Goal: Task Accomplishment & Management: Manage account settings

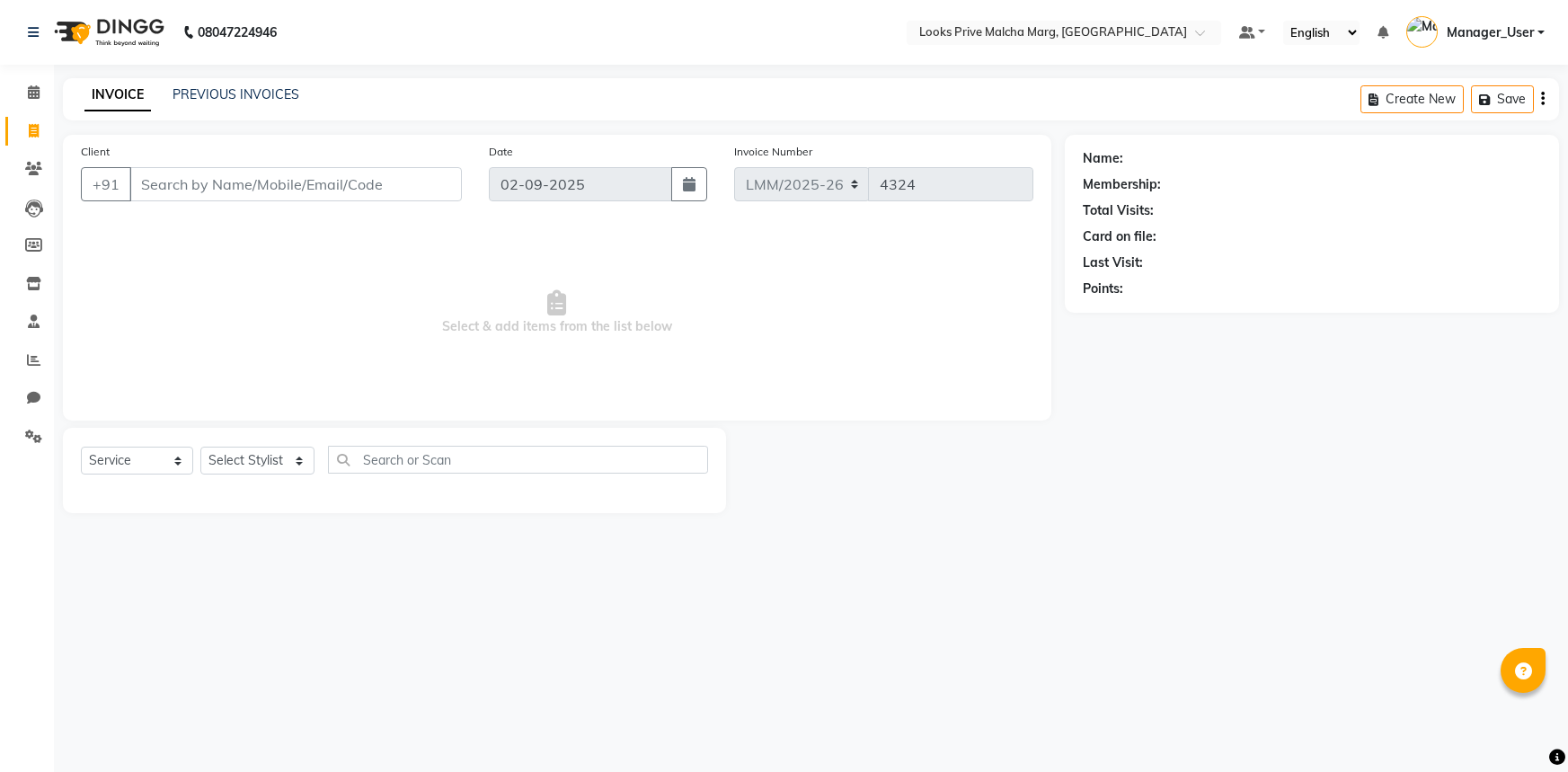
select select "service"
click at [40, 92] on span at bounding box center [34, 93] width 32 height 21
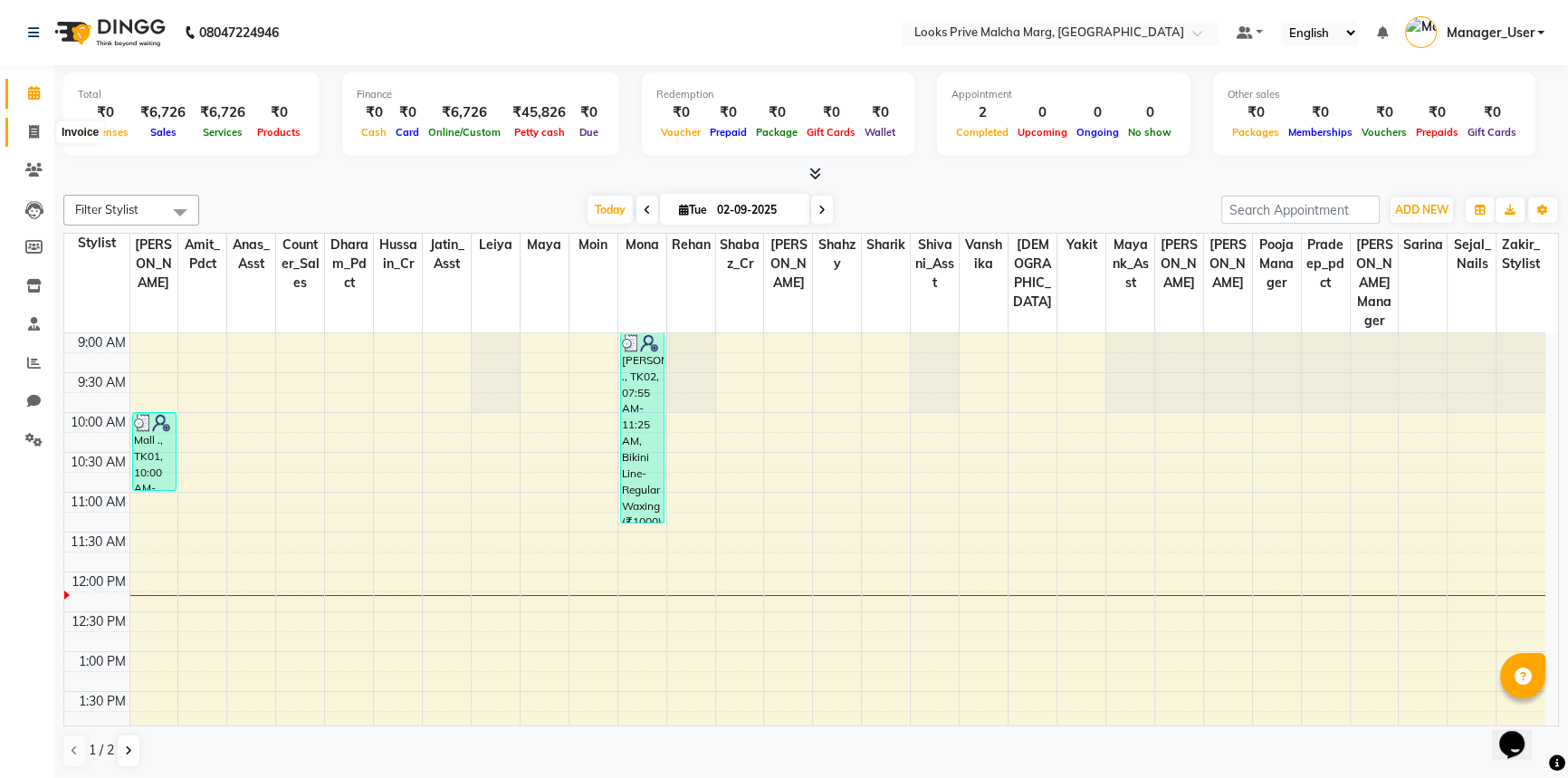
click at [37, 133] on icon at bounding box center [34, 132] width 10 height 14
select select "service"
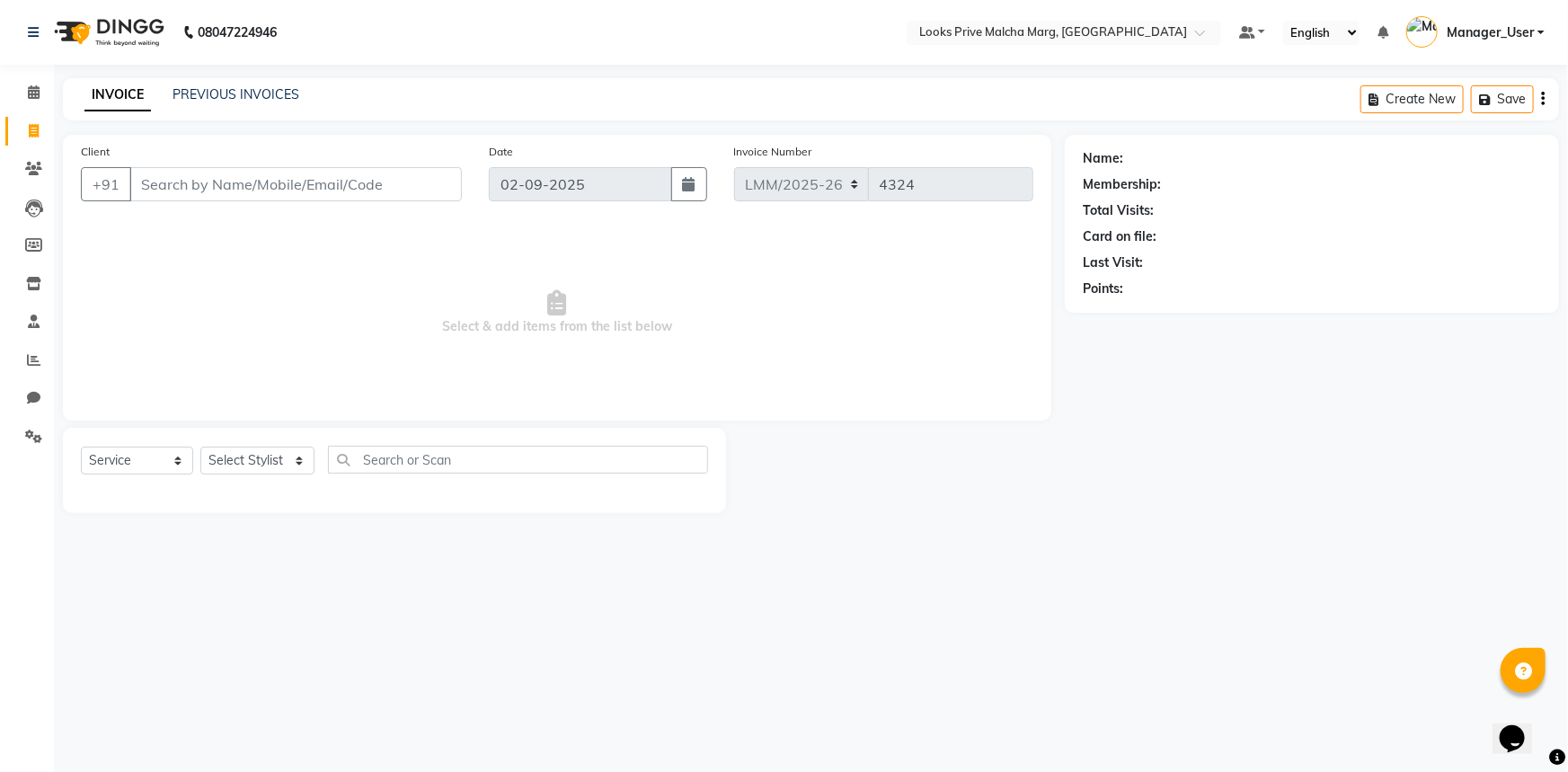
click at [176, 187] on input "Client" at bounding box center [296, 184] width 332 height 34
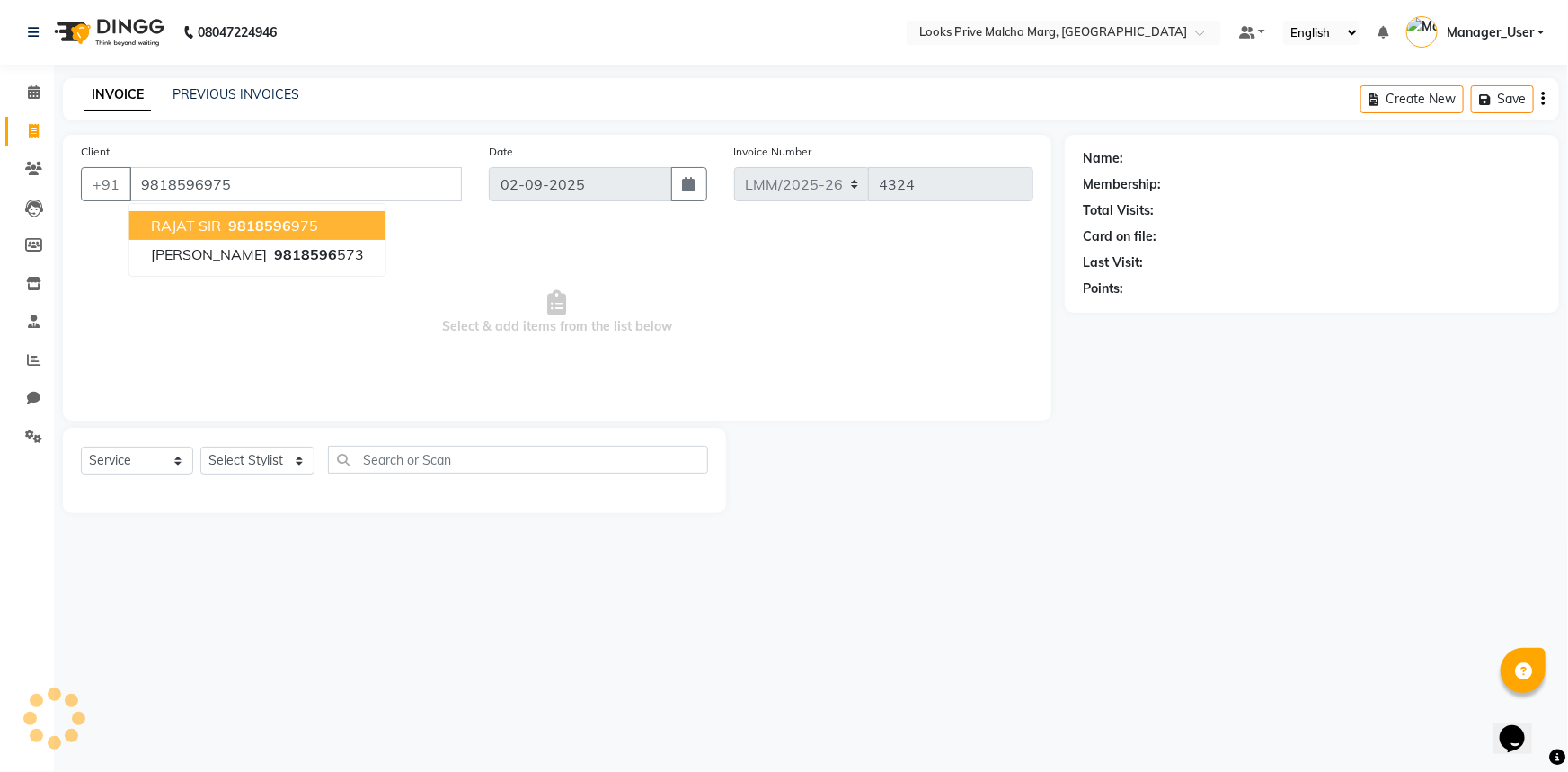
type input "9818596975"
select select "1: Object"
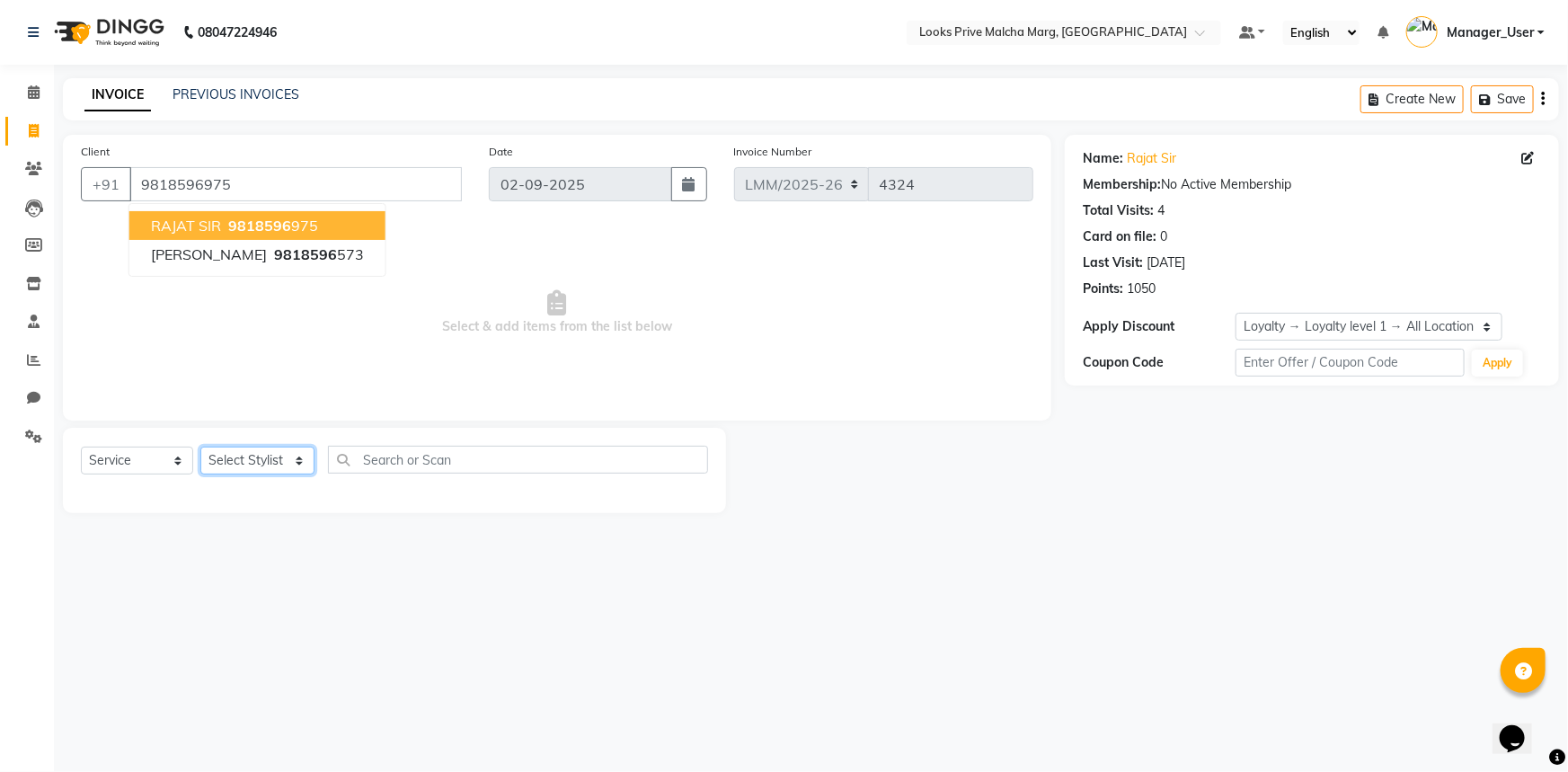
click at [294, 454] on select "Select Stylist [PERSON_NAME] Anas_Asst Counter_Sales Dharam_Pdct Hussain_Cr Jat…" at bounding box center [258, 460] width 114 height 28
select select "66962"
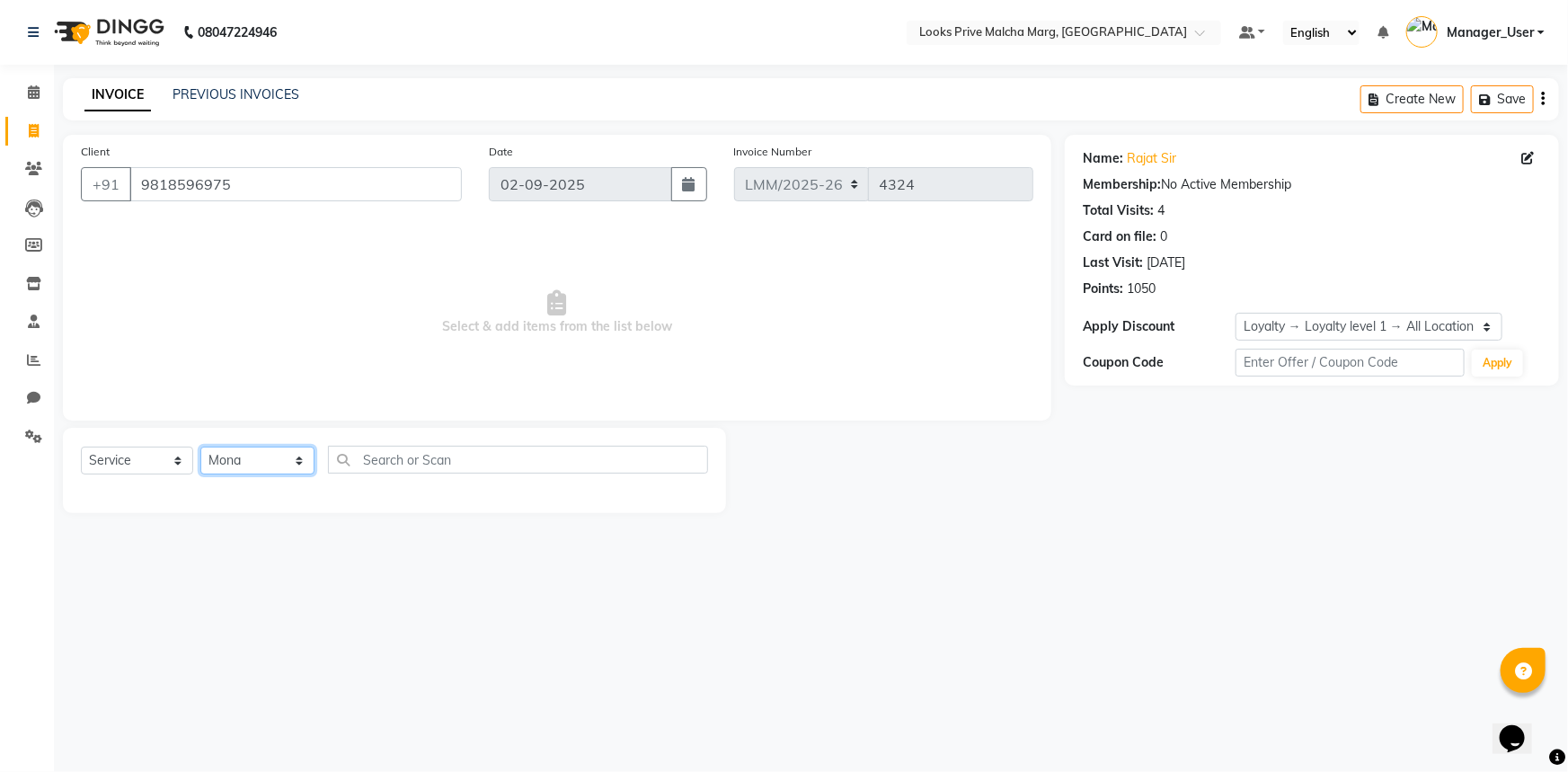
click at [201, 446] on select "Select Stylist [PERSON_NAME] Anas_Asst Counter_Sales Dharam_Pdct Hussain_Cr Jat…" at bounding box center [258, 460] width 114 height 28
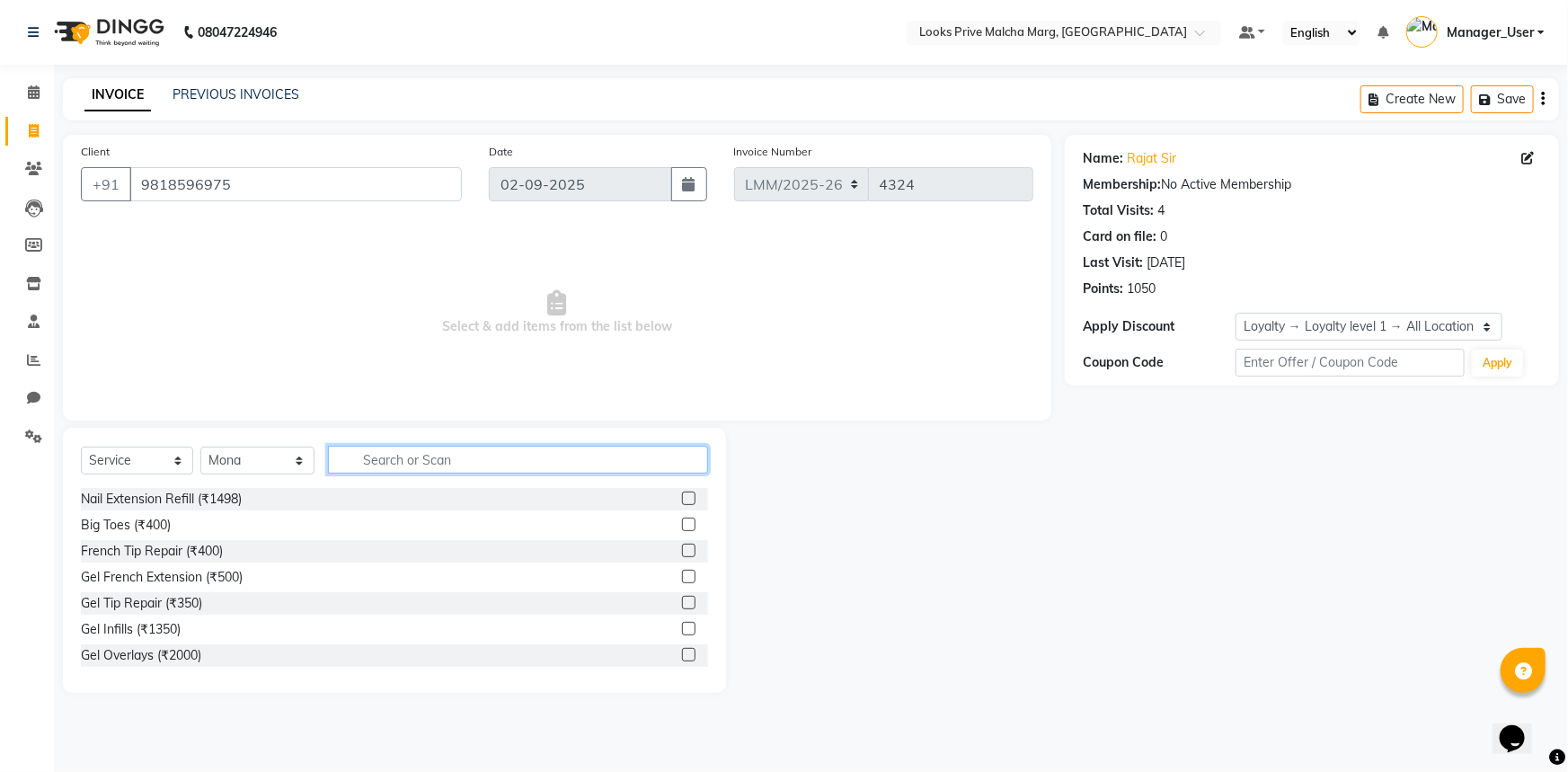
click at [386, 461] on input "text" at bounding box center [517, 459] width 380 height 28
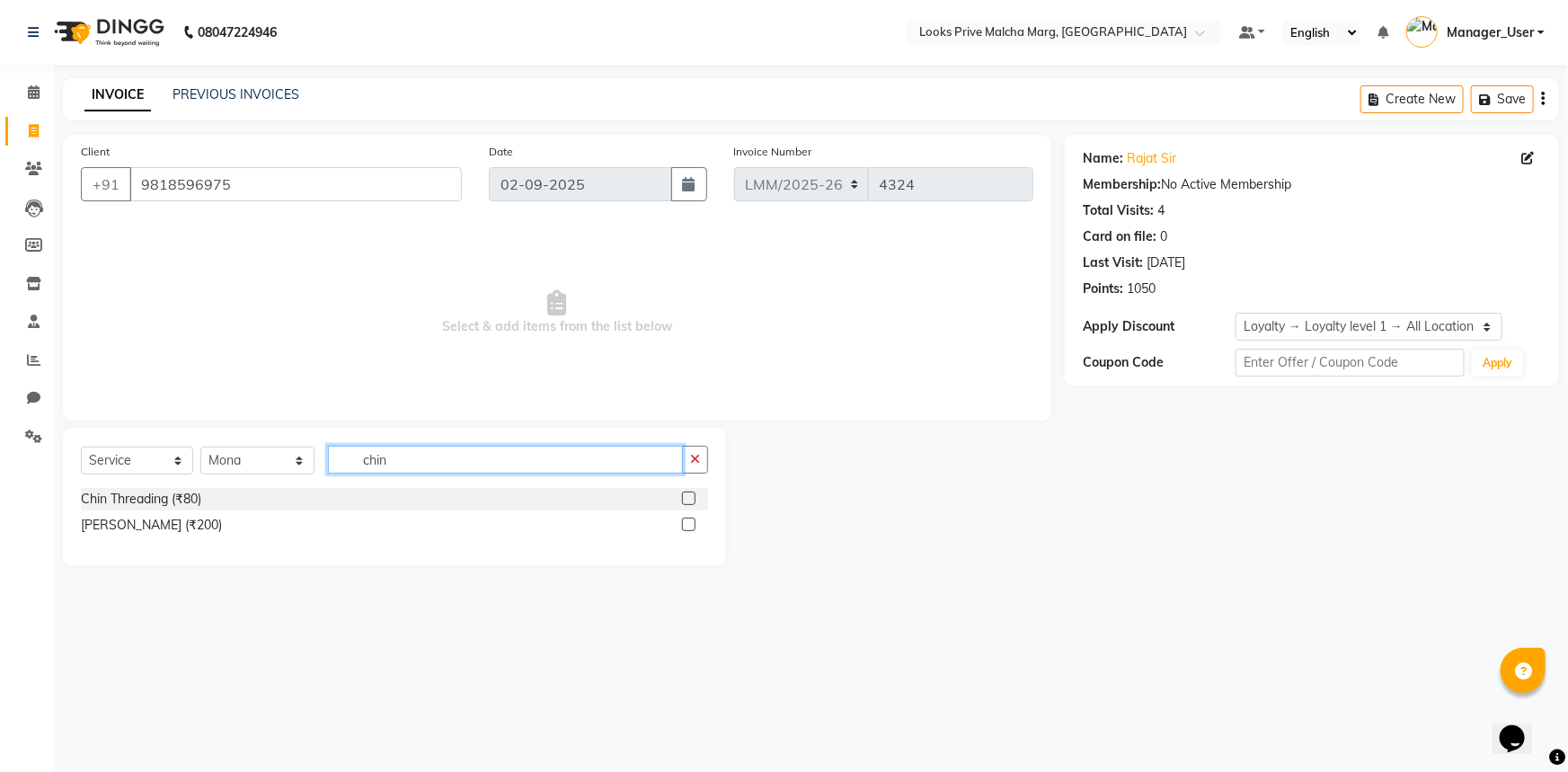
type input "chin"
click at [691, 523] on label at bounding box center [689, 523] width 14 height 14
click at [691, 523] on input "checkbox" at bounding box center [688, 524] width 12 height 12
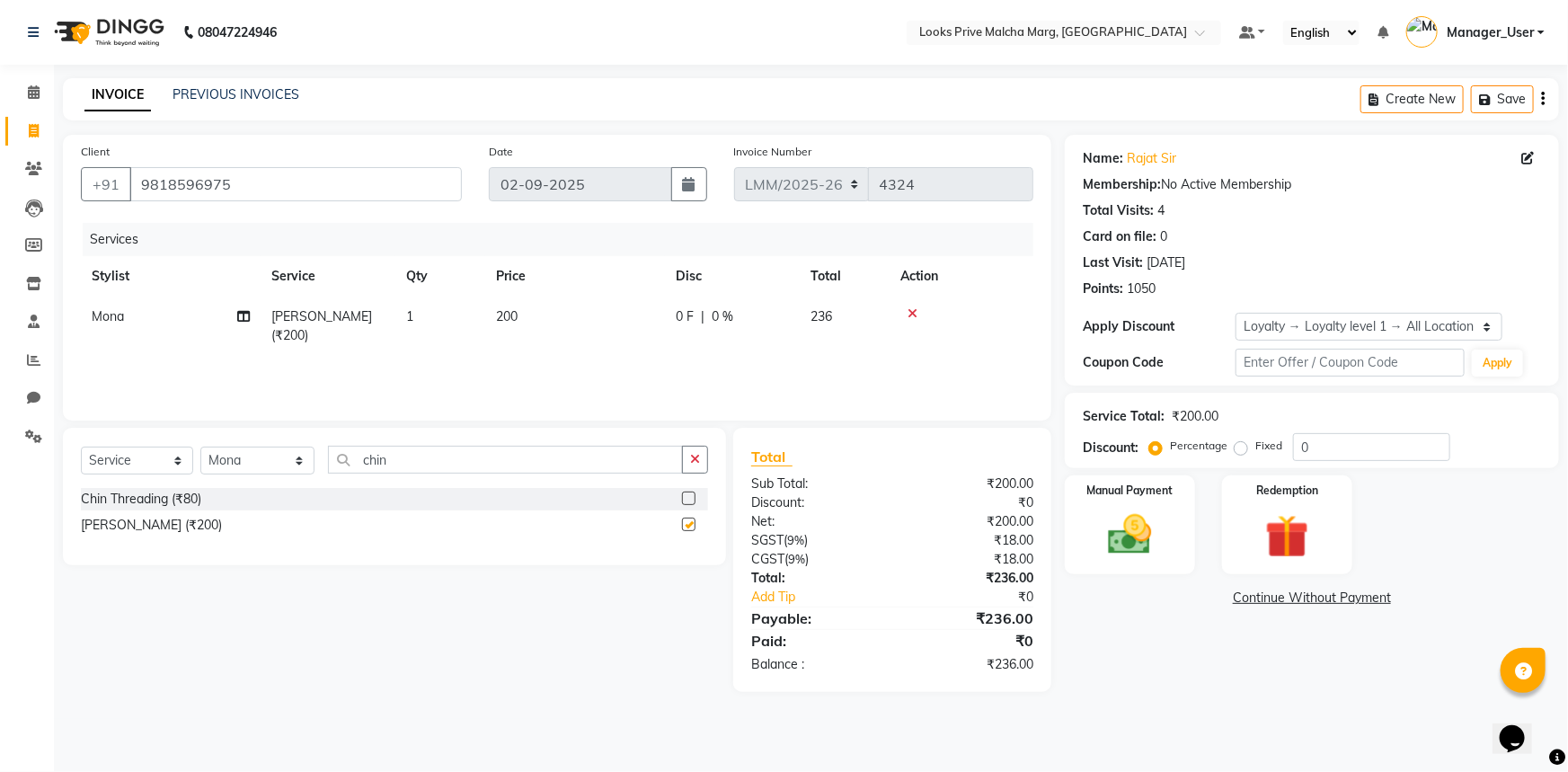
checkbox input "false"
drag, startPoint x: 415, startPoint y: 463, endPoint x: 314, endPoint y: 462, distance: 101.0
click at [314, 462] on div "Select Service Product Membership Package Voucher Prepaid Gift Card Select Styl…" at bounding box center [394, 466] width 627 height 43
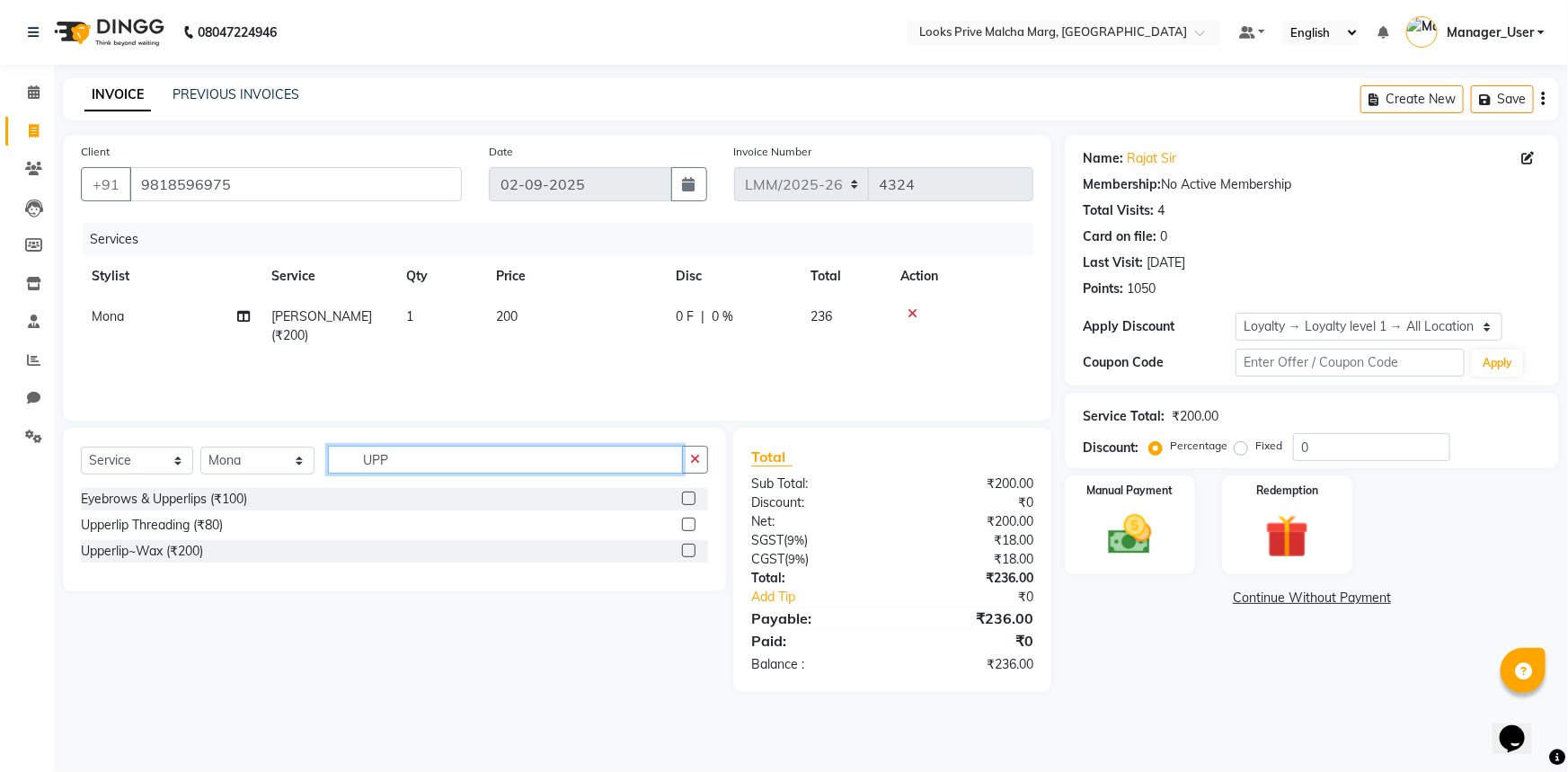
type input "UPP"
click at [688, 551] on label at bounding box center [689, 550] width 14 height 14
click at [688, 551] on input "checkbox" at bounding box center [688, 551] width 12 height 12
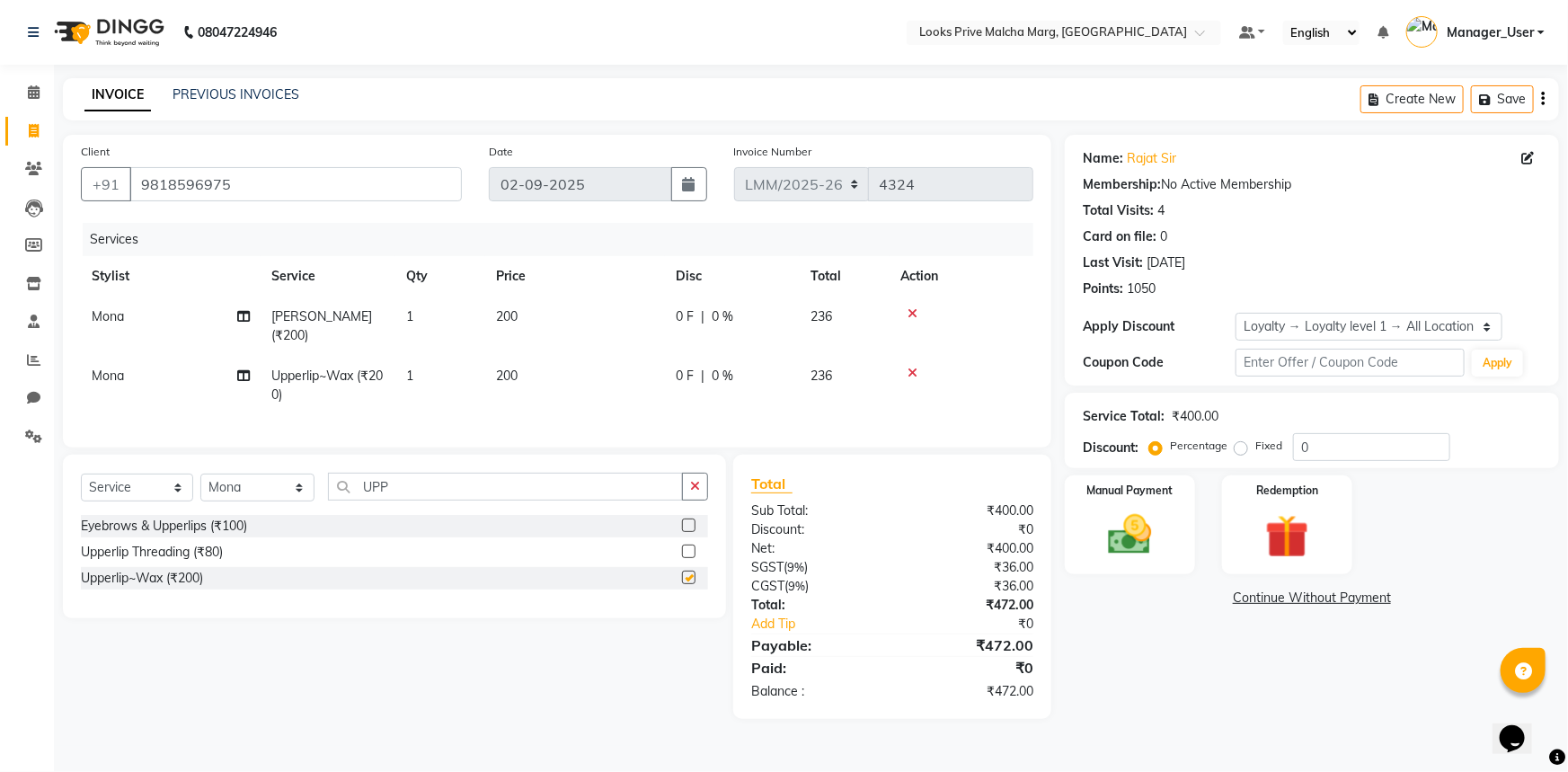
checkbox input "false"
click at [1142, 537] on img at bounding box center [1130, 533] width 74 height 52
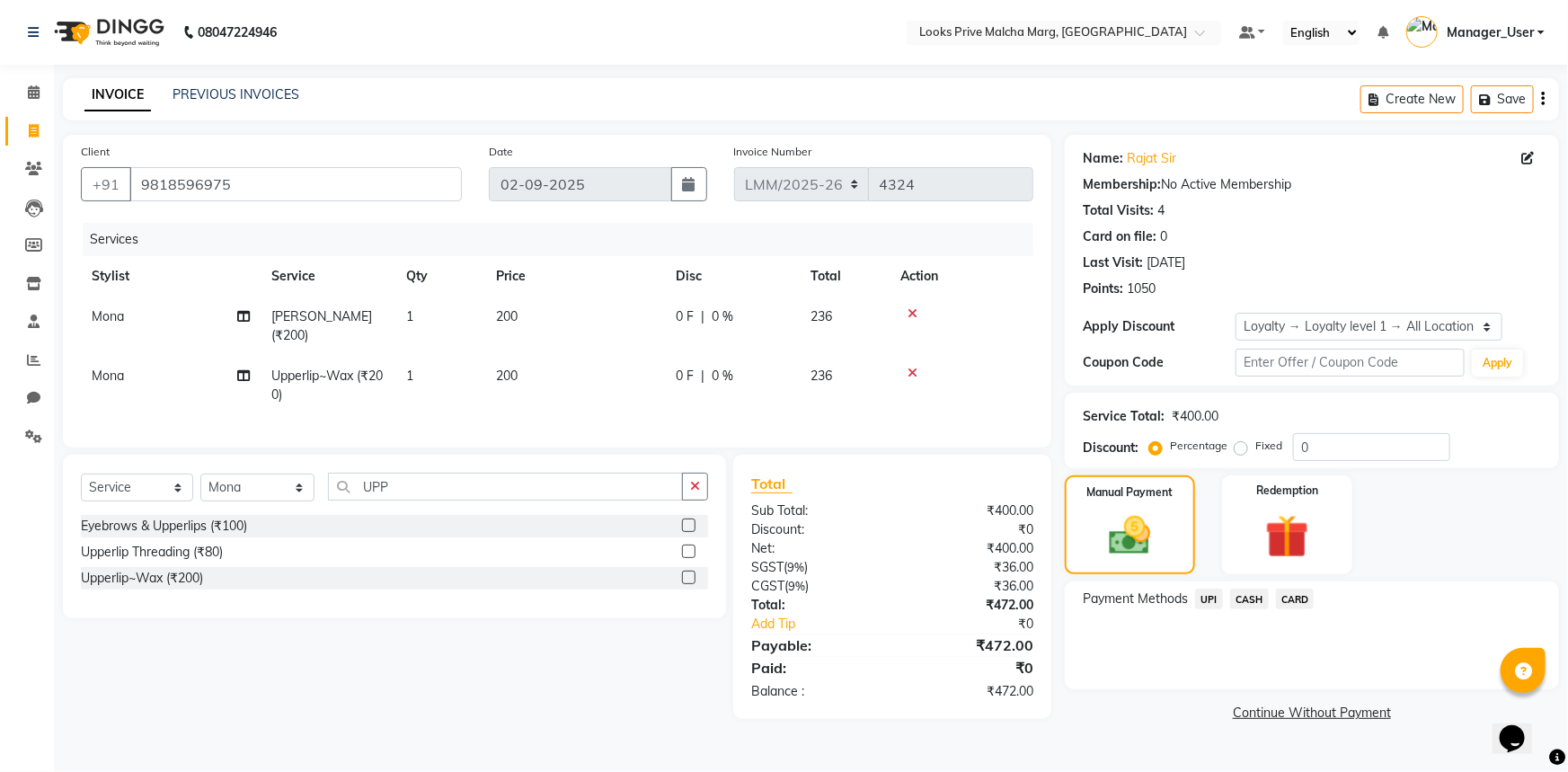
click at [1248, 600] on span "CASH" at bounding box center [1250, 599] width 39 height 21
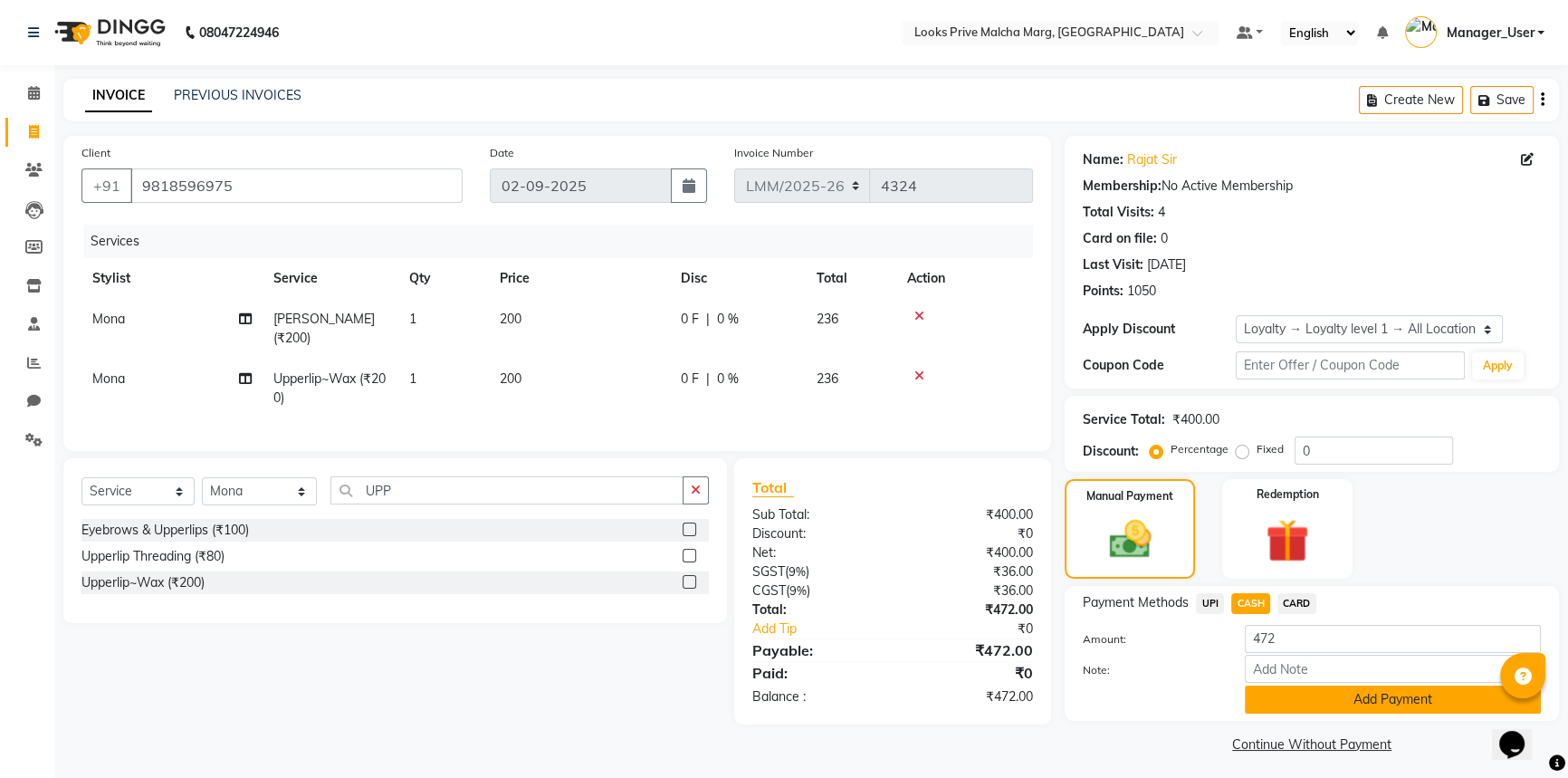
click at [1278, 700] on button "Add Payment" at bounding box center [1393, 699] width 296 height 28
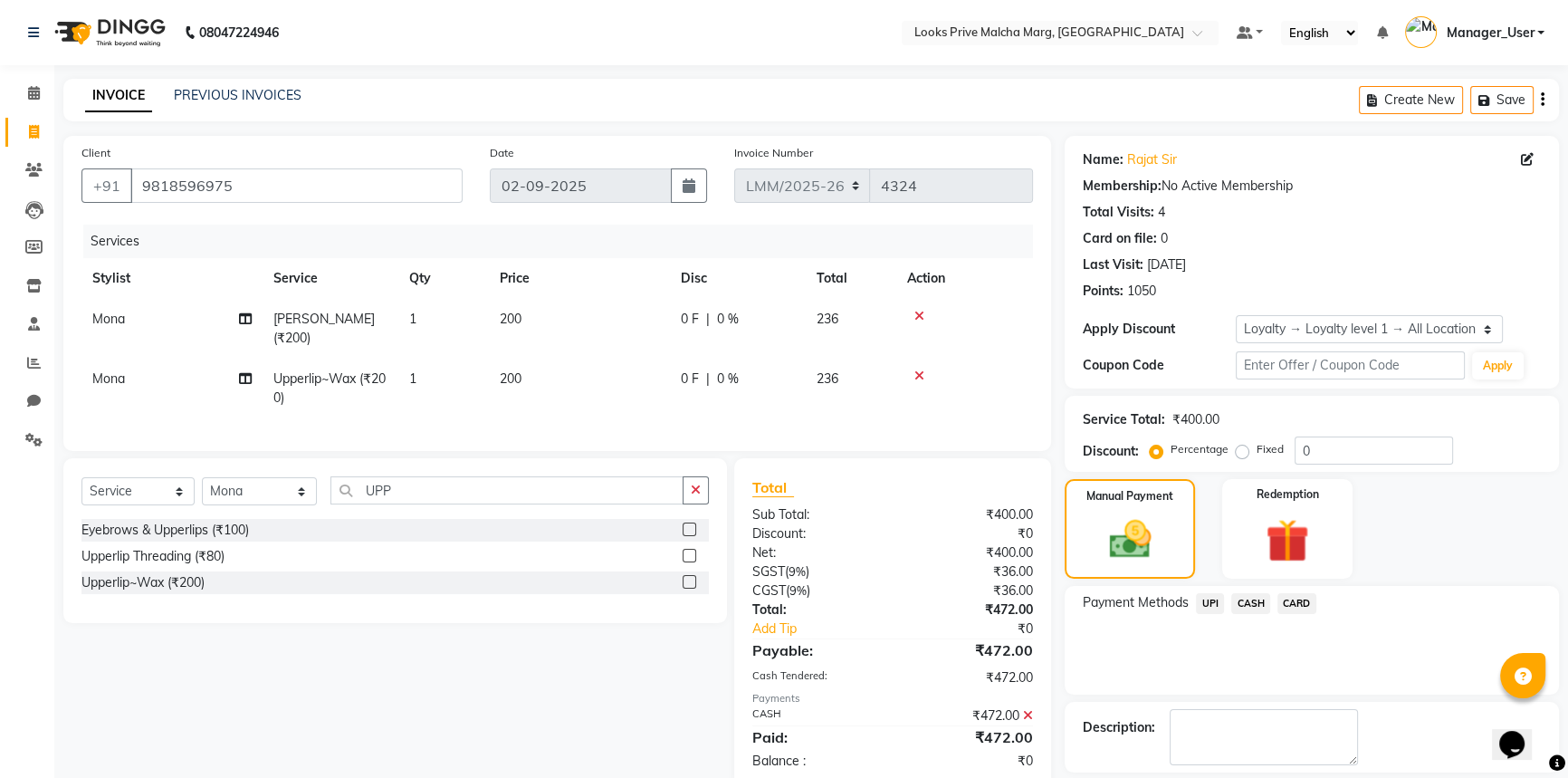
scroll to position [141, 0]
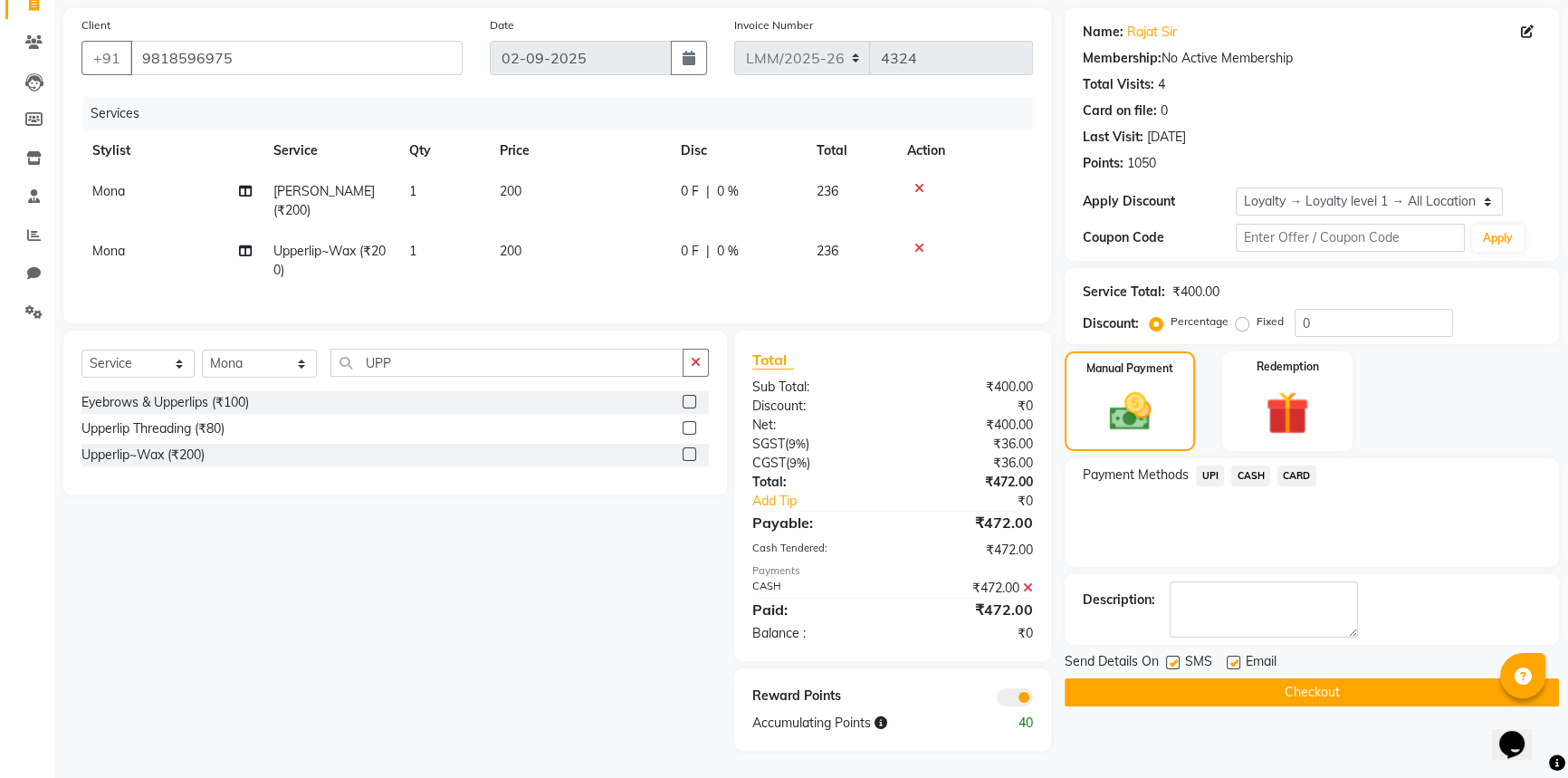
click at [1212, 686] on button "Checkout" at bounding box center [1312, 692] width 495 height 28
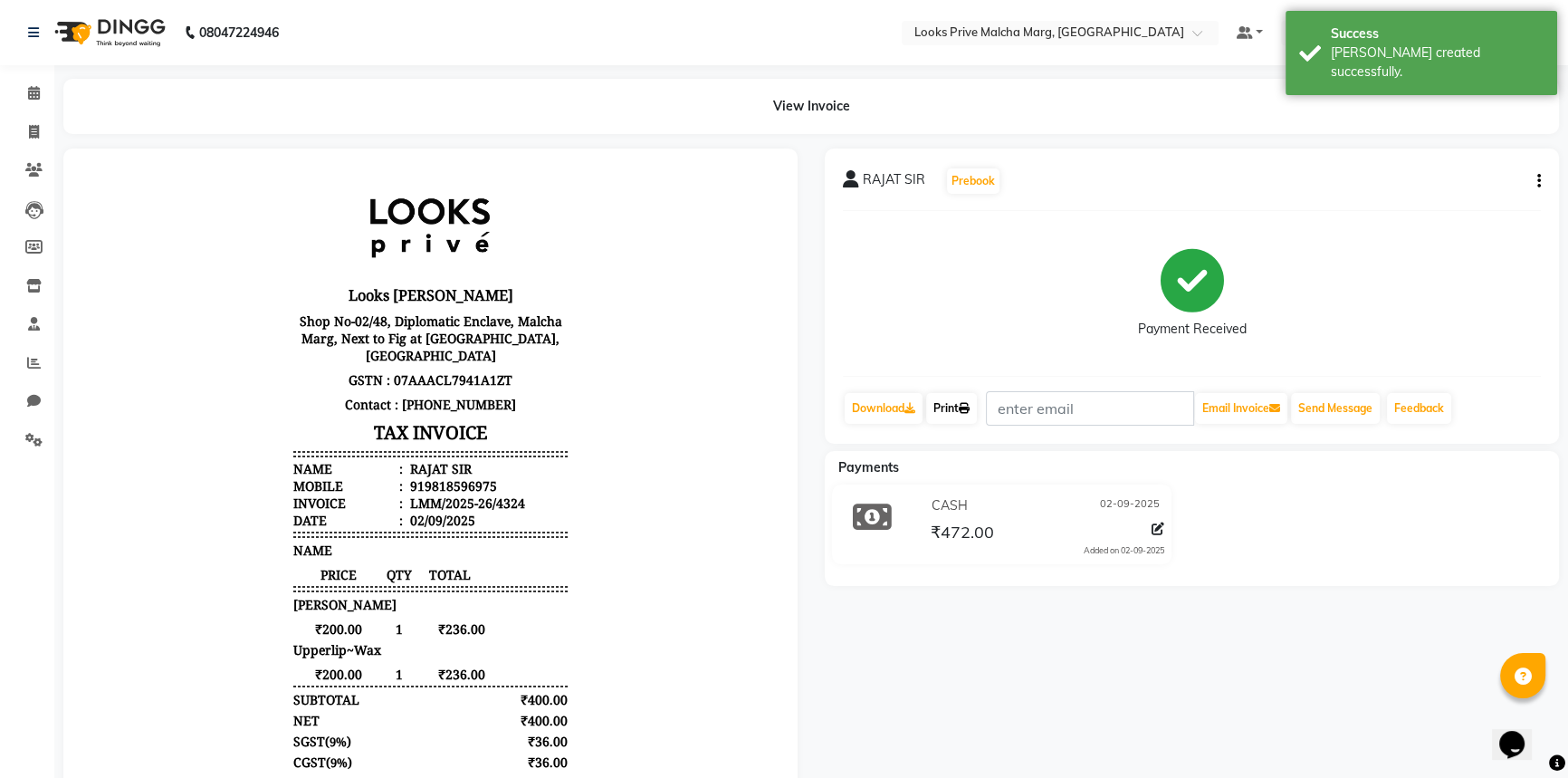
click at [961, 400] on link "Print" at bounding box center [951, 409] width 50 height 31
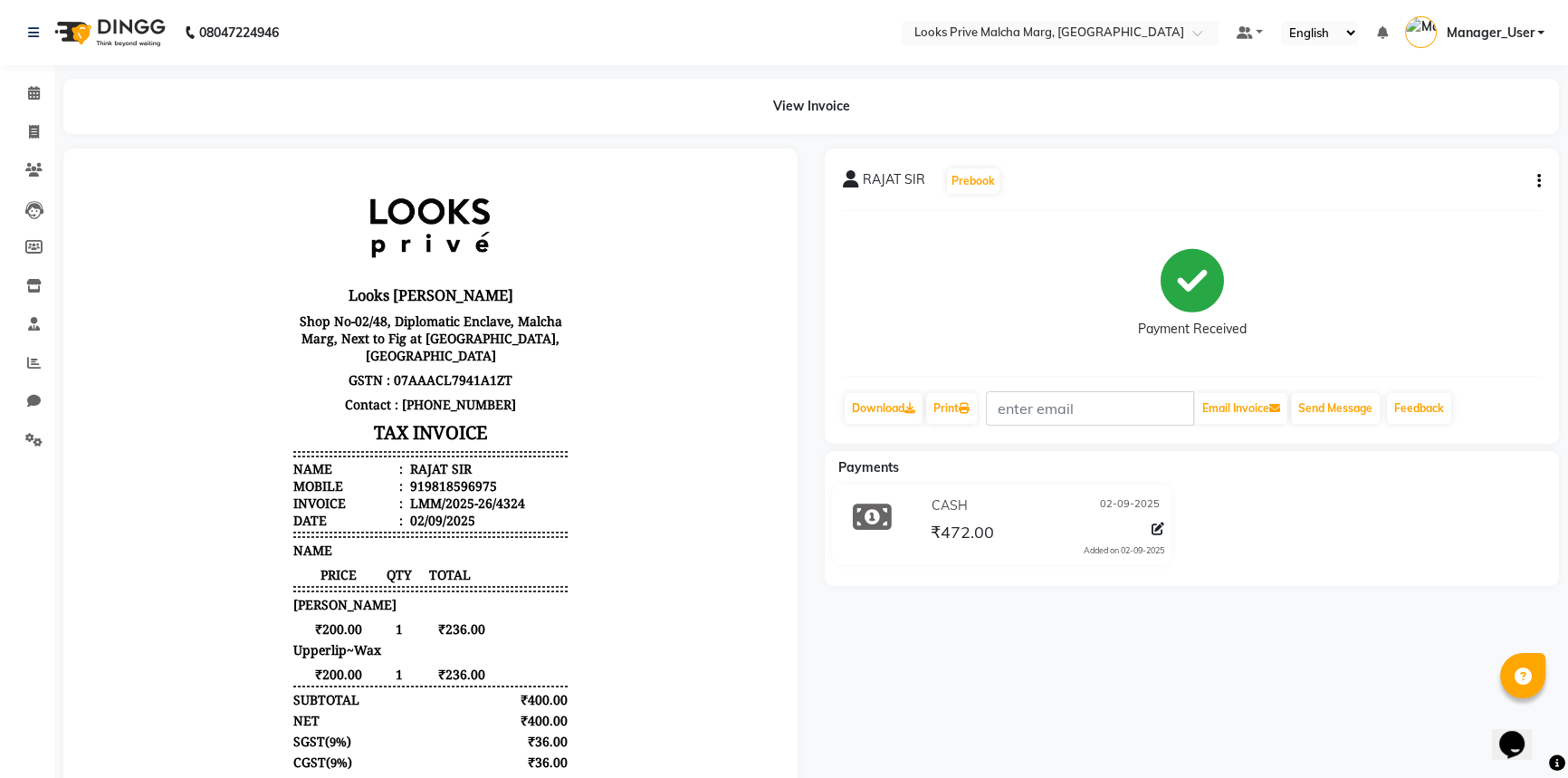
click at [967, 264] on div "Payment Received" at bounding box center [1191, 293] width 698 height 136
click at [39, 127] on span at bounding box center [34, 133] width 32 height 21
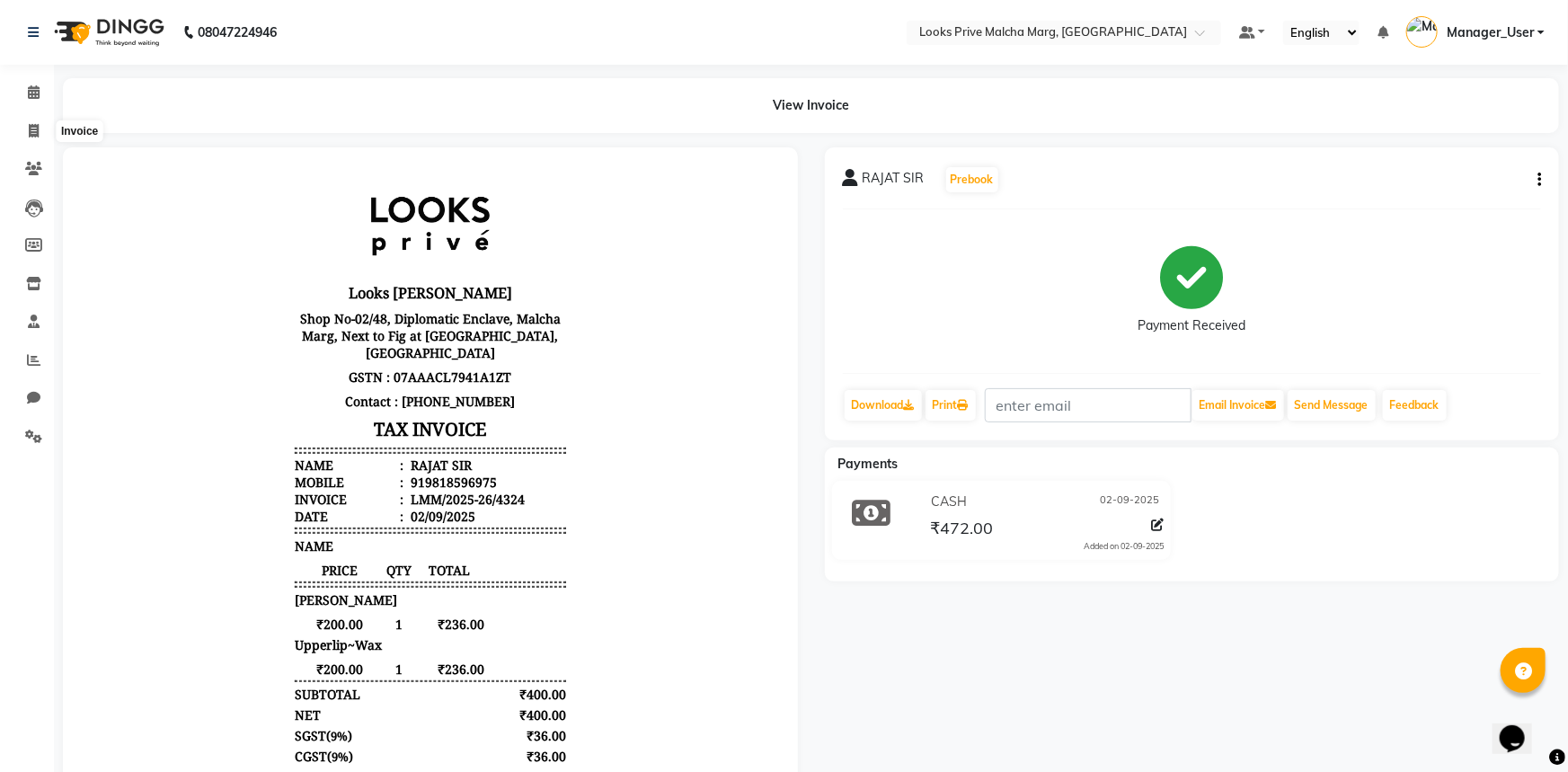
select select "service"
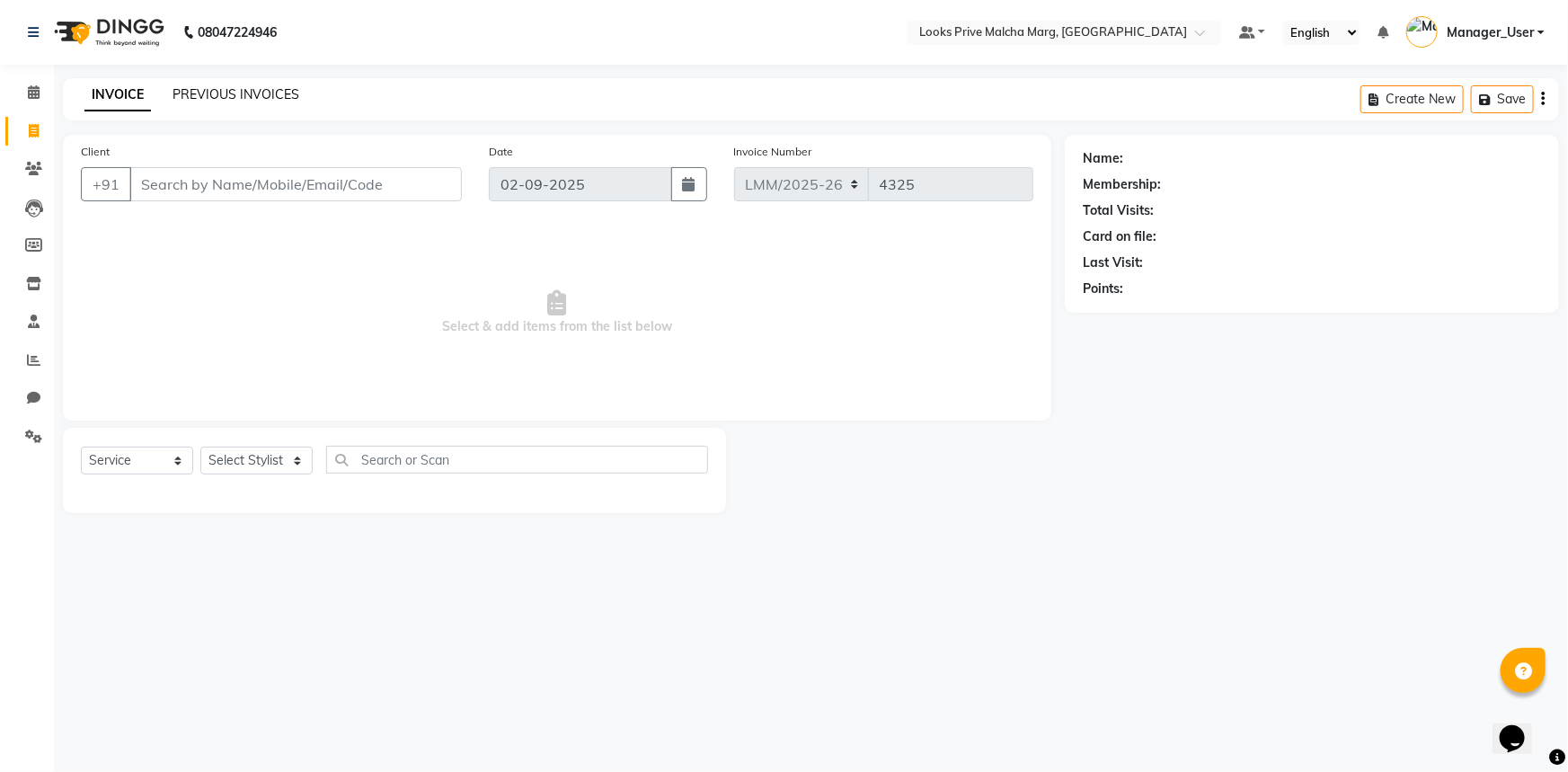
click at [235, 93] on link "PREVIOUS INVOICES" at bounding box center [236, 94] width 127 height 16
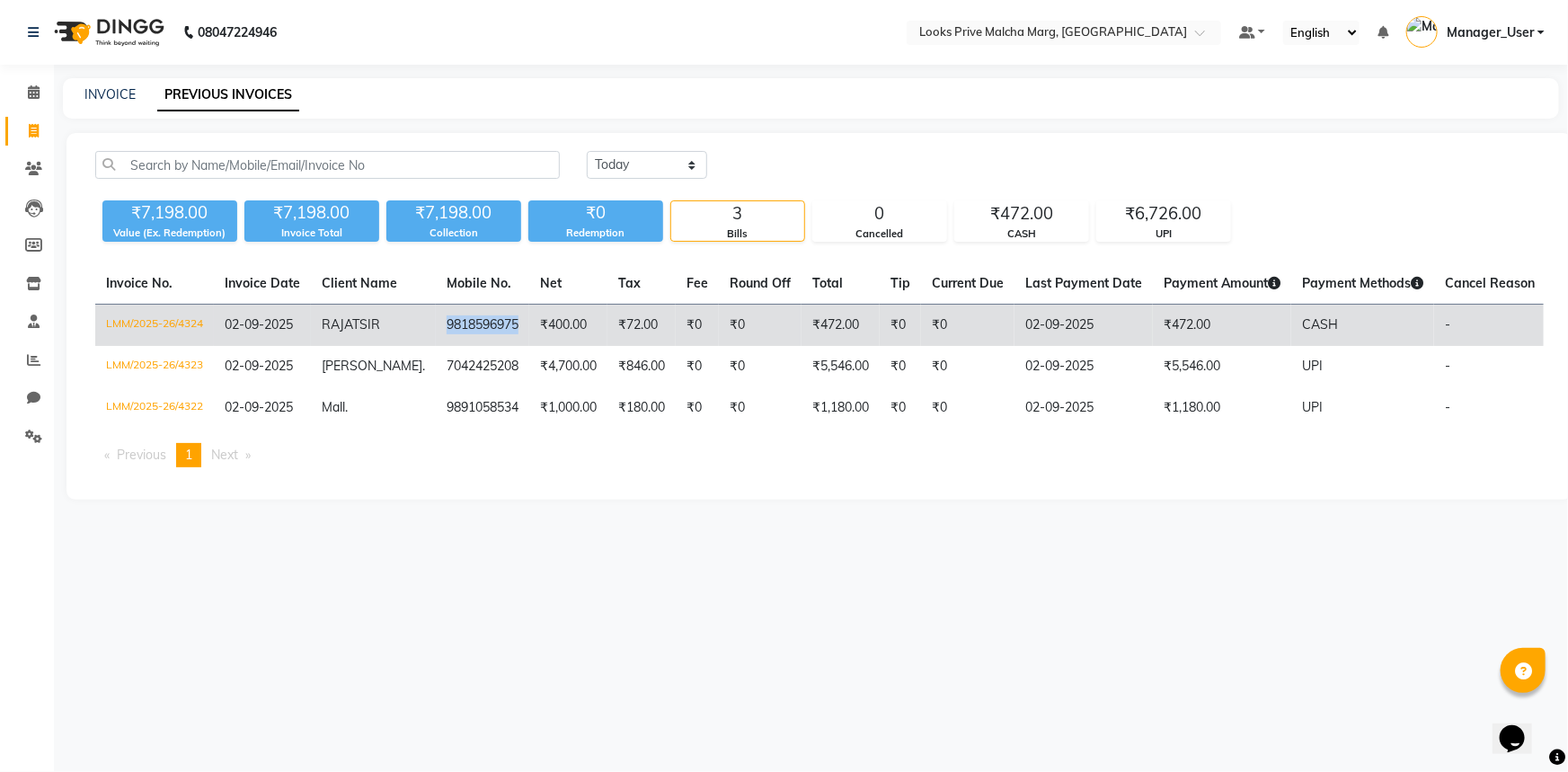
drag, startPoint x: 493, startPoint y: 323, endPoint x: 416, endPoint y: 323, distance: 77.0
click at [436, 323] on td "9818596975" at bounding box center [482, 326] width 93 height 43
copy td "9818596975"
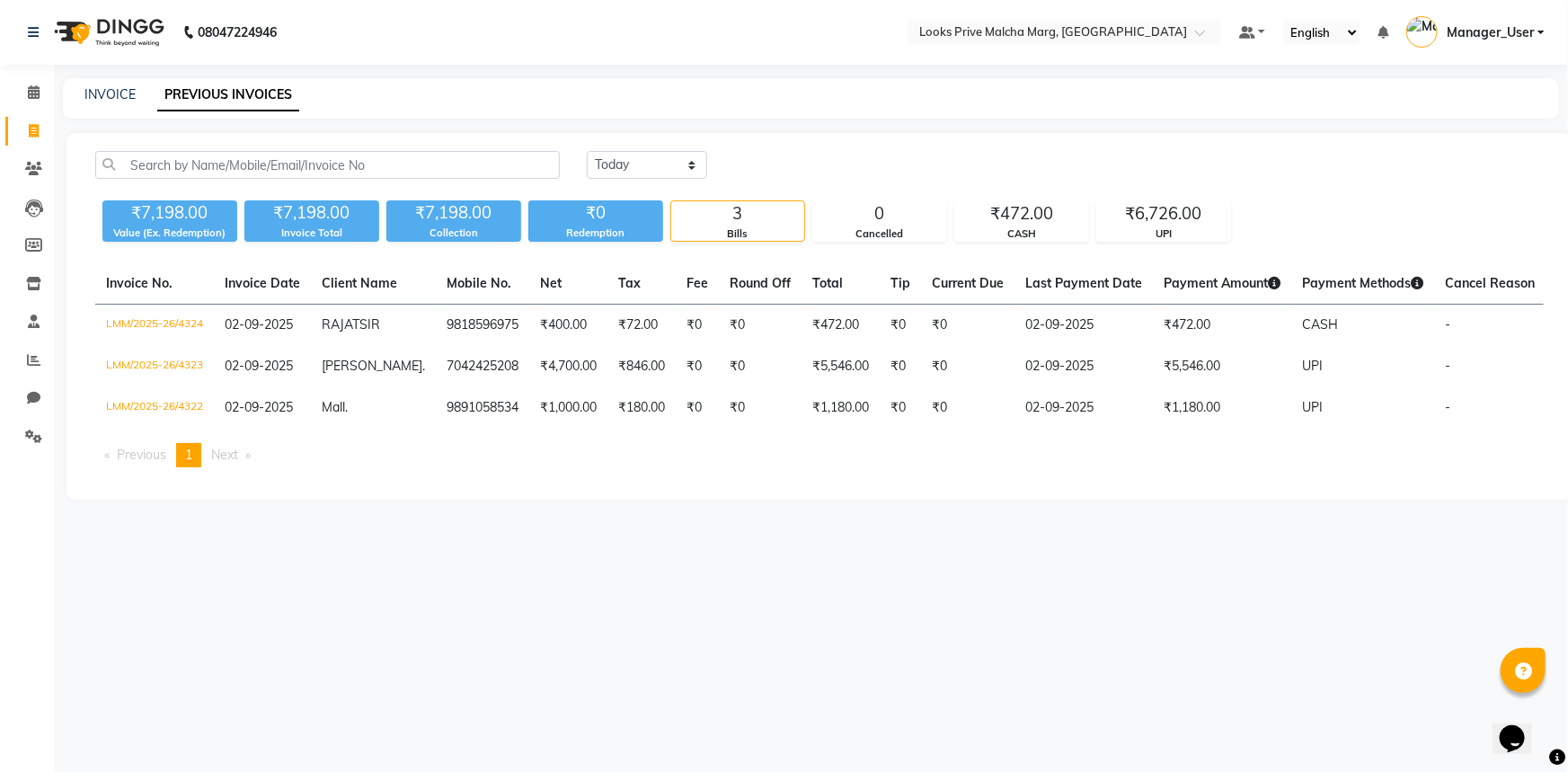
click at [731, 589] on div "08047224946 Select Location × Looks Prive Malcha Marg, New Delhi Default Panel …" at bounding box center [784, 386] width 1568 height 772
click at [36, 98] on icon at bounding box center [34, 92] width 12 height 14
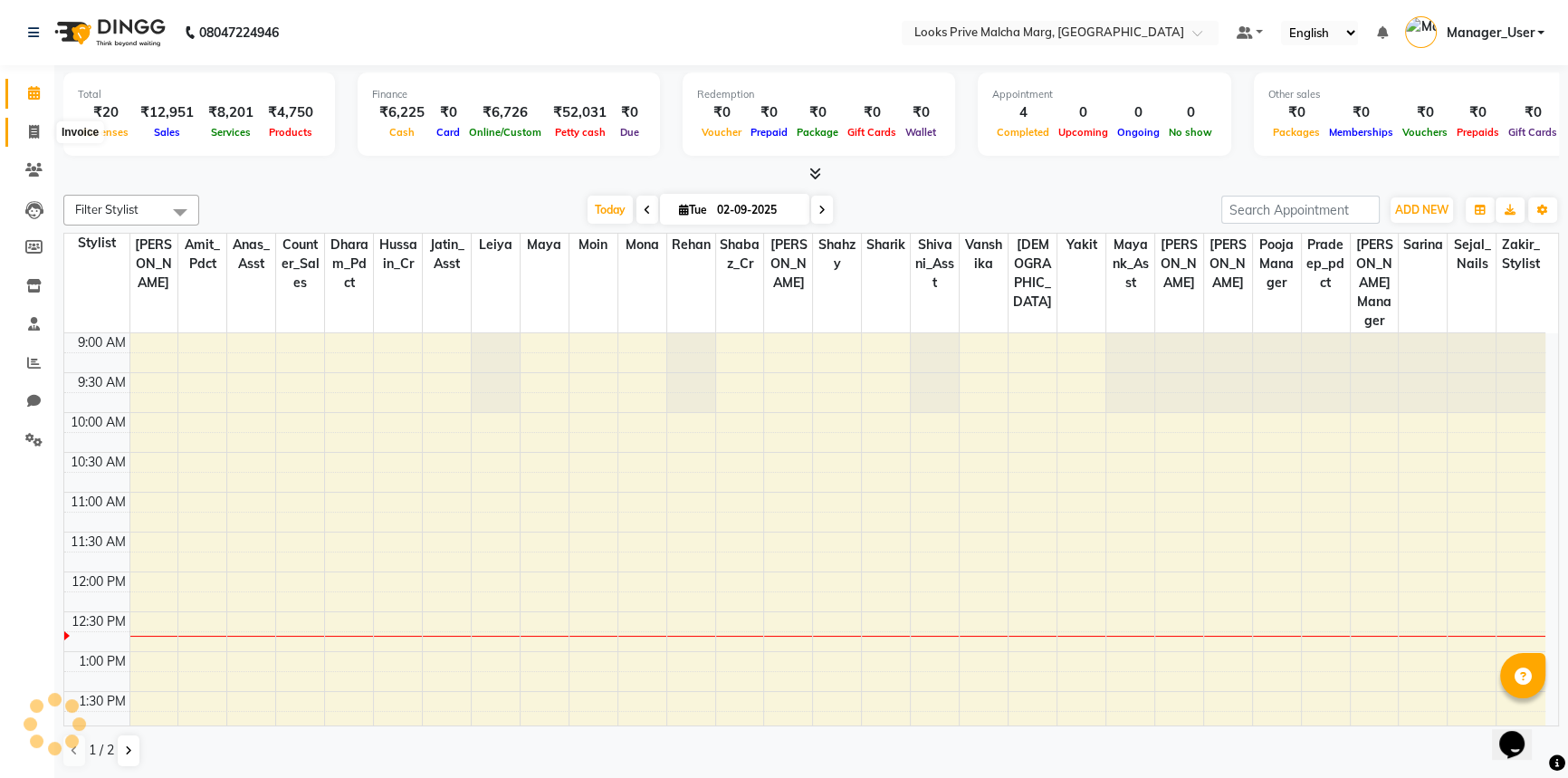
click at [34, 137] on icon at bounding box center [34, 132] width 10 height 14
select select "service"
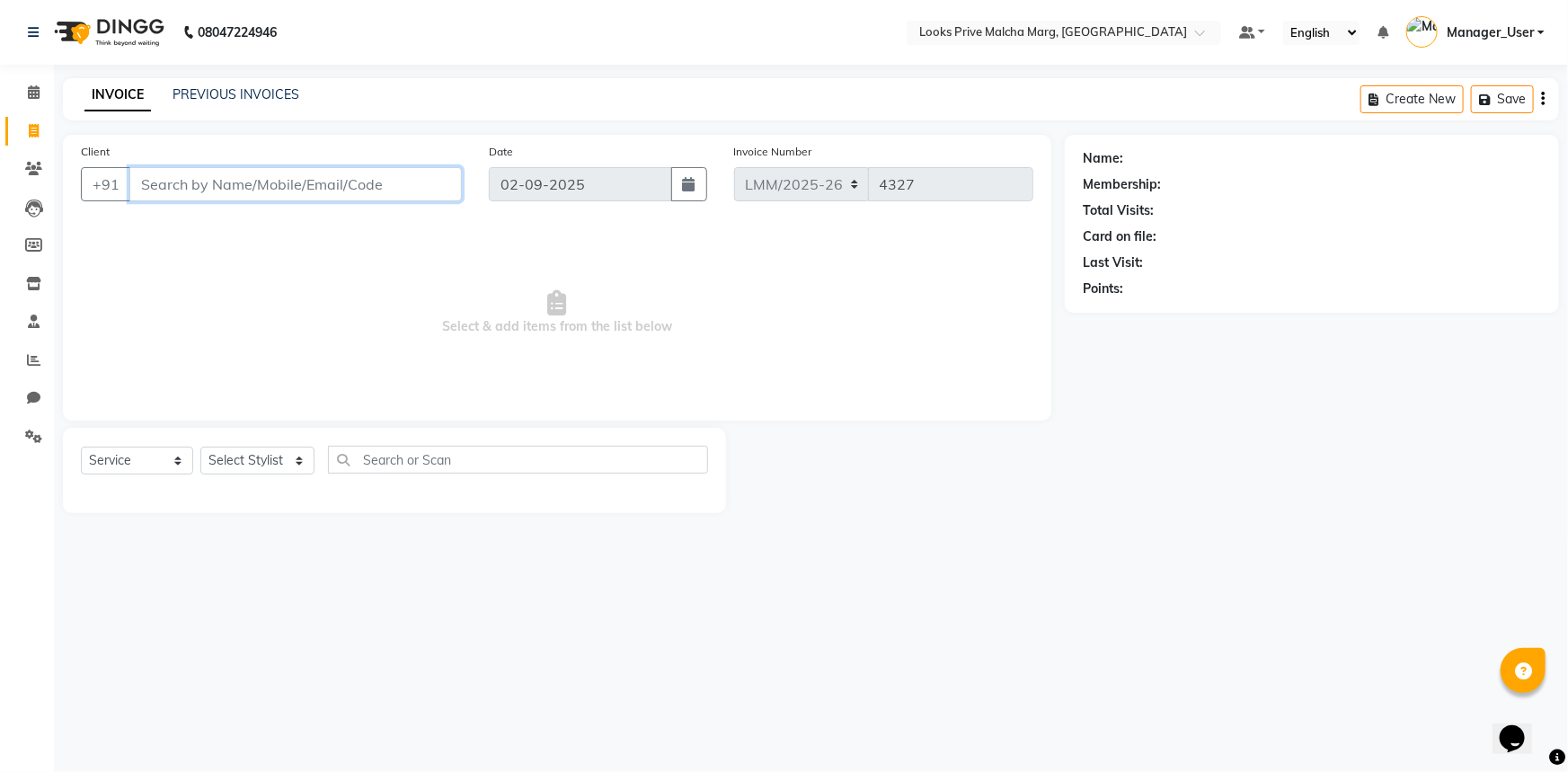
click at [168, 179] on input "Client" at bounding box center [296, 184] width 332 height 34
click at [246, 94] on link "PREVIOUS INVOICES" at bounding box center [236, 94] width 127 height 16
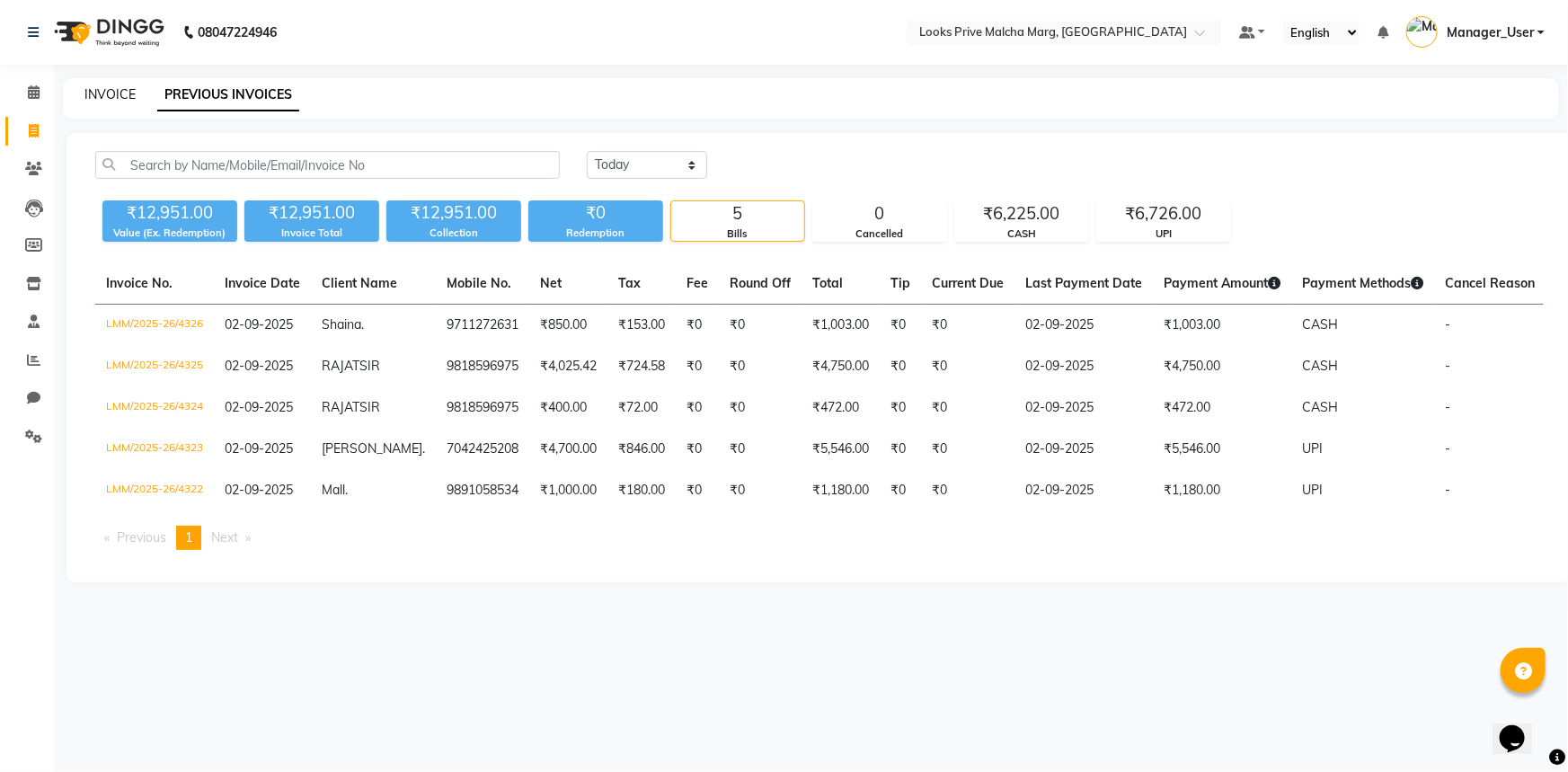
click at [103, 94] on link "INVOICE" at bounding box center [110, 94] width 51 height 16
select select "service"
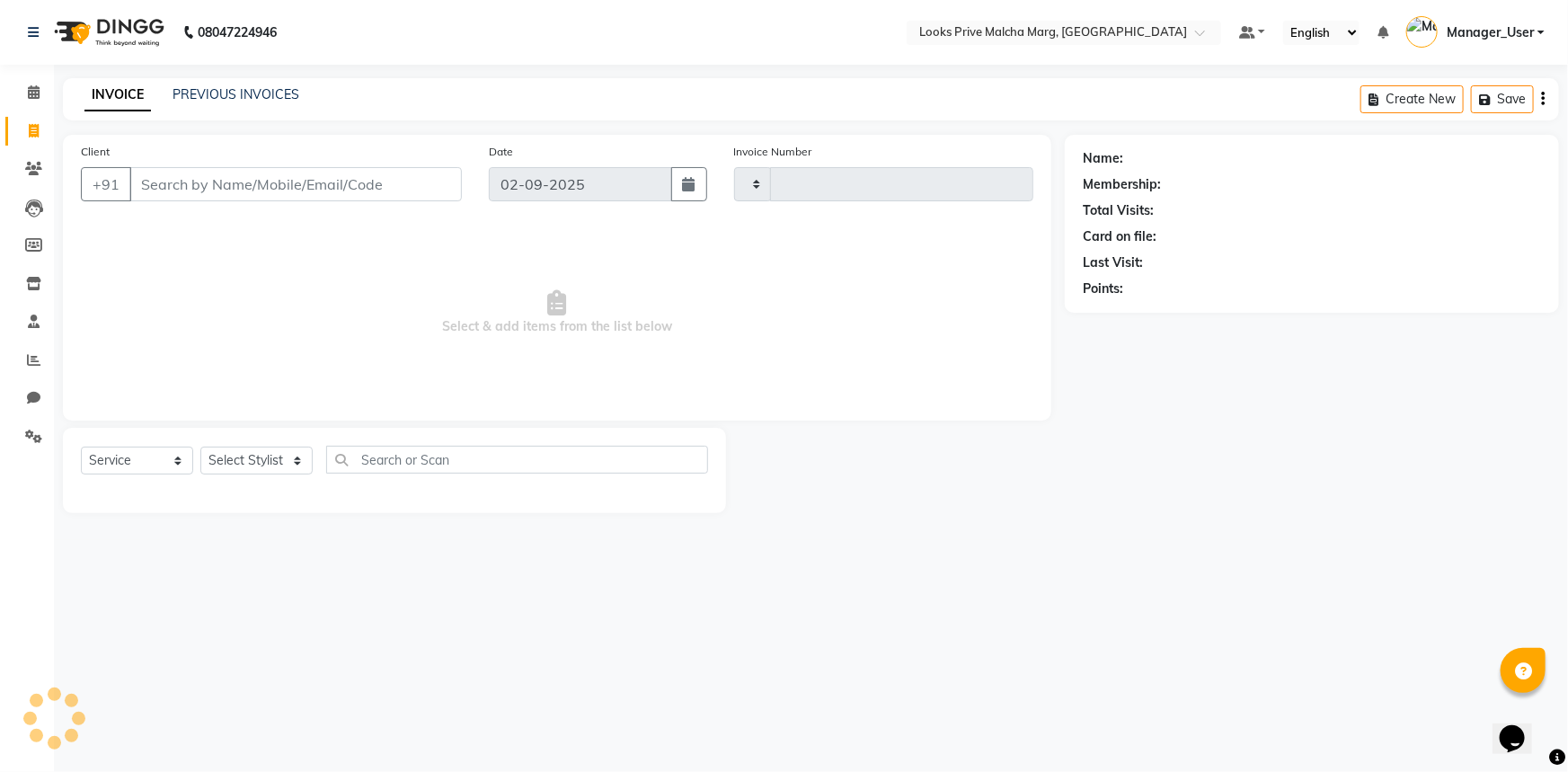
type input "4327"
select select "7648"
click at [199, 95] on link "PREVIOUS INVOICES" at bounding box center [236, 94] width 127 height 16
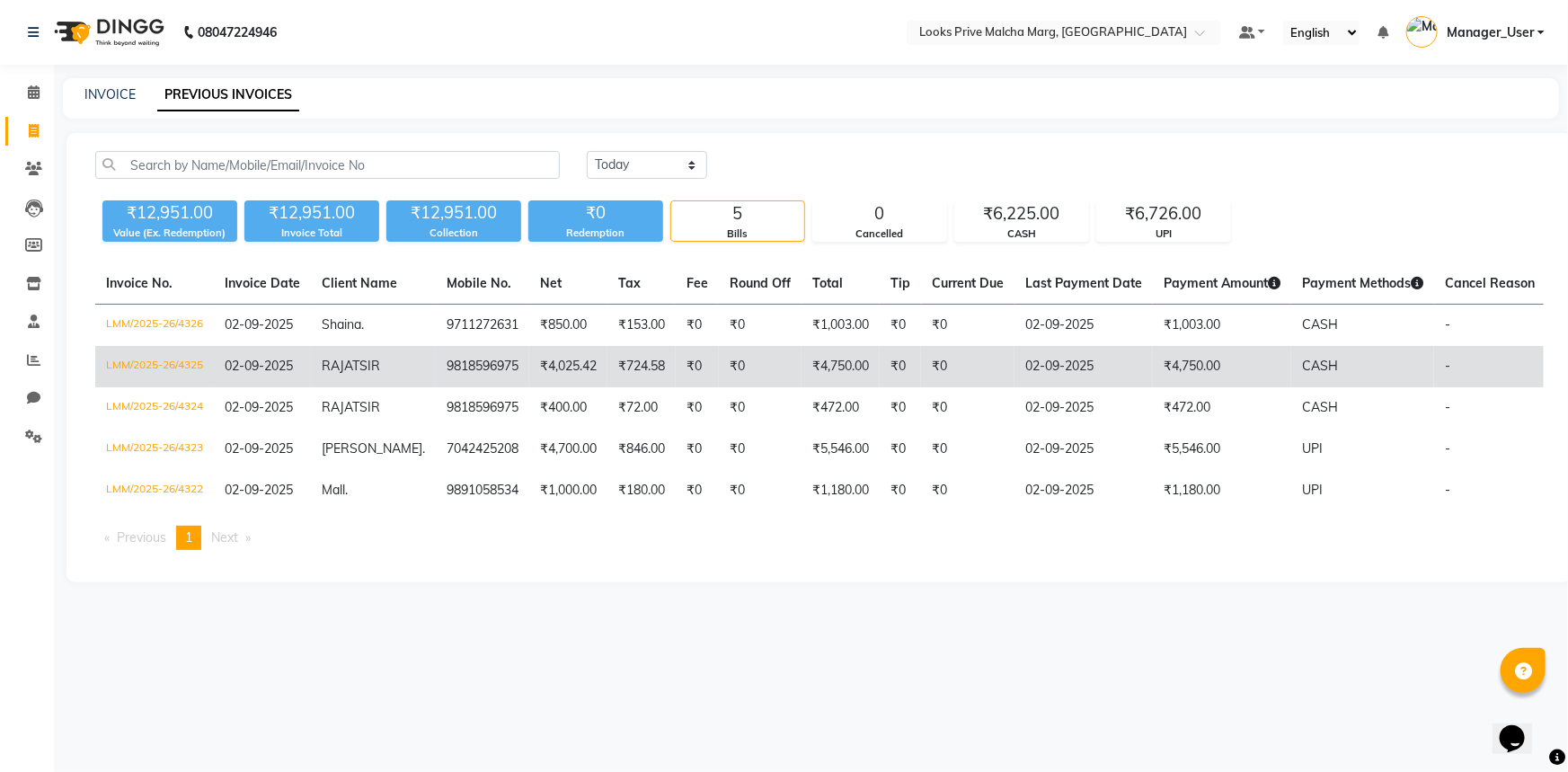
click at [607, 371] on td "₹724.58" at bounding box center [641, 366] width 68 height 42
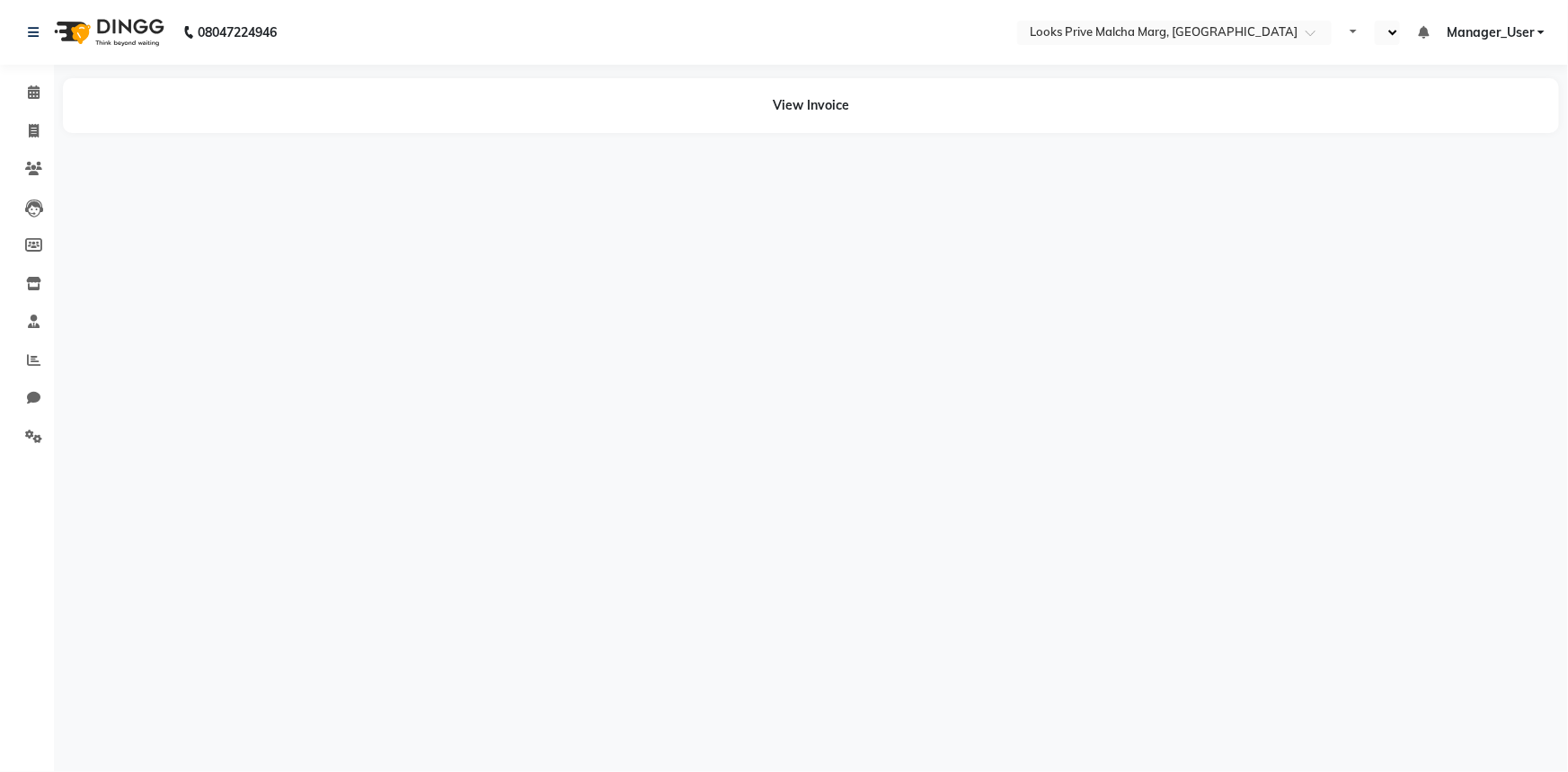
select select "en"
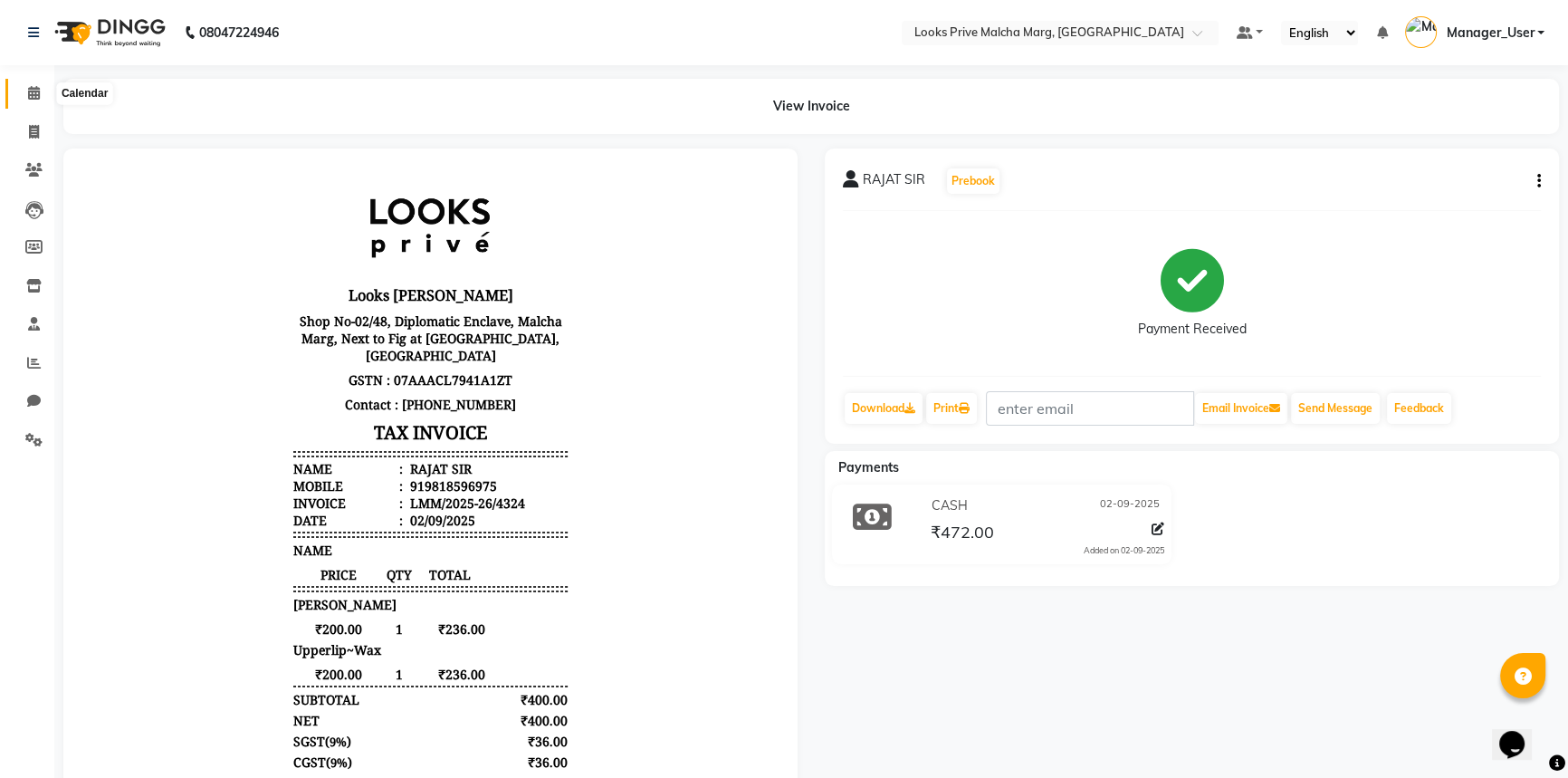
click at [30, 93] on icon at bounding box center [34, 92] width 12 height 14
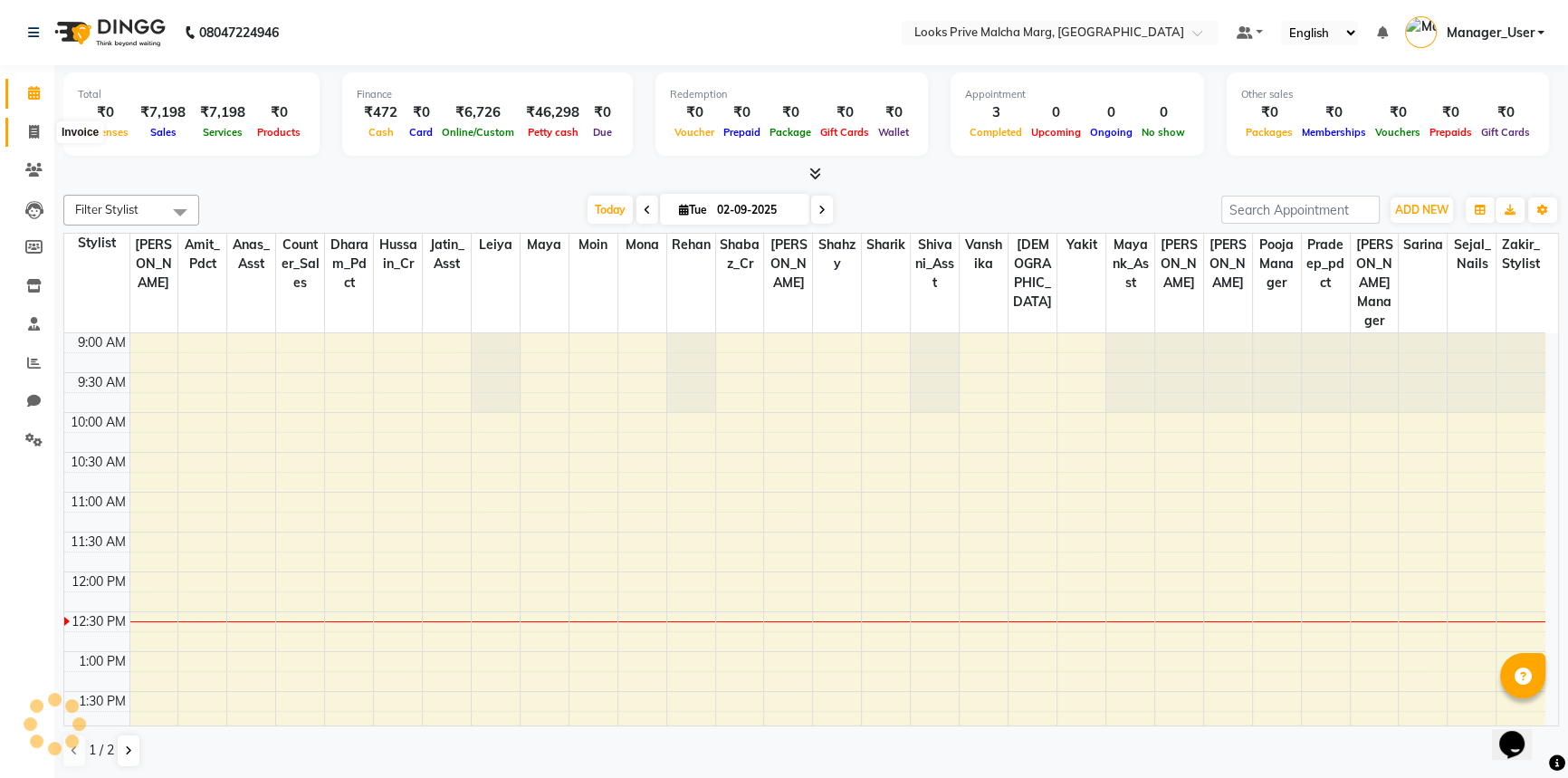
click at [37, 128] on icon at bounding box center [34, 132] width 10 height 14
select select "service"
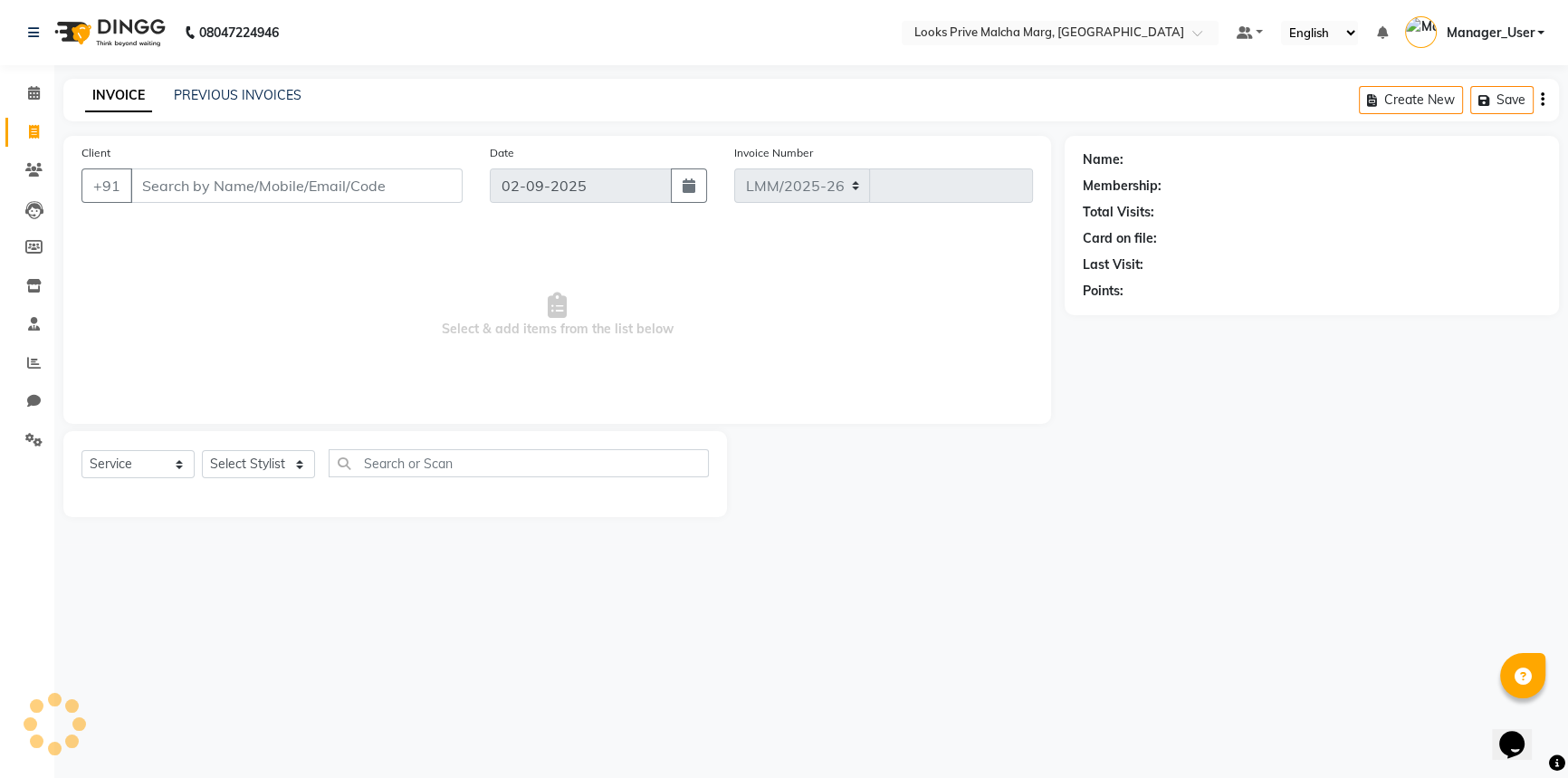
select select "7648"
type input "4325"
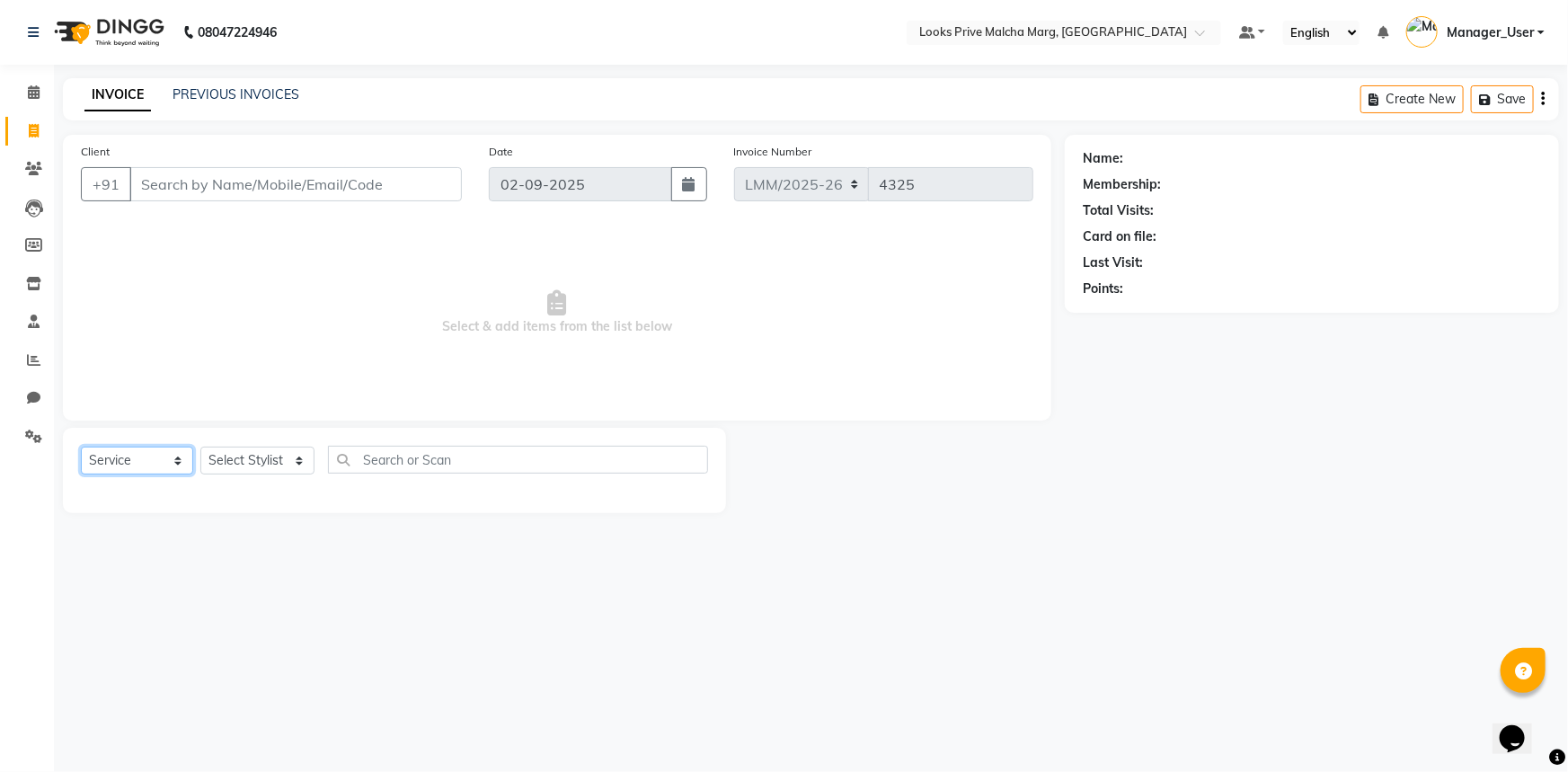
click at [169, 457] on select "Select Service Product Membership Package Voucher Prepaid Gift Card" at bounding box center [137, 460] width 113 height 28
select select "product"
click at [81, 446] on select "Select Service Product Membership Package Voucher Prepaid Gift Card" at bounding box center [137, 460] width 113 height 28
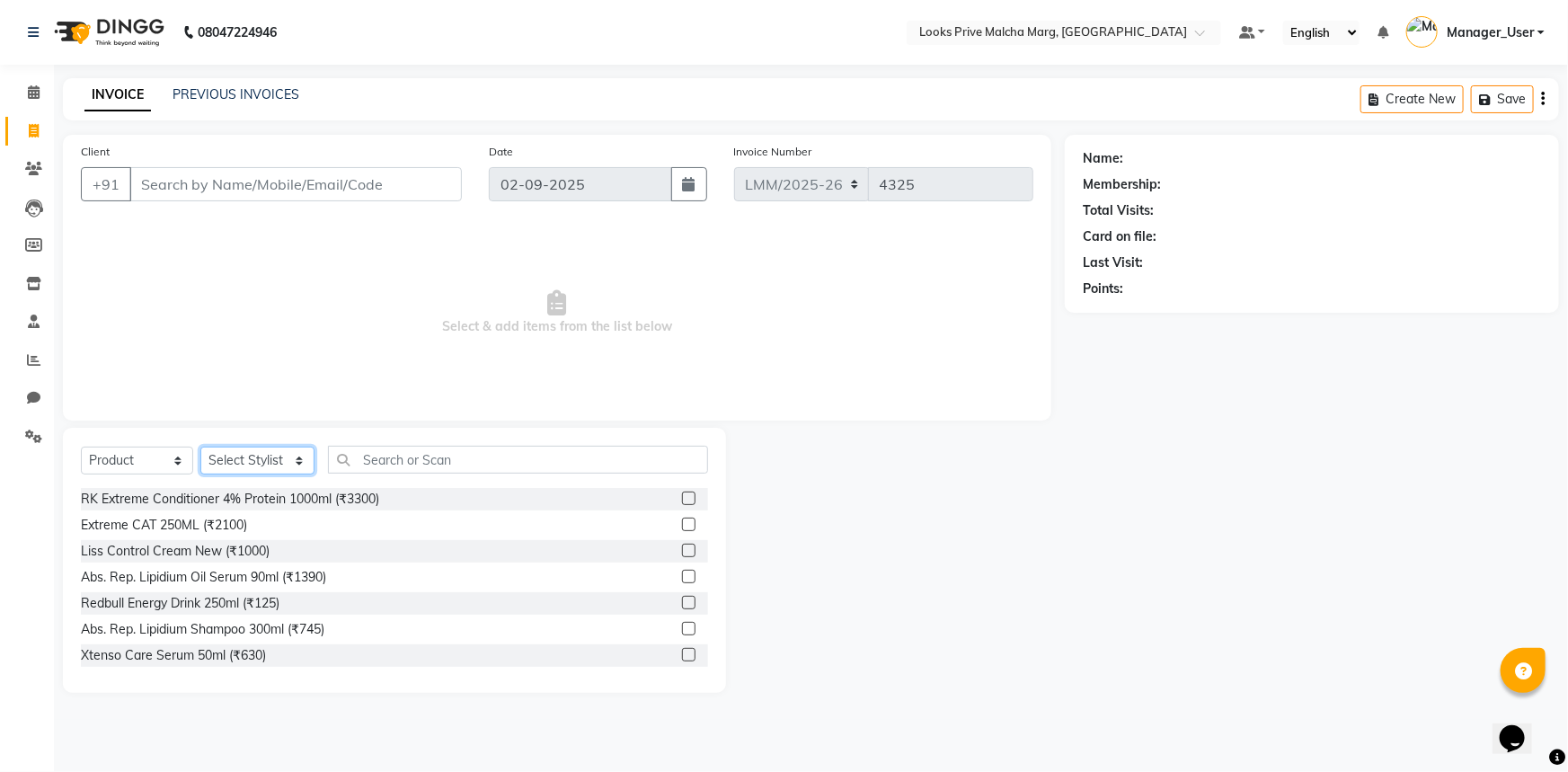
click at [268, 458] on select "Select Stylist [PERSON_NAME] Anas_Asst Counter_Sales Dharam_Pdct Hussain_Cr Jat…" at bounding box center [258, 460] width 114 height 28
select select "66959"
click at [201, 446] on select "Select Stylist [PERSON_NAME] Anas_Asst Counter_Sales Dharam_Pdct Hussain_Cr Jat…" at bounding box center [258, 460] width 114 height 28
click at [404, 454] on input "text" at bounding box center [517, 459] width 380 height 28
type input "3474636920273"
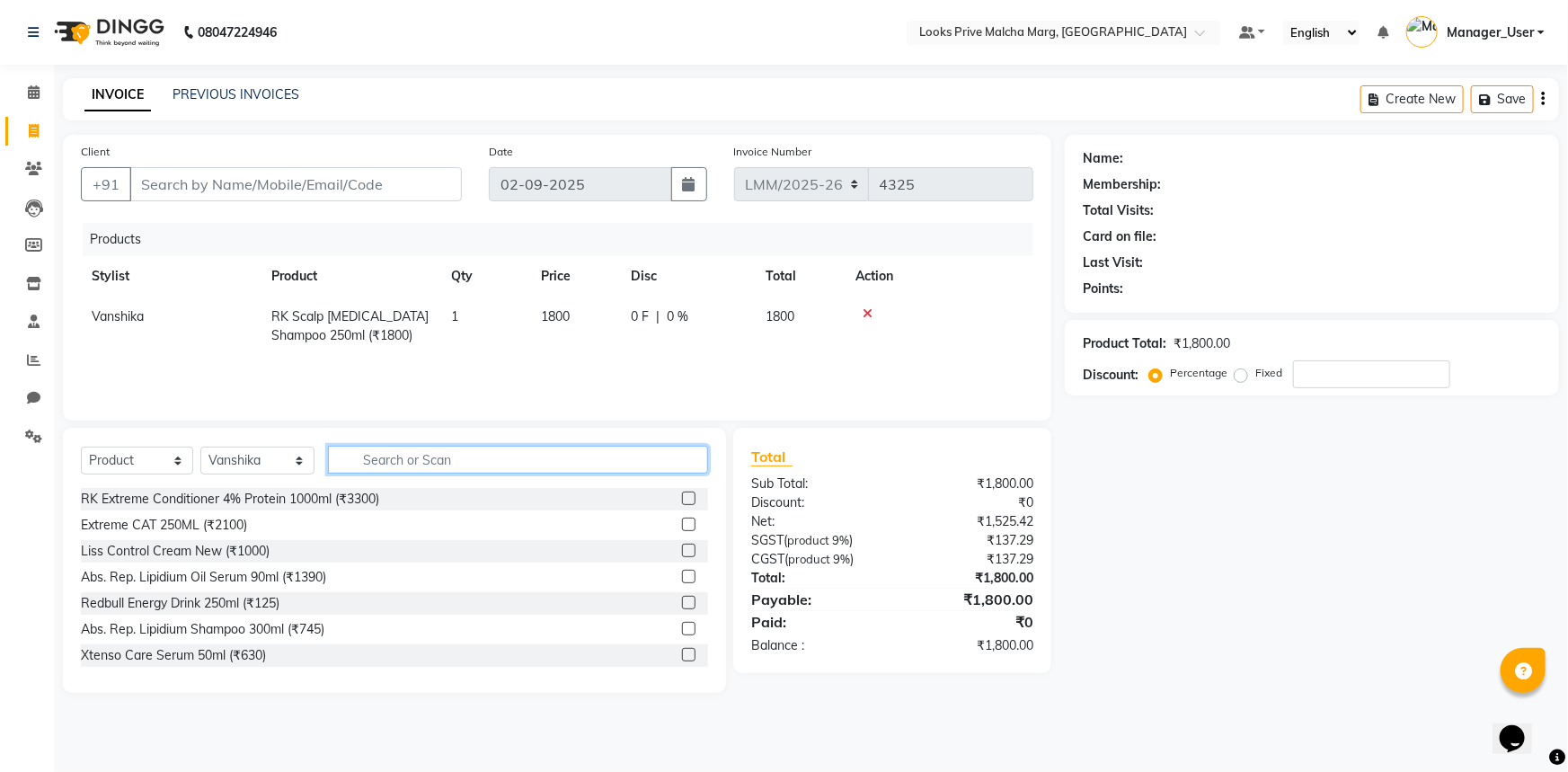
click at [458, 454] on input "text" at bounding box center [517, 459] width 380 height 28
type input "3474636968688"
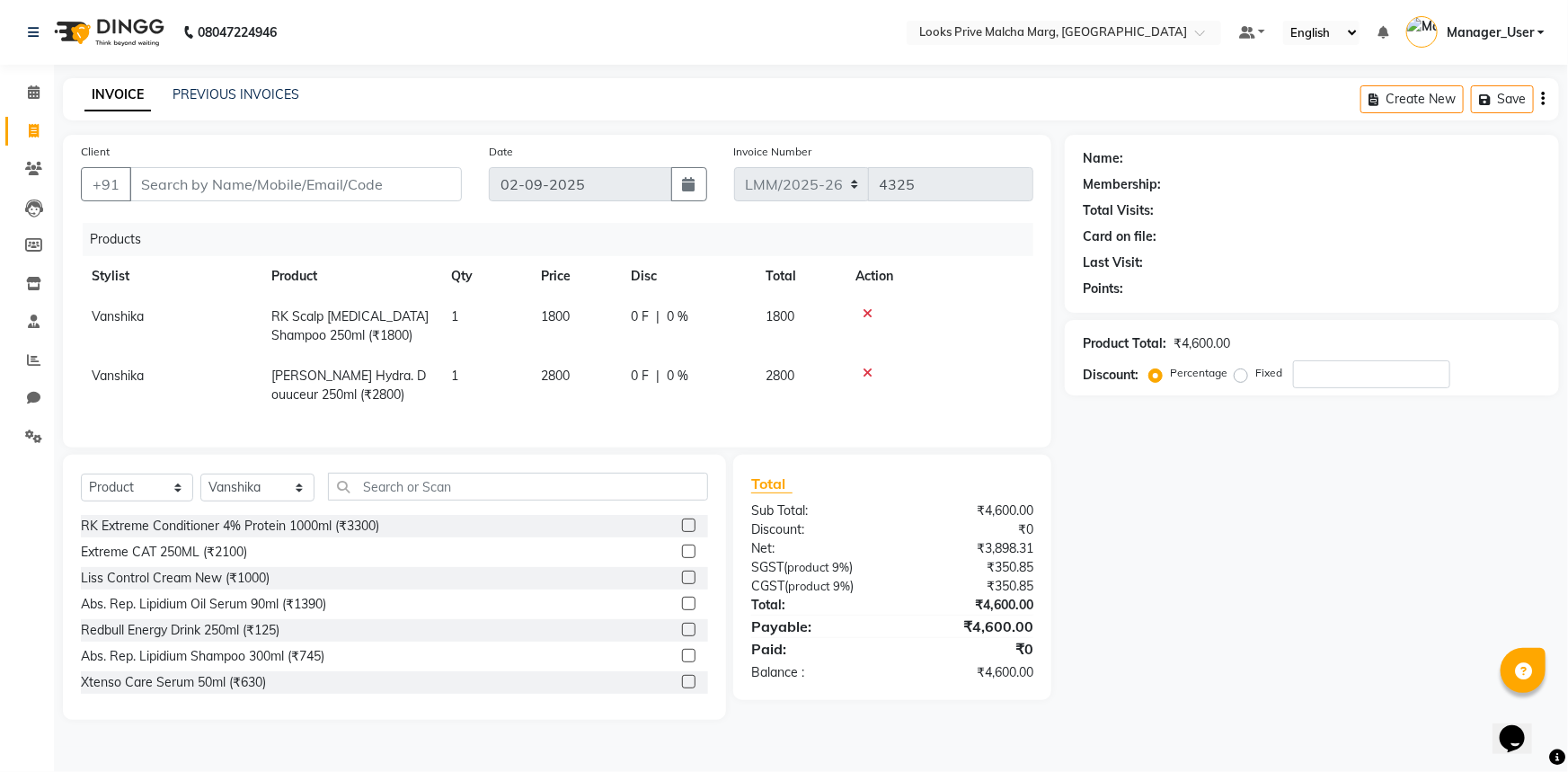
click at [583, 370] on td "2800" at bounding box center [574, 385] width 90 height 59
select select "66959"
drag, startPoint x: 596, startPoint y: 376, endPoint x: 504, endPoint y: 385, distance: 92.4
click at [504, 385] on tr "Amir Amit_Pdct Anas_Asst Counter_Sales Dharam_Pdct Hussain_Cr Jatin_Asst Leiya …" at bounding box center [557, 385] width 953 height 59
type input "2950"
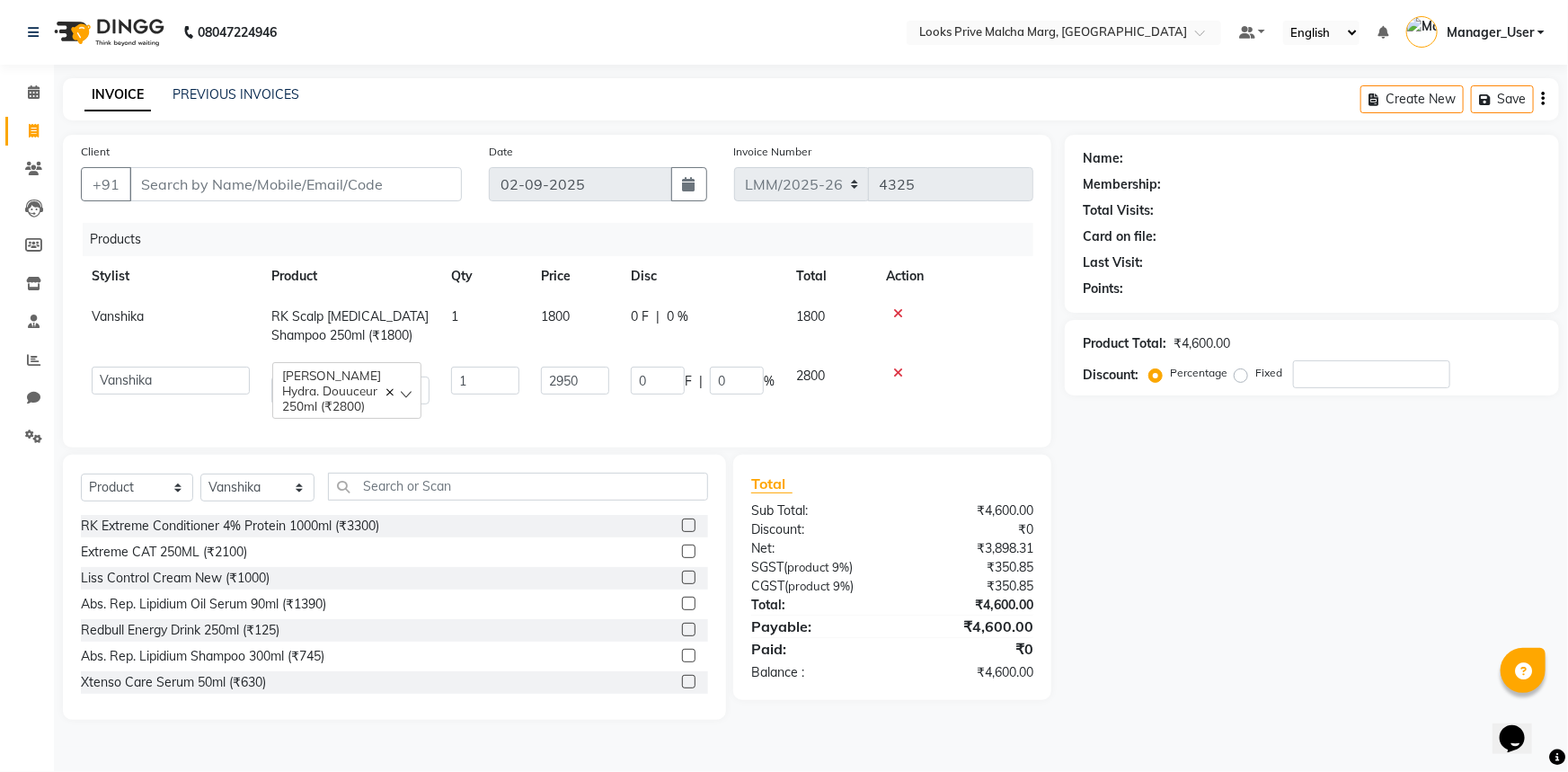
click at [1200, 575] on div "Name: Membership: Total Visits: Card on file: Last Visit: Points: Product Total…" at bounding box center [1318, 427] width 508 height 585
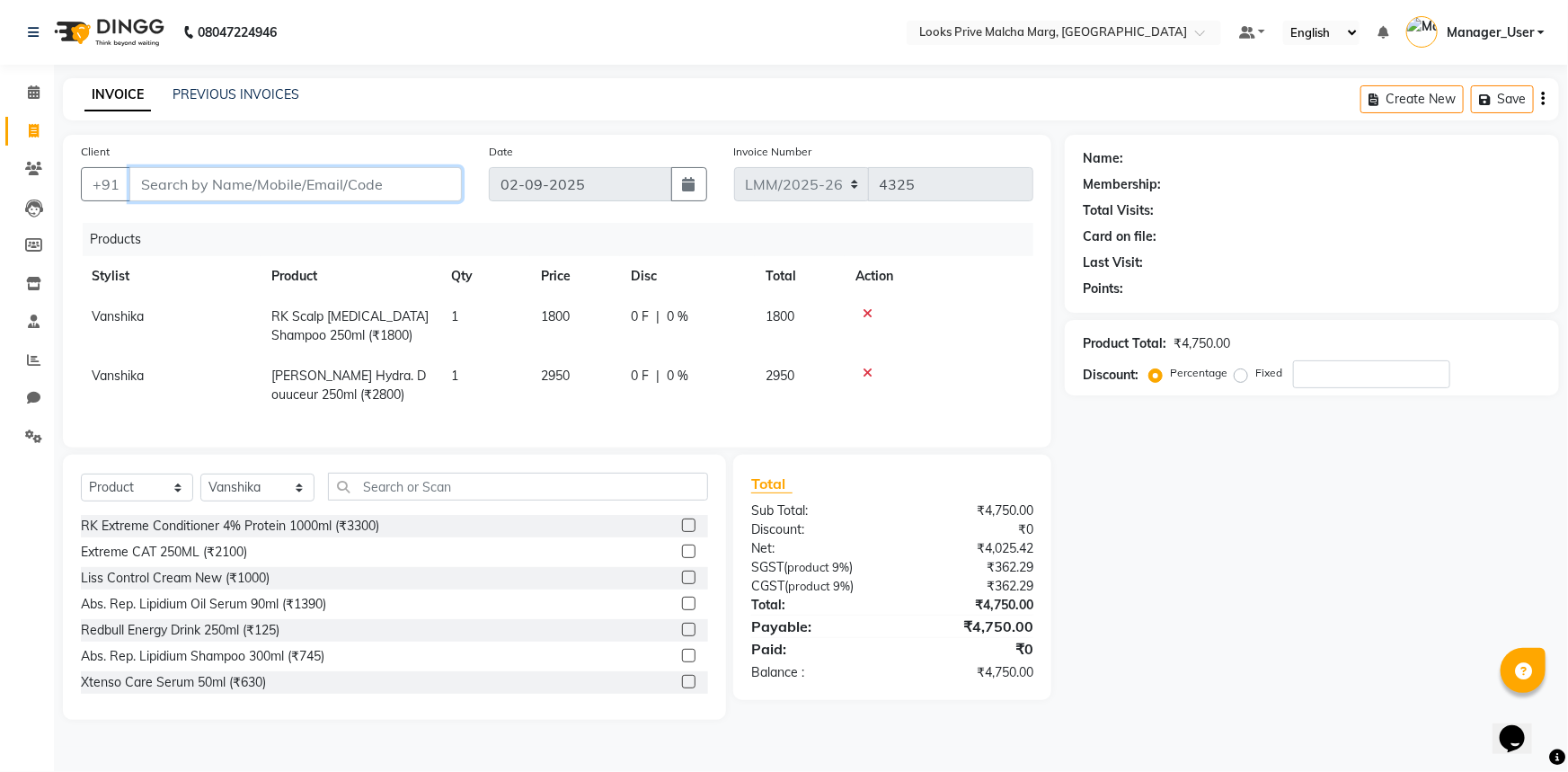
click at [203, 185] on input "Client" at bounding box center [296, 184] width 332 height 34
paste input "9818596975"
type input "9818596975"
type input "0"
type input "9818596975"
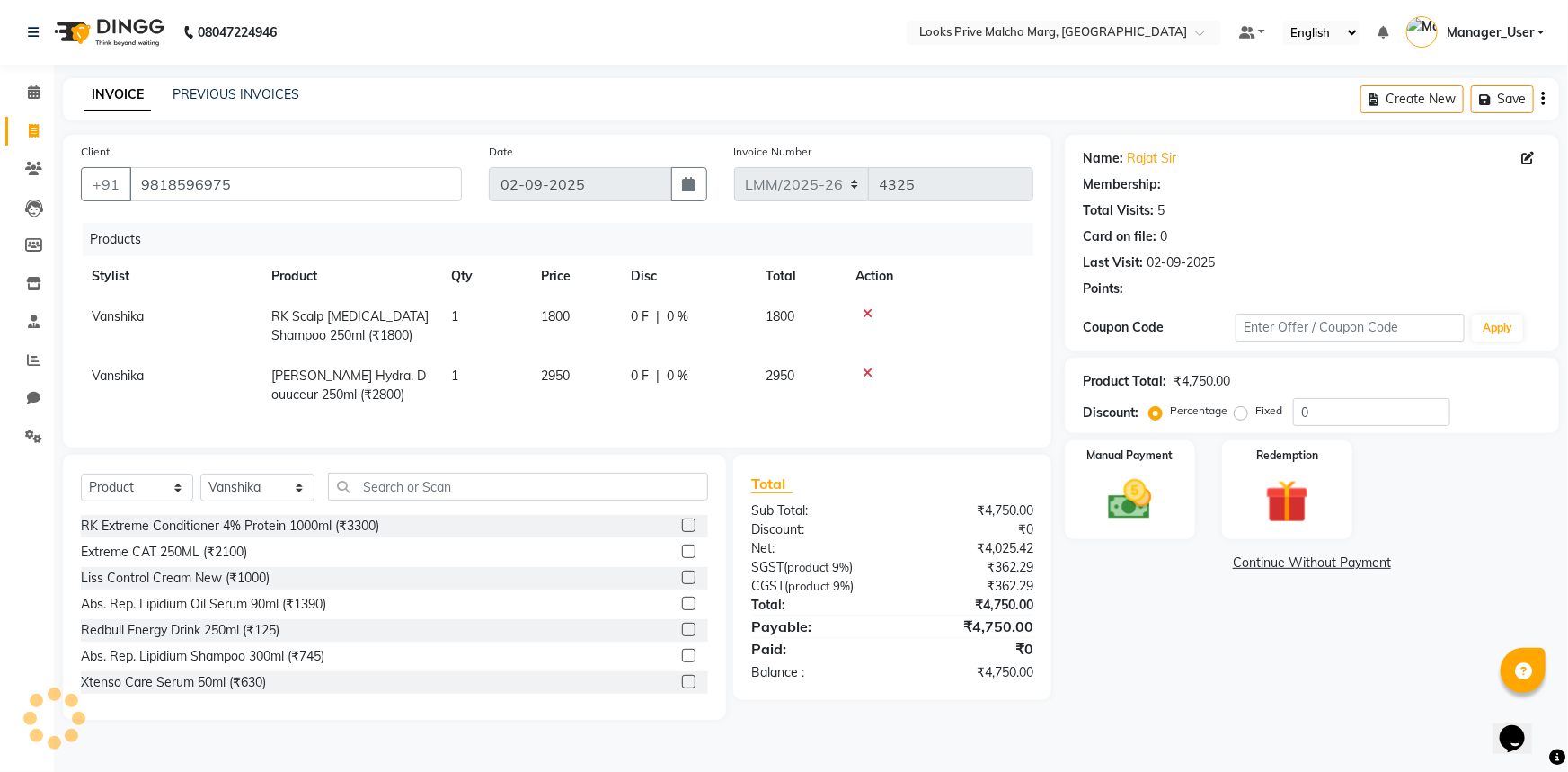
select select "1: Object"
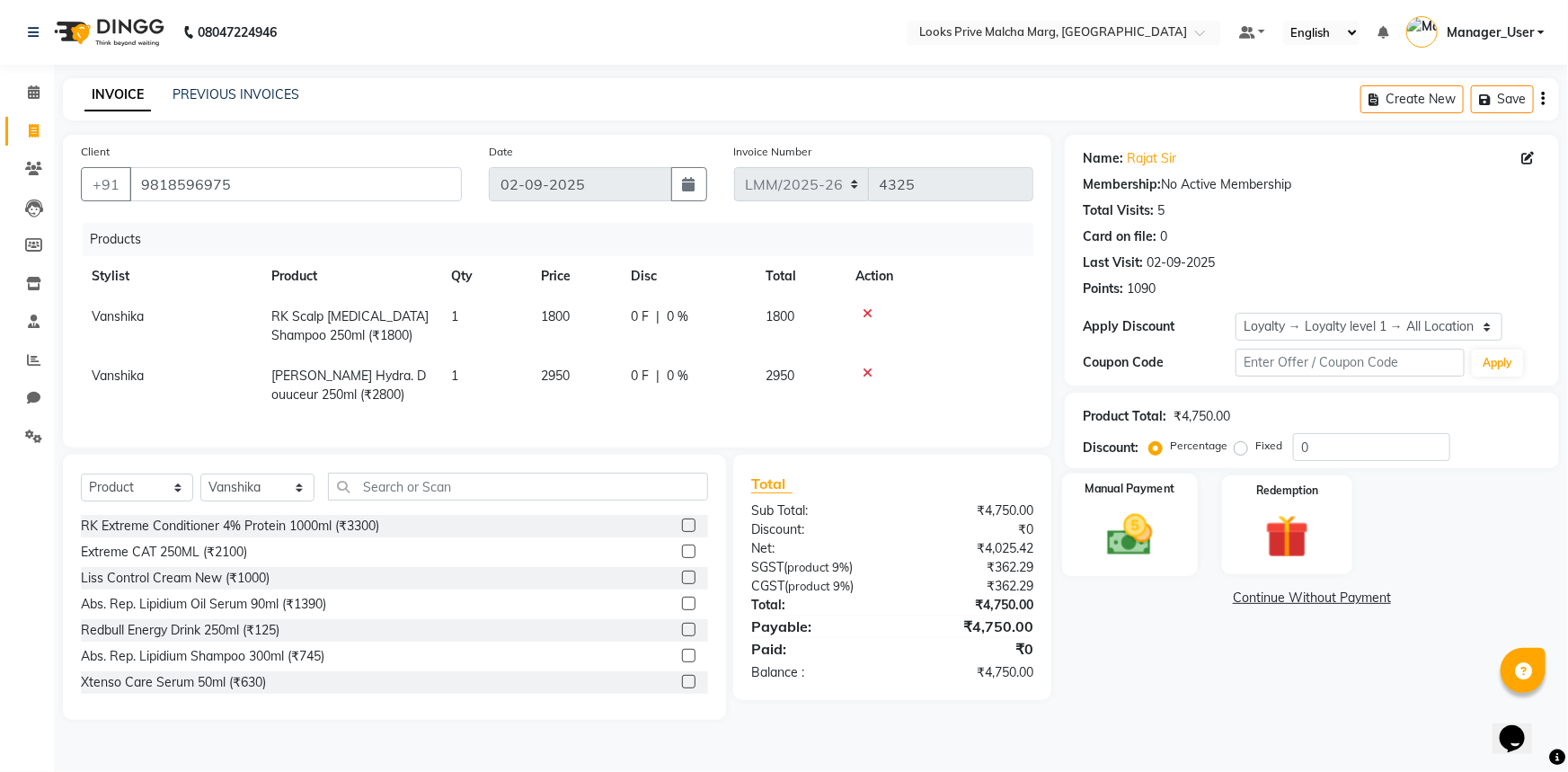
click at [1126, 523] on img at bounding box center [1130, 533] width 74 height 52
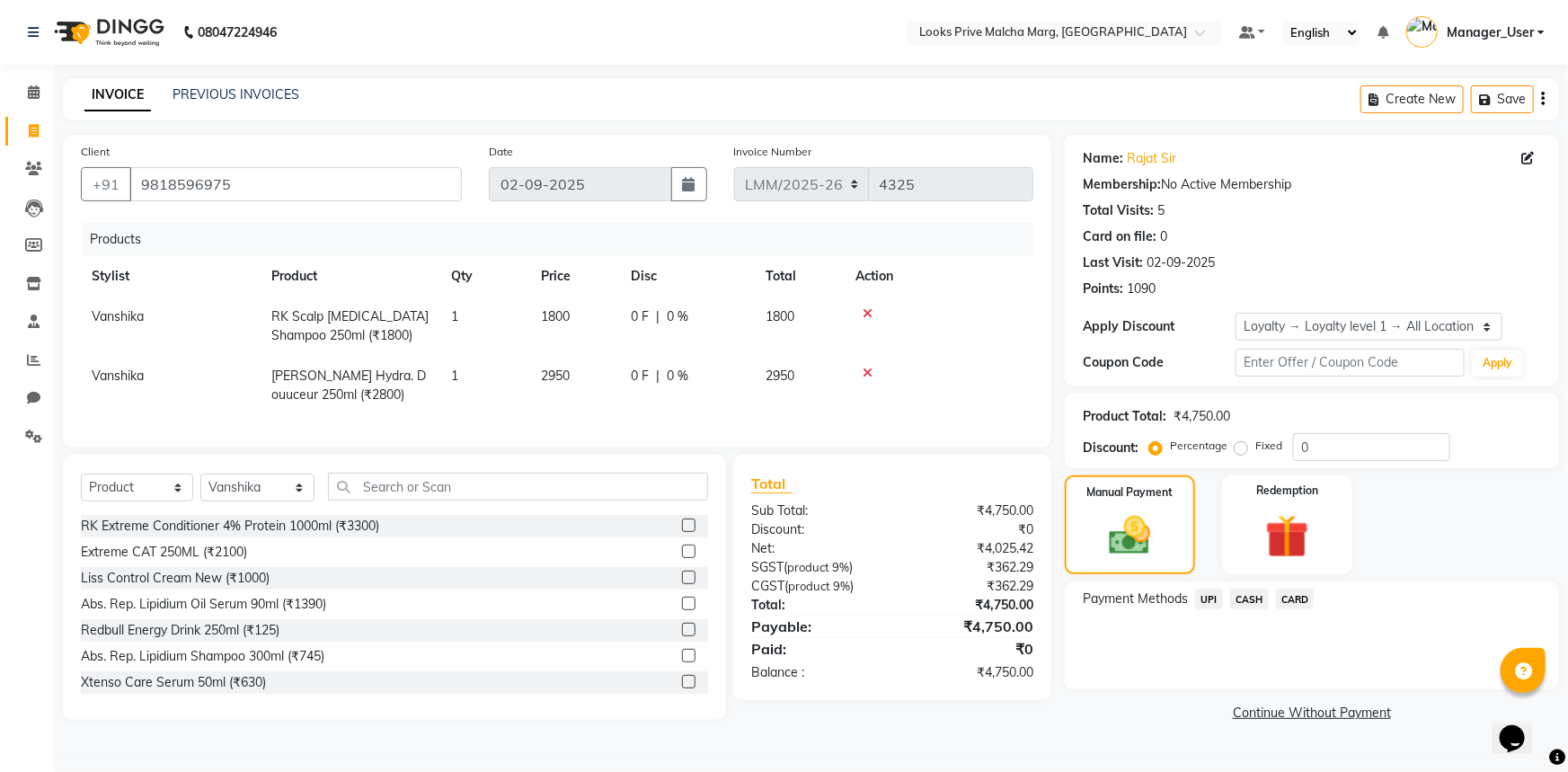
click at [1254, 594] on span "CASH" at bounding box center [1250, 599] width 39 height 21
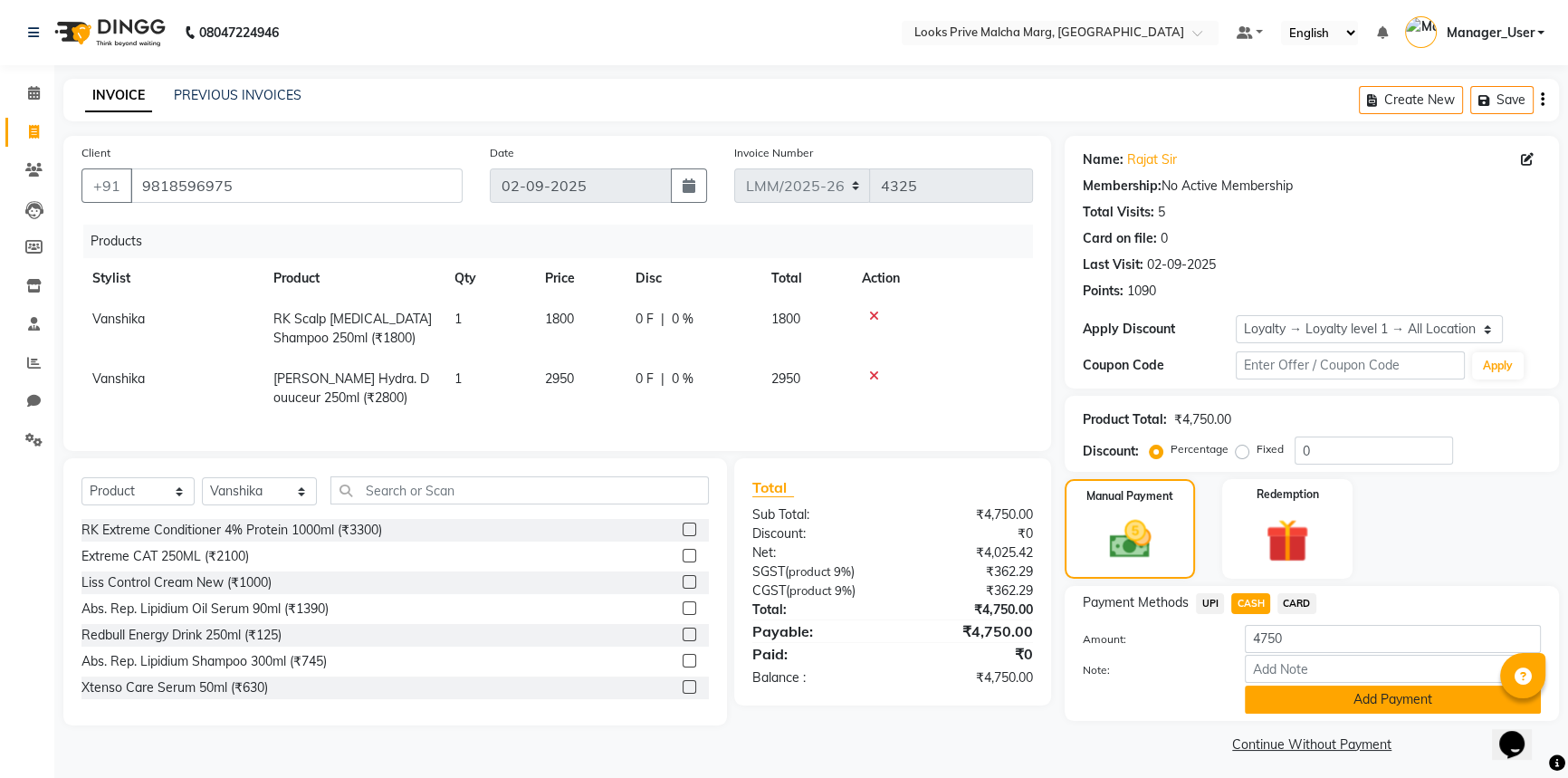
click at [1313, 697] on button "Add Payment" at bounding box center [1393, 699] width 296 height 28
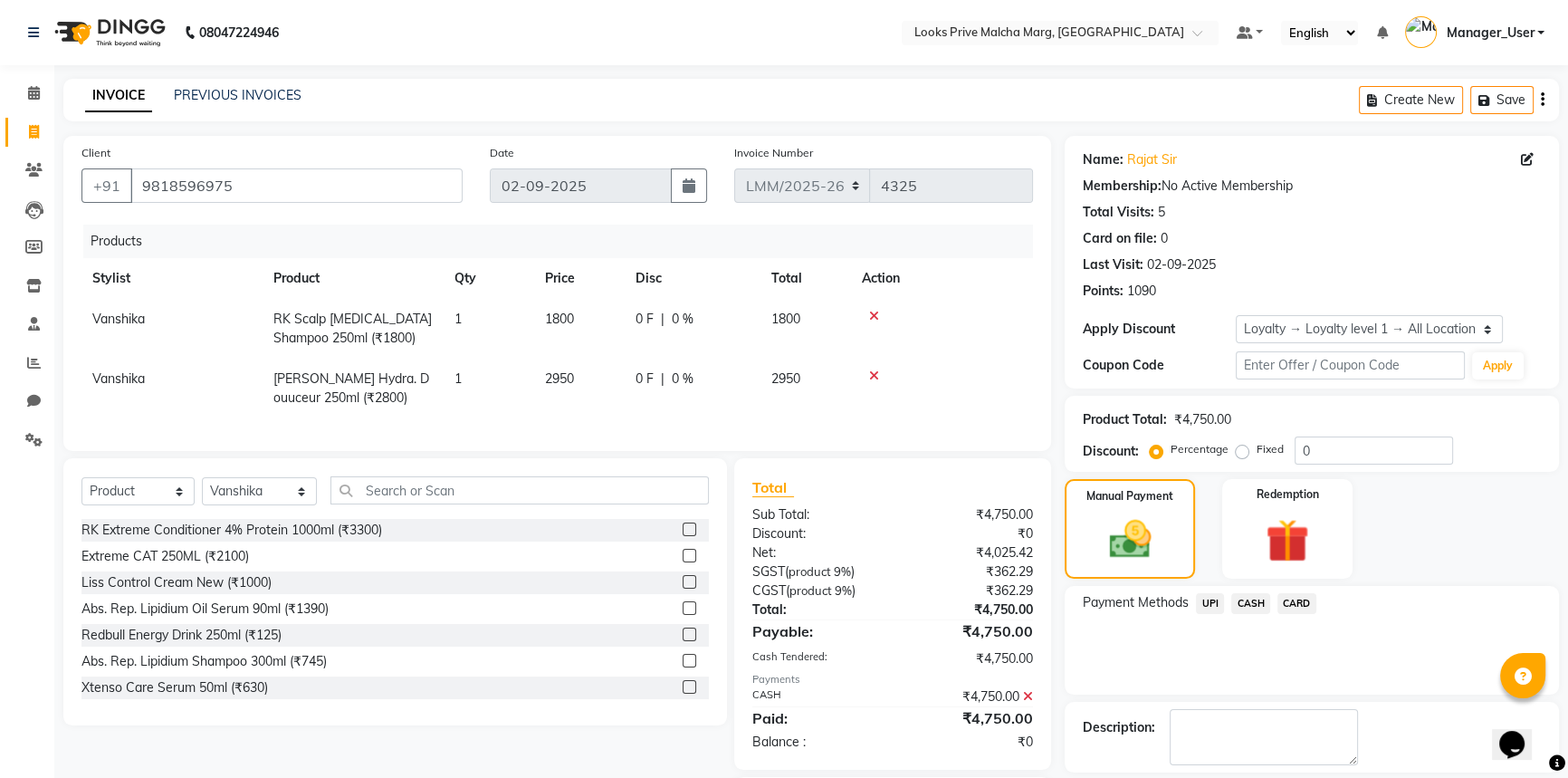
scroll to position [122, 0]
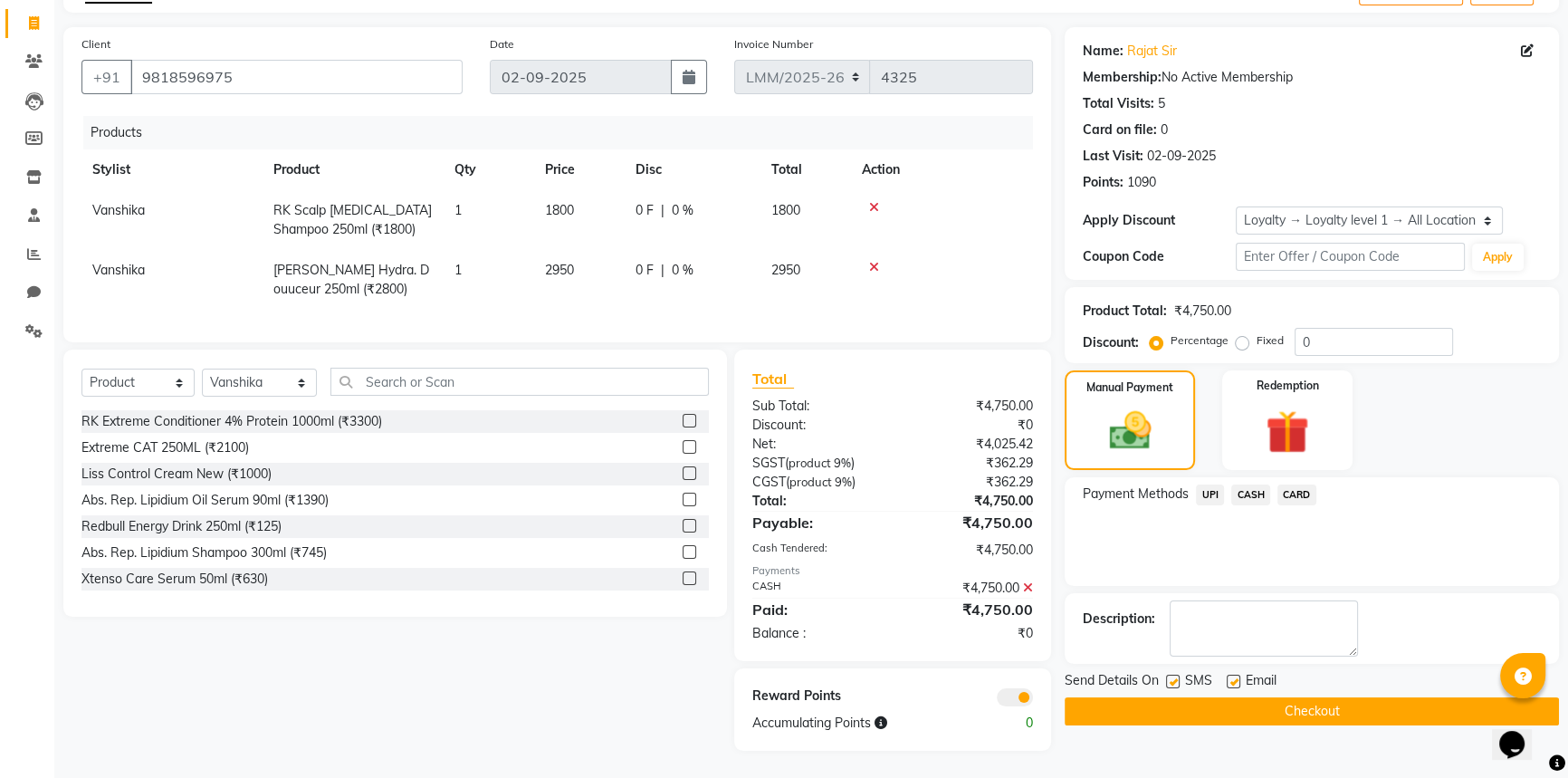
click at [1296, 698] on button "Checkout" at bounding box center [1312, 711] width 495 height 28
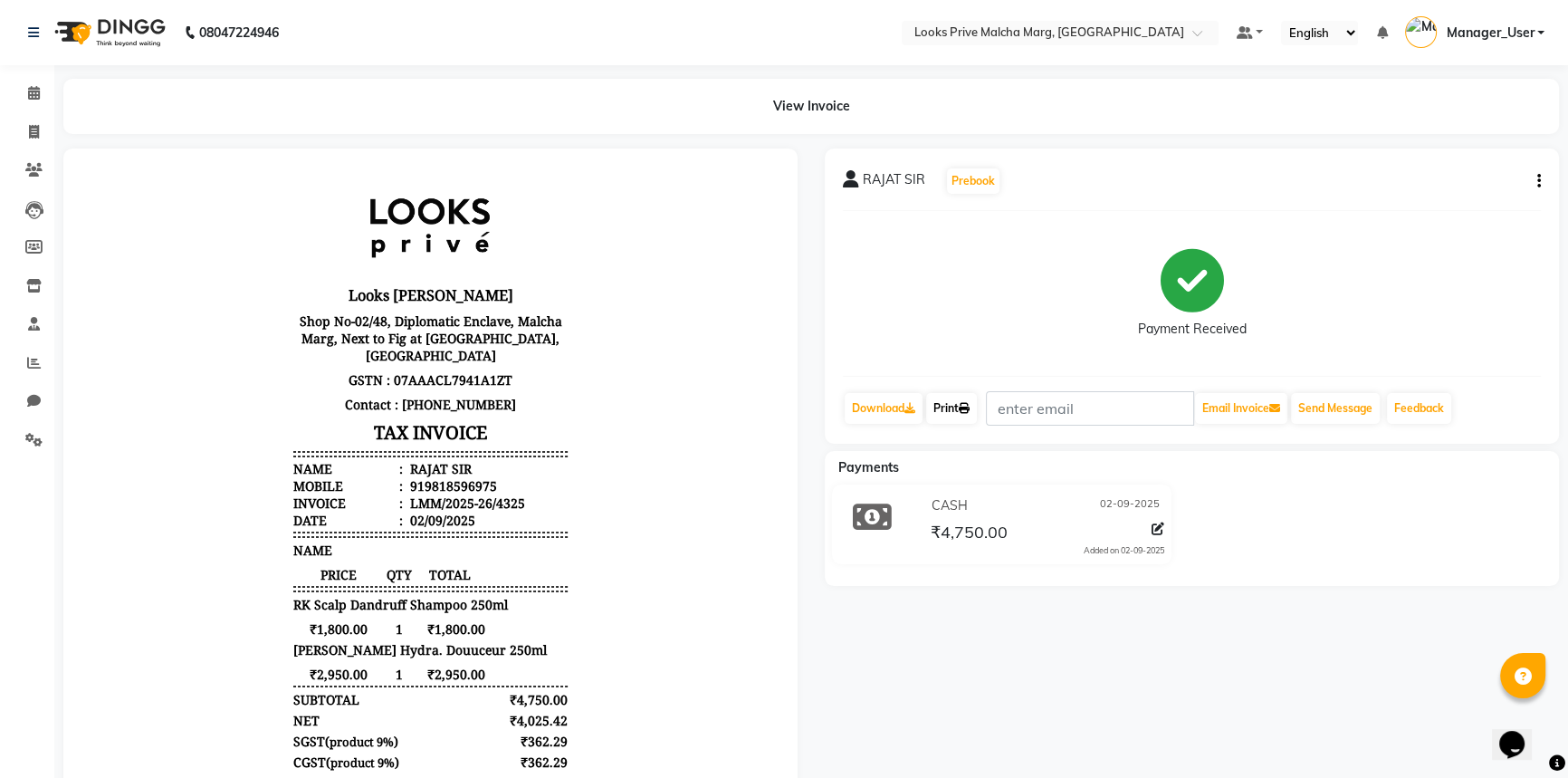
click at [956, 402] on link "Print" at bounding box center [951, 409] width 50 height 31
drag, startPoint x: 27, startPoint y: 439, endPoint x: 144, endPoint y: 374, distance: 133.8
click at [27, 439] on icon at bounding box center [34, 439] width 17 height 14
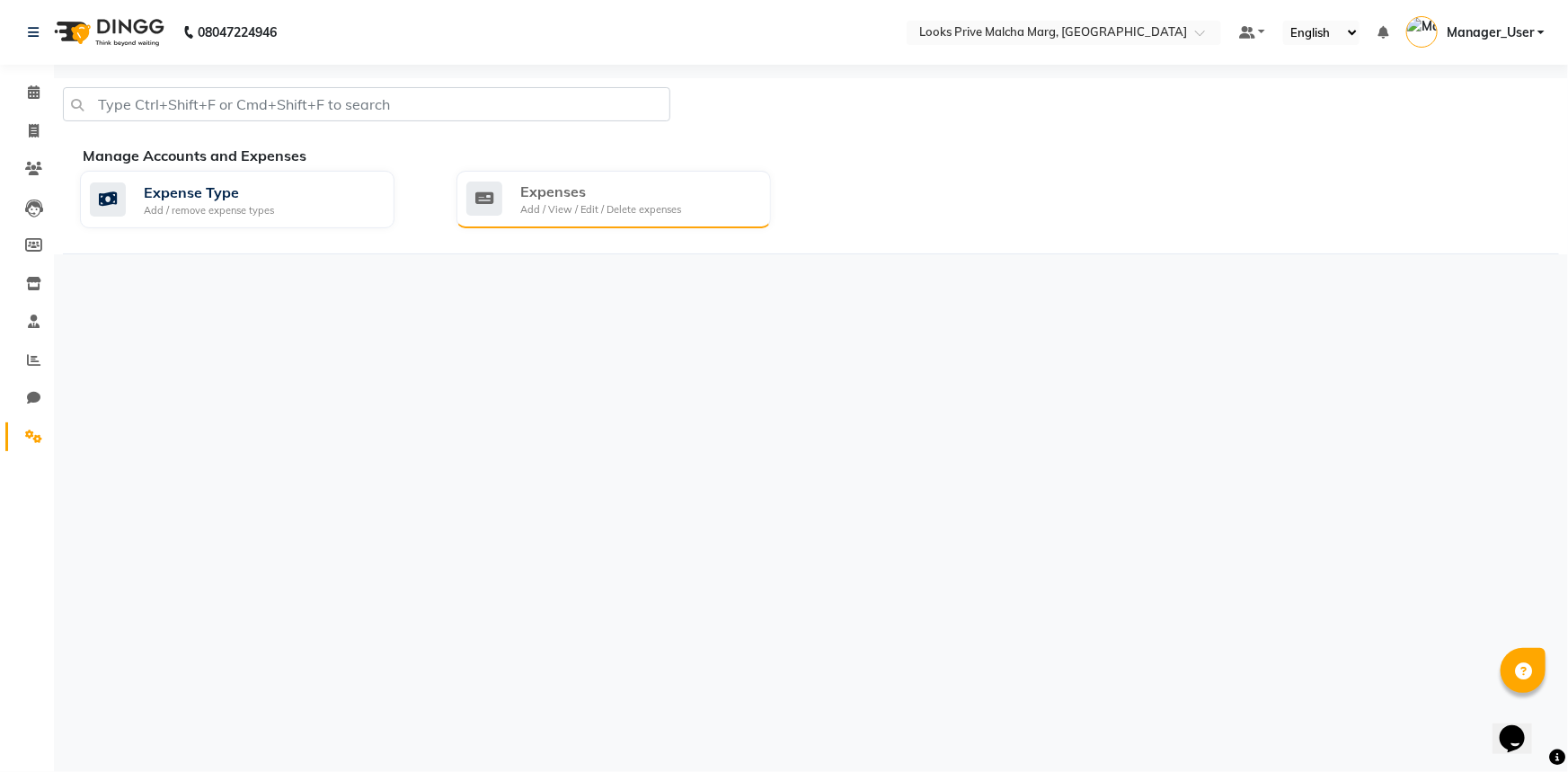
click at [582, 208] on div "Add / View / Edit / Delete expenses" at bounding box center [600, 210] width 161 height 15
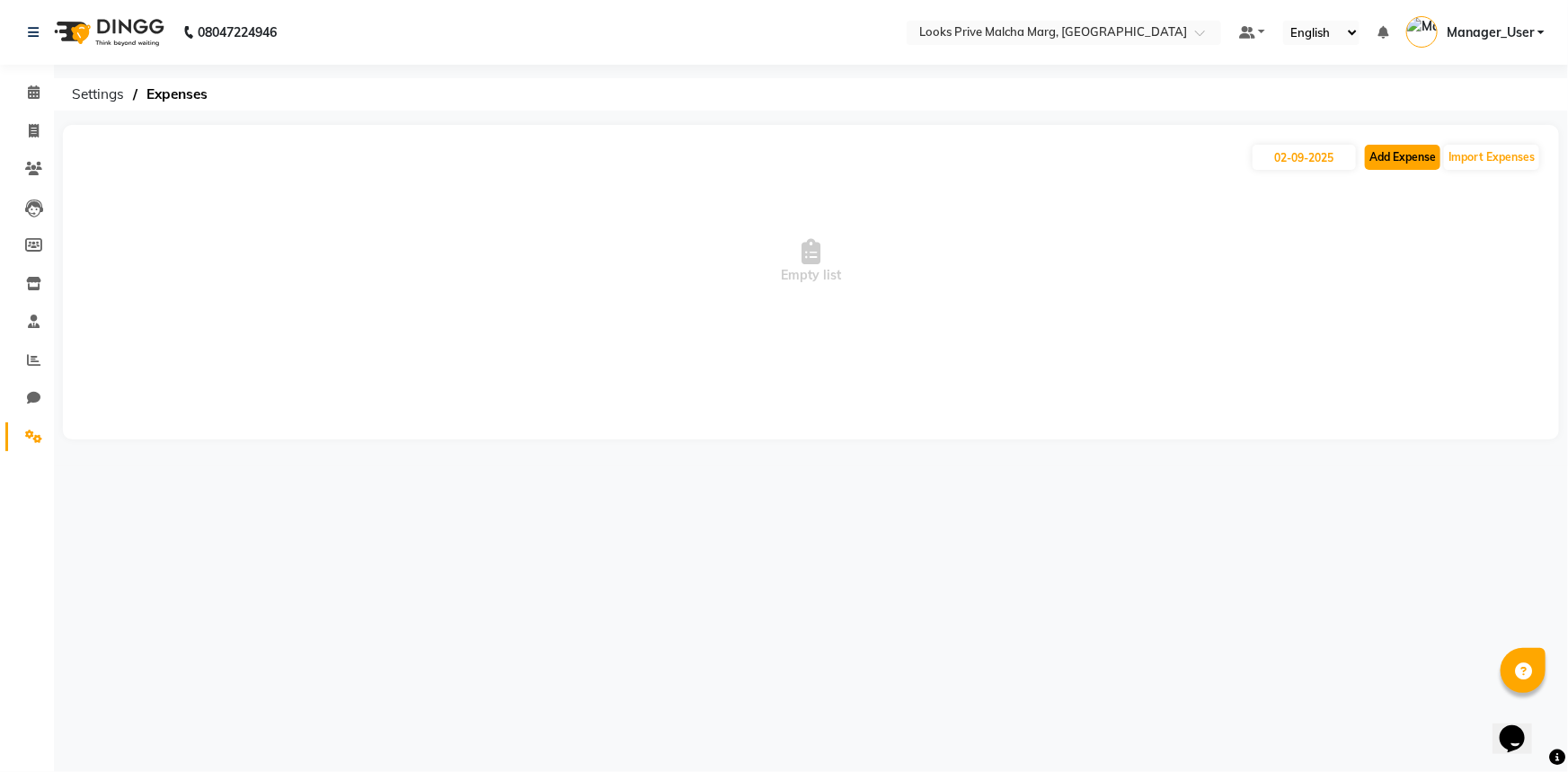
click at [1399, 156] on button "Add Expense" at bounding box center [1402, 157] width 75 height 25
select select "1"
select select "6693"
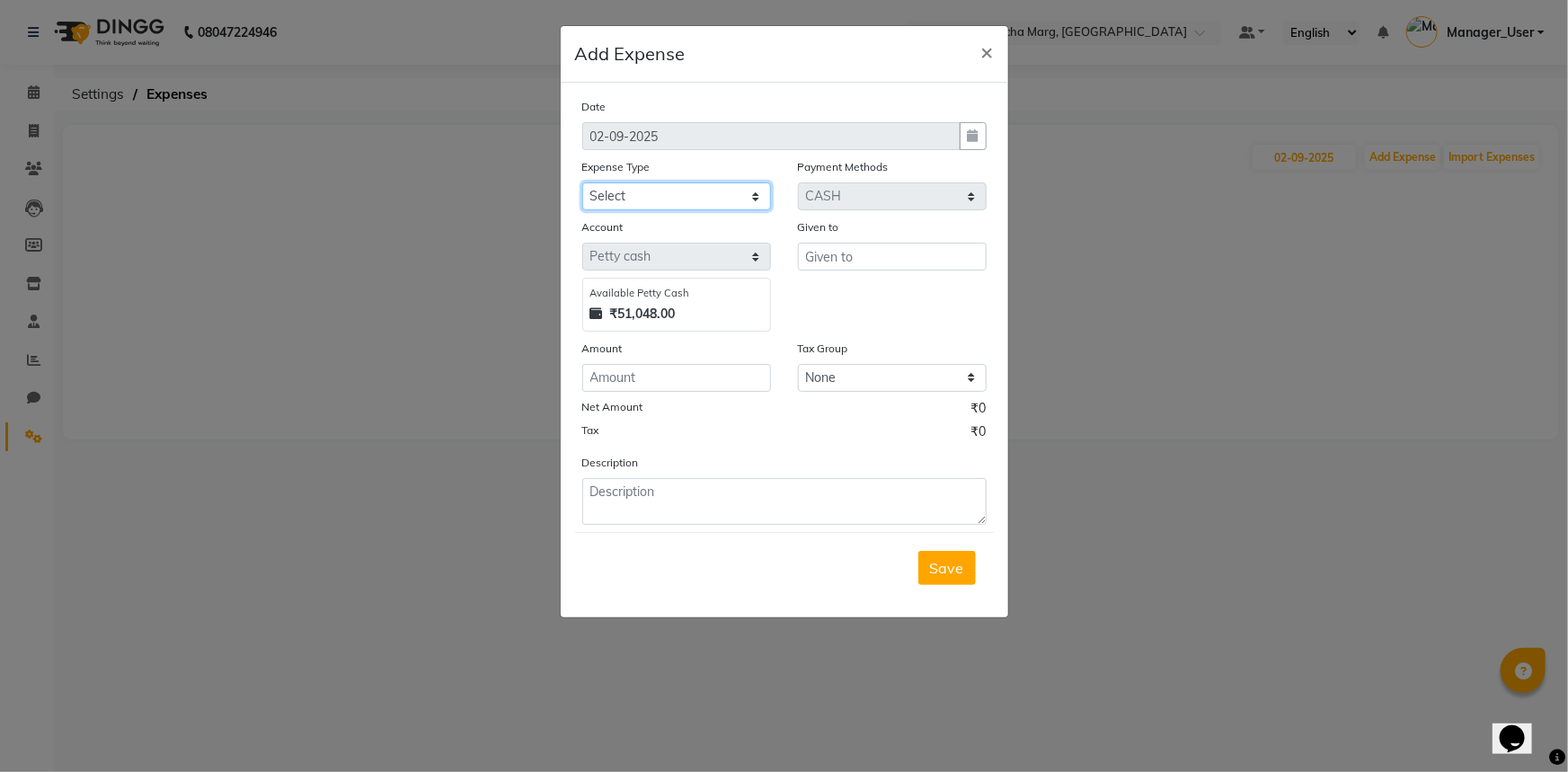
click at [697, 200] on select "Select Bank Deposit Blinkit Cash Handover CLIENT Client ordered food Client Ref…" at bounding box center [677, 196] width 189 height 28
select select "23704"
click at [583, 183] on select "Select Bank Deposit Blinkit Cash Handover CLIENT Client ordered food Client Ref…" at bounding box center [677, 196] width 189 height 28
click at [618, 377] on input "number" at bounding box center [677, 377] width 189 height 28
type input "20"
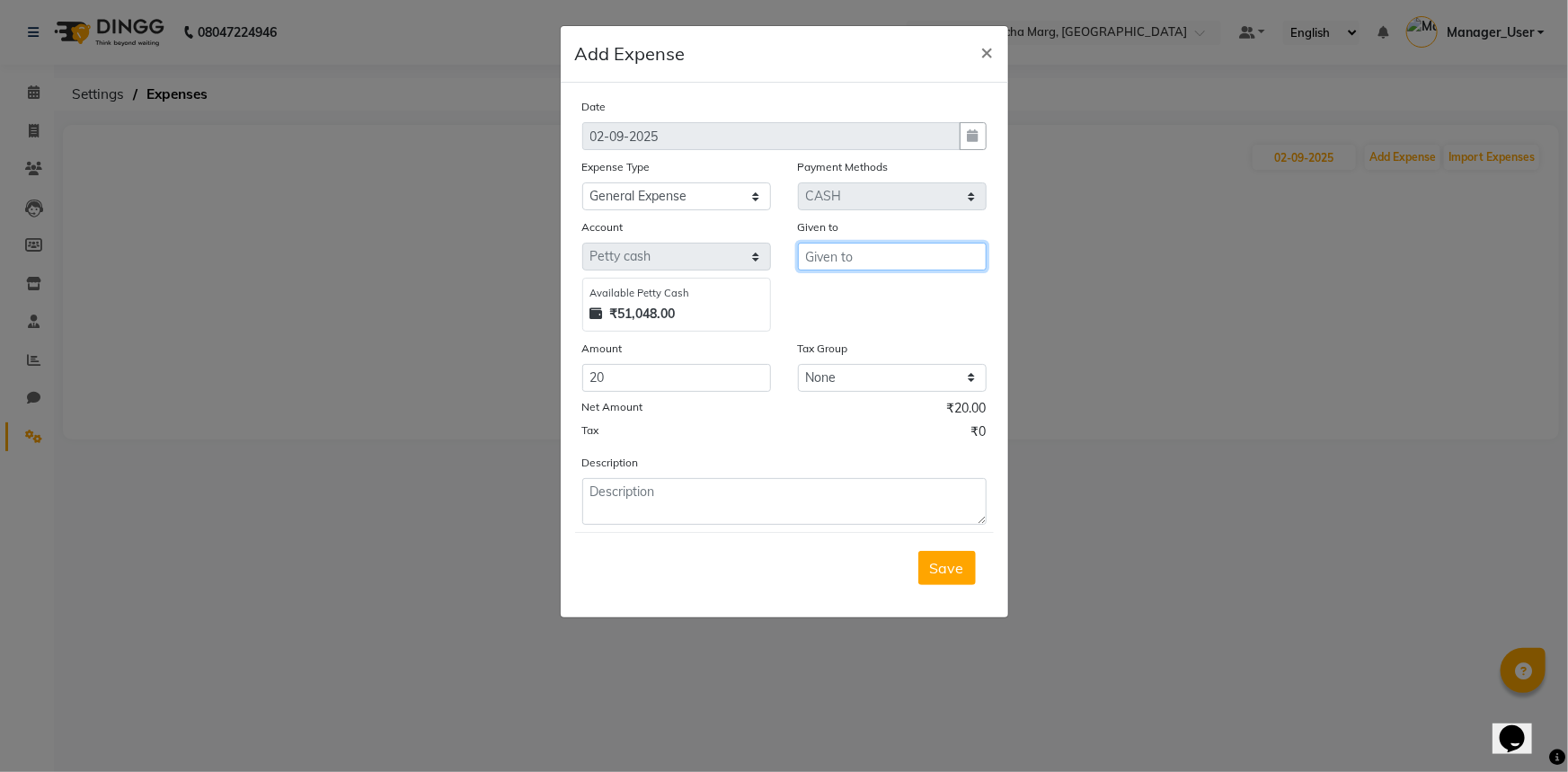
click at [826, 259] on input "text" at bounding box center [892, 256] width 189 height 28
click at [840, 299] on ngb-highlight "Co unter_Sales" at bounding box center [868, 296] width 97 height 18
type input "Counter_Sales"
click at [616, 504] on textarea at bounding box center [785, 501] width 405 height 46
type textarea "Cardamom"
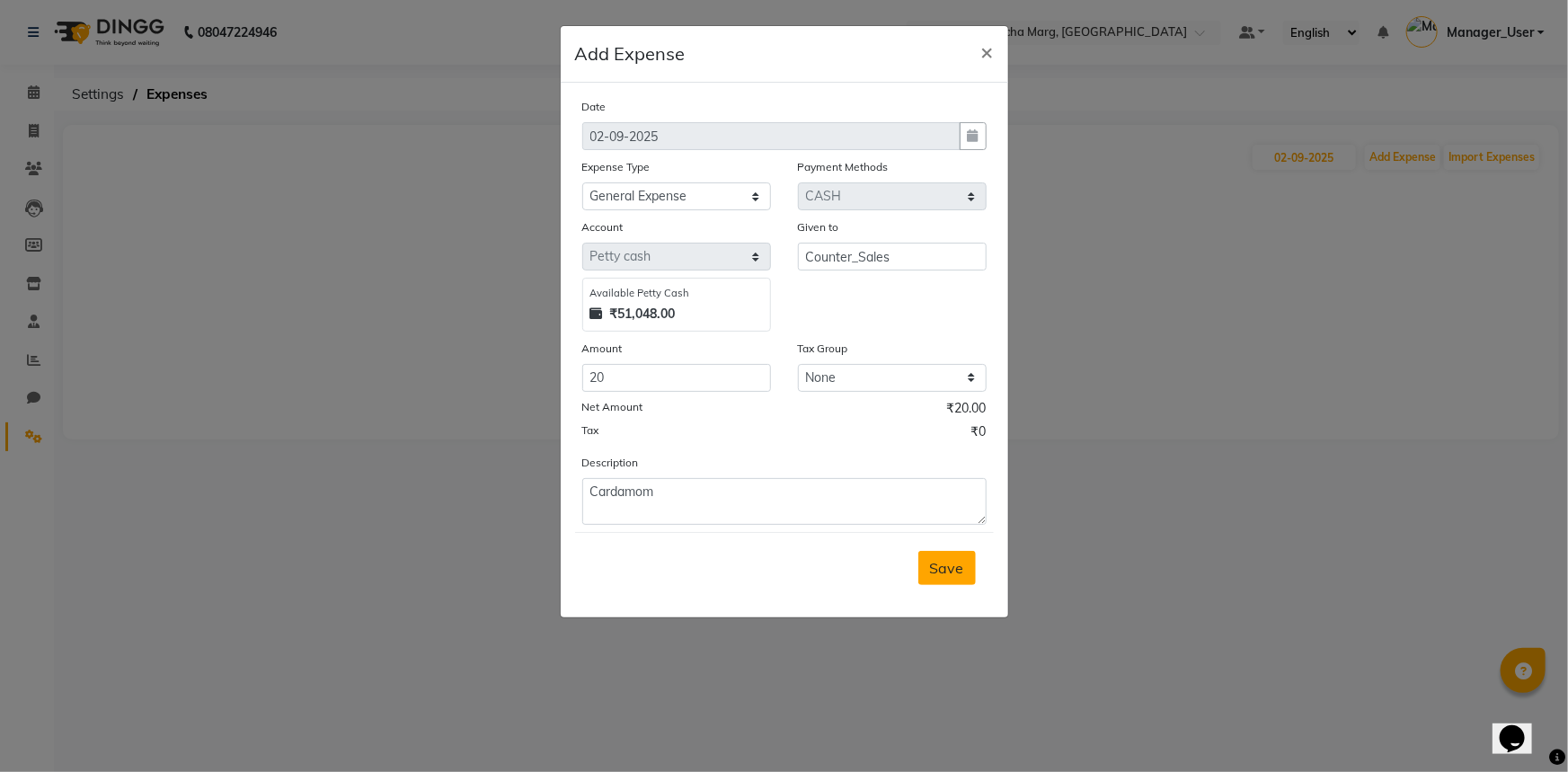
click at [956, 572] on span "Save" at bounding box center [947, 568] width 34 height 18
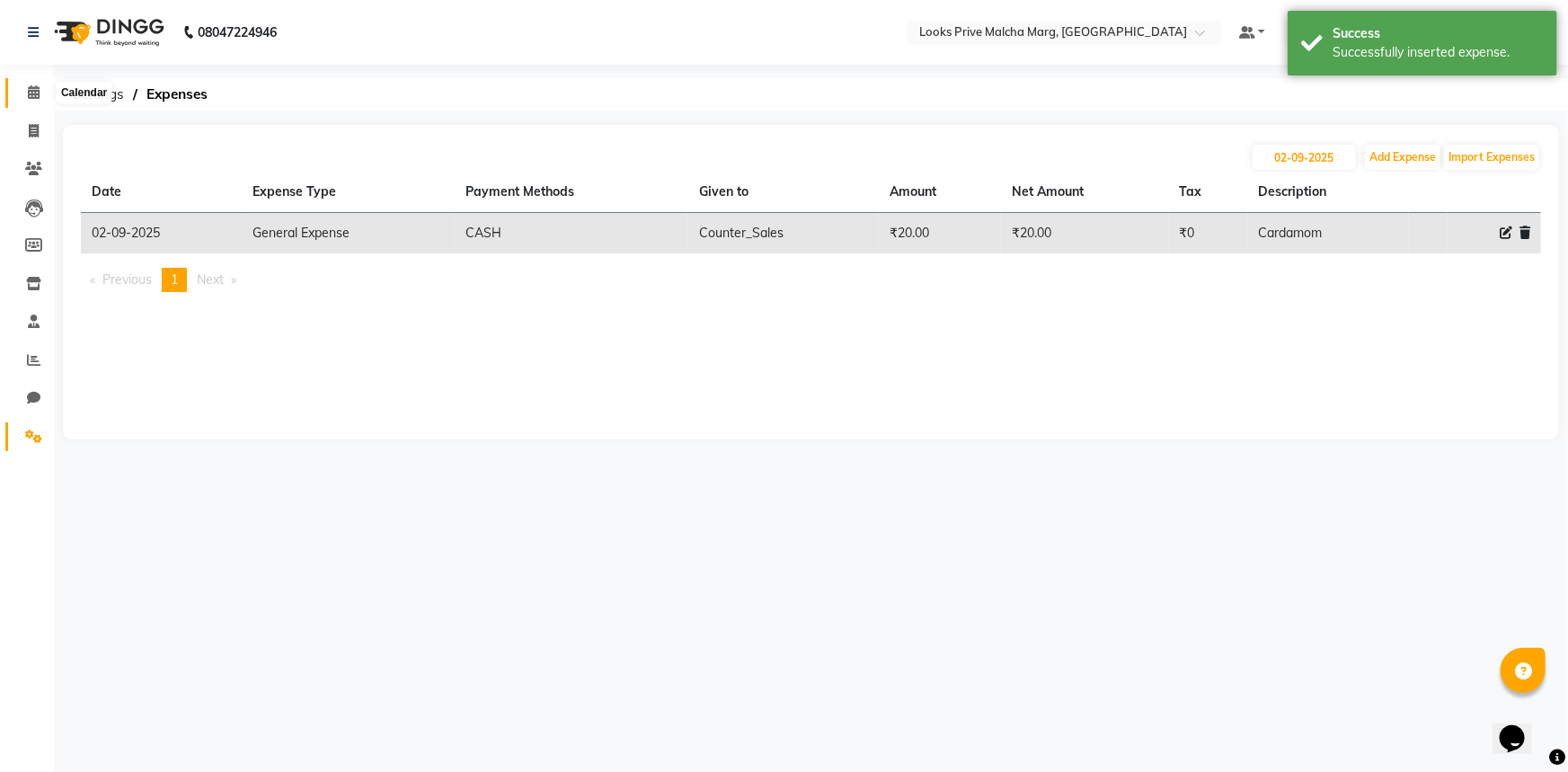
click at [31, 92] on icon at bounding box center [34, 92] width 12 height 14
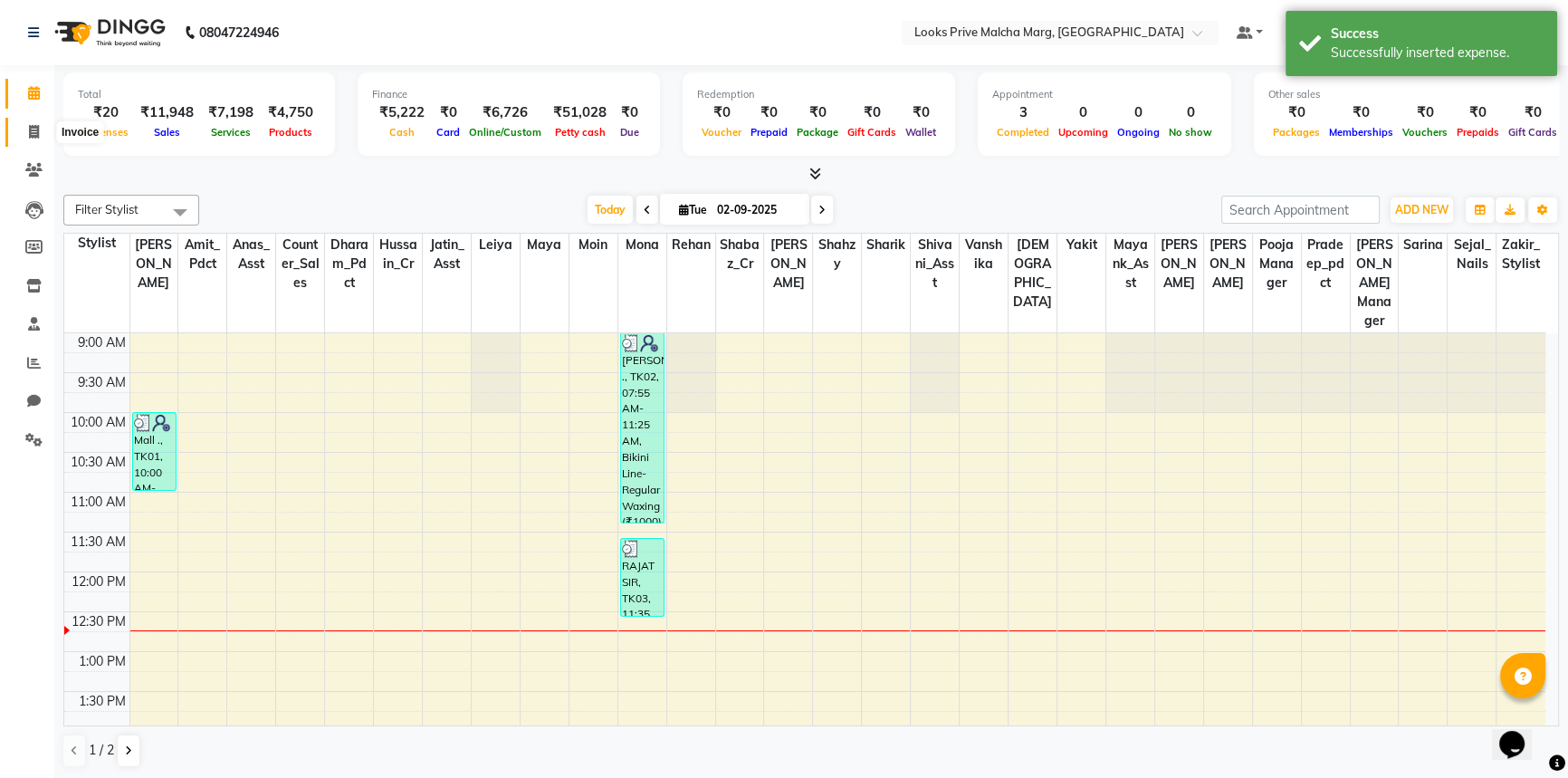
click at [32, 123] on span at bounding box center [34, 133] width 32 height 21
select select "service"
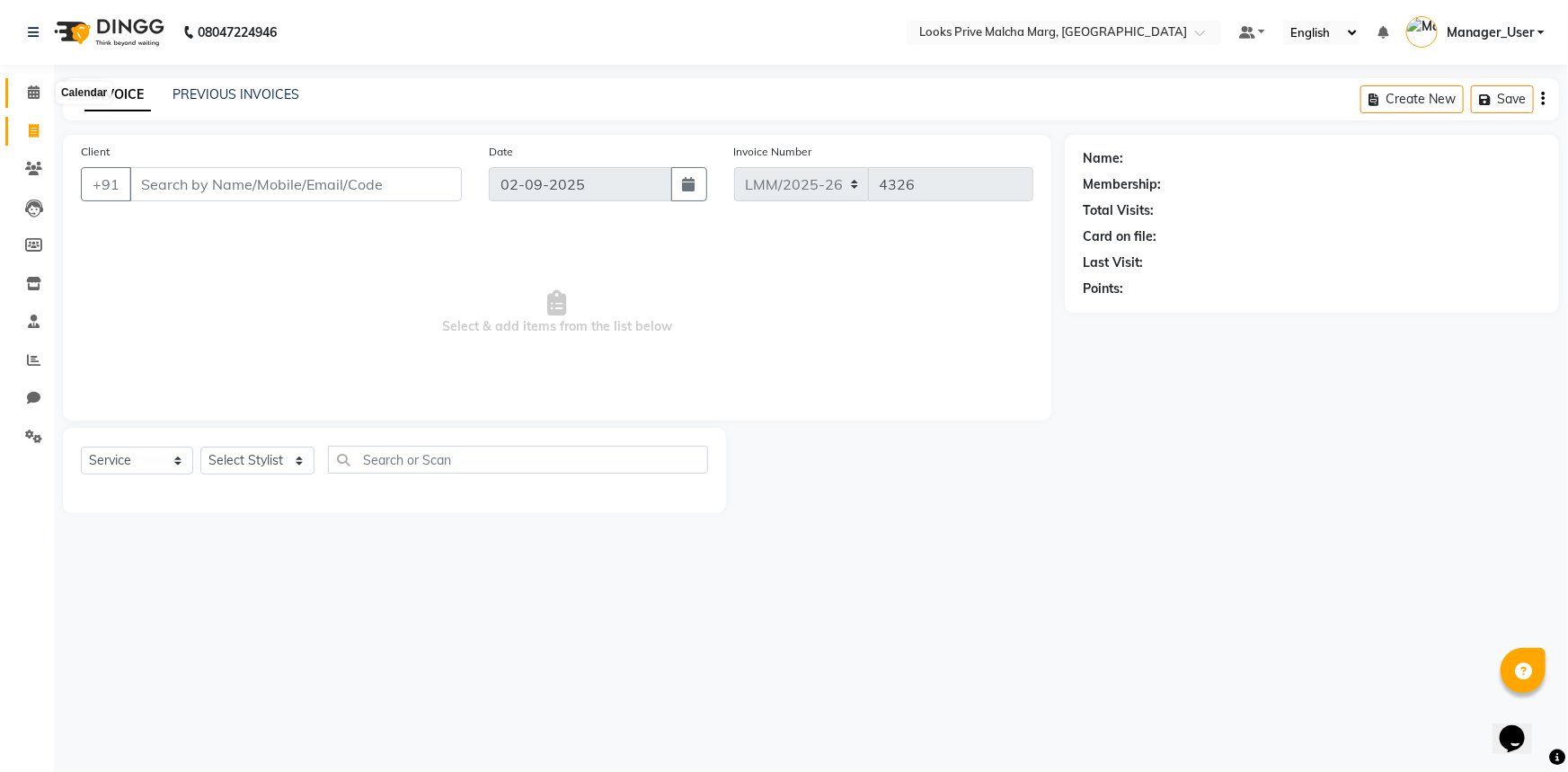
click at [32, 87] on icon at bounding box center [34, 92] width 12 height 14
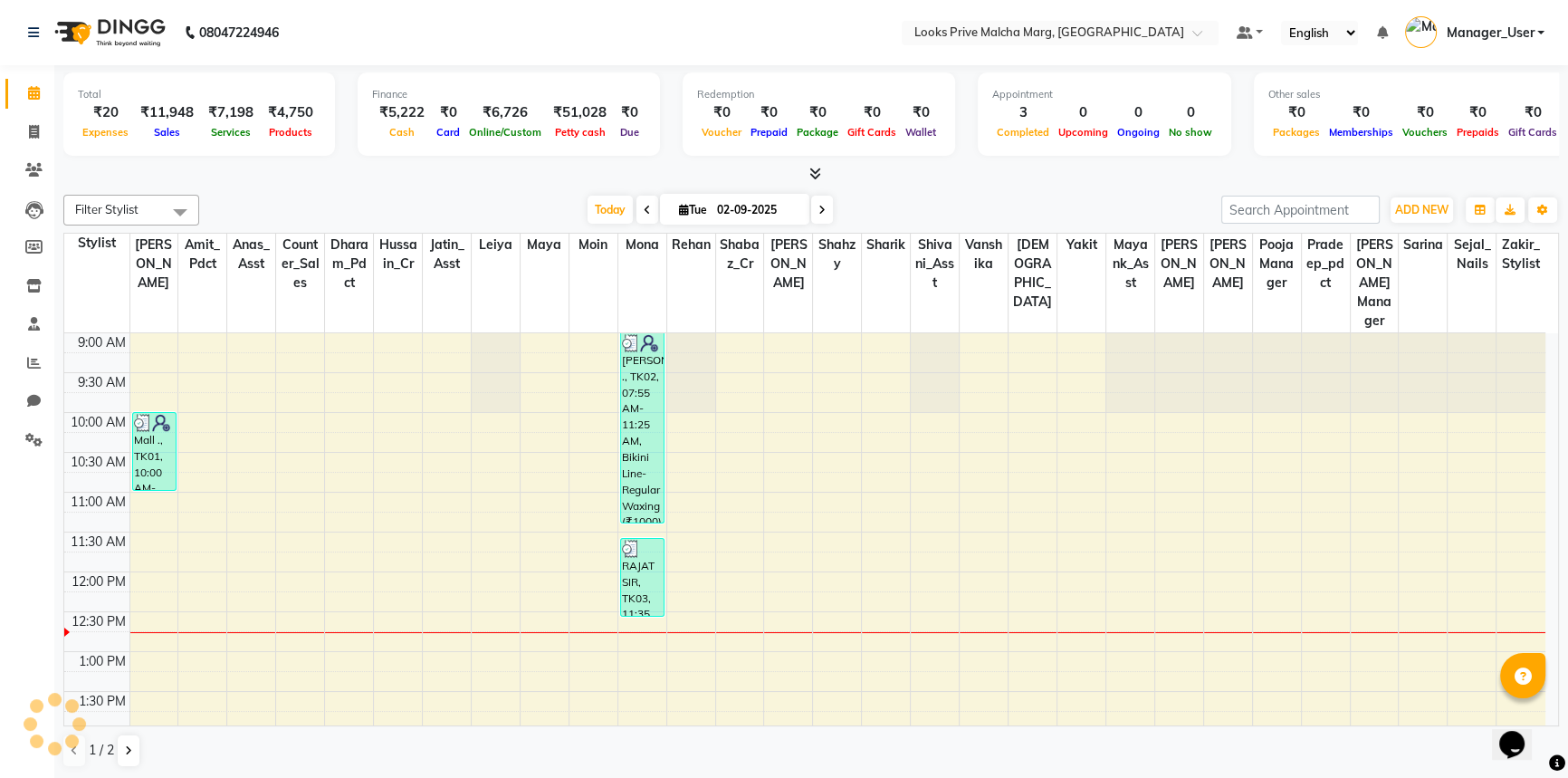
scroll to position [238, 0]
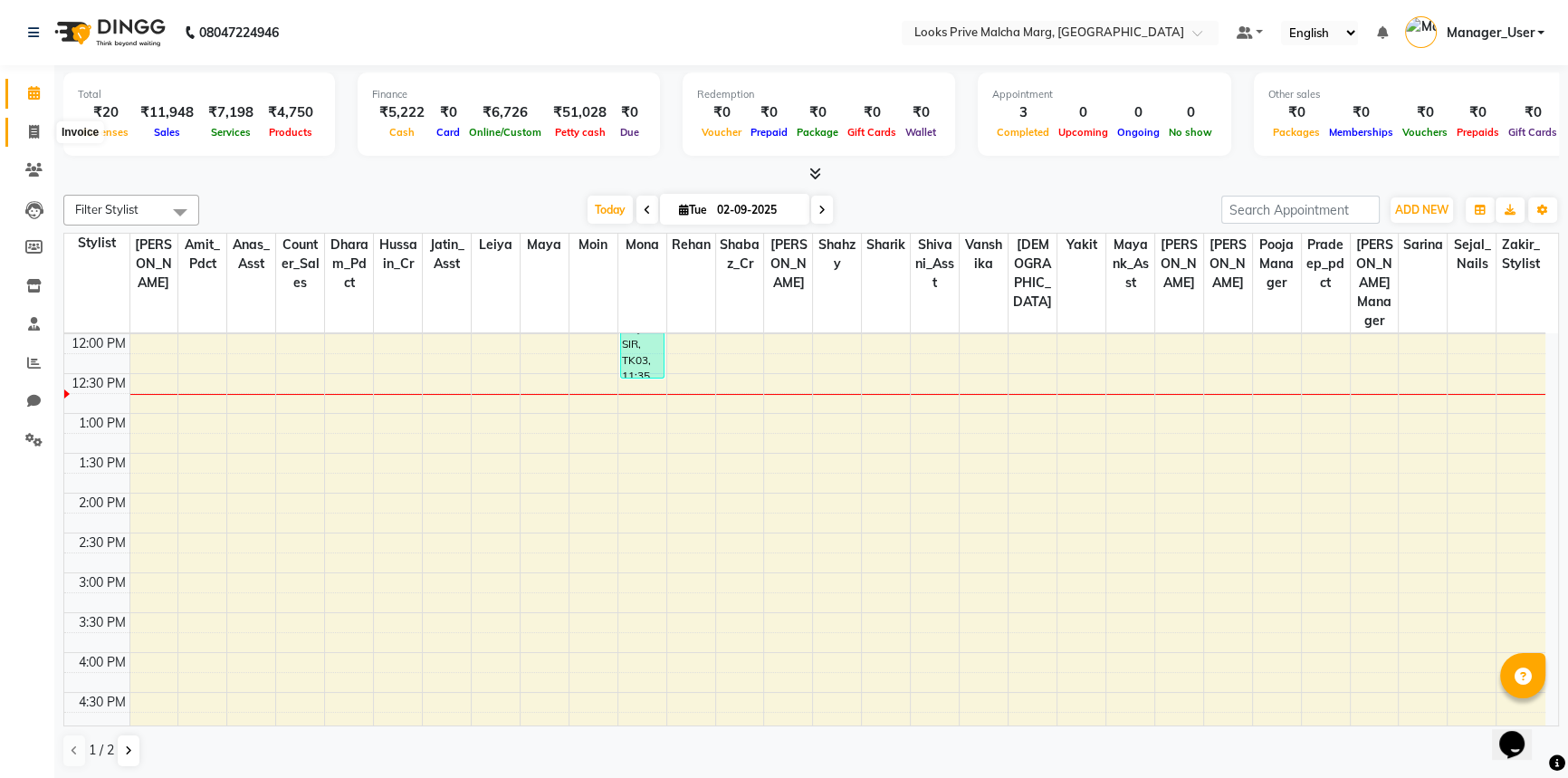
click at [37, 127] on icon at bounding box center [34, 132] width 10 height 14
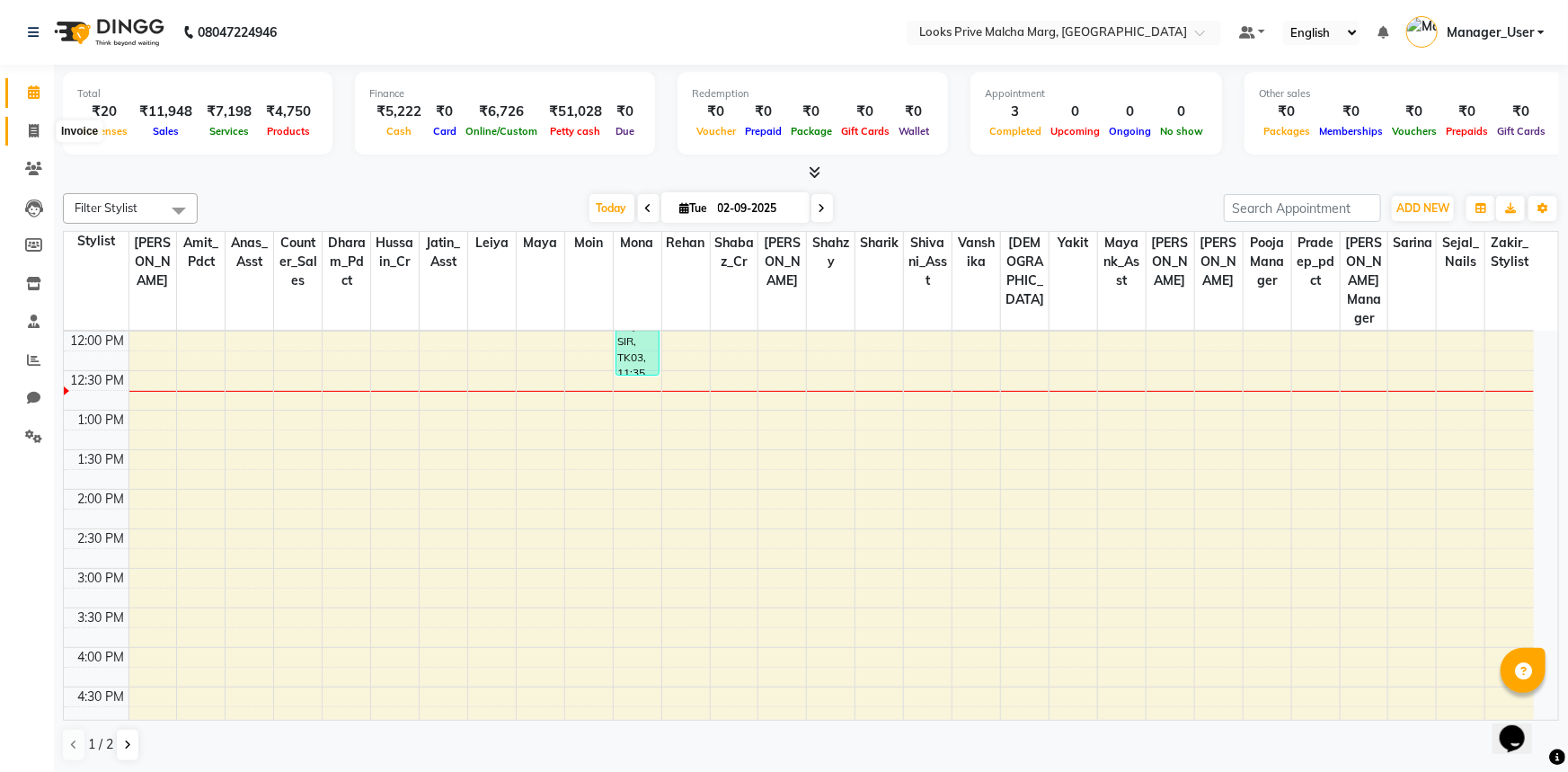
select select "service"
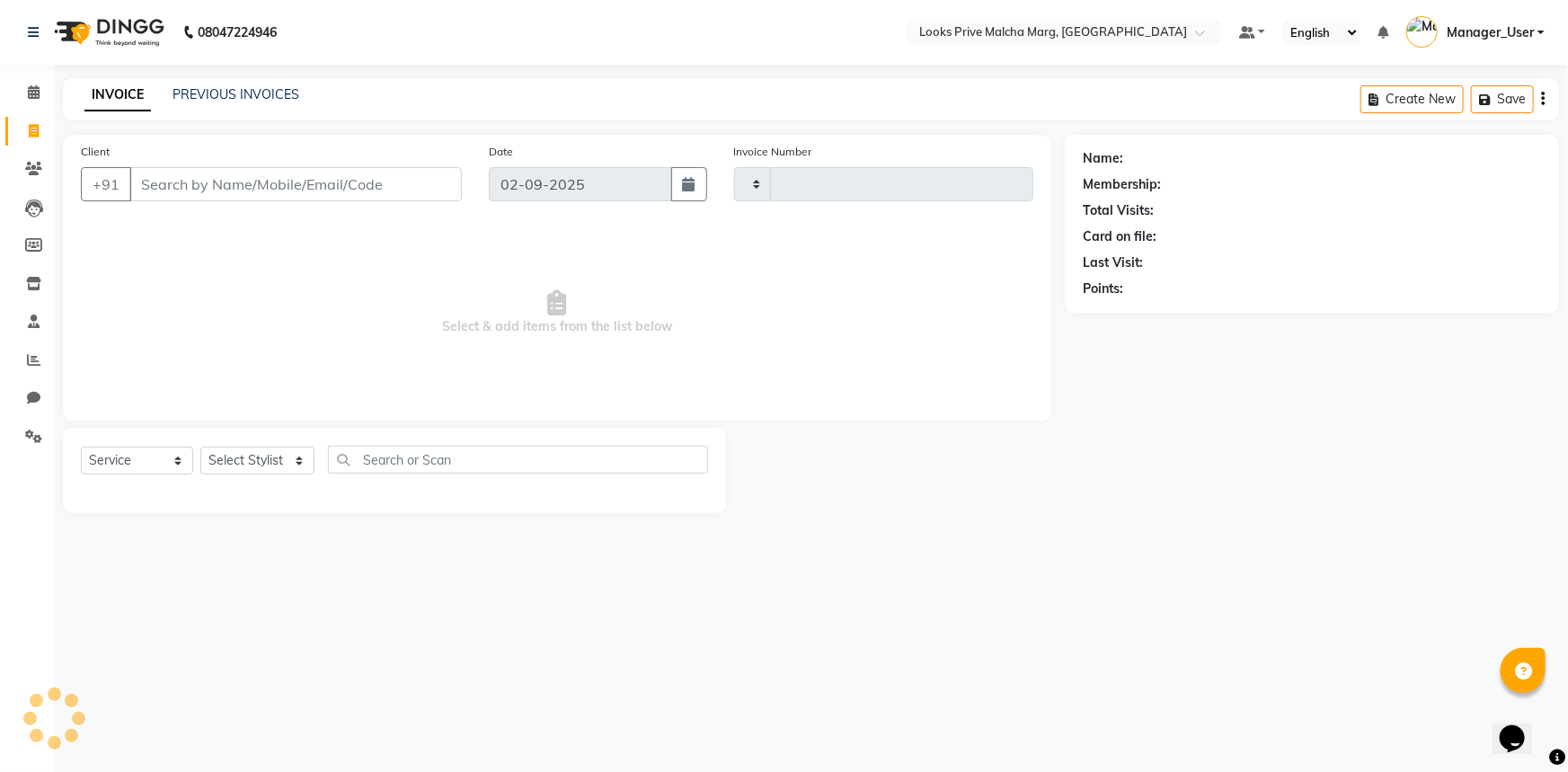
type input "4326"
select select "7648"
click at [169, 187] on input "Client" at bounding box center [296, 184] width 332 height 34
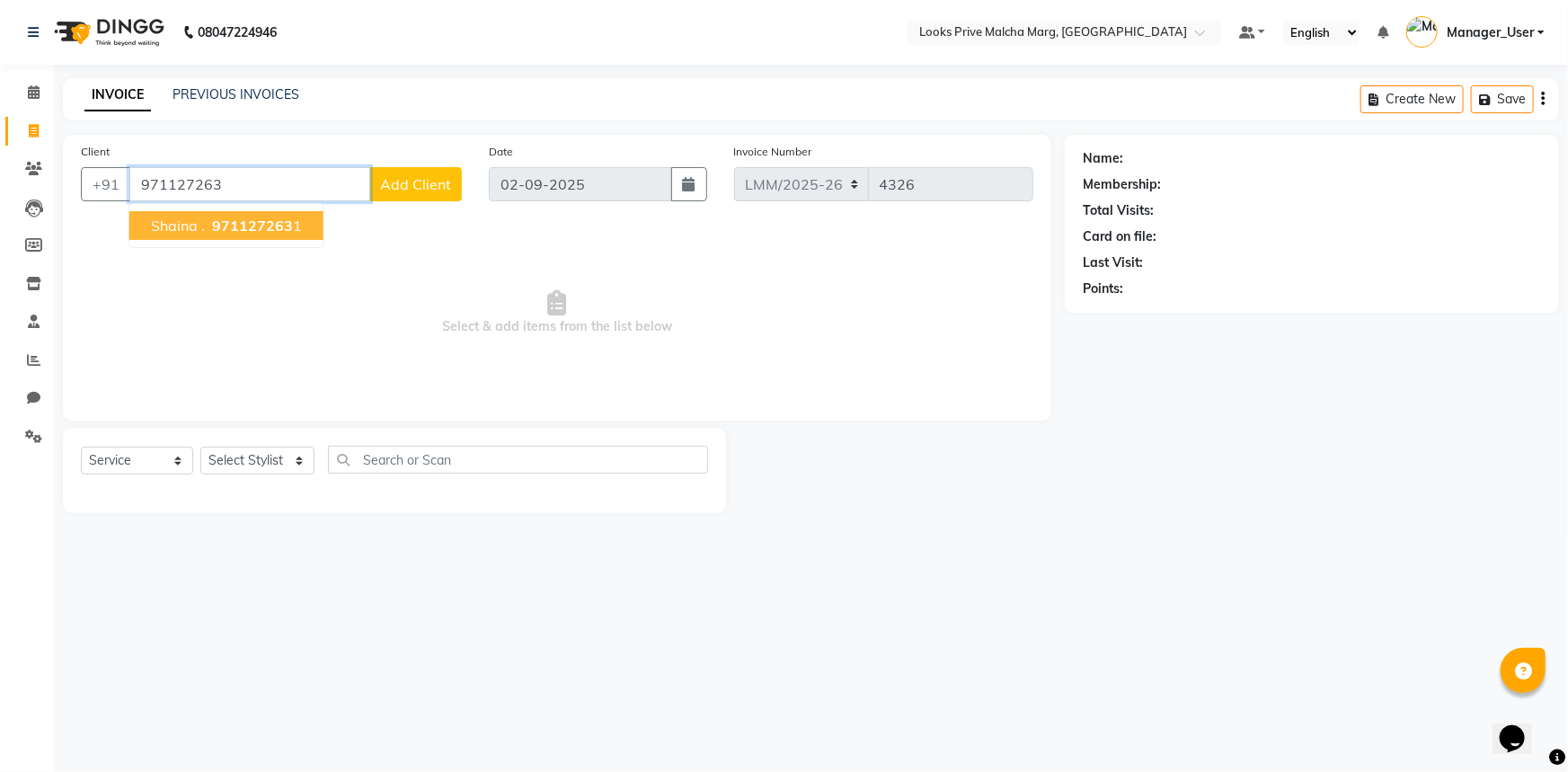
click at [269, 225] on span "971127263" at bounding box center [252, 226] width 81 height 18
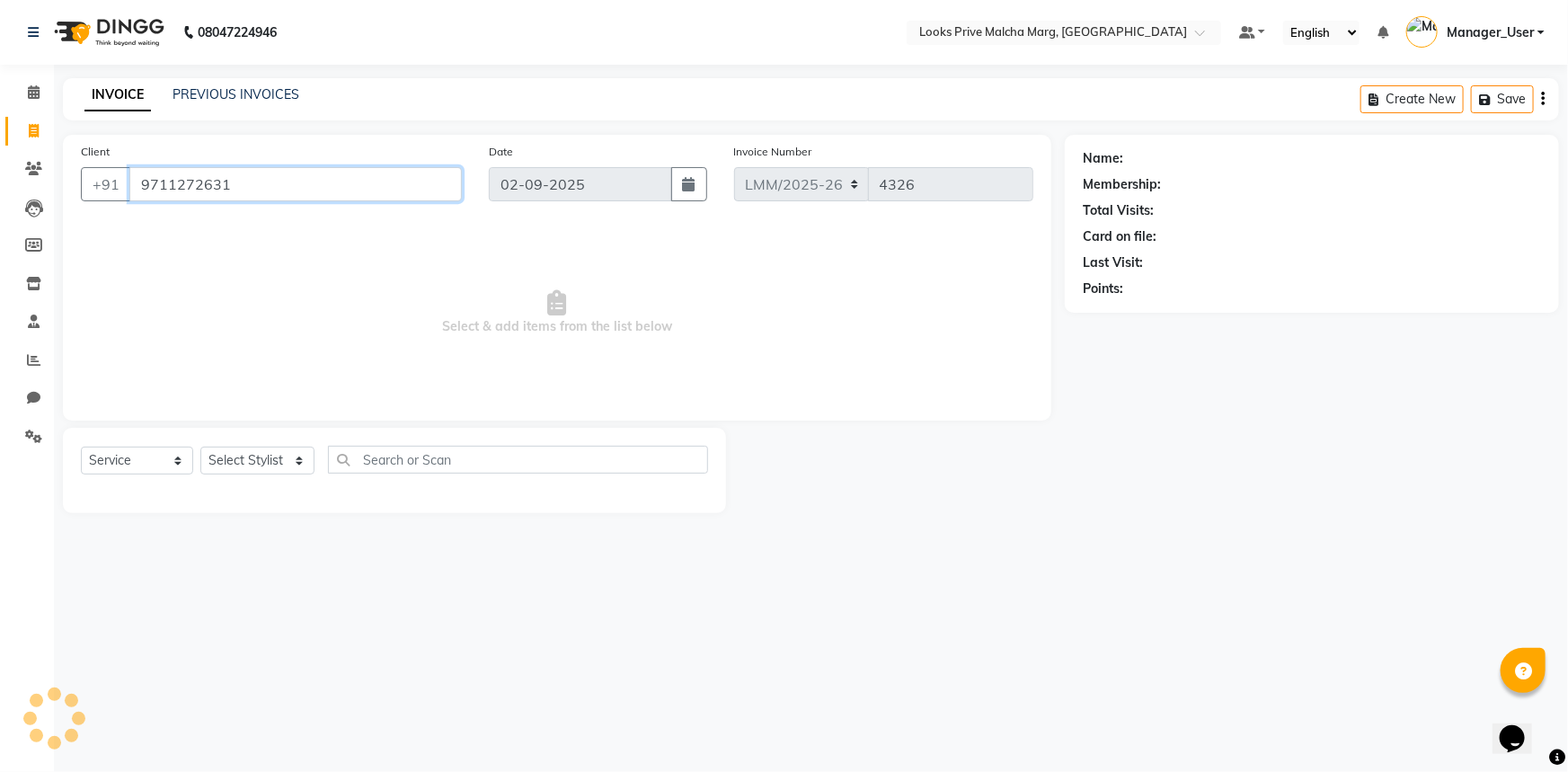
type input "9711272631"
select select "1: Object"
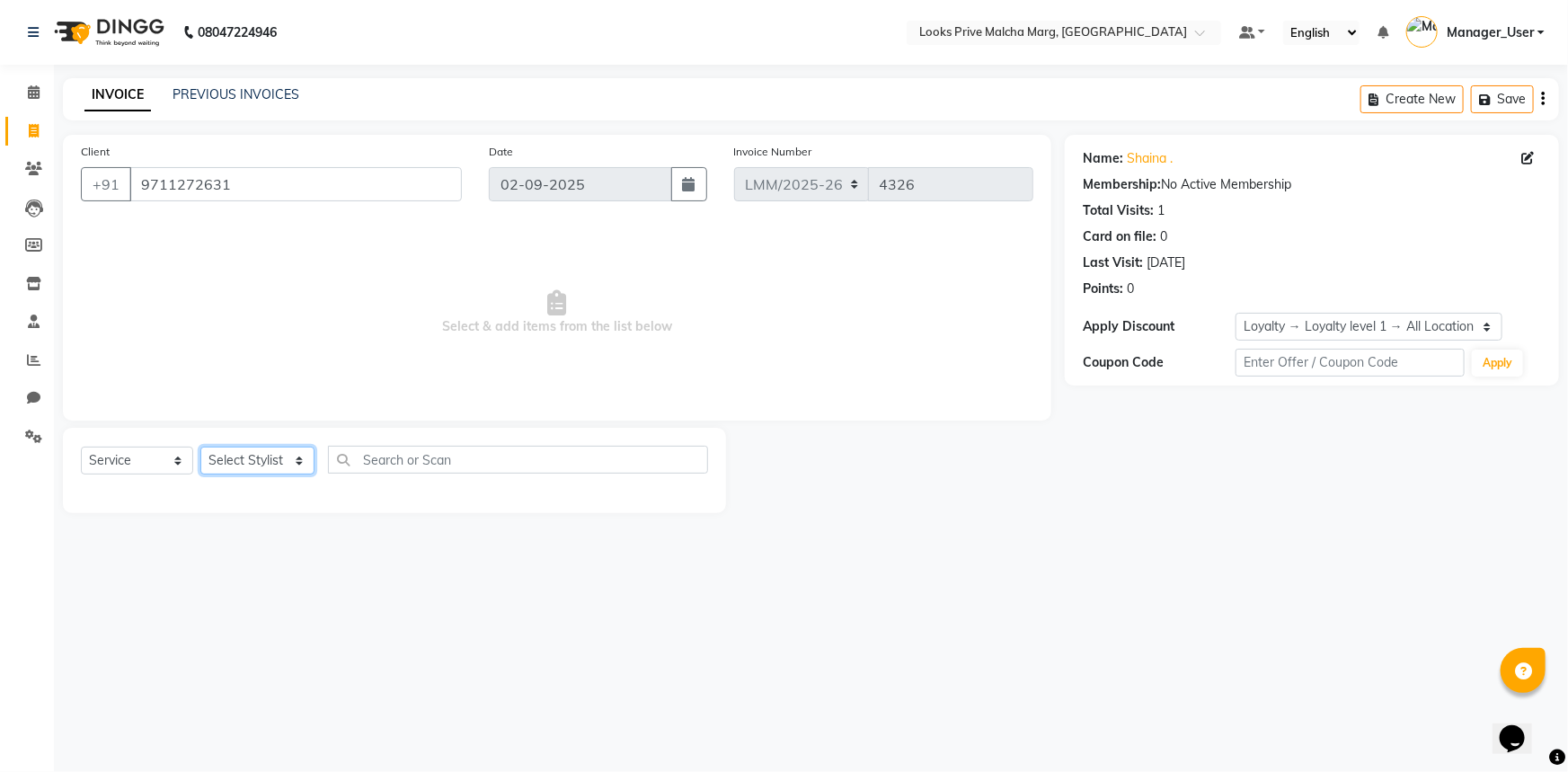
click at [277, 462] on select "Select Stylist [PERSON_NAME] Anas_Asst Counter_Sales Dharam_Pdct Hussain_Cr Jat…" at bounding box center [258, 460] width 114 height 28
select select "84420"
click at [201, 446] on select "Select Stylist [PERSON_NAME] Anas_Asst Counter_Sales Dharam_Pdct Hussain_Cr Jat…" at bounding box center [258, 460] width 114 height 28
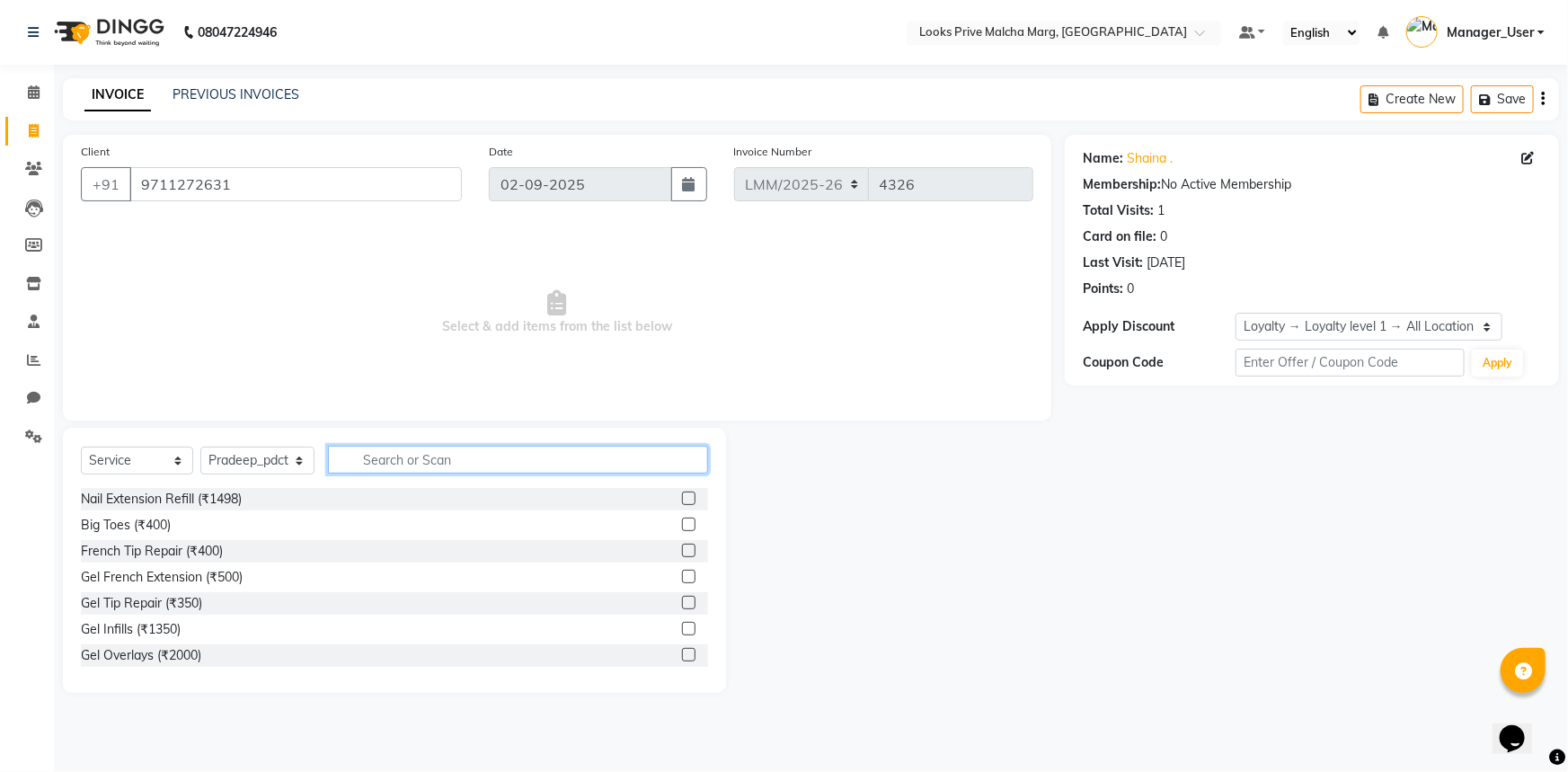
click at [416, 465] on input "text" at bounding box center [517, 459] width 380 height 28
type input "clas"
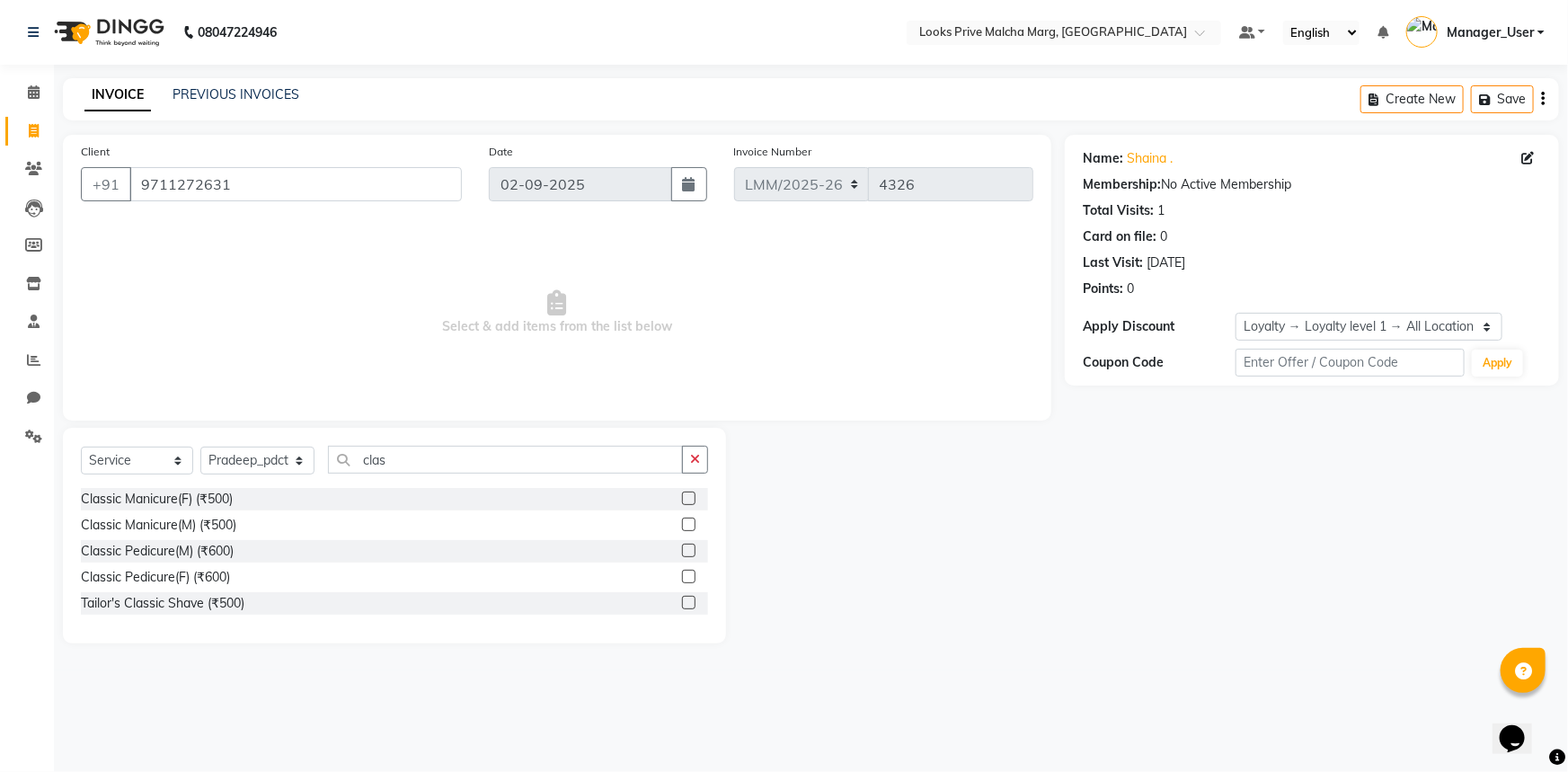
click at [684, 576] on label at bounding box center [689, 576] width 14 height 14
click at [684, 576] on input "checkbox" at bounding box center [688, 577] width 12 height 12
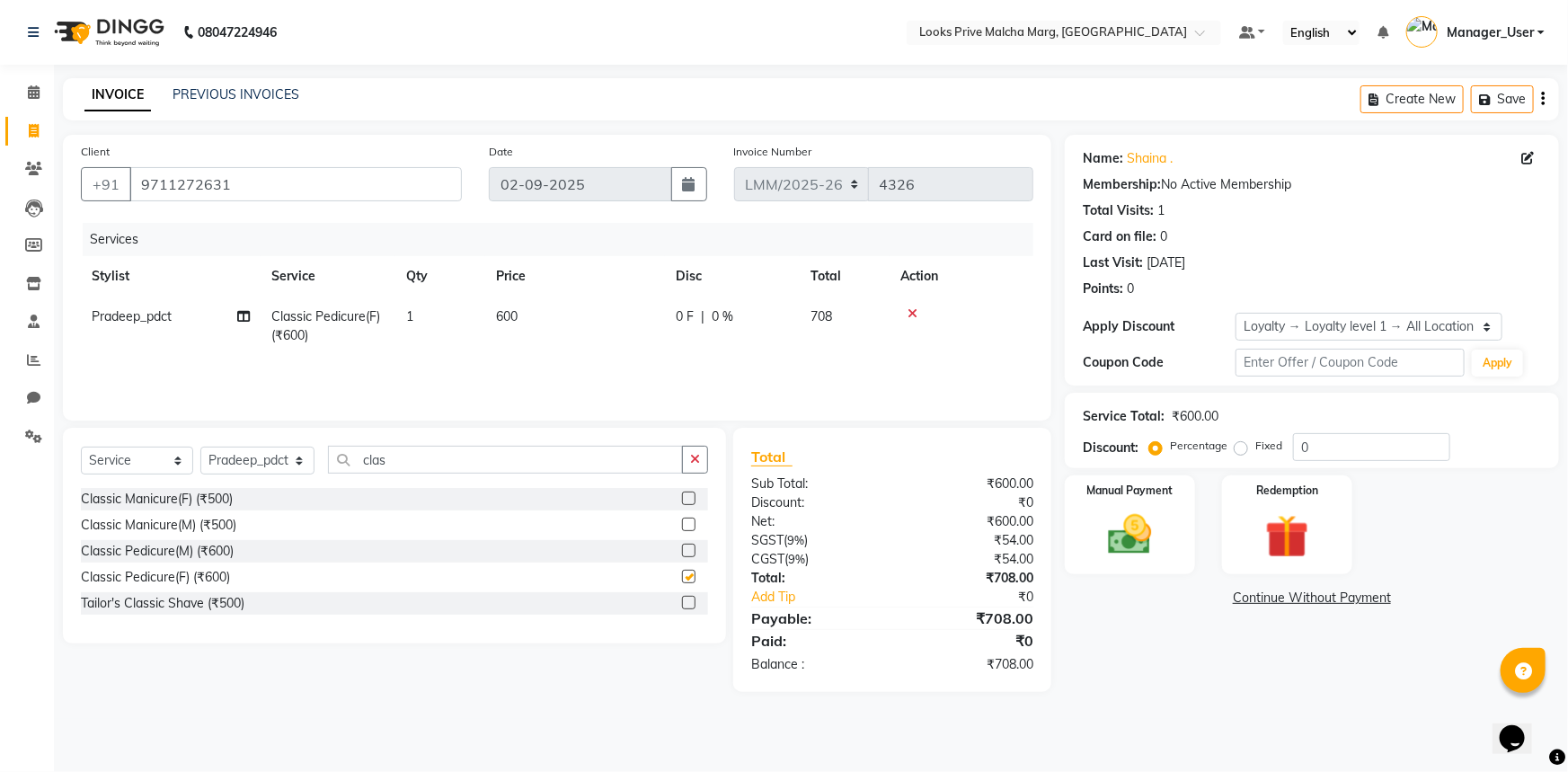
checkbox input "false"
click at [529, 311] on td "600" at bounding box center [575, 326] width 180 height 59
select select "84420"
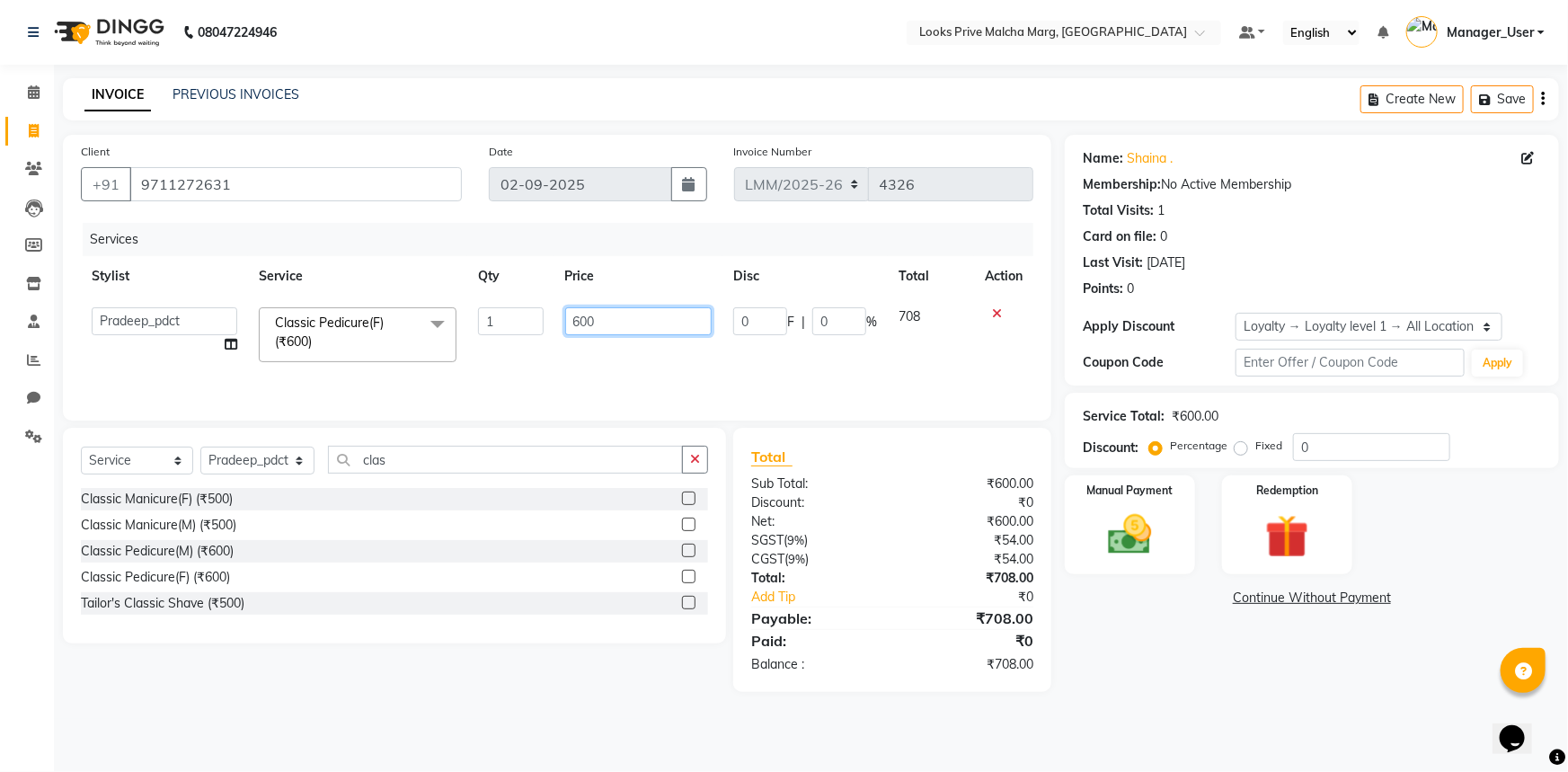
drag, startPoint x: 629, startPoint y: 313, endPoint x: 349, endPoint y: 363, distance: 284.4
click at [349, 363] on tr "Amir Amit_Pdct Anas_Asst Counter_Sales Dharam_Pdct Hussain_Cr Jatin_Asst Leiya …" at bounding box center [557, 335] width 953 height 76
type input "850"
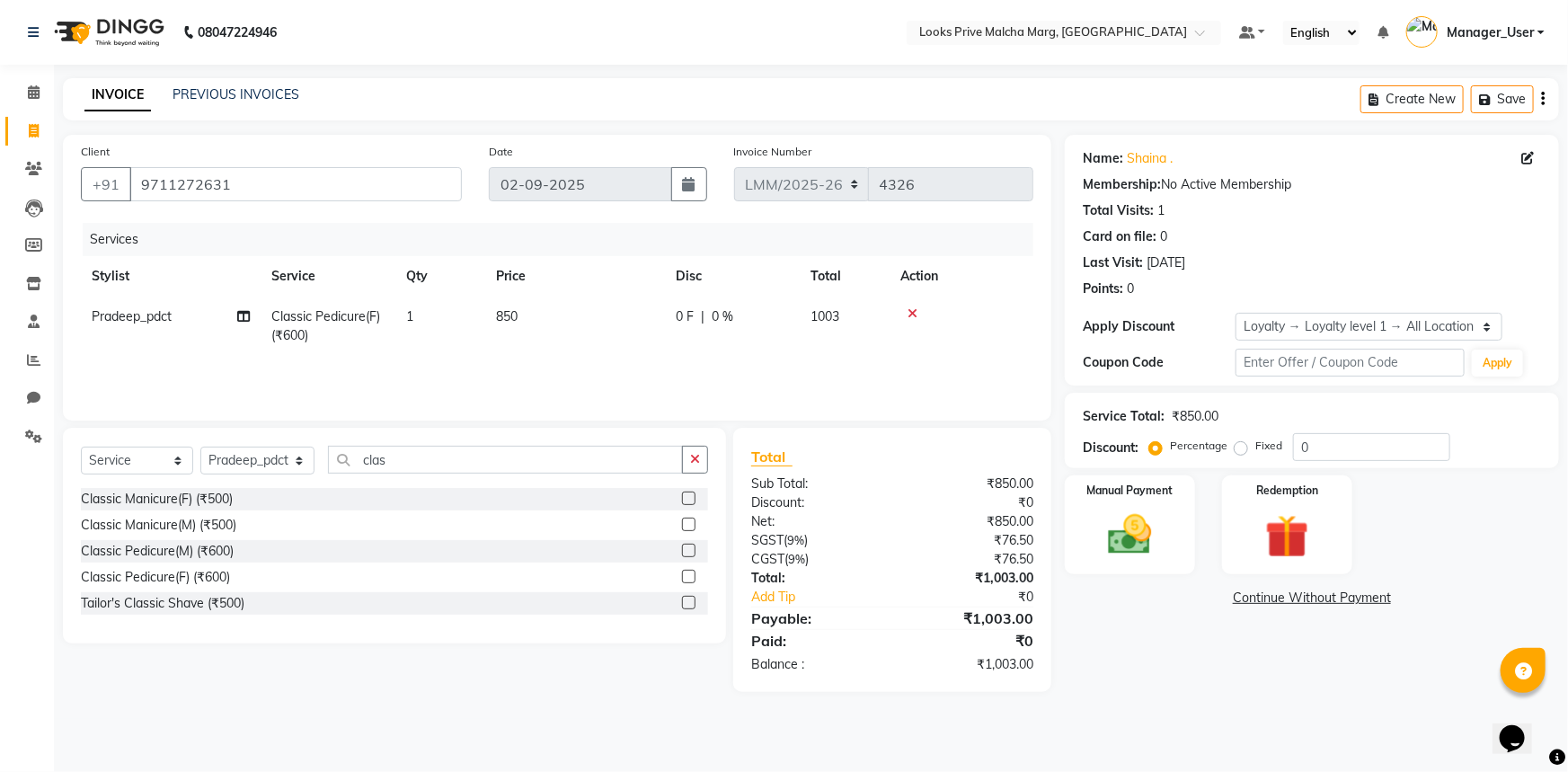
click at [1127, 700] on main "INVOICE PREVIOUS INVOICES Create New Save Client +91 9711272631 Date 02-09-2025…" at bounding box center [810, 398] width 1514 height 640
click at [1142, 529] on img at bounding box center [1130, 533] width 74 height 52
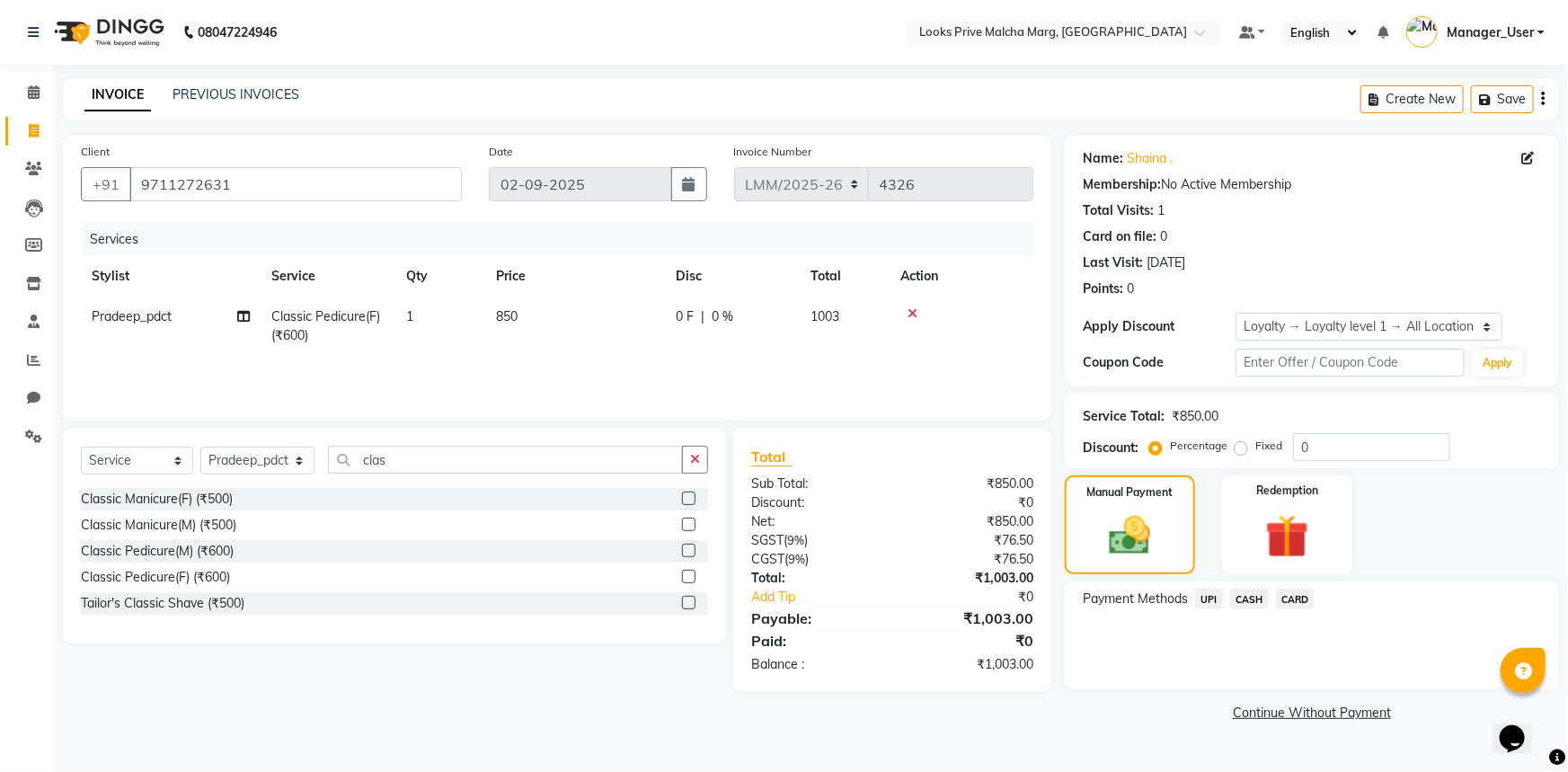
click at [1243, 596] on span "CASH" at bounding box center [1250, 599] width 39 height 21
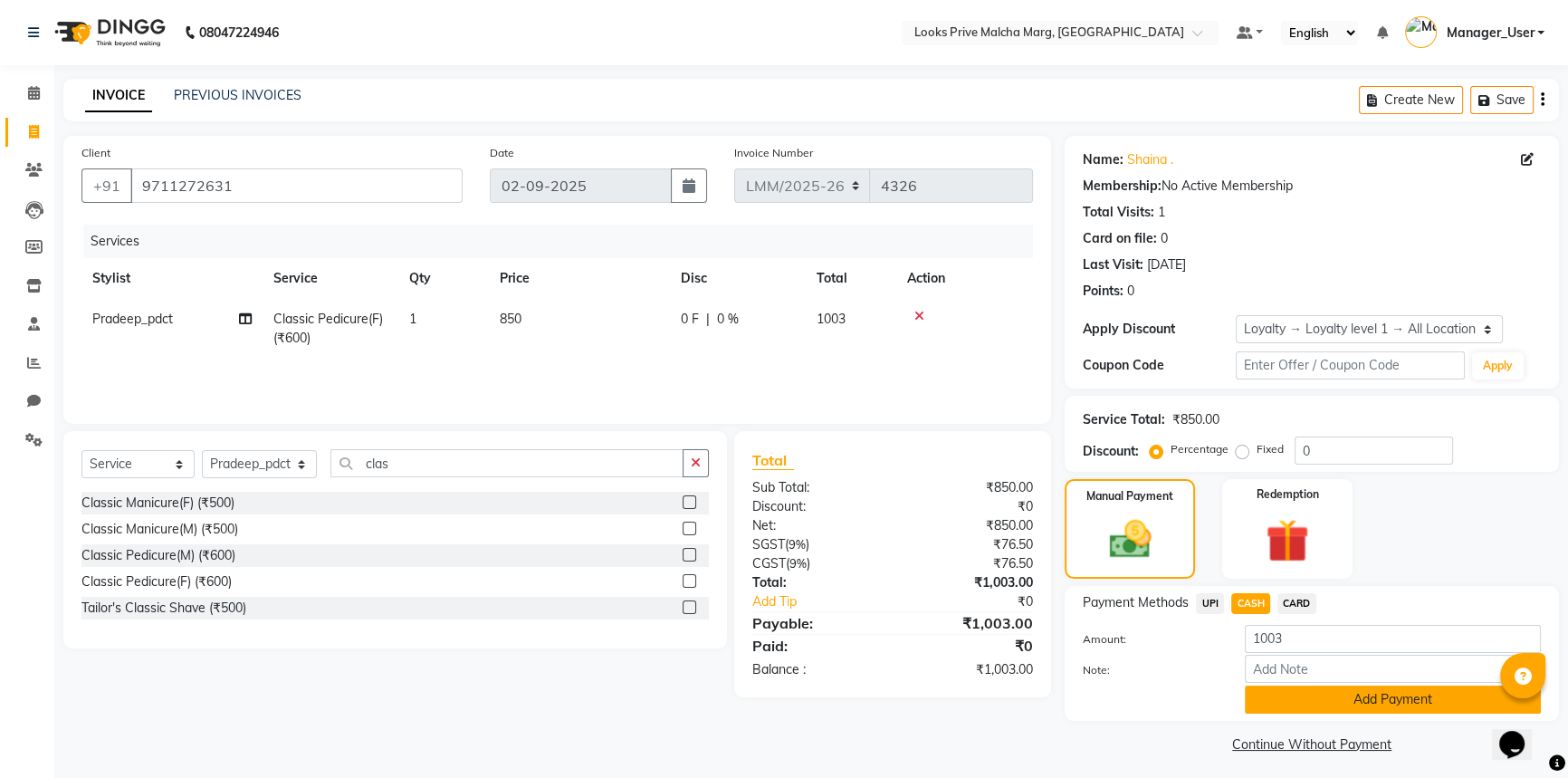
click at [1292, 703] on button "Add Payment" at bounding box center [1393, 699] width 296 height 28
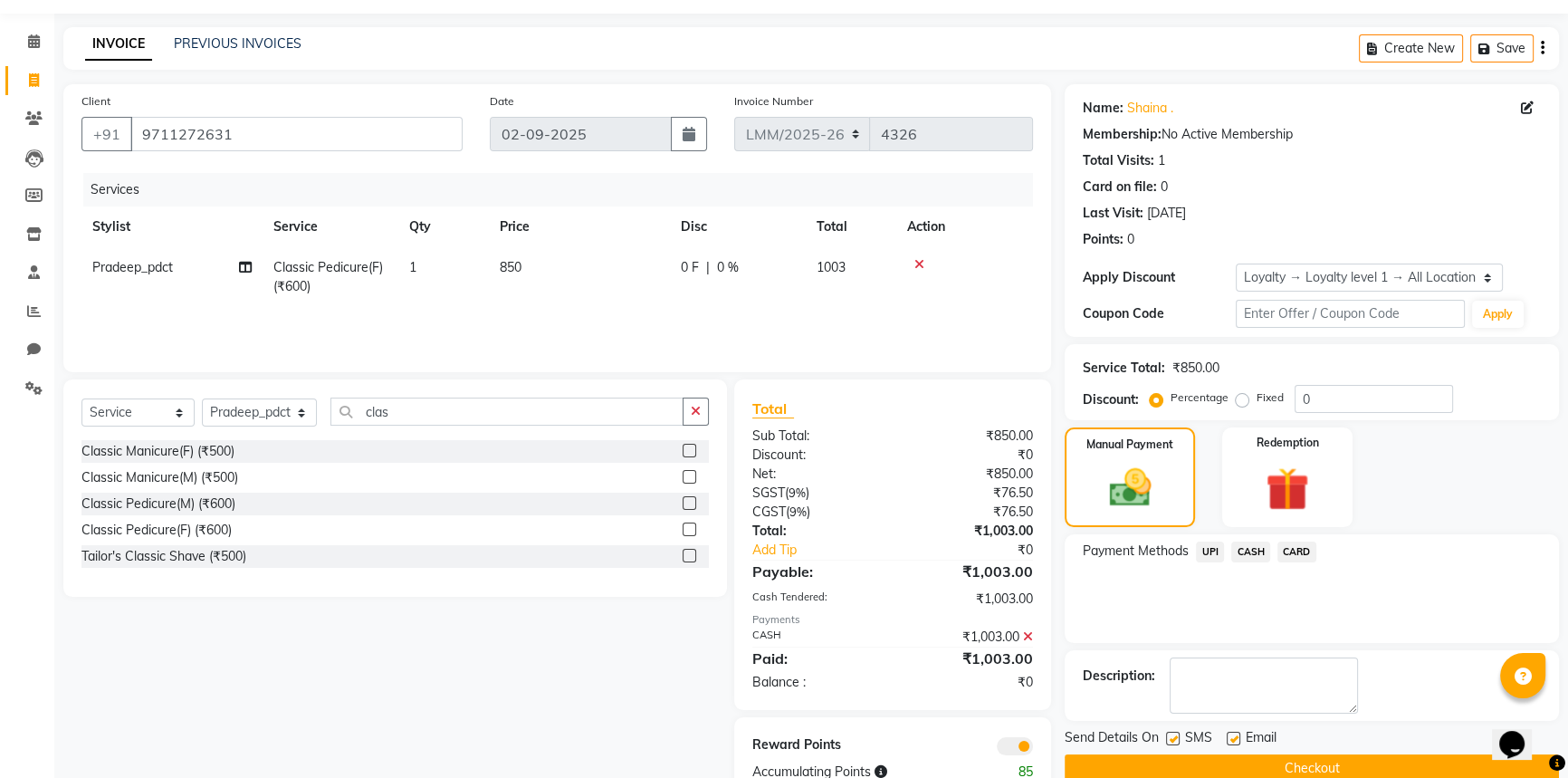
scroll to position [101, 0]
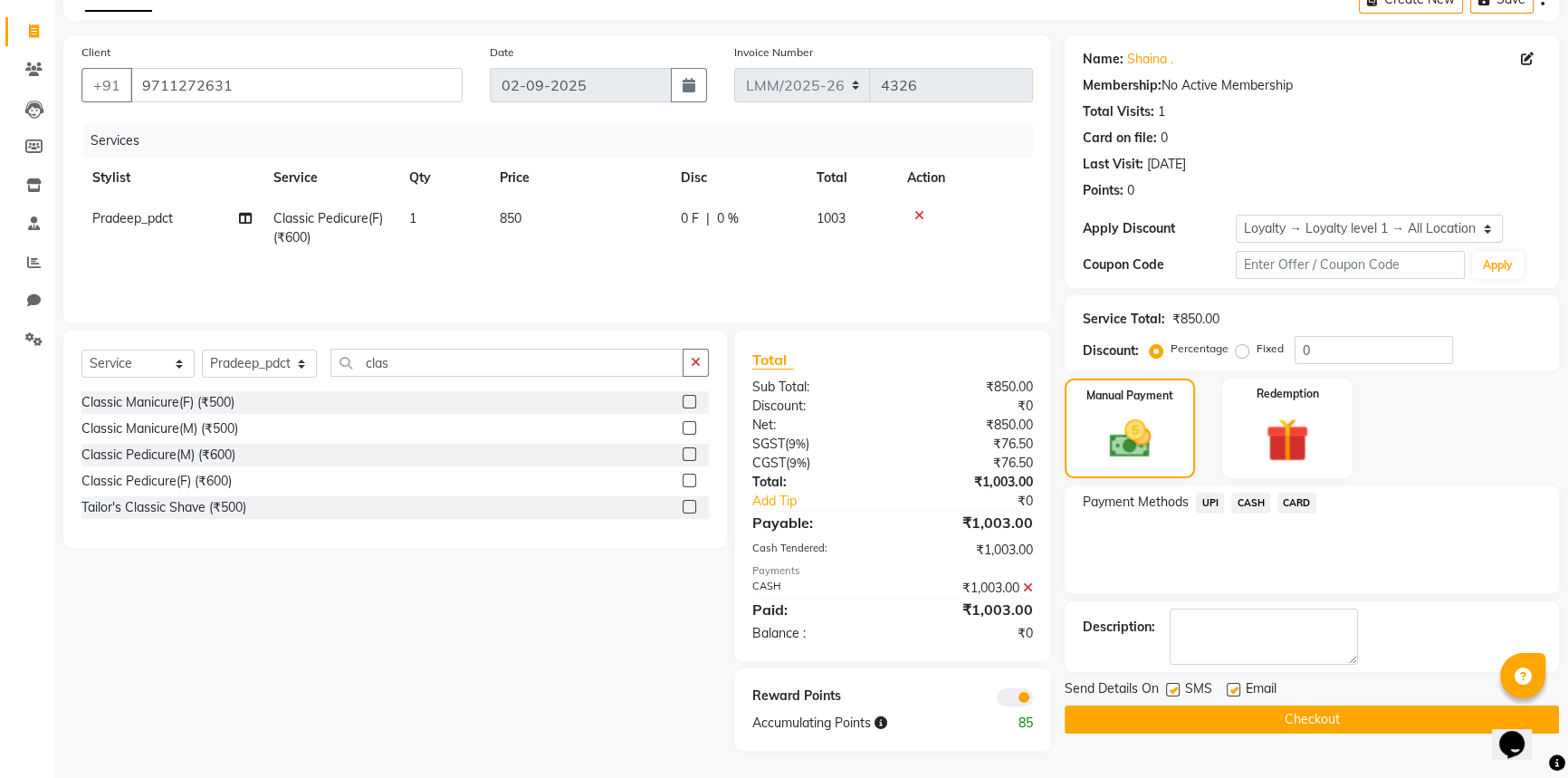
click at [1206, 714] on button "Checkout" at bounding box center [1312, 719] width 495 height 28
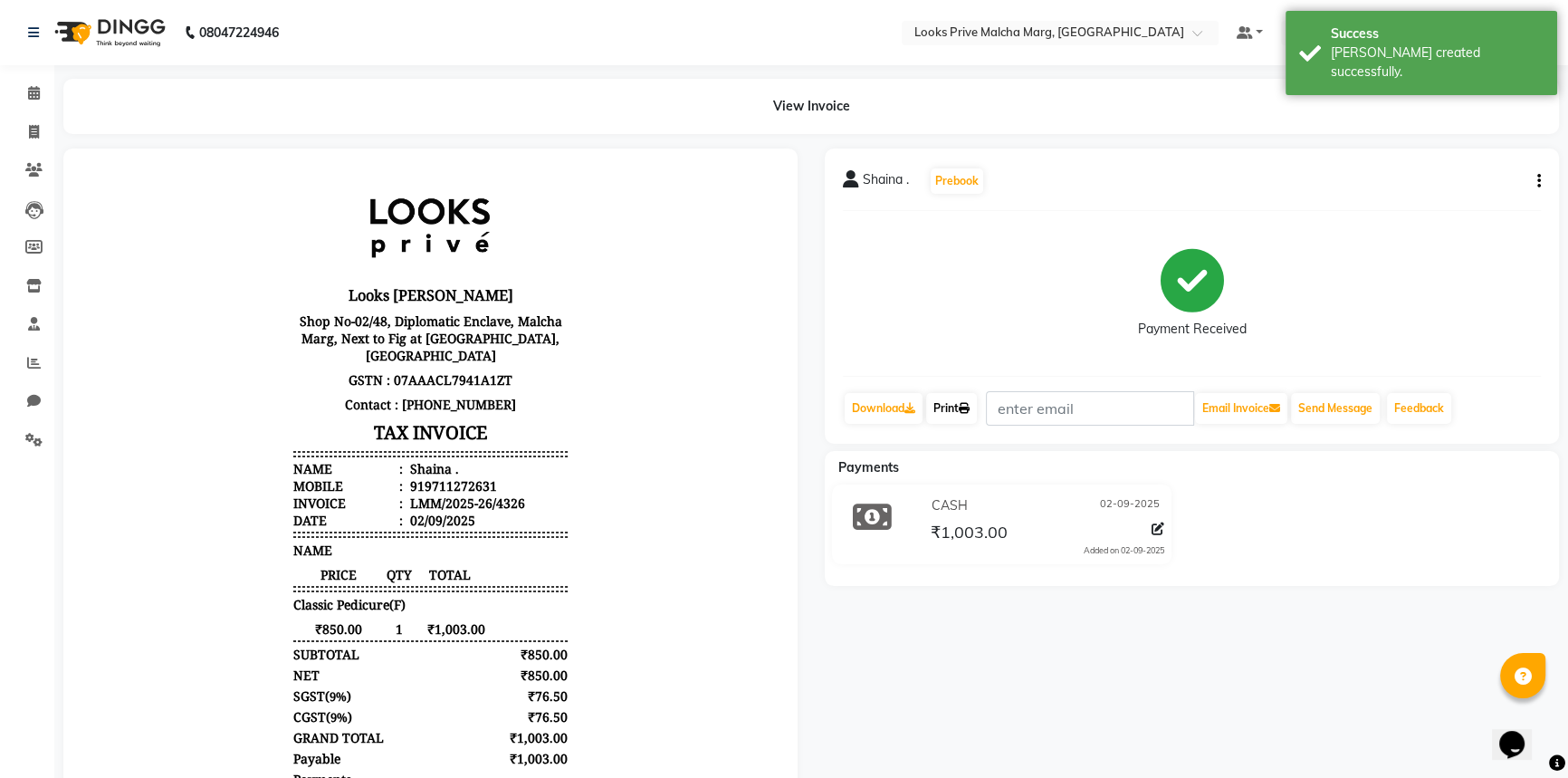
click at [960, 418] on link "Print" at bounding box center [951, 409] width 50 height 31
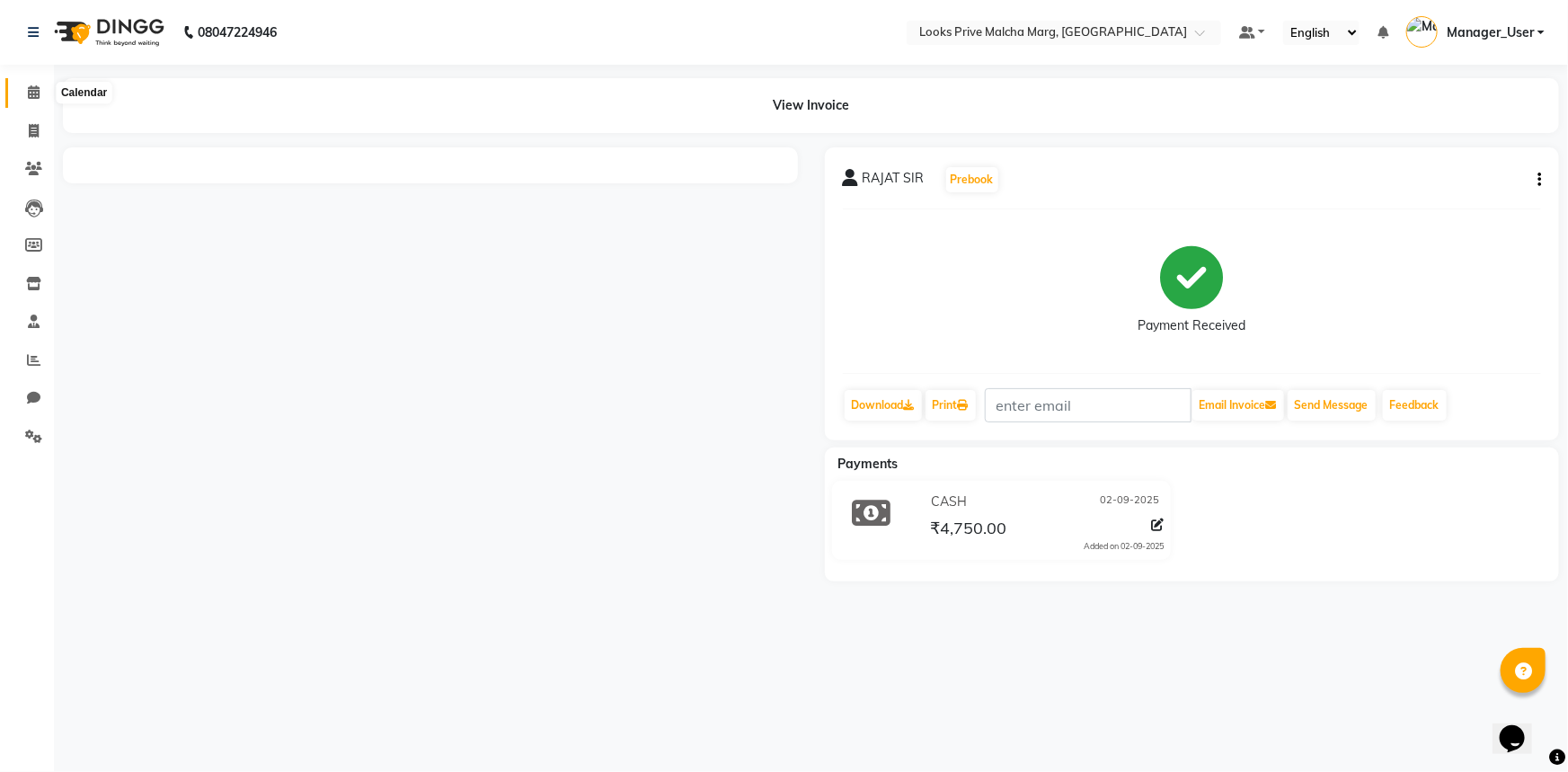
click at [21, 90] on span at bounding box center [34, 93] width 32 height 21
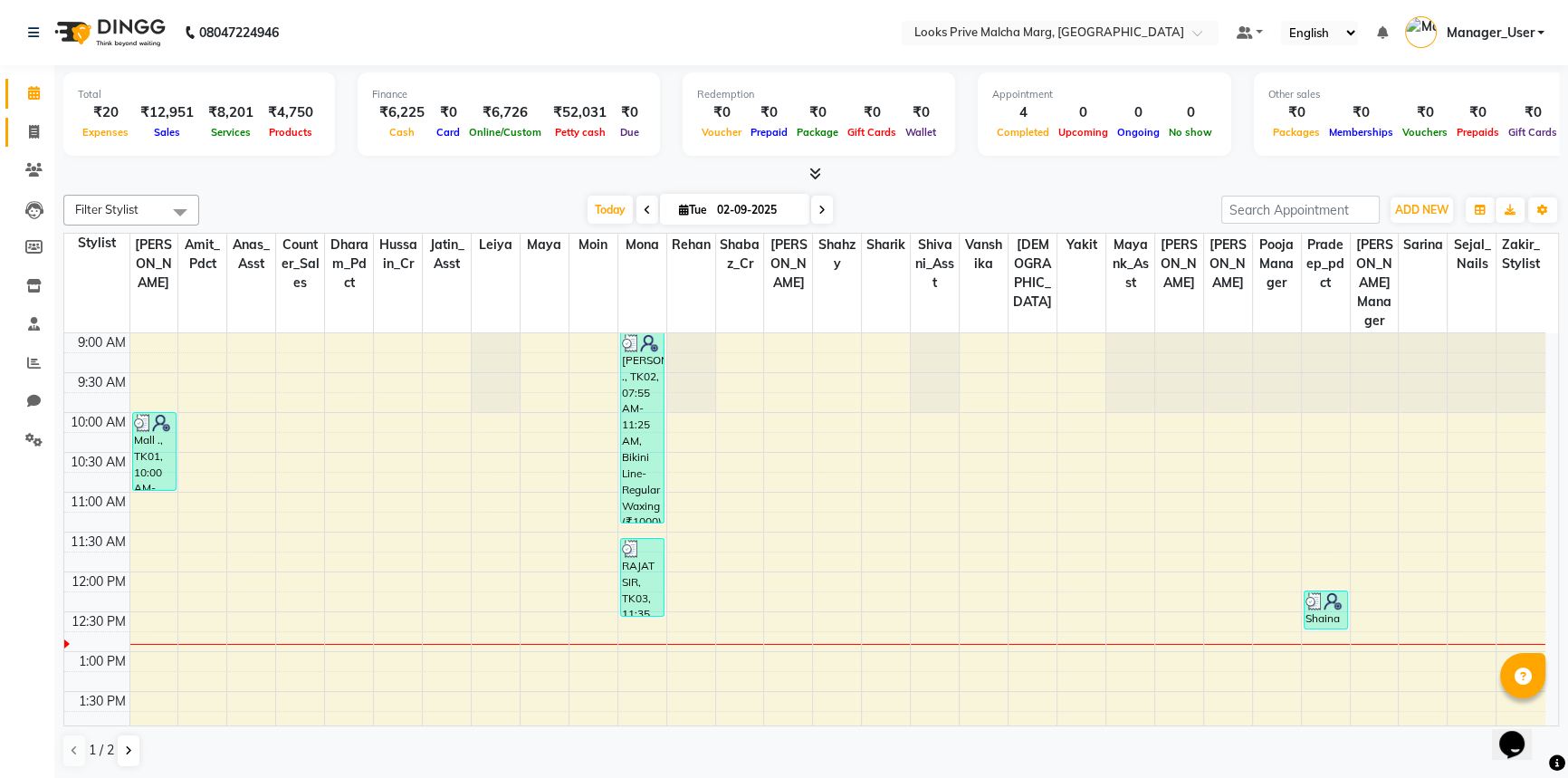
click at [29, 136] on icon at bounding box center [34, 132] width 10 height 14
select select "service"
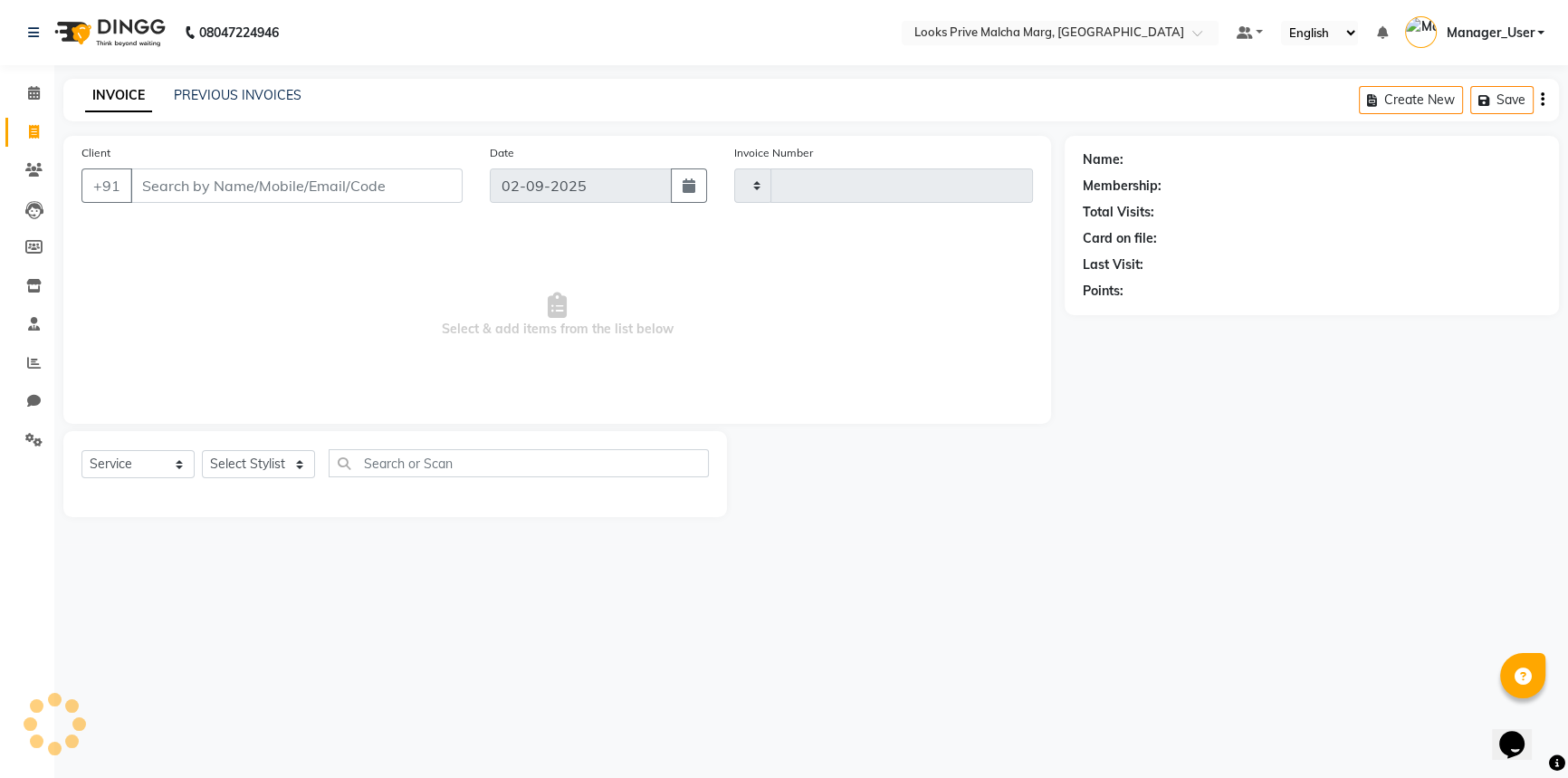
type input "4327"
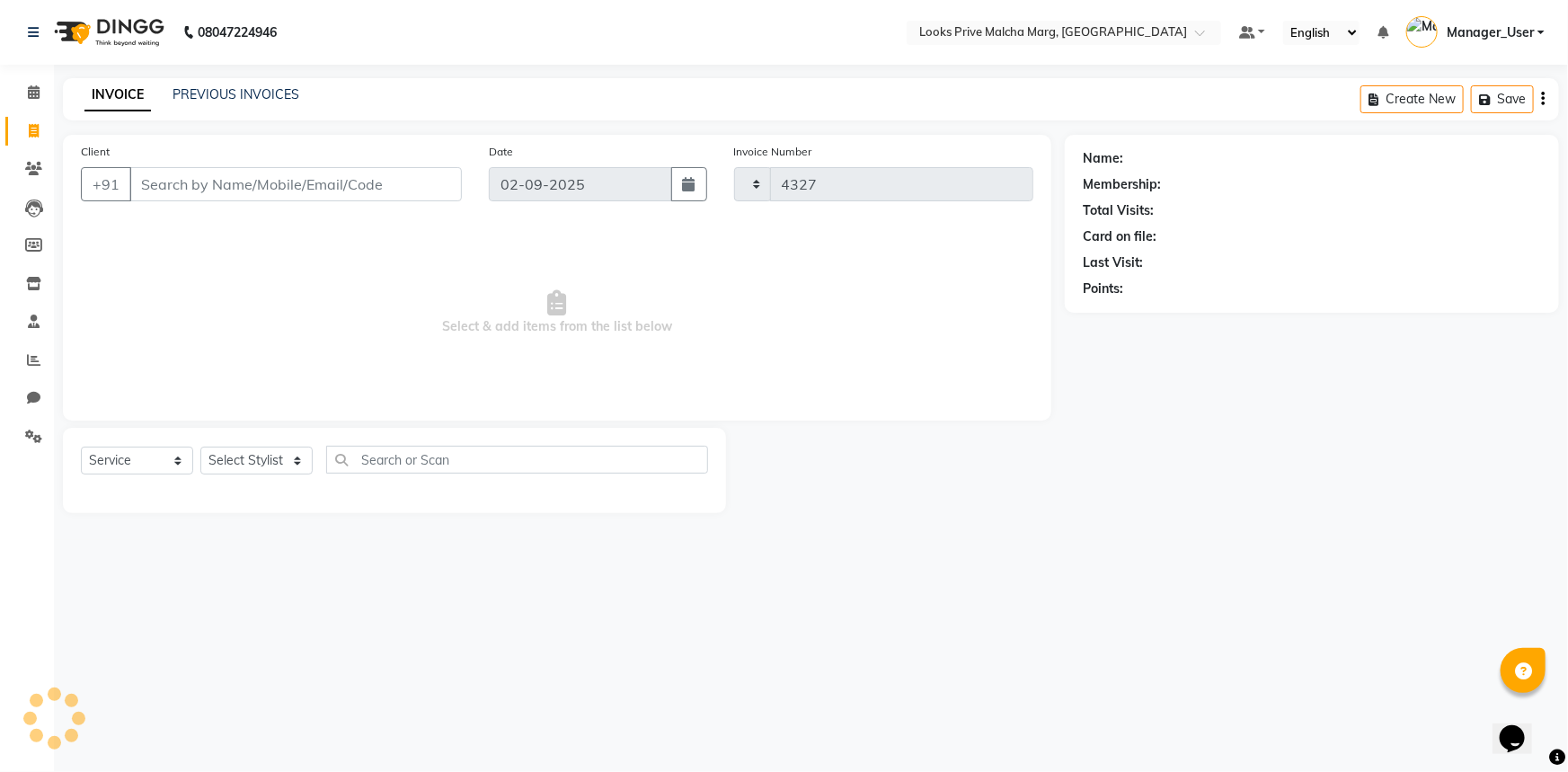
select select "7648"
click at [261, 96] on link "PREVIOUS INVOICES" at bounding box center [236, 94] width 127 height 16
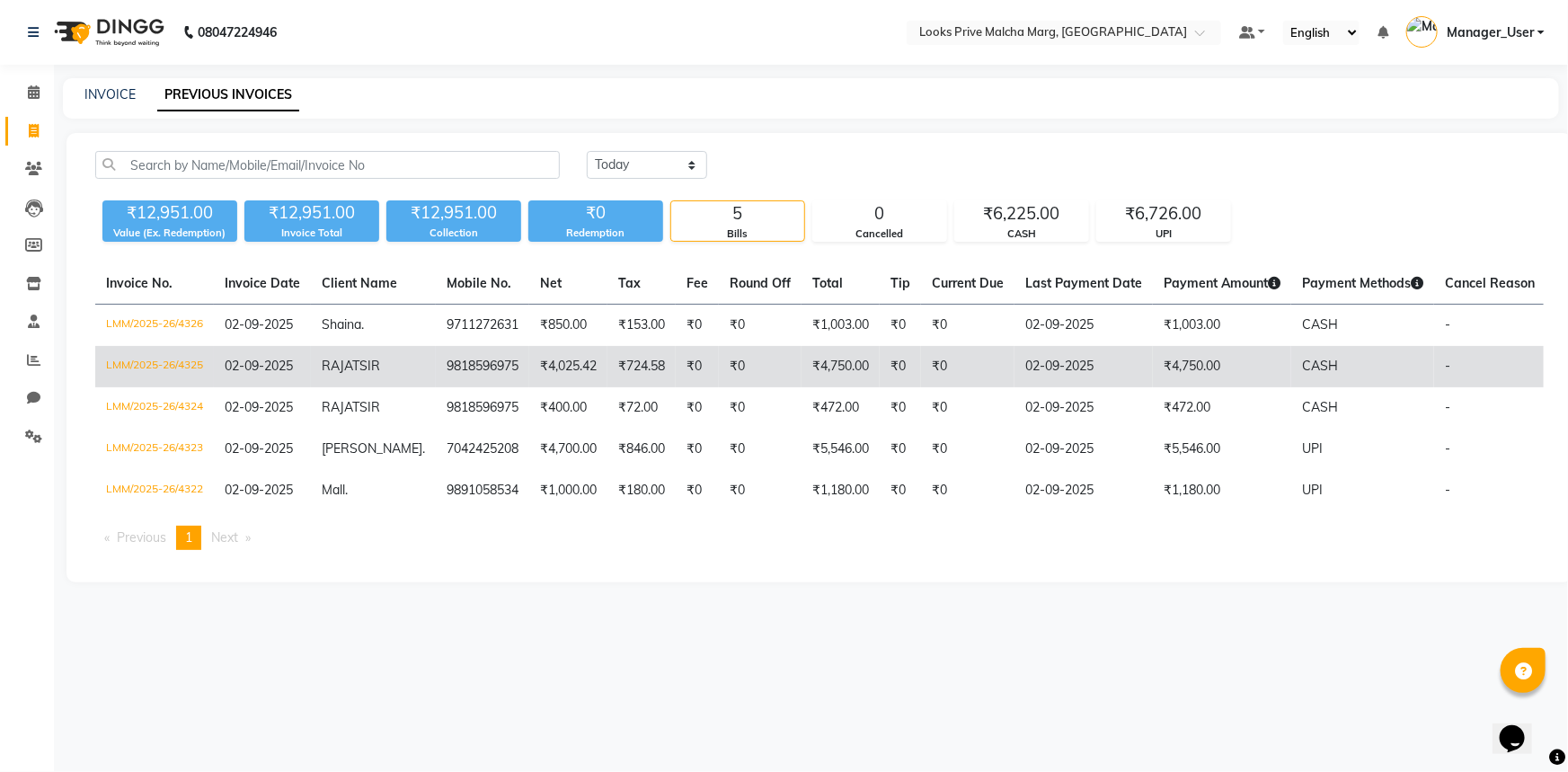
click at [205, 356] on td "LMM/2025-26/4325" at bounding box center [154, 366] width 119 height 42
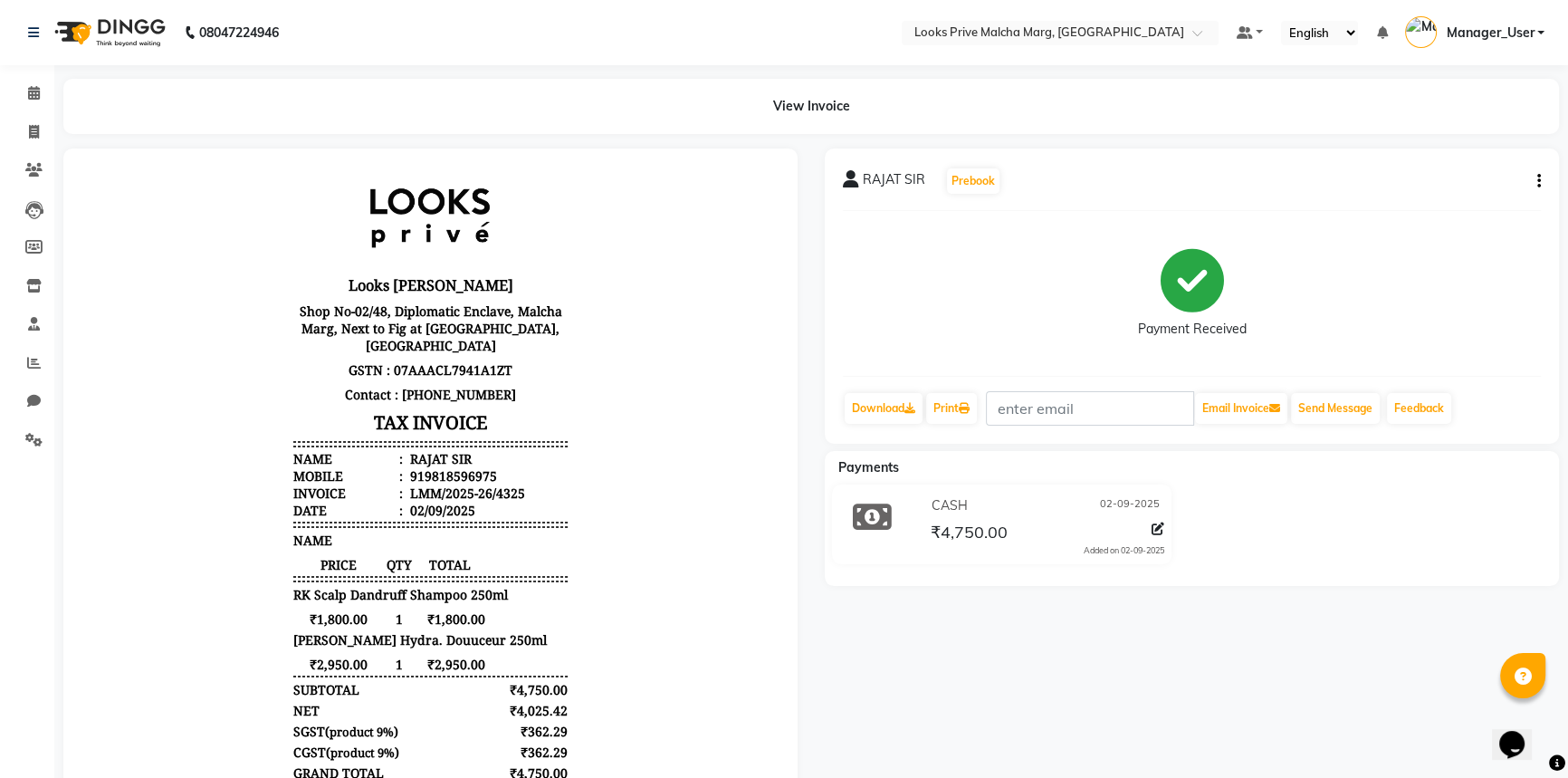
scroll to position [14, 0]
click at [41, 86] on span at bounding box center [34, 93] width 32 height 21
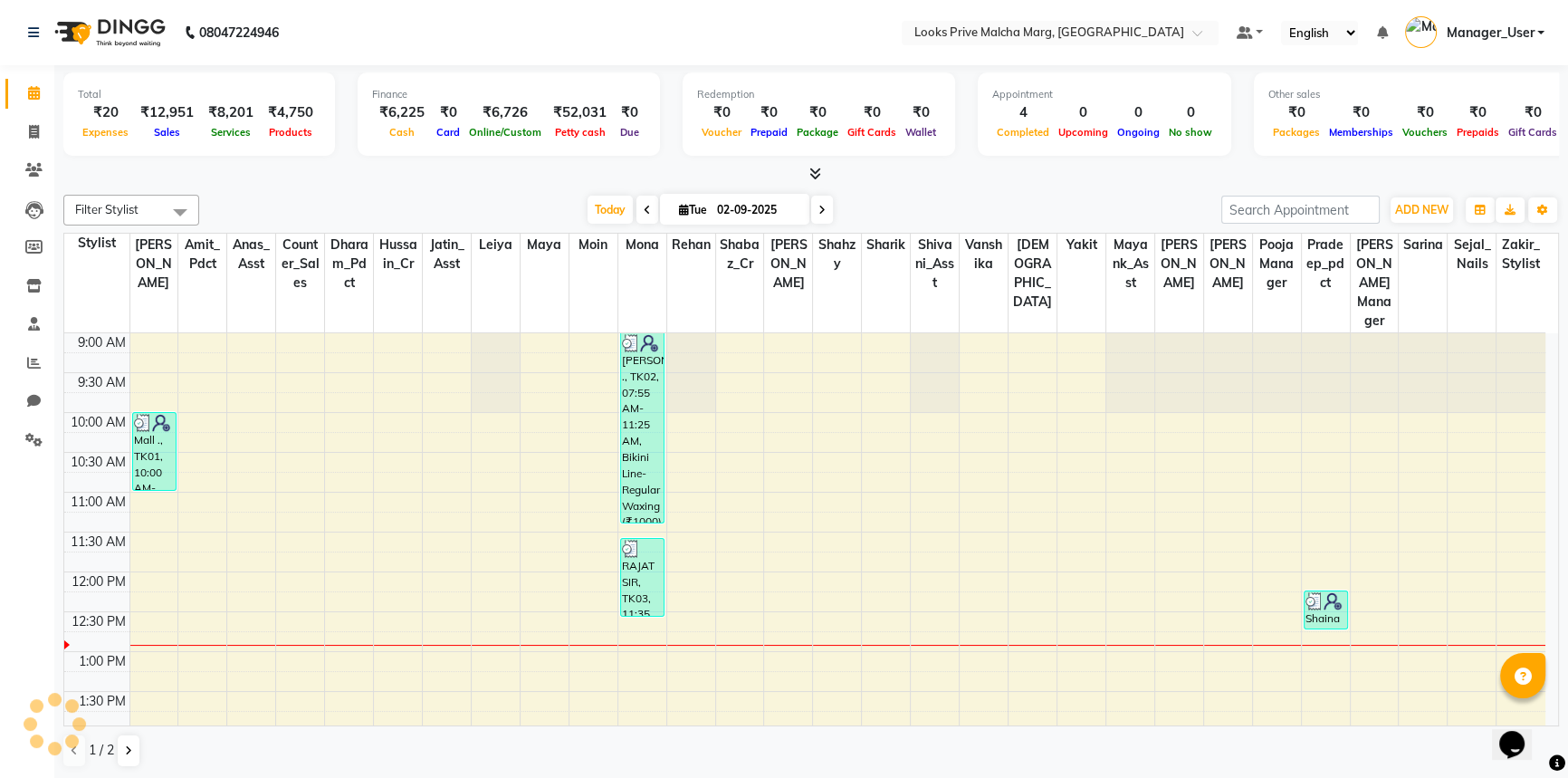
scroll to position [238, 0]
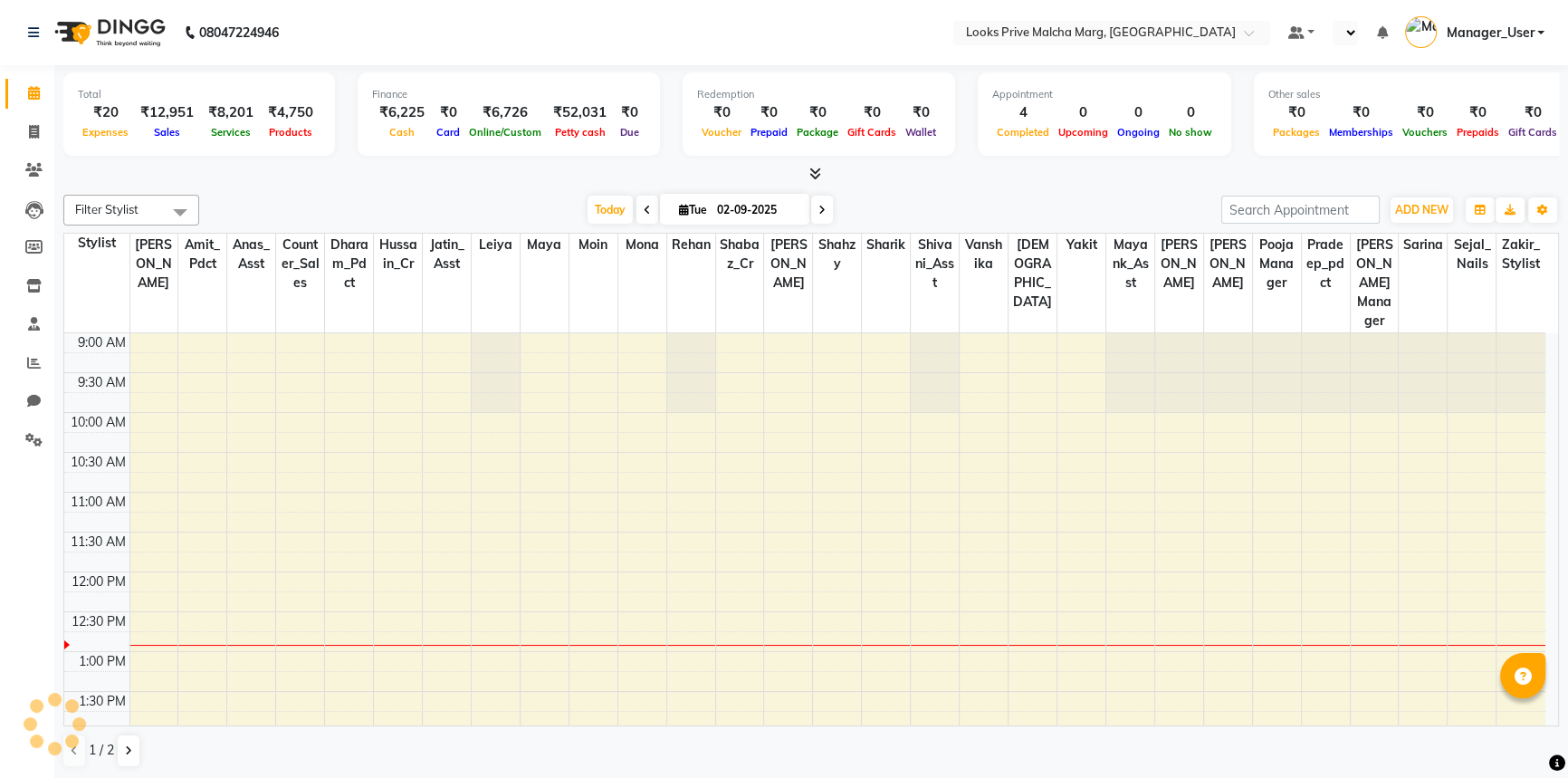
select select "en"
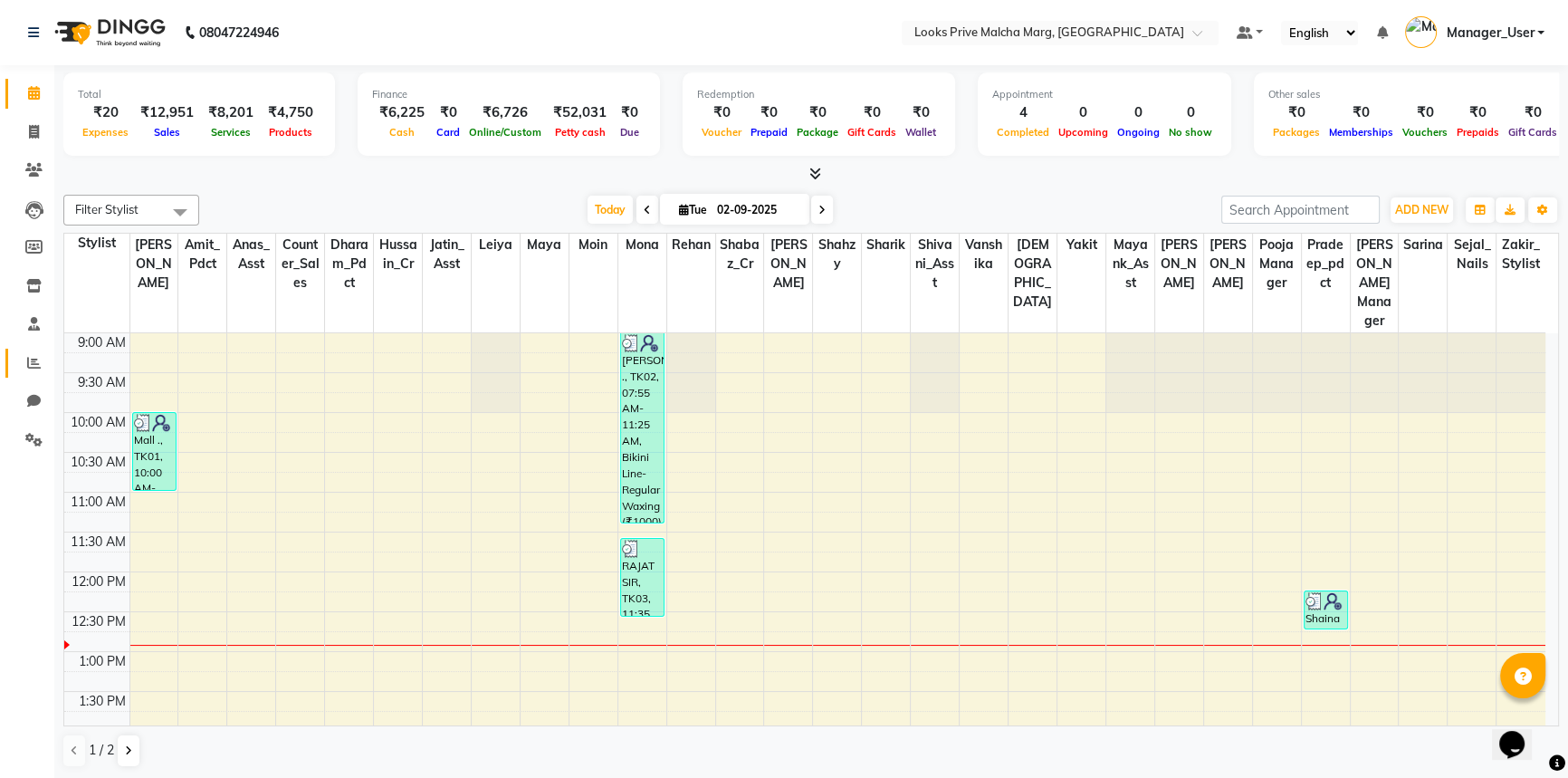
click at [34, 371] on span at bounding box center [34, 363] width 32 height 21
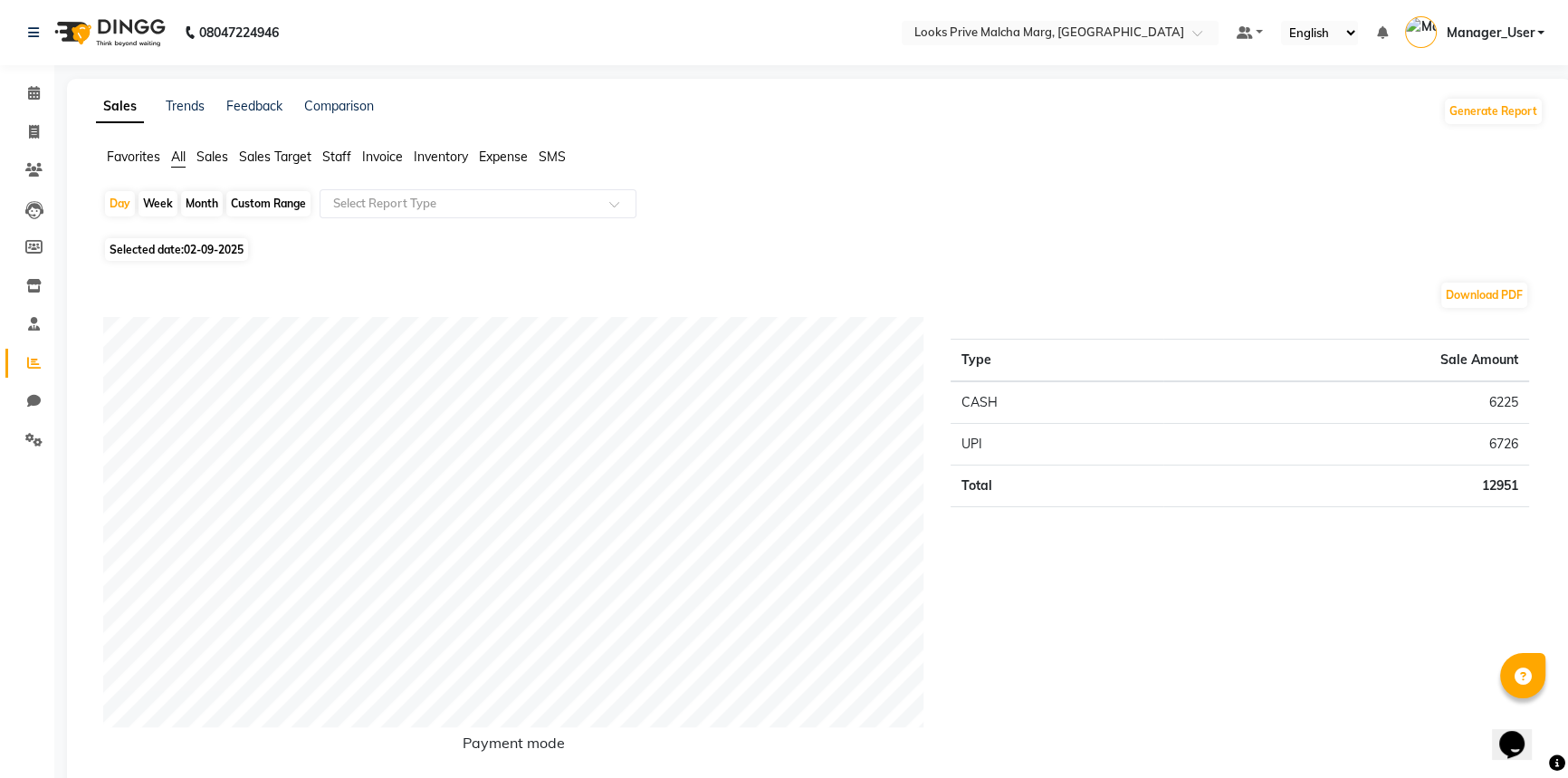
click at [335, 158] on span "Staff" at bounding box center [337, 156] width 29 height 16
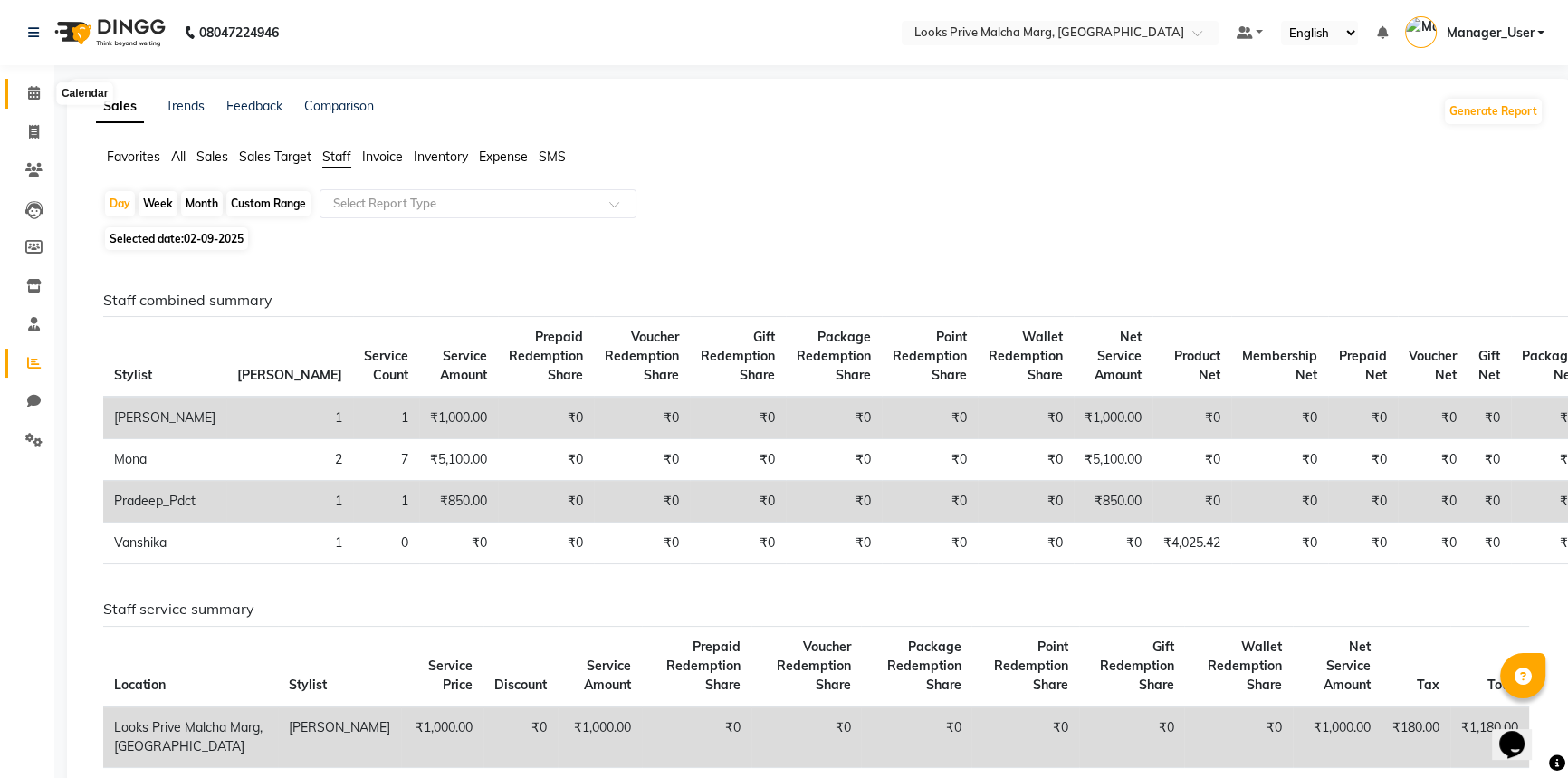
click at [35, 87] on icon at bounding box center [34, 92] width 12 height 14
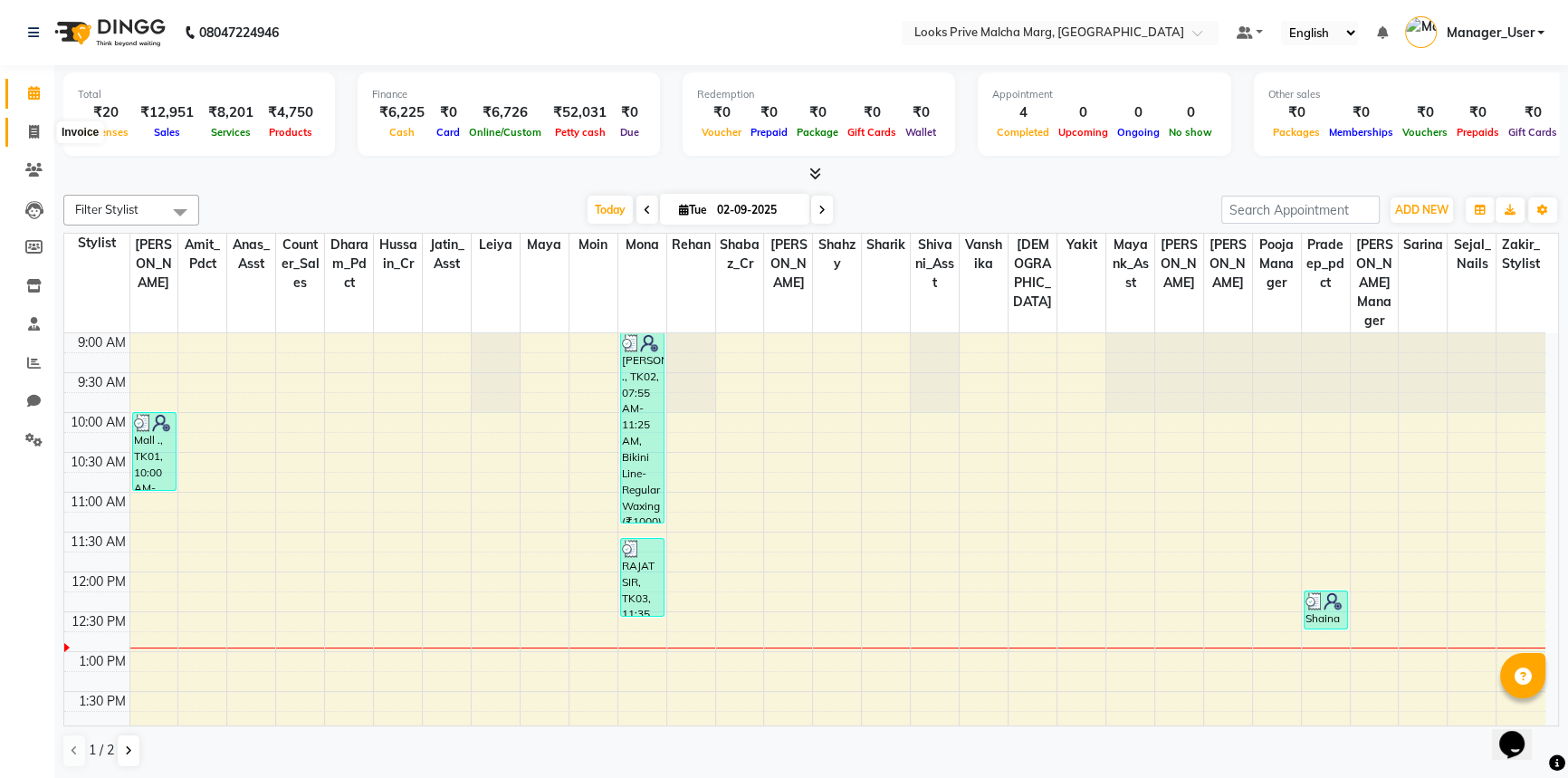
click at [35, 127] on icon at bounding box center [34, 132] width 10 height 14
select select "service"
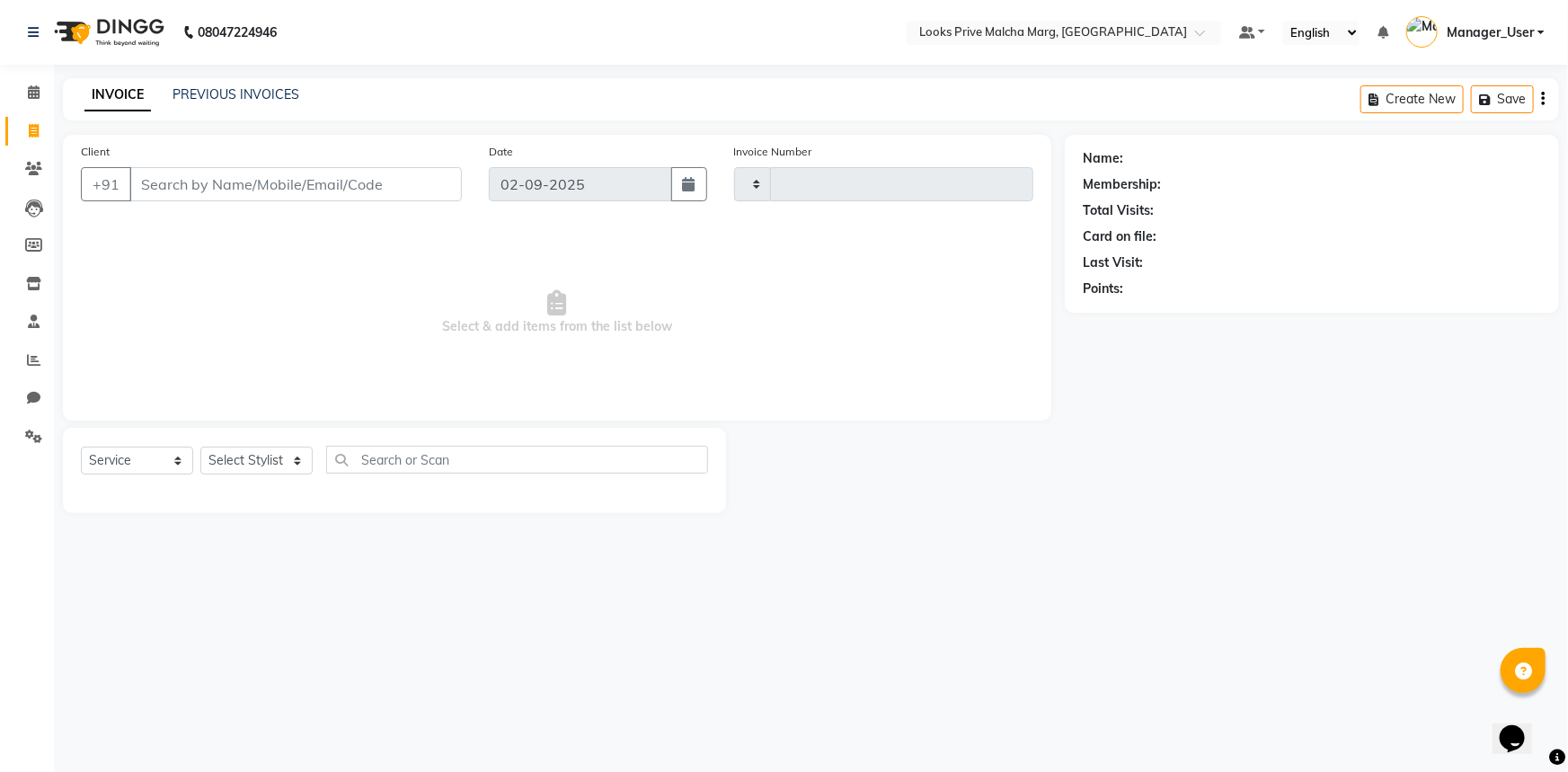
type input "4327"
select select "7648"
click at [40, 97] on span at bounding box center [34, 93] width 32 height 21
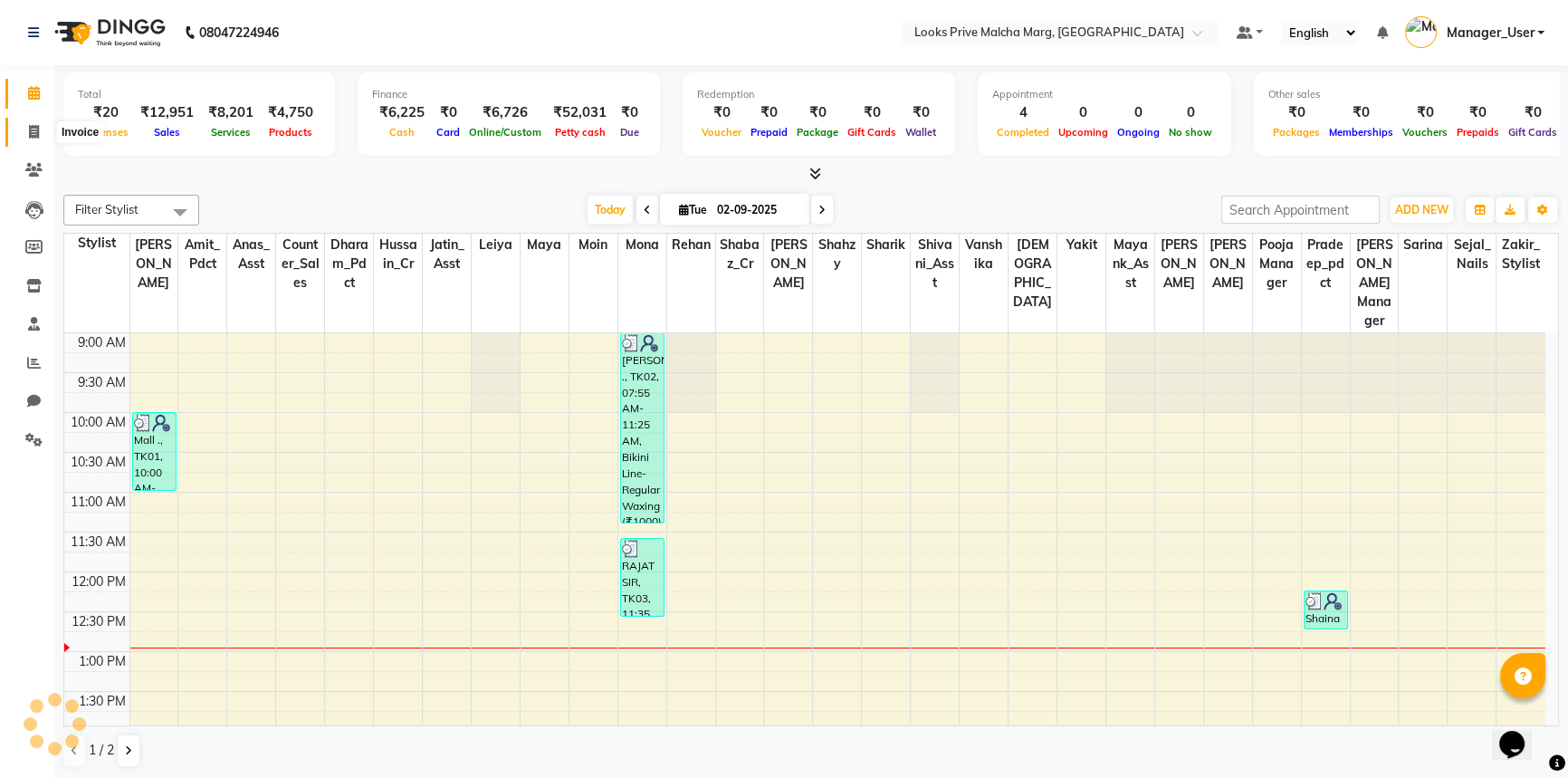
scroll to position [238, 0]
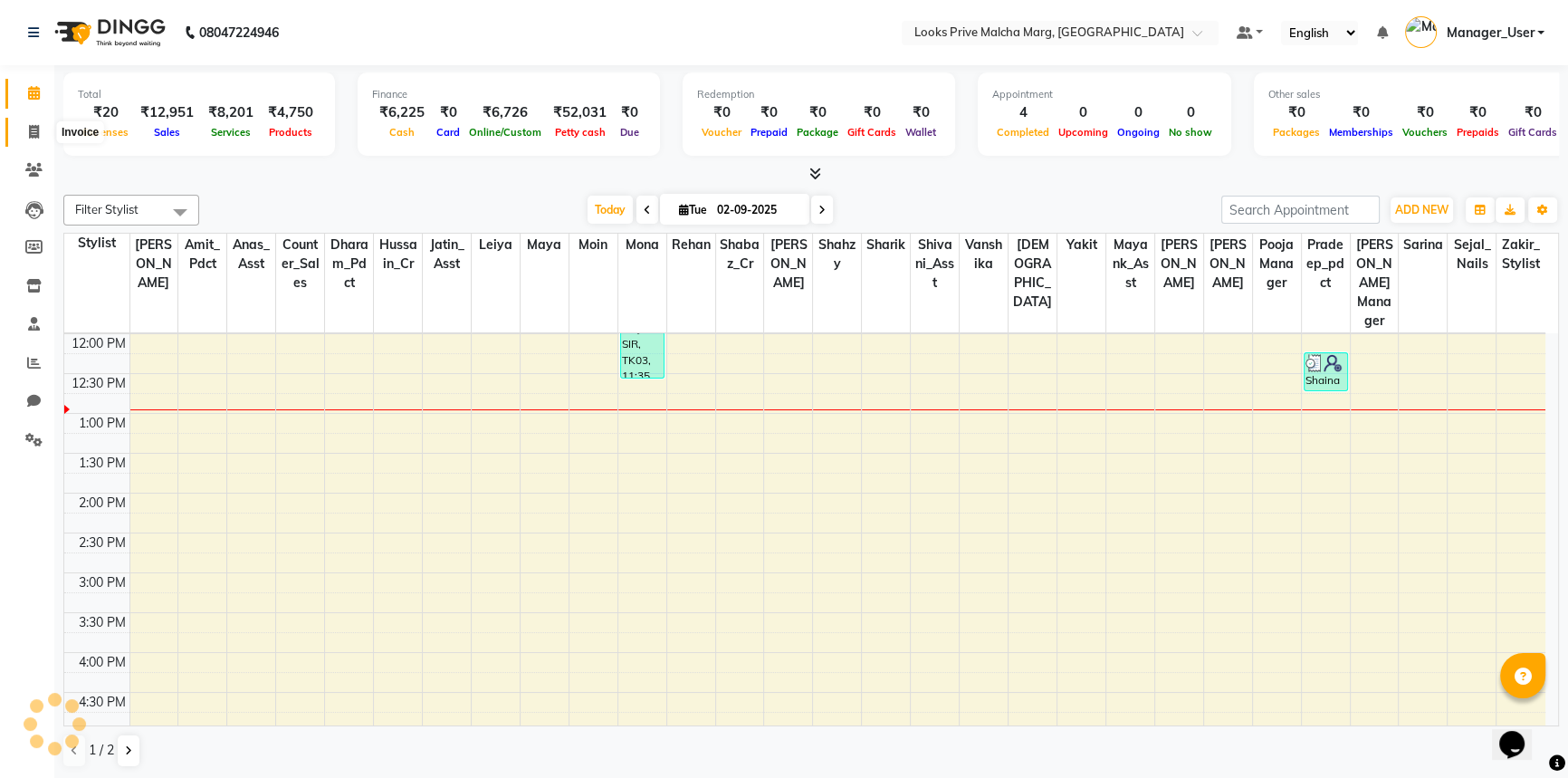
click at [34, 134] on icon at bounding box center [34, 132] width 10 height 14
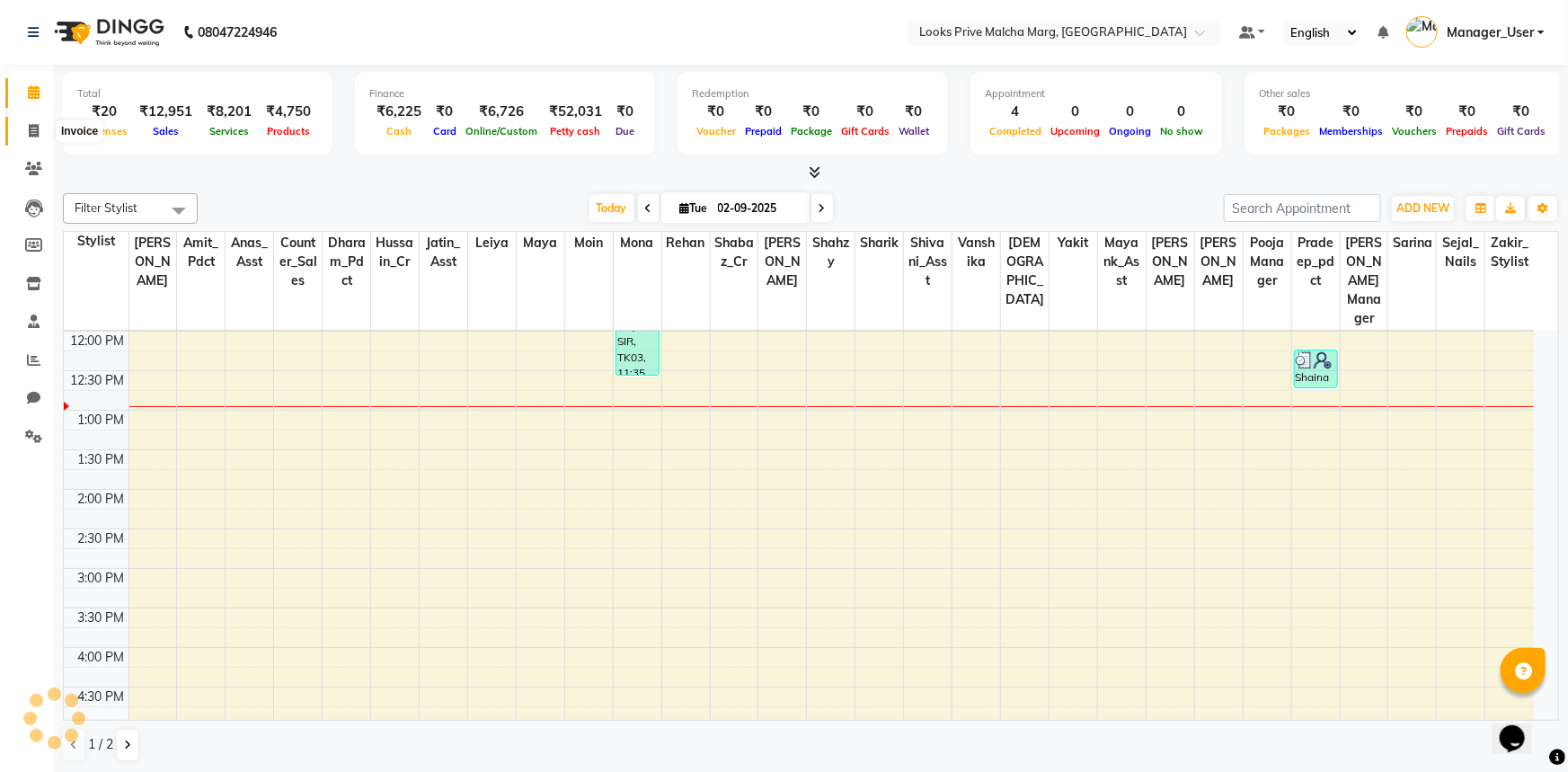
select select "service"
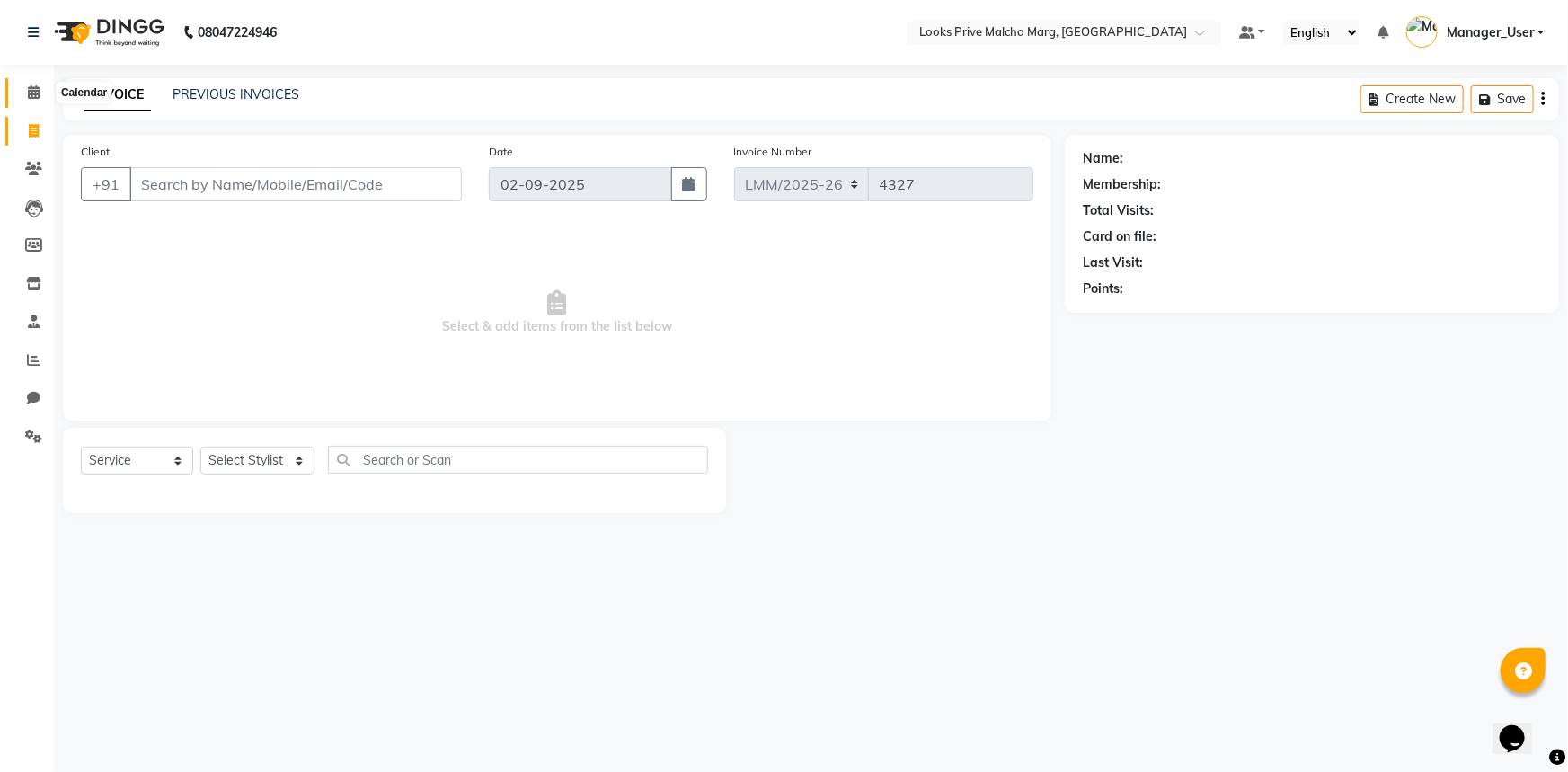
click at [32, 100] on span at bounding box center [34, 93] width 32 height 21
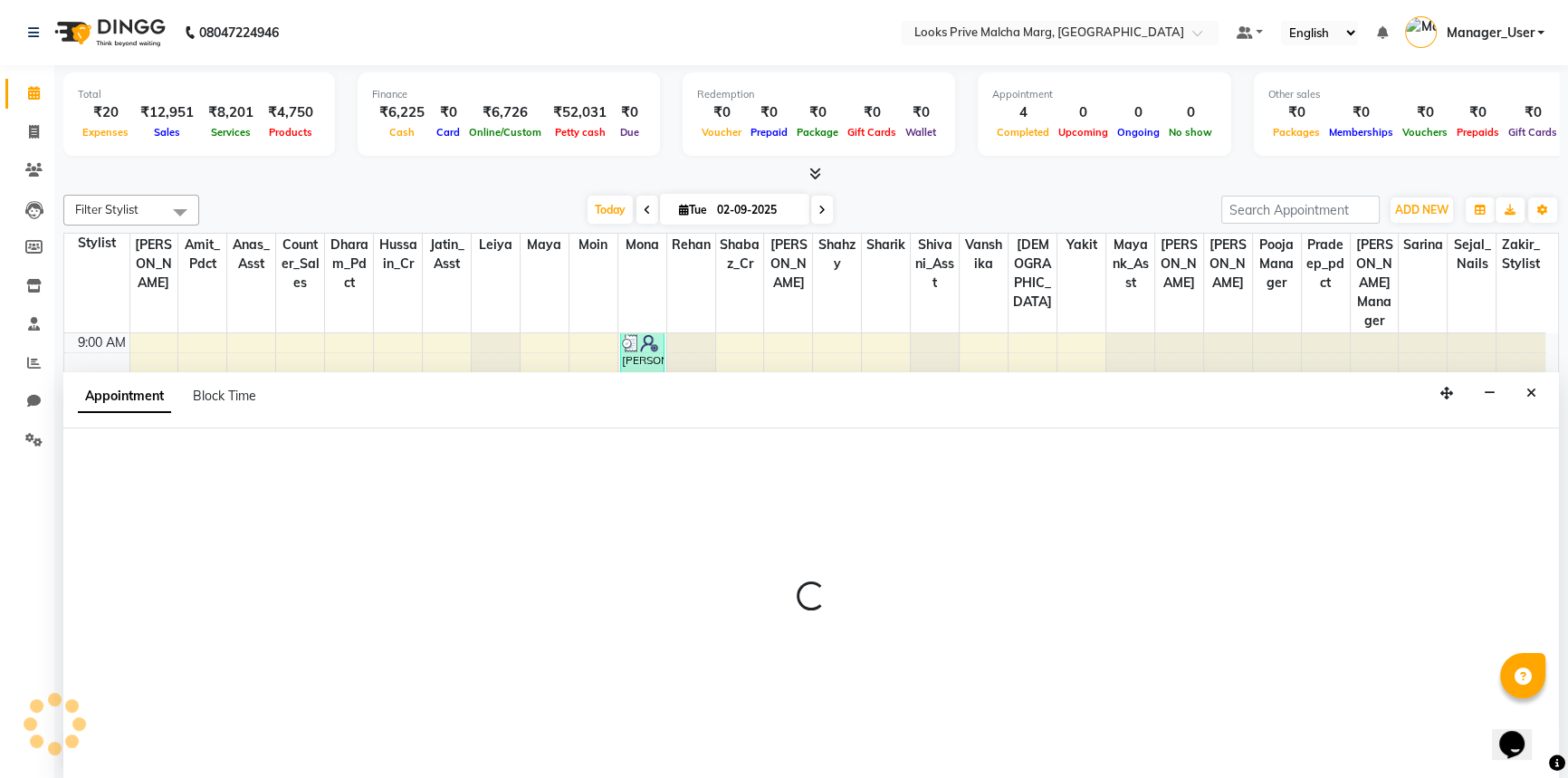
select select "66961"
select select "705"
select select "tentative"
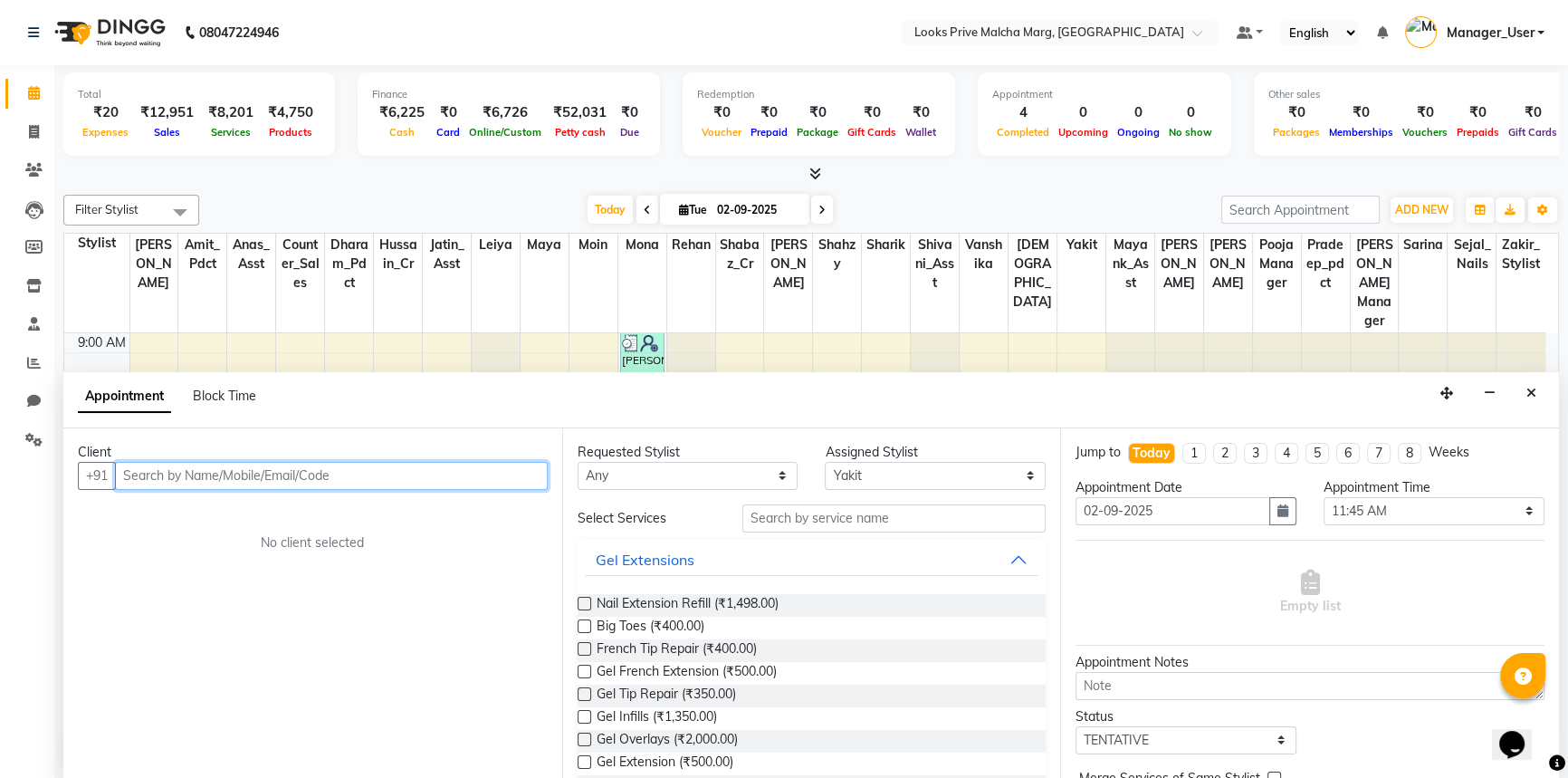
click at [1152, 350] on div at bounding box center [1130, 372] width 48 height 79
click at [1528, 391] on icon "Close" at bounding box center [1531, 393] width 10 height 13
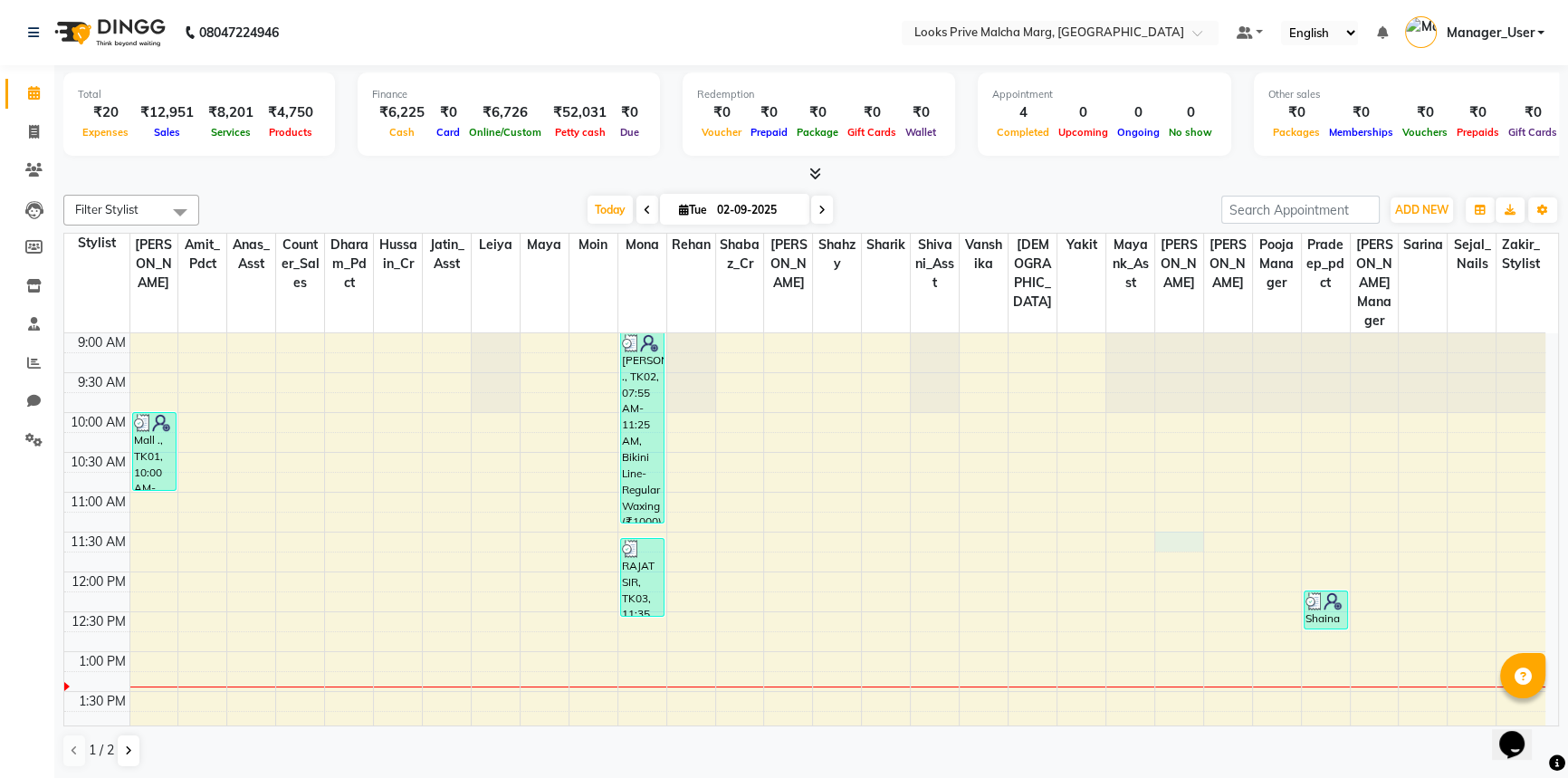
select select "84417"
select select "690"
select select "tentative"
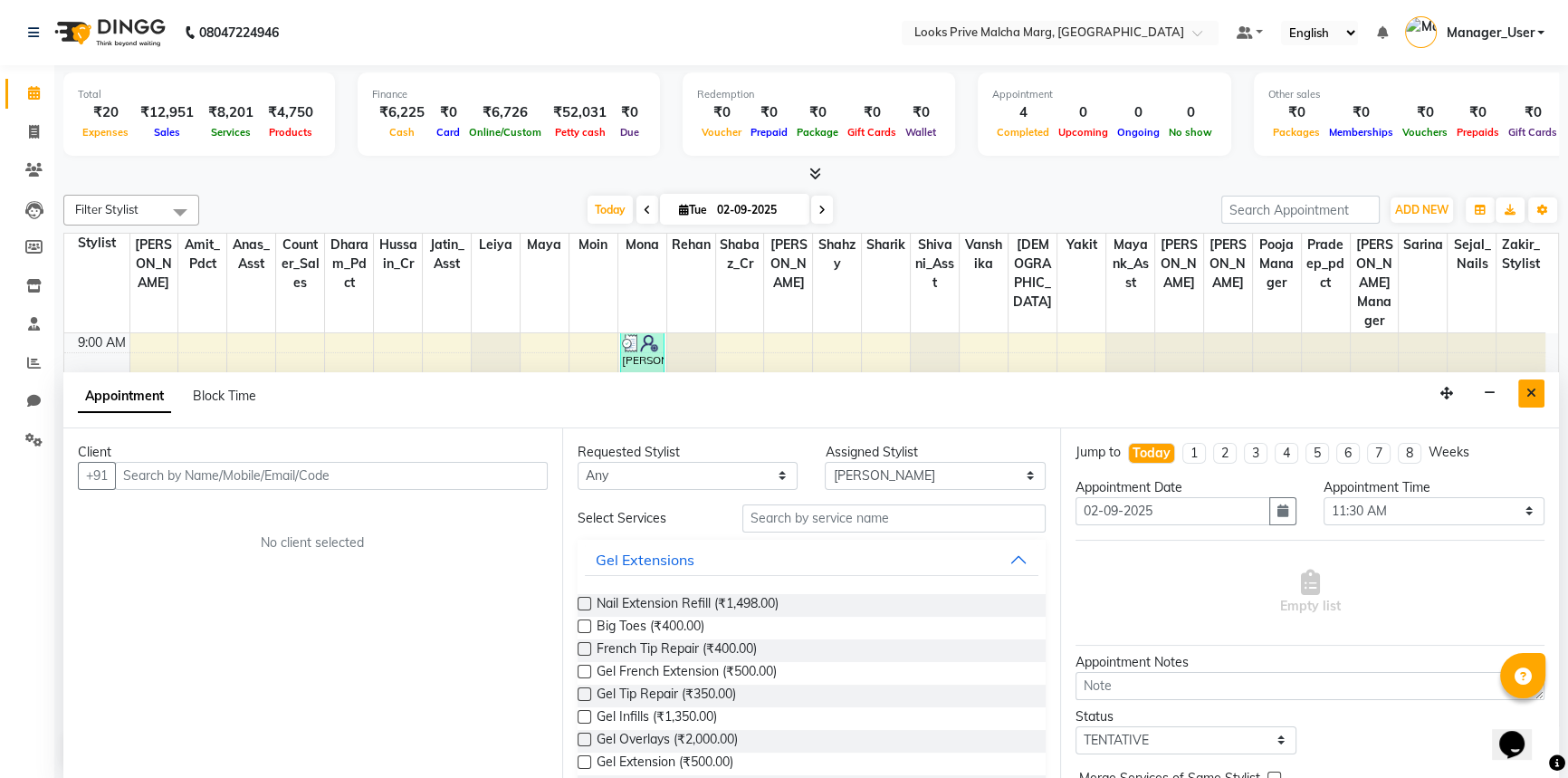
click at [1530, 397] on icon "Close" at bounding box center [1531, 393] width 10 height 13
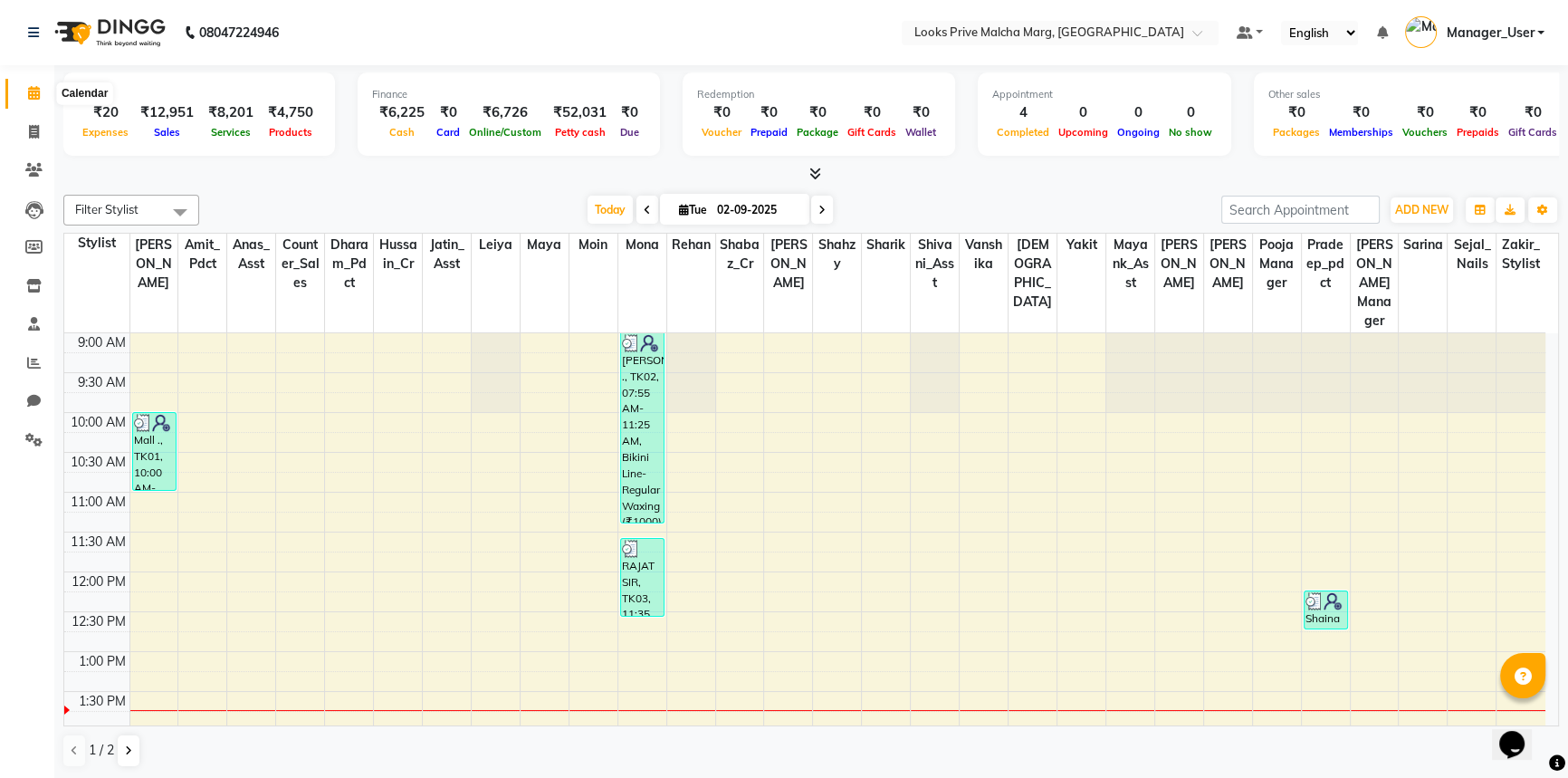
click at [27, 101] on span at bounding box center [34, 93] width 32 height 21
click at [29, 127] on icon at bounding box center [34, 132] width 10 height 14
select select "service"
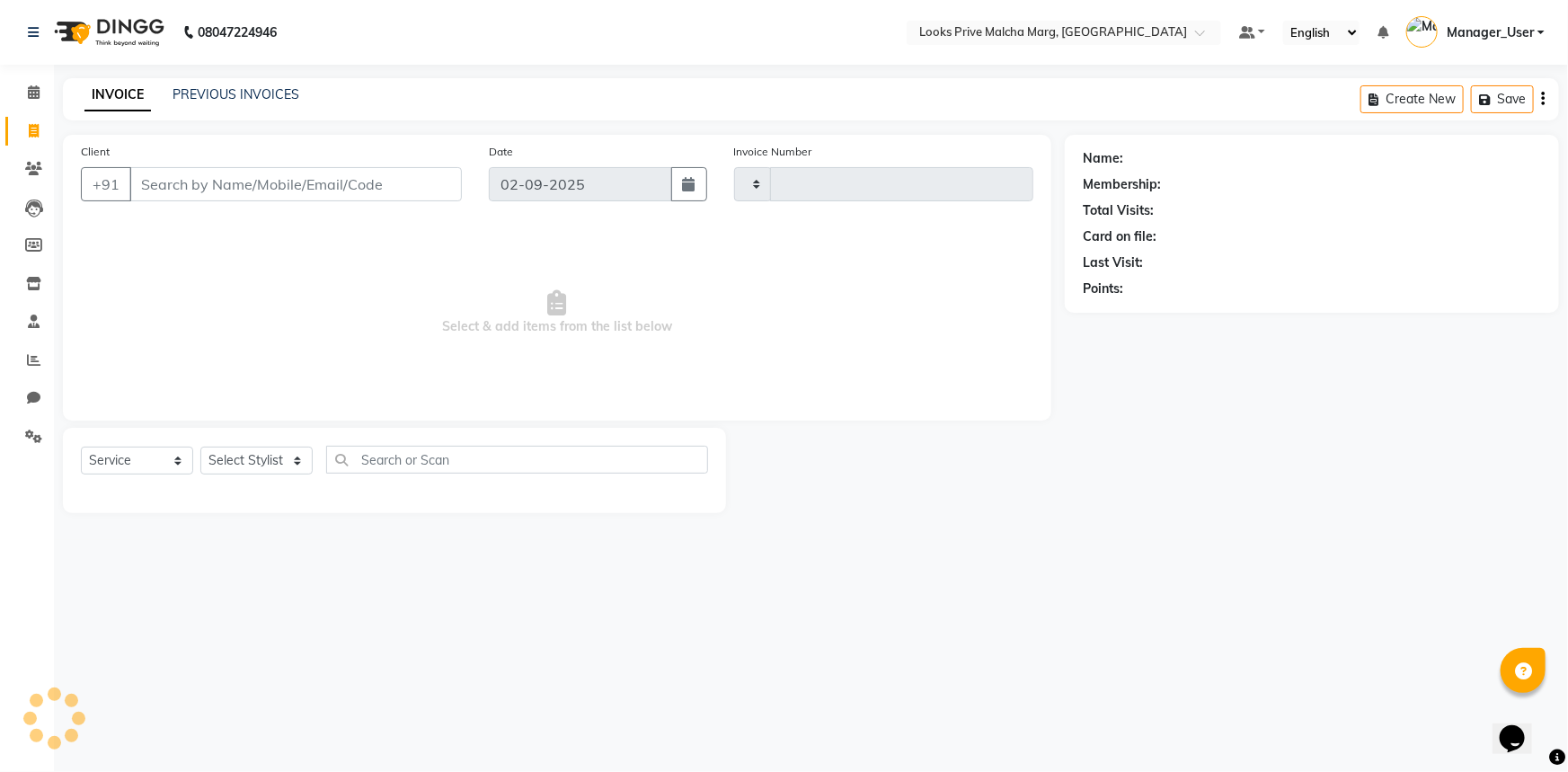
type input "4327"
select select "7648"
click at [248, 184] on input "Client" at bounding box center [296, 184] width 332 height 34
click at [246, 298] on span "Select & add items from the list below" at bounding box center [557, 313] width 953 height 180
click at [220, 191] on input "Client" at bounding box center [296, 184] width 332 height 34
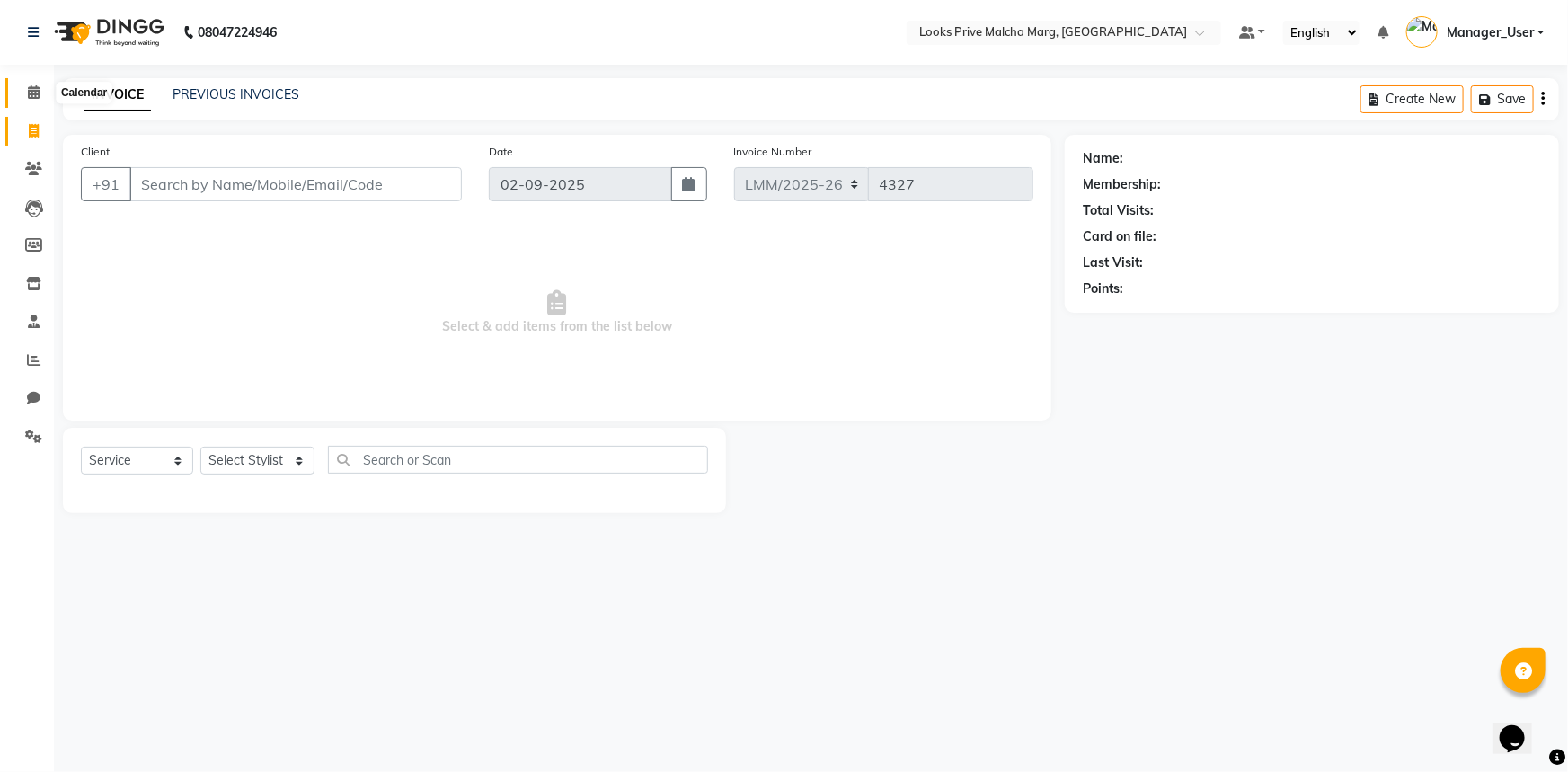
click at [28, 86] on icon at bounding box center [34, 92] width 12 height 14
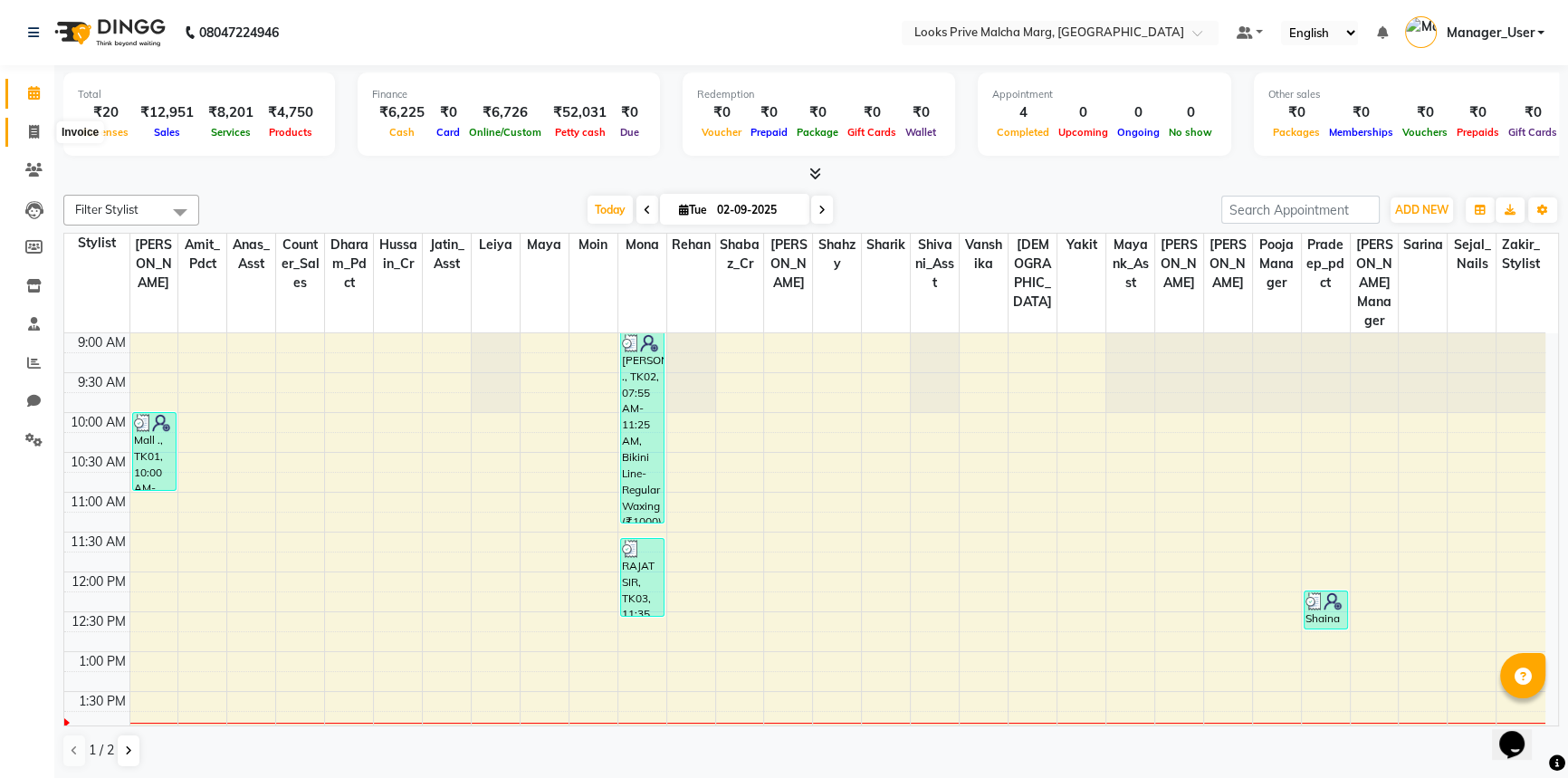
click at [37, 140] on span at bounding box center [34, 133] width 32 height 21
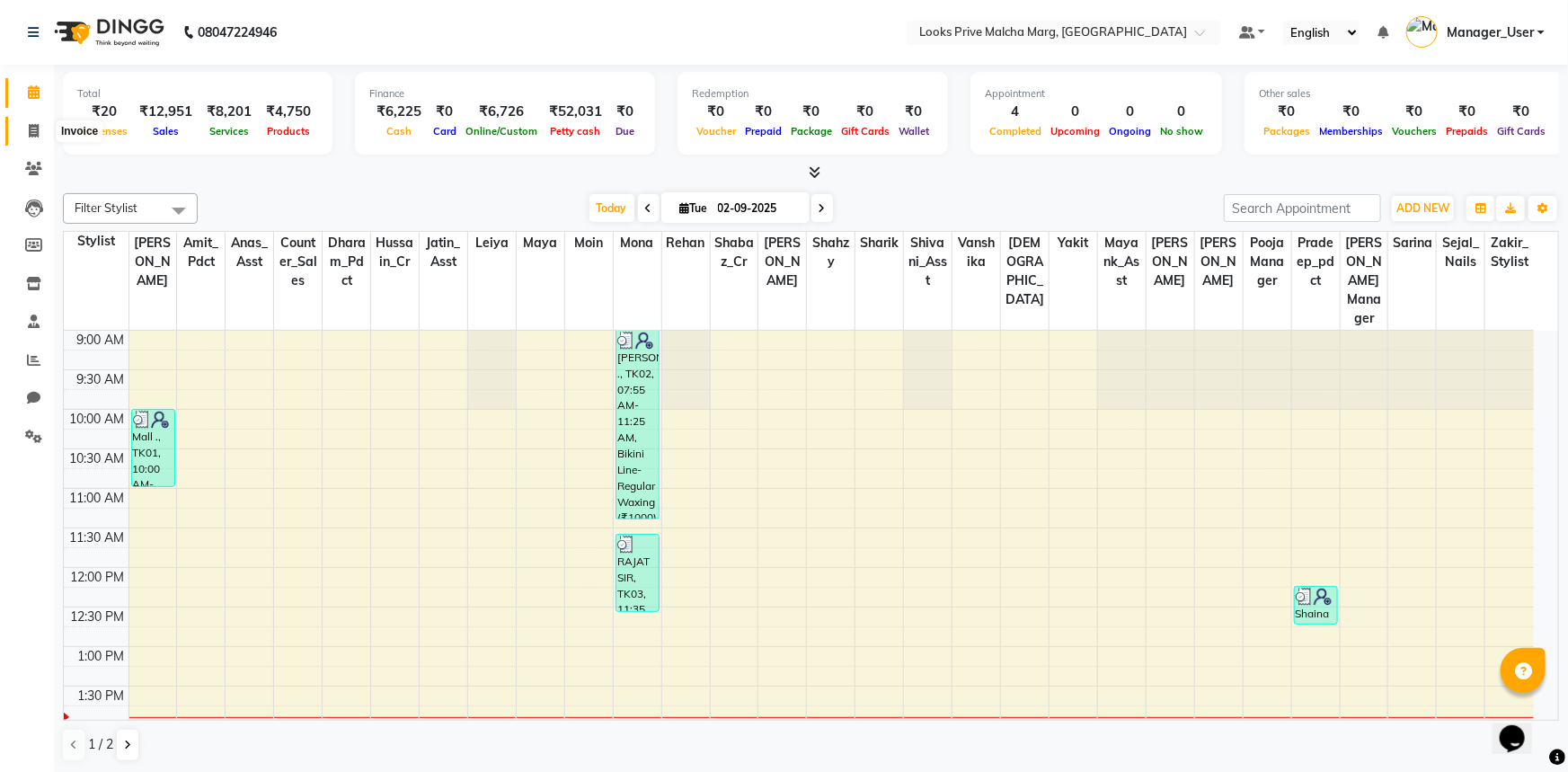
select select "service"
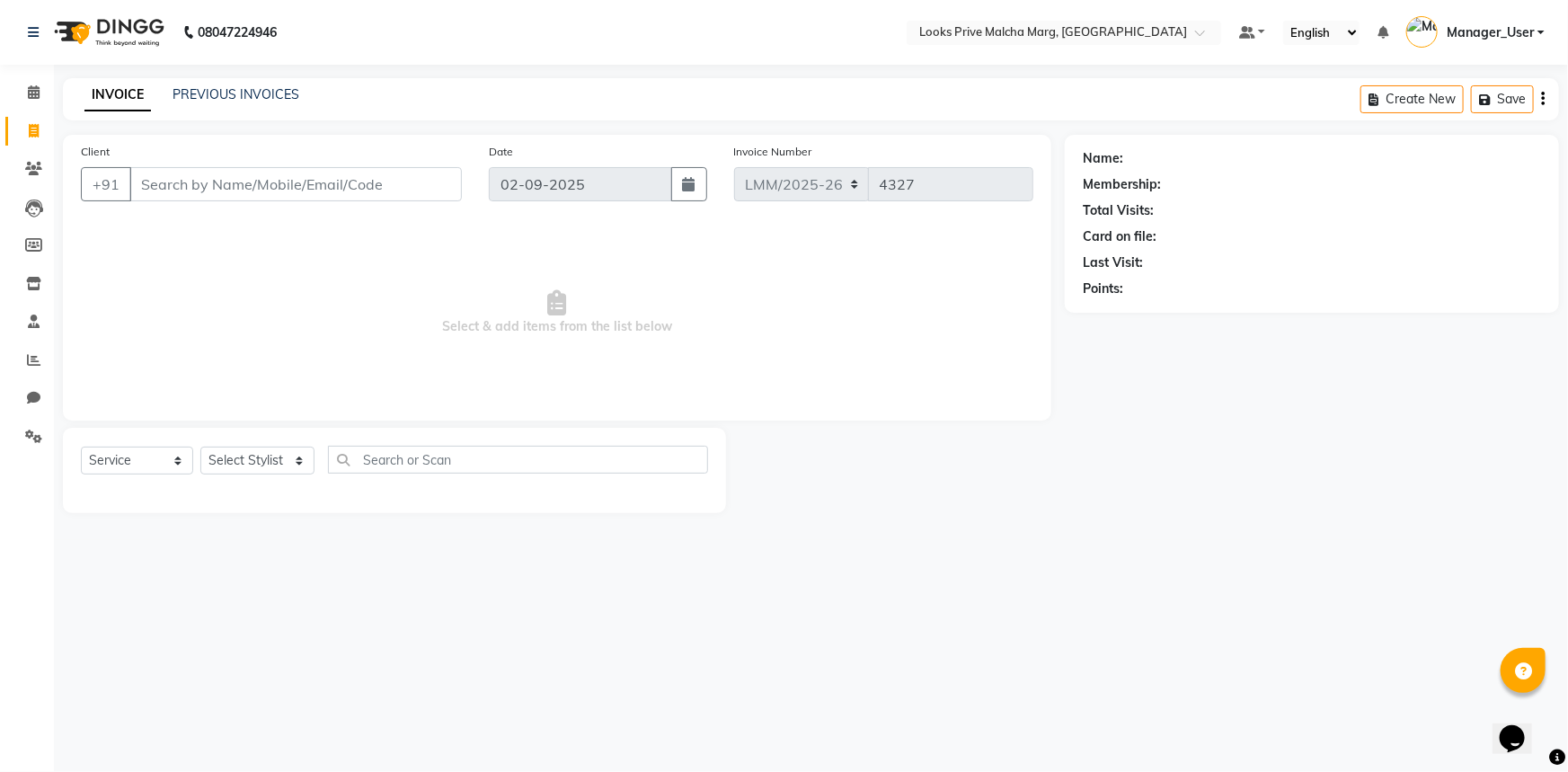
click at [195, 180] on input "Client" at bounding box center [296, 184] width 332 height 34
click at [158, 180] on input "Client" at bounding box center [296, 184] width 332 height 34
click at [196, 181] on input "Client" at bounding box center [296, 184] width 332 height 34
click at [178, 182] on input "Client" at bounding box center [296, 184] width 332 height 34
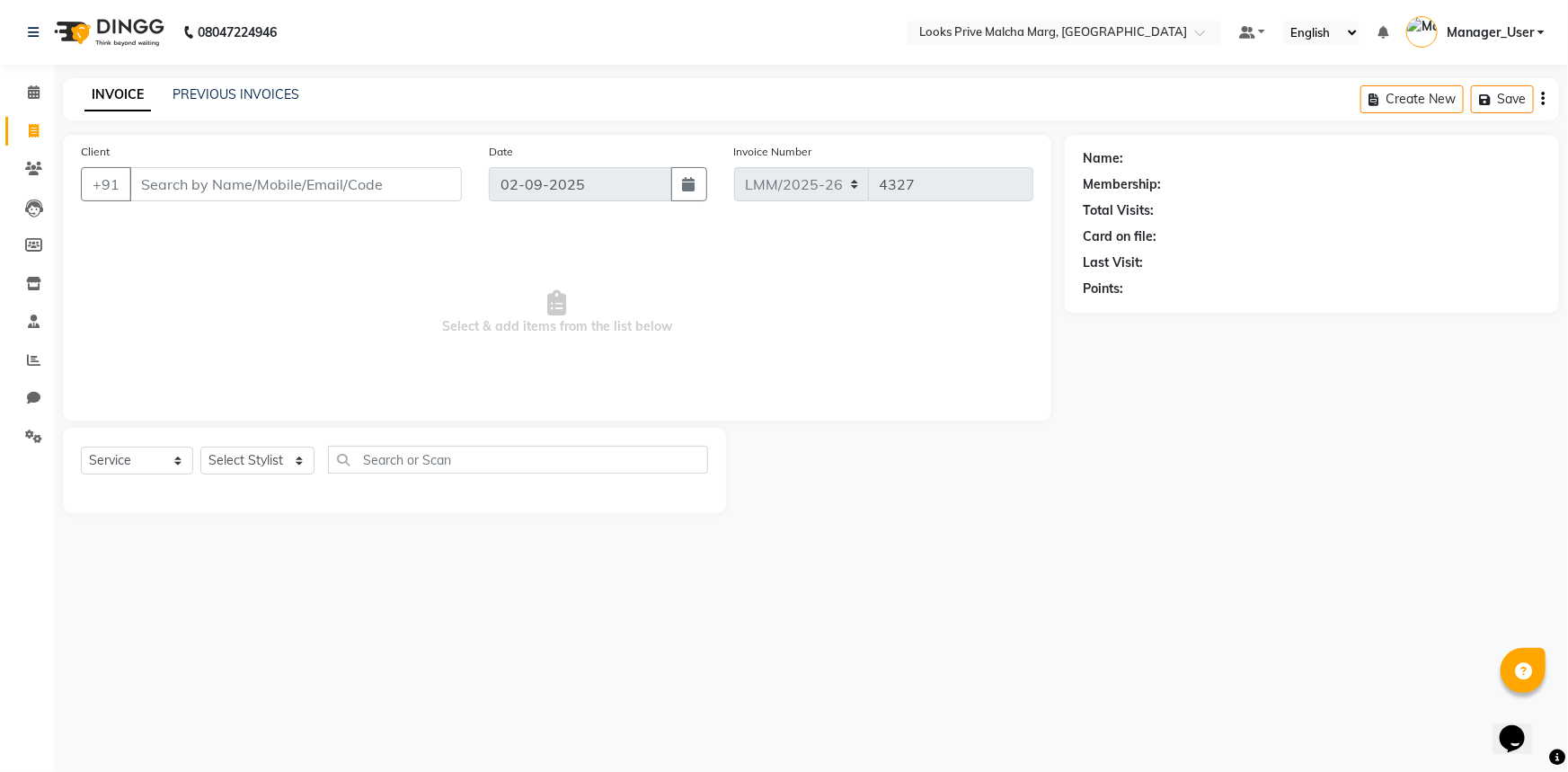
click at [154, 178] on input "Client" at bounding box center [296, 184] width 332 height 34
click at [37, 88] on icon at bounding box center [34, 92] width 12 height 14
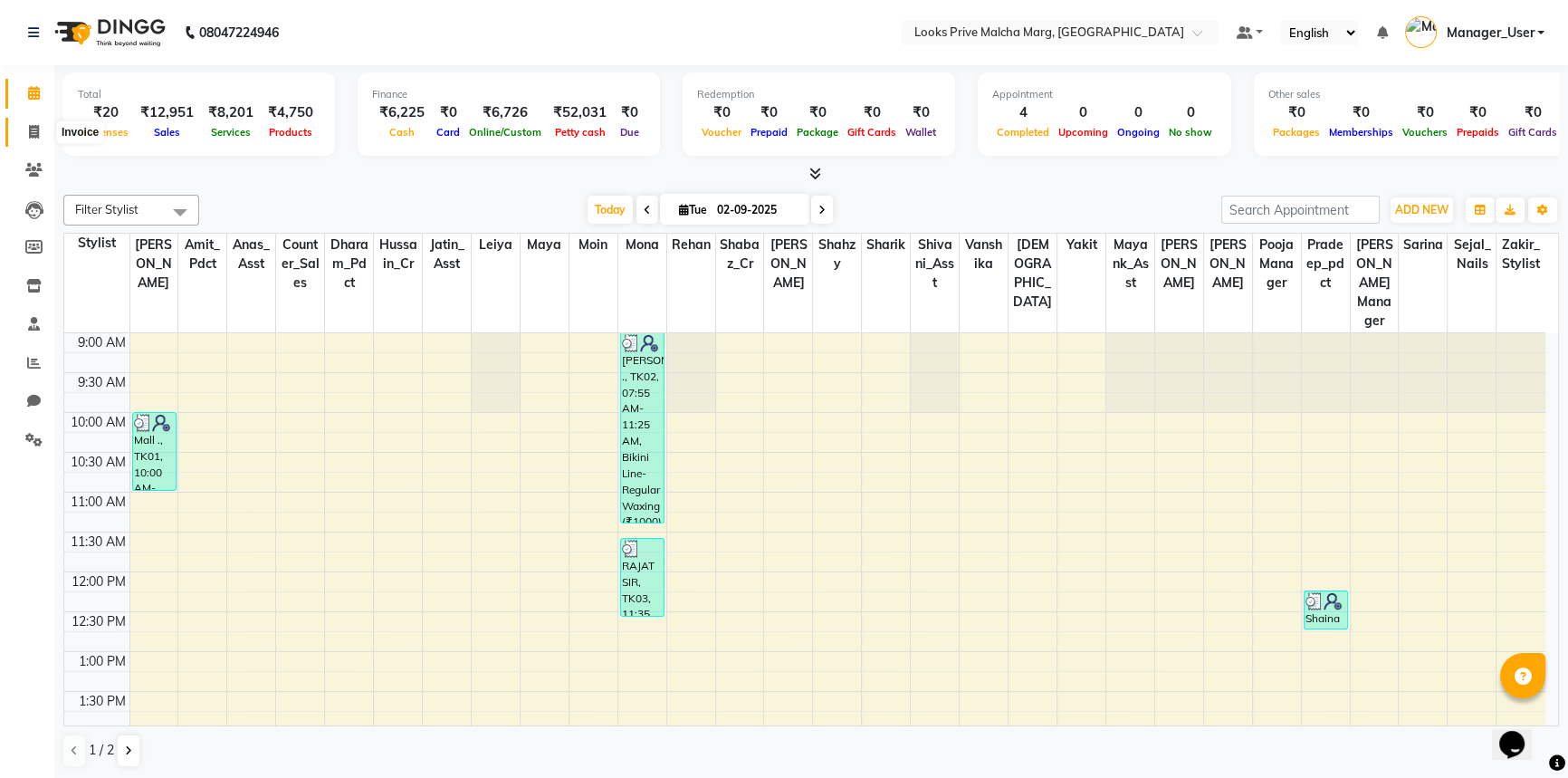
click at [29, 137] on icon at bounding box center [34, 132] width 10 height 14
select select "service"
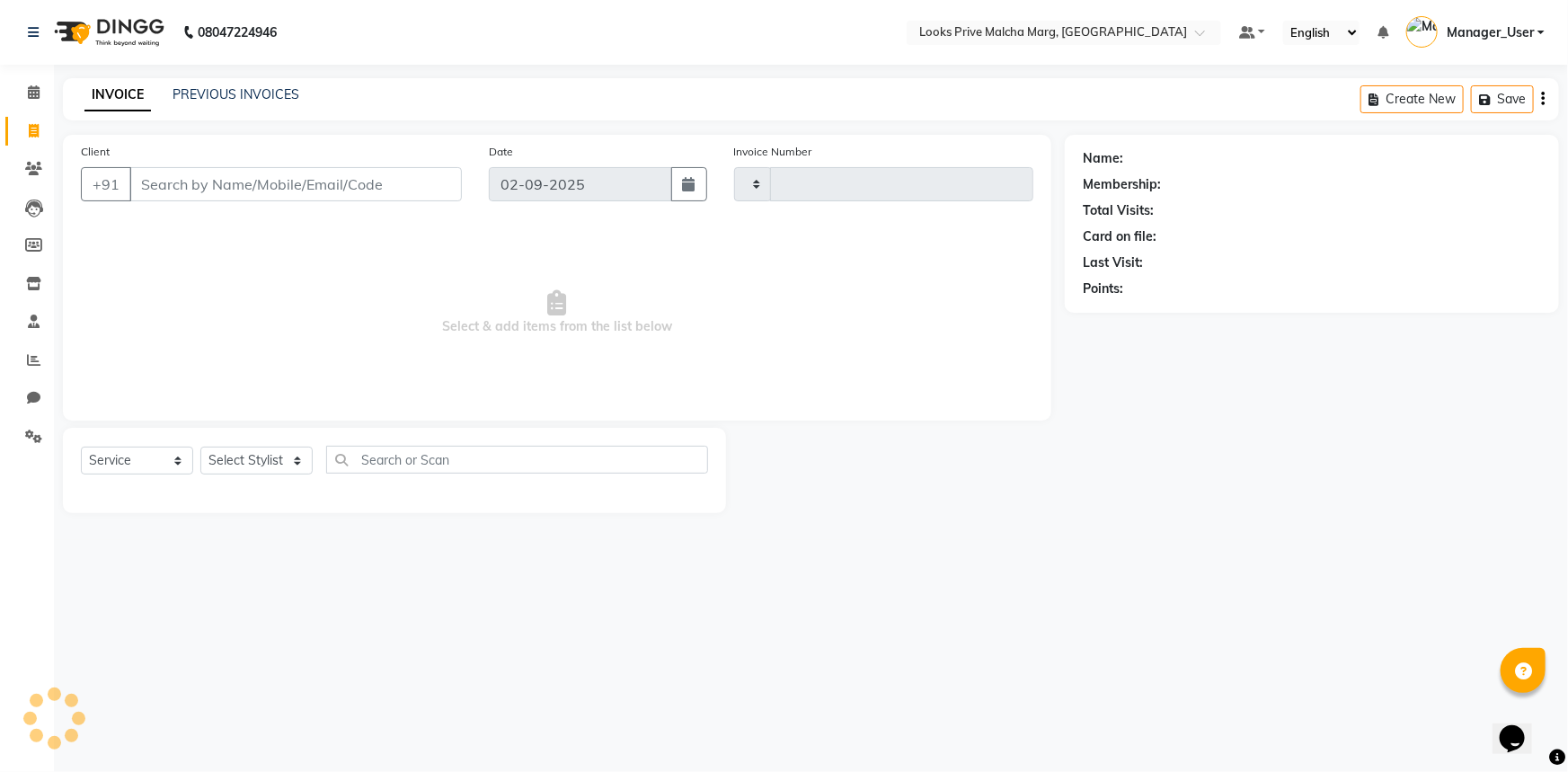
type input "4327"
select select "7648"
click at [153, 183] on input "Client" at bounding box center [296, 184] width 332 height 34
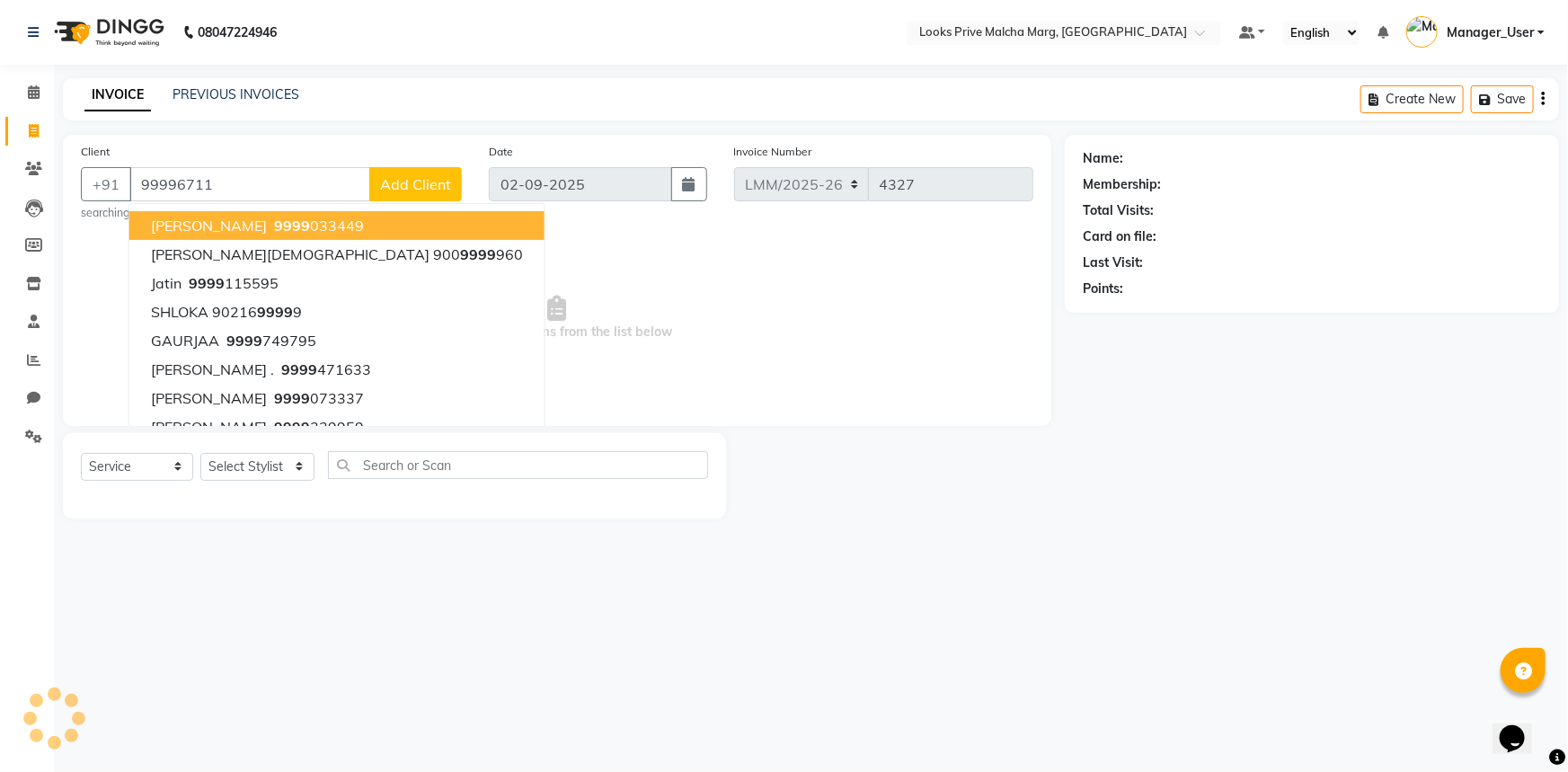
type input "999967118"
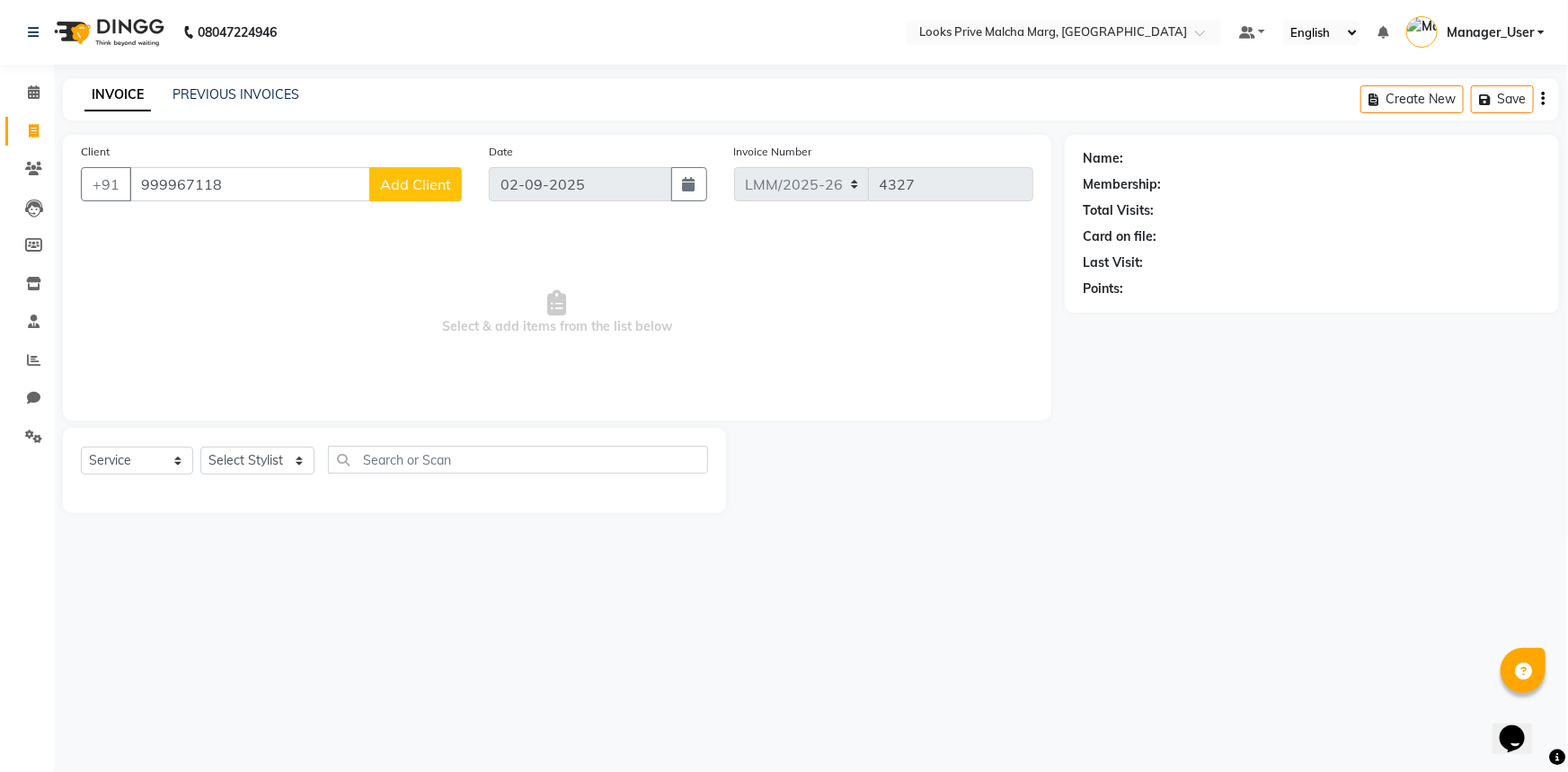
click at [272, 195] on input "999967118" at bounding box center [250, 184] width 240 height 34
drag, startPoint x: 250, startPoint y: 180, endPoint x: 80, endPoint y: 217, distance: 174.0
click at [80, 217] on div "Client +91 999967118 Add Client Date 02-09-2025 Invoice Number LMM/2025-26 LPM/…" at bounding box center [556, 278] width 988 height 286
click at [306, 330] on span "Select & add items from the list below" at bounding box center [557, 313] width 953 height 180
click at [199, 180] on input "Client" at bounding box center [296, 184] width 332 height 34
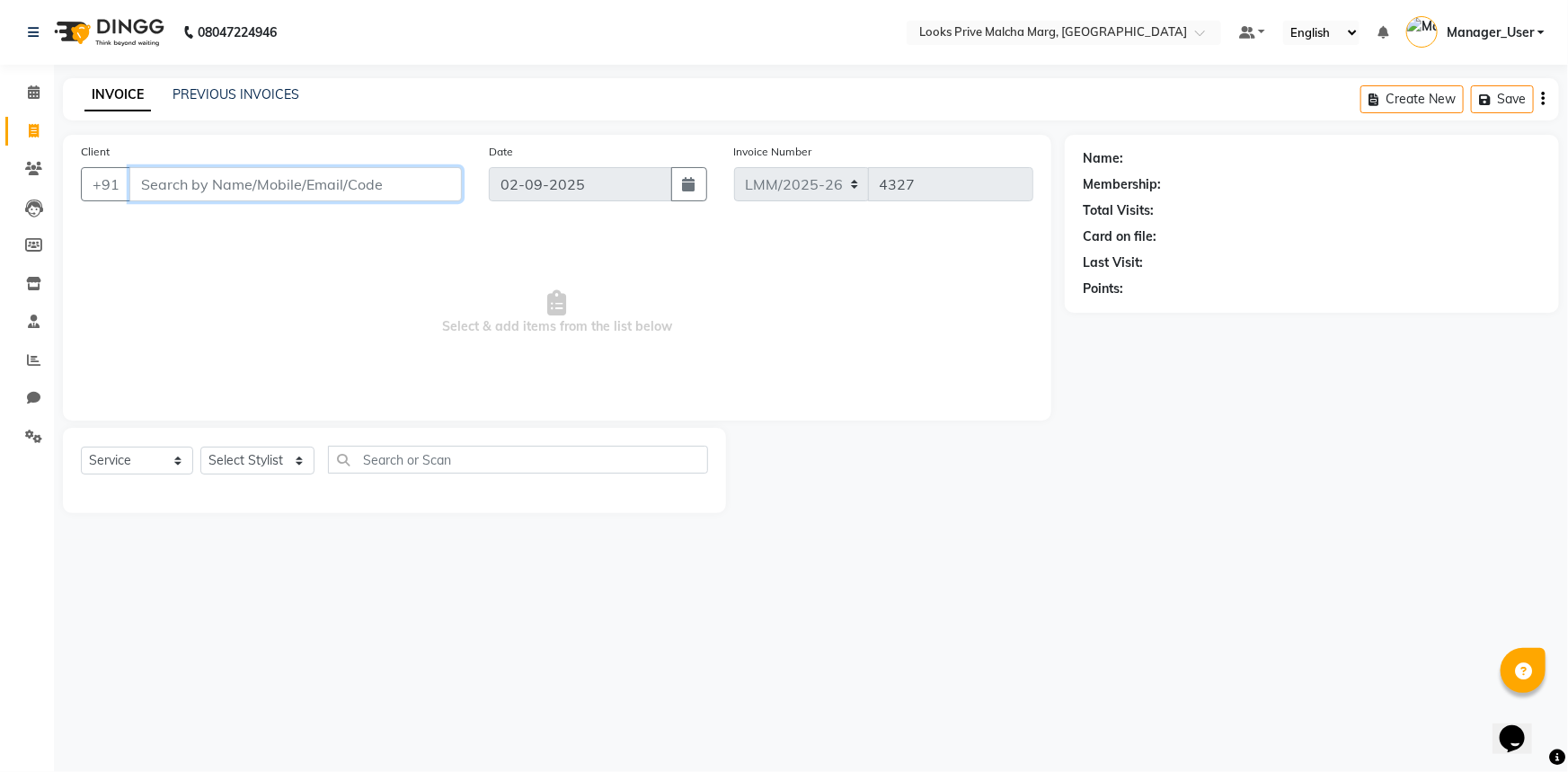
click at [189, 186] on input "Client" at bounding box center [296, 184] width 332 height 34
click at [281, 182] on input "98100582579" at bounding box center [250, 184] width 240 height 34
click at [199, 181] on input "98100582579" at bounding box center [250, 184] width 240 height 34
type input "9810052579"
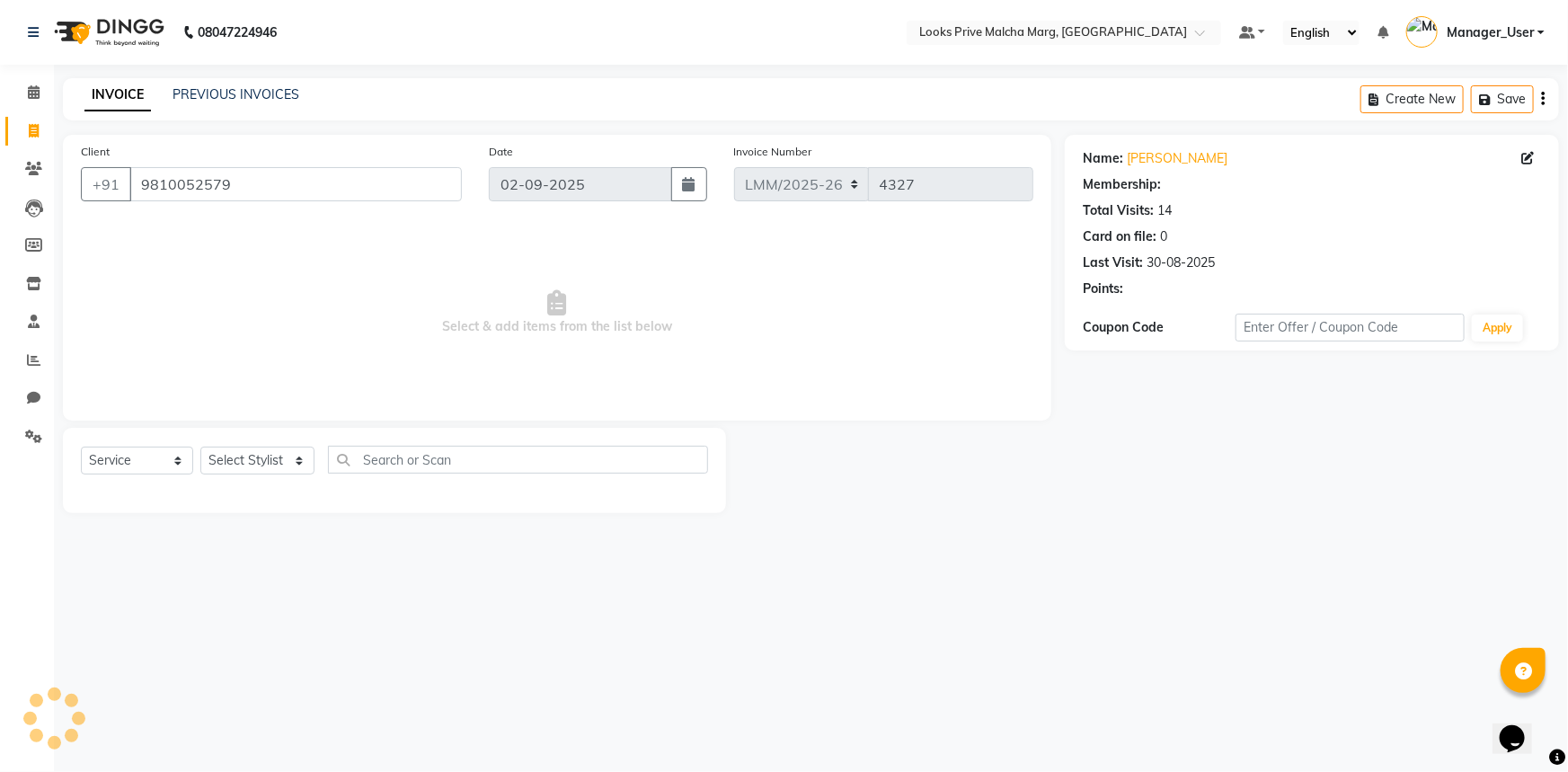
select select "1: Object"
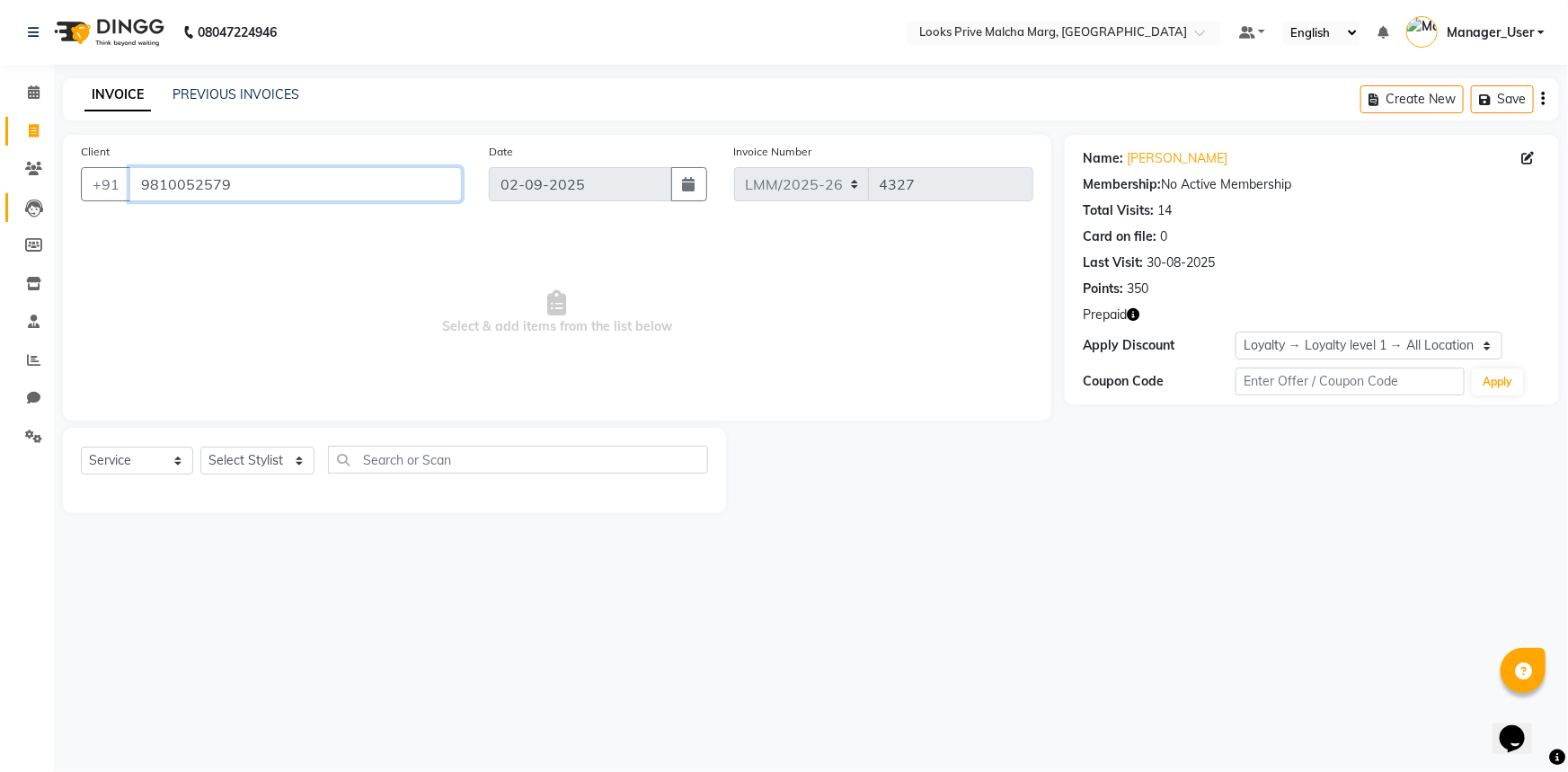
drag, startPoint x: 269, startPoint y: 185, endPoint x: 14, endPoint y: 210, distance: 256.2
click at [14, 210] on app-home "08047224946 Select Location × Looks Prive Malcha Marg, New Delhi Default Panel …" at bounding box center [784, 269] width 1568 height 540
click at [36, 171] on icon at bounding box center [34, 168] width 17 height 14
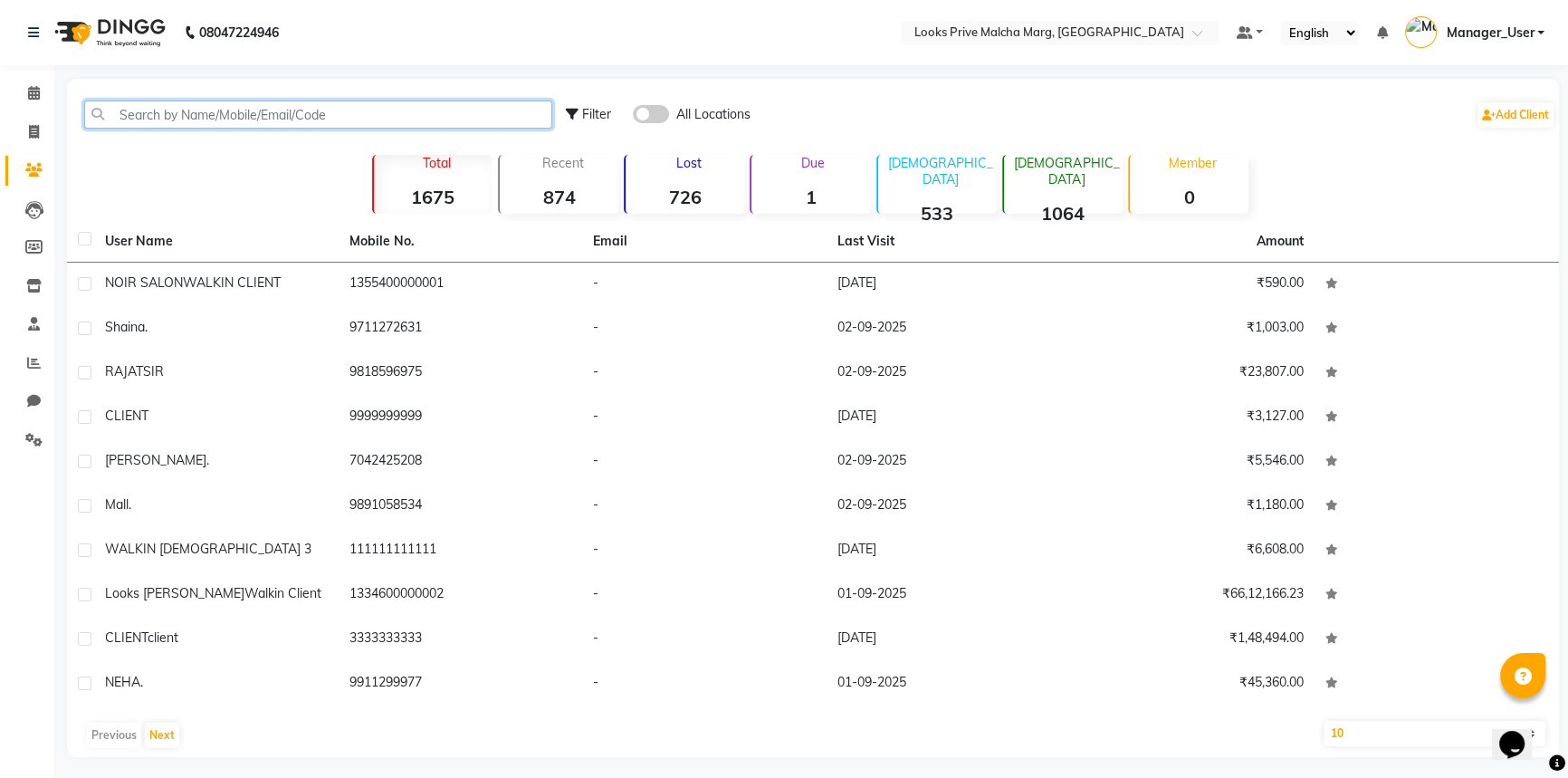
click at [181, 116] on input "text" at bounding box center [318, 114] width 468 height 28
paste input "9810052579"
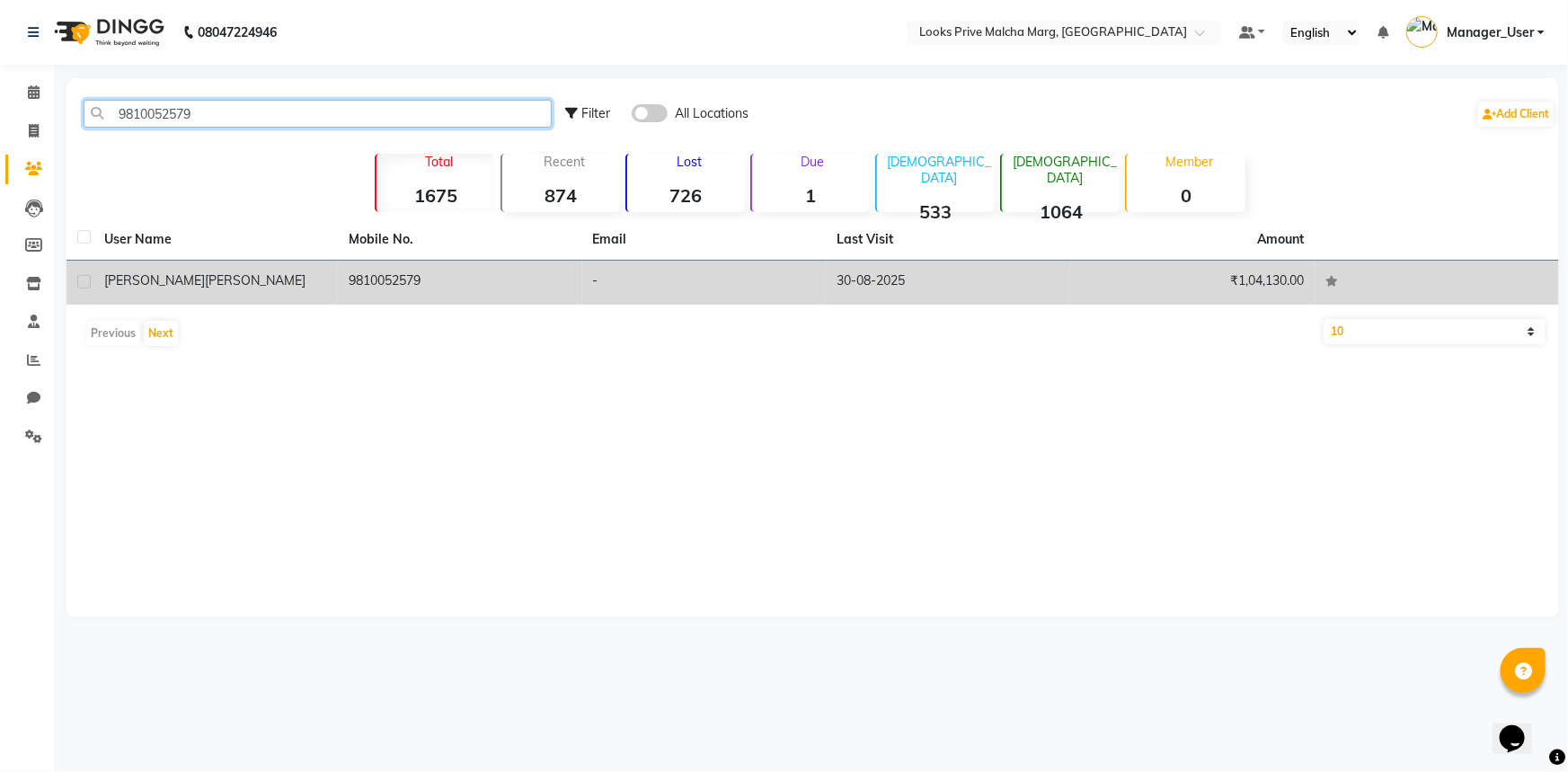
type input "9810052579"
click at [389, 279] on td "9810052579" at bounding box center [459, 282] width 244 height 44
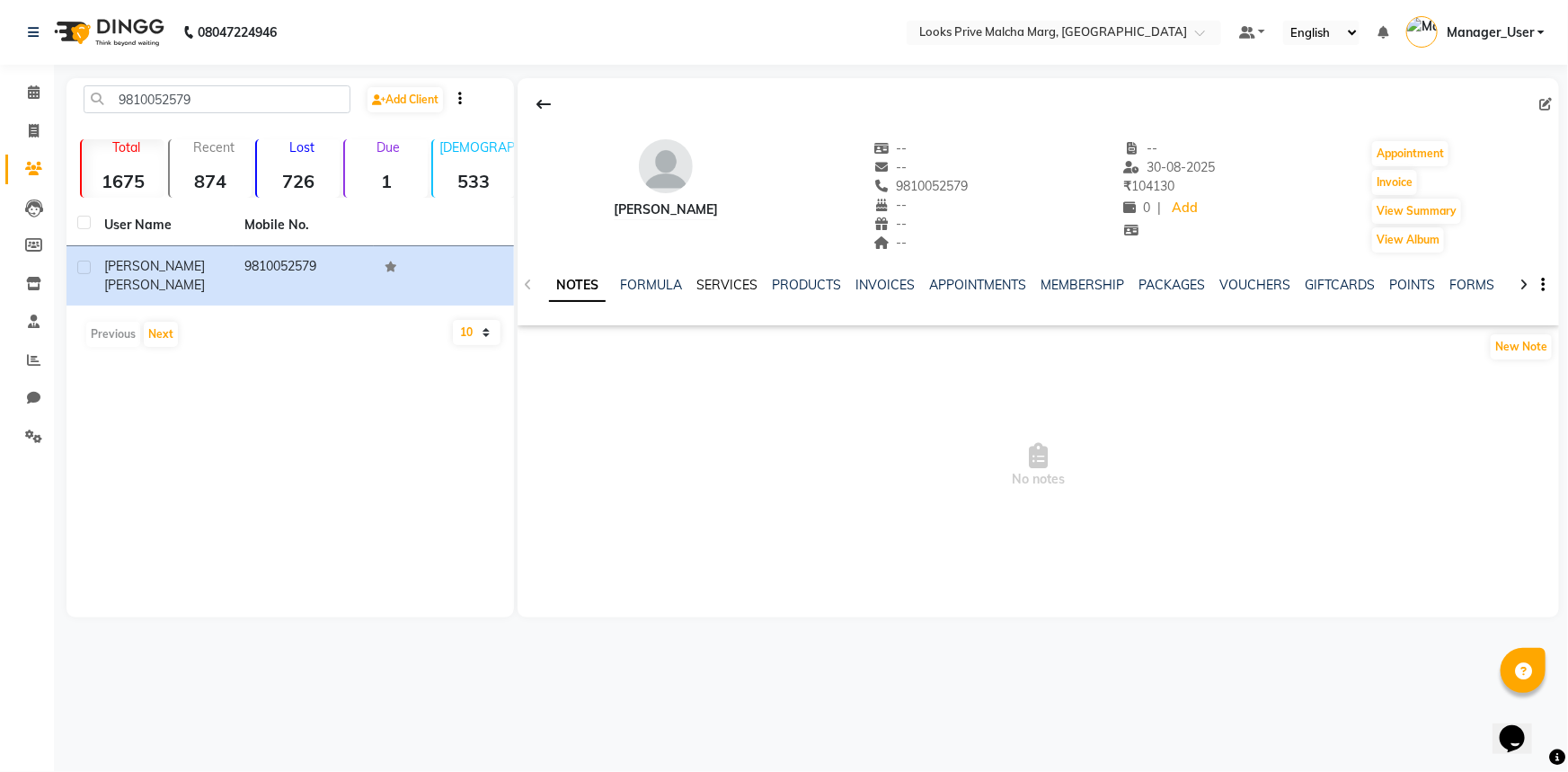
click at [729, 283] on link "SERVICES" at bounding box center [726, 285] width 61 height 16
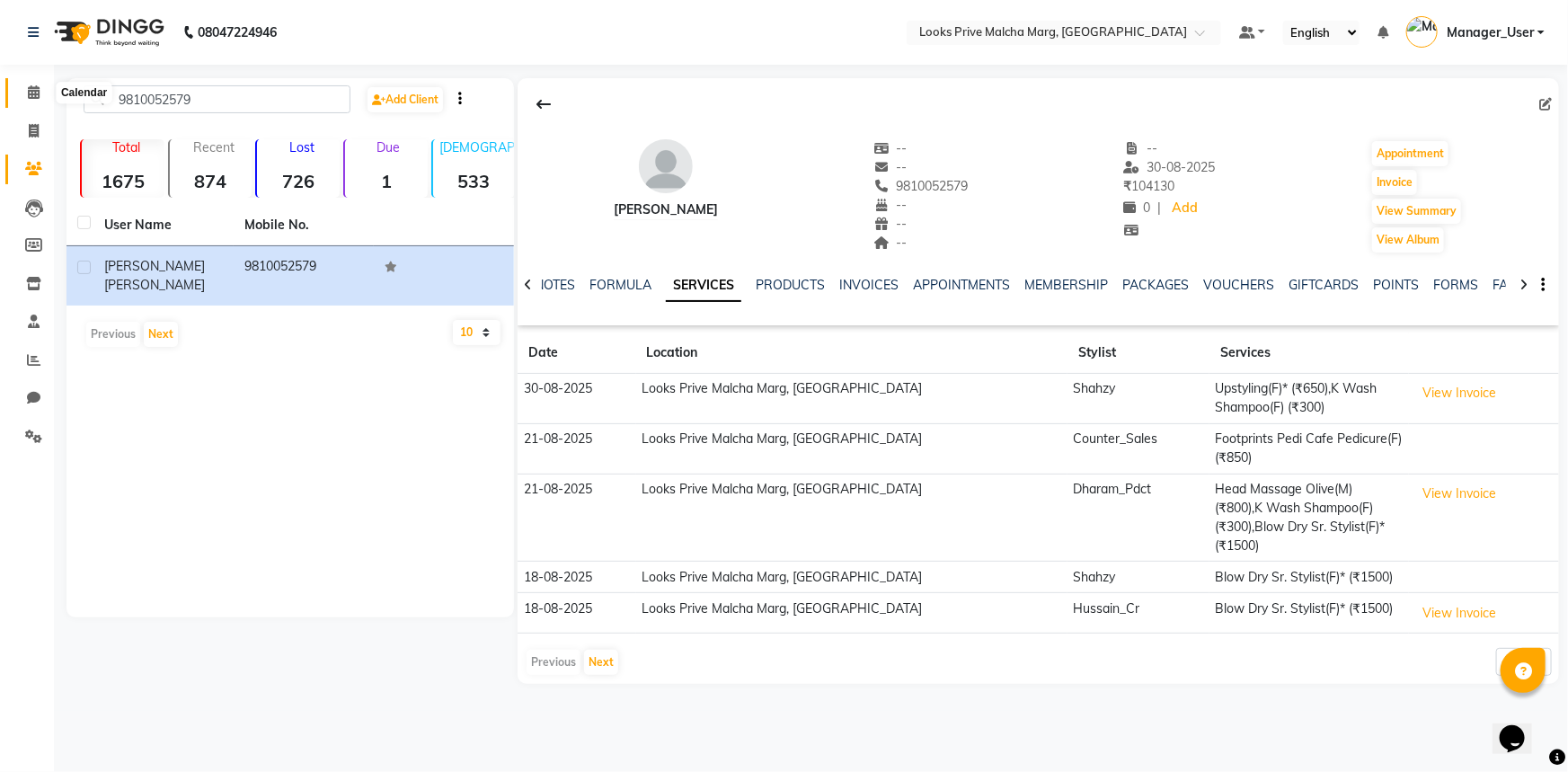
click at [28, 90] on icon at bounding box center [34, 92] width 12 height 14
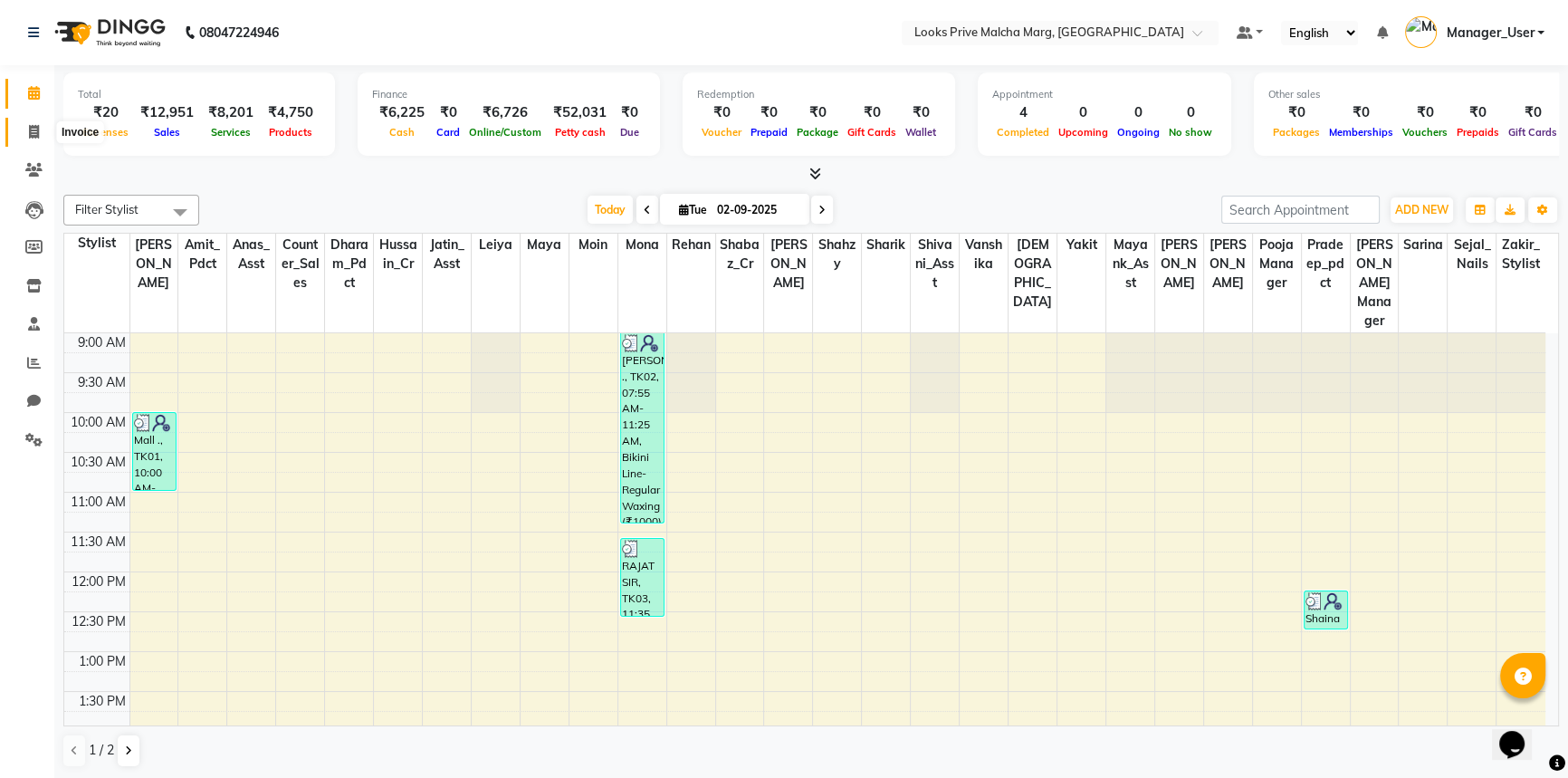
click at [33, 128] on icon at bounding box center [34, 132] width 10 height 14
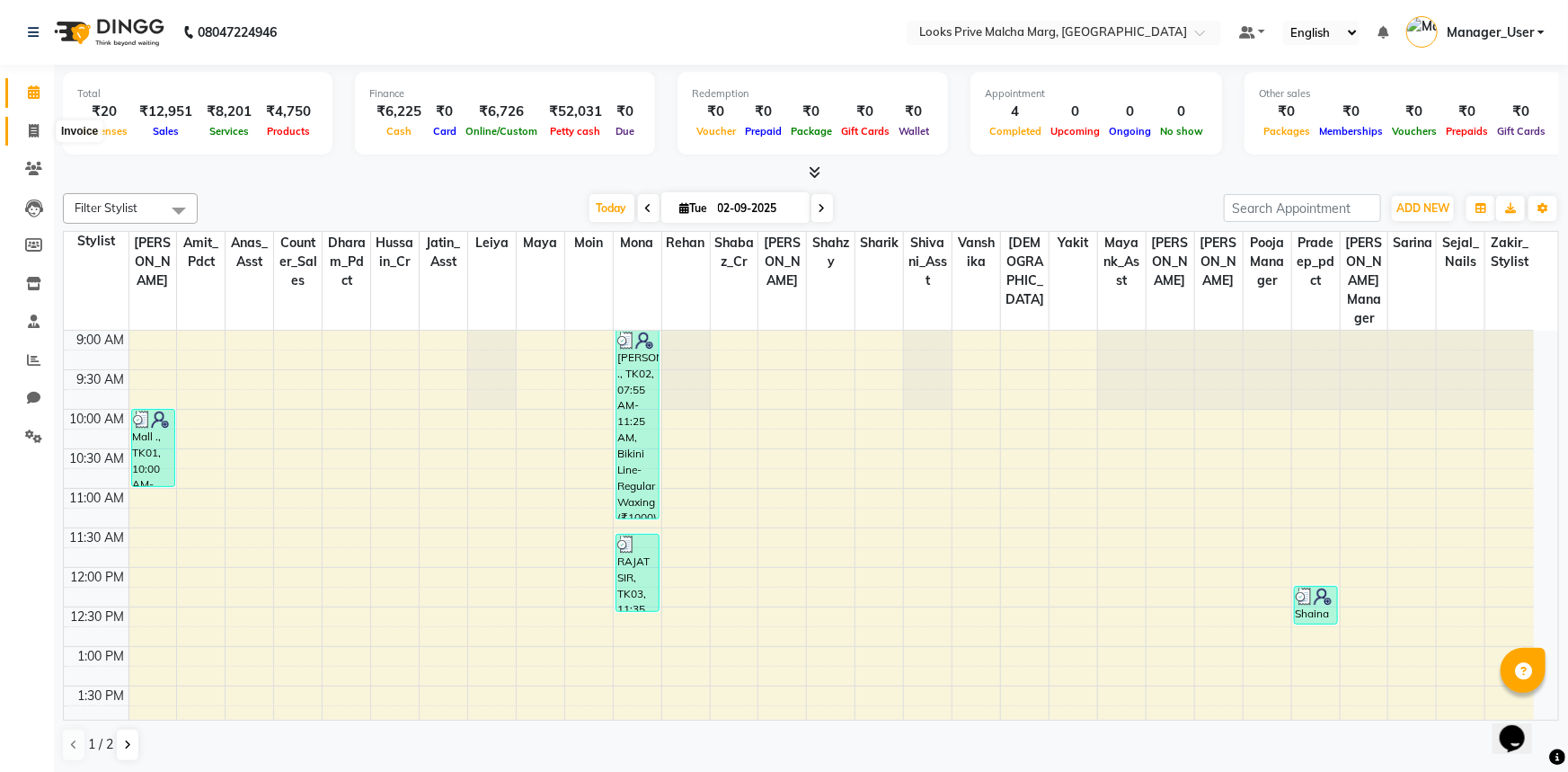
select select "service"
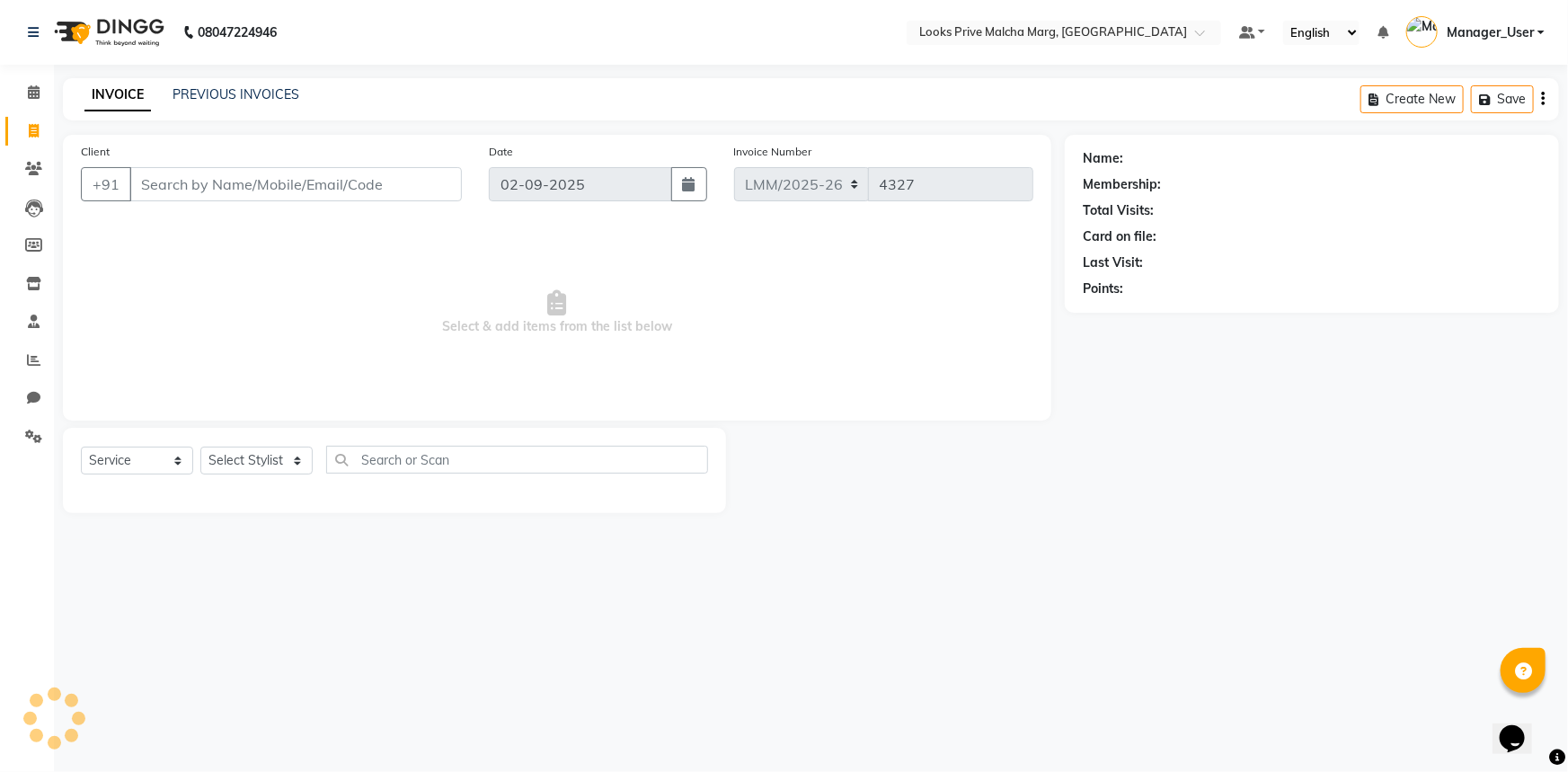
click at [222, 185] on input "Client" at bounding box center [296, 184] width 332 height 34
click at [38, 97] on icon at bounding box center [34, 92] width 12 height 14
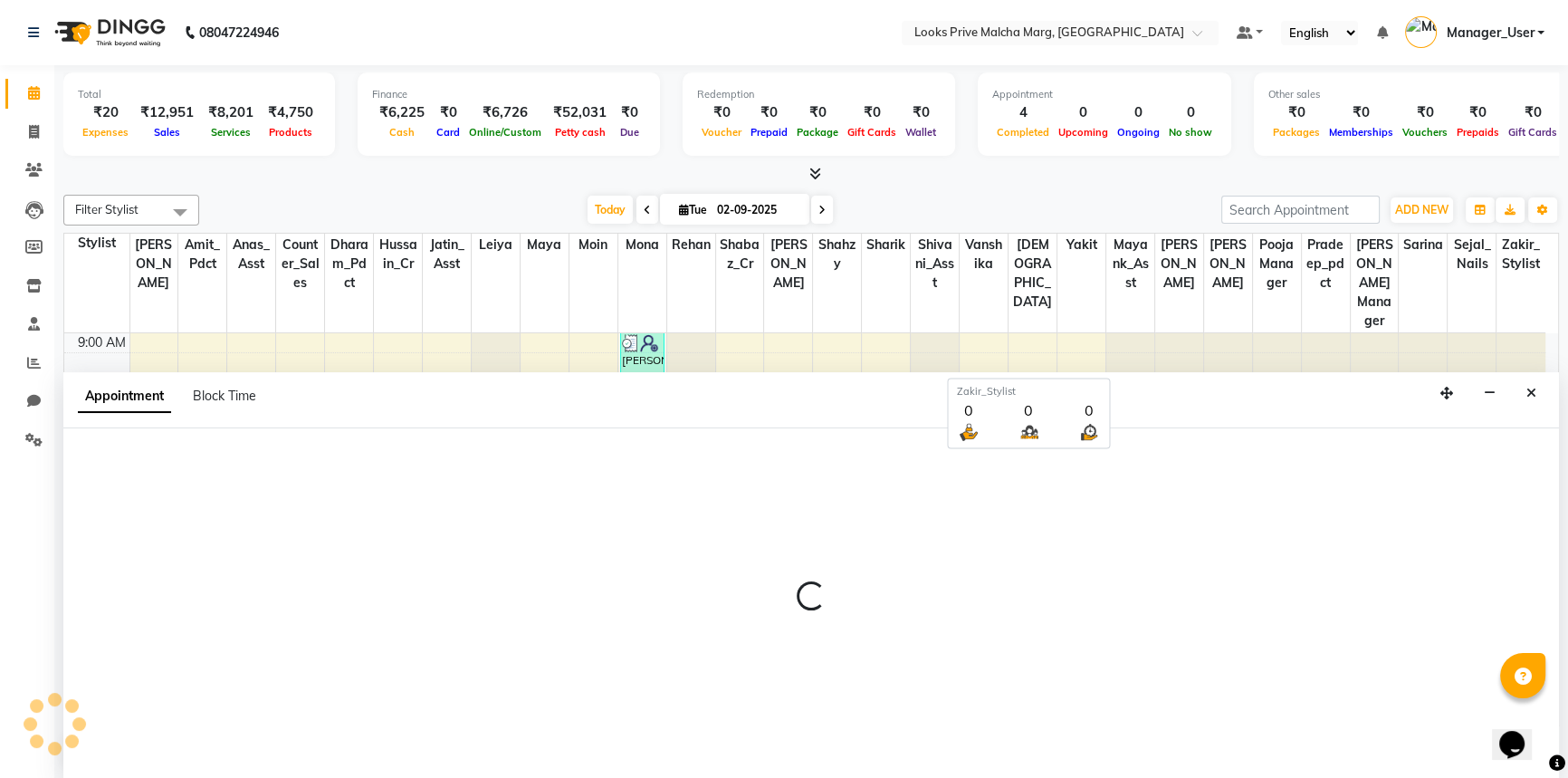
select select "66964"
select select "tentative"
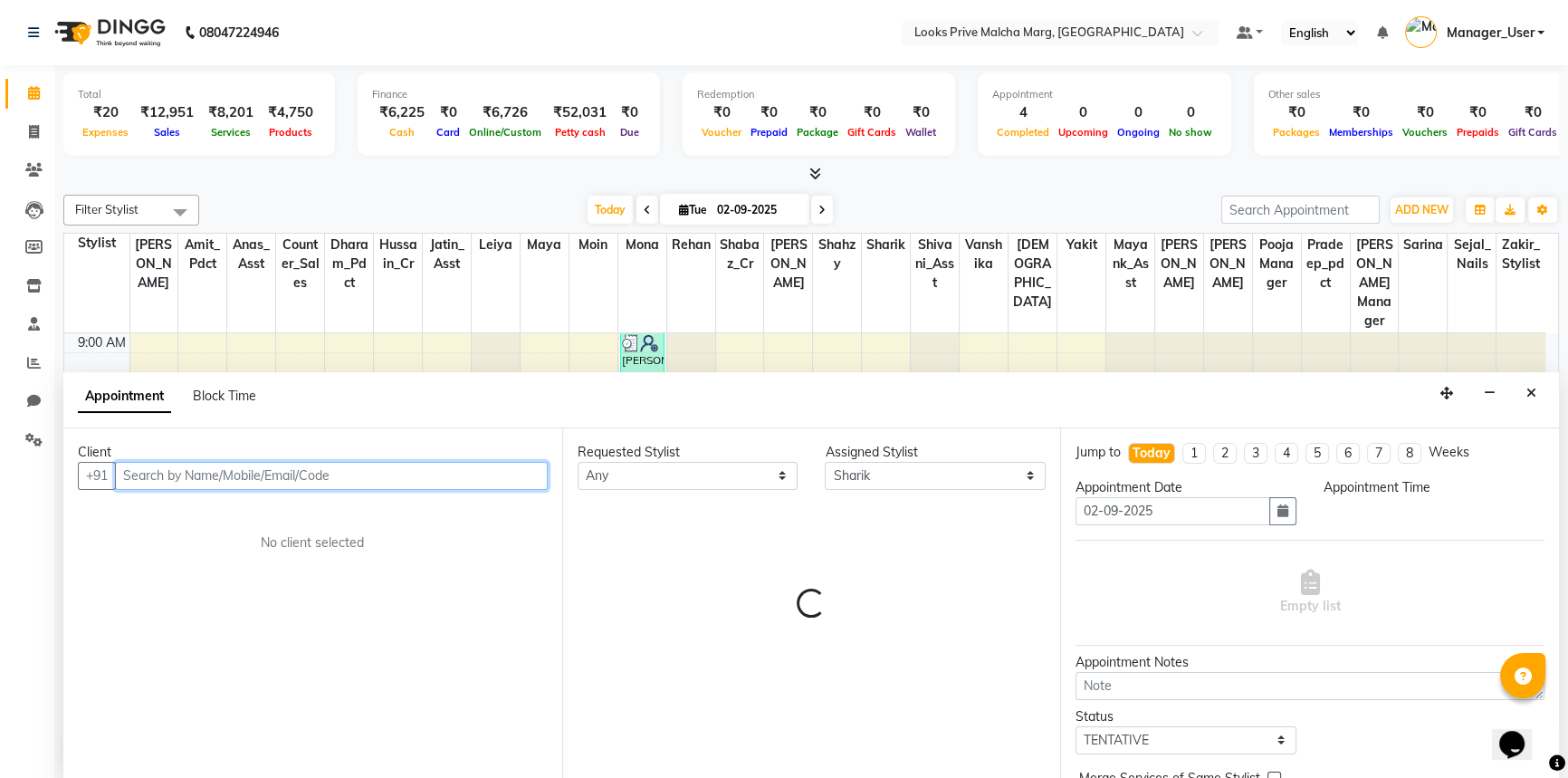
select select "705"
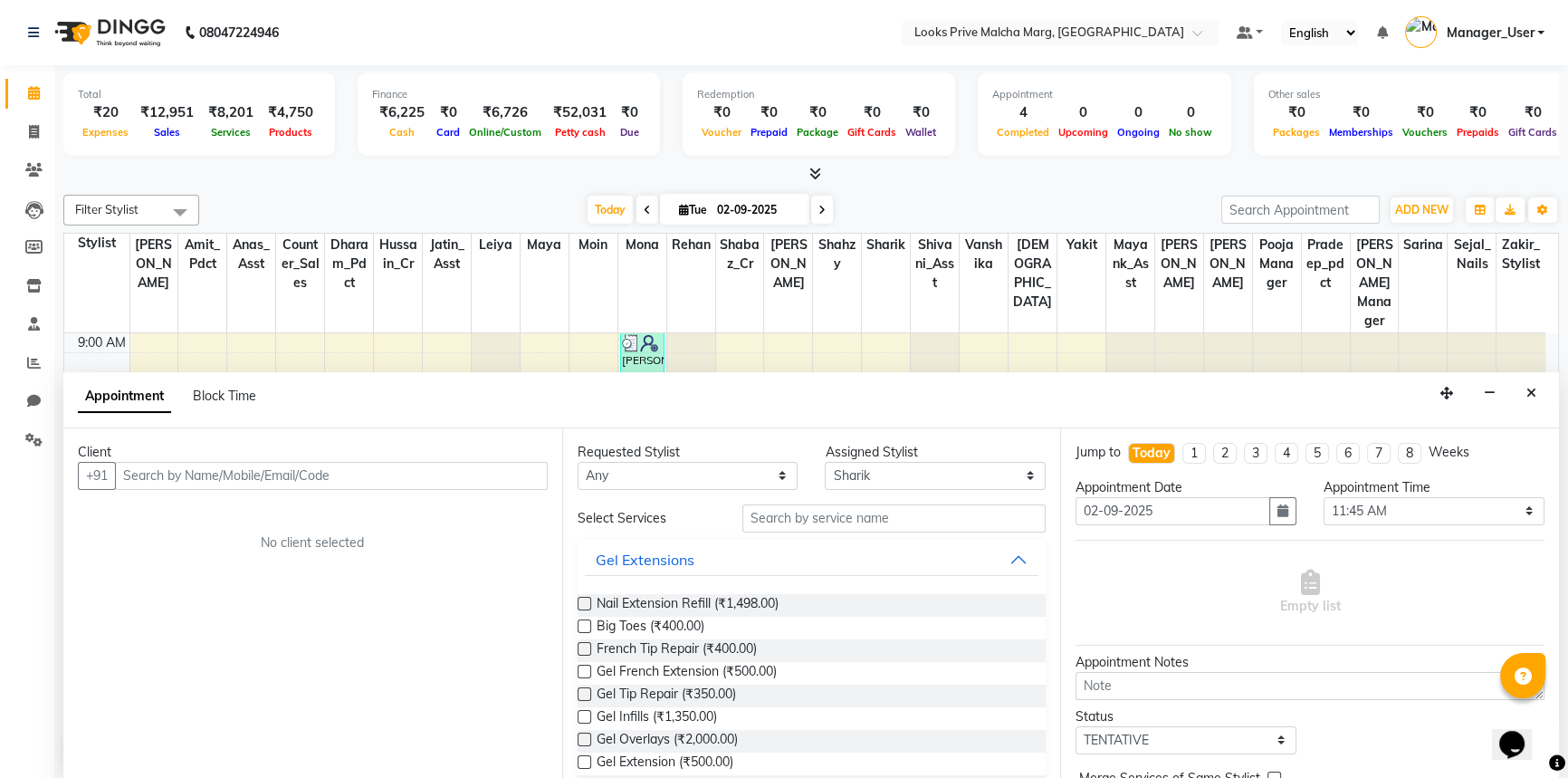
click at [1526, 389] on button "Close" at bounding box center [1531, 393] width 27 height 28
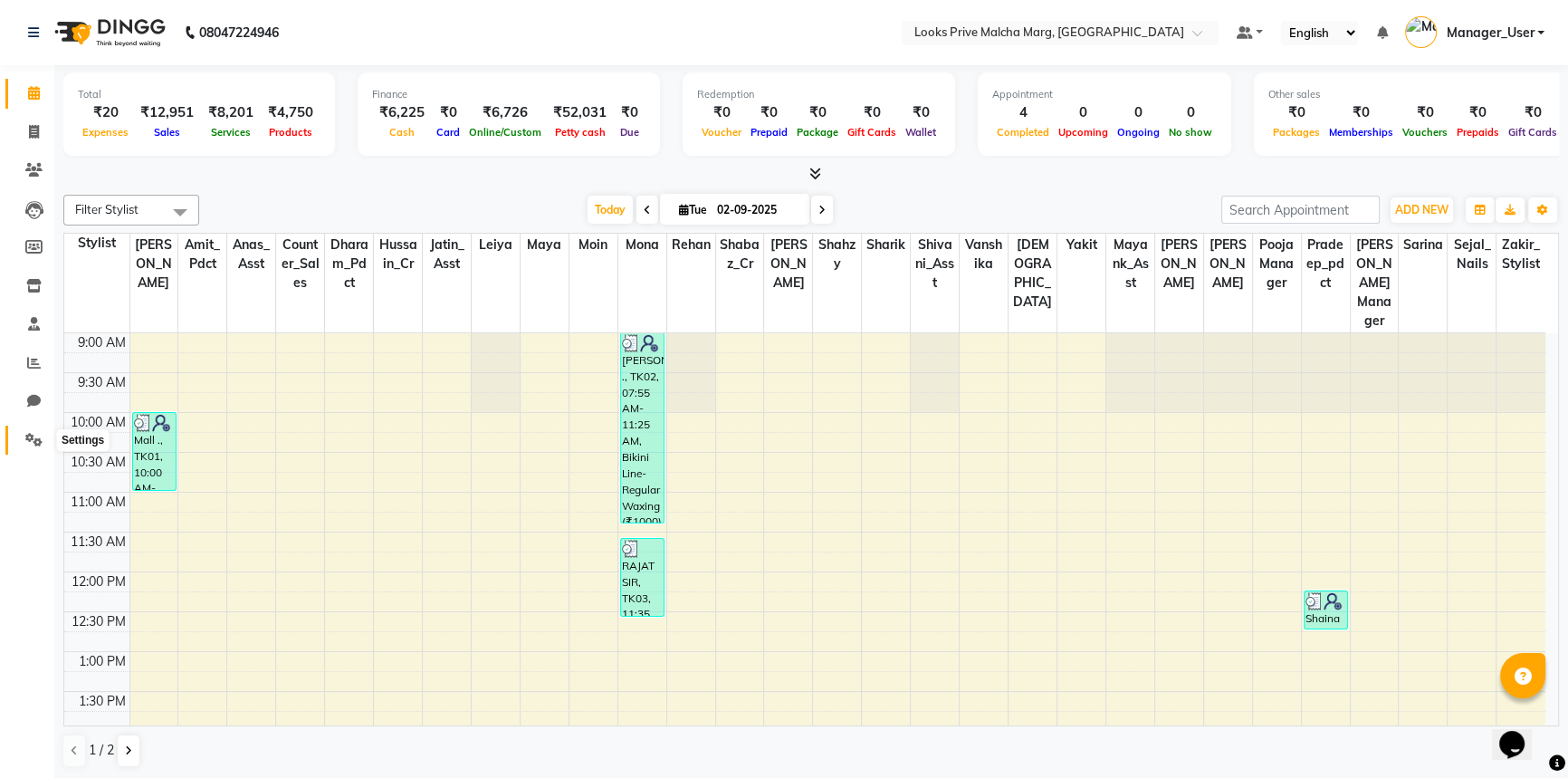
click at [30, 432] on icon at bounding box center [34, 439] width 17 height 14
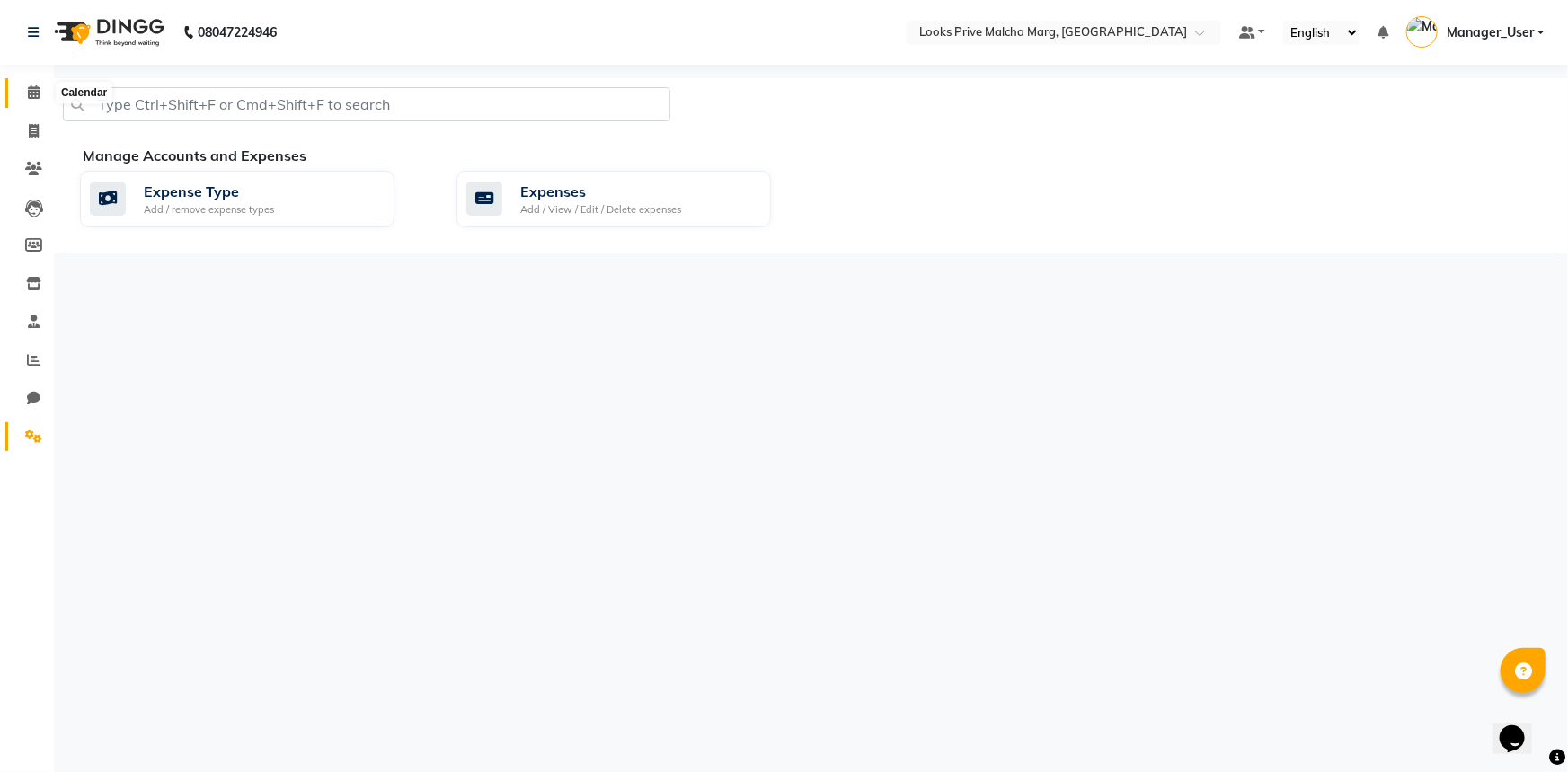
click at [24, 87] on span at bounding box center [34, 93] width 32 height 21
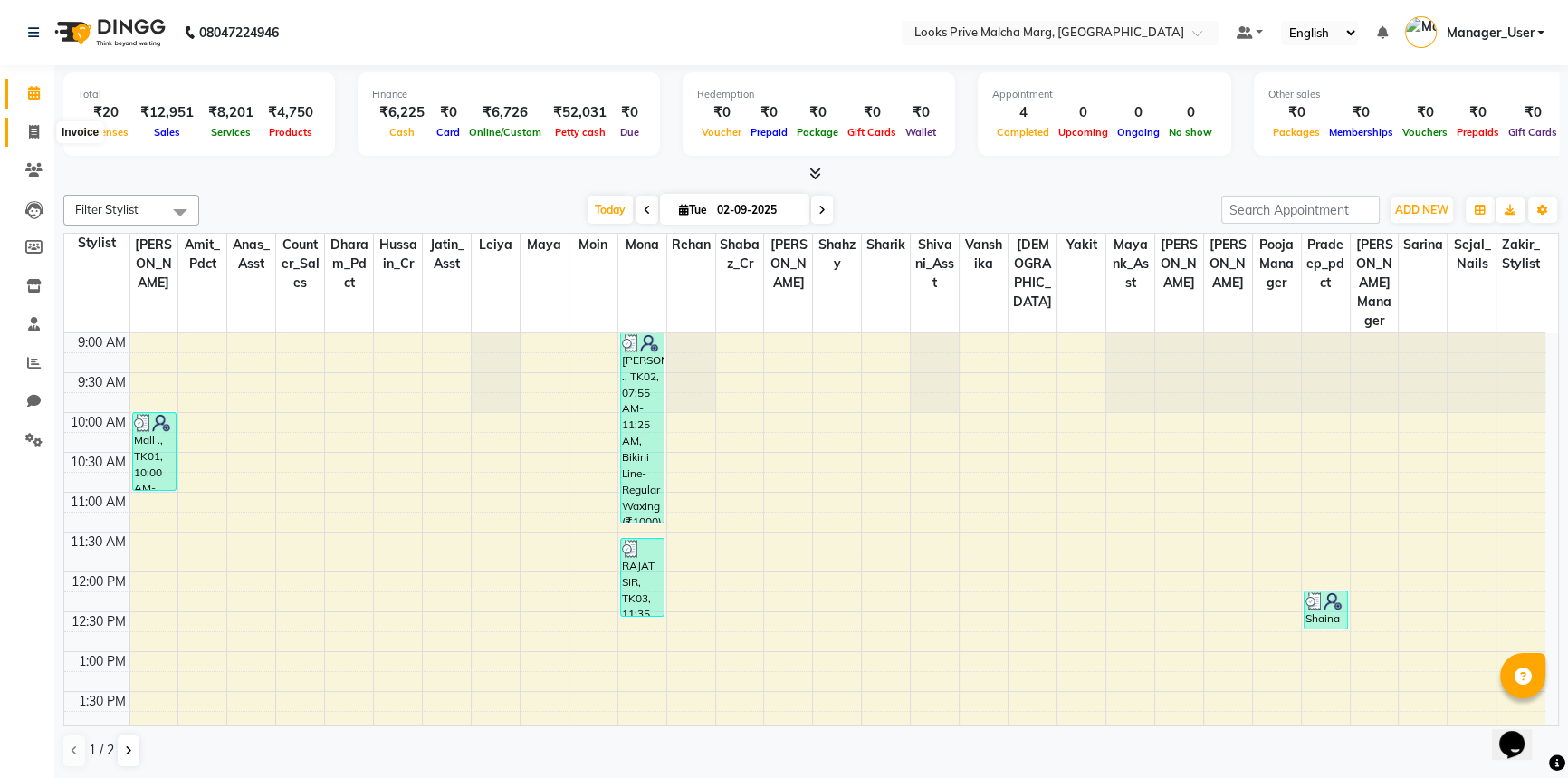
click at [29, 132] on icon at bounding box center [34, 132] width 10 height 14
select select "service"
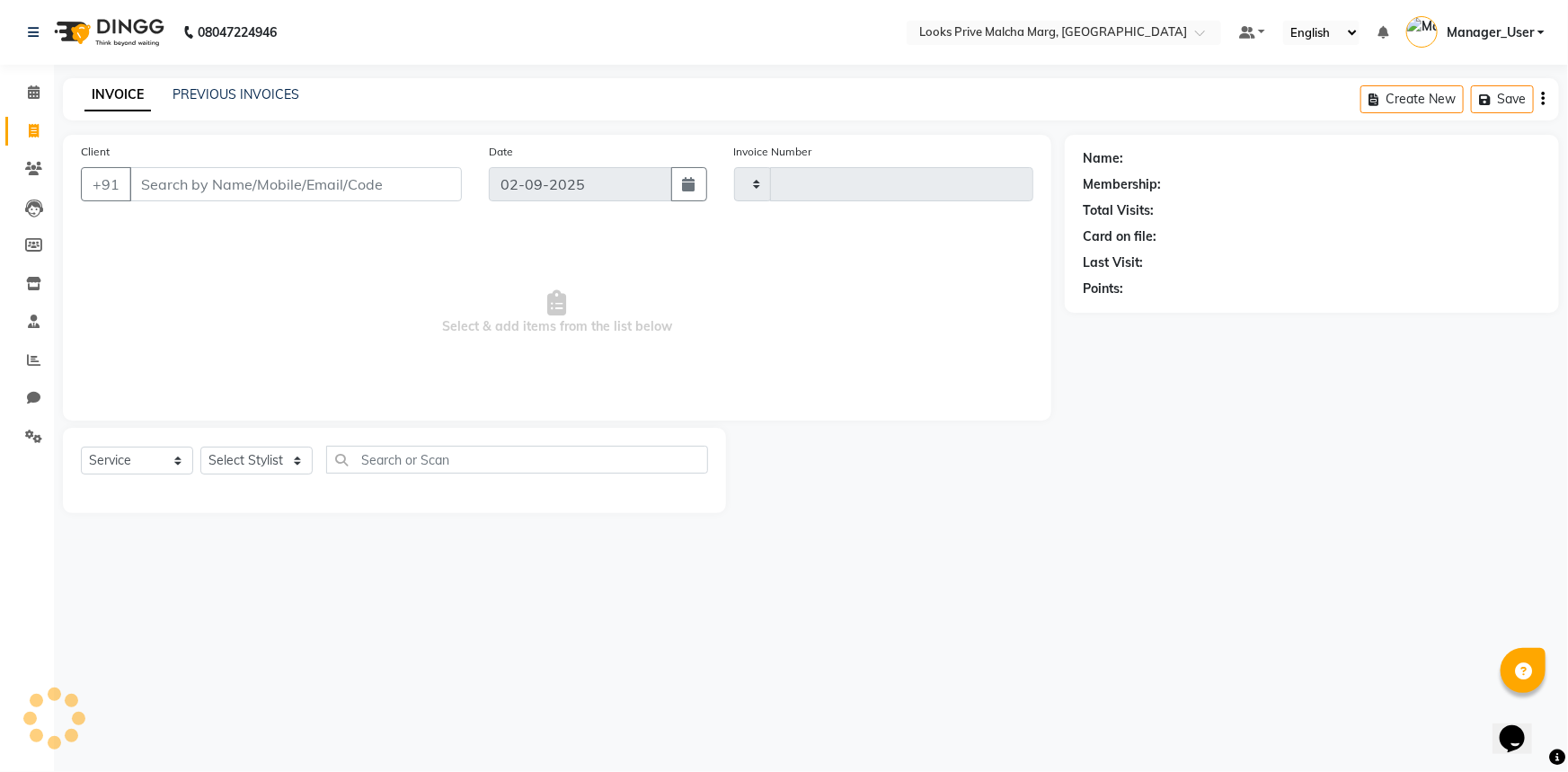
type input "4327"
select select "7648"
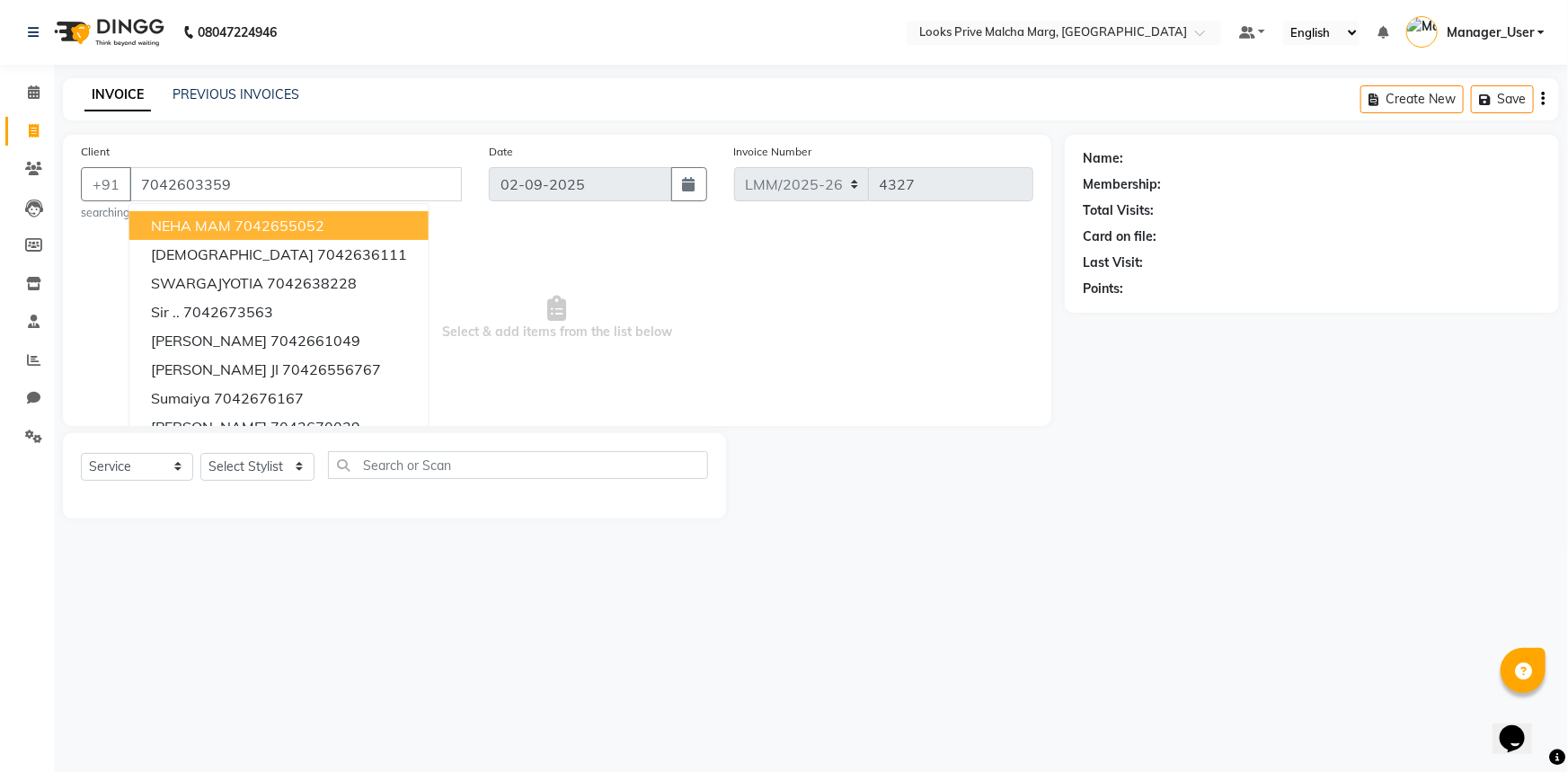
type input "7042603359"
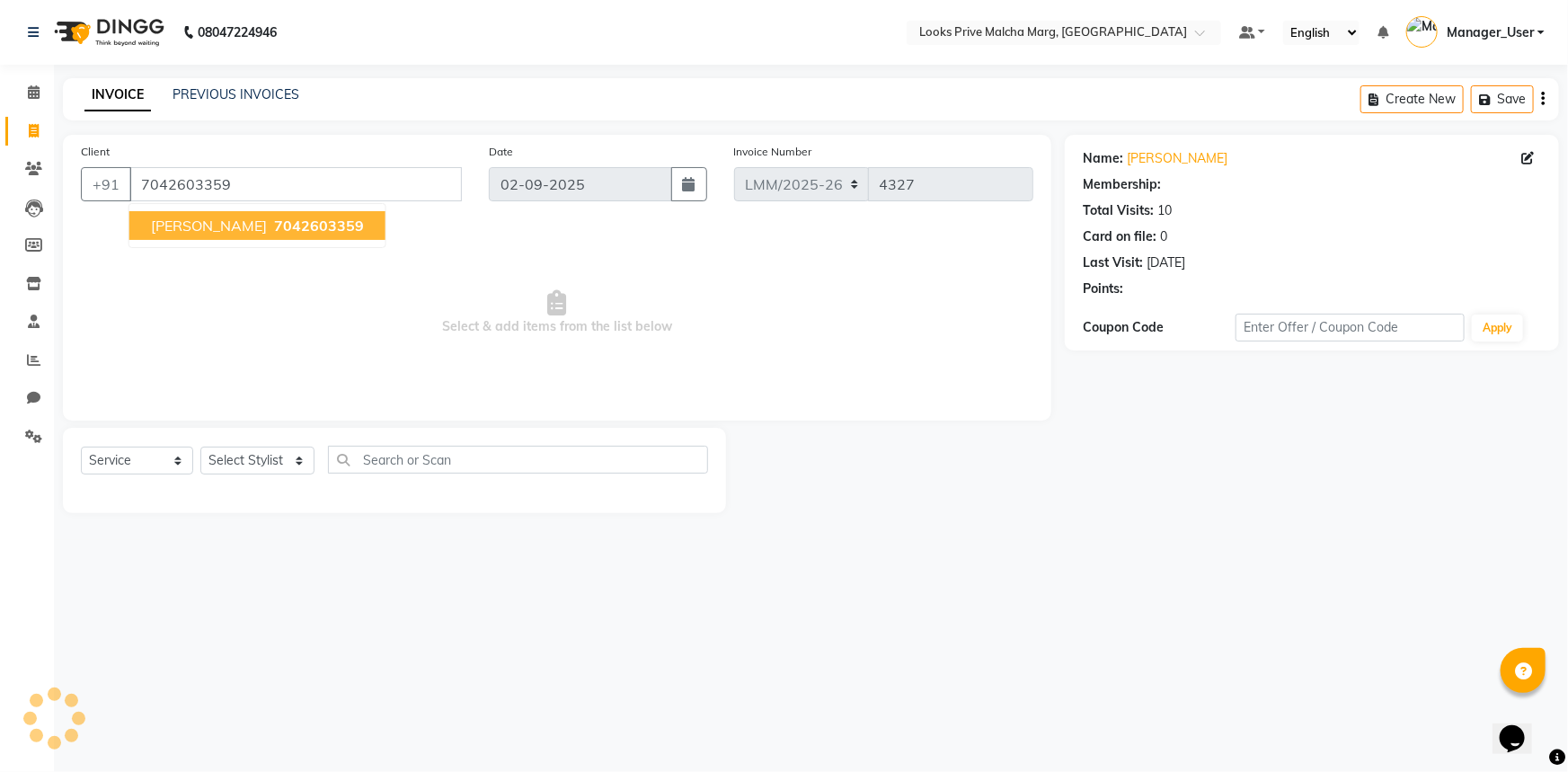
select select "1: Object"
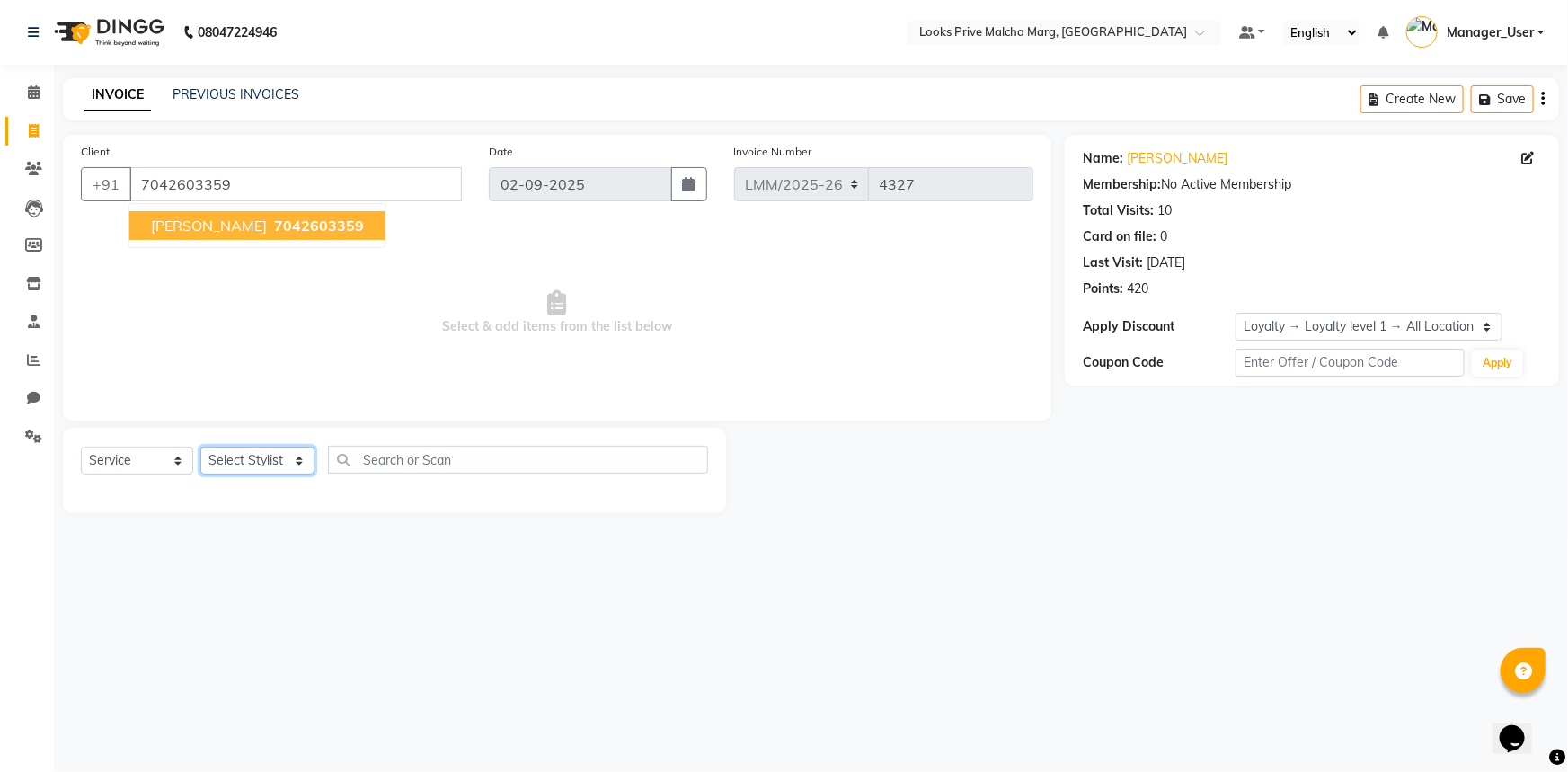
click at [296, 466] on select "Select Stylist Amir Amit_Pdct Anas_Asst Counter_Sales Dharam_Pdct Hussain_Cr Ja…" at bounding box center [258, 460] width 114 height 28
select select "66957"
click at [201, 446] on select "Select Stylist Amir Amit_Pdct Anas_Asst Counter_Sales Dharam_Pdct Hussain_Cr Ja…" at bounding box center [258, 460] width 114 height 28
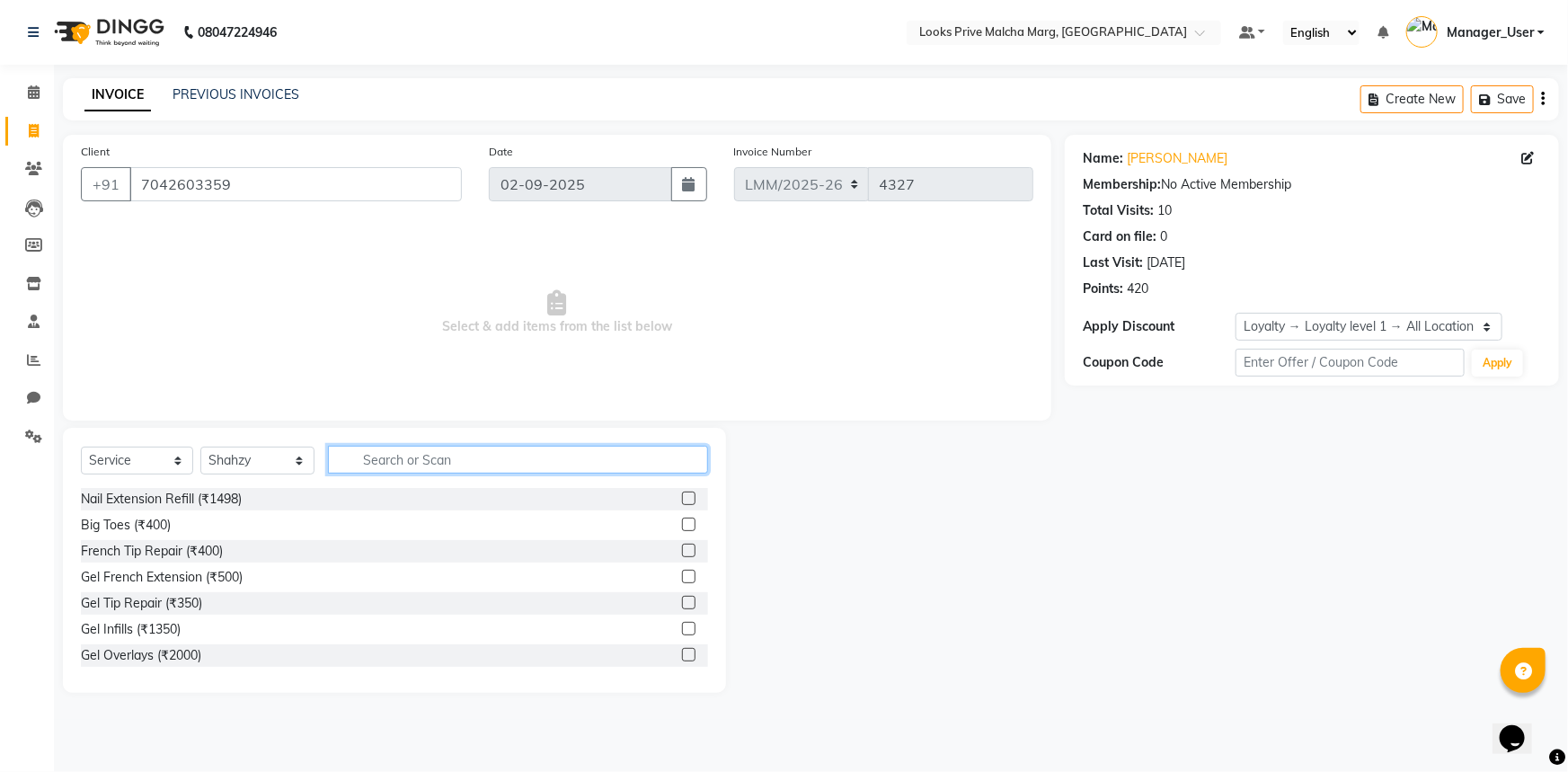
click at [456, 449] on input "text" at bounding box center [517, 459] width 380 height 28
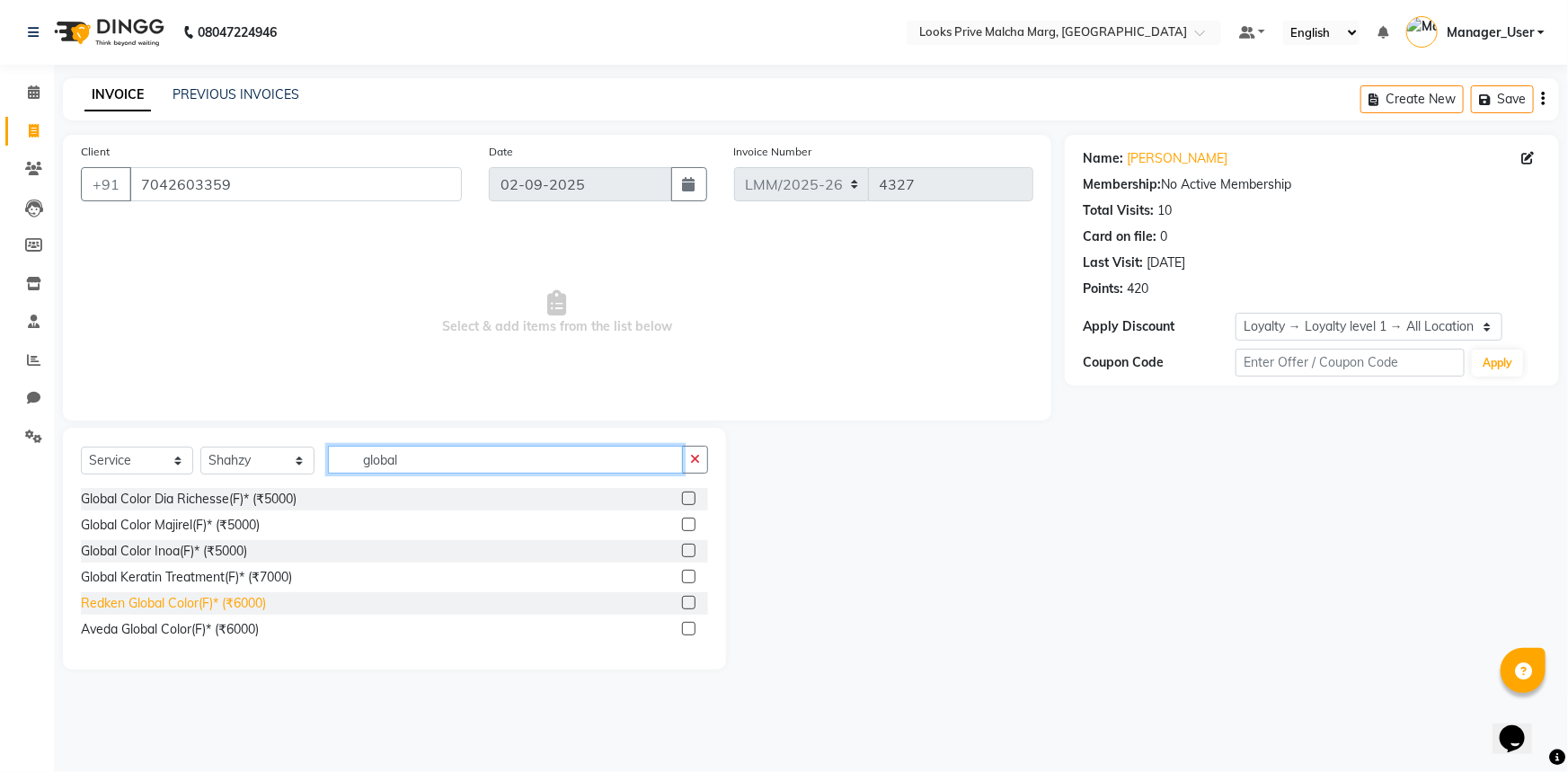
type input "global"
click at [145, 602] on div "Redken Global Color(F)* (₹6000)" at bounding box center [173, 603] width 185 height 19
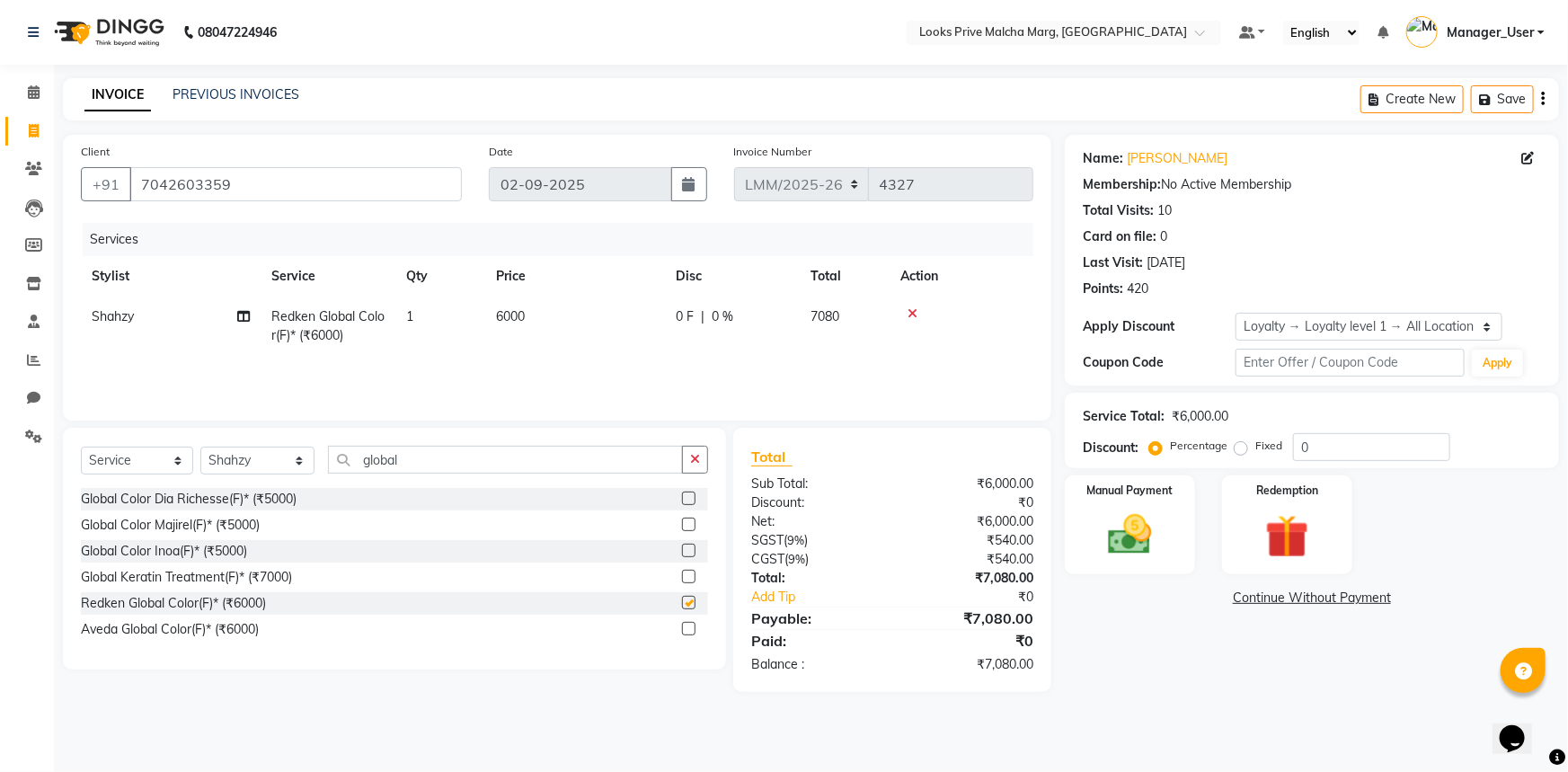
checkbox input "false"
click at [575, 315] on td "6000" at bounding box center [575, 326] width 180 height 59
select select "66957"
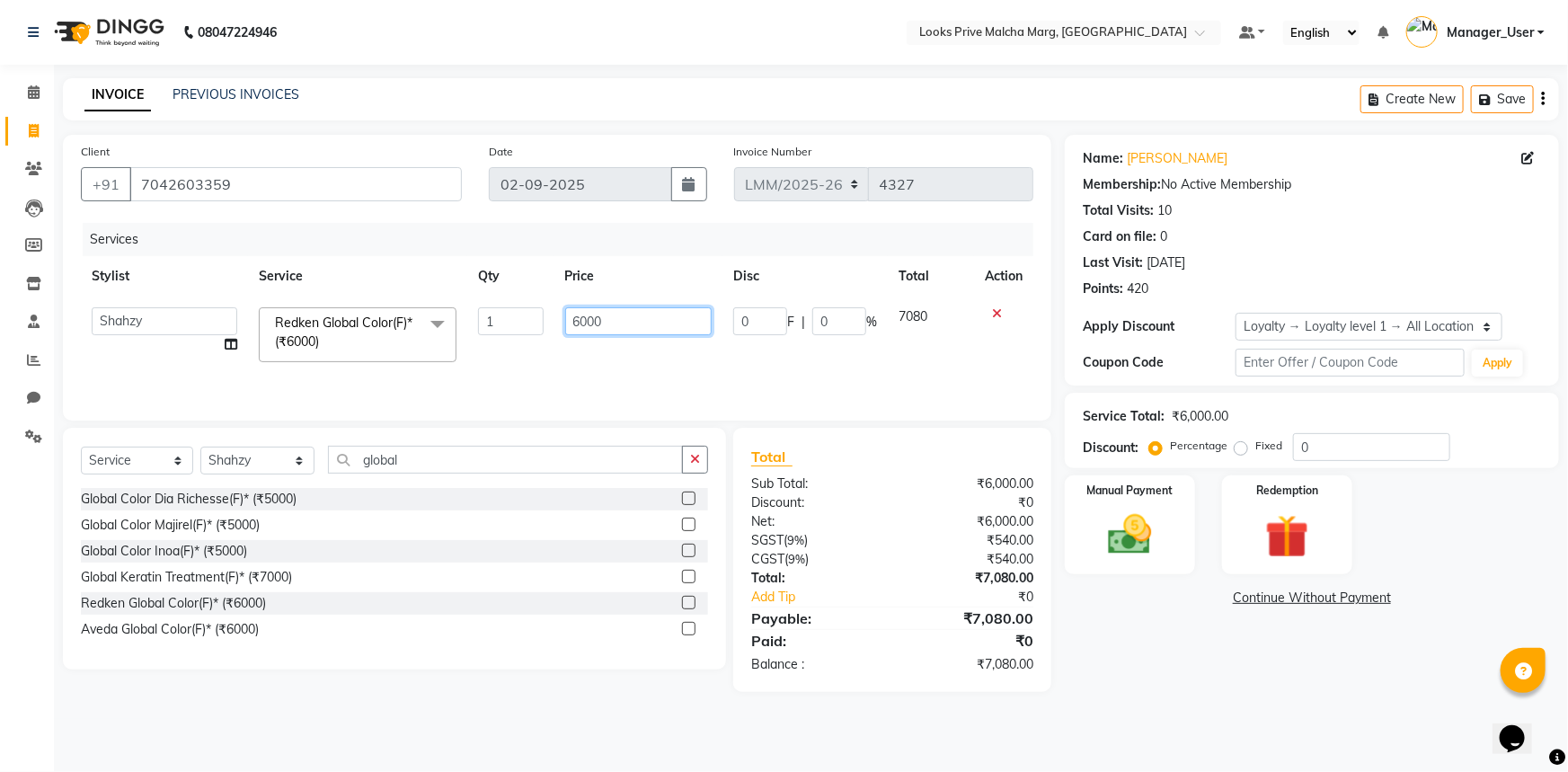
click at [236, 321] on tr "Amir Amit_Pdct Anas_Asst Counter_Sales Dharam_Pdct Hussain_Cr Jatin_Asst Leiya …" at bounding box center [557, 335] width 953 height 76
type input "8000"
drag, startPoint x: 279, startPoint y: 451, endPoint x: 0, endPoint y: 476, distance: 280.1
click at [0, 476] on app-home "08047224946 Select Location × Looks Prive Malcha Marg, New Delhi Default Panel …" at bounding box center [784, 359] width 1568 height 718
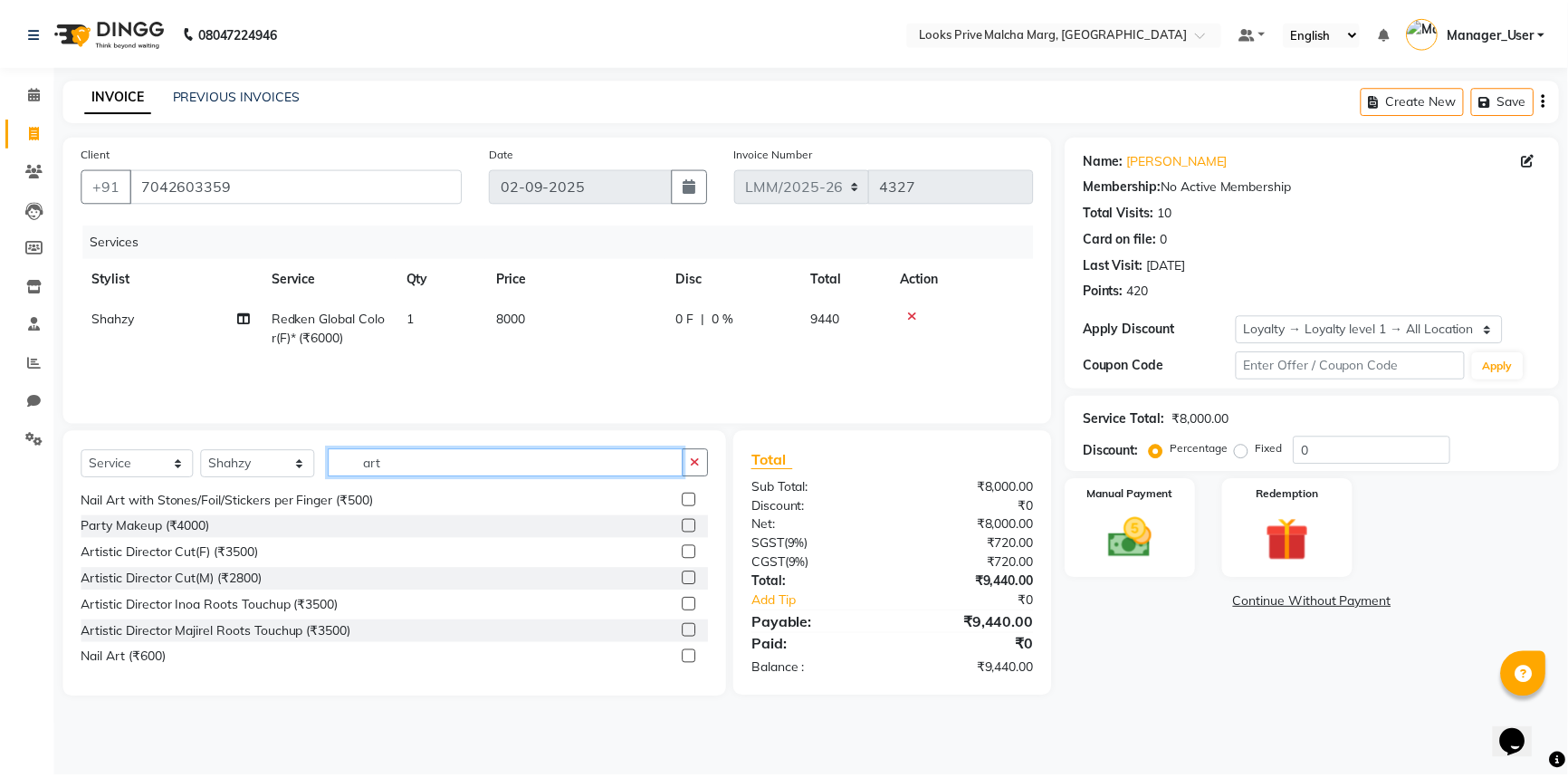
scroll to position [134, 0]
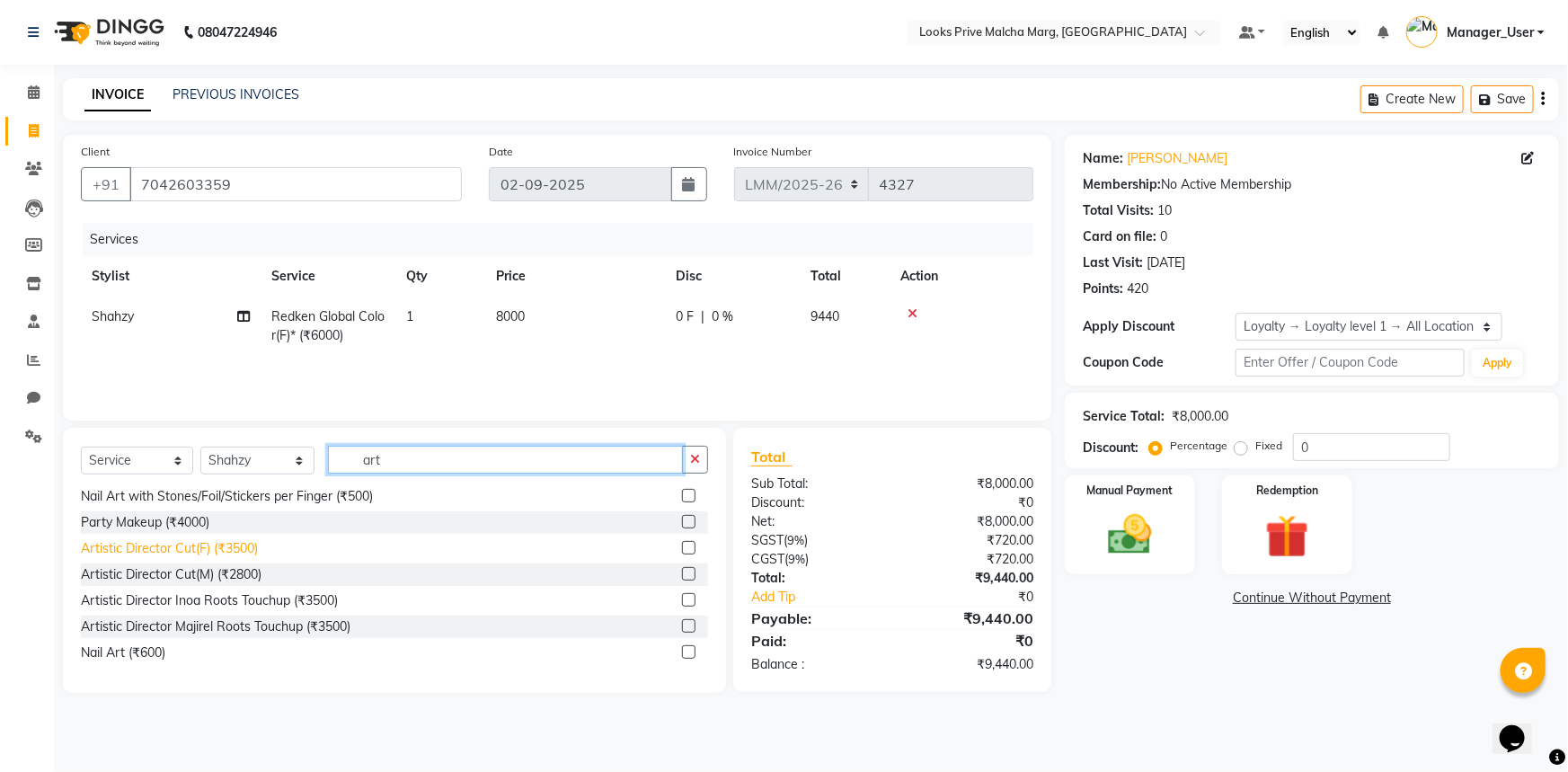
type input "art"
click at [208, 554] on div "Artistic Director Cut(F) (₹3500)" at bounding box center [169, 548] width 177 height 19
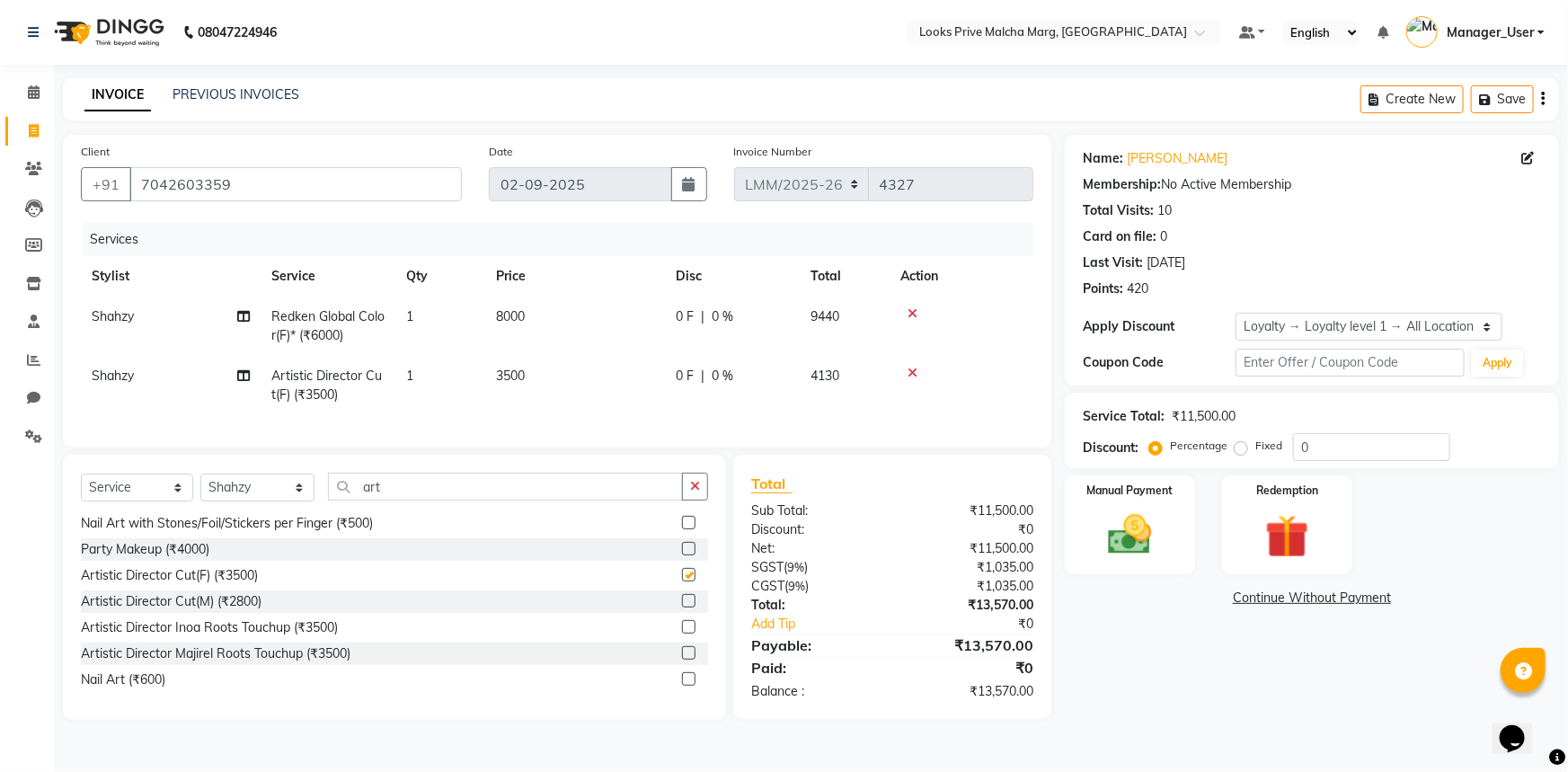
checkbox input "false"
click at [611, 378] on td "3500" at bounding box center [575, 385] width 180 height 59
select select "66957"
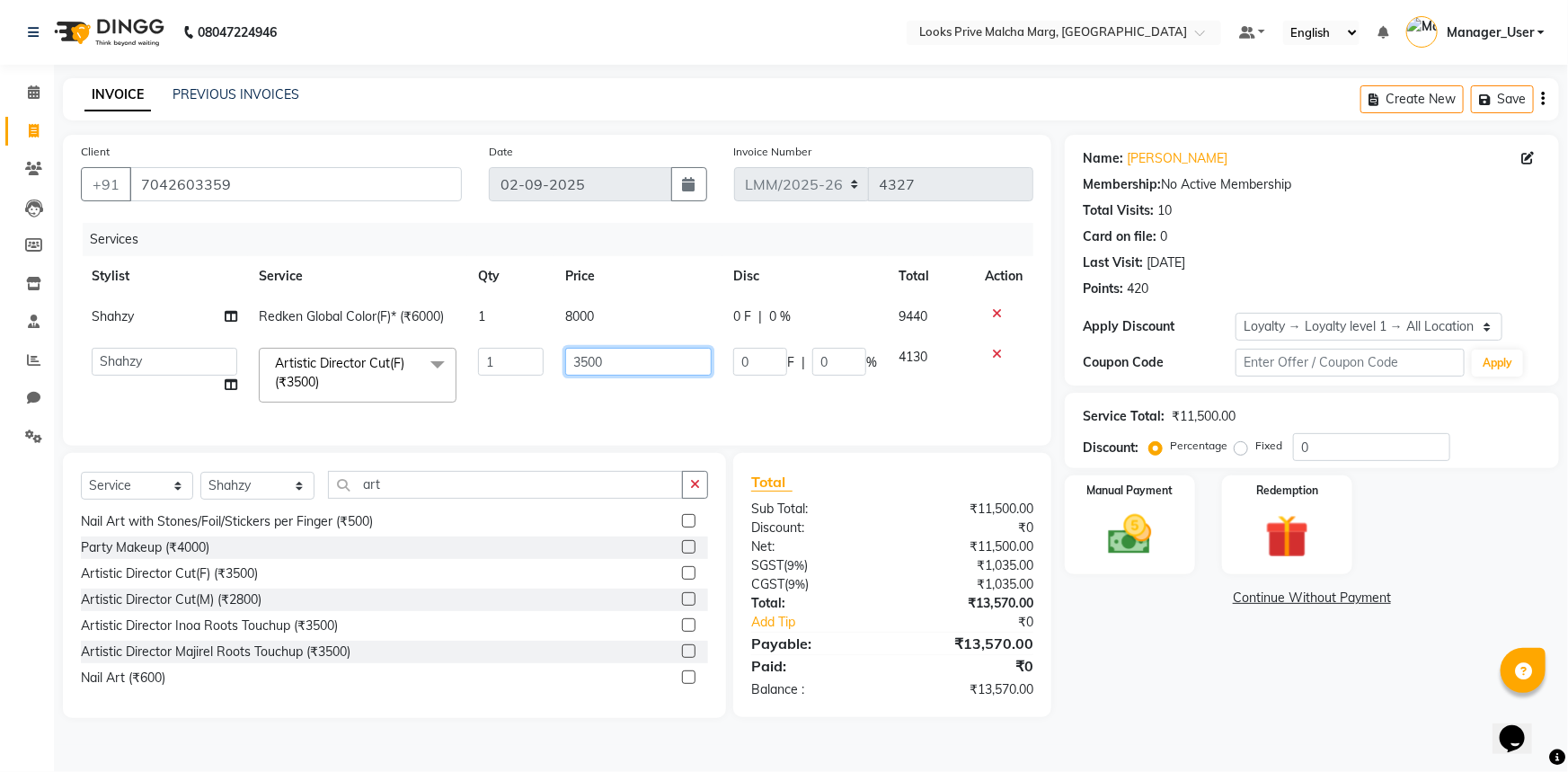
drag, startPoint x: 572, startPoint y: 360, endPoint x: 83, endPoint y: 349, distance: 489.1
click at [83, 349] on tr "Amir Amit_Pdct Anas_Asst Counter_Sales Dharam_Pdct Hussain_Cr Jatin_Asst Leiya …" at bounding box center [557, 375] width 953 height 76
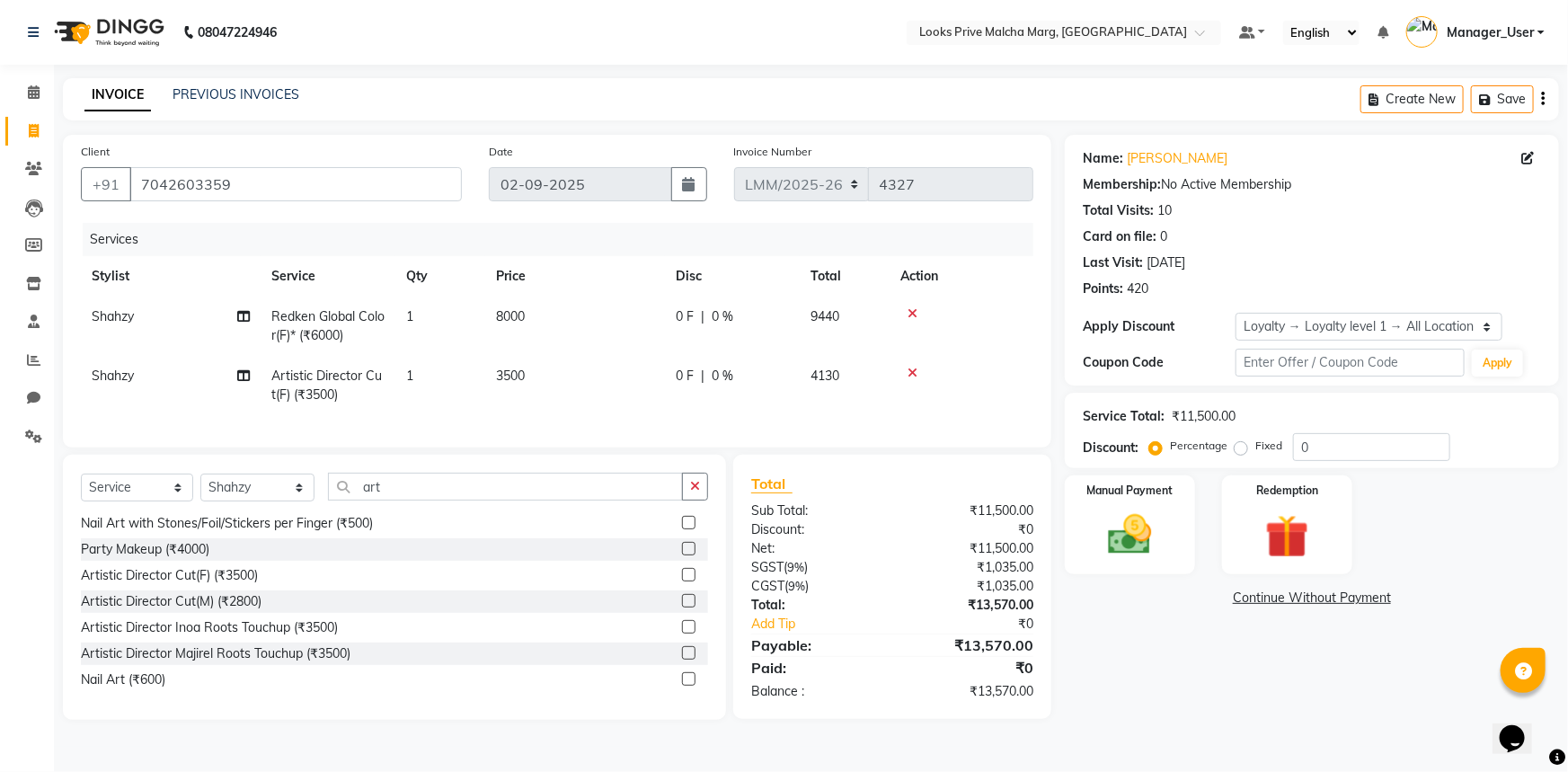
click at [431, 372] on td "1" at bounding box center [440, 385] width 90 height 59
select select "66957"
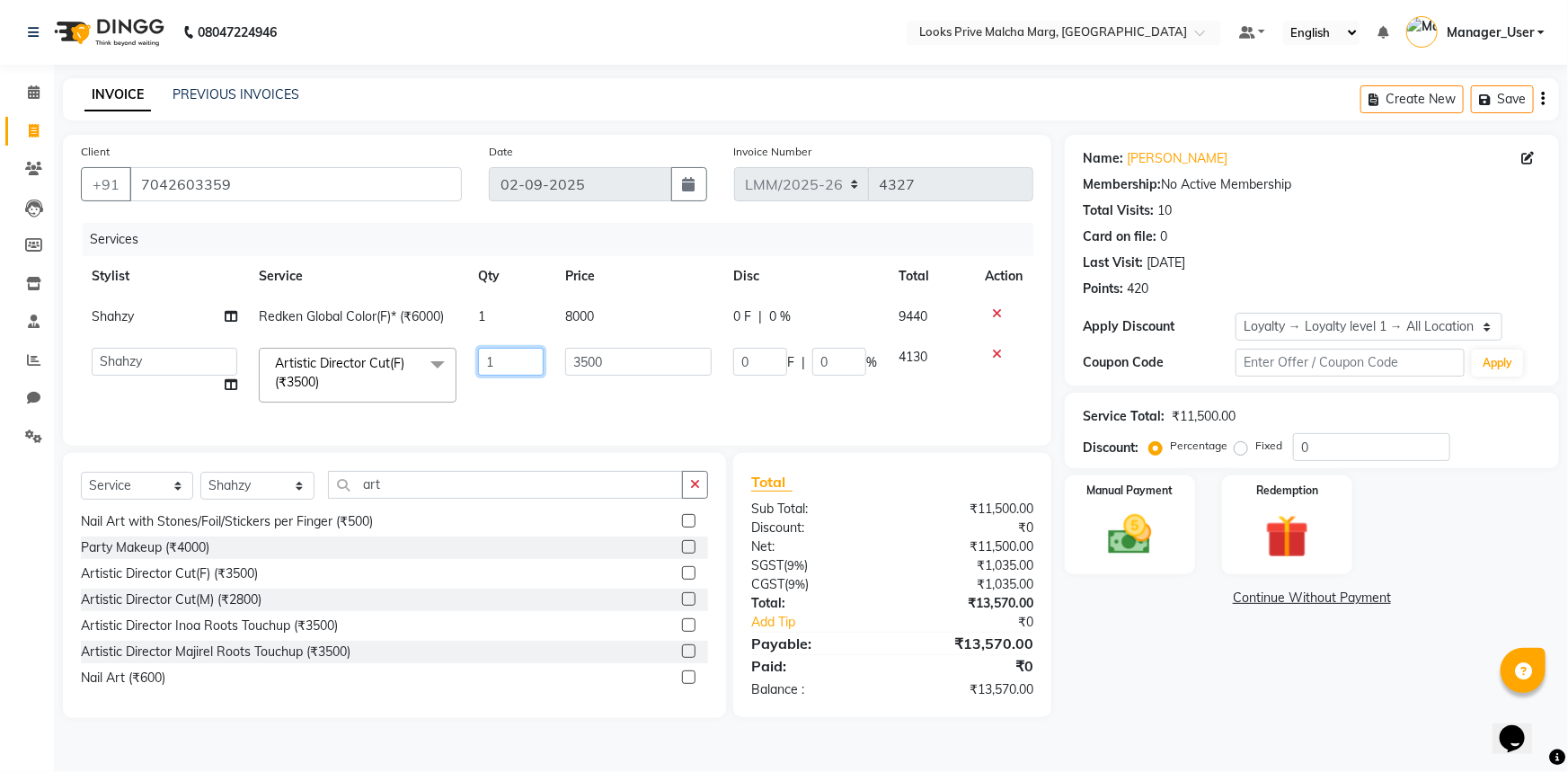
click at [515, 360] on input "1" at bounding box center [511, 361] width 65 height 28
type input "2"
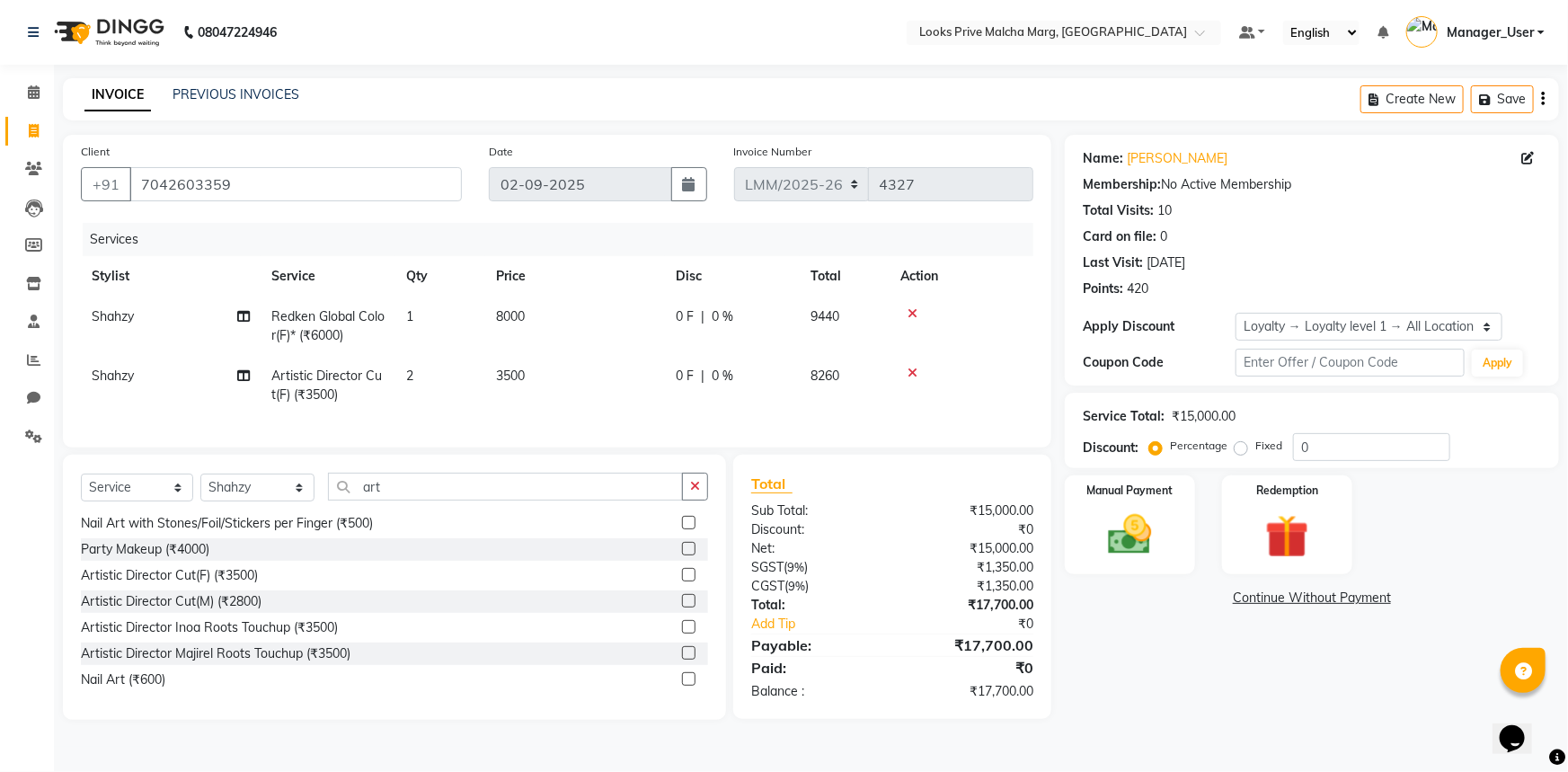
click at [854, 379] on tr "Shahzy Artistic Director Cut(F) (₹3500) 2 3500 0 F | 0 % 8260" at bounding box center [557, 385] width 953 height 59
click at [1139, 539] on img at bounding box center [1130, 533] width 74 height 52
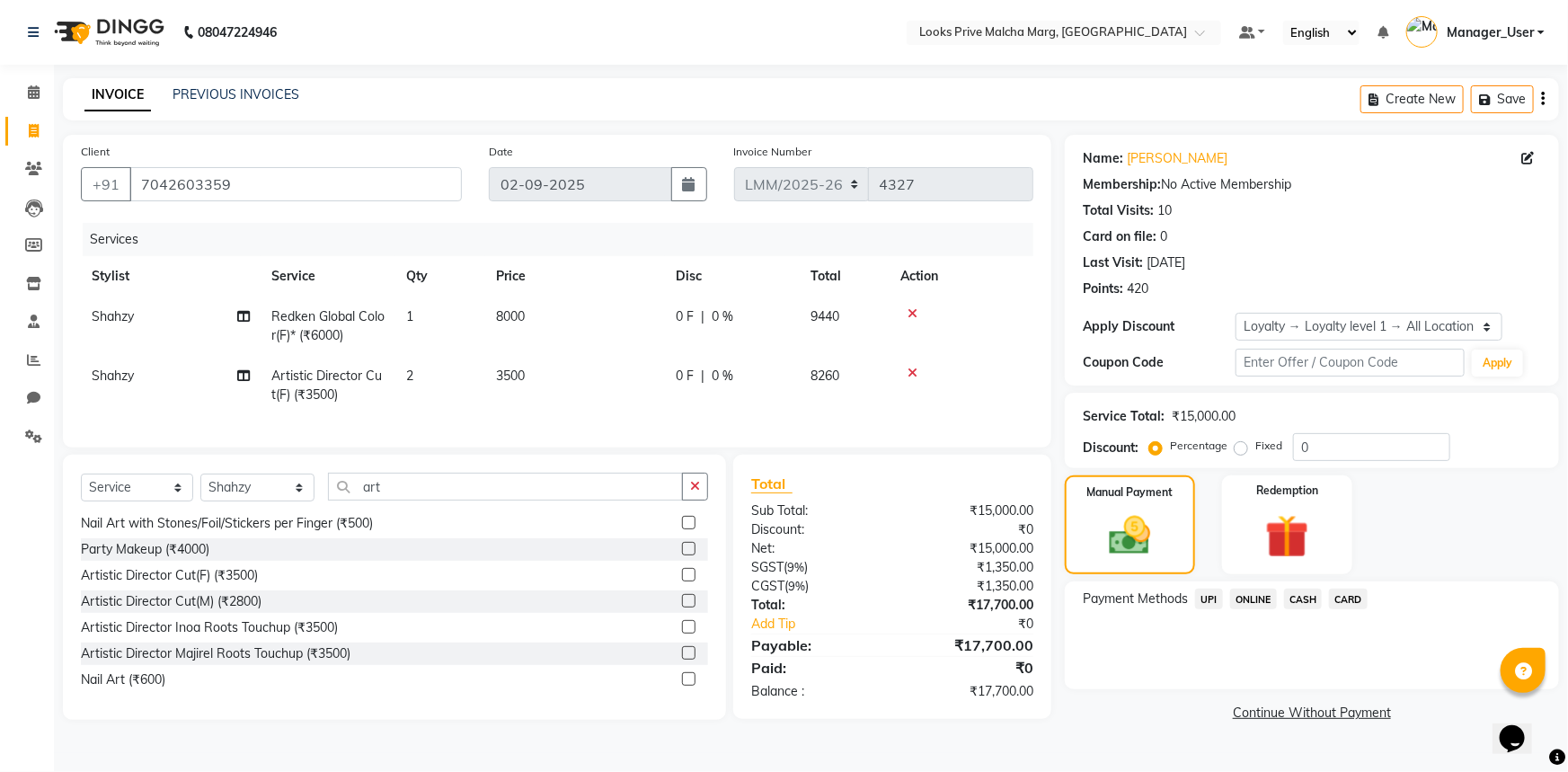
click at [1348, 593] on span "CARD" at bounding box center [1348, 599] width 39 height 21
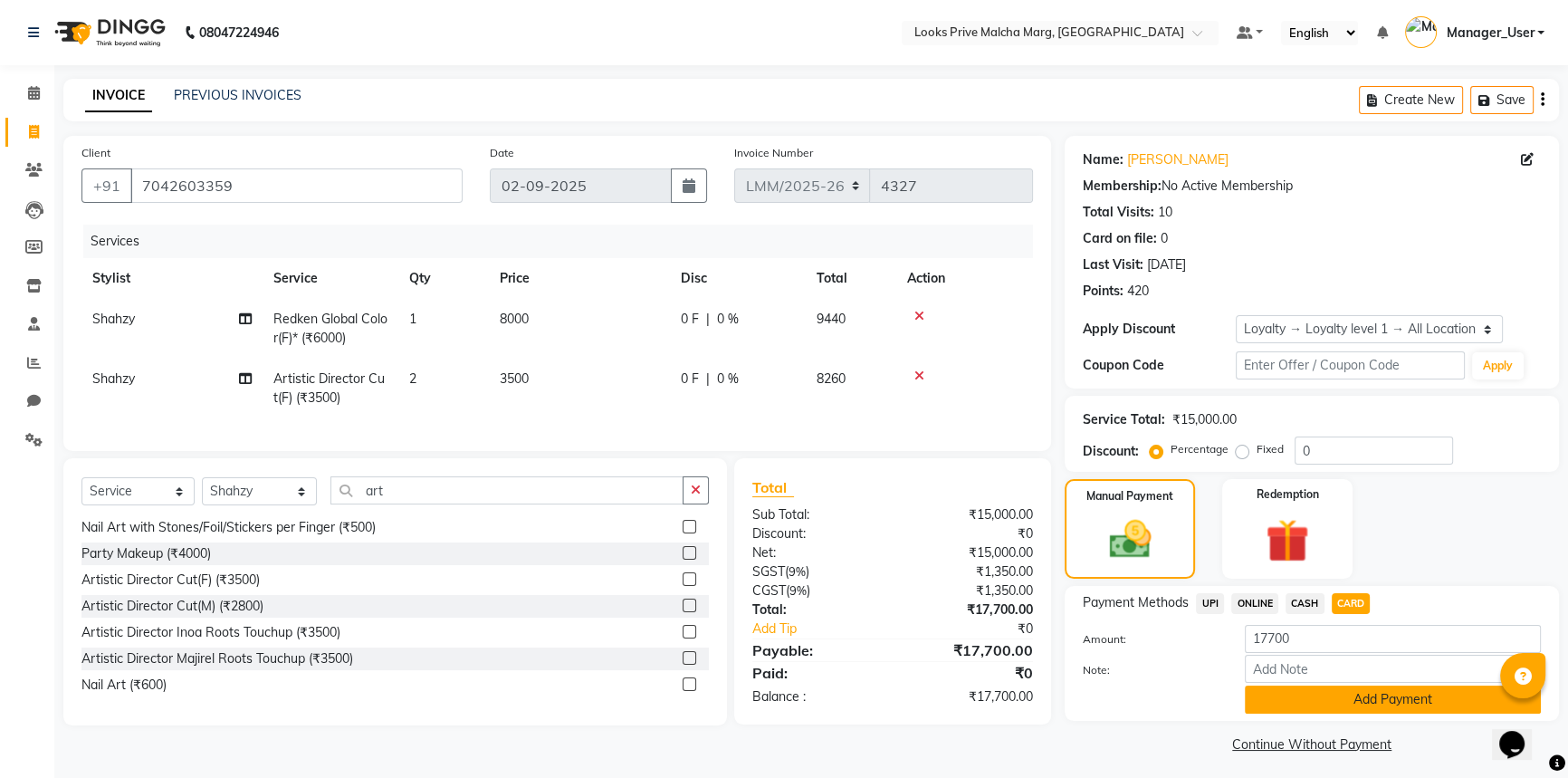
click at [1337, 705] on button "Add Payment" at bounding box center [1393, 699] width 296 height 28
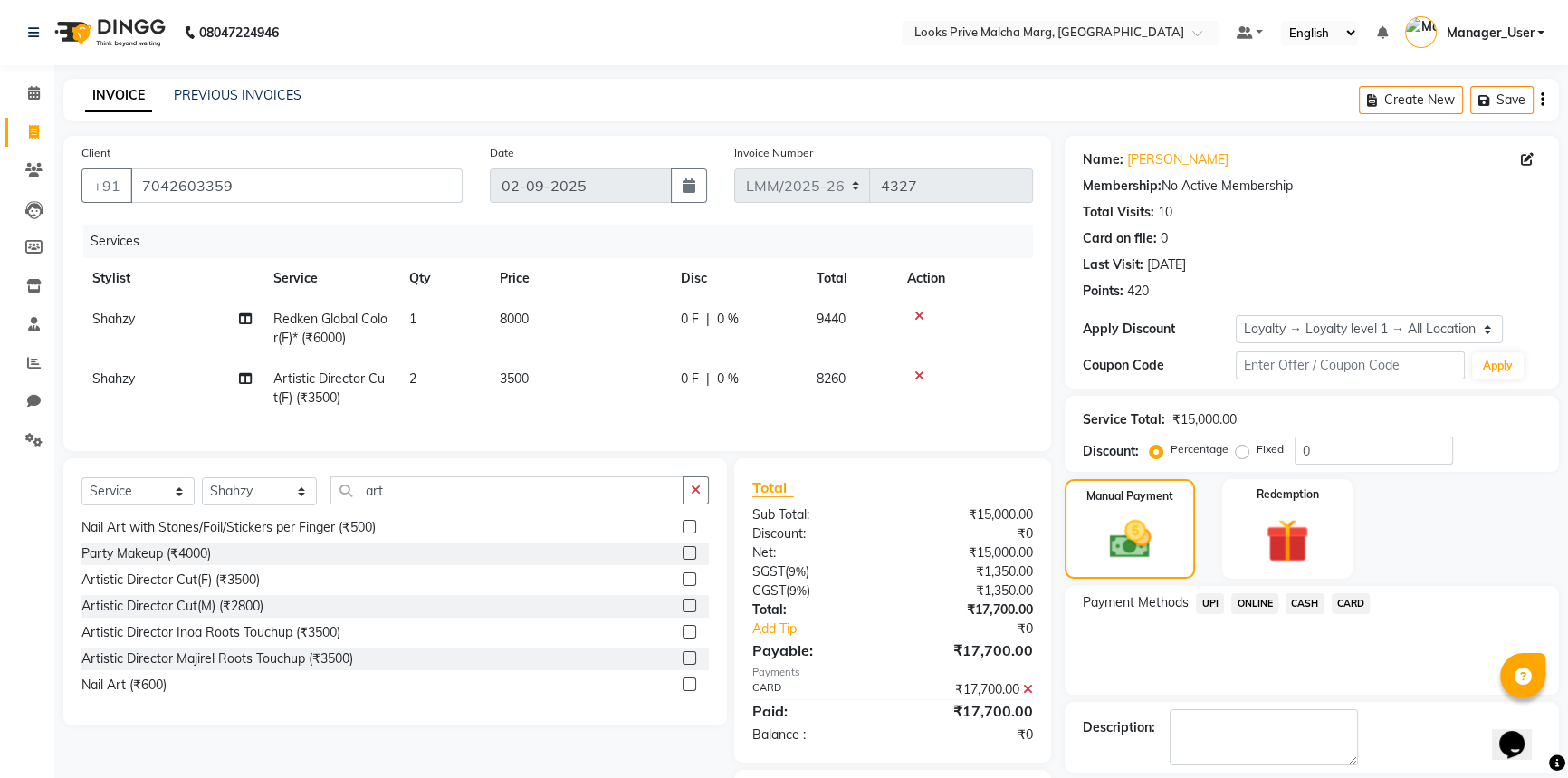
scroll to position [115, 0]
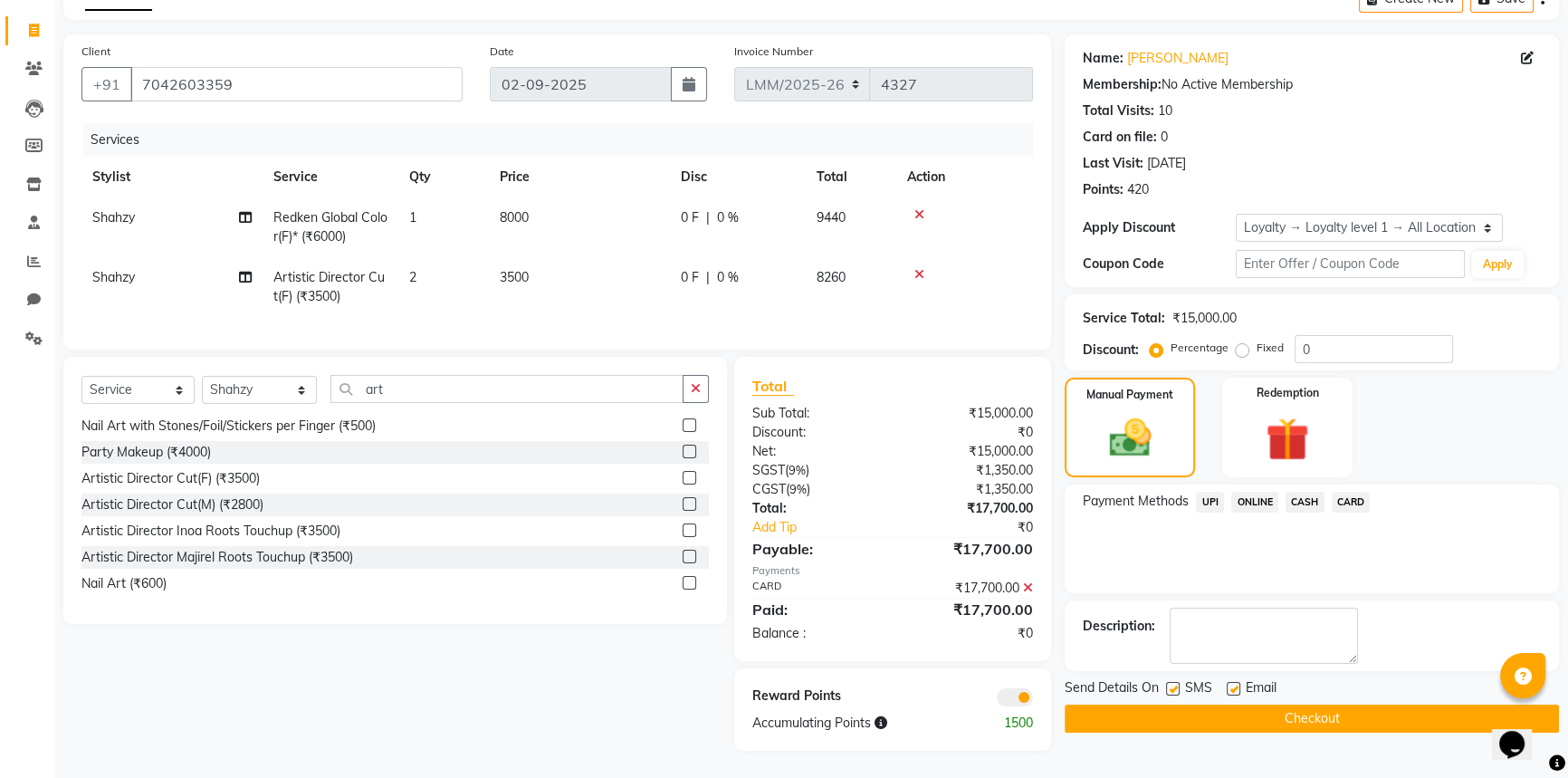
click at [1258, 704] on button "Checkout" at bounding box center [1312, 718] width 495 height 28
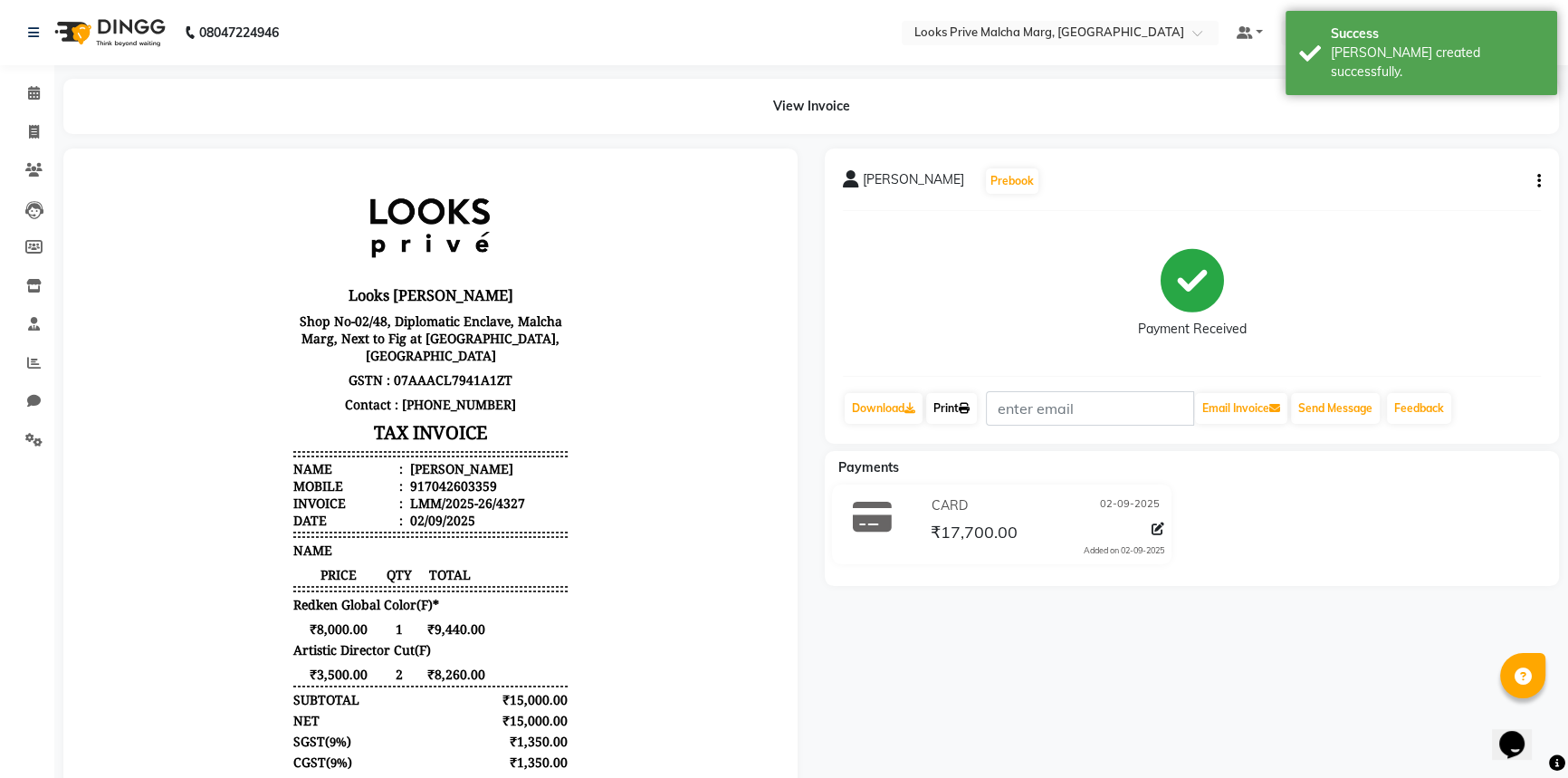
click at [960, 407] on link "Print" at bounding box center [951, 409] width 50 height 31
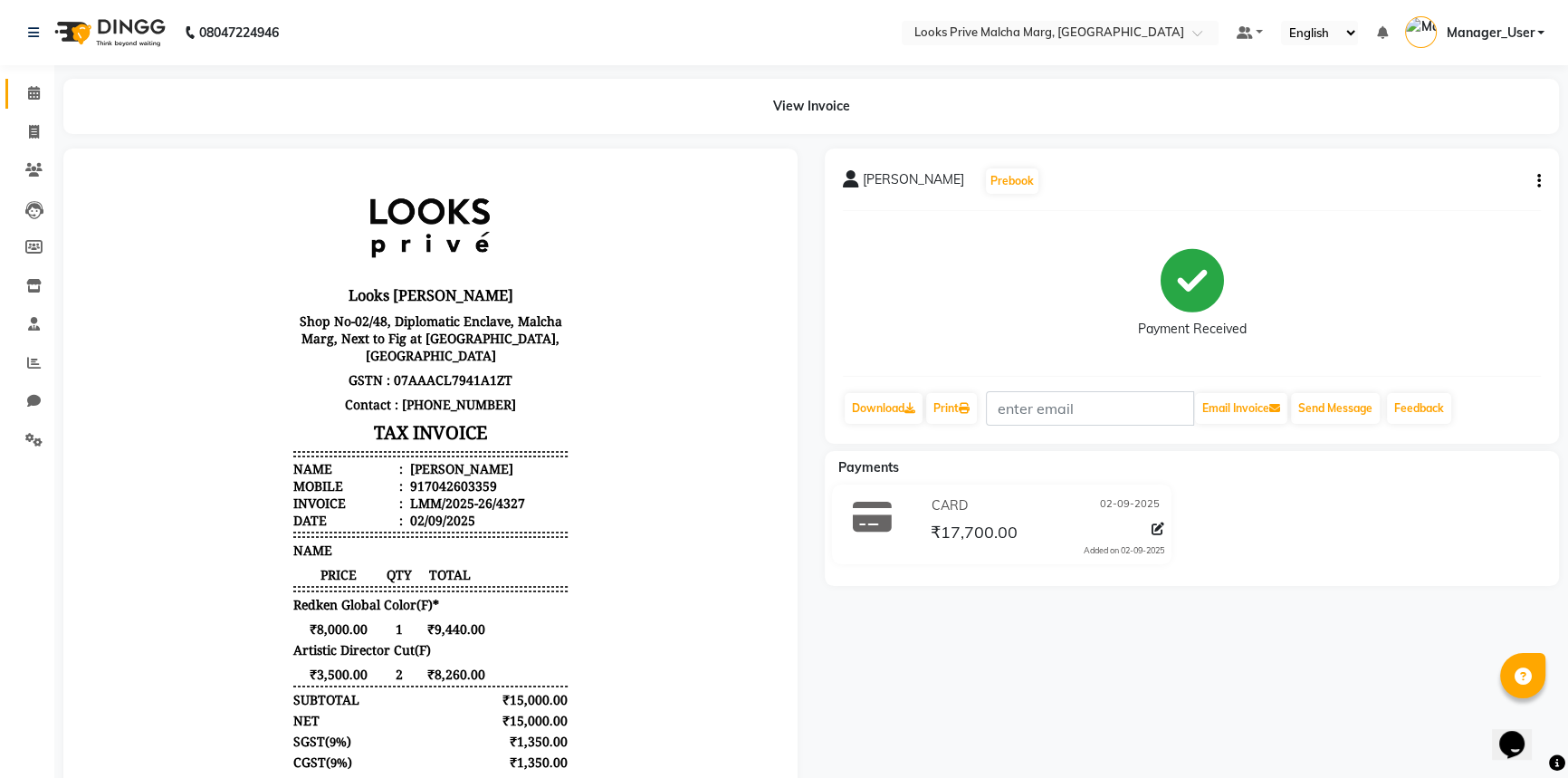
click at [34, 97] on icon at bounding box center [34, 92] width 12 height 14
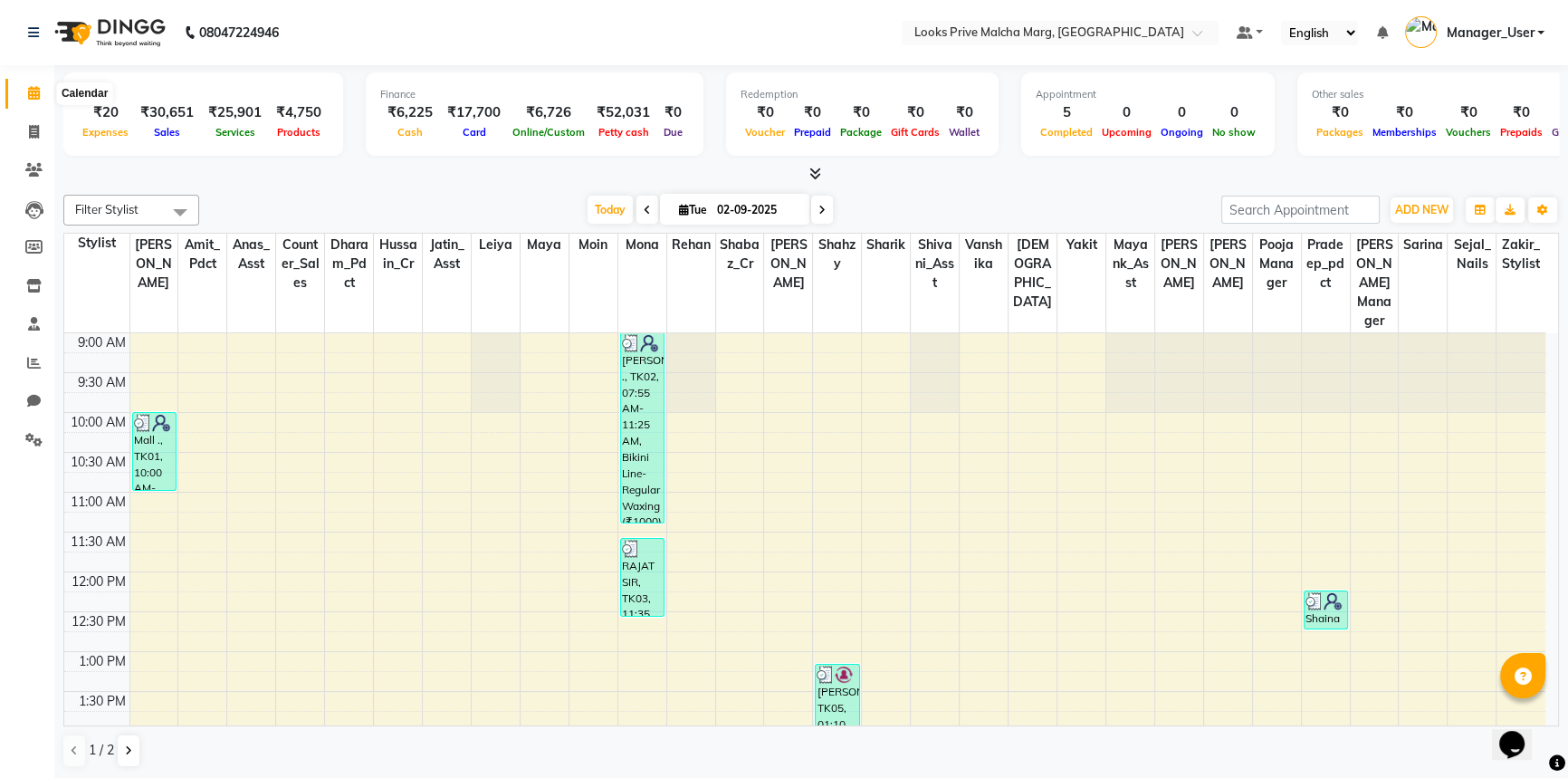
click at [25, 93] on span at bounding box center [34, 93] width 32 height 21
click at [46, 136] on span at bounding box center [34, 133] width 32 height 21
select select "service"
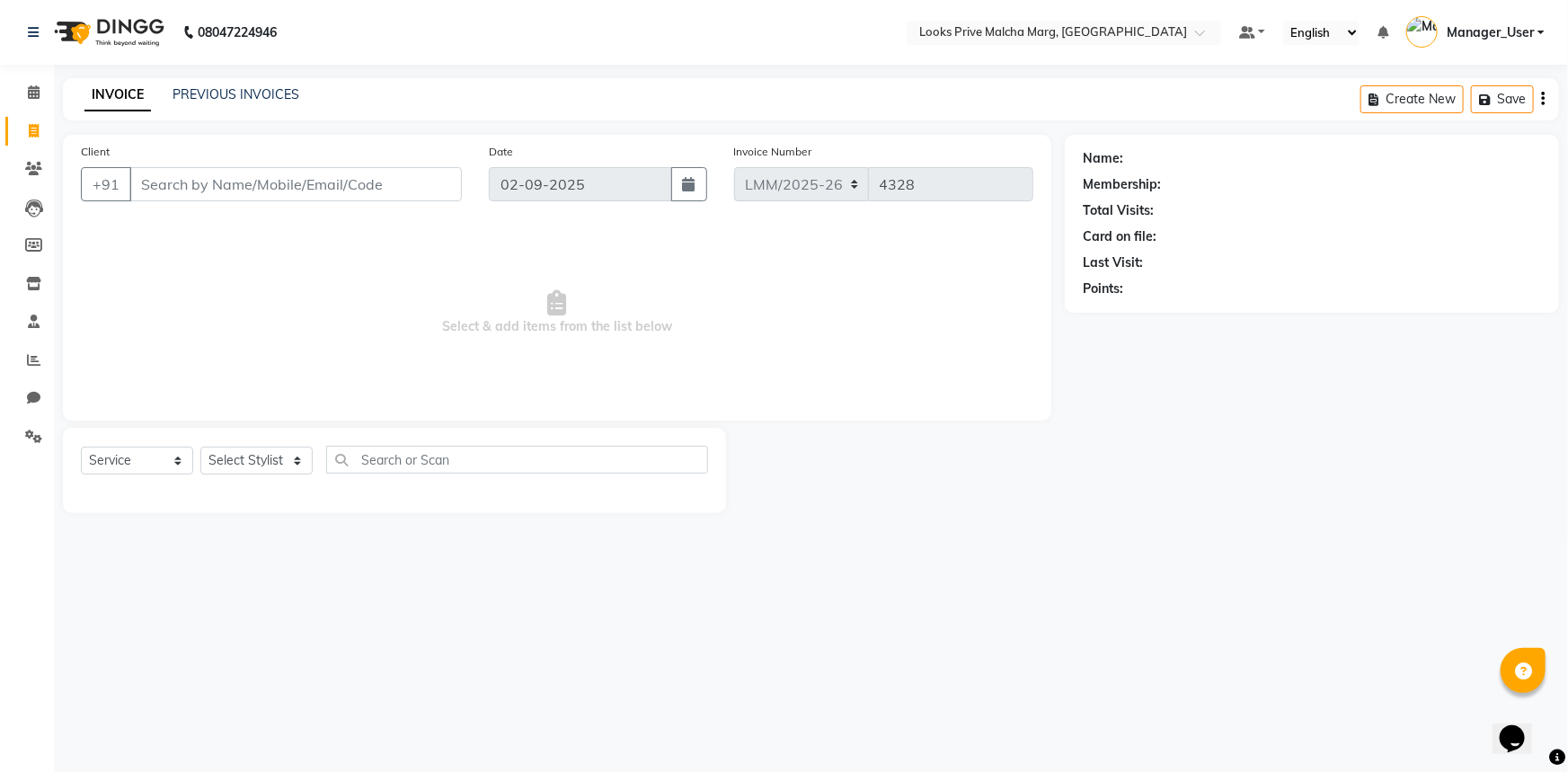
click at [230, 182] on input "Client" at bounding box center [296, 184] width 332 height 34
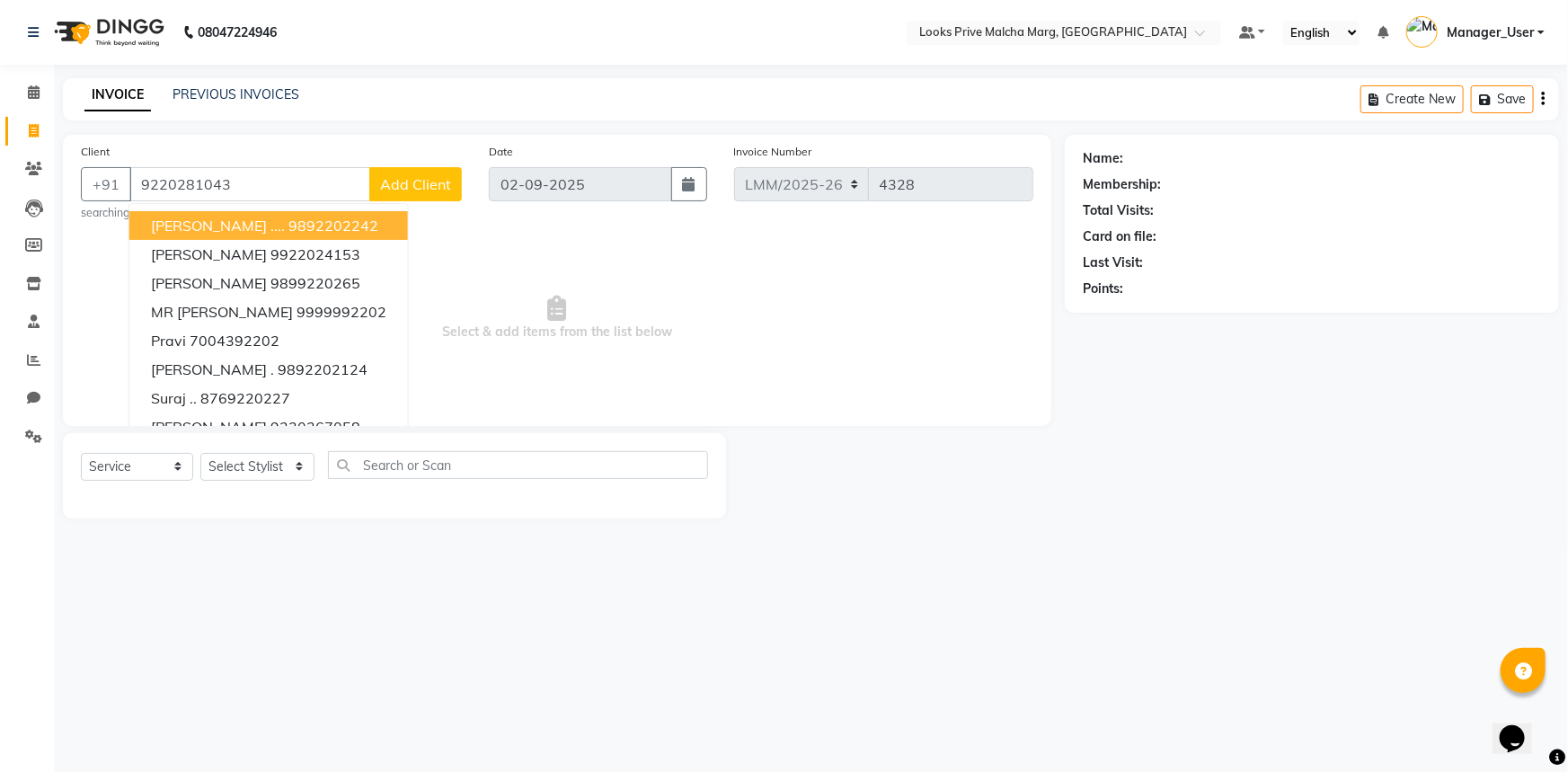
type input "9220281043"
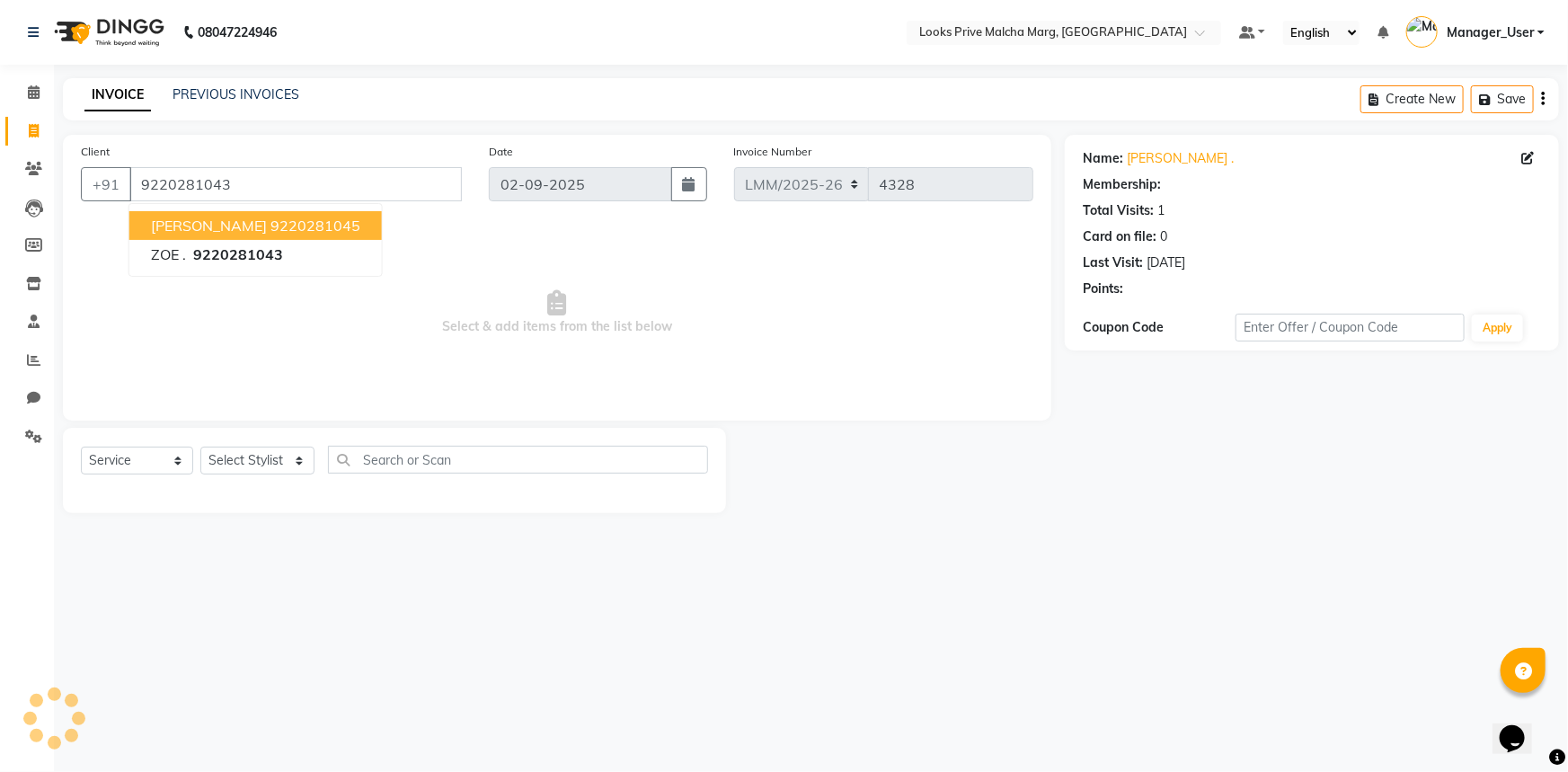
select select "1: Object"
click at [1079, 419] on div "Name: Zoe . Membership: No Active Membership Total Visits: 1 Card on file: 0 La…" at bounding box center [1318, 324] width 508 height 378
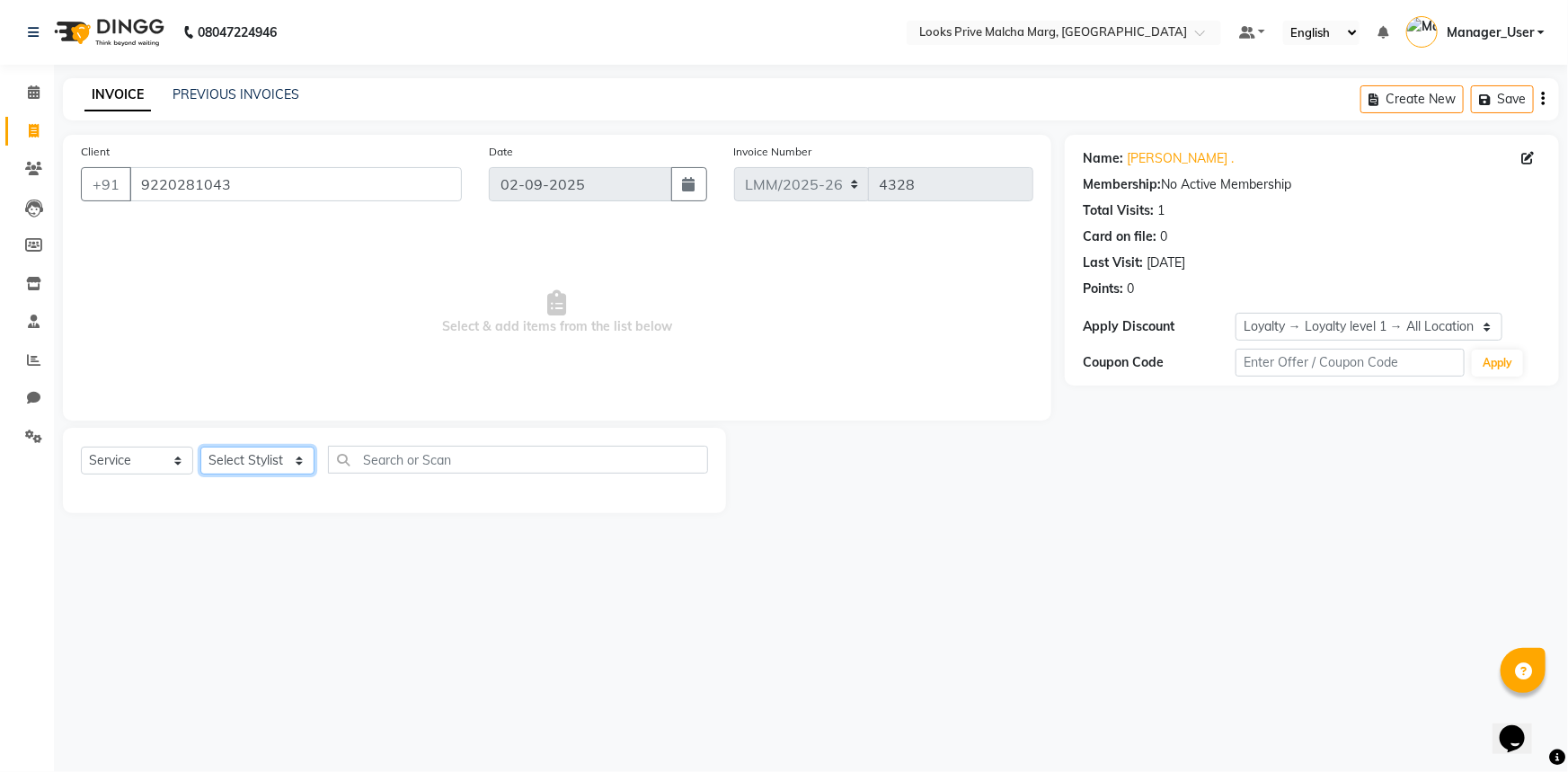
click at [289, 458] on select "Select Stylist [PERSON_NAME] Anas_Asst Counter_Sales Dharam_Pdct Hussain_Cr Jat…" at bounding box center [258, 460] width 114 height 28
click at [201, 446] on select "Select Stylist [PERSON_NAME] Anas_Asst Counter_Sales Dharam_Pdct Hussain_Cr Jat…" at bounding box center [258, 460] width 114 height 28
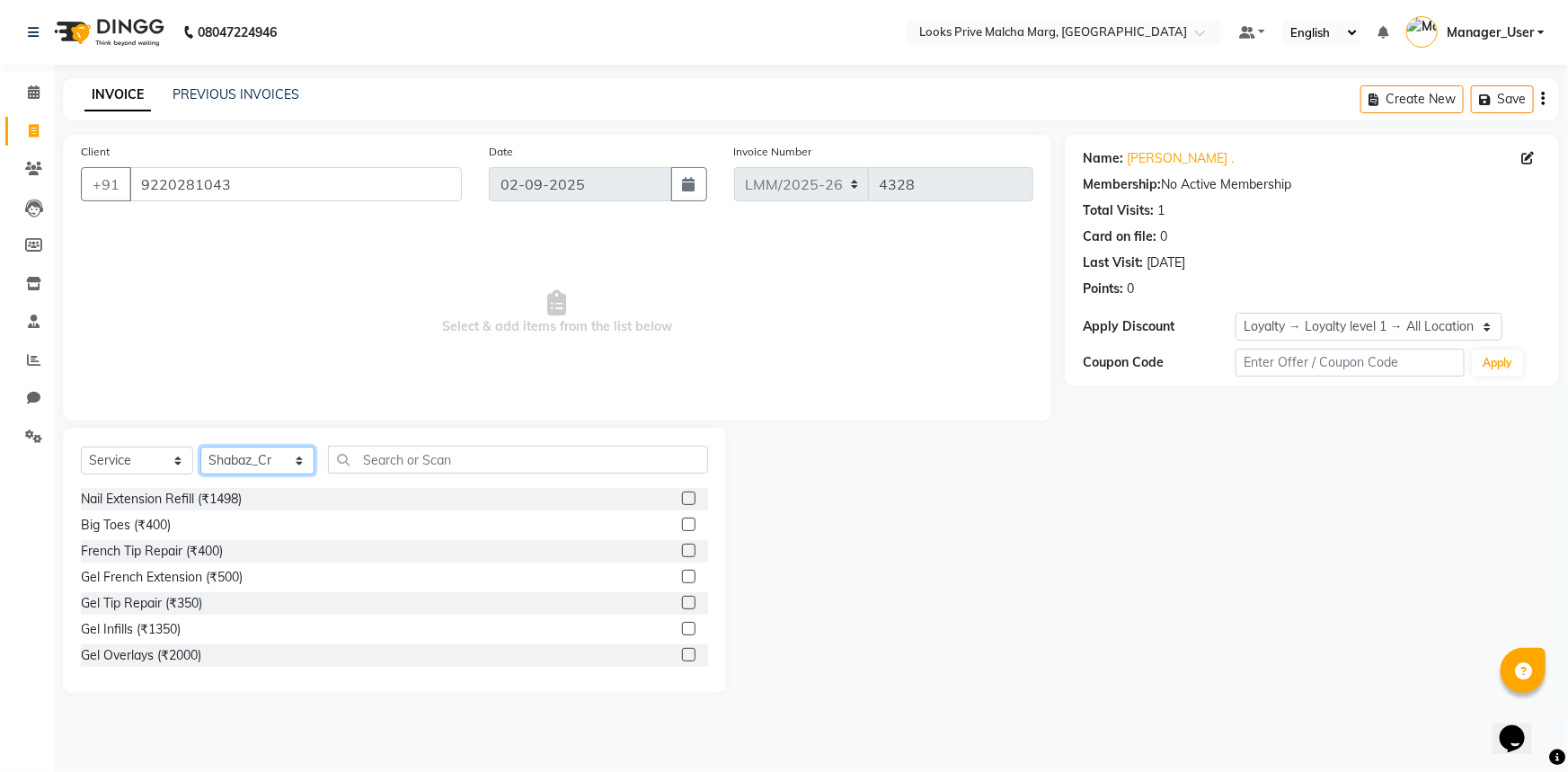
click at [300, 465] on select "Select Stylist [PERSON_NAME] Anas_Asst Counter_Sales Dharam_Pdct Hussain_Cr Jat…" at bounding box center [258, 460] width 114 height 28
select select "66957"
click at [201, 446] on select "Select Stylist [PERSON_NAME] Anas_Asst Counter_Sales Dharam_Pdct Hussain_Cr Jat…" at bounding box center [258, 460] width 114 height 28
click at [425, 468] on input "text" at bounding box center [517, 459] width 380 height 28
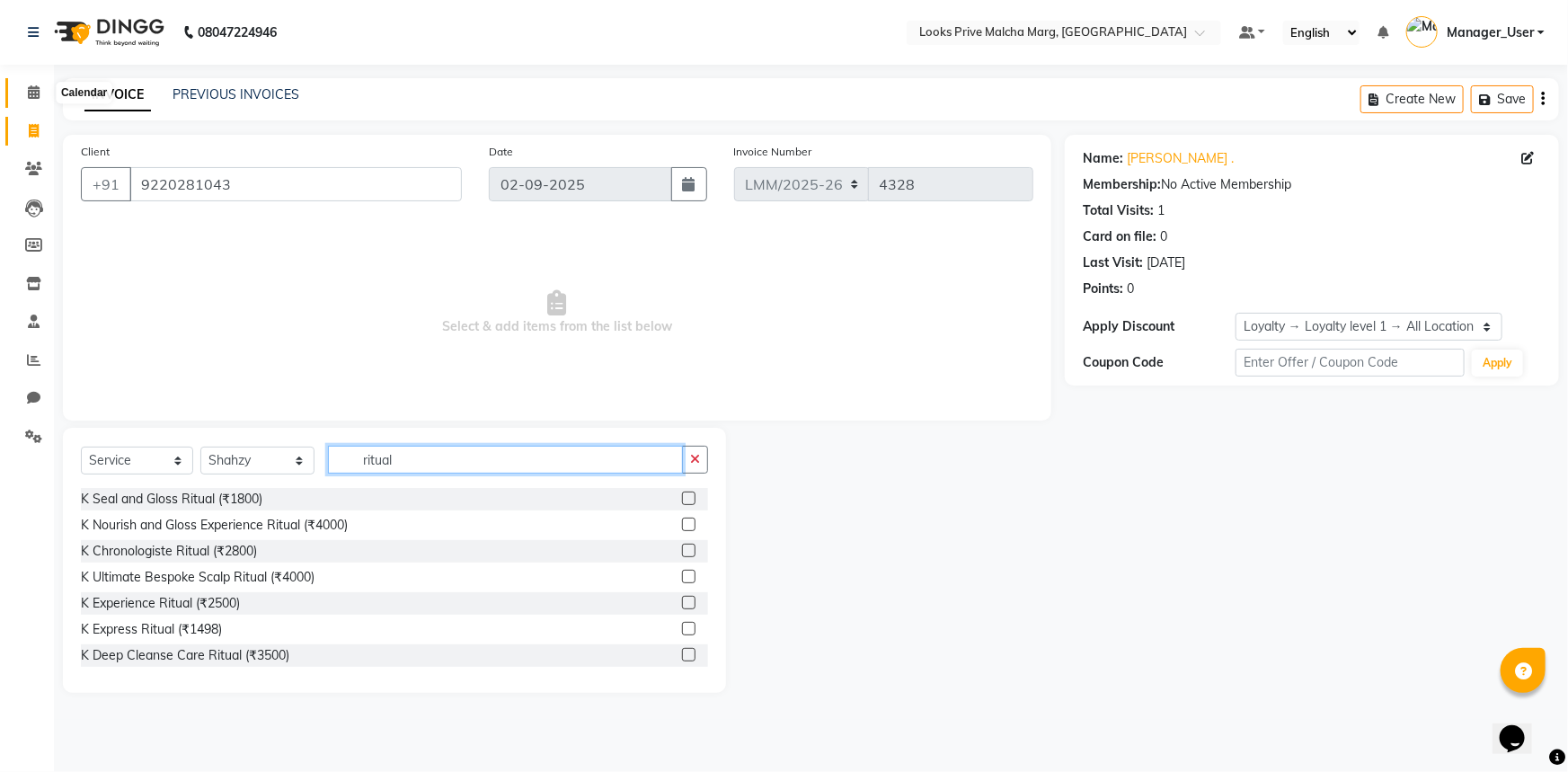
type input "ritual"
click at [18, 86] on span at bounding box center [34, 93] width 32 height 21
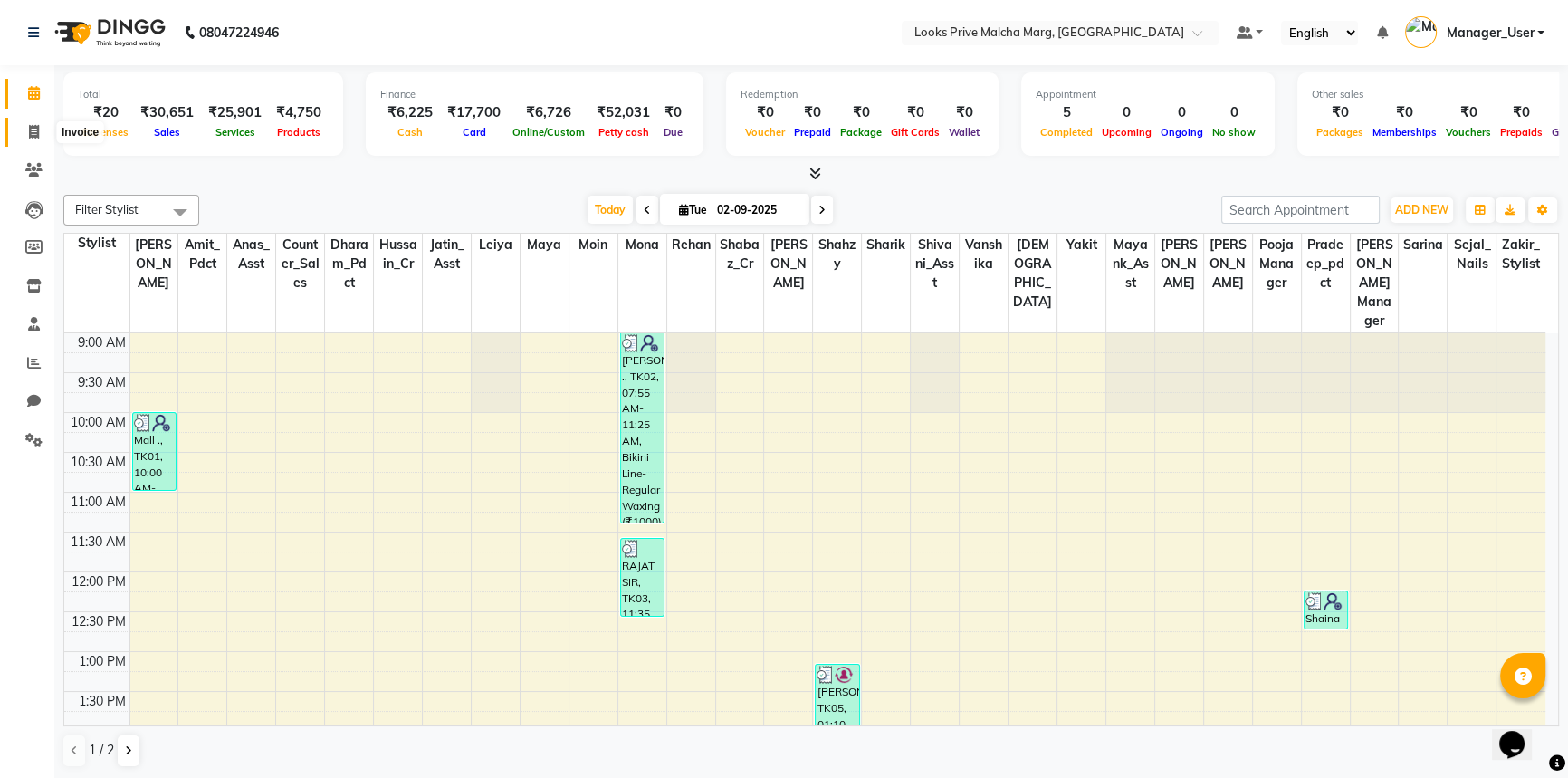
click at [40, 133] on span at bounding box center [34, 133] width 32 height 21
select select "service"
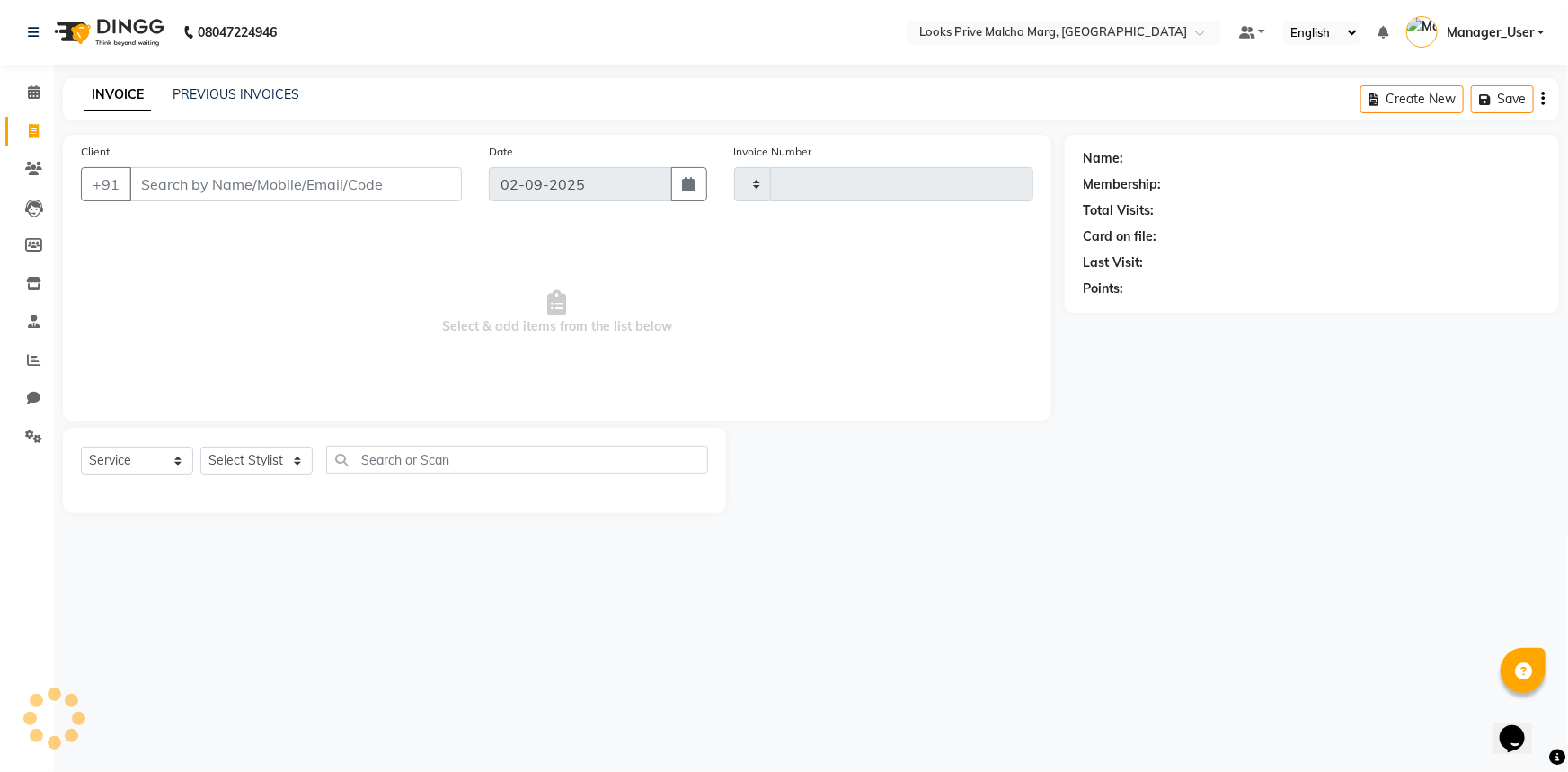
type input "4328"
select select "7648"
click at [211, 197] on input "Client" at bounding box center [296, 184] width 332 height 34
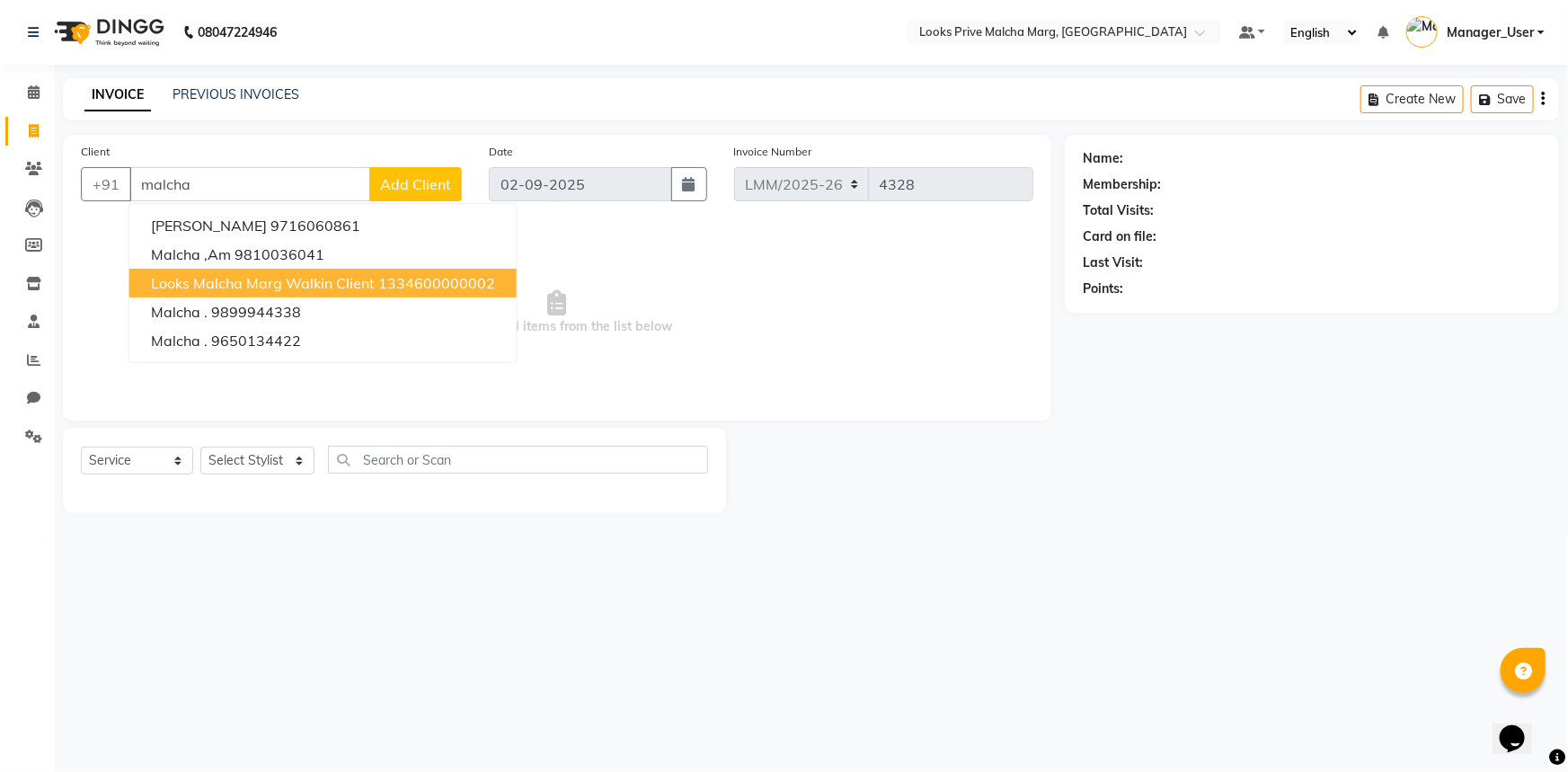
click at [239, 293] on button "Looks Malcha Marg Walkin Client 1334600000002" at bounding box center [323, 283] width 387 height 29
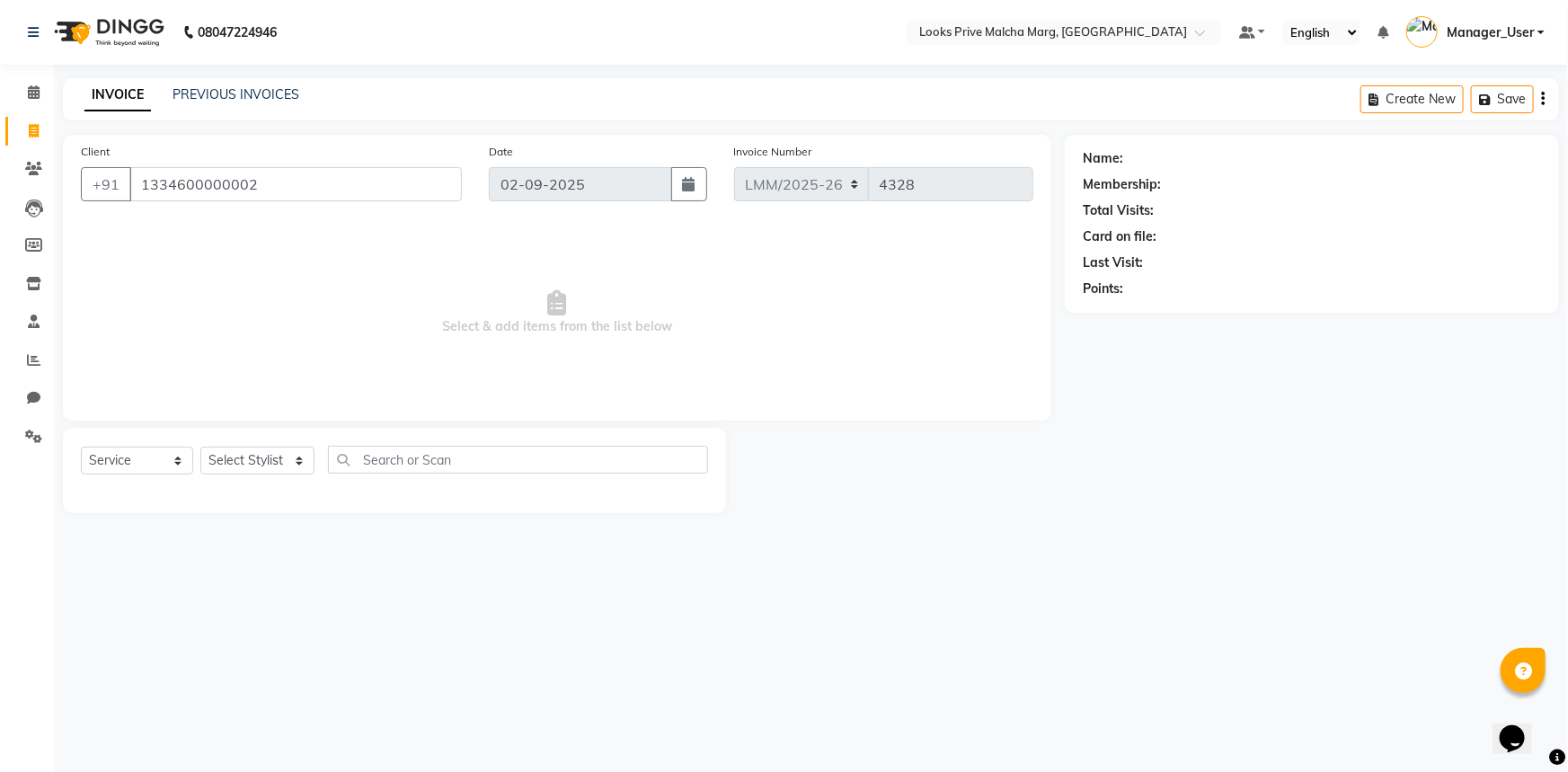
type input "1334600000002"
click at [309, 459] on select "Select Stylist [PERSON_NAME] Anas_Asst Counter_Sales Dharam_Pdct Hussain_Cr Jat…" at bounding box center [258, 460] width 114 height 28
select select "1: Object"
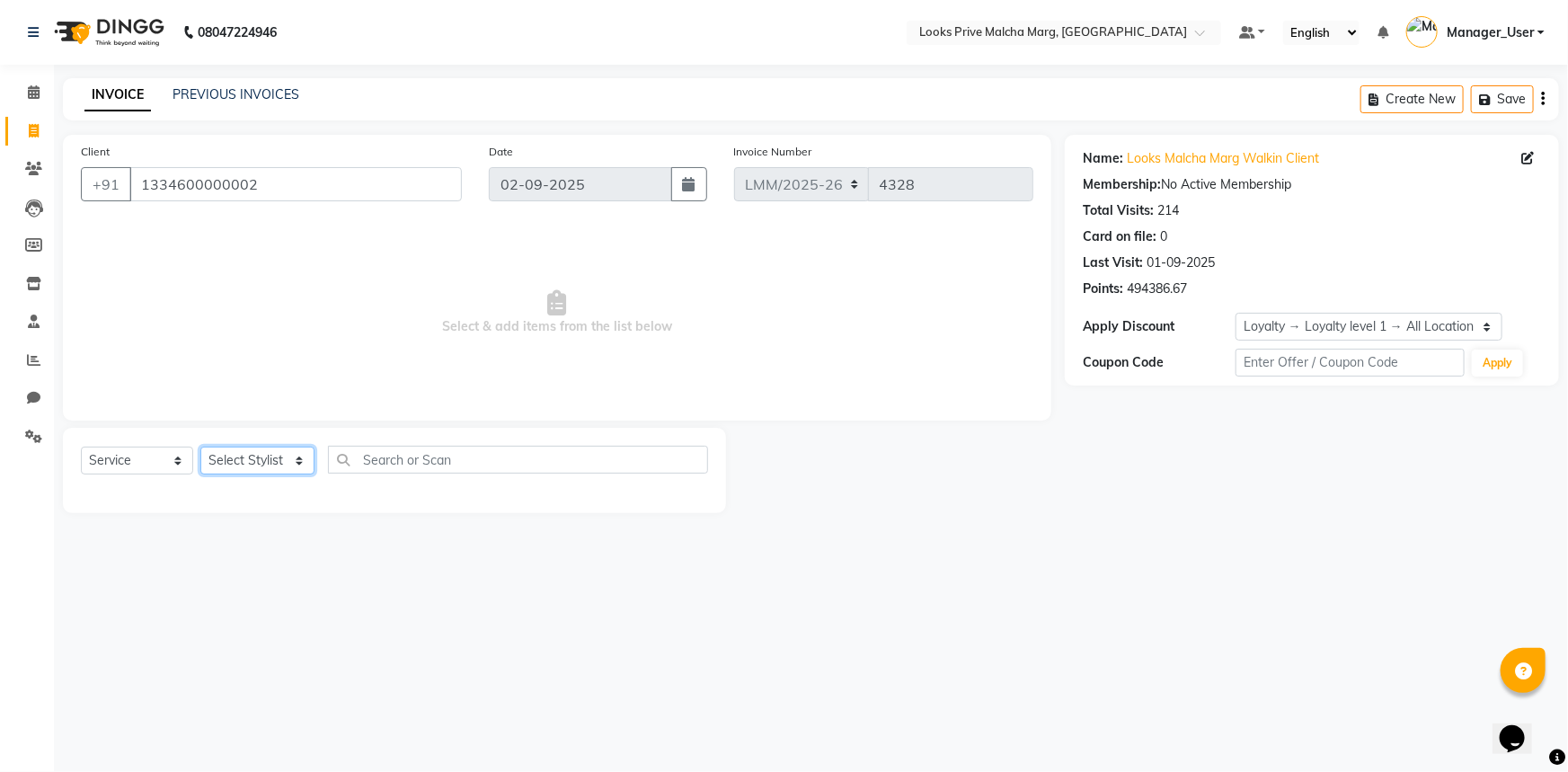
select select "66957"
click at [201, 446] on select "Select Stylist [PERSON_NAME] Anas_Asst Counter_Sales Dharam_Pdct Hussain_Cr Jat…" at bounding box center [258, 460] width 114 height 28
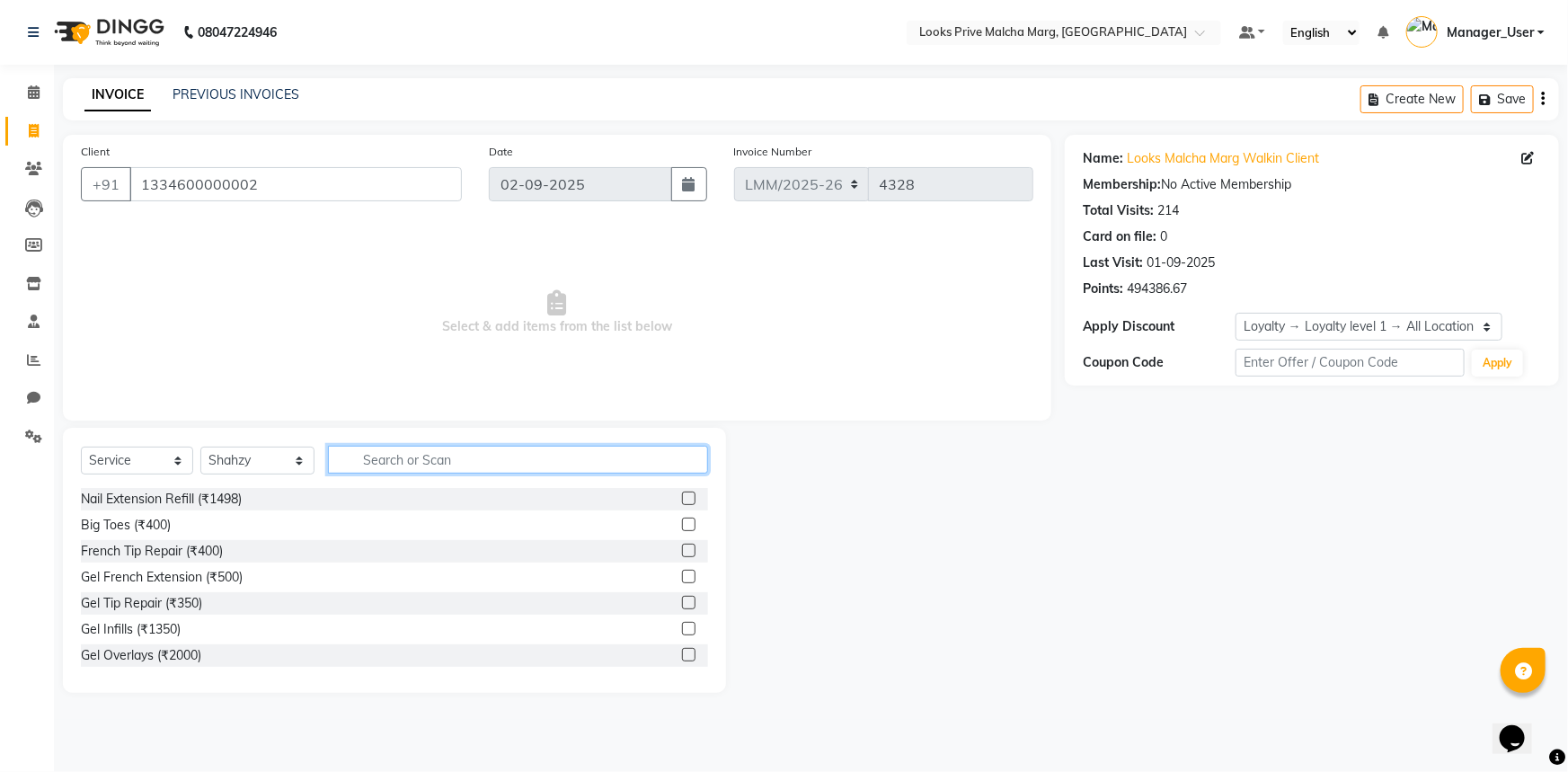
click at [409, 461] on input "text" at bounding box center [517, 459] width 380 height 28
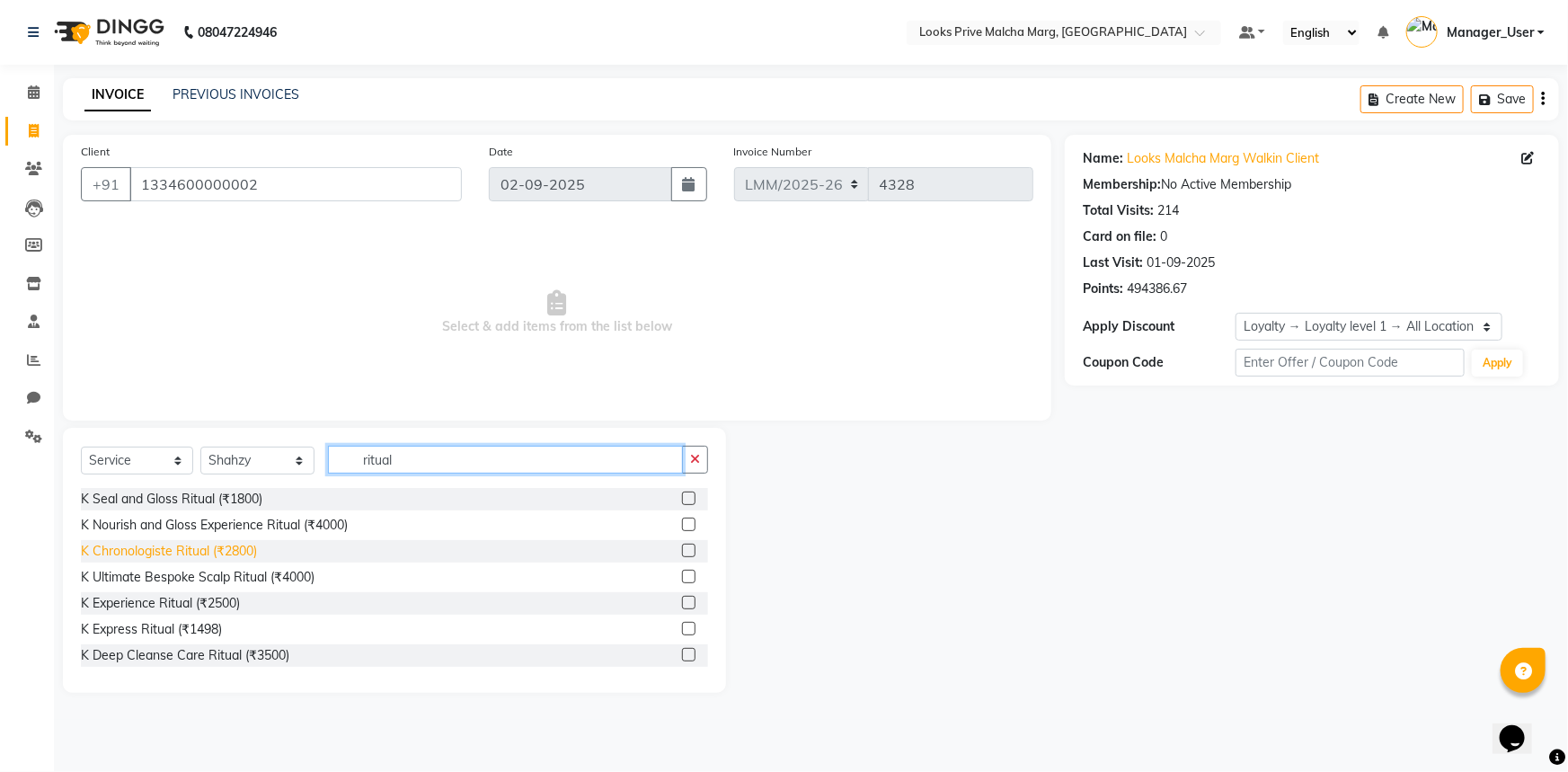
type input "ritual"
click at [232, 552] on div "K Chronologiste Ritual (₹2800)" at bounding box center [169, 551] width 176 height 19
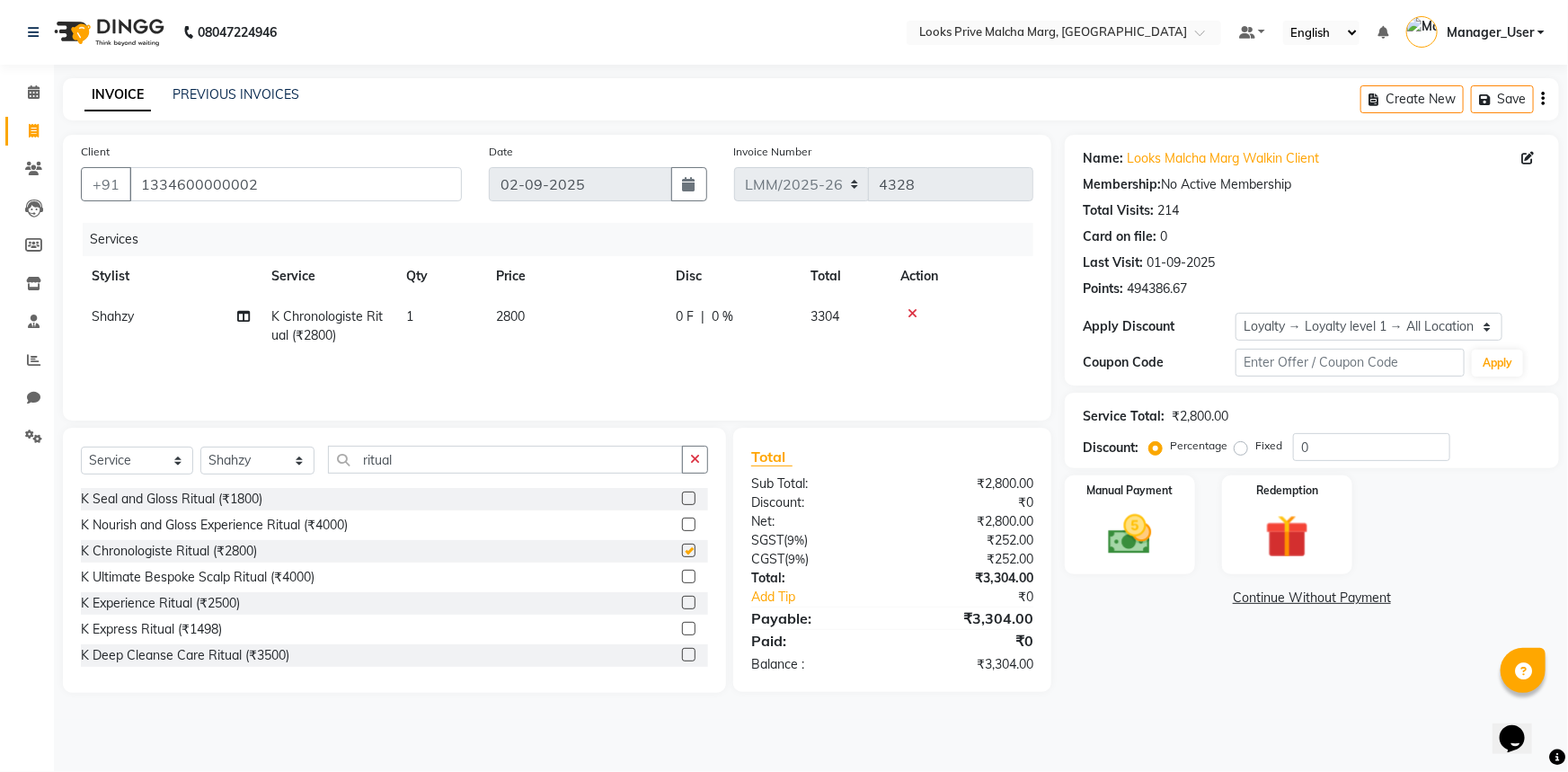
checkbox input "false"
click at [548, 318] on td "2800" at bounding box center [575, 326] width 180 height 59
select select "66957"
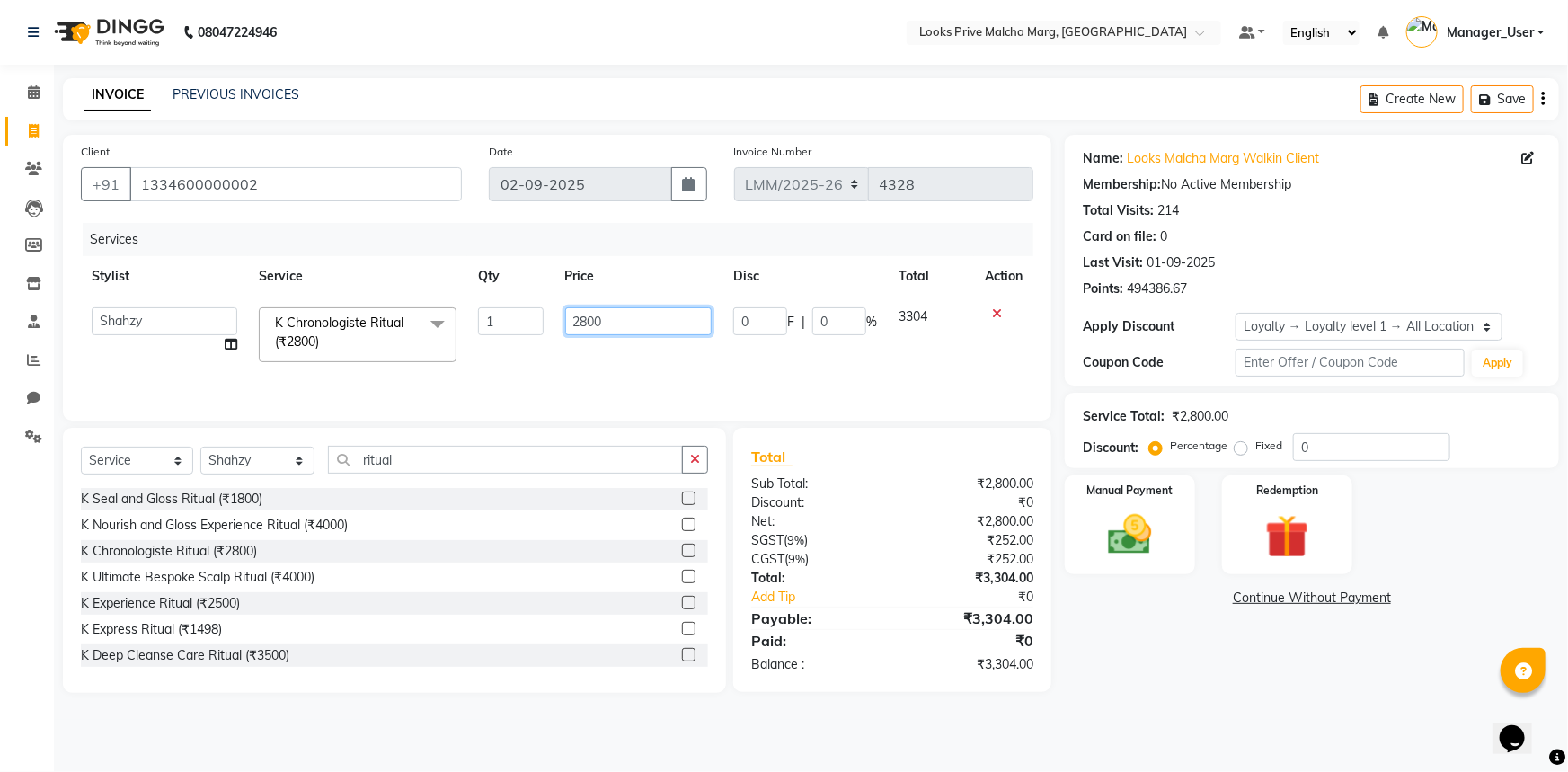
drag, startPoint x: 626, startPoint y: 322, endPoint x: 350, endPoint y: 318, distance: 276.0
click at [350, 318] on tr "Amir Amit_Pdct Anas_Asst Counter_Sales Dharam_Pdct Hussain_Cr Jatin_Asst Leiya …" at bounding box center [557, 335] width 953 height 76
type input "5100"
click at [289, 468] on select "Select Stylist [PERSON_NAME] Anas_Asst Counter_Sales Dharam_Pdct Hussain_Cr Jat…" at bounding box center [258, 460] width 114 height 28
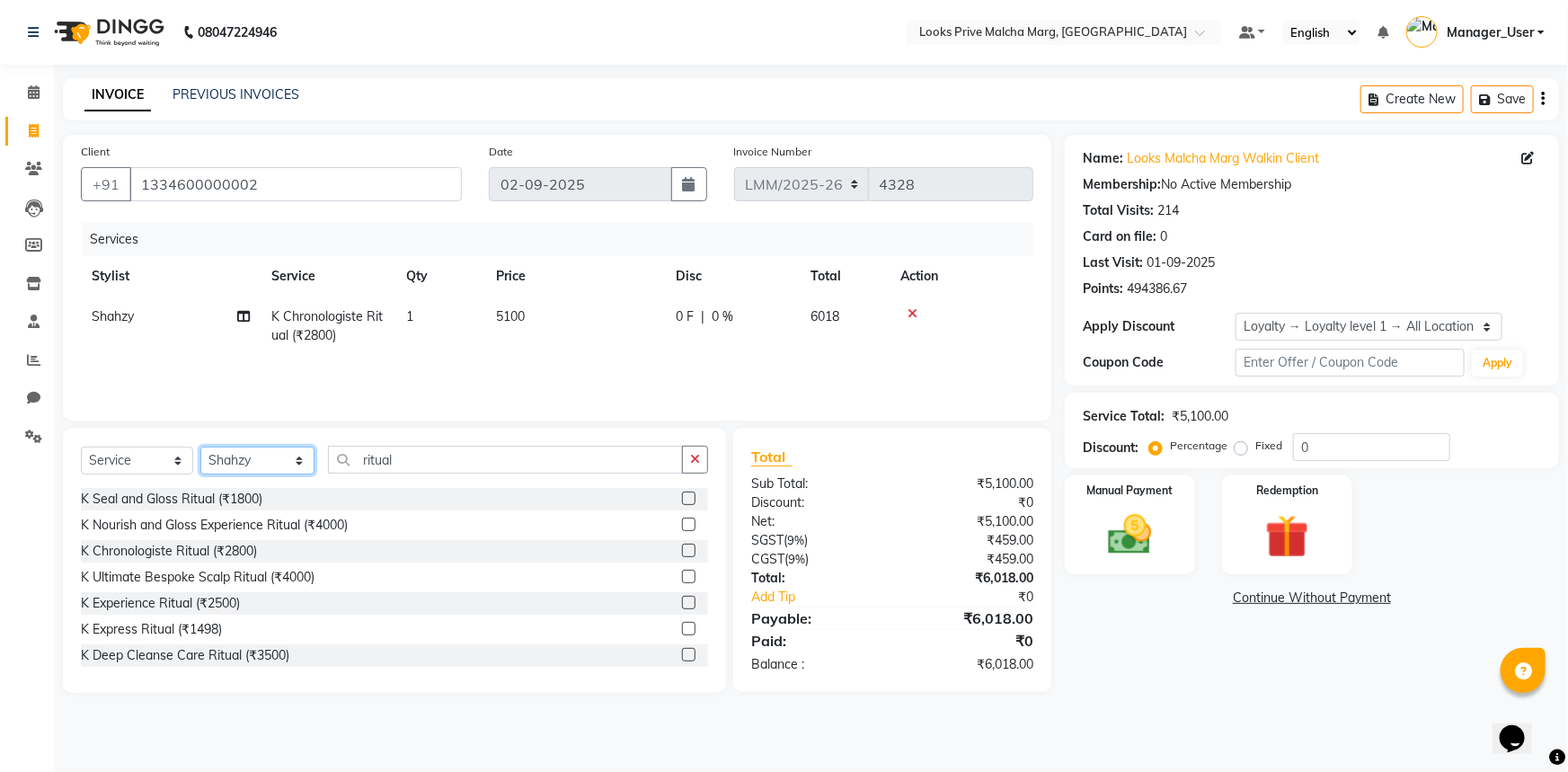
select select "66964"
click at [201, 446] on select "Select Stylist [PERSON_NAME] Anas_Asst Counter_Sales Dharam_Pdct Hussain_Cr Jat…" at bounding box center [258, 460] width 114 height 28
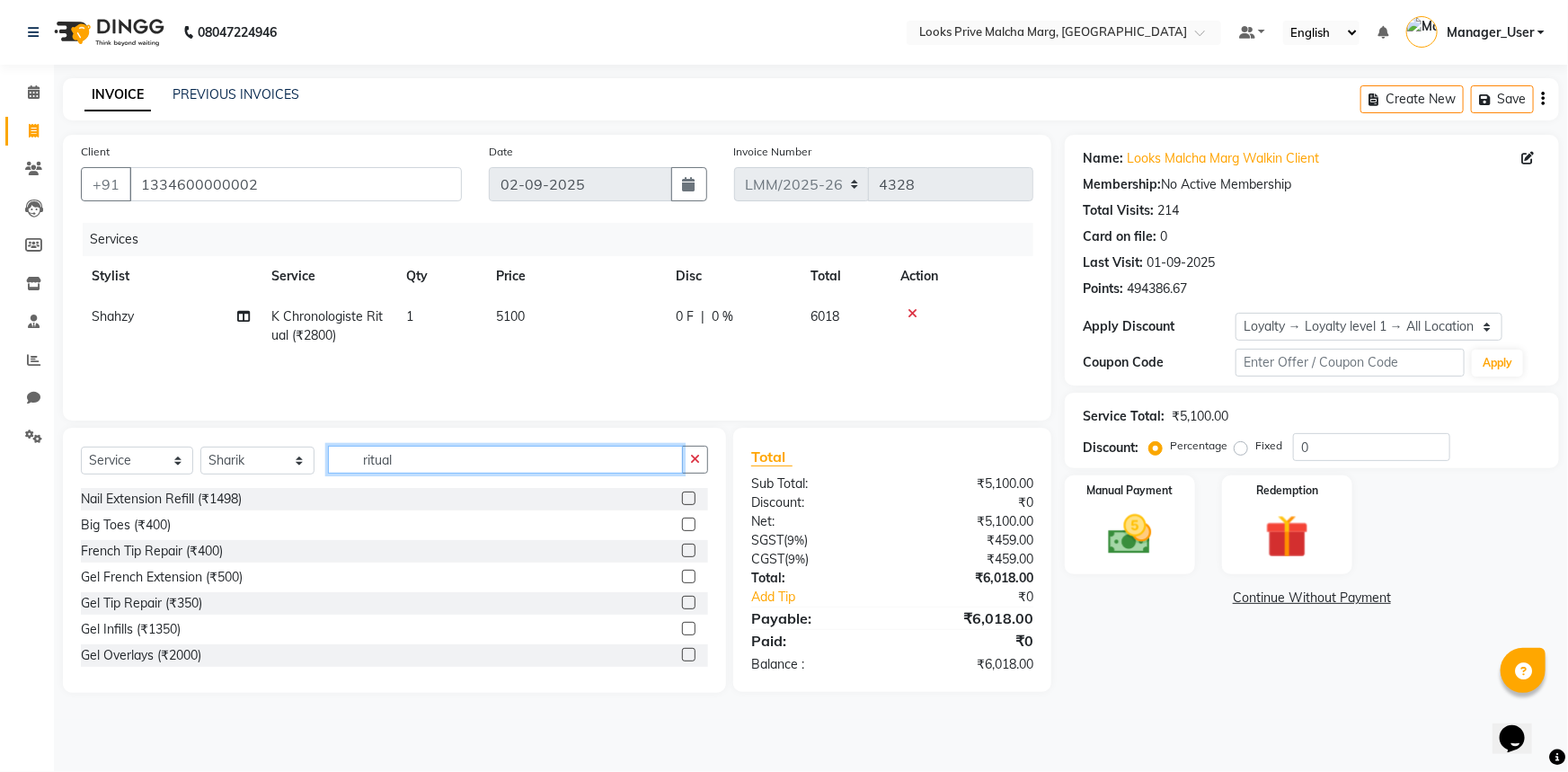
click at [369, 451] on input "ritual" at bounding box center [505, 459] width 355 height 28
drag, startPoint x: 416, startPoint y: 464, endPoint x: 37, endPoint y: 437, distance: 380.0
click at [39, 437] on app-home "08047224946 Select Location × Looks Prive Malcha Marg, New Delhi Default Panel …" at bounding box center [784, 359] width 1568 height 719
type input "cut"
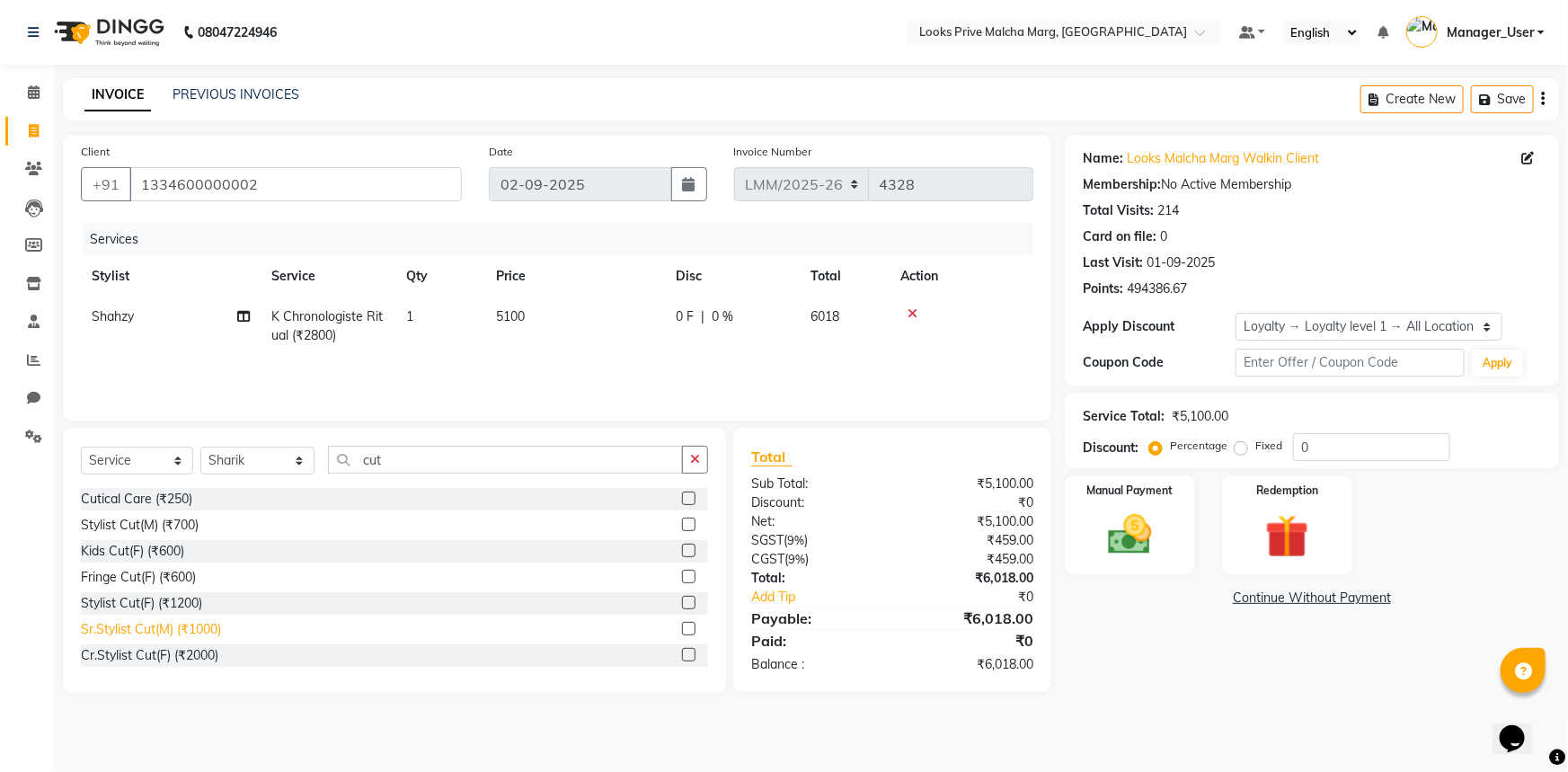
click at [181, 628] on div "Sr.Stylist Cut(M) (₹1000)" at bounding box center [151, 629] width 140 height 19
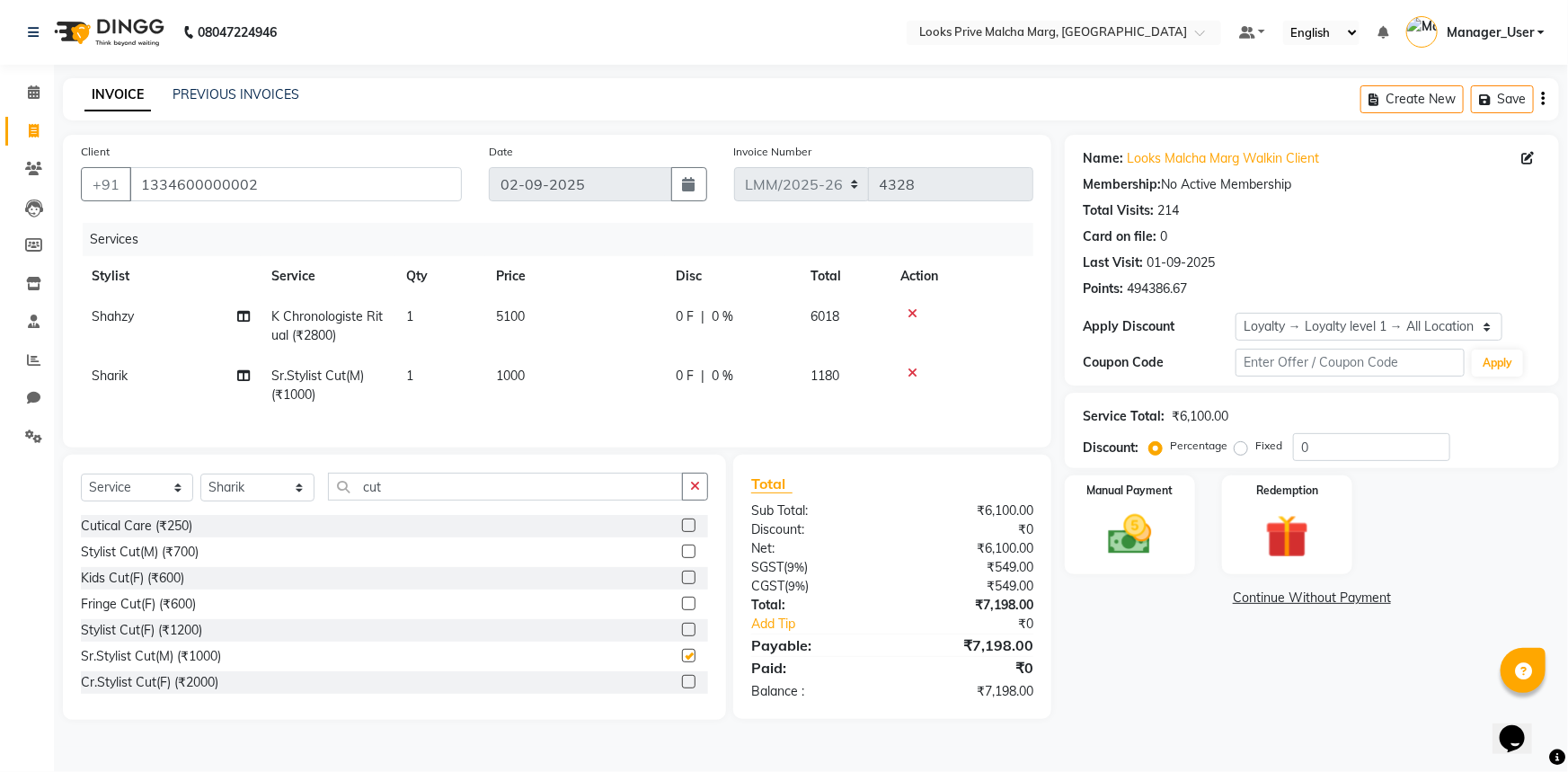
checkbox input "false"
click at [1136, 559] on img at bounding box center [1130, 533] width 74 height 52
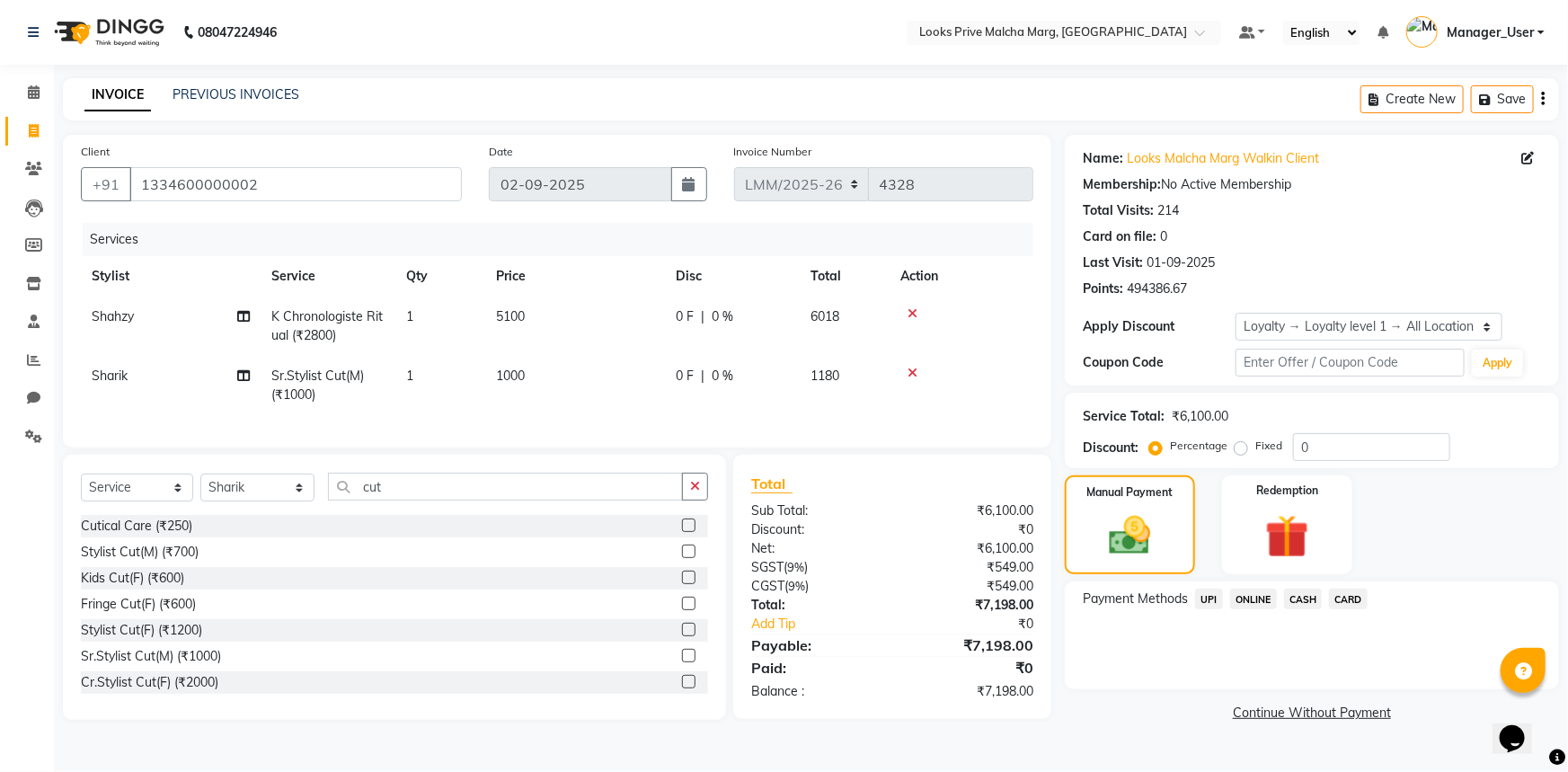
click at [1366, 595] on span "CARD" at bounding box center [1348, 599] width 39 height 21
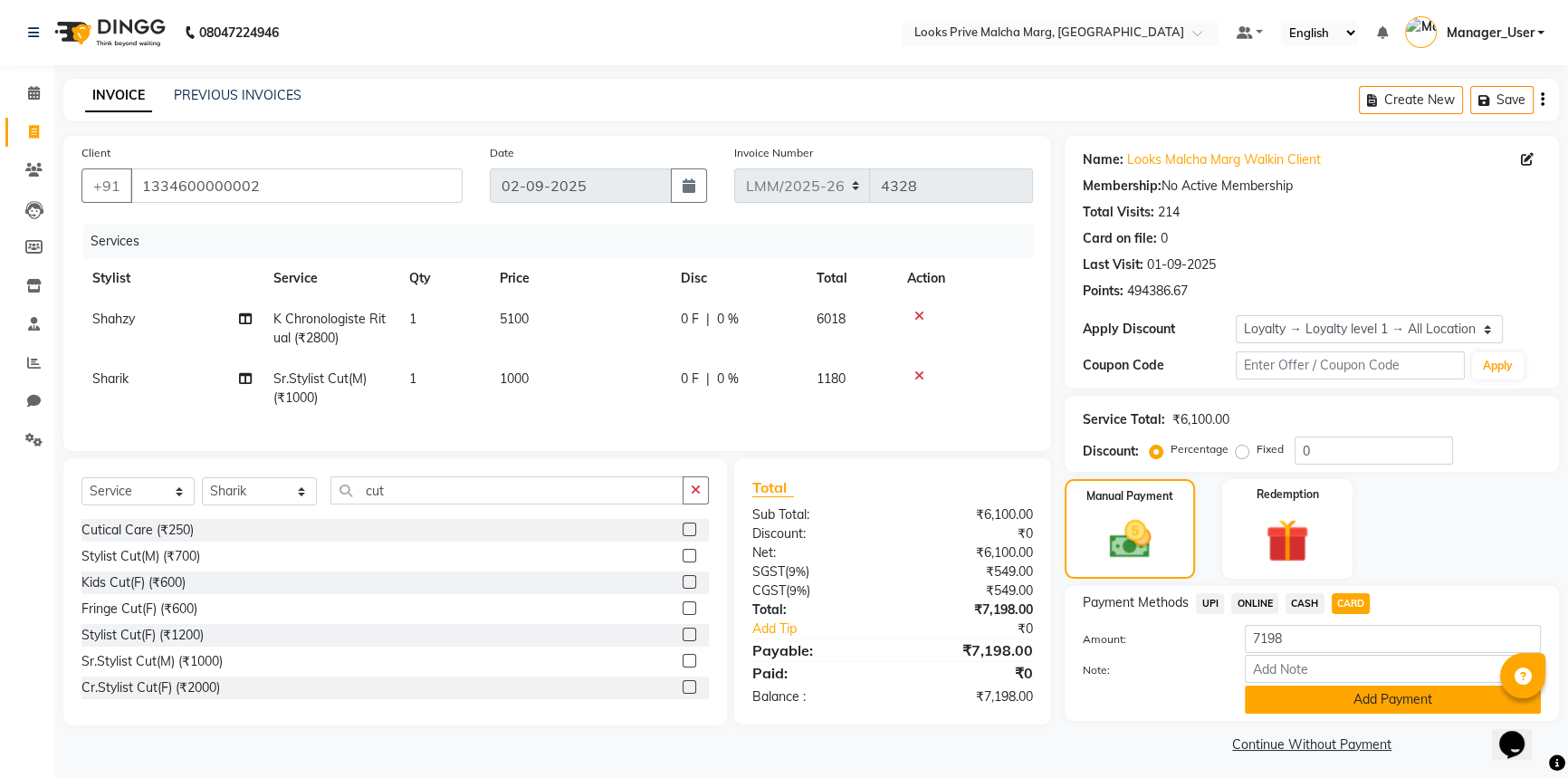
click at [1378, 701] on button "Add Payment" at bounding box center [1393, 699] width 296 height 28
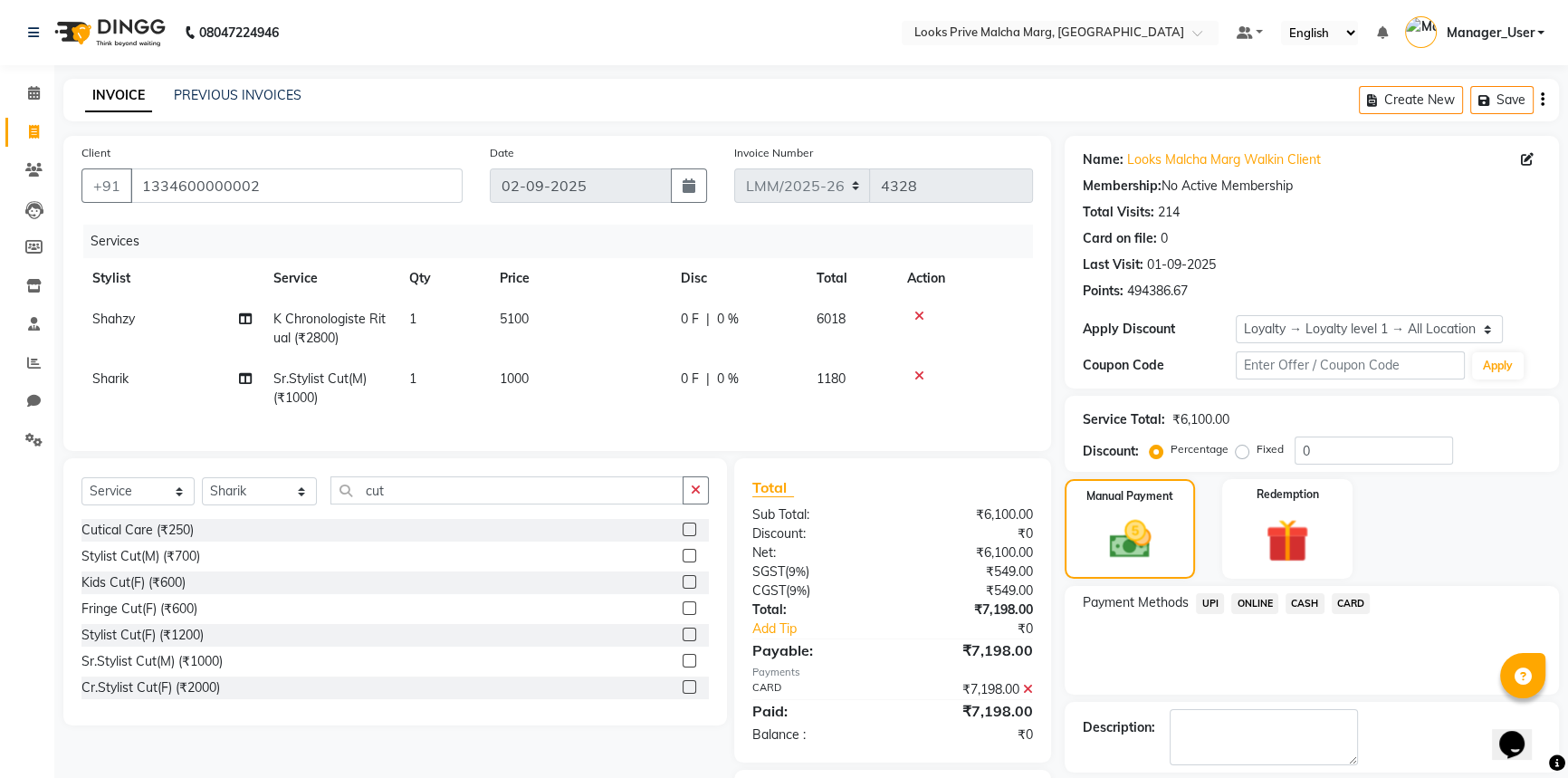
scroll to position [115, 0]
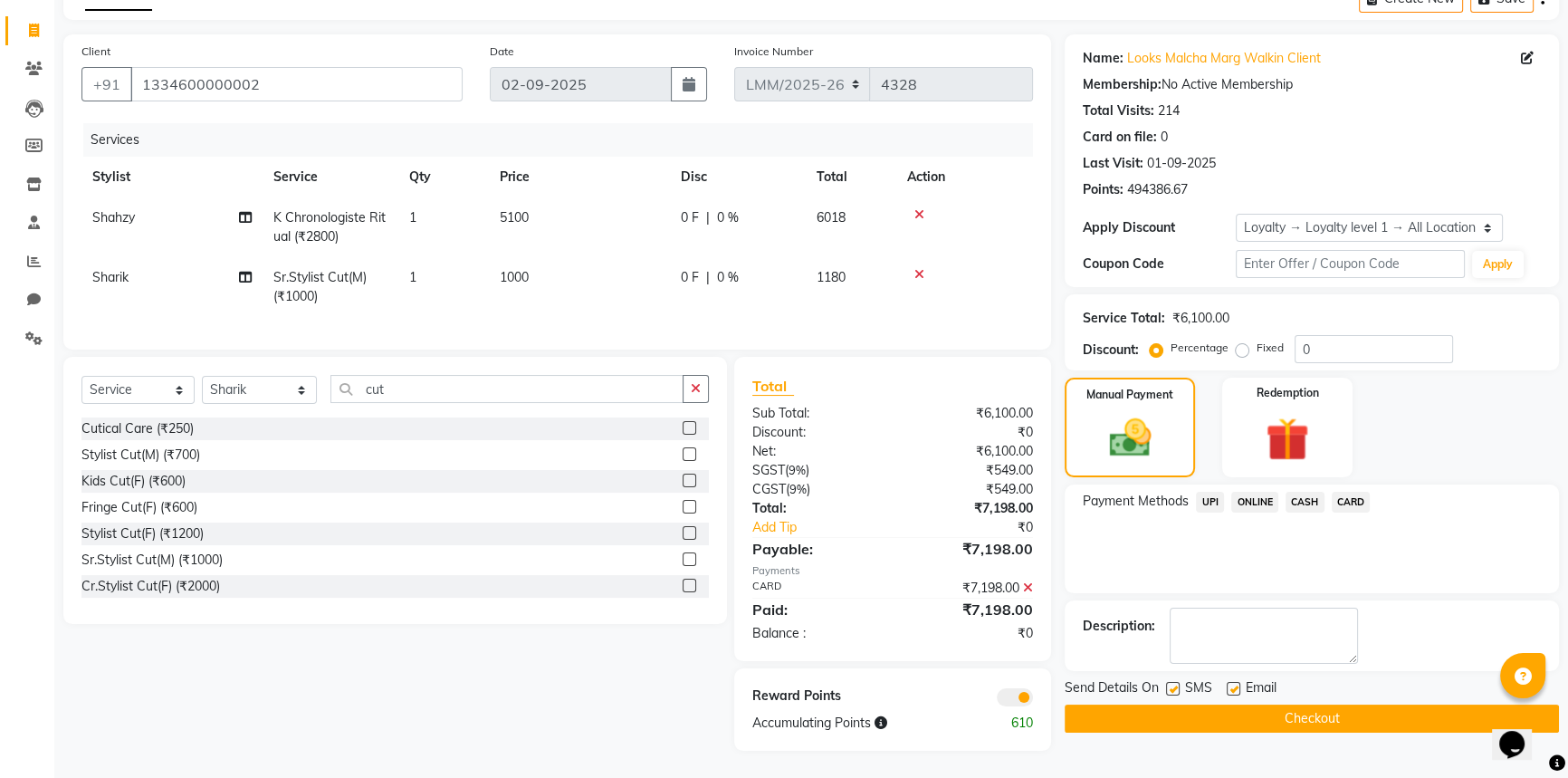
click at [1306, 708] on button "Checkout" at bounding box center [1312, 718] width 495 height 28
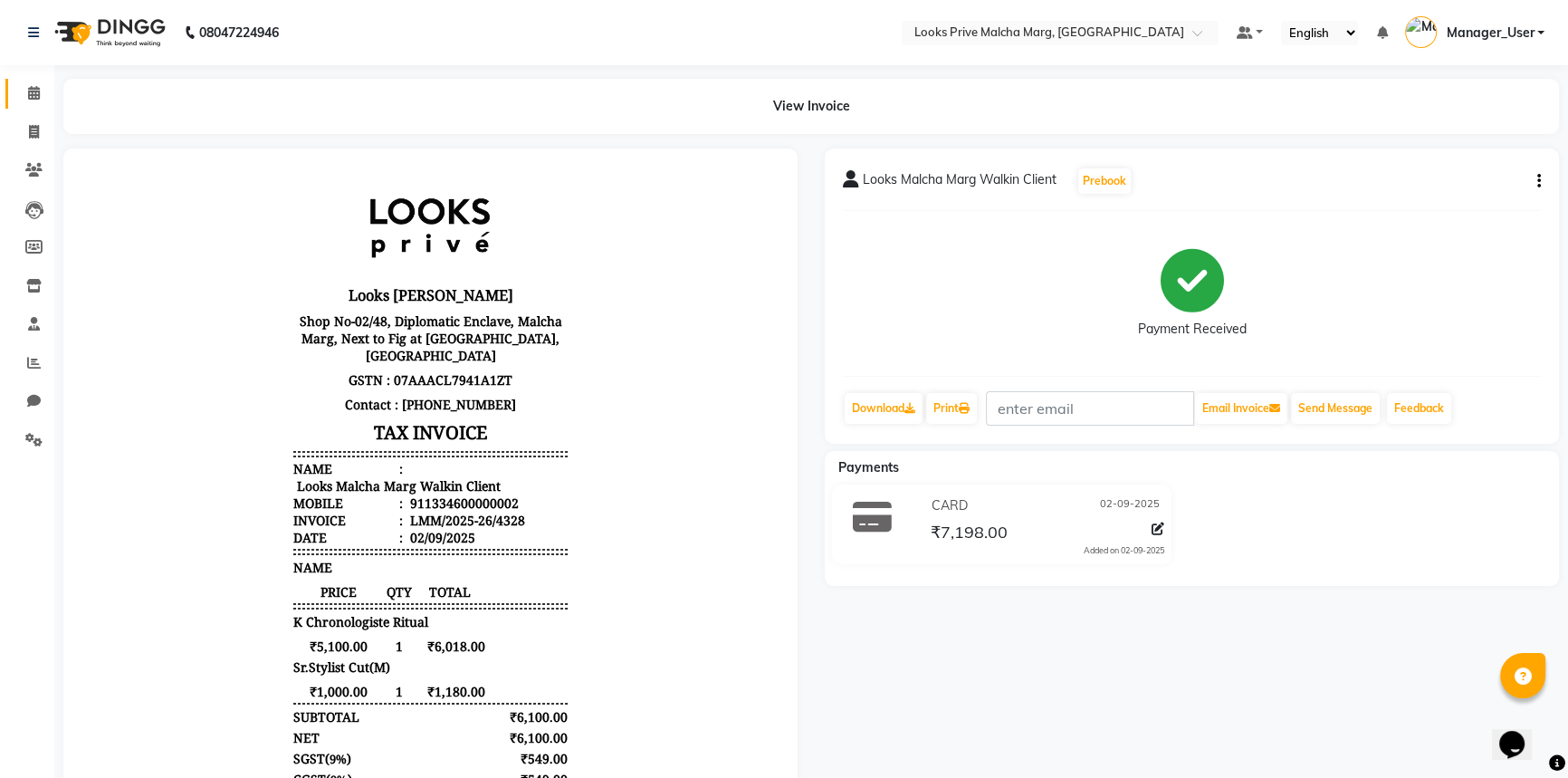
click at [23, 94] on span at bounding box center [34, 93] width 32 height 21
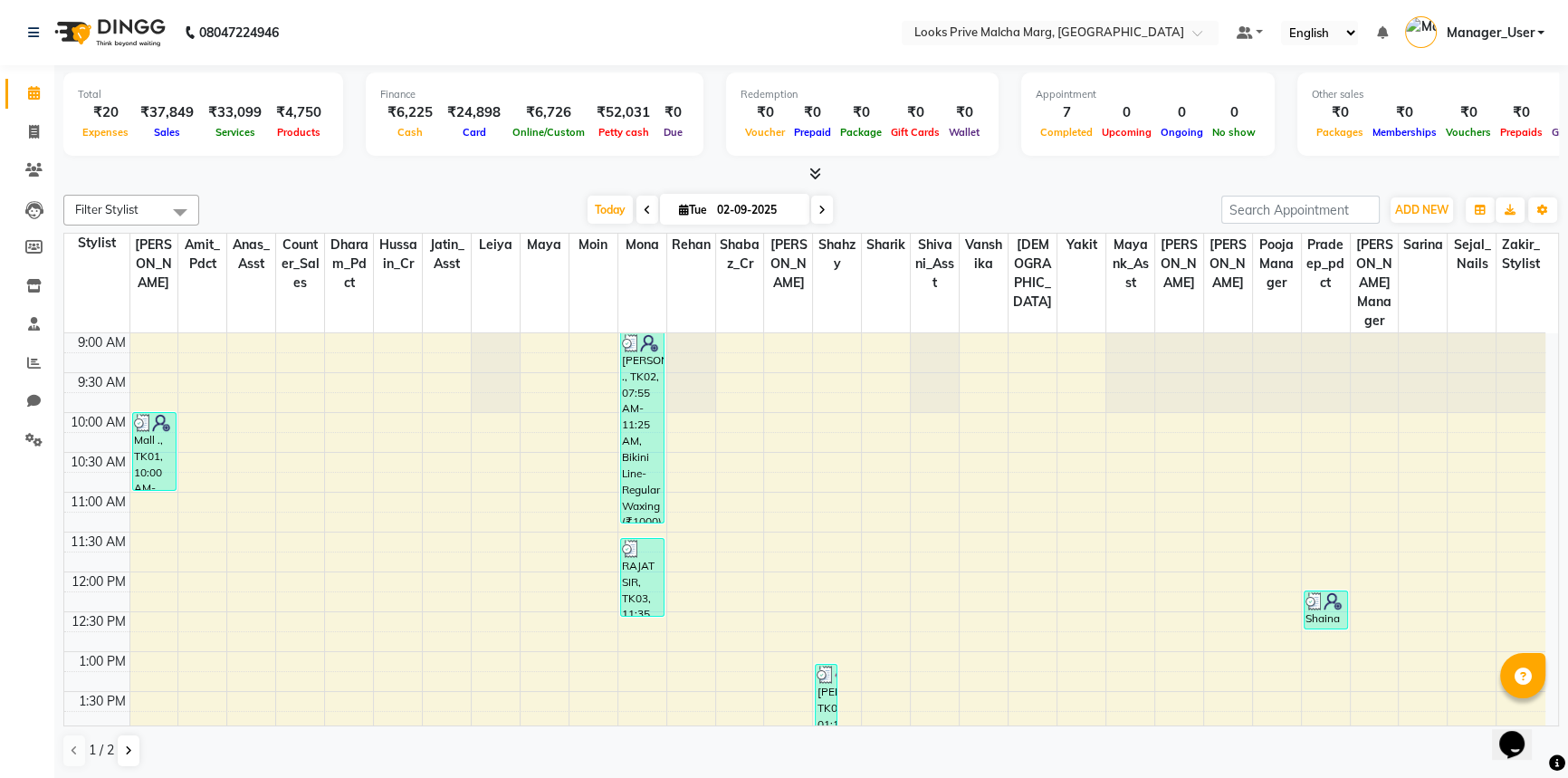
click at [1203, 472] on td at bounding box center [837, 482] width 1416 height 20
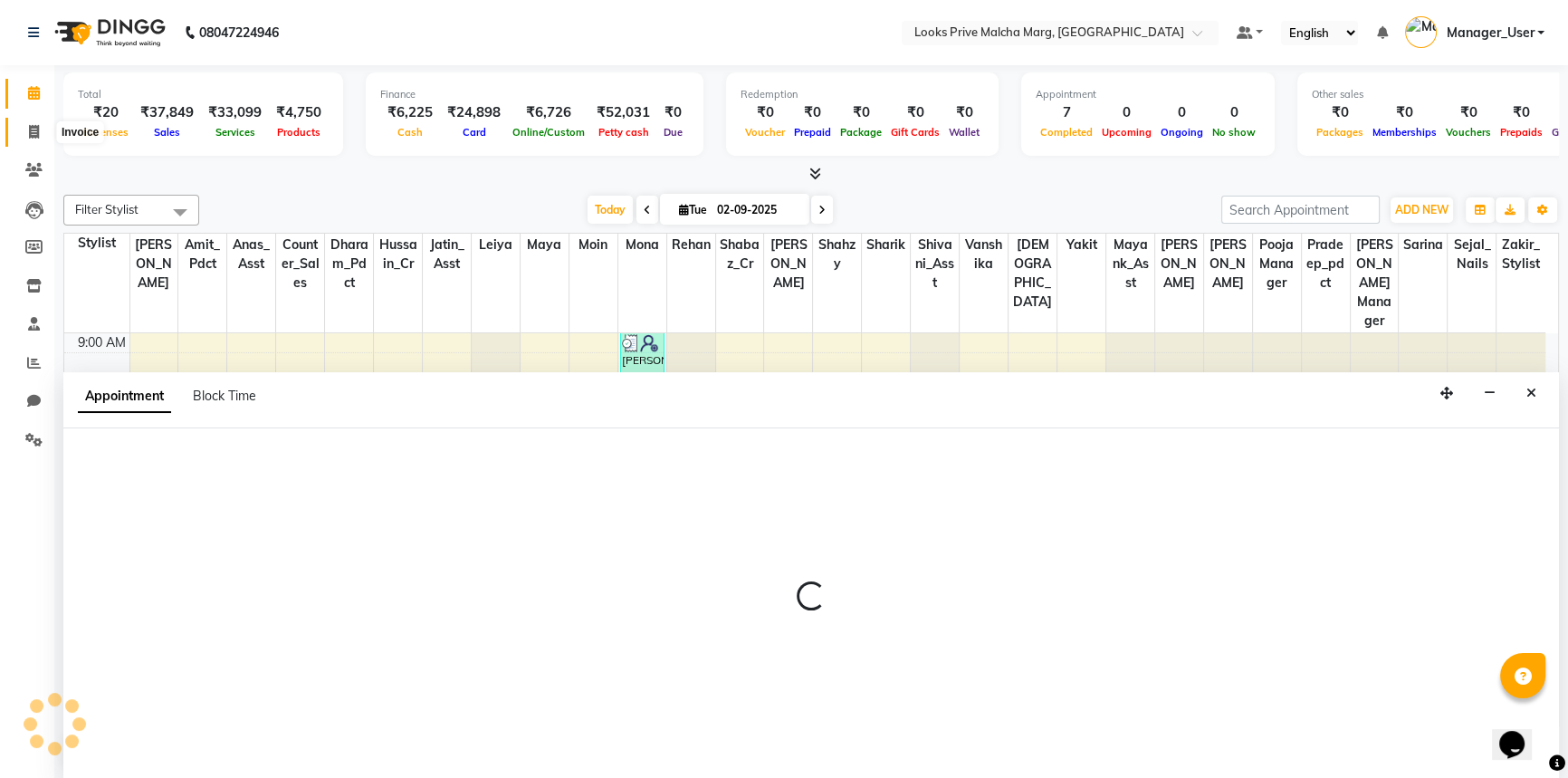
click at [30, 133] on icon at bounding box center [34, 132] width 10 height 14
select select "service"
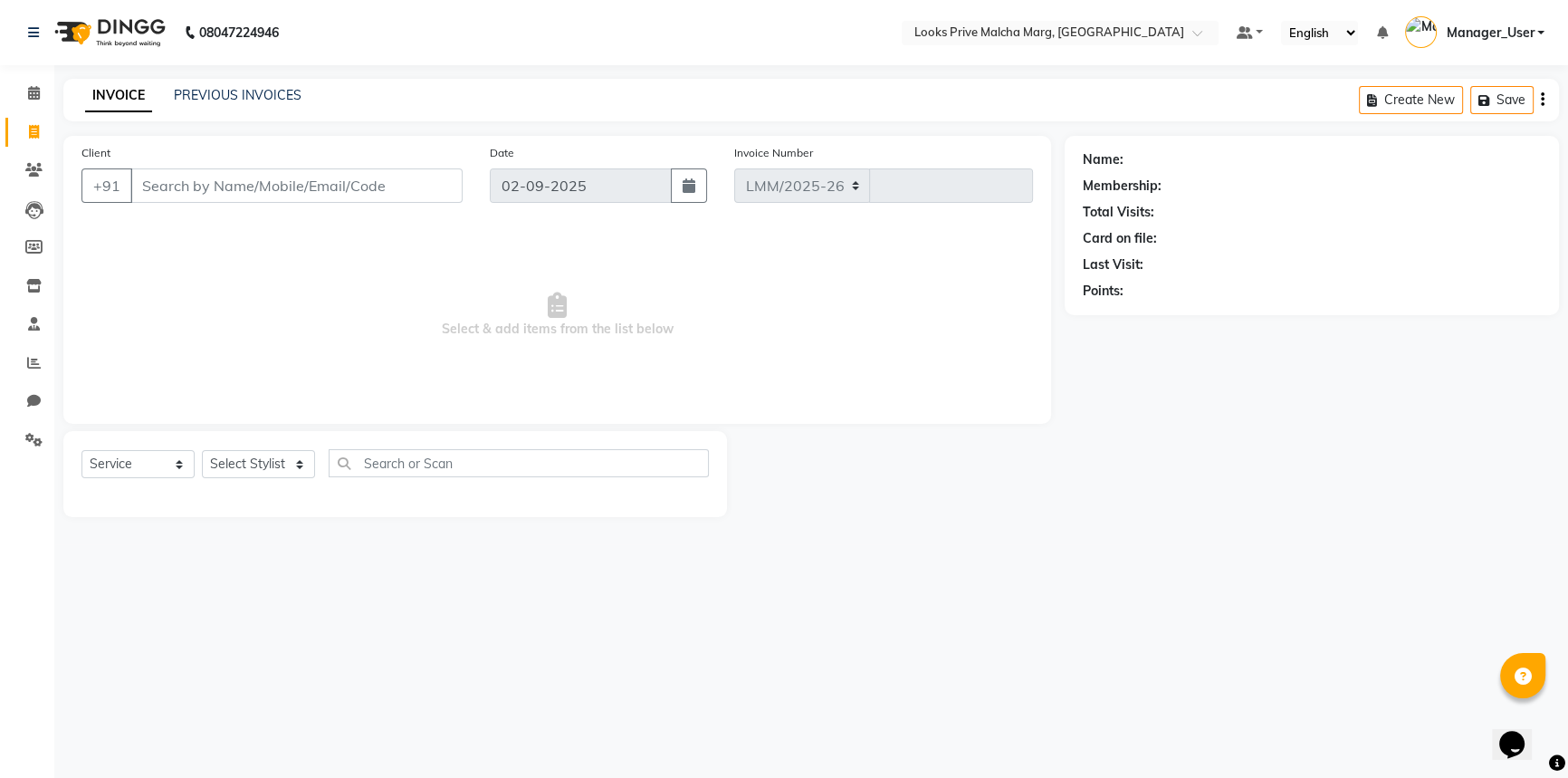
select select "7648"
type input "4329"
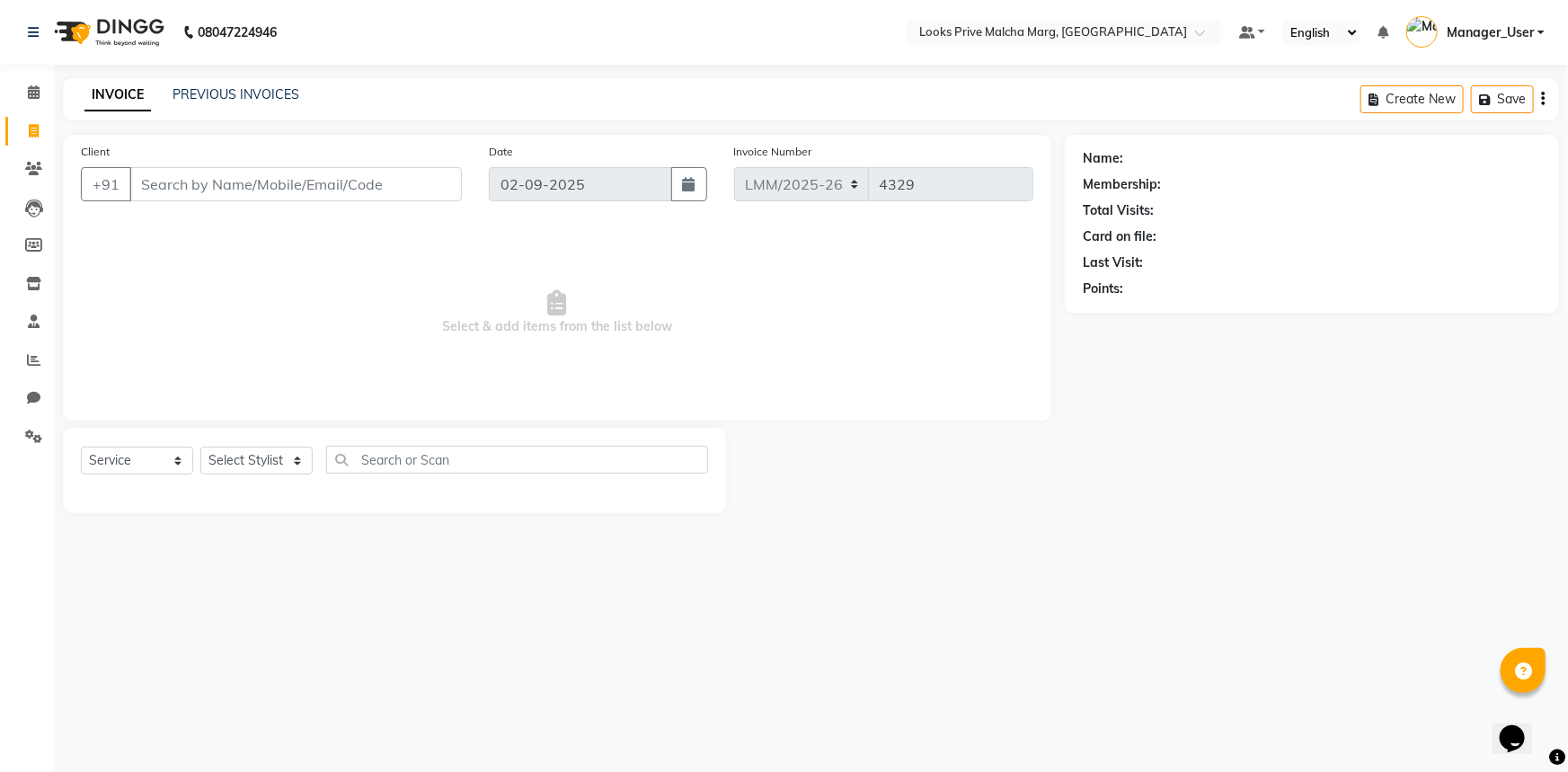
click at [224, 108] on div "INVOICE PREVIOUS INVOICES Create New Save" at bounding box center [810, 99] width 1496 height 43
click at [223, 85] on div "PREVIOUS INVOICES" at bounding box center [236, 94] width 127 height 19
click at [275, 99] on link "PREVIOUS INVOICES" at bounding box center [236, 94] width 127 height 16
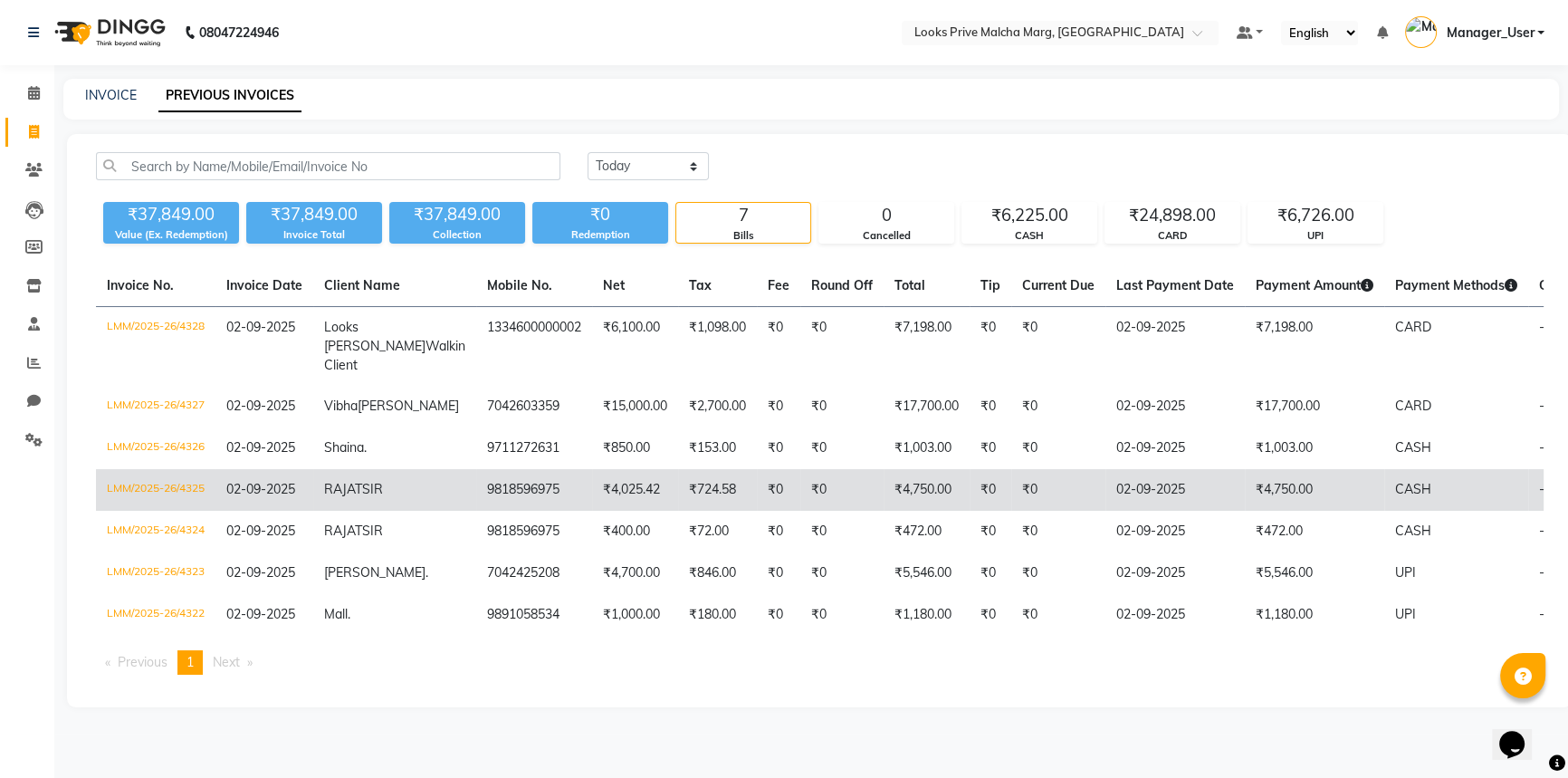
click at [1403, 511] on td "CASH" at bounding box center [1456, 490] width 144 height 42
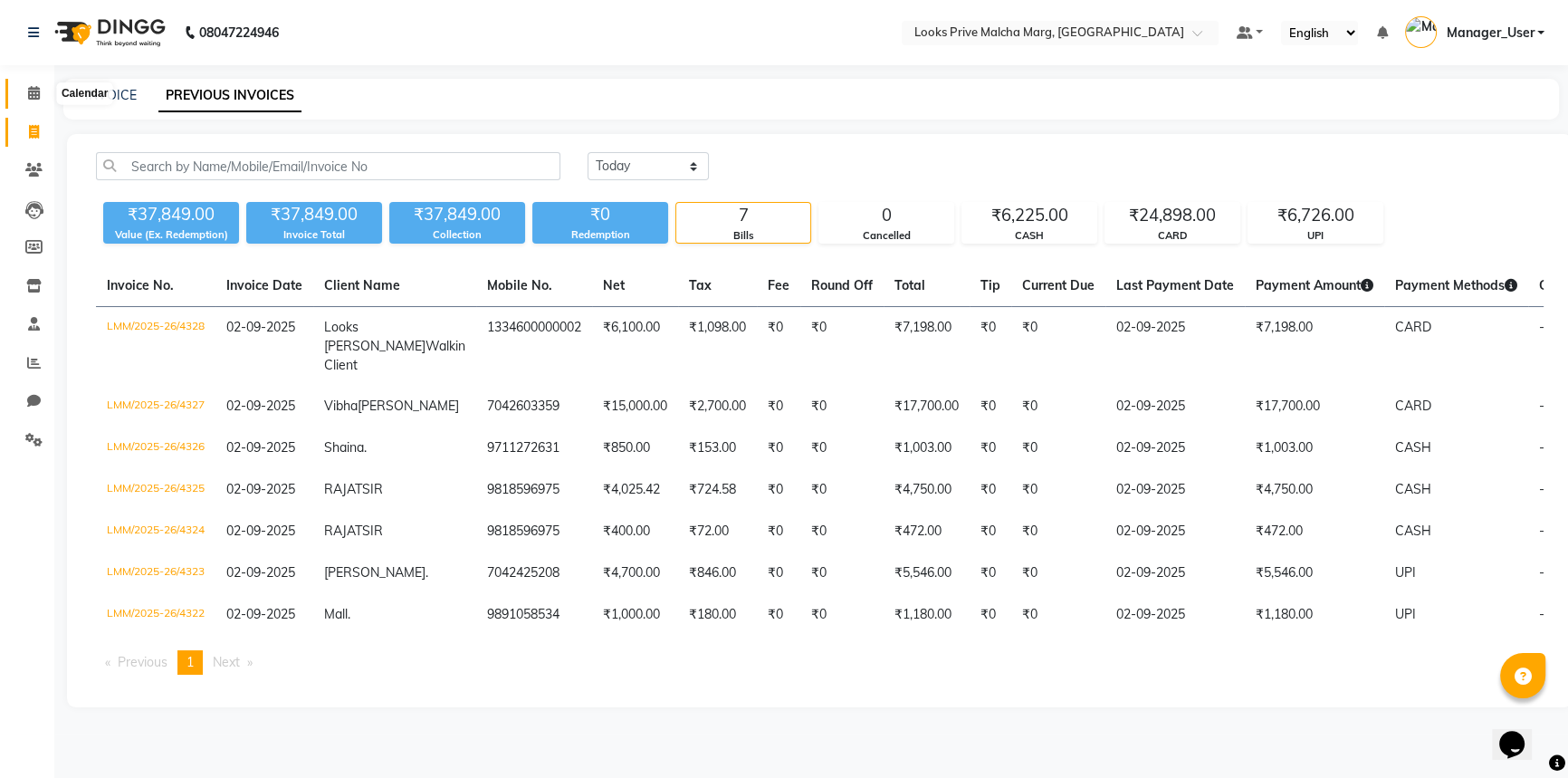
click at [26, 90] on span at bounding box center [34, 93] width 32 height 21
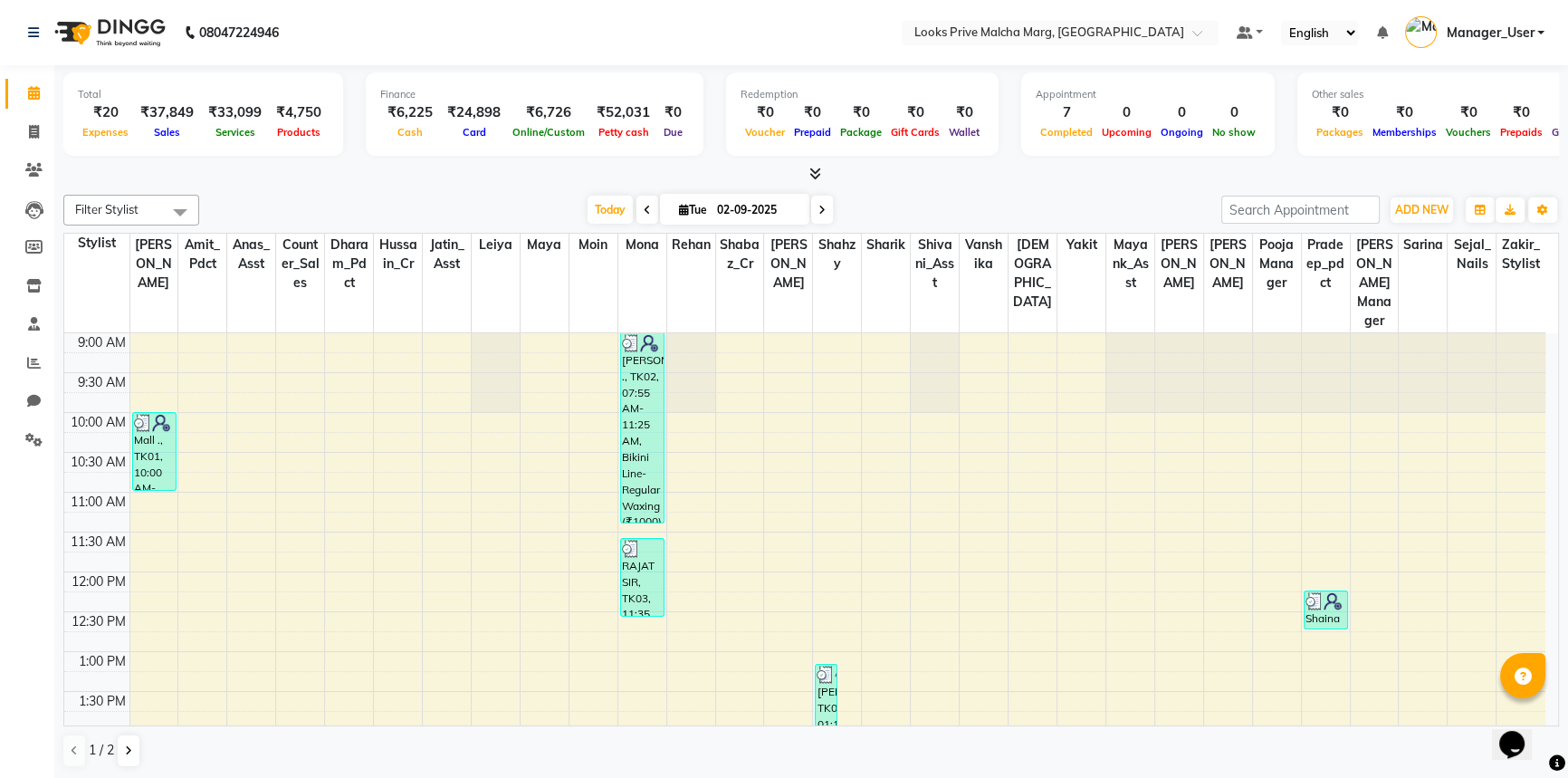
click at [336, 26] on nav "08047224946 Select Location × Looks Prive Malcha Marg, New Delhi Default Panel …" at bounding box center [784, 32] width 1568 height 65
click at [33, 132] on icon at bounding box center [34, 132] width 10 height 14
select select "service"
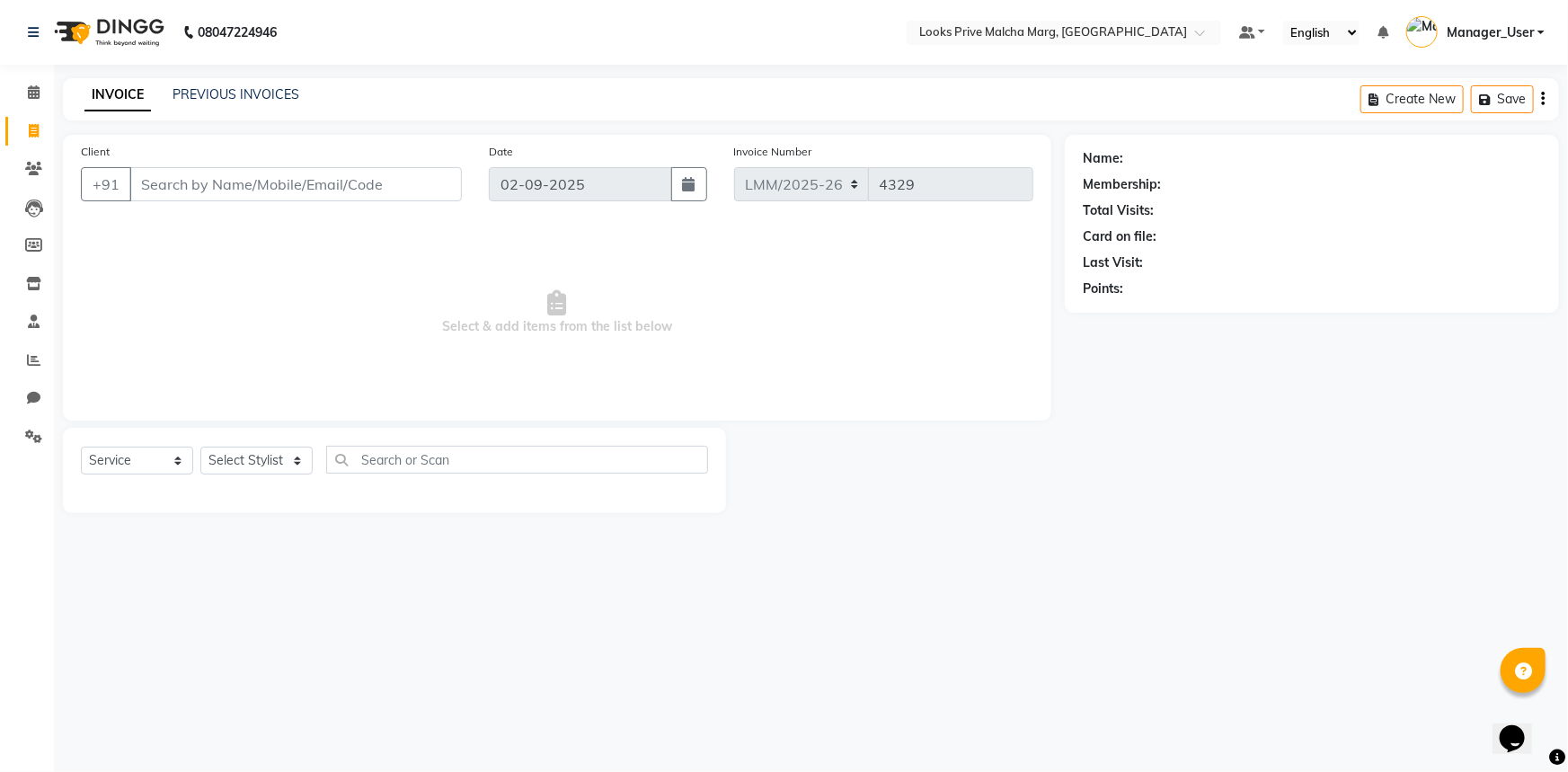
click at [180, 187] on input "Client" at bounding box center [296, 184] width 332 height 34
click at [39, 171] on icon at bounding box center [34, 168] width 17 height 14
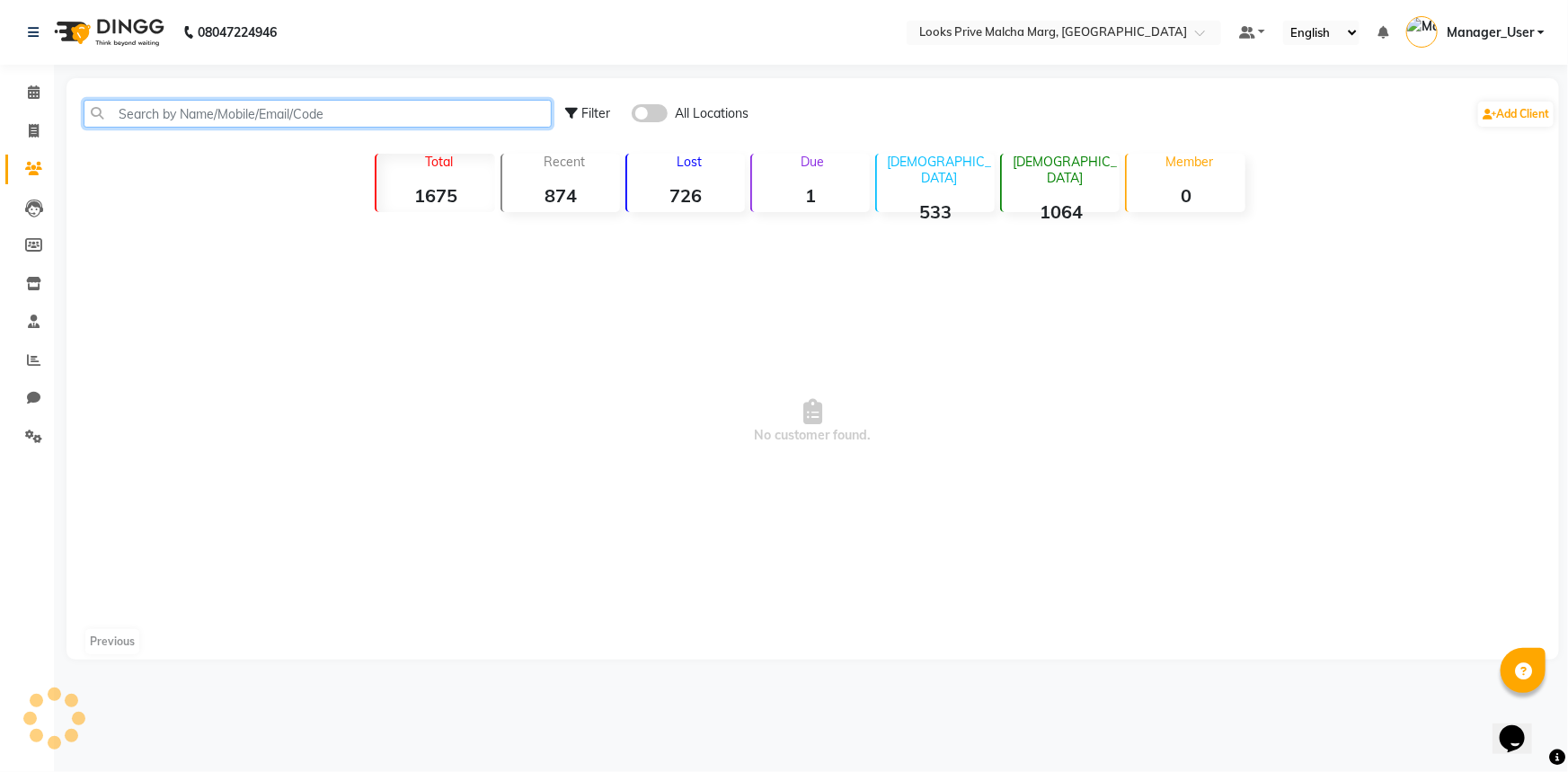
click at [316, 109] on input "text" at bounding box center [318, 113] width 468 height 28
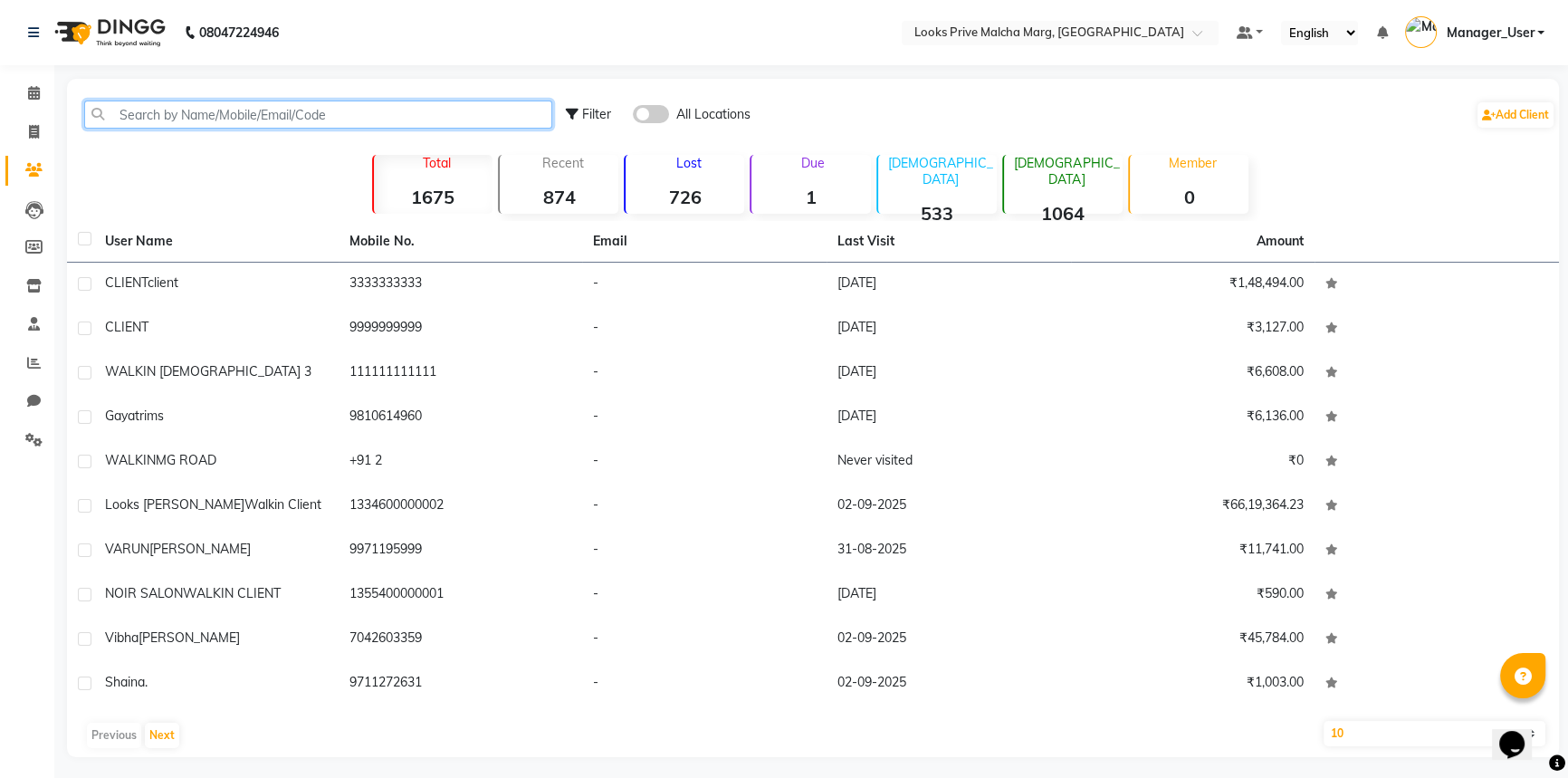
paste input "9810052579"
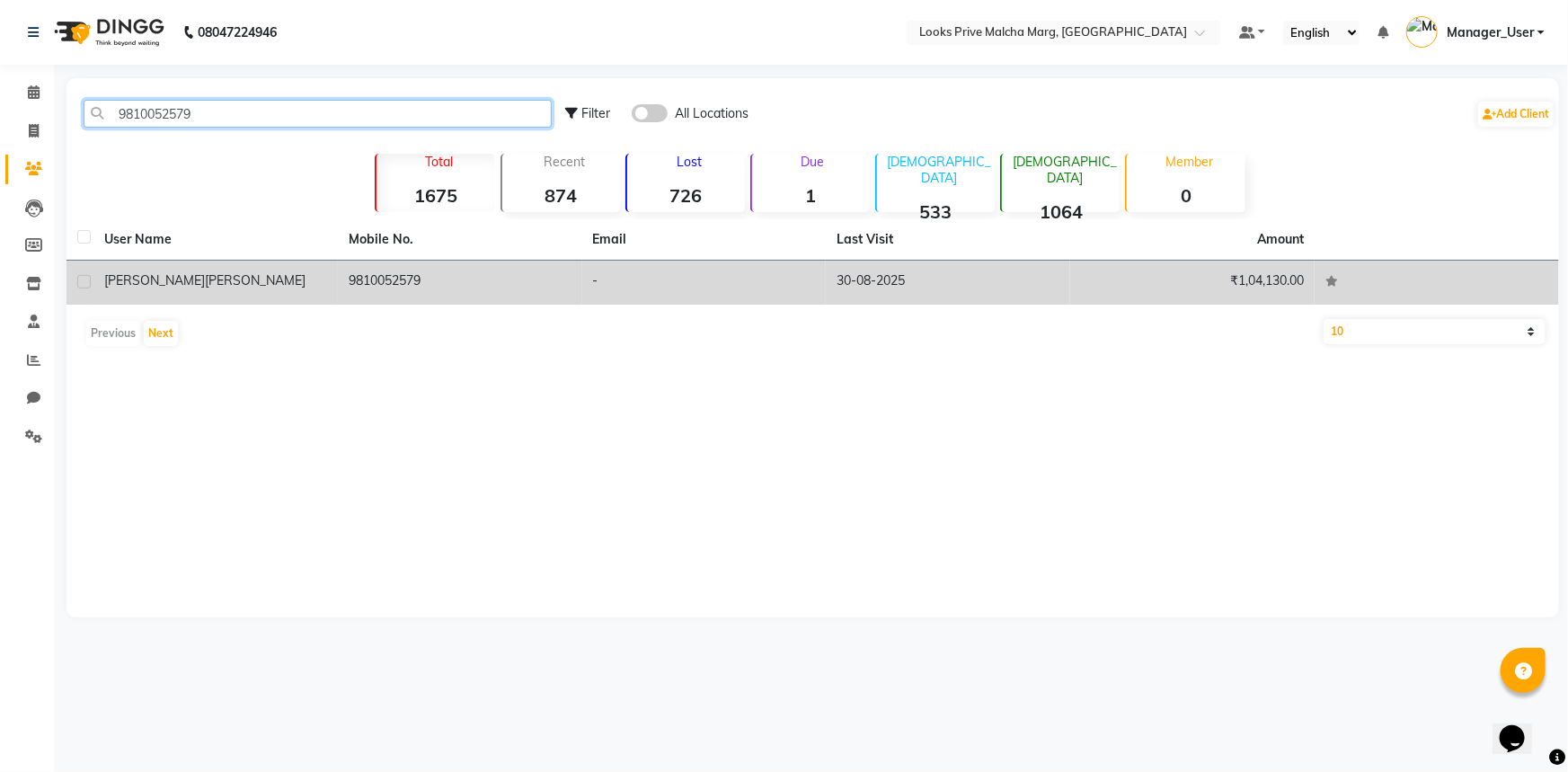
type input "9810052579"
click at [377, 281] on td "9810052579" at bounding box center [459, 282] width 244 height 44
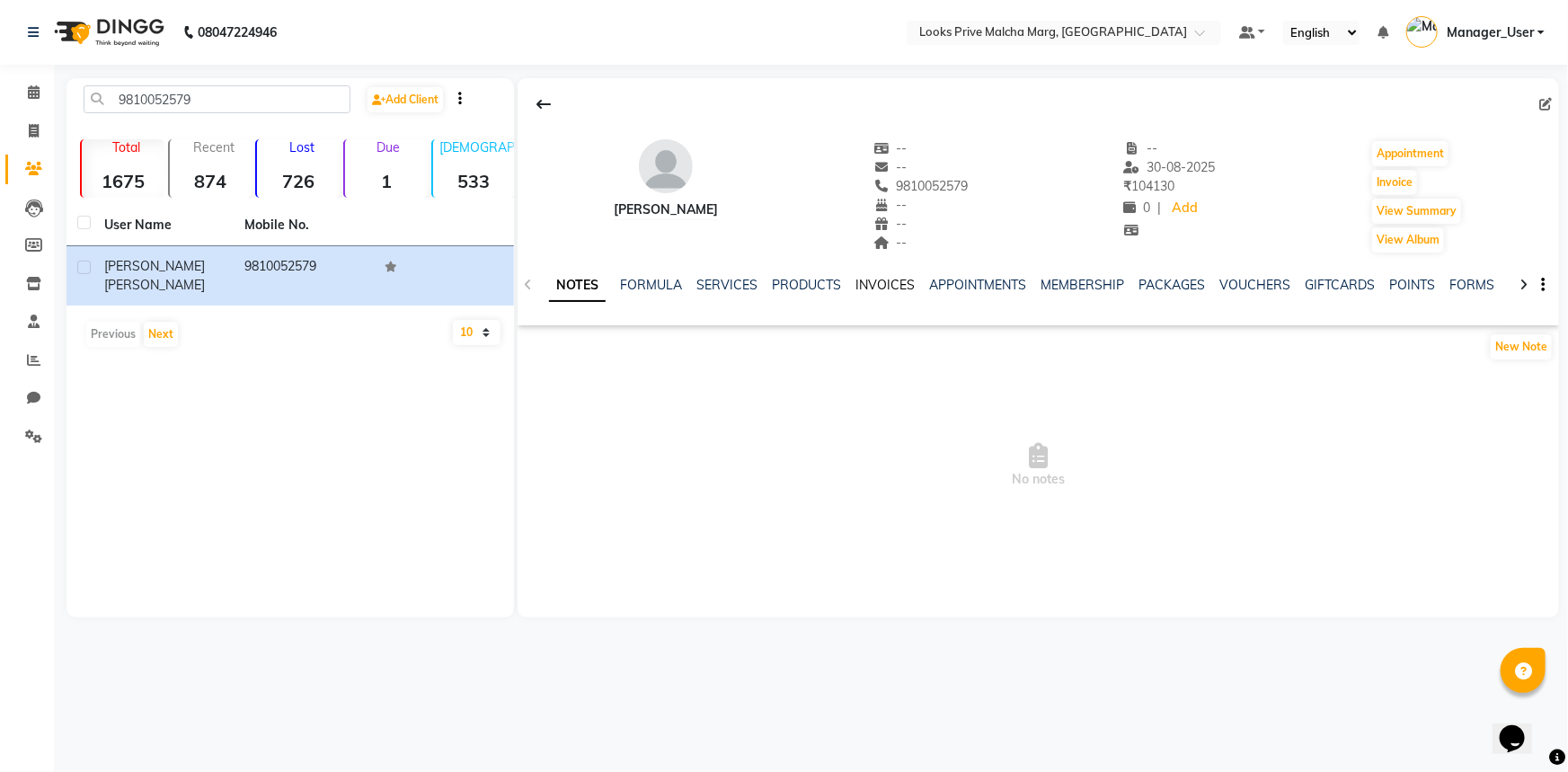
click at [865, 284] on link "INVOICES" at bounding box center [885, 285] width 59 height 16
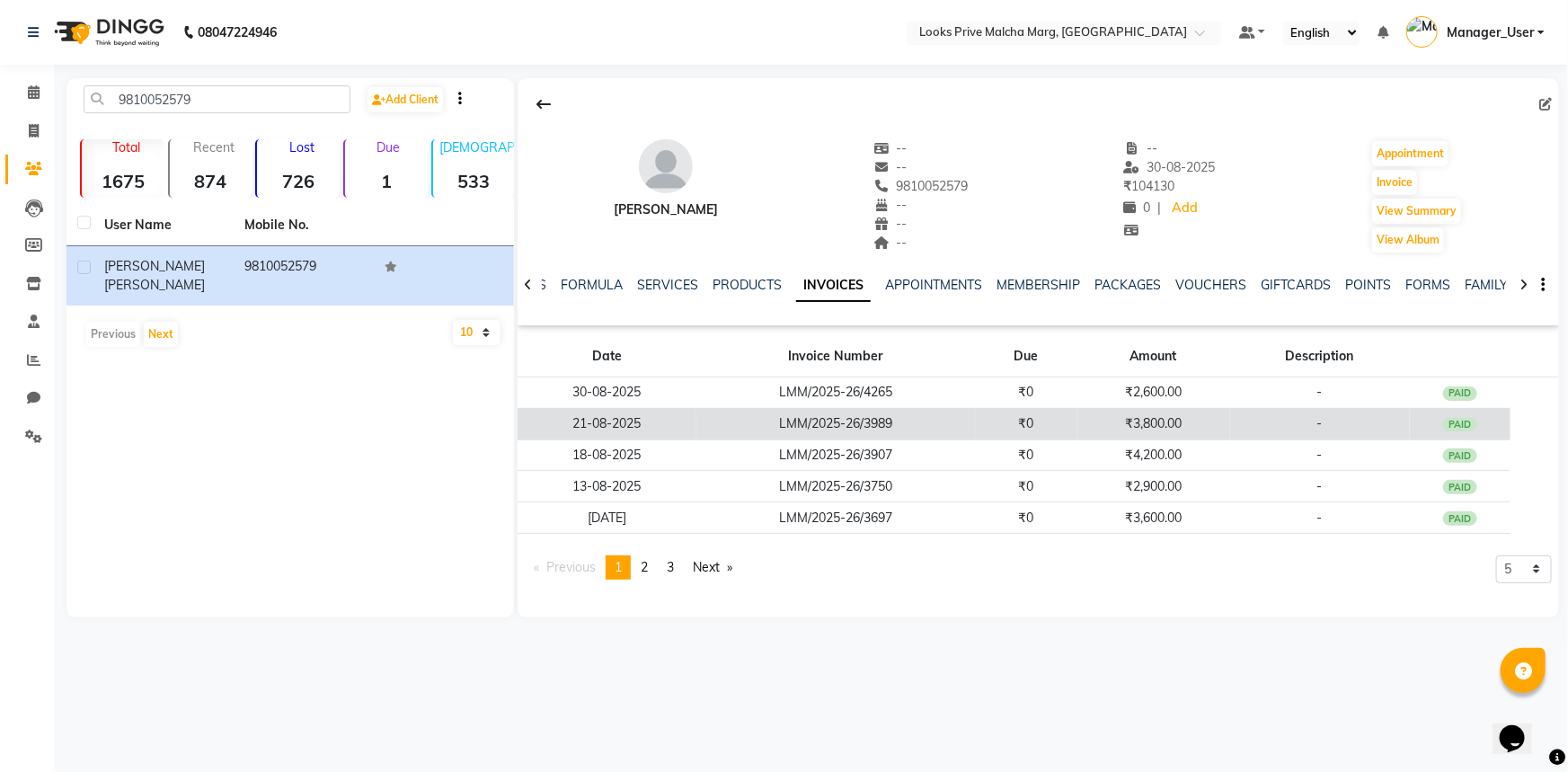
click at [1460, 423] on div "PAID" at bounding box center [1460, 425] width 34 height 15
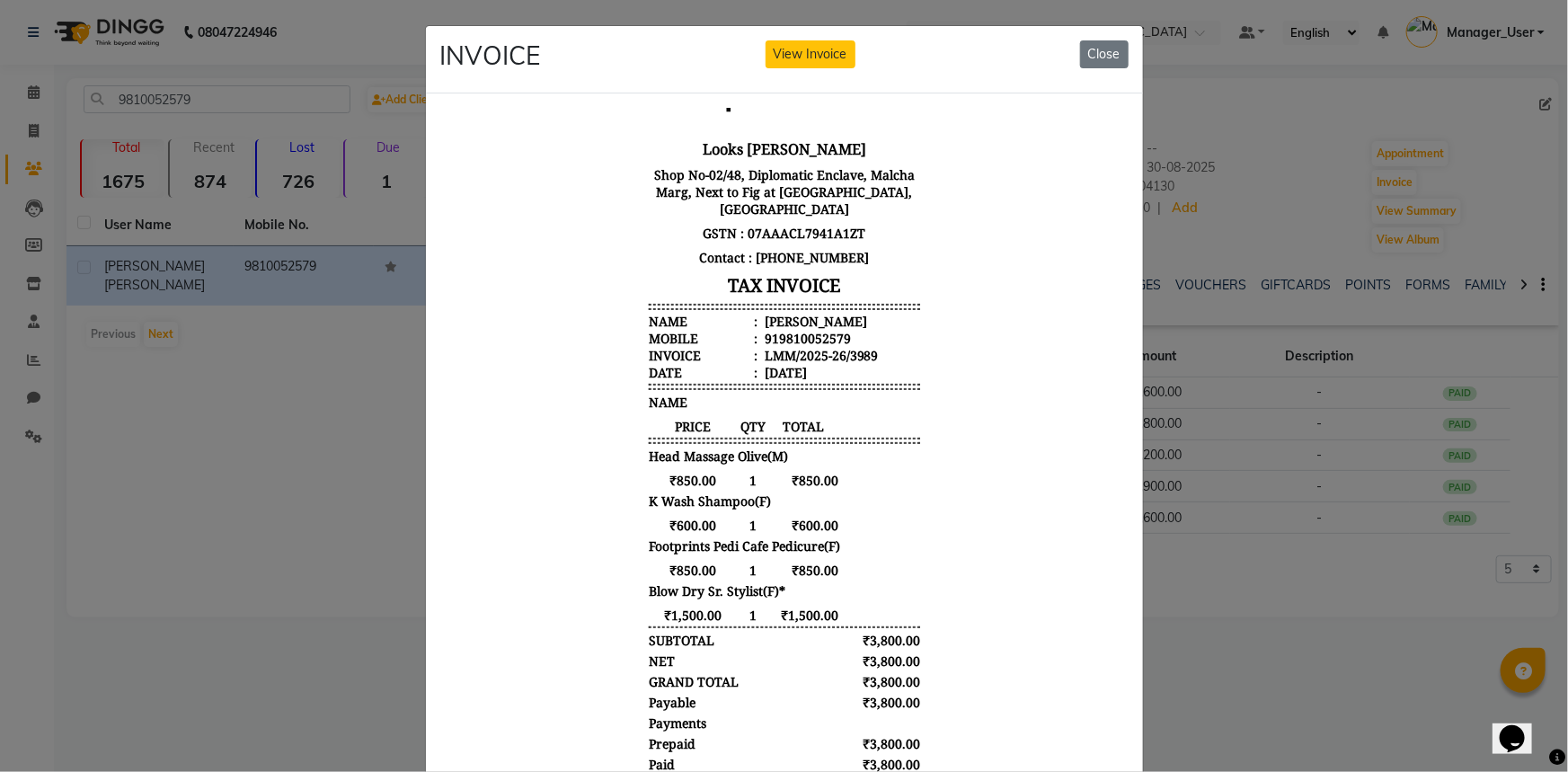
scroll to position [90, 0]
click at [1266, 617] on ngb-modal-window "INVOICE View Invoice Close" at bounding box center [784, 386] width 1568 height 772
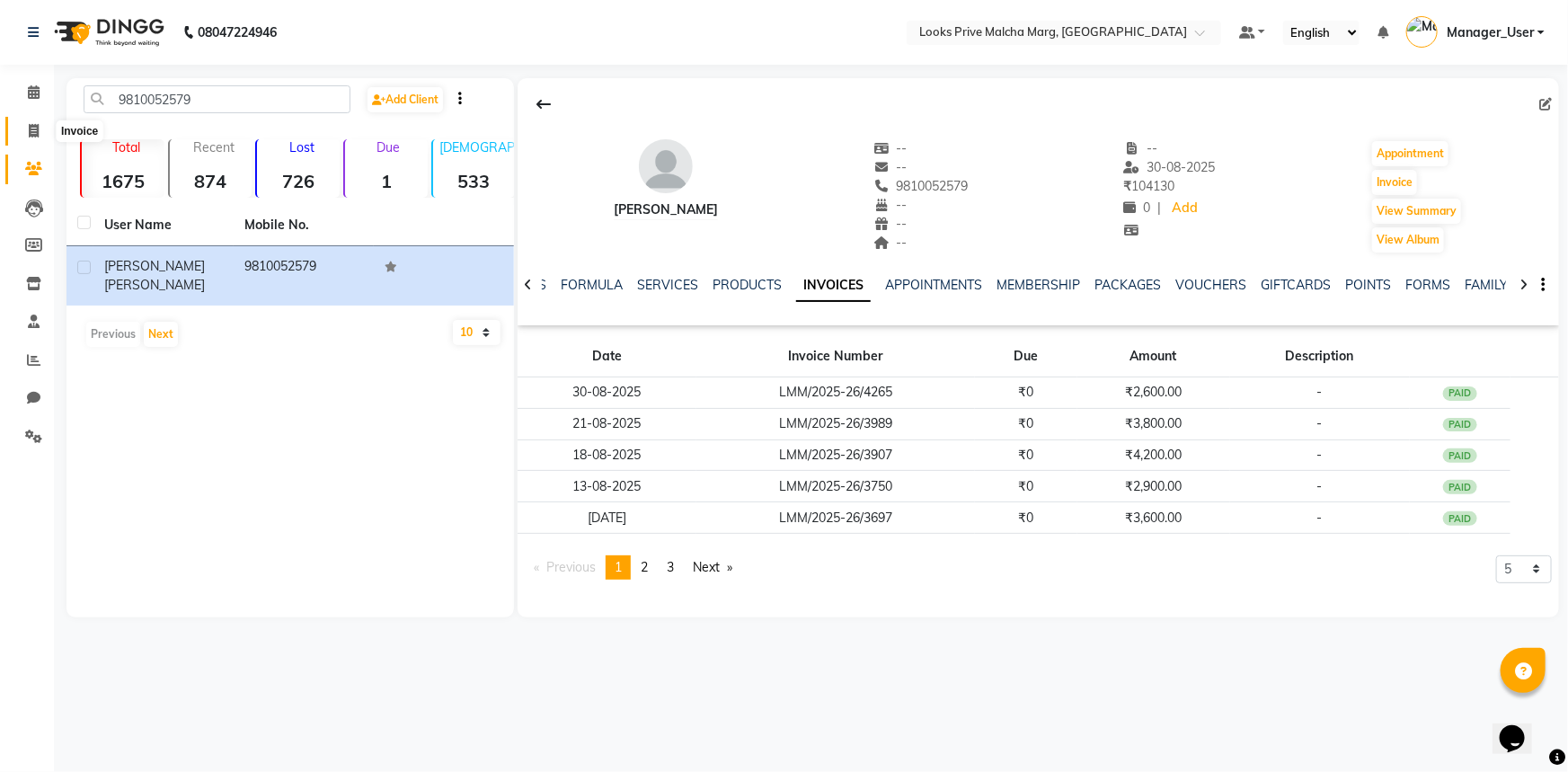
click at [34, 125] on icon at bounding box center [34, 131] width 10 height 14
select select "service"
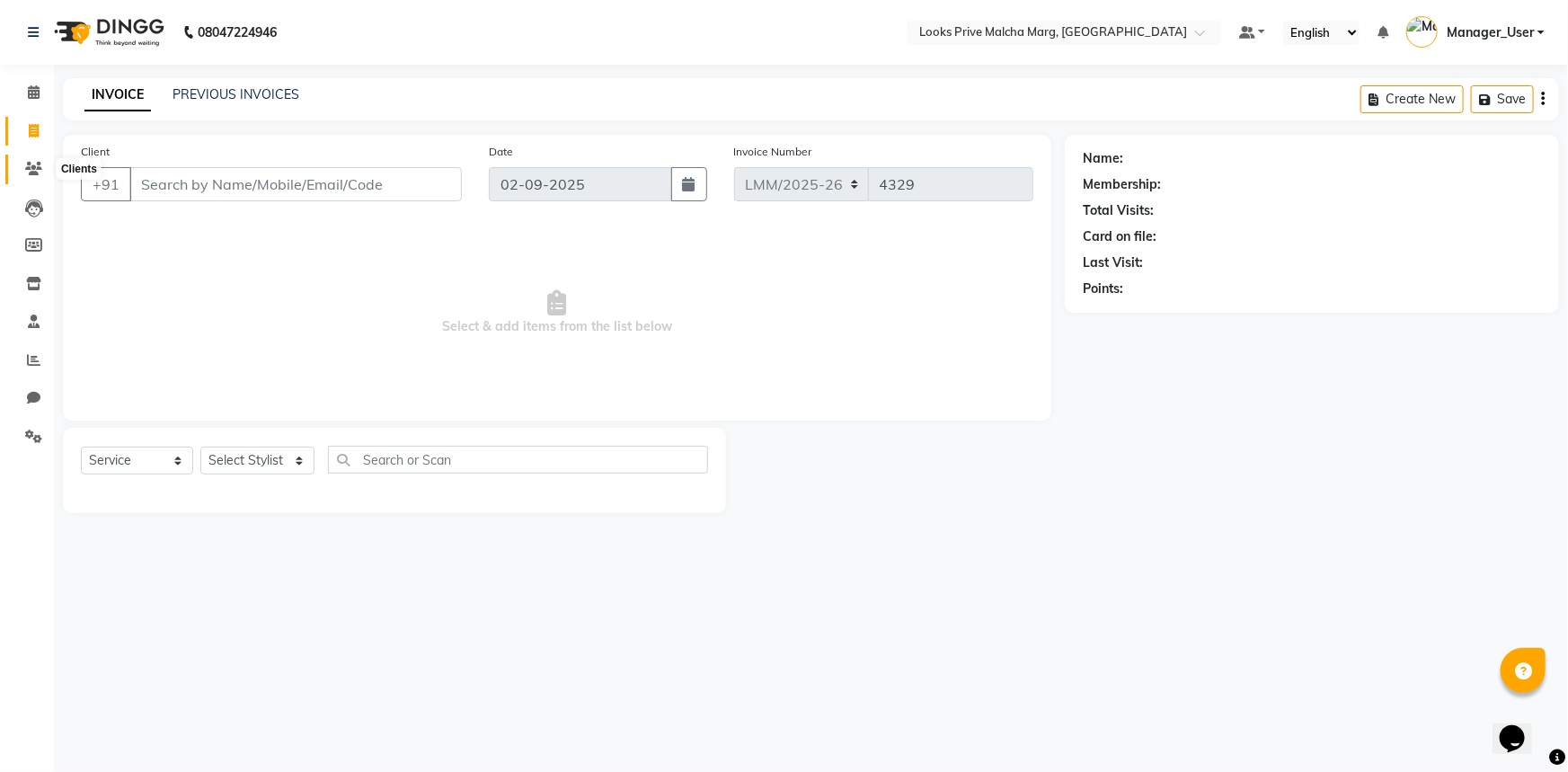
click at [26, 173] on icon at bounding box center [34, 168] width 17 height 14
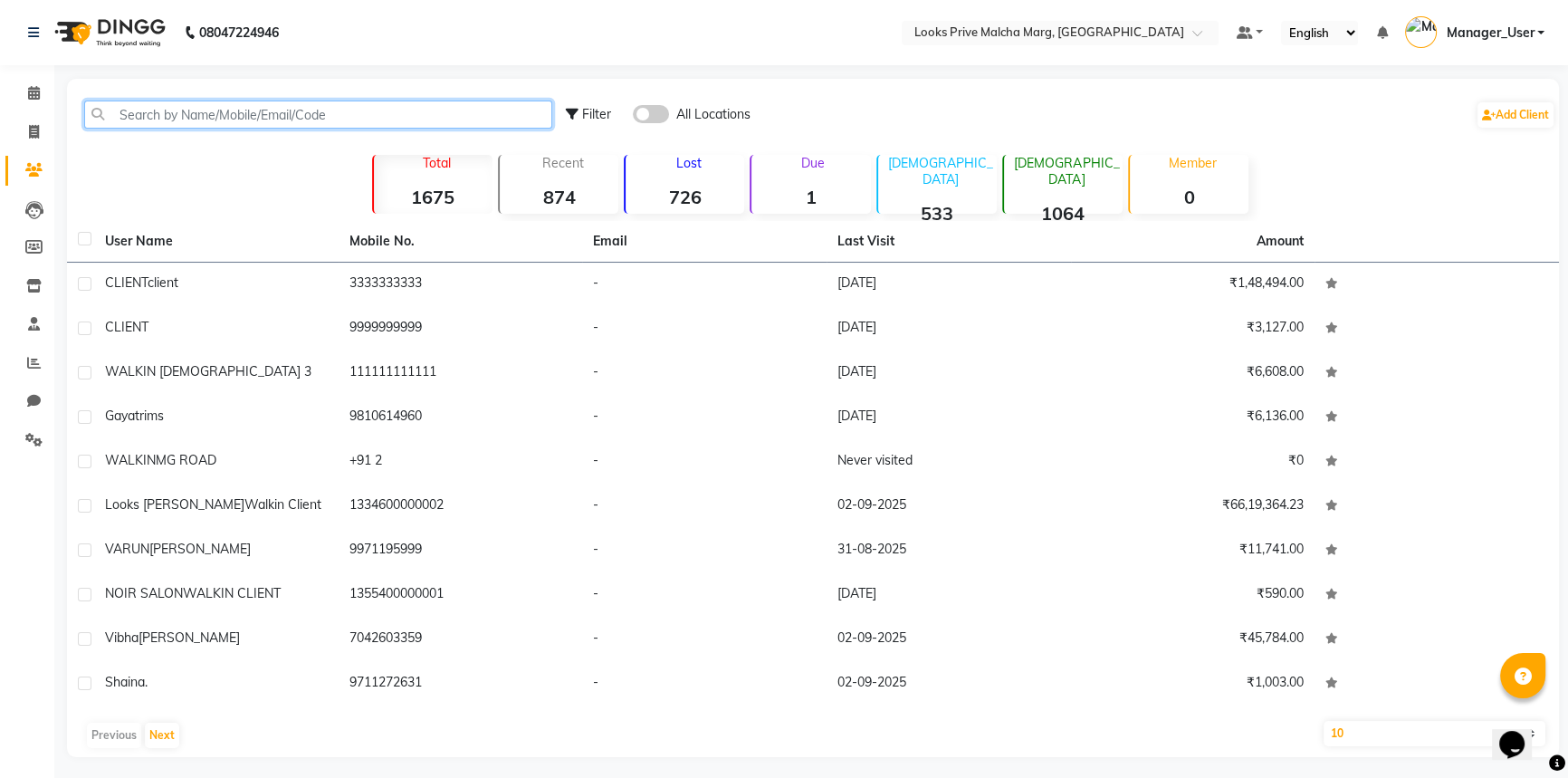
click at [260, 105] on input "text" at bounding box center [318, 114] width 468 height 28
paste input "9810052579"
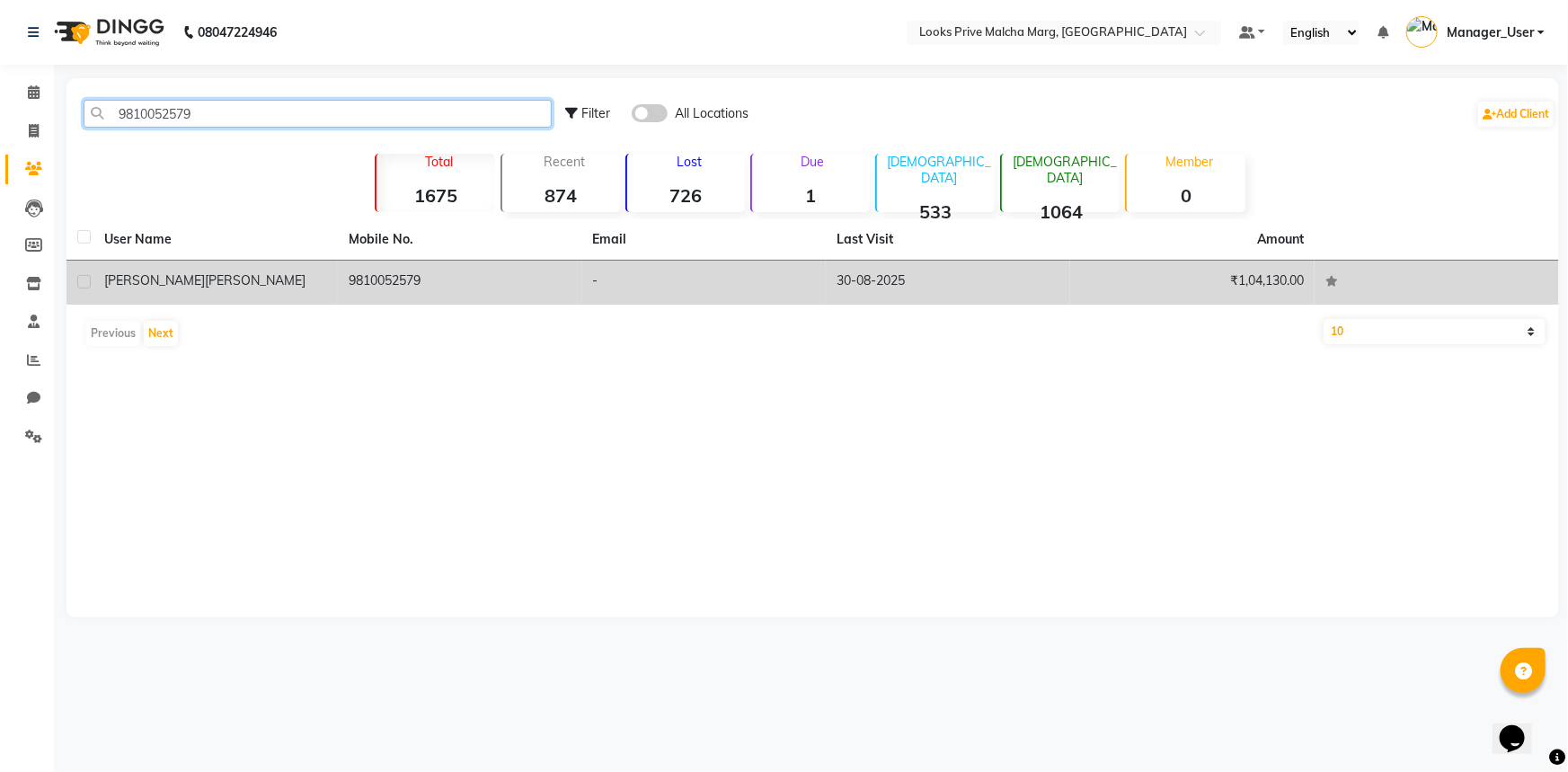
type input "9810052579"
click at [182, 279] on div "DAYA UPPAL" at bounding box center [216, 280] width 223 height 19
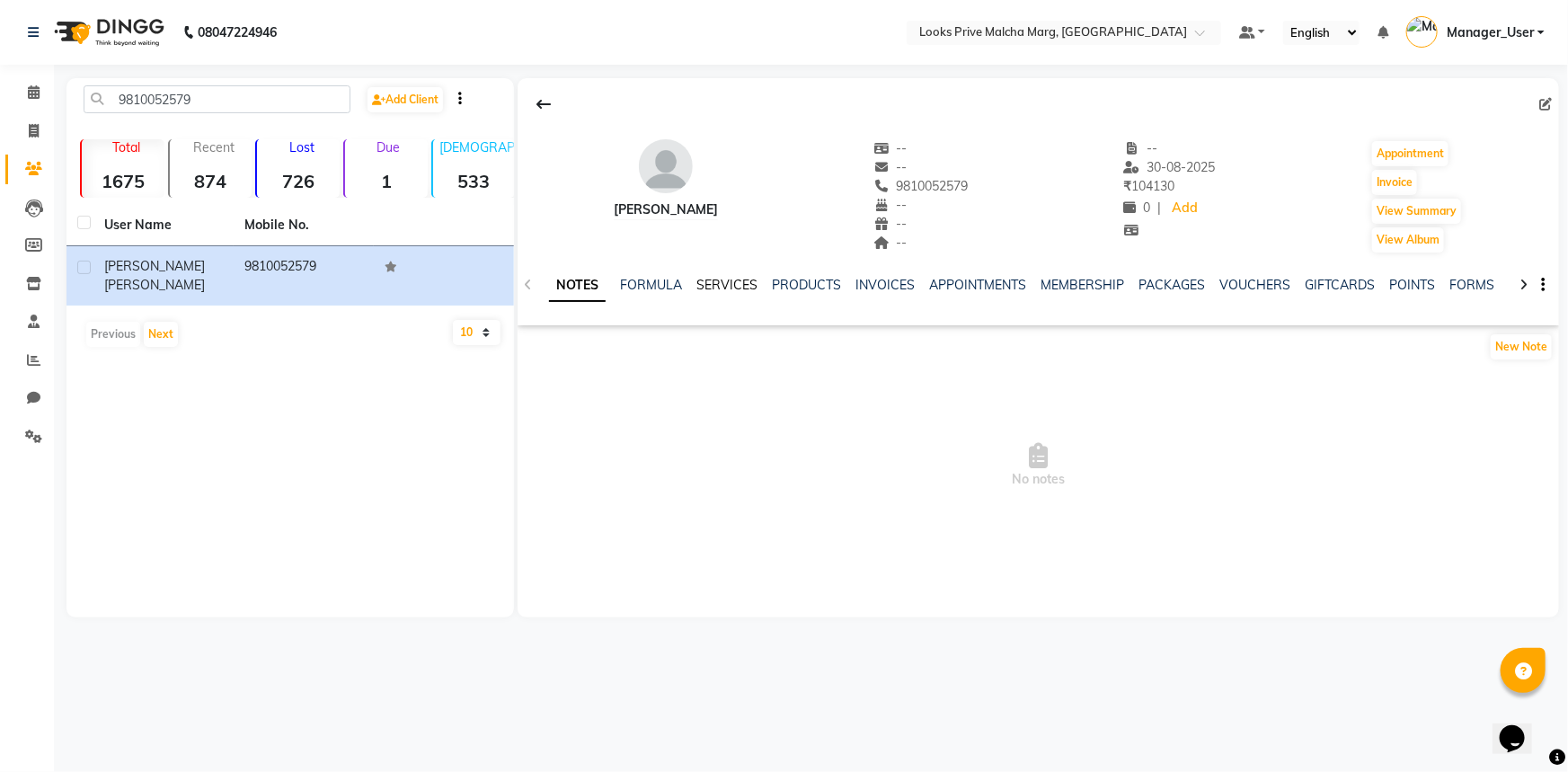
click at [728, 282] on link "SERVICES" at bounding box center [726, 285] width 61 height 16
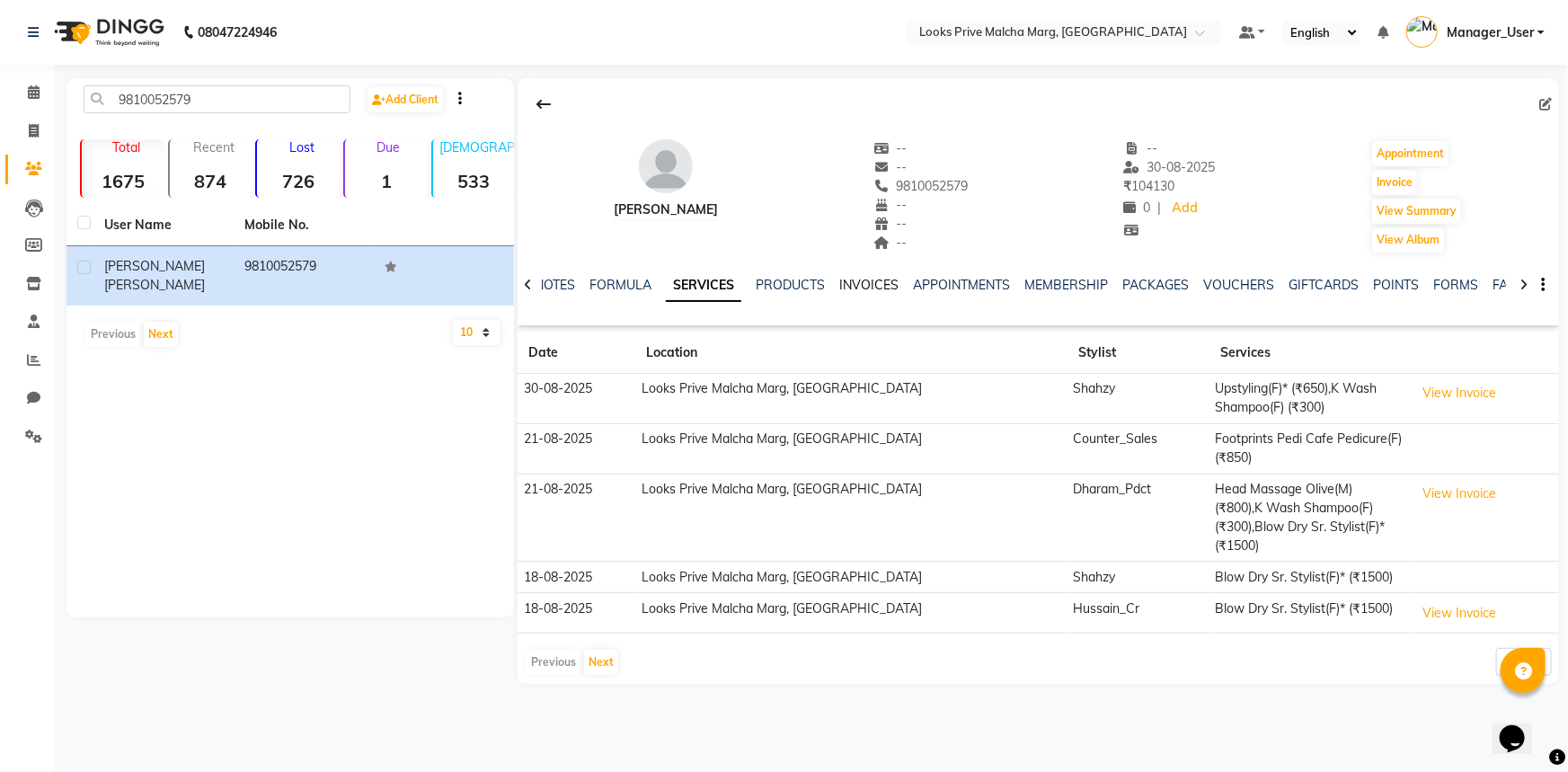
click at [865, 285] on link "INVOICES" at bounding box center [868, 285] width 59 height 16
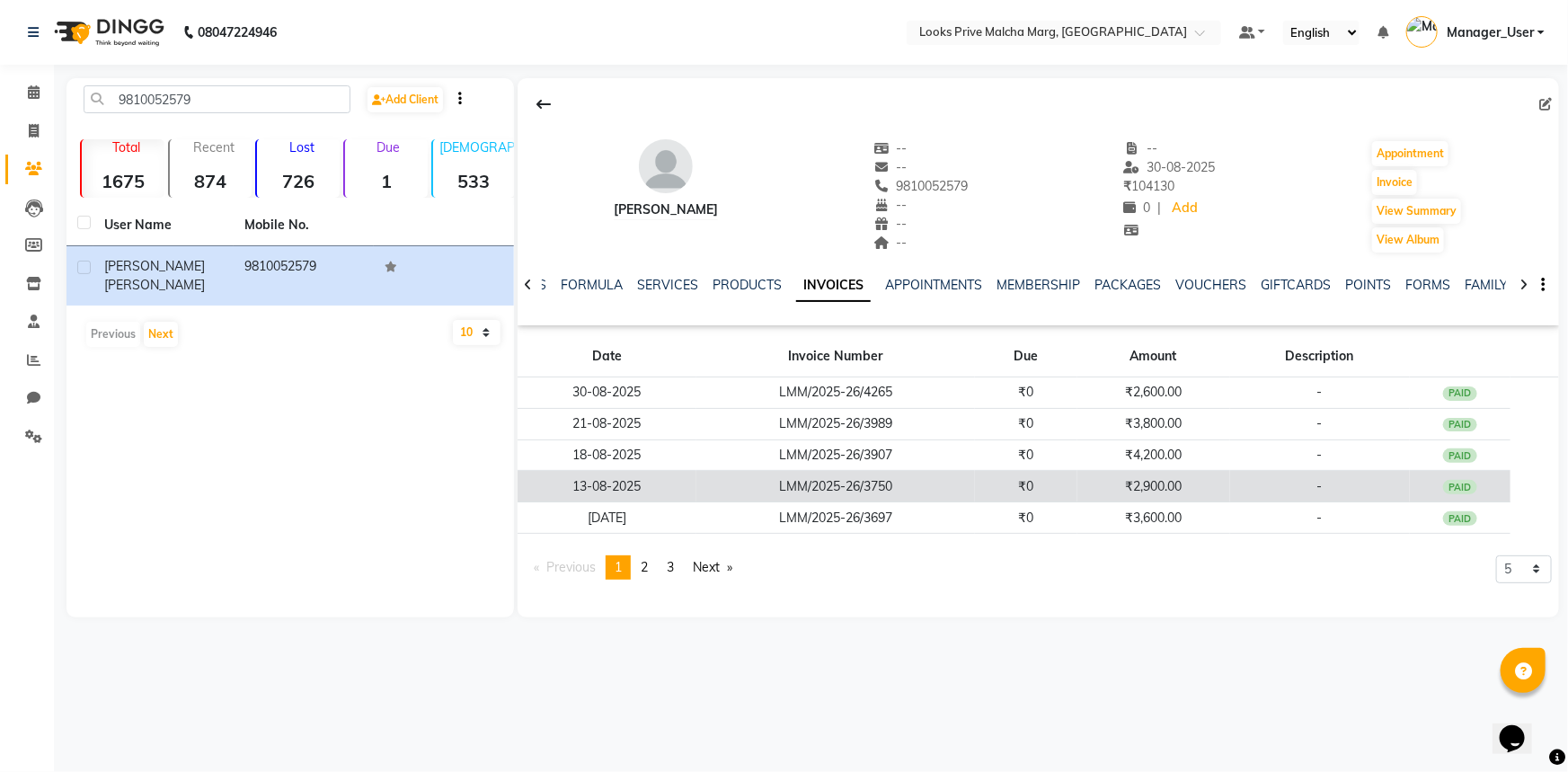
click at [1468, 487] on div "PAID" at bounding box center [1460, 487] width 34 height 15
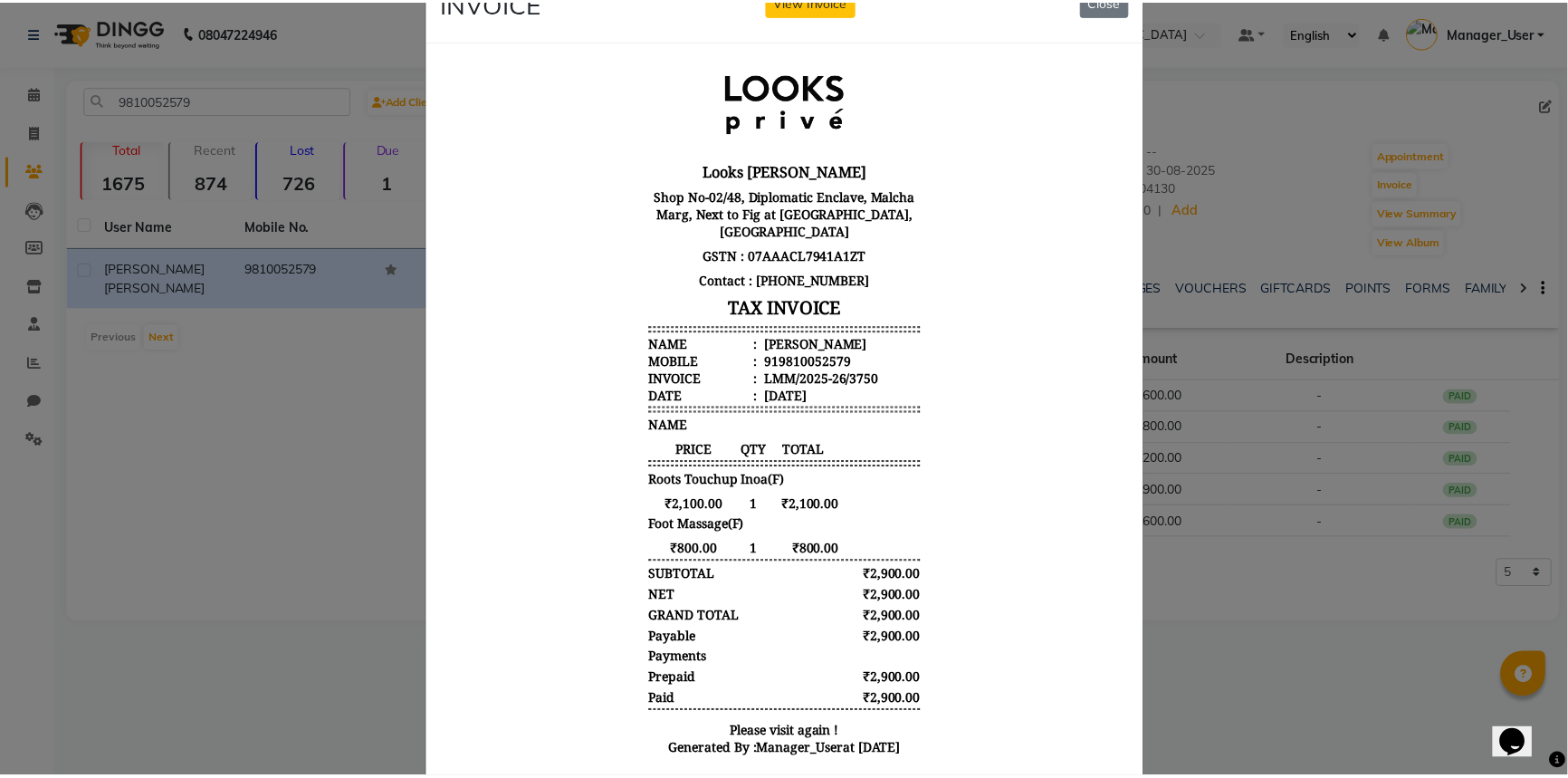
scroll to position [81, 0]
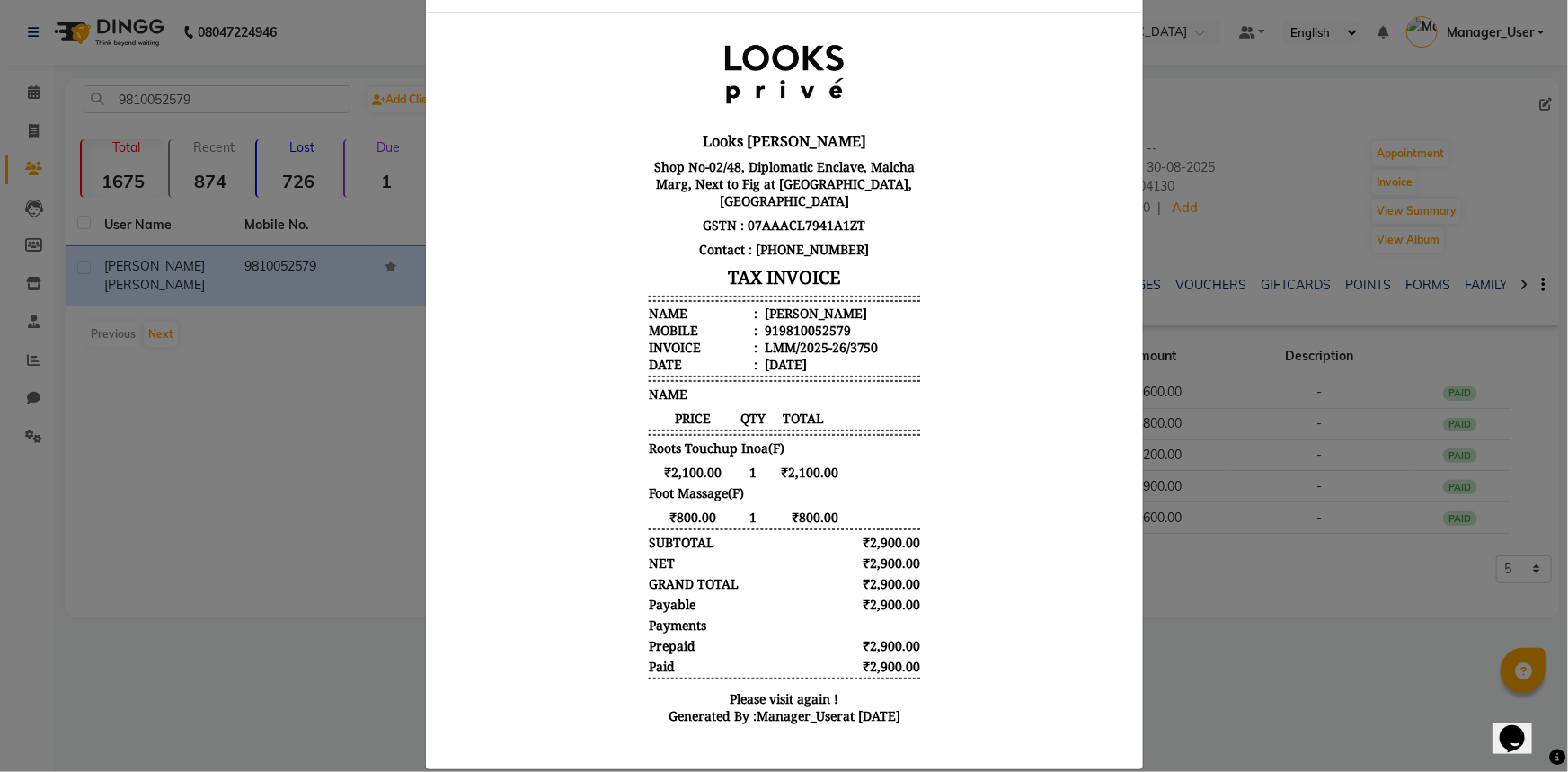
click at [1245, 592] on ngb-modal-window "INVOICE View Invoice Close" at bounding box center [784, 386] width 1568 height 772
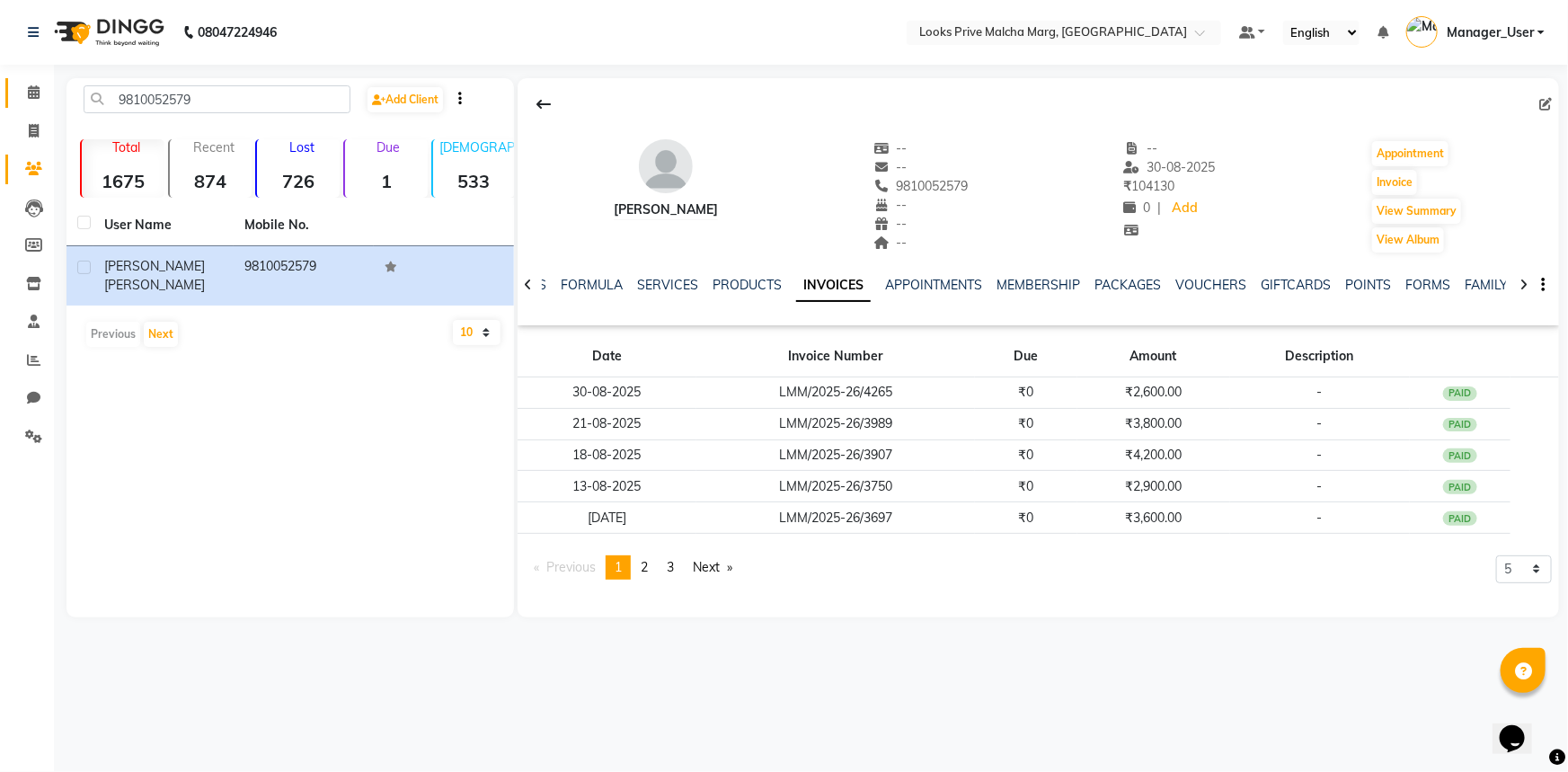
click at [31, 83] on span at bounding box center [34, 93] width 32 height 21
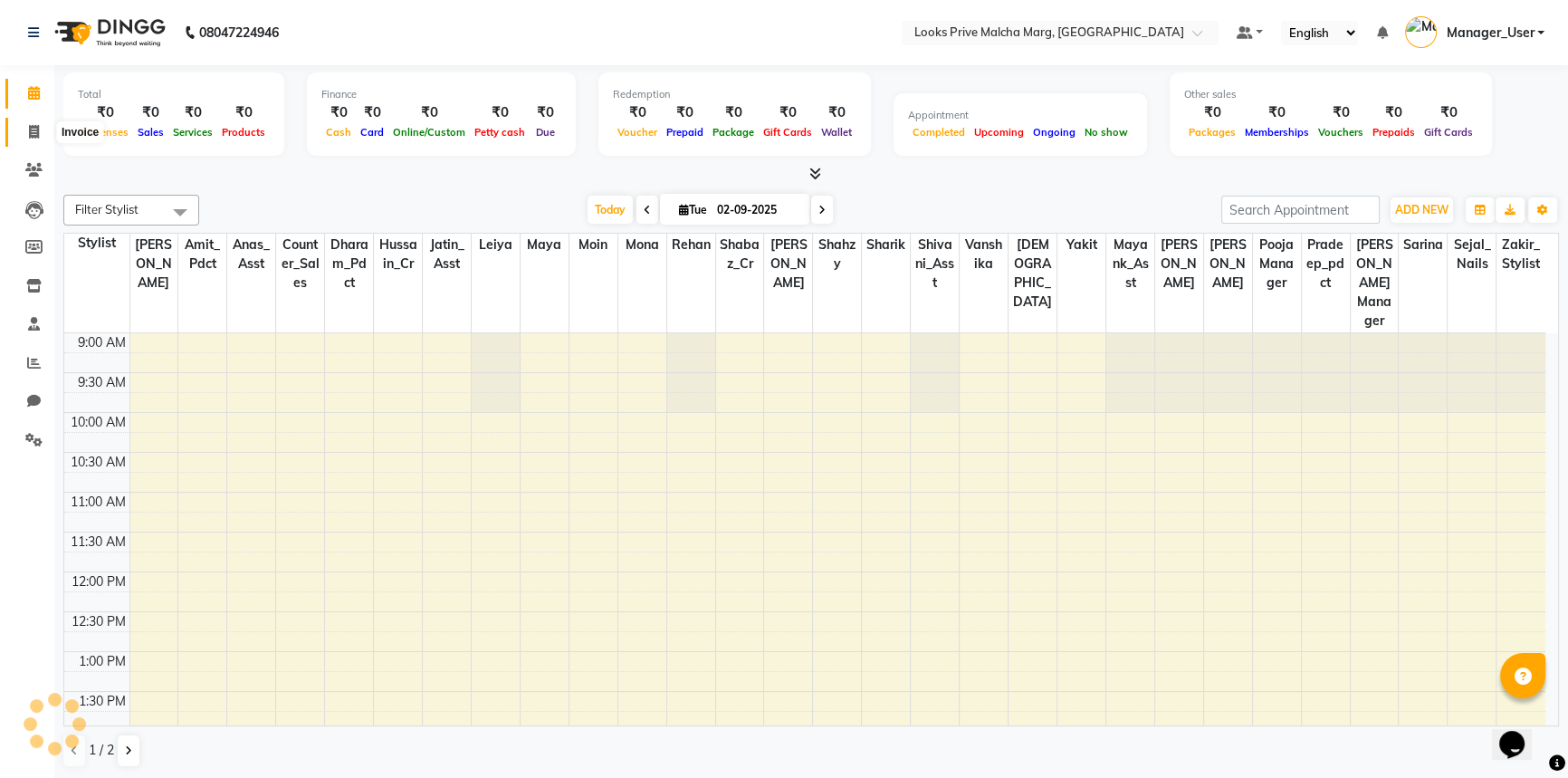
click at [37, 126] on icon at bounding box center [34, 132] width 10 height 14
select select "service"
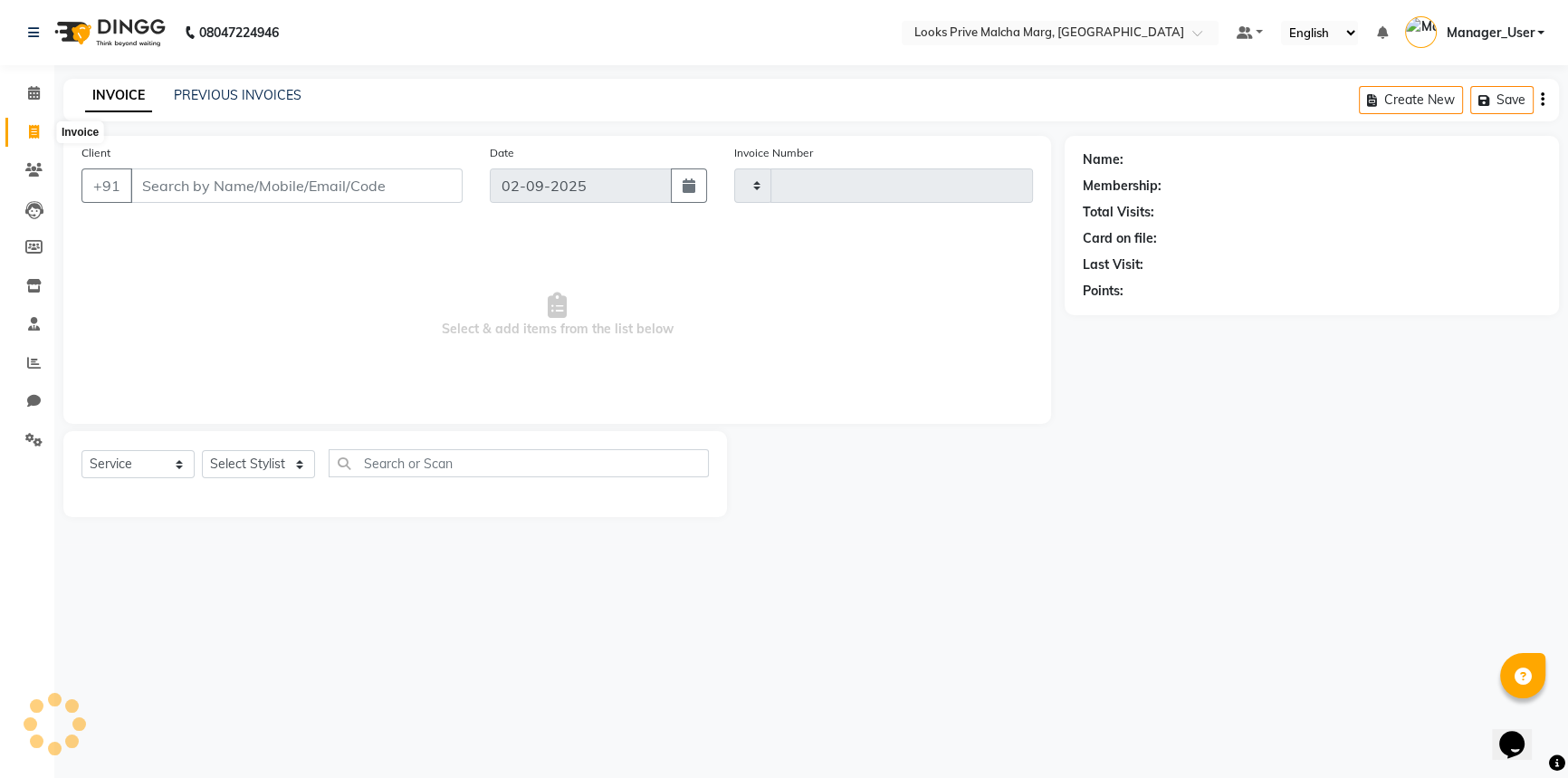
type input "4329"
select select "7648"
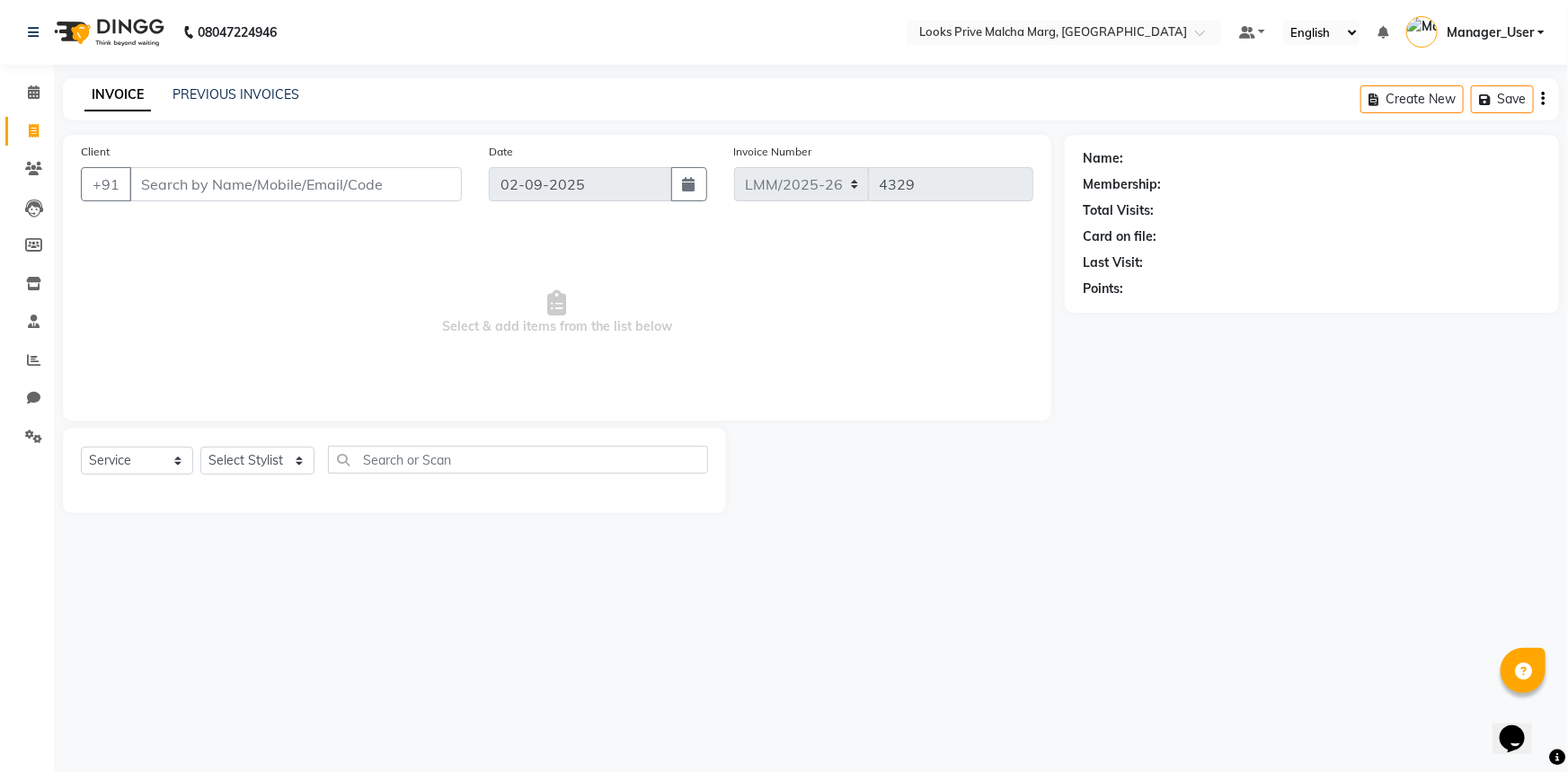
click at [273, 172] on input "Client" at bounding box center [296, 184] width 332 height 34
click at [31, 102] on span at bounding box center [34, 93] width 32 height 21
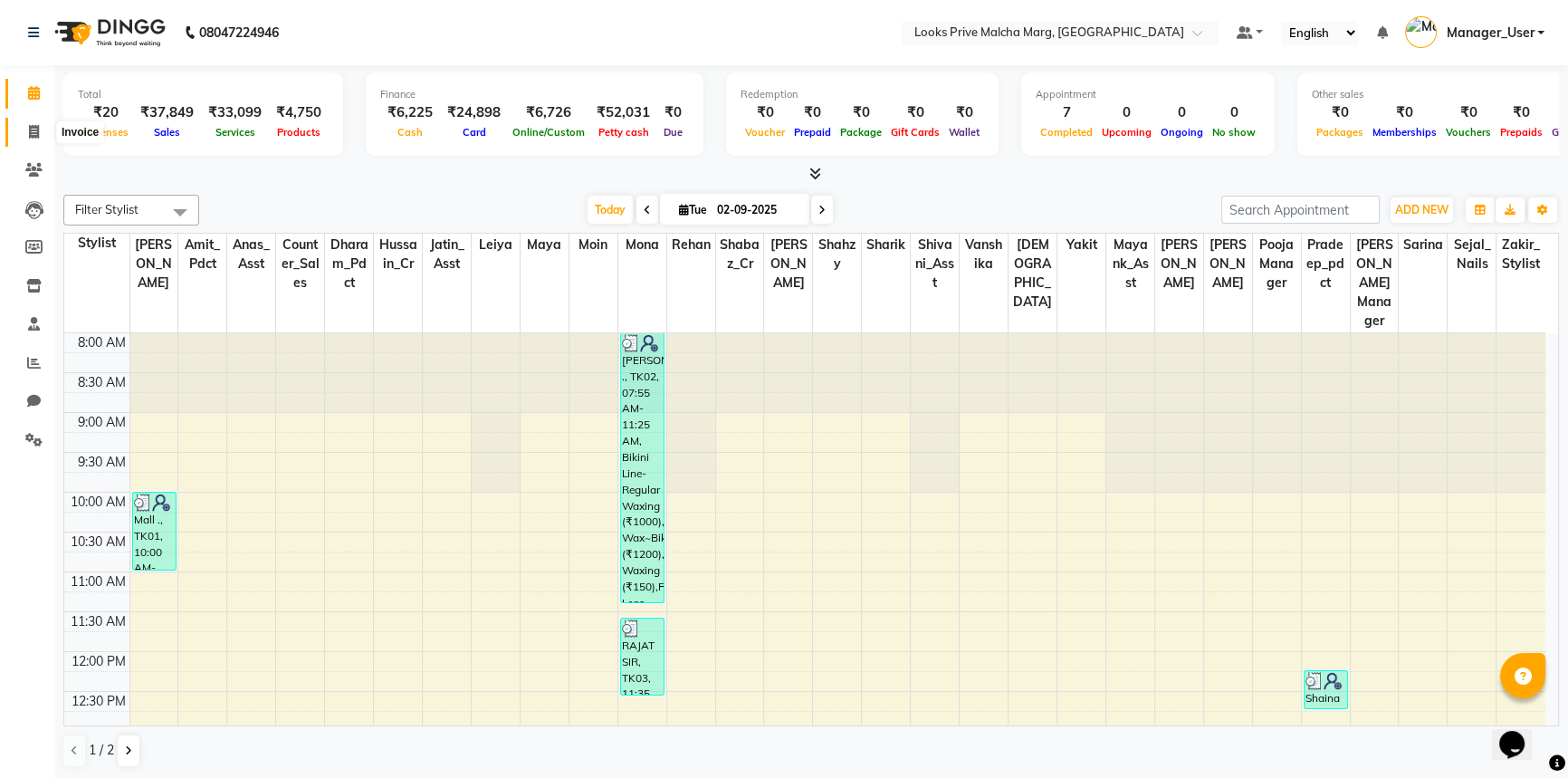
click at [41, 133] on span at bounding box center [34, 133] width 32 height 21
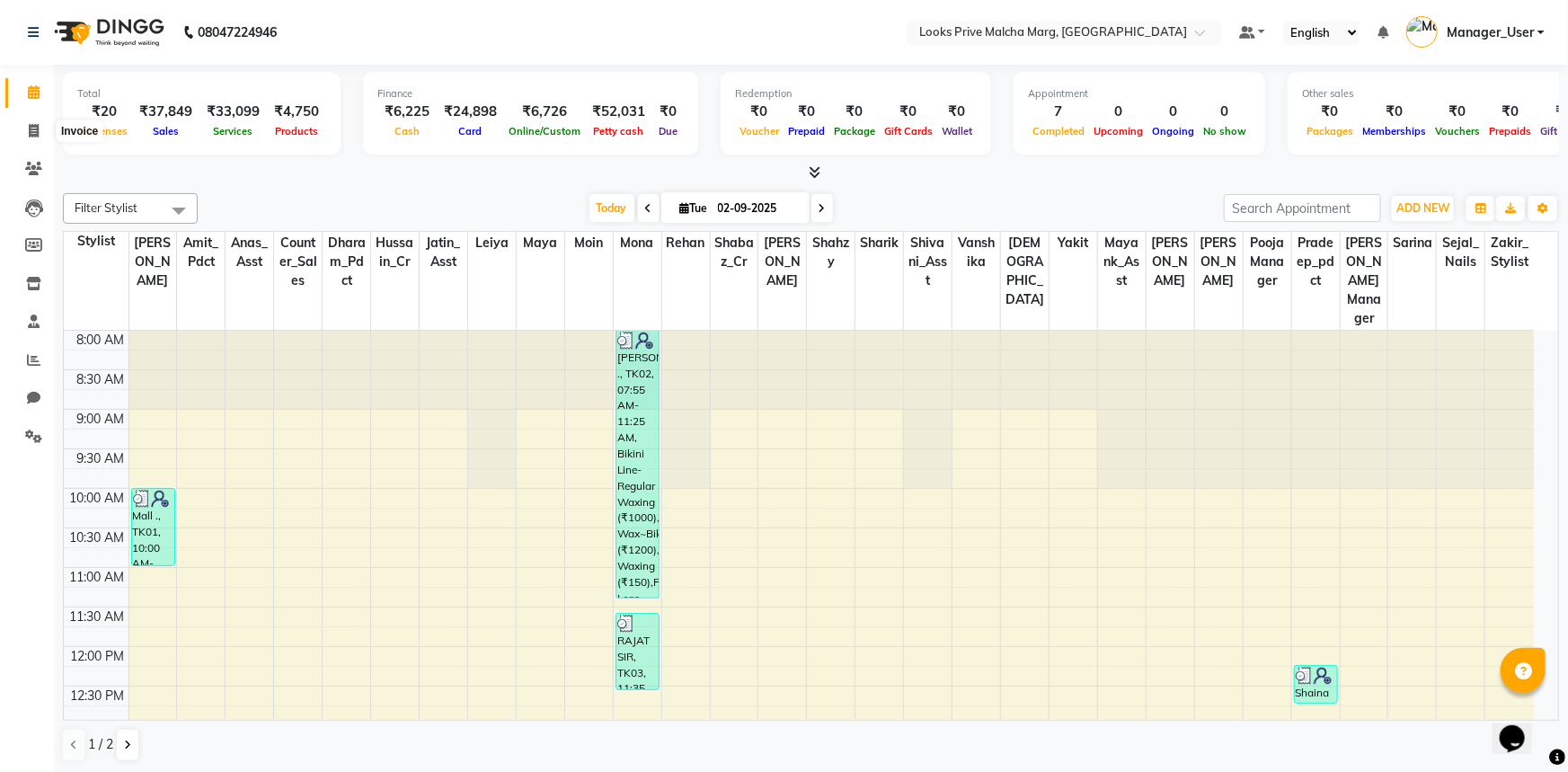
select select "service"
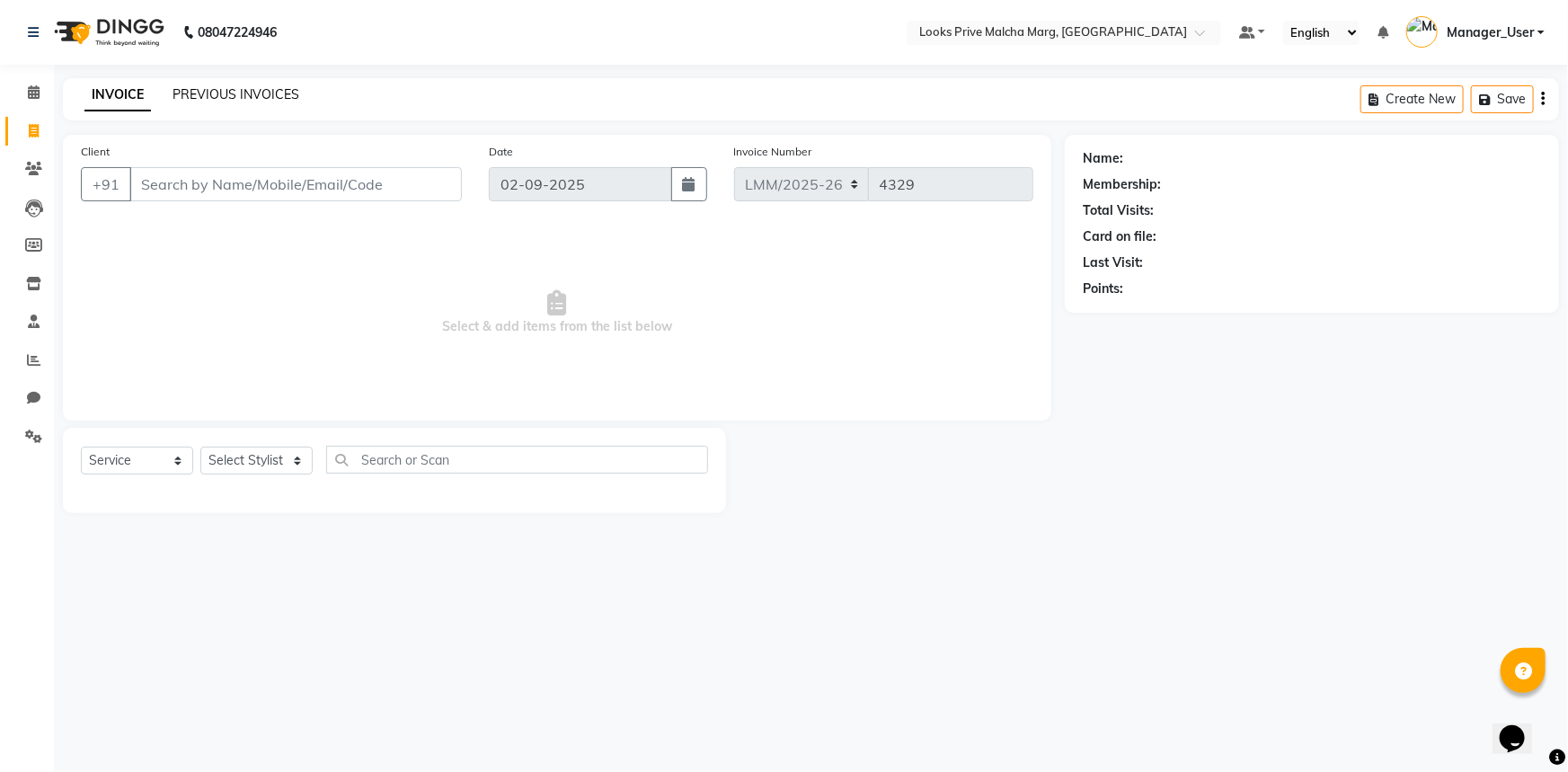
click at [179, 98] on link "PREVIOUS INVOICES" at bounding box center [236, 94] width 127 height 16
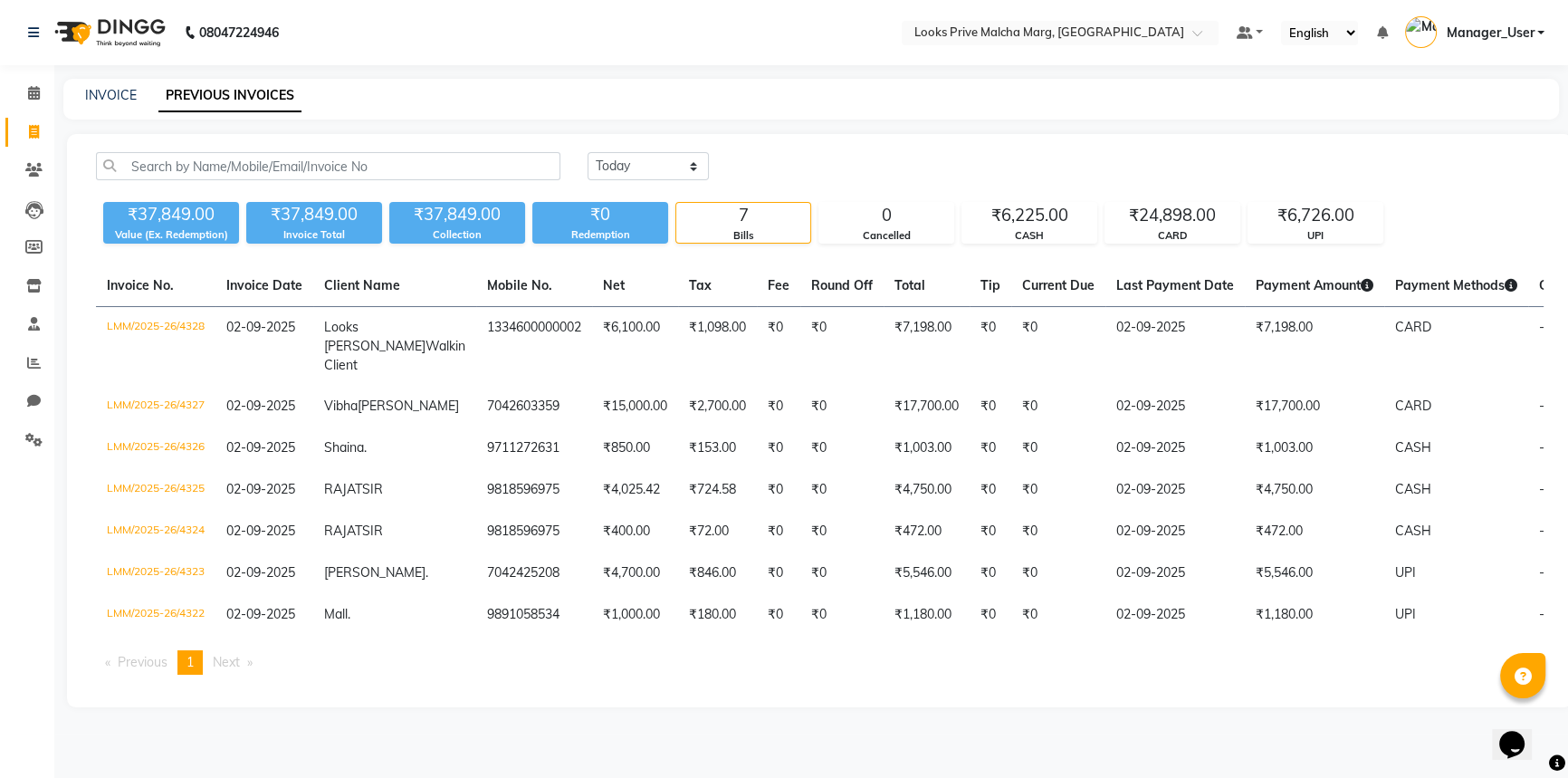
click at [29, 130] on icon at bounding box center [34, 132] width 10 height 14
select select "service"
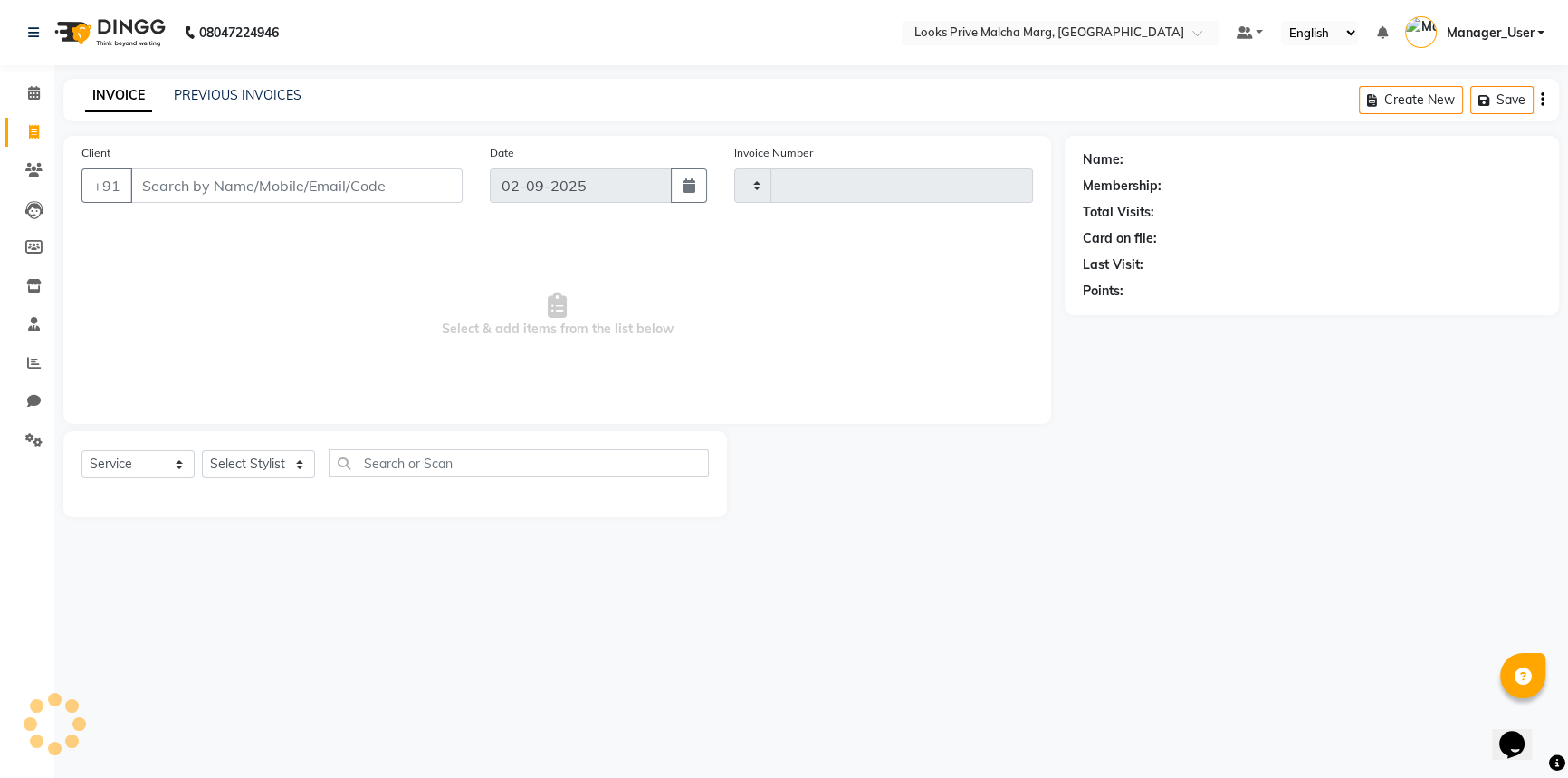
type input "4329"
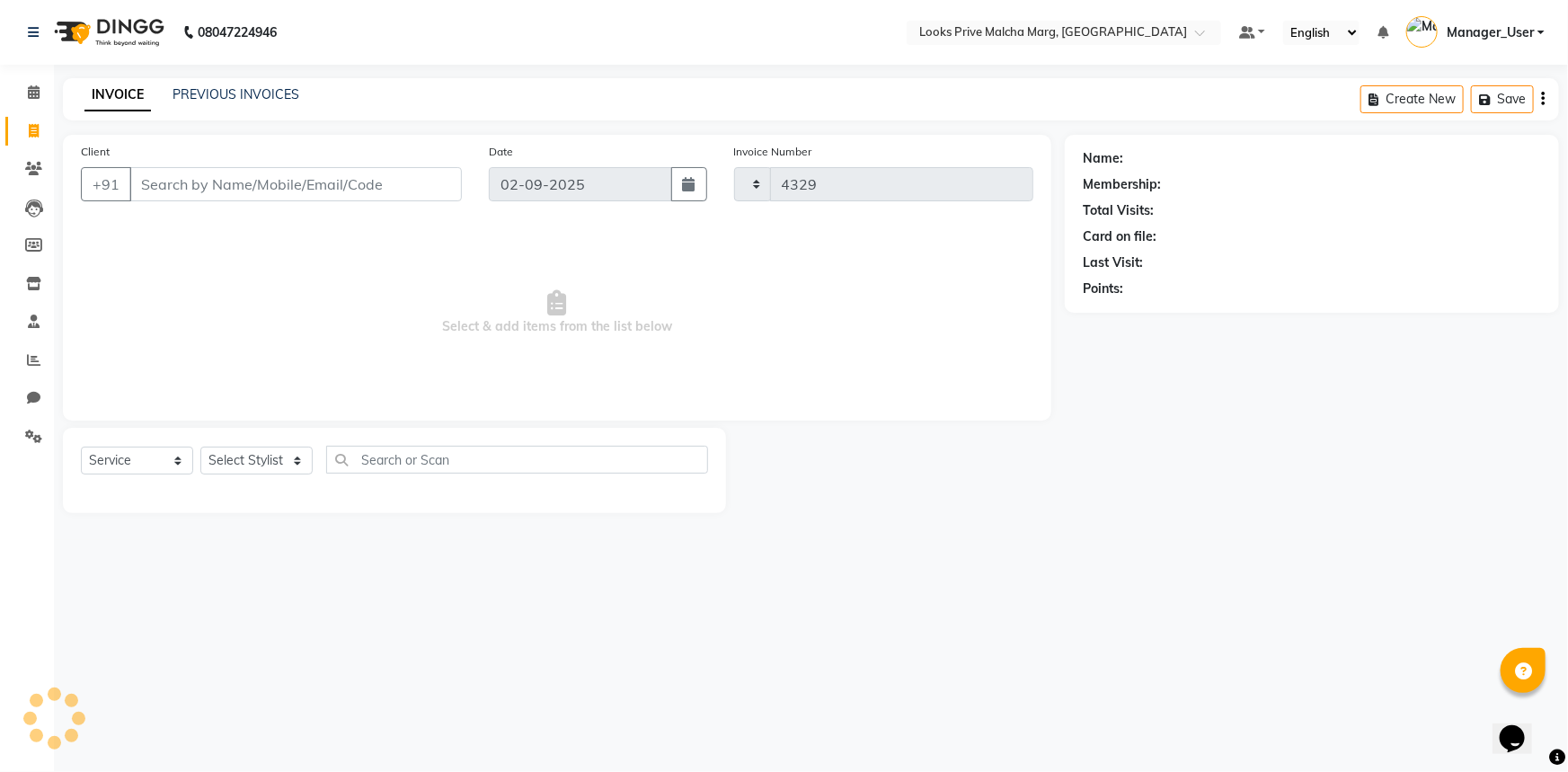
select select "7648"
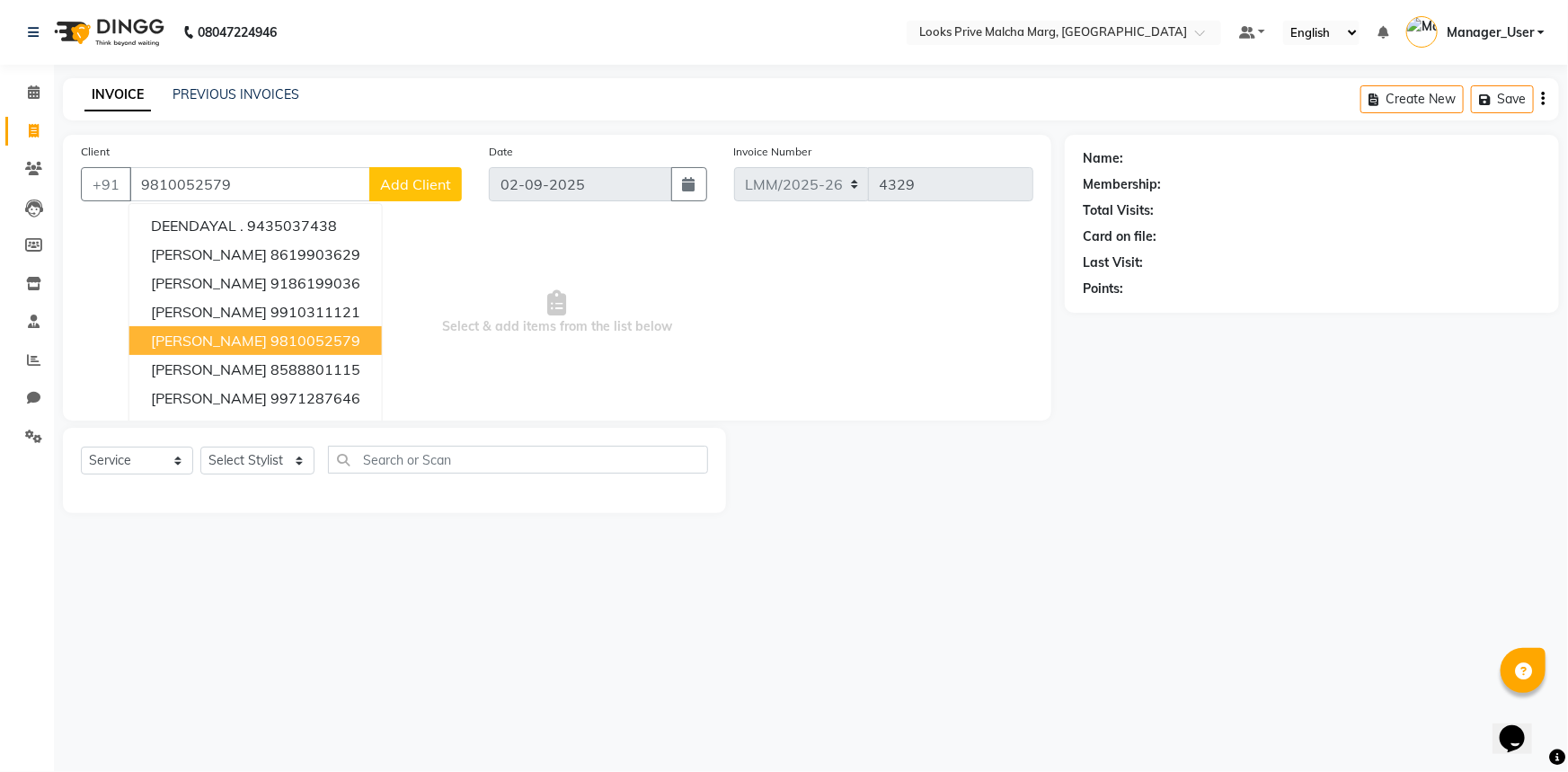
type input "9810052579"
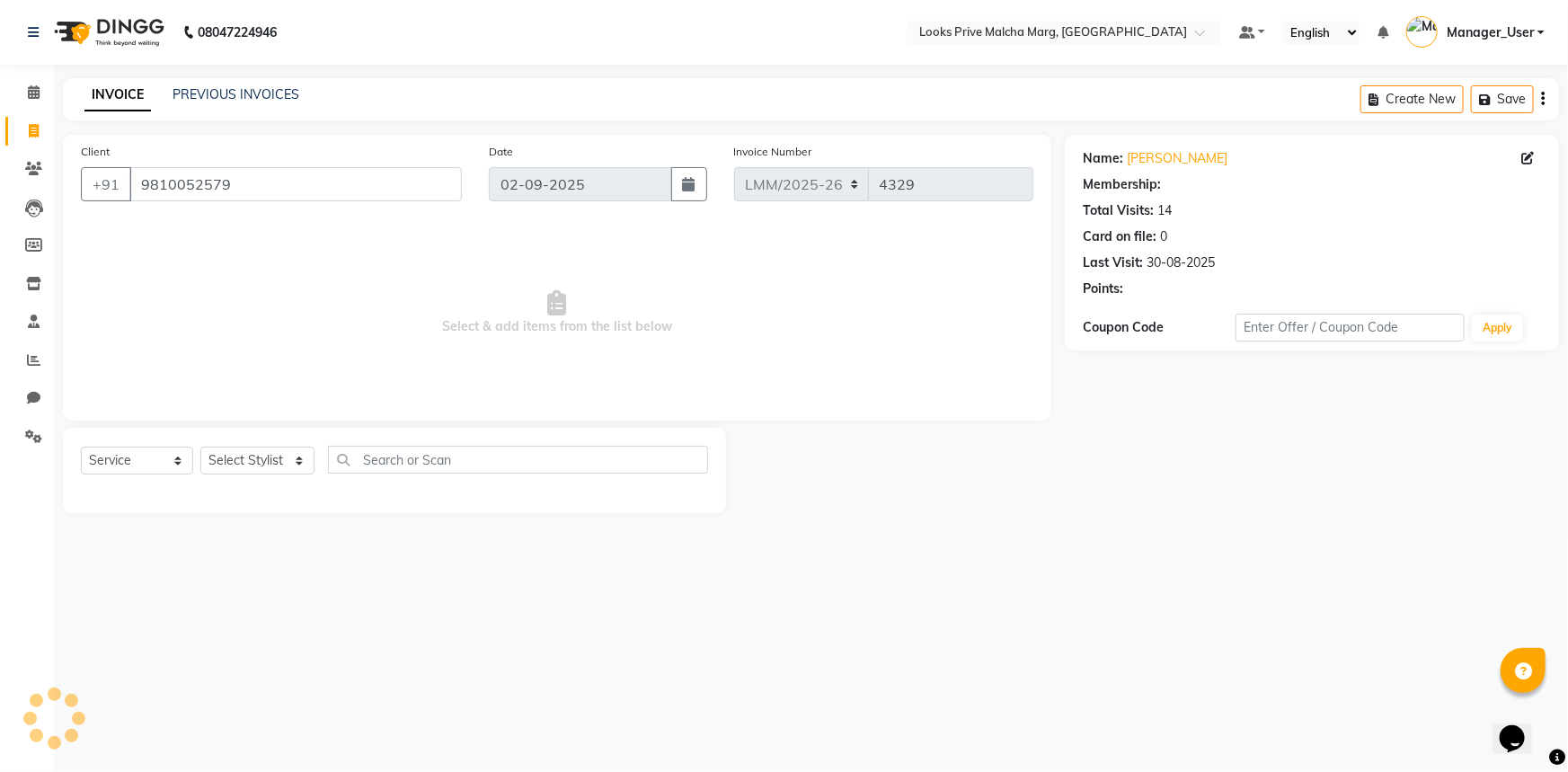
select select "1: Object"
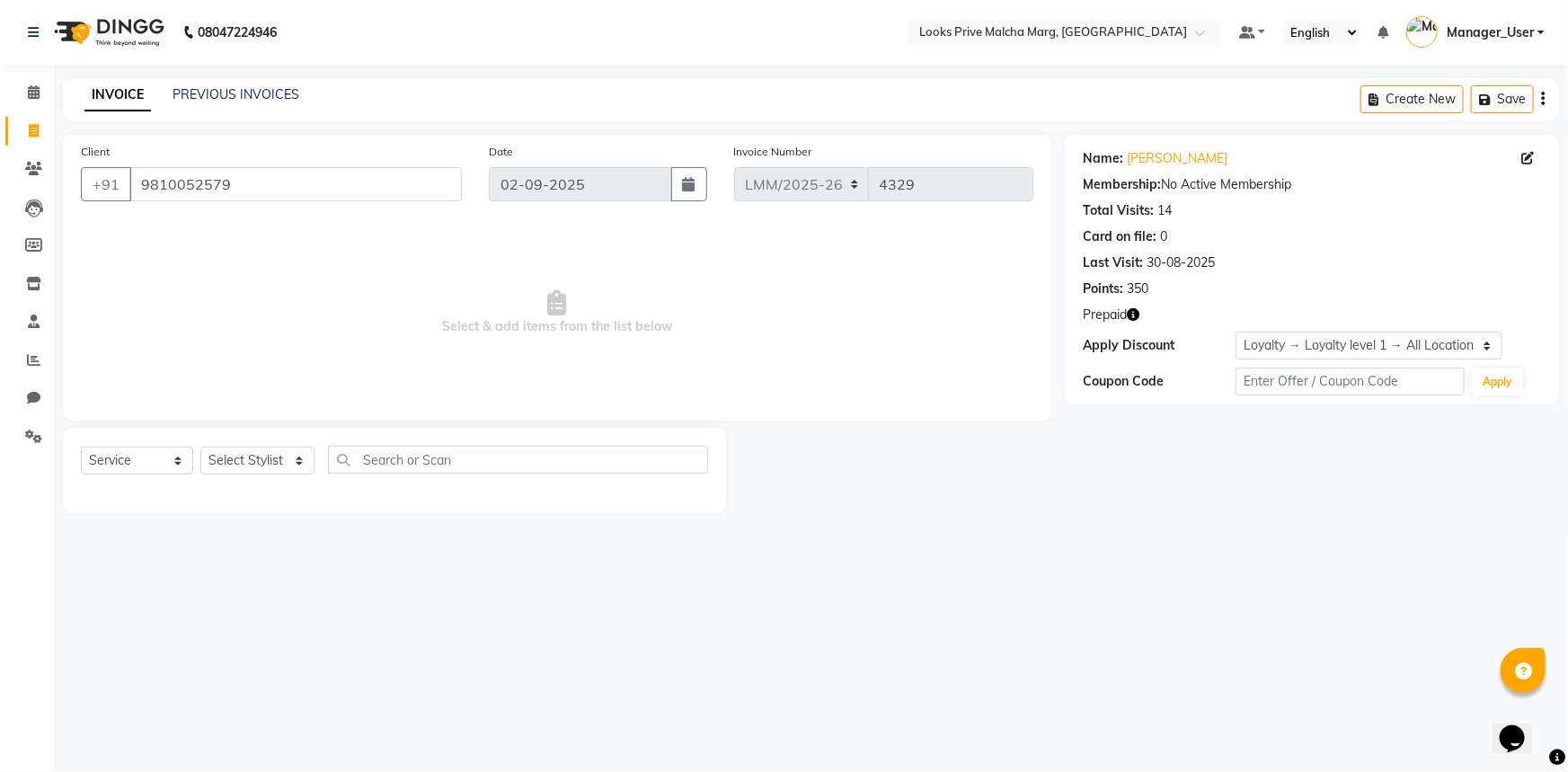
click at [1131, 317] on icon "button" at bounding box center [1133, 315] width 13 height 13
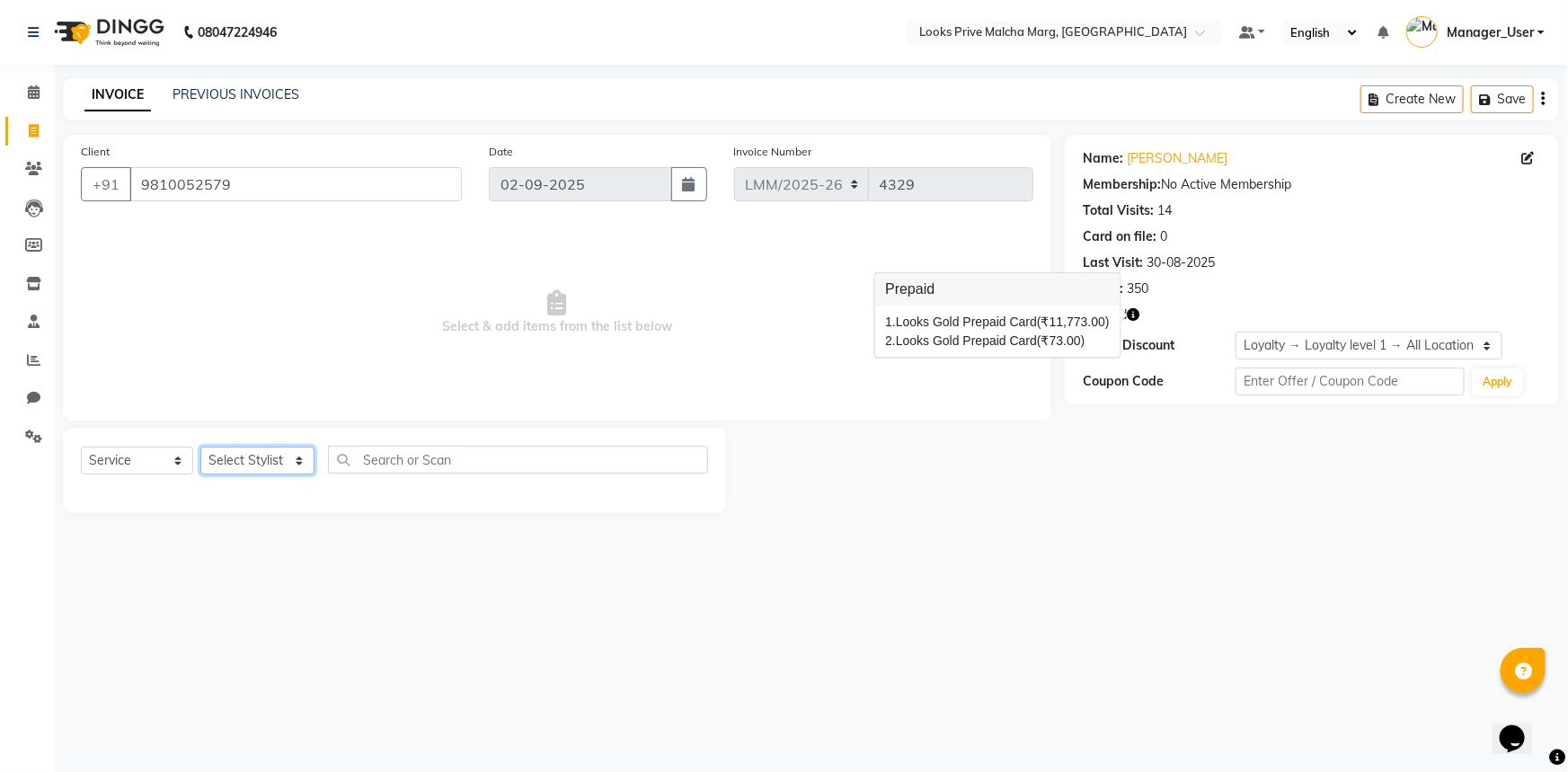
click at [303, 457] on select "Select Stylist [PERSON_NAME] Anas_Asst Counter_Sales Dharam_Pdct Hussain_Cr Jat…" at bounding box center [258, 460] width 114 height 28
select select "66971"
click at [201, 446] on select "Select Stylist [PERSON_NAME] Anas_Asst Counter_Sales Dharam_Pdct Hussain_Cr Jat…" at bounding box center [258, 460] width 114 height 28
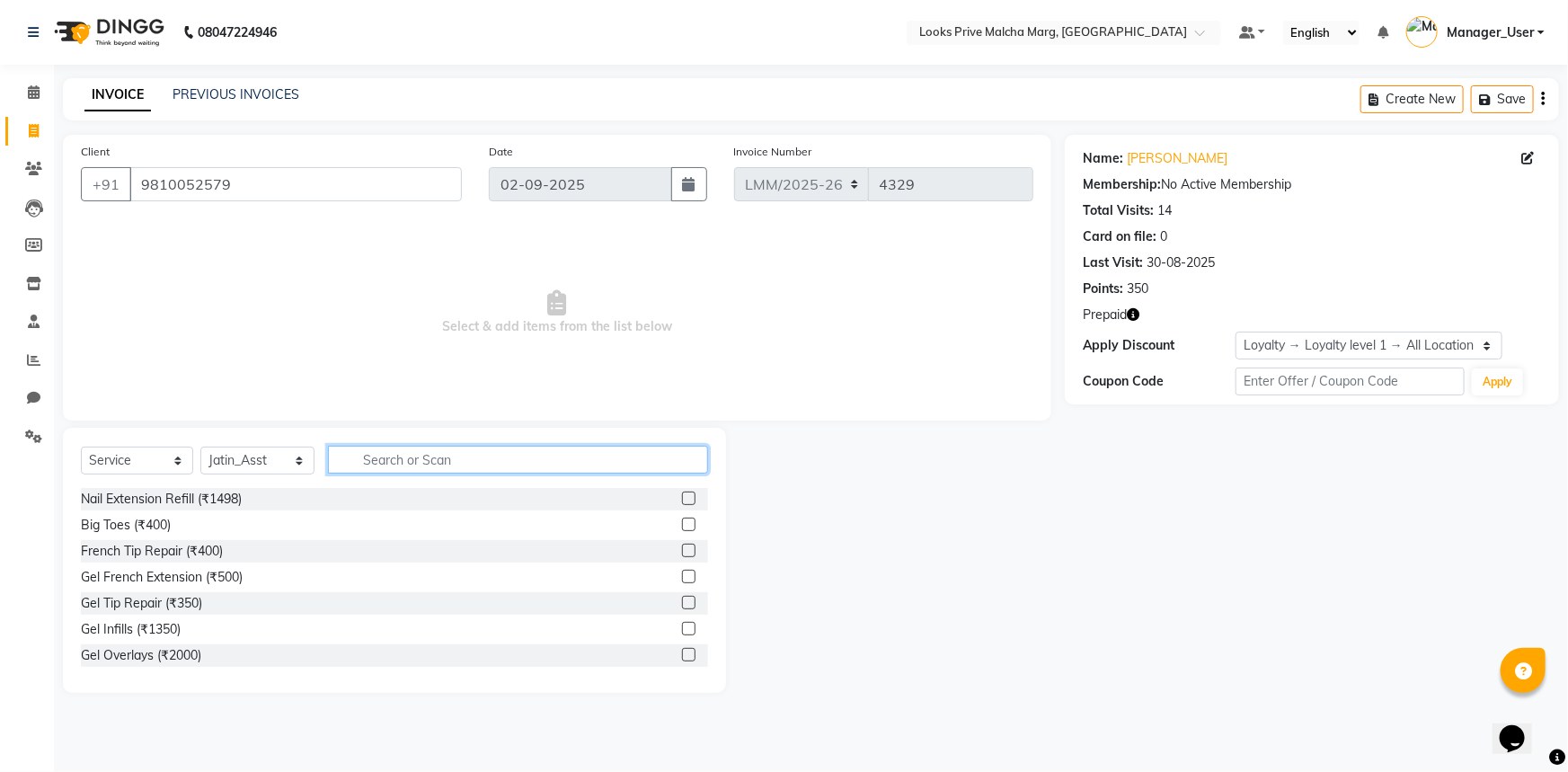
click at [430, 450] on input "text" at bounding box center [517, 459] width 380 height 28
type input "head"
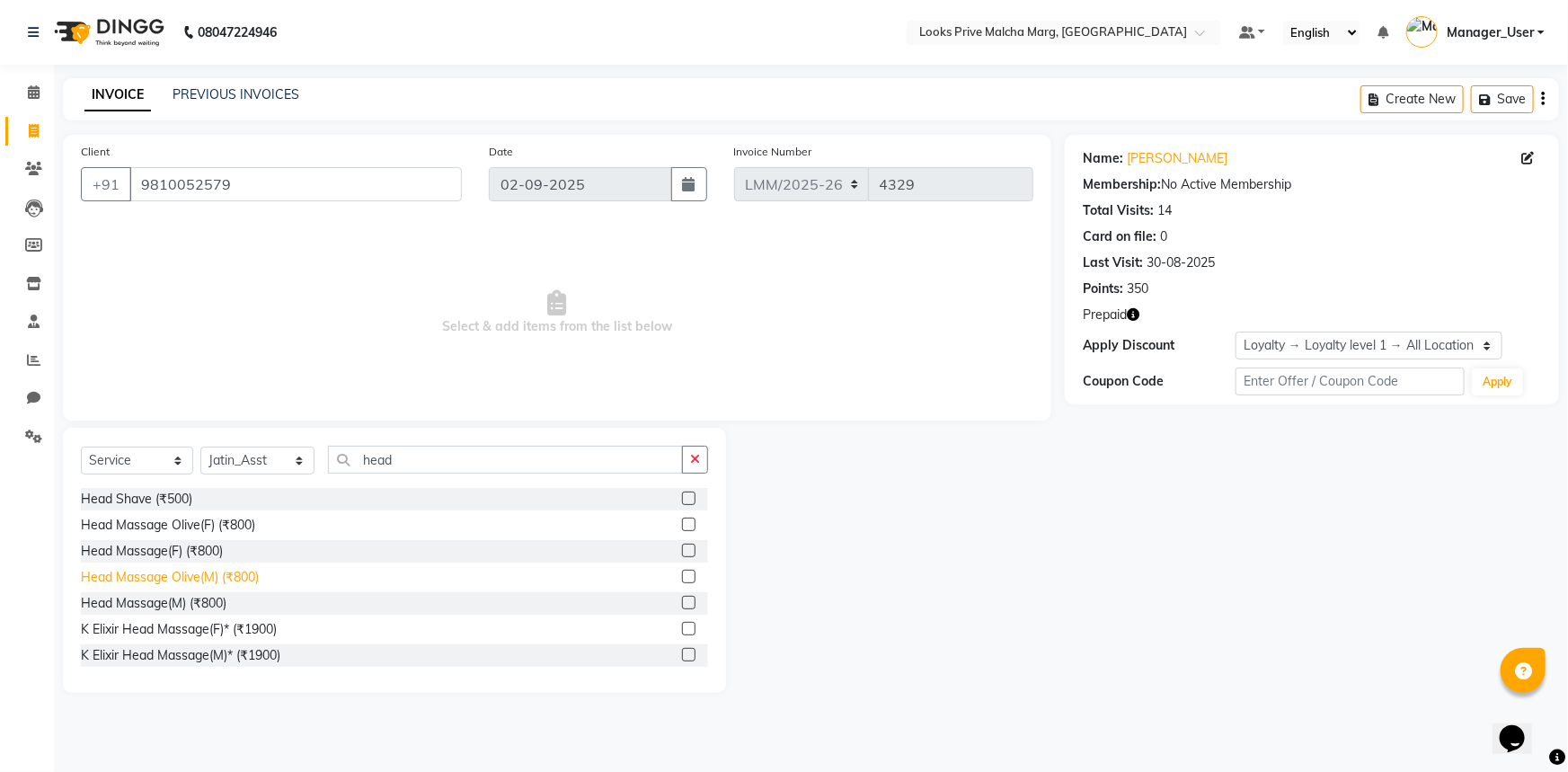
click at [245, 581] on div "Head Massage Olive(M) (₹800)" at bounding box center [170, 577] width 178 height 19
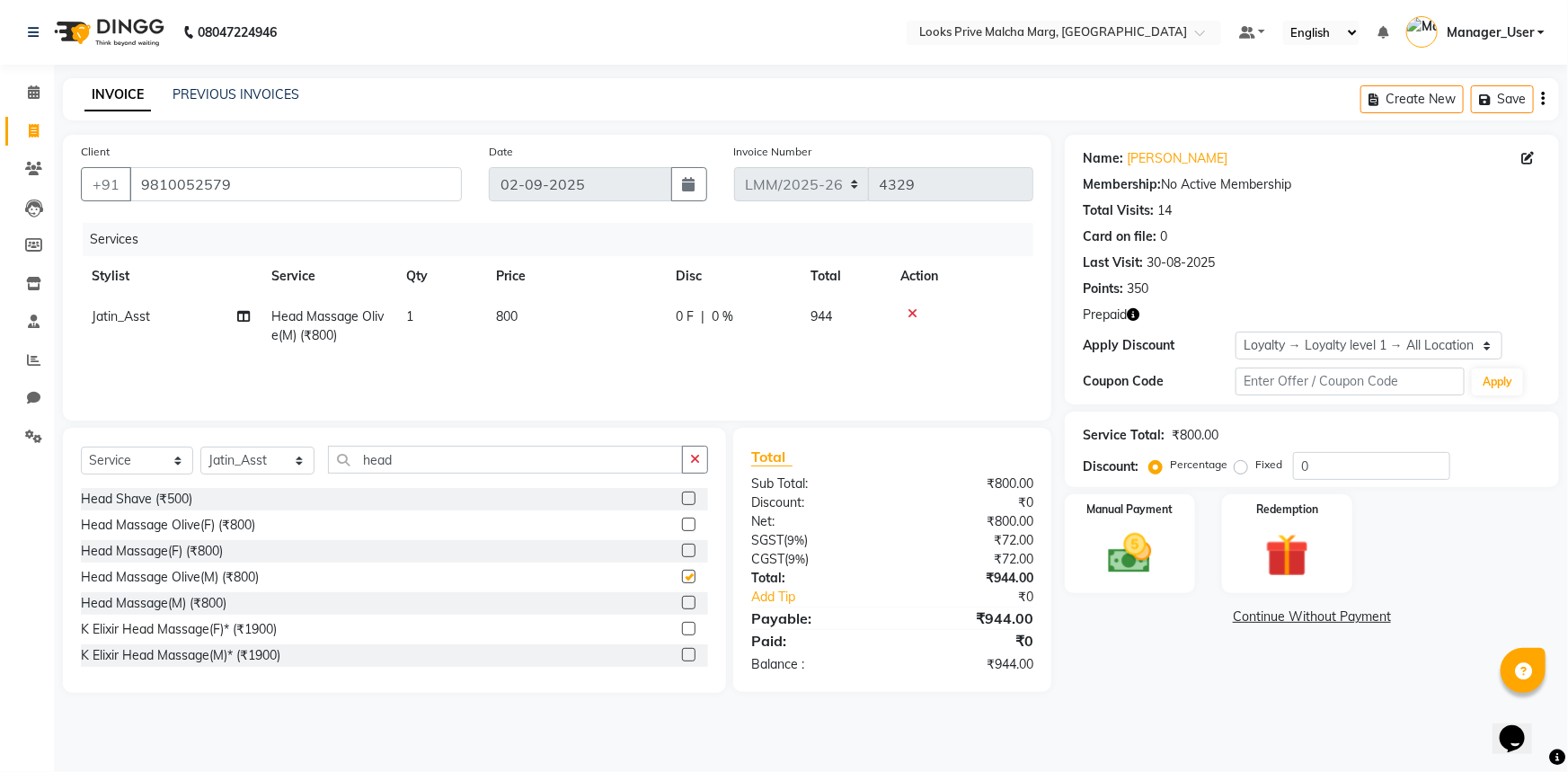
checkbox input "false"
click at [564, 323] on td "800" at bounding box center [575, 326] width 180 height 59
select select "66971"
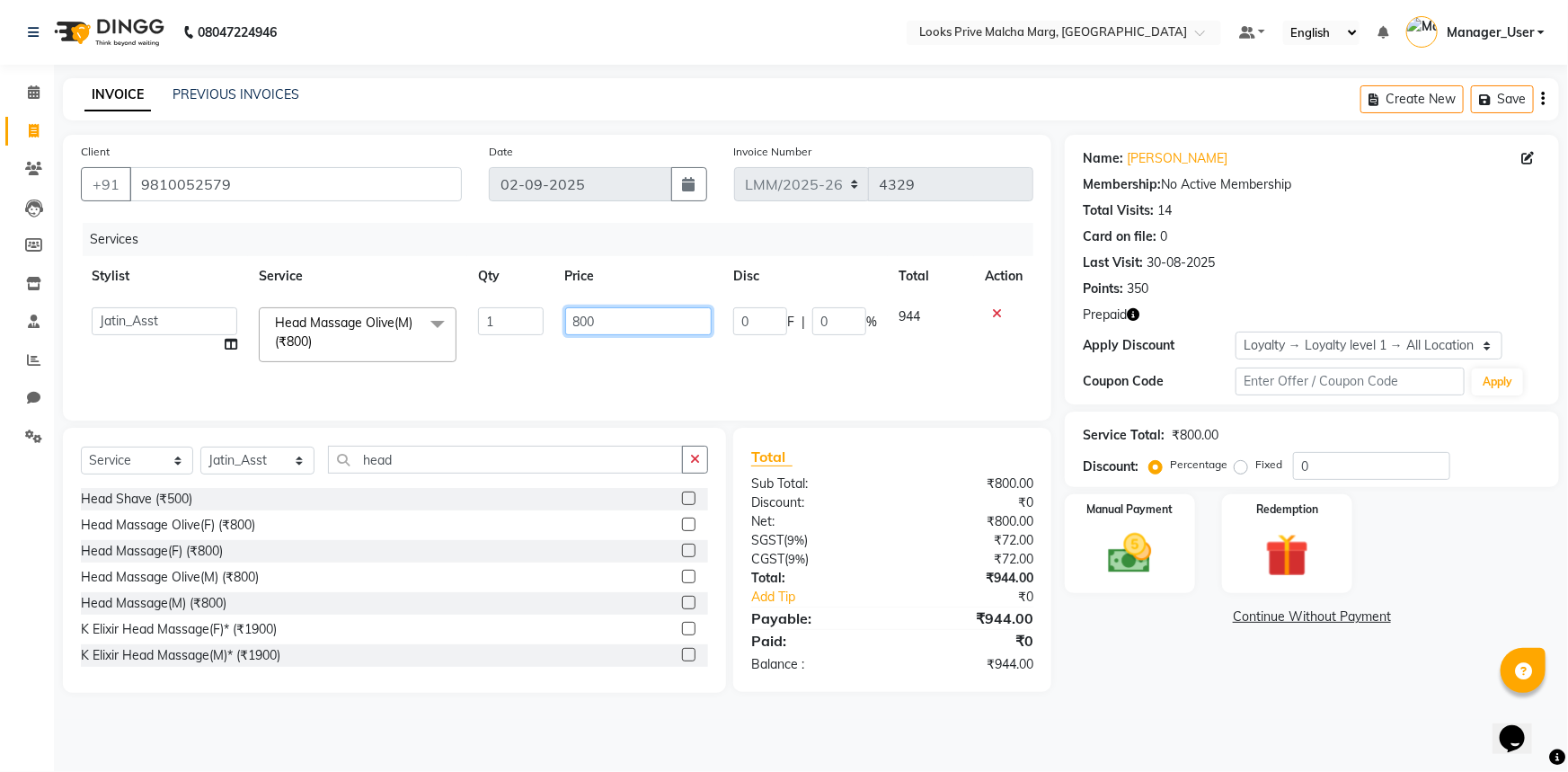
drag, startPoint x: 652, startPoint y: 324, endPoint x: 143, endPoint y: 305, distance: 509.4
click at [143, 305] on tr "Amir Amit_Pdct Anas_Asst Counter_Sales Dharam_Pdct Hussain_Cr Jatin_Asst Leiya …" at bounding box center [557, 335] width 953 height 76
type input "1000"
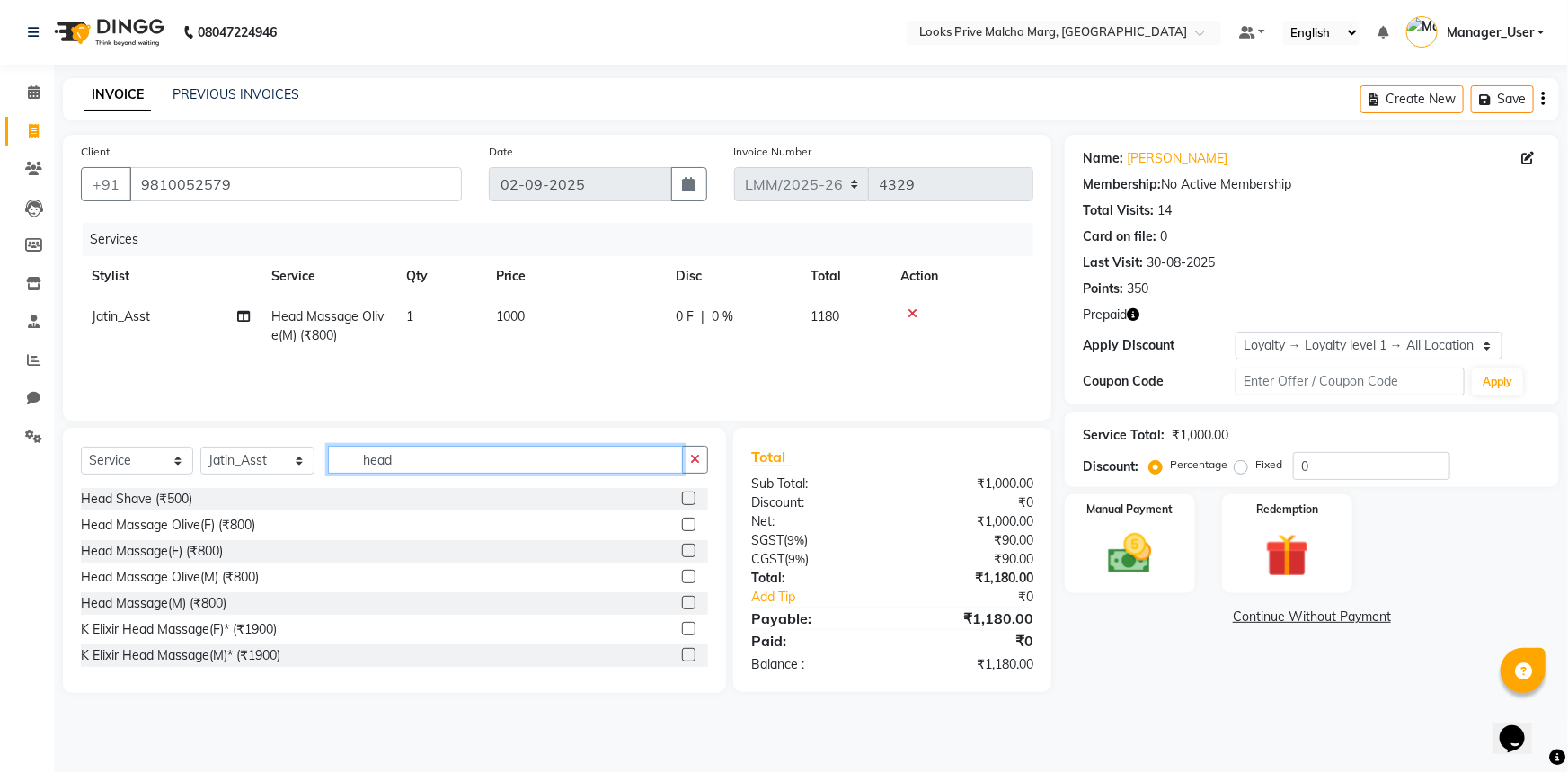
drag, startPoint x: 500, startPoint y: 454, endPoint x: 0, endPoint y: 453, distance: 500.0
click at [0, 453] on app-home "08047224946 Select Location × Looks Prive Malcha Marg, New Delhi Default Panel …" at bounding box center [784, 359] width 1568 height 719
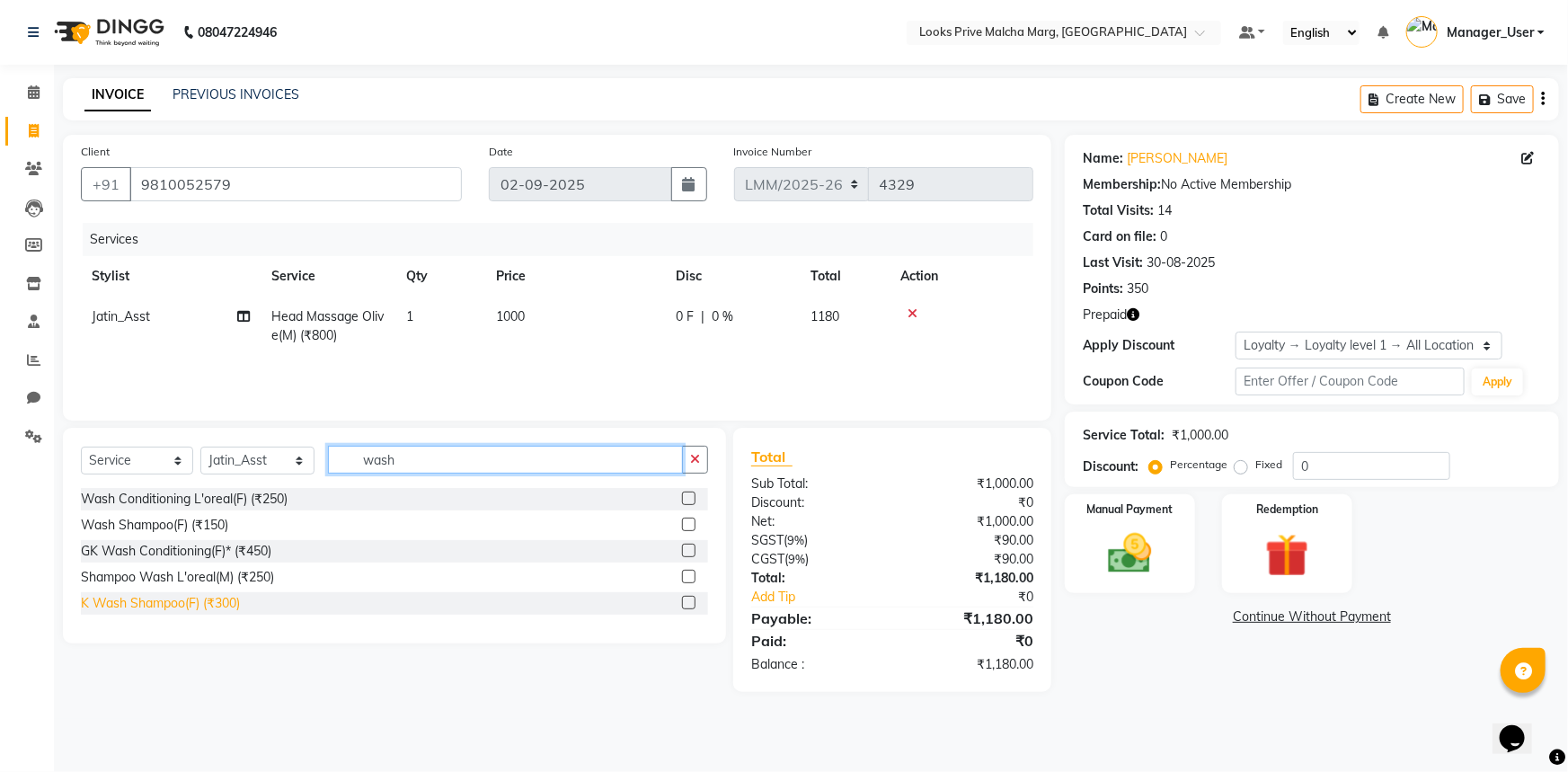
type input "wash"
click at [108, 601] on div "K Wash Shampoo(F) (₹300)" at bounding box center [160, 603] width 159 height 19
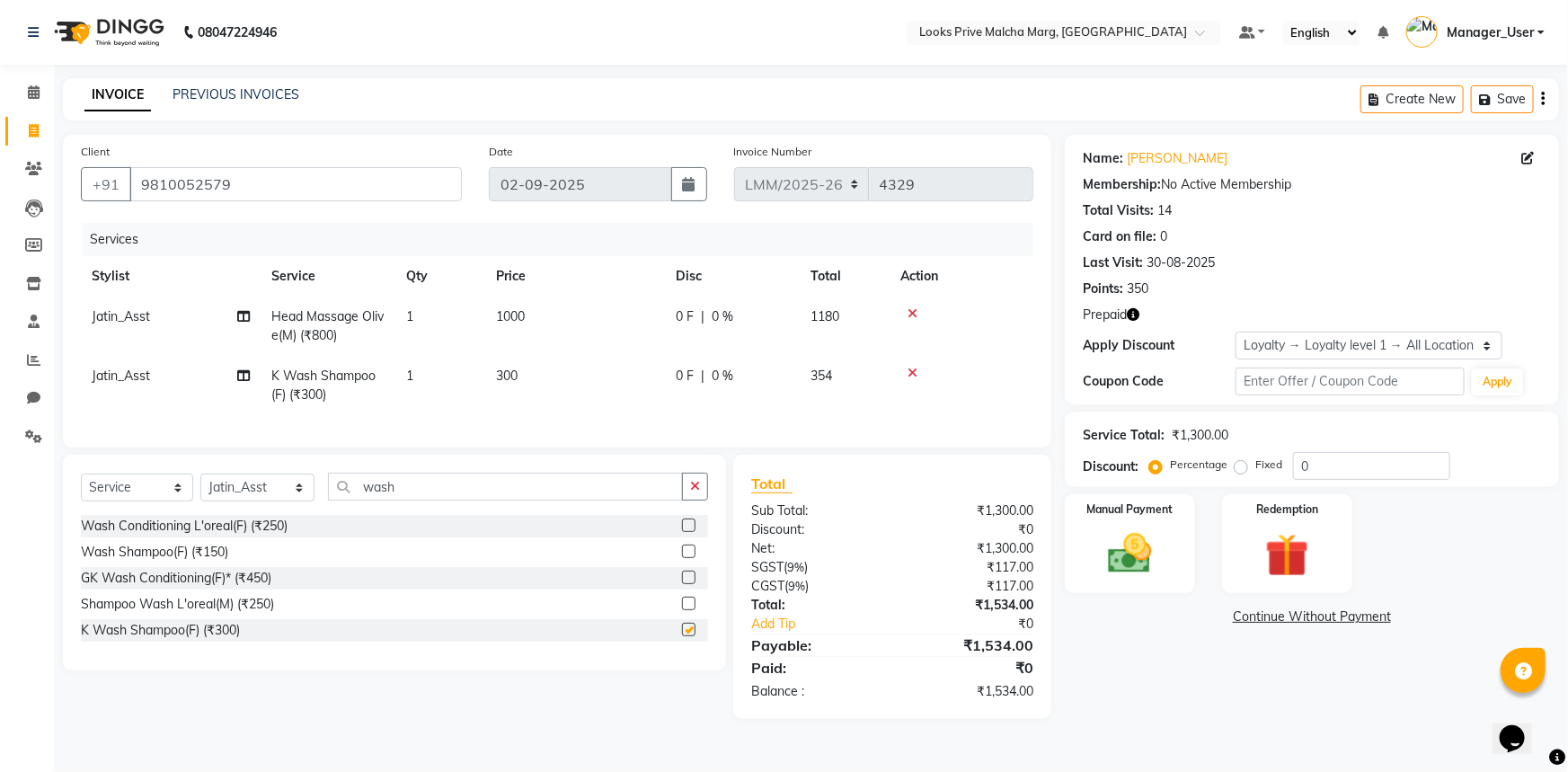
checkbox input "false"
drag, startPoint x: 564, startPoint y: 487, endPoint x: 250, endPoint y: 506, distance: 314.6
click at [250, 506] on div "Select Service Product Membership Package Voucher Prepaid Gift Card Select Styl…" at bounding box center [394, 493] width 627 height 43
click at [593, 371] on td "300" at bounding box center [575, 385] width 180 height 59
select select "66971"
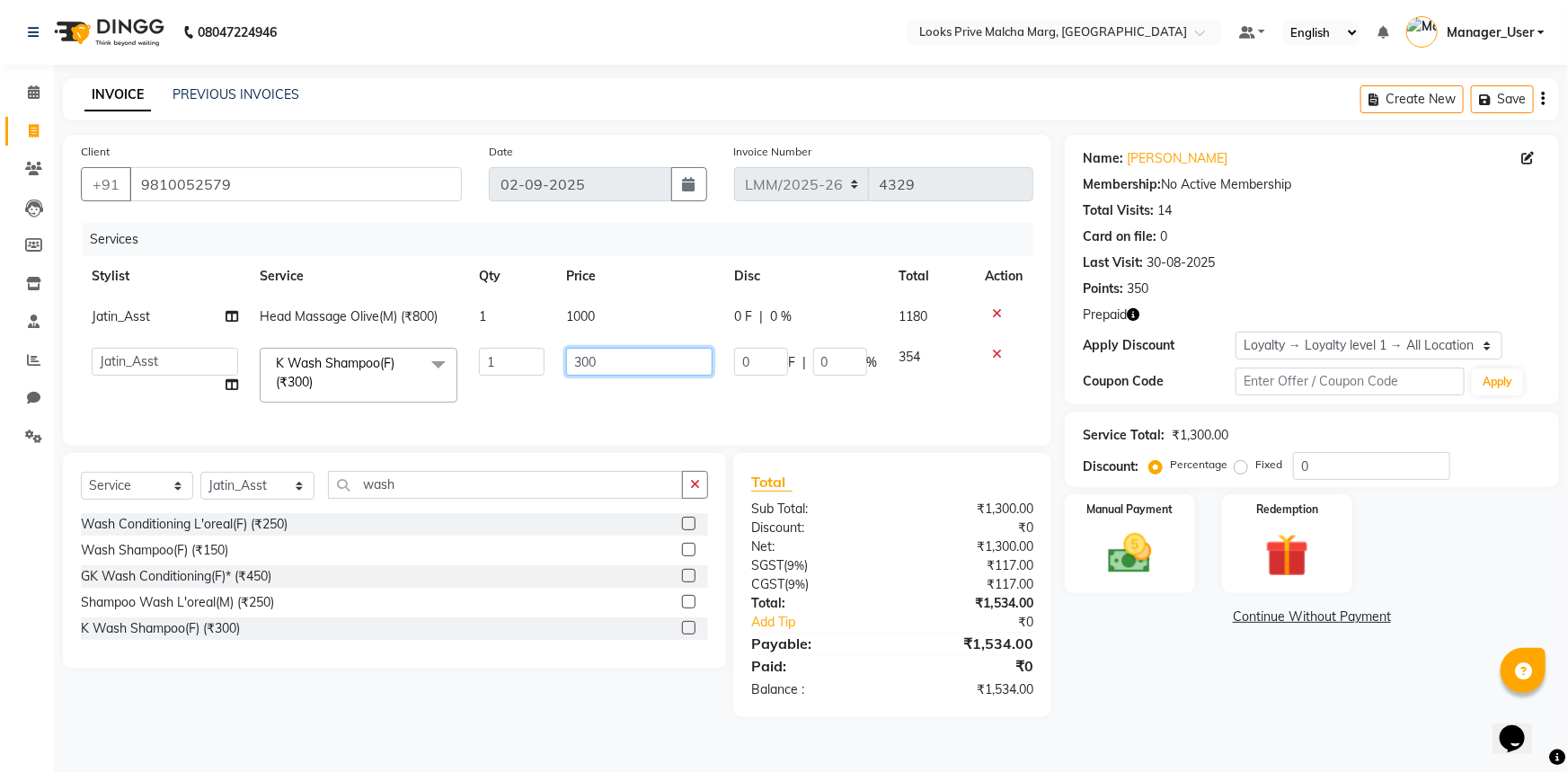
drag, startPoint x: 616, startPoint y: 357, endPoint x: 395, endPoint y: 375, distance: 221.7
click at [395, 375] on tr "Amir Amit_Pdct Anas_Asst Counter_Sales Dharam_Pdct Hussain_Cr Jatin_Asst Leiya …" at bounding box center [557, 375] width 953 height 76
type input "600"
click at [438, 493] on input "wash" at bounding box center [505, 484] width 355 height 28
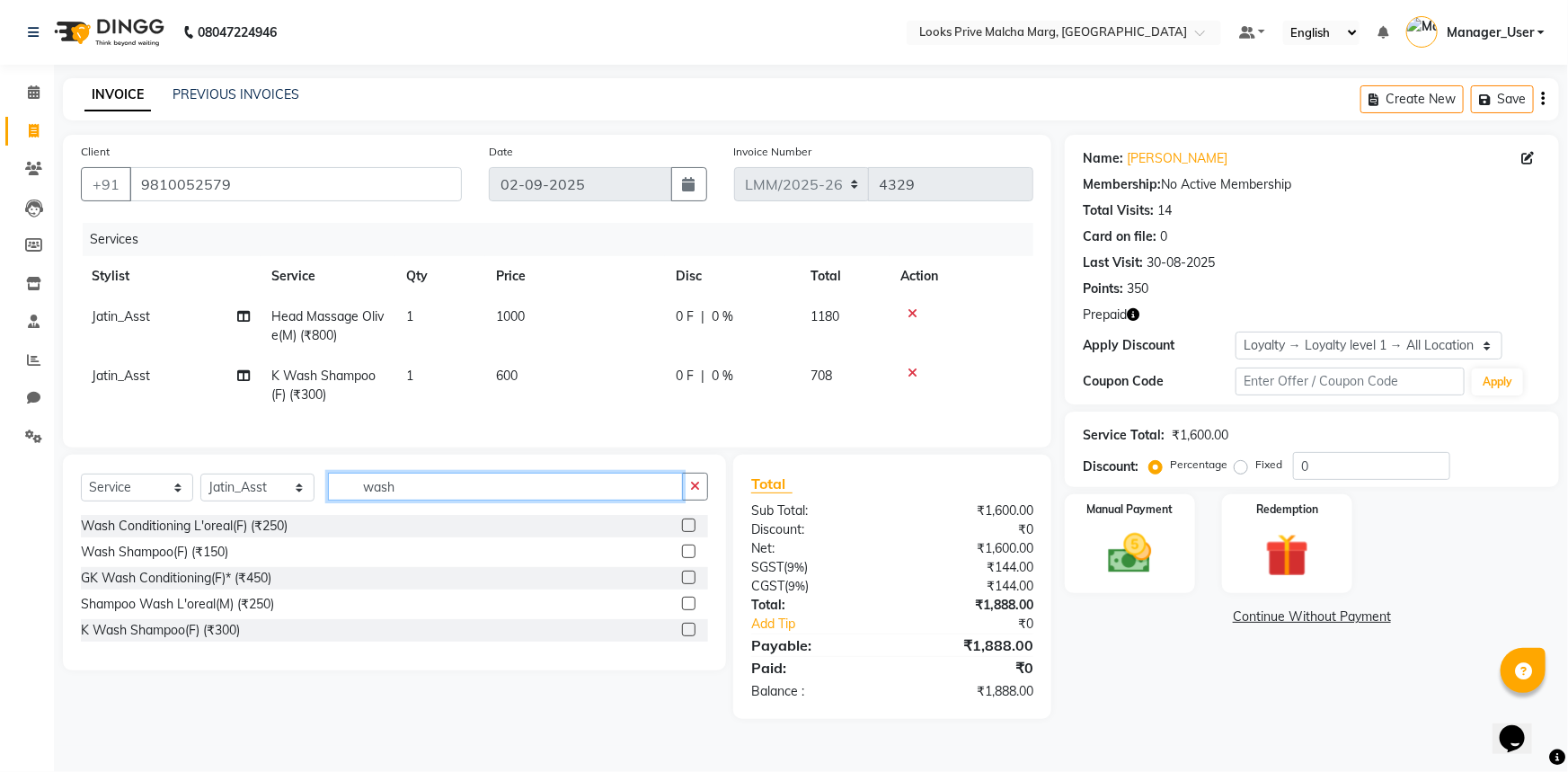
click at [1, 527] on app-home "08047224946 Select Location × Looks Prive Malcha Marg, New Delhi Default Panel …" at bounding box center [784, 373] width 1568 height 746
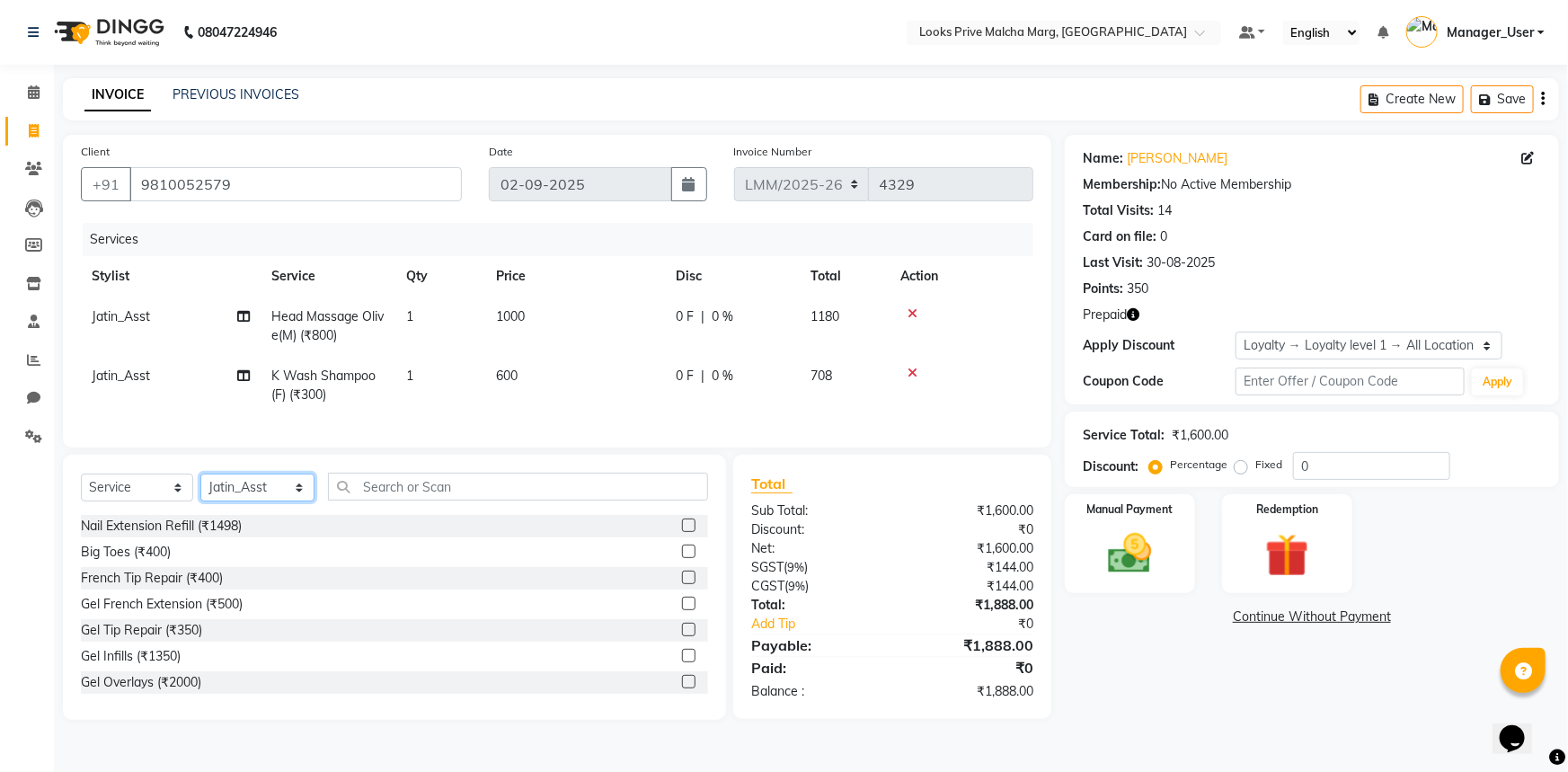
click at [290, 502] on select "Select Stylist [PERSON_NAME] Anas_Asst Counter_Sales Dharam_Pdct Hussain_Cr Jat…" at bounding box center [258, 487] width 114 height 28
select select "66957"
click at [201, 486] on select "Select Stylist [PERSON_NAME] Anas_Asst Counter_Sales Dharam_Pdct Hussain_Cr Jat…" at bounding box center [258, 487] width 114 height 28
click at [447, 501] on input "text" at bounding box center [517, 486] width 380 height 28
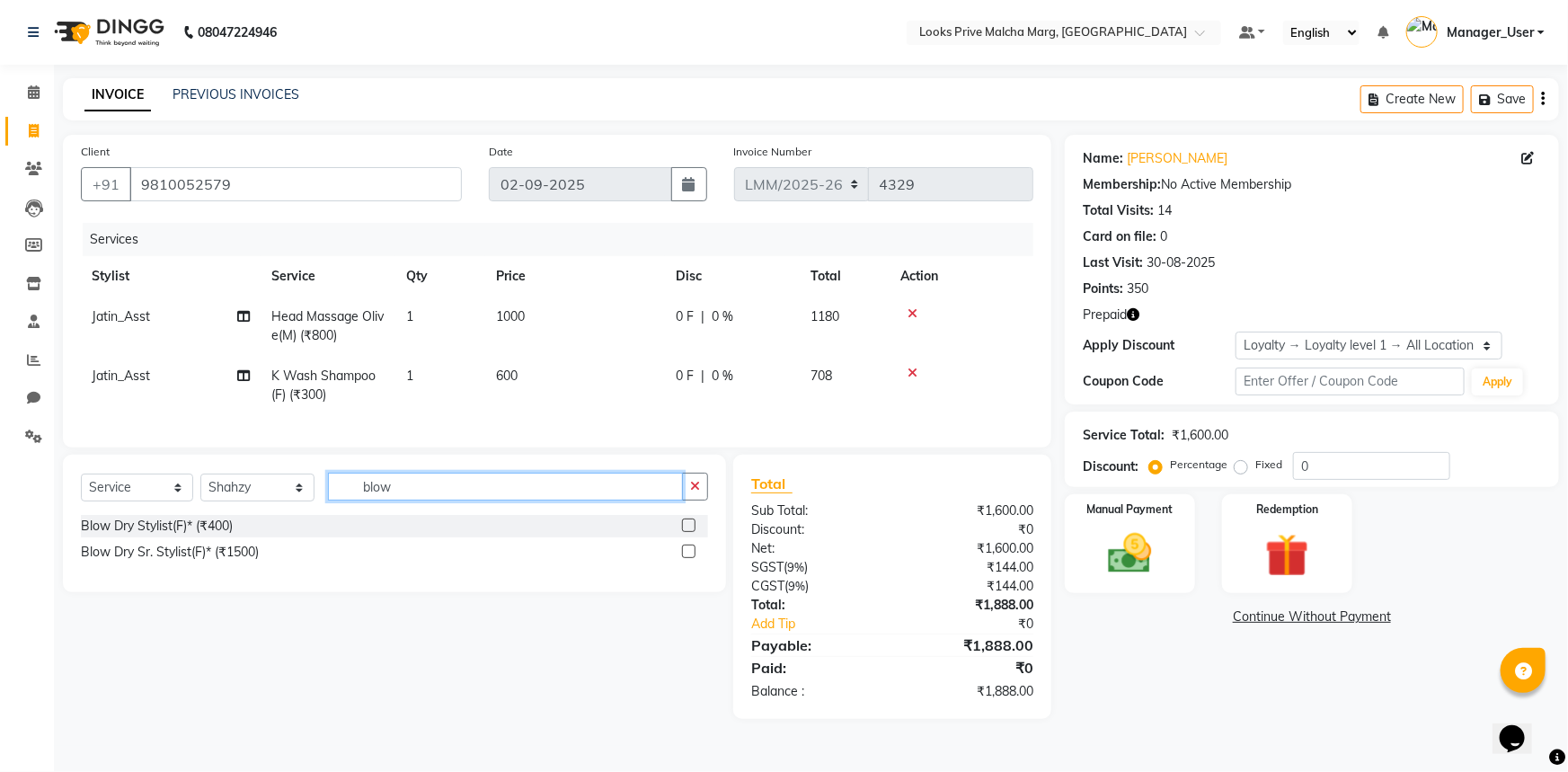
type input "blow"
click at [271, 558] on div "Blow Dry Sr. Stylist(F)* (₹1500)" at bounding box center [394, 552] width 627 height 23
click at [214, 562] on div "Blow Dry Sr. Stylist(F)* (₹1500)" at bounding box center [170, 552] width 178 height 19
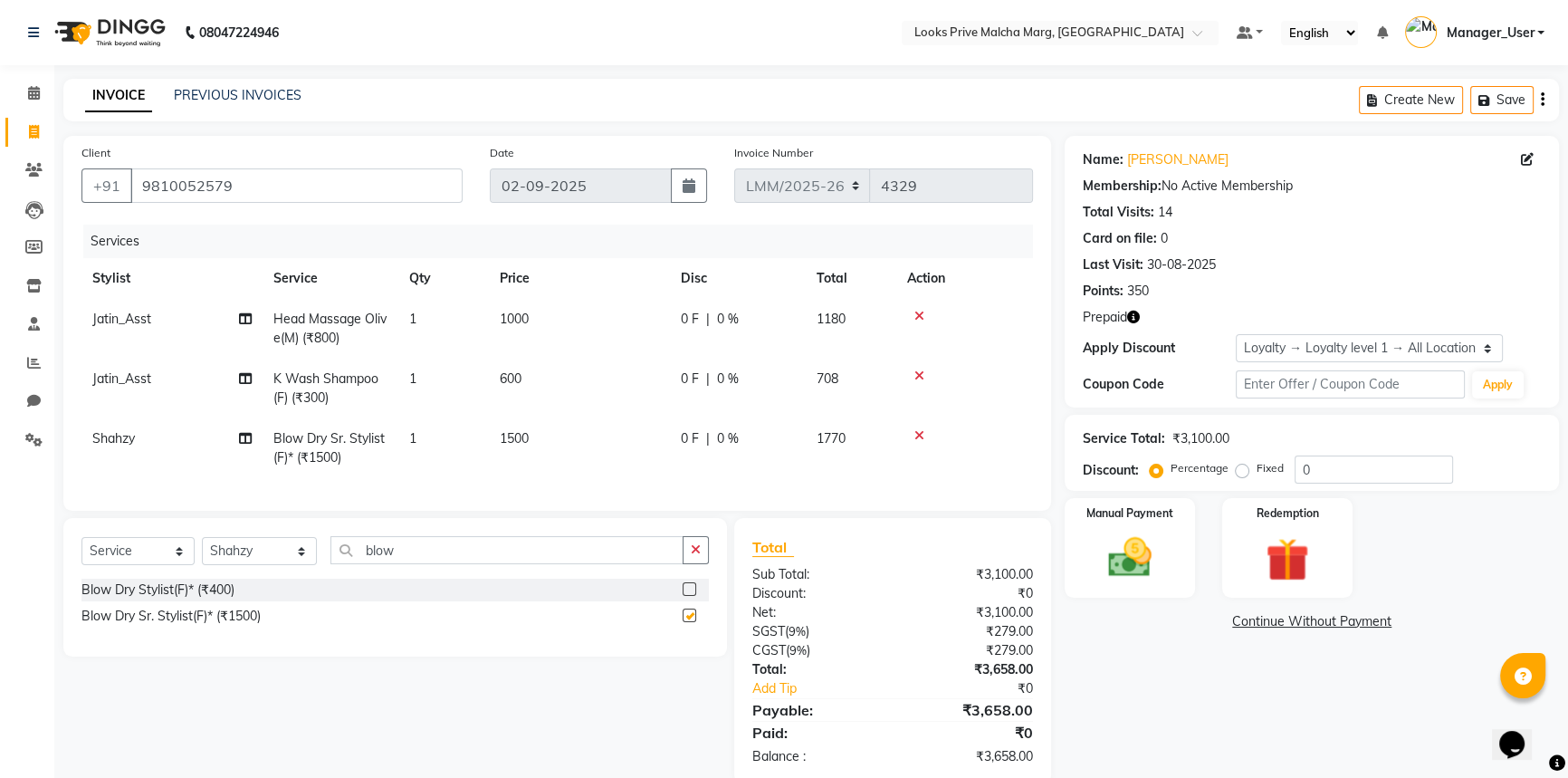
checkbox input "false"
click at [561, 432] on td "1500" at bounding box center [580, 448] width 181 height 59
select select "66957"
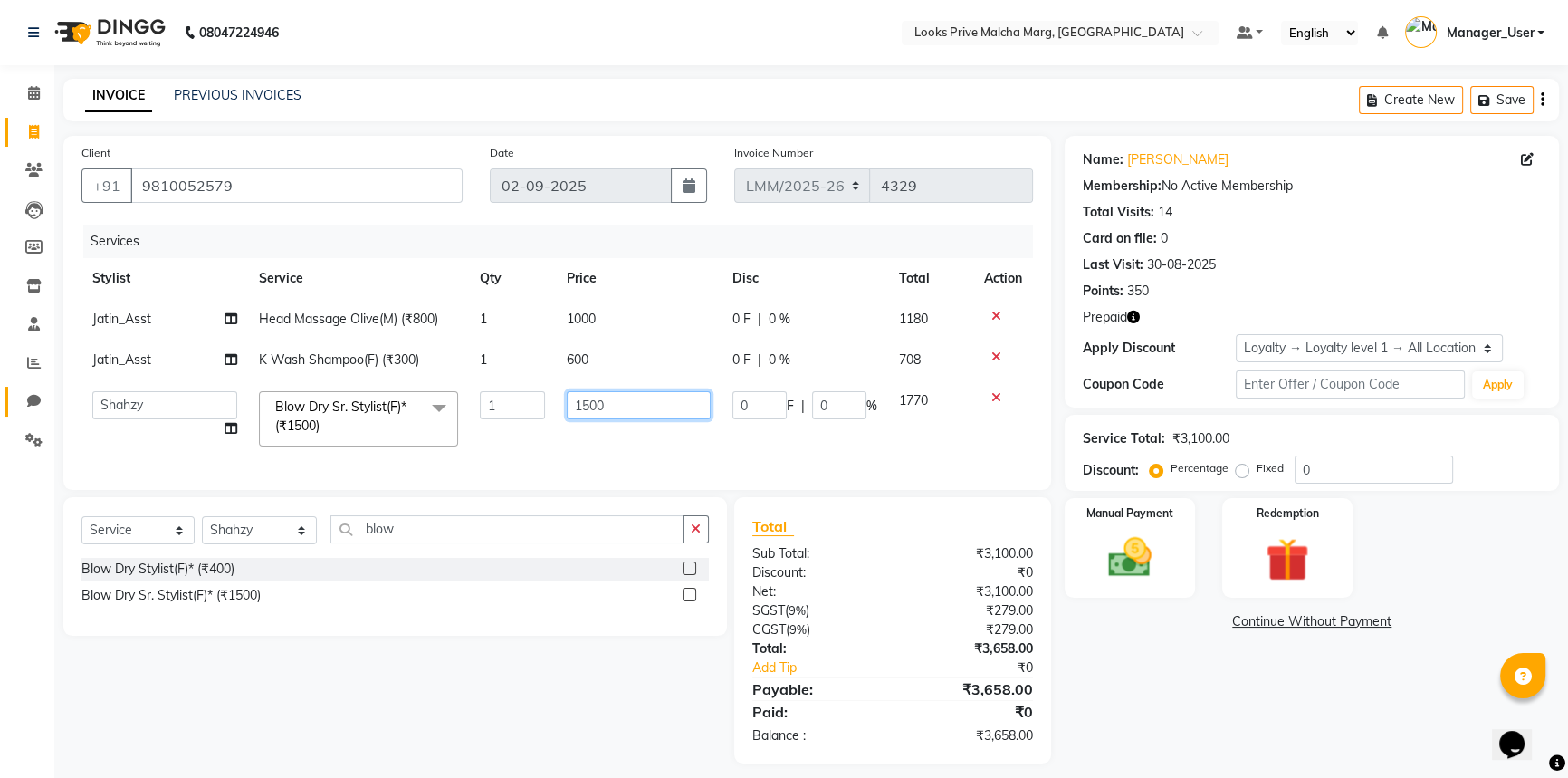
drag, startPoint x: 644, startPoint y: 395, endPoint x: 23, endPoint y: 410, distance: 621.2
click at [23, 410] on app-home "08047224946 Select Location × Looks Prive Malcha Marg, New Delhi Default Panel …" at bounding box center [784, 395] width 1568 height 791
type input "1"
type input "1000"
click at [825, 468] on div "Services Stylist Service Qty Price Disc Total Action Jatin_Asst Head Massage Ol…" at bounding box center [557, 348] width 952 height 247
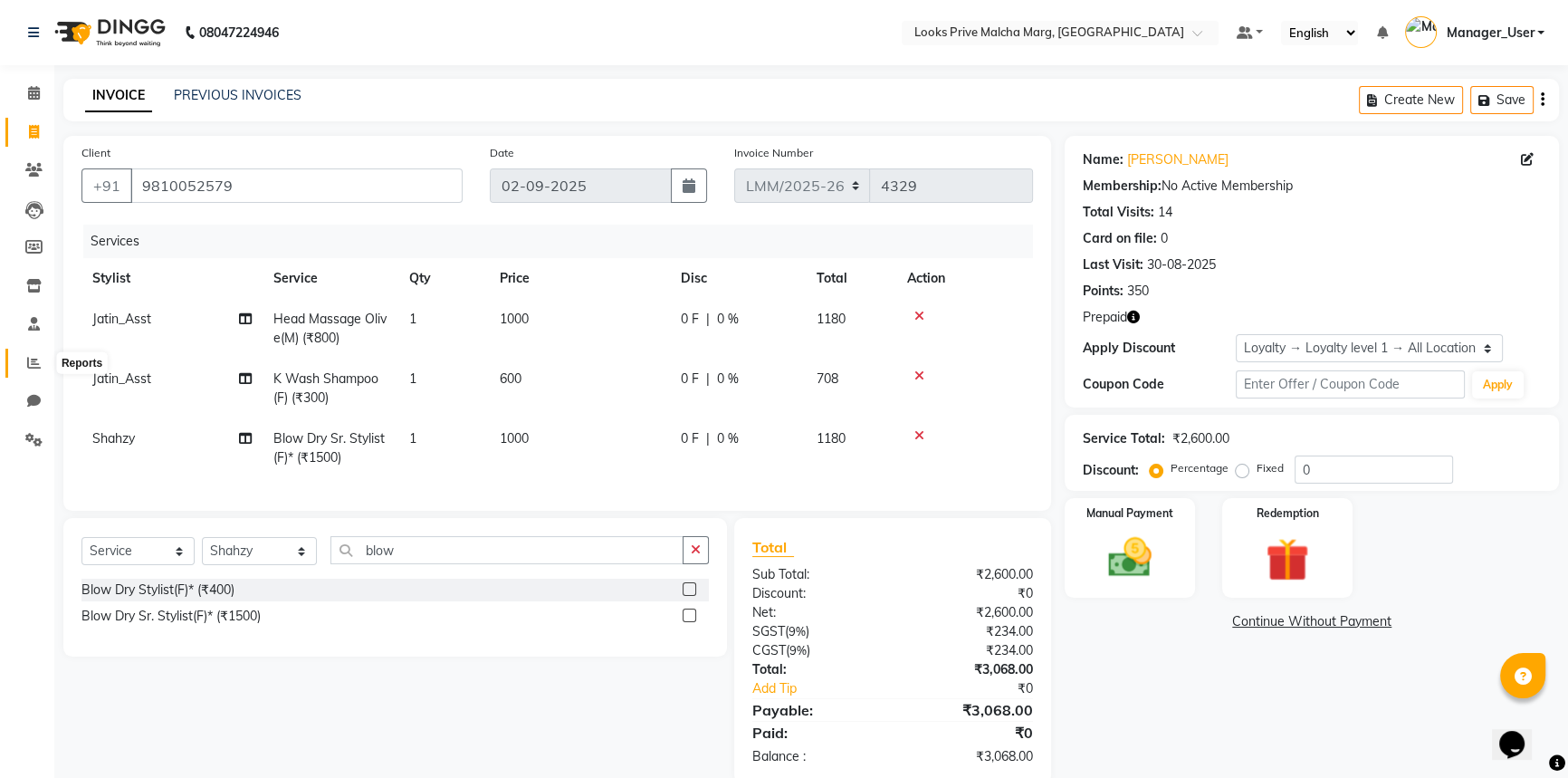
drag, startPoint x: 26, startPoint y: 370, endPoint x: 940, endPoint y: 117, distance: 948.4
click at [26, 370] on span at bounding box center [34, 363] width 32 height 21
click at [40, 325] on span at bounding box center [34, 325] width 32 height 21
click at [21, 440] on span at bounding box center [34, 440] width 32 height 21
click at [39, 245] on icon at bounding box center [34, 246] width 17 height 14
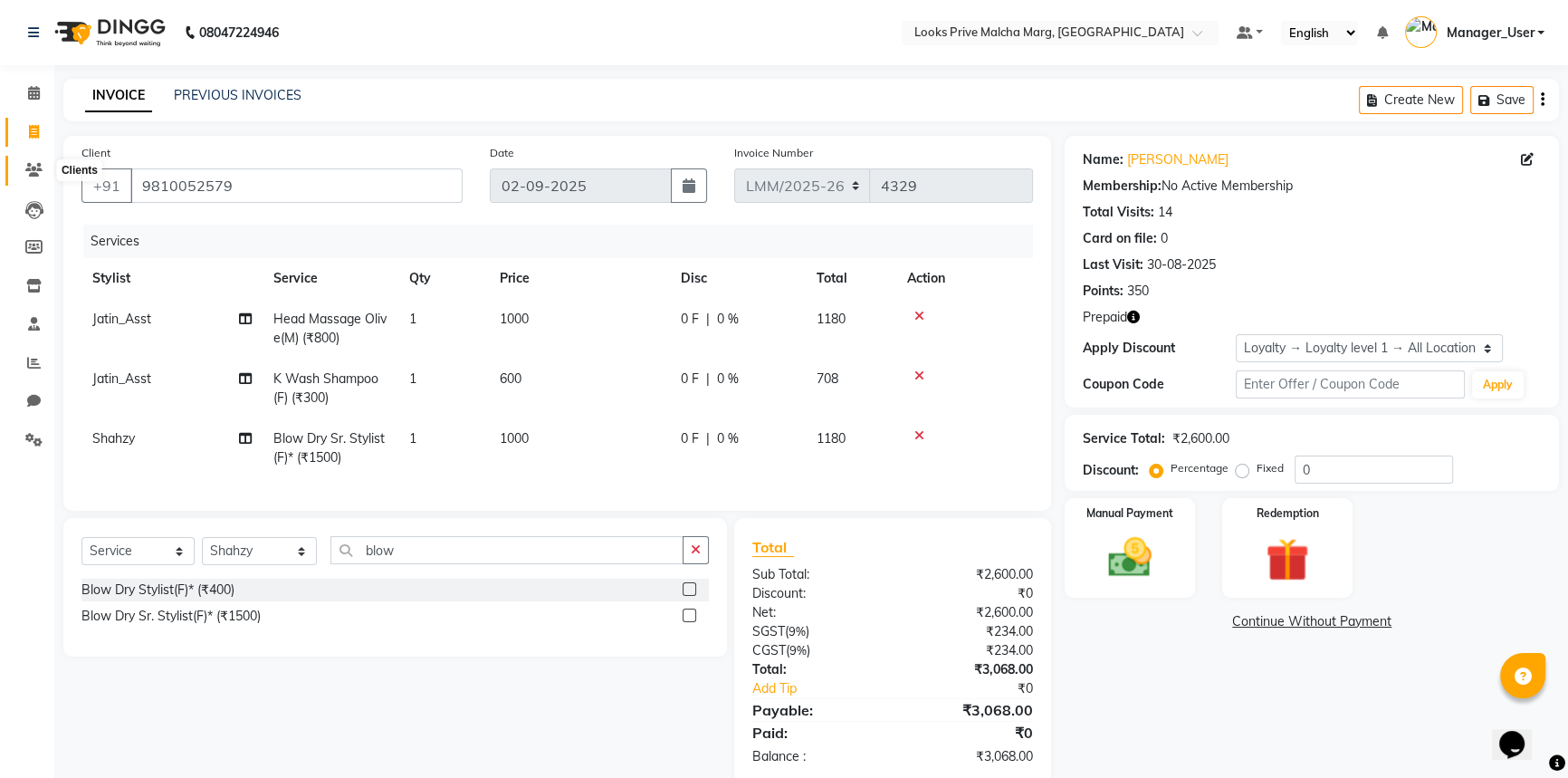
click at [33, 169] on icon at bounding box center [34, 169] width 17 height 14
click at [1135, 318] on icon "button" at bounding box center [1134, 317] width 13 height 13
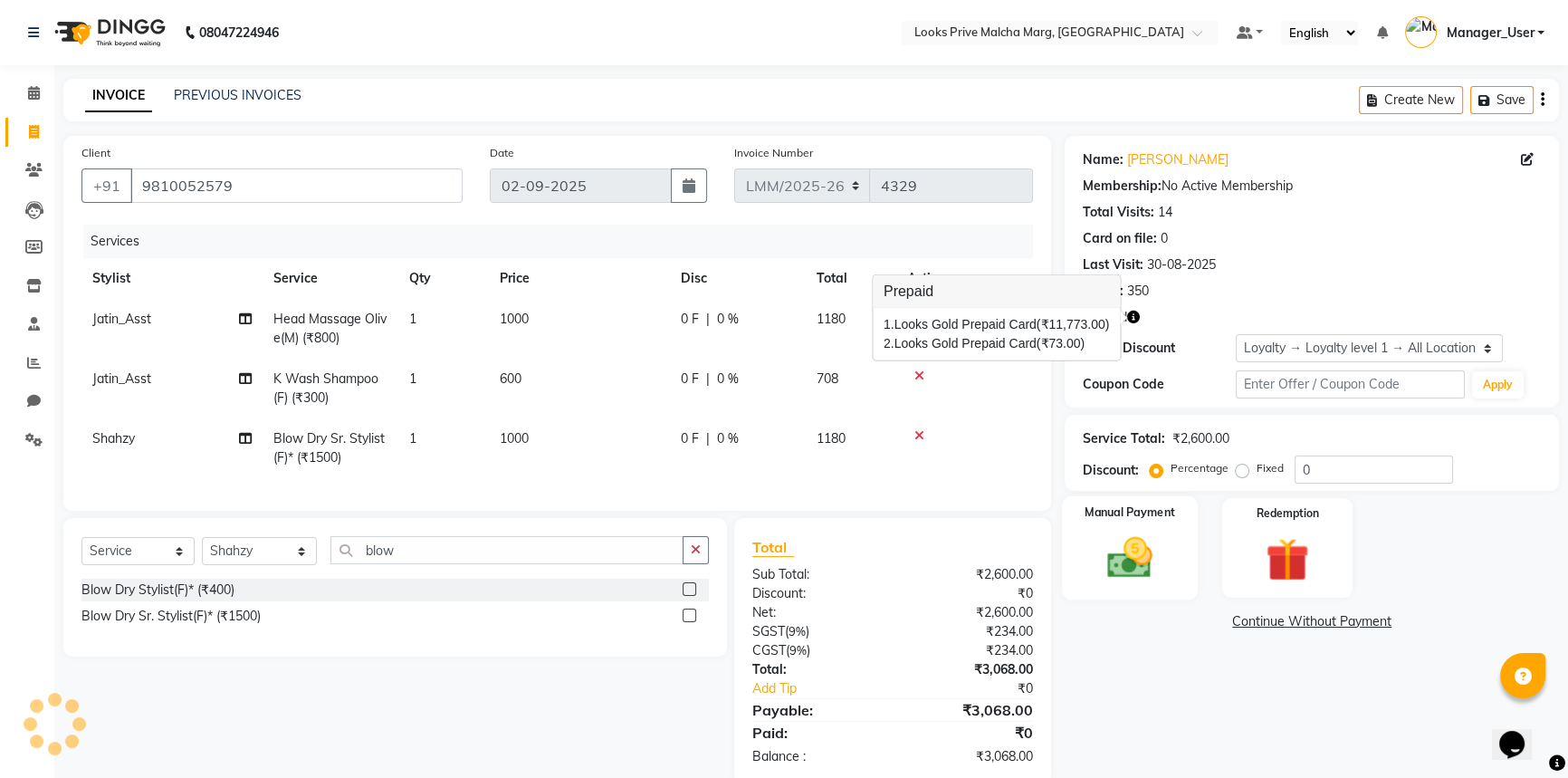
click at [1155, 583] on img at bounding box center [1130, 557] width 73 height 51
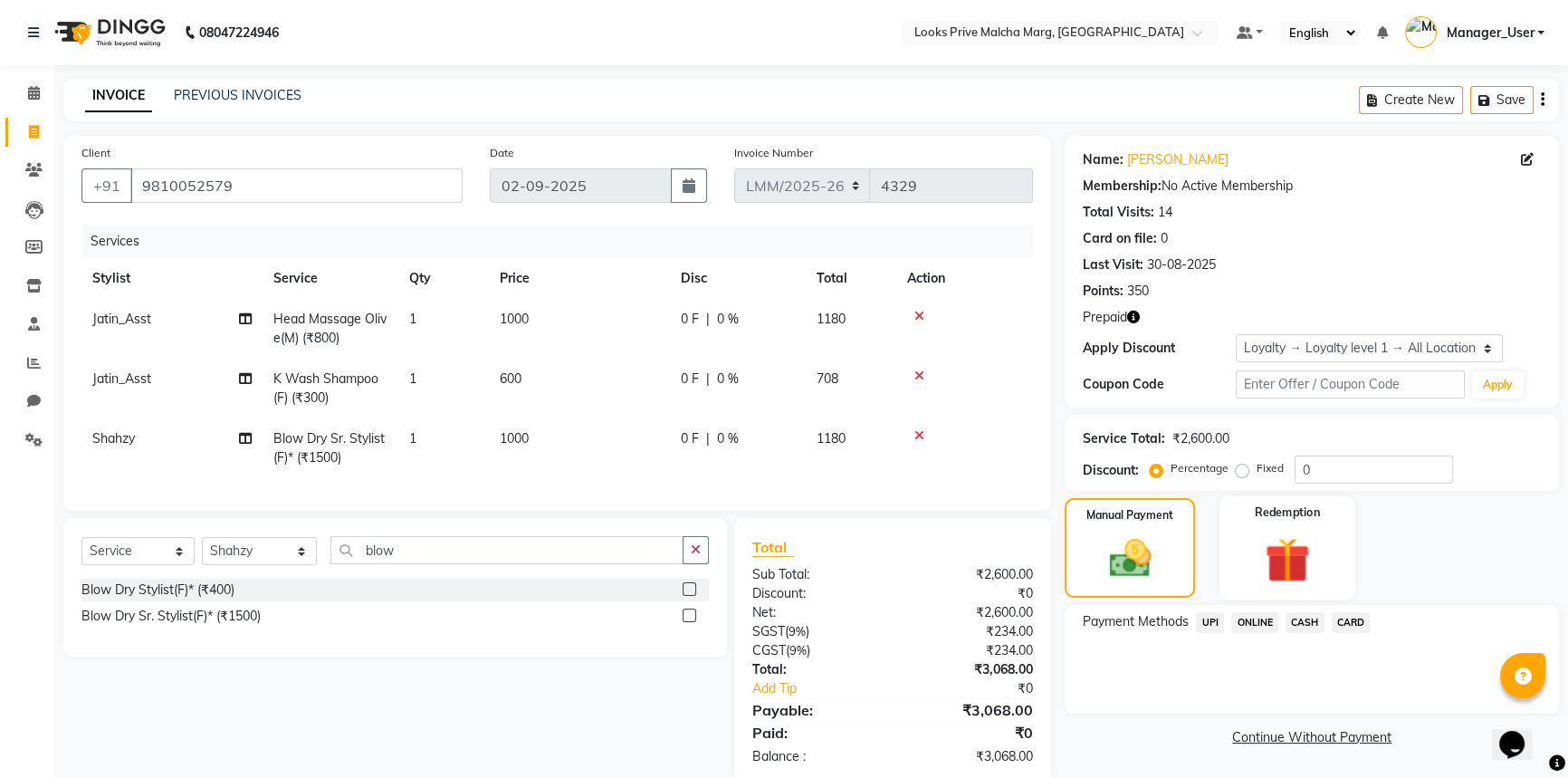
click at [1245, 578] on div "Redemption" at bounding box center [1287, 548] width 136 height 103
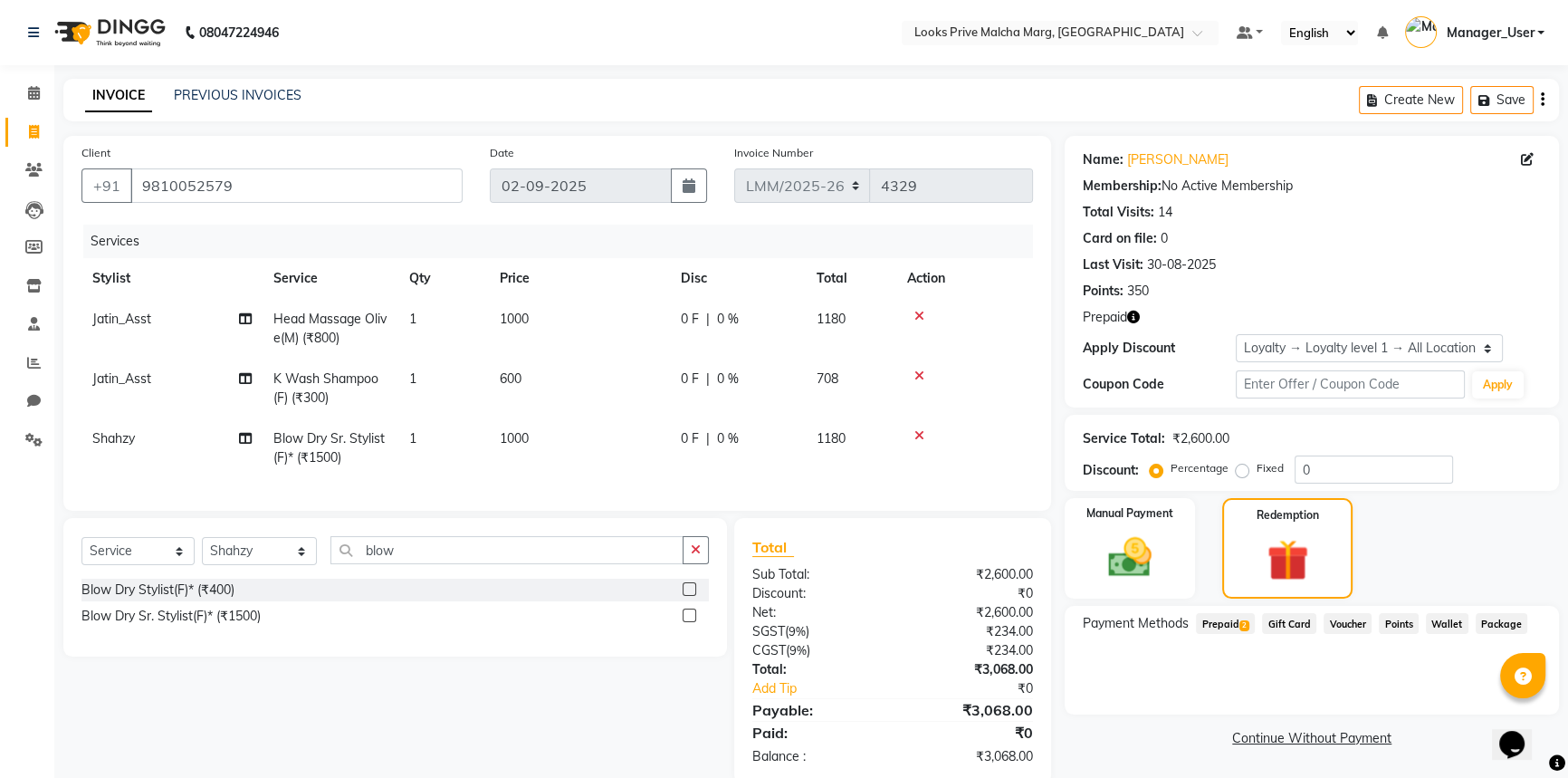
click at [1230, 627] on span "Prepaid 2" at bounding box center [1225, 623] width 59 height 21
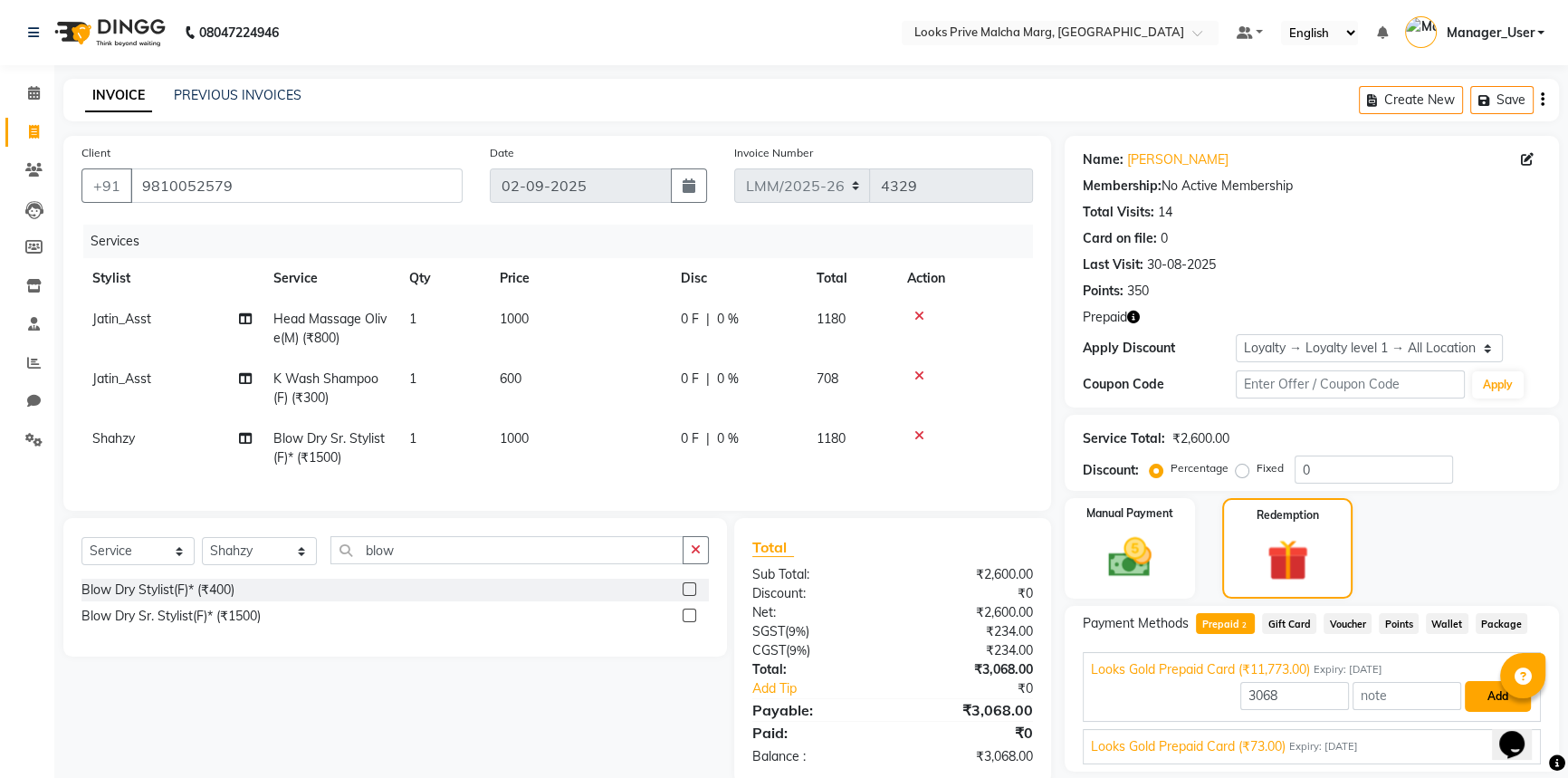
click at [1494, 696] on button "Add" at bounding box center [1498, 697] width 66 height 31
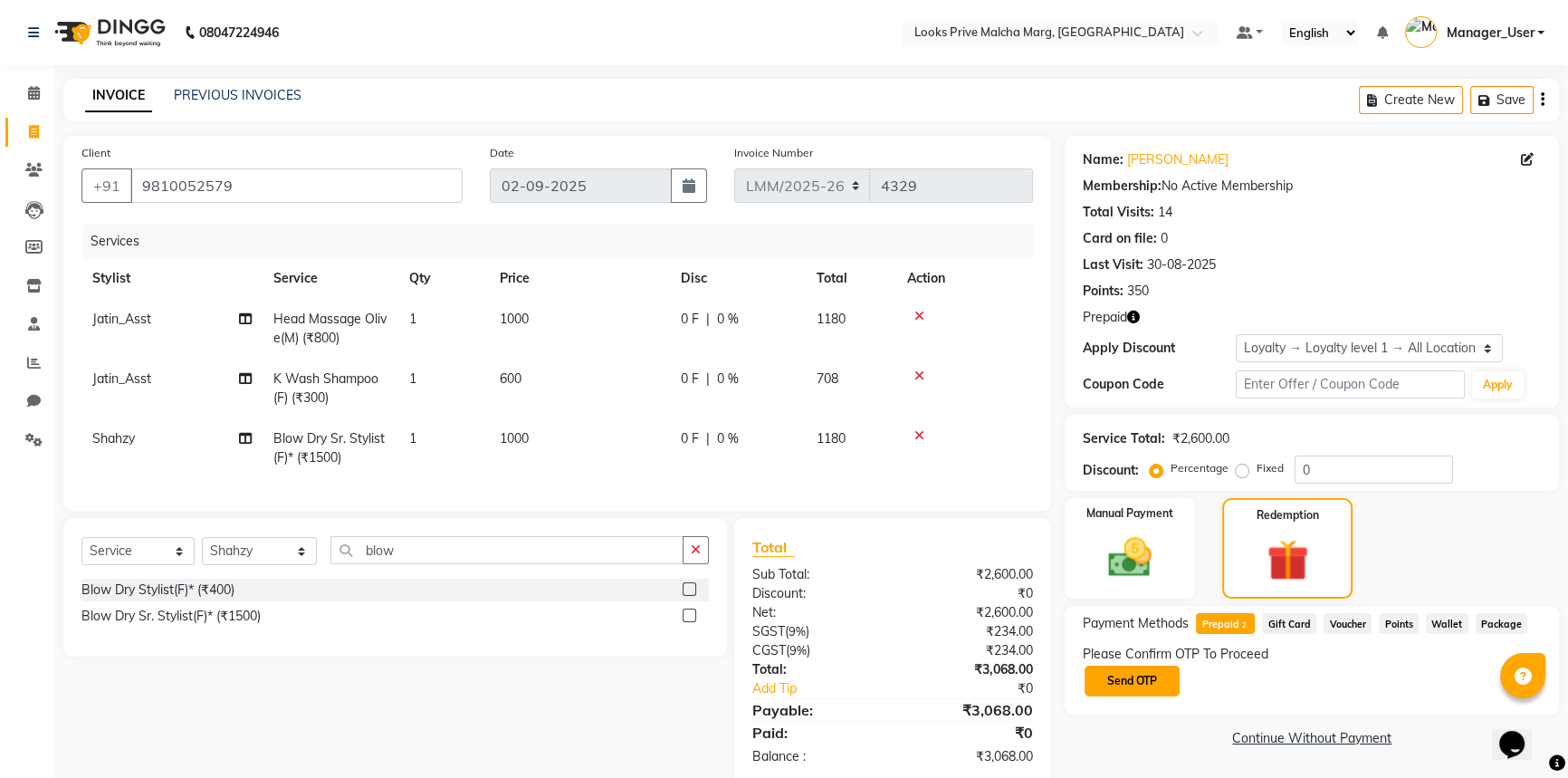
click at [1140, 677] on button "Send OTP" at bounding box center [1132, 681] width 95 height 31
click at [1104, 666] on input "text" at bounding box center [1173, 680] width 181 height 28
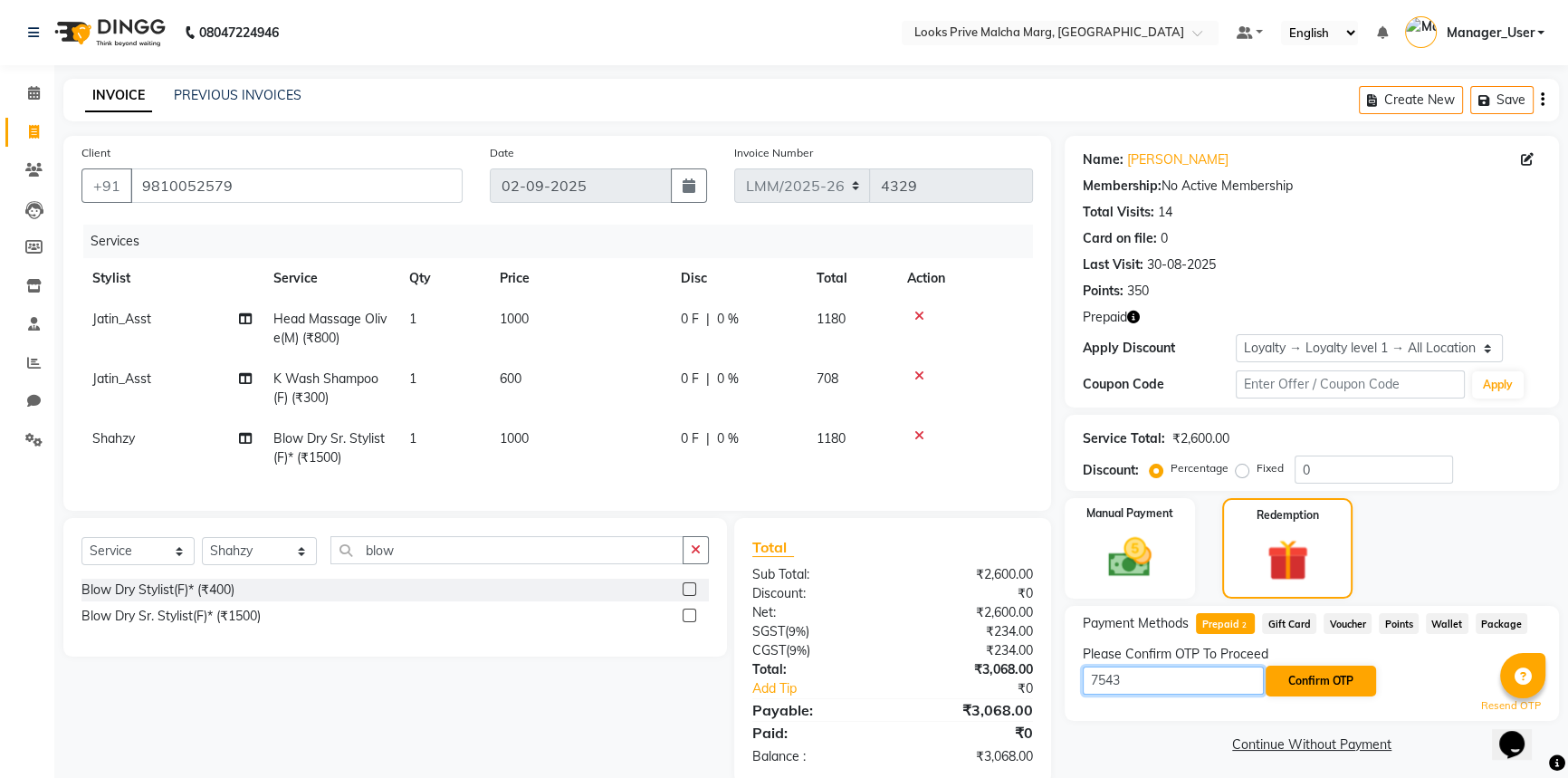
type input "7543"
click at [1321, 685] on button "Confirm OTP" at bounding box center [1320, 681] width 111 height 31
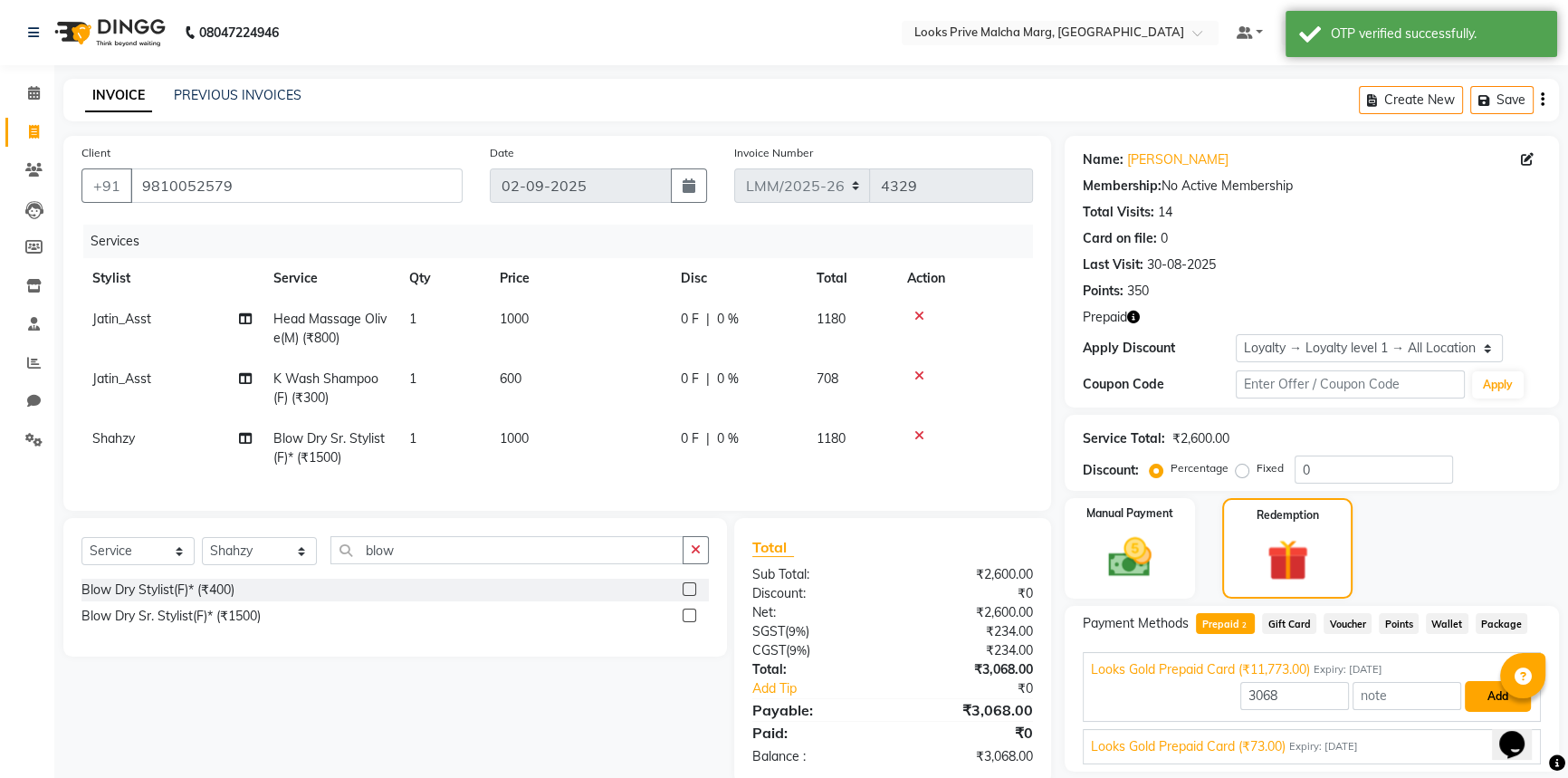
click at [1506, 693] on button "Add" at bounding box center [1498, 697] width 66 height 31
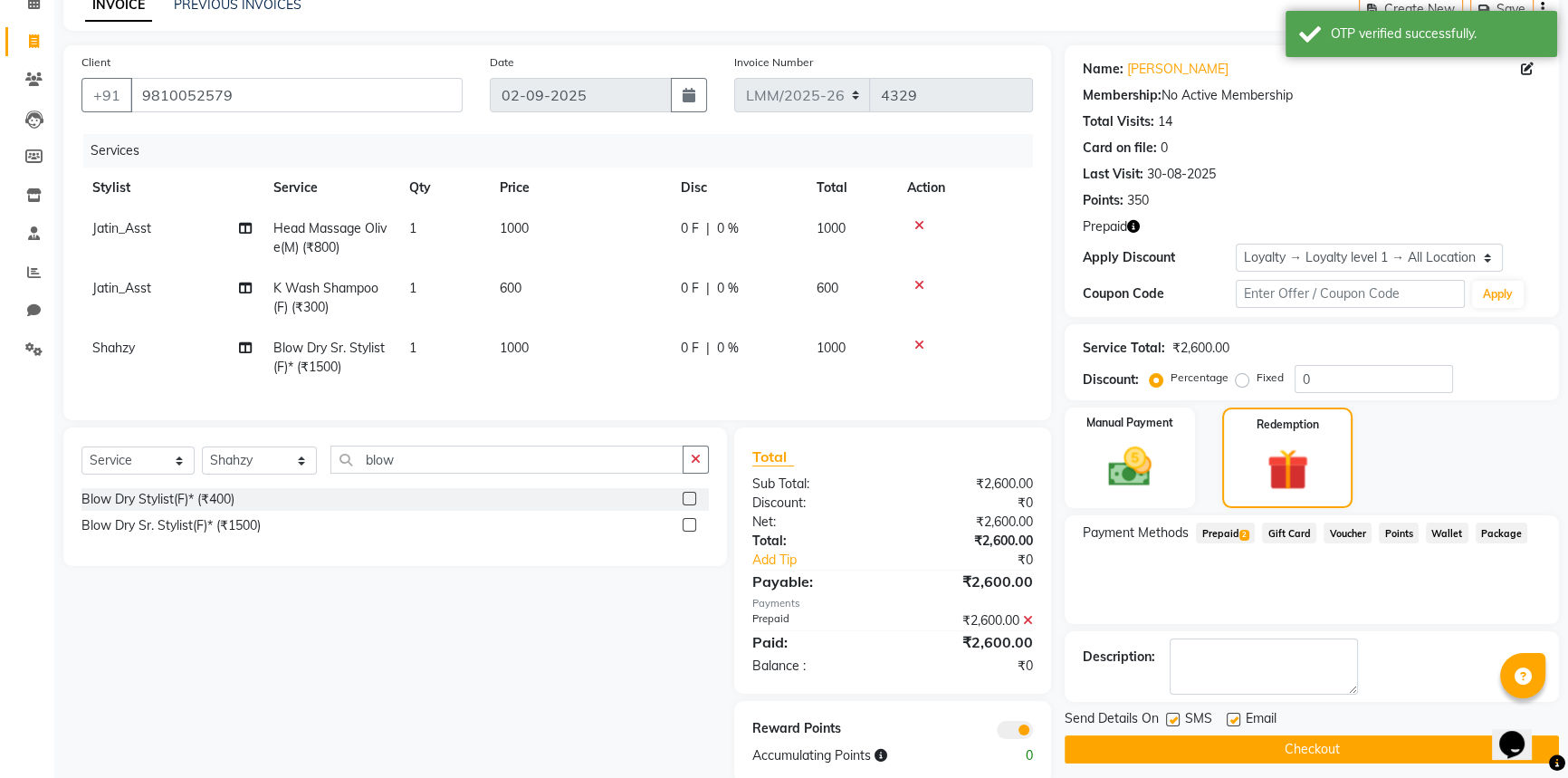
scroll to position [136, 0]
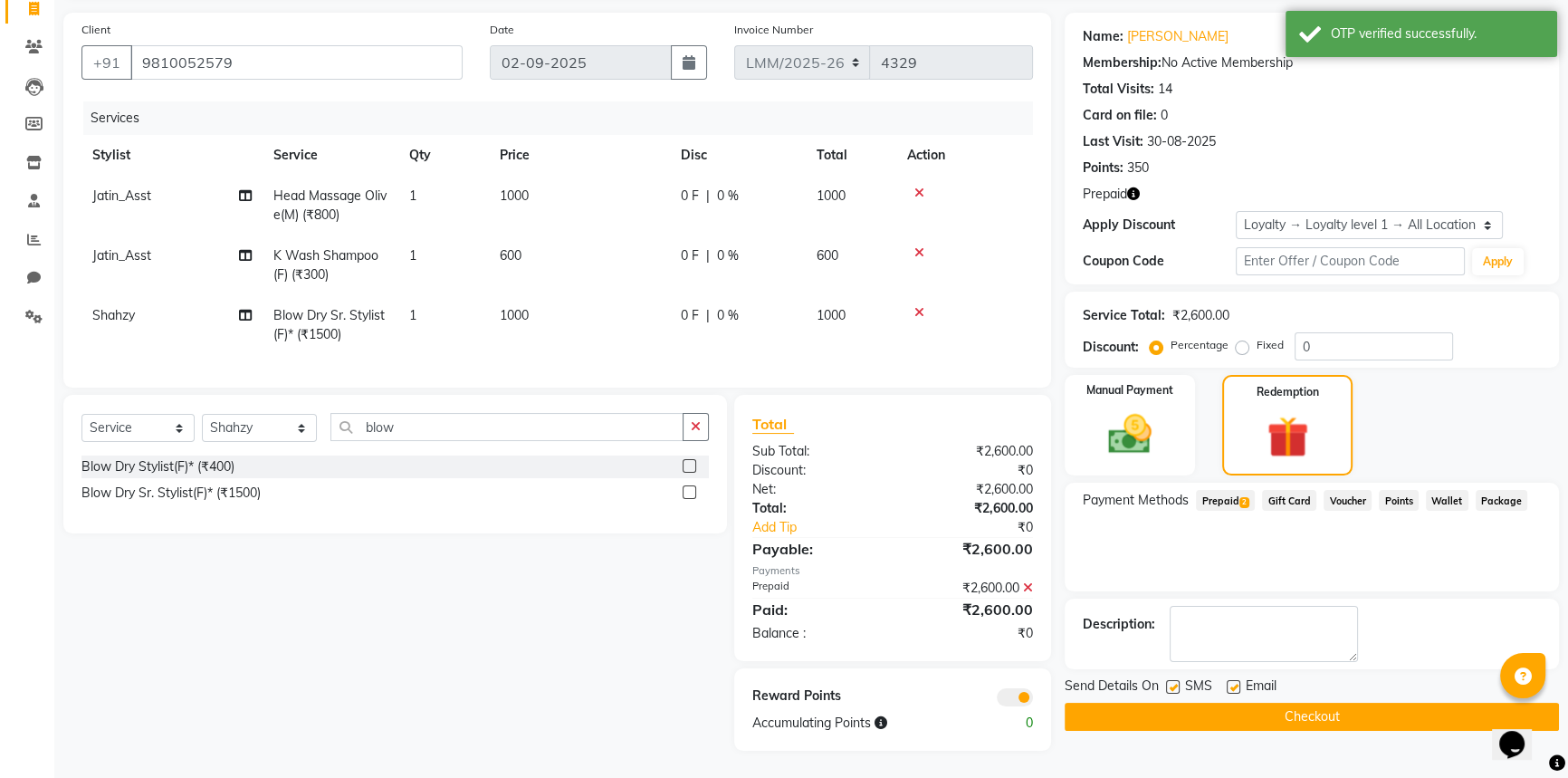
click at [1230, 705] on button "Checkout" at bounding box center [1312, 716] width 495 height 28
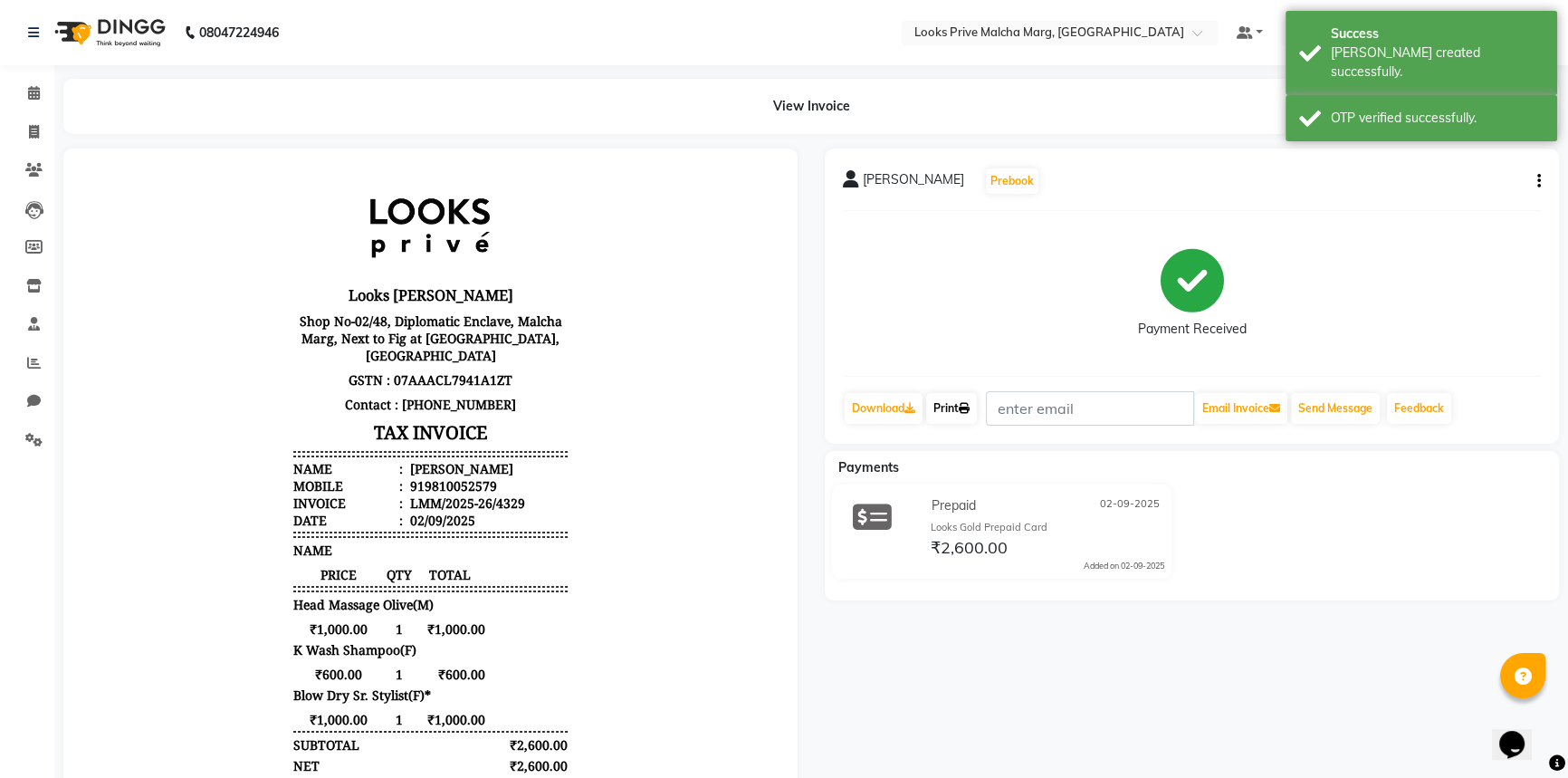
click at [963, 417] on link "Print" at bounding box center [951, 409] width 50 height 31
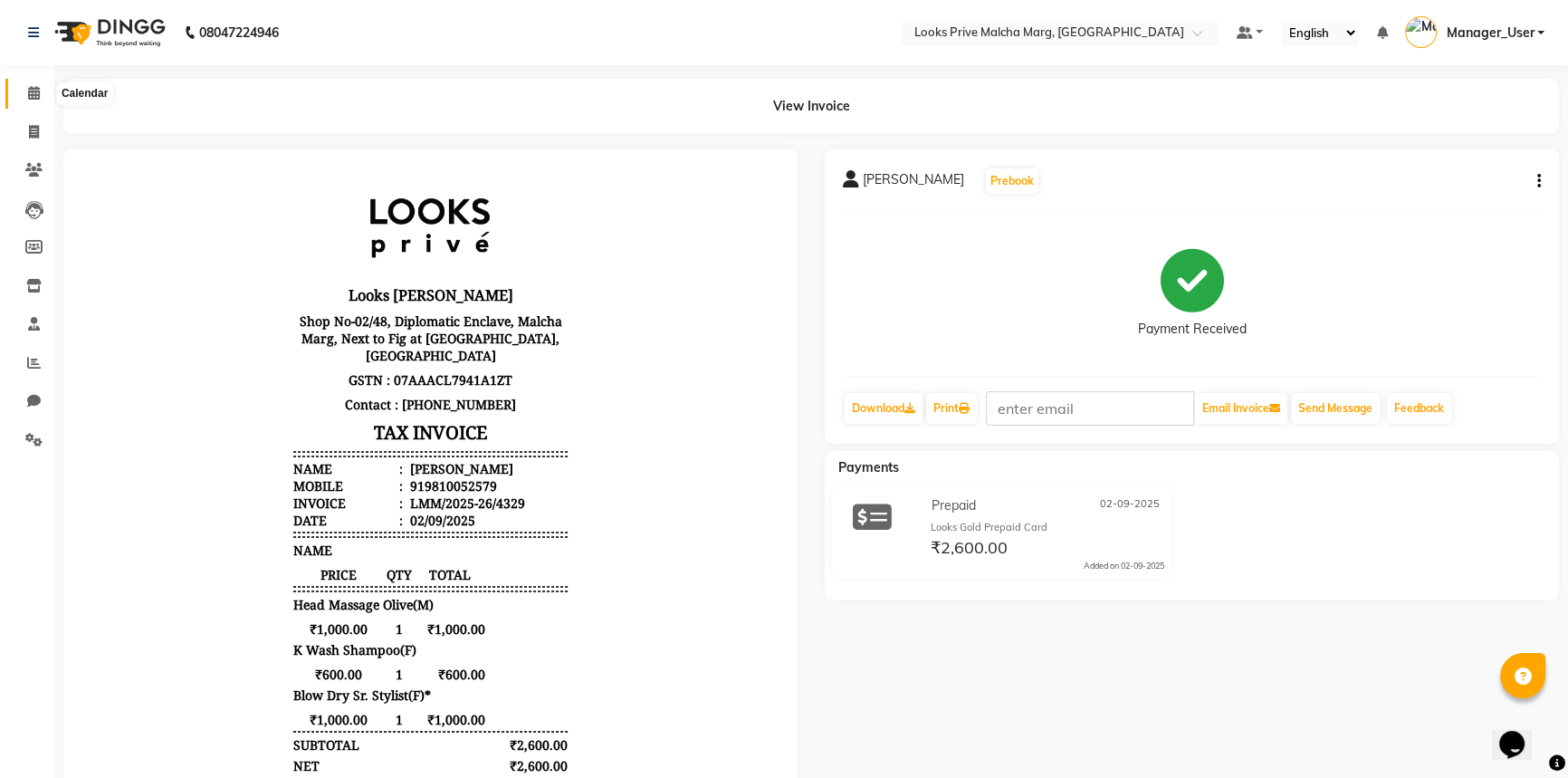
click at [28, 91] on icon at bounding box center [34, 92] width 12 height 14
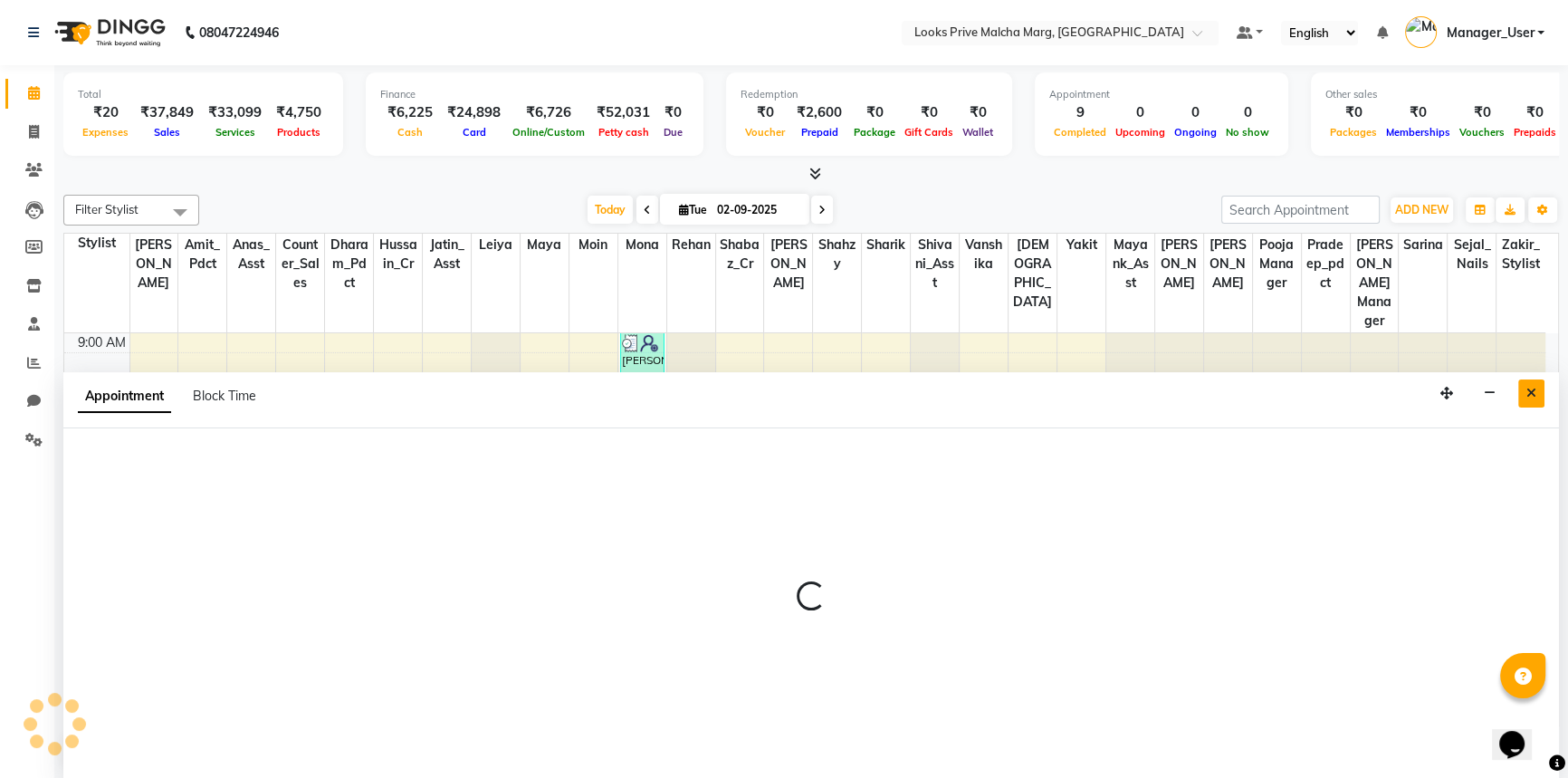
click at [1537, 387] on button "Close" at bounding box center [1531, 393] width 27 height 28
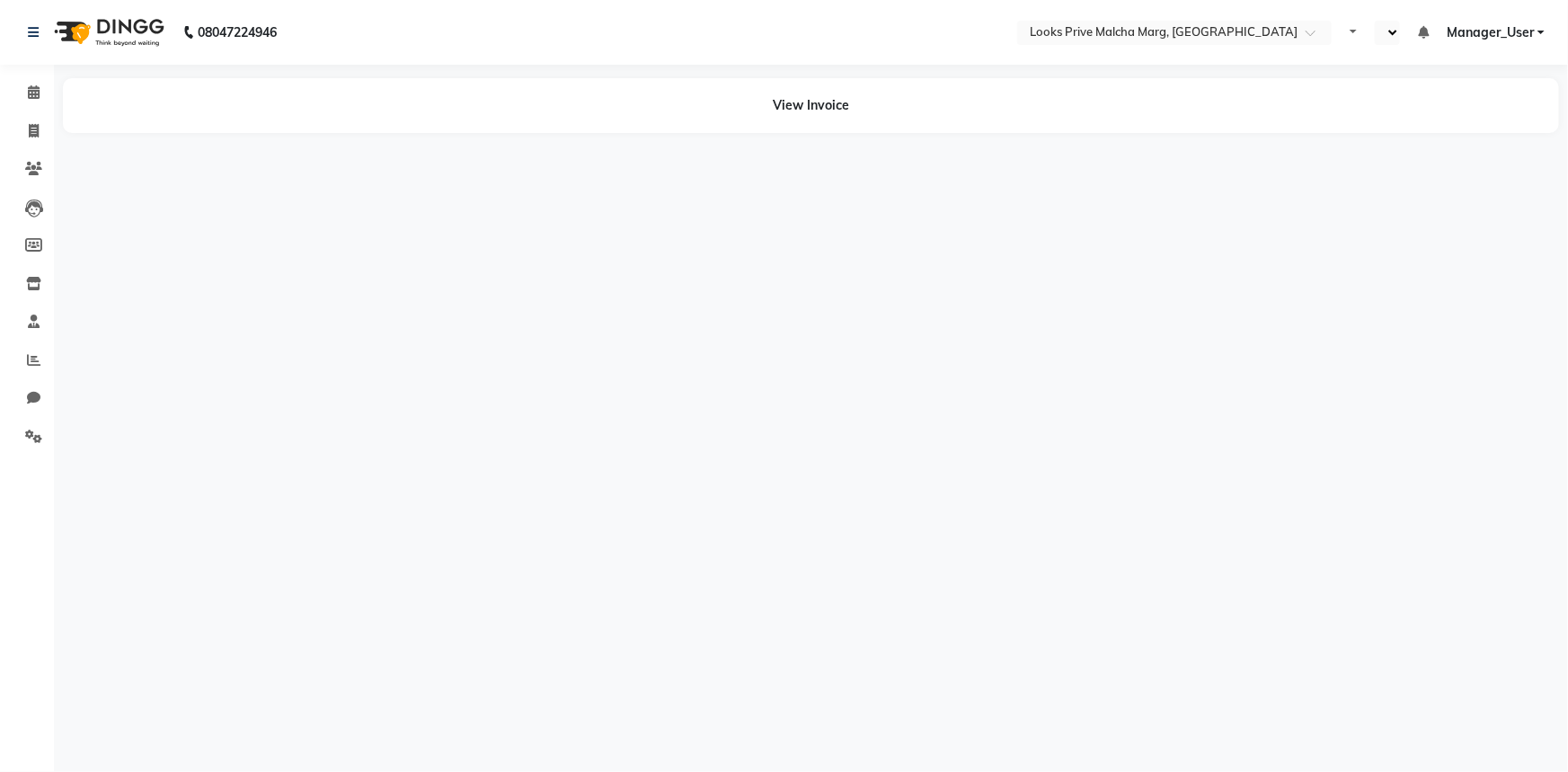
select select "en"
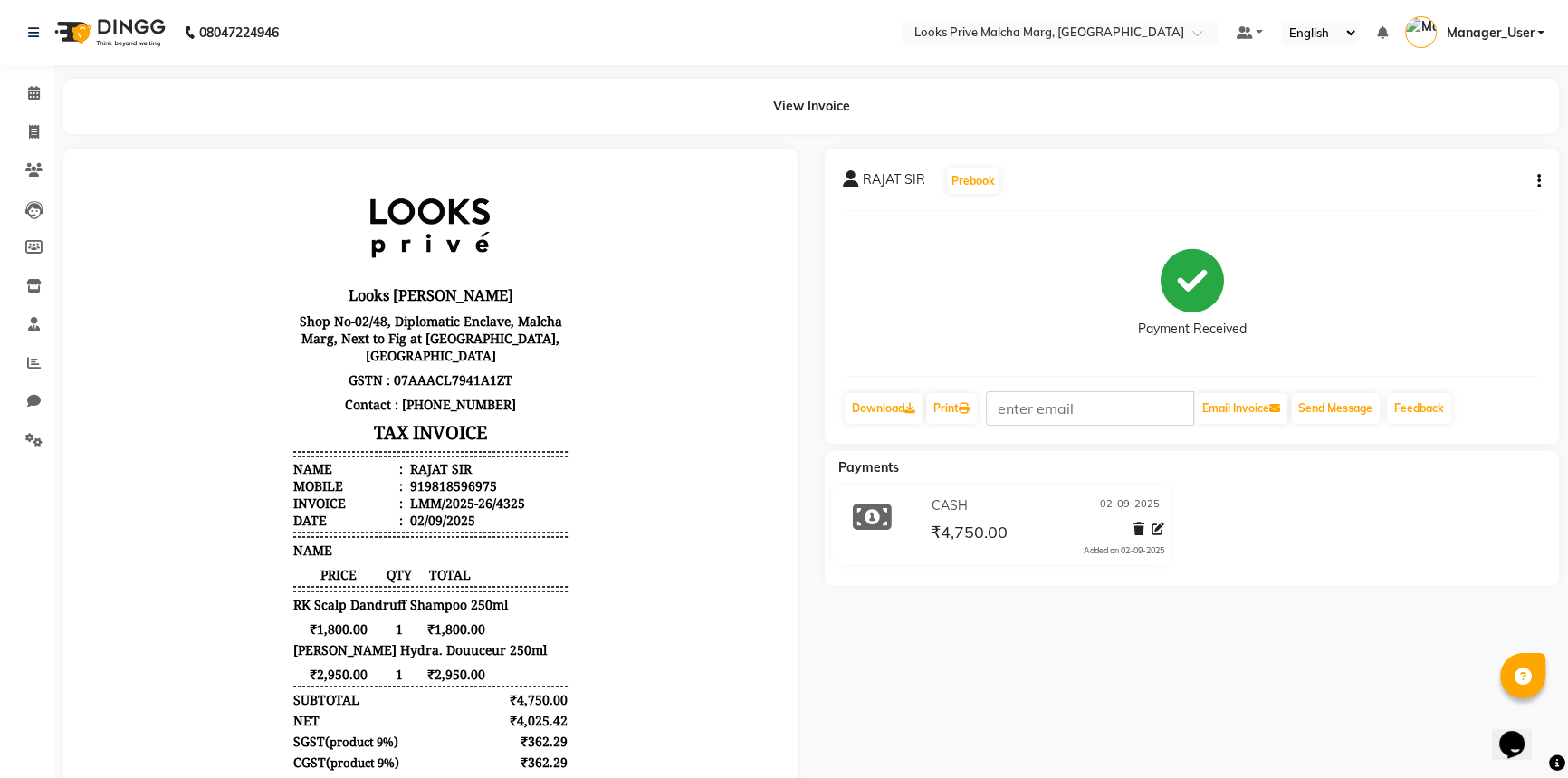
click at [1534, 189] on button "button" at bounding box center [1536, 181] width 11 height 19
click at [1509, 187] on div "Edit Item Staff" at bounding box center [1467, 180] width 87 height 23
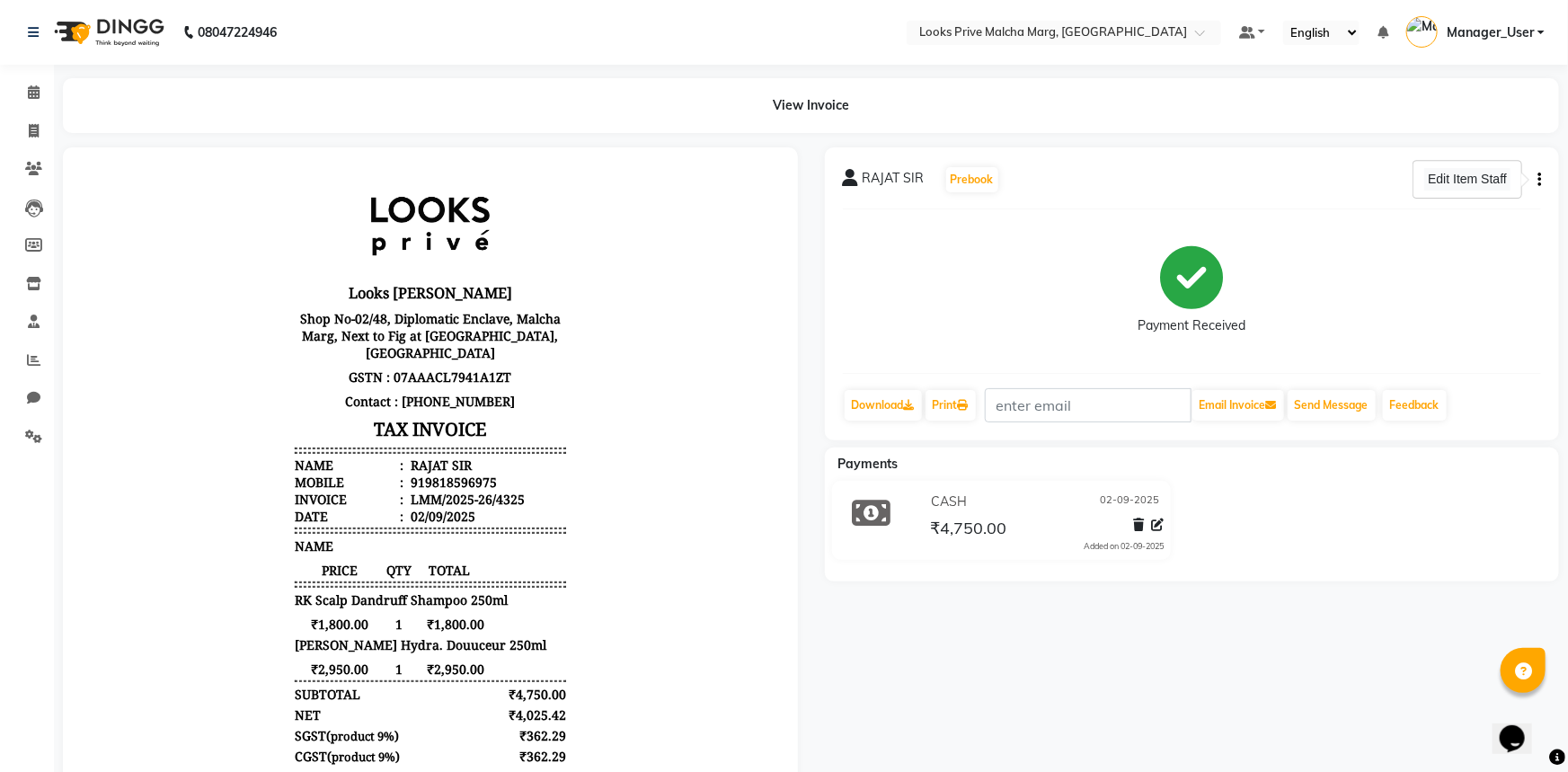
select select "66959"
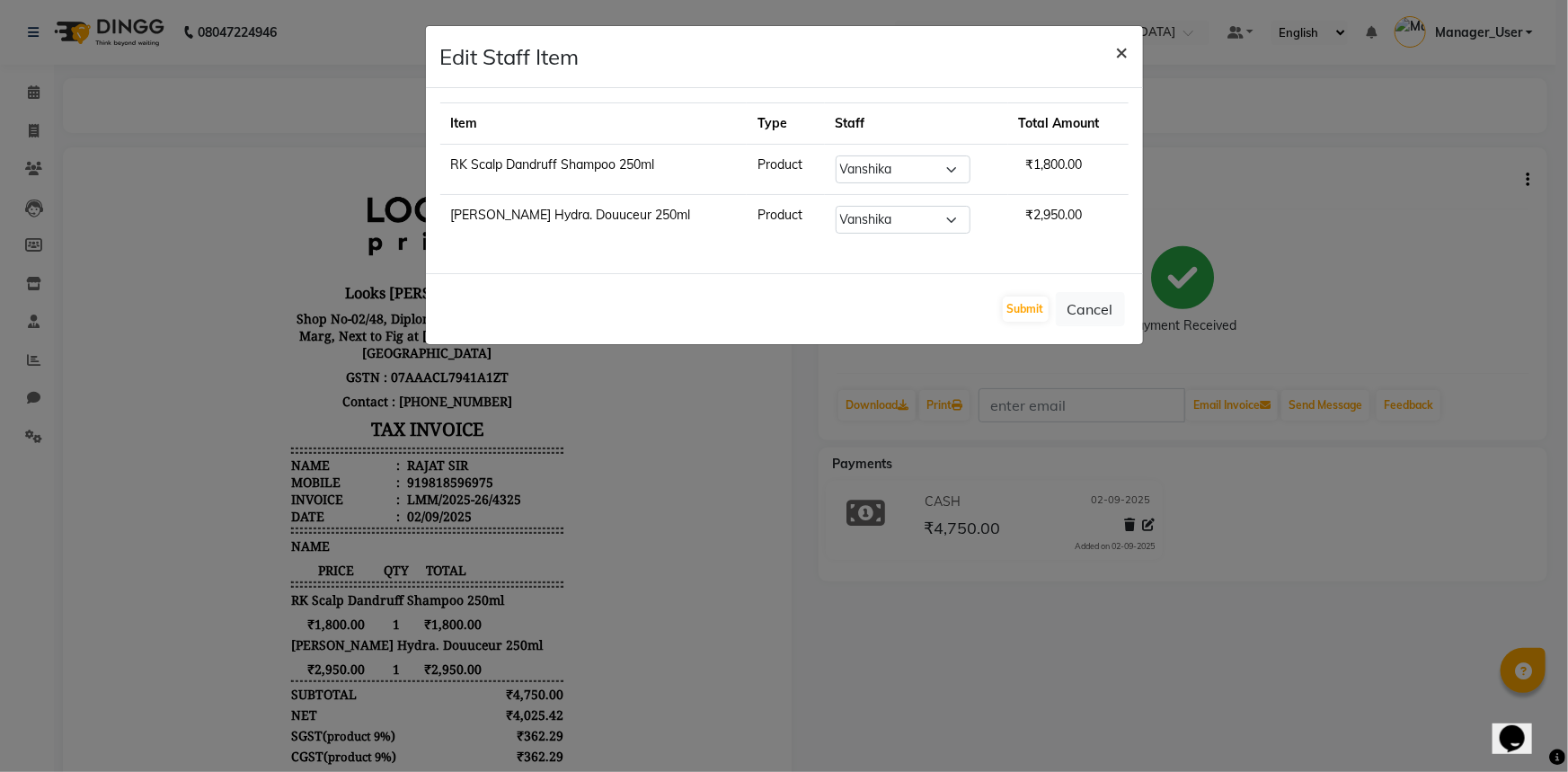
click at [1120, 53] on span "×" at bounding box center [1122, 52] width 13 height 27
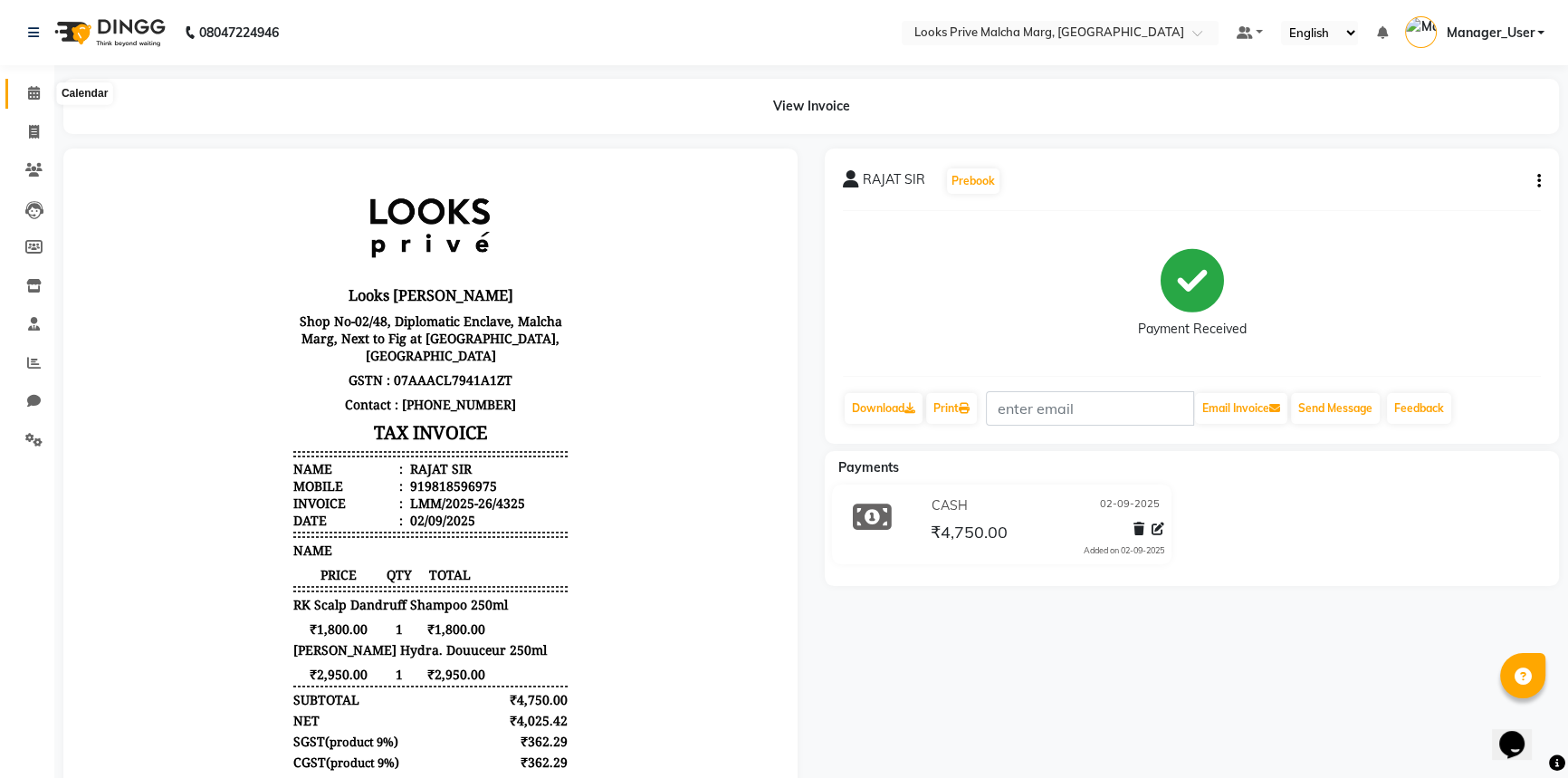
drag, startPoint x: 46, startPoint y: 83, endPoint x: 44, endPoint y: 73, distance: 10.2
click at [44, 84] on span at bounding box center [34, 93] width 32 height 21
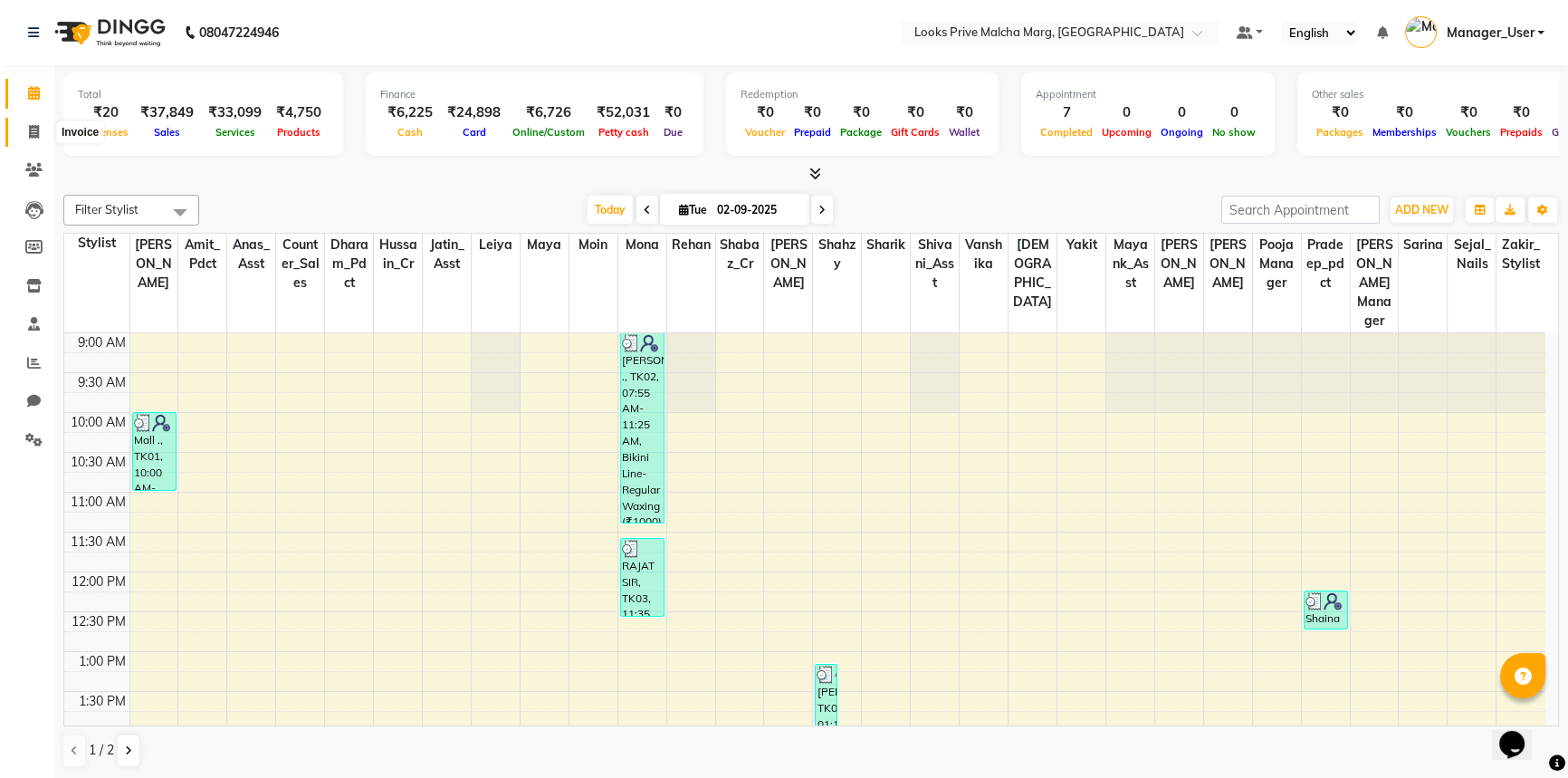
drag, startPoint x: 30, startPoint y: 137, endPoint x: 67, endPoint y: 144, distance: 37.7
click at [30, 137] on icon at bounding box center [34, 132] width 10 height 14
select select "service"
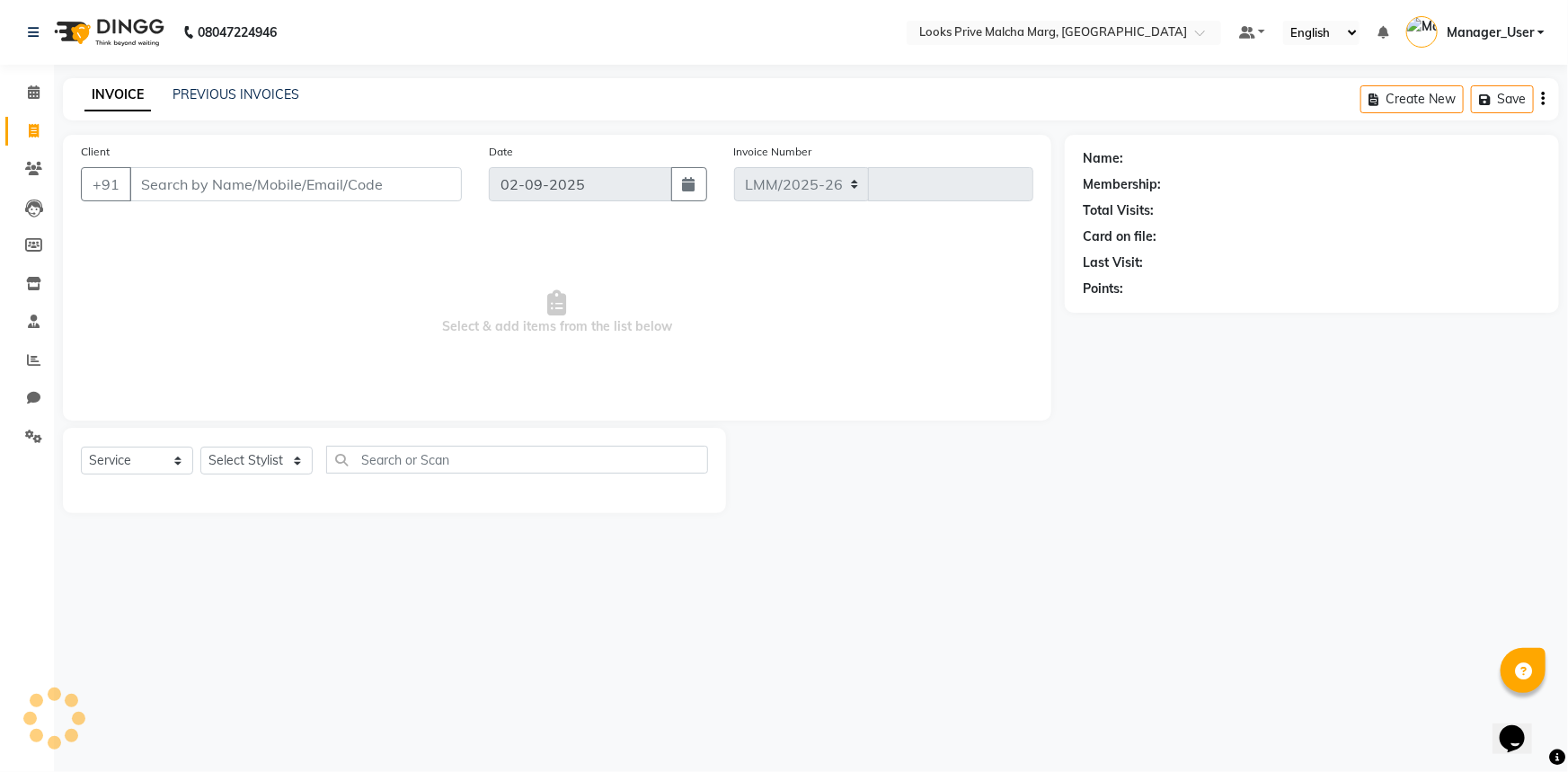
select select "7648"
type input "4329"
click at [329, 173] on input "Client" at bounding box center [296, 184] width 332 height 34
type input "9810052579"
select select "1: Object"
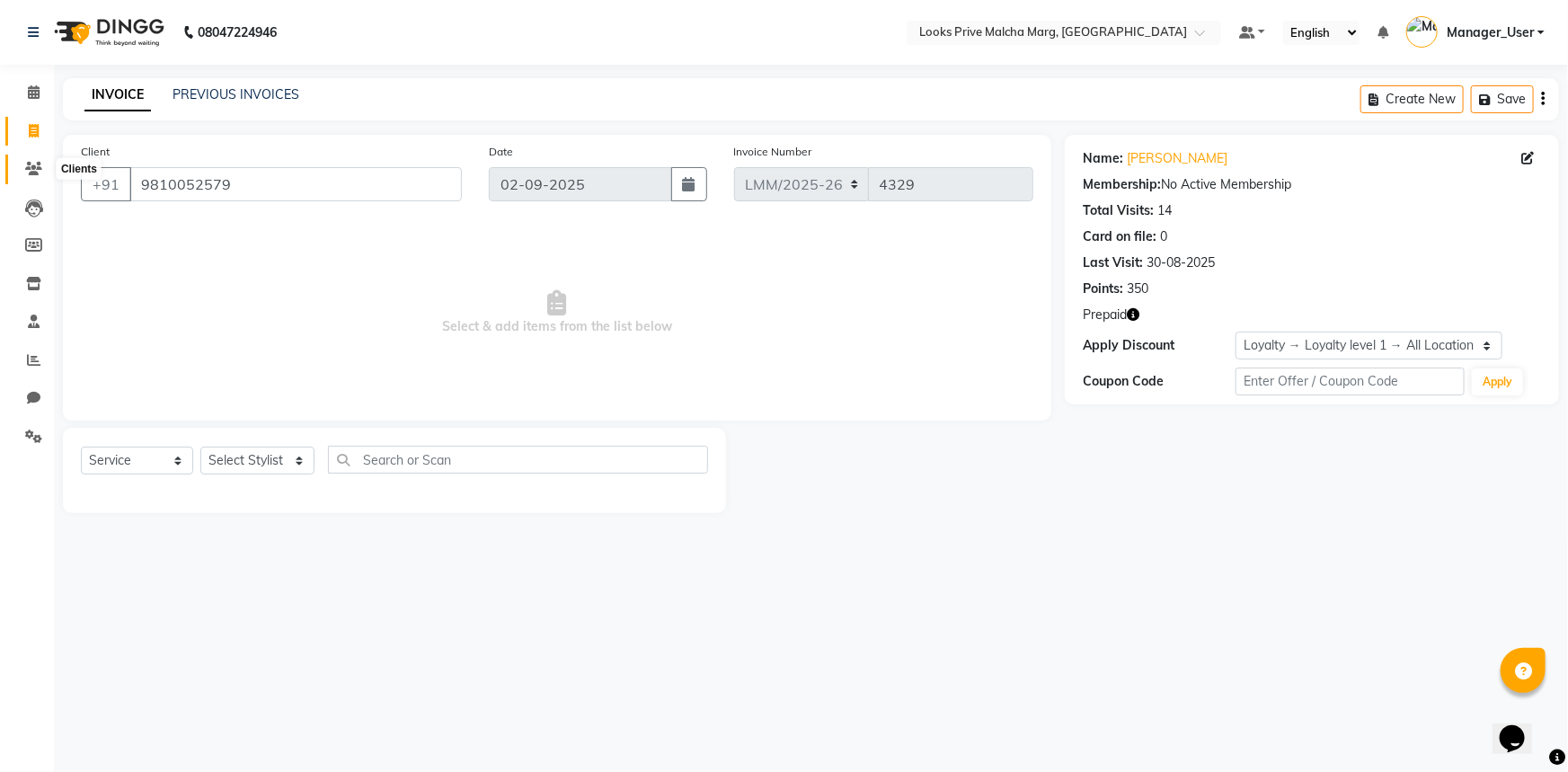
click at [29, 171] on icon at bounding box center [34, 168] width 17 height 14
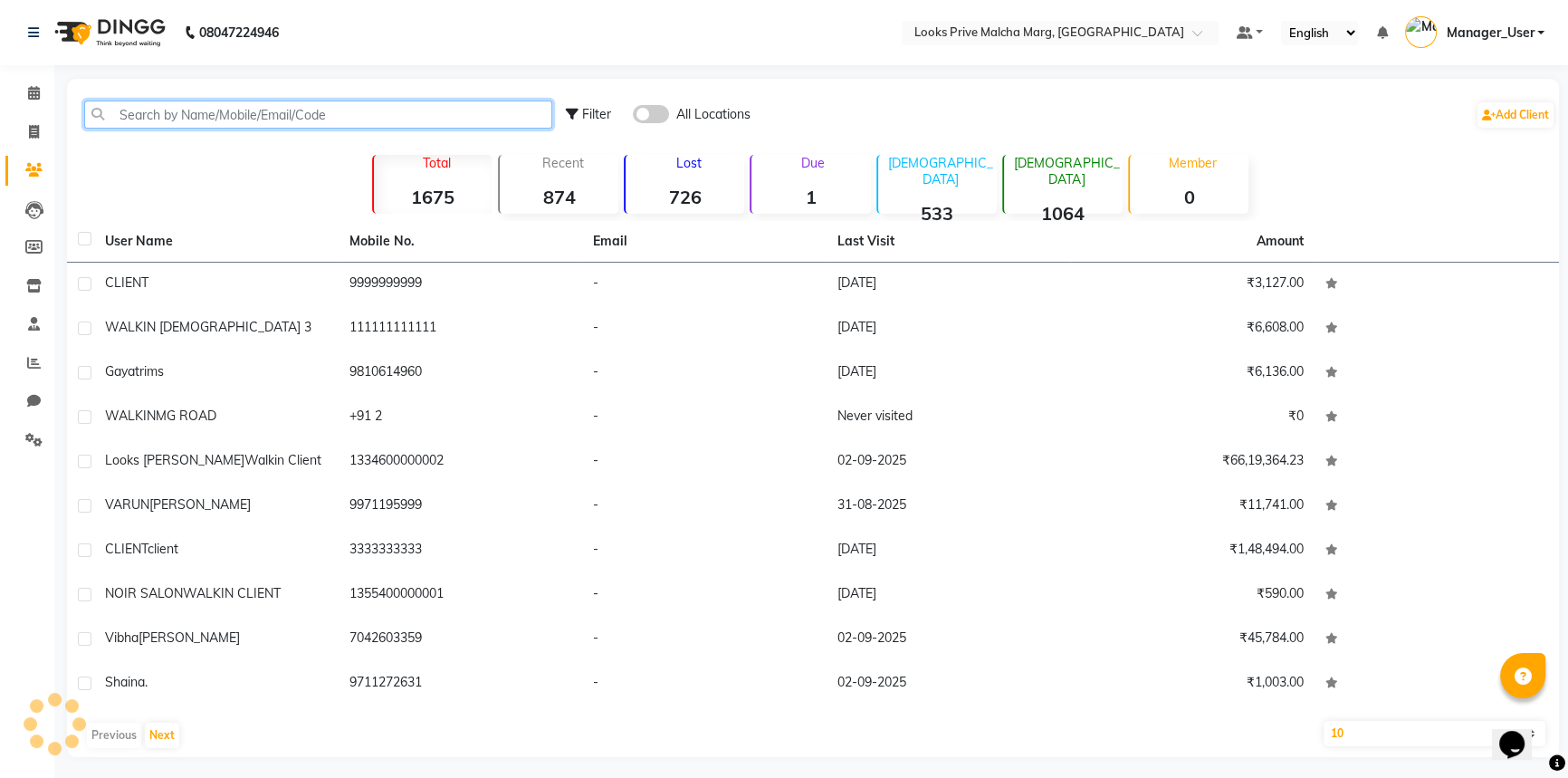
click at [215, 111] on input "text" at bounding box center [318, 114] width 468 height 28
paste input "9810052579"
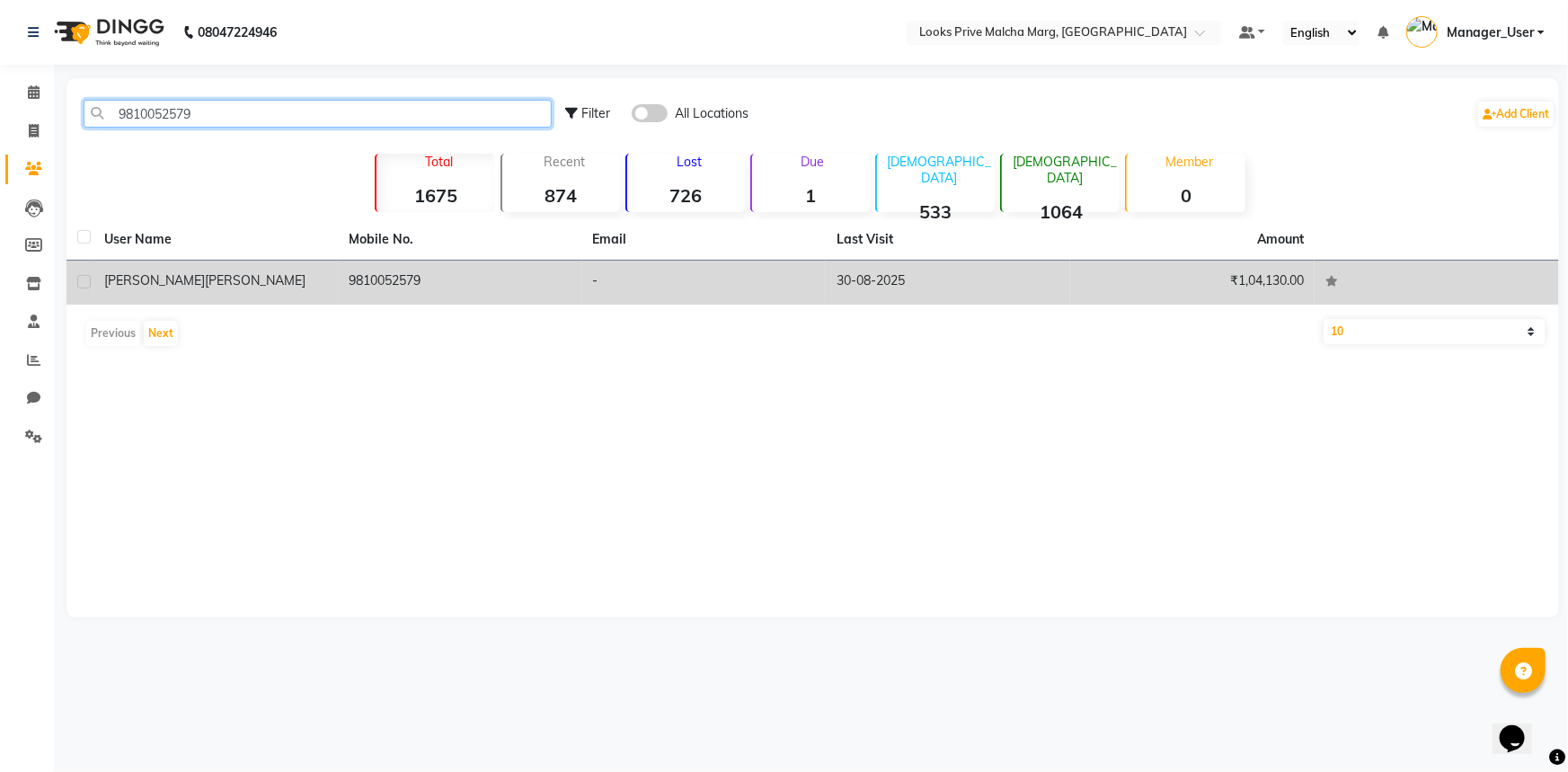
type input "9810052579"
click at [359, 282] on td "9810052579" at bounding box center [459, 282] width 244 height 44
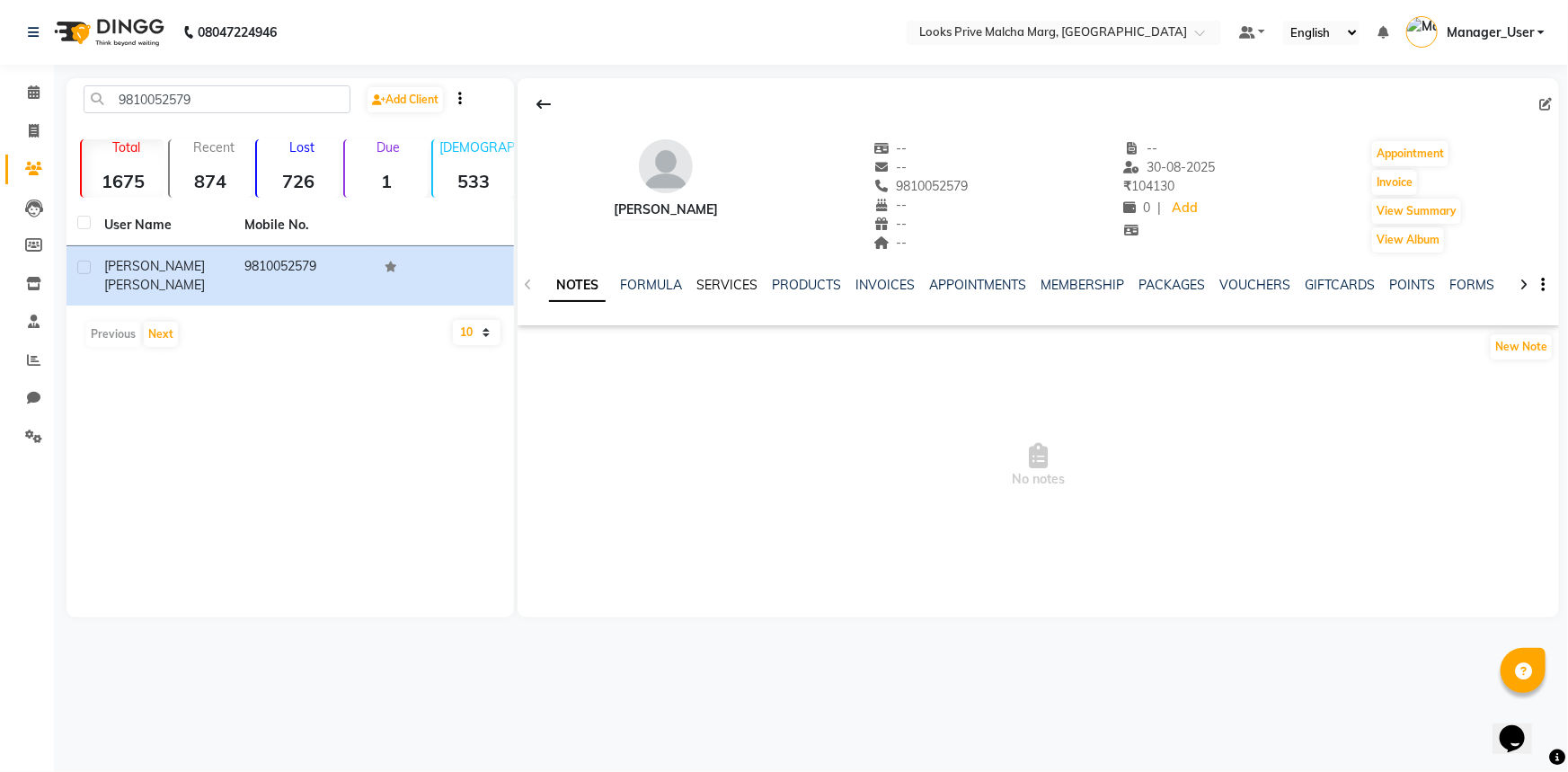
click at [716, 283] on link "SERVICES" at bounding box center [726, 285] width 61 height 16
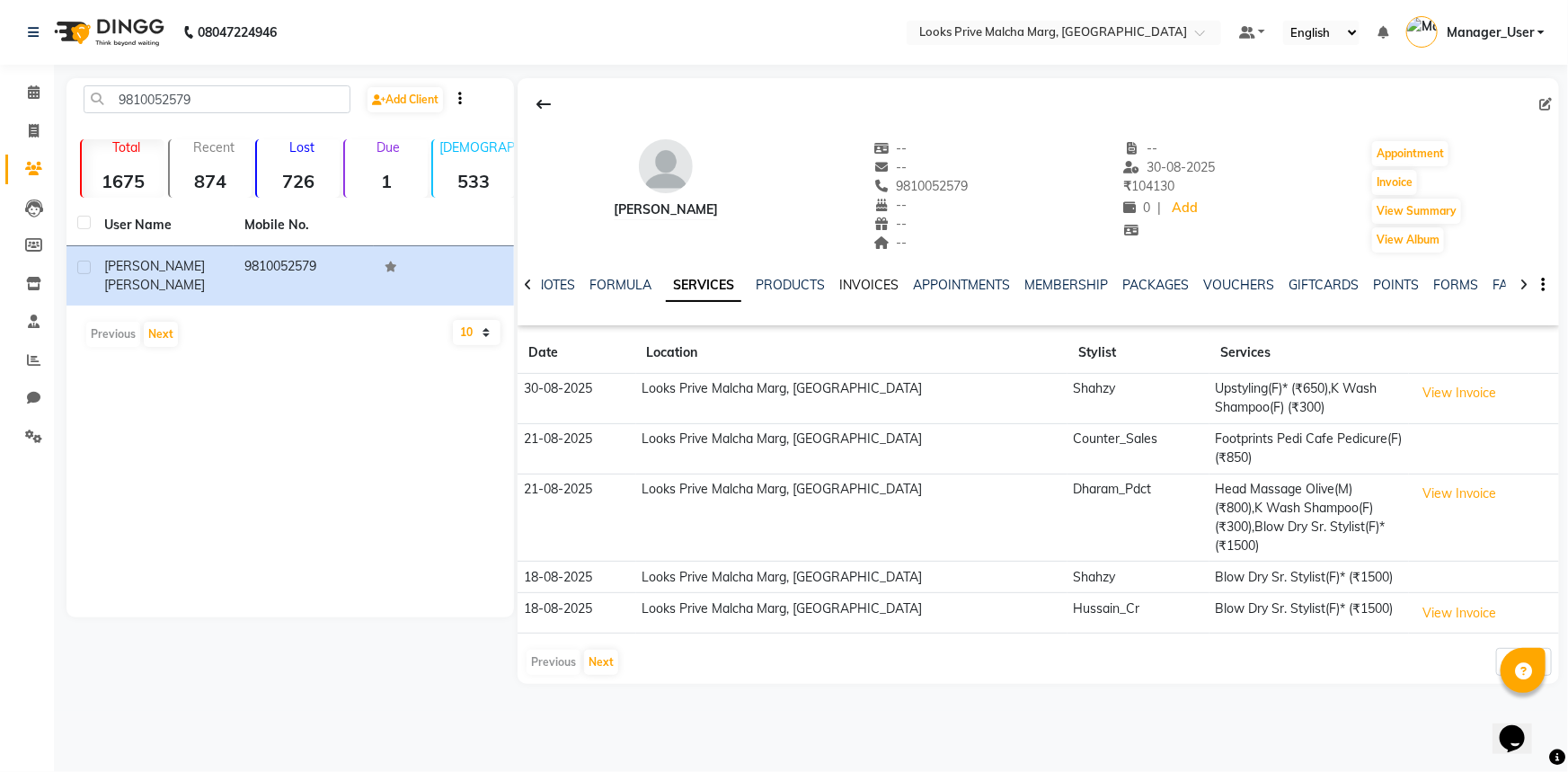
click at [878, 282] on link "INVOICES" at bounding box center [868, 285] width 59 height 16
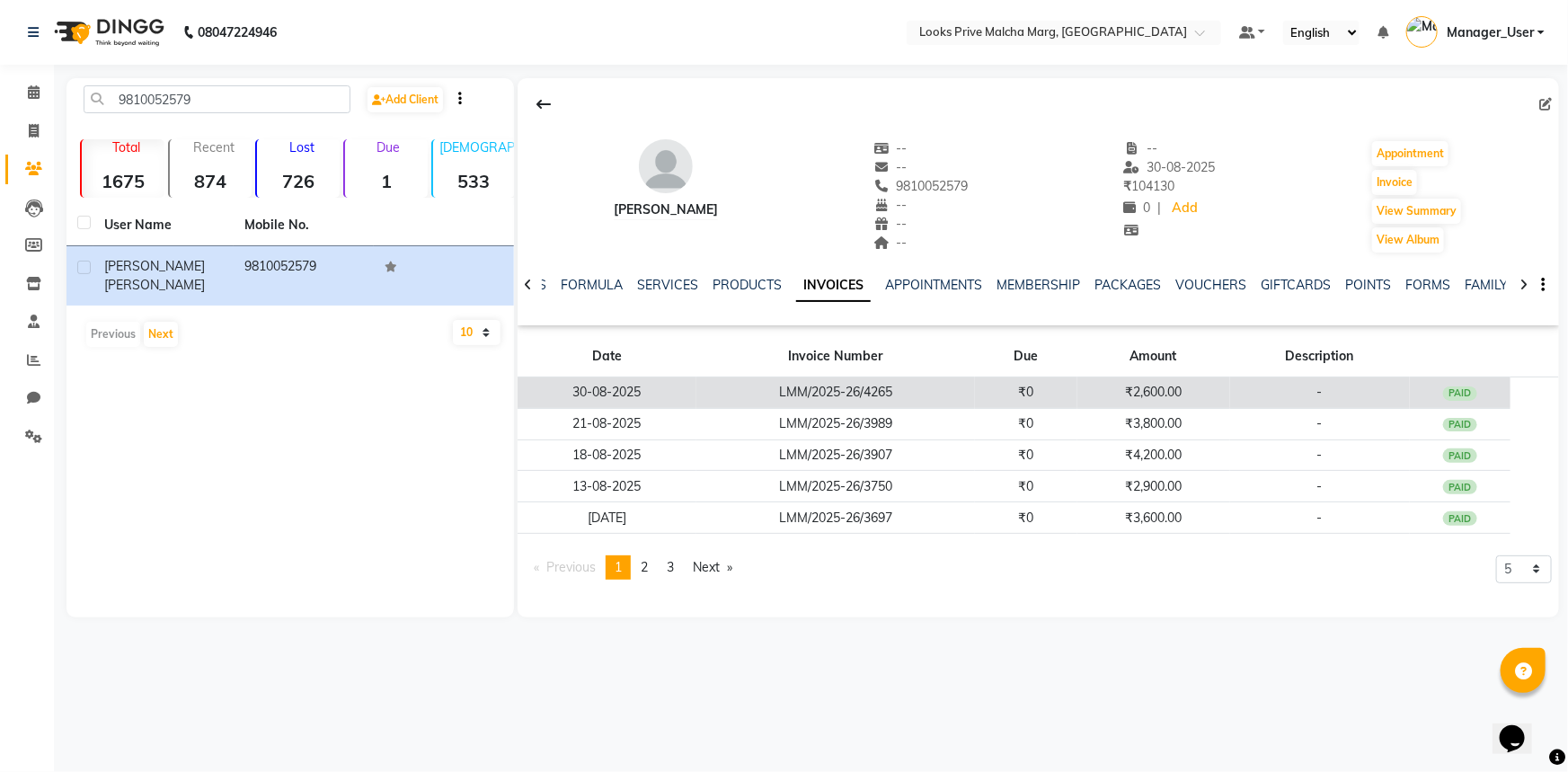
click at [1465, 392] on div "PAID" at bounding box center [1460, 394] width 34 height 15
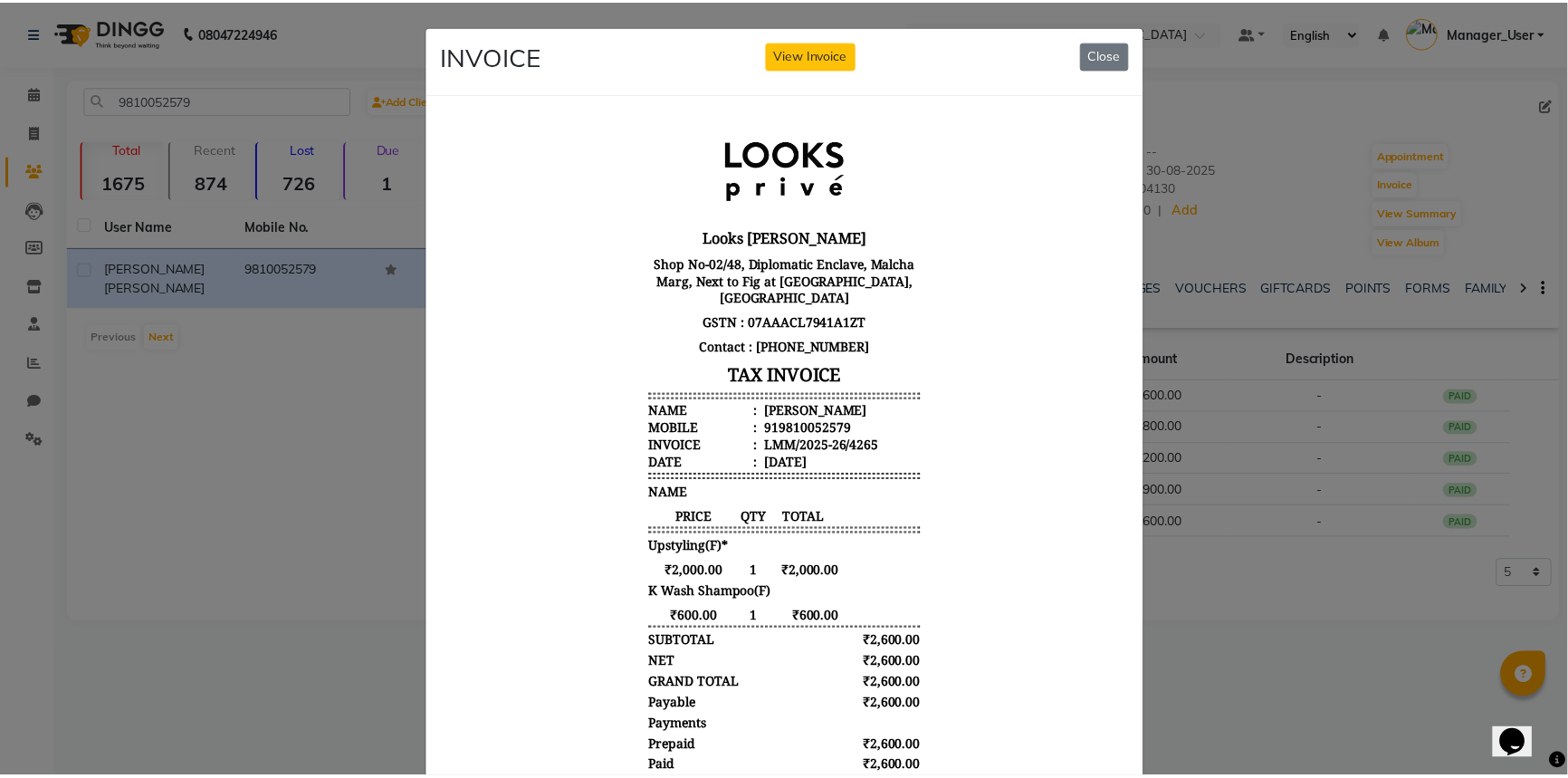
scroll to position [15, 0]
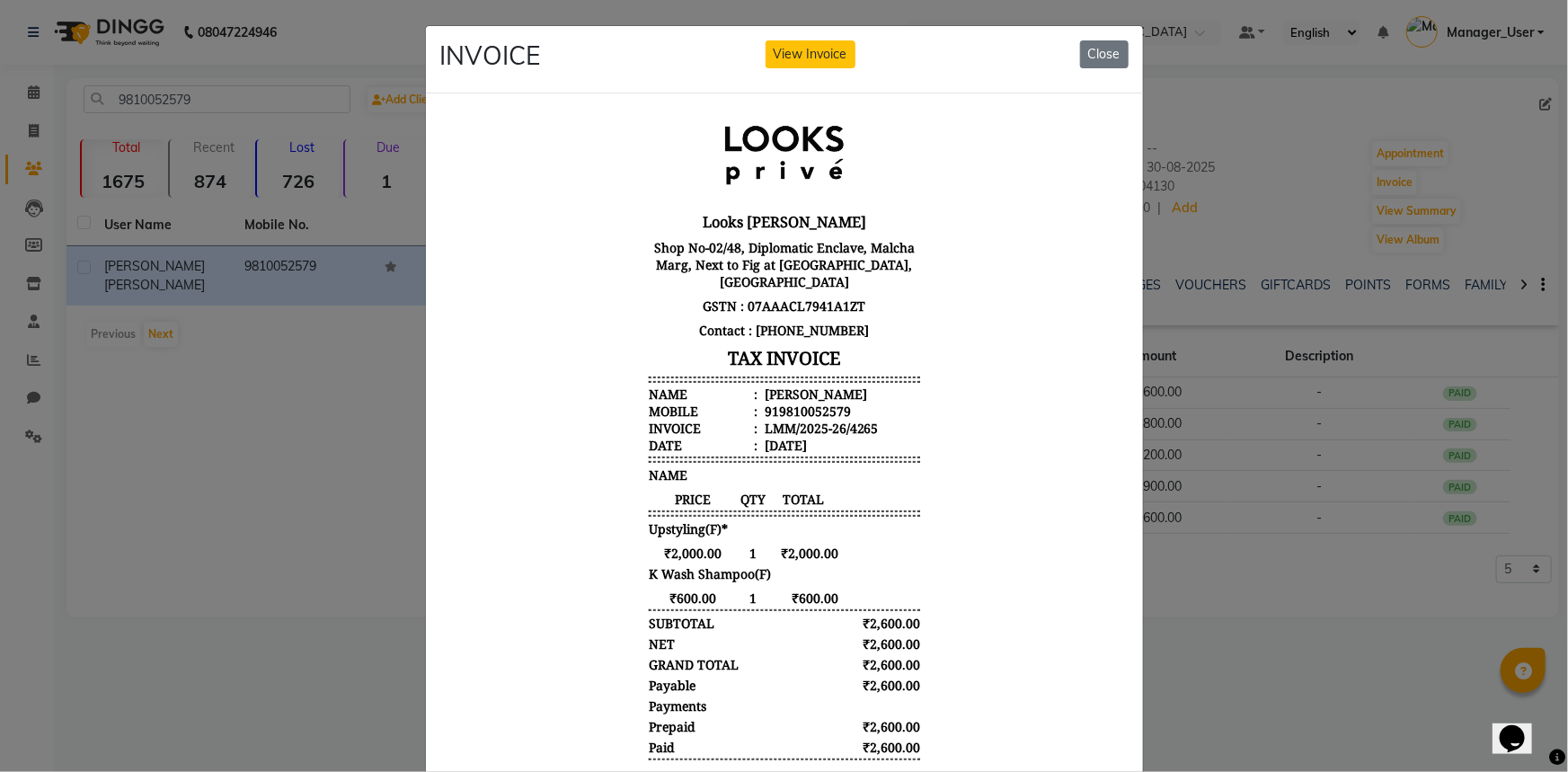
drag, startPoint x: 1110, startPoint y: 493, endPoint x: 1553, endPoint y: 632, distance: 464.3
drag, startPoint x: 215, startPoint y: 451, endPoint x: 200, endPoint y: 415, distance: 39.0
click at [210, 445] on ngb-modal-window "INVOICE View Invoice Close" at bounding box center [784, 386] width 1568 height 772
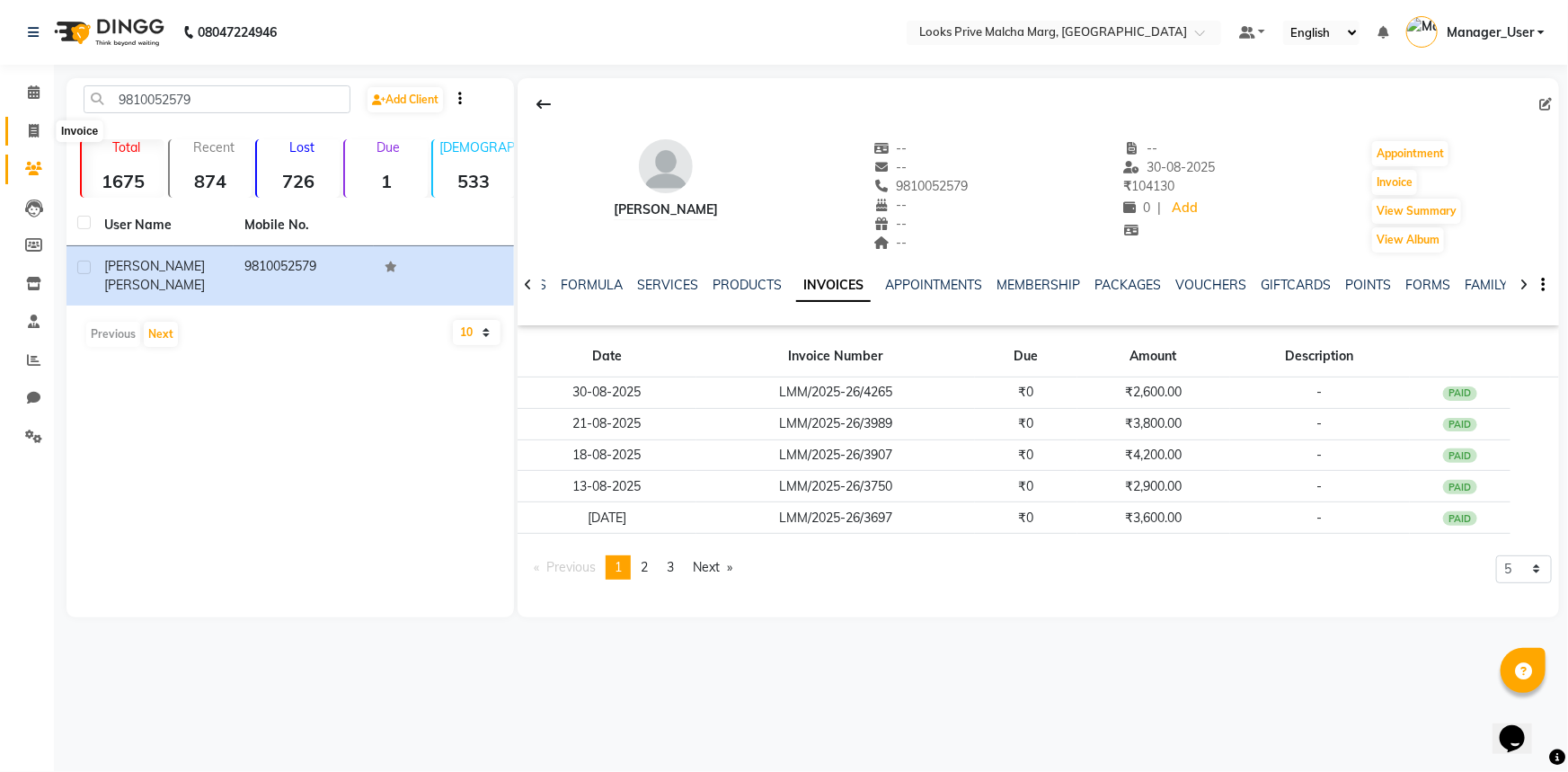
click at [30, 131] on icon at bounding box center [34, 131] width 10 height 14
select select "service"
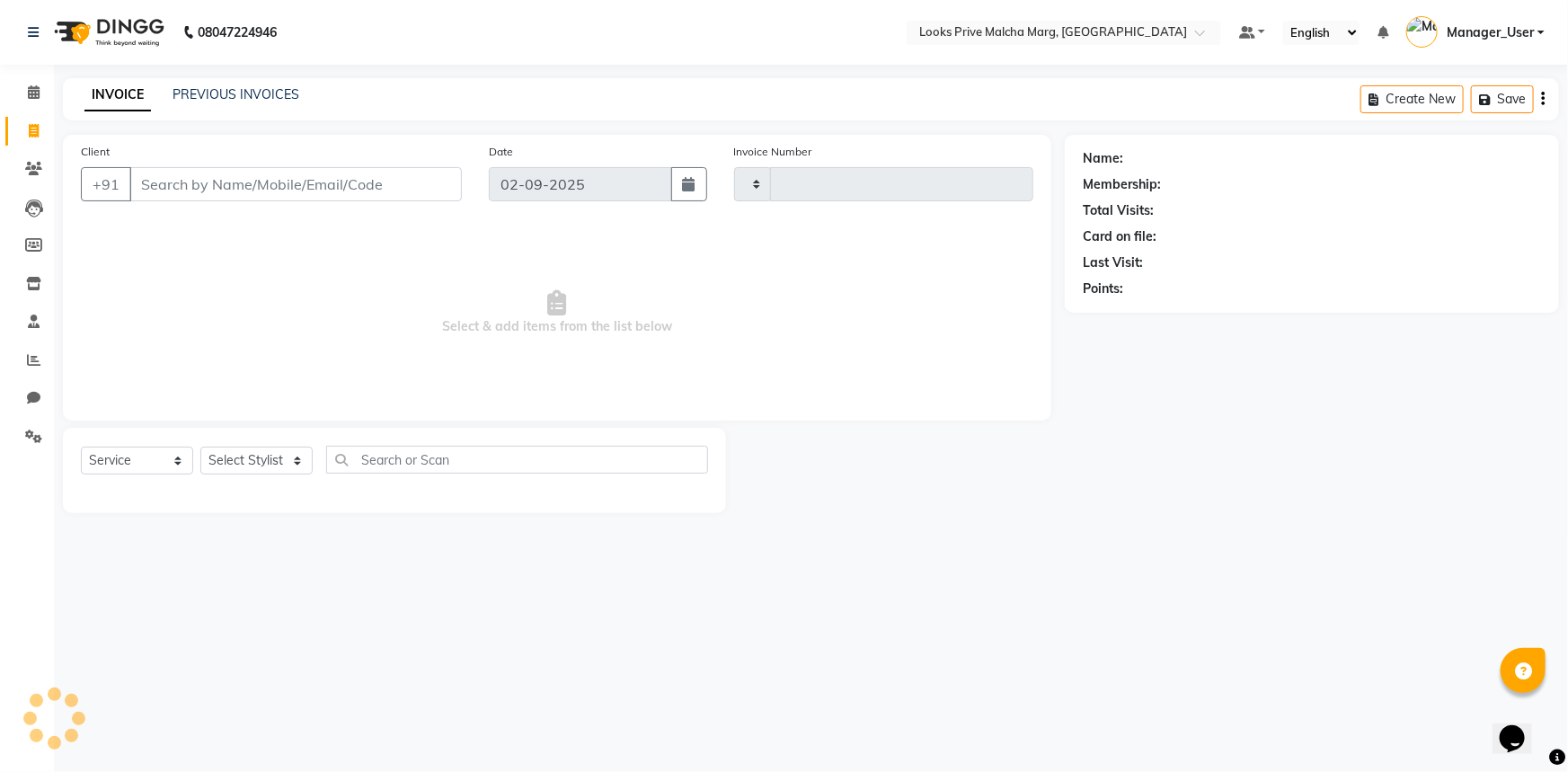
type input "4329"
select select "7648"
click at [177, 186] on input "Client" at bounding box center [296, 184] width 332 height 34
type input "9810052579"
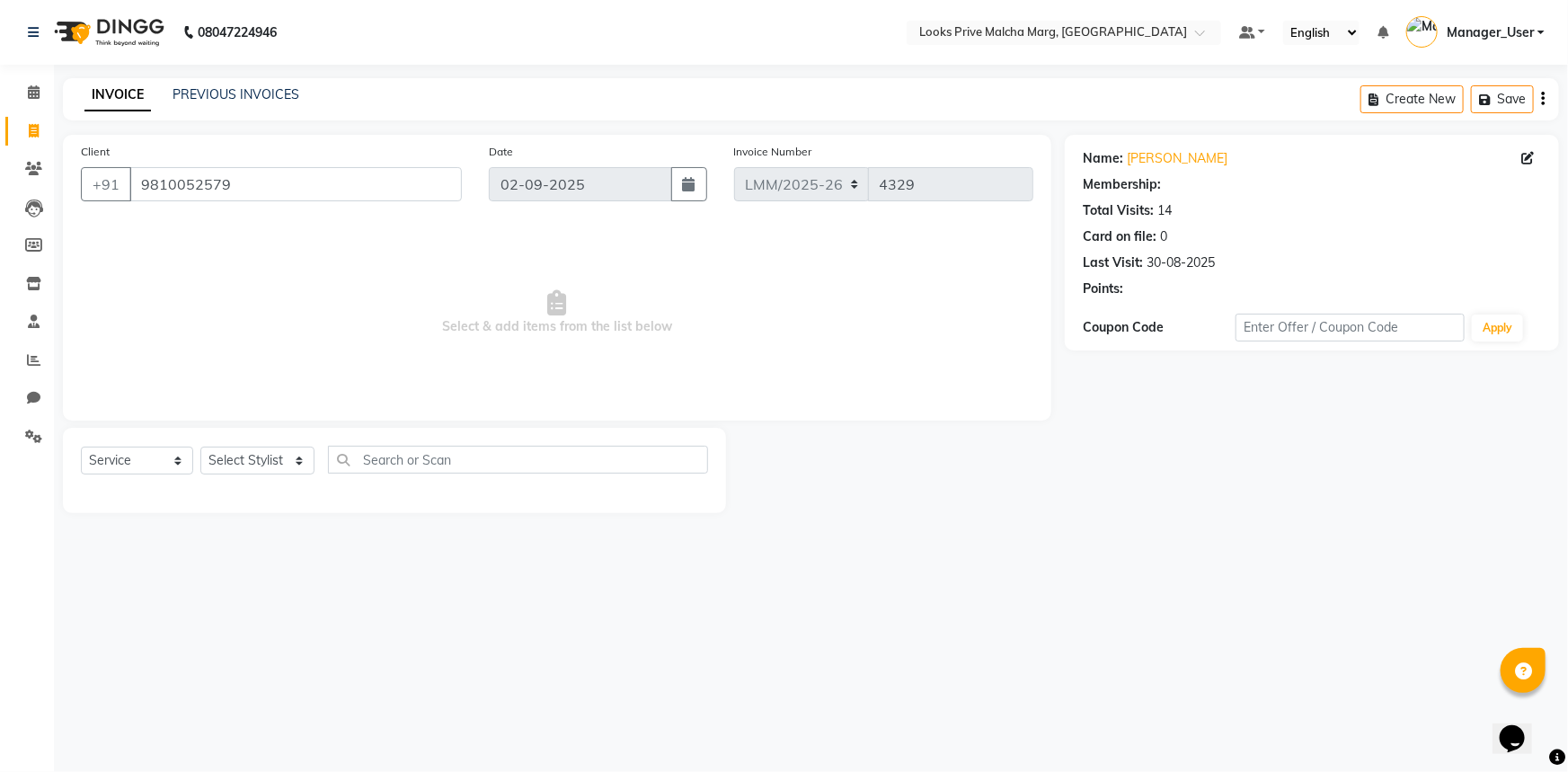
select select "1: Object"
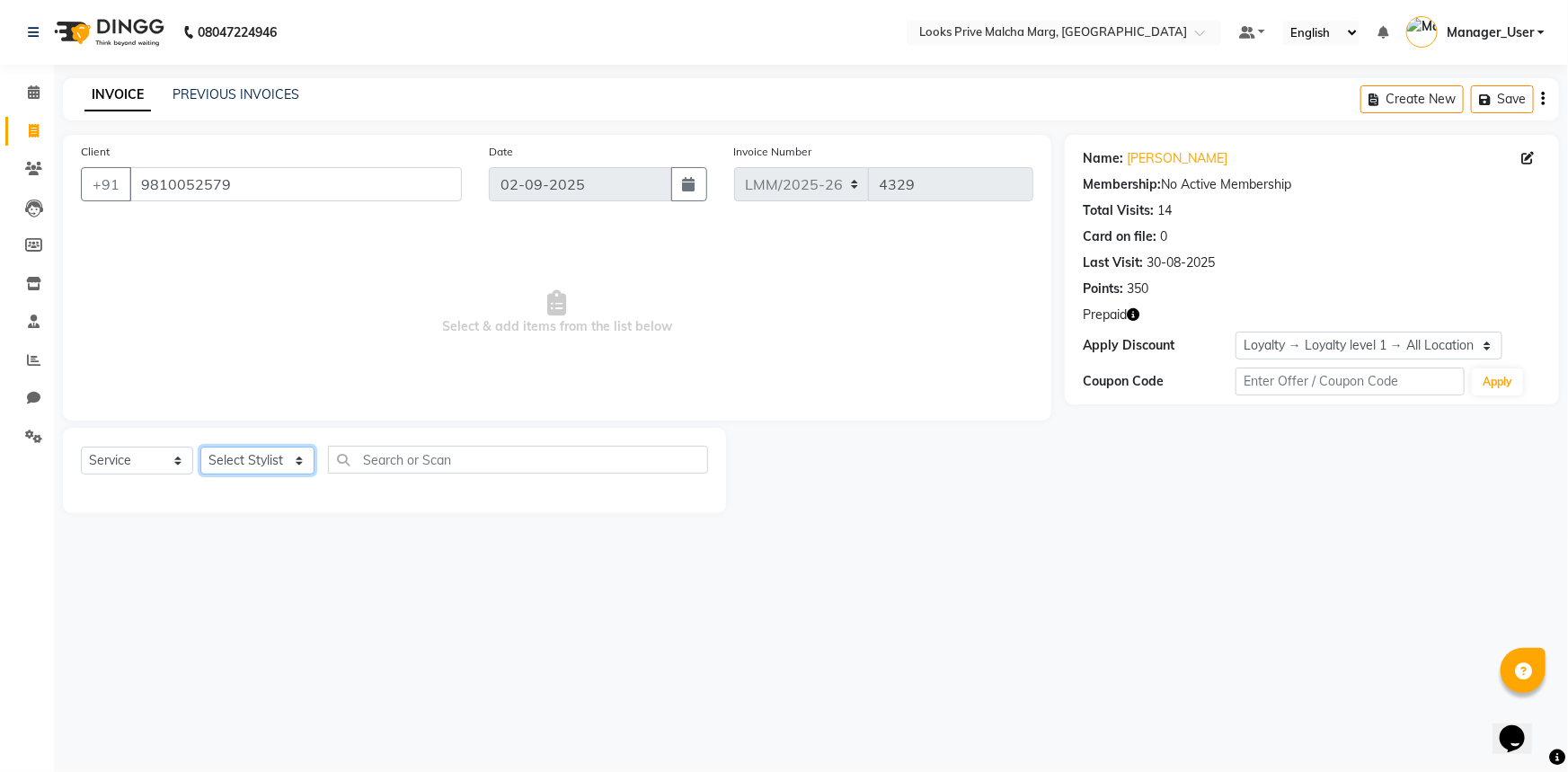
click at [279, 457] on select "Select Stylist [PERSON_NAME] Anas_Asst Counter_Sales Dharam_Pdct Hussain_Cr Jat…" at bounding box center [258, 460] width 114 height 28
select select "66971"
click at [201, 446] on select "Select Stylist [PERSON_NAME] Anas_Asst Counter_Sales Dharam_Pdct Hussain_Cr Jat…" at bounding box center [258, 460] width 114 height 28
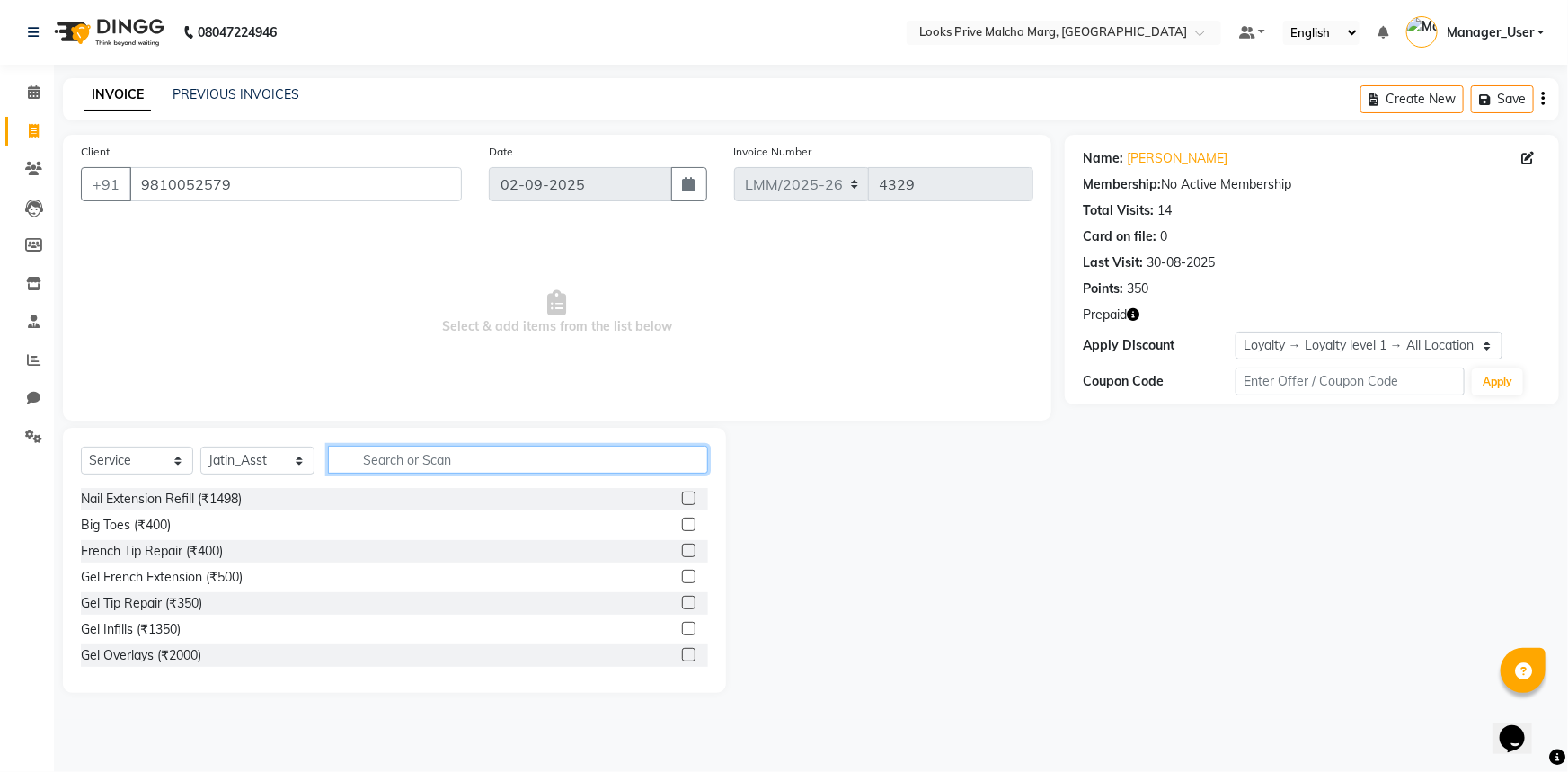
click at [415, 459] on input "text" at bounding box center [517, 459] width 380 height 28
type input "head m"
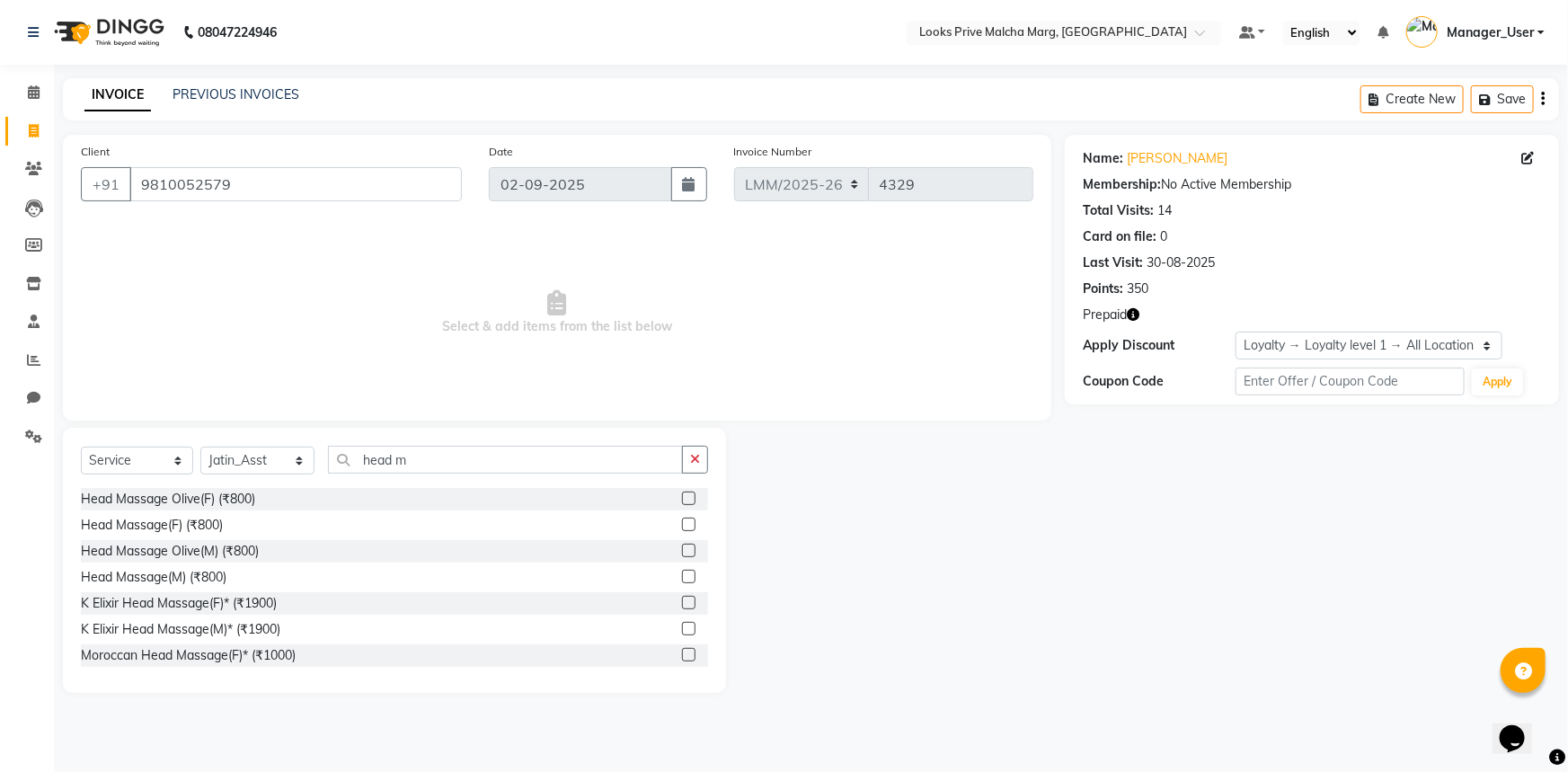
click at [682, 523] on label at bounding box center [689, 523] width 14 height 14
click at [682, 523] on input "checkbox" at bounding box center [688, 524] width 12 height 12
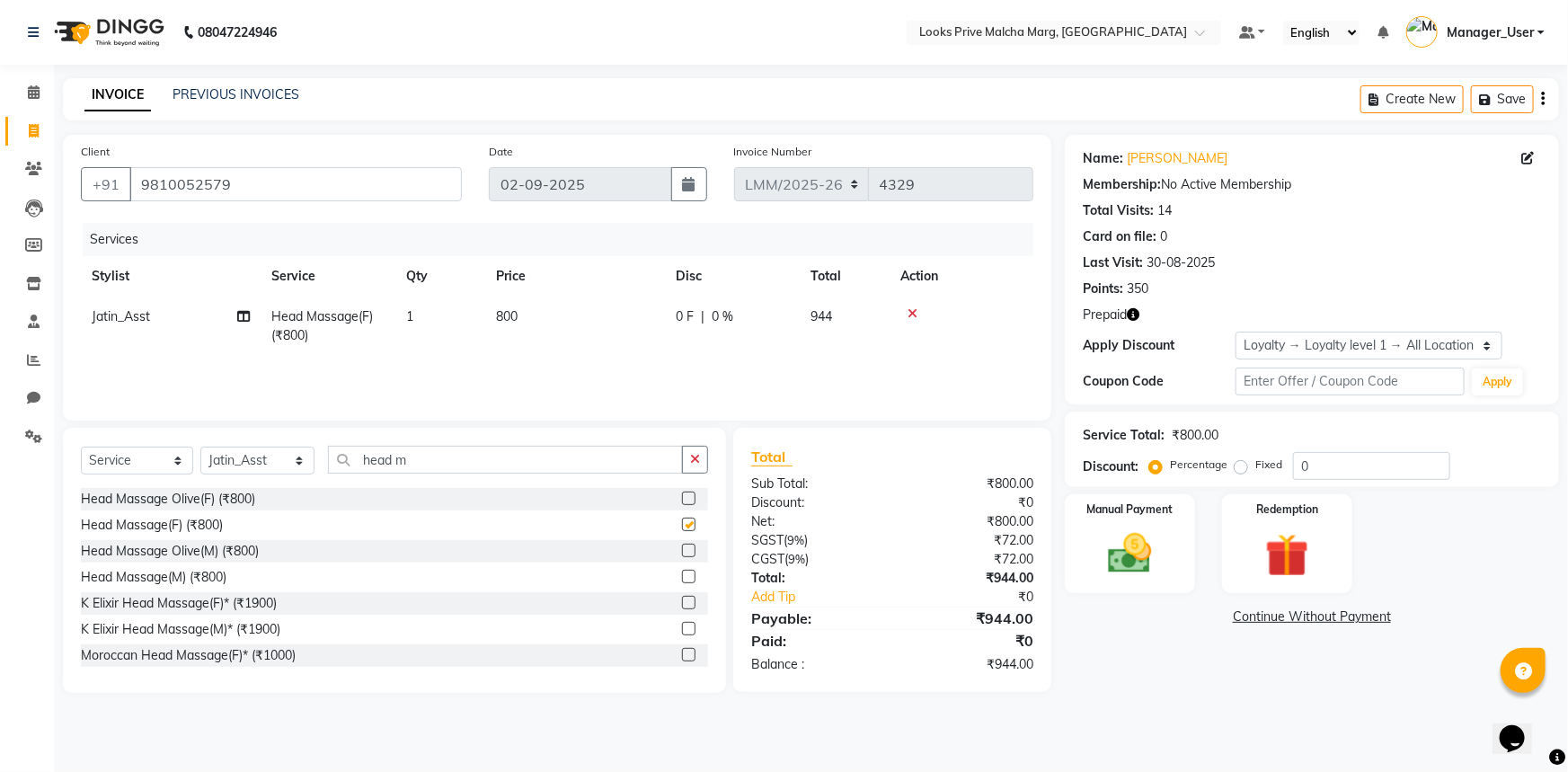
checkbox input "false"
click at [536, 312] on td "800" at bounding box center [575, 326] width 180 height 59
select select "66971"
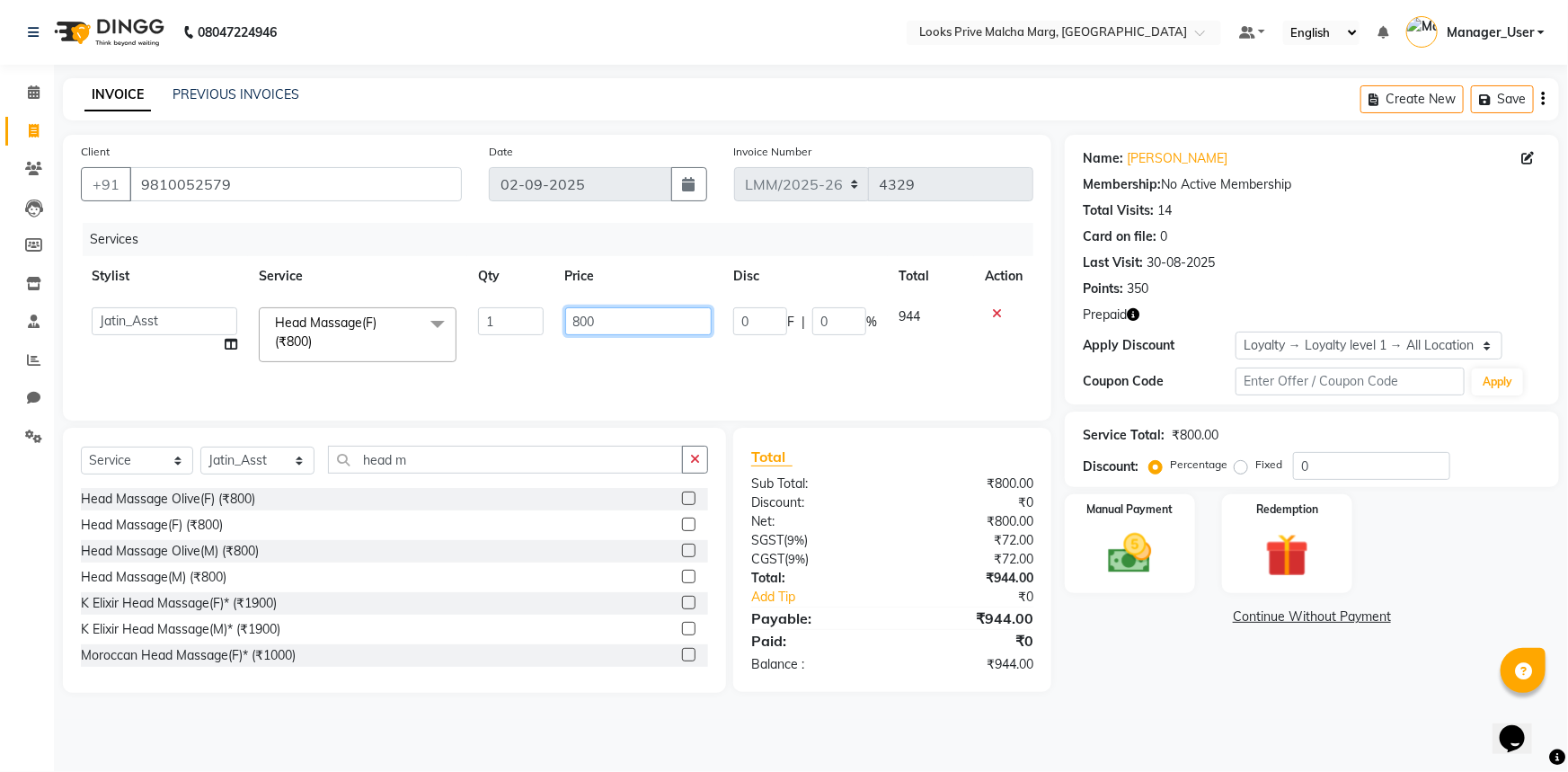
drag, startPoint x: 629, startPoint y: 318, endPoint x: 534, endPoint y: 344, distance: 98.5
click at [536, 342] on tr "[PERSON_NAME] Anas_Asst Counter_Sales Dharam_Pdct Hussain_Cr Jatin_Asst Leiya M…" at bounding box center [557, 335] width 953 height 76
type input "1000"
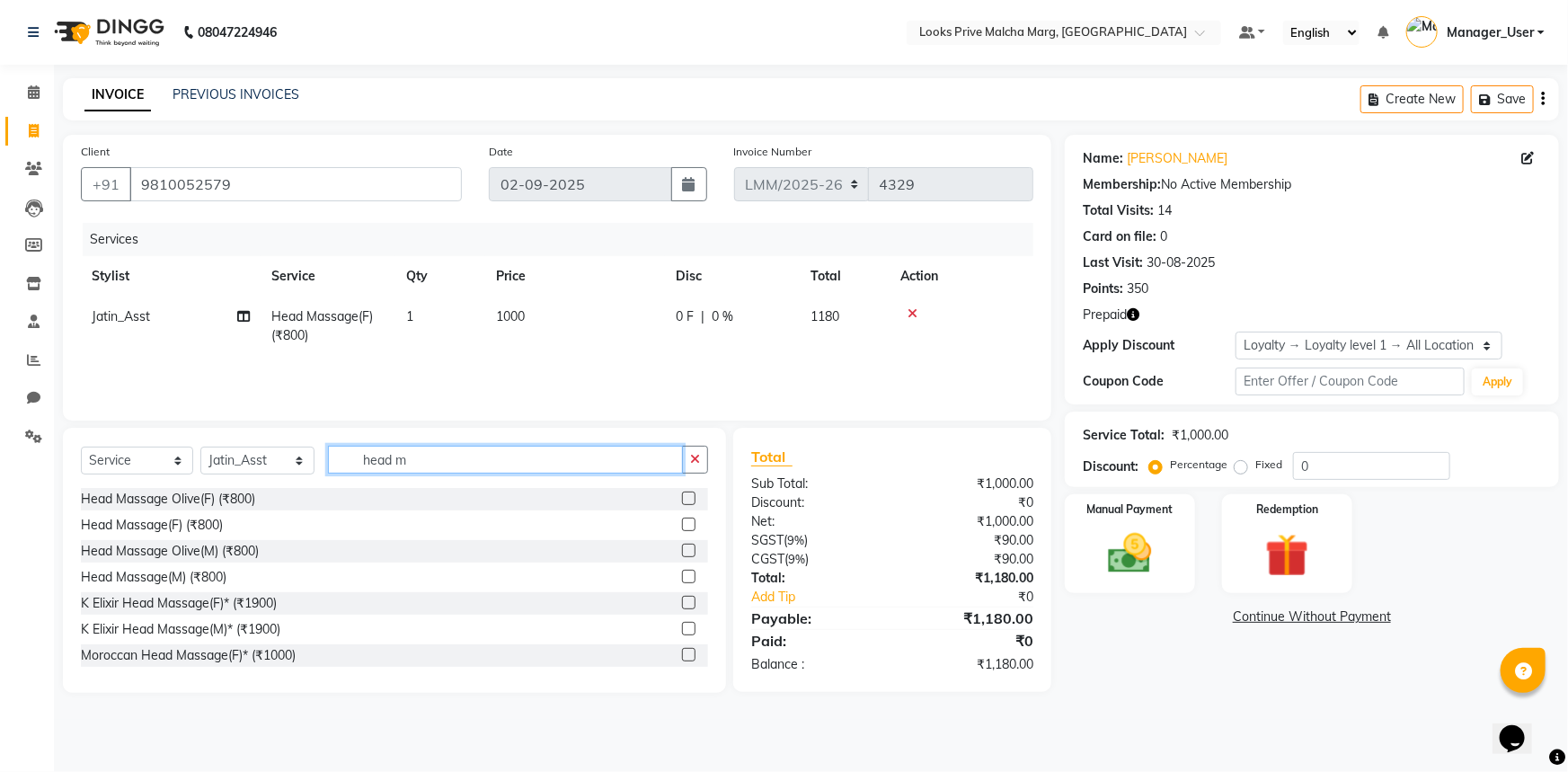
drag, startPoint x: 421, startPoint y: 457, endPoint x: 293, endPoint y: 467, distance: 128.4
click at [293, 467] on div "Select Service Product Membership Package Voucher Prepaid Gift Card Select Styl…" at bounding box center [394, 466] width 627 height 43
type input "wash"
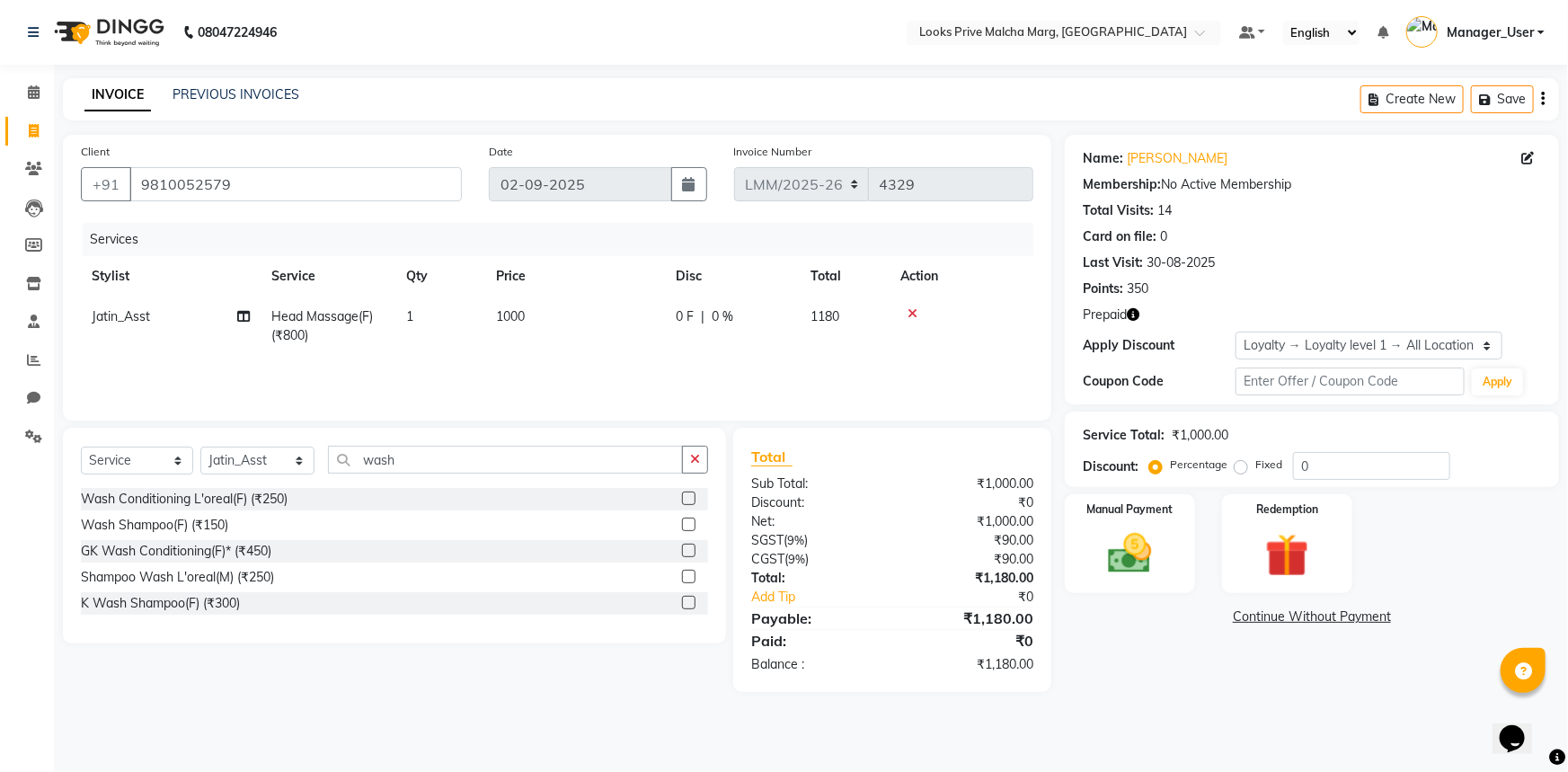
drag, startPoint x: 684, startPoint y: 602, endPoint x: 723, endPoint y: 557, distance: 59.5
click at [685, 601] on label at bounding box center [689, 602] width 14 height 14
click at [685, 601] on input "checkbox" at bounding box center [688, 603] width 12 height 12
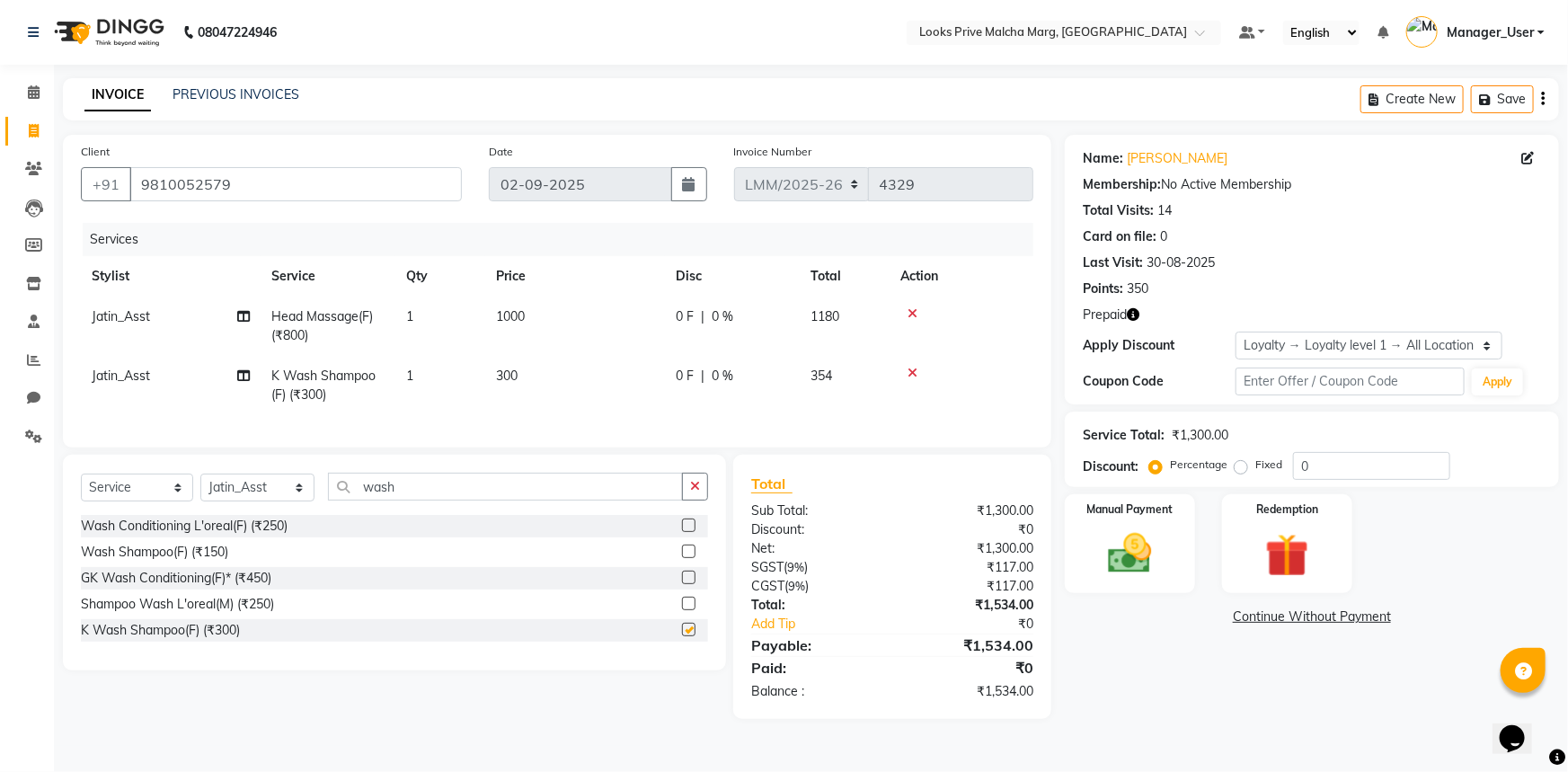
checkbox input "false"
click at [539, 378] on td "300" at bounding box center [575, 385] width 180 height 59
select select "66971"
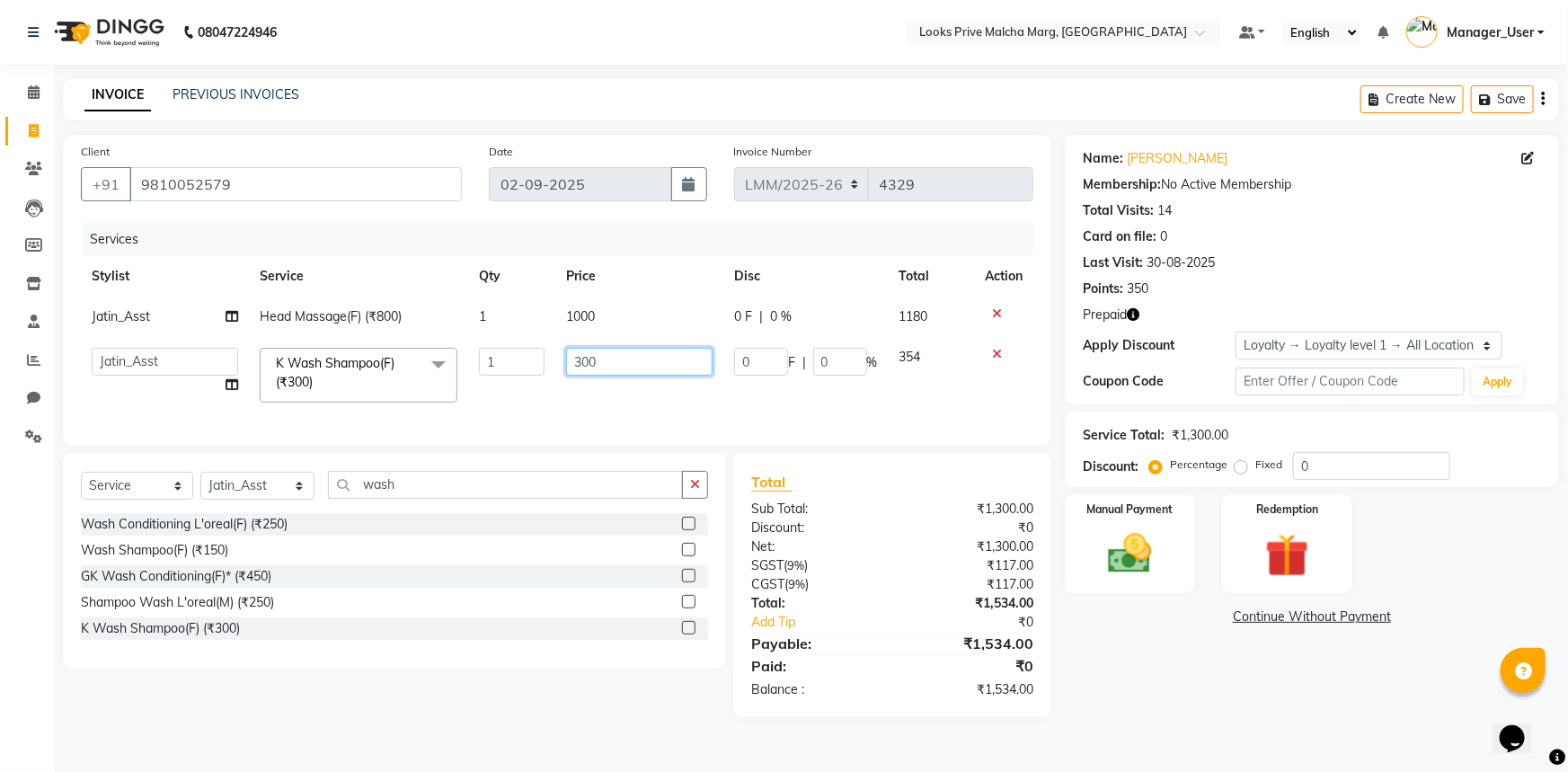
drag, startPoint x: 583, startPoint y: 355, endPoint x: 569, endPoint y: 359, distance: 14.6
click at [569, 359] on input "300" at bounding box center [639, 361] width 146 height 28
type input "600"
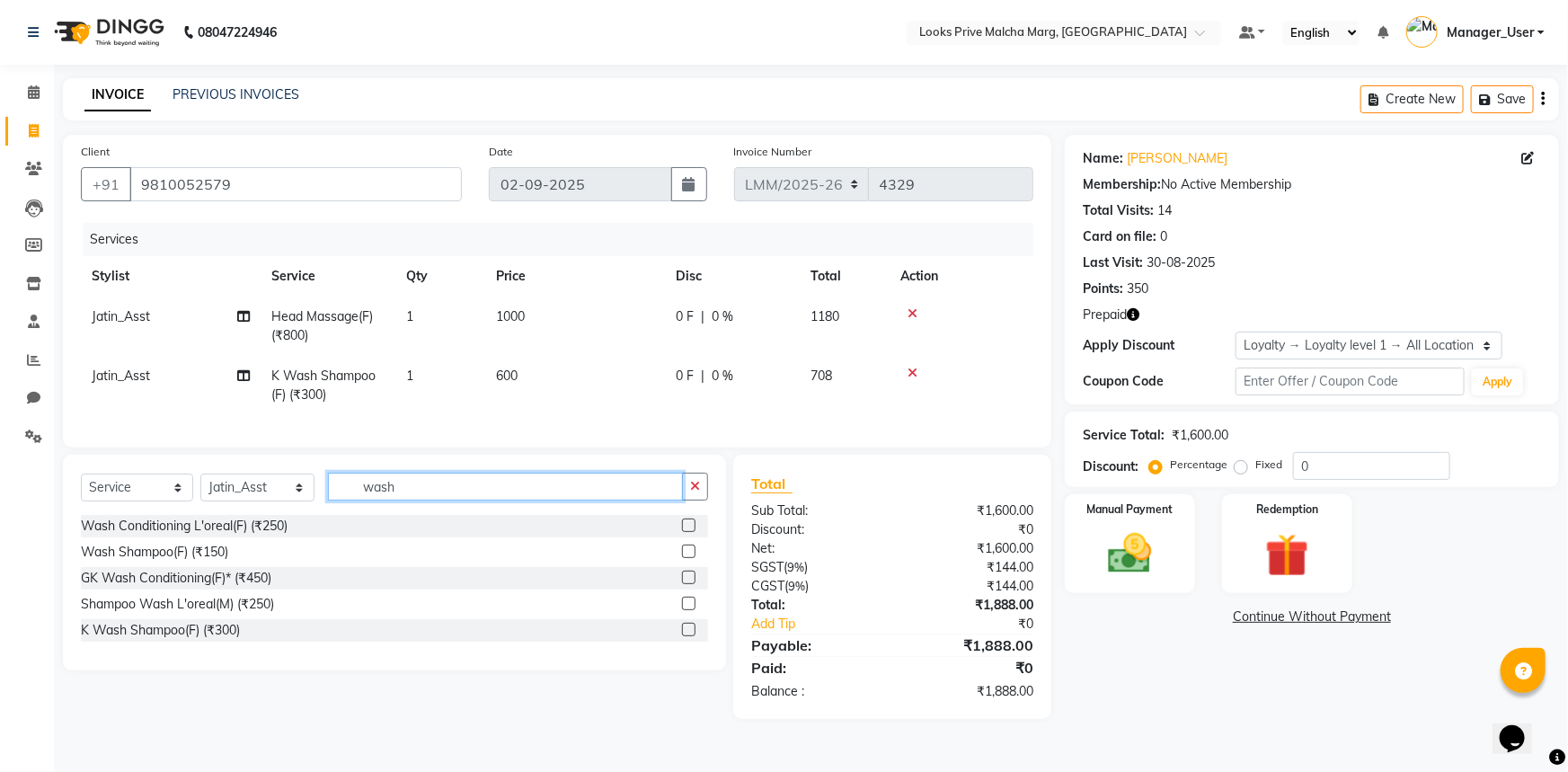
click at [394, 488] on input "wash" at bounding box center [505, 486] width 355 height 28
click at [297, 501] on select "Select Stylist Amir Amit_Pdct Anas_Asst Counter_Sales Dharam_Pdct Hussain_Cr Ja…" at bounding box center [258, 487] width 114 height 28
select select "66957"
click at [201, 486] on select "Select Stylist Amir Amit_Pdct Anas_Asst Counter_Sales Dharam_Pdct Hussain_Cr Ja…" at bounding box center [258, 487] width 114 height 28
drag, startPoint x: 420, startPoint y: 501, endPoint x: 312, endPoint y: 521, distance: 109.8
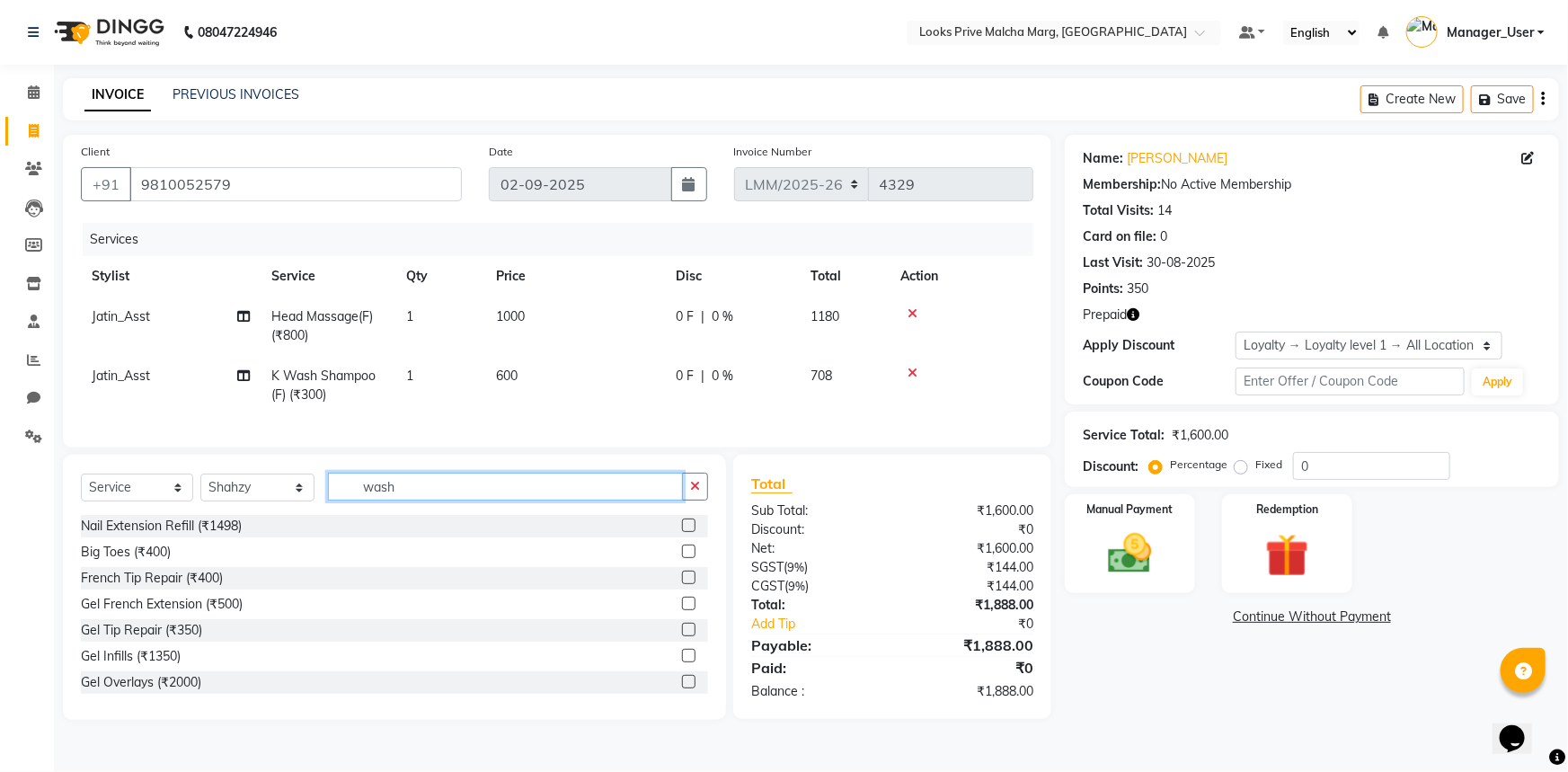
click at [312, 514] on div "Select Service Product Membership Package Voucher Prepaid Gift Card Select Styl…" at bounding box center [394, 493] width 627 height 43
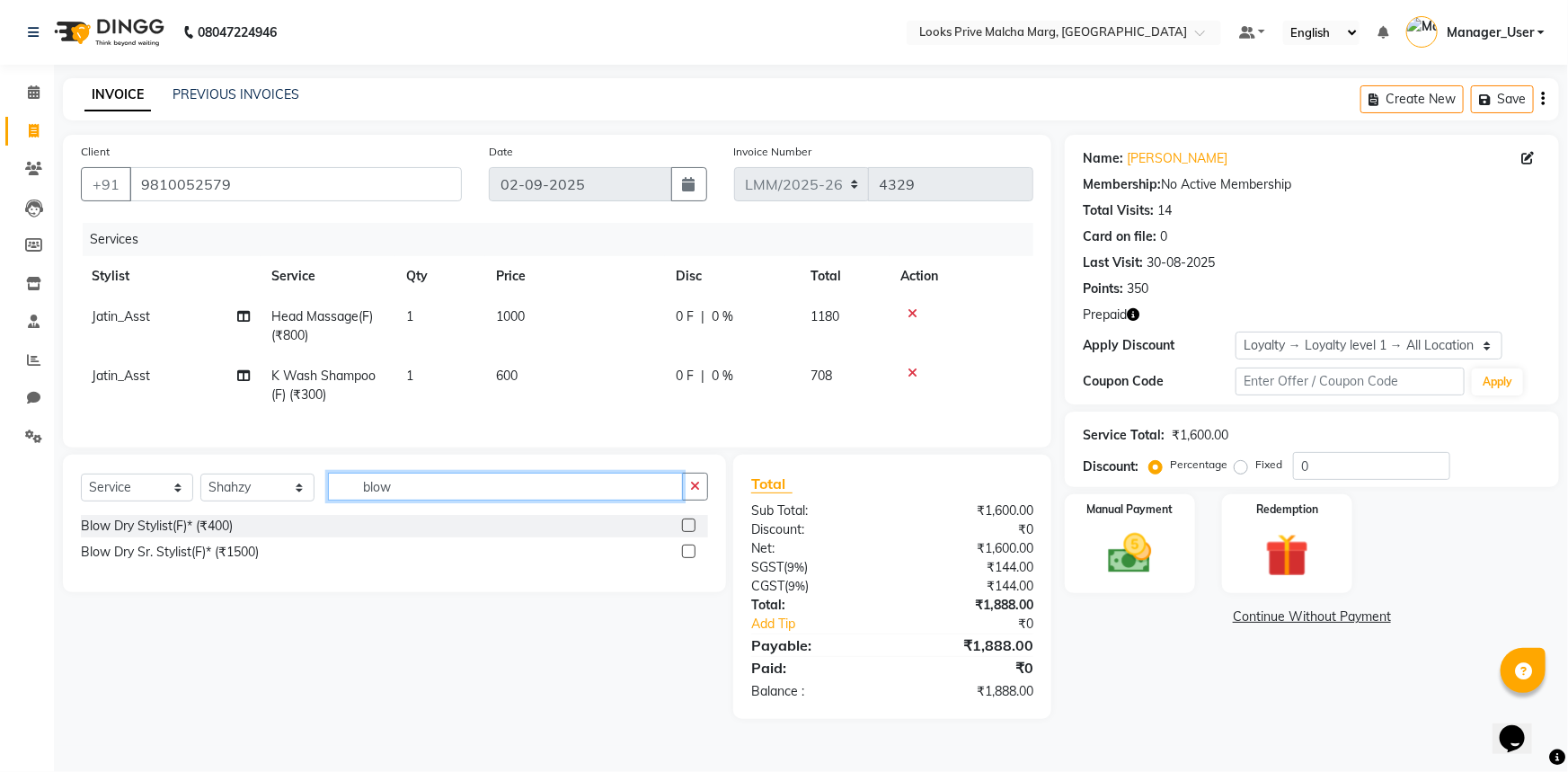
type input "blow"
click at [687, 558] on label at bounding box center [689, 551] width 14 height 14
click at [687, 558] on input "checkbox" at bounding box center [688, 552] width 12 height 12
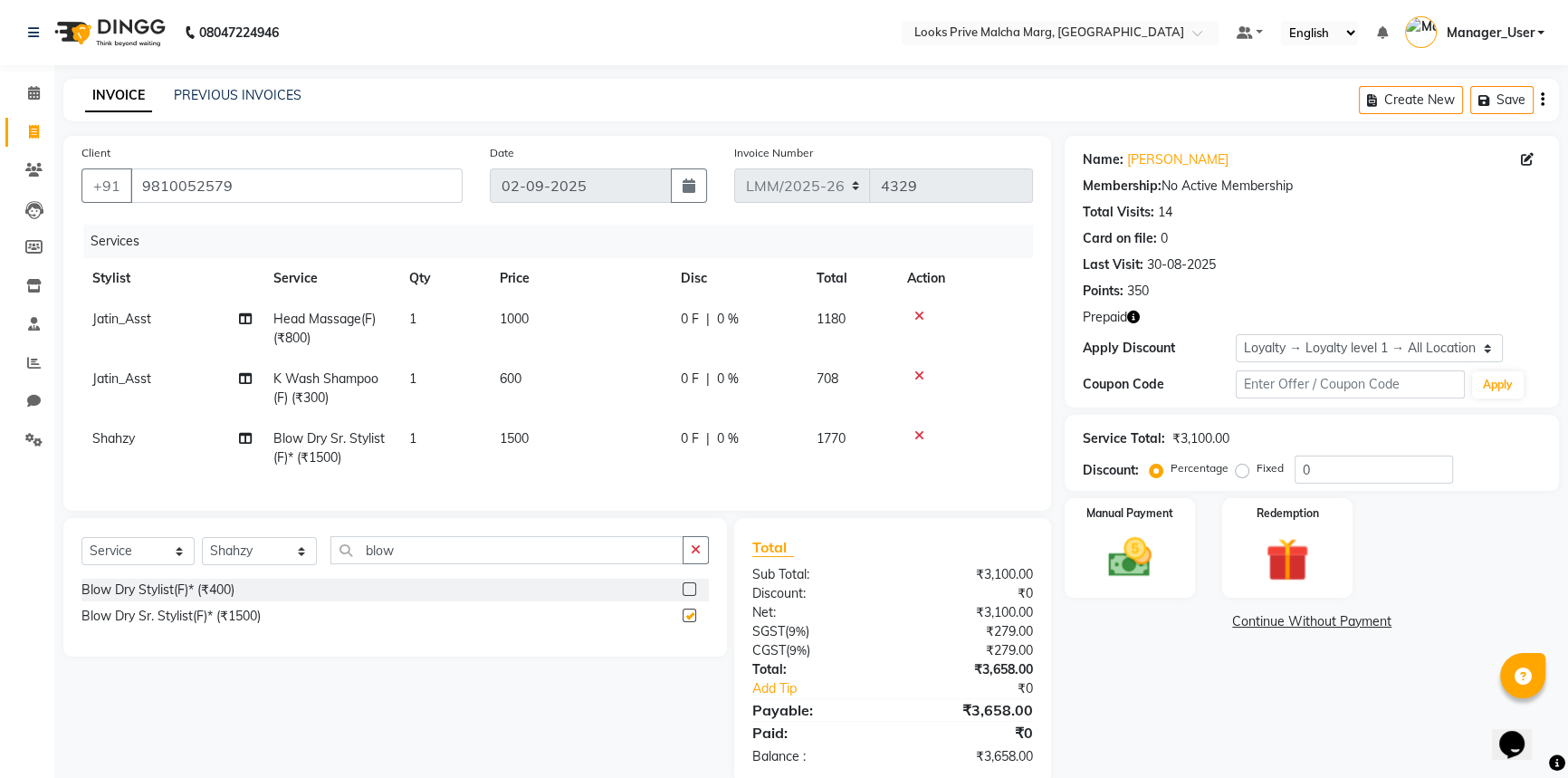
checkbox input "false"
drag, startPoint x: 539, startPoint y: 435, endPoint x: 585, endPoint y: 453, distance: 49.4
click at [541, 434] on td "1500" at bounding box center [580, 448] width 181 height 59
select select "66957"
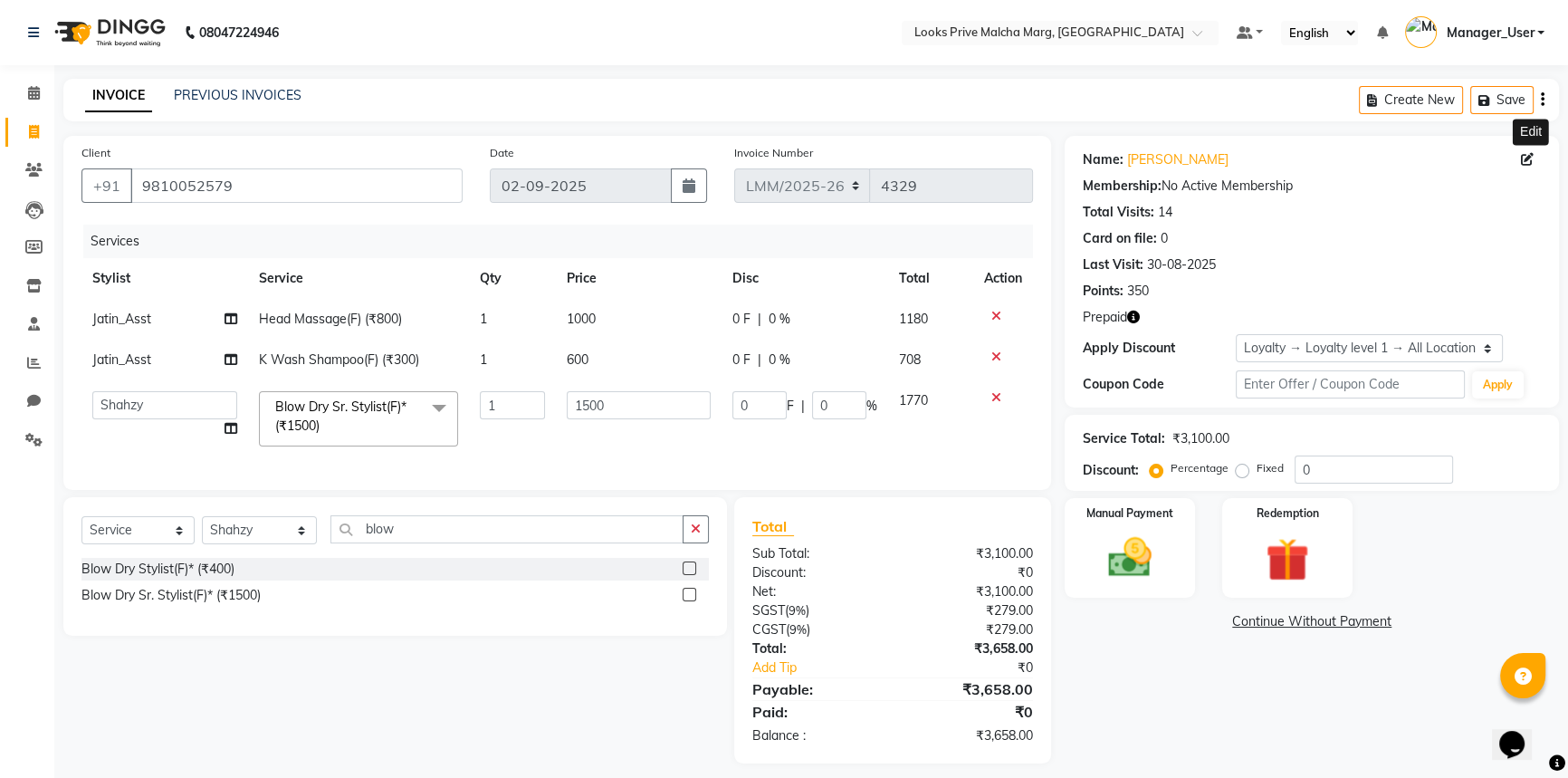
click at [1531, 158] on icon at bounding box center [1528, 159] width 13 height 13
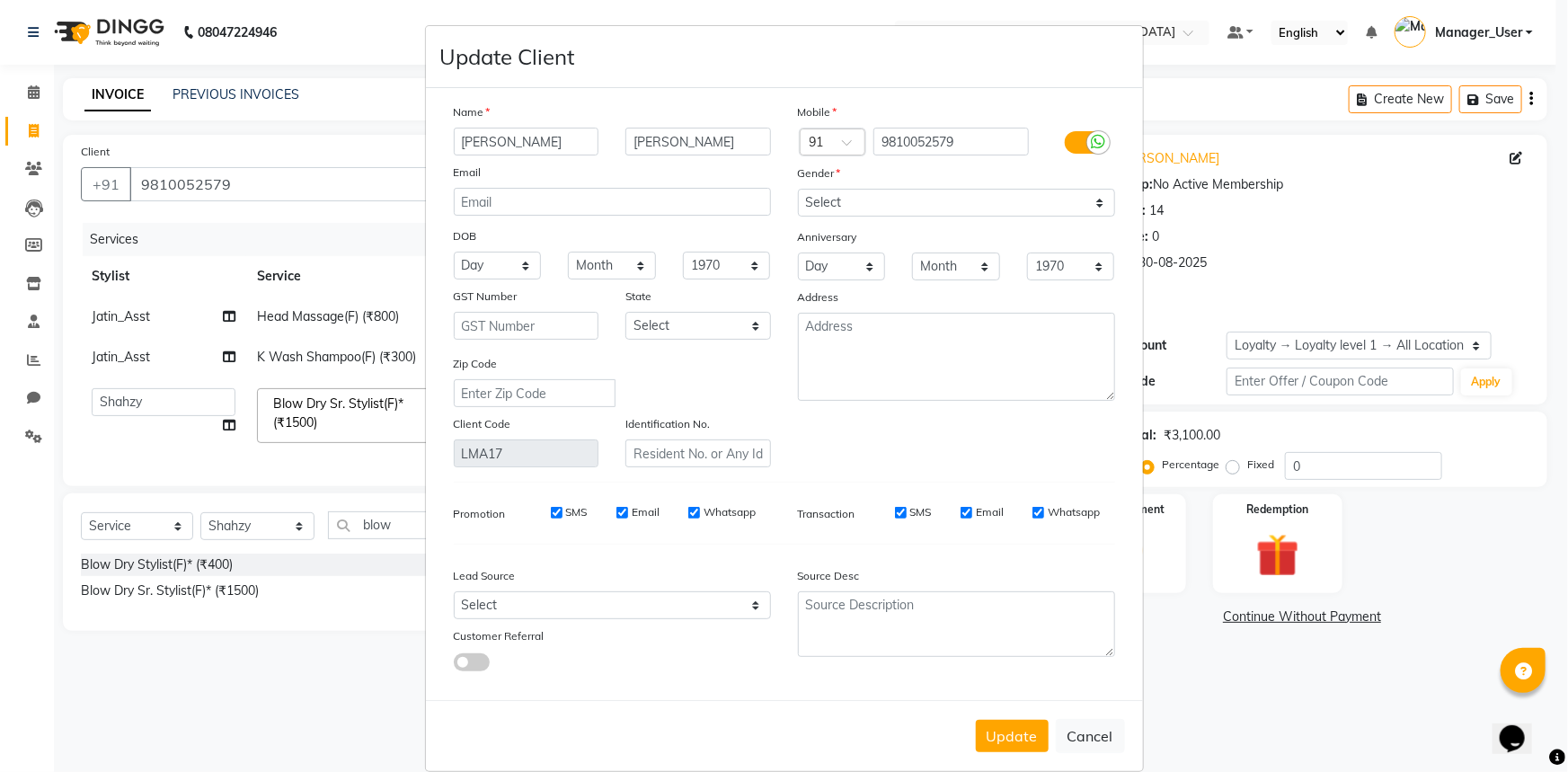
click at [1389, 252] on ngb-modal-window "Update Client Name DAYA UPPAL Email DOB Day 01 02 03 04 05 06 07 08 09 10 11 12…" at bounding box center [784, 386] width 1568 height 772
click at [332, 139] on ngb-modal-window "Update Client Name DAYA UPPAL Email DOB Day 01 02 03 04 05 06 07 08 09 10 11 12…" at bounding box center [784, 386] width 1568 height 772
click at [341, 68] on ngb-modal-window "Update Client Name DAYA UPPAL Email DOB Day 01 02 03 04 05 06 07 08 09 10 11 12…" at bounding box center [784, 386] width 1568 height 772
click at [1093, 735] on button "Cancel" at bounding box center [1091, 736] width 69 height 34
select select
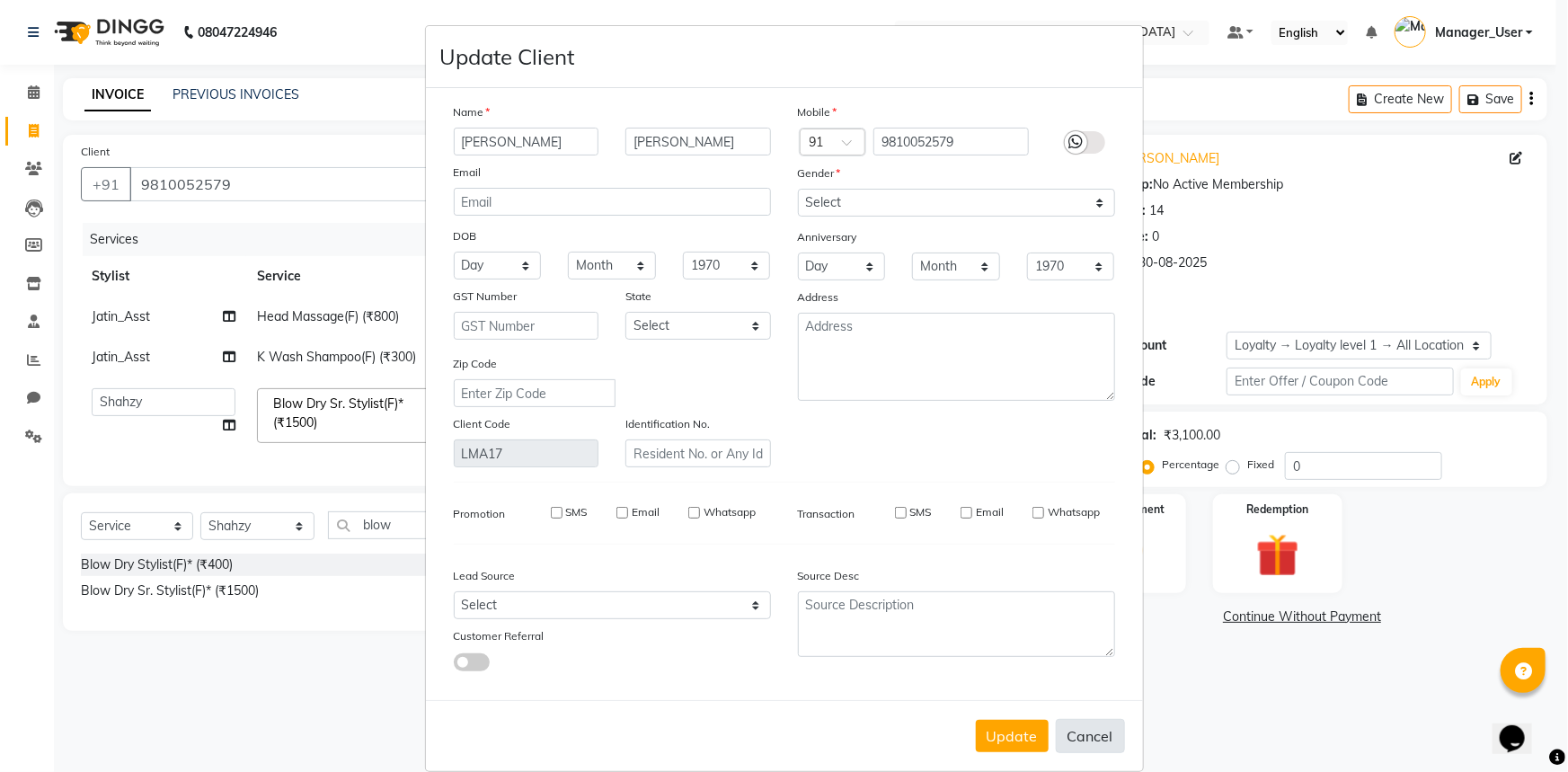
select select
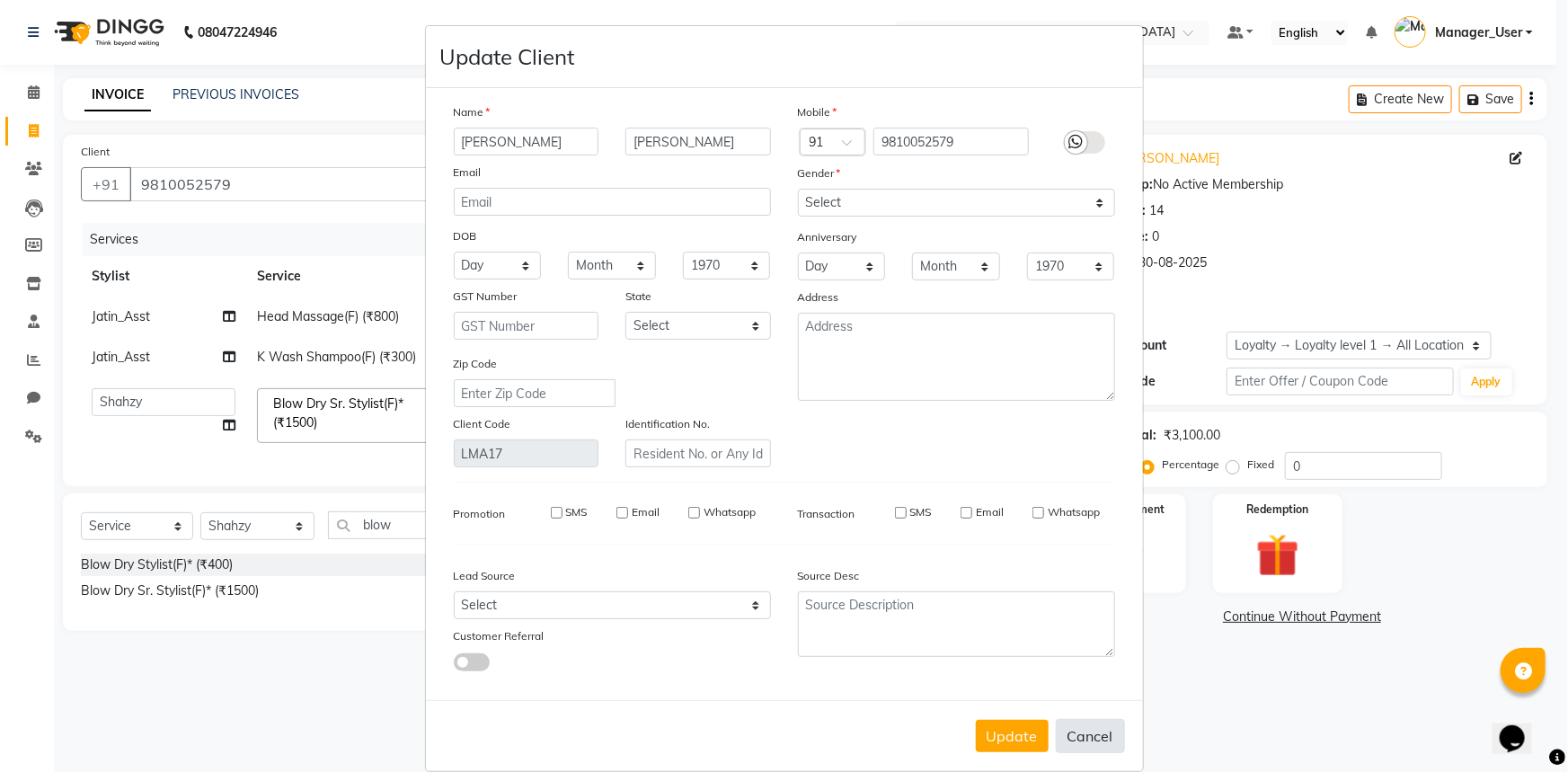
select select
checkbox input "false"
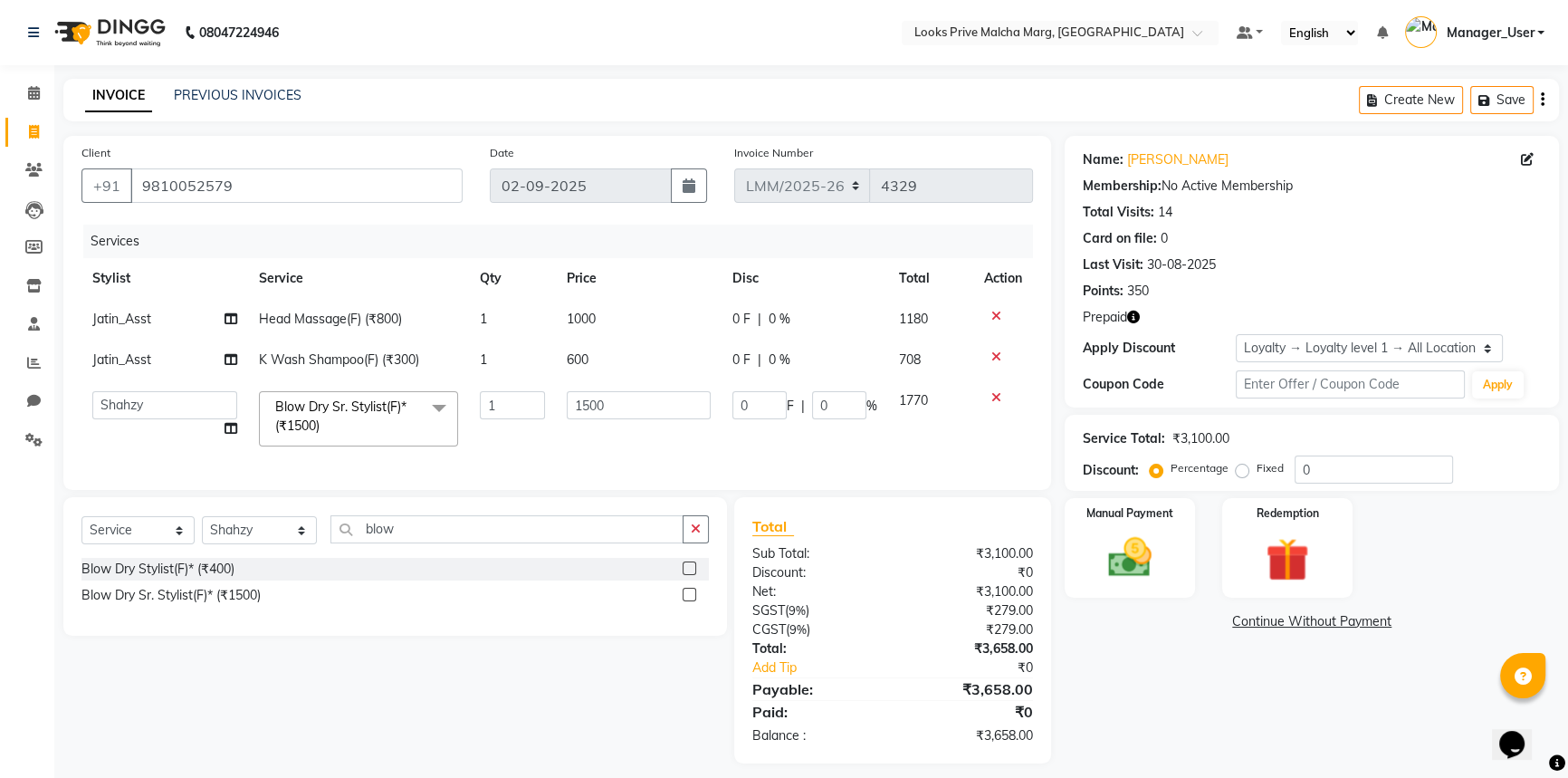
click at [1137, 317] on icon "button" at bounding box center [1134, 317] width 13 height 13
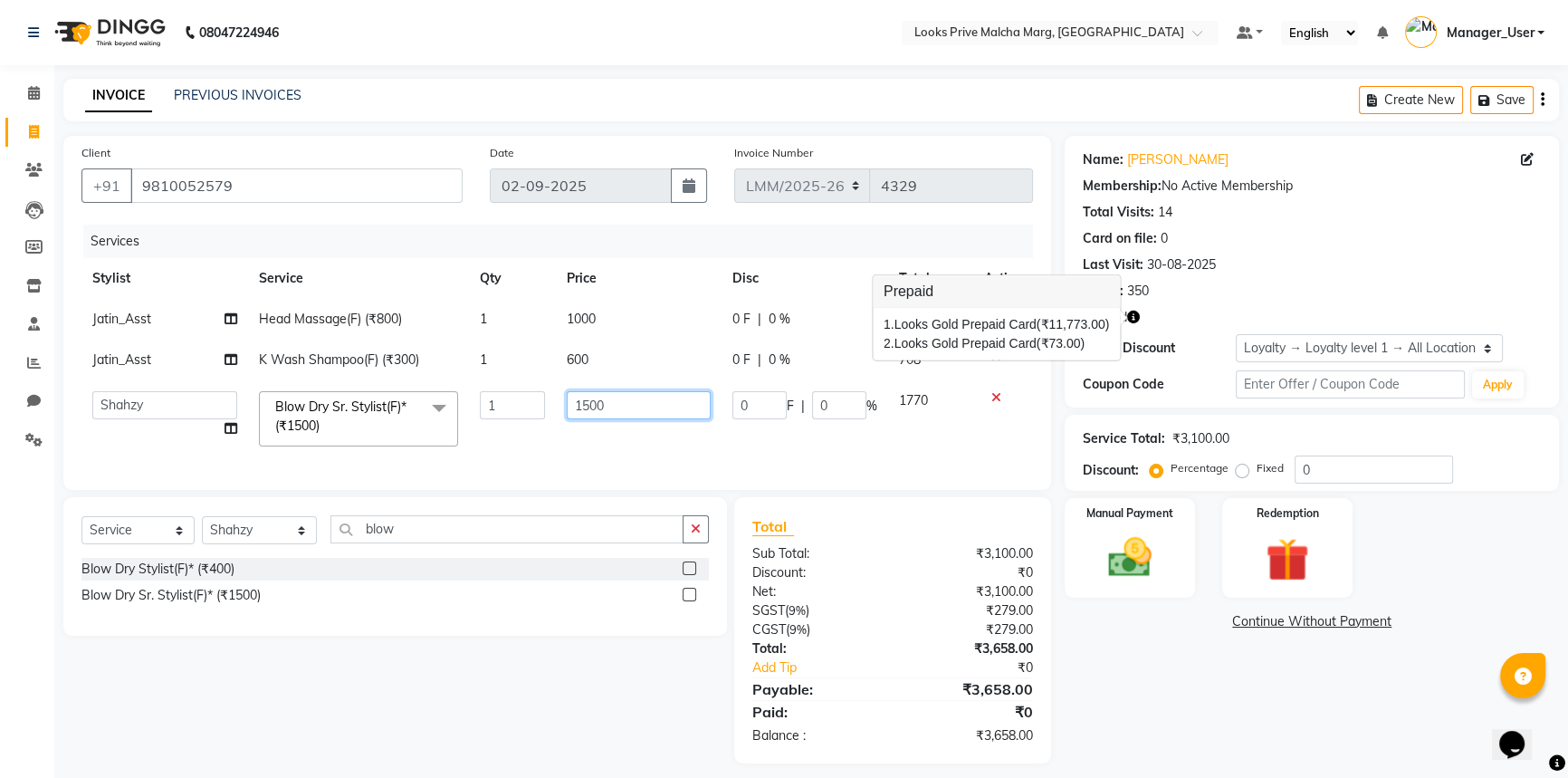
click at [624, 401] on input "1500" at bounding box center [639, 405] width 144 height 28
click at [589, 401] on input "1500" at bounding box center [639, 405] width 144 height 28
type input "1000"
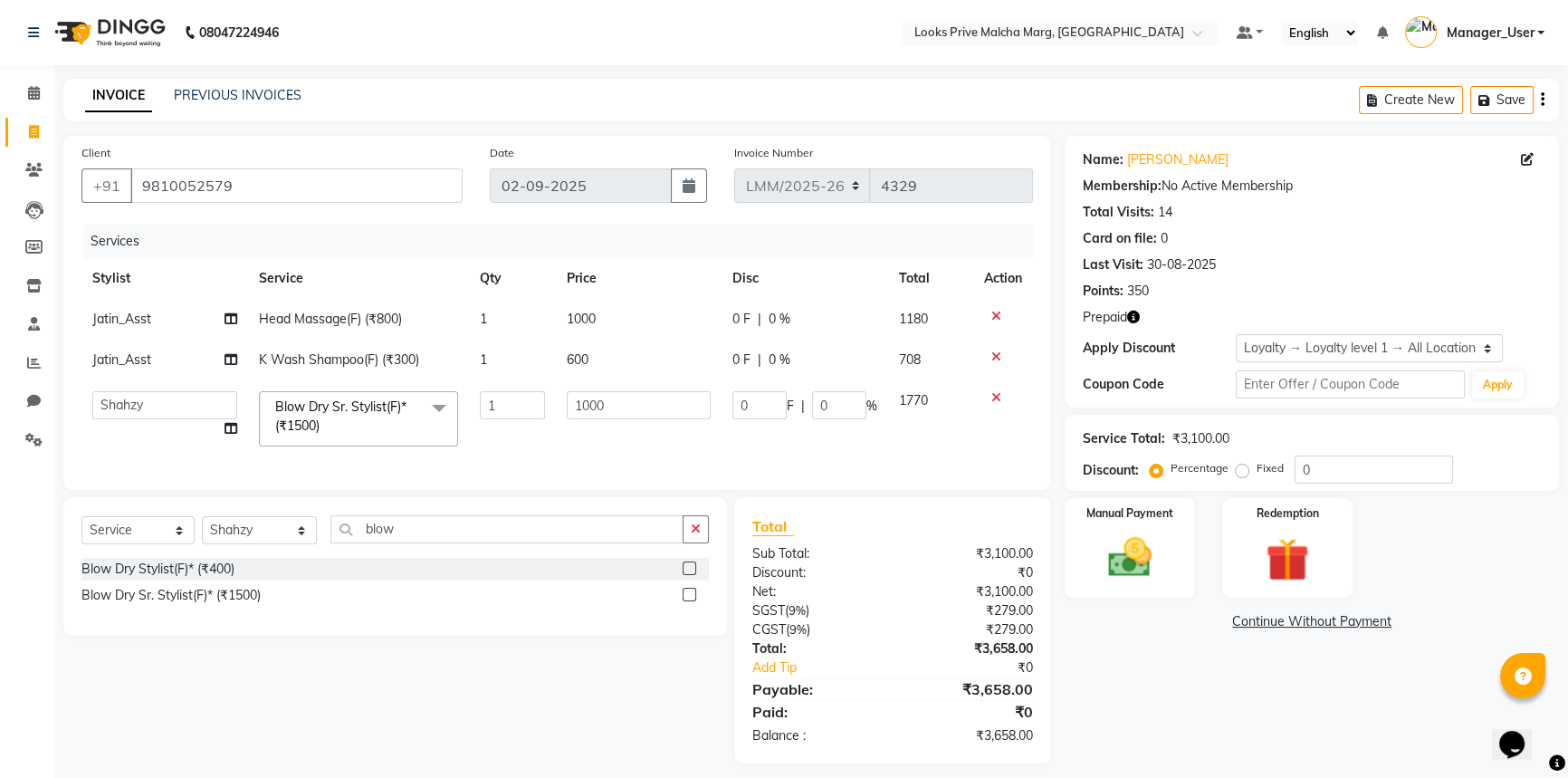
click at [1179, 652] on div "Name: Daya Uppal Membership: No Active Membership Total Visits: 14 Card on file…" at bounding box center [1319, 450] width 508 height 627
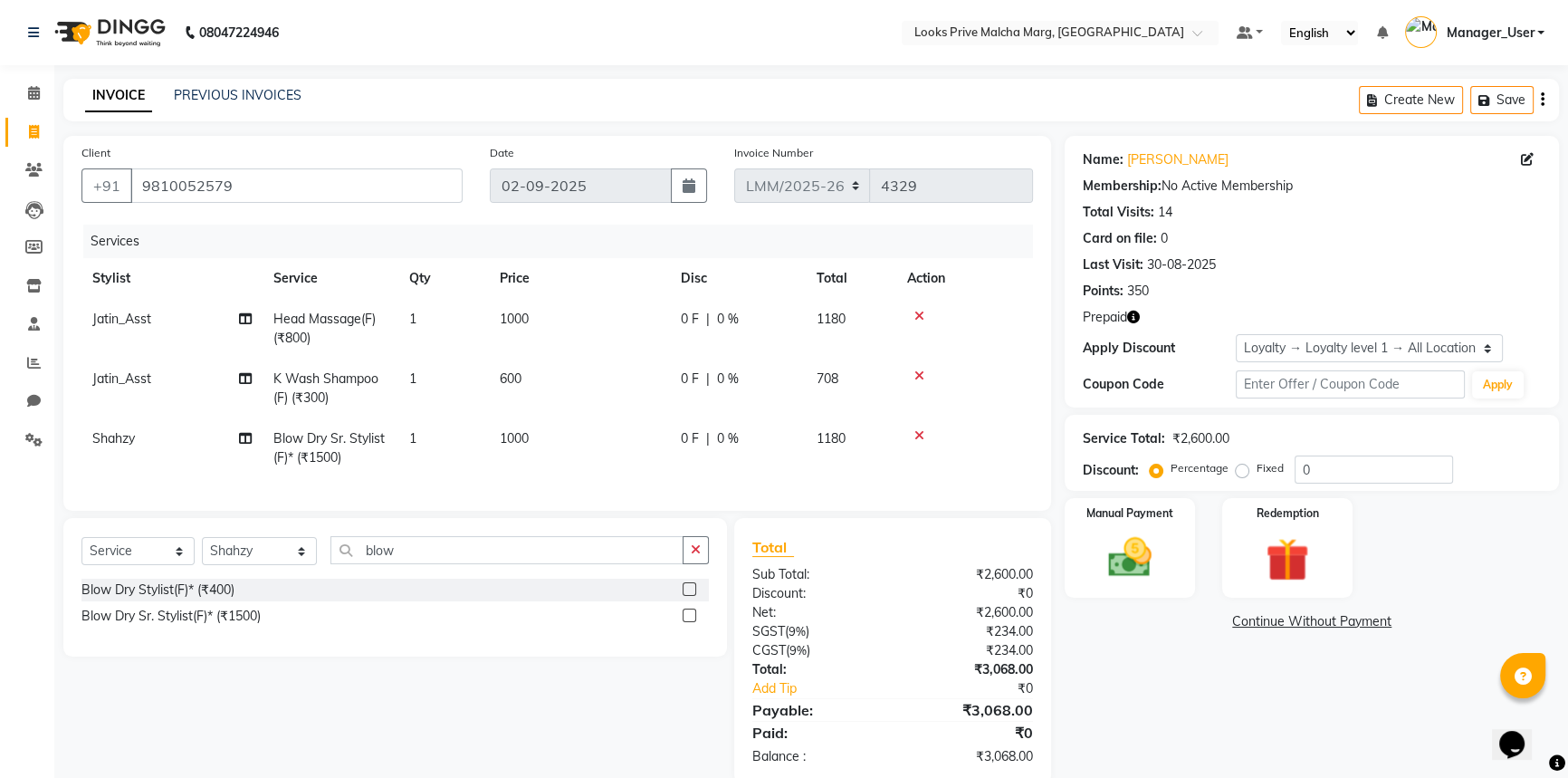
scroll to position [47, 0]
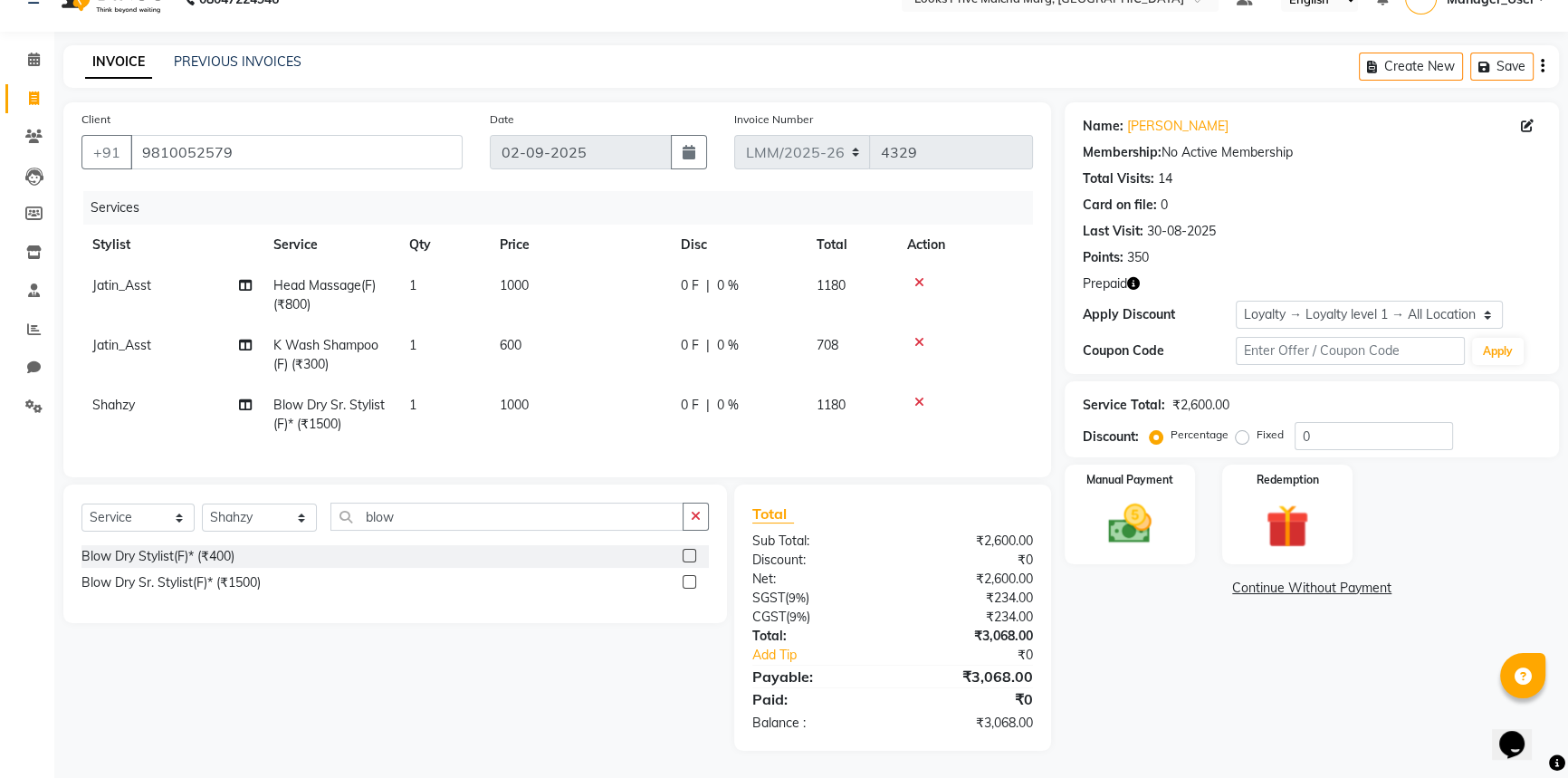
drag, startPoint x: 528, startPoint y: 283, endPoint x: 543, endPoint y: 282, distance: 15.0
click at [528, 282] on td "1000" at bounding box center [580, 294] width 181 height 59
select select "66971"
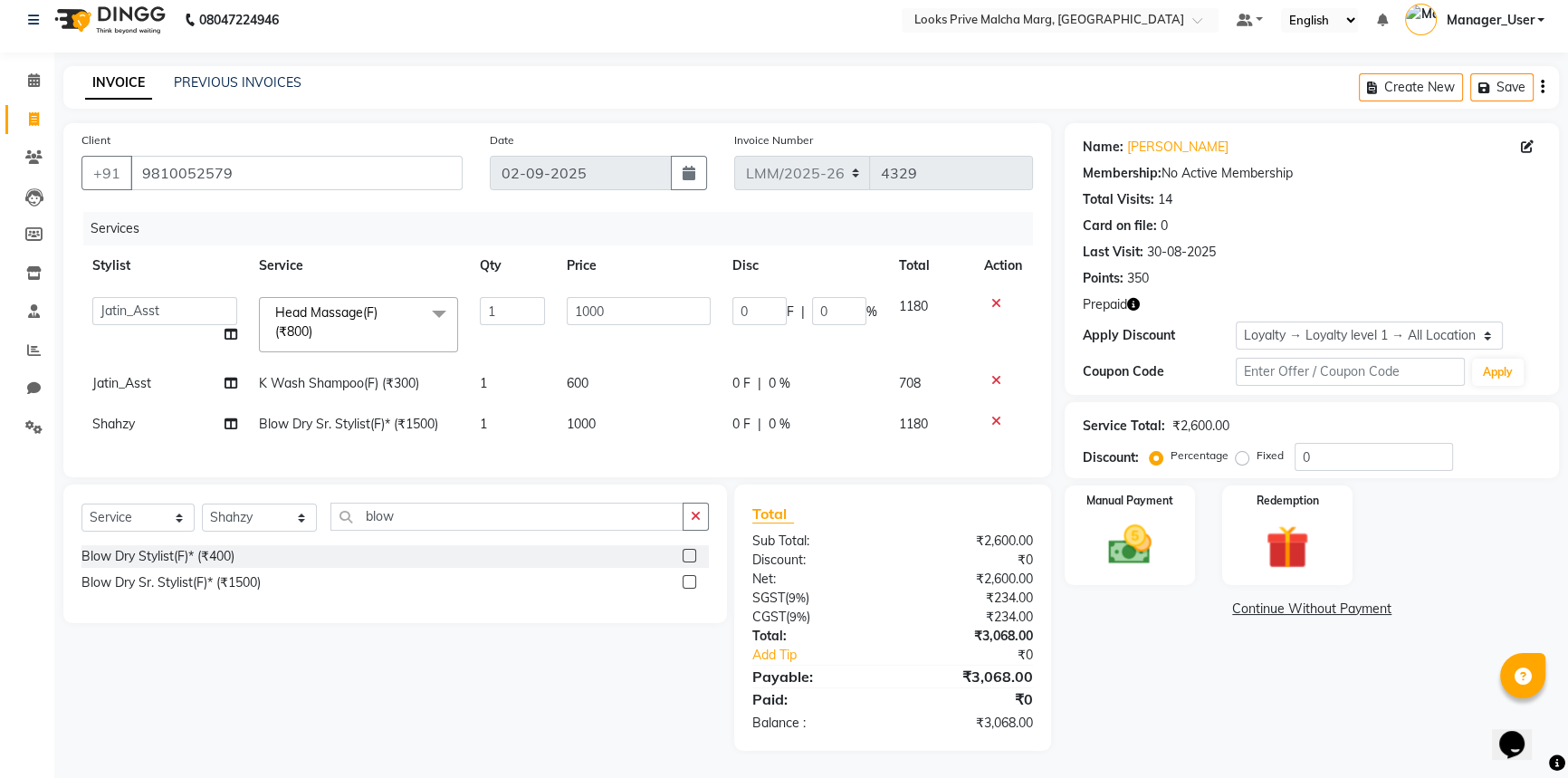
scroll to position [26, 0]
drag, startPoint x: 634, startPoint y: 293, endPoint x: 517, endPoint y: 293, distance: 117.0
click at [517, 293] on tr "[PERSON_NAME] Anas_Asst Counter_Sales Dharam_Pdct Hussain_Cr Jatin_Asst Leiya M…" at bounding box center [557, 325] width 952 height 77
type input "850"
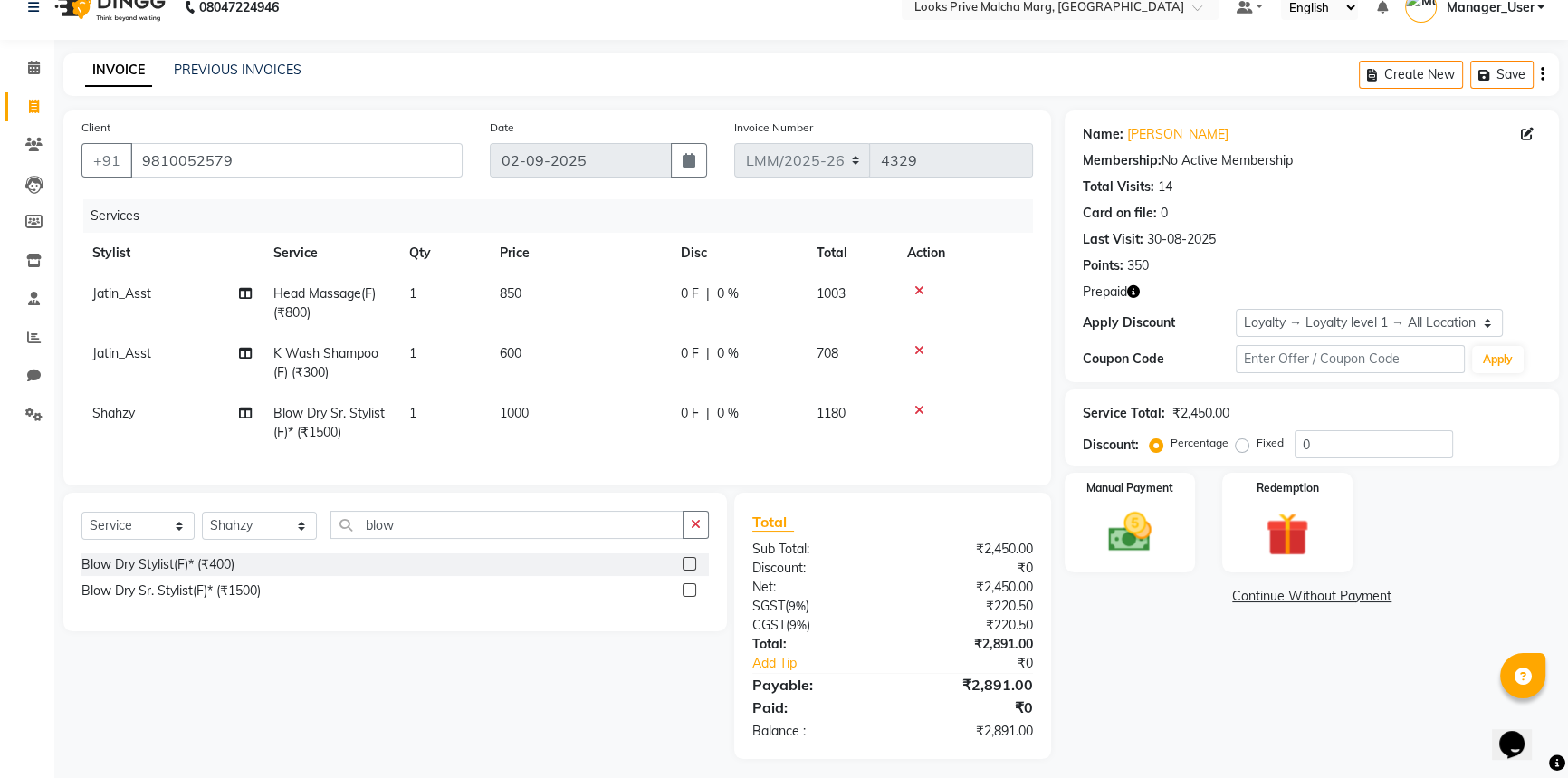
click at [1175, 671] on div "Name: Daya Uppal Membership: No Active Membership Total Visits: 14 Card on file…" at bounding box center [1319, 434] width 508 height 648
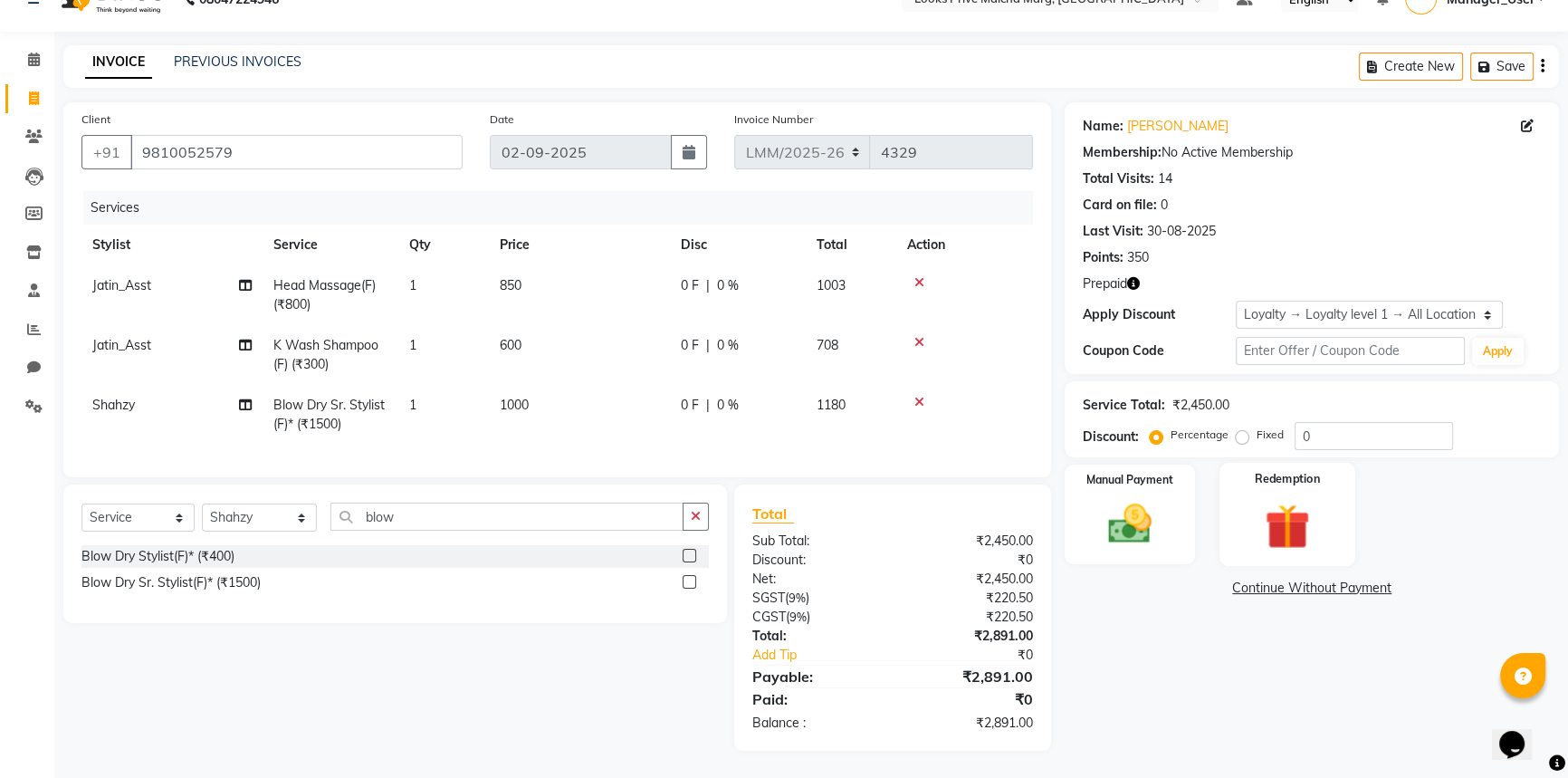
click at [1281, 512] on img at bounding box center [1288, 526] width 73 height 56
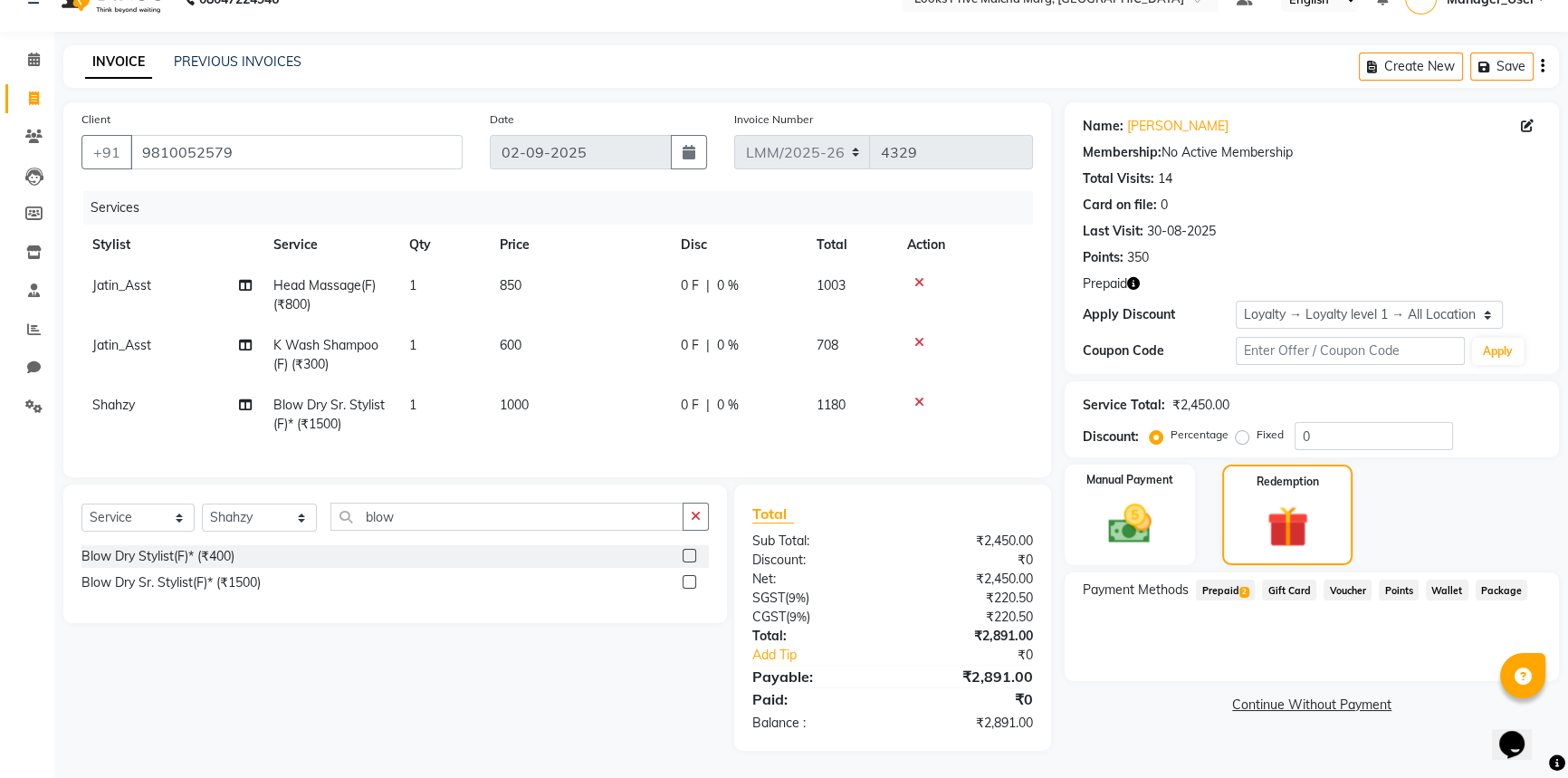
click at [1236, 580] on span "Prepaid 2" at bounding box center [1225, 590] width 59 height 21
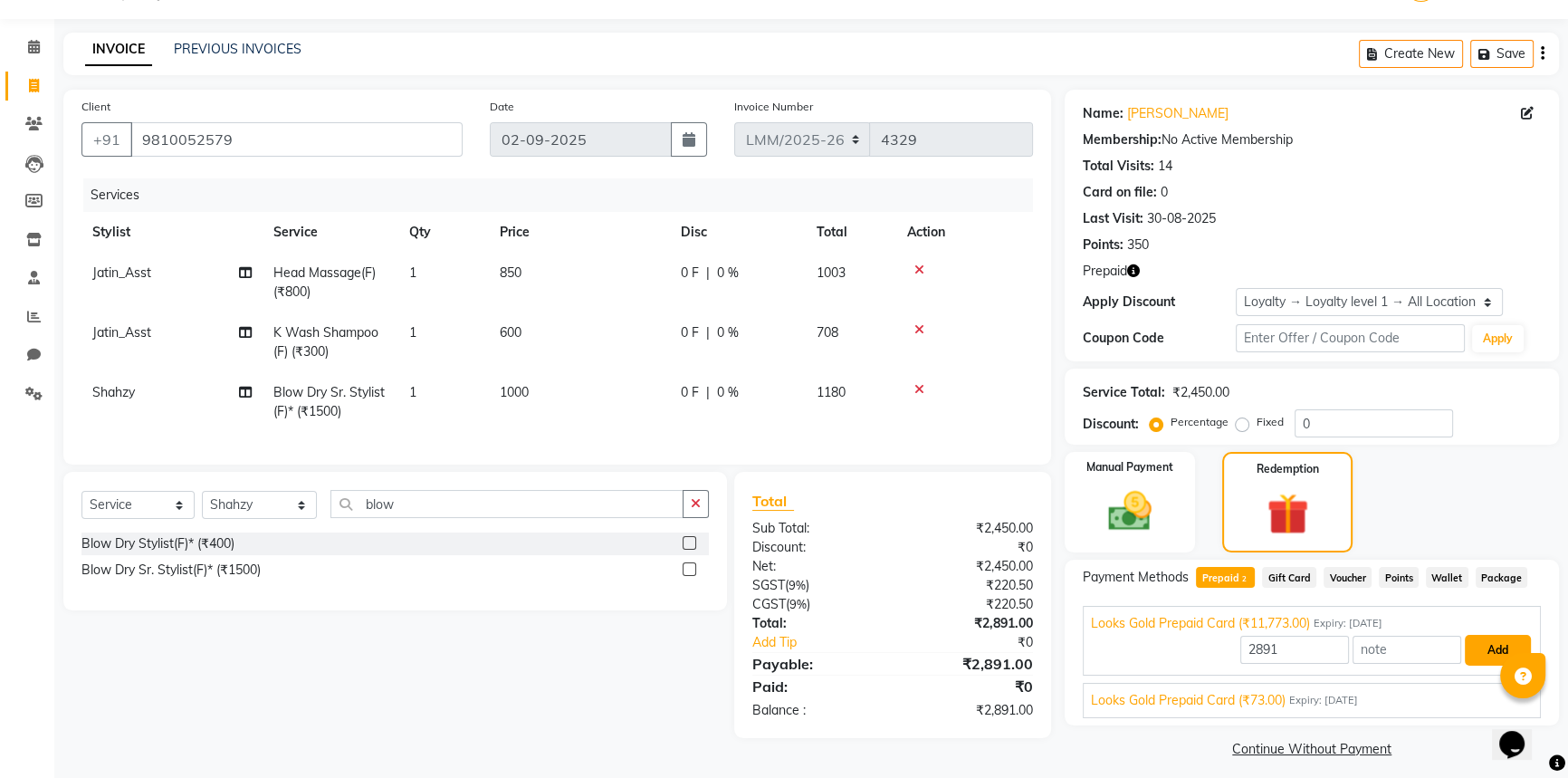
click at [1494, 652] on button "Add" at bounding box center [1498, 650] width 66 height 31
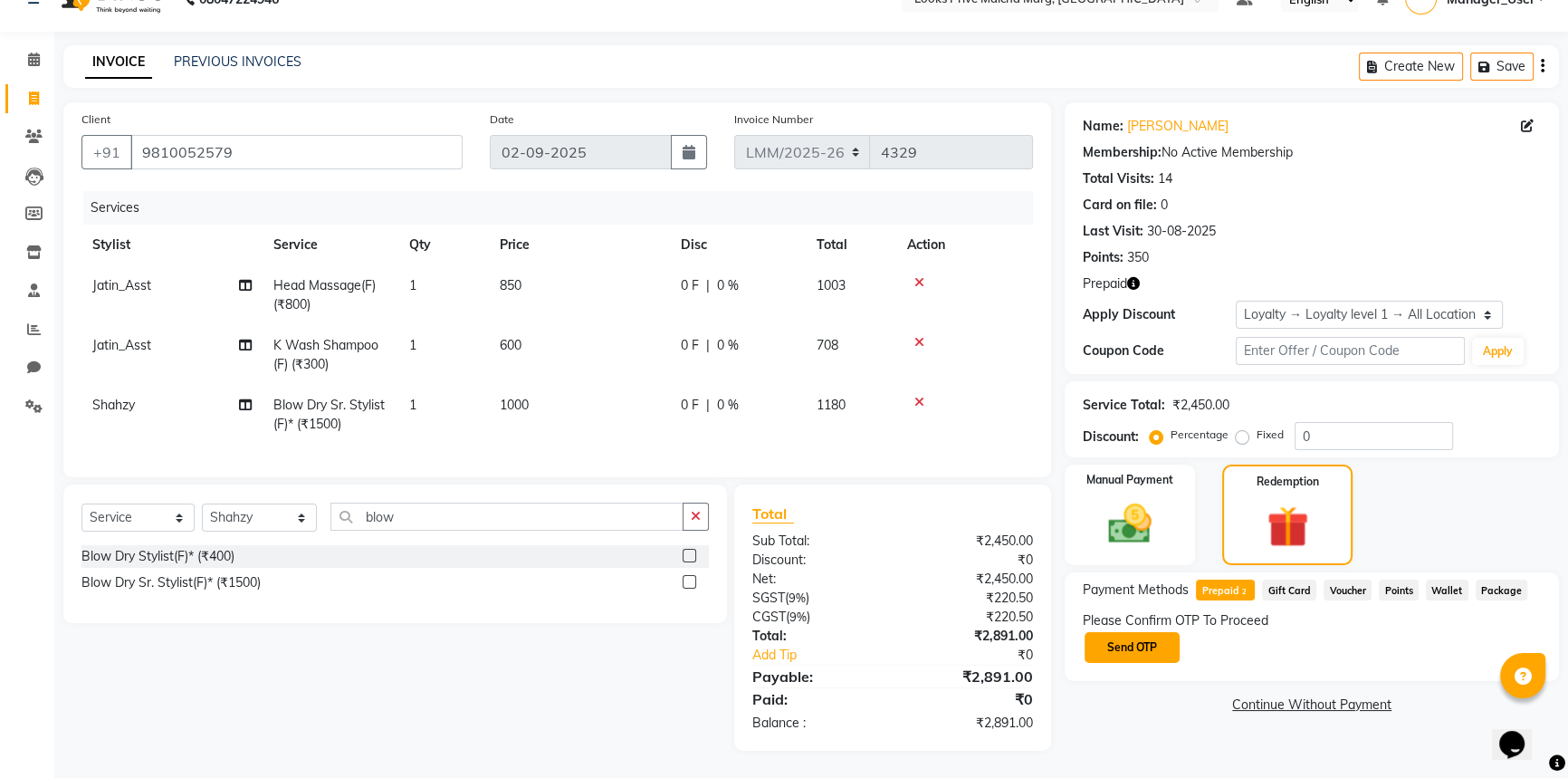
click at [1133, 634] on button "Send OTP" at bounding box center [1132, 647] width 95 height 31
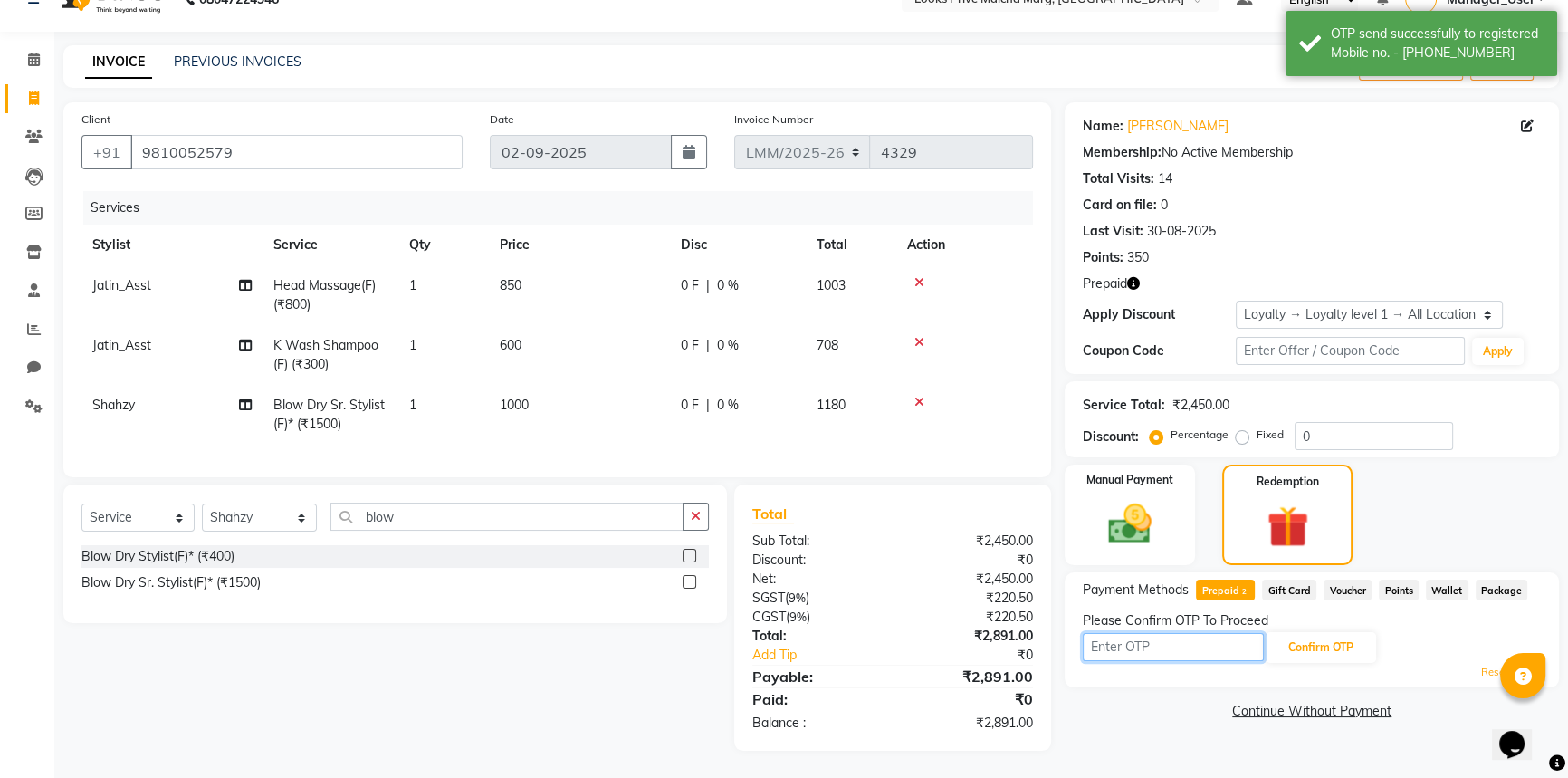
click at [1120, 633] on input "text" at bounding box center [1173, 646] width 181 height 28
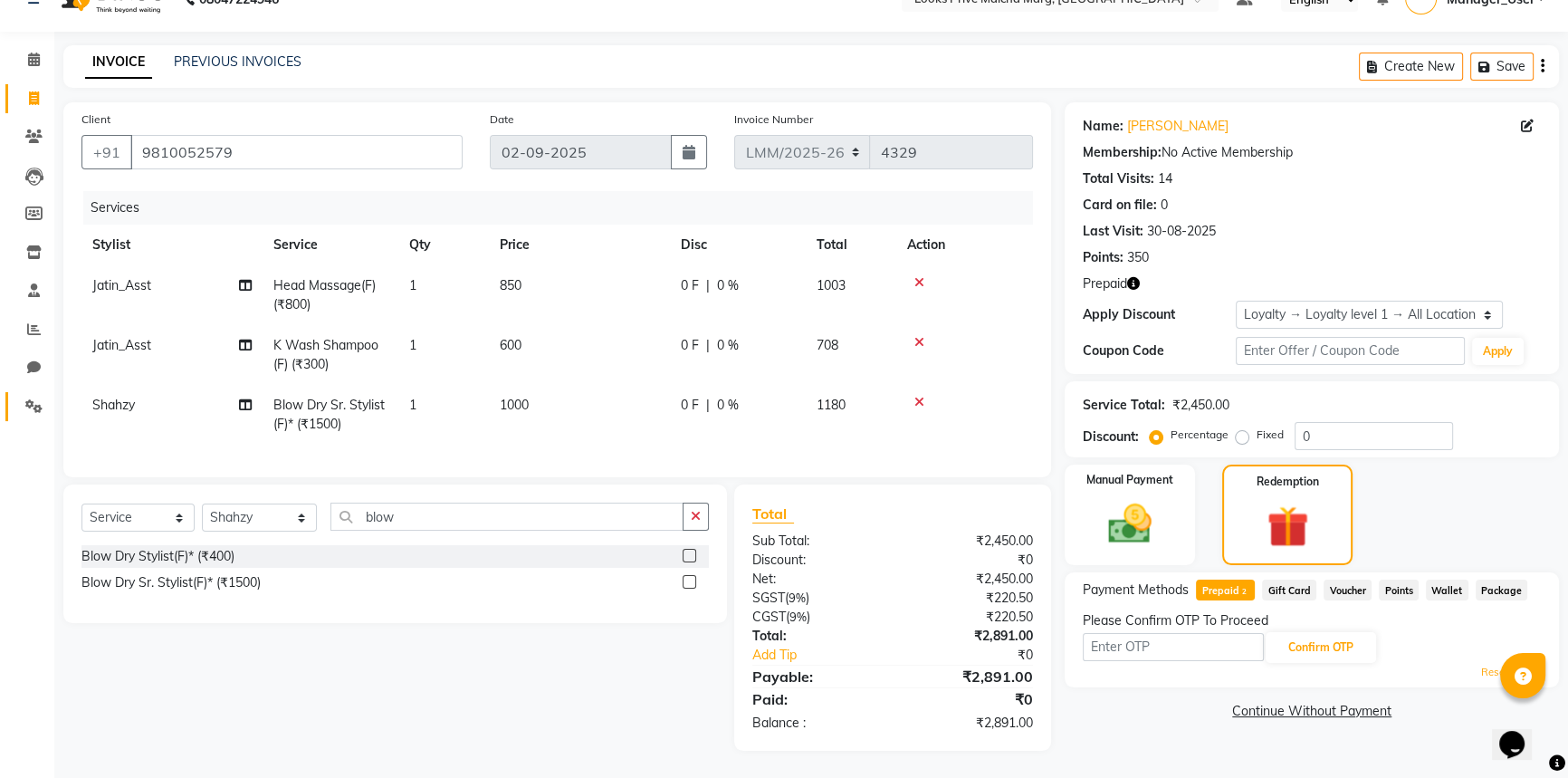
drag, startPoint x: 32, startPoint y: 405, endPoint x: 933, endPoint y: 119, distance: 945.3
click at [32, 405] on link "Settings" at bounding box center [27, 407] width 44 height 30
click at [37, 325] on span at bounding box center [34, 330] width 32 height 21
click at [37, 167] on icon at bounding box center [35, 176] width 18 height 18
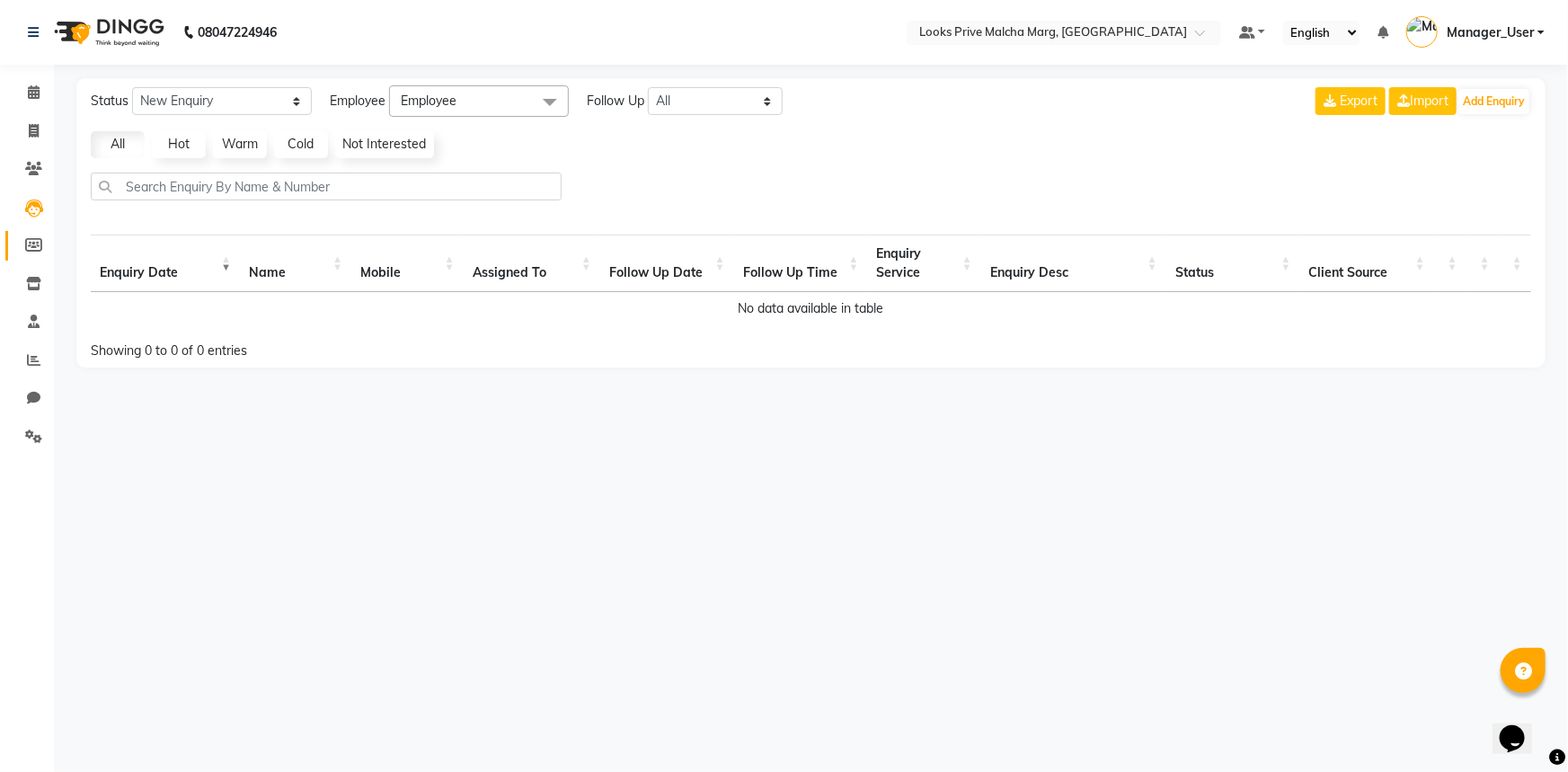
click at [54, 239] on main "Status New Enquiry Open Enquiry Converted Enquiry All All New Open Converted Em…" at bounding box center [810, 236] width 1514 height 317
click at [46, 238] on span at bounding box center [34, 245] width 32 height 21
select select
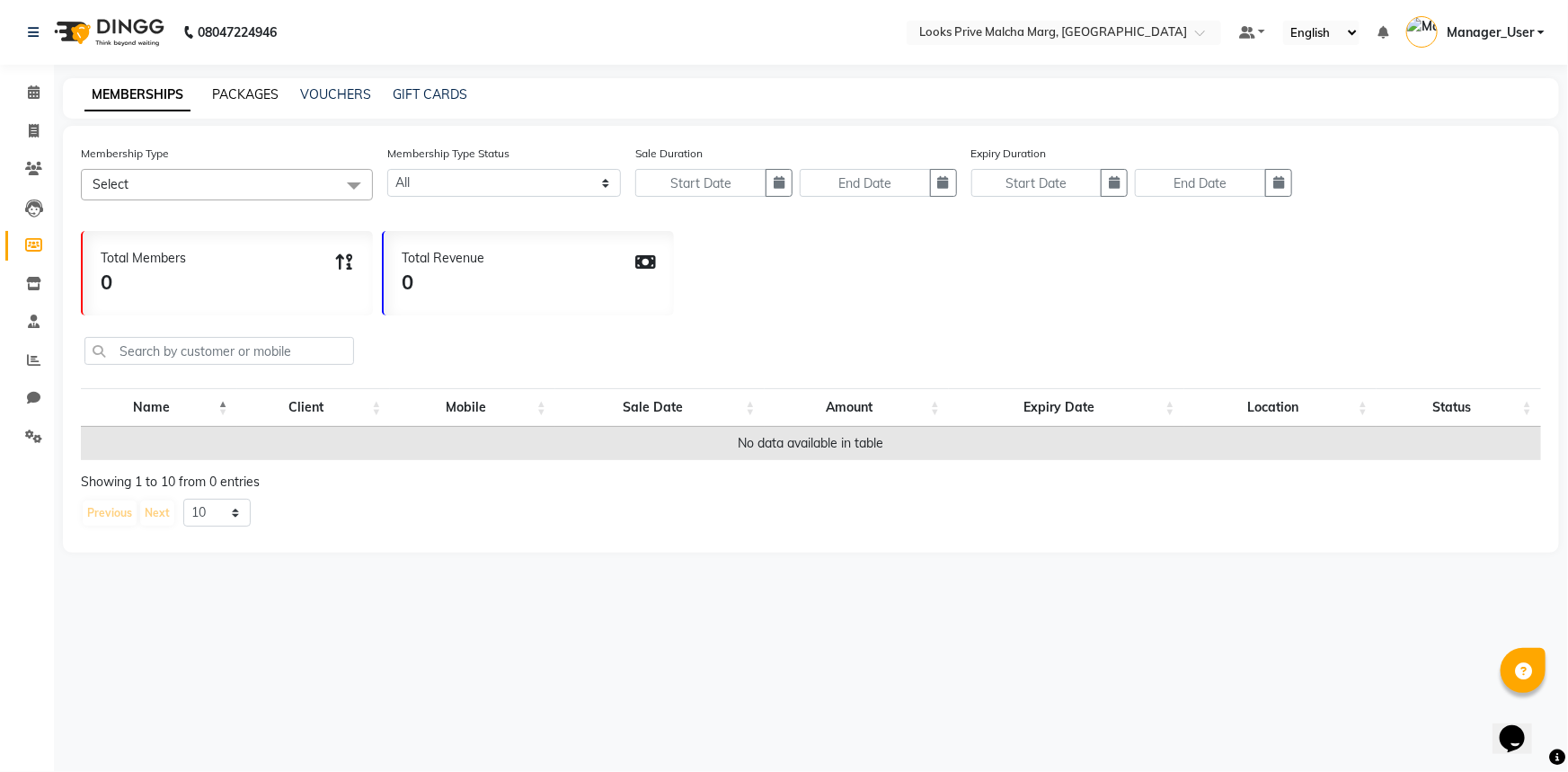
click at [238, 88] on link "PACKAGES" at bounding box center [245, 94] width 66 height 16
select select
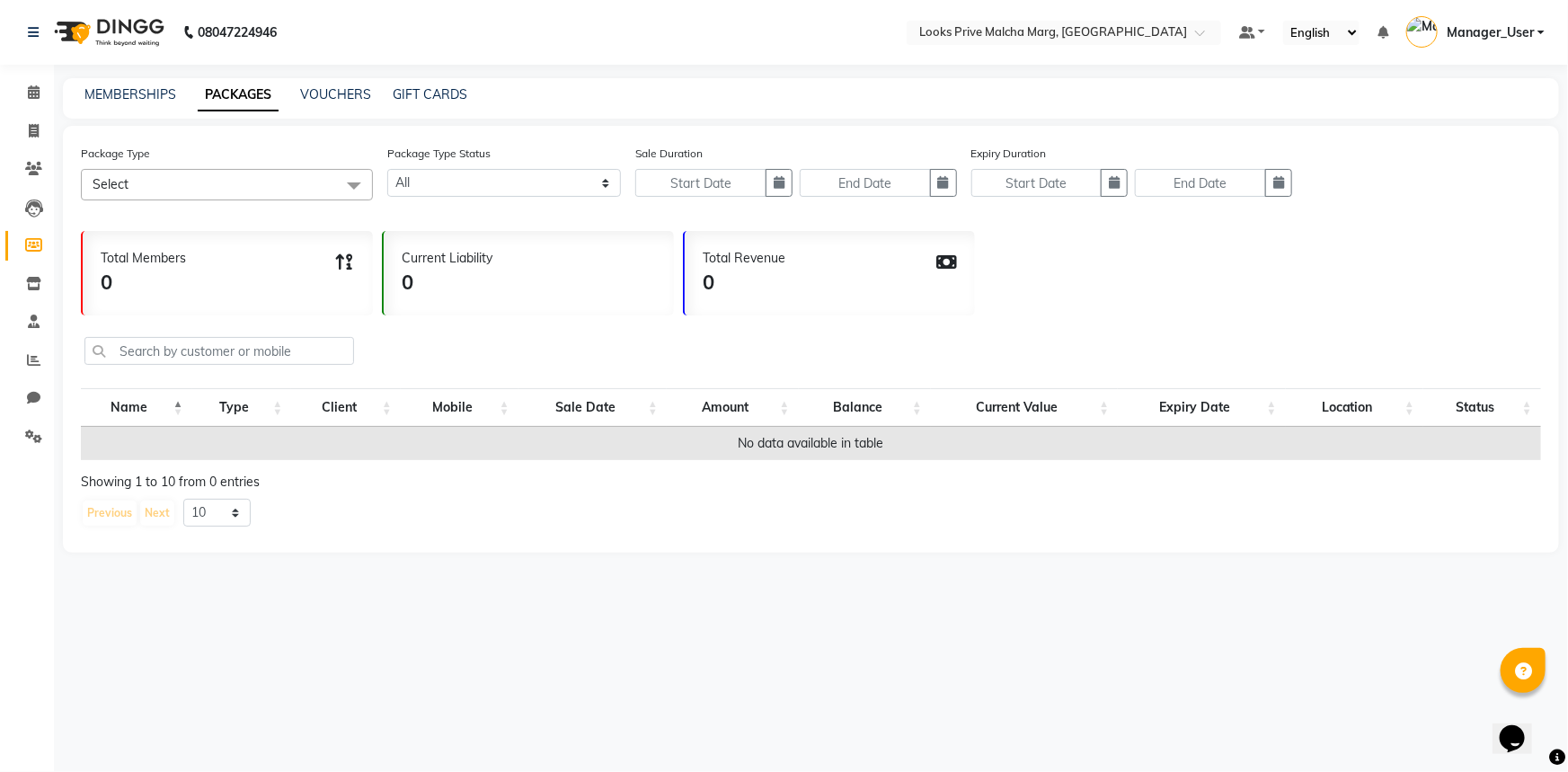
click at [327, 103] on div "VOUCHERS" at bounding box center [336, 94] width 71 height 19
click at [327, 98] on link "VOUCHERS" at bounding box center [336, 94] width 71 height 16
select select
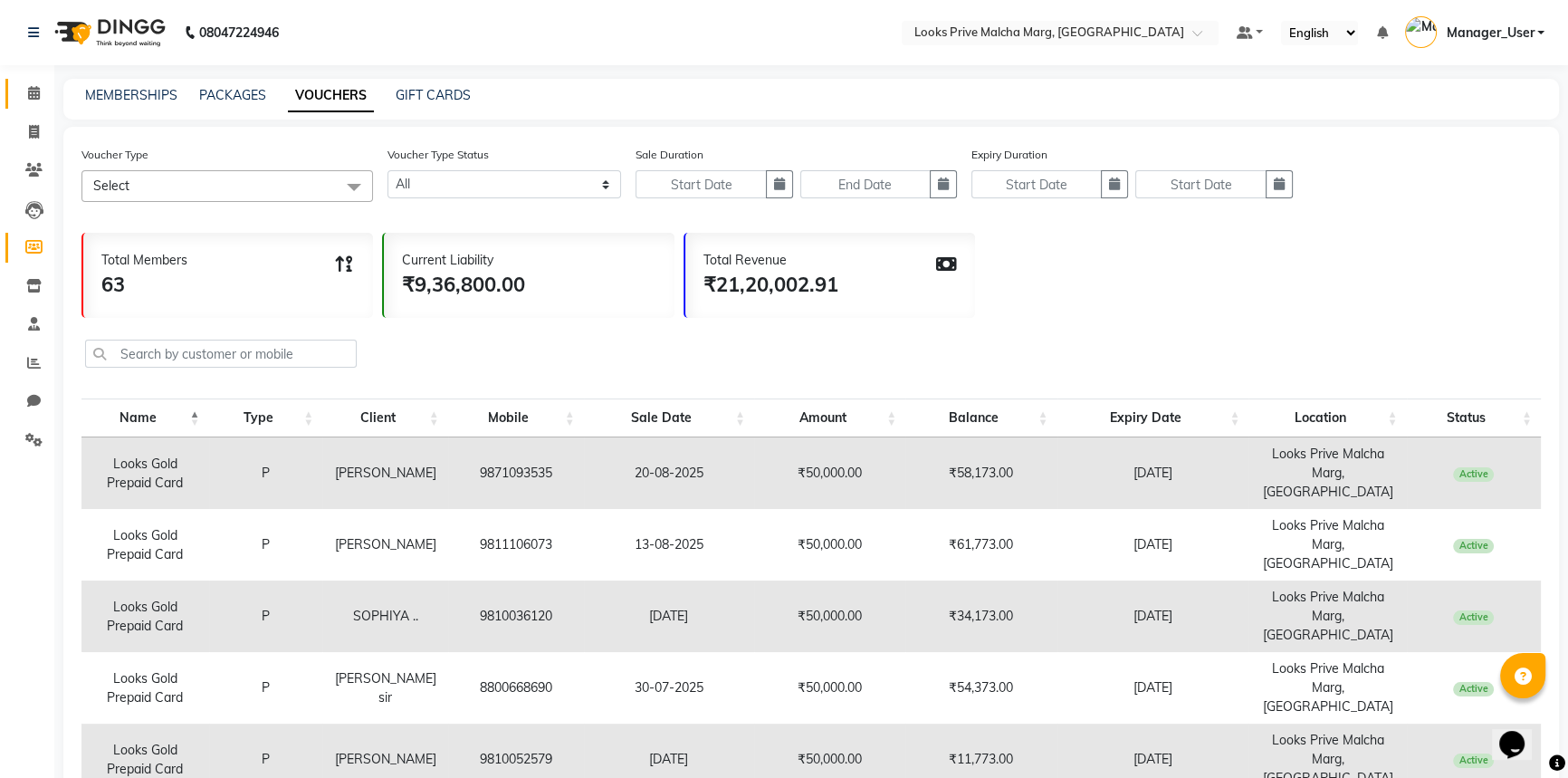
click at [44, 103] on link "Calendar" at bounding box center [27, 93] width 44 height 30
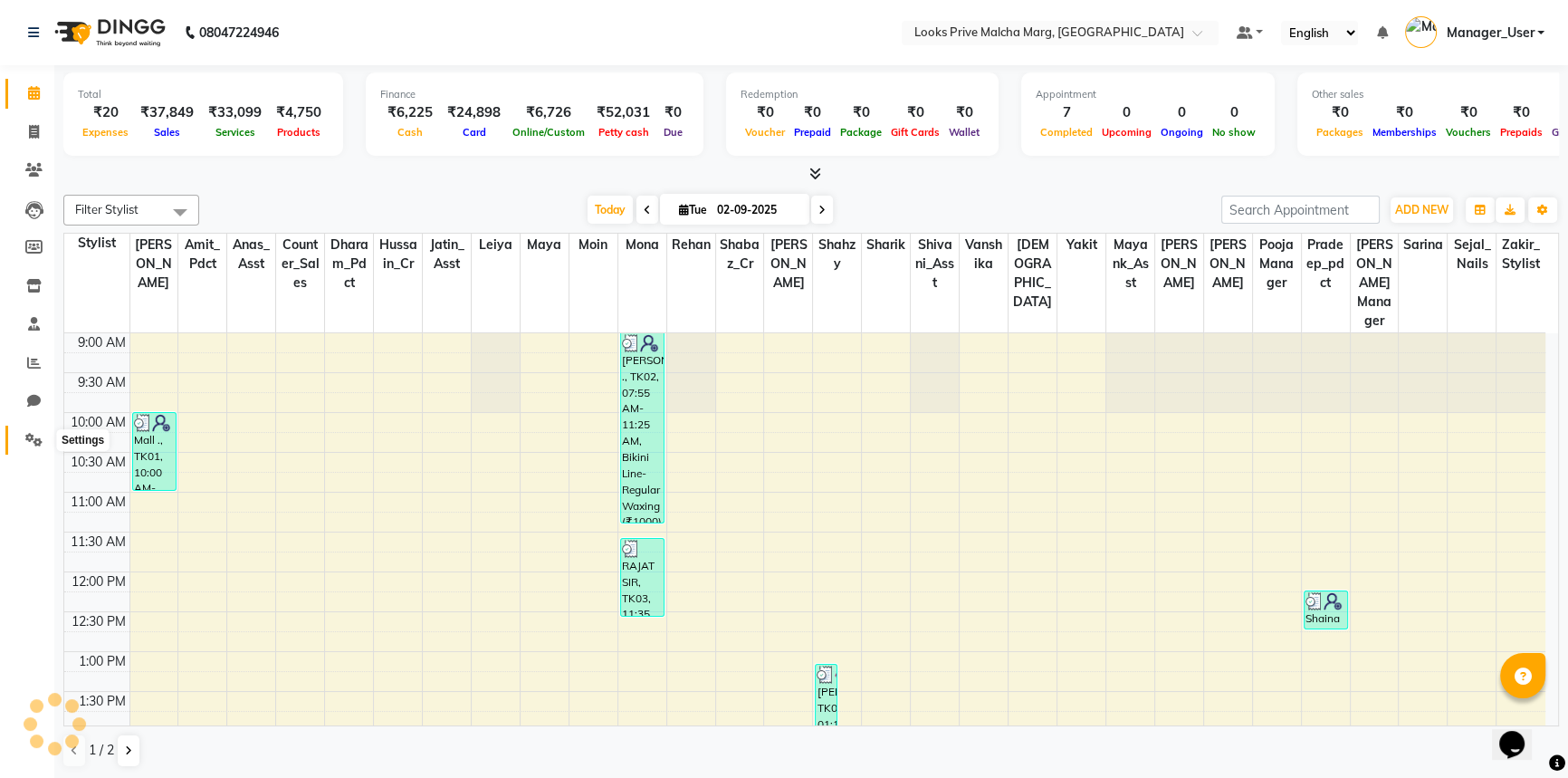
click at [43, 437] on span at bounding box center [34, 440] width 32 height 21
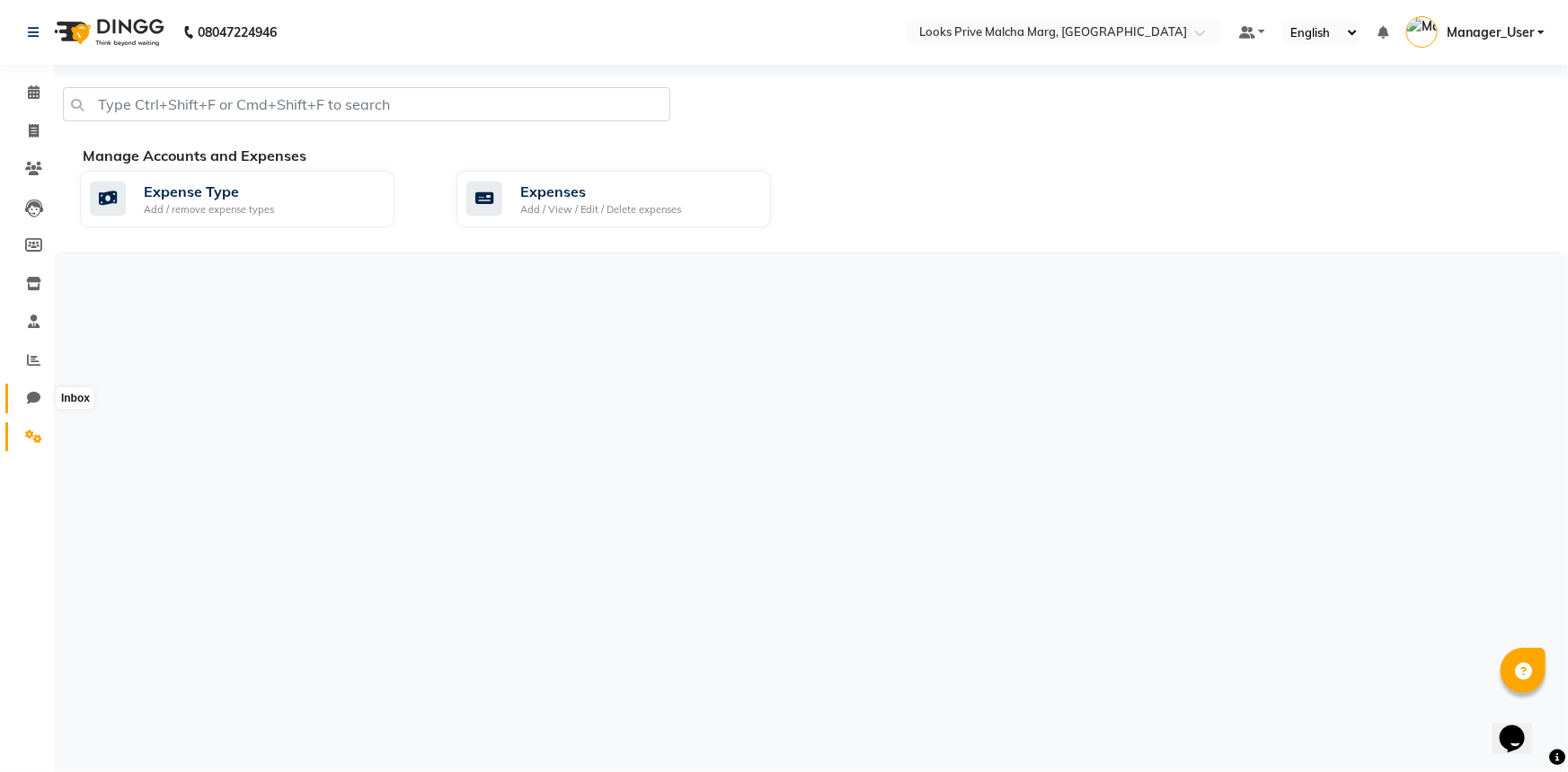
click at [35, 403] on icon at bounding box center [34, 397] width 14 height 14
select select "100"
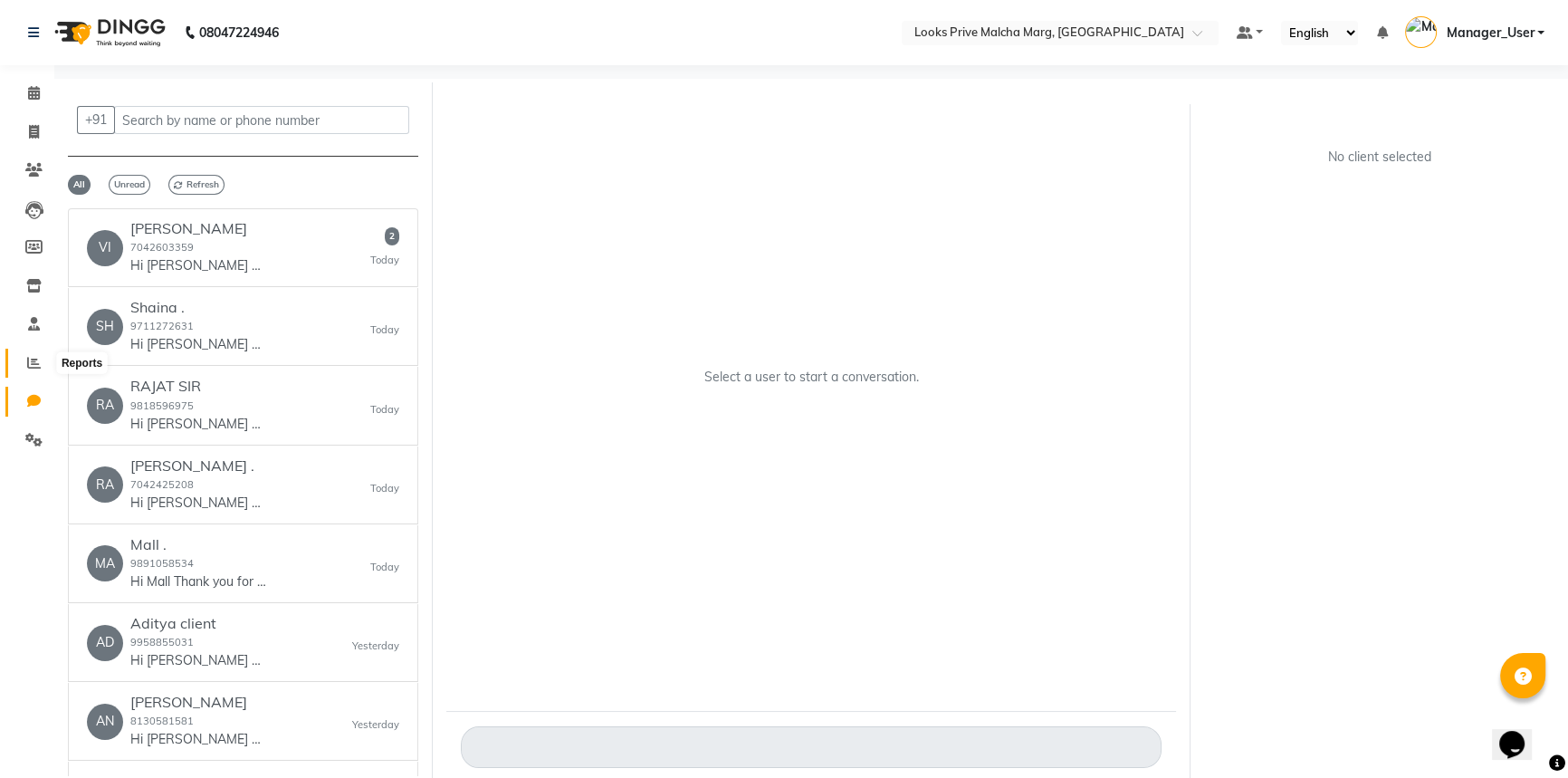
click at [33, 353] on span at bounding box center [34, 363] width 32 height 21
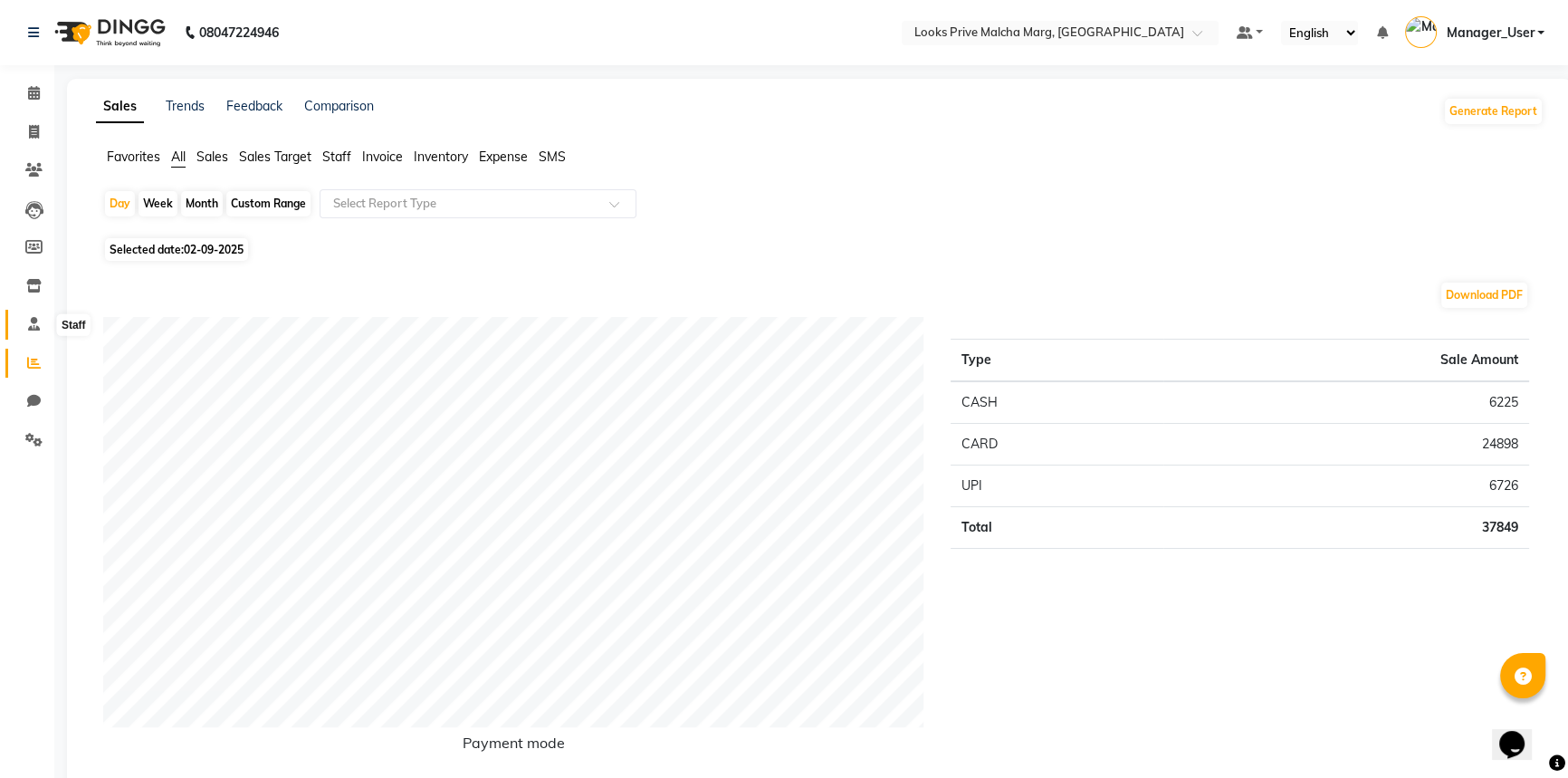
click at [32, 322] on icon at bounding box center [34, 324] width 12 height 14
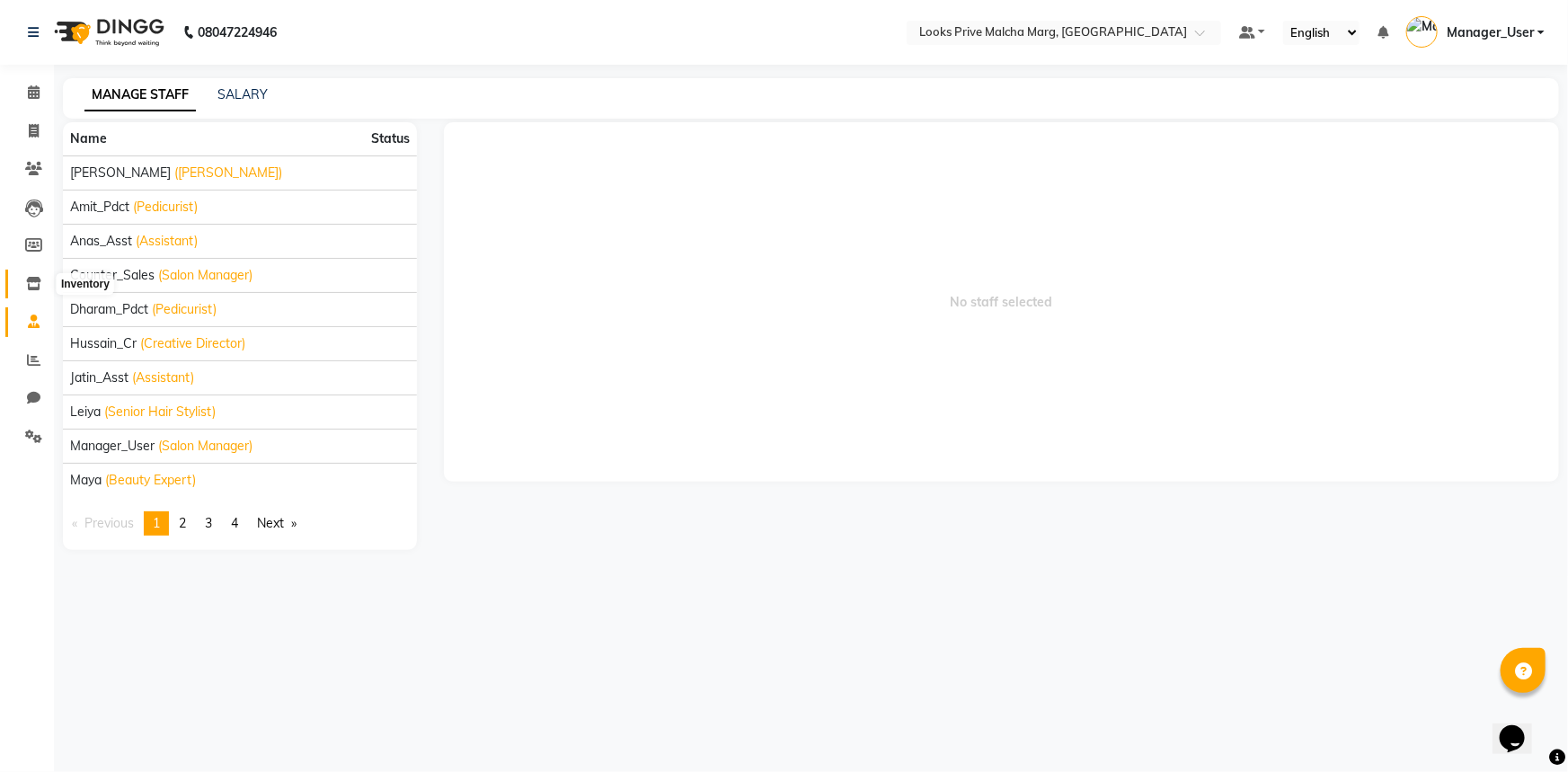
click at [33, 280] on icon at bounding box center [34, 283] width 15 height 14
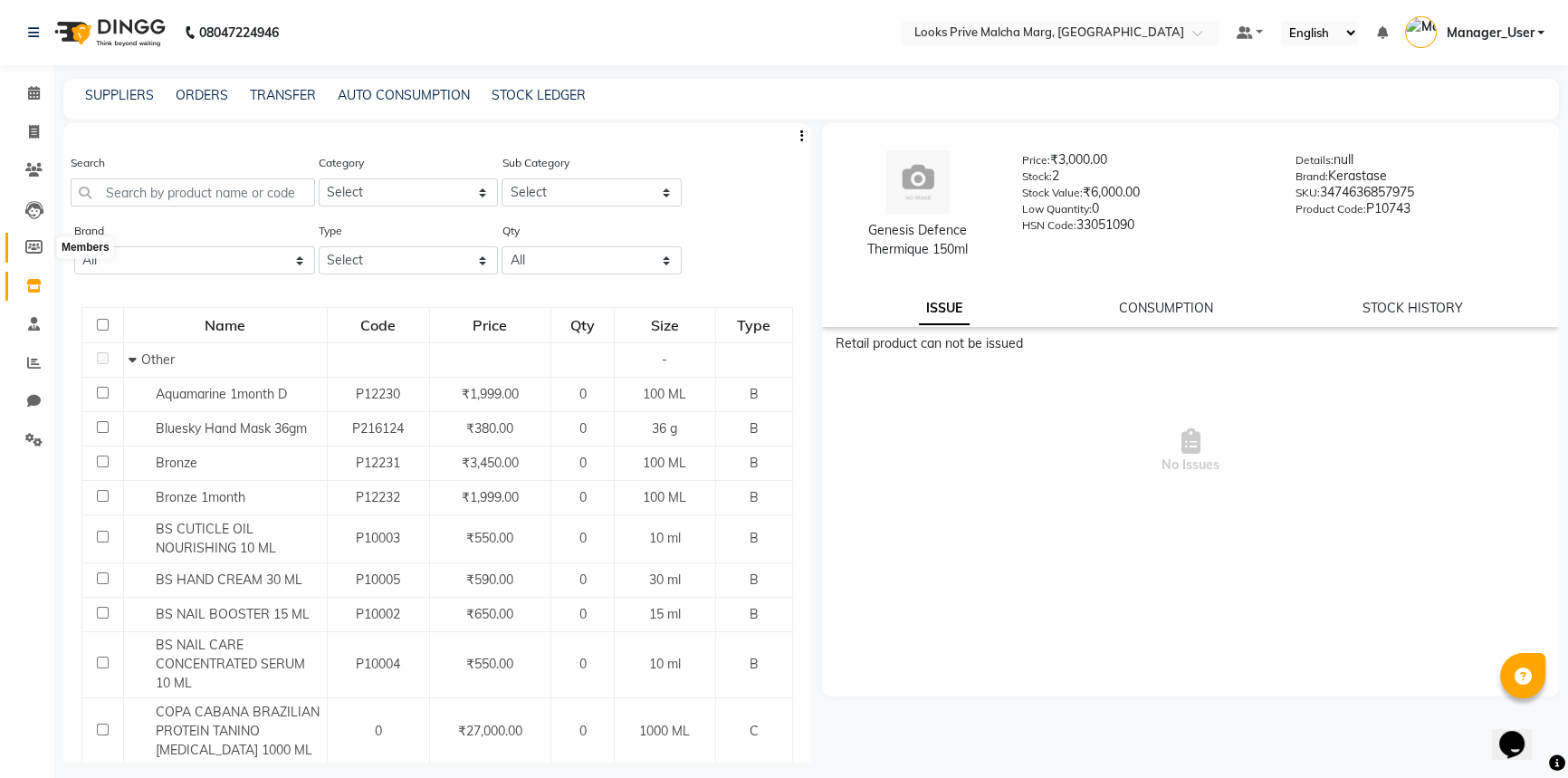
click at [31, 255] on span at bounding box center [34, 247] width 32 height 21
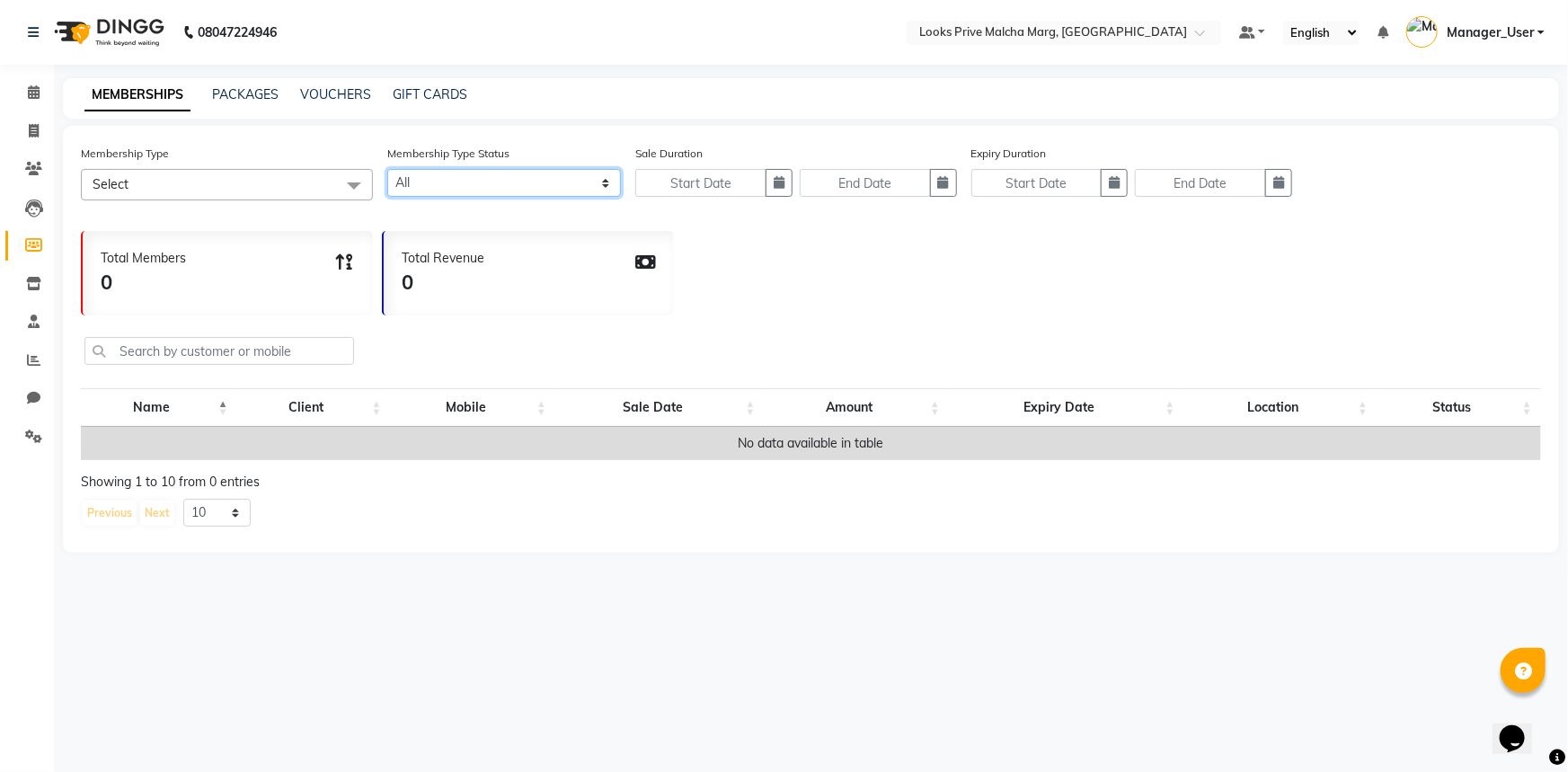
click at [602, 183] on select "Active Expired All" at bounding box center [504, 182] width 233 height 28
select select "true"
click at [387, 169] on select "Active Expired All" at bounding box center [504, 182] width 233 height 28
click at [1425, 173] on icon at bounding box center [1428, 177] width 12 height 16
select select
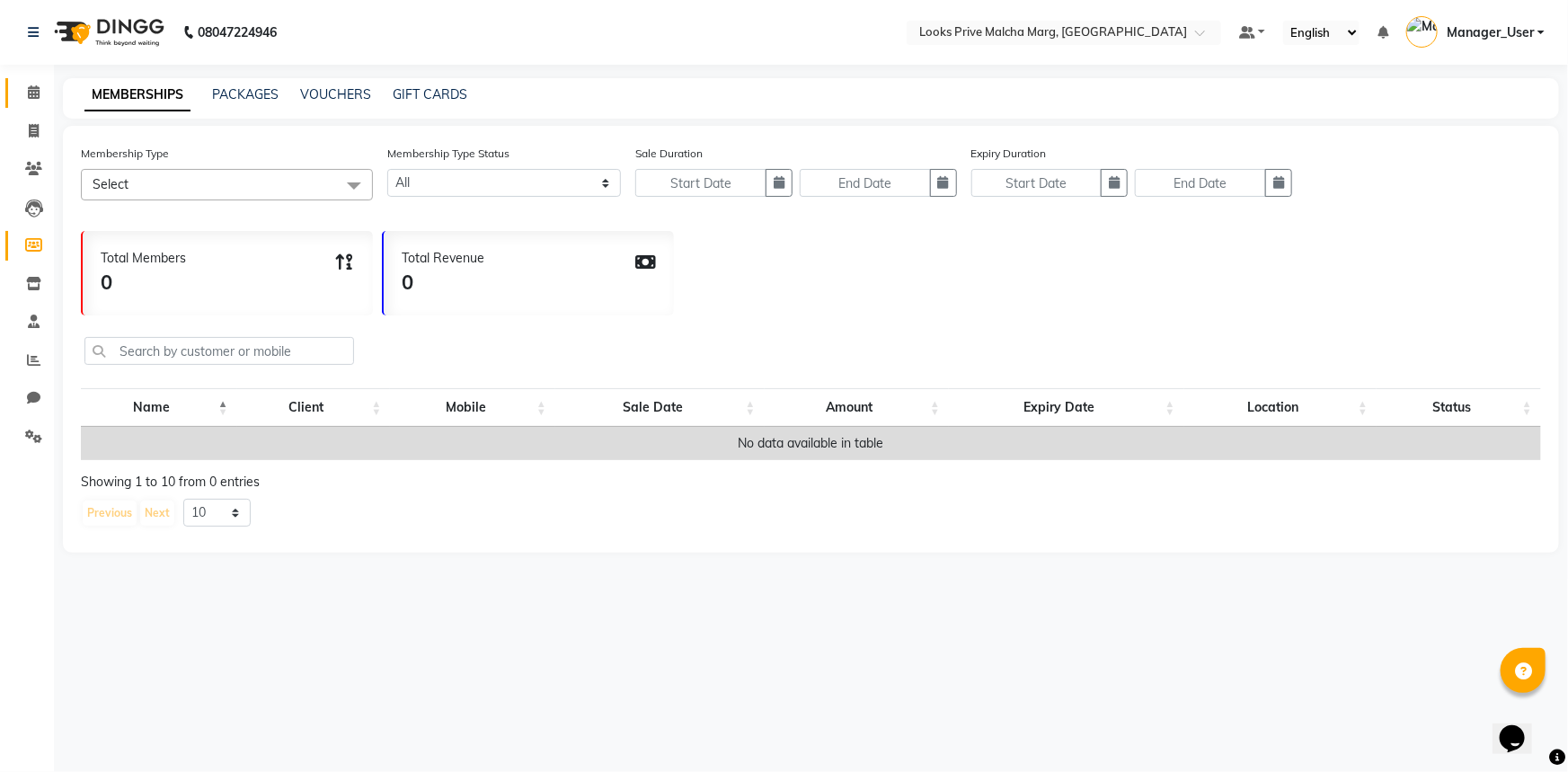
click at [38, 102] on span at bounding box center [34, 93] width 32 height 21
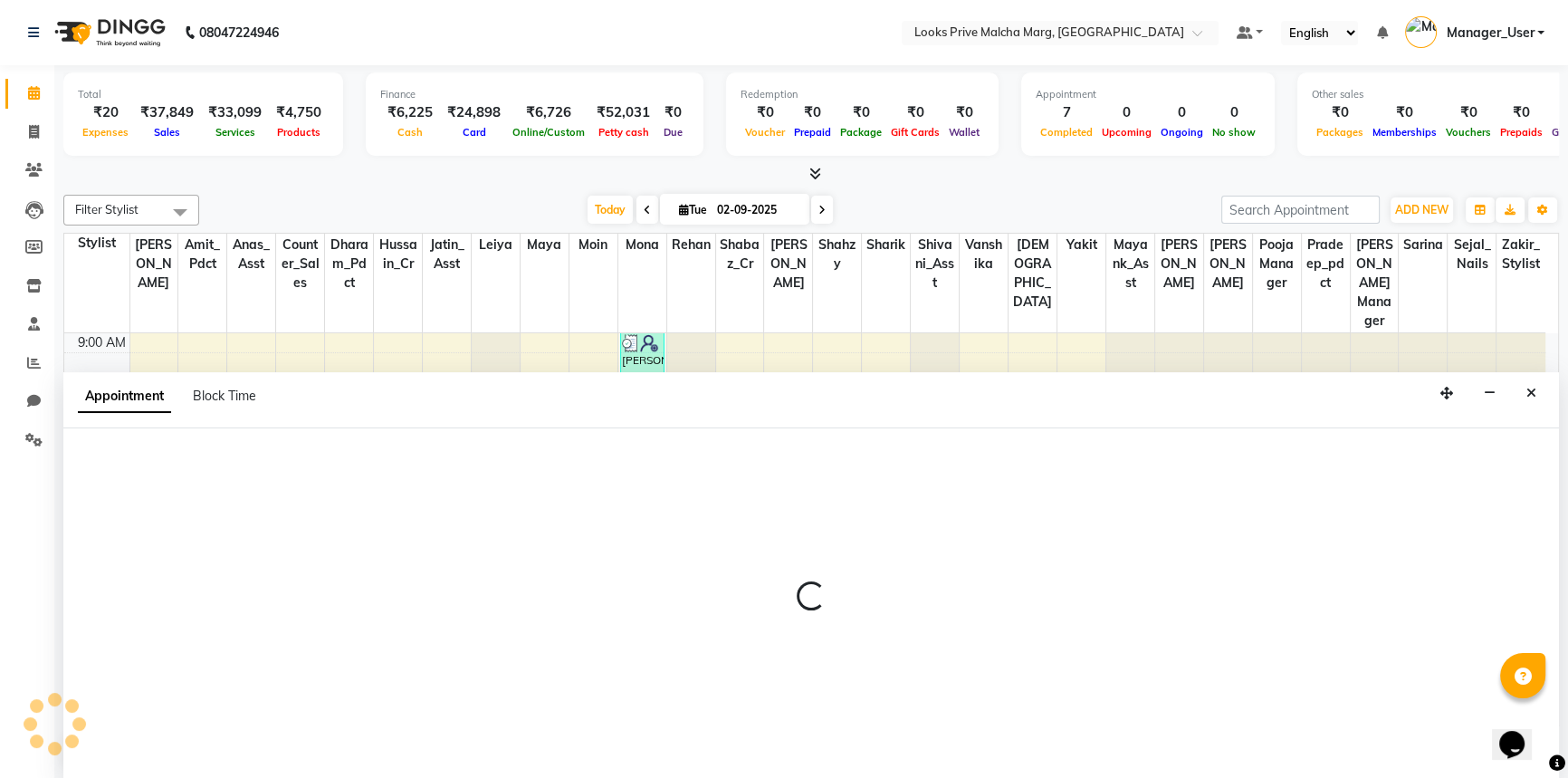
select select "66971"
select select "tentative"
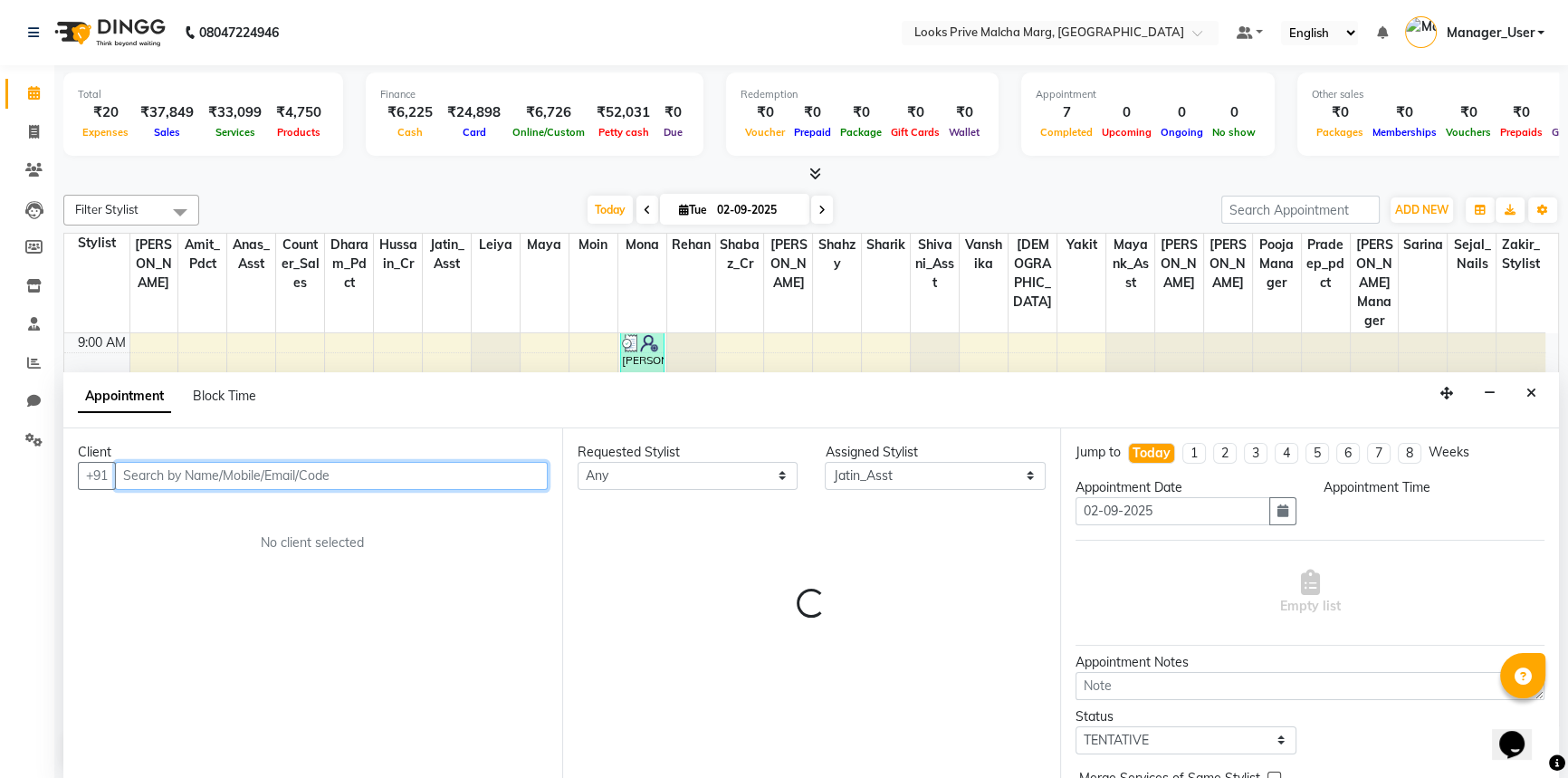
select select "615"
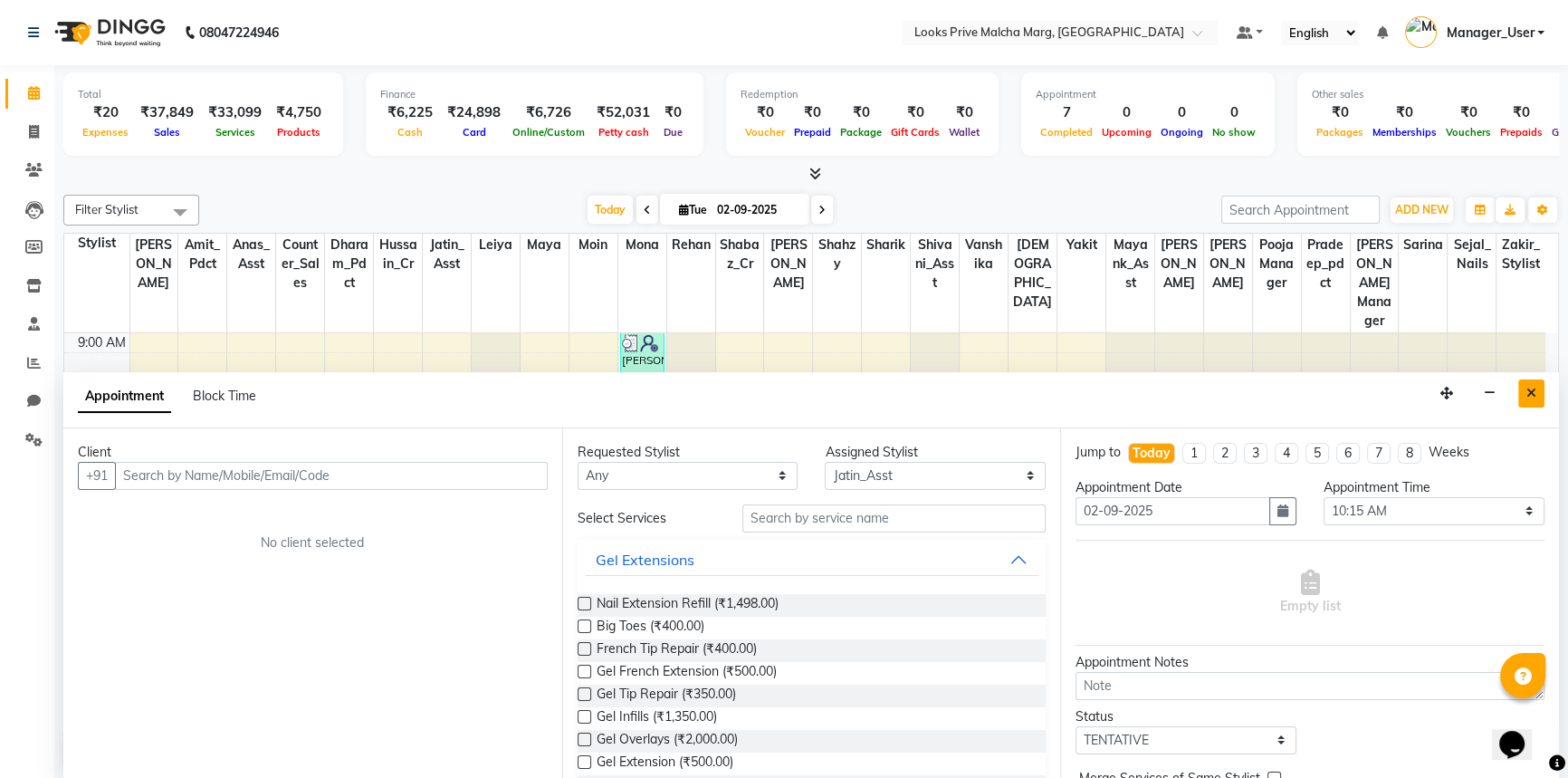
click at [1524, 393] on button "Close" at bounding box center [1531, 393] width 27 height 28
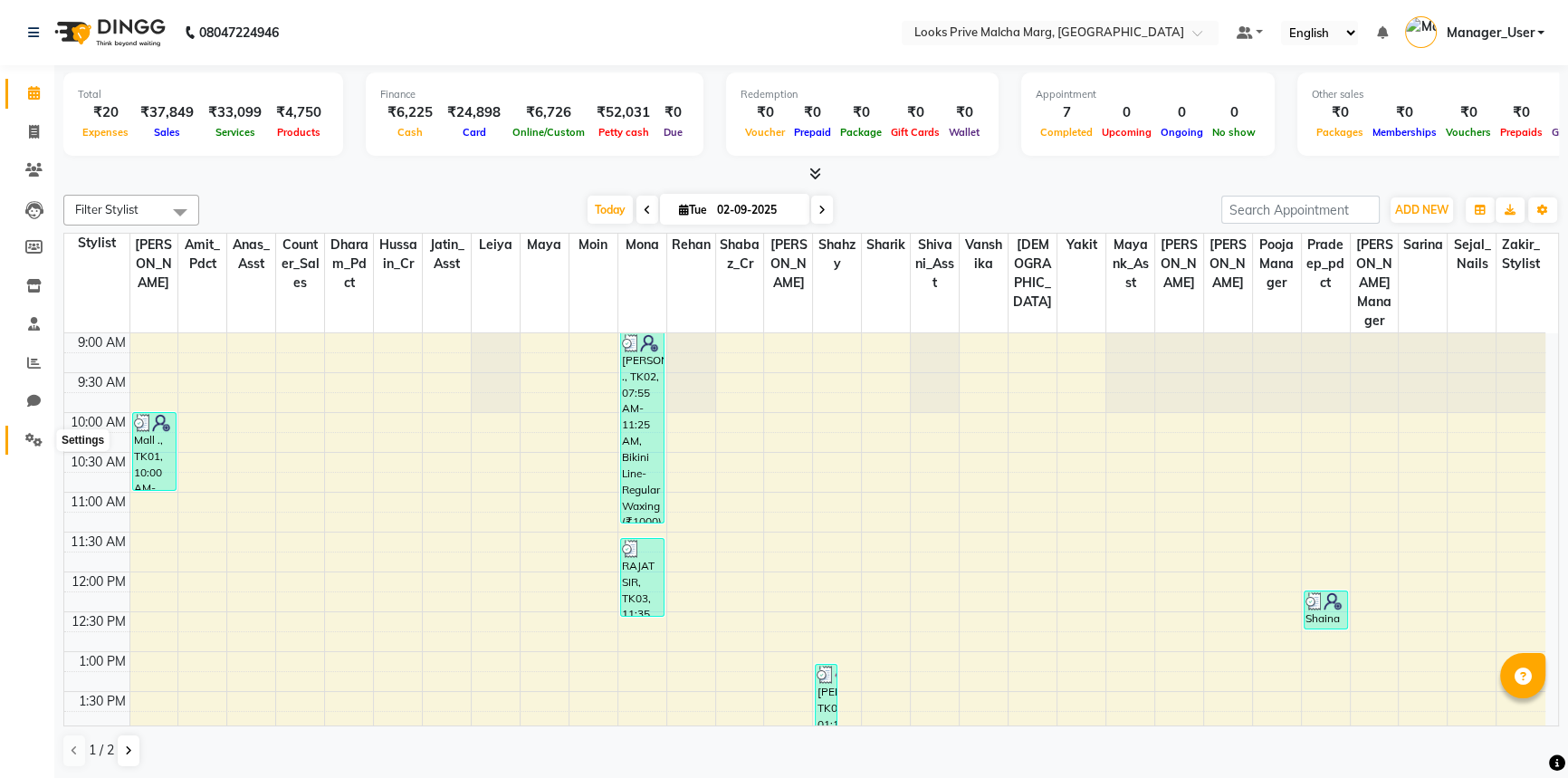
click at [23, 436] on span at bounding box center [34, 440] width 32 height 21
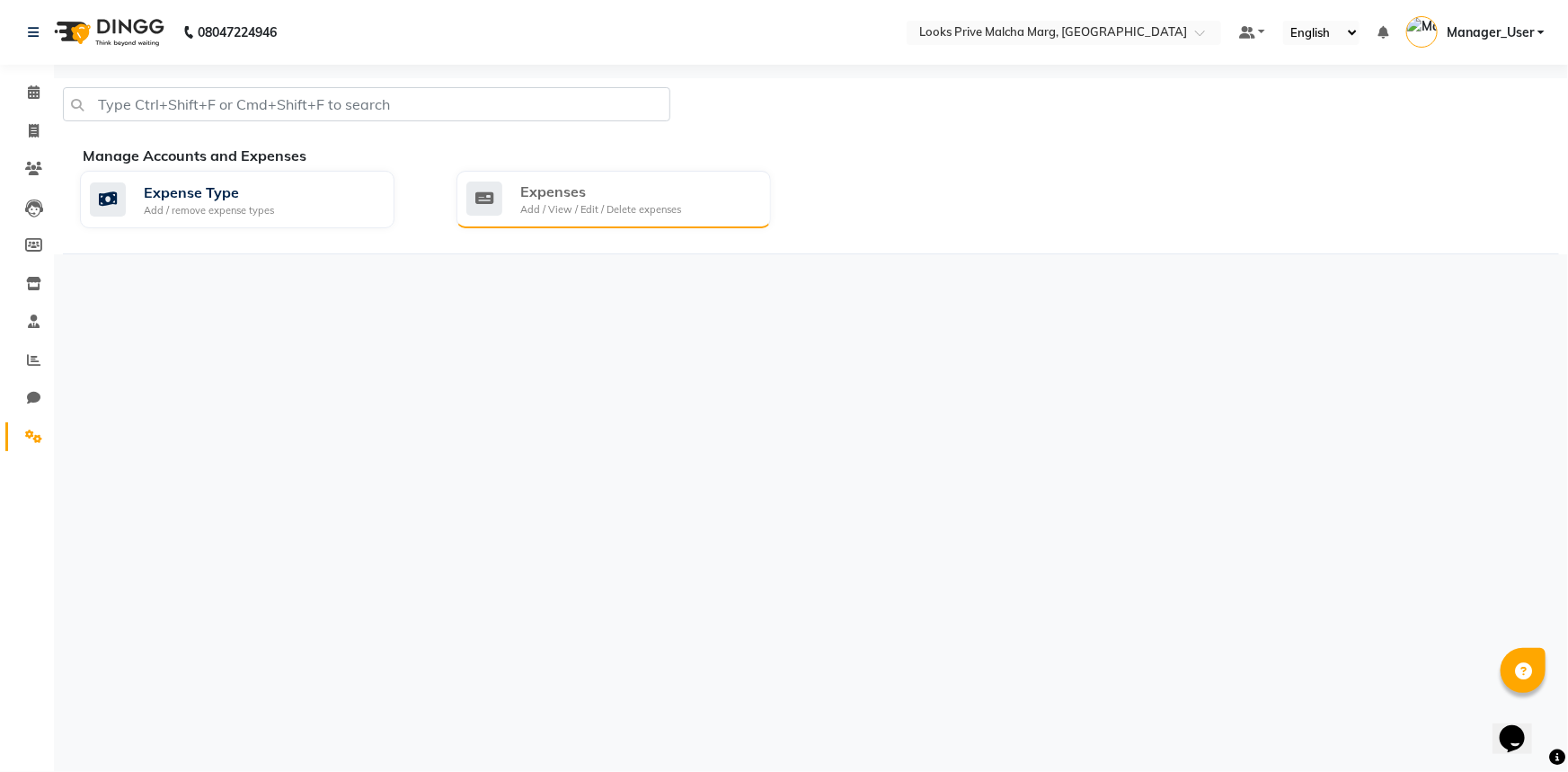
click at [628, 203] on div "Add / View / Edit / Delete expenses" at bounding box center [600, 210] width 161 height 15
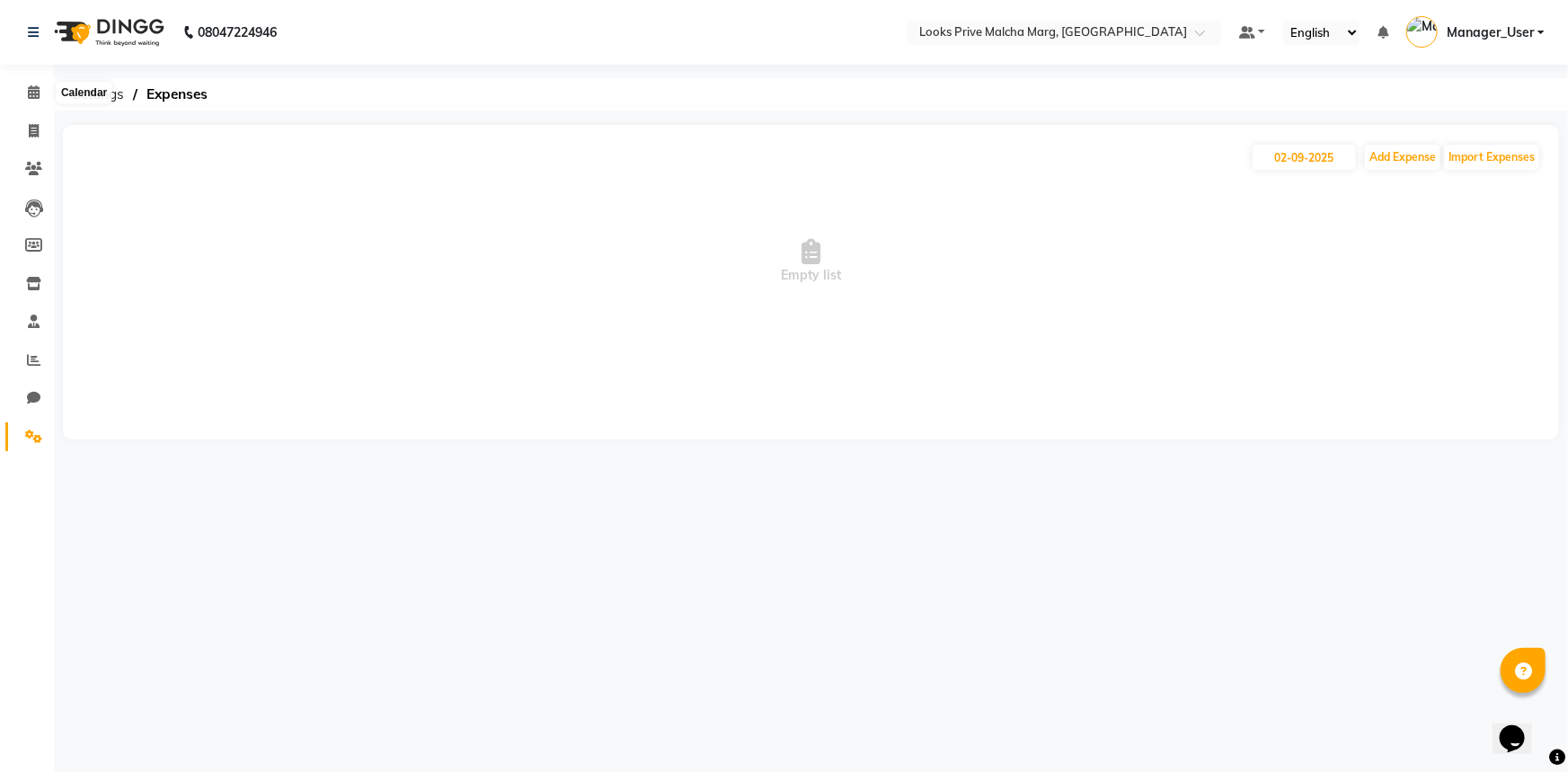
click at [49, 88] on li "Calendar" at bounding box center [26, 93] width 54 height 39
click at [44, 88] on span at bounding box center [34, 93] width 32 height 21
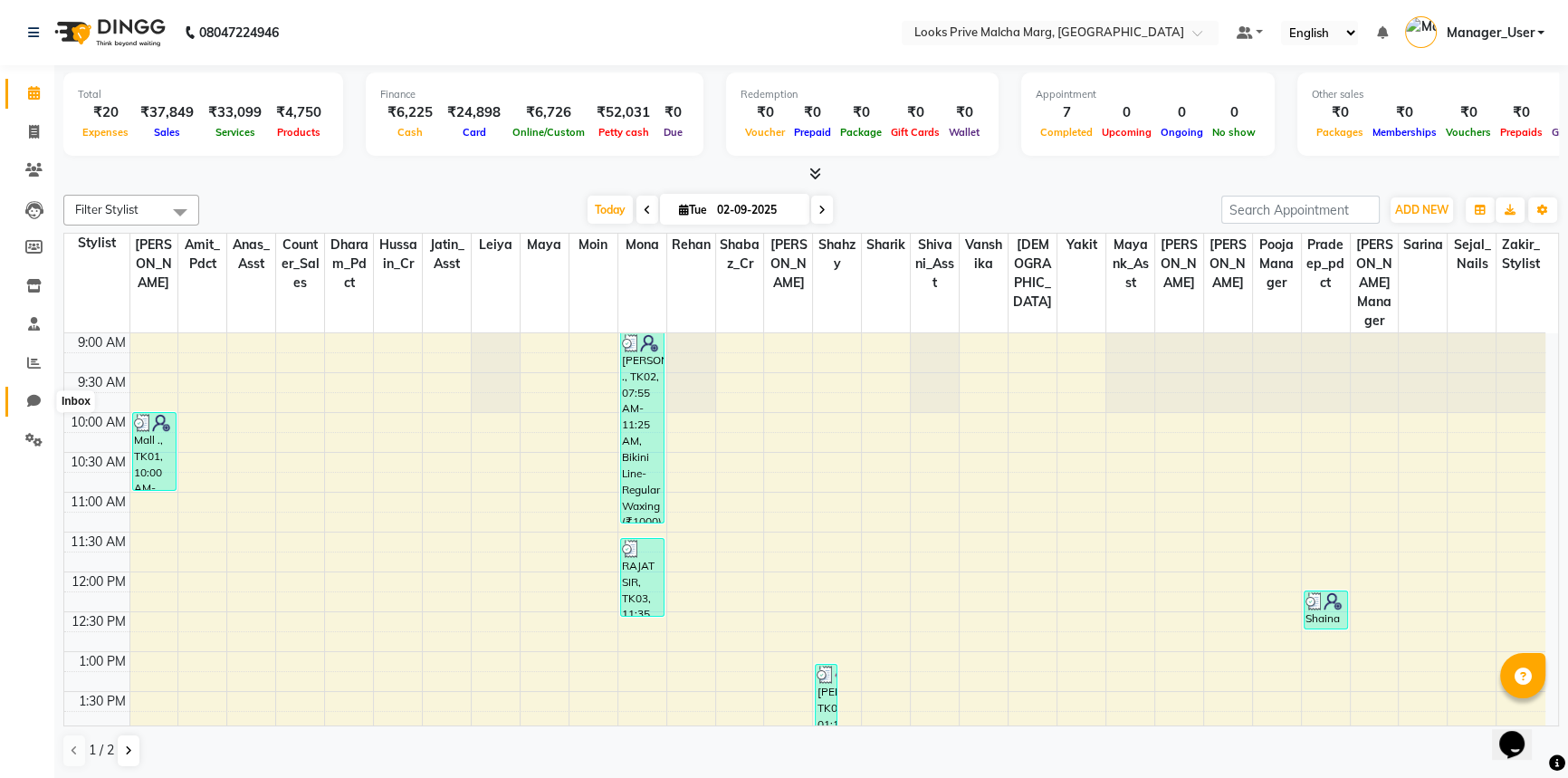
click at [34, 406] on icon at bounding box center [34, 400] width 14 height 14
select select "100"
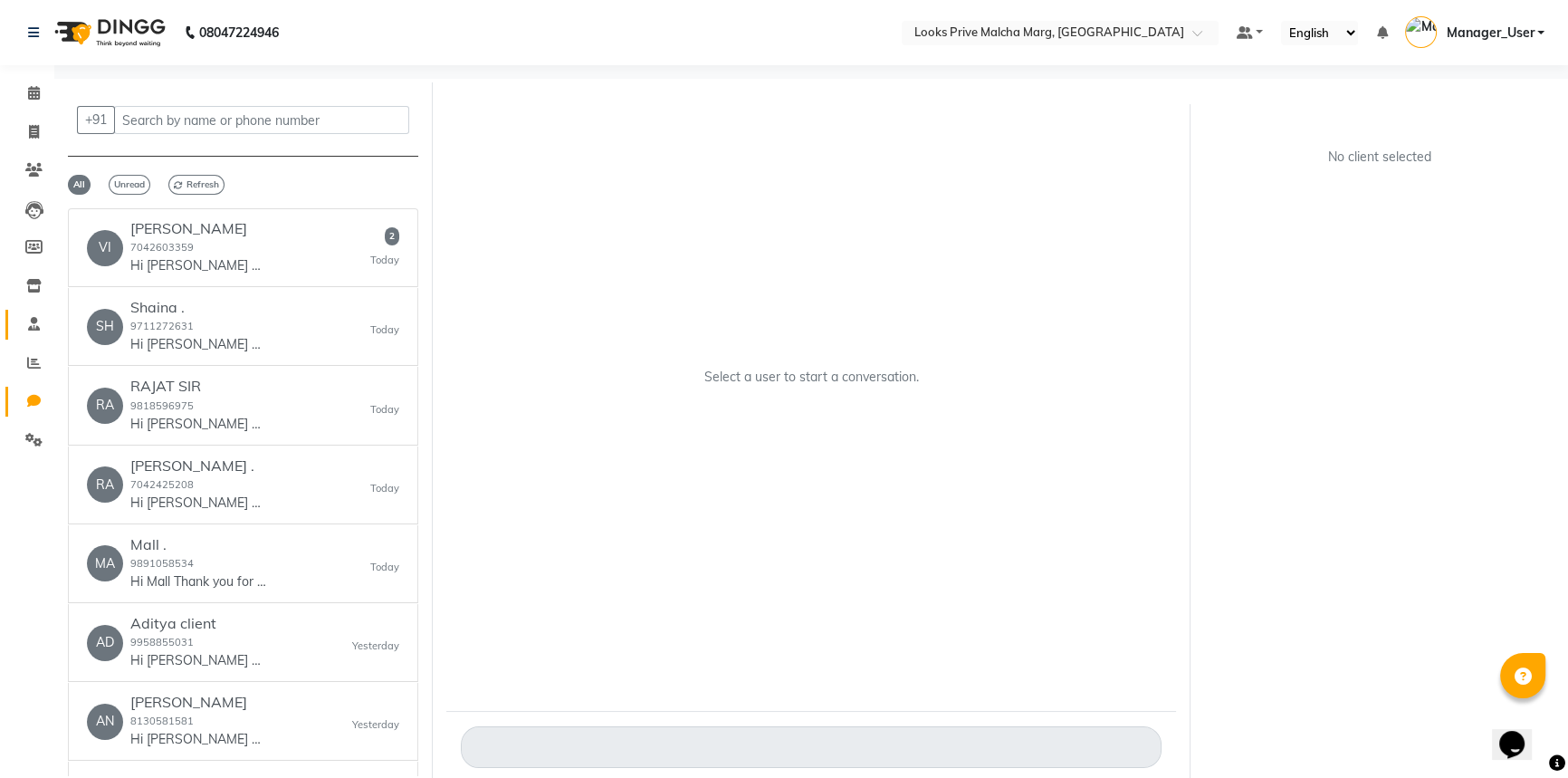
click at [33, 311] on link "Staff" at bounding box center [27, 325] width 44 height 30
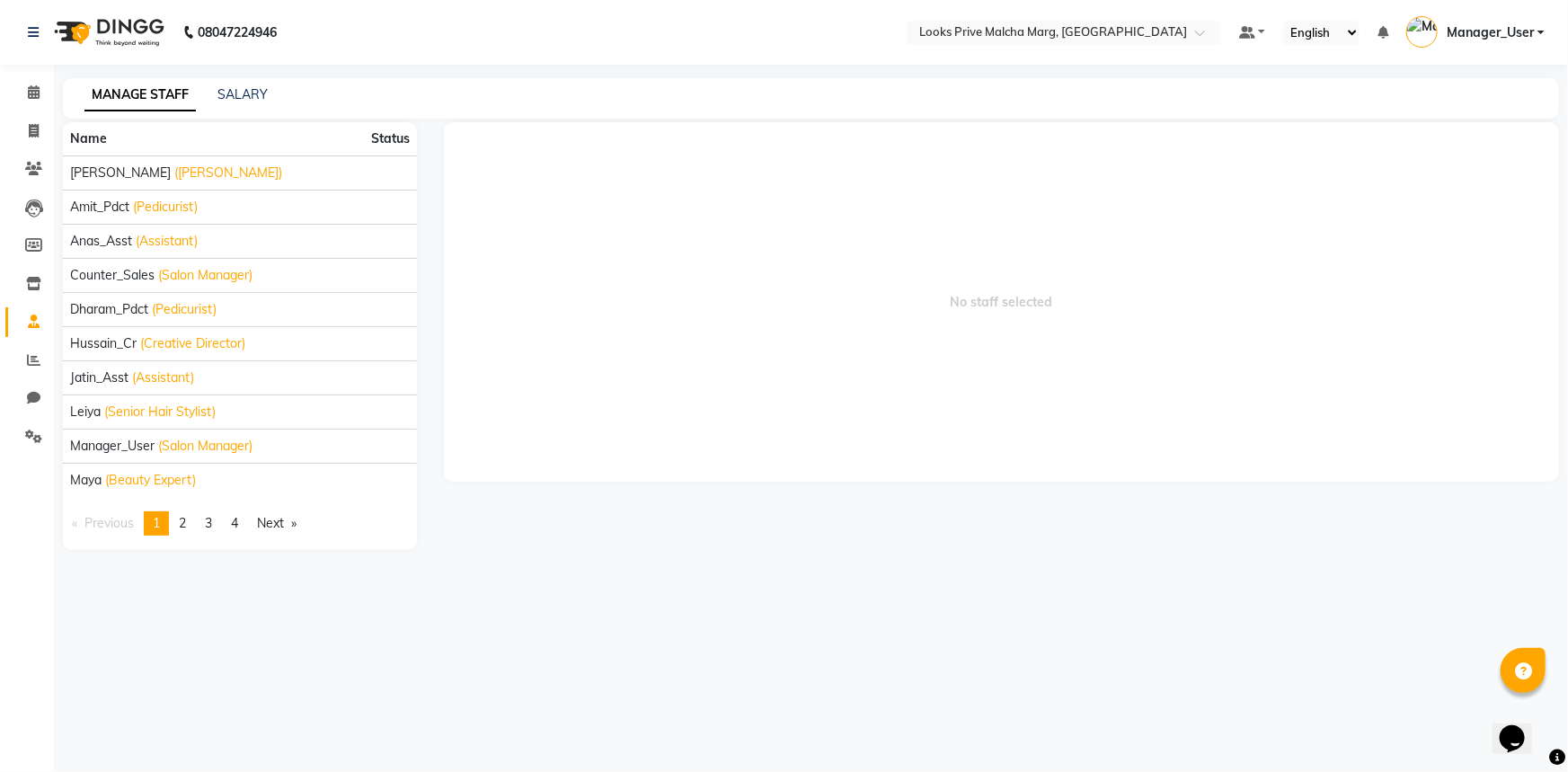
click at [542, 397] on span "No staff selected" at bounding box center [1001, 302] width 1115 height 359
click at [28, 288] on icon at bounding box center [34, 283] width 15 height 14
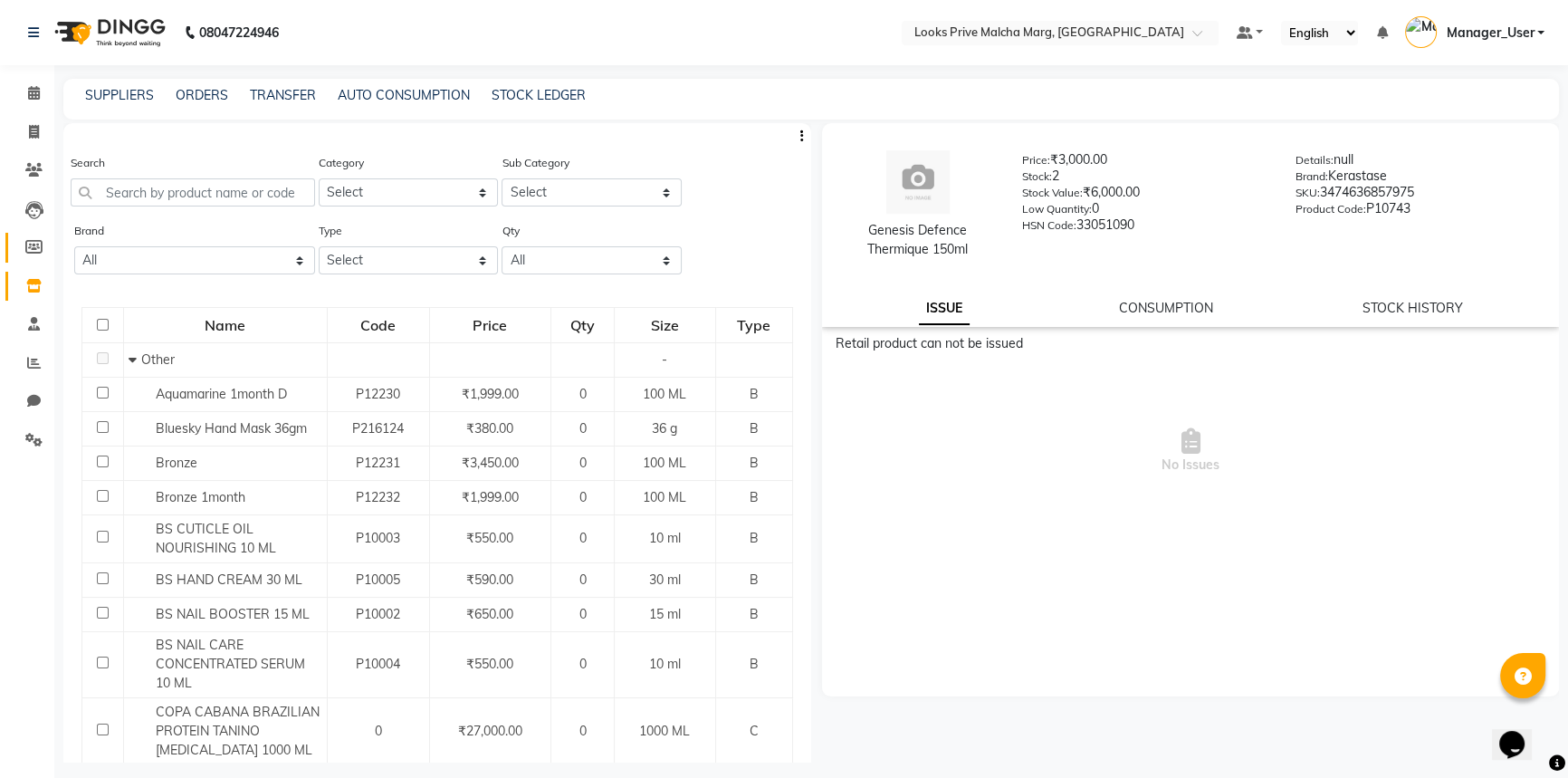
click at [38, 234] on link "Members" at bounding box center [27, 247] width 44 height 30
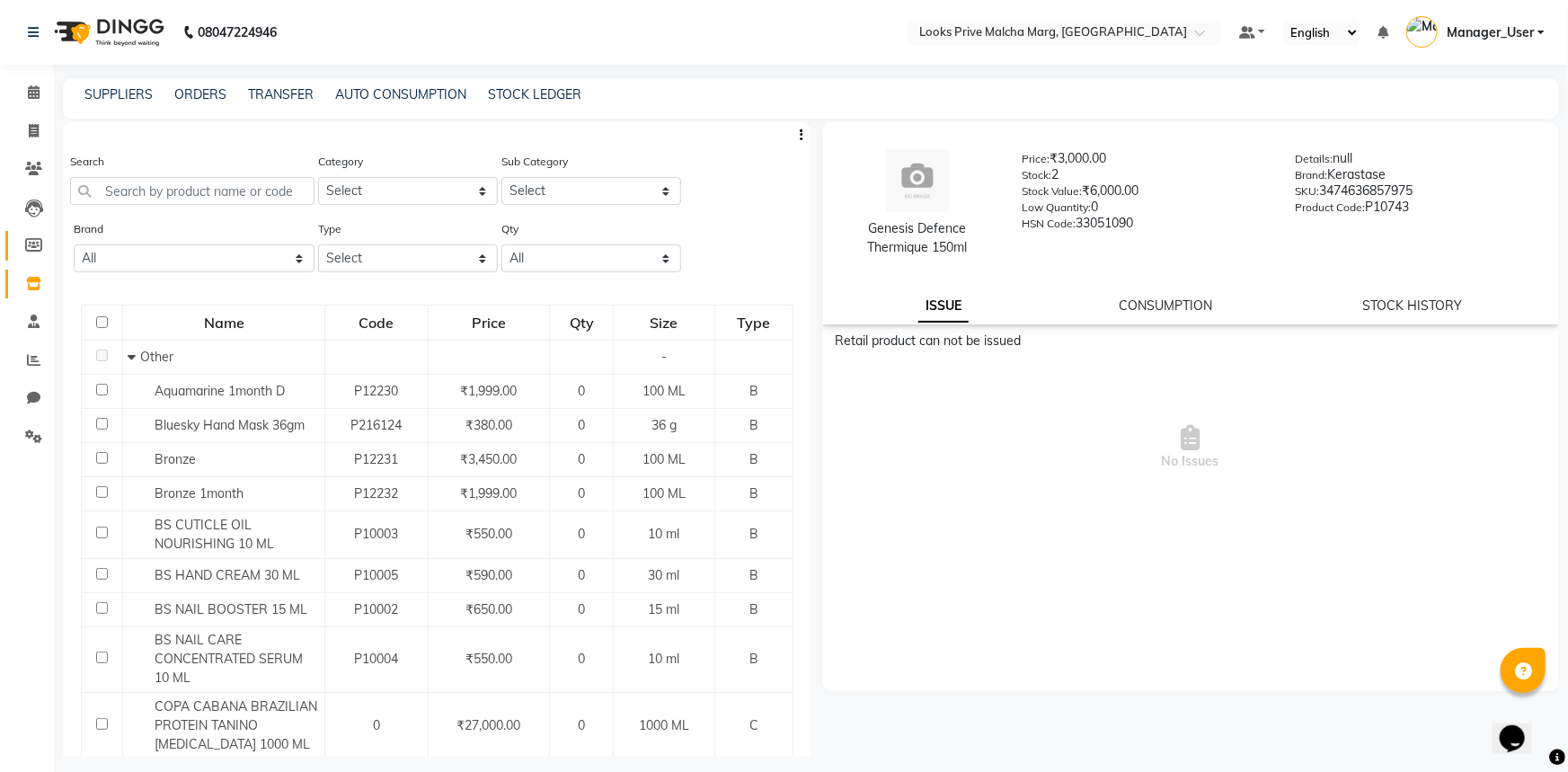
select select
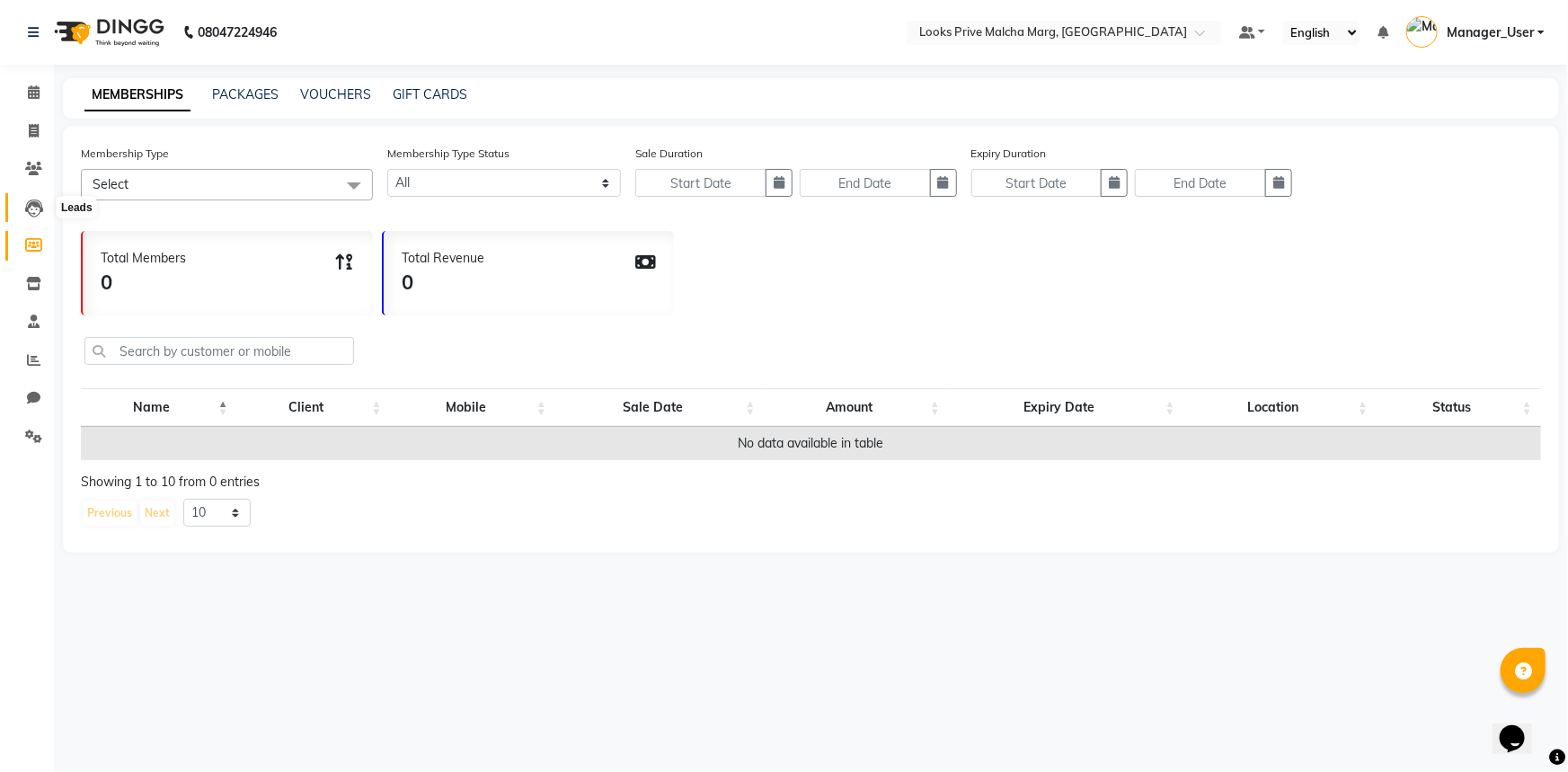
click at [29, 212] on icon at bounding box center [34, 209] width 18 height 18
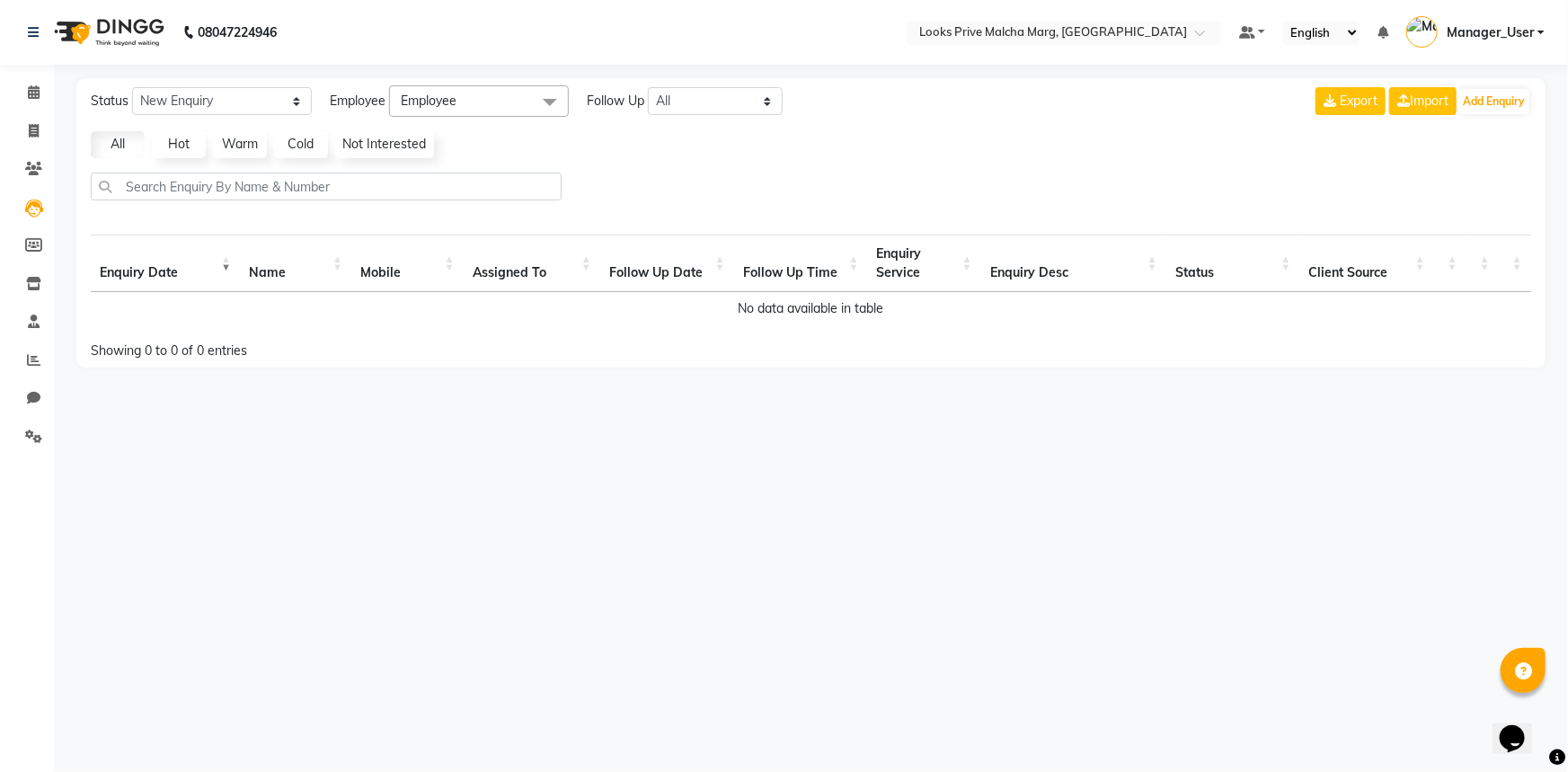
click at [610, 484] on div "08047224946 Select Location × Looks Prive Malcha Marg, [GEOGRAPHIC_DATA] Defaul…" at bounding box center [784, 386] width 1568 height 772
click at [38, 169] on icon at bounding box center [34, 168] width 17 height 14
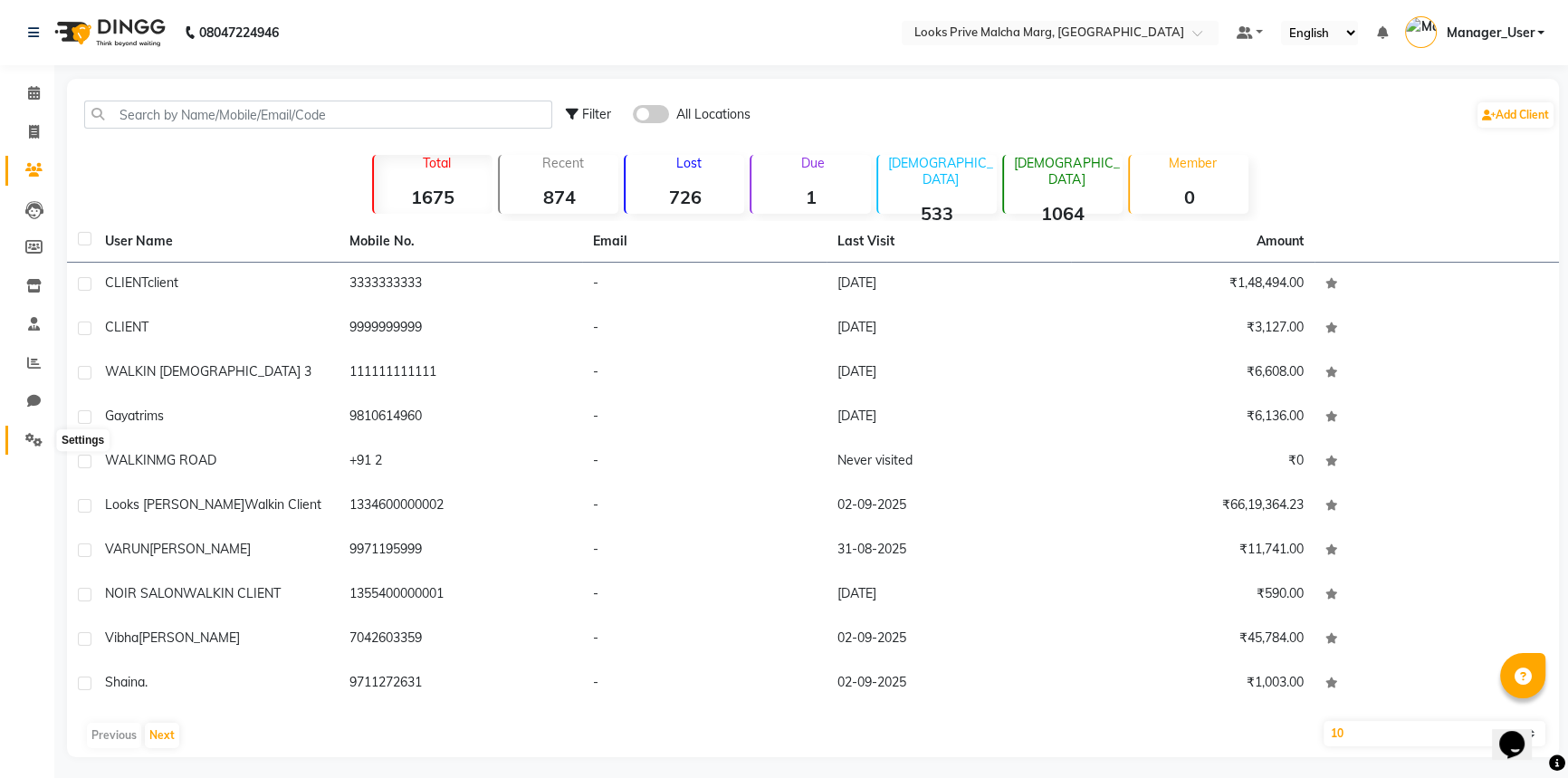
click at [38, 443] on icon at bounding box center [34, 439] width 17 height 14
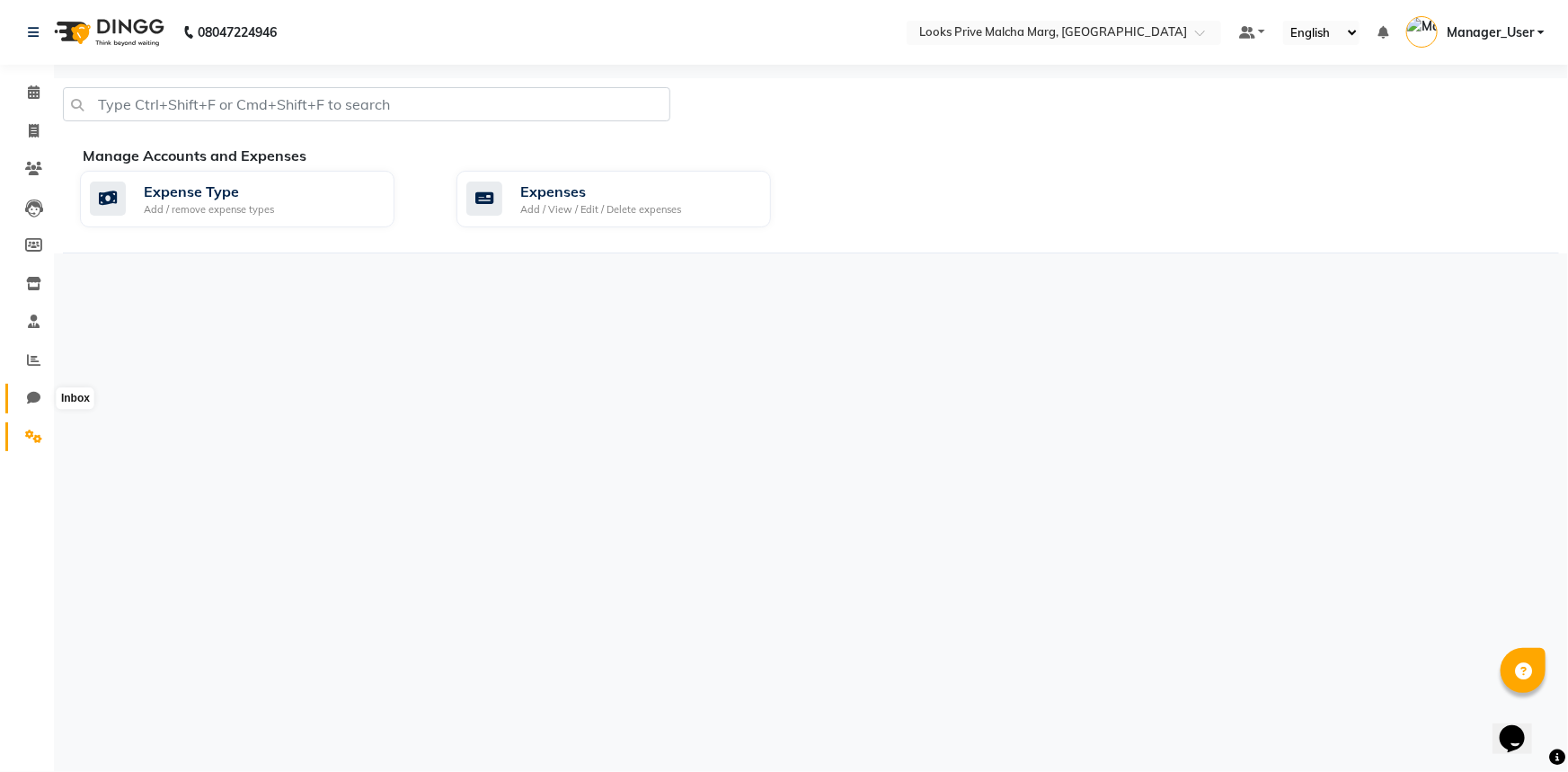
click at [35, 399] on icon at bounding box center [34, 397] width 14 height 14
select select "100"
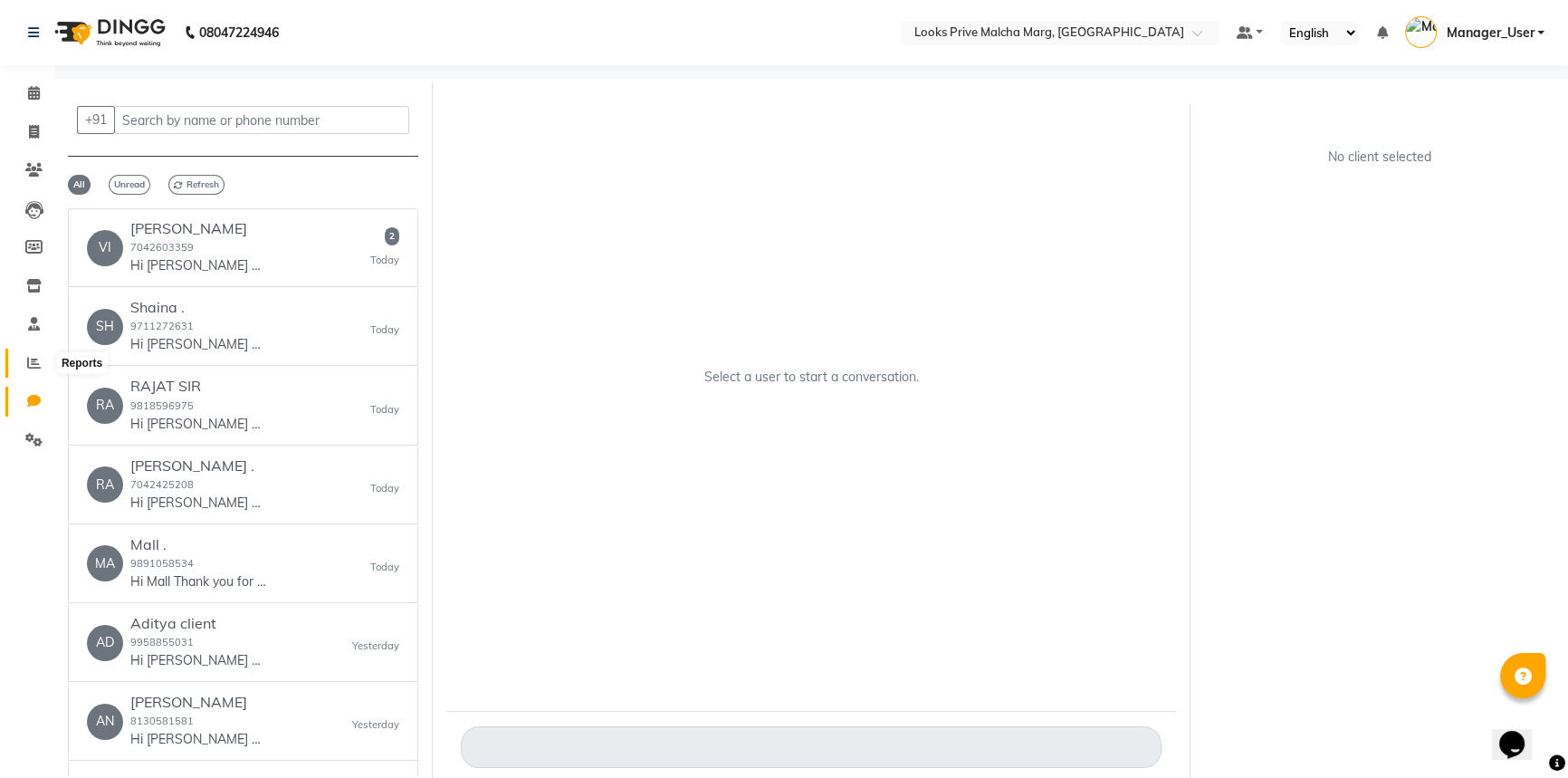
click at [32, 361] on icon at bounding box center [34, 362] width 14 height 14
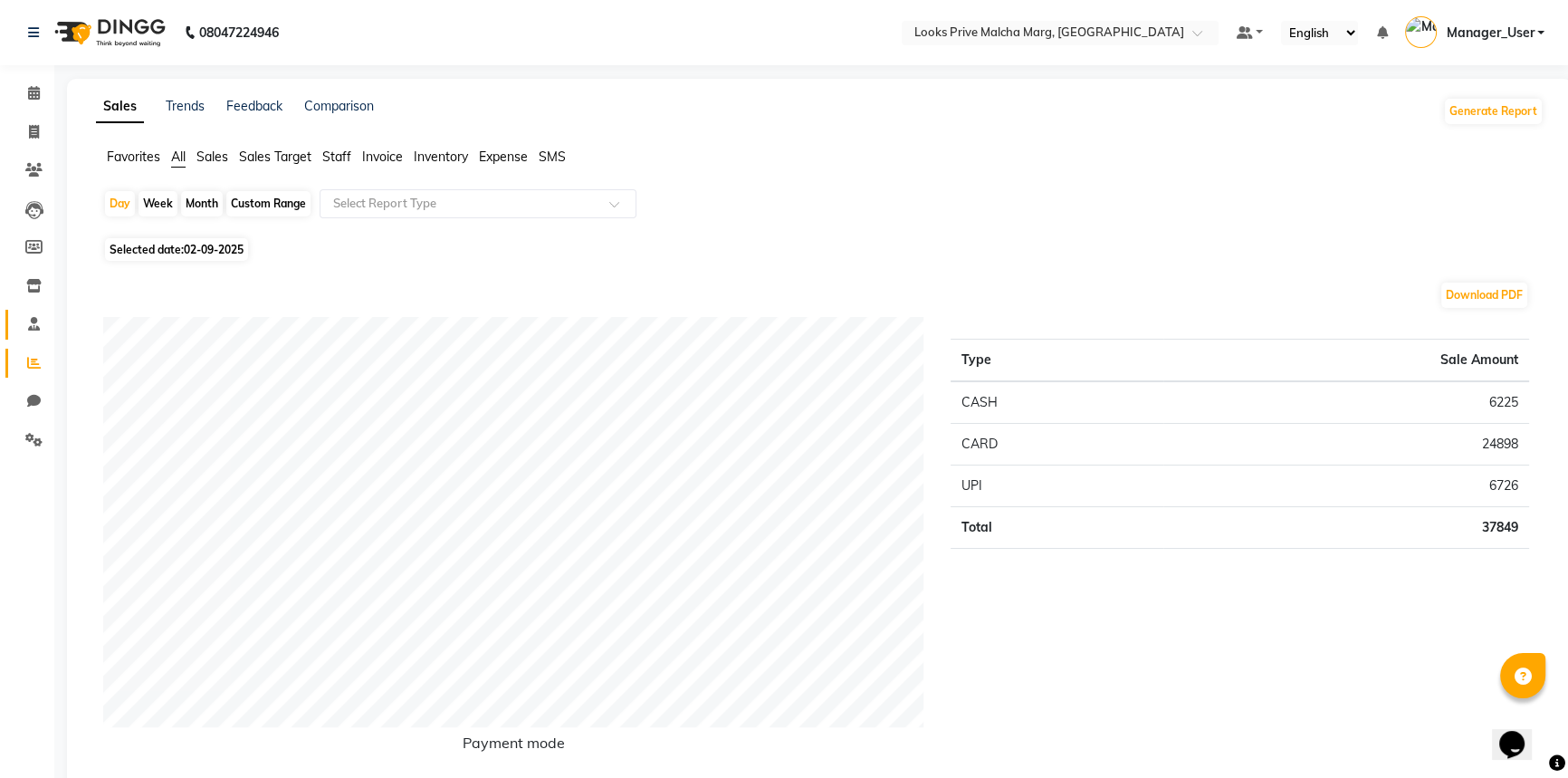
click at [27, 312] on link "Staff" at bounding box center [27, 325] width 44 height 30
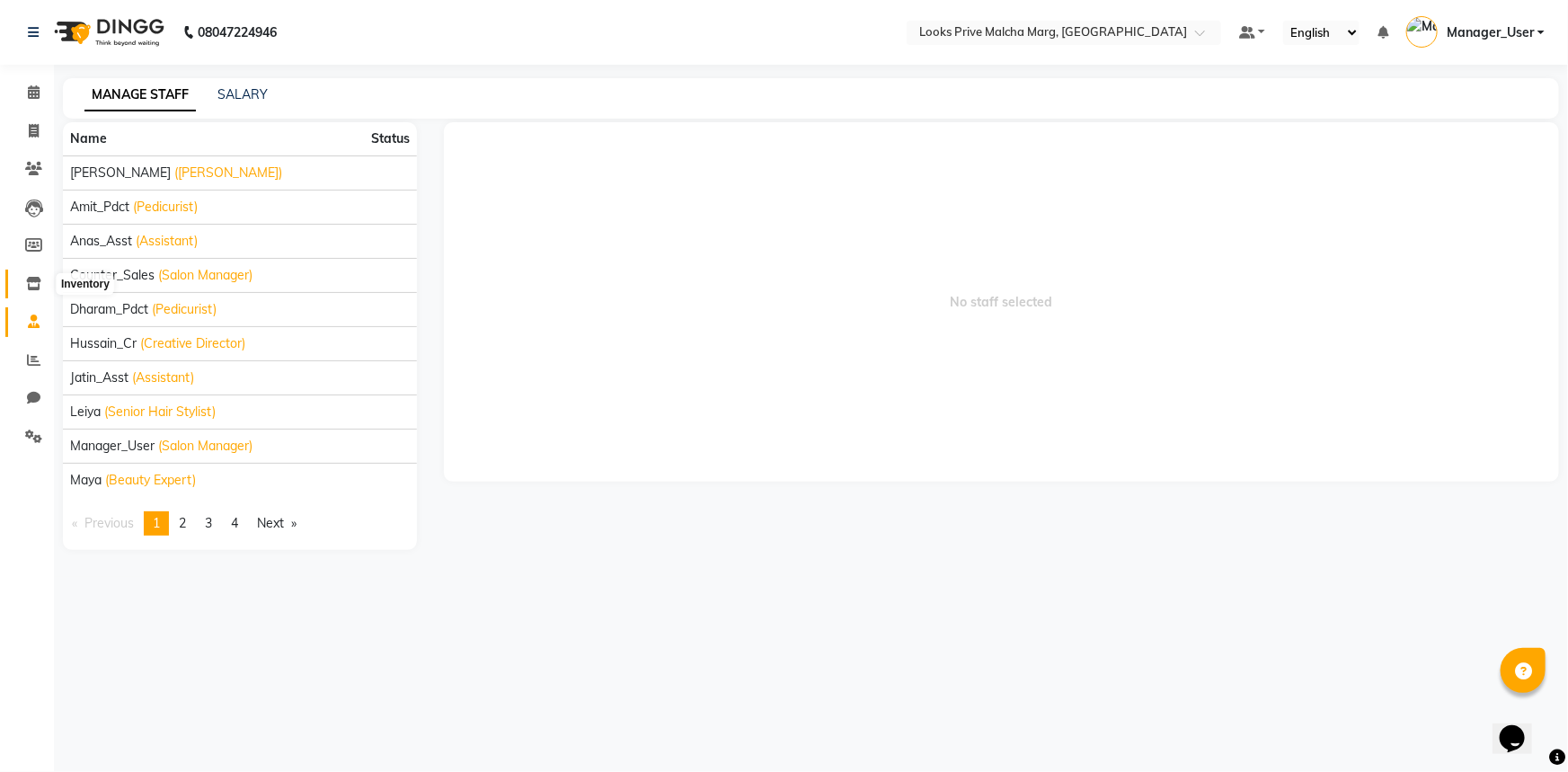
click at [36, 293] on span at bounding box center [34, 284] width 32 height 21
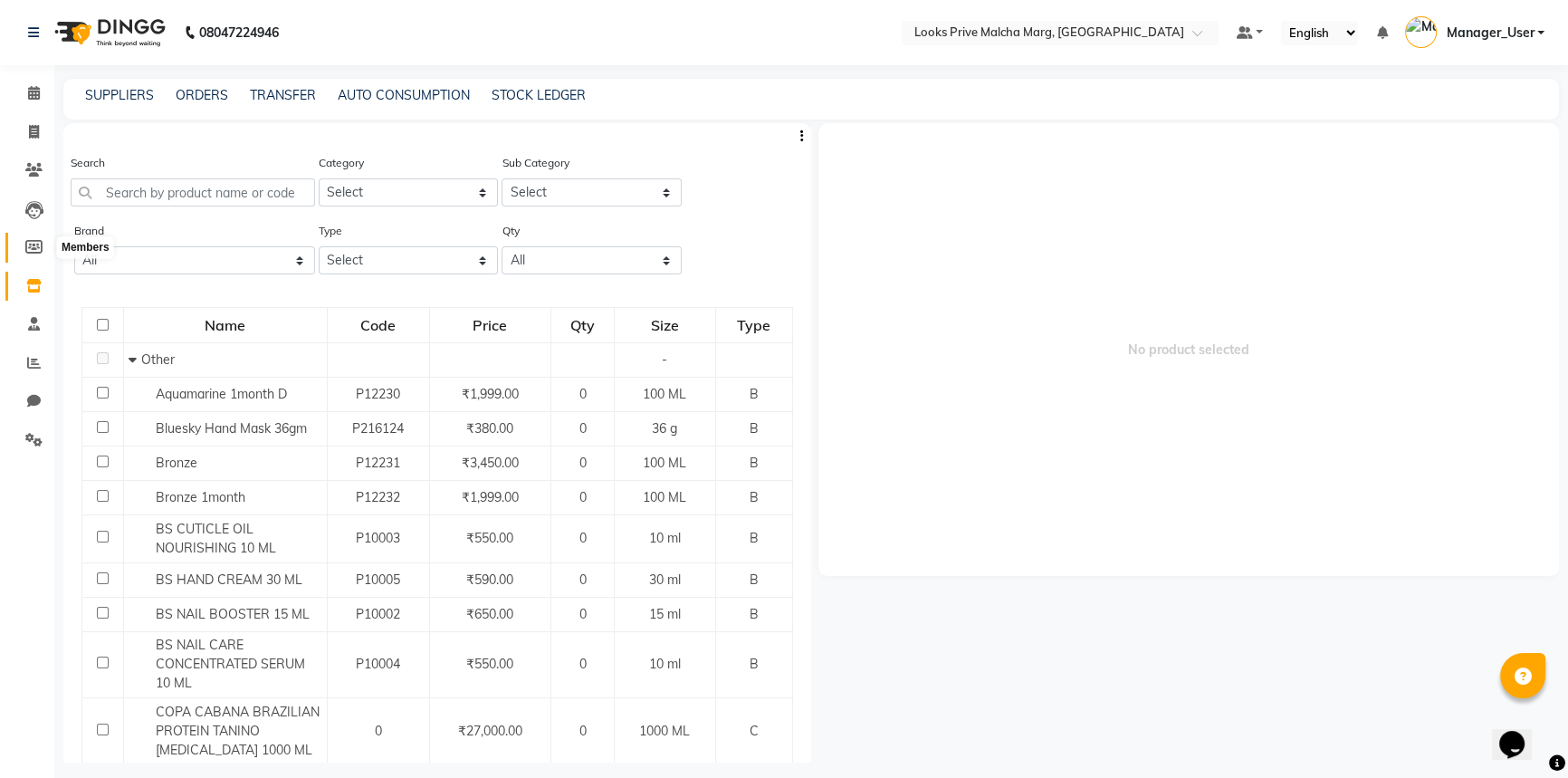
click at [38, 250] on icon at bounding box center [34, 246] width 17 height 14
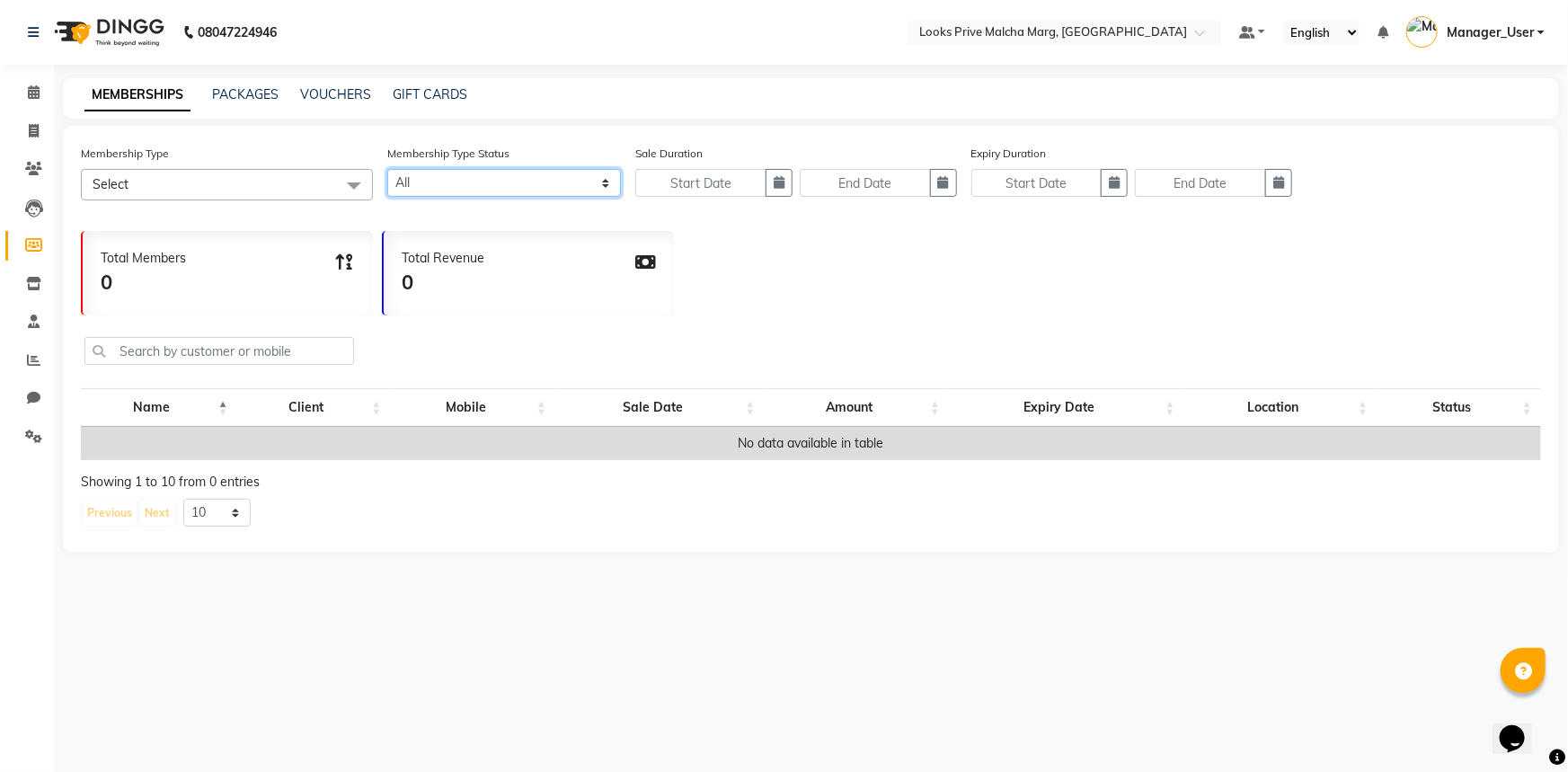
drag, startPoint x: 594, startPoint y: 181, endPoint x: 574, endPoint y: 197, distance: 25.6
click at [594, 181] on select "Active Expired All" at bounding box center [504, 182] width 233 height 28
select select "true"
click at [387, 169] on select "Active Expired All" at bounding box center [504, 182] width 233 height 28
click at [771, 182] on icon "button" at bounding box center [776, 182] width 11 height 13
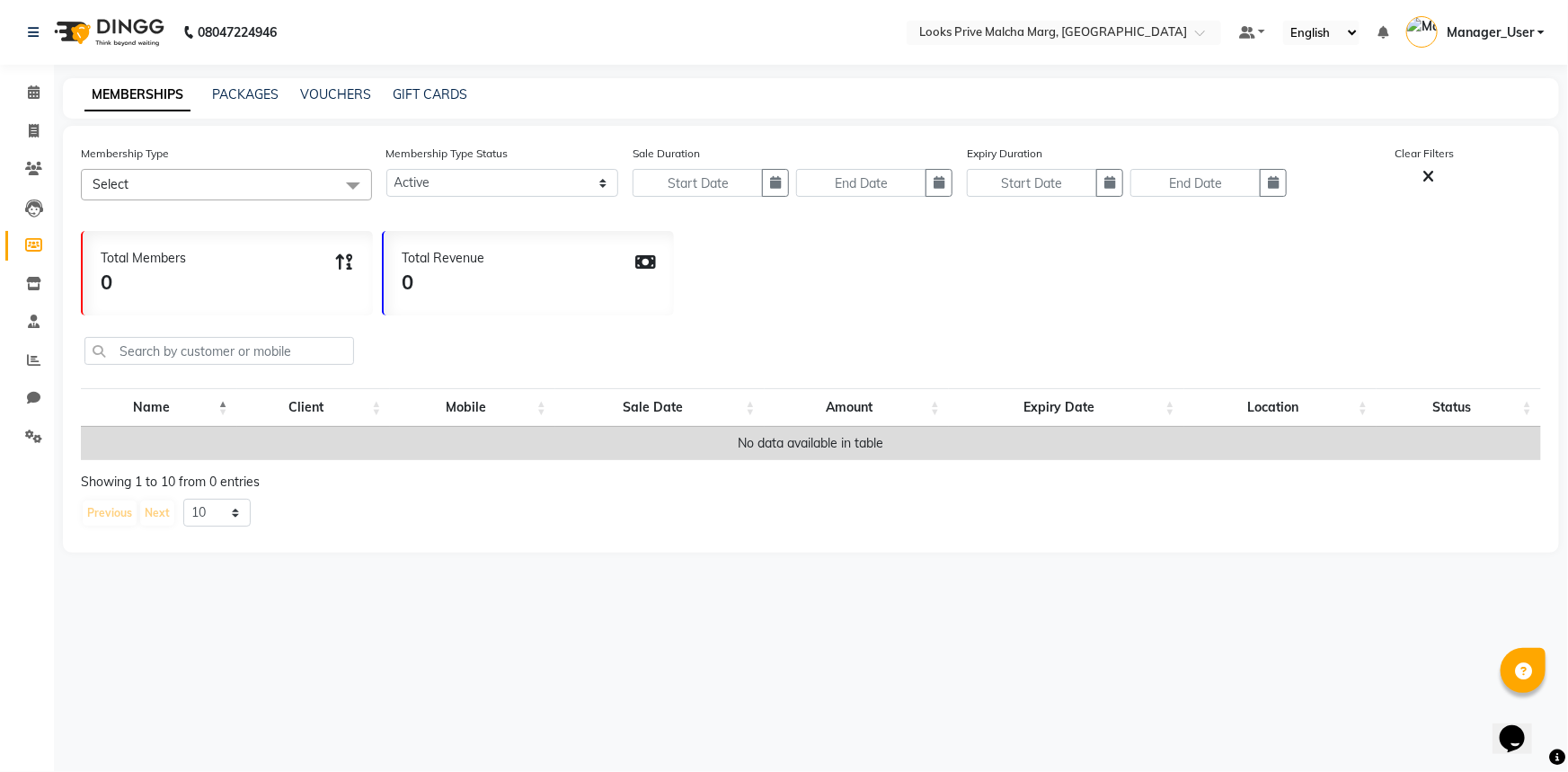
select select "9"
select select "2025"
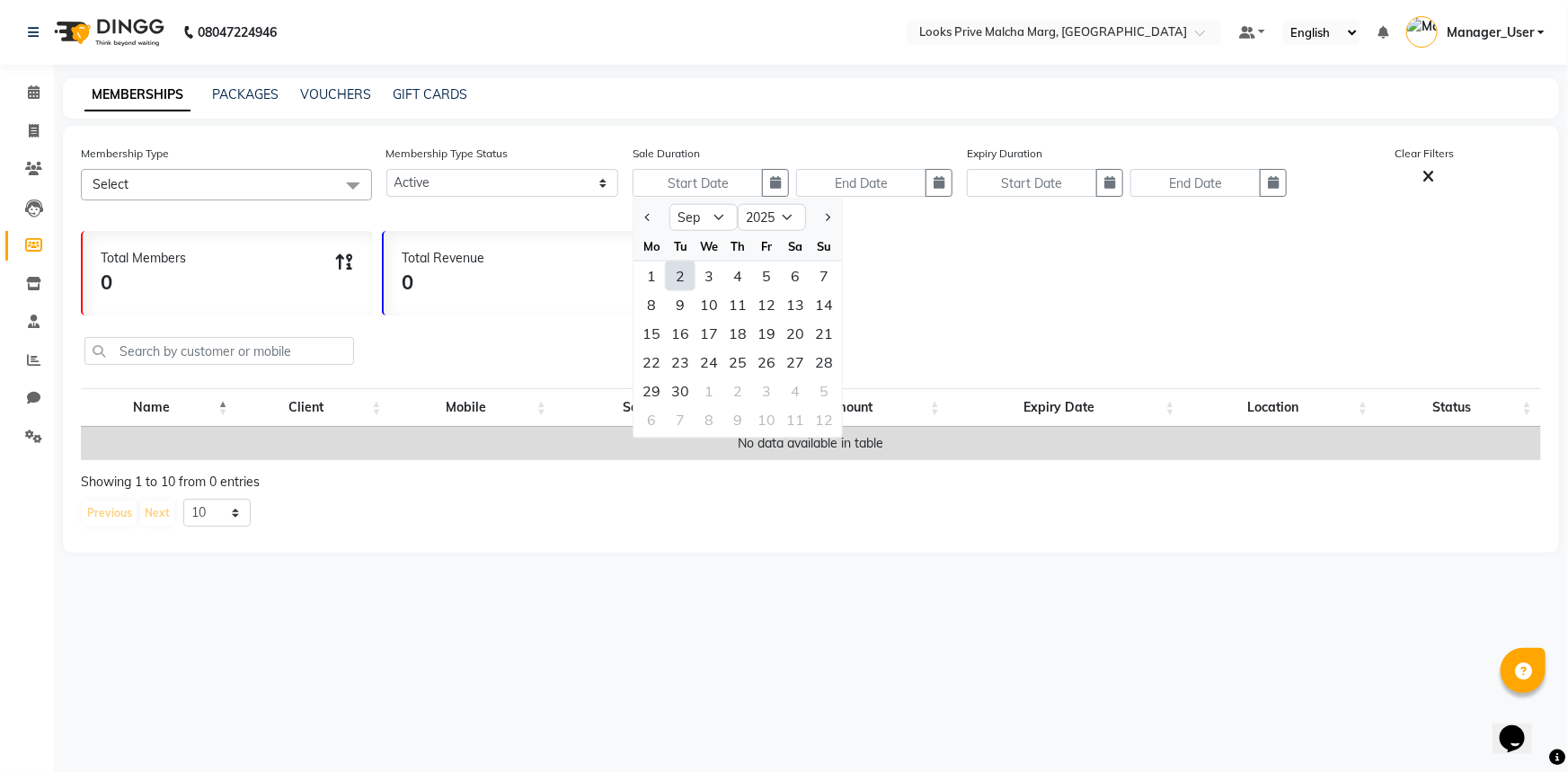
click at [678, 279] on div "2" at bounding box center [681, 276] width 29 height 29
type input "02-09-2025"
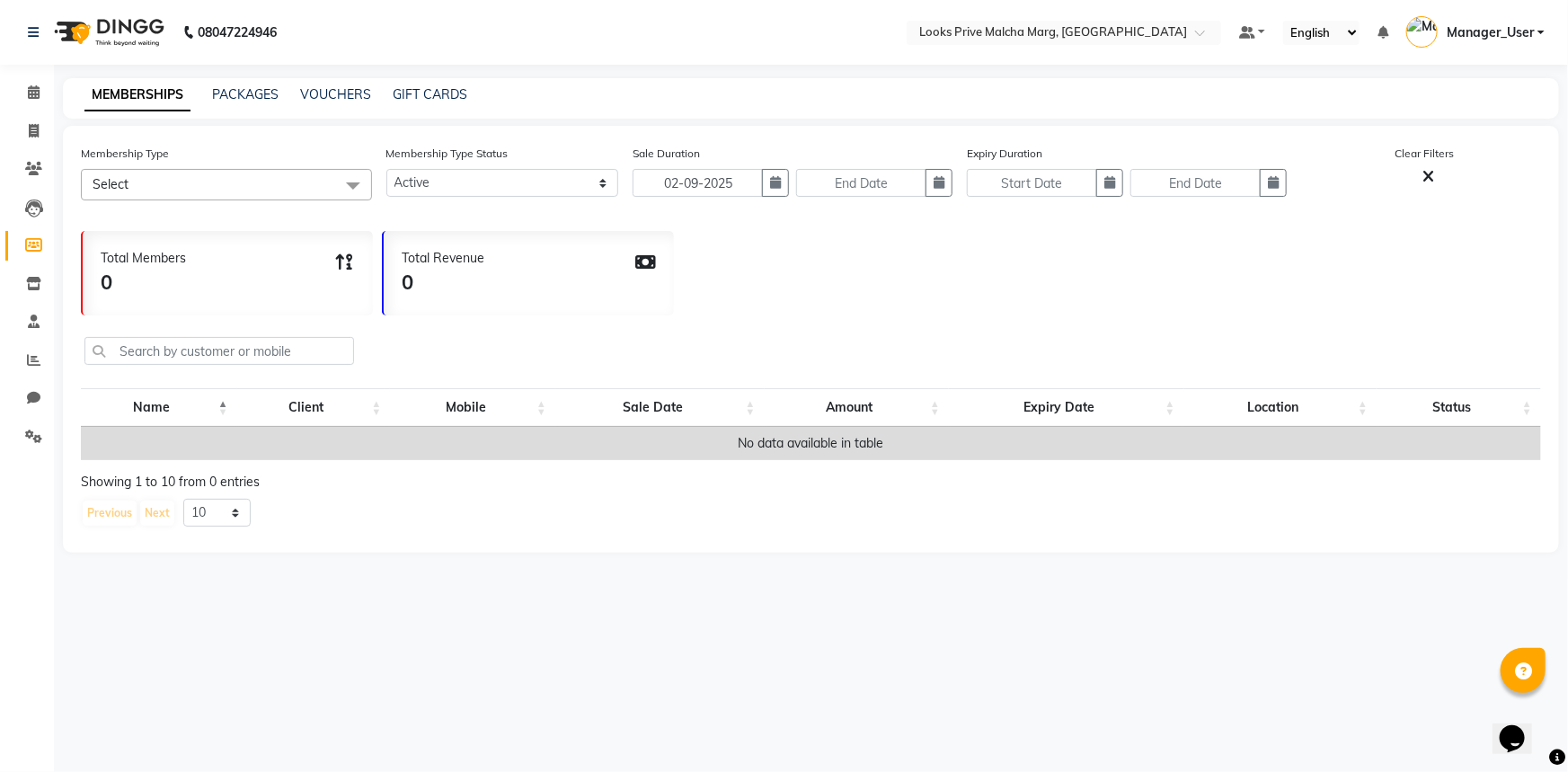
click at [1038, 259] on div "Total Members 0 Total Revenue 0" at bounding box center [810, 269] width 1460 height 93
click at [225, 526] on select "10 20 50 100" at bounding box center [217, 513] width 67 height 28
click at [183, 511] on select "10 20 50 100" at bounding box center [217, 513] width 67 height 28
click at [1426, 176] on icon at bounding box center [1428, 177] width 12 height 16
select select
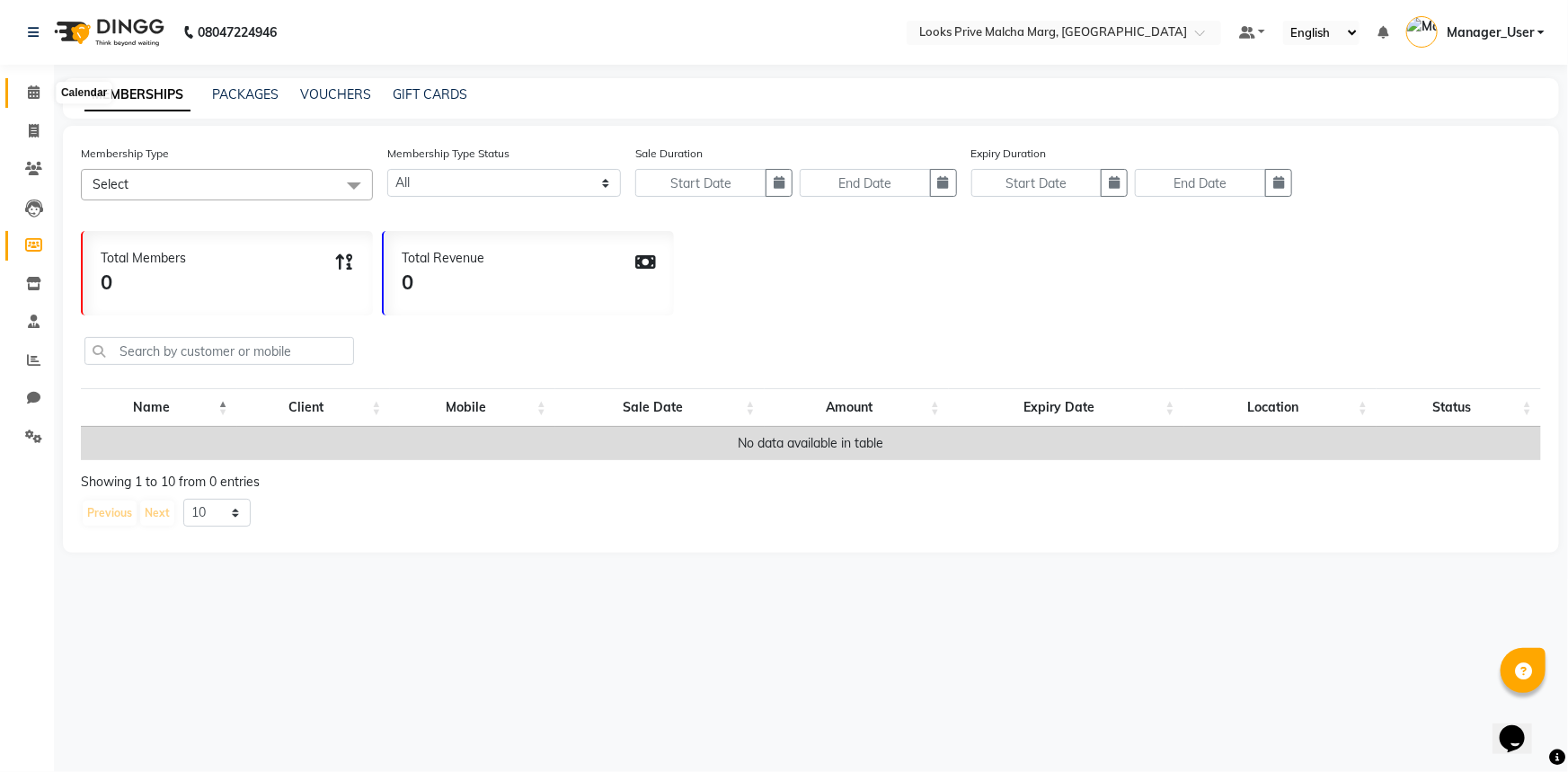
drag, startPoint x: 20, startPoint y: 83, endPoint x: 409, endPoint y: 18, distance: 394.4
click at [20, 83] on span at bounding box center [34, 93] width 32 height 21
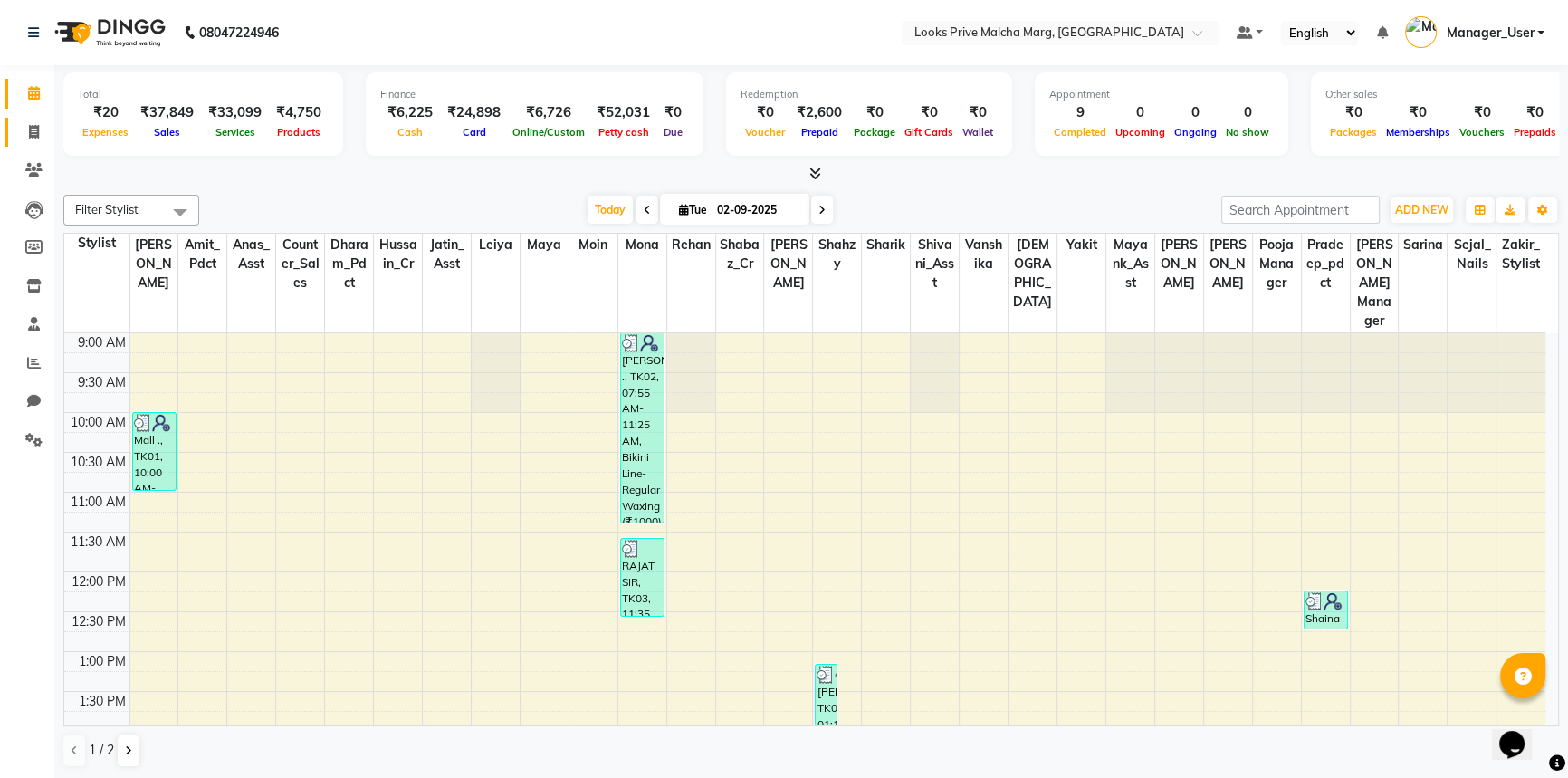
click at [18, 132] on span at bounding box center [34, 133] width 32 height 21
select select "service"
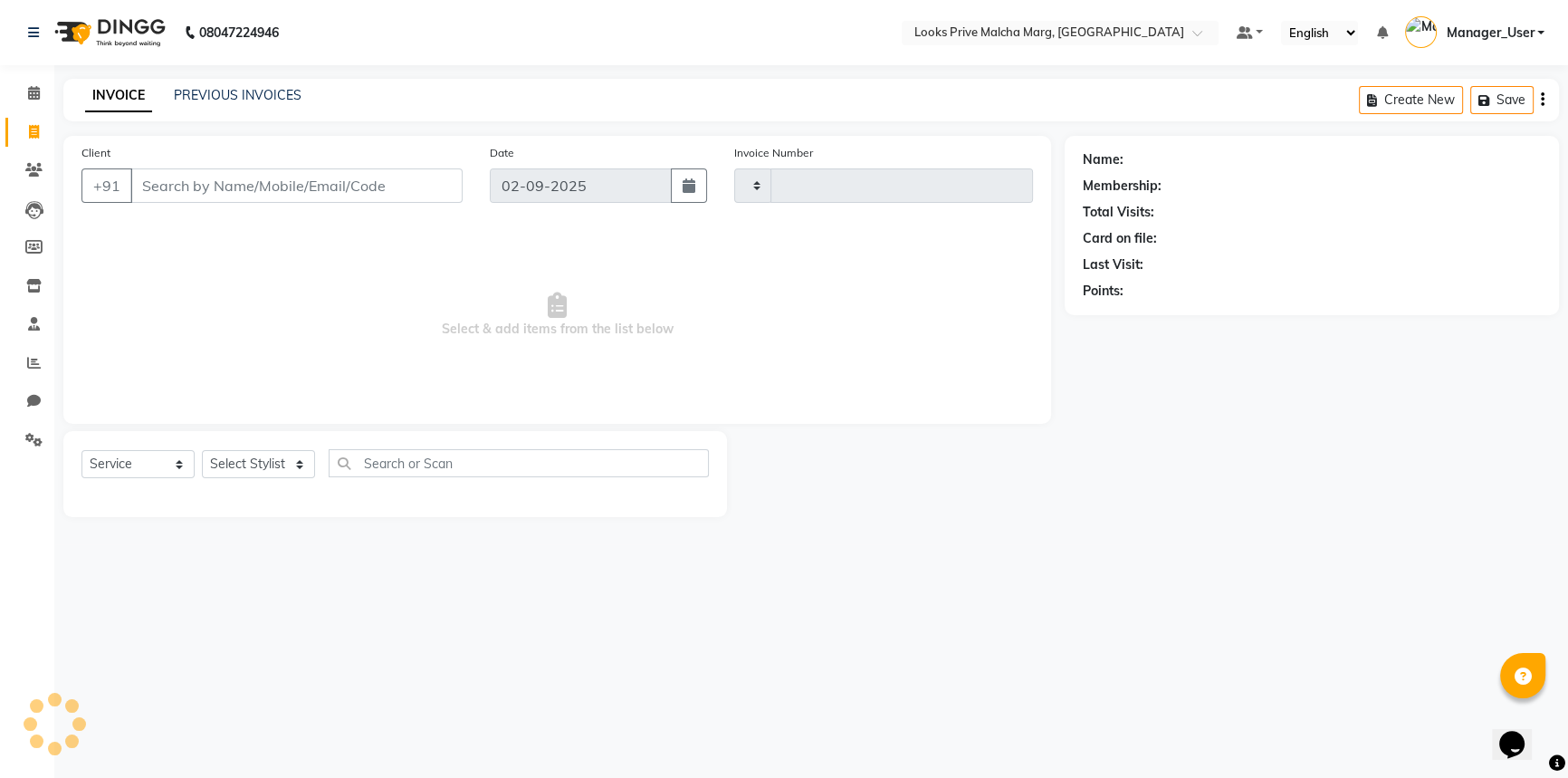
type input "4330"
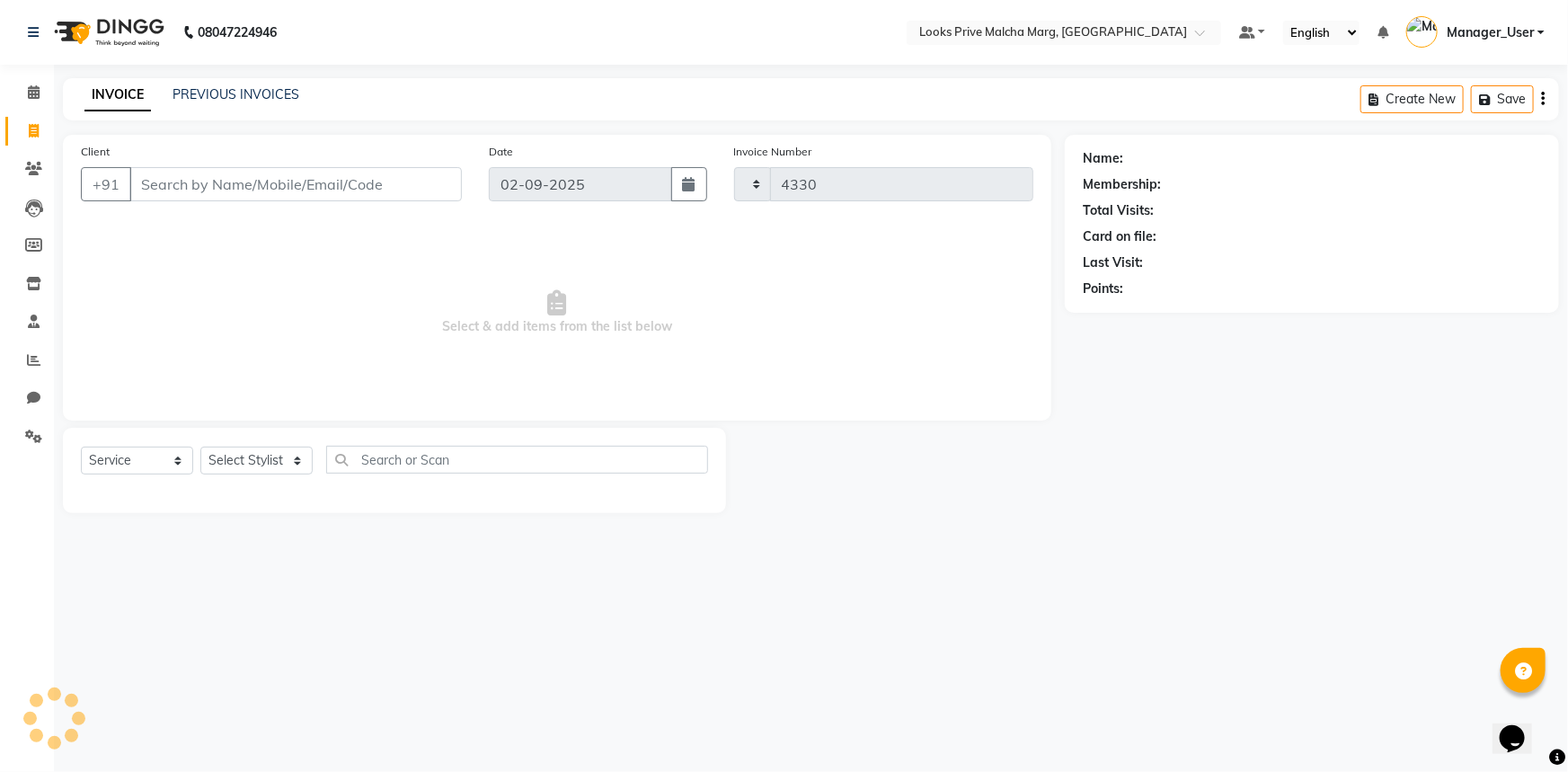
select select "7648"
type input "m"
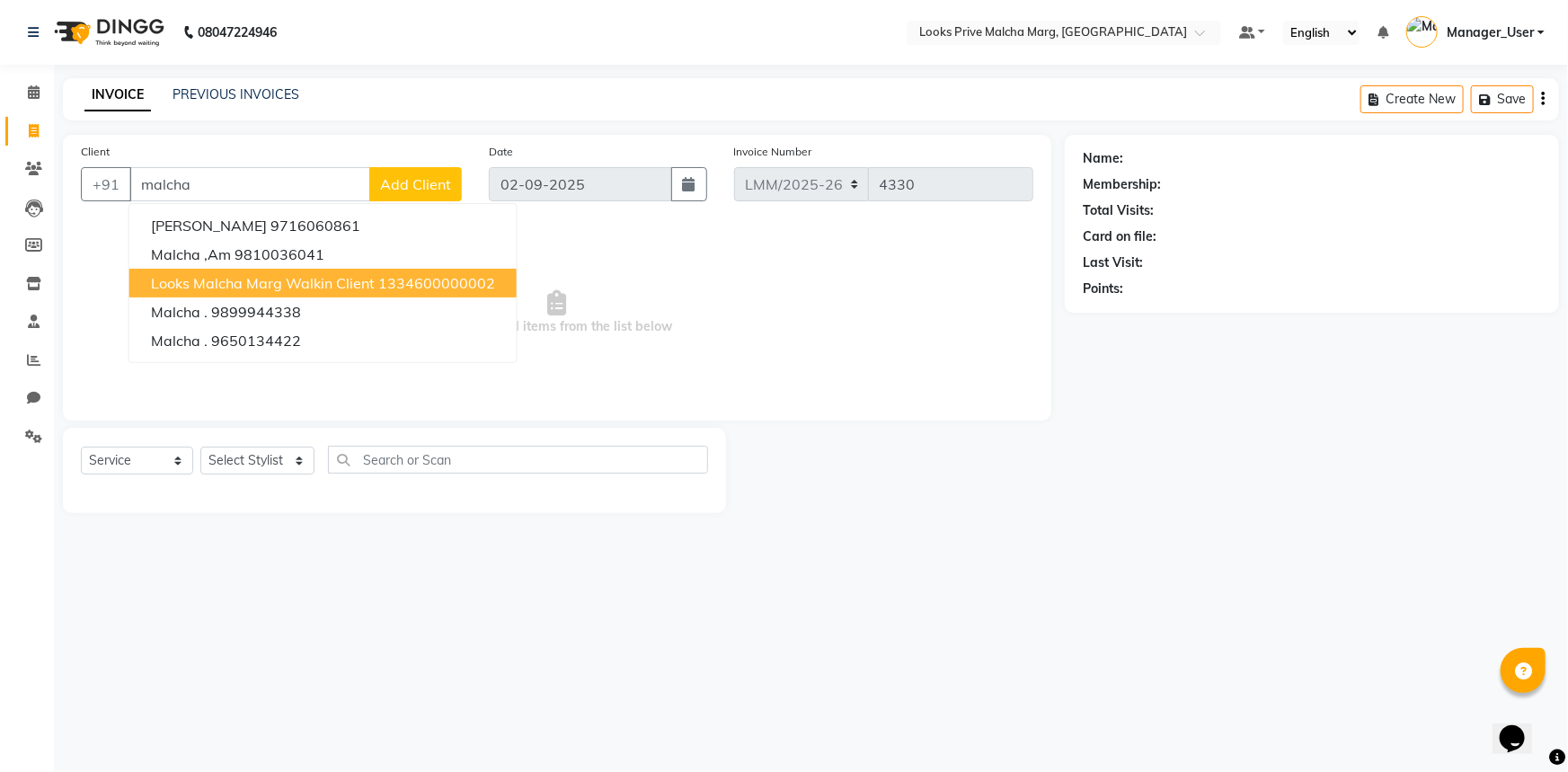
click at [216, 277] on span "Looks Malcha Marg Walkin Client" at bounding box center [262, 283] width 224 height 18
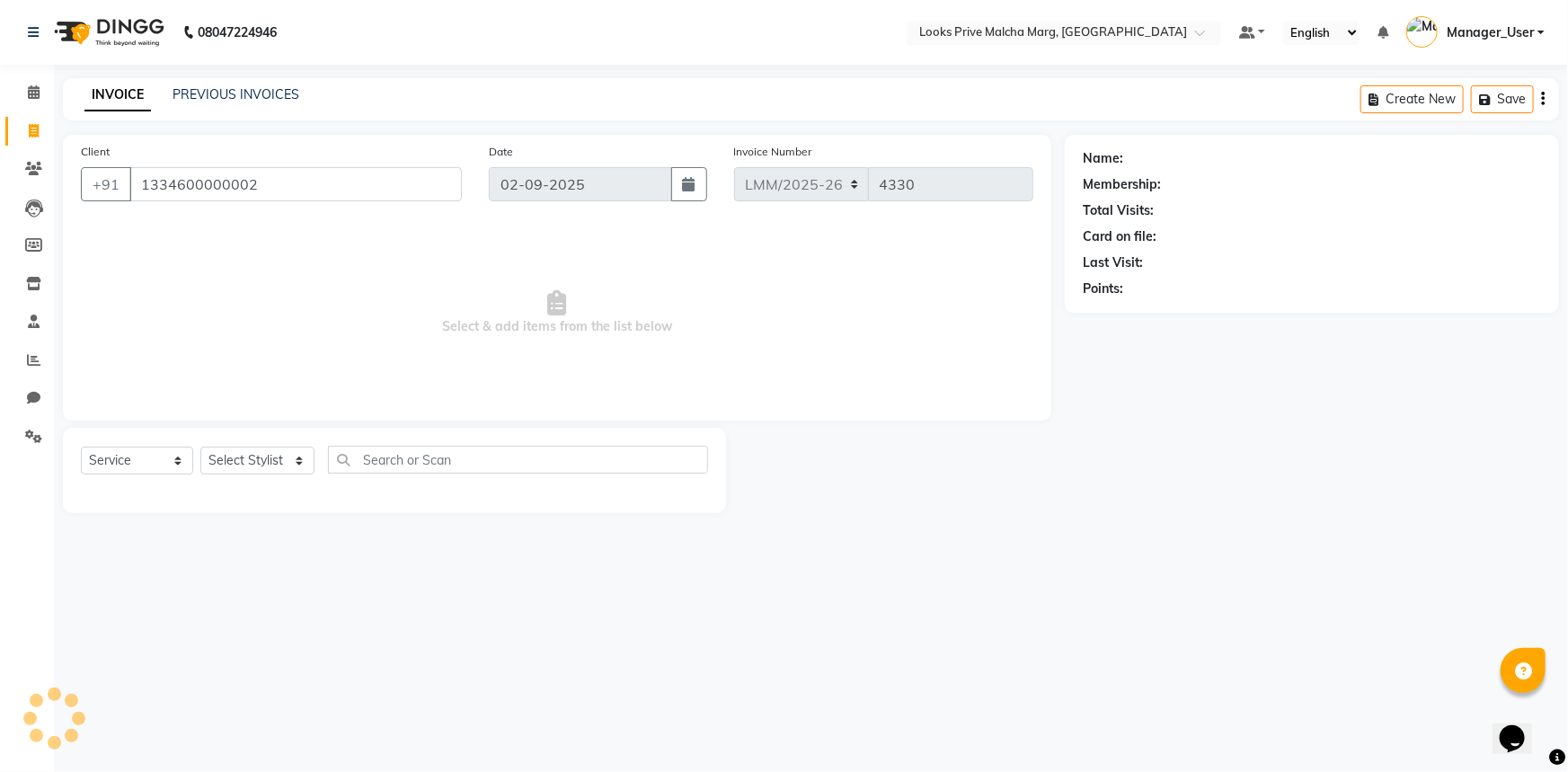
type input "1334600000002"
click at [269, 447] on select "Select Stylist [PERSON_NAME] Anas_Asst Counter_Sales Dharam_Pdct Hussain_Cr Jat…" at bounding box center [258, 460] width 114 height 28
select select "1: Object"
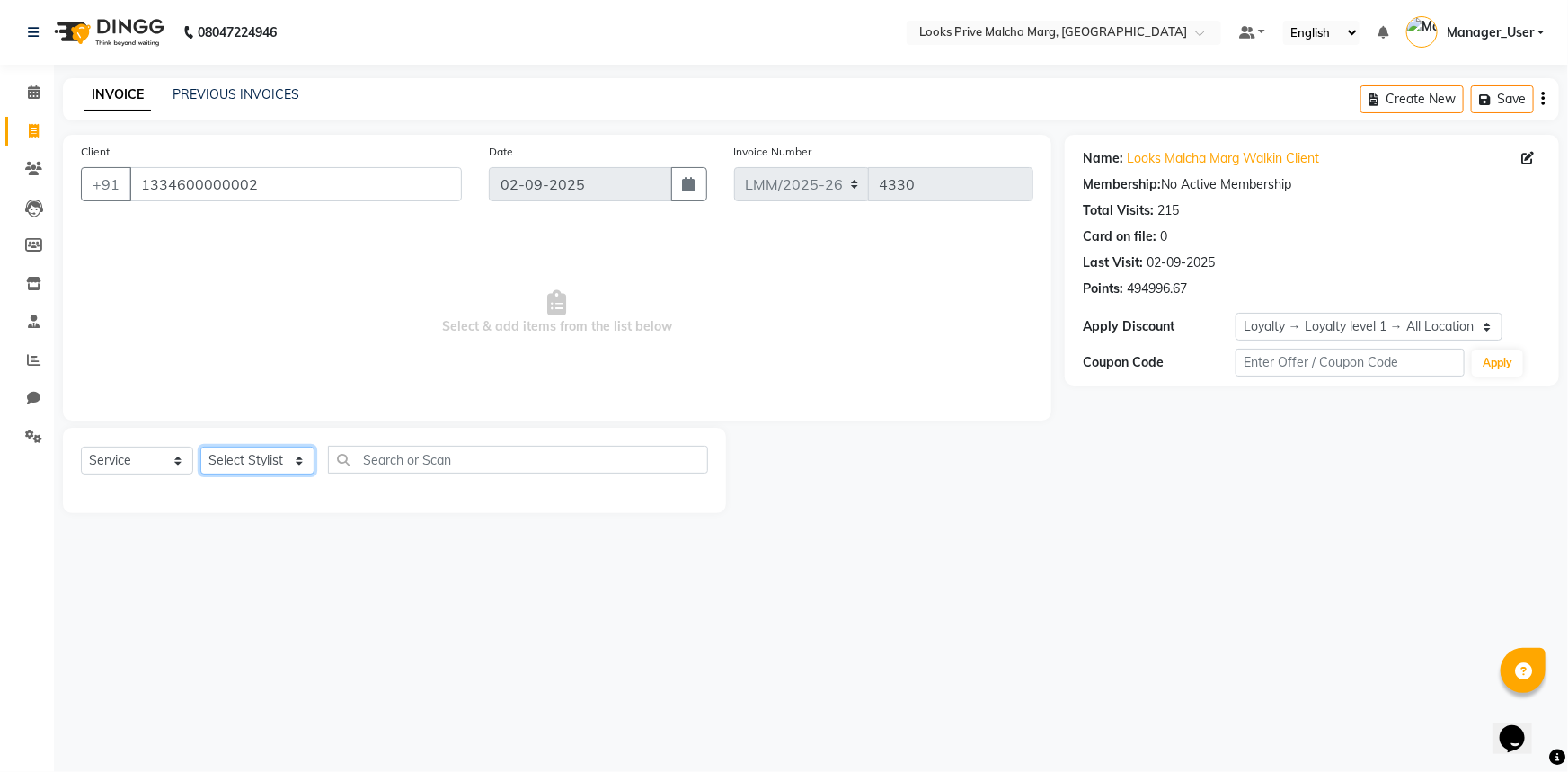
select select "66964"
click at [201, 446] on select "Select Stylist [PERSON_NAME] Anas_Asst Counter_Sales Dharam_Pdct Hussain_Cr Jat…" at bounding box center [258, 460] width 114 height 28
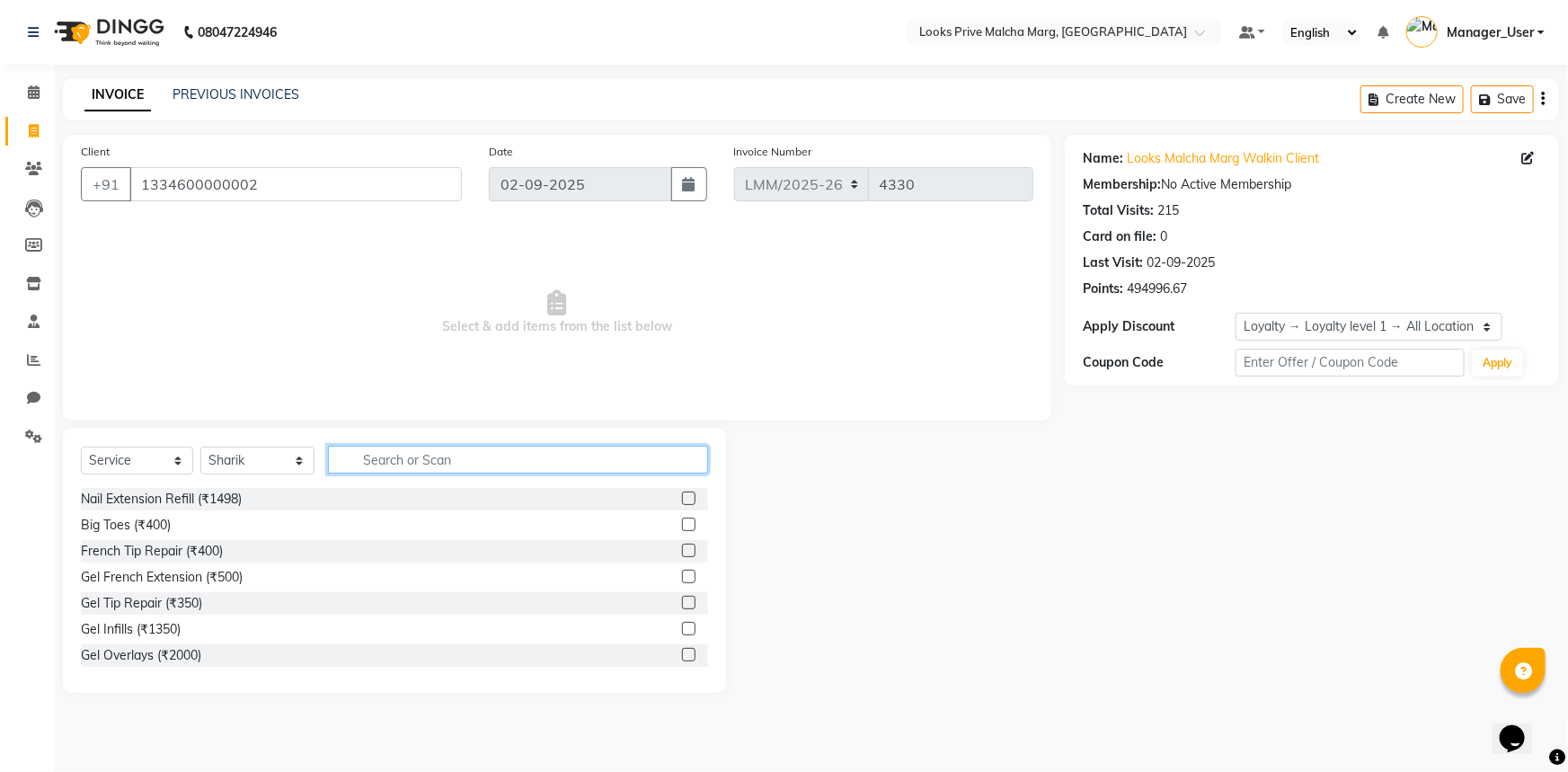
click at [376, 471] on input "text" at bounding box center [517, 459] width 380 height 28
type input "cut"
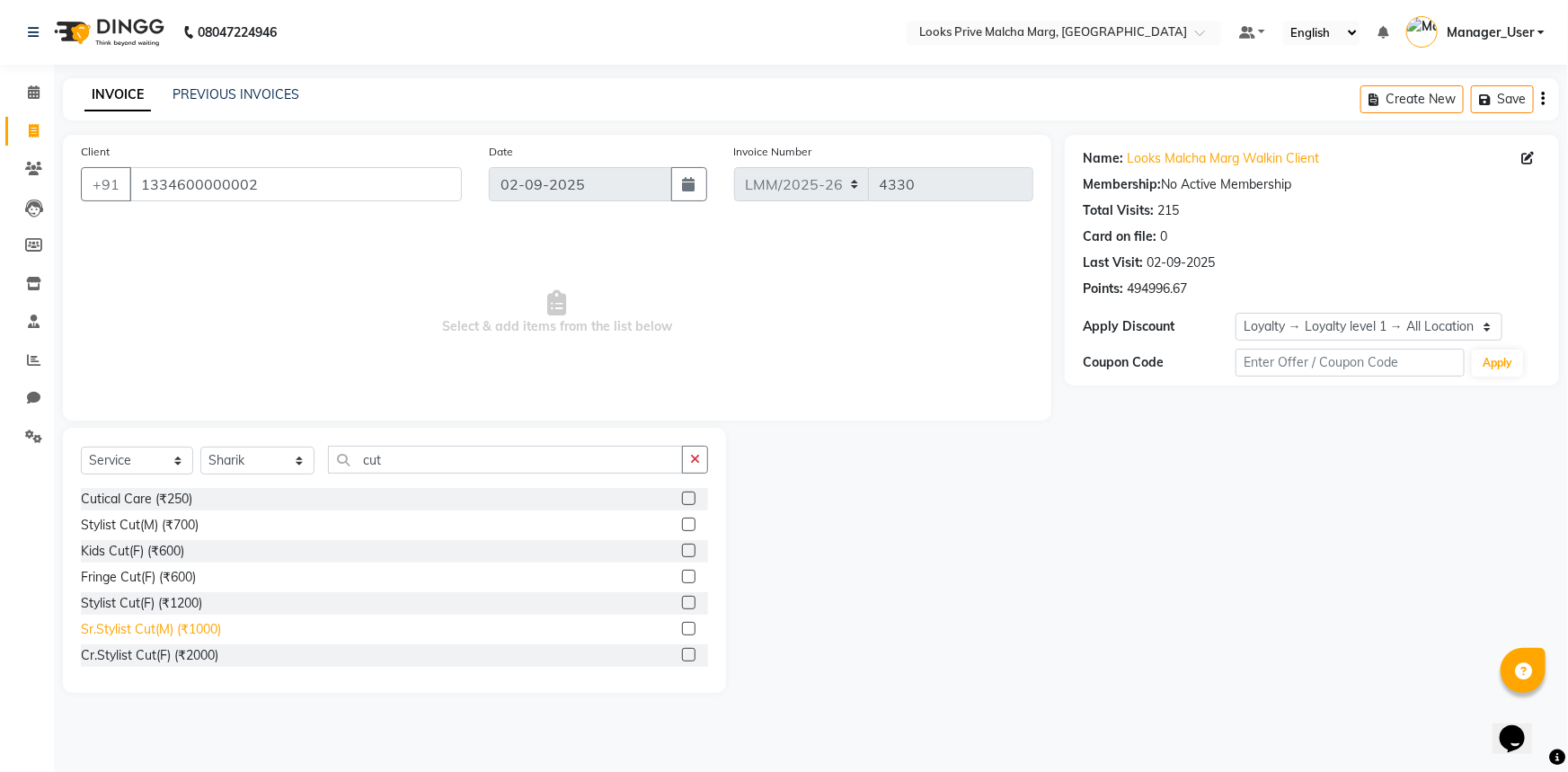
click at [147, 637] on div "Sr.Stylist Cut(M) (₹1000)" at bounding box center [151, 629] width 140 height 19
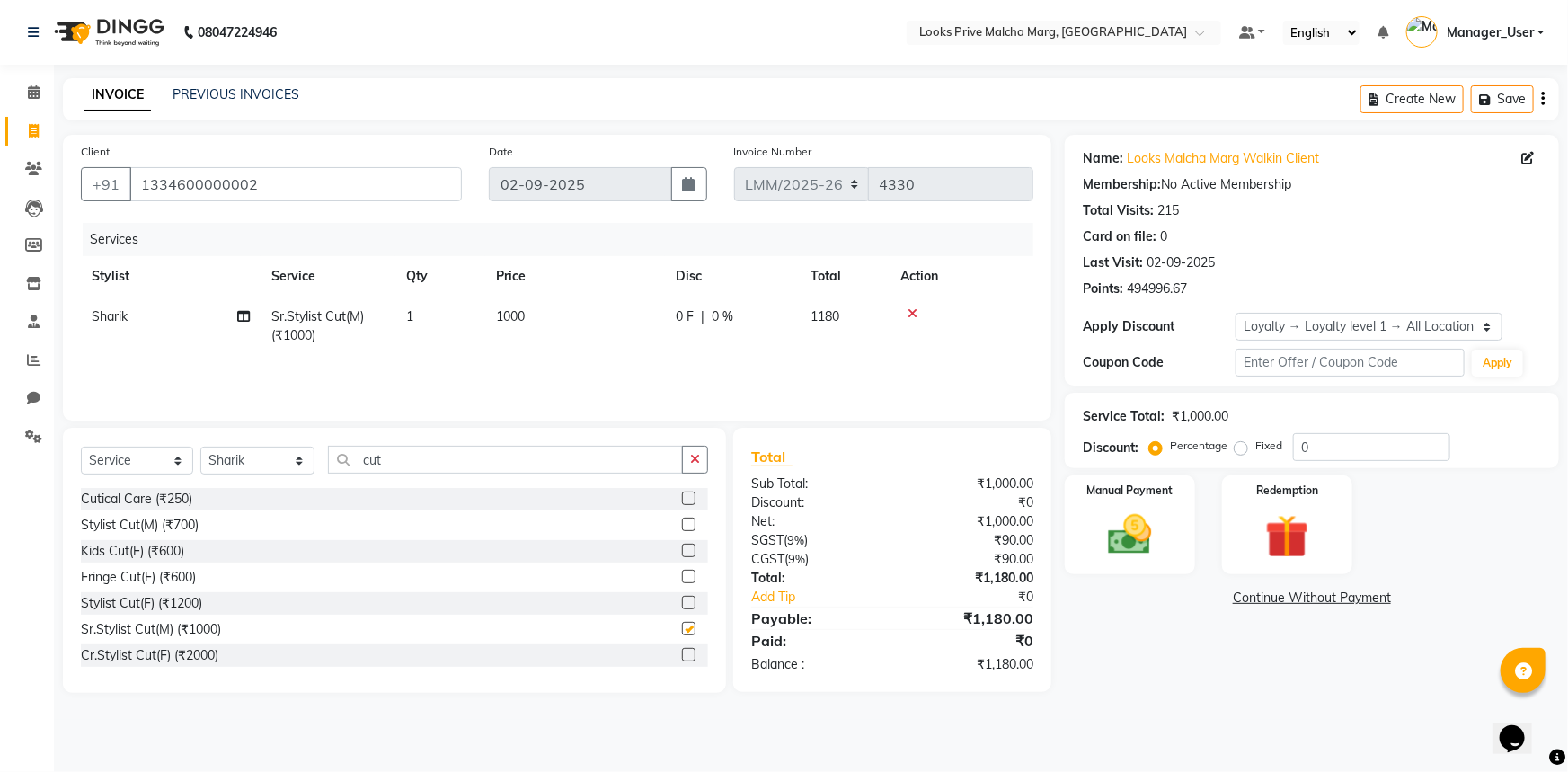
checkbox input "false"
click at [1141, 532] on img at bounding box center [1130, 533] width 74 height 52
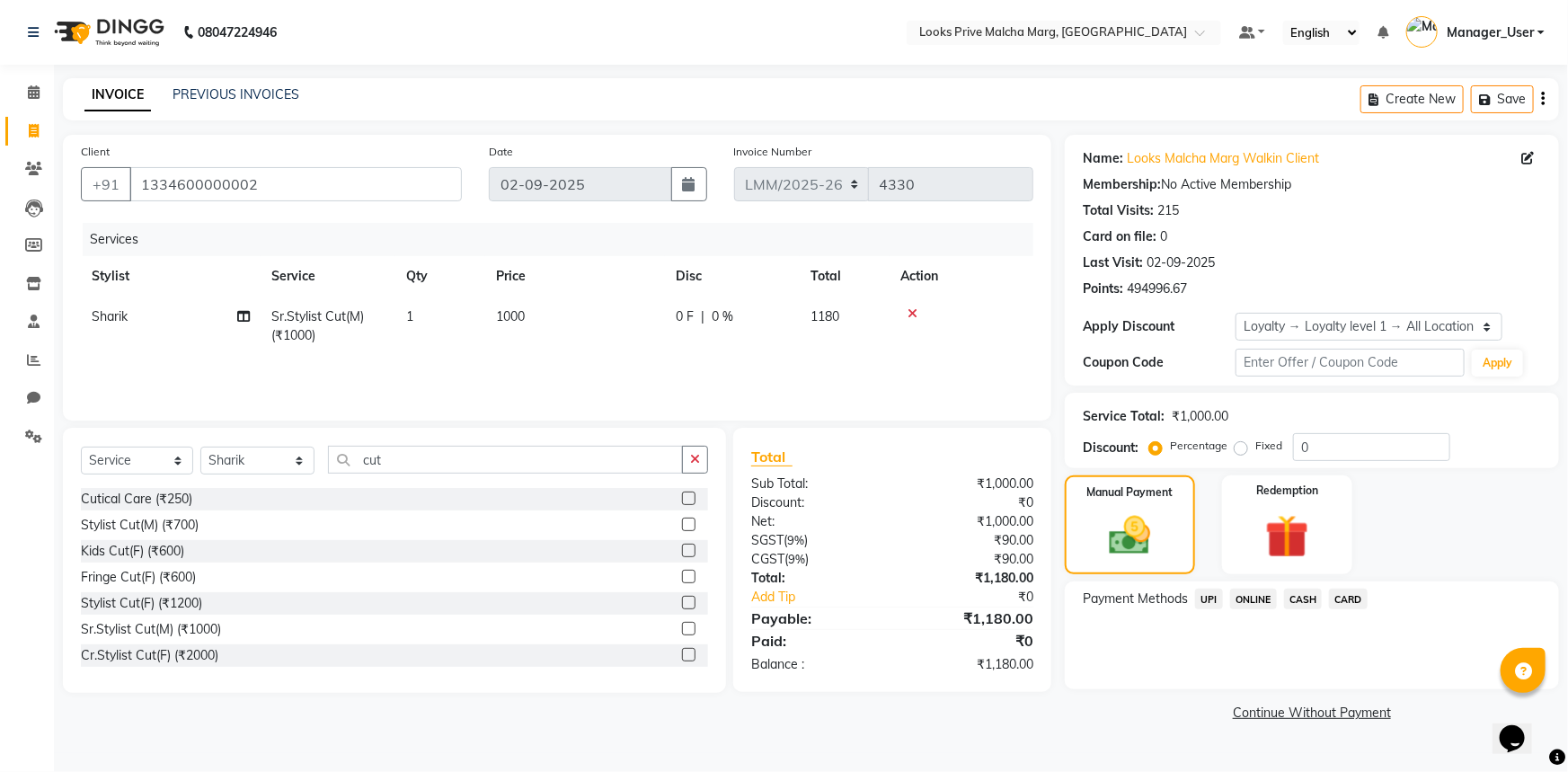
click at [1344, 602] on span "CARD" at bounding box center [1348, 599] width 39 height 21
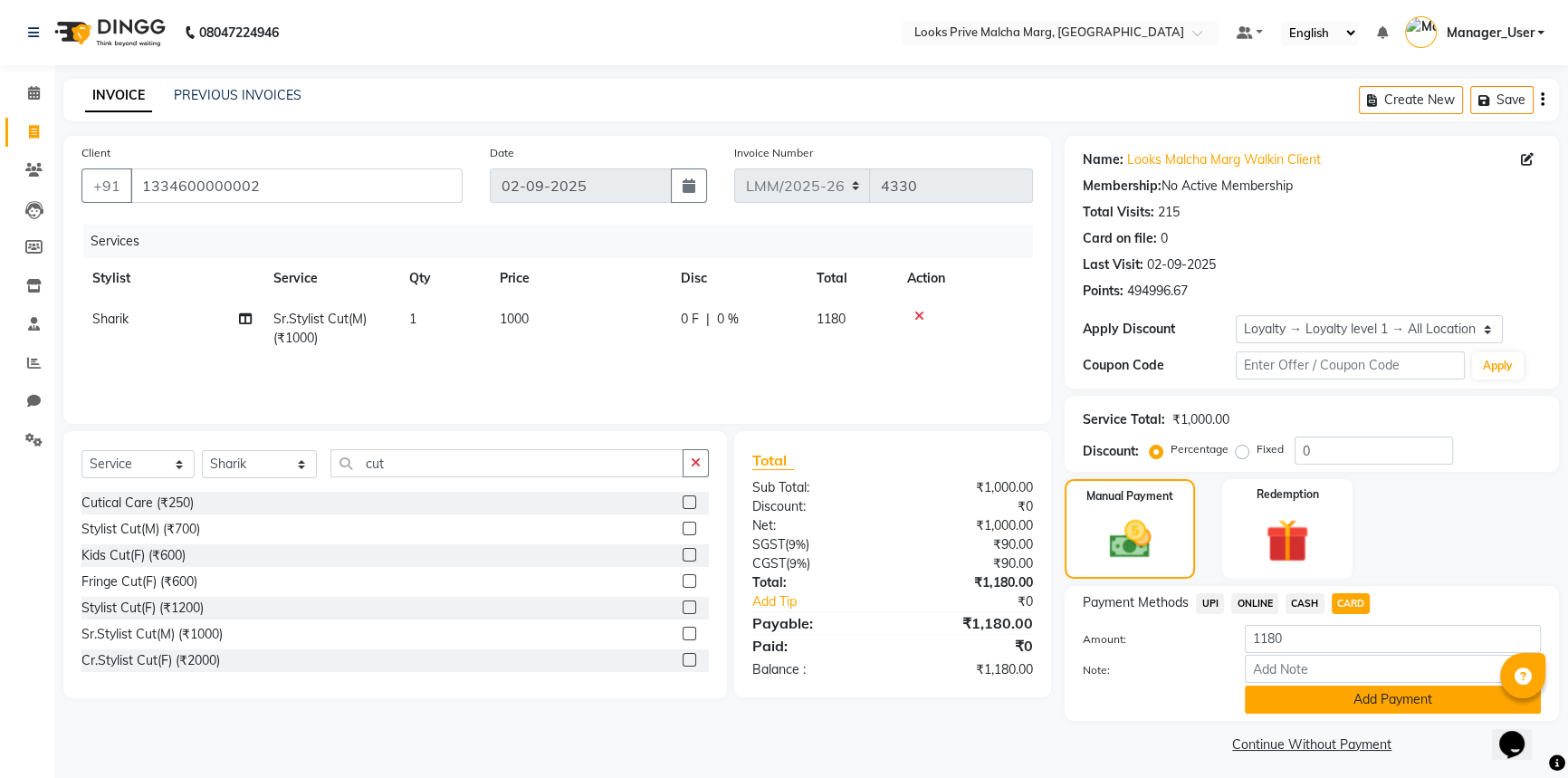
click at [1349, 697] on button "Add Payment" at bounding box center [1393, 699] width 296 height 28
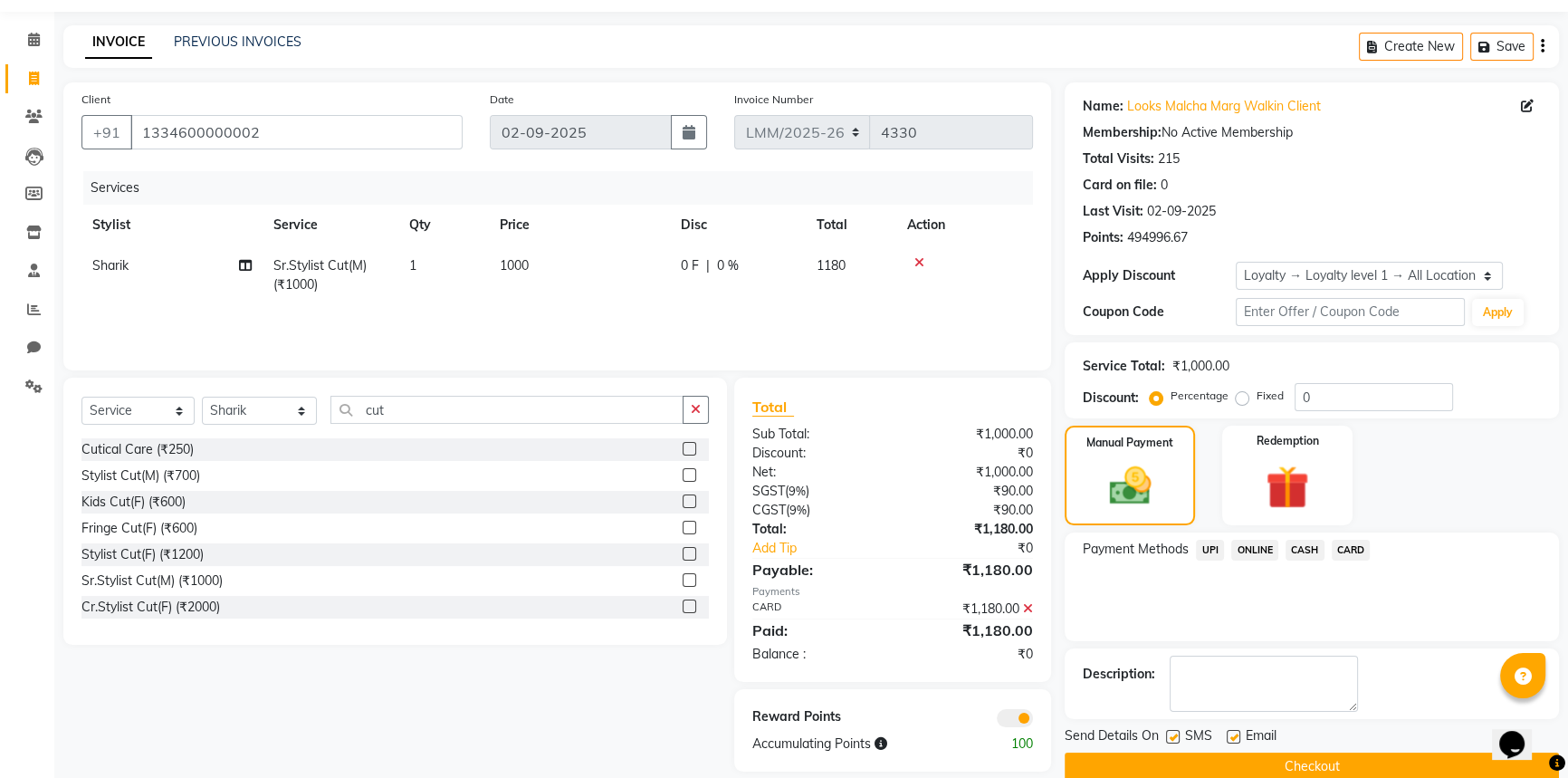
scroll to position [81, 0]
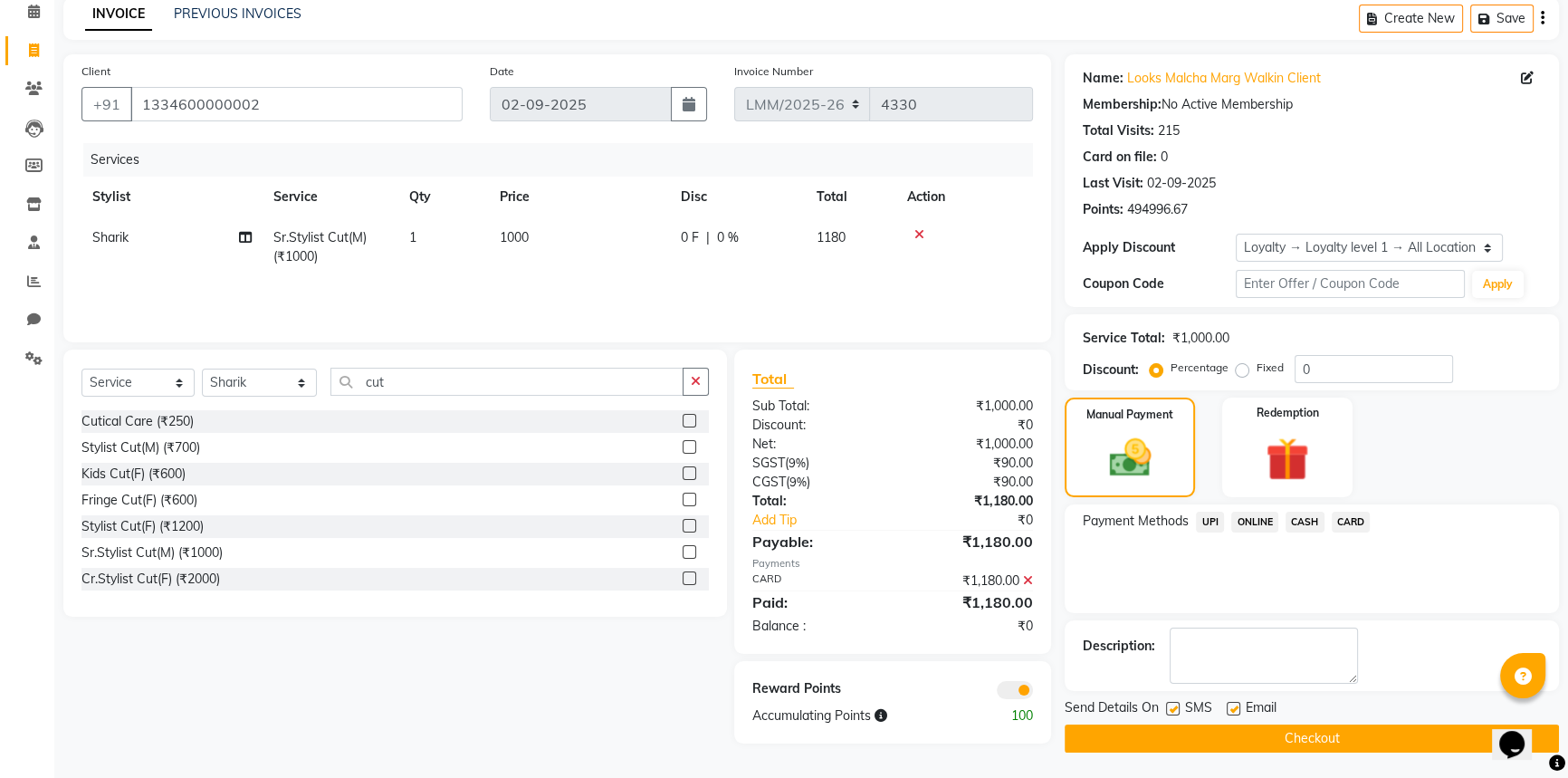
click at [1291, 724] on button "Checkout" at bounding box center [1312, 738] width 495 height 28
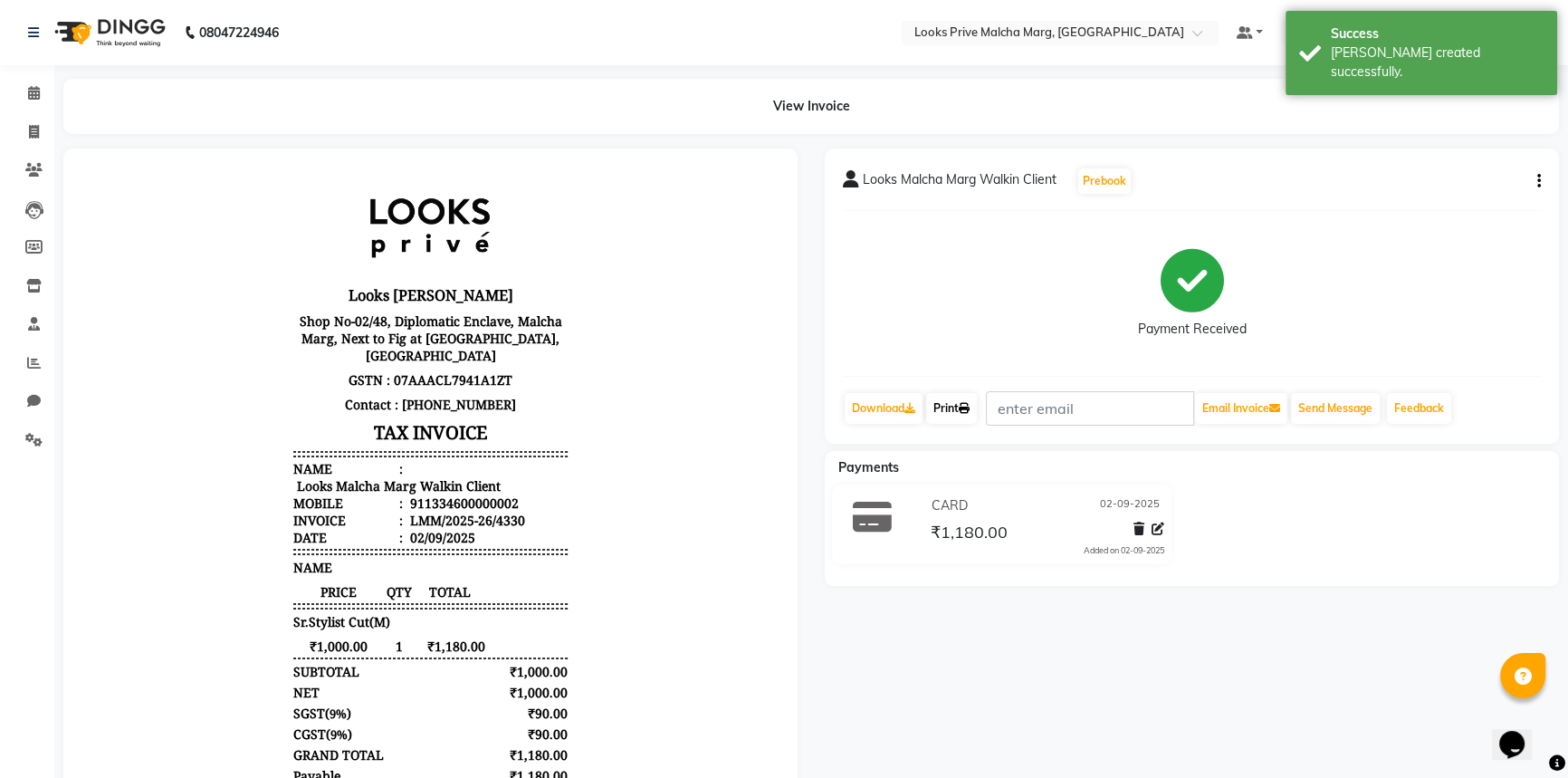
click at [971, 416] on link "Print" at bounding box center [951, 409] width 50 height 31
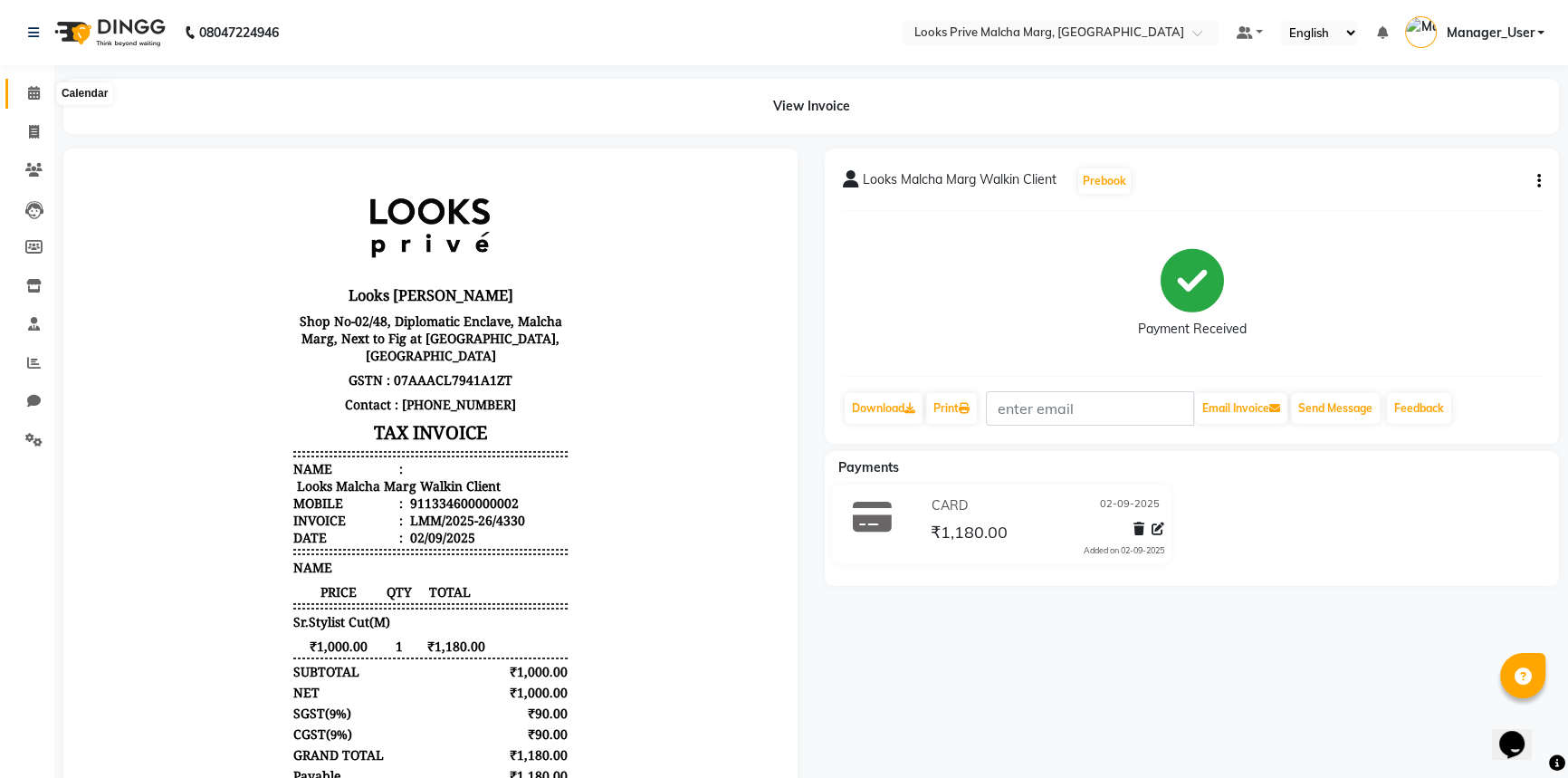
click at [23, 95] on span at bounding box center [34, 93] width 32 height 21
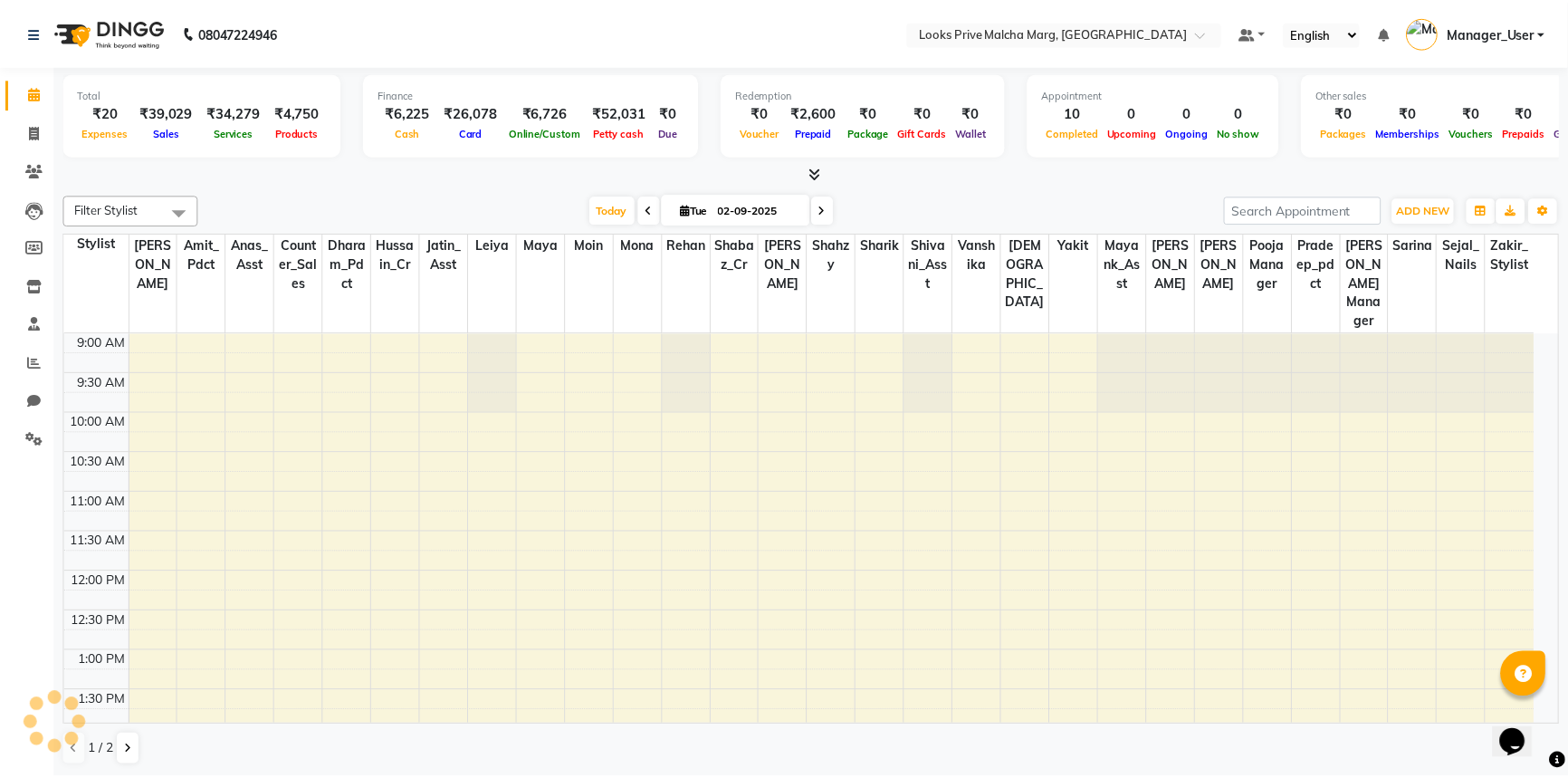
scroll to position [506, 0]
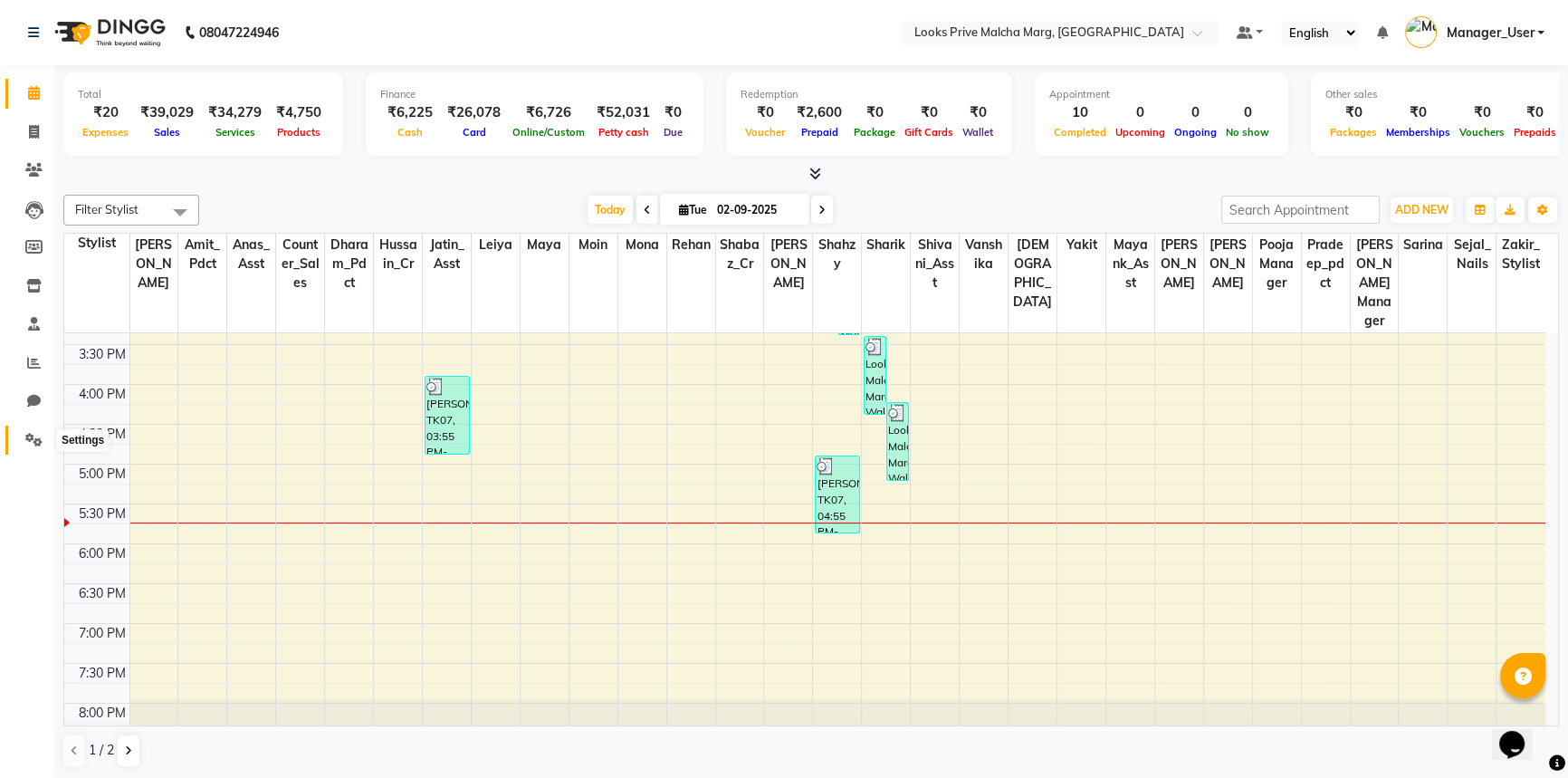
click at [37, 442] on icon at bounding box center [34, 439] width 17 height 14
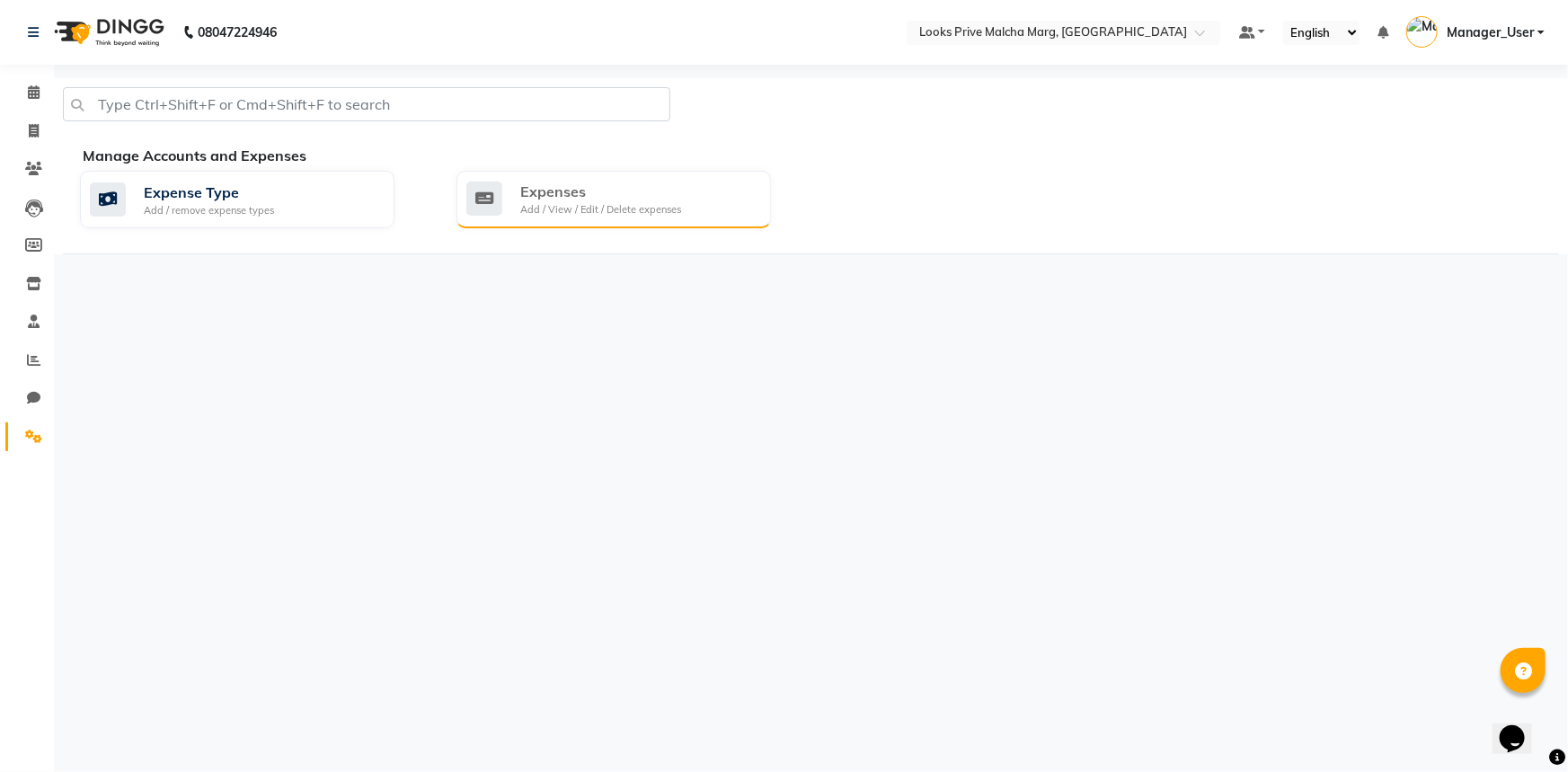
click at [599, 205] on div "Add / View / Edit / Delete expenses" at bounding box center [600, 210] width 161 height 15
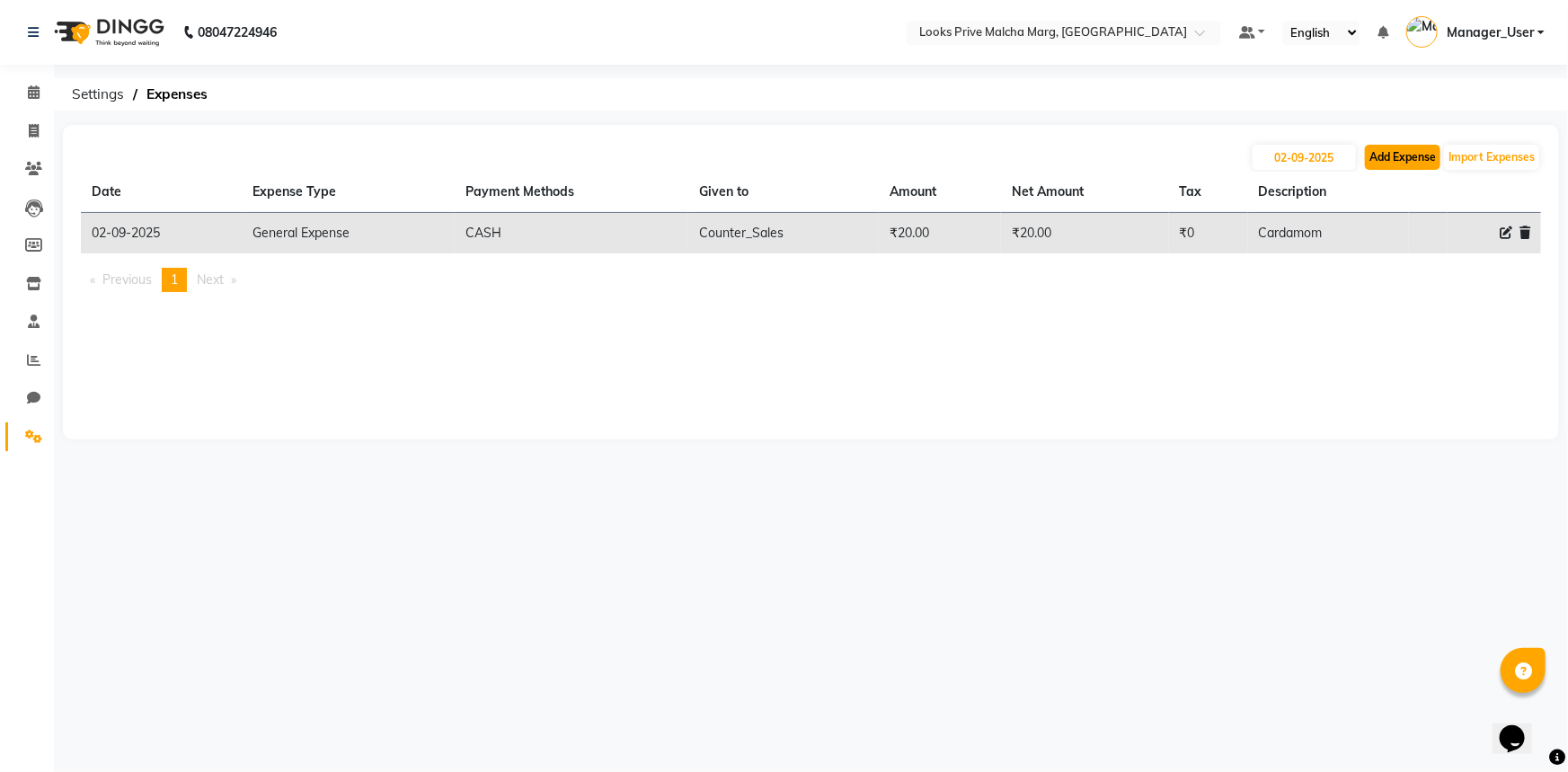
click at [1416, 159] on button "Add Expense" at bounding box center [1402, 157] width 75 height 25
select select "1"
select select "6693"
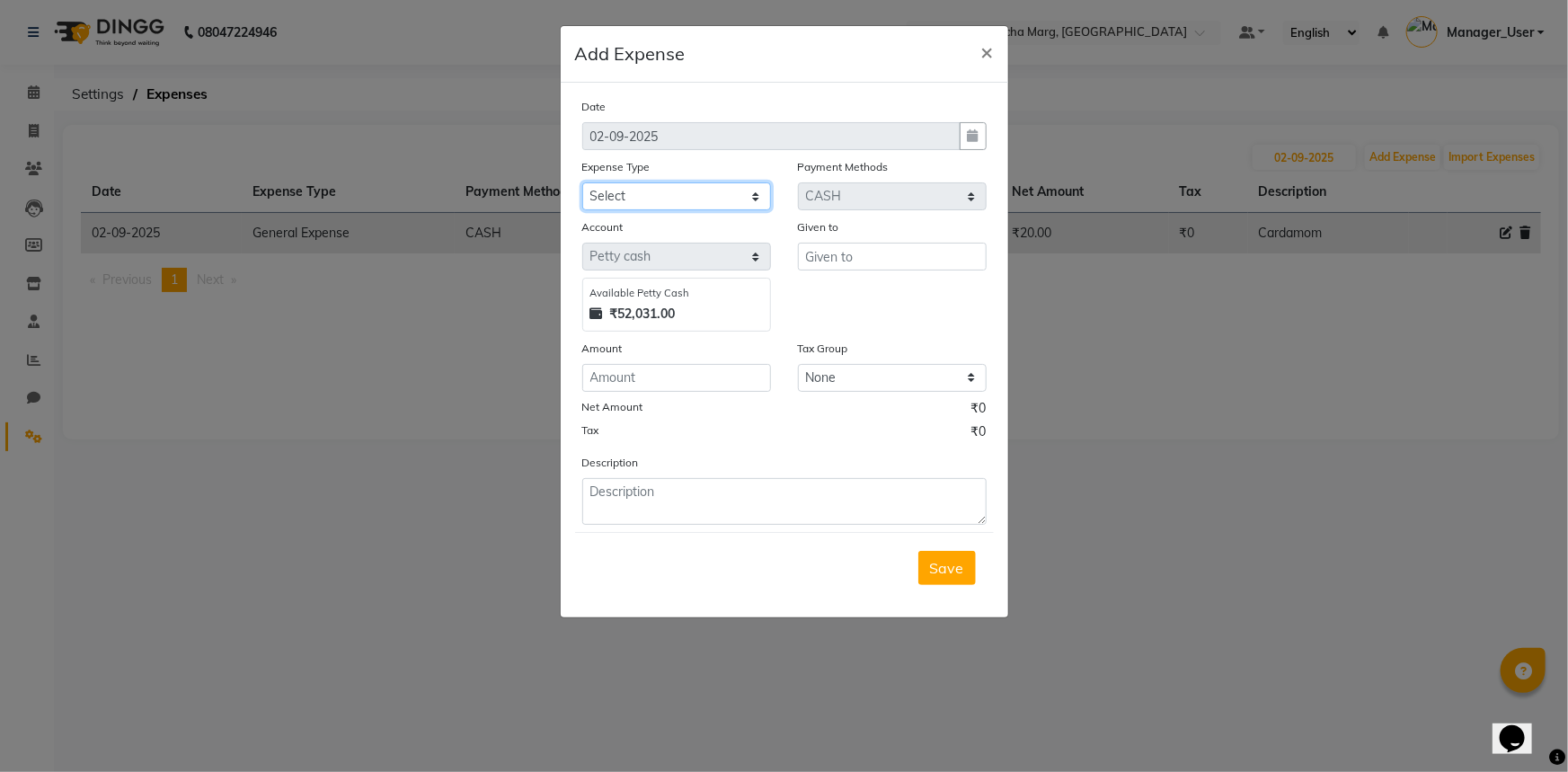
click at [636, 197] on select "Select Bank Deposit Blinkit Cash Handover CLIENT Client ordered food Client Ref…" at bounding box center [677, 196] width 189 height 28
select select "23704"
click at [583, 183] on select "Select Bank Deposit Blinkit Cash Handover CLIENT Client ordered food Client Ref…" at bounding box center [677, 196] width 189 height 28
click at [670, 377] on input "number" at bounding box center [677, 377] width 189 height 28
type input "160"
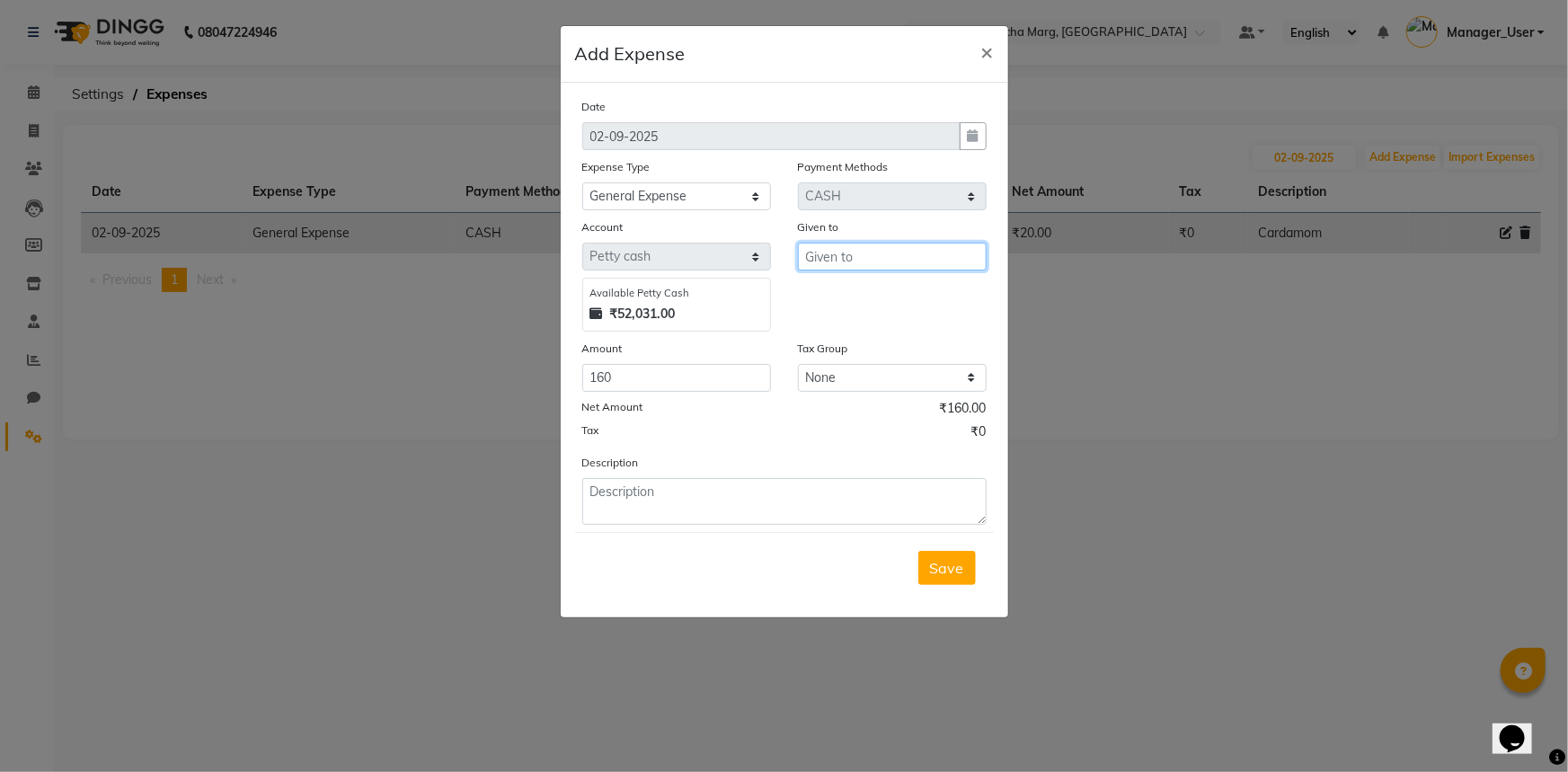
click at [888, 266] on input "text" at bounding box center [892, 256] width 189 height 28
type input "Counter_Sales"
click at [712, 487] on textarea at bounding box center [785, 501] width 405 height 46
type textarea "Coconut Water X2"
click at [957, 569] on span "Save" at bounding box center [947, 568] width 34 height 18
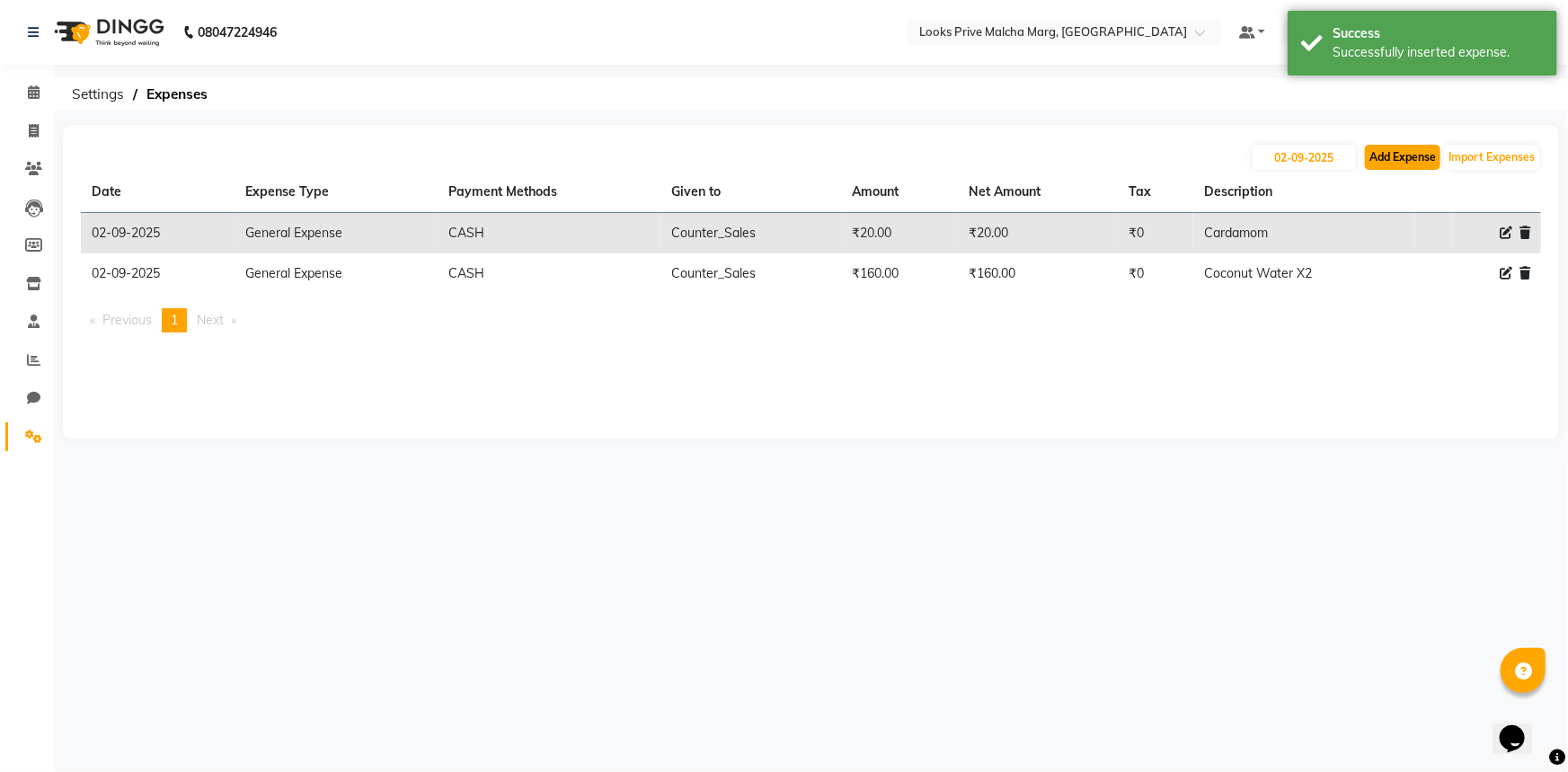
click at [1408, 158] on button "Add Expense" at bounding box center [1402, 157] width 75 height 25
select select "1"
select select "6693"
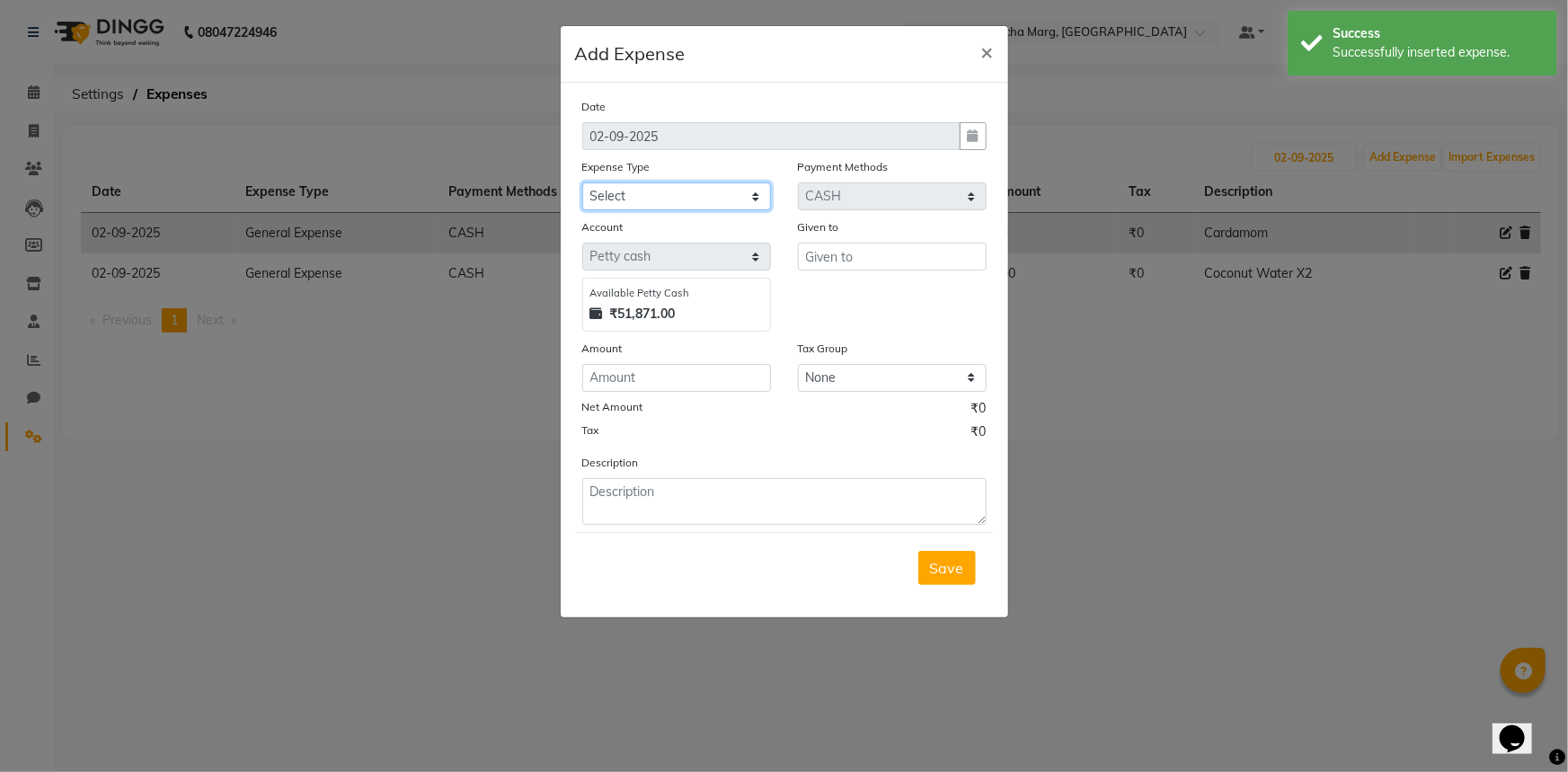
click at [727, 195] on select "Select Bank Deposit Blinkit Cash Handover CLIENT Client ordered food Client Ref…" at bounding box center [677, 196] width 189 height 28
select select "23704"
click at [583, 183] on select "Select Bank Deposit Blinkit Cash Handover CLIENT Client ordered food Client Ref…" at bounding box center [677, 196] width 189 height 28
click at [747, 371] on input "number" at bounding box center [677, 377] width 189 height 28
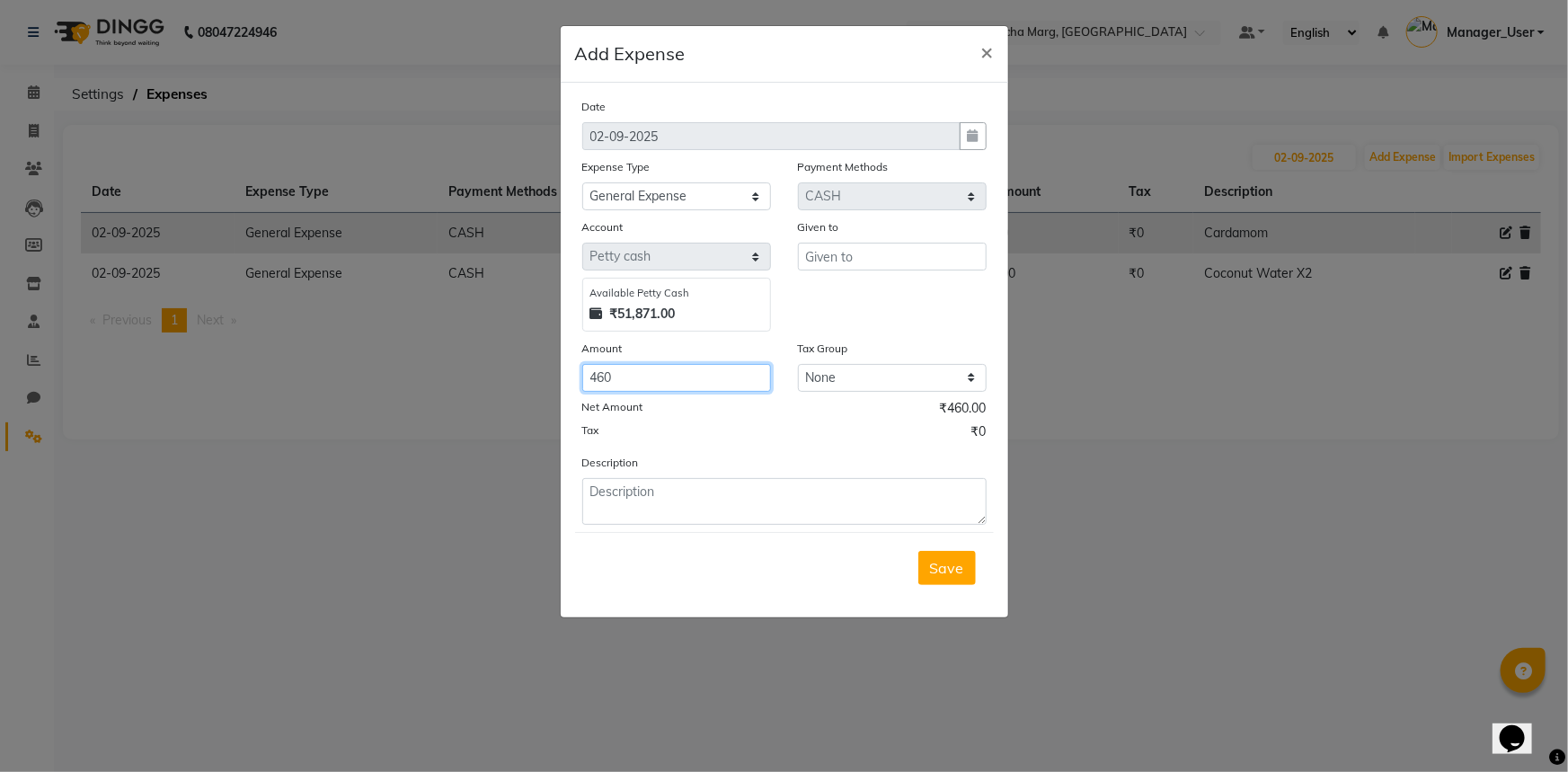
type input "460"
click at [835, 259] on input "text" at bounding box center [892, 256] width 189 height 28
type input "Counter_Sales"
click at [612, 503] on textarea at bounding box center [785, 501] width 405 height 46
type textarea "Coffee for Client"
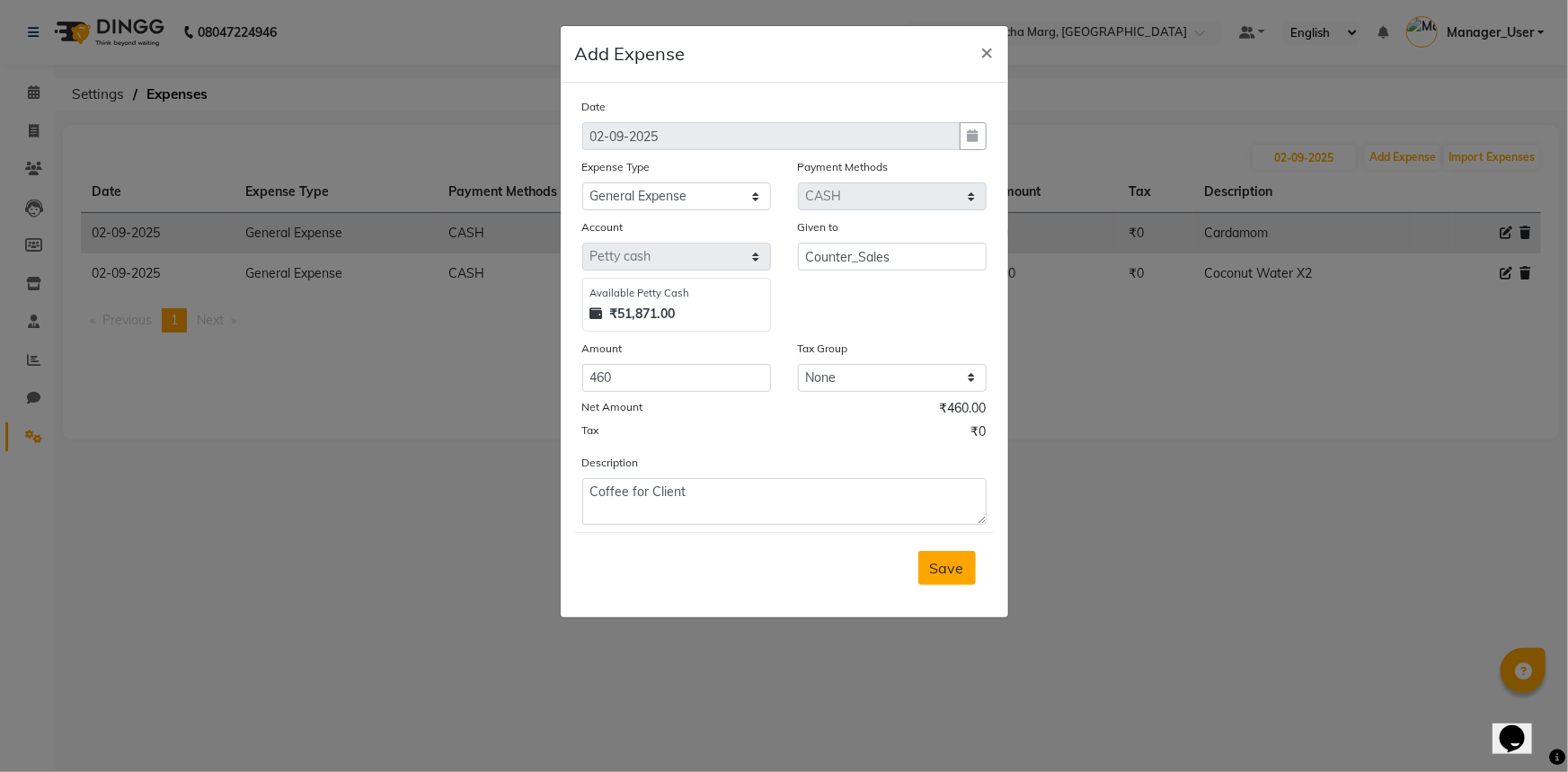
click at [945, 567] on span "Save" at bounding box center [947, 568] width 34 height 18
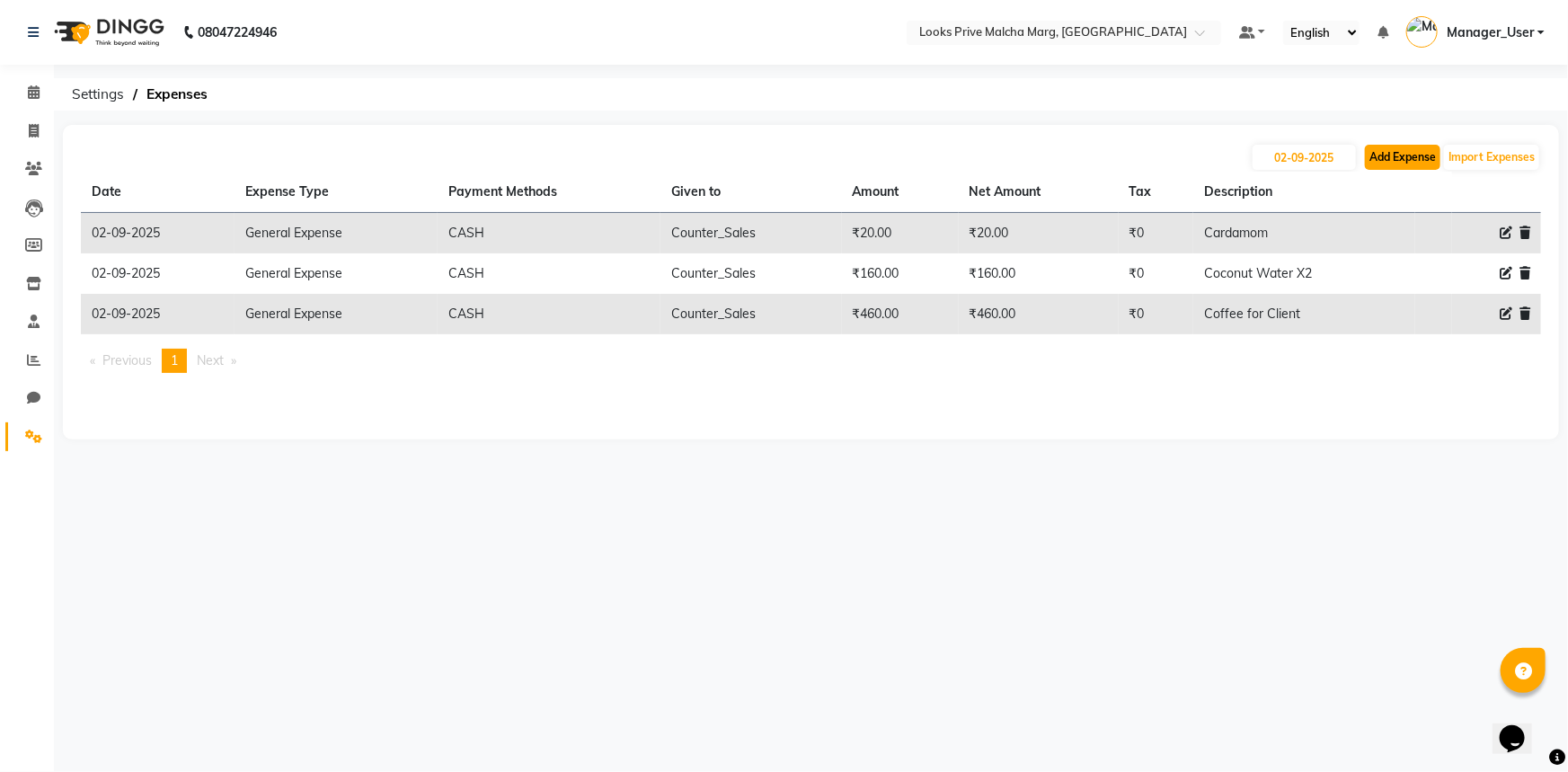
click at [1390, 147] on button "Add Expense" at bounding box center [1402, 157] width 75 height 25
select select "1"
select select "6693"
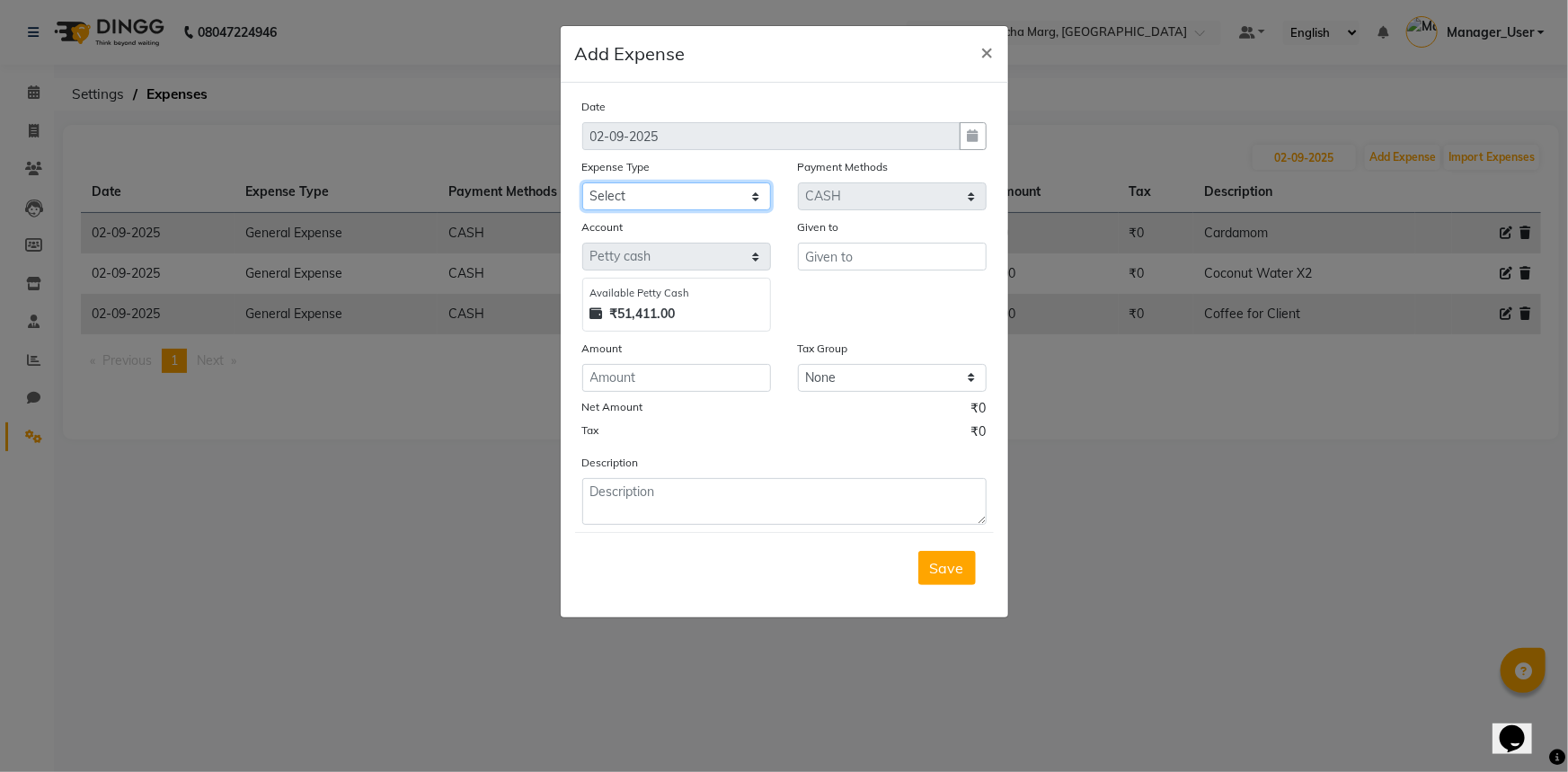
click at [660, 203] on select "Select Bank Deposit Blinkit Cash Handover CLIENT Client ordered food Client Ref…" at bounding box center [677, 196] width 189 height 28
select select "23704"
click at [583, 183] on select "Select Bank Deposit Blinkit Cash Handover CLIENT Client ordered food Client Ref…" at bounding box center [677, 196] width 189 height 28
click at [690, 376] on input "number" at bounding box center [677, 377] width 189 height 28
type input "6"
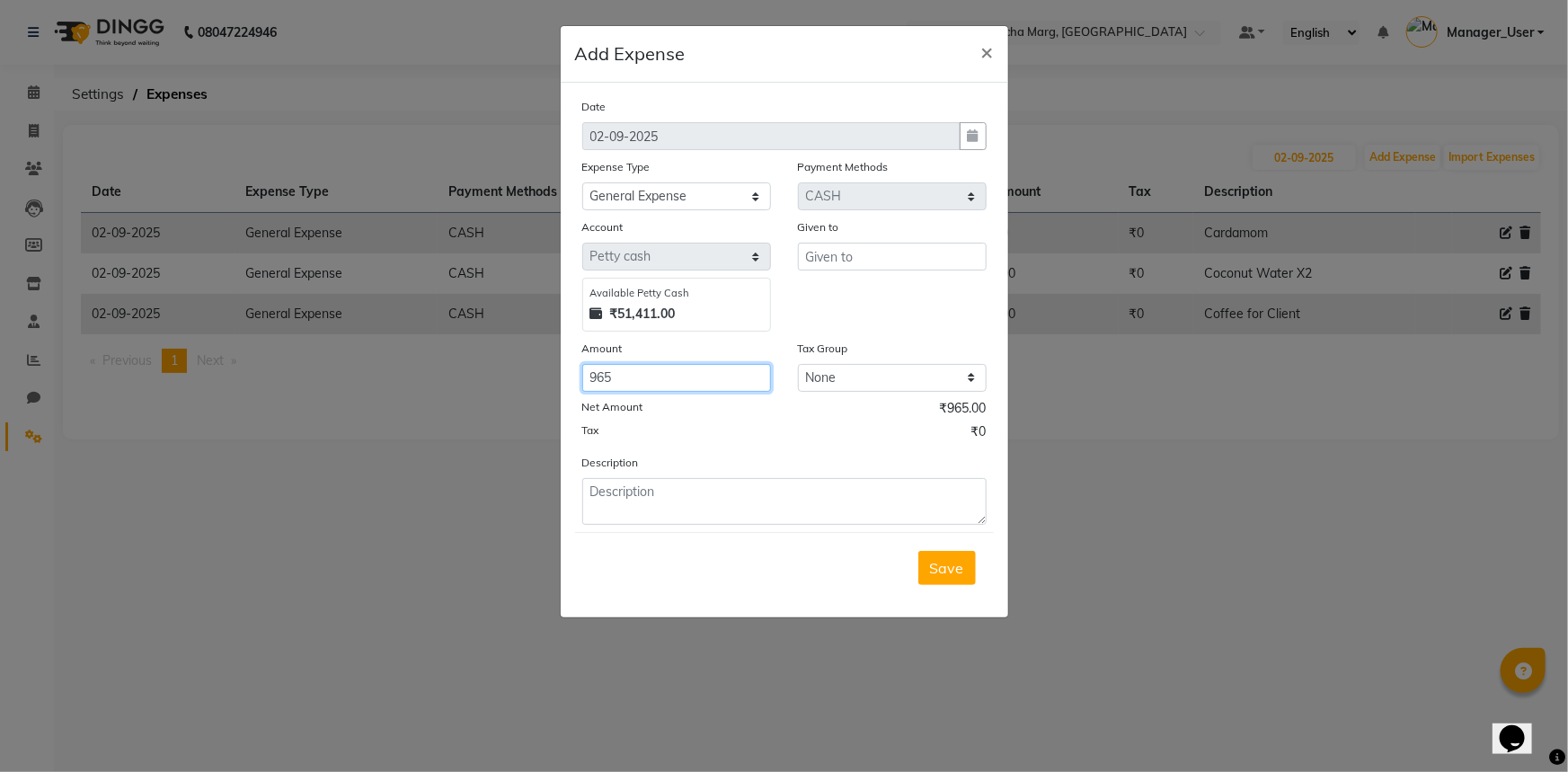
type input "965"
click at [836, 256] on input "text" at bounding box center [892, 256] width 189 height 28
type input "Counter_Sales"
click at [642, 490] on textarea at bounding box center [785, 501] width 405 height 46
type textarea "M"
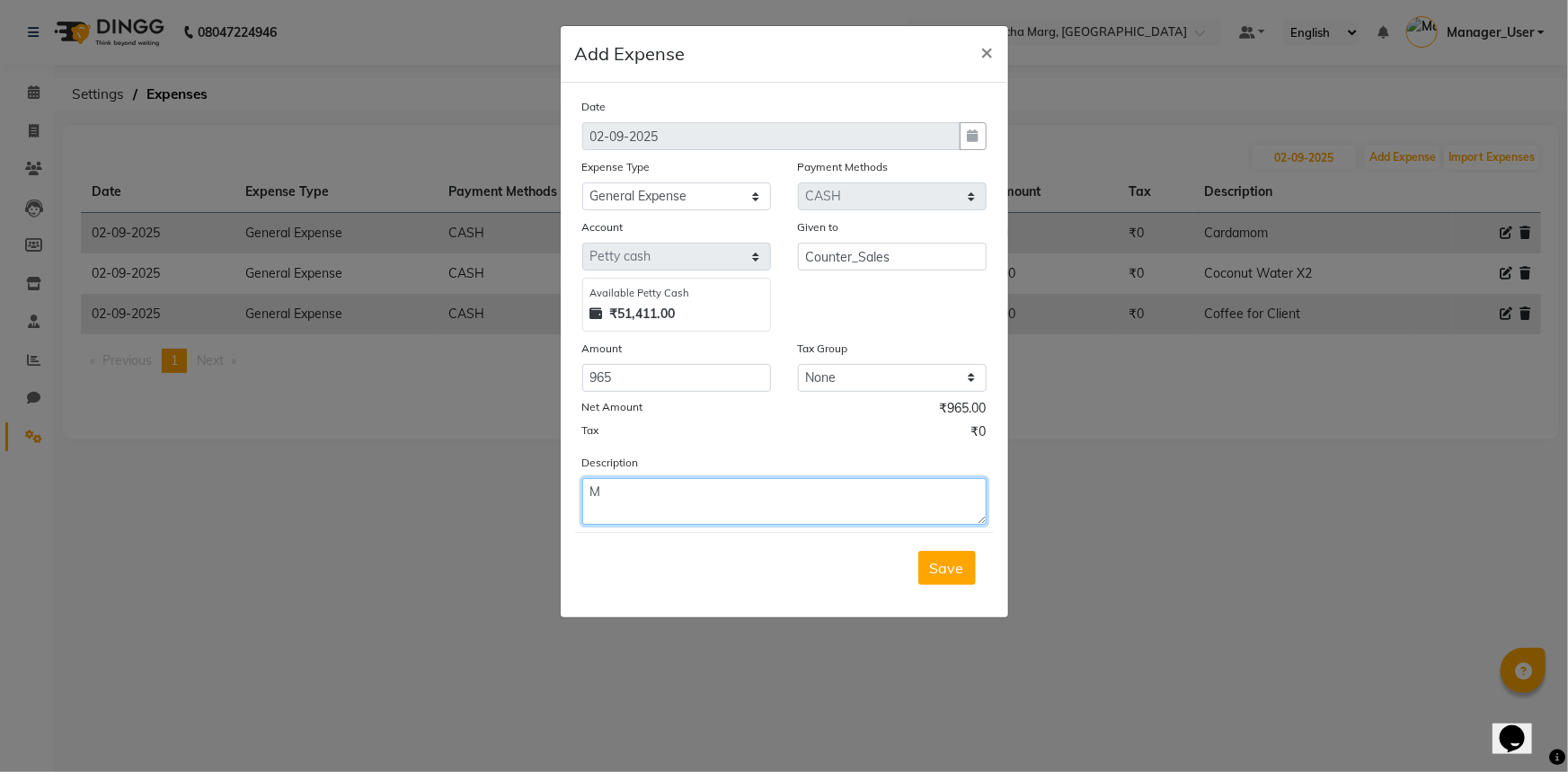
click at [649, 489] on textarea "M" at bounding box center [785, 501] width 405 height 46
click at [843, 499] on textarea "Milk, Ginger, Cardamom, Sugar, Water, Vimbar" at bounding box center [785, 501] width 405 height 46
type textarea "Milk, Ginger, Cardamom, Sugar, Water, Vim bar, Coffee, Tea"
click at [944, 568] on span "Save" at bounding box center [947, 568] width 34 height 18
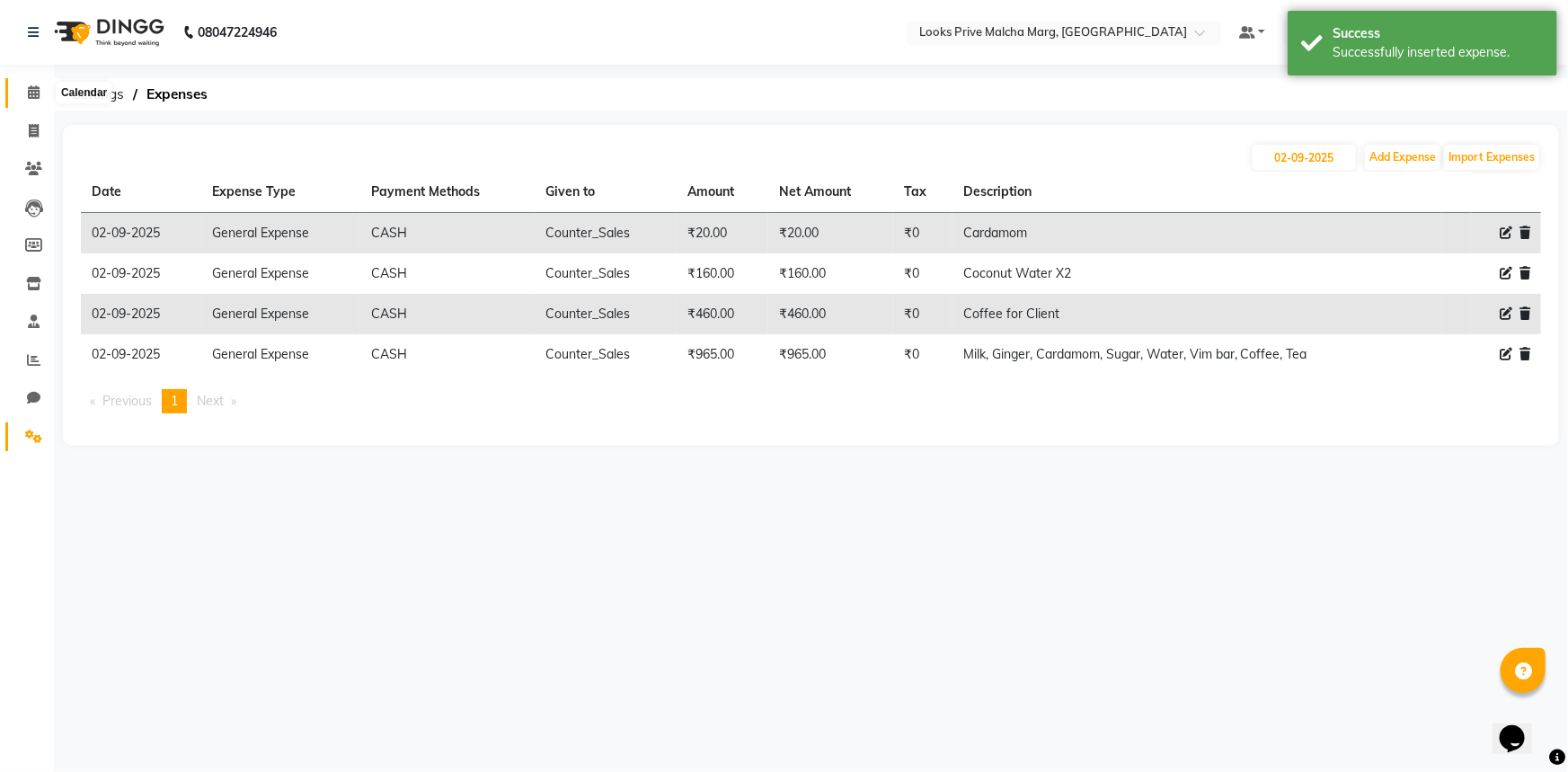
click at [31, 93] on icon at bounding box center [34, 92] width 12 height 14
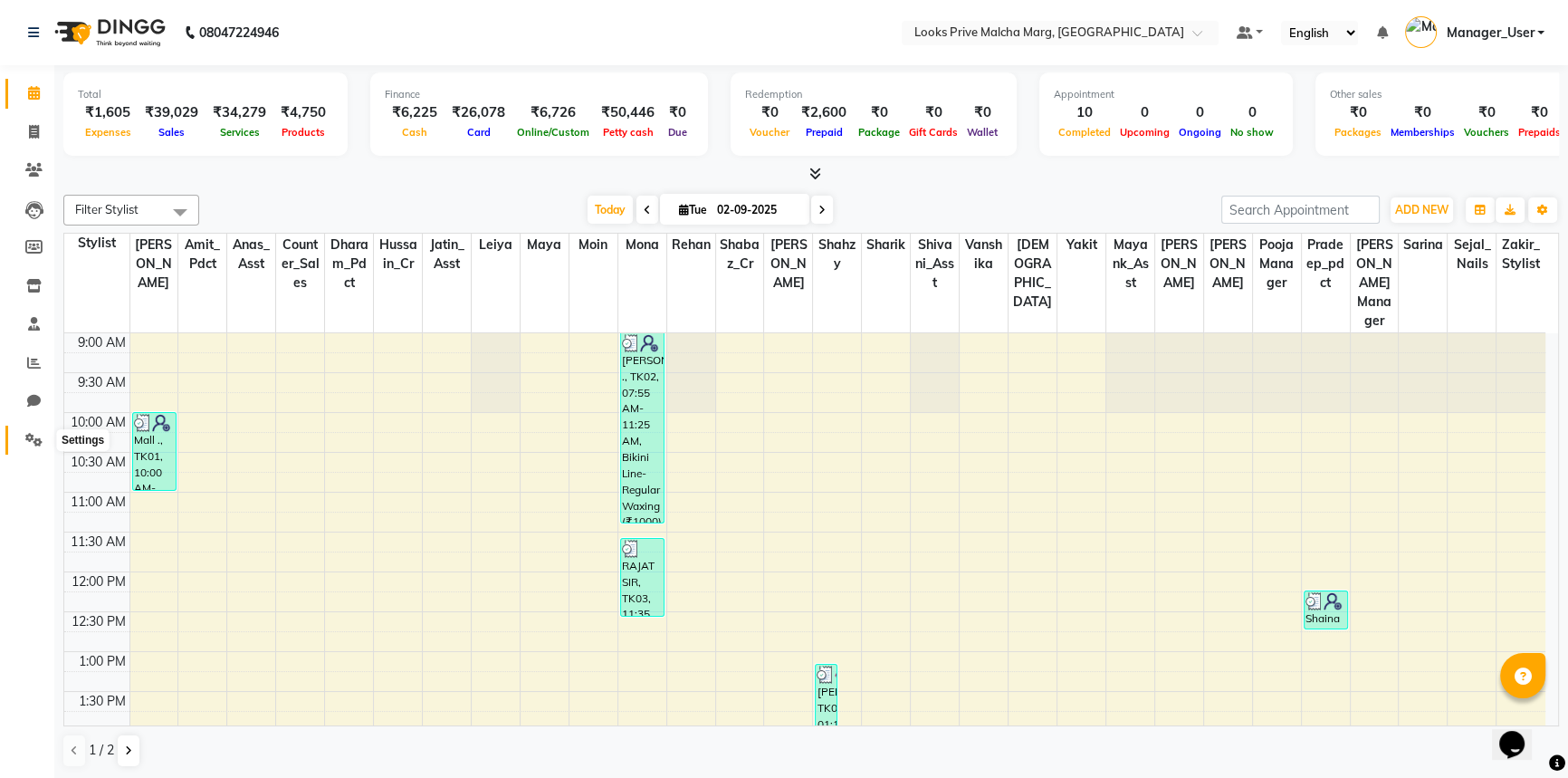
drag, startPoint x: 36, startPoint y: 436, endPoint x: 89, endPoint y: 424, distance: 54.3
click at [36, 436] on icon at bounding box center [34, 439] width 17 height 14
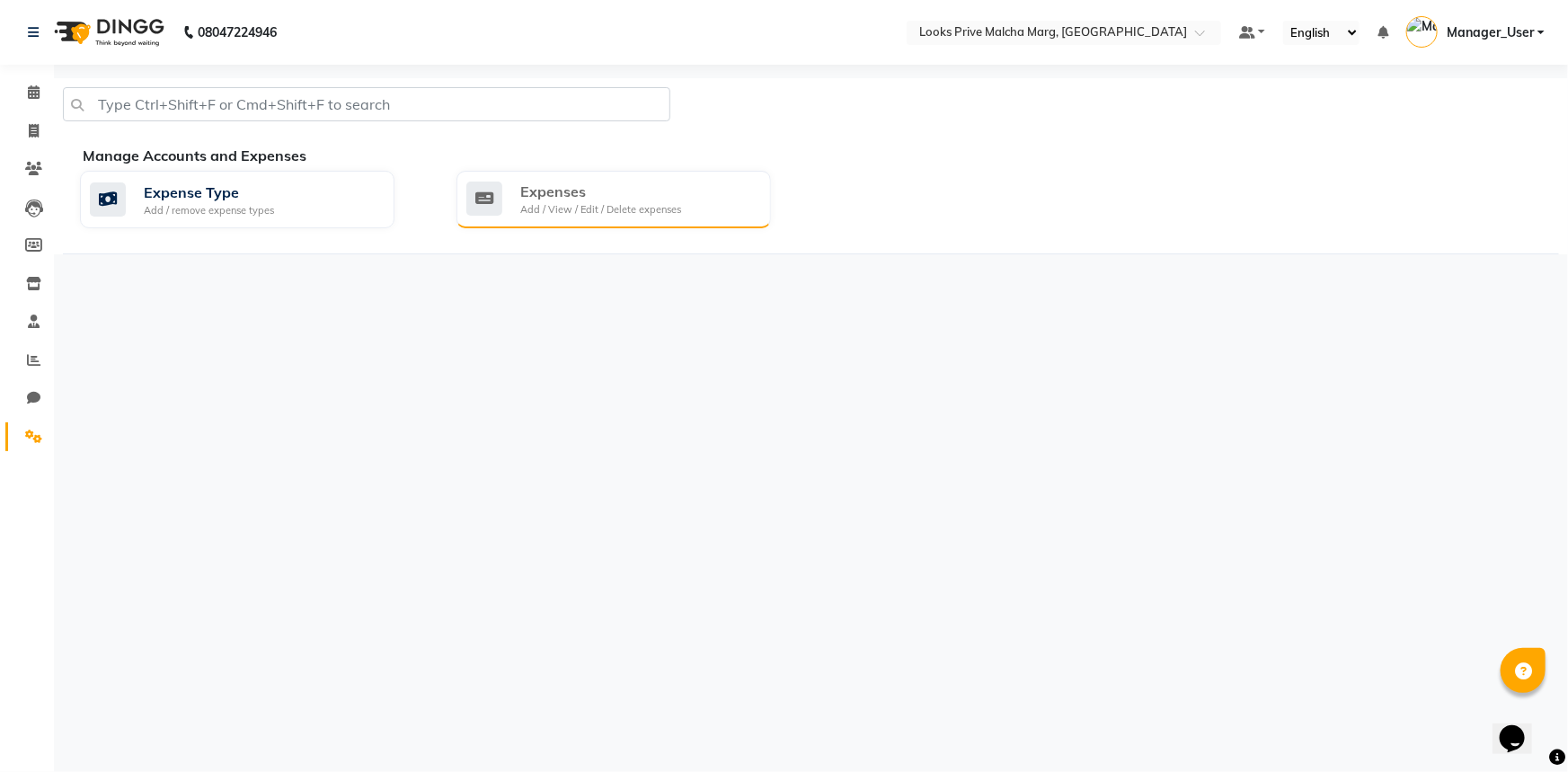
click at [629, 216] on div "Add / View / Edit / Delete expenses" at bounding box center [600, 210] width 161 height 15
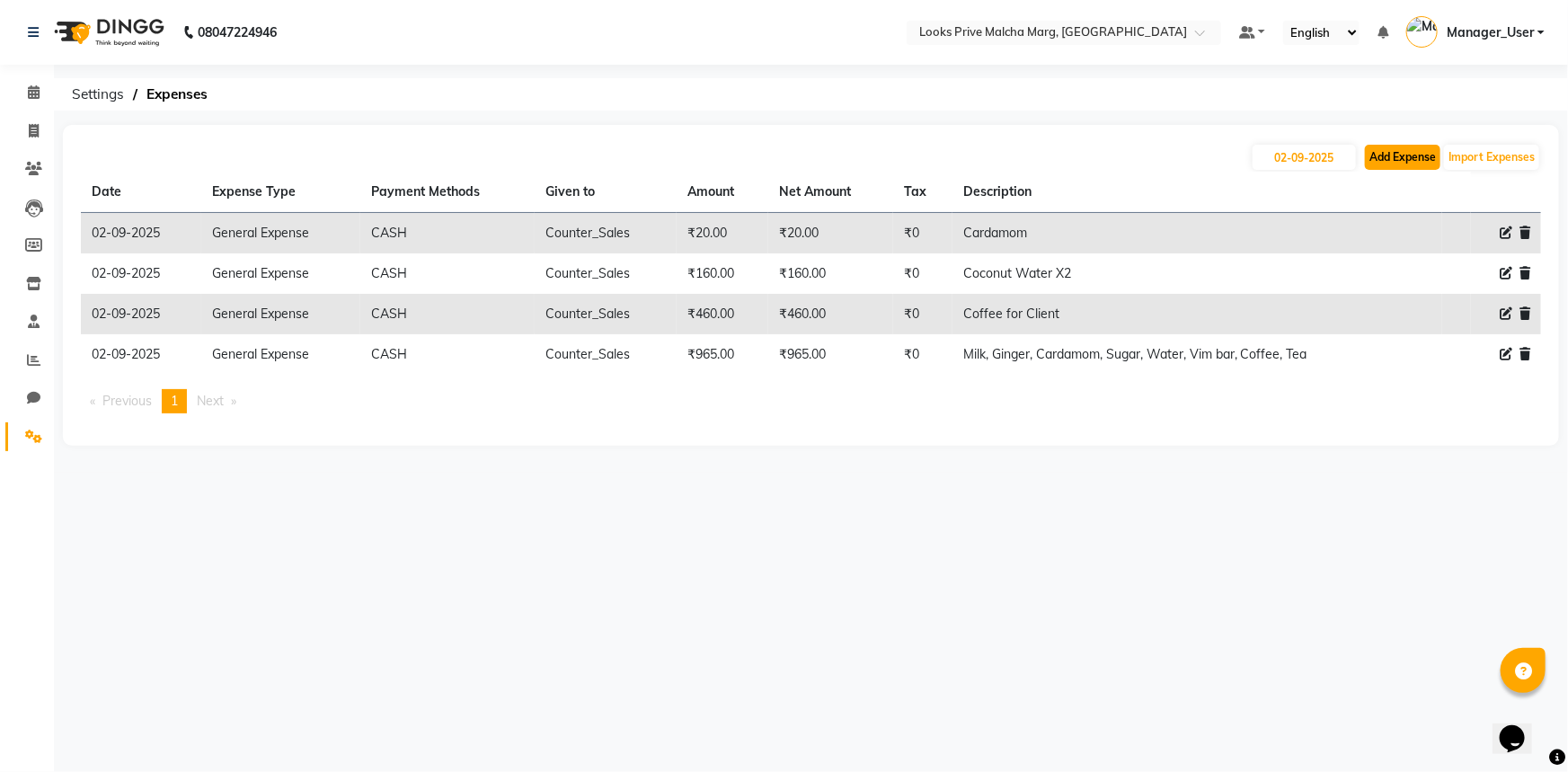
click at [1435, 161] on button "Add Expense" at bounding box center [1402, 157] width 75 height 25
select select "1"
select select "6693"
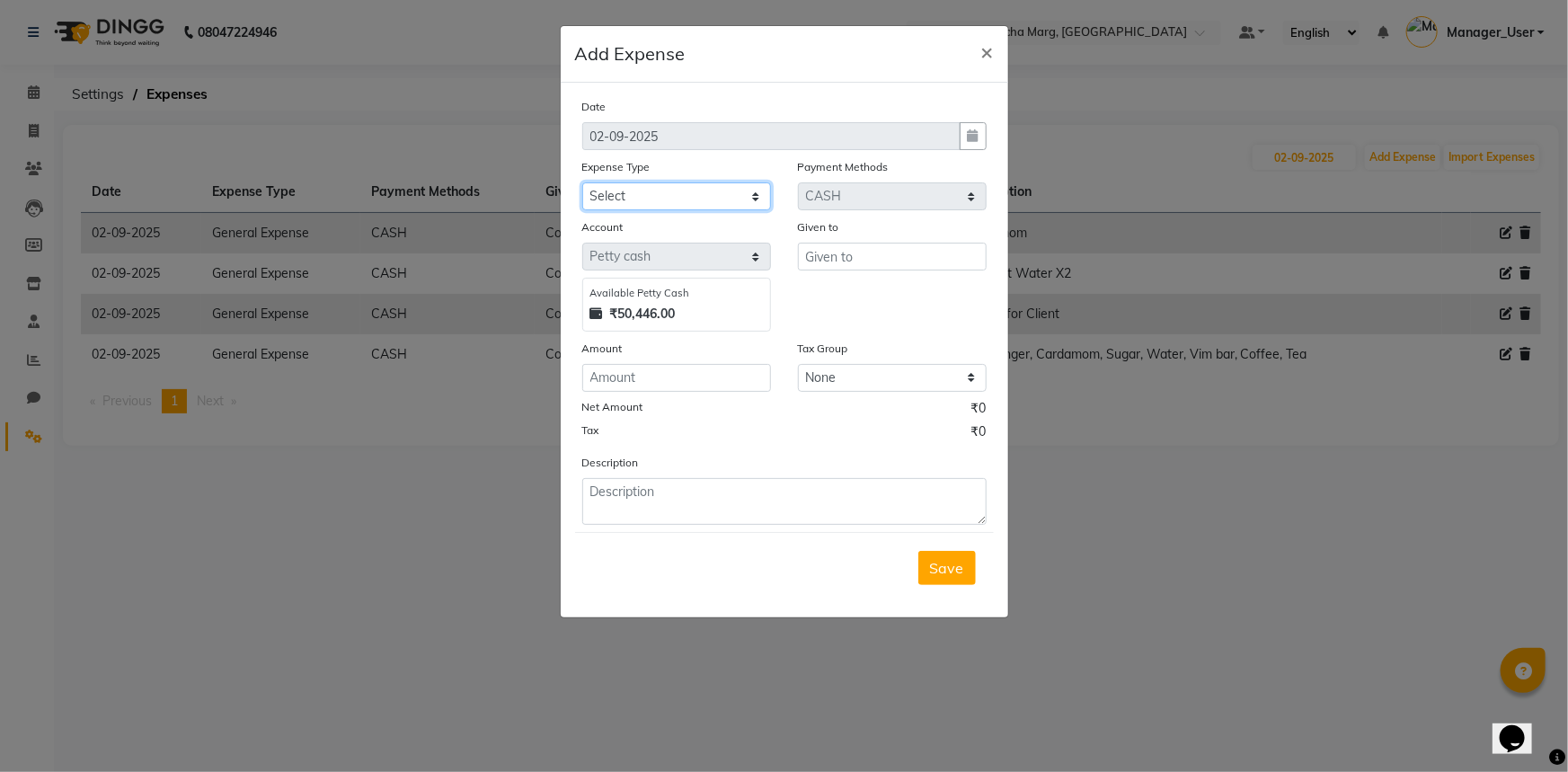
click at [765, 196] on select "Select Bank Deposit Blinkit Cash Handover CLIENT Client ordered food Client Ref…" at bounding box center [677, 196] width 189 height 28
select select "23704"
click at [583, 183] on select "Select Bank Deposit Blinkit Cash Handover CLIENT Client ordered food Client Ref…" at bounding box center [677, 196] width 189 height 28
click at [914, 256] on input "text" at bounding box center [892, 256] width 189 height 28
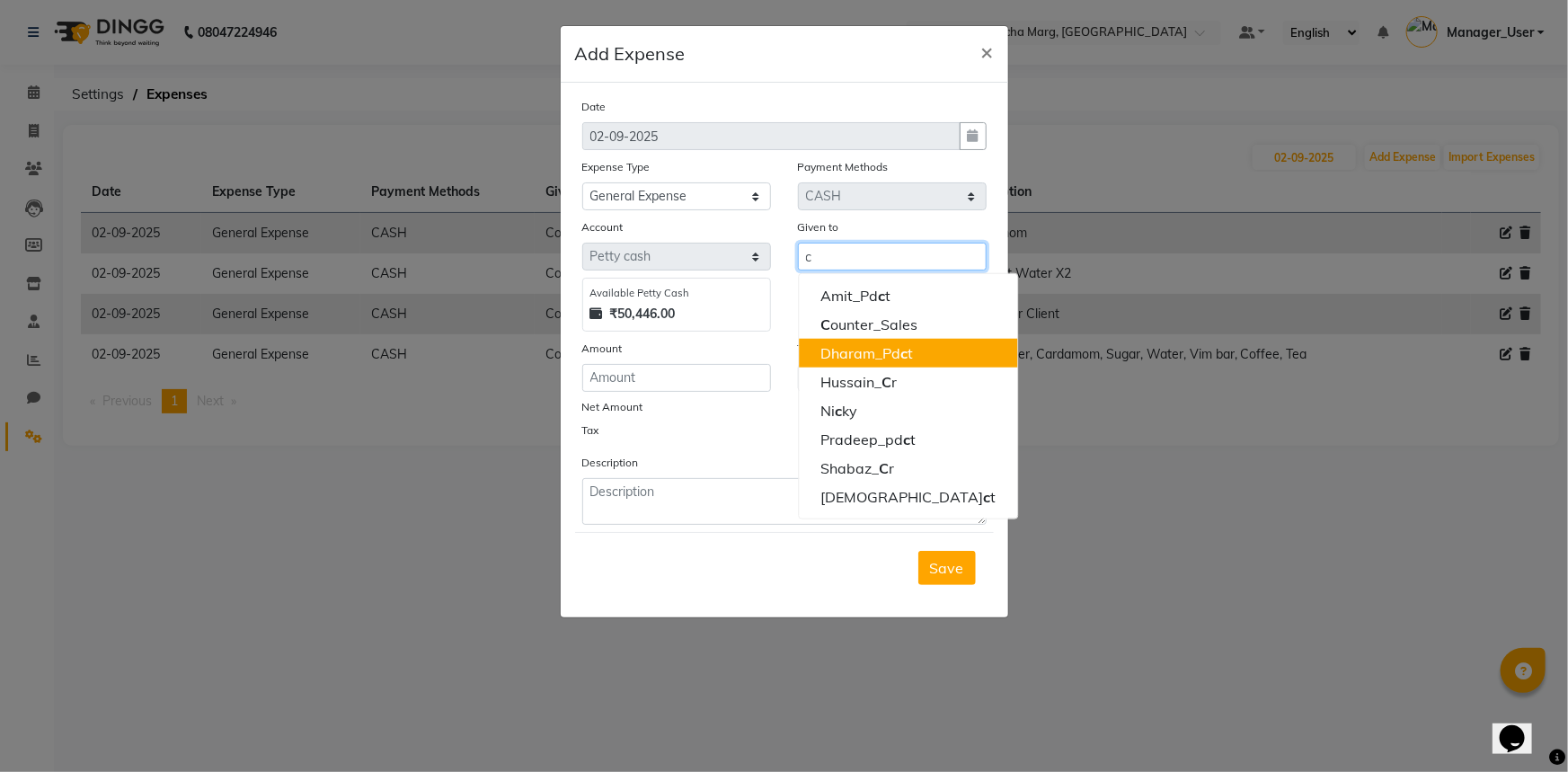
click at [877, 347] on ngb-highlight "Dharam_Pd c t" at bounding box center [867, 353] width 93 height 18
type input "Dharam_Pdct"
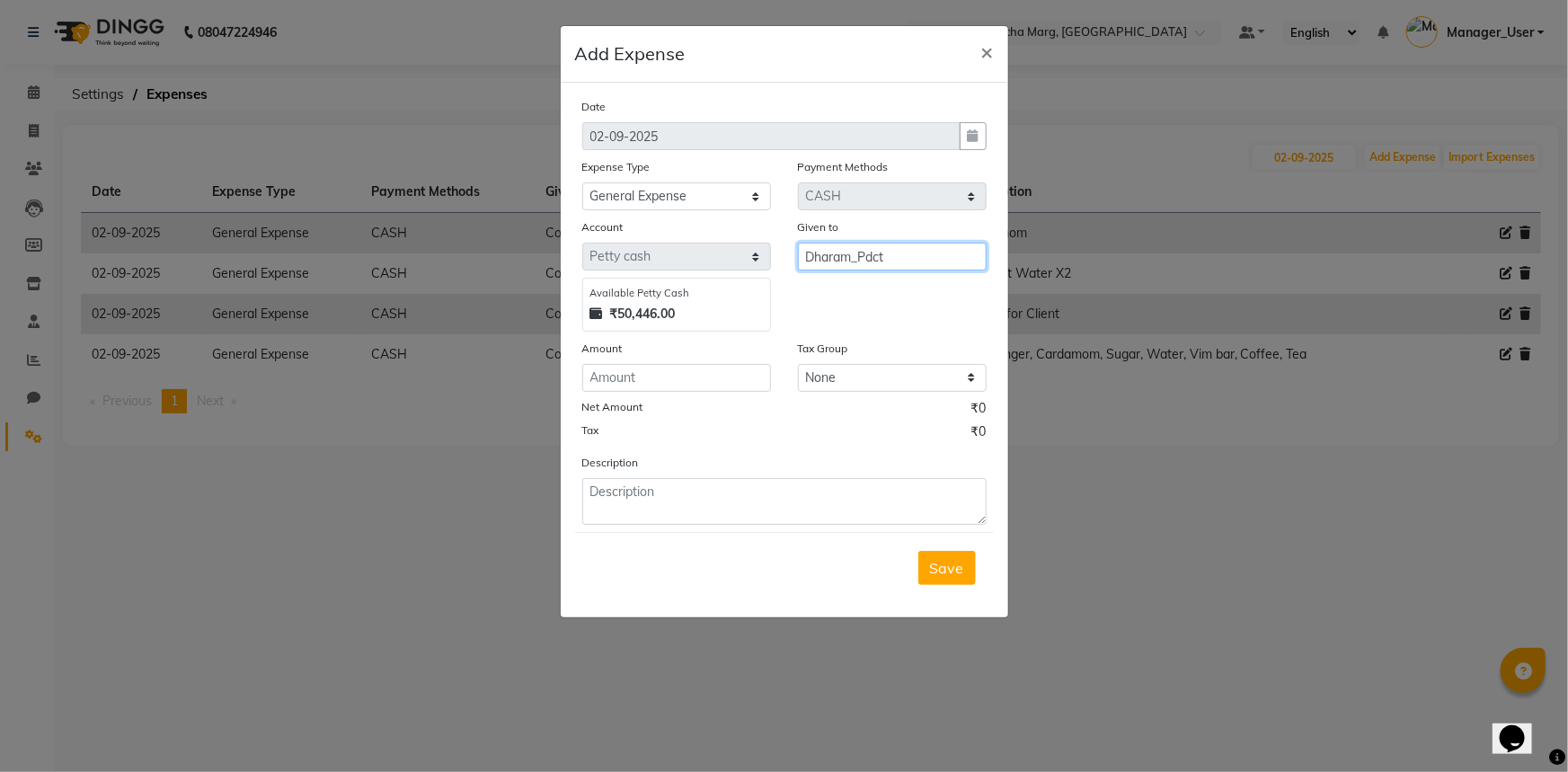
click at [937, 251] on input "Dharam_Pdct" at bounding box center [892, 256] width 189 height 28
click at [660, 253] on div "Account Select [PERSON_NAME] cash Available [PERSON_NAME] Cash ₹50,446.00 Given…" at bounding box center [784, 275] width 431 height 114
drag, startPoint x: 899, startPoint y: 288, endPoint x: 899, endPoint y: 305, distance: 17.0
click at [899, 288] on ngb-highlight "Co unter_Sales" at bounding box center [868, 296] width 97 height 18
type input "Counter_Sales"
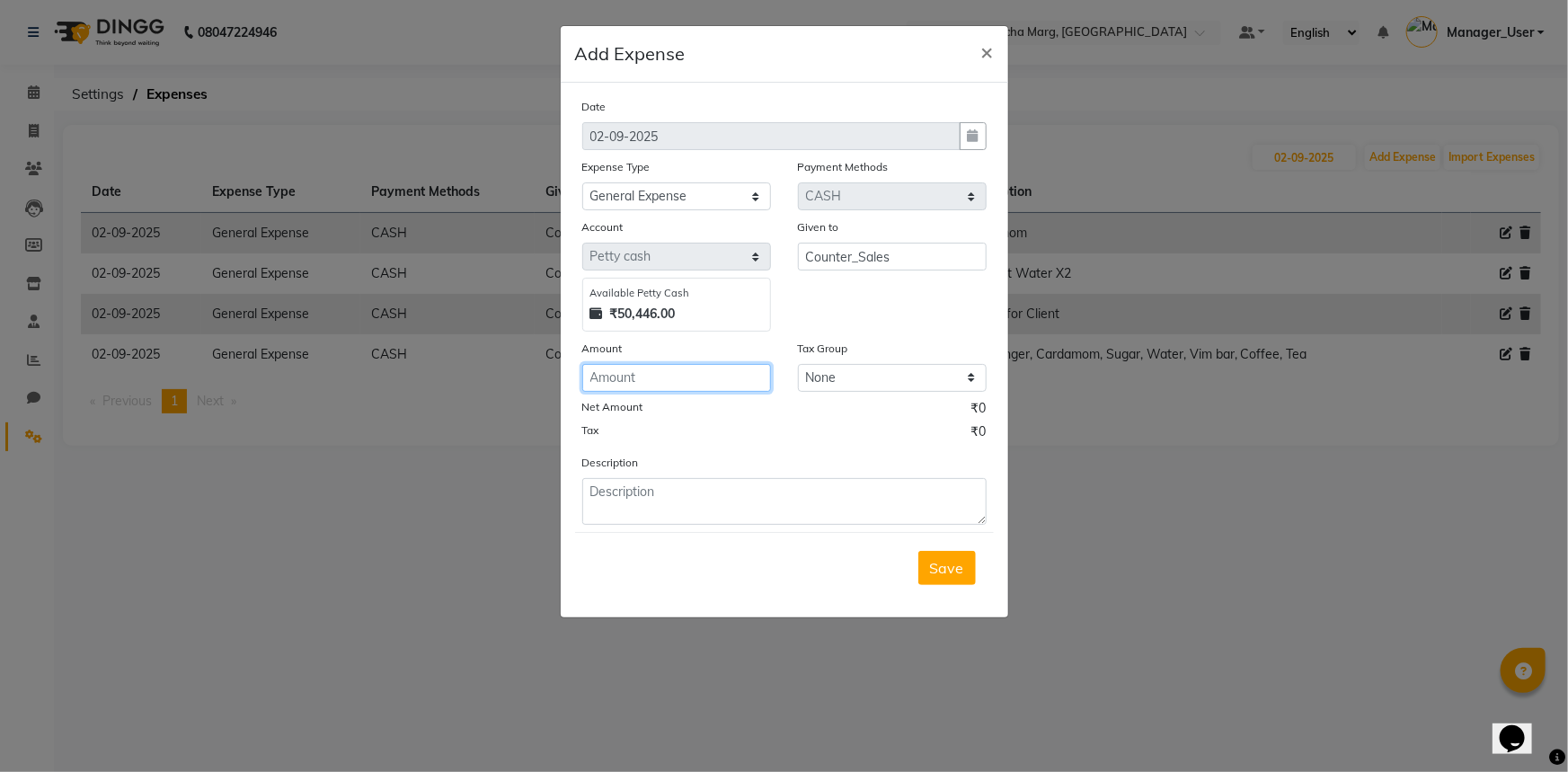
click at [701, 386] on input "number" at bounding box center [677, 377] width 189 height 28
type input "200"
click at [765, 500] on textarea at bounding box center [785, 501] width 405 height 46
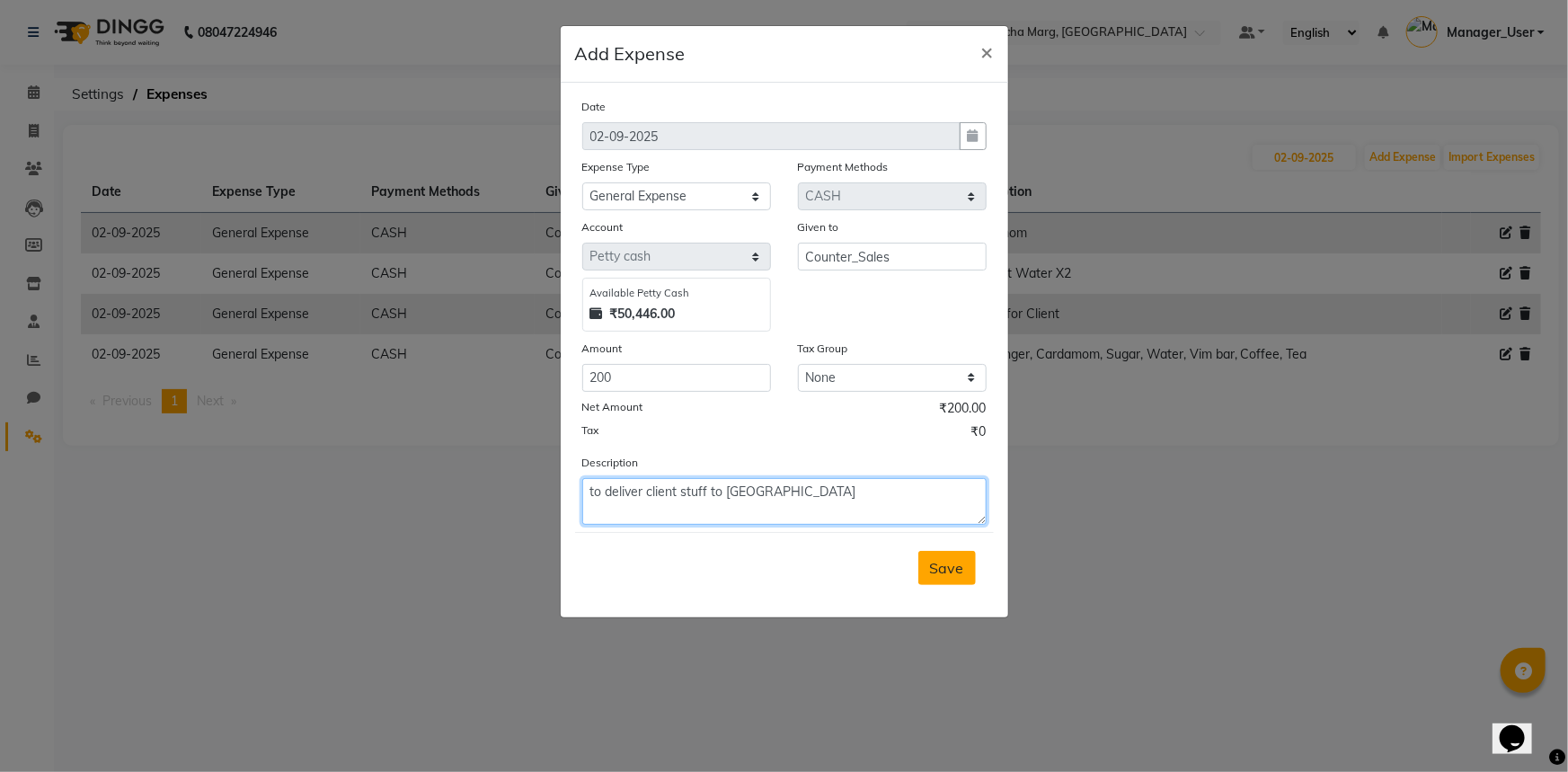
type textarea "to deliver client stuff to [GEOGRAPHIC_DATA]"
click at [947, 572] on span "Save" at bounding box center [947, 568] width 34 height 18
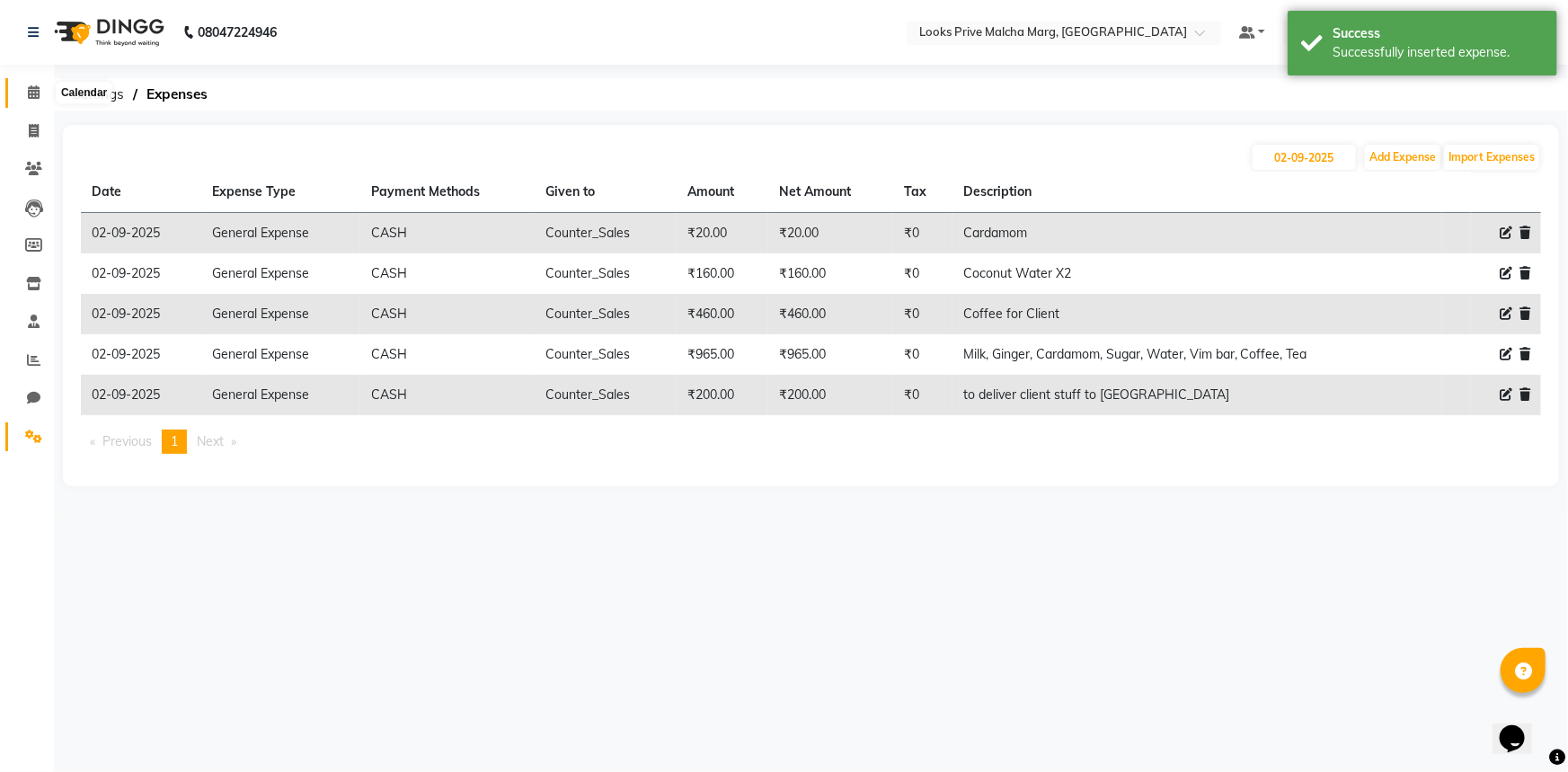
click at [44, 93] on span at bounding box center [34, 93] width 32 height 21
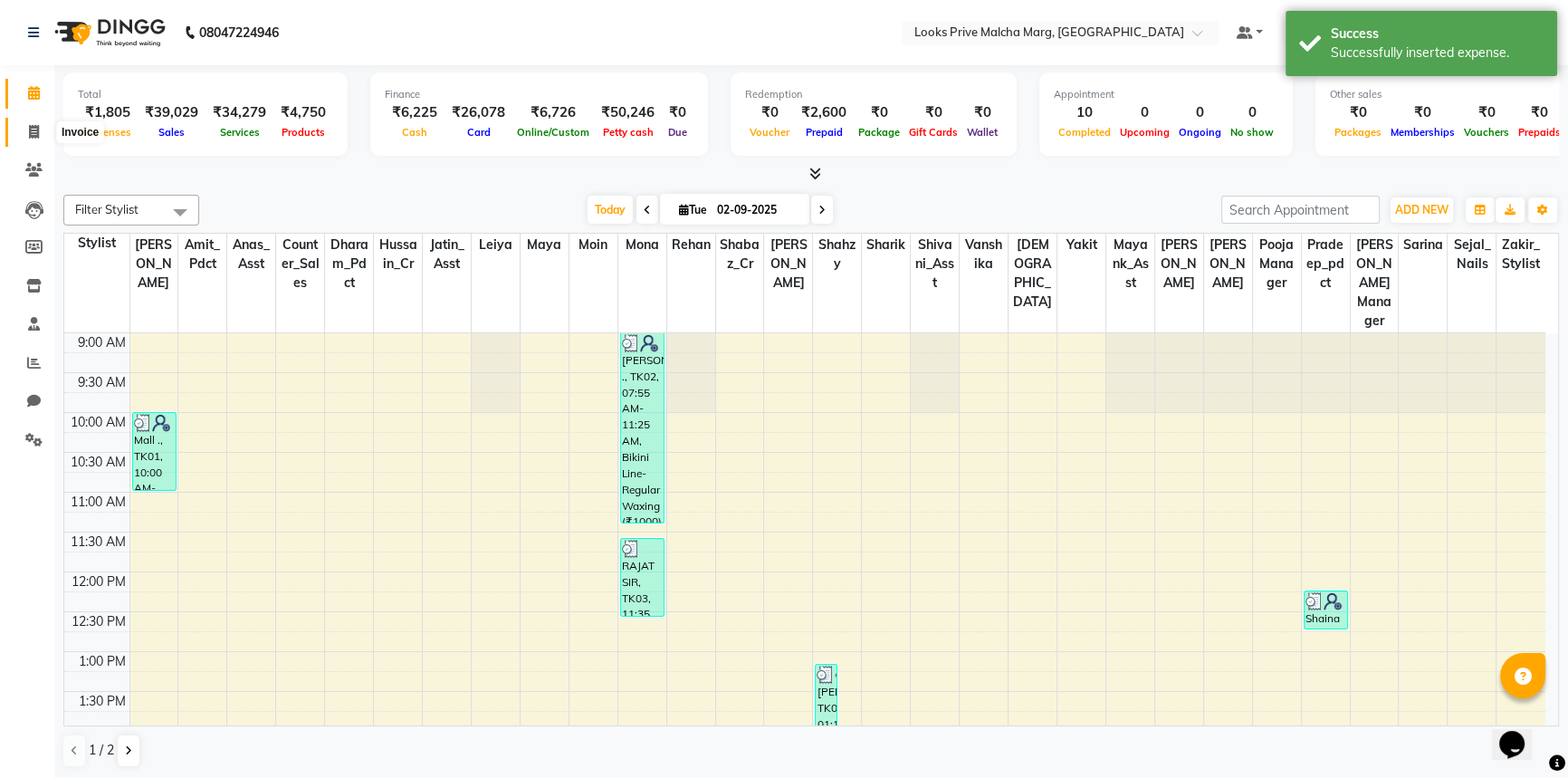
click at [29, 135] on icon at bounding box center [34, 132] width 10 height 14
select select "service"
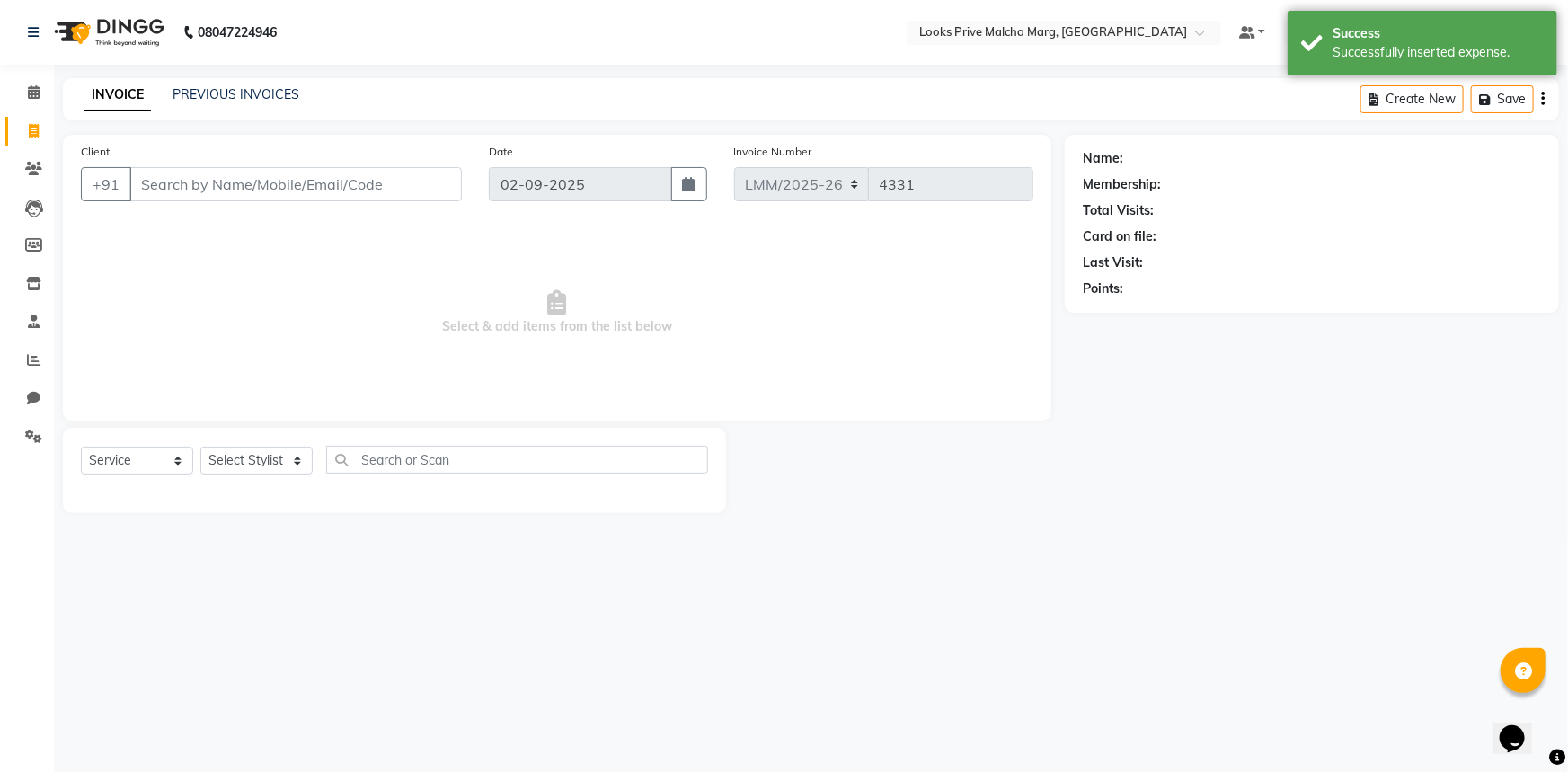
type input "l"
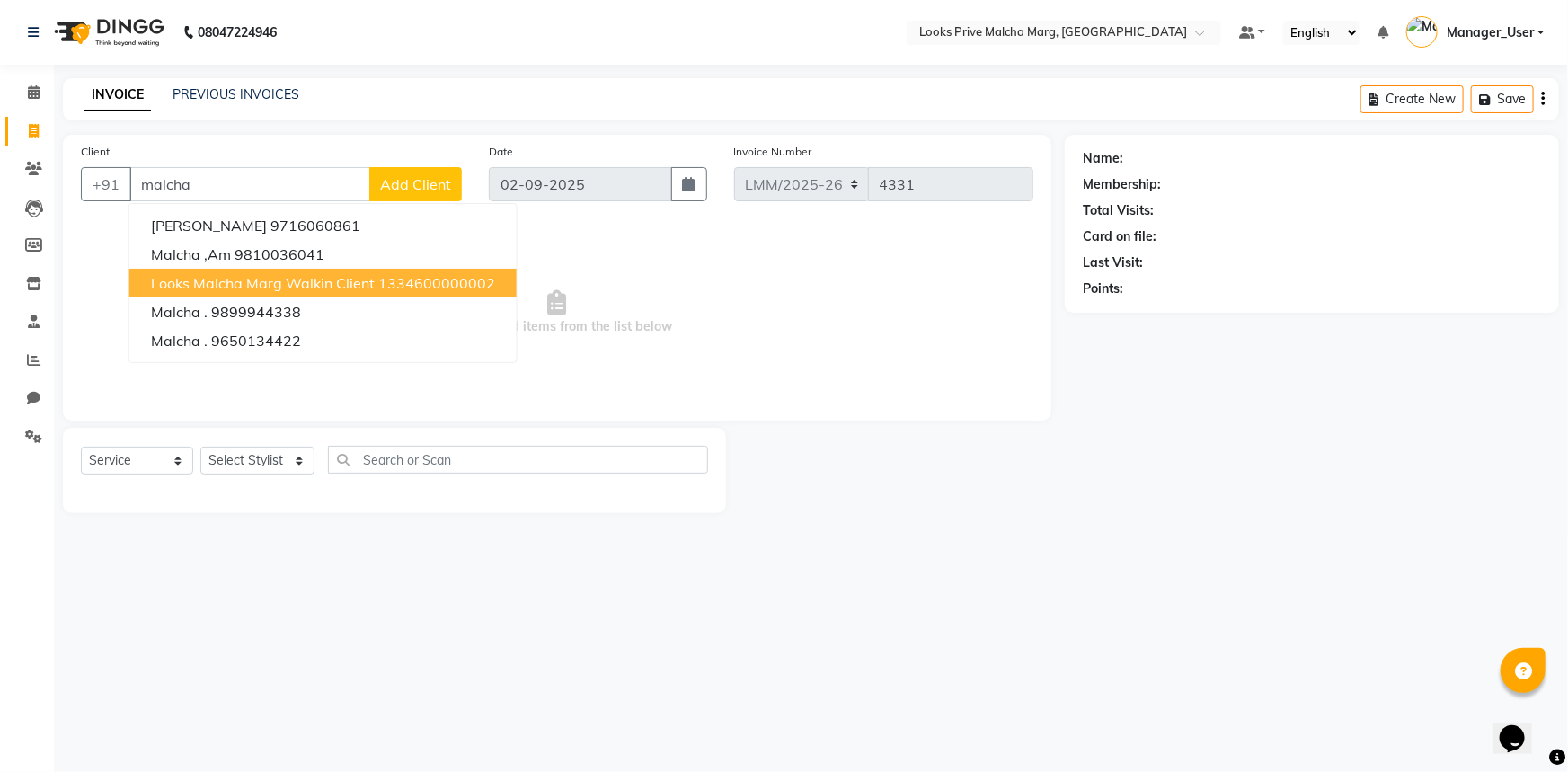
click at [236, 291] on span "Looks Malcha Marg Walkin Client" at bounding box center [262, 283] width 224 height 18
type input "1334600000002"
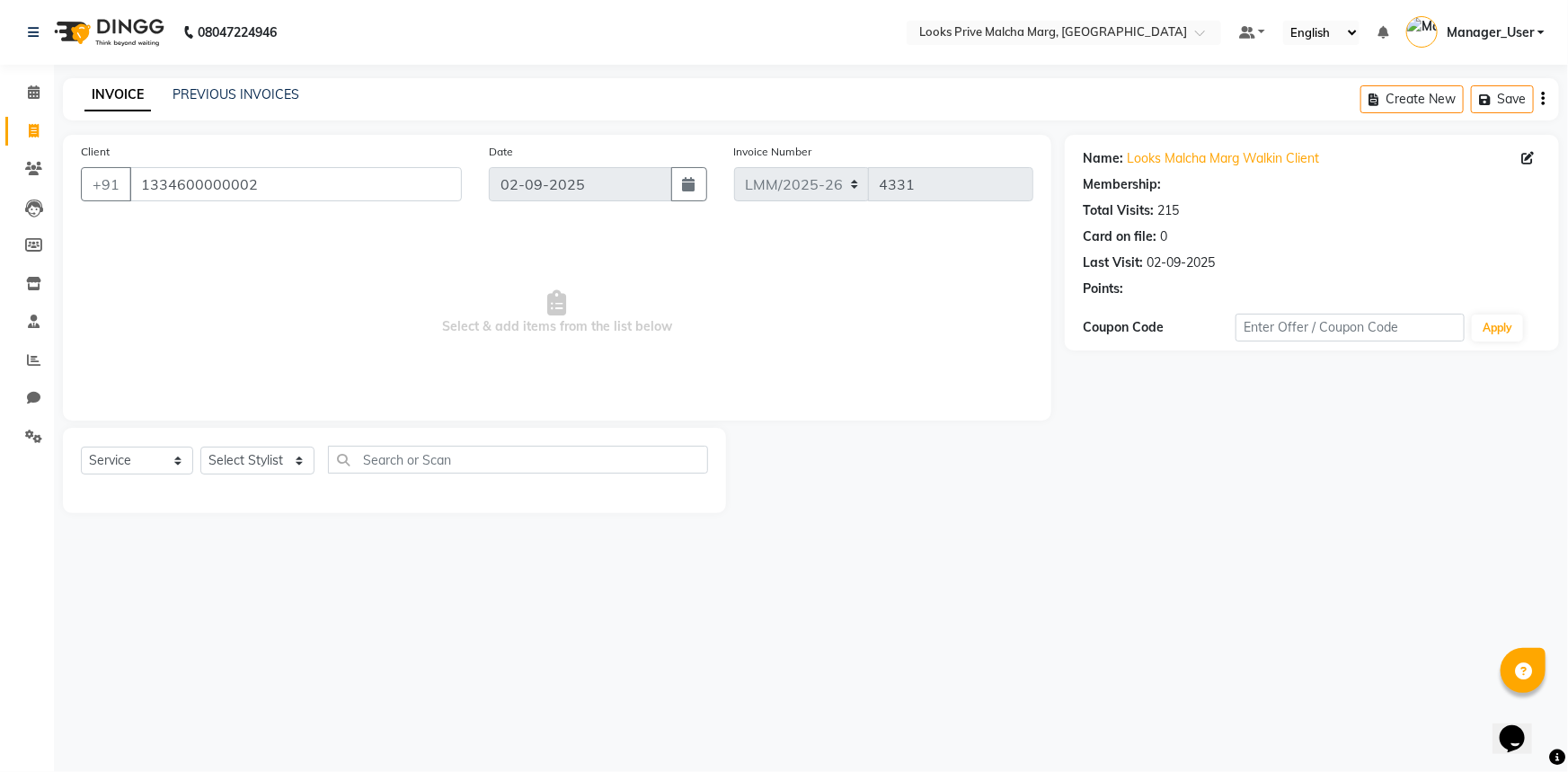
select select "1: Object"
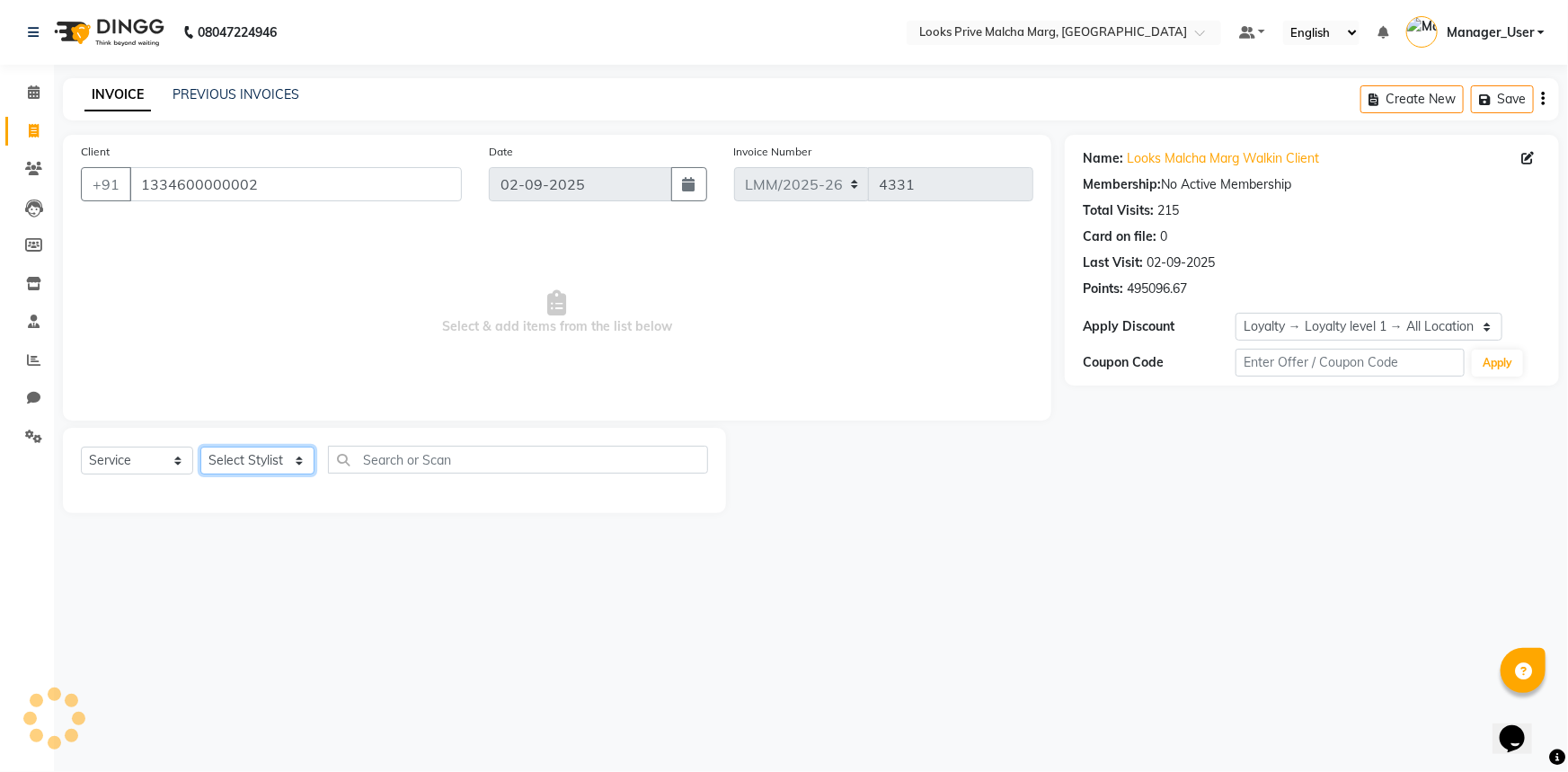
click at [309, 464] on select "Select Stylist [PERSON_NAME] Anas_Asst Counter_Sales Dharam_Pdct Hussain_Cr Jat…" at bounding box center [258, 460] width 114 height 28
select select "66962"
click at [201, 446] on select "Select Stylist [PERSON_NAME] Anas_Asst Counter_Sales Dharam_Pdct Hussain_Cr Jat…" at bounding box center [258, 460] width 114 height 28
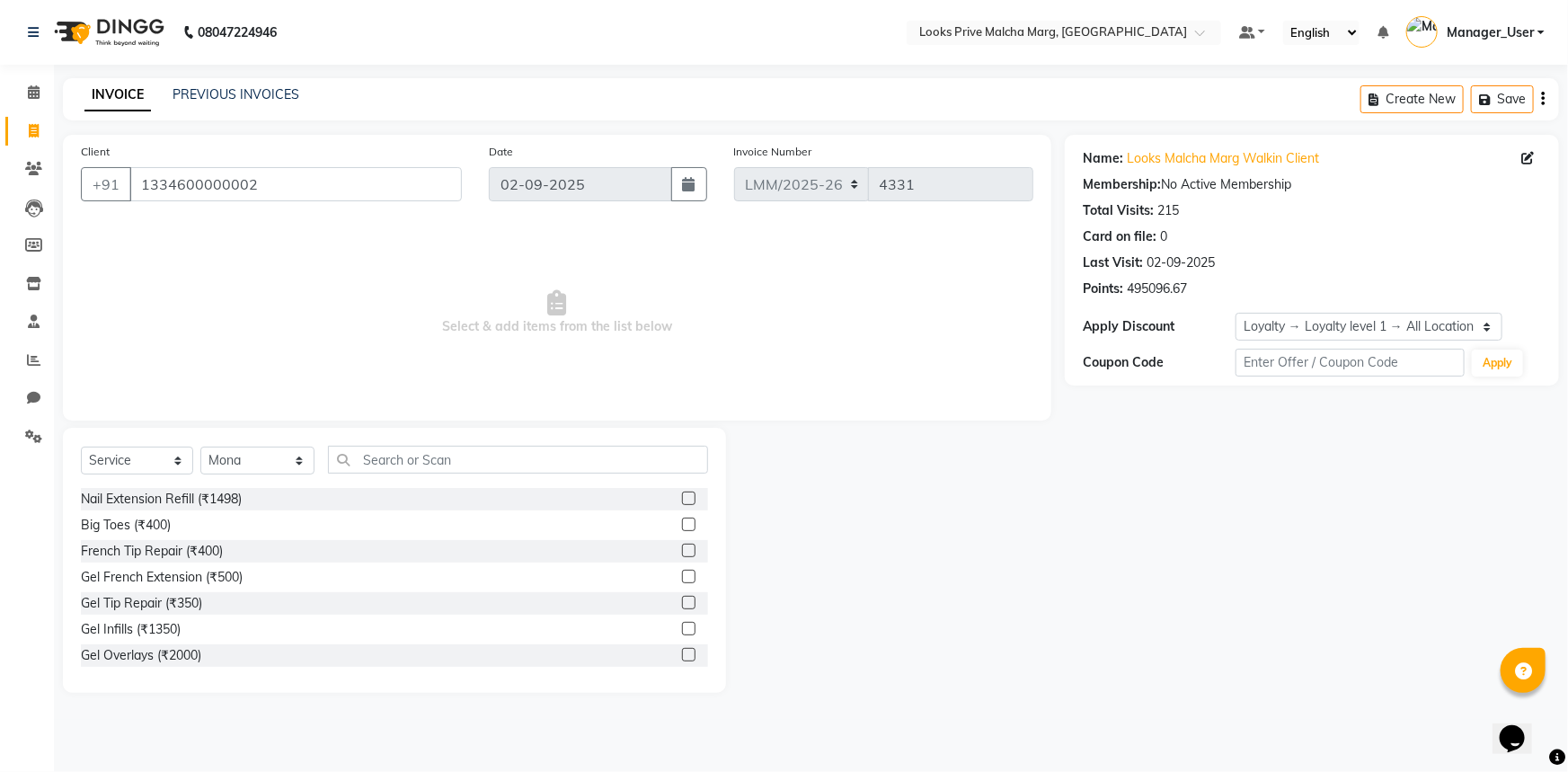
click at [523, 475] on div "Select Service Product Membership Package Voucher Prepaid Gift Card Select Styl…" at bounding box center [394, 466] width 627 height 43
click at [517, 466] on input "text" at bounding box center [517, 459] width 380 height 28
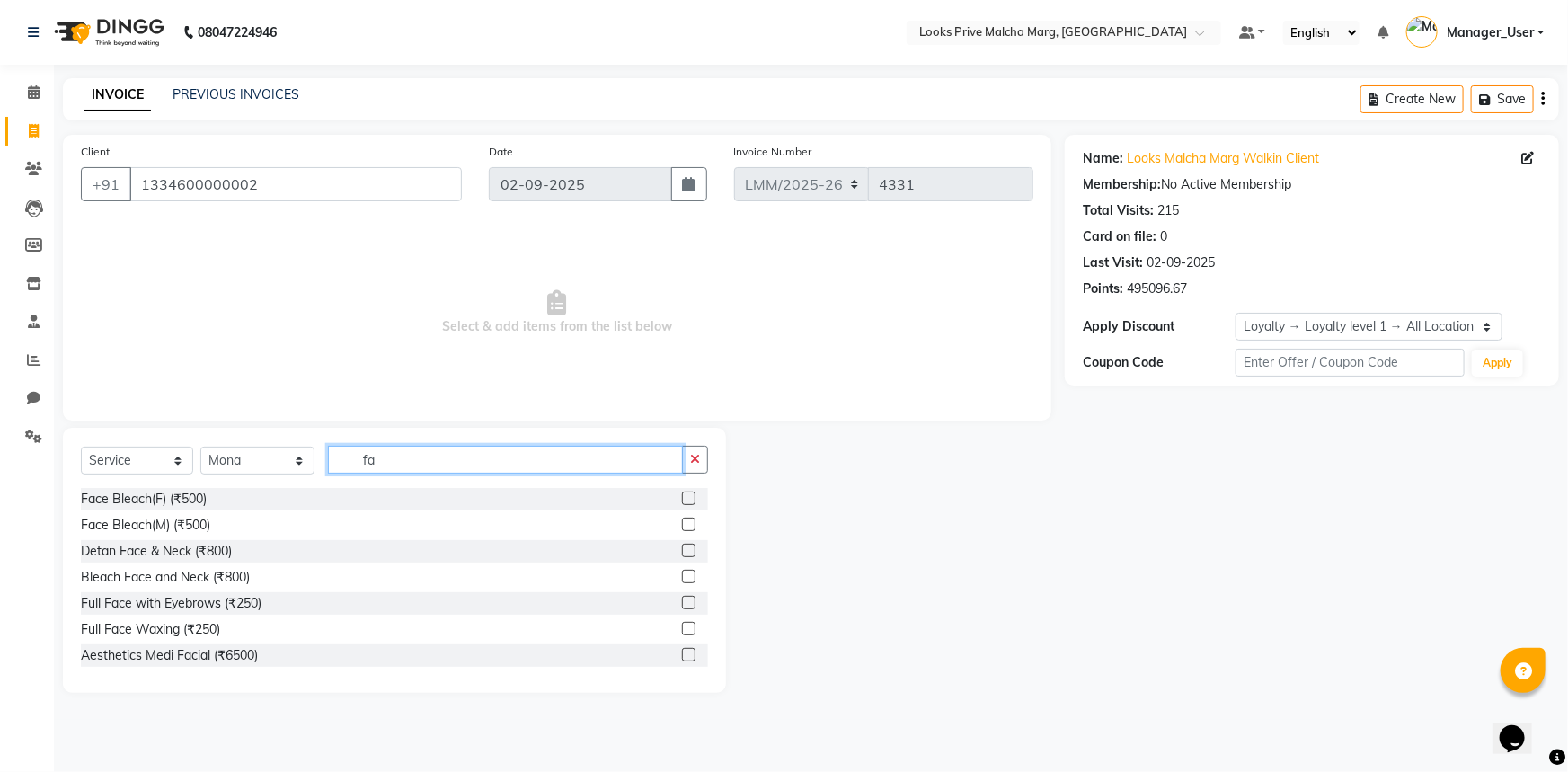
type input "f"
type input "der"
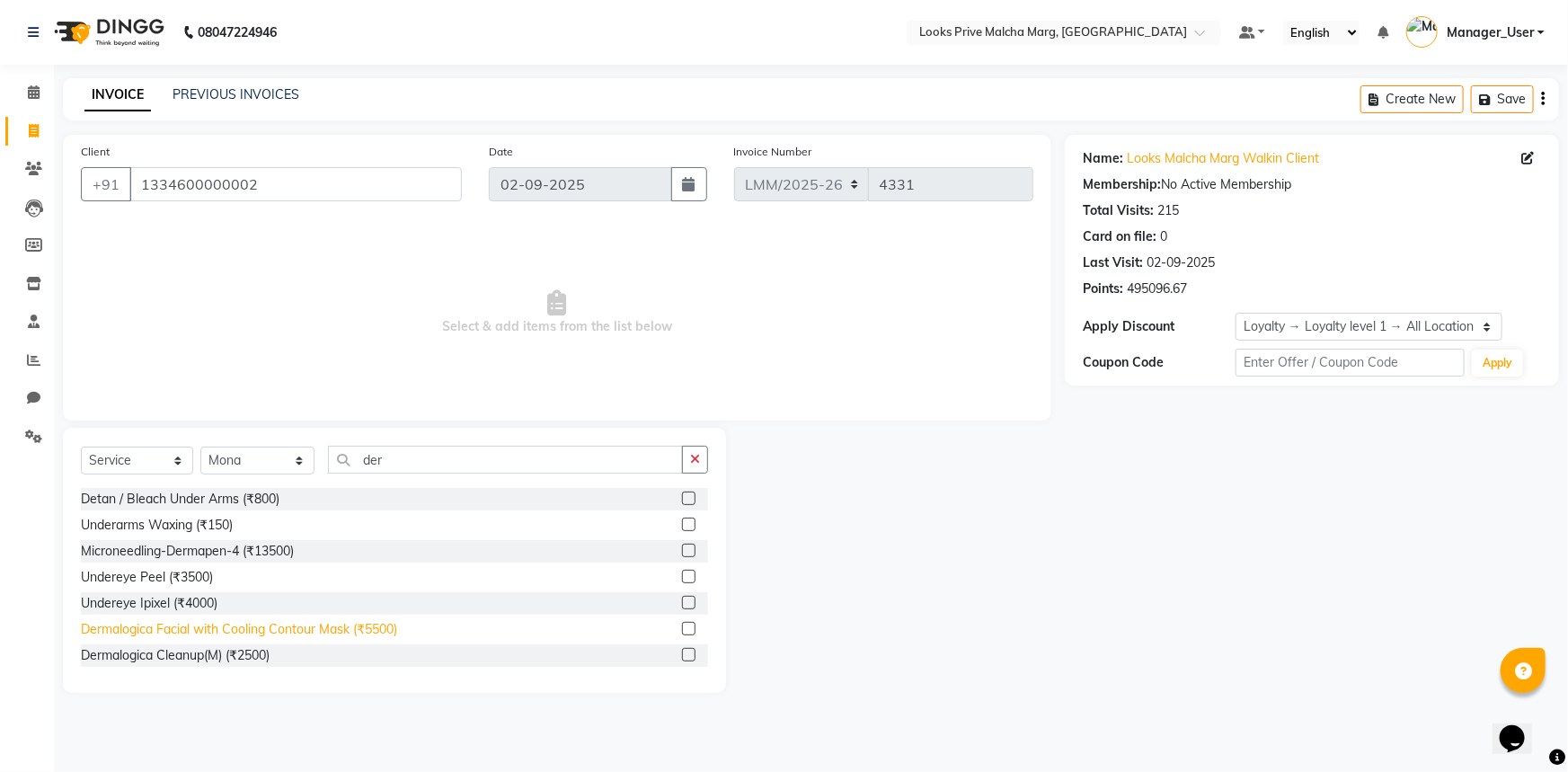
click at [254, 628] on div "Dermalogica Facial with Cooling Contour Mask (₹5500)" at bounding box center [239, 629] width 317 height 19
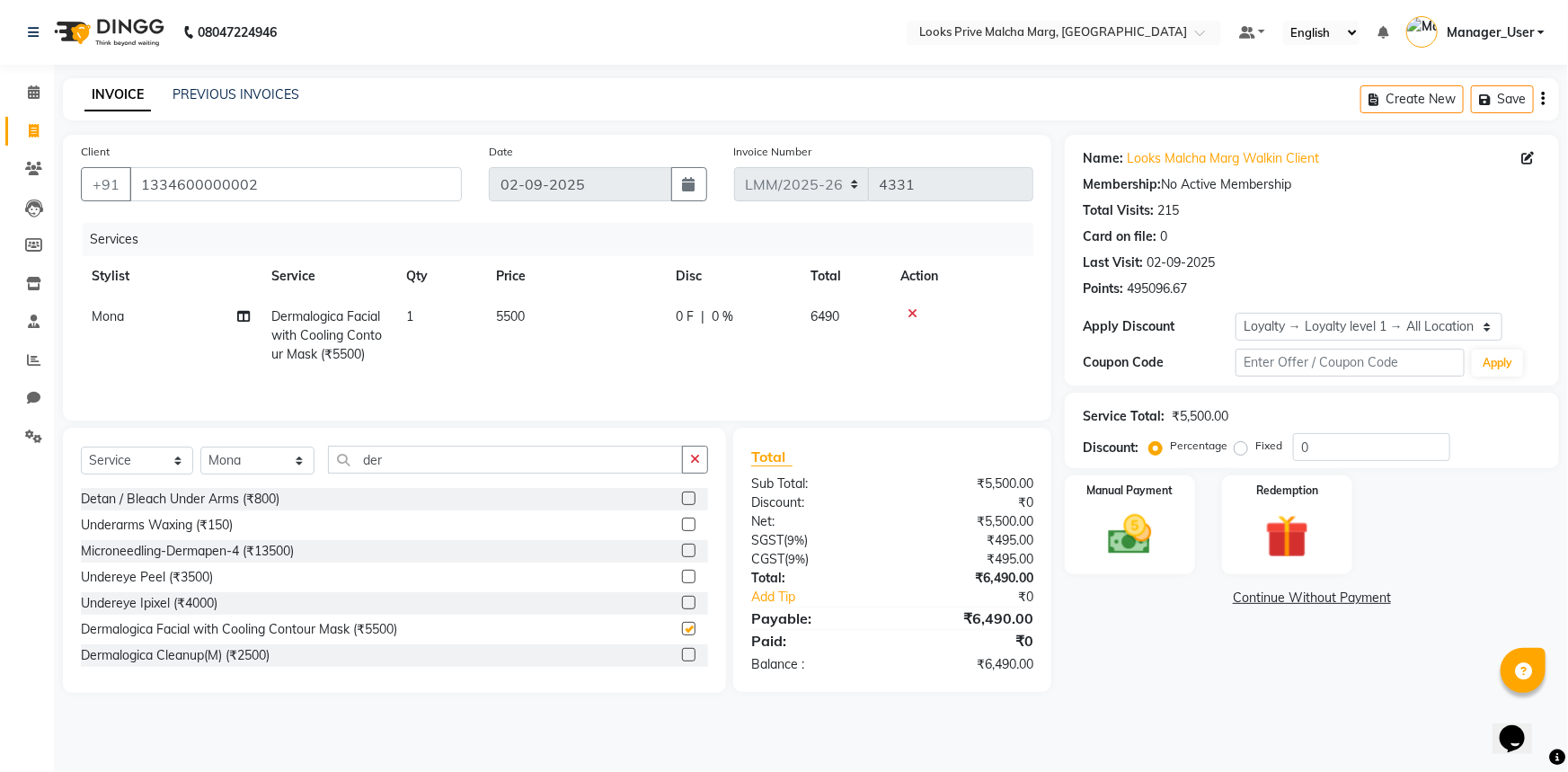
checkbox input "false"
click at [607, 304] on td "5500" at bounding box center [575, 336] width 180 height 78
select select "66962"
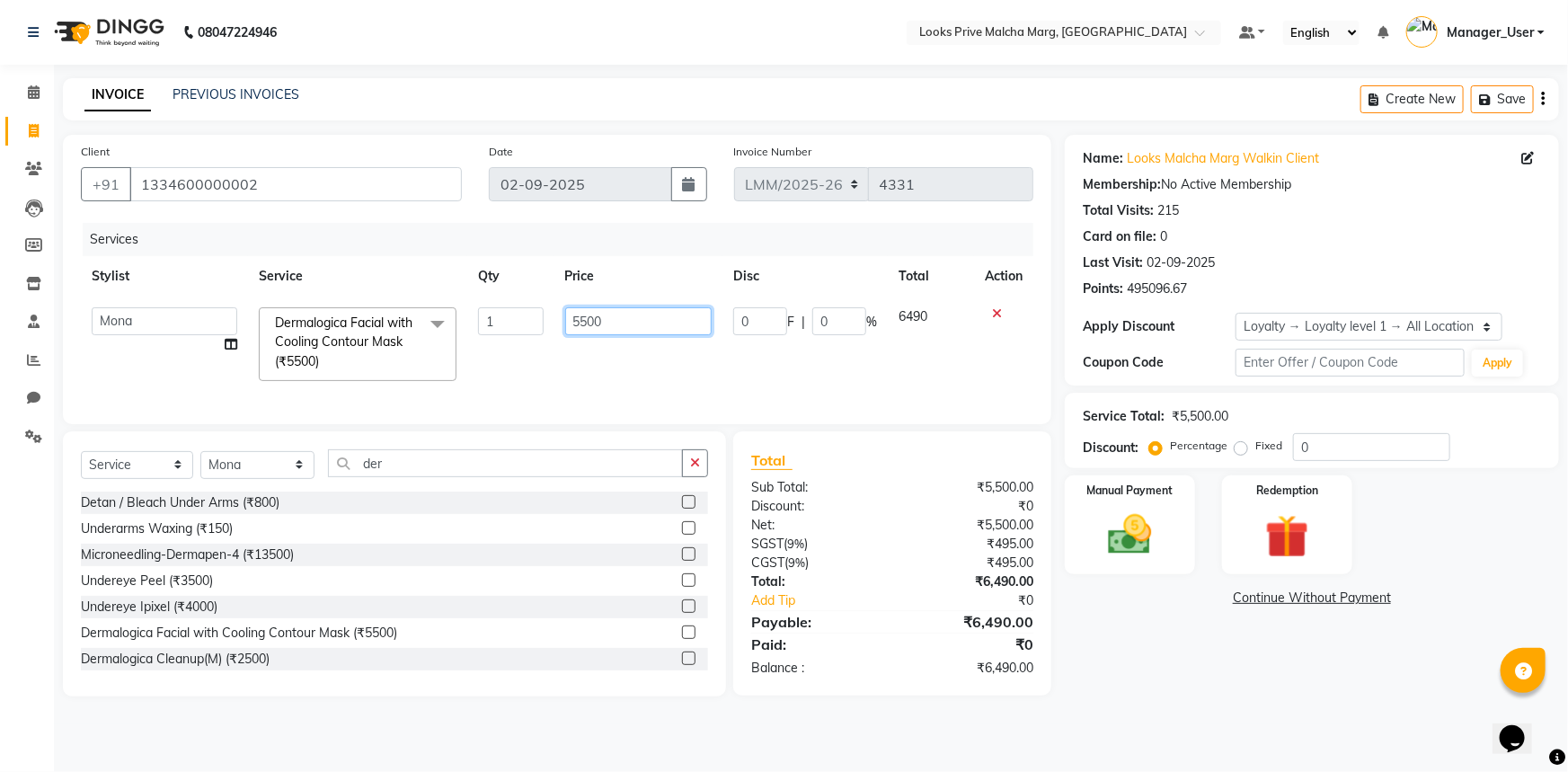
drag, startPoint x: 607, startPoint y: 304, endPoint x: 186, endPoint y: 294, distance: 421.1
click at [186, 294] on table "Stylist Service Qty Price Disc Total Action [PERSON_NAME] Anas_Asst Counter_Sal…" at bounding box center [557, 324] width 953 height 136
type input "8000"
click at [401, 476] on div "Select Service Product Membership Package Voucher Prepaid Gift Card Select Styl…" at bounding box center [394, 470] width 627 height 43
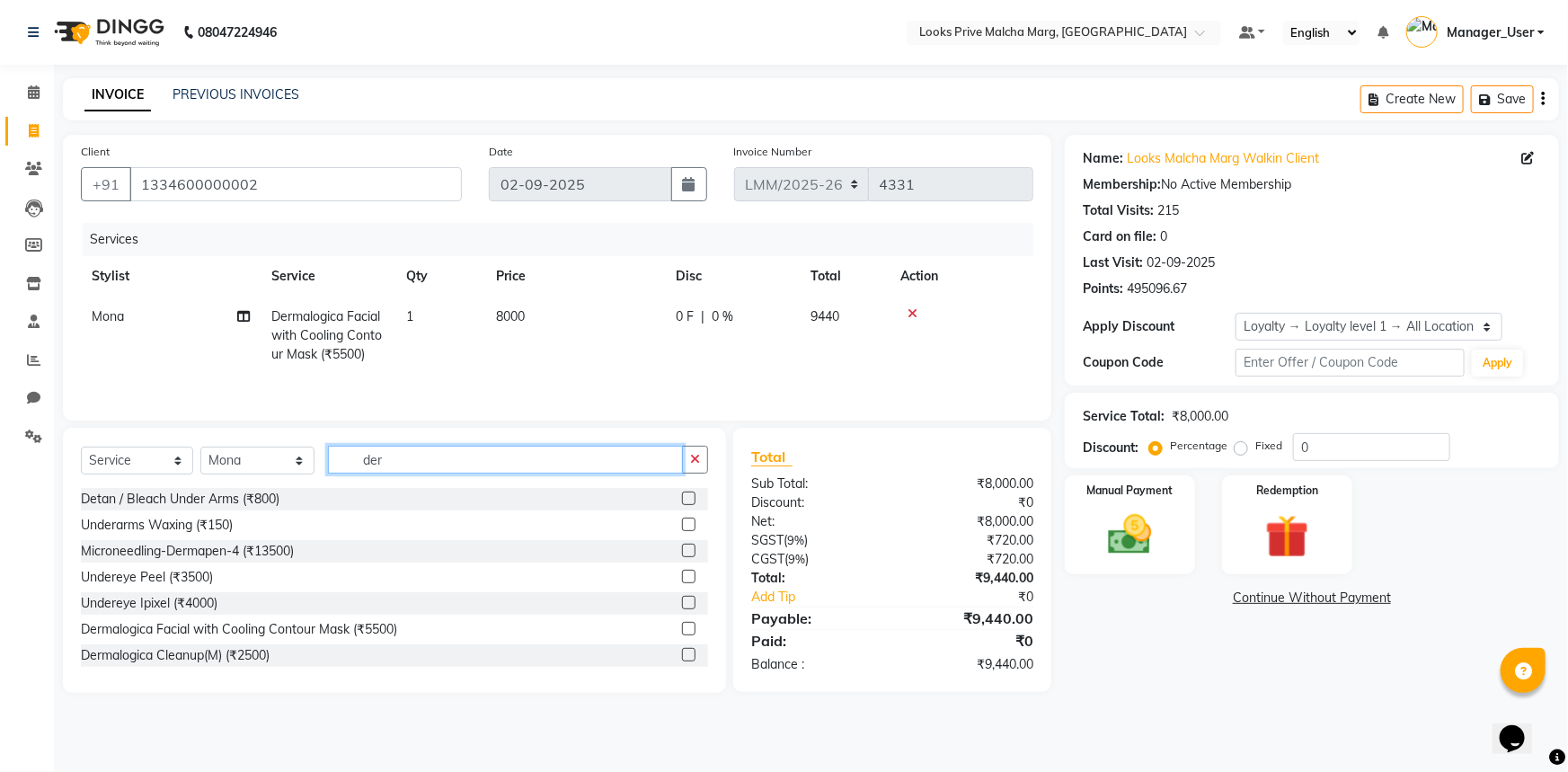
drag, startPoint x: 467, startPoint y: 460, endPoint x: 0, endPoint y: 447, distance: 467.2
click at [0, 447] on app-home "08047224946 Select Location × Looks Prive Malcha Marg, [GEOGRAPHIC_DATA] Defaul…" at bounding box center [784, 359] width 1568 height 719
type input "de"
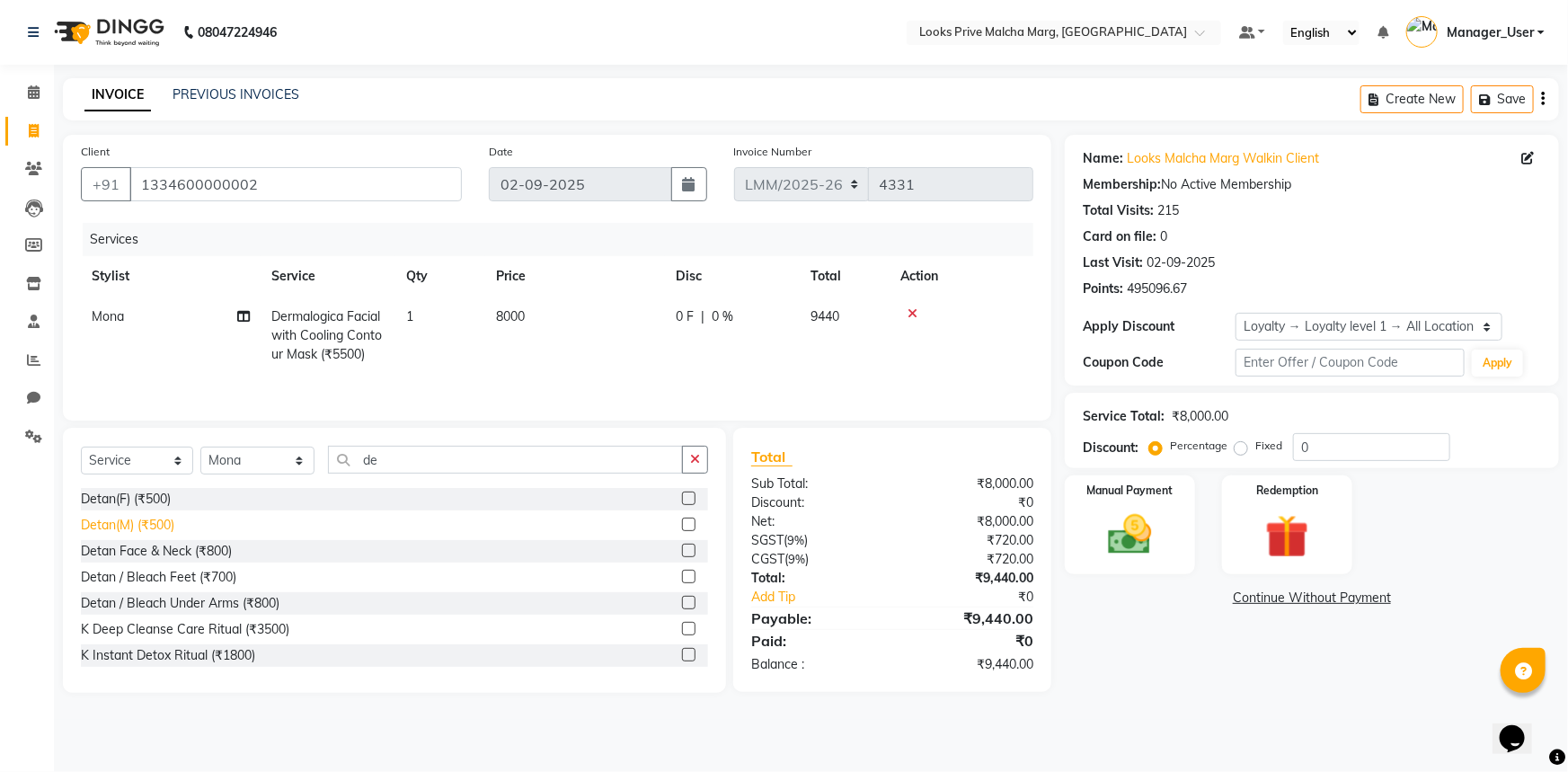
click at [165, 528] on div "Detan(M) (₹500)" at bounding box center [127, 524] width 93 height 19
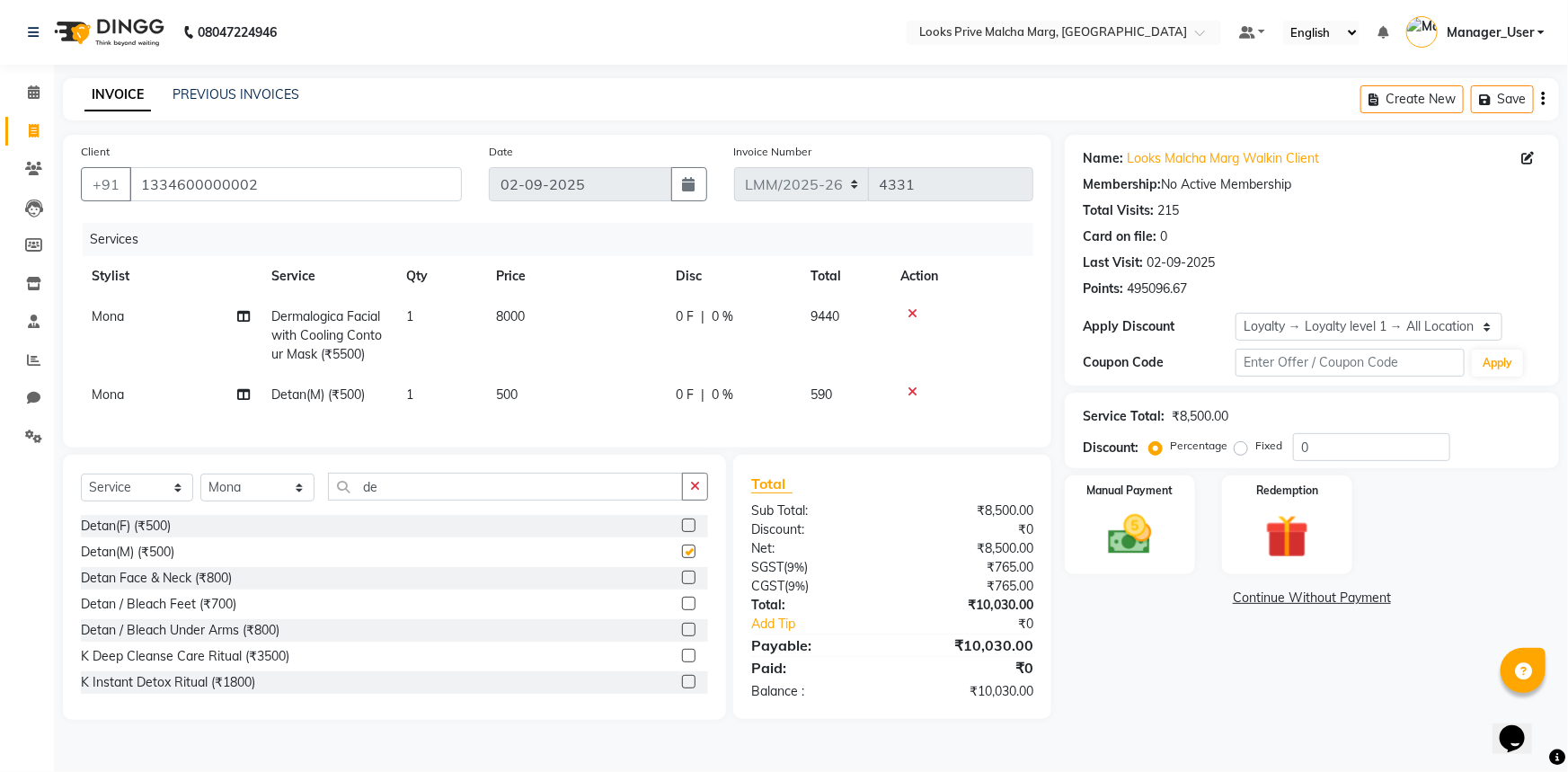
checkbox input "false"
click at [569, 396] on td "500" at bounding box center [575, 395] width 180 height 41
select select "66962"
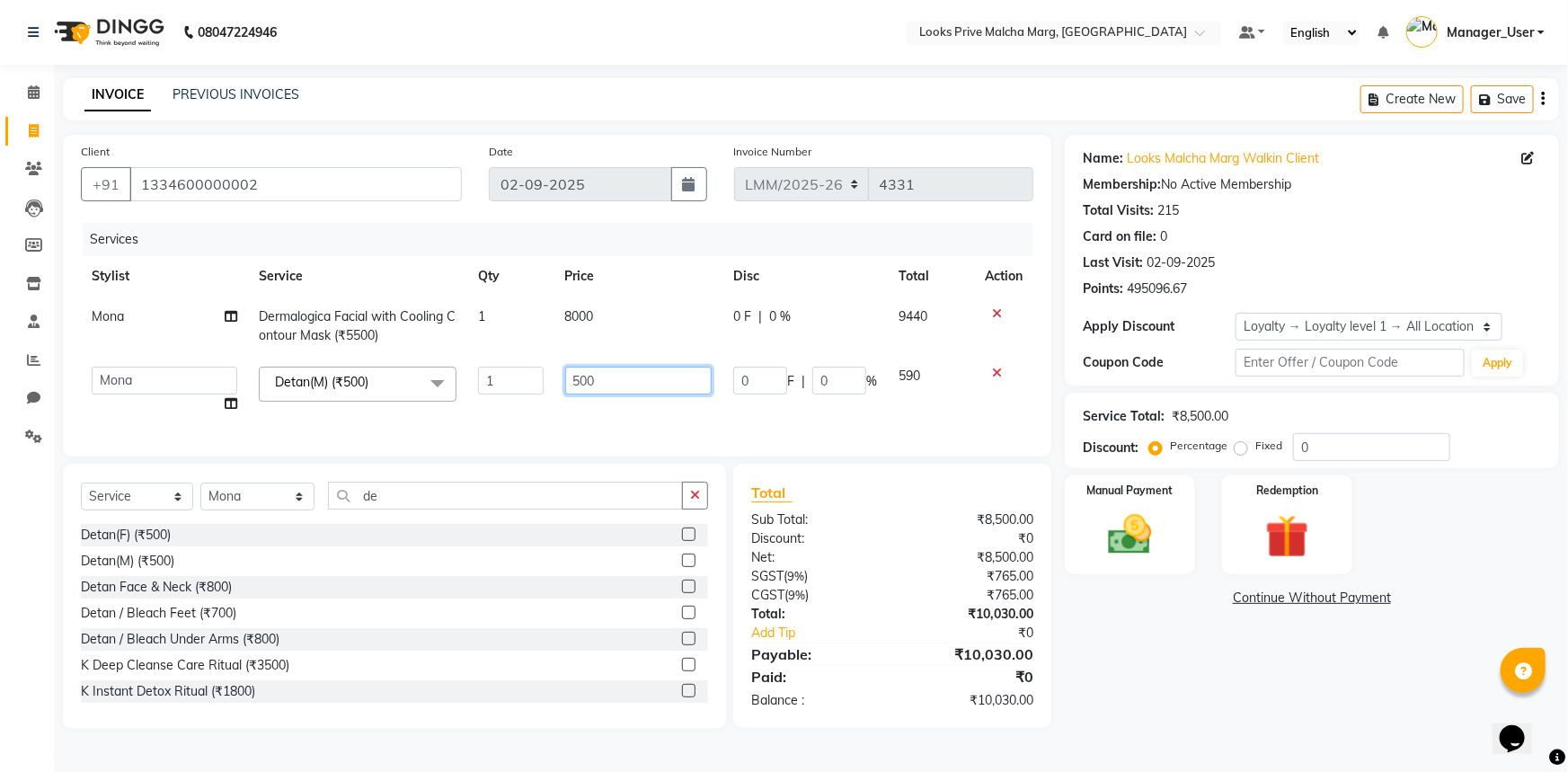
drag, startPoint x: 369, startPoint y: 357, endPoint x: 354, endPoint y: 357, distance: 15.0
click at [354, 357] on tr "[PERSON_NAME] Anas_Asst Counter_Sales Dharam_Pdct Hussain_Cr Jatin_Asst Leiya M…" at bounding box center [557, 389] width 953 height 68
type input "2000"
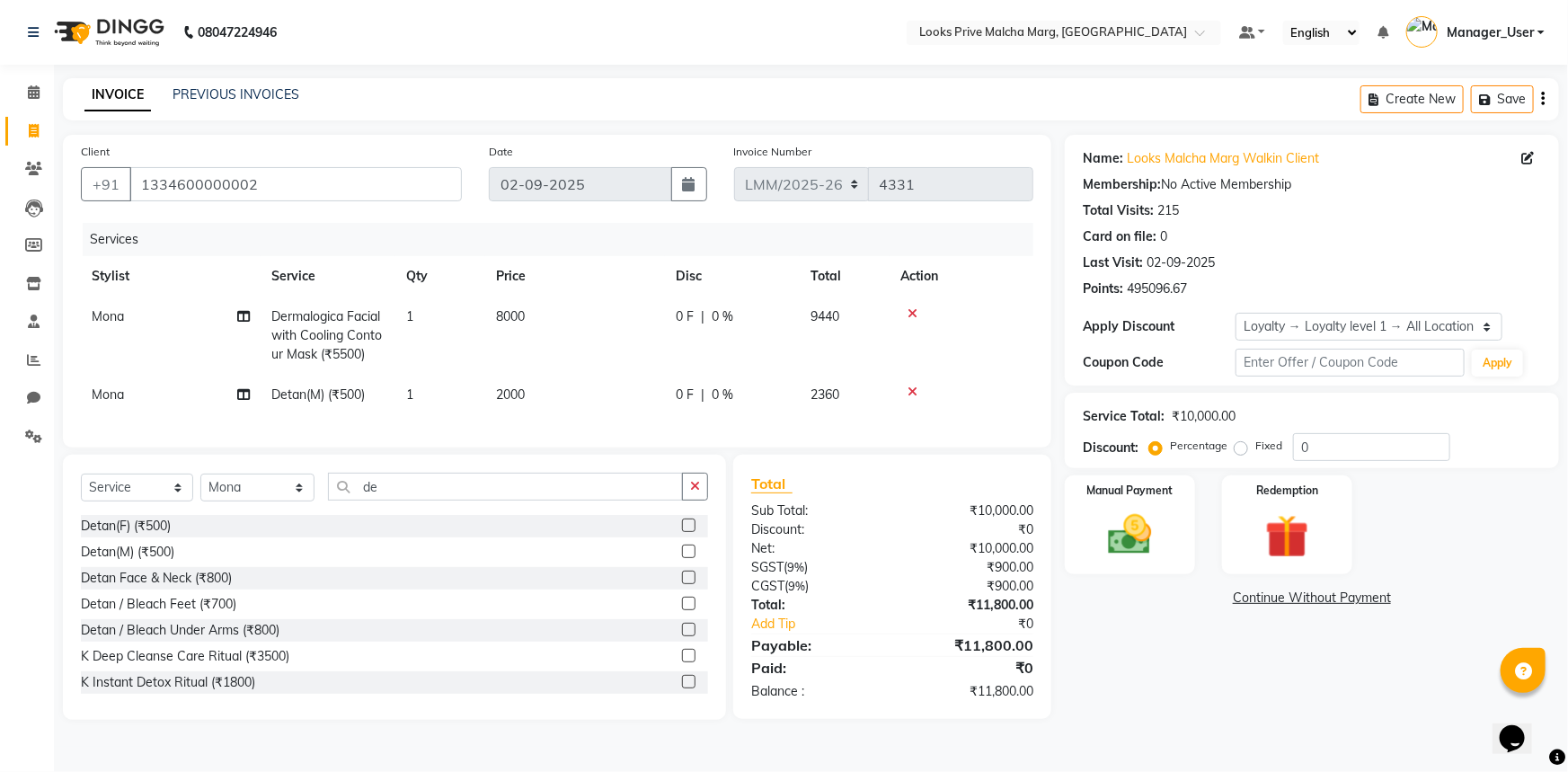
click at [616, 415] on div "Services Stylist Service Qty Price Disc Total Action [PERSON_NAME] Dermalogica …" at bounding box center [557, 327] width 953 height 207
click at [41, 135] on span at bounding box center [34, 132] width 32 height 21
select select "service"
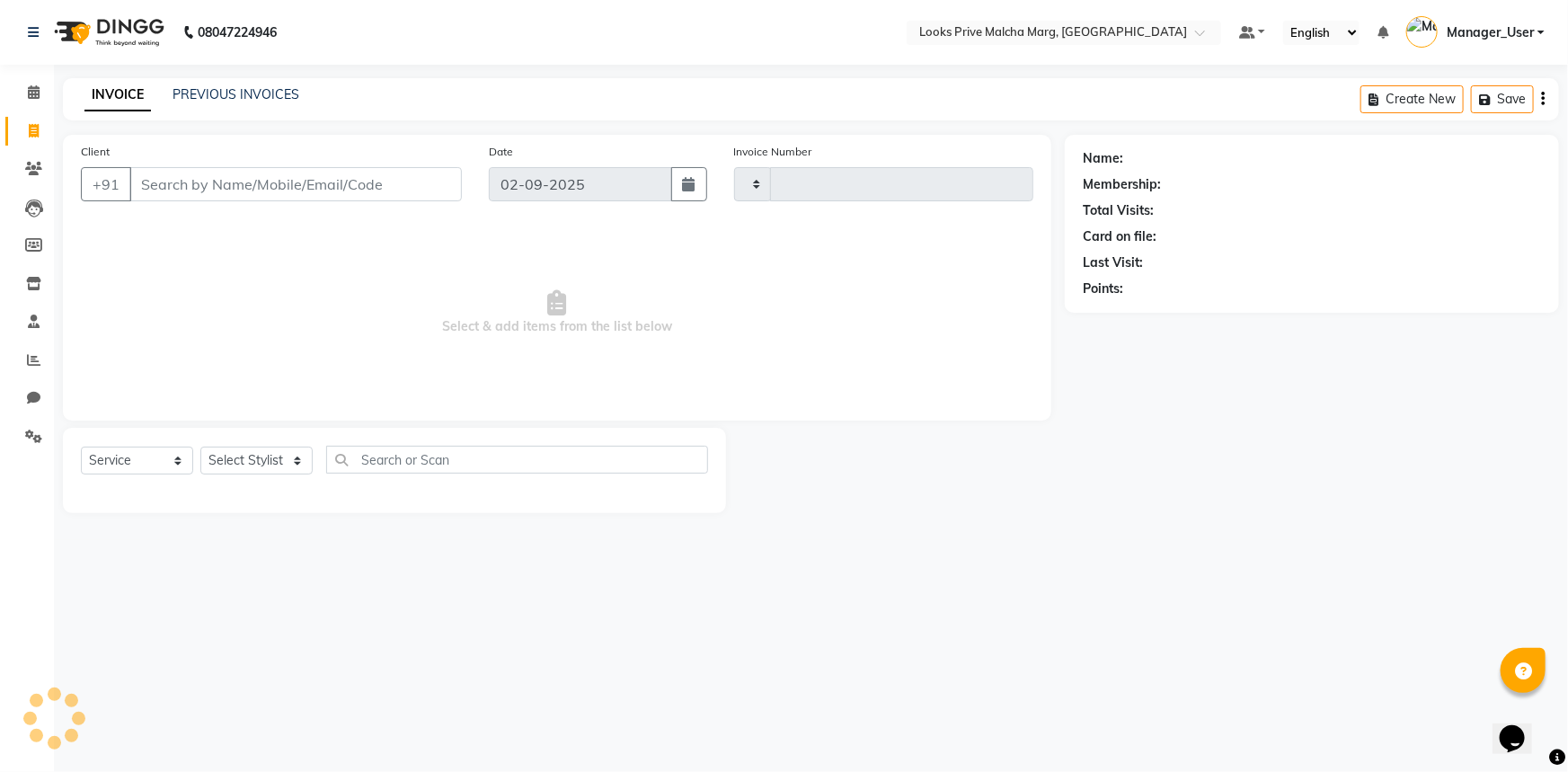
type input "4331"
select select "7648"
click at [24, 88] on span at bounding box center [34, 93] width 32 height 21
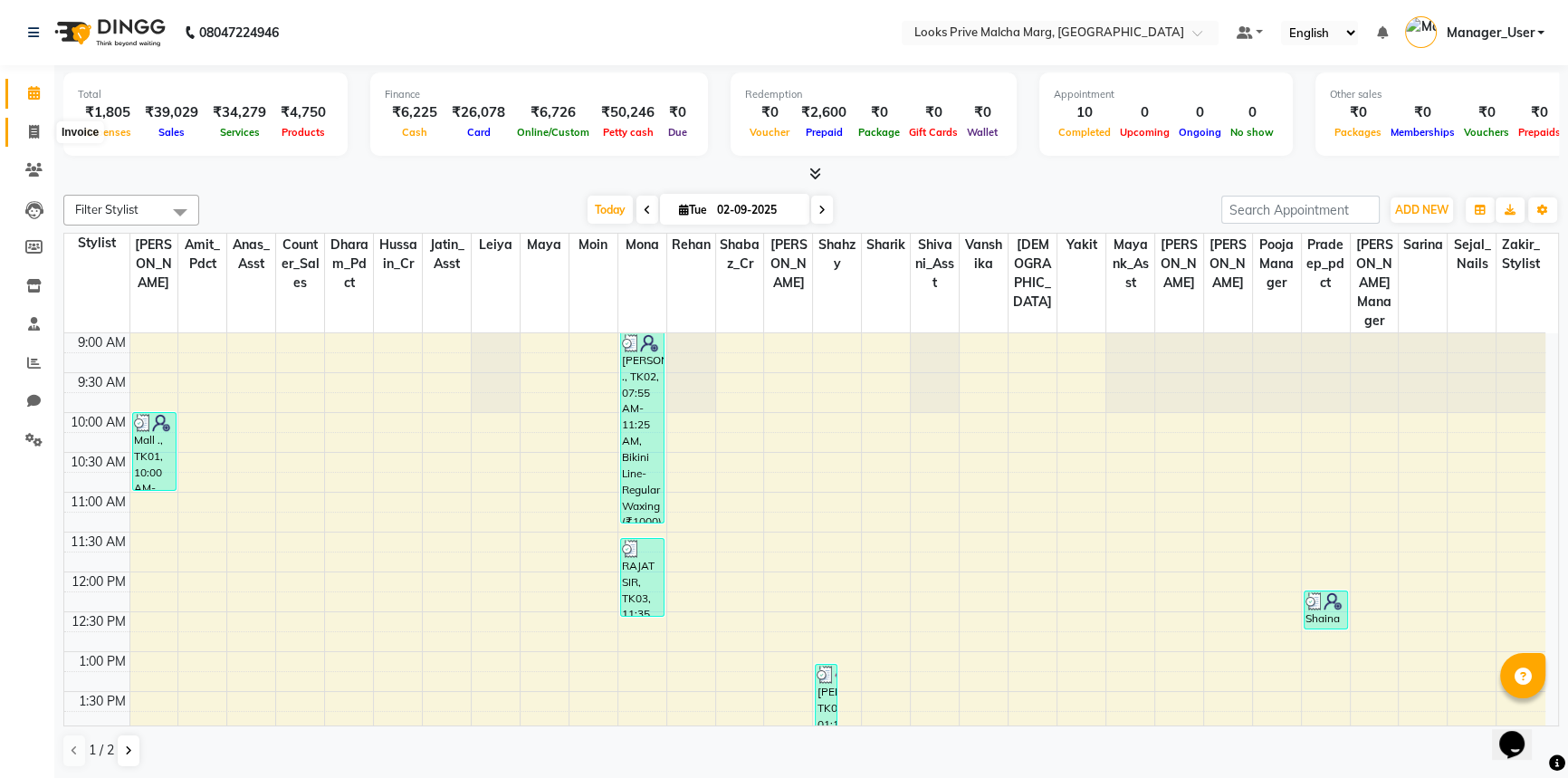
click at [29, 129] on icon at bounding box center [34, 132] width 10 height 14
select select "service"
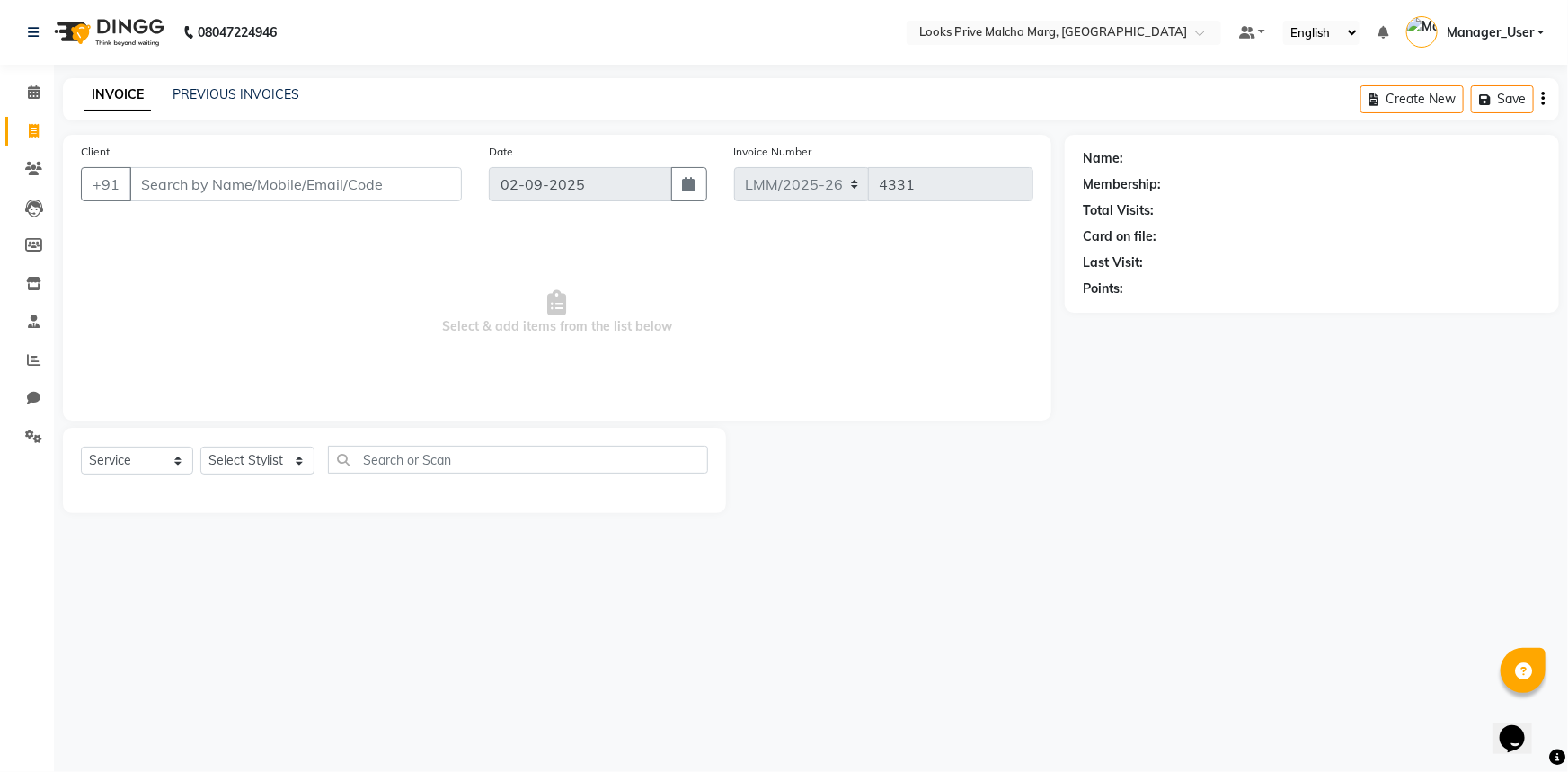
click at [203, 165] on div "Client +91" at bounding box center [271, 178] width 408 height 73
drag, startPoint x: 172, startPoint y: 192, endPoint x: 184, endPoint y: 189, distance: 12.4
click at [183, 189] on input "Client" at bounding box center [296, 184] width 332 height 34
type input "9811702194"
select select "1: Object"
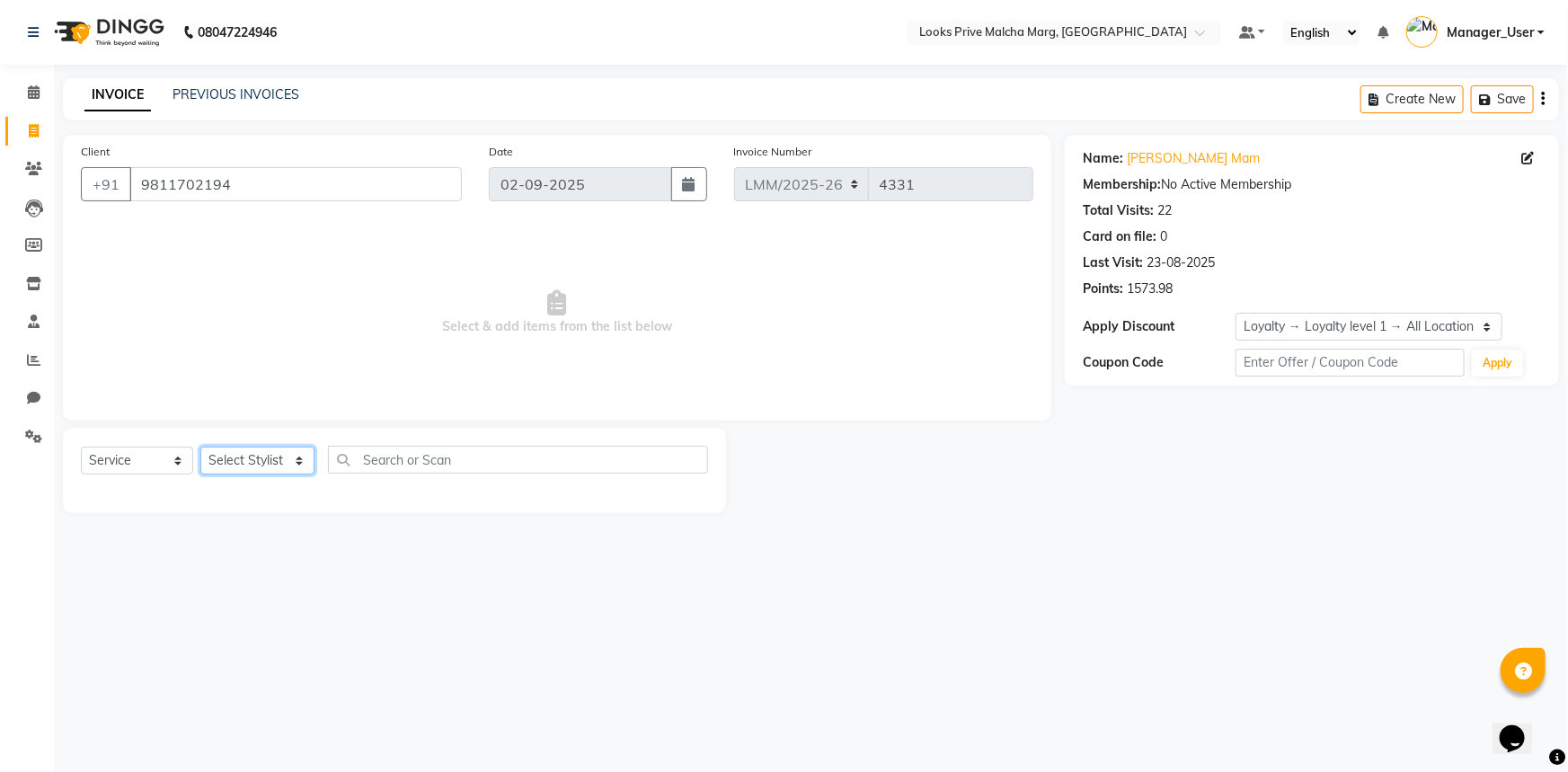
click at [289, 471] on select "Select Stylist Amir Amit_Pdct Anas_Asst Counter_Sales Dharam_Pdct Hussain_Cr Ja…" at bounding box center [258, 460] width 114 height 28
select select "66957"
click at [201, 446] on select "Select Stylist Amir Amit_Pdct Anas_Asst Counter_Sales Dharam_Pdct Hussain_Cr Ja…" at bounding box center [258, 460] width 114 height 28
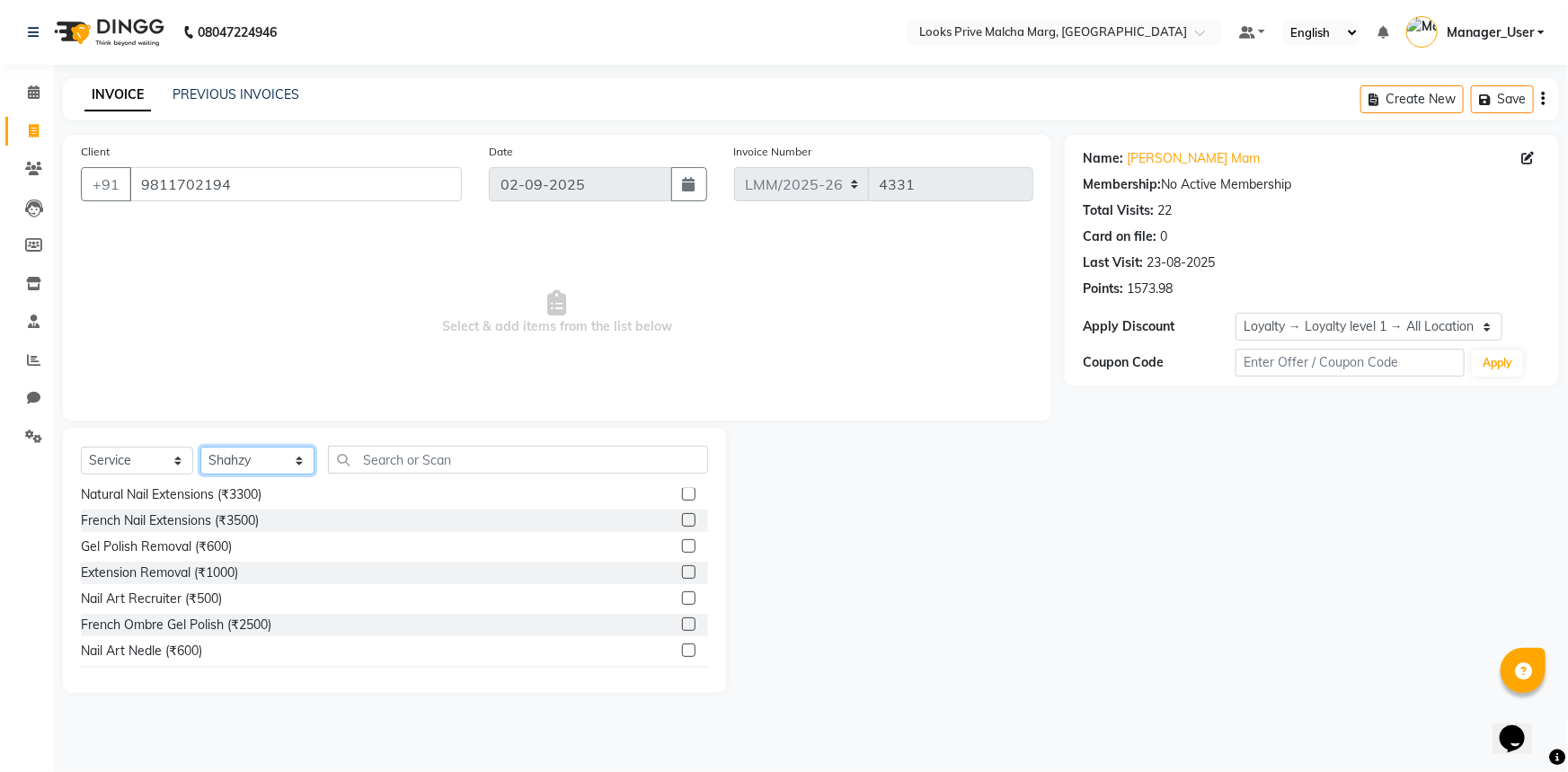
scroll to position [244, 0]
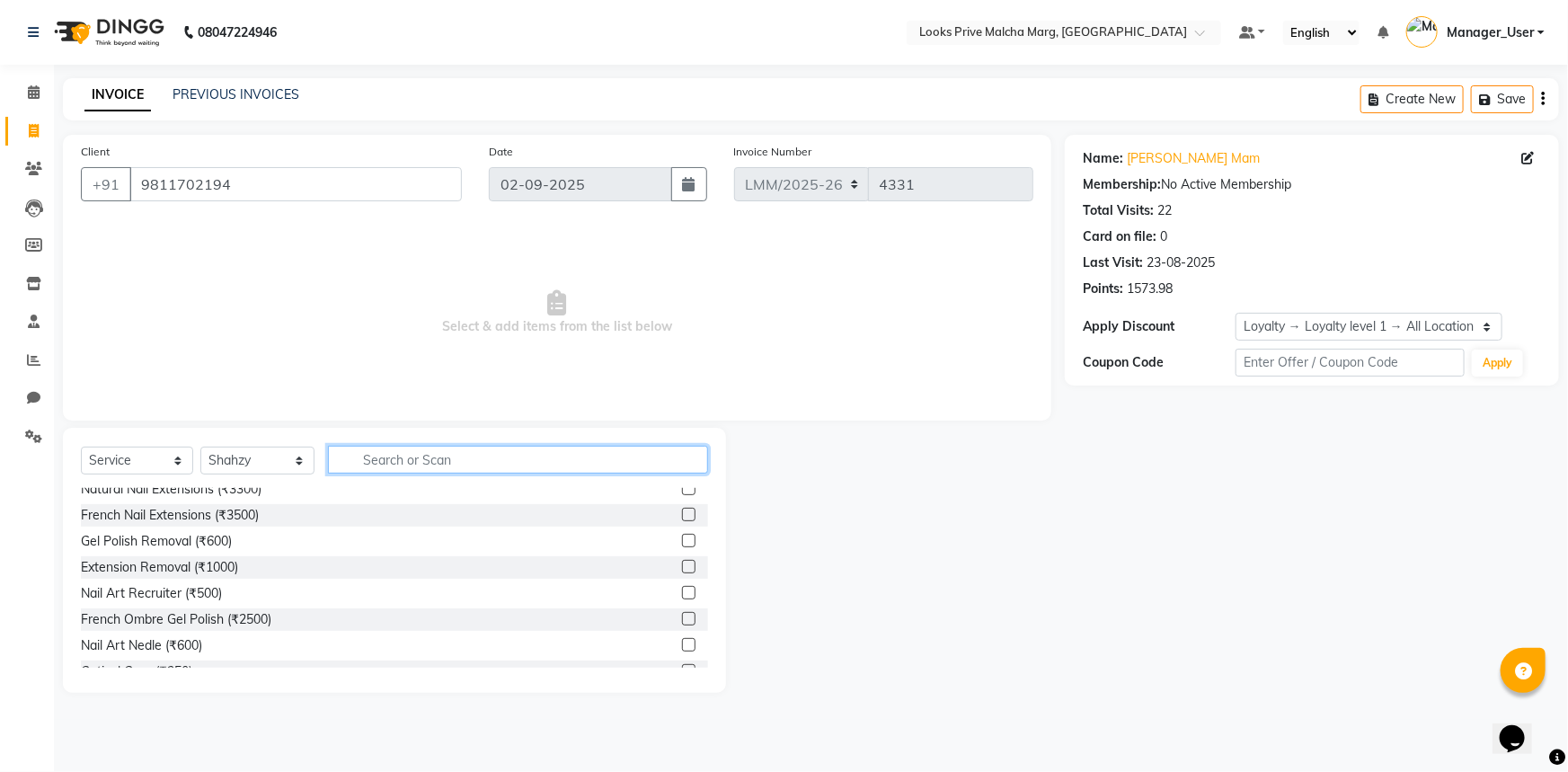
click at [452, 453] on input "text" at bounding box center [517, 459] width 380 height 28
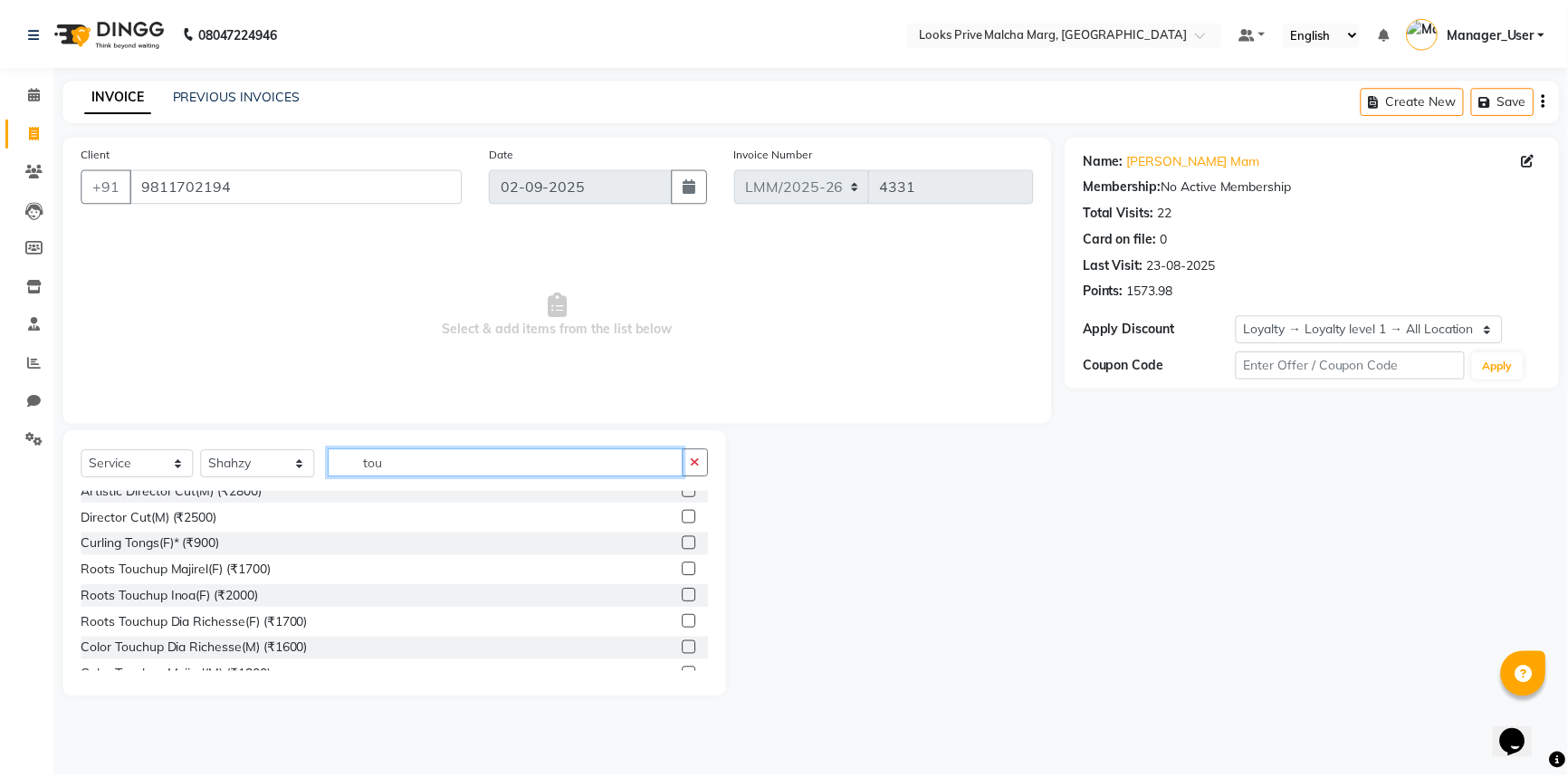
scroll to position [0, 0]
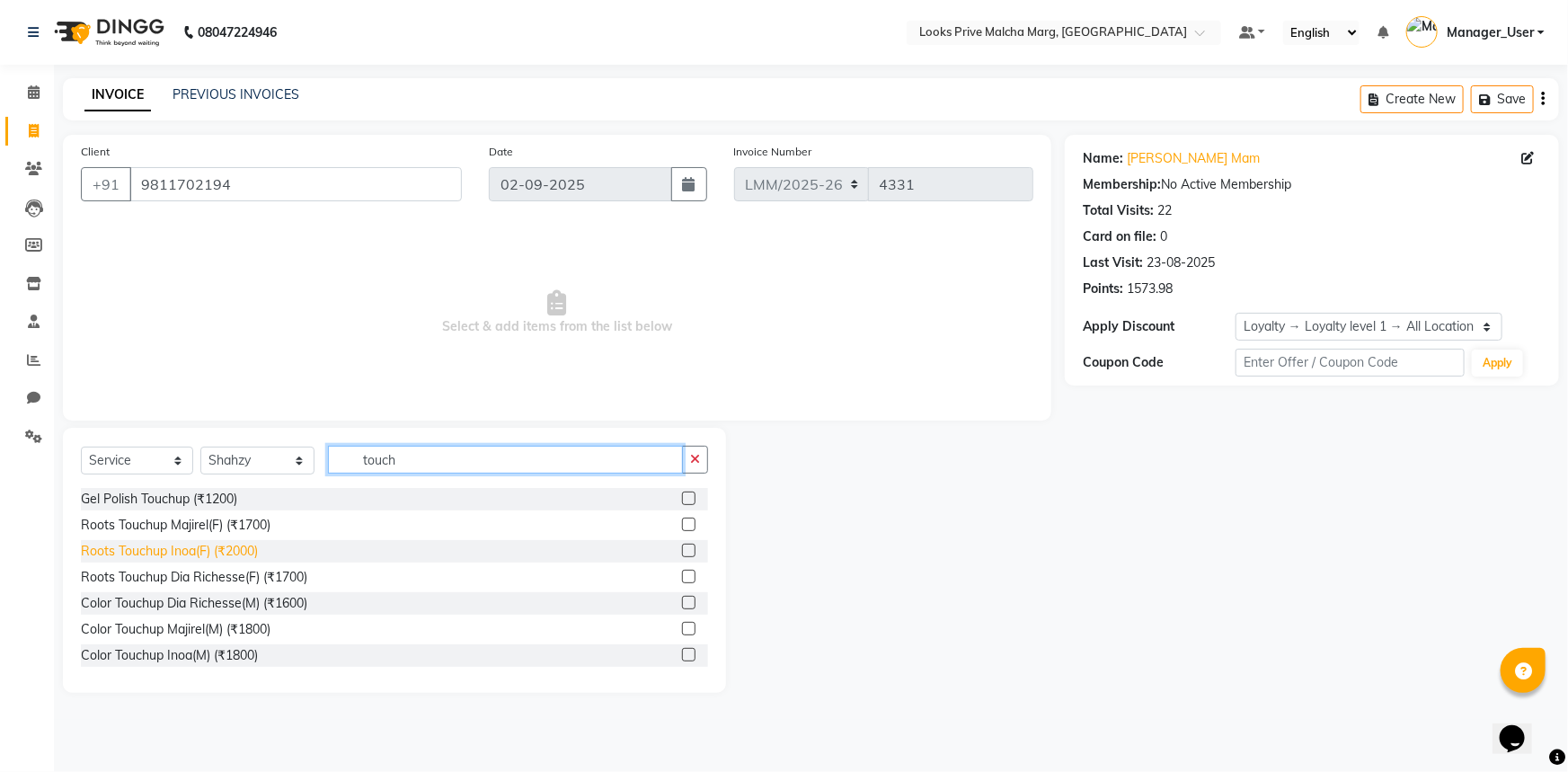
type input "touch"
click at [150, 557] on div "Roots Touchup Inoa(F) (₹2000)" at bounding box center [169, 551] width 177 height 19
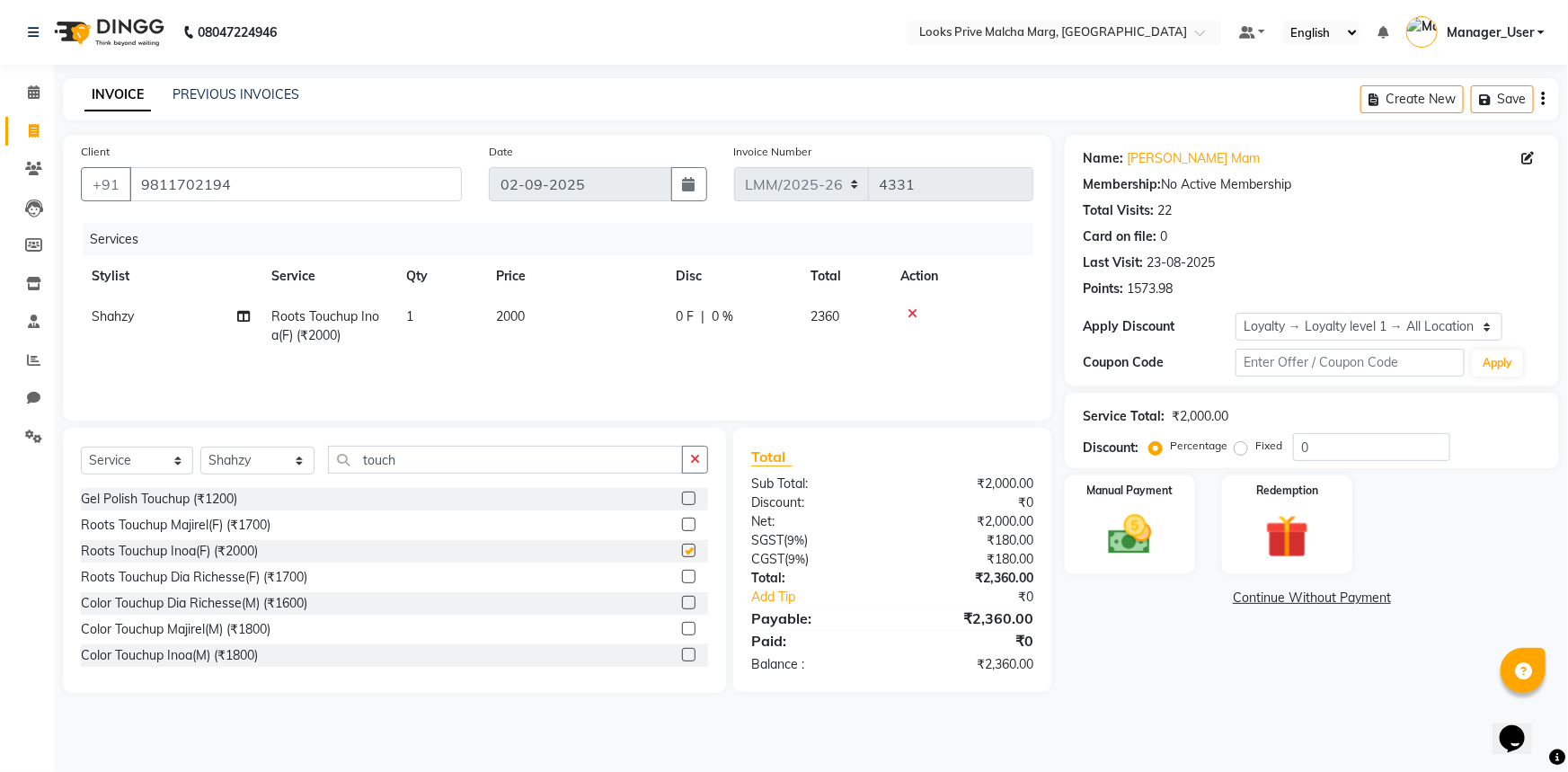
checkbox input "false"
click at [589, 333] on td "2000" at bounding box center [575, 326] width 180 height 59
select select "66957"
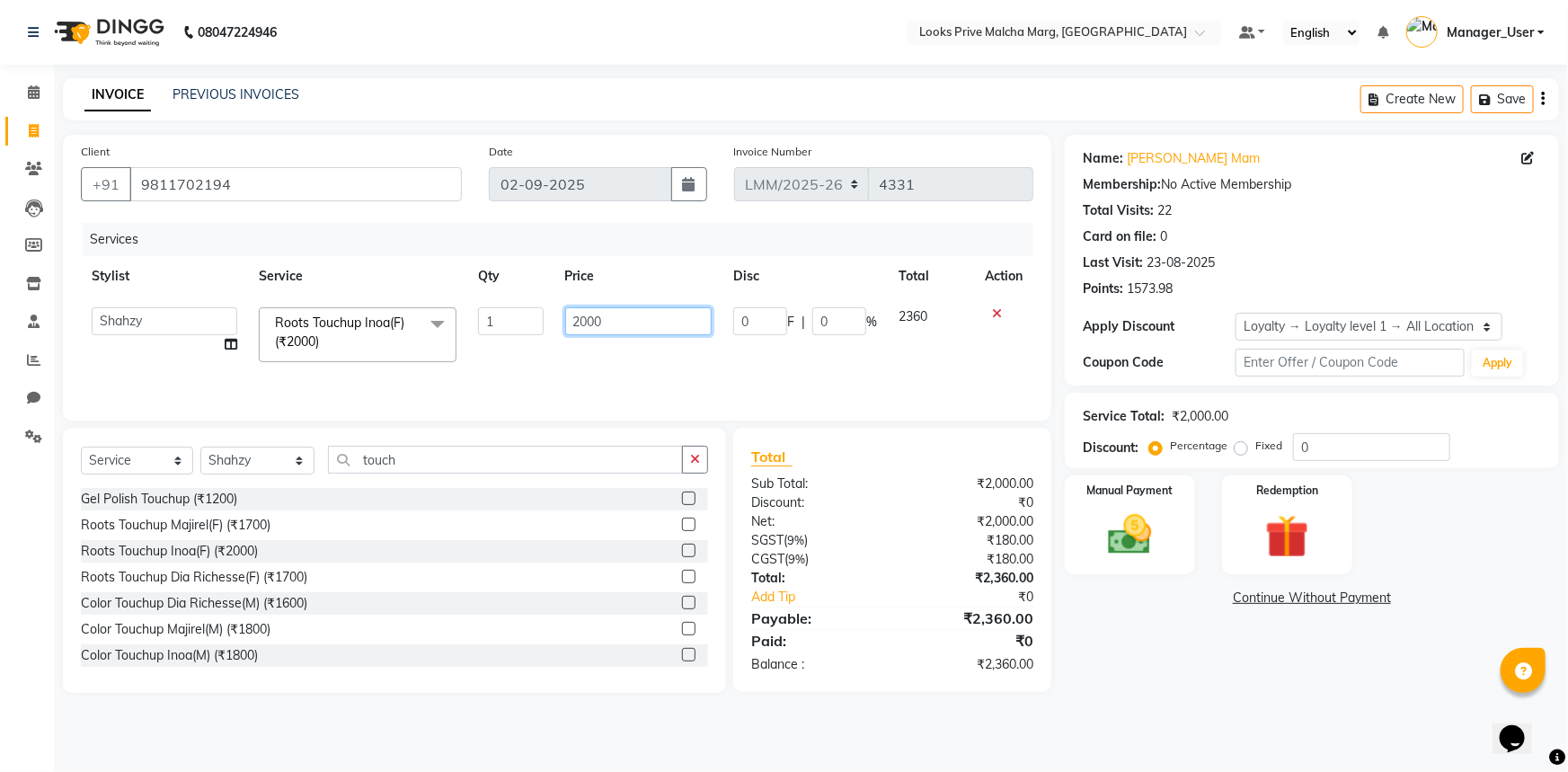
drag, startPoint x: 618, startPoint y: 323, endPoint x: 289, endPoint y: 327, distance: 329.0
click at [289, 327] on tr "Amir Amit_Pdct Anas_Asst Counter_Sales Dharam_Pdct Hussain_Cr Jatin_Asst Leiya …" at bounding box center [557, 335] width 953 height 76
type input "2100"
click at [488, 365] on div "Services Stylist Service Qty Price Disc Total Action Amir Amit_Pdct Anas_Asst C…" at bounding box center [557, 313] width 953 height 180
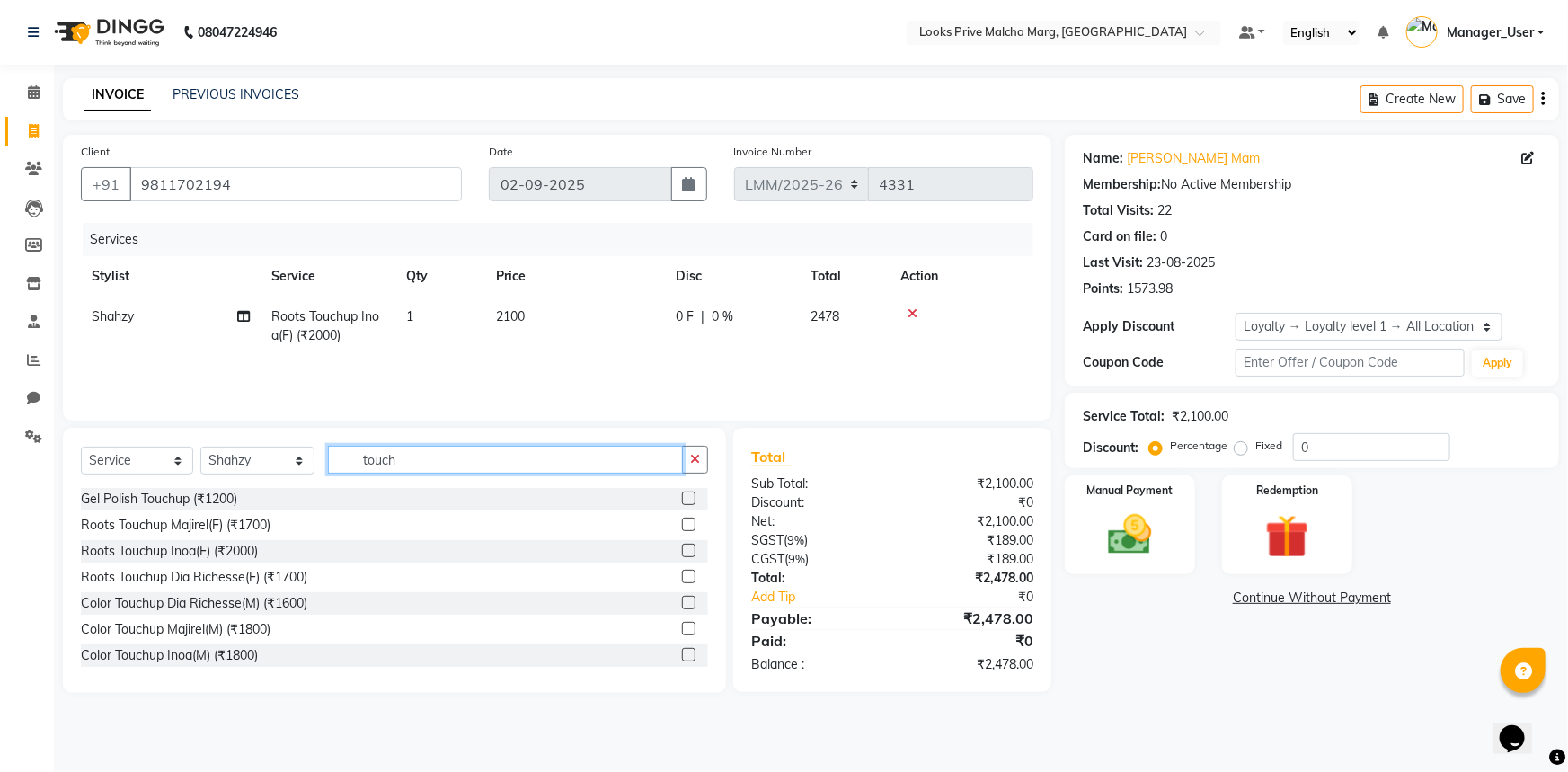
click at [411, 458] on input "touch" at bounding box center [505, 459] width 355 height 28
type input "t"
type input "foot"
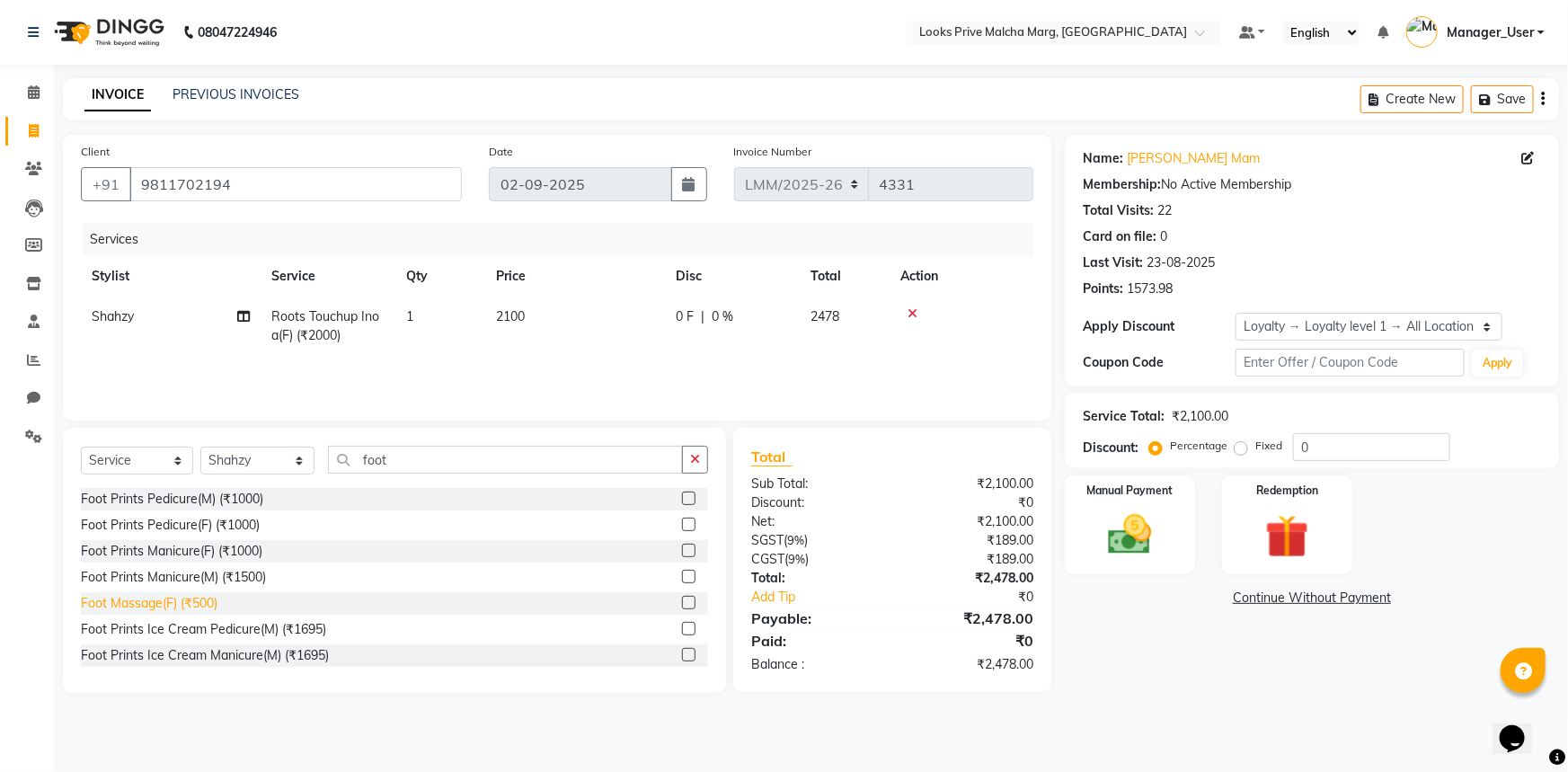
click at [130, 597] on div "Foot Massage(F) (₹500)" at bounding box center [149, 603] width 137 height 19
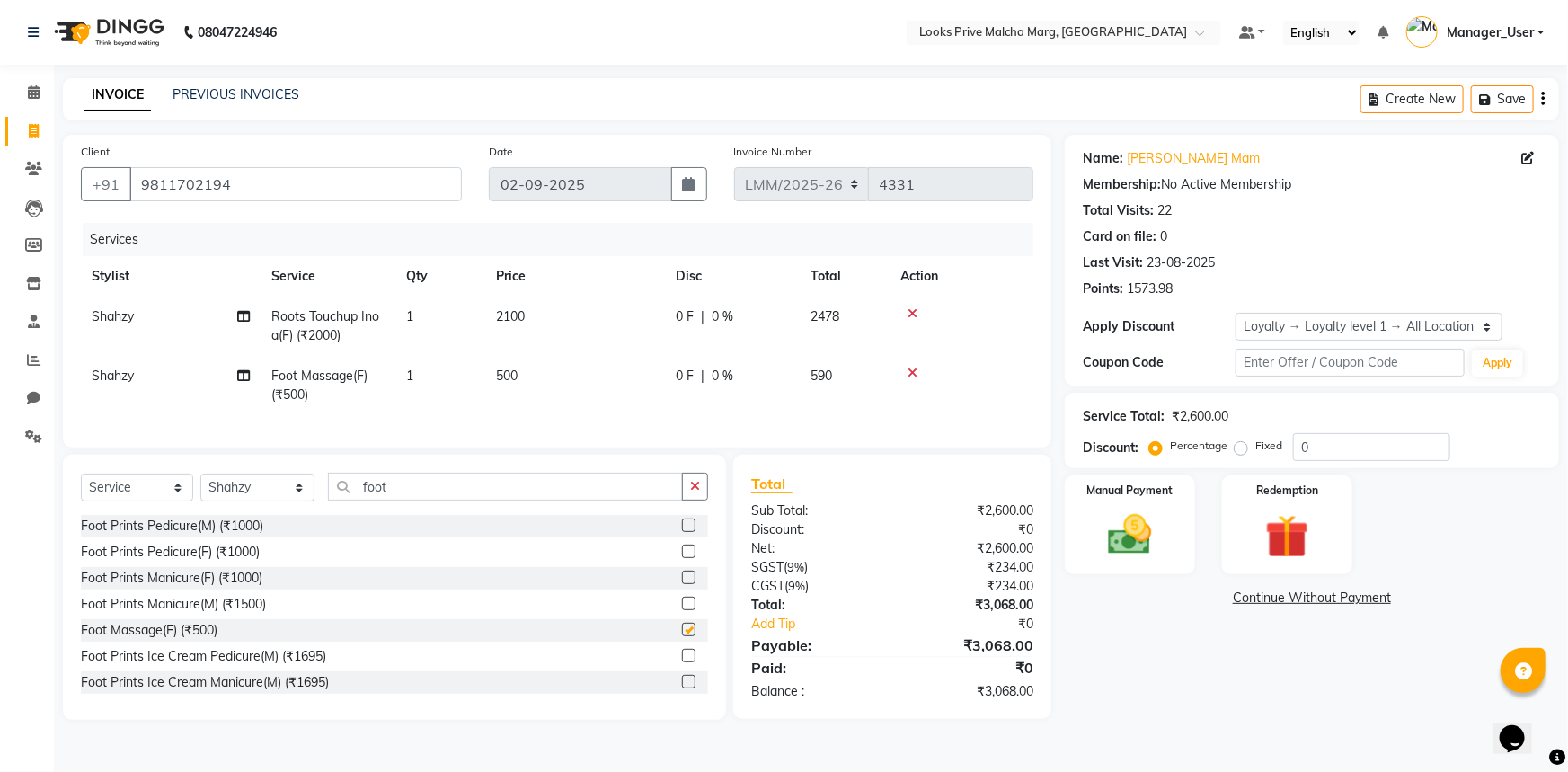
checkbox input "false"
drag, startPoint x: 46, startPoint y: 384, endPoint x: 926, endPoint y: 109, distance: 922.0
click at [46, 384] on link "Chat" at bounding box center [27, 398] width 44 height 30
click at [116, 377] on span "Shahzy" at bounding box center [113, 376] width 43 height 16
click at [116, 377] on td "Shahzy" at bounding box center [171, 385] width 180 height 59
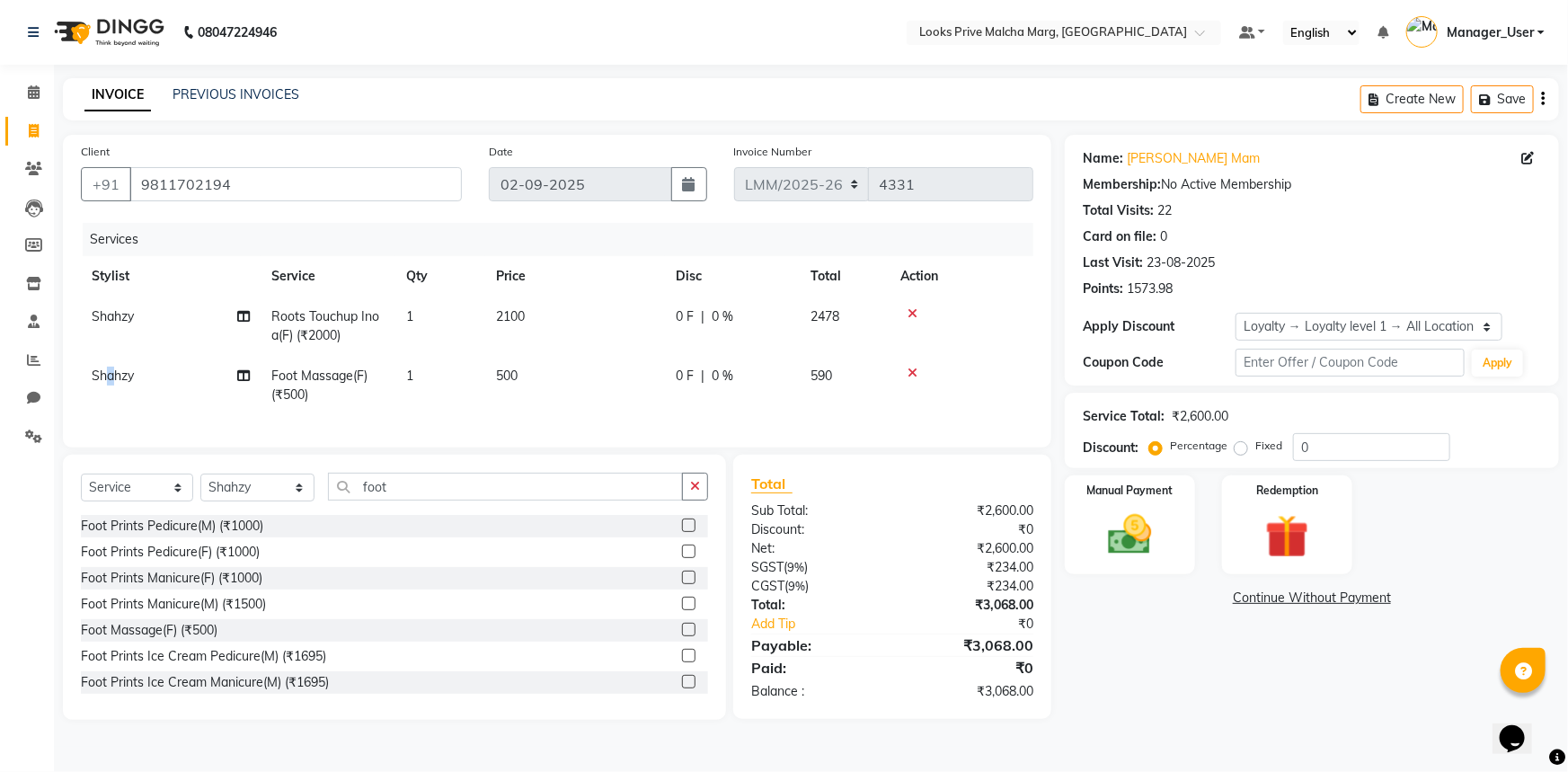
select select "66957"
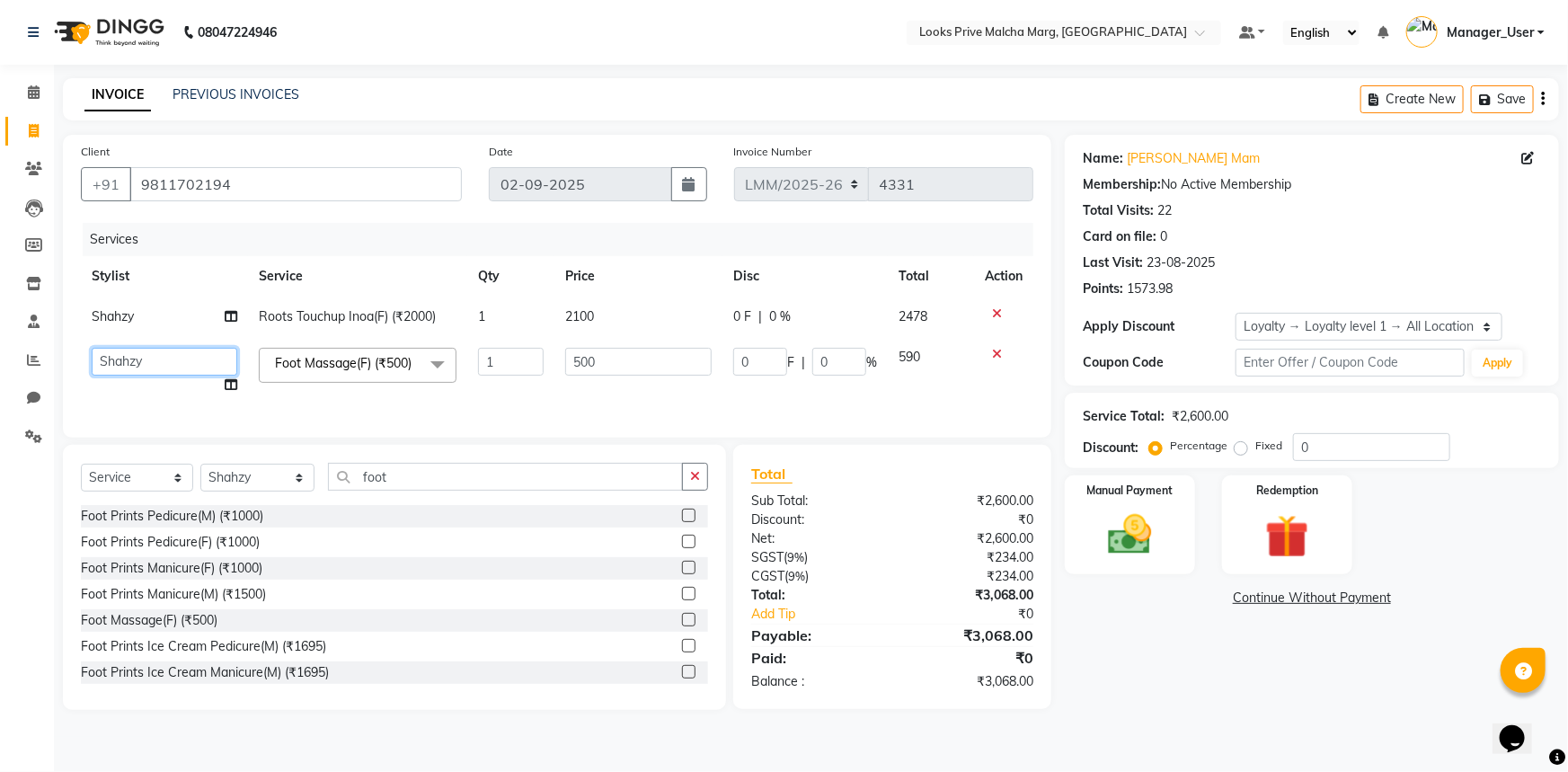
click at [136, 370] on select "Amir Amit_Pdct Anas_Asst Counter_Sales Dharam_Pdct Hussain_Cr Jatin_Asst Leiya …" at bounding box center [164, 361] width 145 height 28
select select "66969"
click at [647, 376] on td "500" at bounding box center [639, 370] width 169 height 68
click at [649, 365] on input "500" at bounding box center [639, 361] width 147 height 28
drag, startPoint x: 601, startPoint y: 360, endPoint x: 271, endPoint y: 352, distance: 330.1
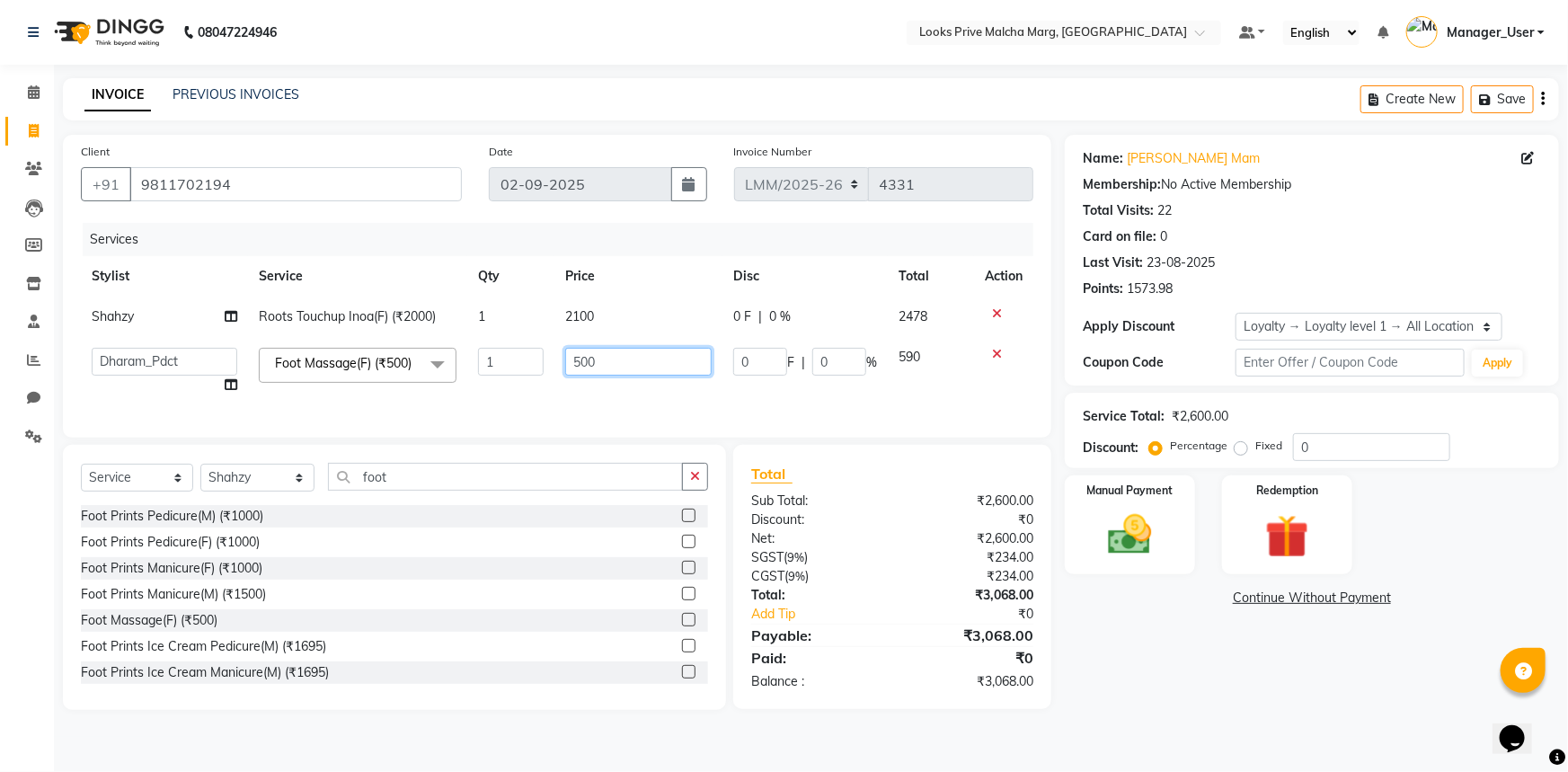
click at [271, 352] on tr "Amir Amit_Pdct Anas_Asst Counter_Sales Dharam_Pdct Hussain_Cr Jatin_Asst Leiya …" at bounding box center [557, 370] width 953 height 68
type input "6"
type input "800"
click at [523, 491] on input "foot" at bounding box center [505, 476] width 355 height 28
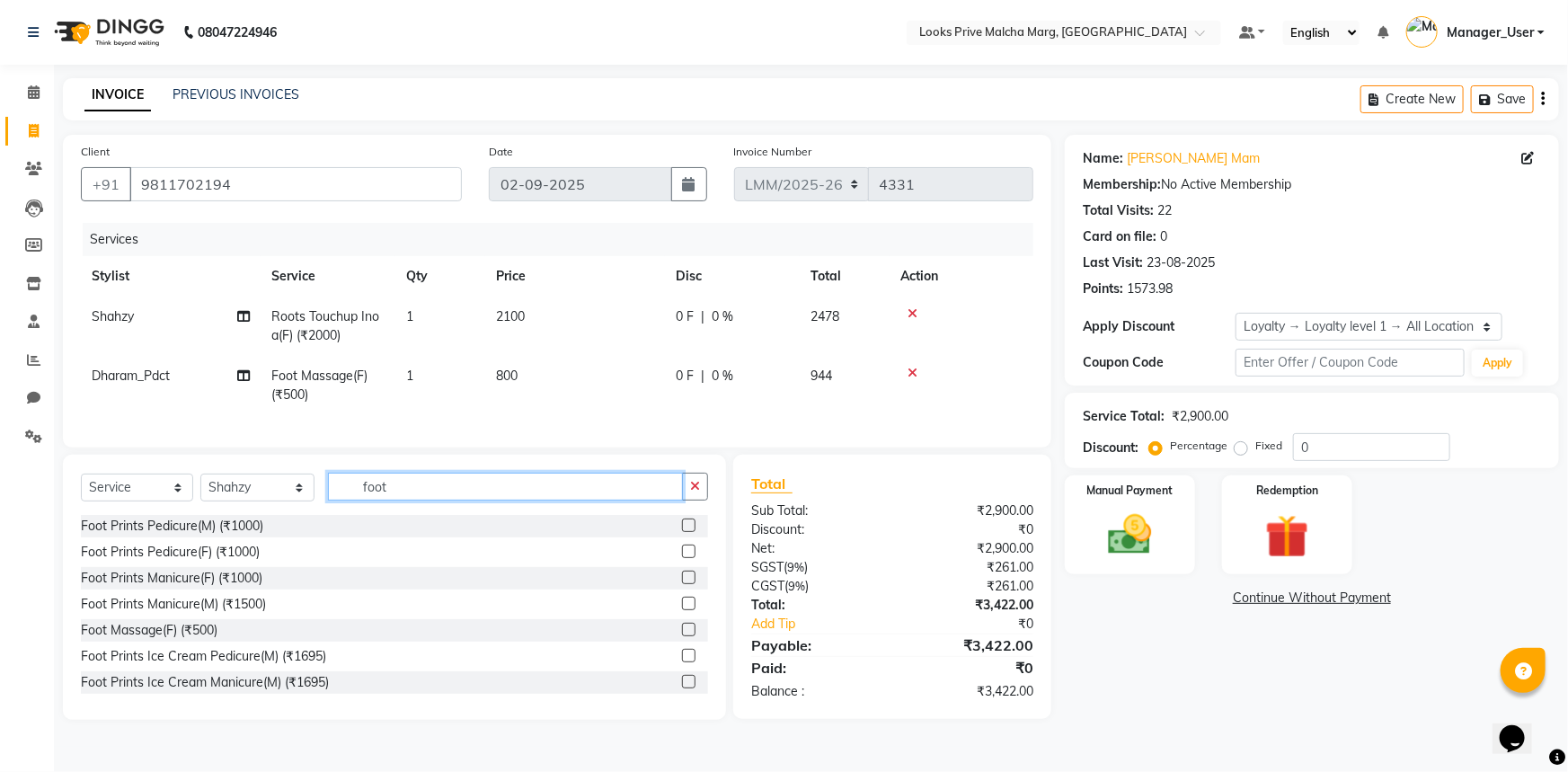
drag, startPoint x: 545, startPoint y: 493, endPoint x: 191, endPoint y: 507, distance: 354.3
click at [191, 507] on div "Select Service Product Membership Package Voucher Prepaid Gift Card Select Styl…" at bounding box center [394, 493] width 627 height 43
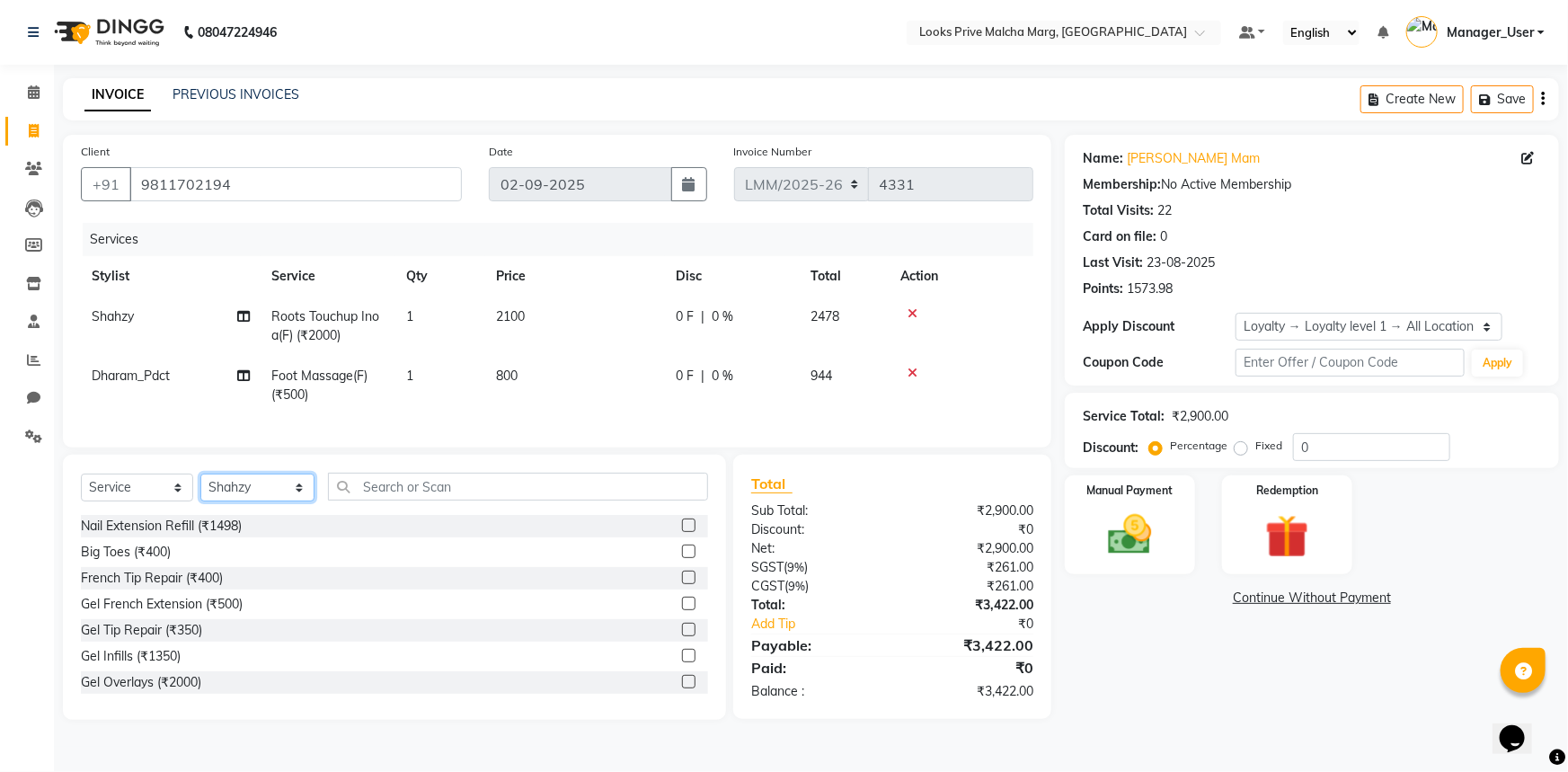
click at [305, 502] on select "Select Stylist Amir Amit_Pdct Anas_Asst Counter_Sales Dharam_Pdct Hussain_Cr Ja…" at bounding box center [258, 487] width 114 height 28
select select "66962"
click at [201, 486] on select "Select Stylist Amir Amit_Pdct Anas_Asst Counter_Sales Dharam_Pdct Hussain_Cr Ja…" at bounding box center [258, 487] width 114 height 28
click at [461, 497] on input "text" at bounding box center [517, 486] width 380 height 28
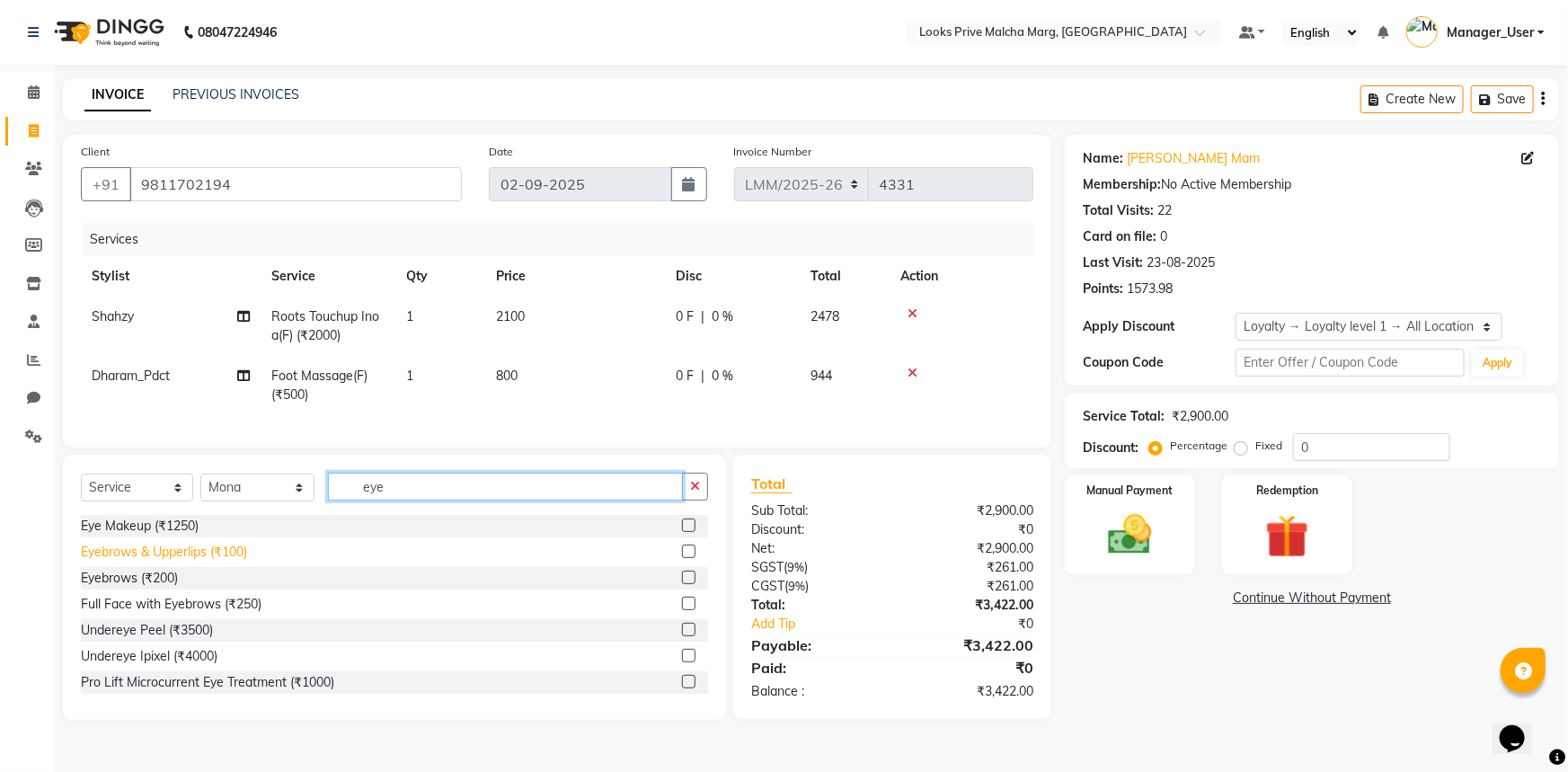
type input "eye"
click at [230, 561] on div "Eyebrows & Upperlips (₹100)" at bounding box center [163, 552] width 166 height 19
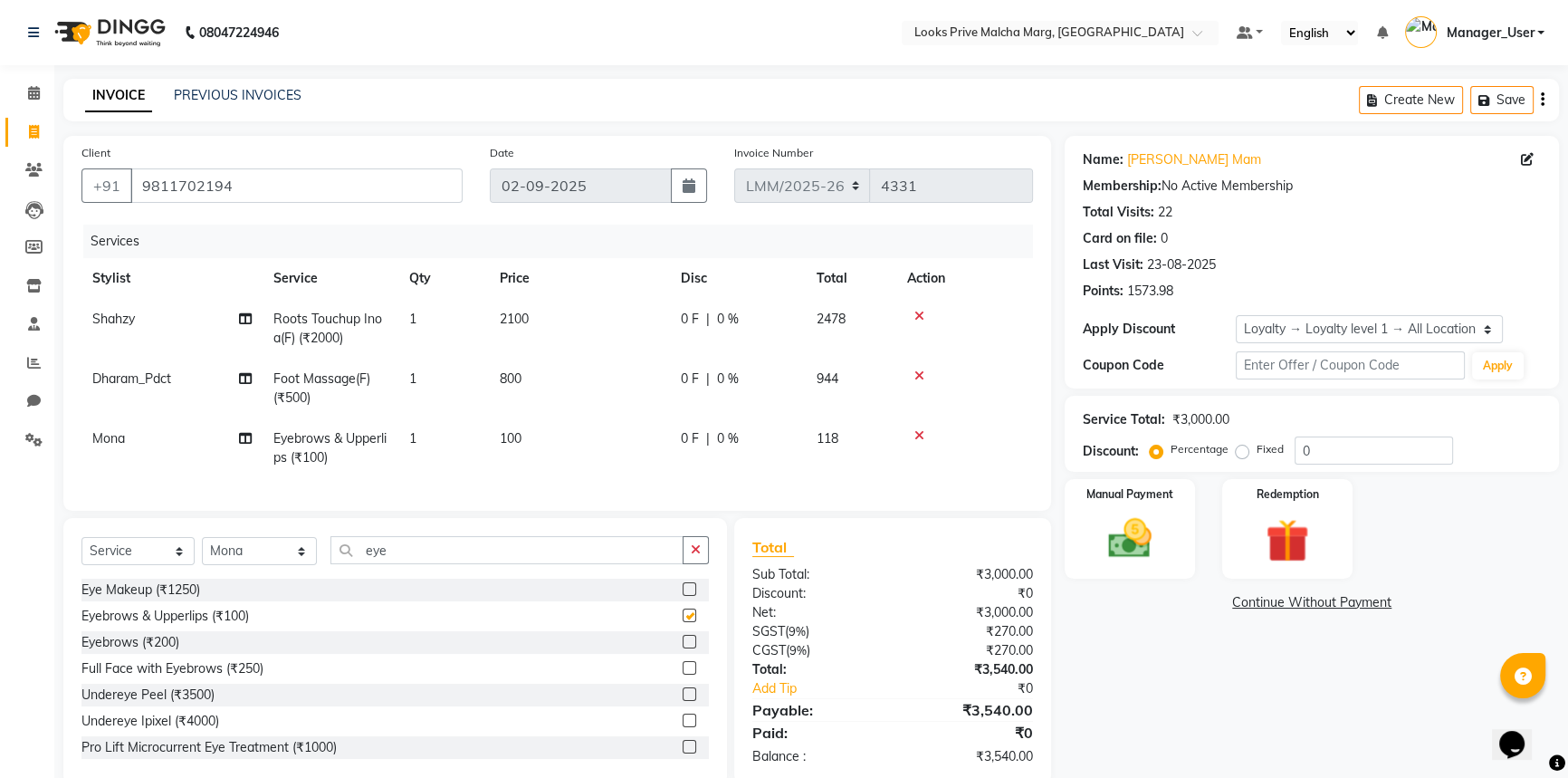
checkbox input "false"
click at [555, 433] on td "100" at bounding box center [580, 448] width 181 height 59
select select "66962"
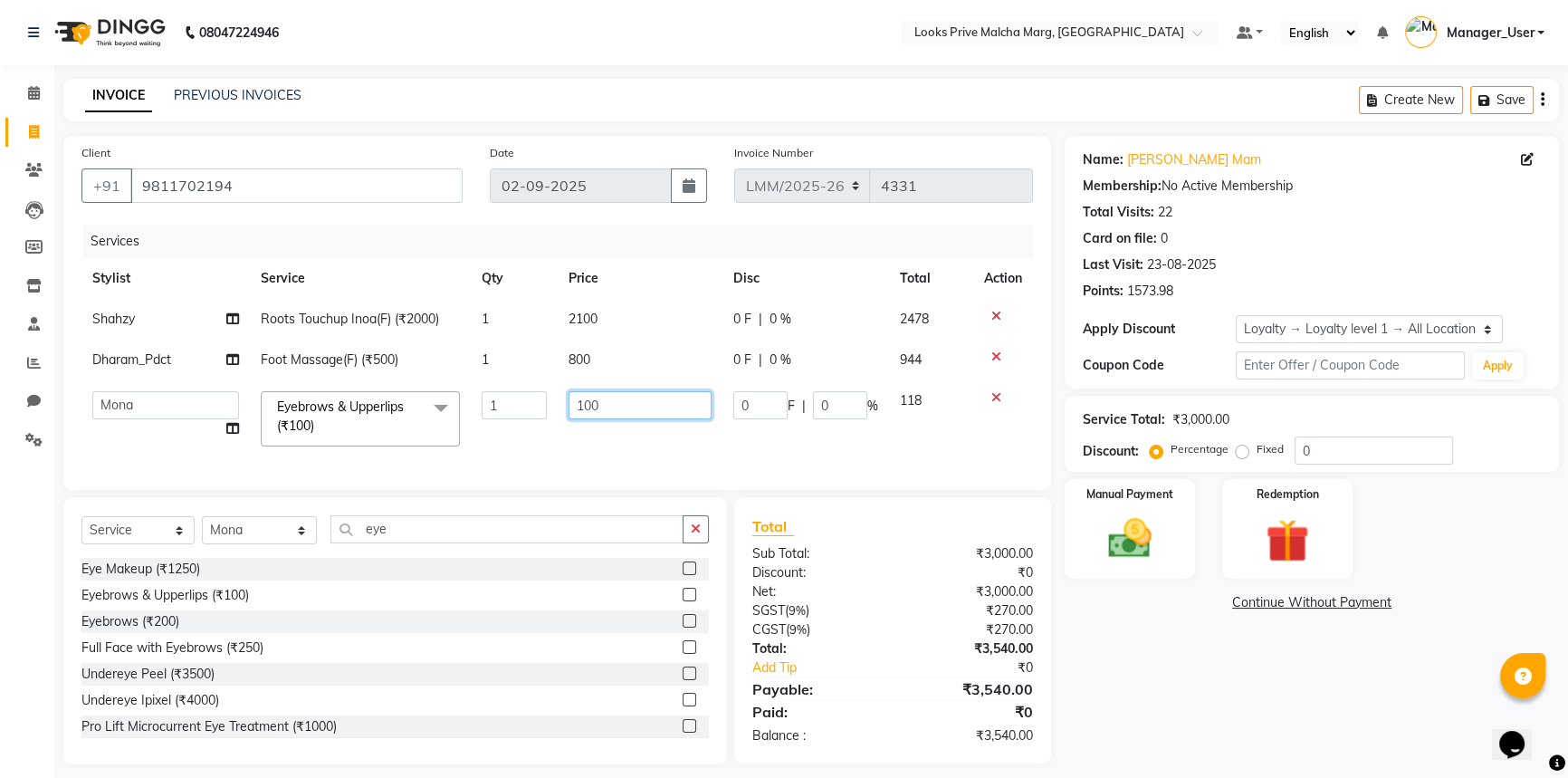
drag, startPoint x: 661, startPoint y: 407, endPoint x: 398, endPoint y: 417, distance: 263.2
click at [398, 417] on tr "Amir Amit_Pdct Anas_Asst Counter_Sales Dharam_Pdct Hussain_Cr Jatin_Asst Leiya …" at bounding box center [557, 419] width 952 height 77
type input "1"
type input "700"
click at [471, 543] on div "Select Service Product Membership Package Voucher Prepaid Gift Card Select Styl…" at bounding box center [395, 631] width 664 height 267
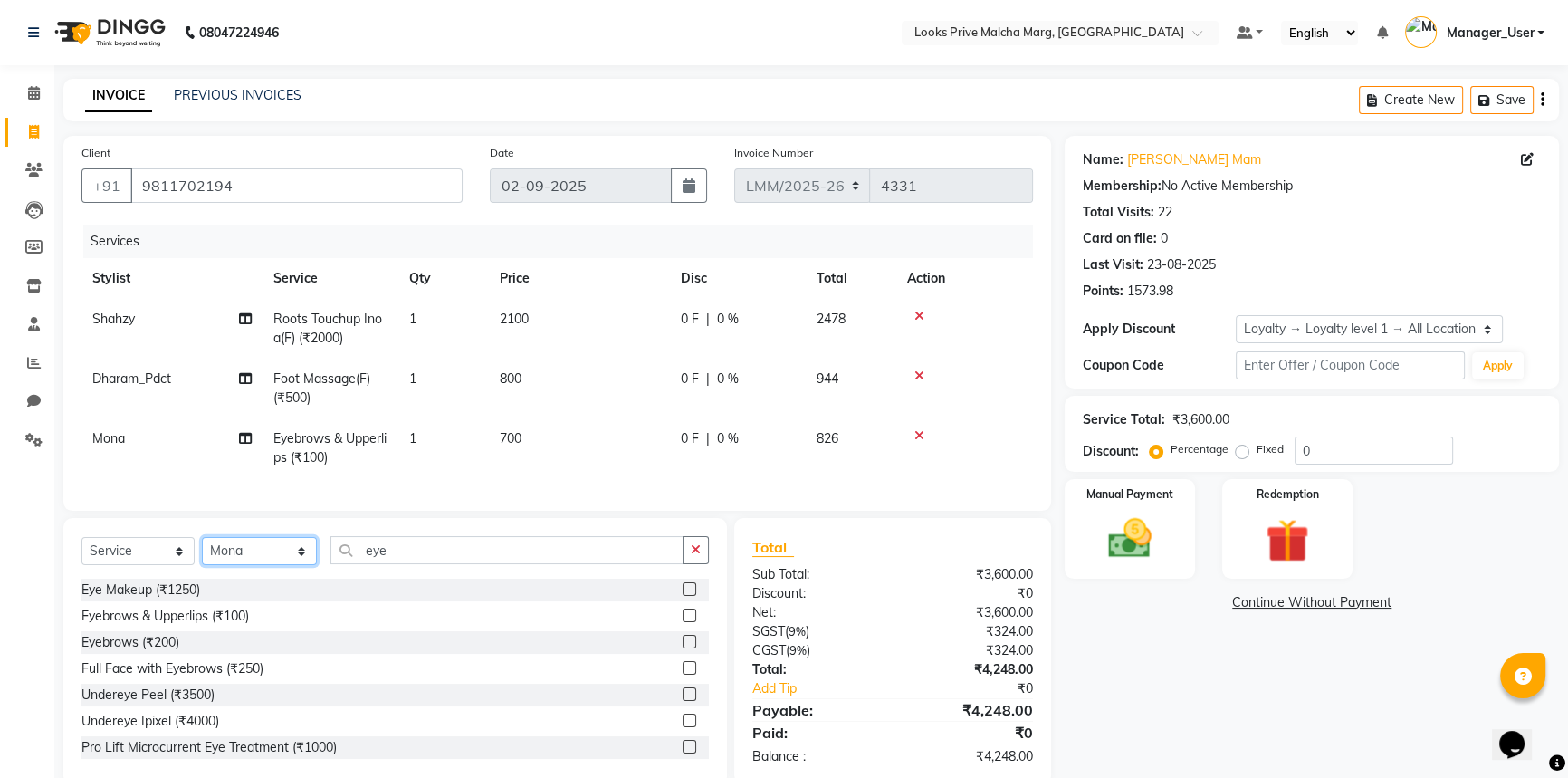
click at [301, 565] on select "Select Stylist Amir Amit_Pdct Anas_Asst Counter_Sales Dharam_Pdct Hussain_Cr Ja…" at bounding box center [260, 550] width 115 height 28
select select "66957"
click at [202, 549] on select "Select Stylist Amir Amit_Pdct Anas_Asst Counter_Sales Dharam_Pdct Hussain_Cr Ja…" at bounding box center [260, 550] width 115 height 28
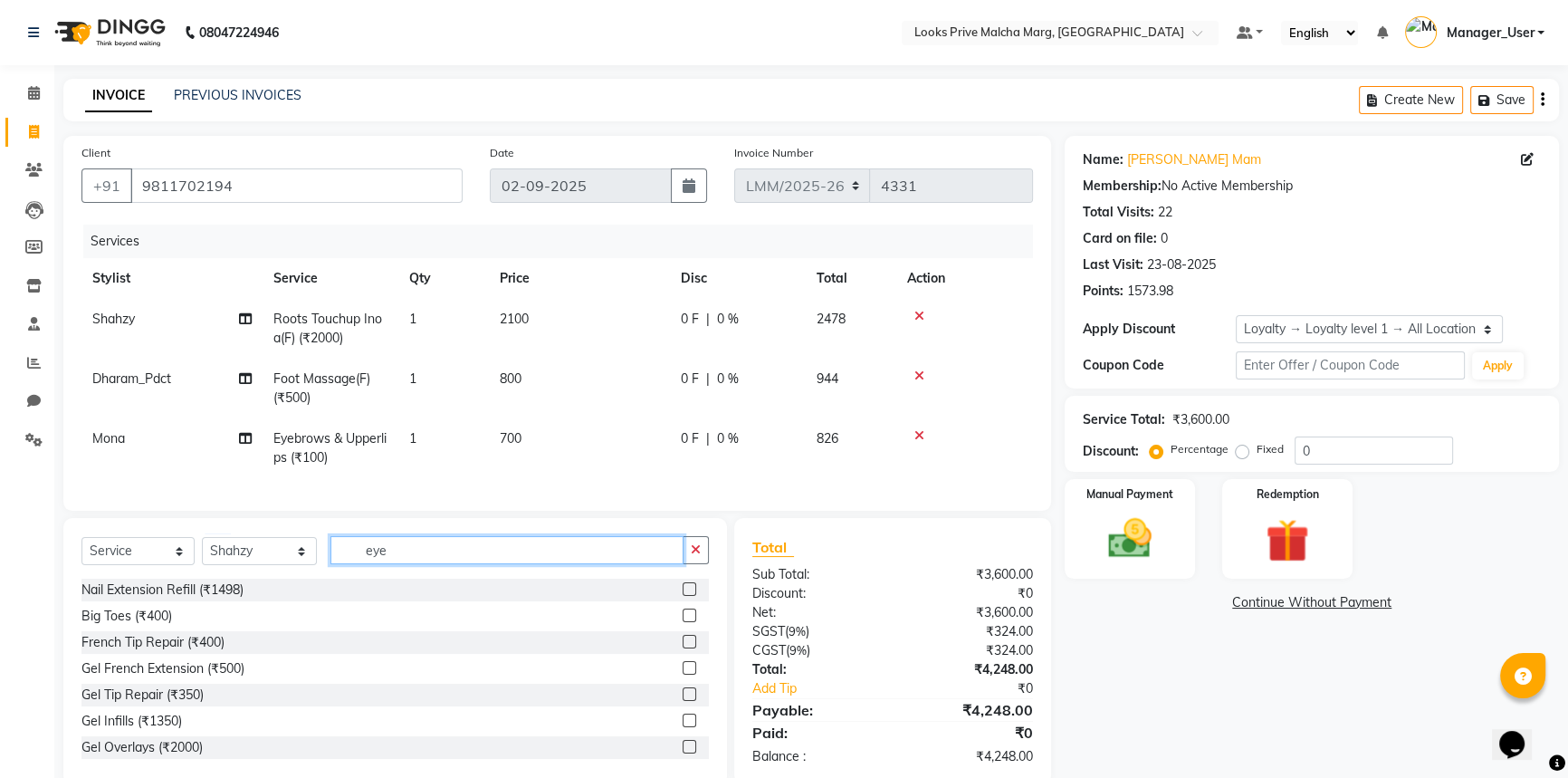
click at [195, 569] on div "Select Service Product Membership Package Voucher Prepaid Gift Card Select Styl…" at bounding box center [395, 557] width 627 height 43
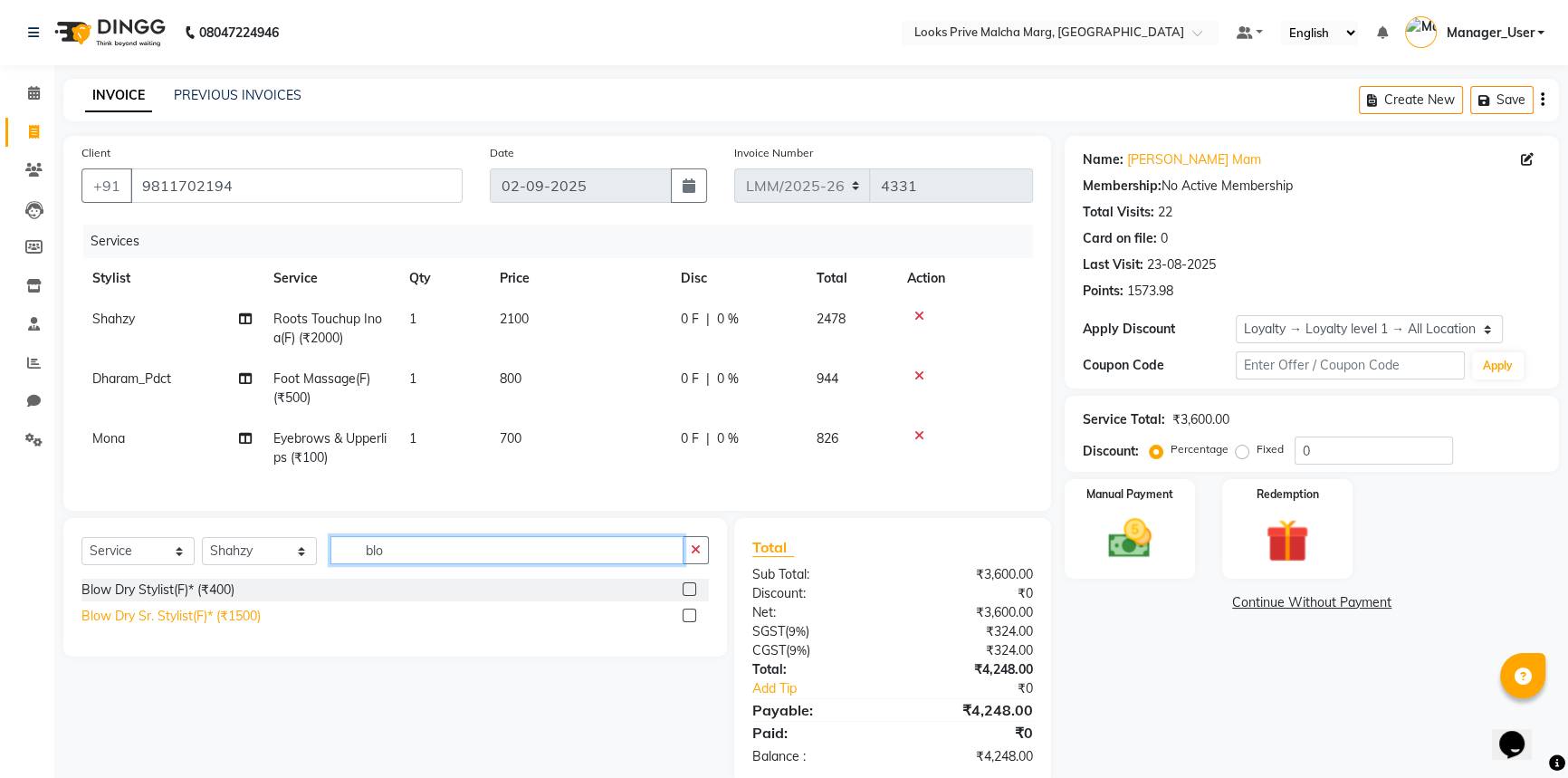
type input "blo"
click at [217, 624] on div "Blow Dry Sr. Stylist(F)* (₹1500)" at bounding box center [171, 615] width 179 height 19
checkbox input "false"
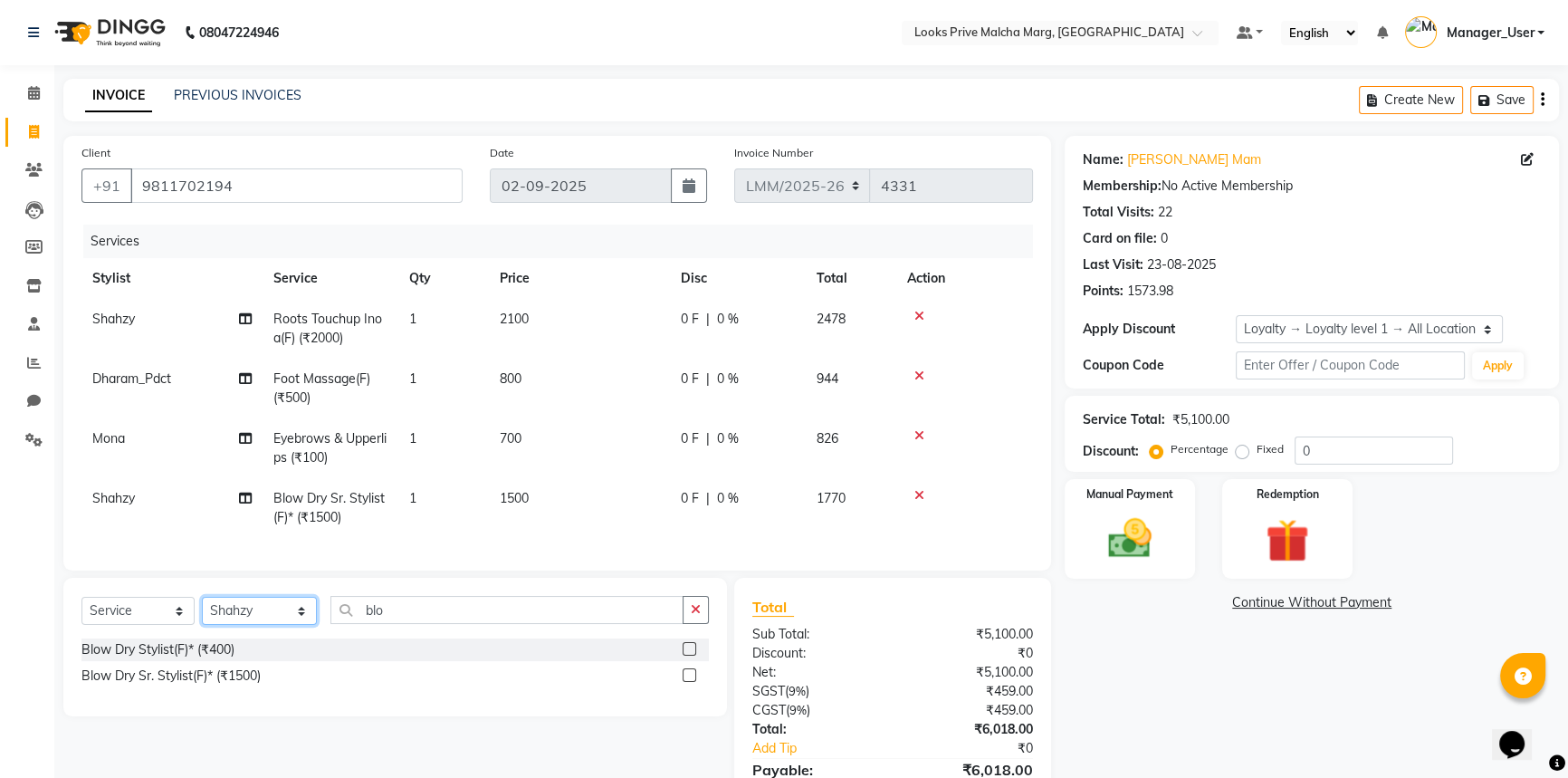
click at [314, 612] on select "Select Stylist Amir Amit_Pdct Anas_Asst Counter_Sales Dharam_Pdct Hussain_Cr Ja…" at bounding box center [260, 611] width 115 height 28
select select "66969"
click at [202, 609] on select "Select Stylist Amir Amit_Pdct Anas_Asst Counter_Sales Dharam_Pdct Hussain_Cr Ja…" at bounding box center [260, 611] width 115 height 28
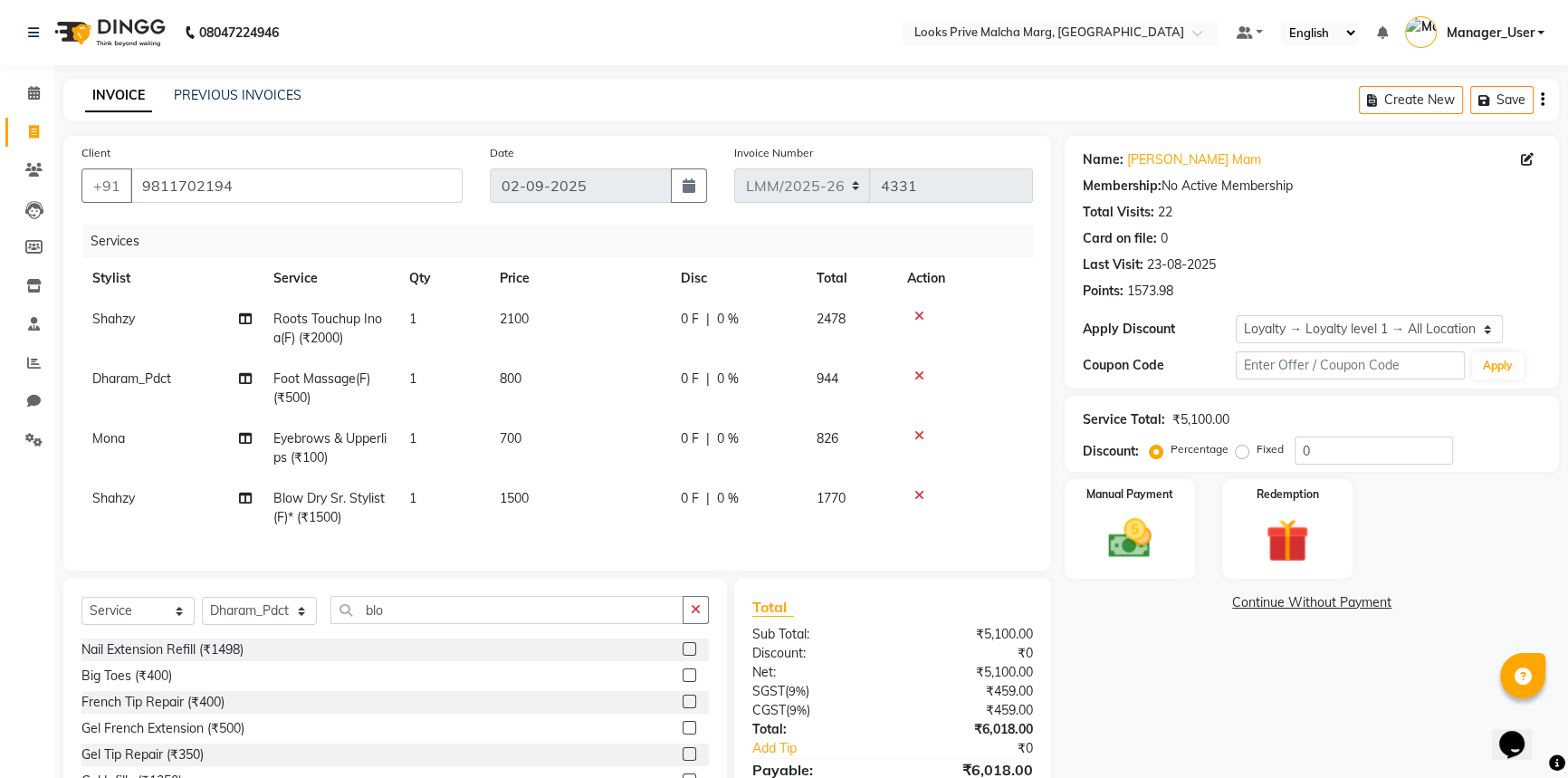
click at [444, 604] on div "Select Service Product Membership Package Voucher Prepaid Gift Card Select Styl…" at bounding box center [395, 711] width 664 height 267
click at [440, 613] on input "blo" at bounding box center [507, 610] width 353 height 28
click at [201, 593] on div "Select Service Product Membership Package Voucher Prepaid Gift Card Select Styl…" at bounding box center [395, 711] width 664 height 267
click at [409, 622] on input "blo" at bounding box center [507, 610] width 353 height 28
drag, startPoint x: 429, startPoint y: 619, endPoint x: 208, endPoint y: 650, distance: 223.2
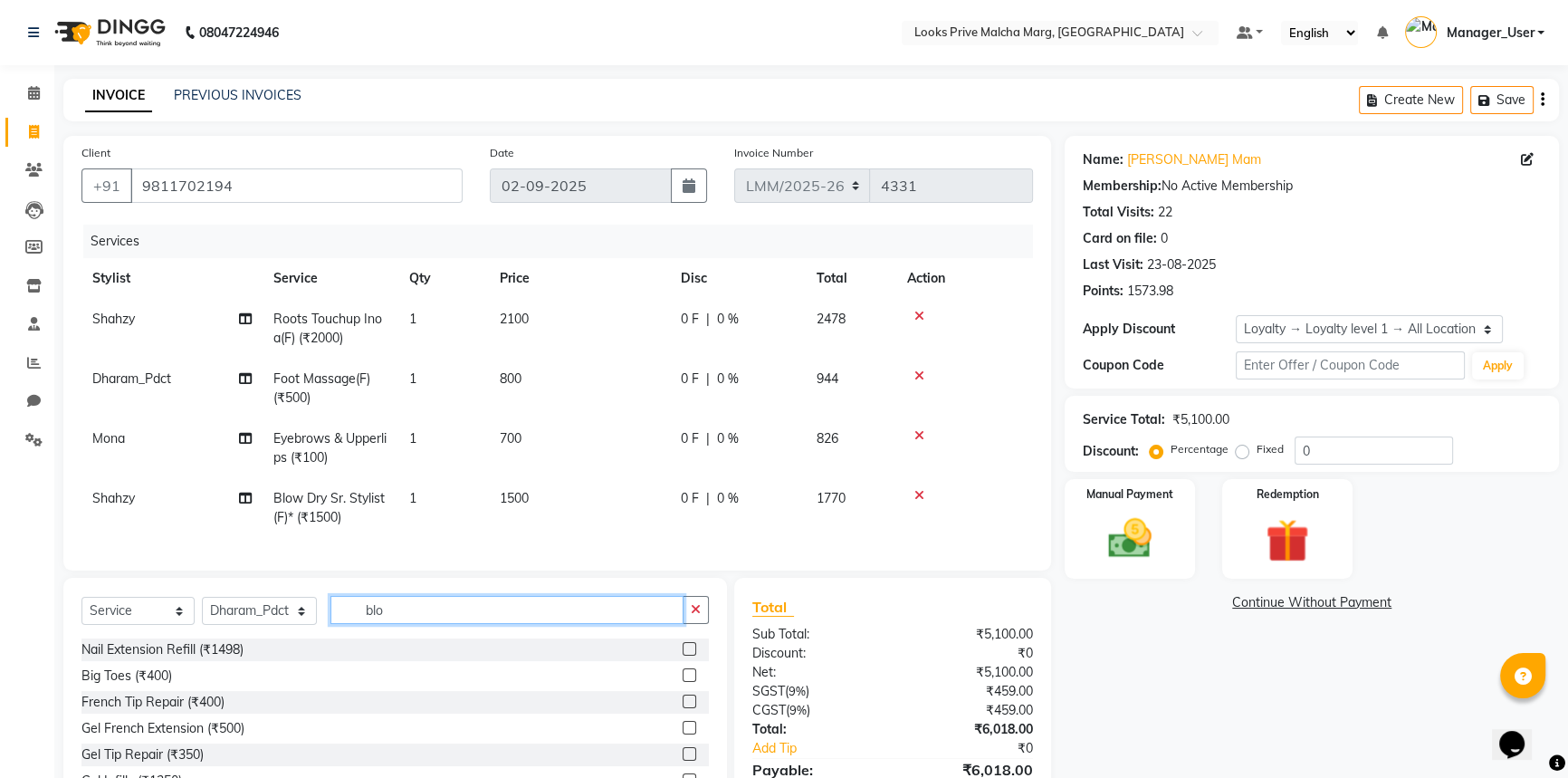
click at [208, 650] on div "Select Service Product Membership Package Voucher Prepaid Gift Card Select Styl…" at bounding box center [395, 711] width 664 height 267
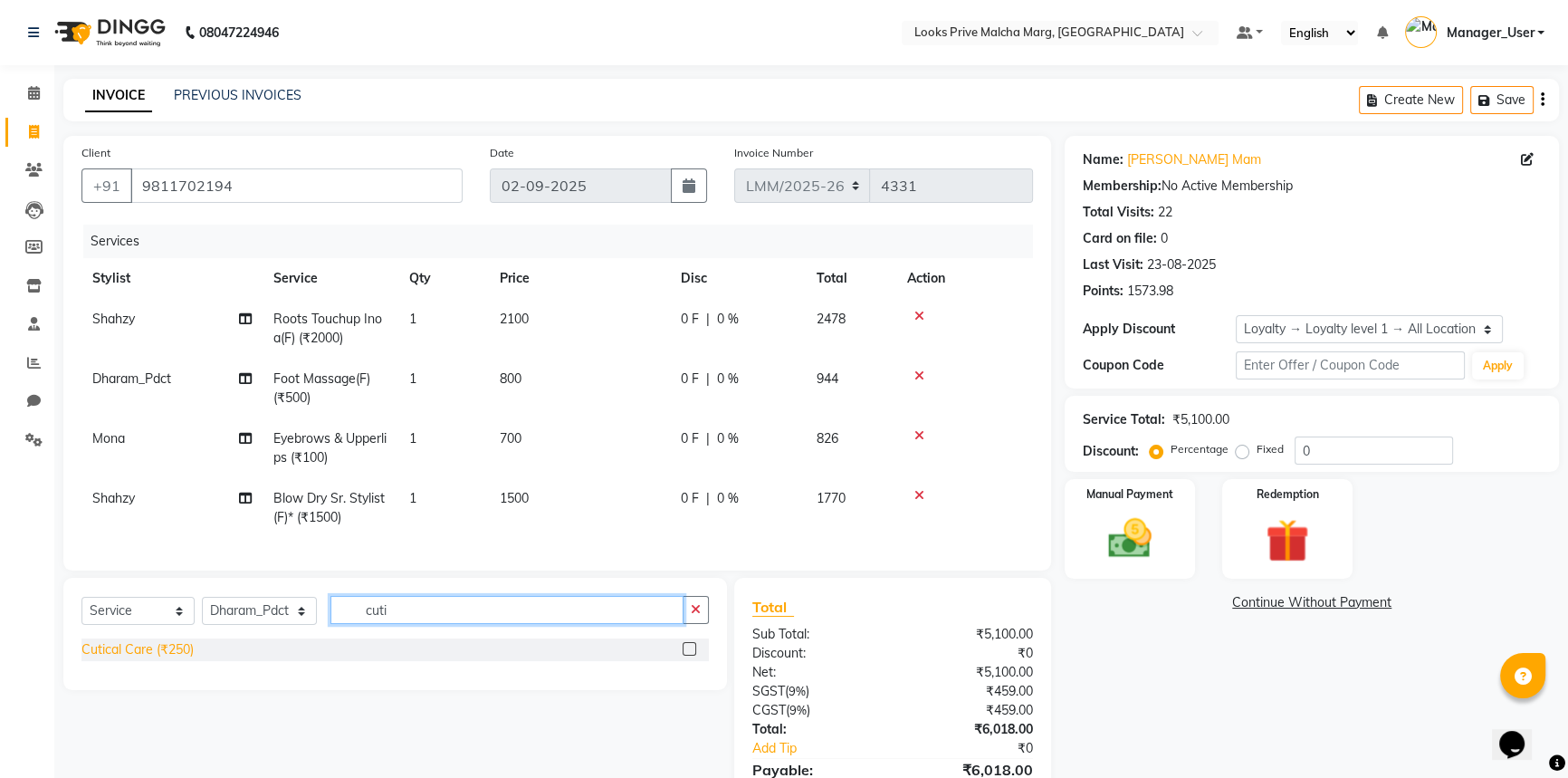
type input "cuti"
click at [189, 657] on div "Cutical Care (₹250)" at bounding box center [137, 649] width 112 height 19
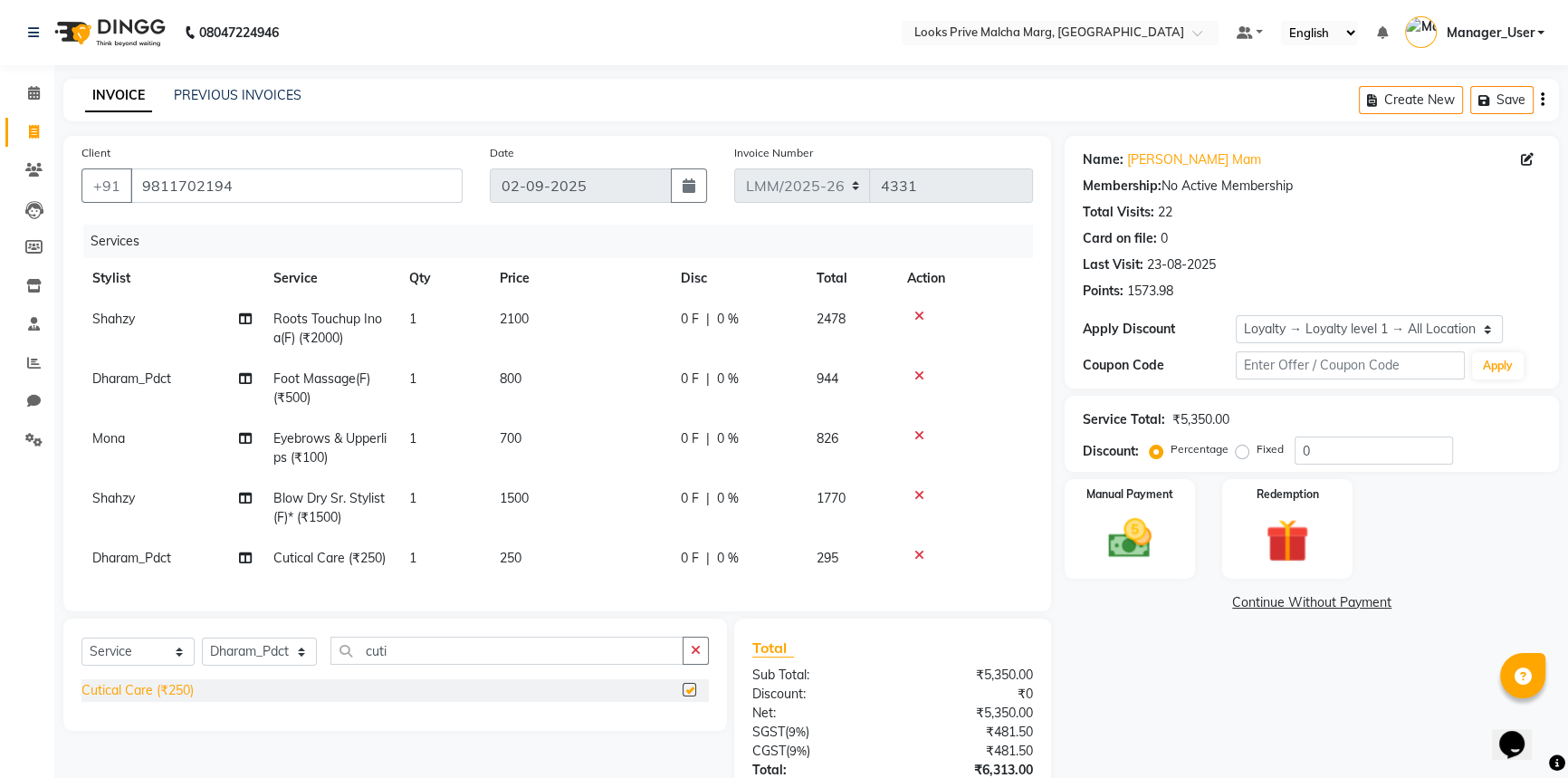
checkbox input "false"
click at [560, 549] on td "250" at bounding box center [580, 558] width 181 height 41
select select "66969"
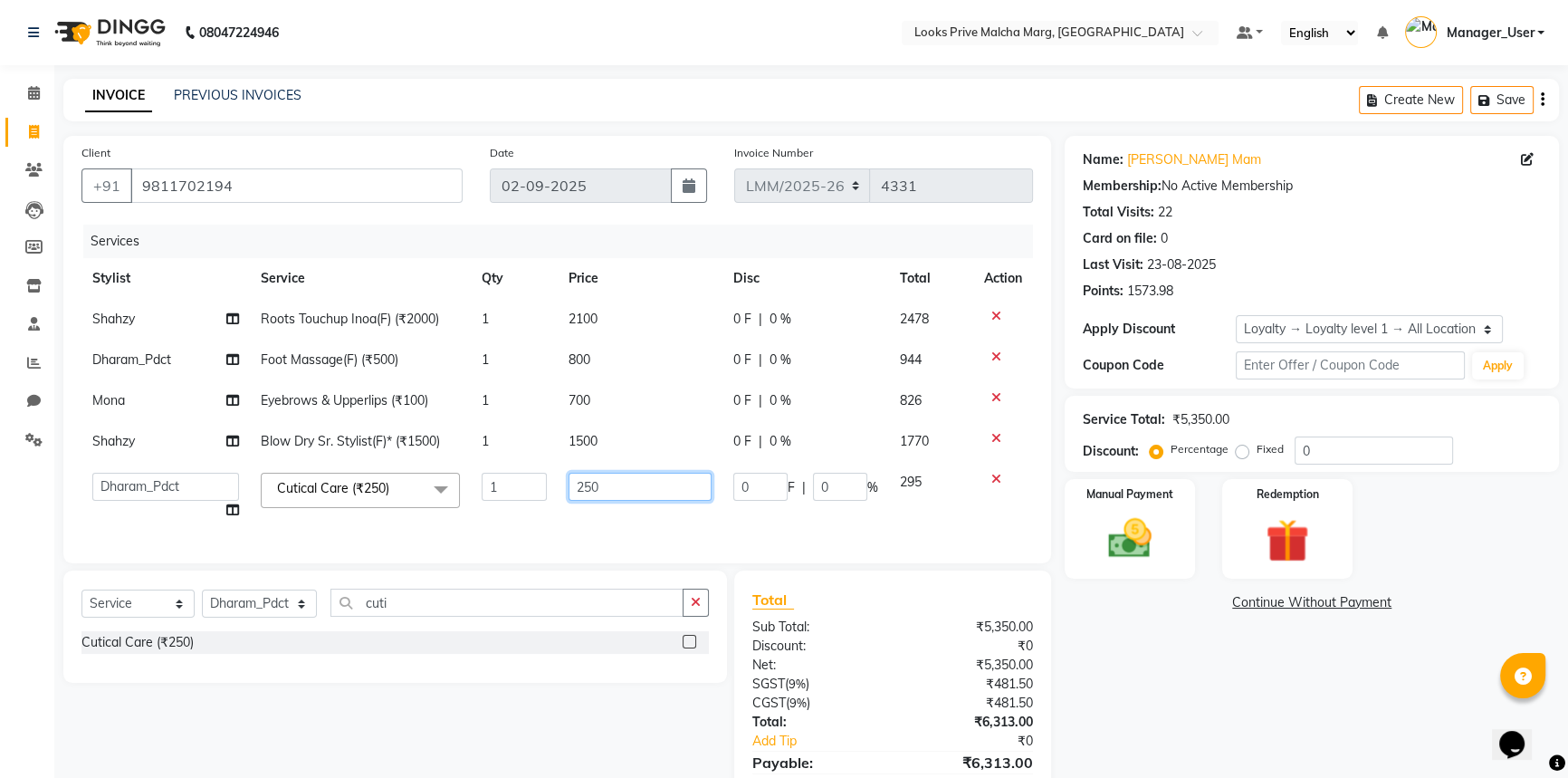
drag, startPoint x: 642, startPoint y: 496, endPoint x: 321, endPoint y: 488, distance: 321.1
click at [321, 488] on tr "Amir Amit_Pdct Anas_Asst Counter_Sales Dharam_Pdct Hussain_Cr Jatin_Asst Leiya …" at bounding box center [557, 496] width 952 height 69
type input "500"
click at [469, 633] on div "Select Service Product Membership Package Voucher Prepaid Gift Card Select Styl…" at bounding box center [395, 626] width 664 height 112
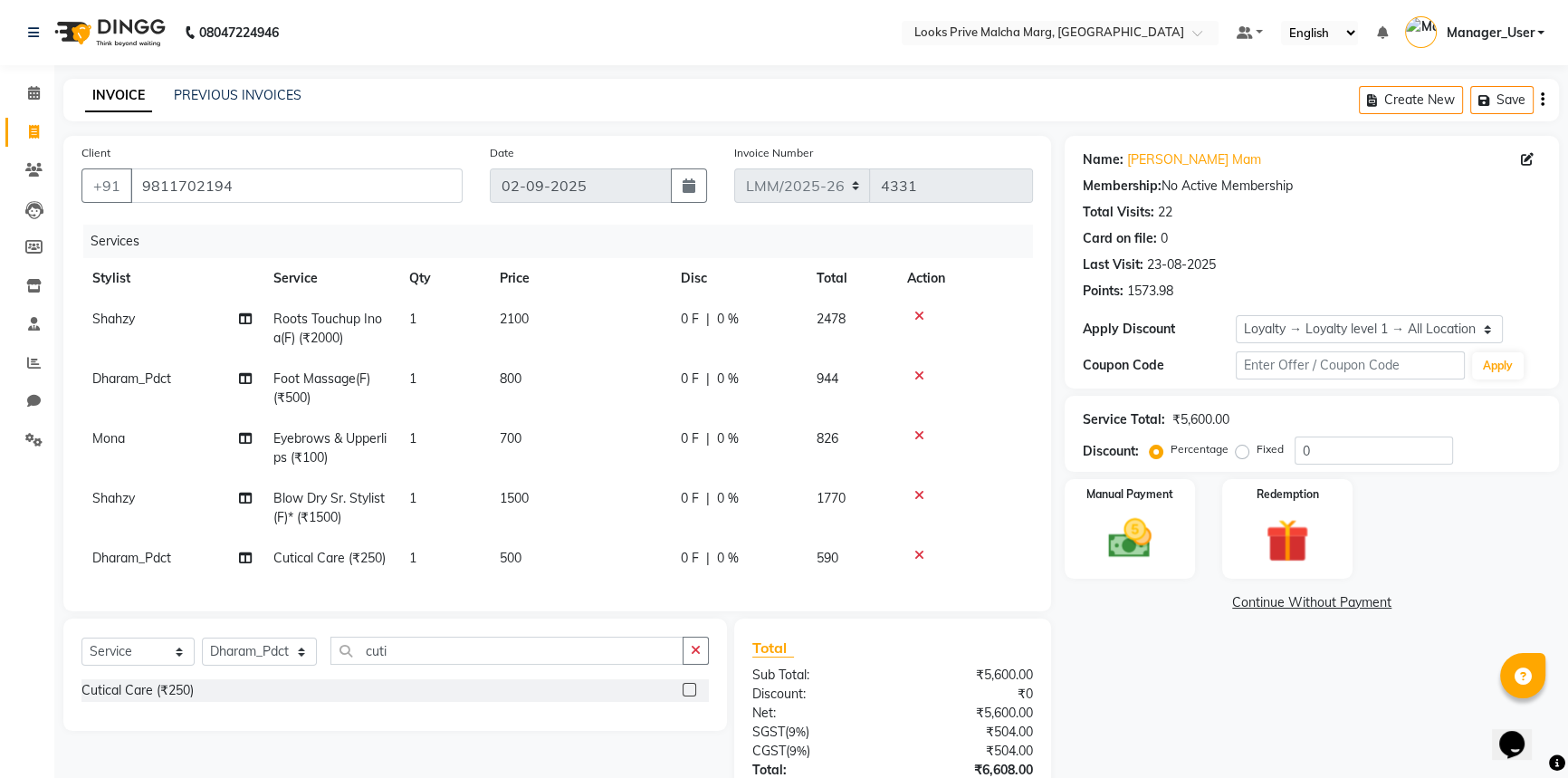
click at [473, 611] on div "Client +91 9811702194 Date 02-09-2025 Invoice Number LMM/2025-26 LPM/2025-26 V/…" at bounding box center [557, 374] width 987 height 475
click at [508, 655] on input "cuti" at bounding box center [507, 650] width 353 height 28
drag, startPoint x: 464, startPoint y: 651, endPoint x: 122, endPoint y: 652, distance: 342.0
click at [122, 652] on div "Select Service Product Membership Package Voucher Prepaid Gift Card Select Styl…" at bounding box center [395, 657] width 627 height 43
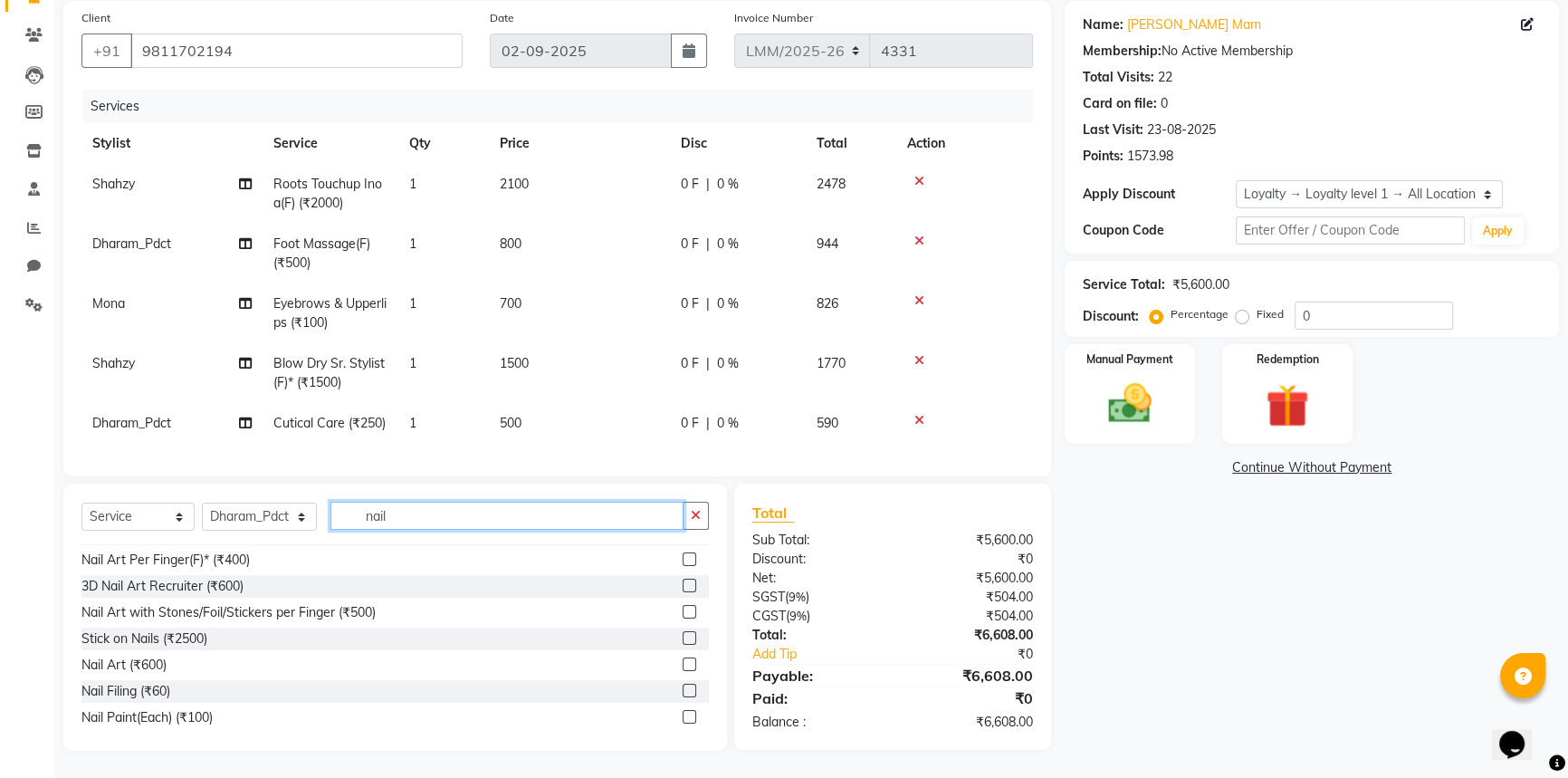
scroll to position [186, 0]
type input "nail"
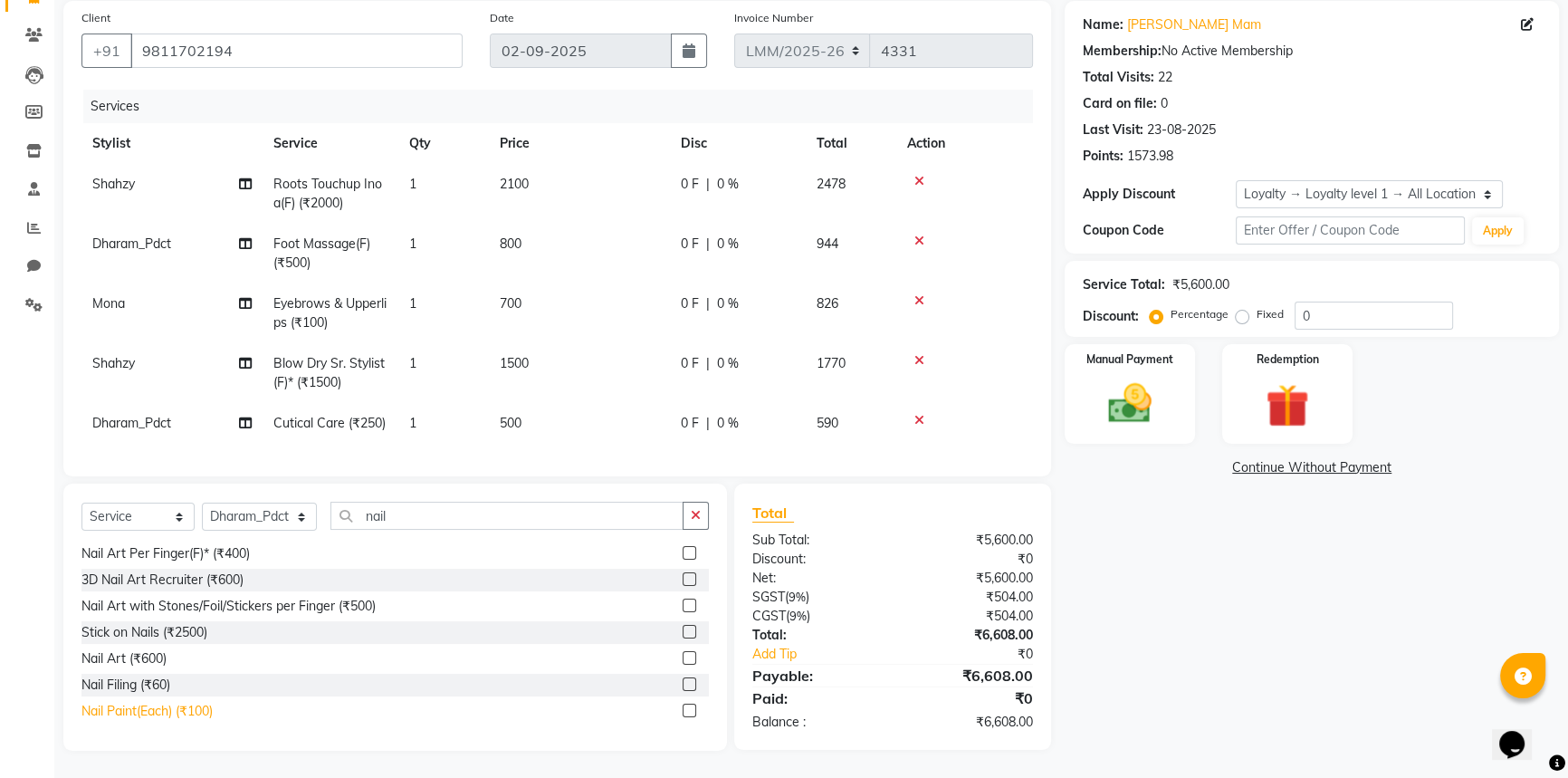
click at [144, 709] on div "Nail Paint(Each) (₹100)" at bounding box center [147, 710] width 132 height 19
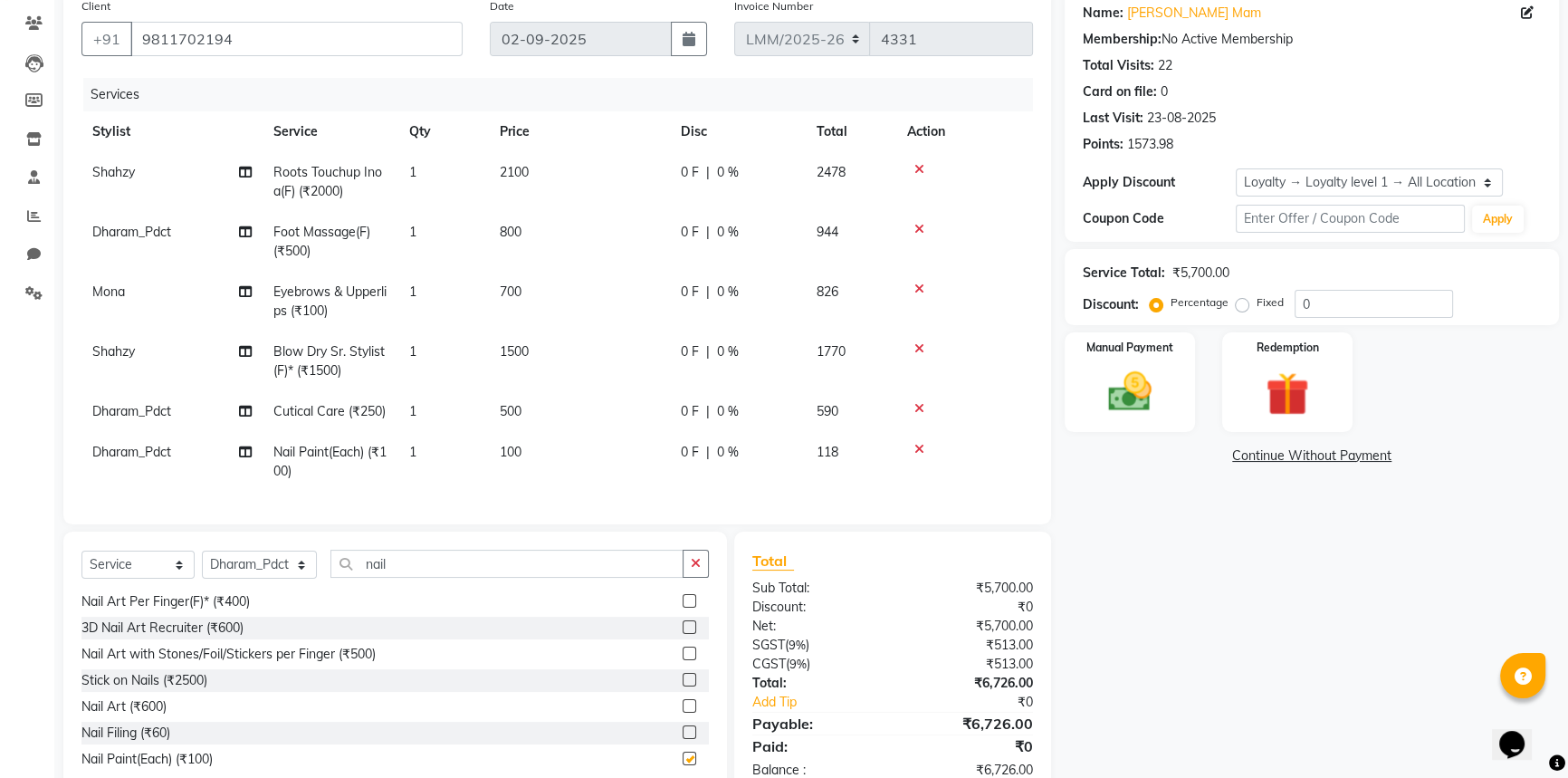
checkbox input "false"
click at [543, 453] on td "100" at bounding box center [580, 461] width 181 height 59
select select "66969"
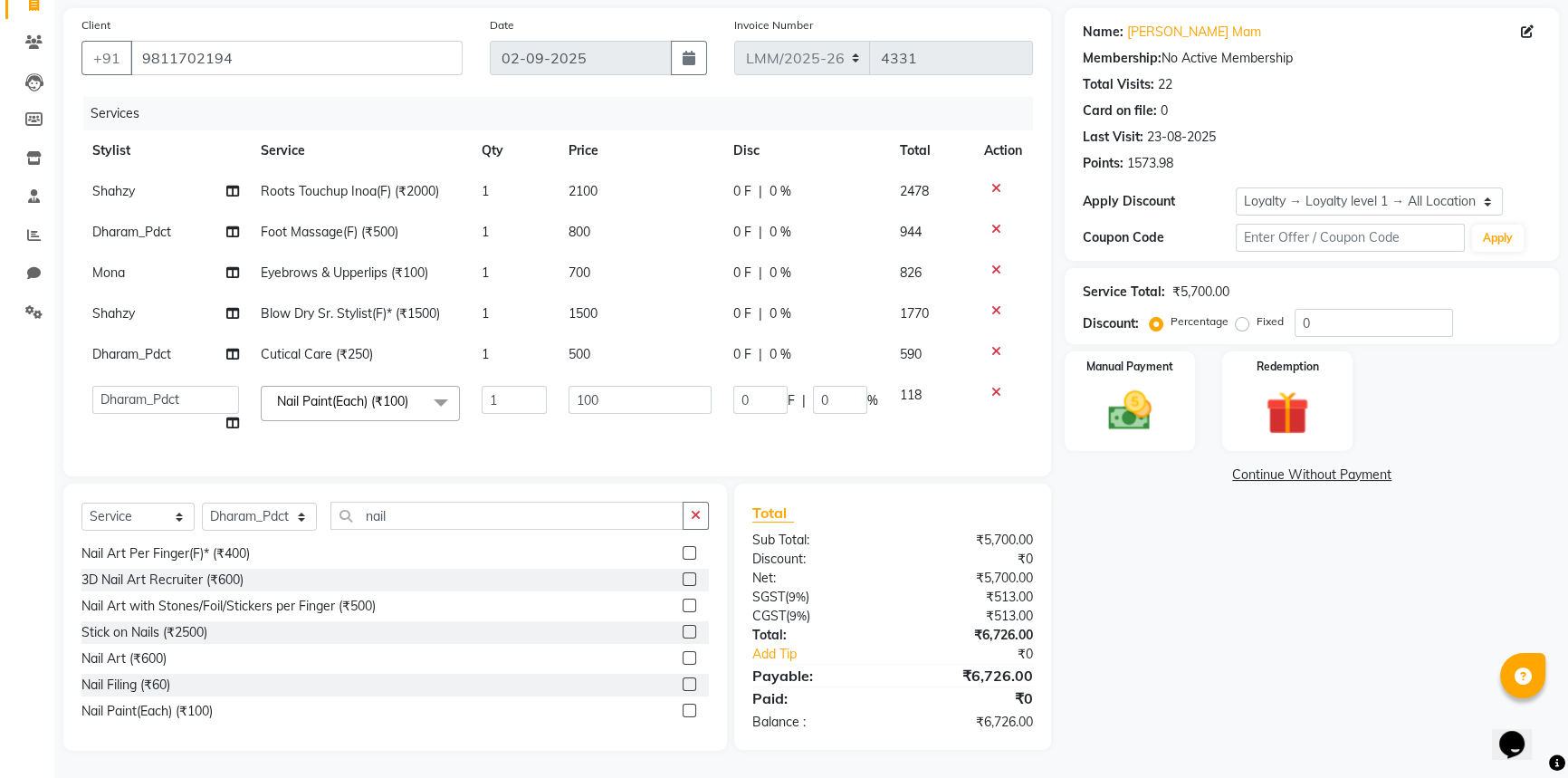
scroll to position [140, 0]
click at [628, 386] on input "100" at bounding box center [640, 400] width 143 height 28
type input "1000"
click at [760, 429] on tbody "Shahzy Roots Touchup Inoa(F) (₹2000) 1 2100 0 F | 0 % 2478 Dharam_Pdct Foot Mas…" at bounding box center [557, 307] width 952 height 272
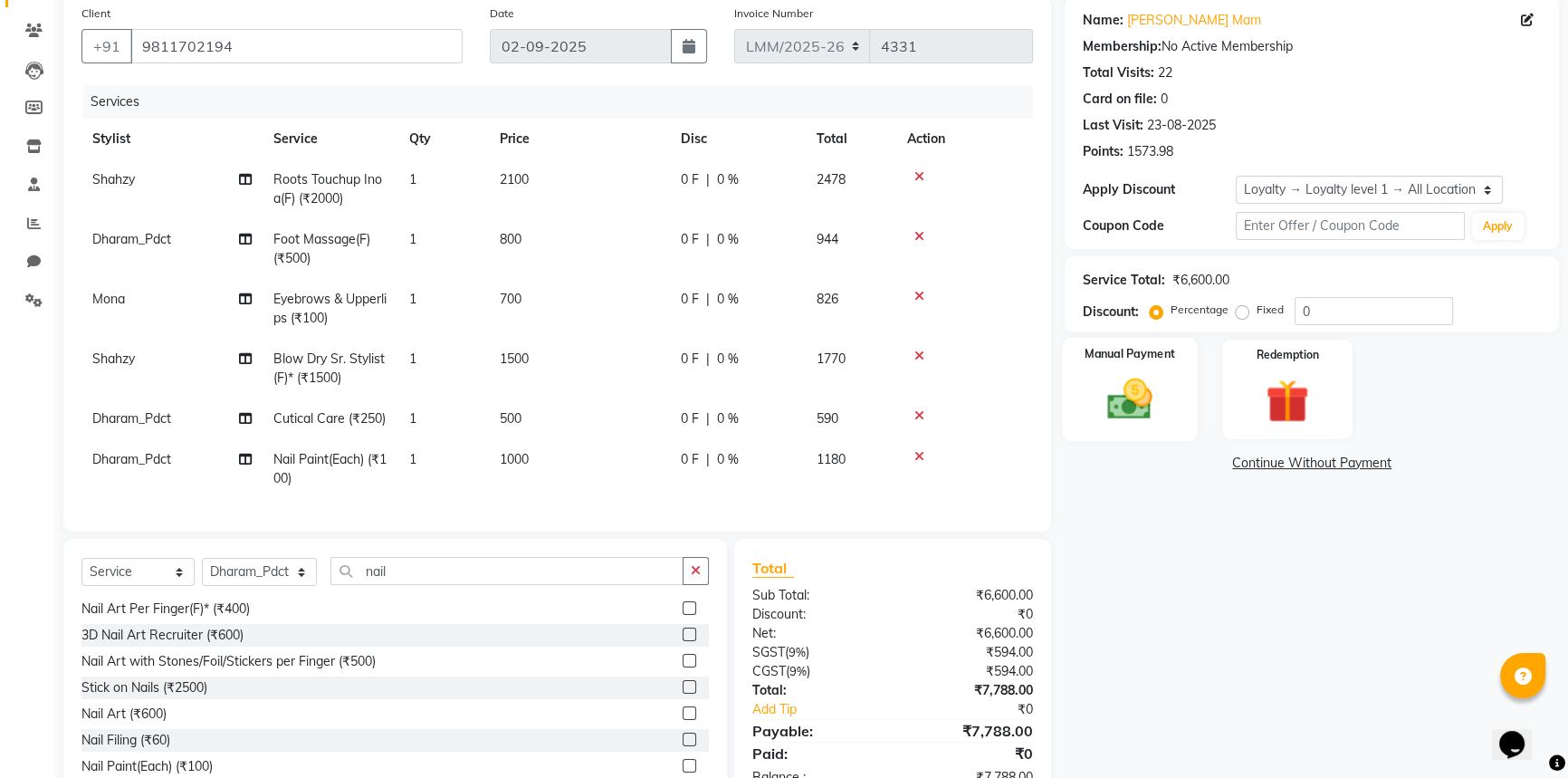
click at [1159, 417] on img at bounding box center [1130, 399] width 73 height 51
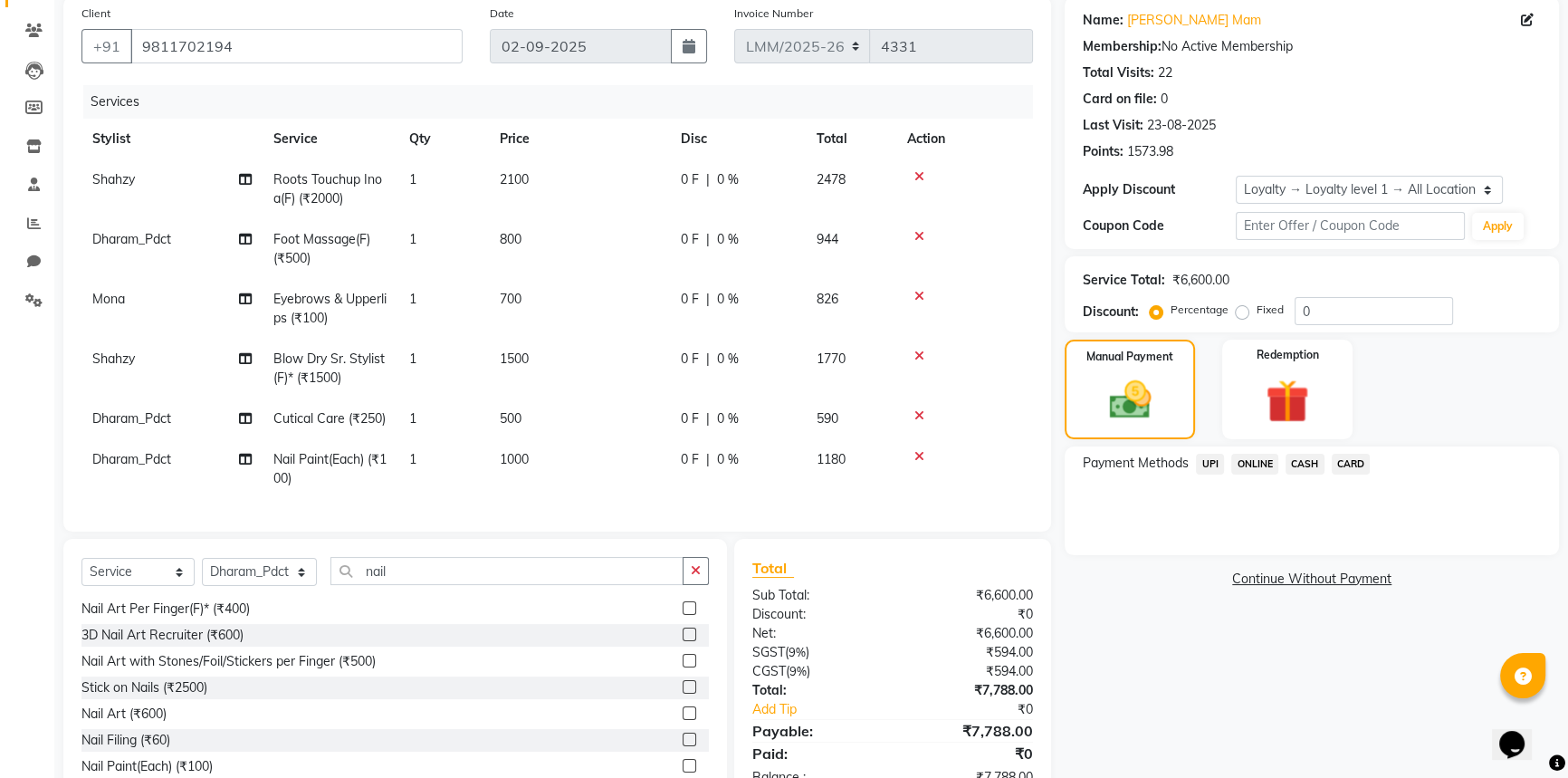
click at [1349, 466] on span "CARD" at bounding box center [1351, 464] width 39 height 21
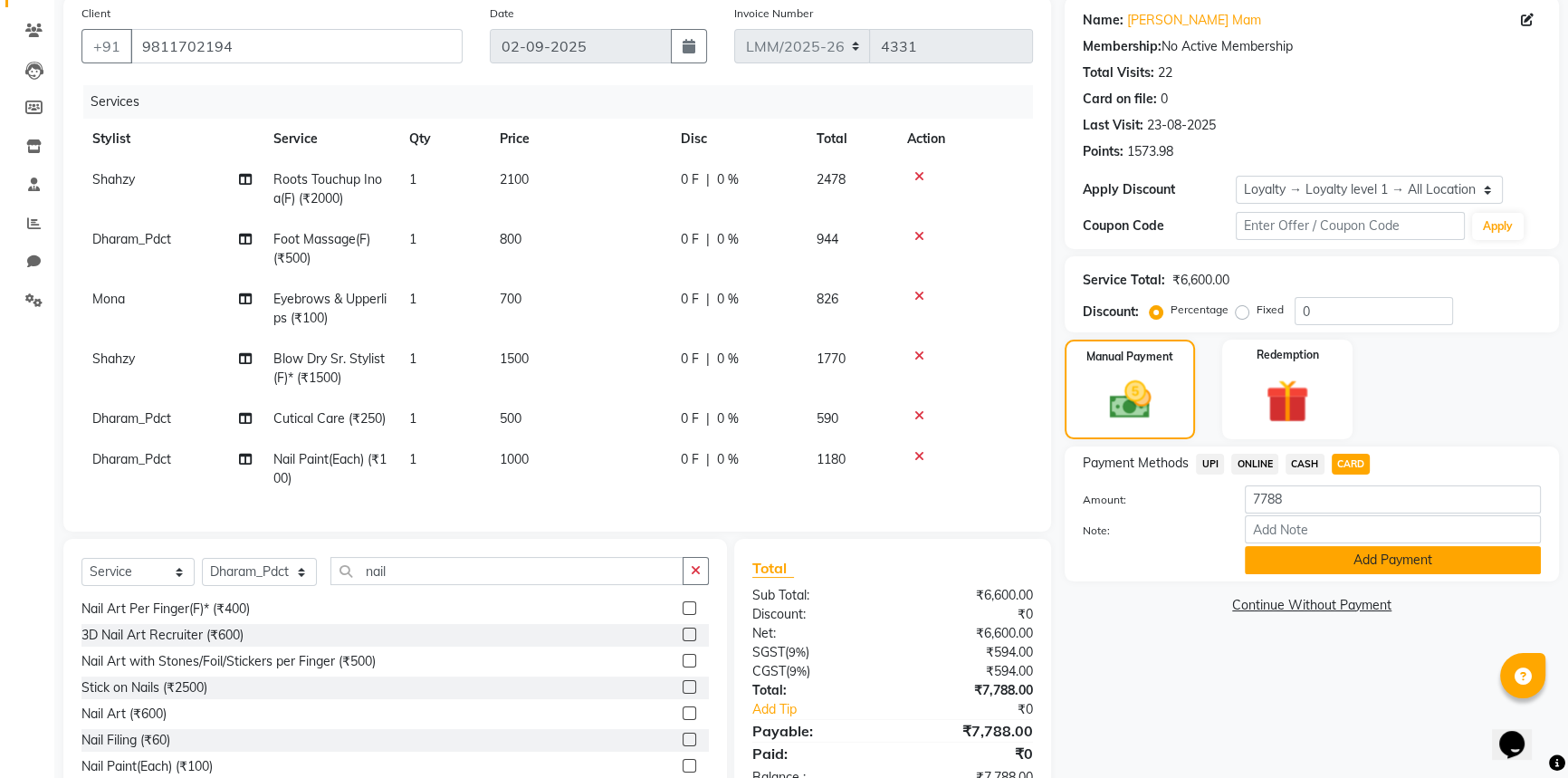
click at [1345, 557] on button "Add Payment" at bounding box center [1393, 560] width 296 height 28
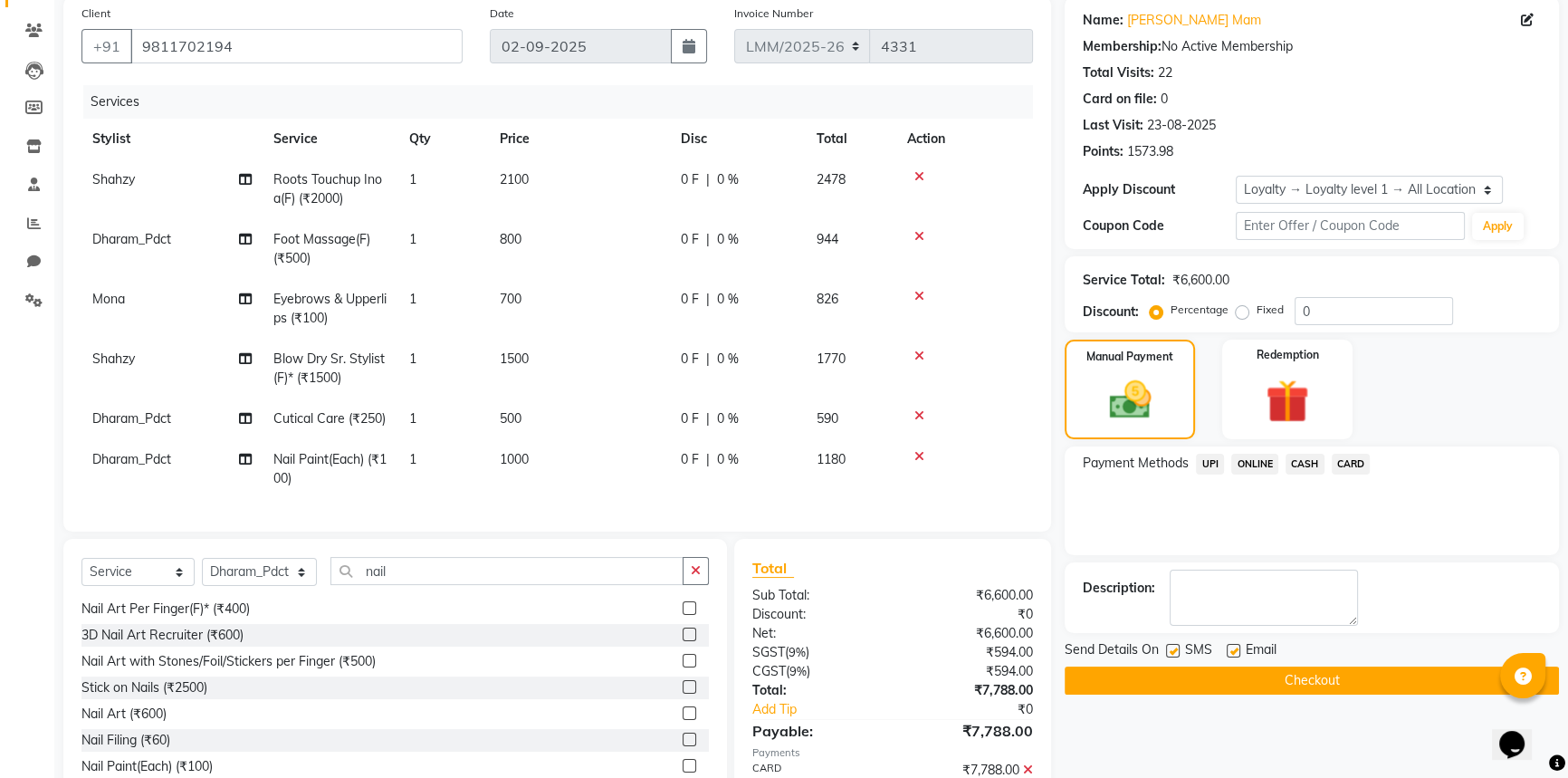
scroll to position [335, 0]
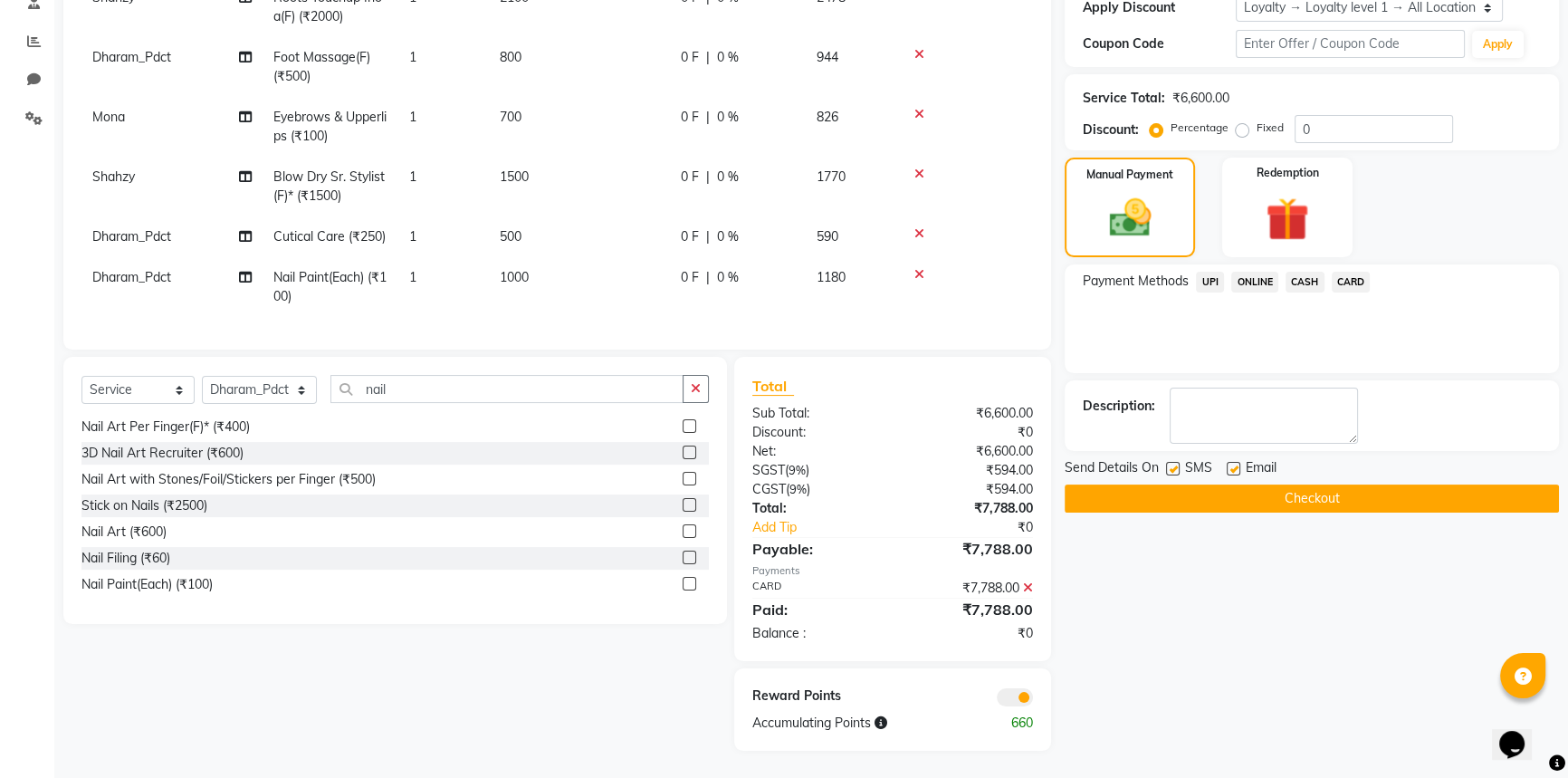
click at [1028, 585] on icon at bounding box center [1028, 588] width 10 height 13
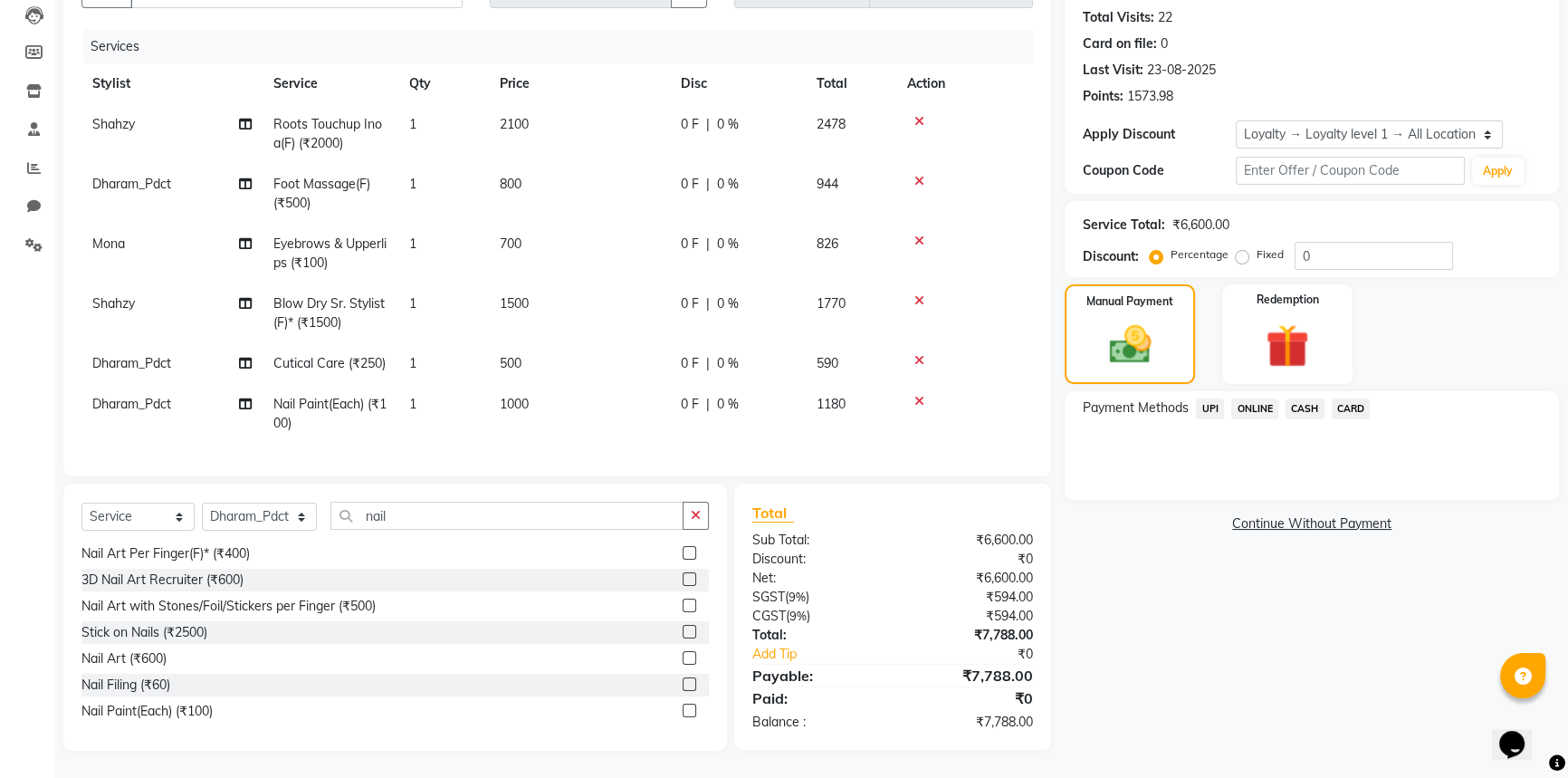
scroll to position [208, 0]
click at [1341, 399] on span "CARD" at bounding box center [1351, 409] width 39 height 21
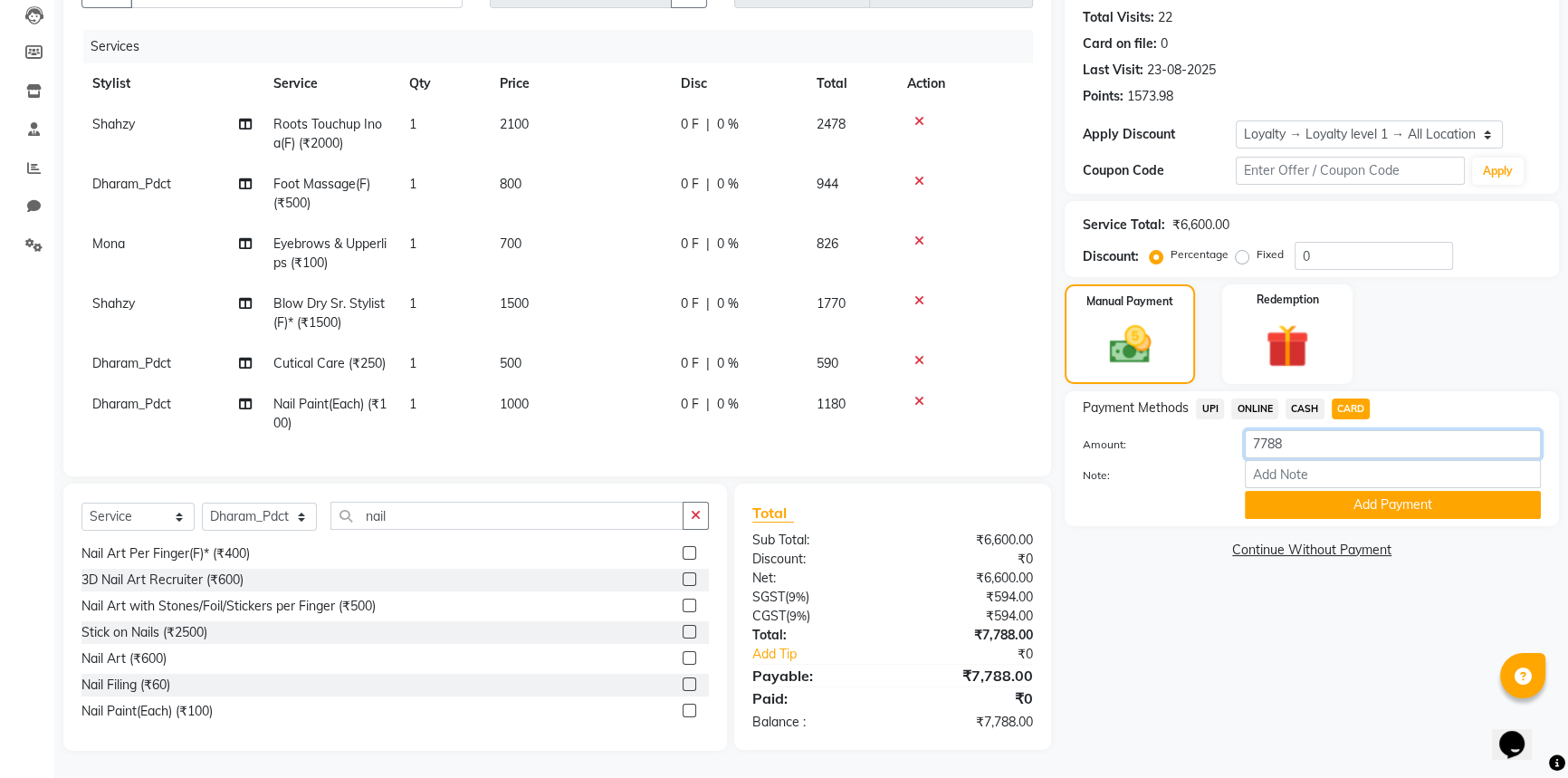
drag, startPoint x: 1302, startPoint y: 437, endPoint x: 972, endPoint y: 470, distance: 331.6
click at [973, 470] on div "Client +91 9811702194 Date 02-09-2025 Invoice Number LMM/2025-26 LPM/2025-26 V/…" at bounding box center [811, 346] width 1523 height 809
type input "4000"
click at [1349, 500] on button "Add Payment" at bounding box center [1393, 505] width 296 height 28
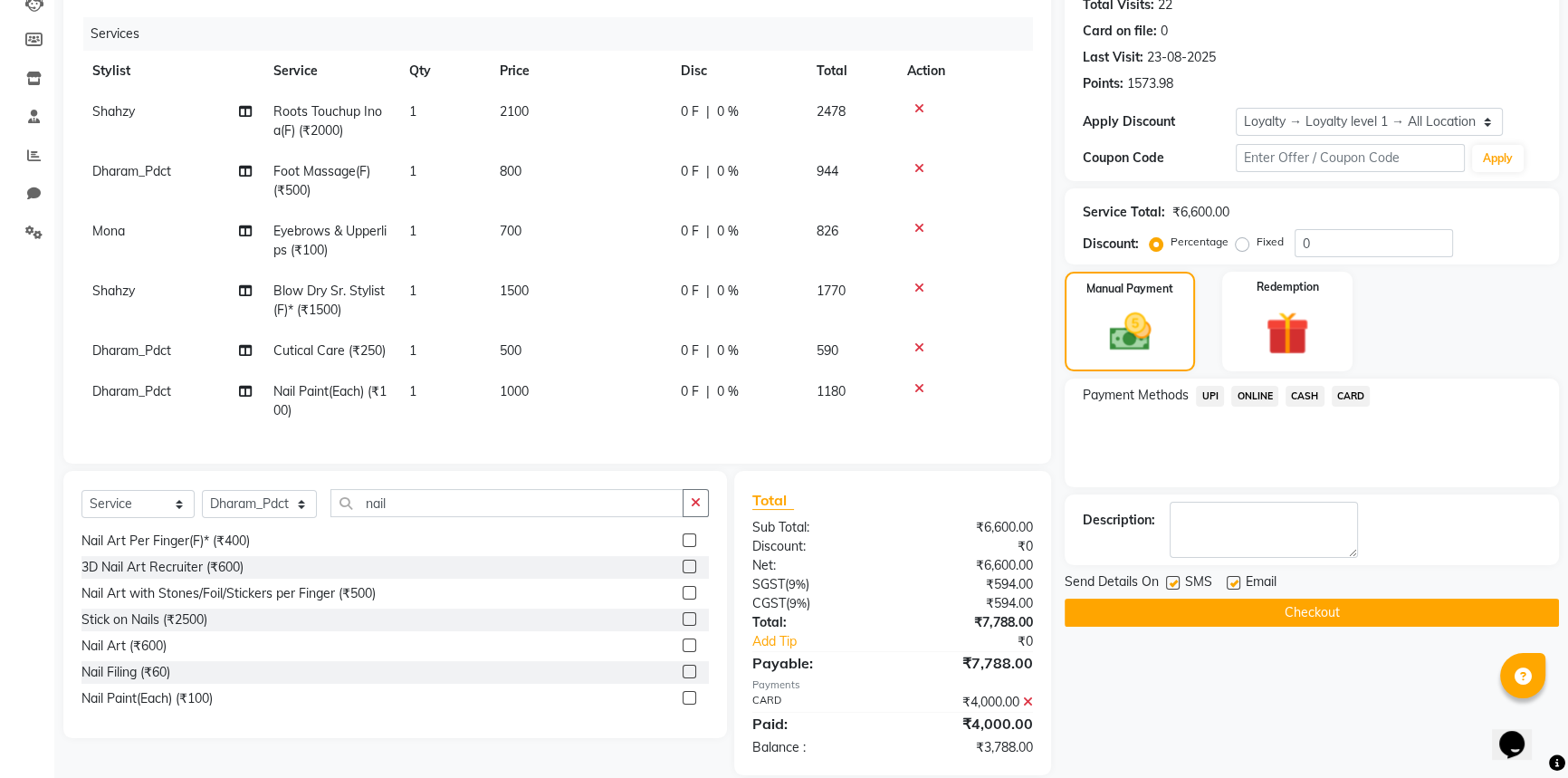
scroll to position [335, 0]
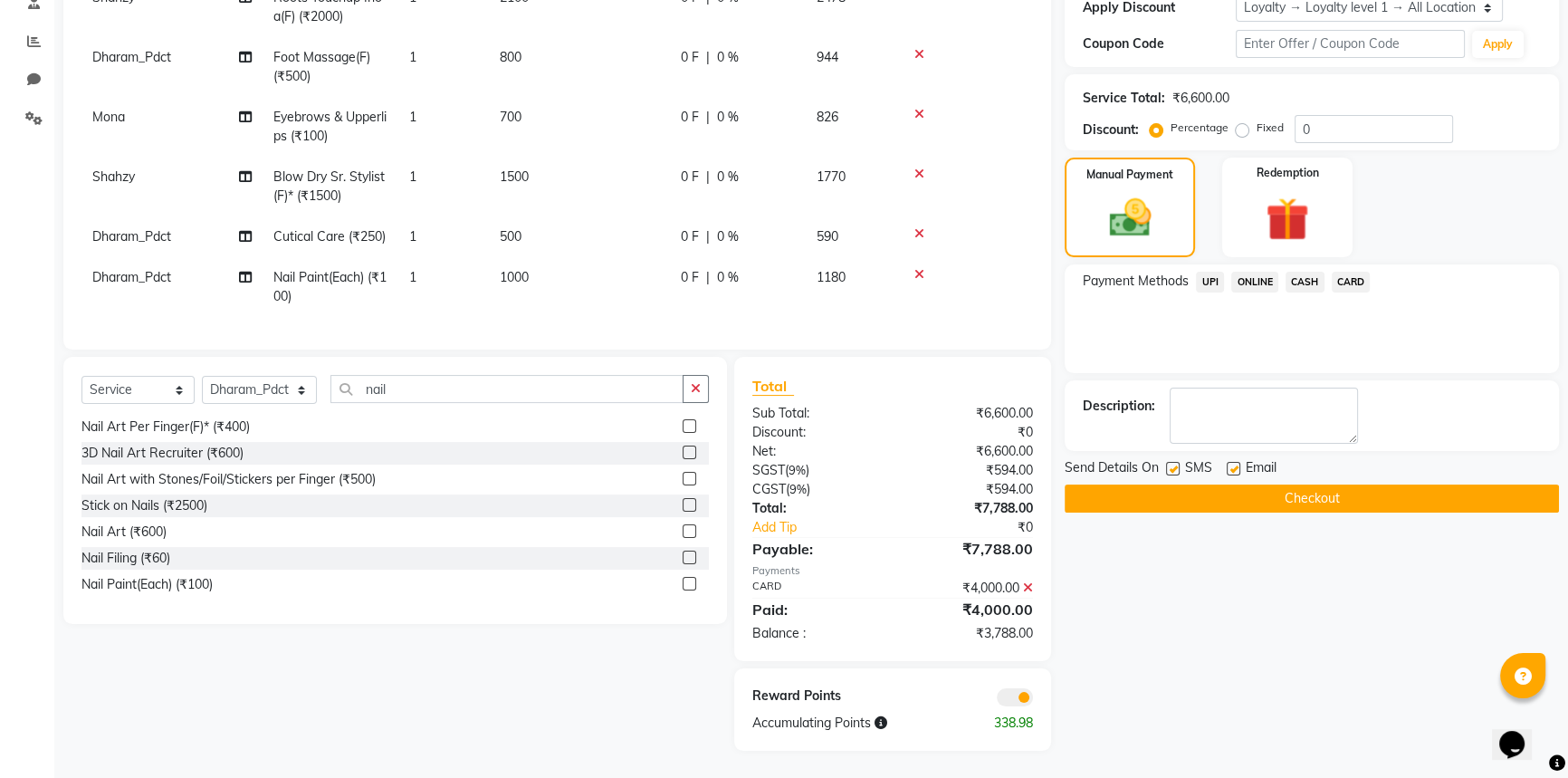
click at [1112, 667] on div "Name: Ganju Mam Membership: No Active Membership Total Visits: 22 Card on file:…" at bounding box center [1319, 282] width 508 height 936
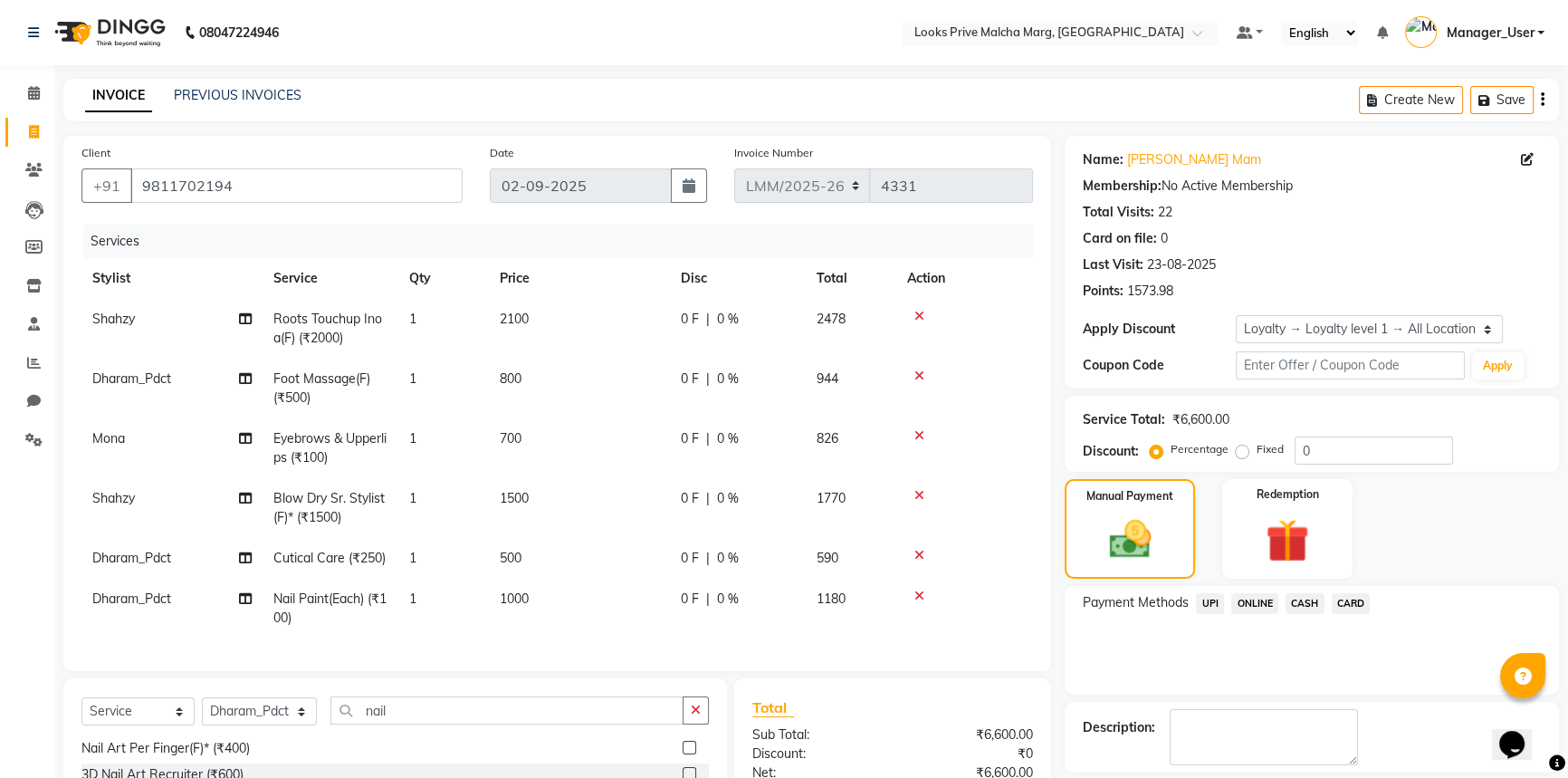
scroll to position [328, 0]
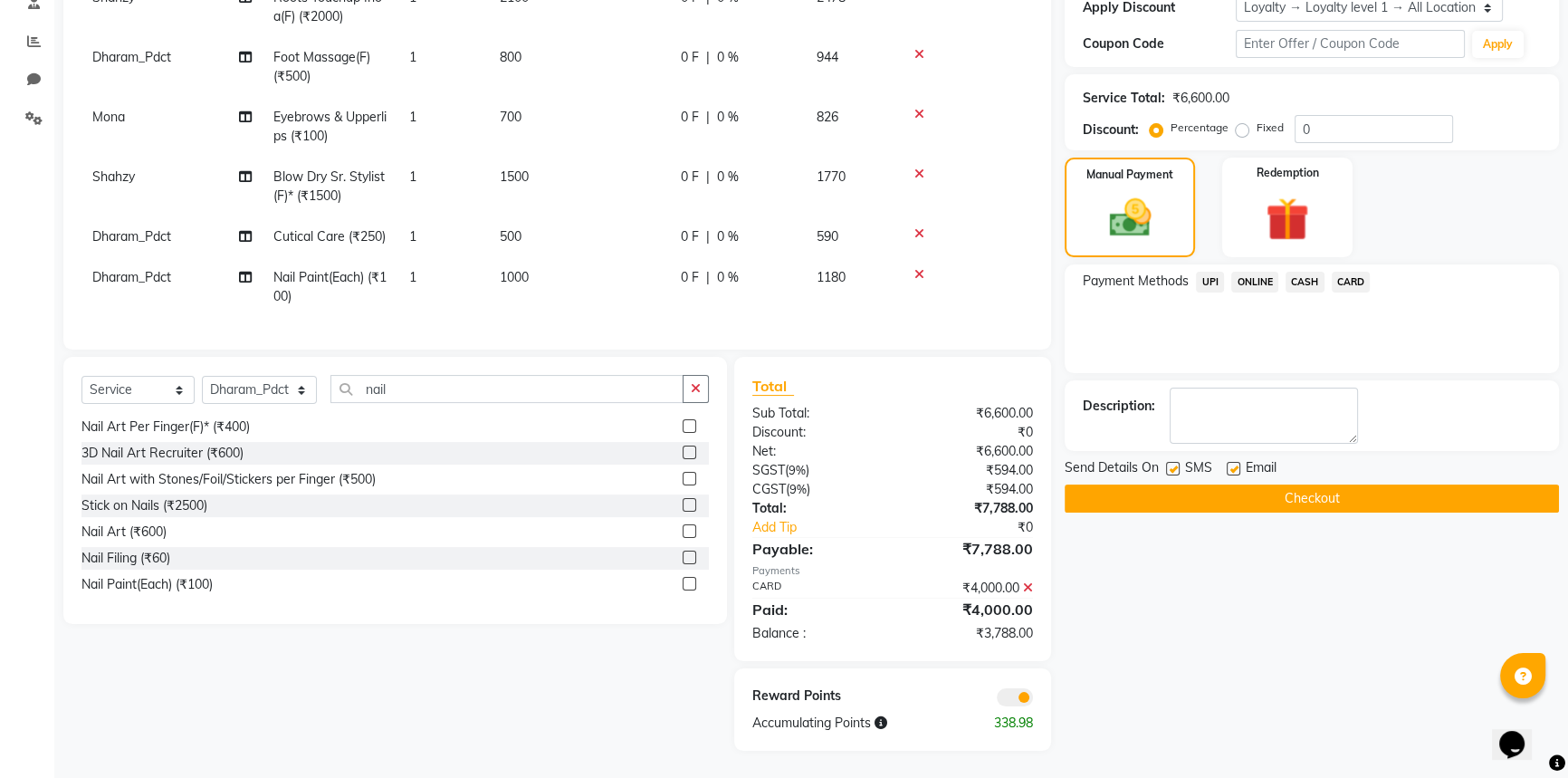
click at [1029, 594] on icon at bounding box center [1028, 588] width 10 height 13
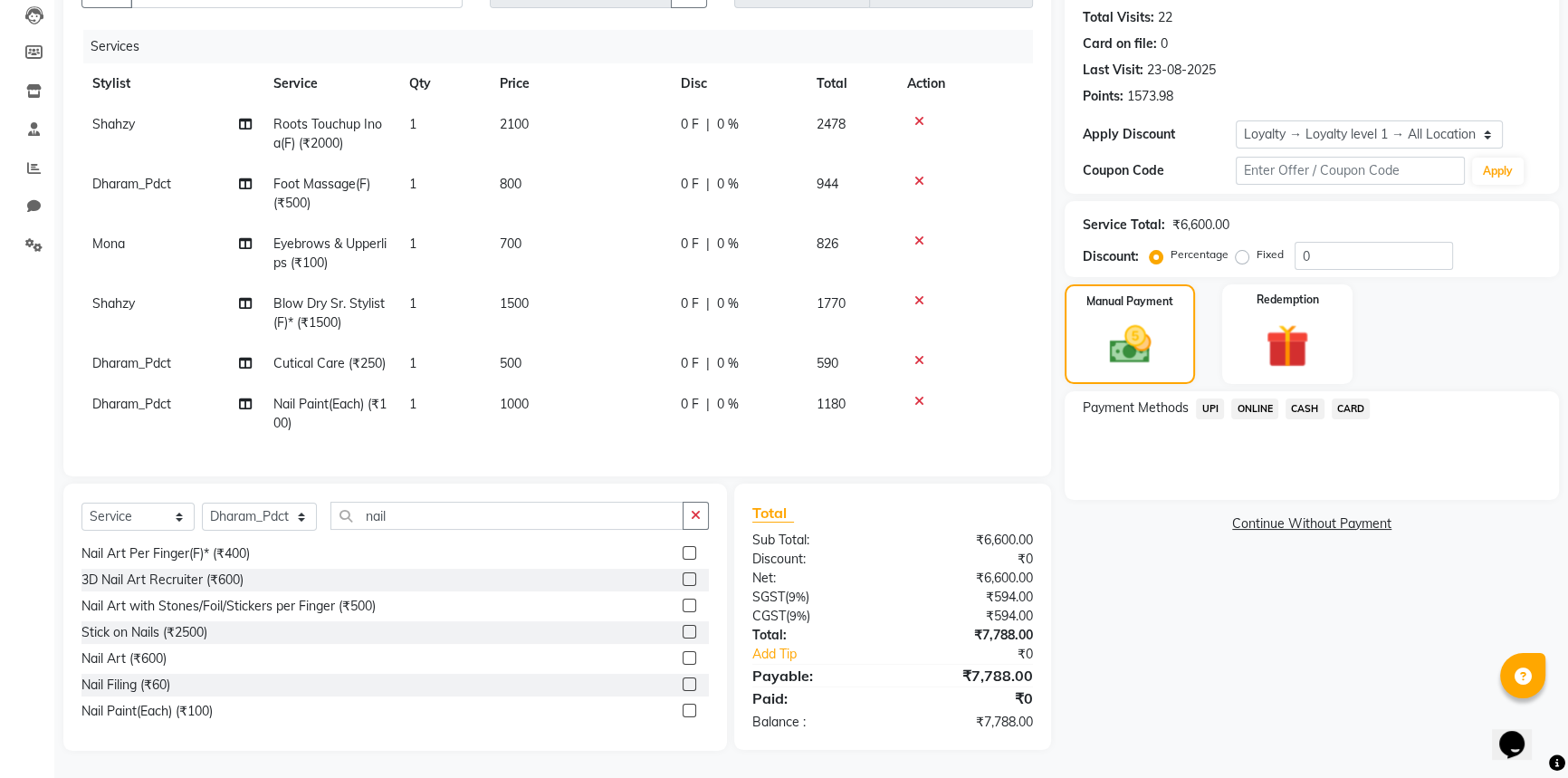
scroll to position [208, 0]
click at [1169, 335] on div "Manual Payment" at bounding box center [1130, 334] width 136 height 103
click at [1307, 400] on span "CASH" at bounding box center [1305, 409] width 39 height 21
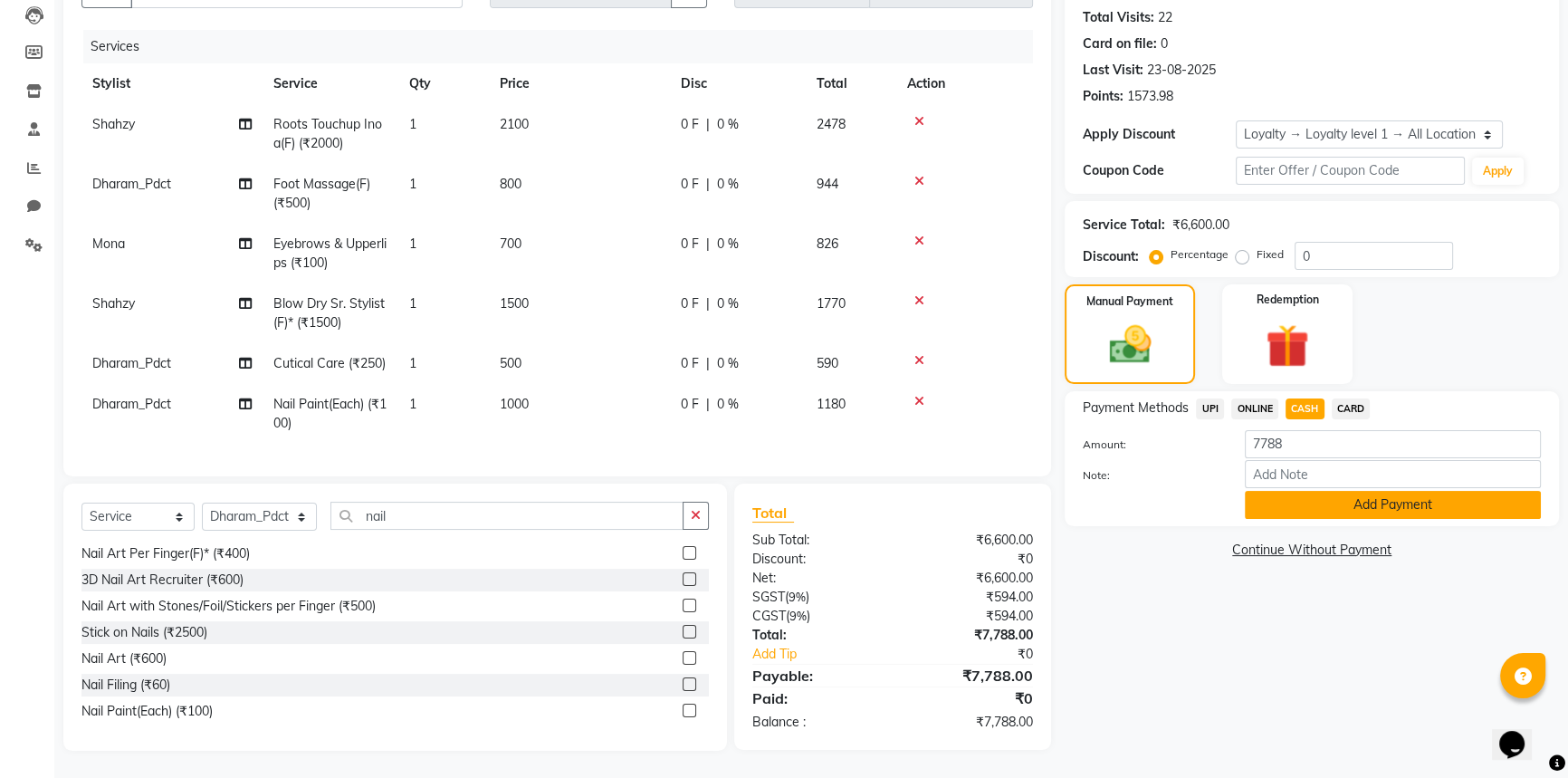
click at [1328, 499] on button "Add Payment" at bounding box center [1393, 505] width 296 height 28
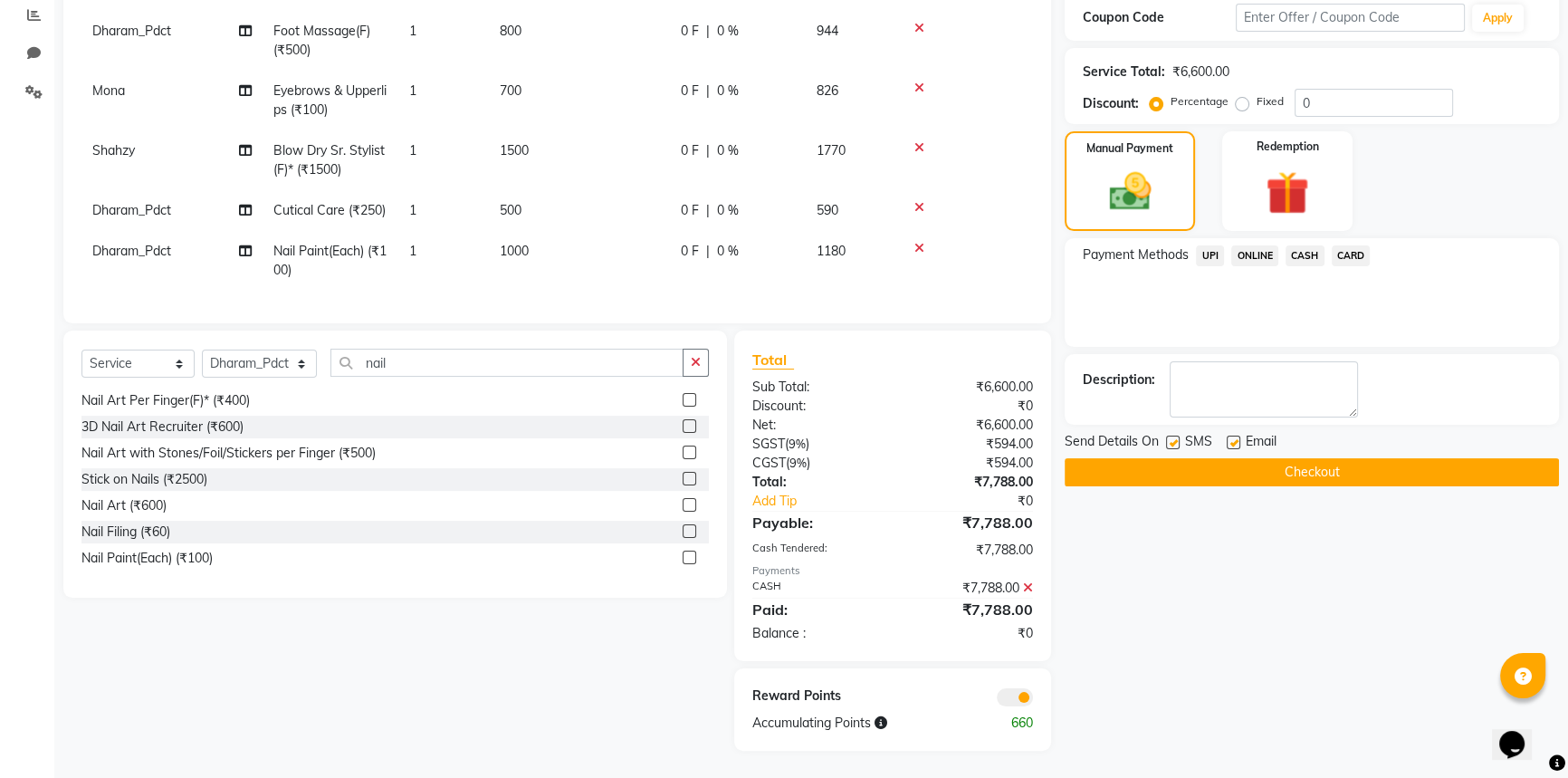
scroll to position [279, 0]
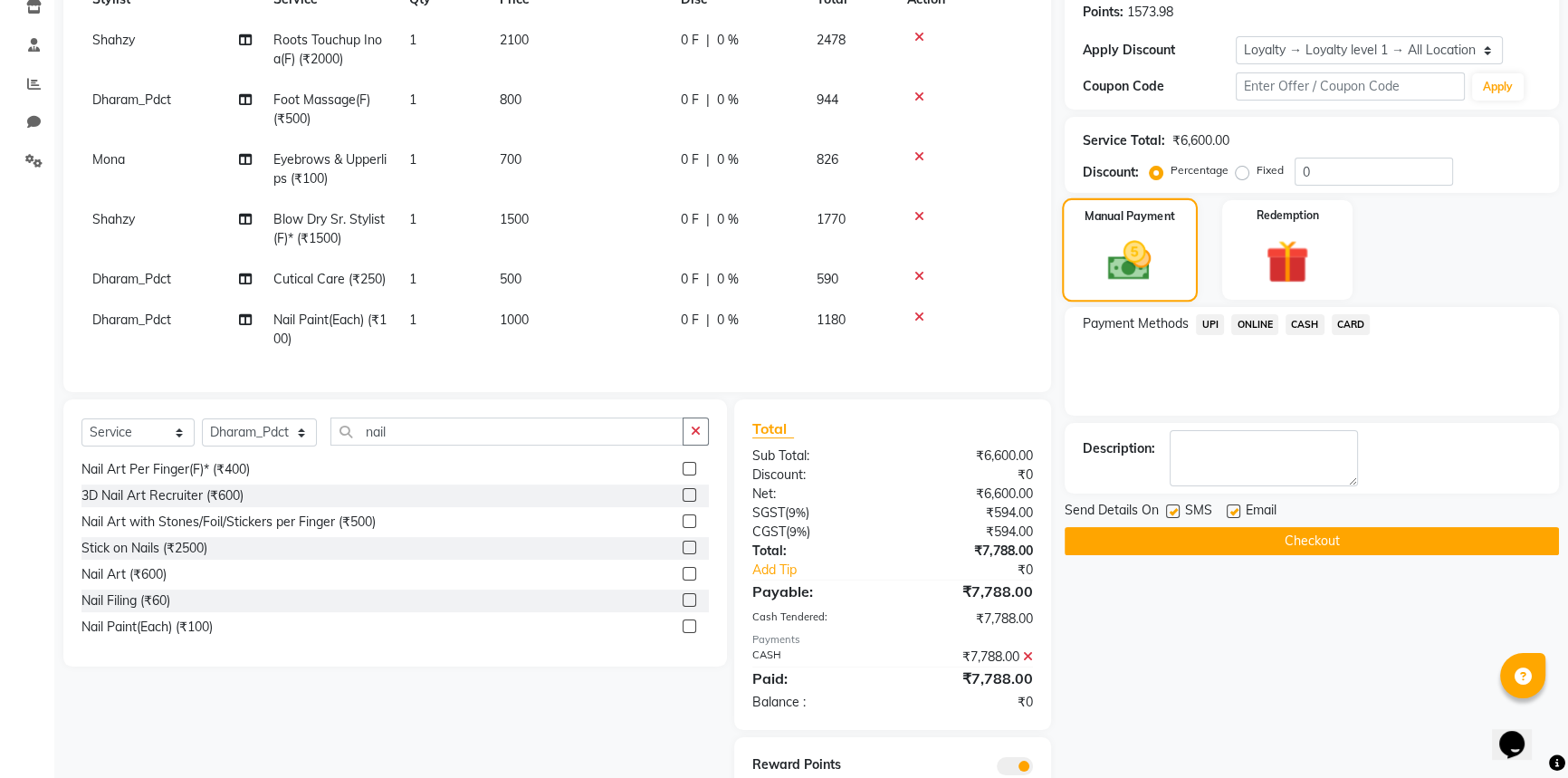
click at [1144, 261] on img at bounding box center [1129, 260] width 70 height 49
click at [1158, 291] on div "Manual Payment" at bounding box center [1130, 250] width 136 height 103
click at [1313, 322] on span "CASH" at bounding box center [1305, 325] width 39 height 21
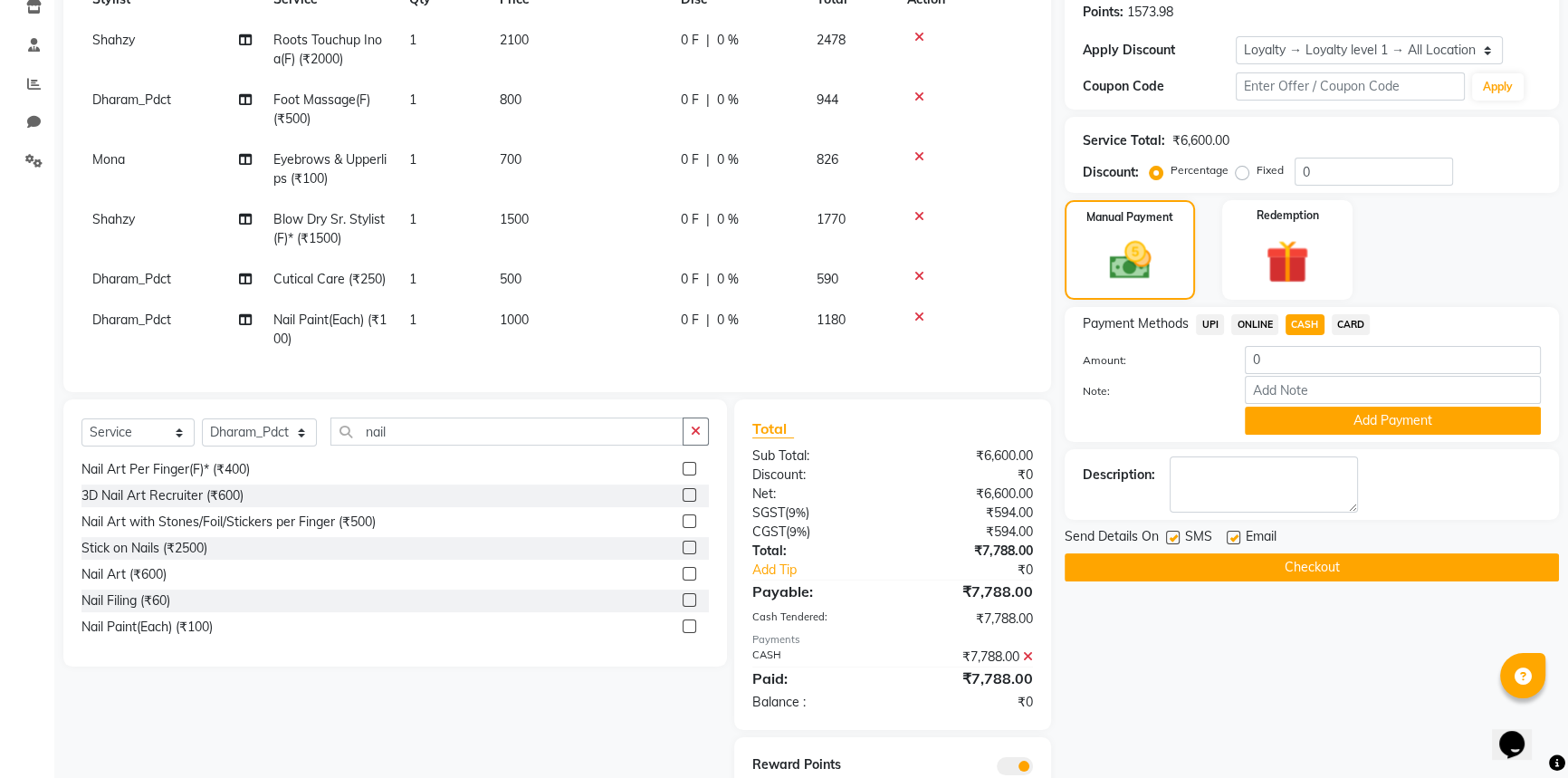
scroll to position [361, 0]
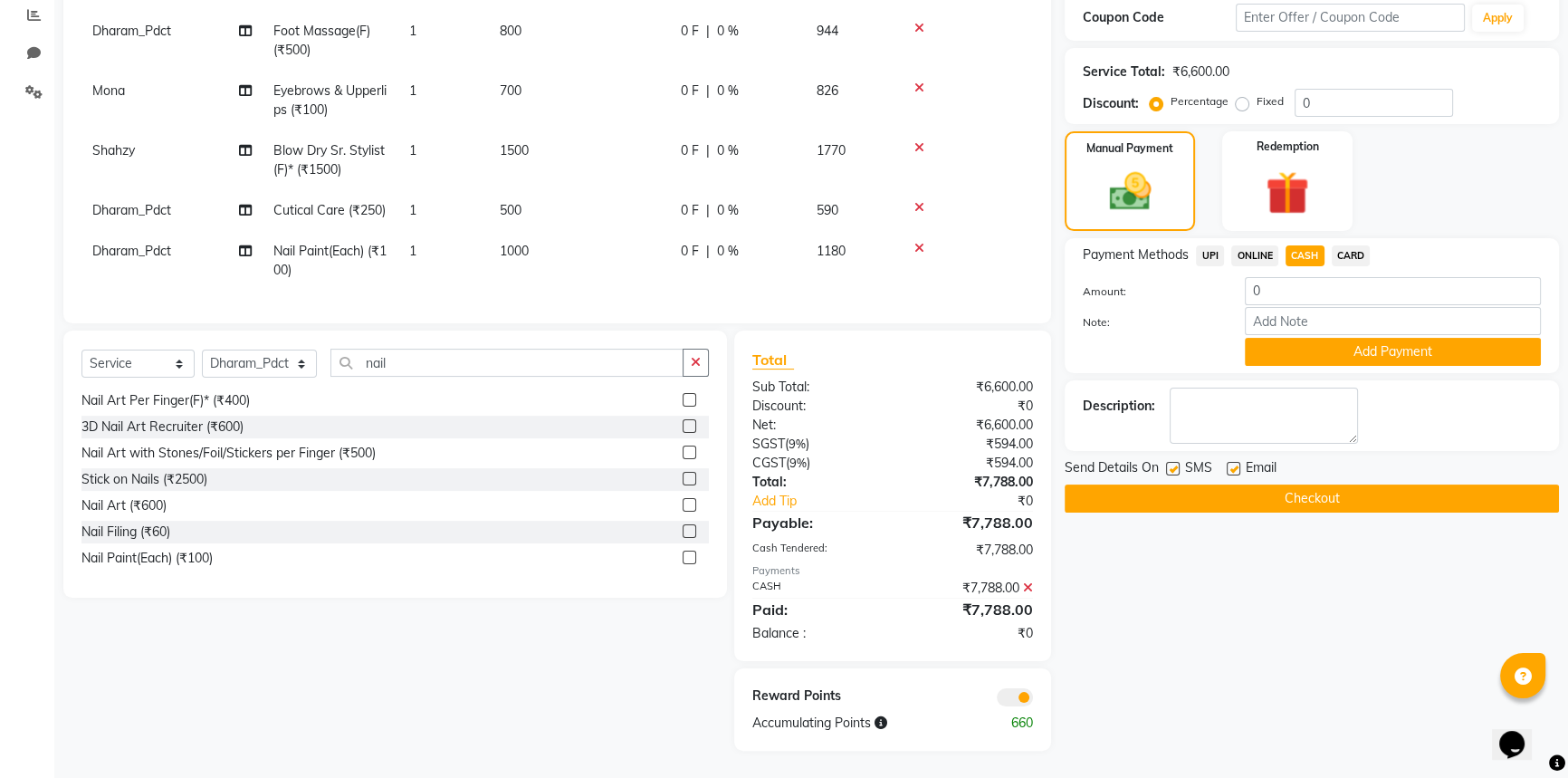
click at [1026, 589] on icon at bounding box center [1028, 588] width 10 height 13
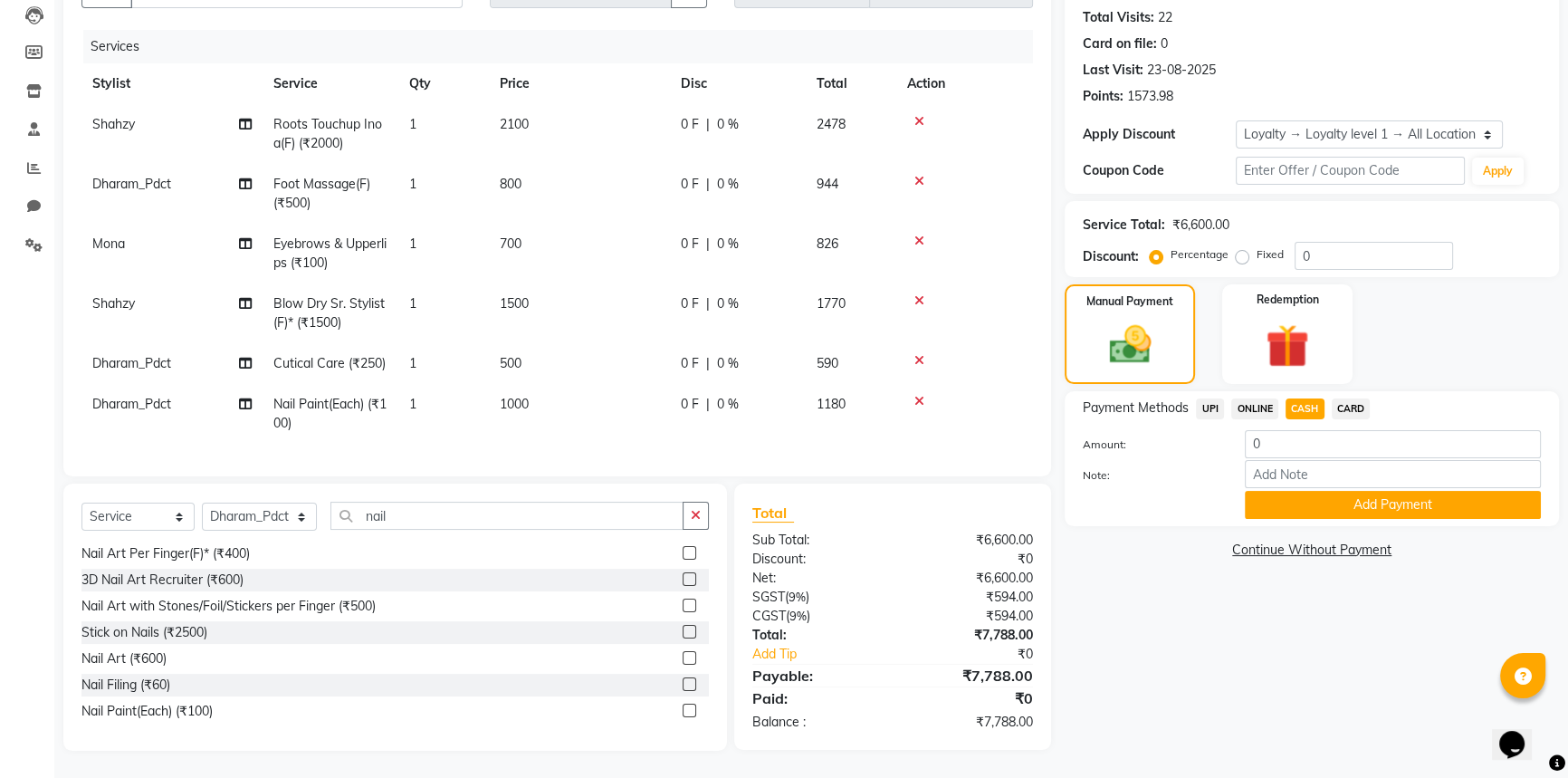
scroll to position [208, 0]
click at [1280, 353] on img at bounding box center [1288, 346] width 73 height 56
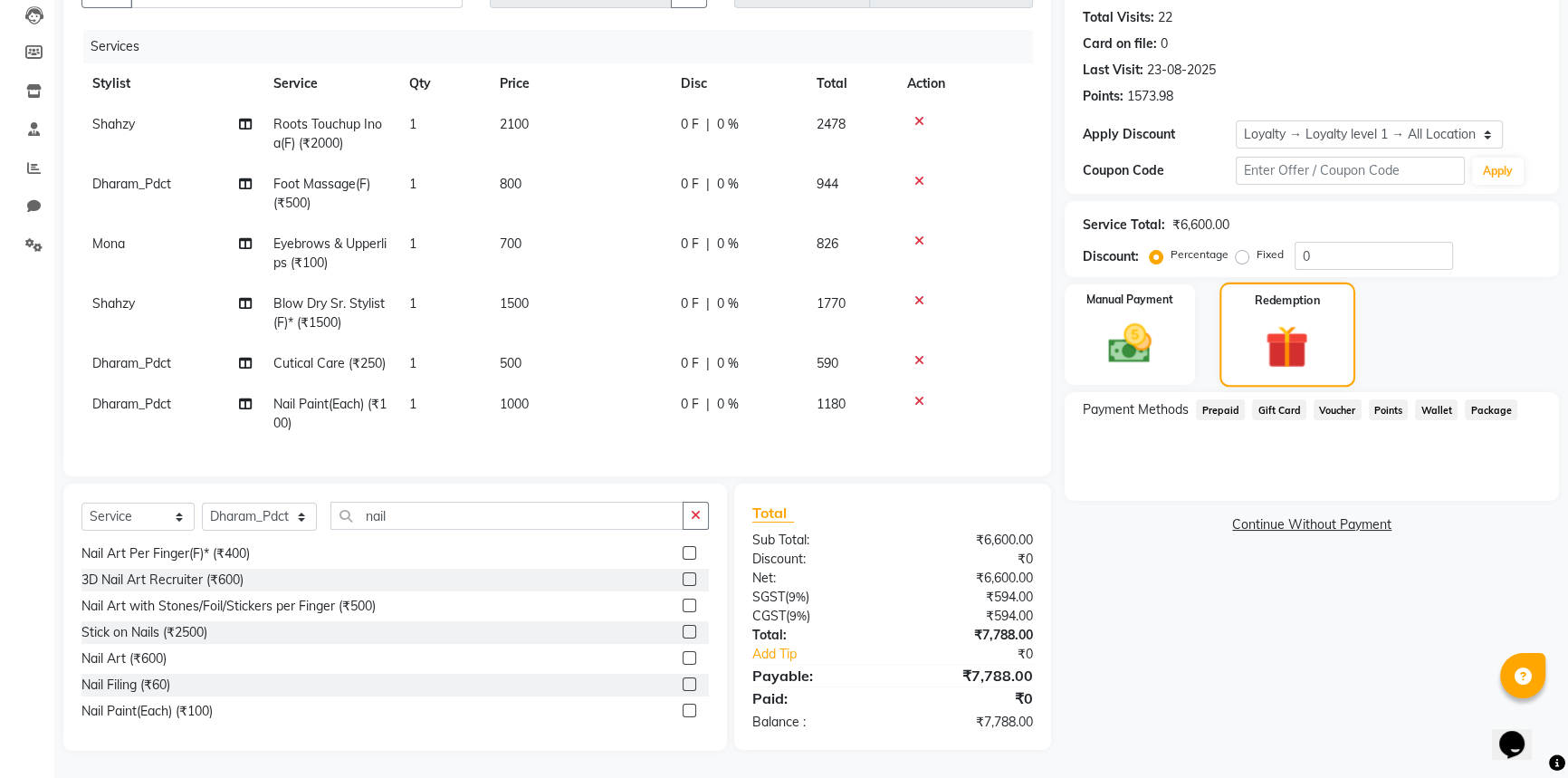
click at [1300, 347] on img at bounding box center [1287, 346] width 70 height 54
click at [1165, 346] on img at bounding box center [1130, 344] width 73 height 51
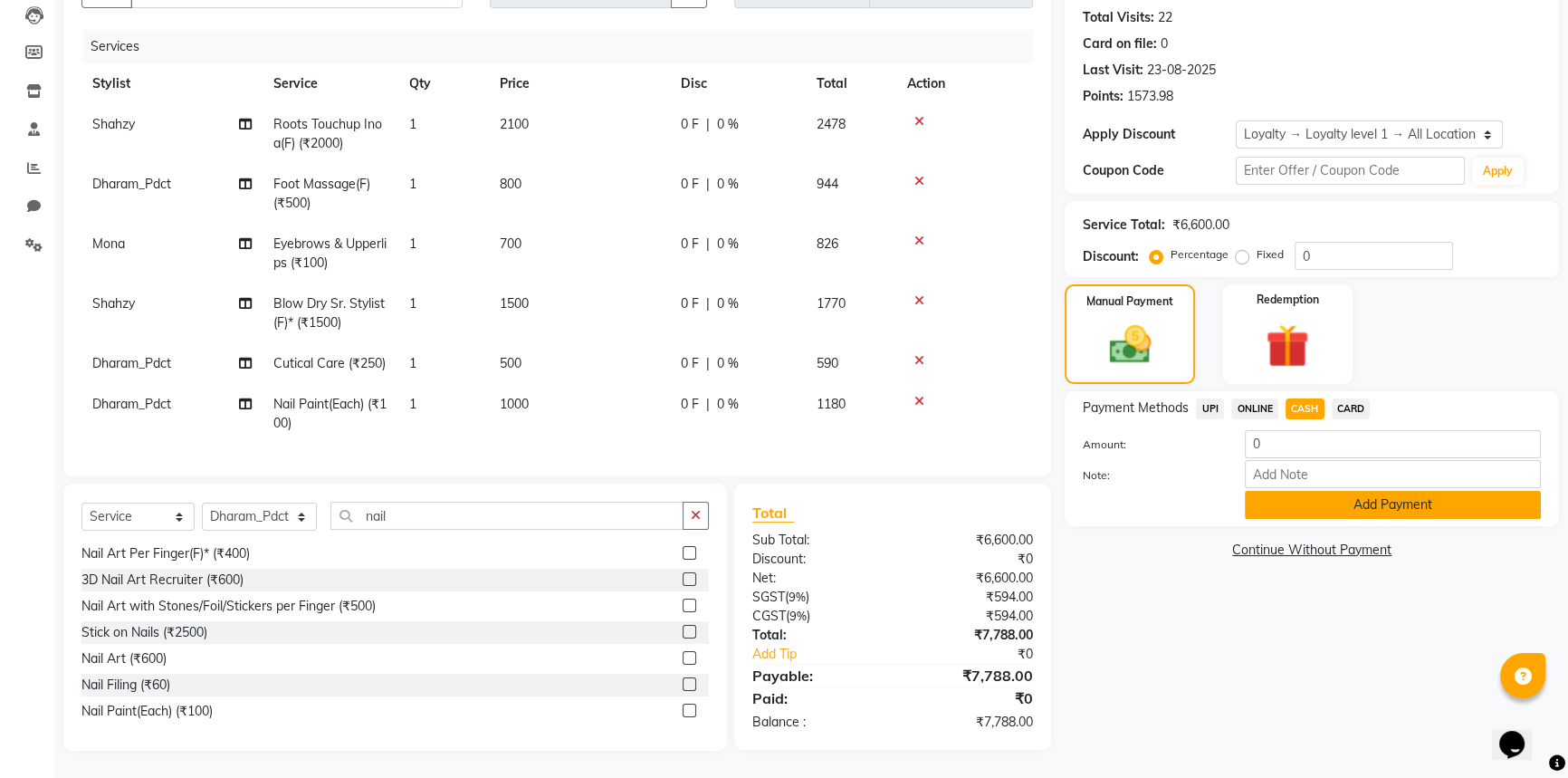
click at [1350, 496] on button "Add Payment" at bounding box center [1393, 505] width 296 height 28
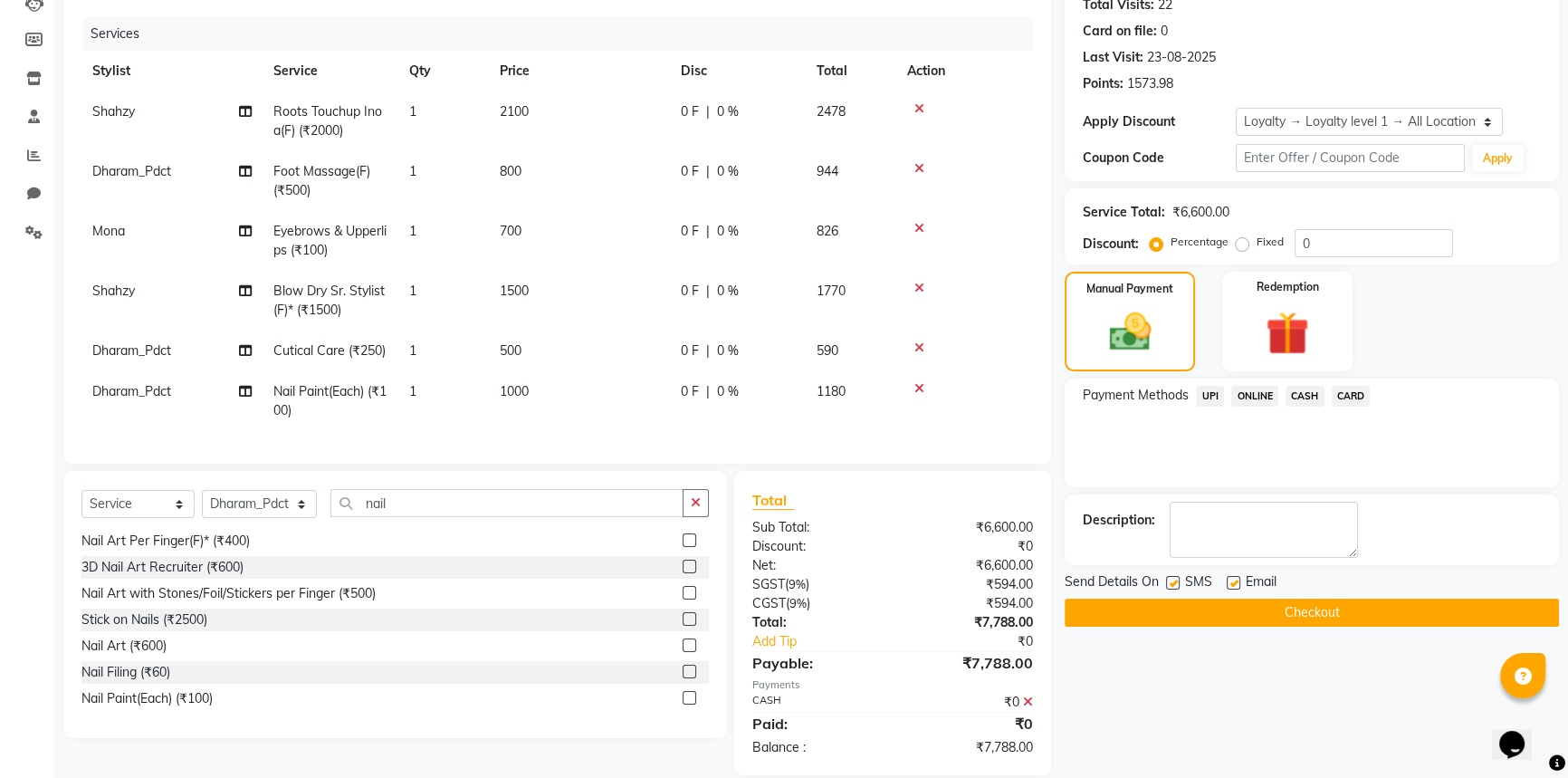
click at [1334, 393] on span "CARD" at bounding box center [1351, 396] width 39 height 21
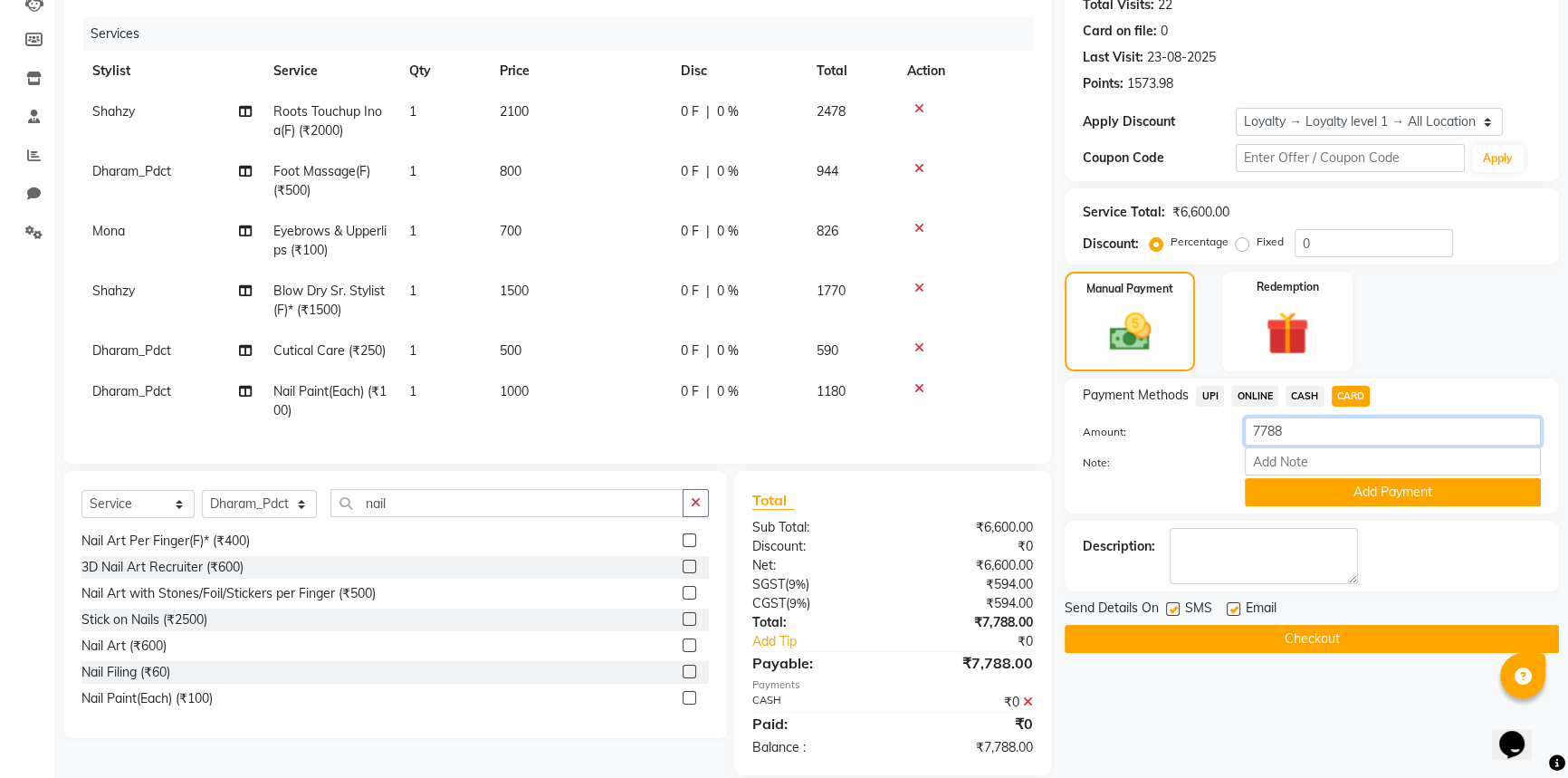
drag, startPoint x: 1307, startPoint y: 441, endPoint x: 969, endPoint y: 413, distance: 339.2
click at [971, 414] on div "Client +91 9811702194 Date 02-09-2025 Invoice Number LMM/2025-26 LPM/2025-26 V/…" at bounding box center [811, 397] width 1523 height 936
type input "4000"
click at [1322, 494] on button "Add Payment" at bounding box center [1393, 492] width 296 height 28
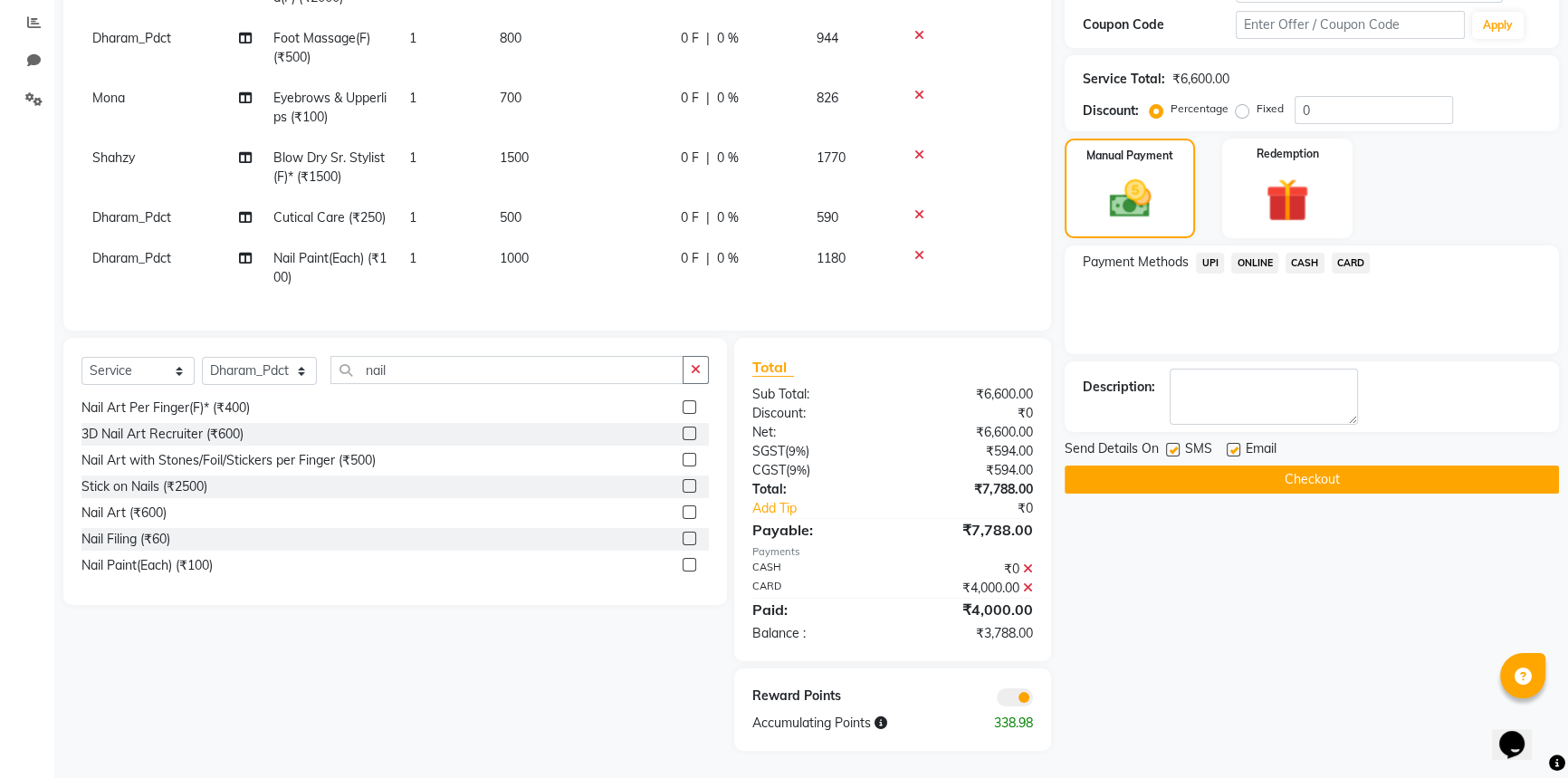
scroll to position [189, 0]
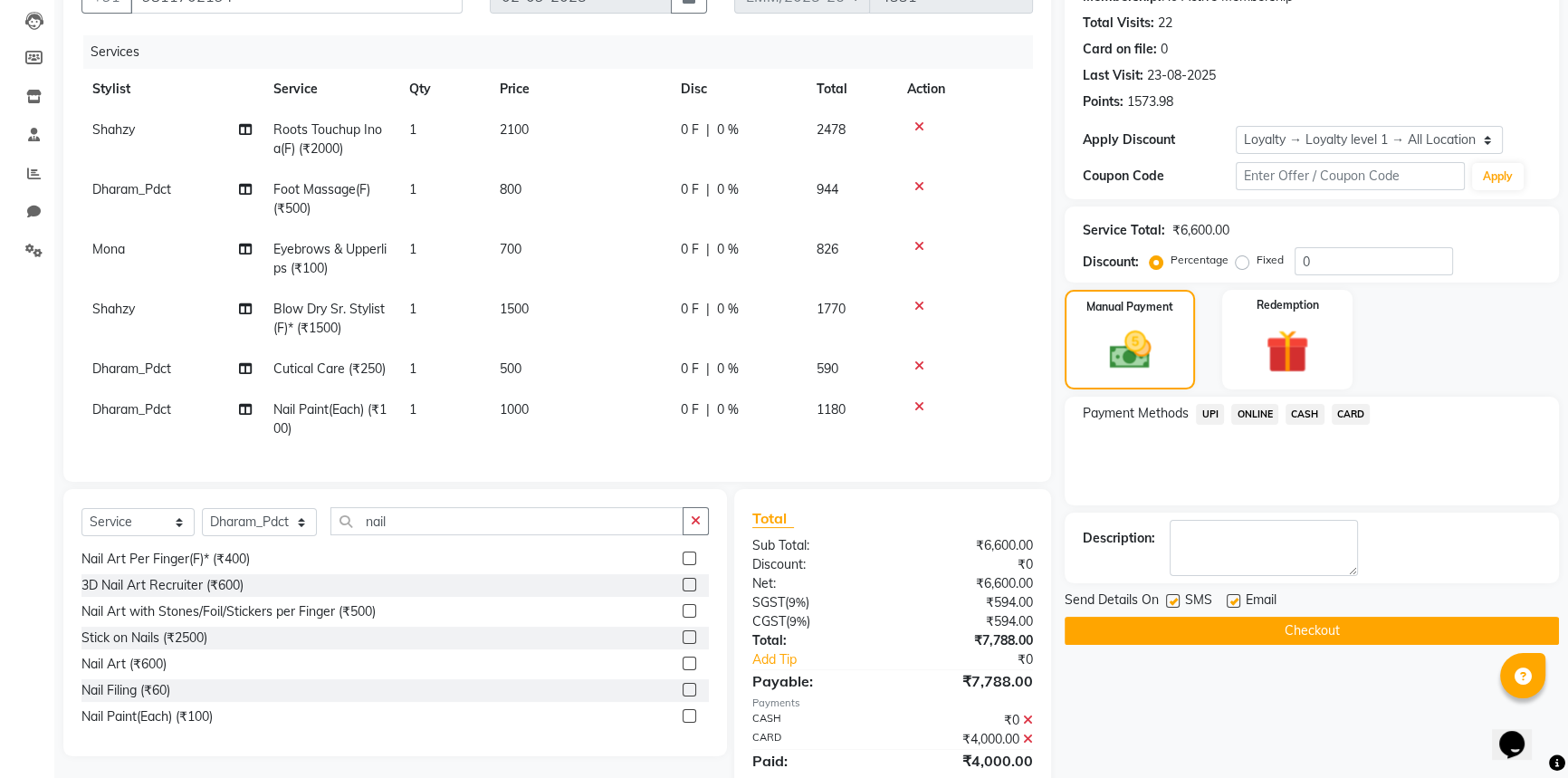
click at [1306, 407] on span "CASH" at bounding box center [1305, 414] width 39 height 21
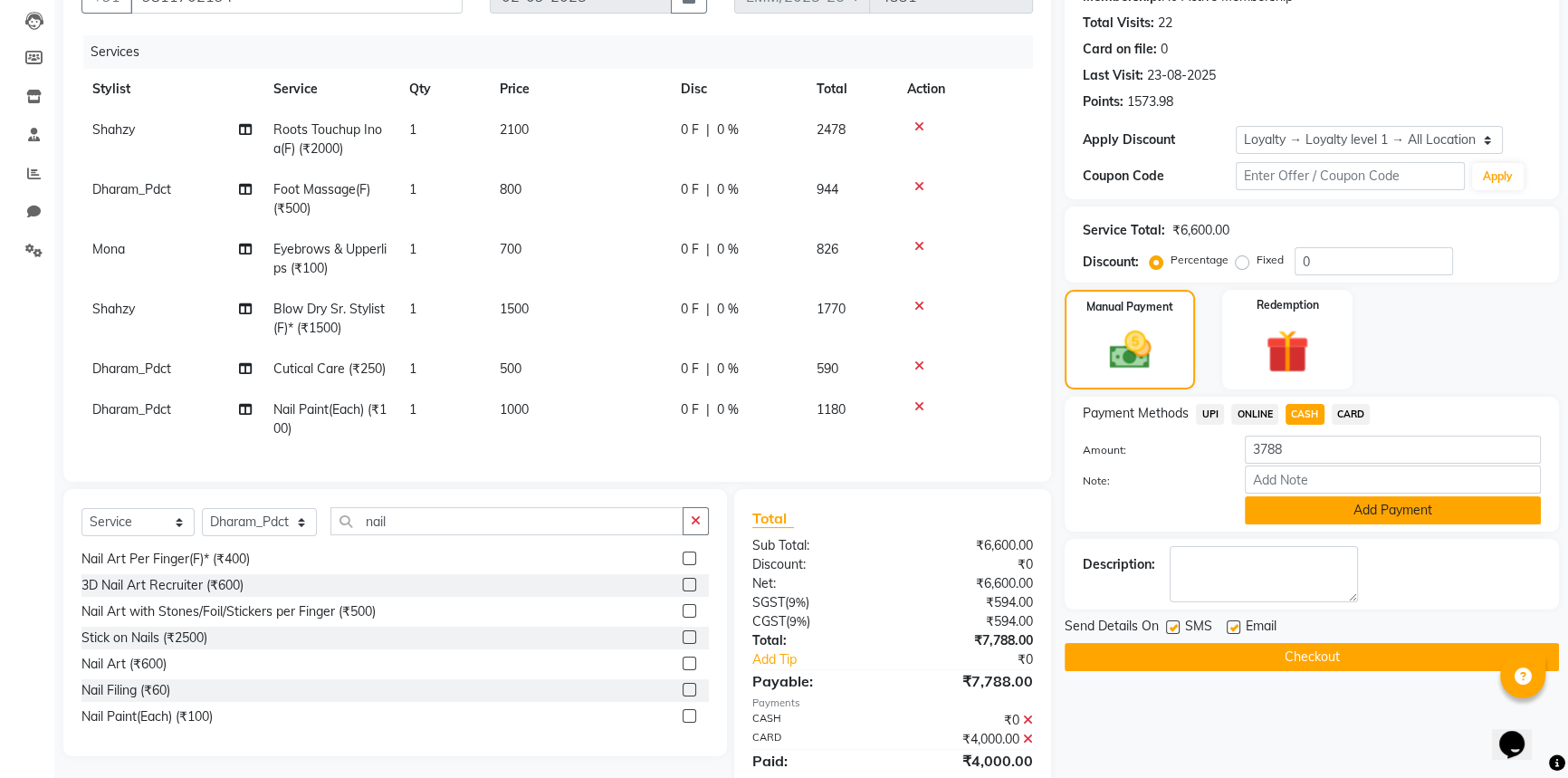
click at [1358, 512] on button "Add Payment" at bounding box center [1393, 510] width 296 height 28
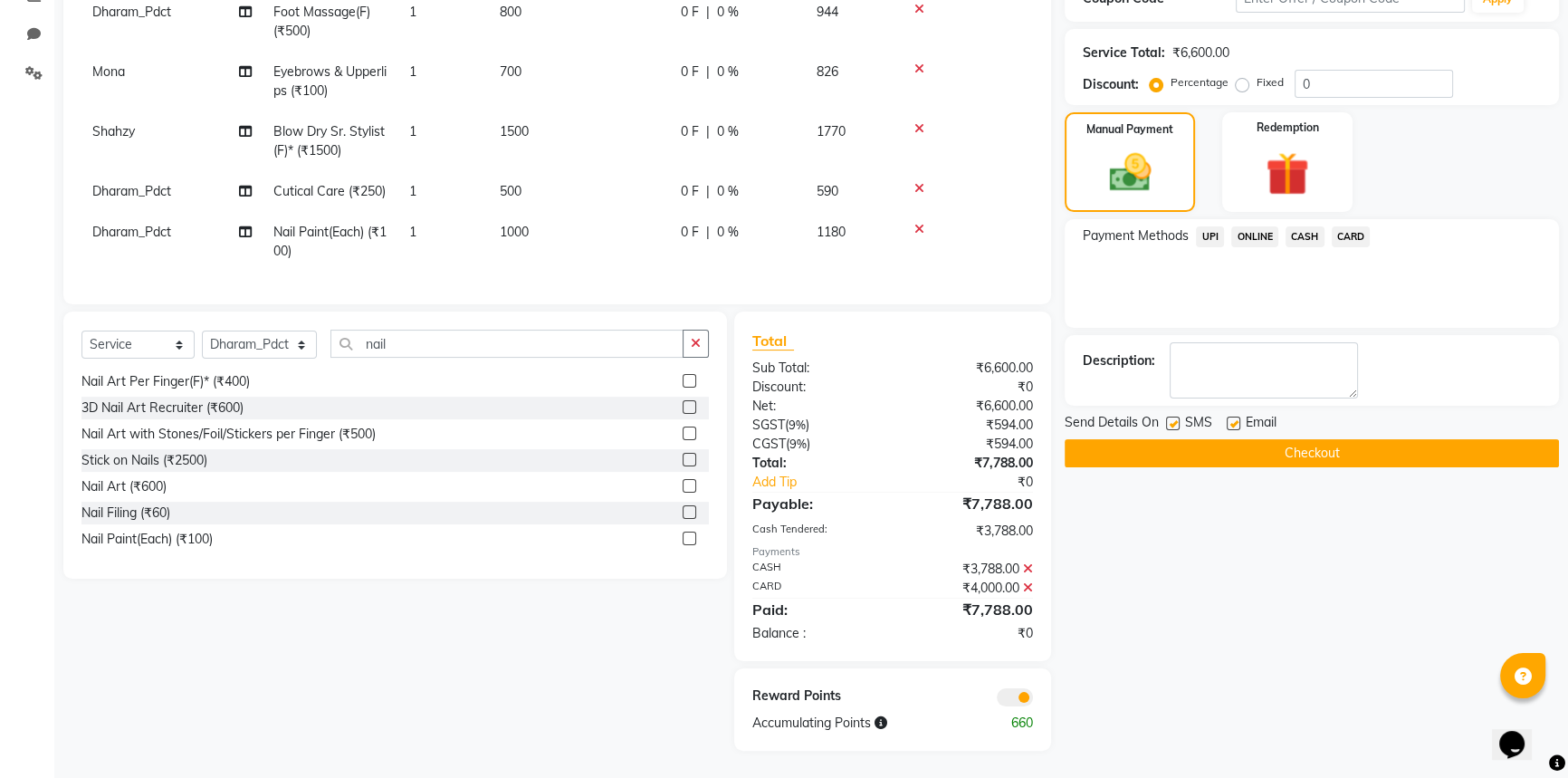
scroll to position [0, 0]
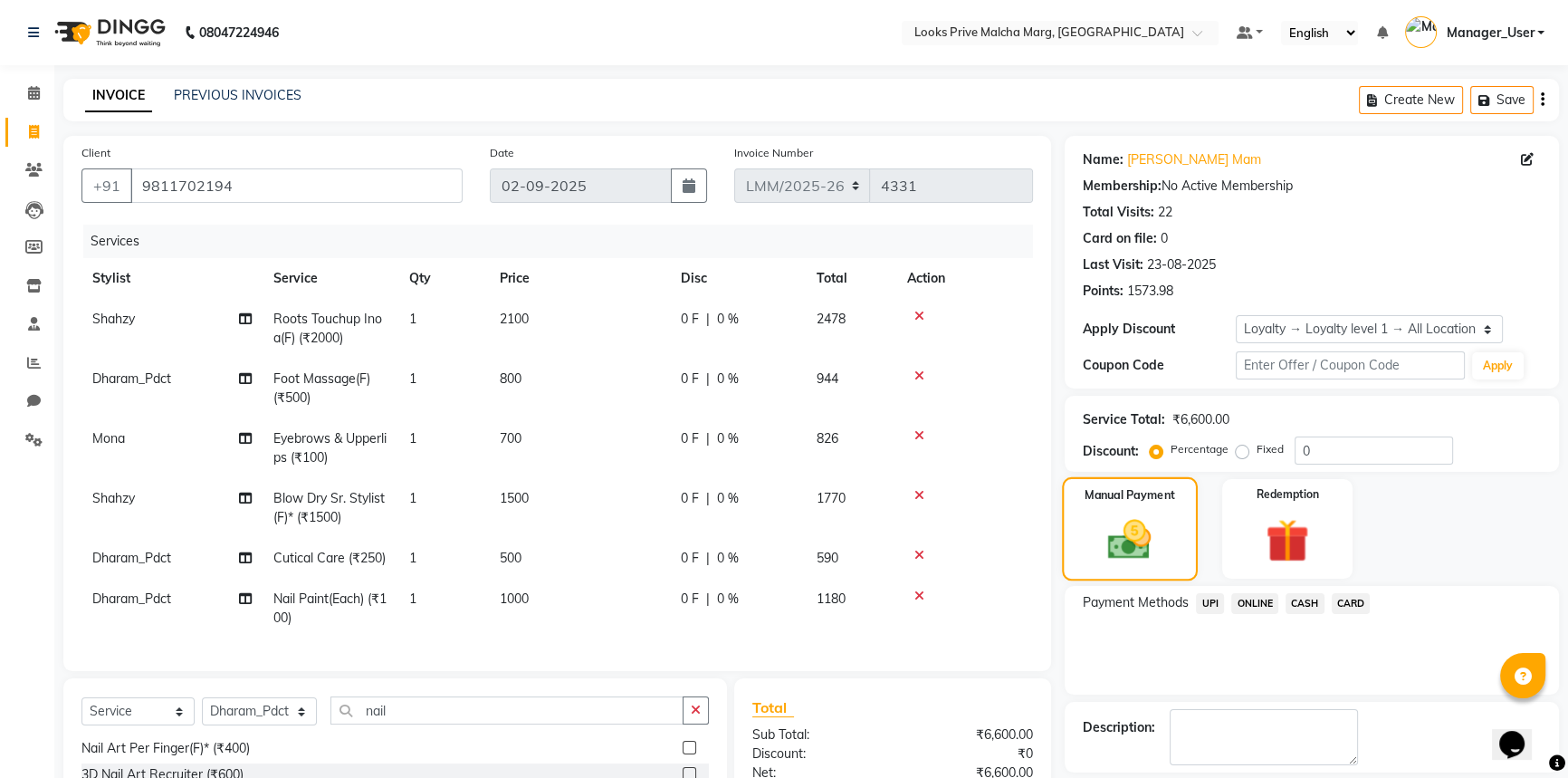
click at [1132, 556] on img at bounding box center [1129, 538] width 70 height 49
click at [1355, 604] on span "CARD" at bounding box center [1351, 603] width 39 height 21
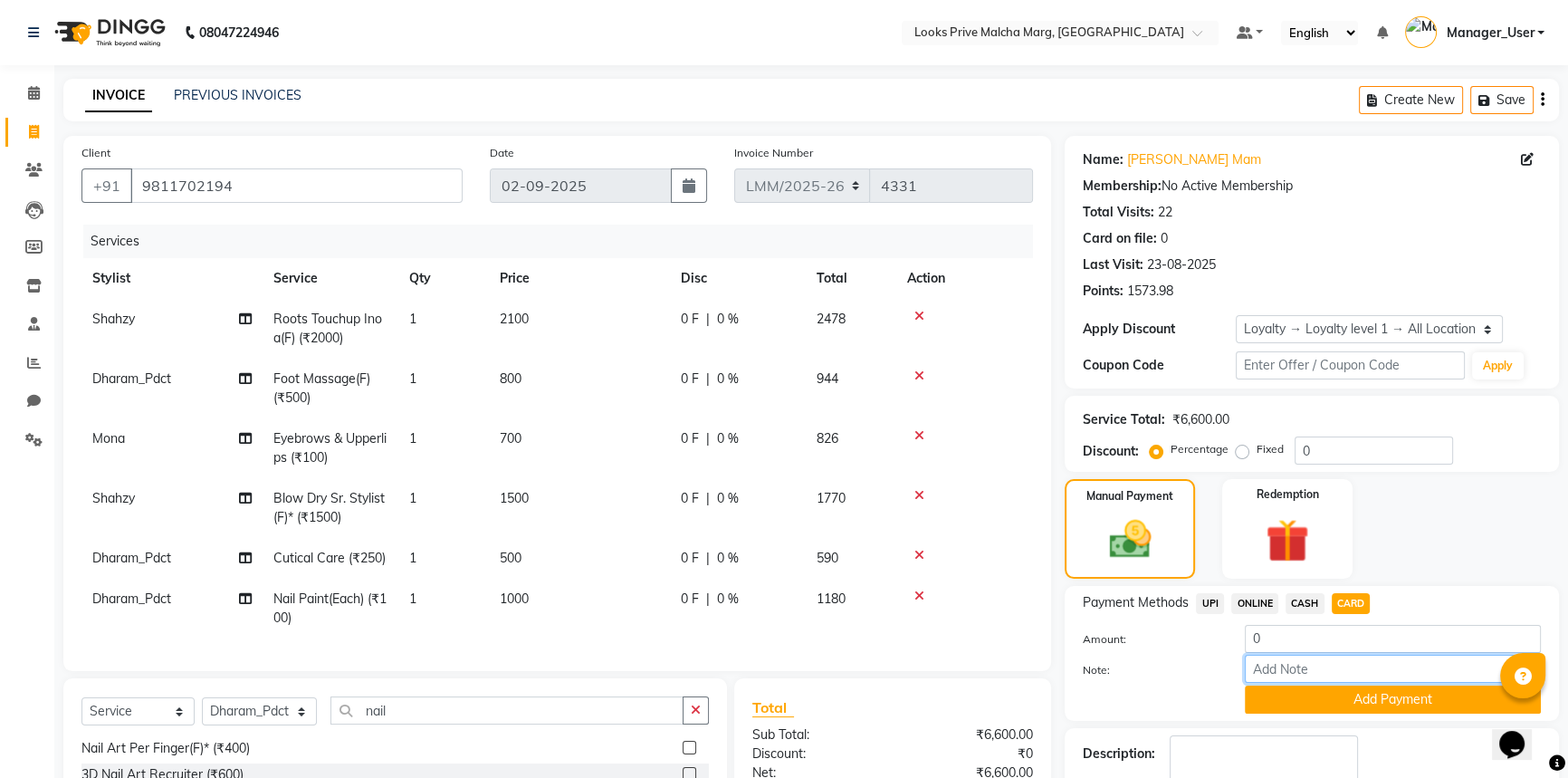
click at [1338, 659] on input "Note:" at bounding box center [1393, 668] width 296 height 28
click at [1297, 644] on input "0" at bounding box center [1393, 638] width 296 height 28
type input "4000"
click at [1330, 703] on button "Add Payment" at bounding box center [1393, 699] width 296 height 28
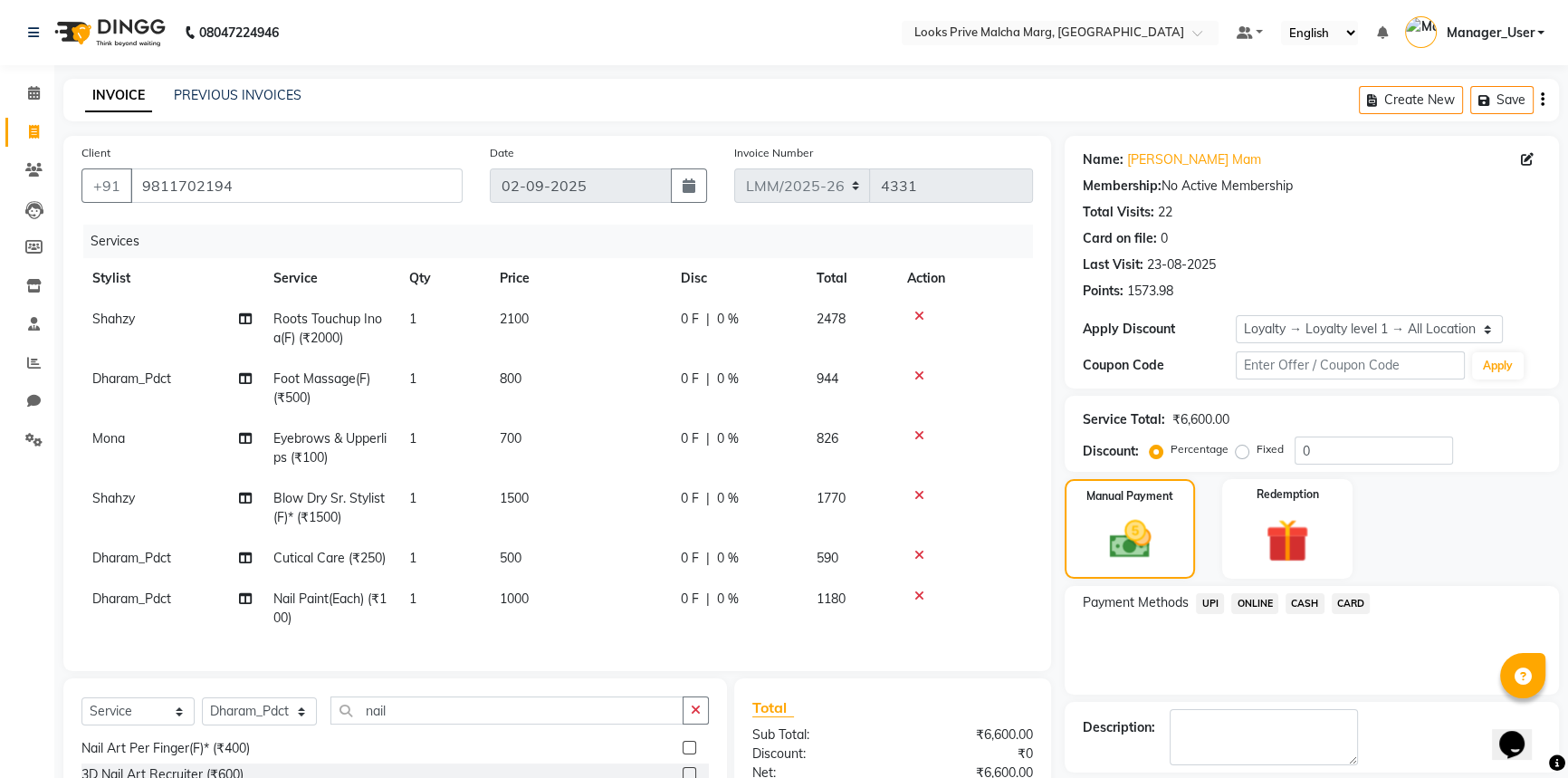
scroll to position [81, 0]
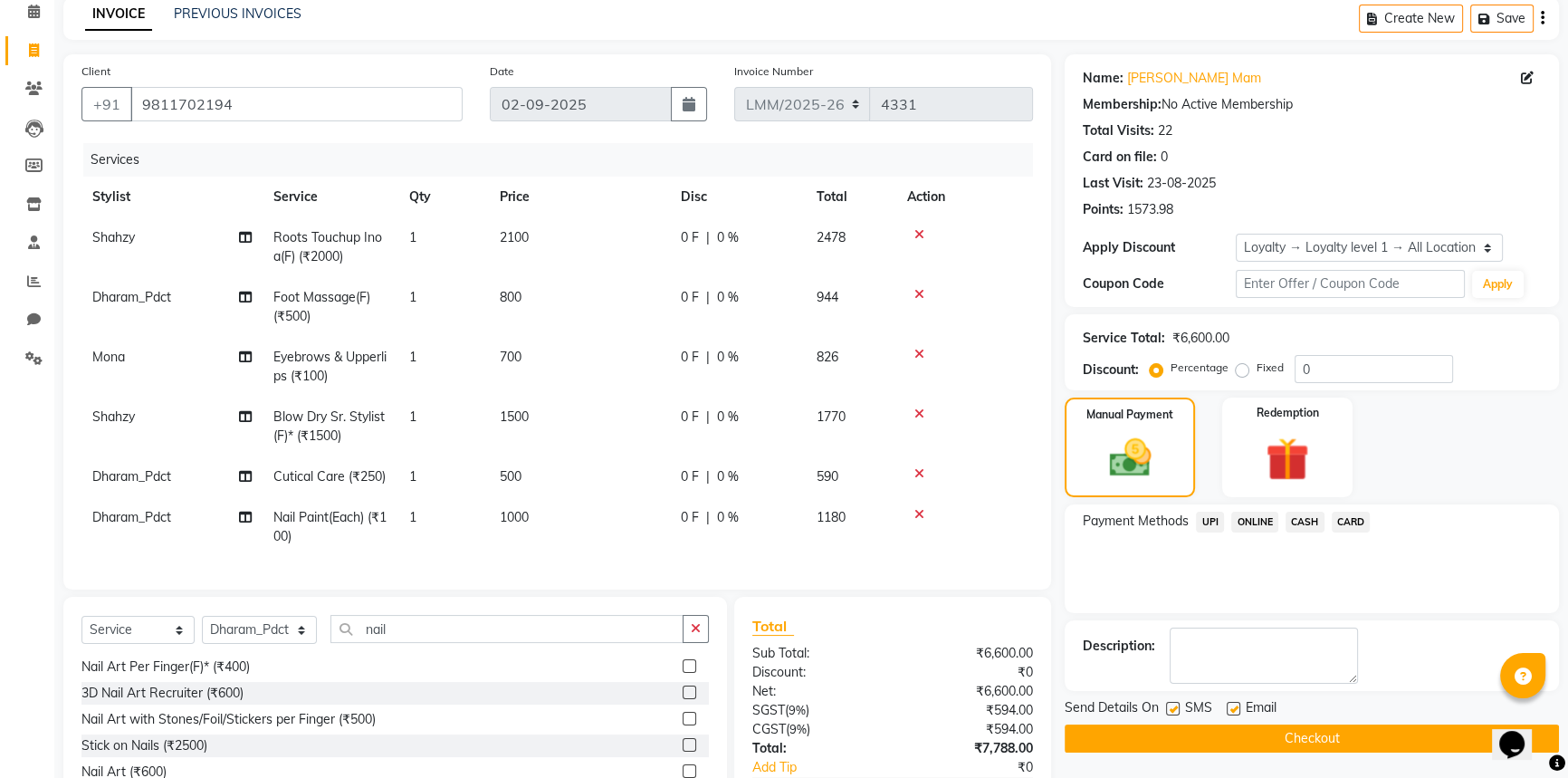
click at [1309, 516] on span "CASH" at bounding box center [1305, 522] width 39 height 21
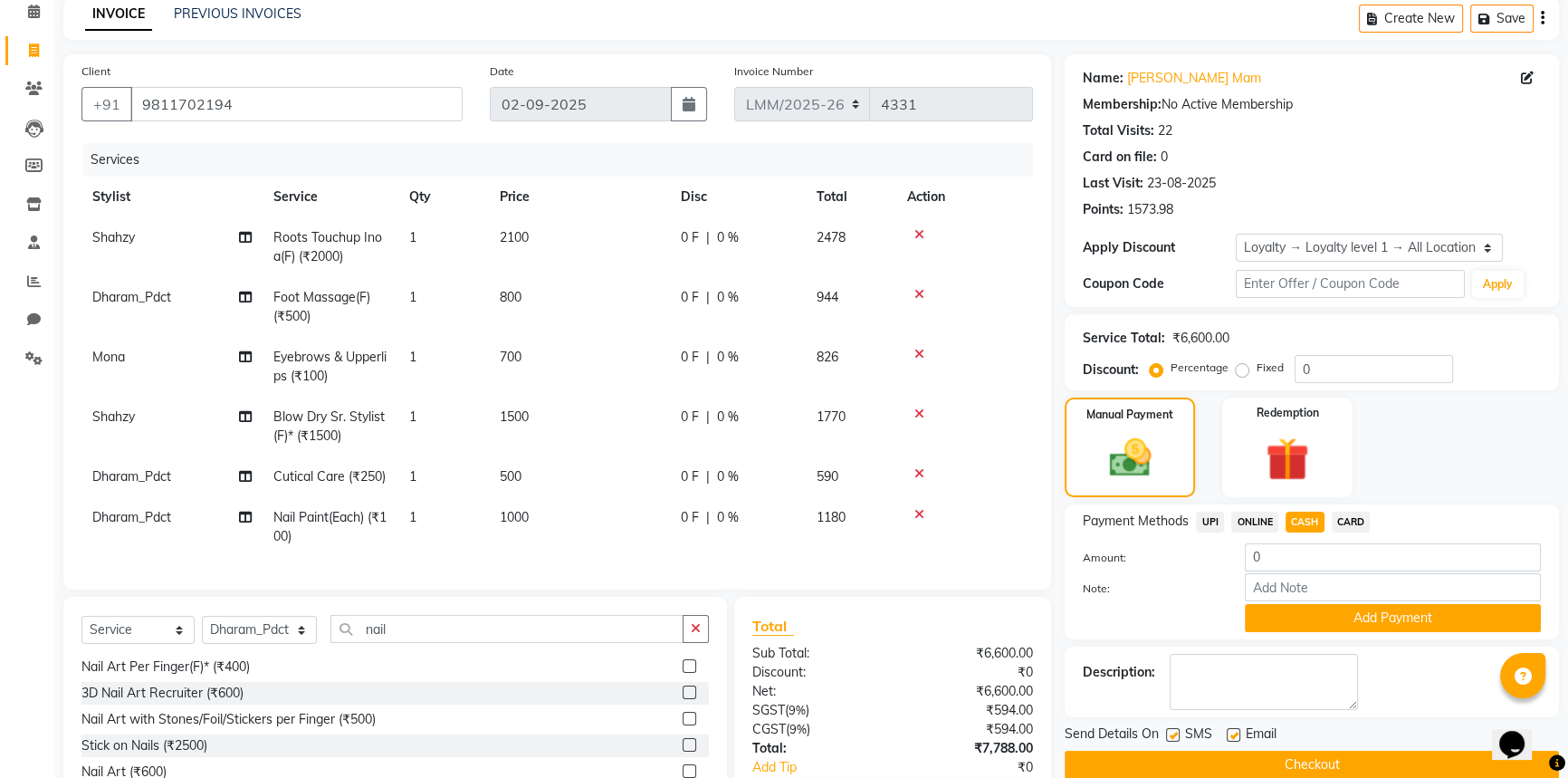
click at [1360, 621] on button "Add Payment" at bounding box center [1393, 618] width 296 height 28
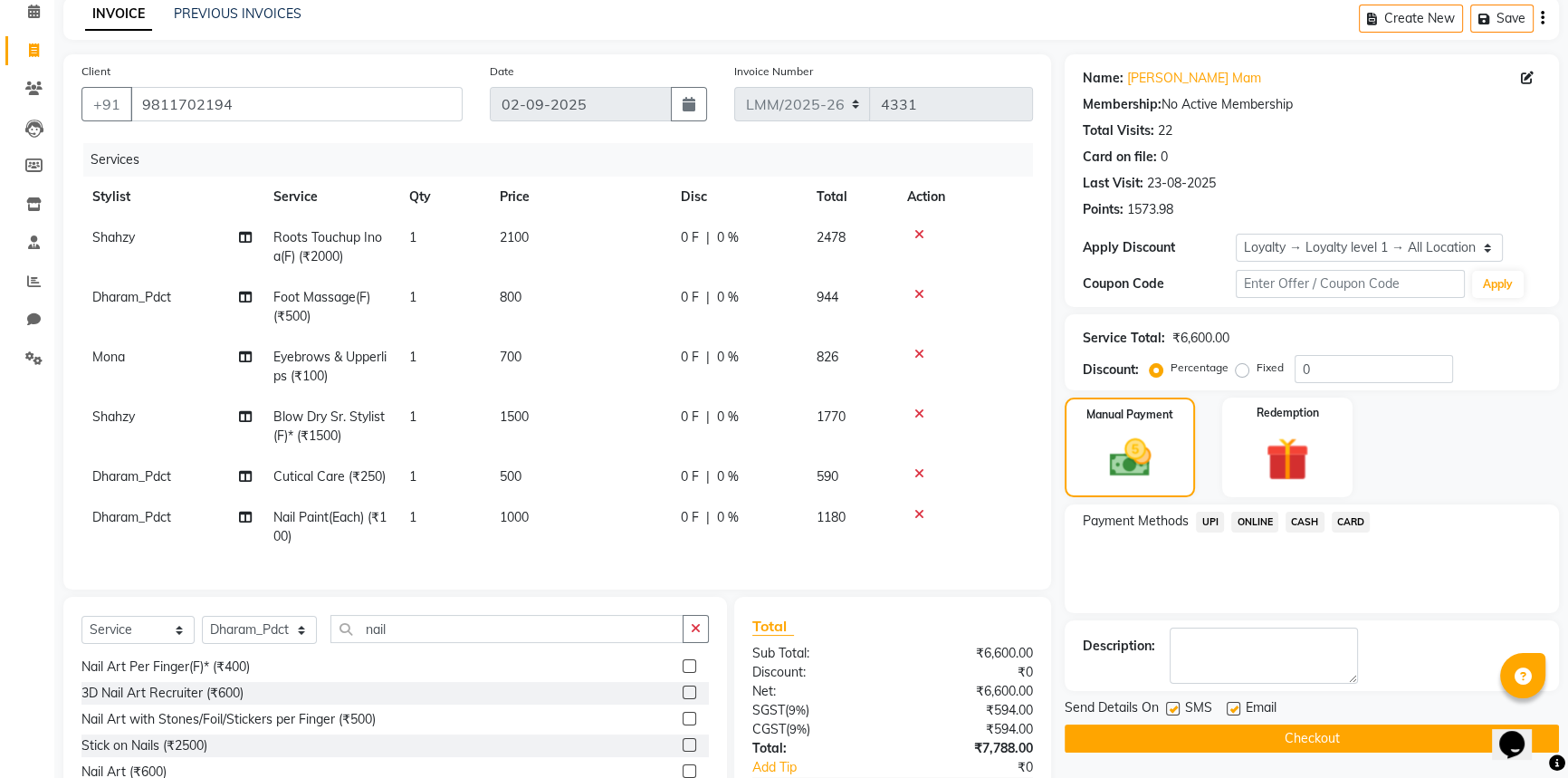
scroll to position [395, 0]
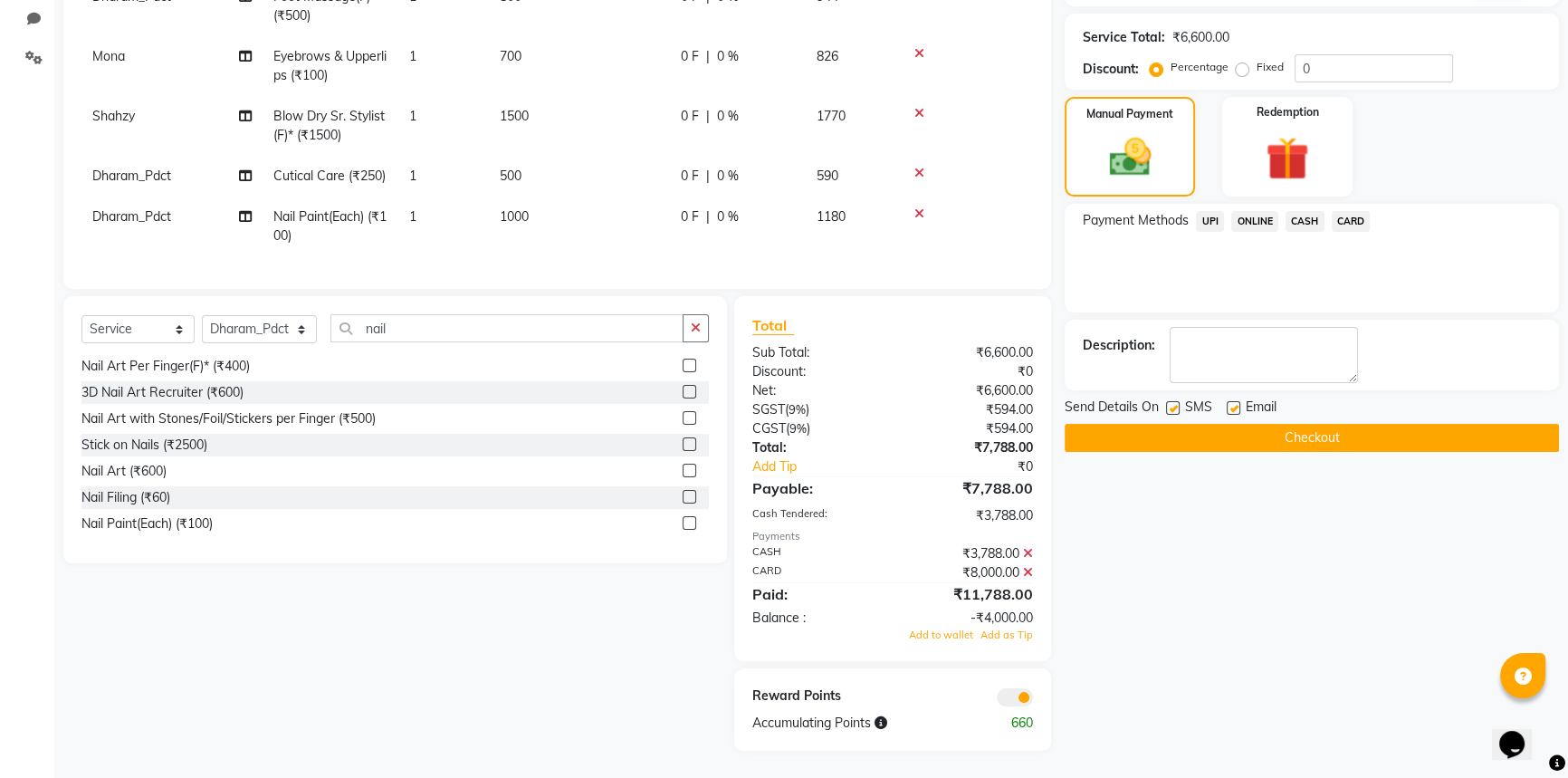
click at [1029, 553] on icon at bounding box center [1028, 553] width 10 height 13
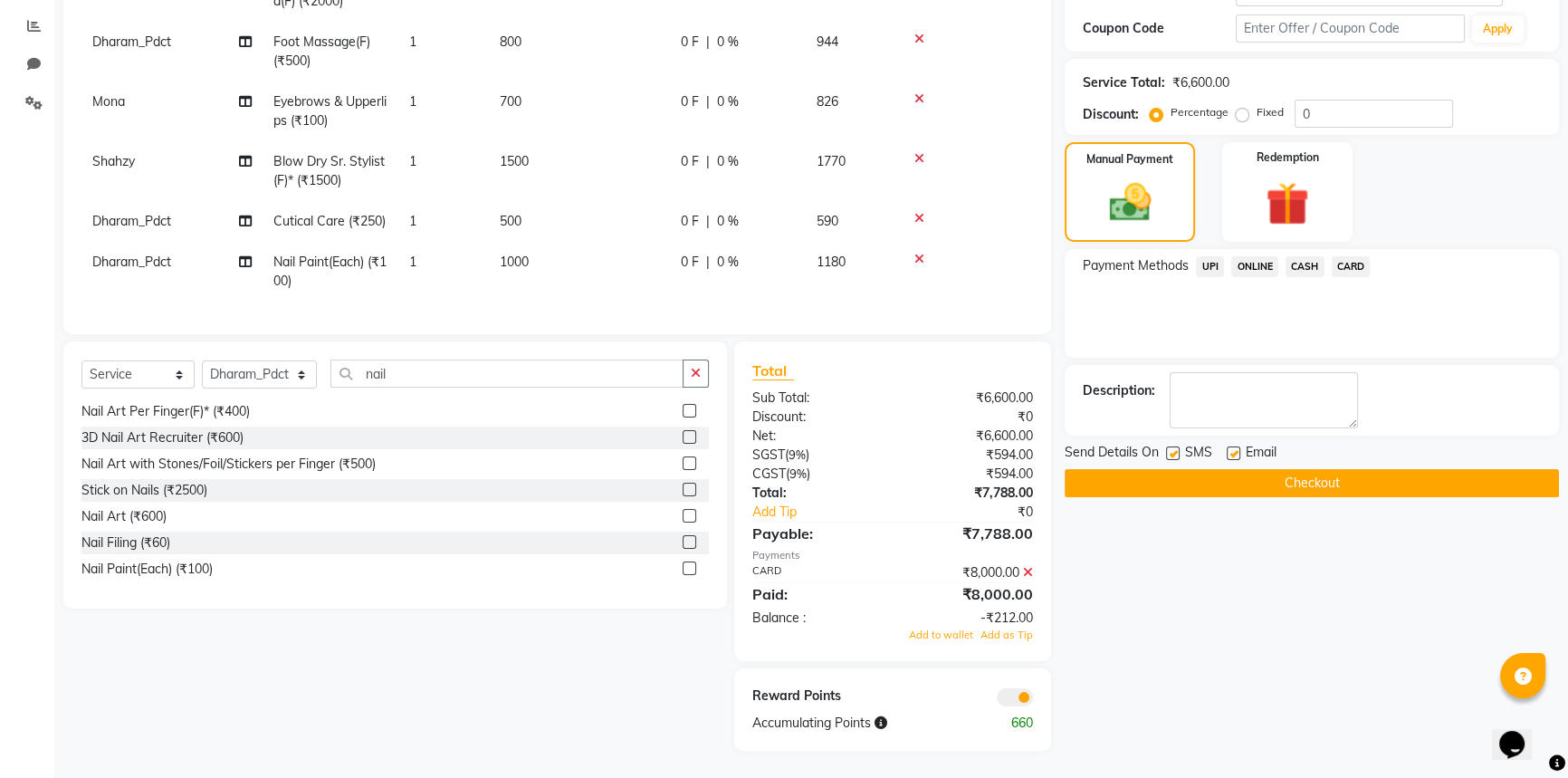
scroll to position [349, 0]
click at [1031, 579] on icon at bounding box center [1028, 572] width 10 height 13
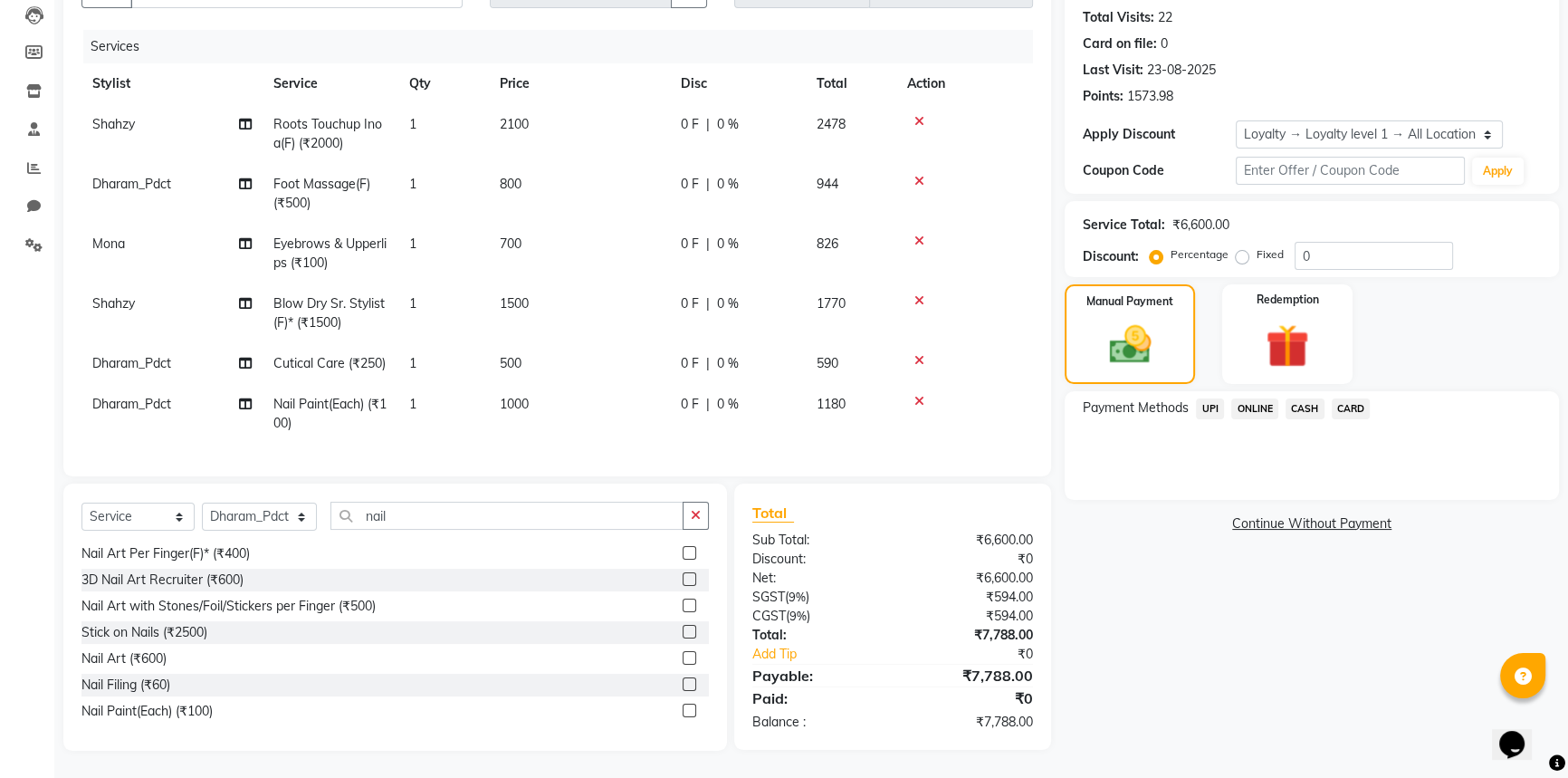
scroll to position [208, 0]
click at [1031, 575] on div "₹6,600.00" at bounding box center [969, 578] width 154 height 19
click at [1349, 648] on div "Name: Ganju Mam Membership: No Active Membership Total Visits: 22 Card on file:…" at bounding box center [1319, 346] width 508 height 809
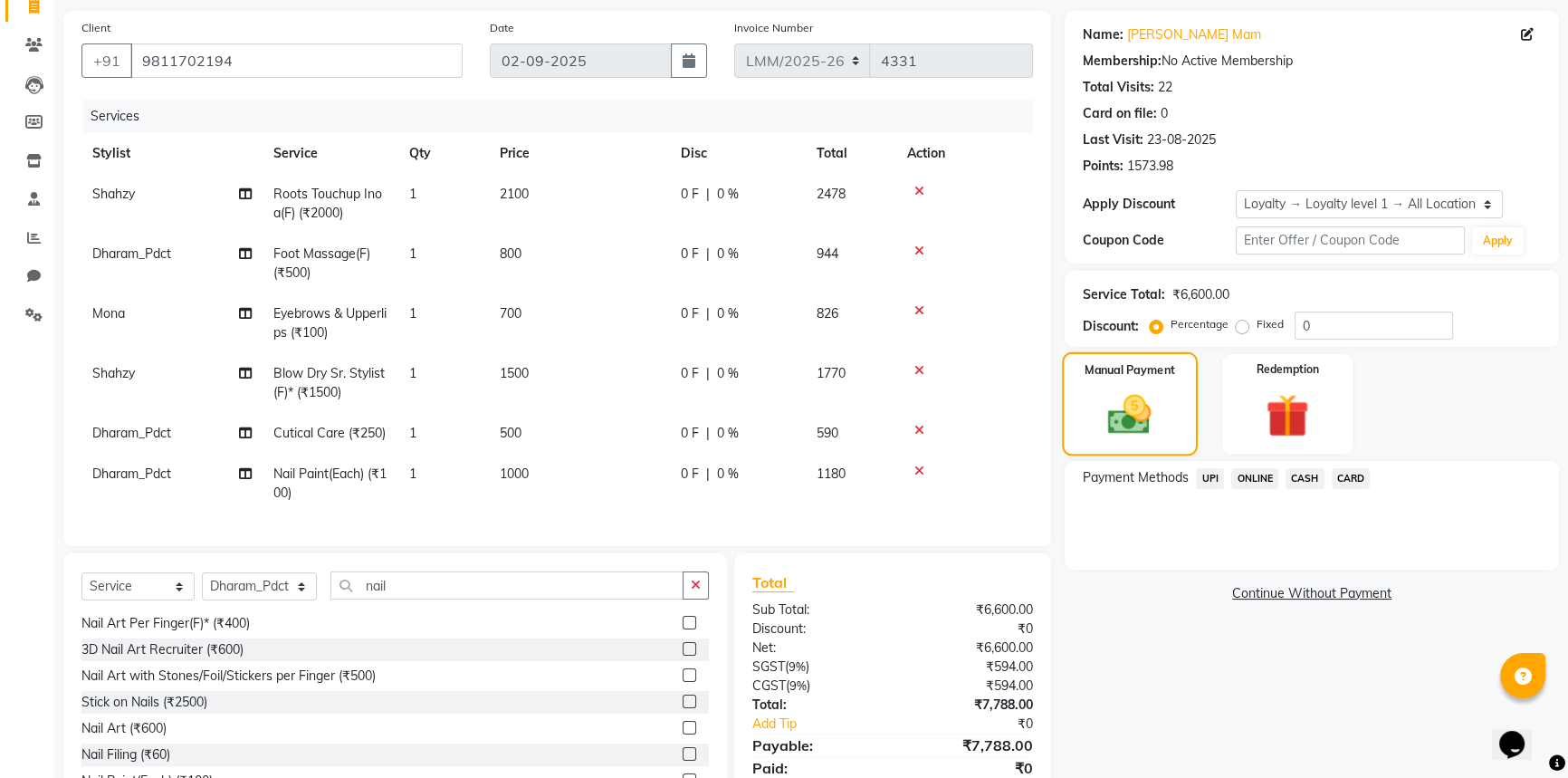
click at [1138, 389] on img at bounding box center [1129, 414] width 70 height 49
click at [1355, 476] on span "CARD" at bounding box center [1351, 478] width 39 height 21
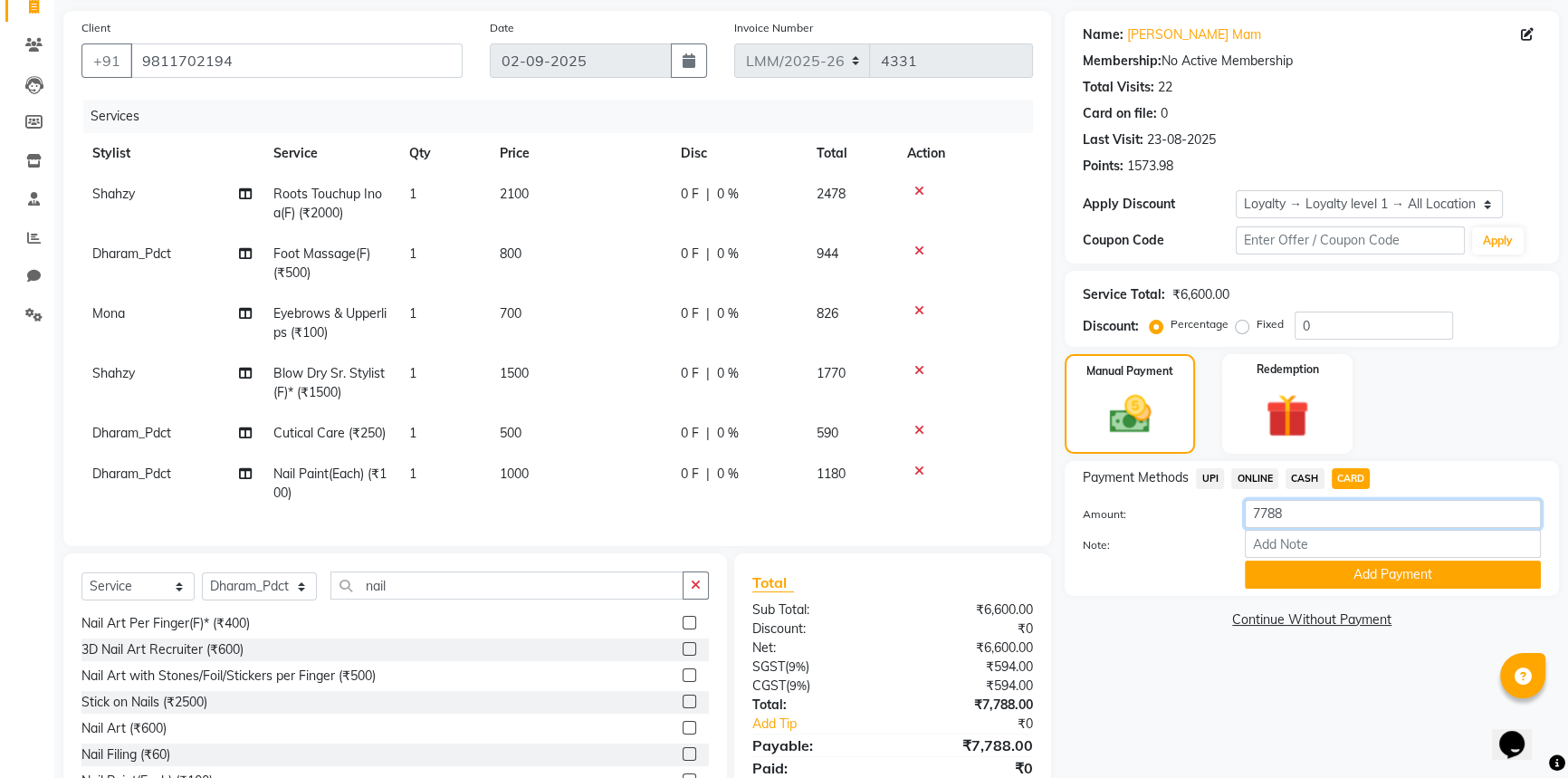
drag, startPoint x: 1331, startPoint y: 517, endPoint x: 1040, endPoint y: 508, distance: 291.1
click at [1040, 508] on div "Client +91 9811702194 Date 02-09-2025 Invoice Number LMM/2025-26 LPM/2025-26 V/…" at bounding box center [811, 415] width 1523 height 809
type input "4000"
click at [1281, 576] on button "Add Payment" at bounding box center [1393, 574] width 296 height 28
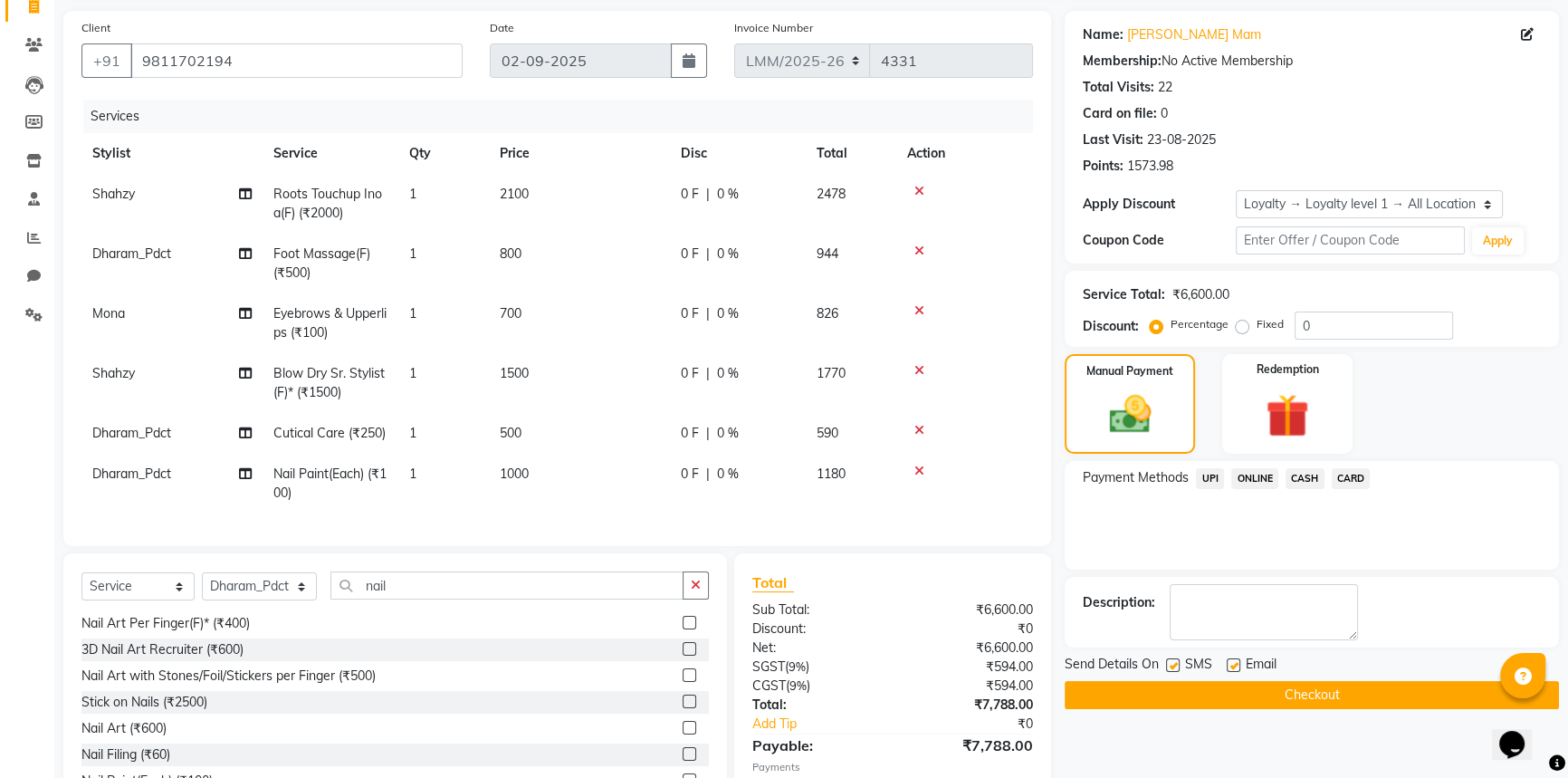
scroll to position [335, 0]
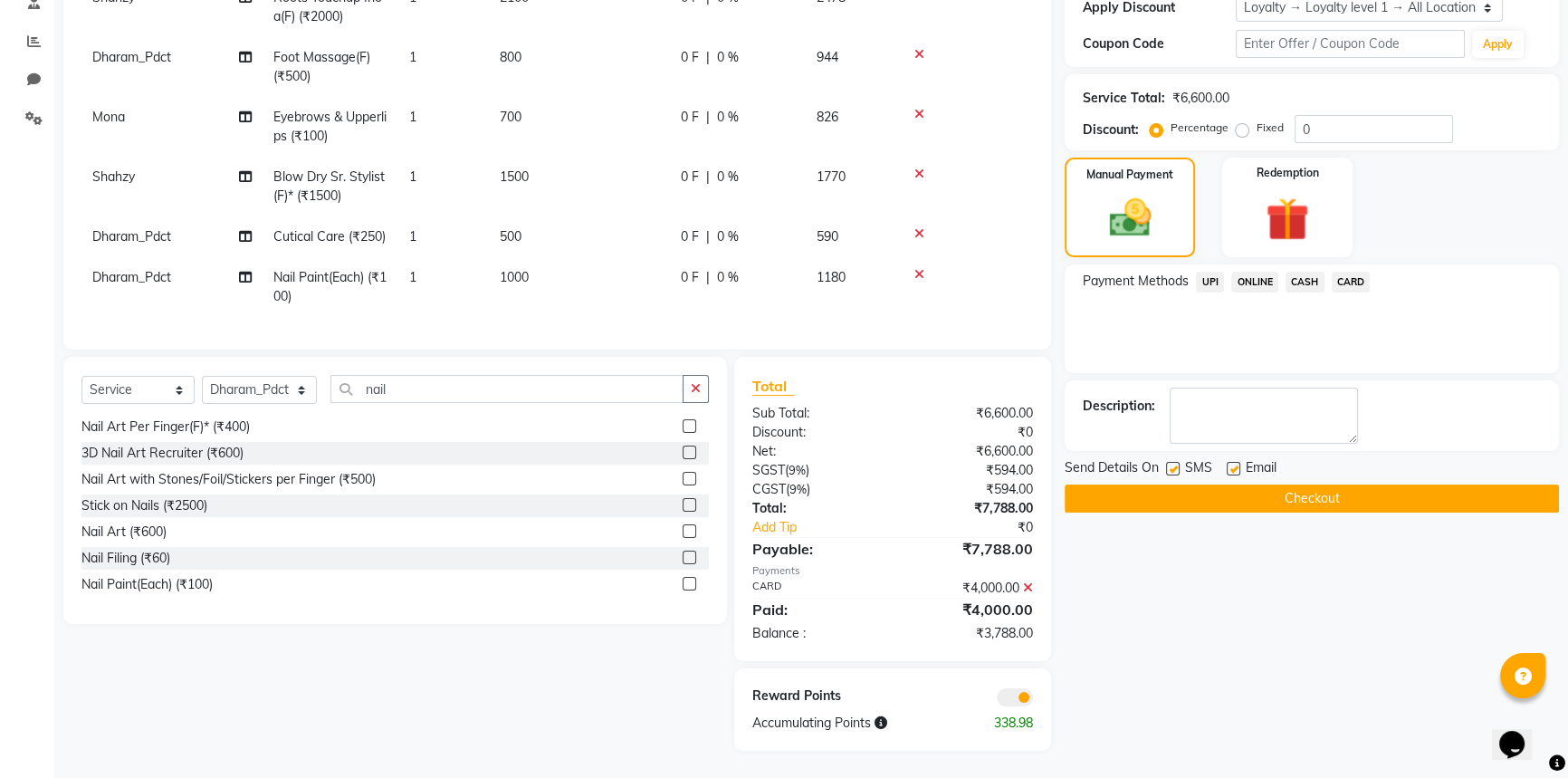
click at [1307, 272] on span "CASH" at bounding box center [1305, 282] width 39 height 21
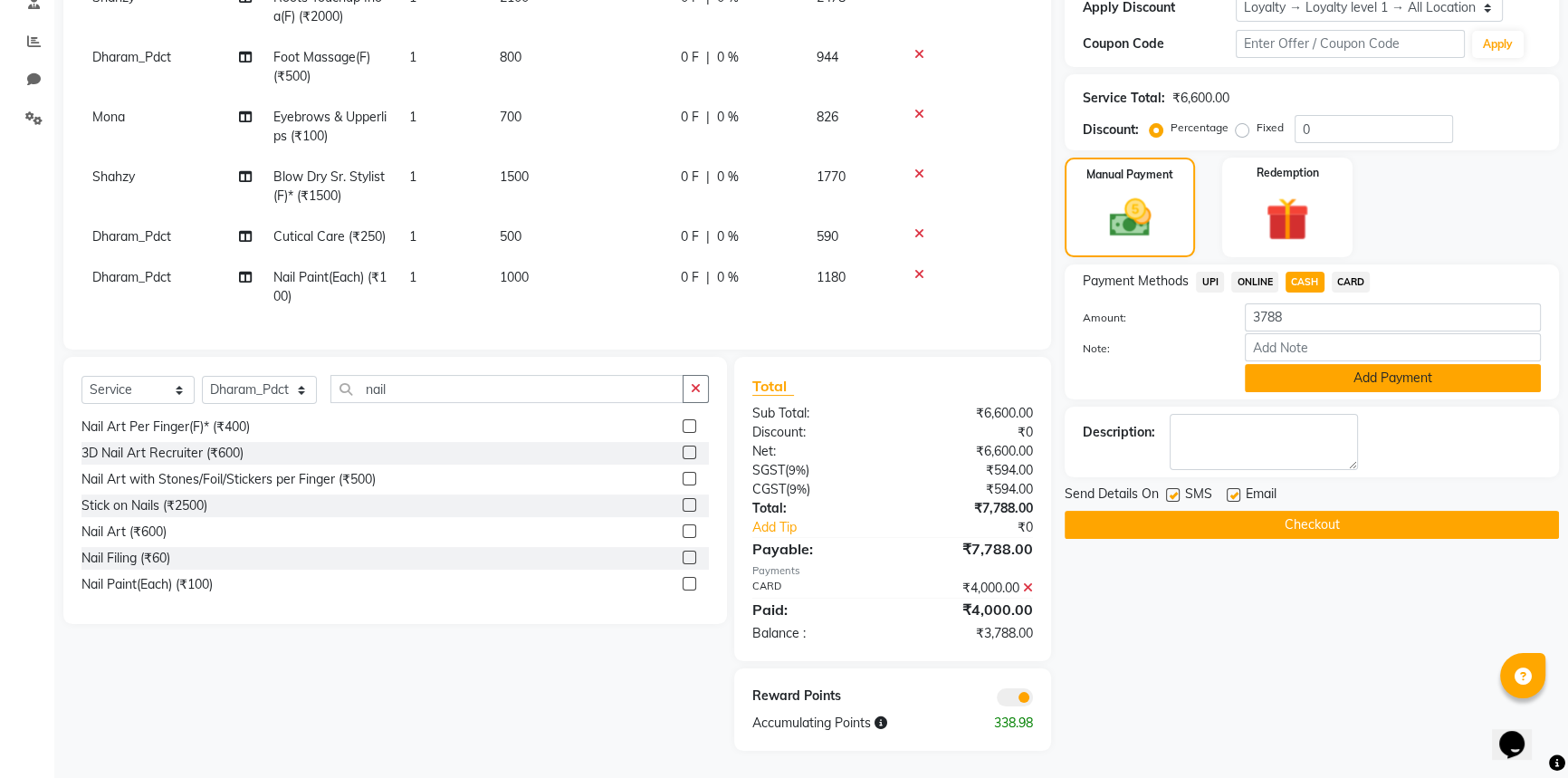
click at [1318, 378] on button "Add Payment" at bounding box center [1393, 378] width 296 height 28
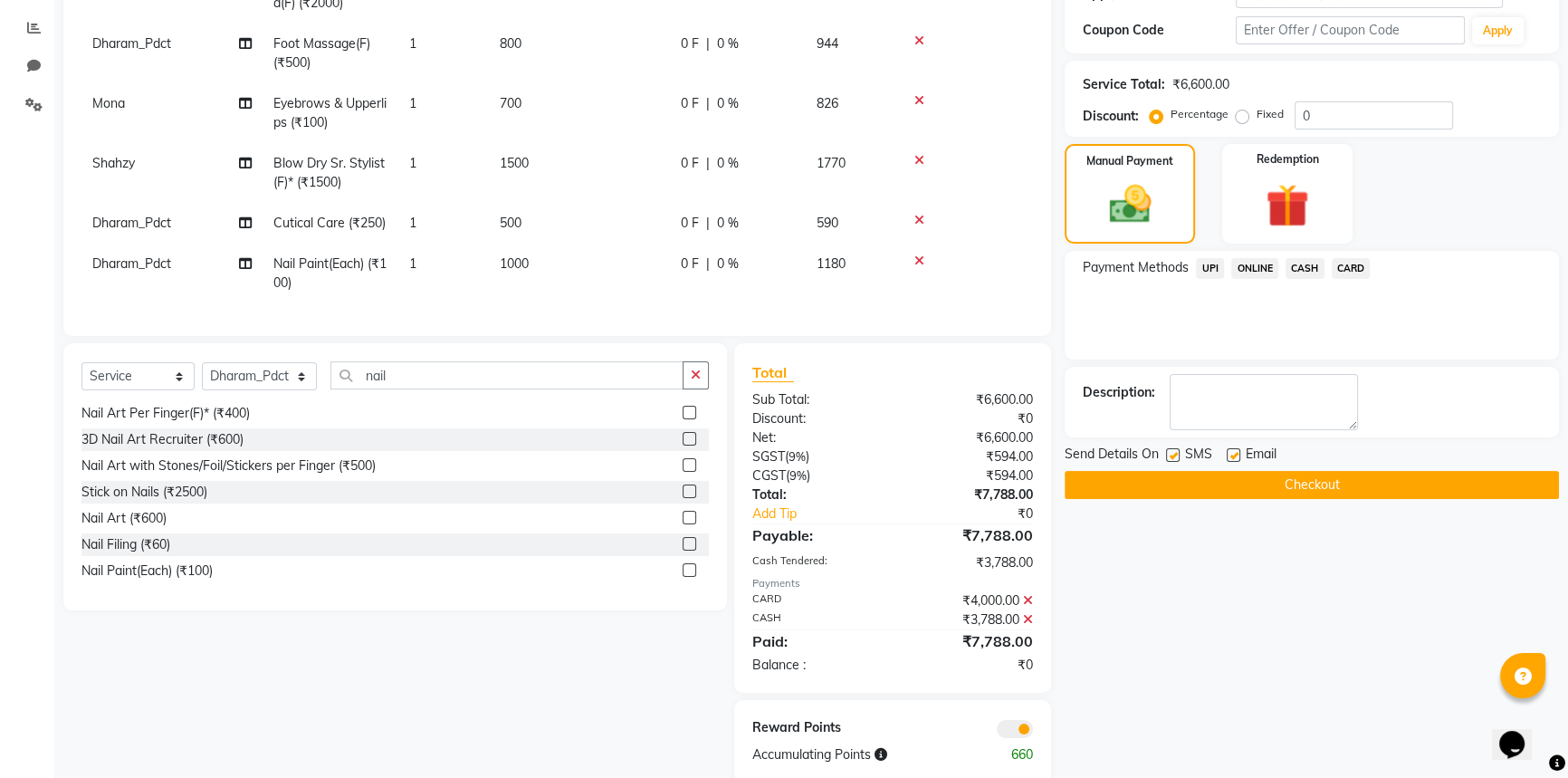
scroll to position [380, 0]
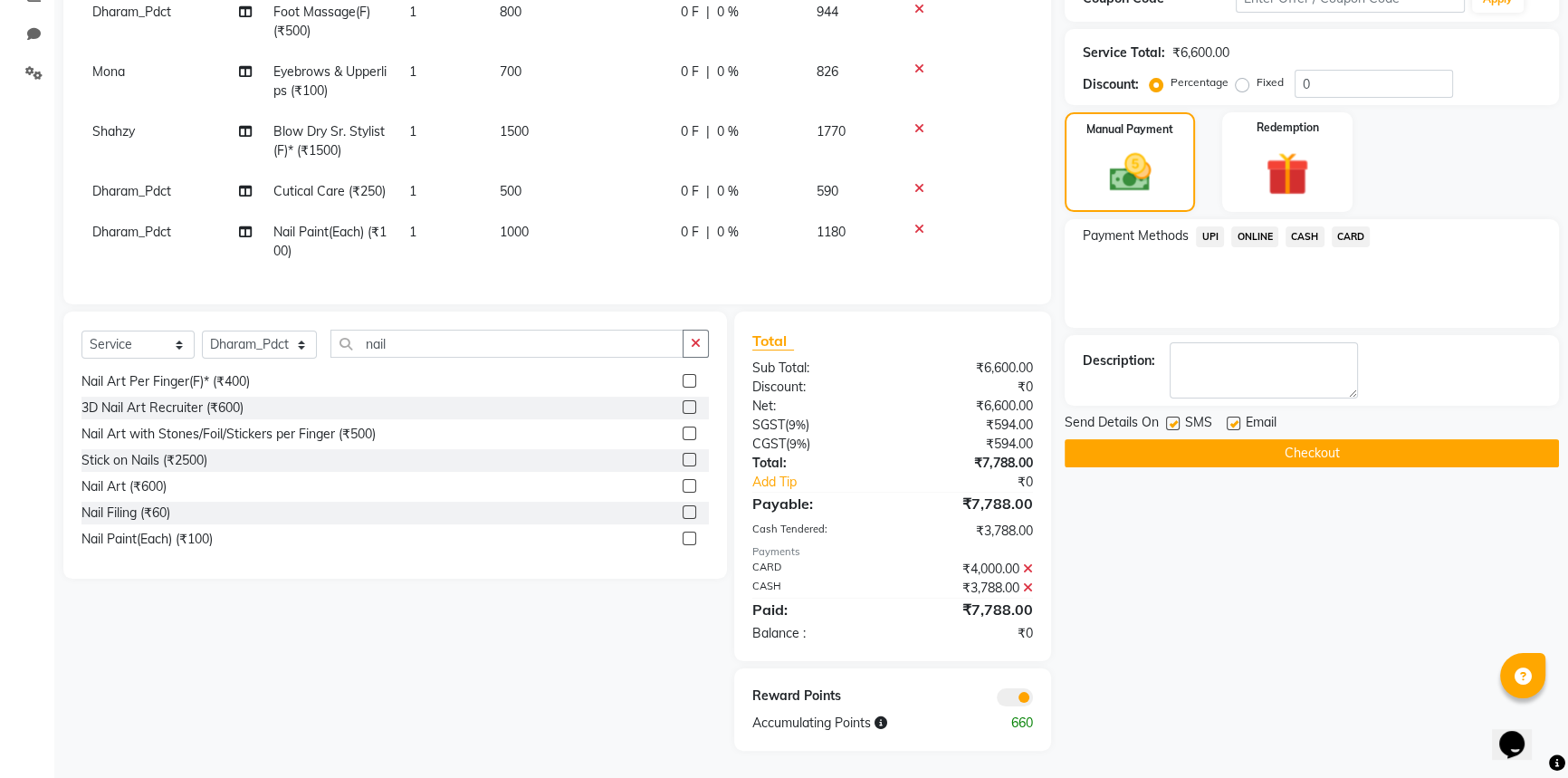
click at [1206, 439] on button "Checkout" at bounding box center [1312, 453] width 495 height 28
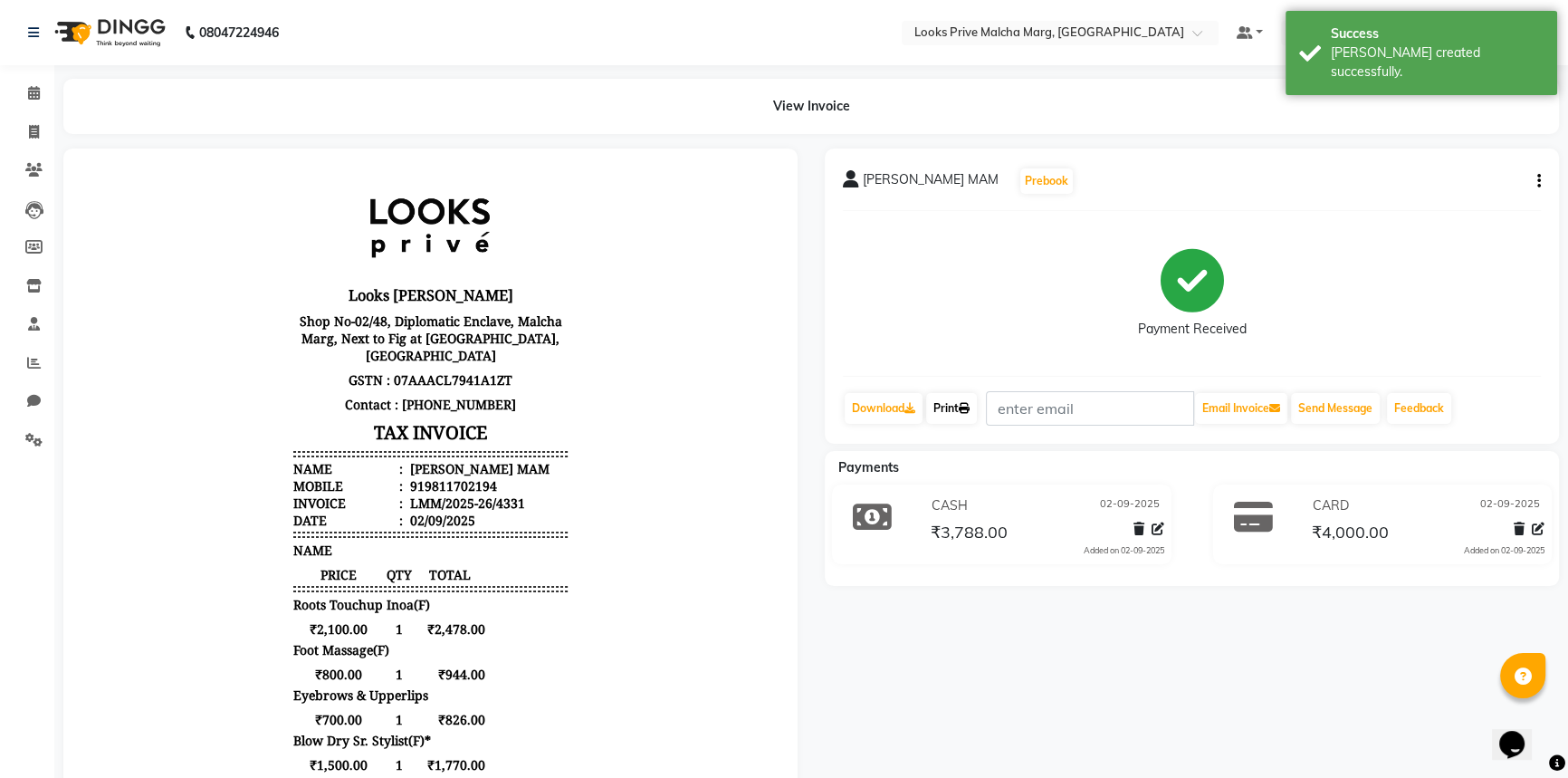
click at [967, 393] on link "Print" at bounding box center [951, 409] width 50 height 31
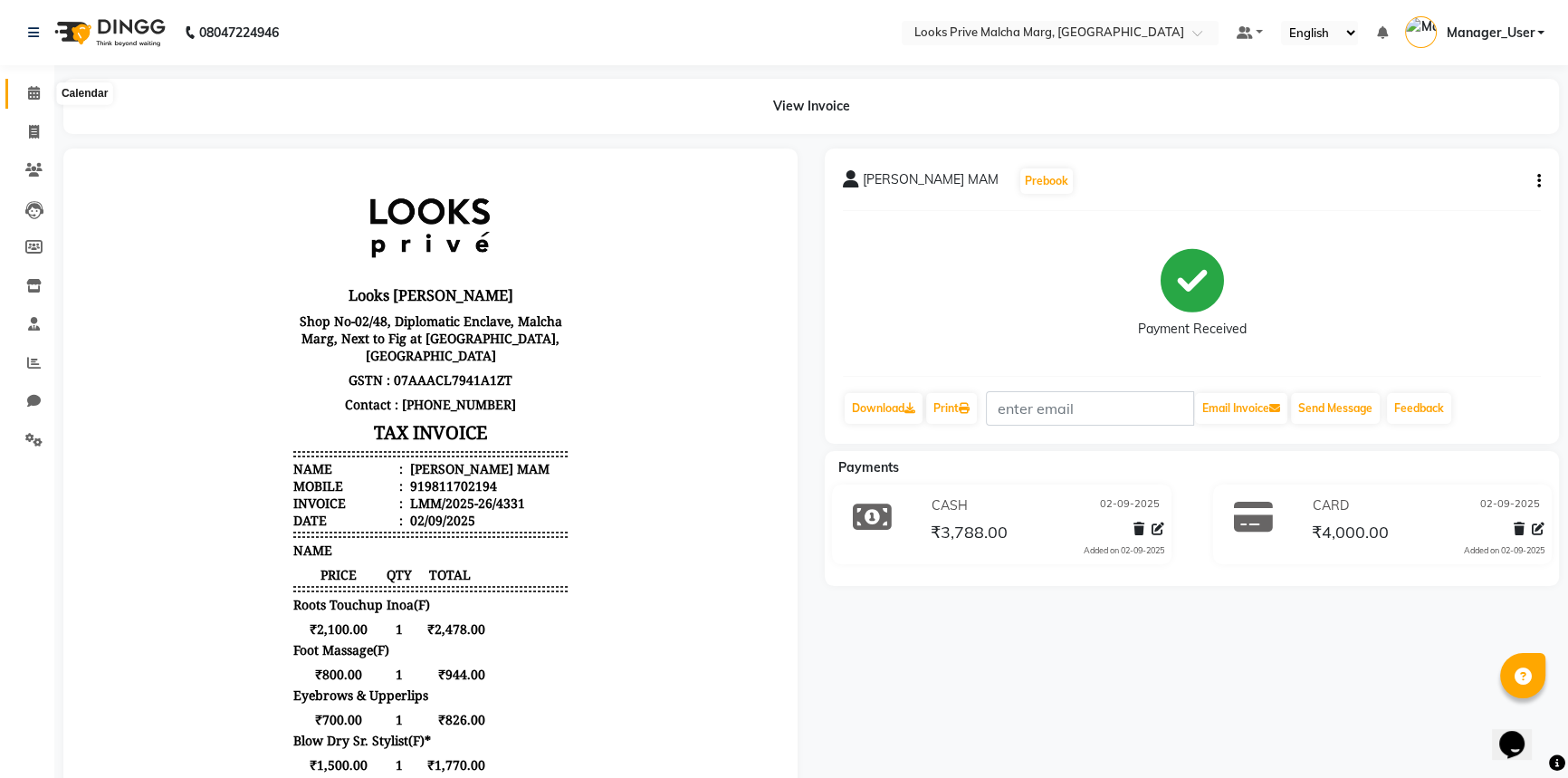
drag, startPoint x: 16, startPoint y: 96, endPoint x: 27, endPoint y: 100, distance: 11.7
click at [16, 96] on link "Calendar" at bounding box center [27, 93] width 44 height 30
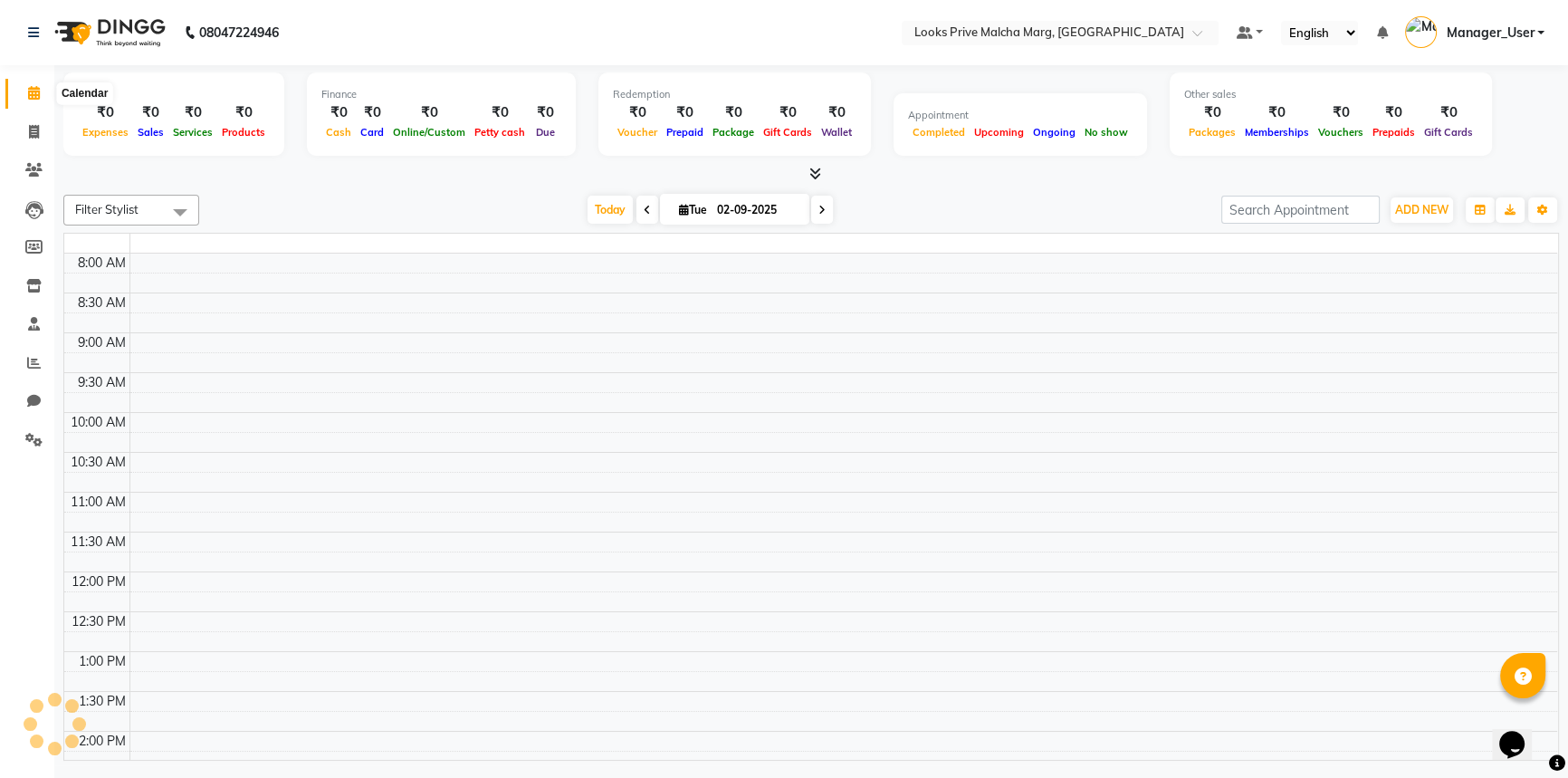
click at [24, 92] on span at bounding box center [34, 93] width 32 height 21
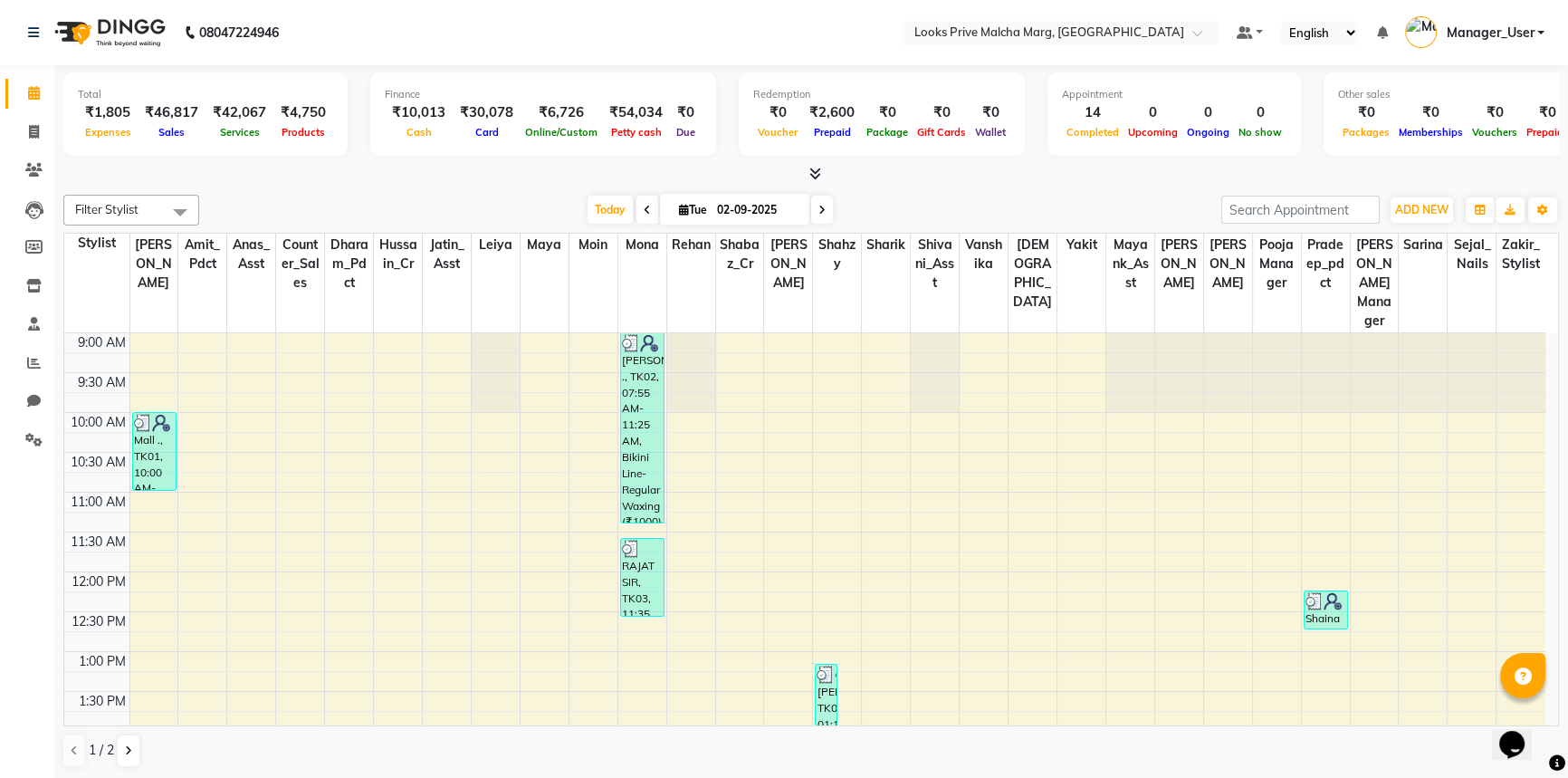
click at [28, 456] on li "Settings" at bounding box center [27, 440] width 54 height 39
click at [28, 441] on icon at bounding box center [34, 439] width 17 height 14
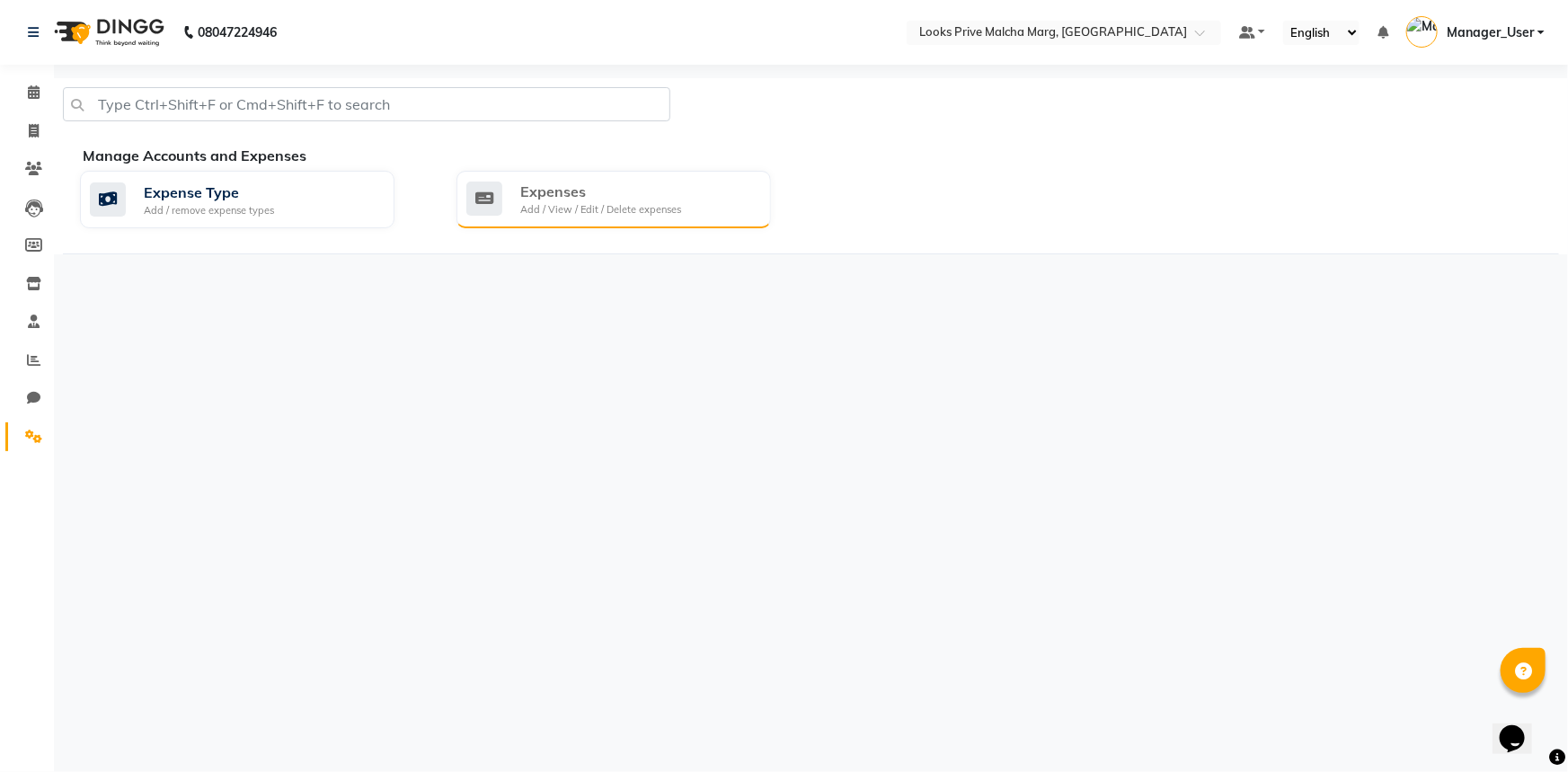
click at [564, 196] on div "Expenses" at bounding box center [600, 191] width 161 height 22
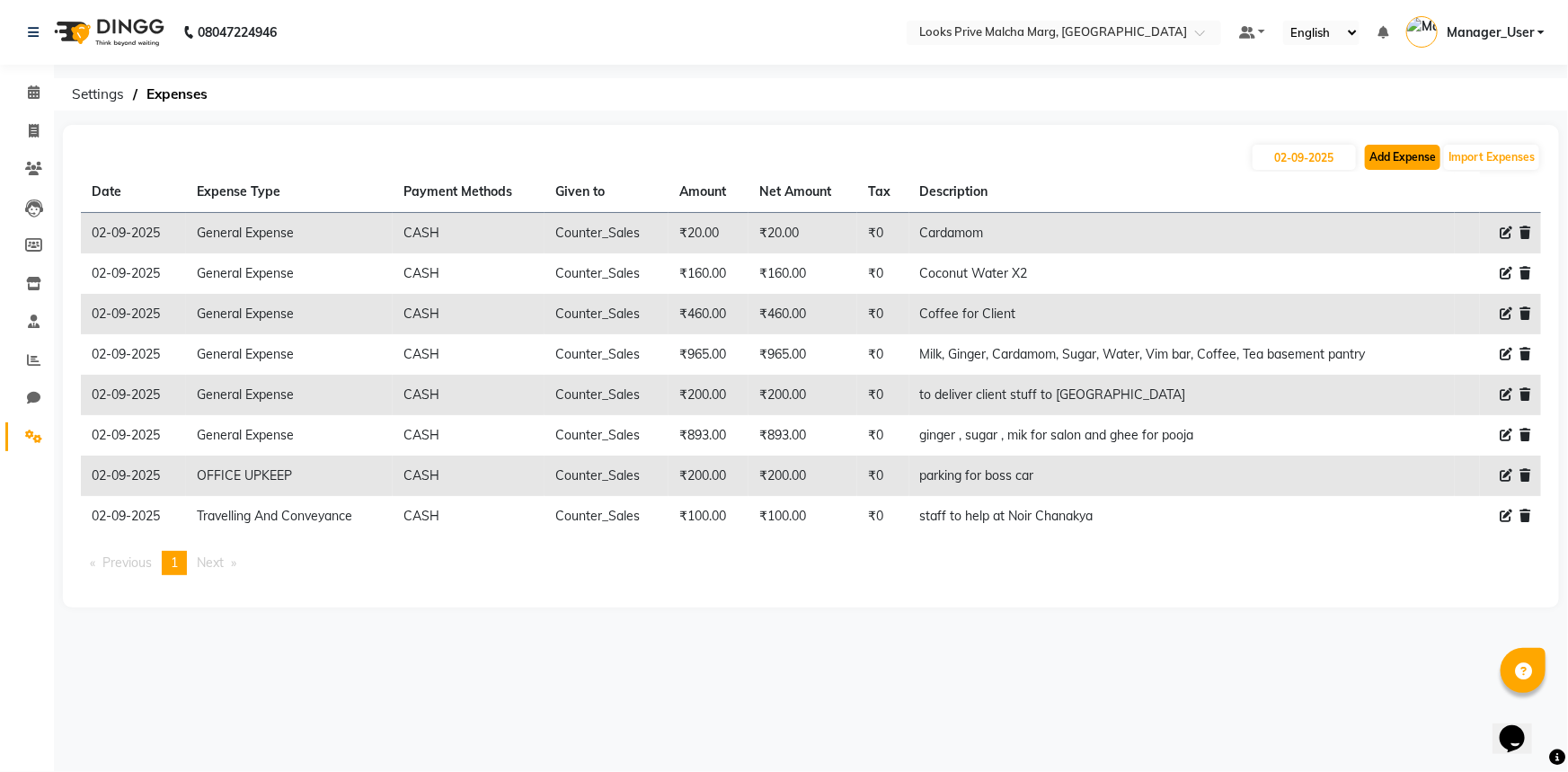
click at [1386, 162] on button "Add Expense" at bounding box center [1402, 157] width 75 height 25
select select "1"
select select "6693"
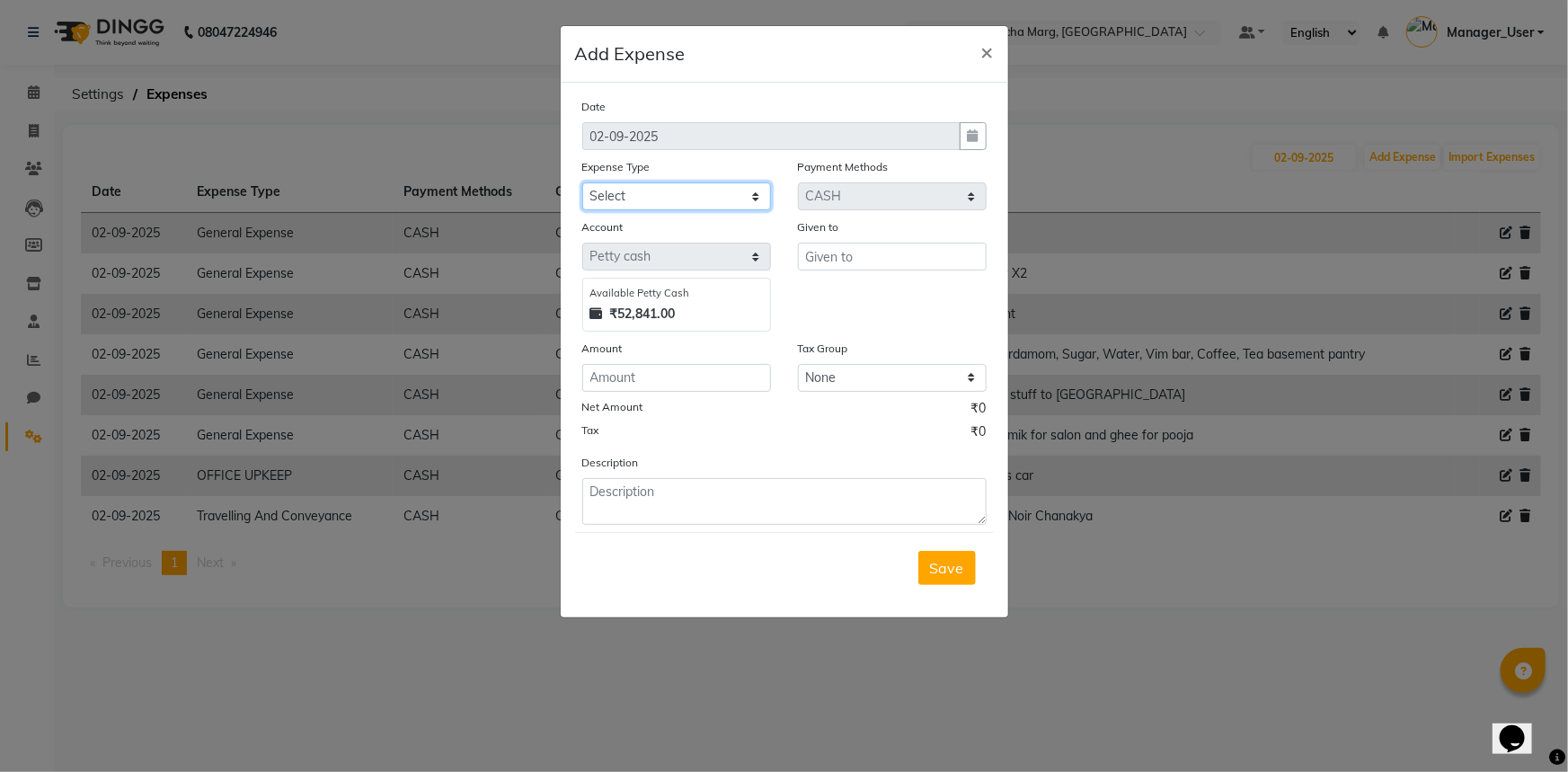
click at [750, 206] on select "Select Bank Deposit Blinkit Cash Handover CLIENT Client ordered food Client Ref…" at bounding box center [677, 196] width 189 height 28
select select "5134"
click at [583, 183] on select "Select Bank Deposit Blinkit Cash Handover CLIENT Client ordered food Client Ref…" at bounding box center [677, 196] width 189 height 28
click at [853, 242] on div "Given to" at bounding box center [892, 230] width 189 height 25
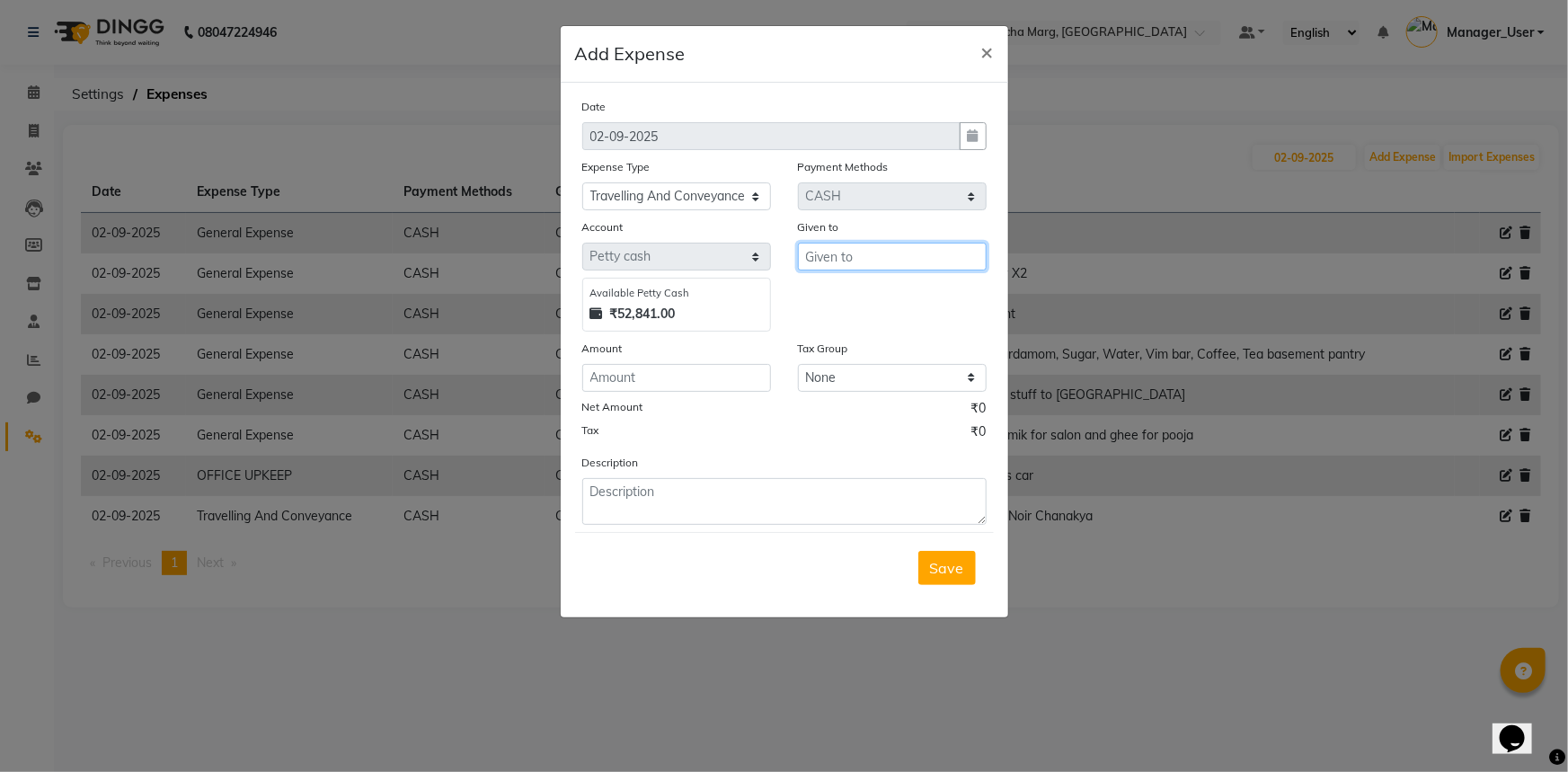
click at [841, 248] on input "text" at bounding box center [892, 256] width 189 height 28
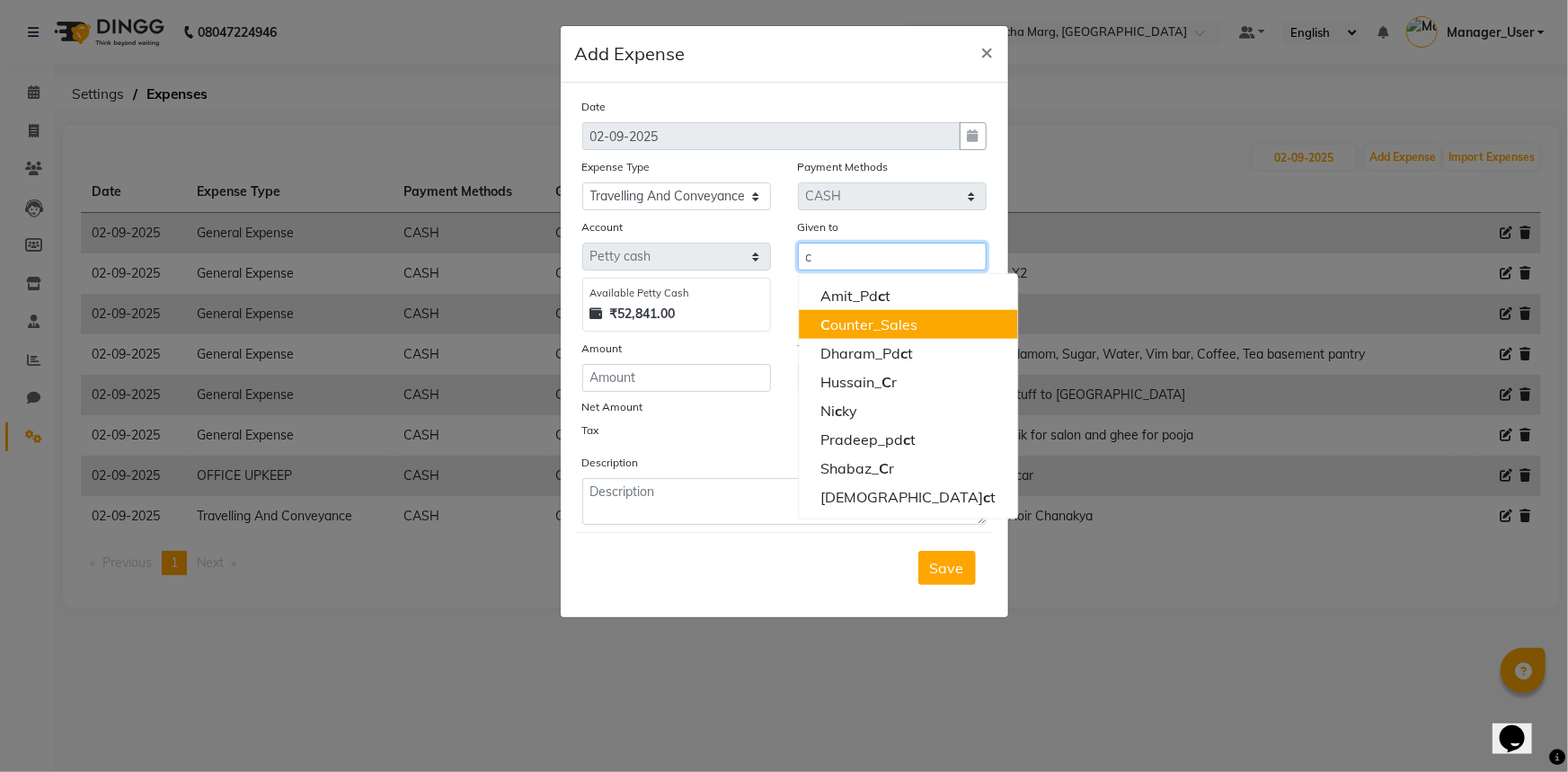
click at [871, 326] on ngb-highlight "C ounter_Sales" at bounding box center [868, 325] width 97 height 18
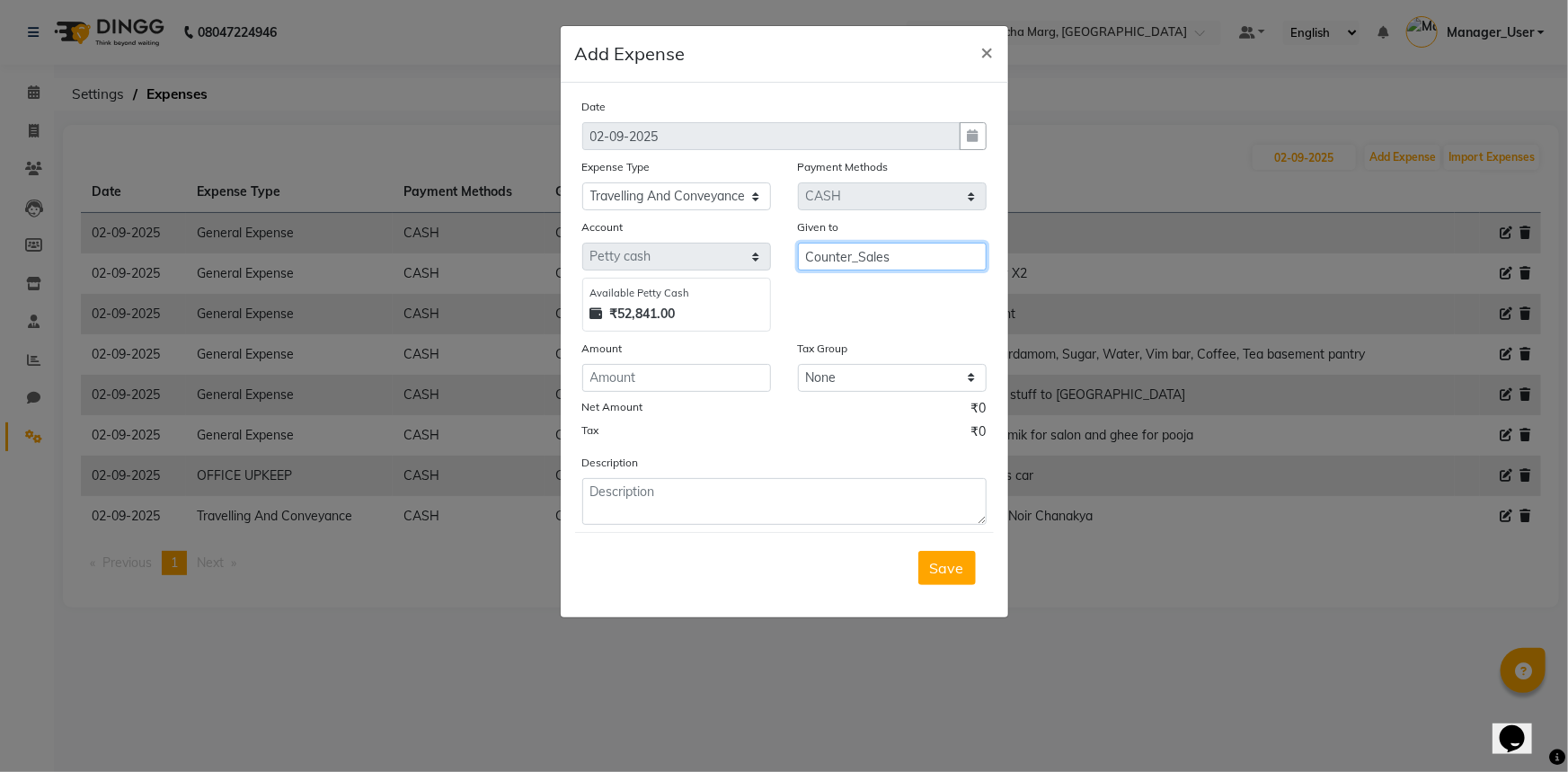
type input "Counter_Sales"
click at [725, 383] on input "number" at bounding box center [677, 377] width 189 height 28
type input "120"
click at [784, 507] on textarea at bounding box center [785, 501] width 405 height 46
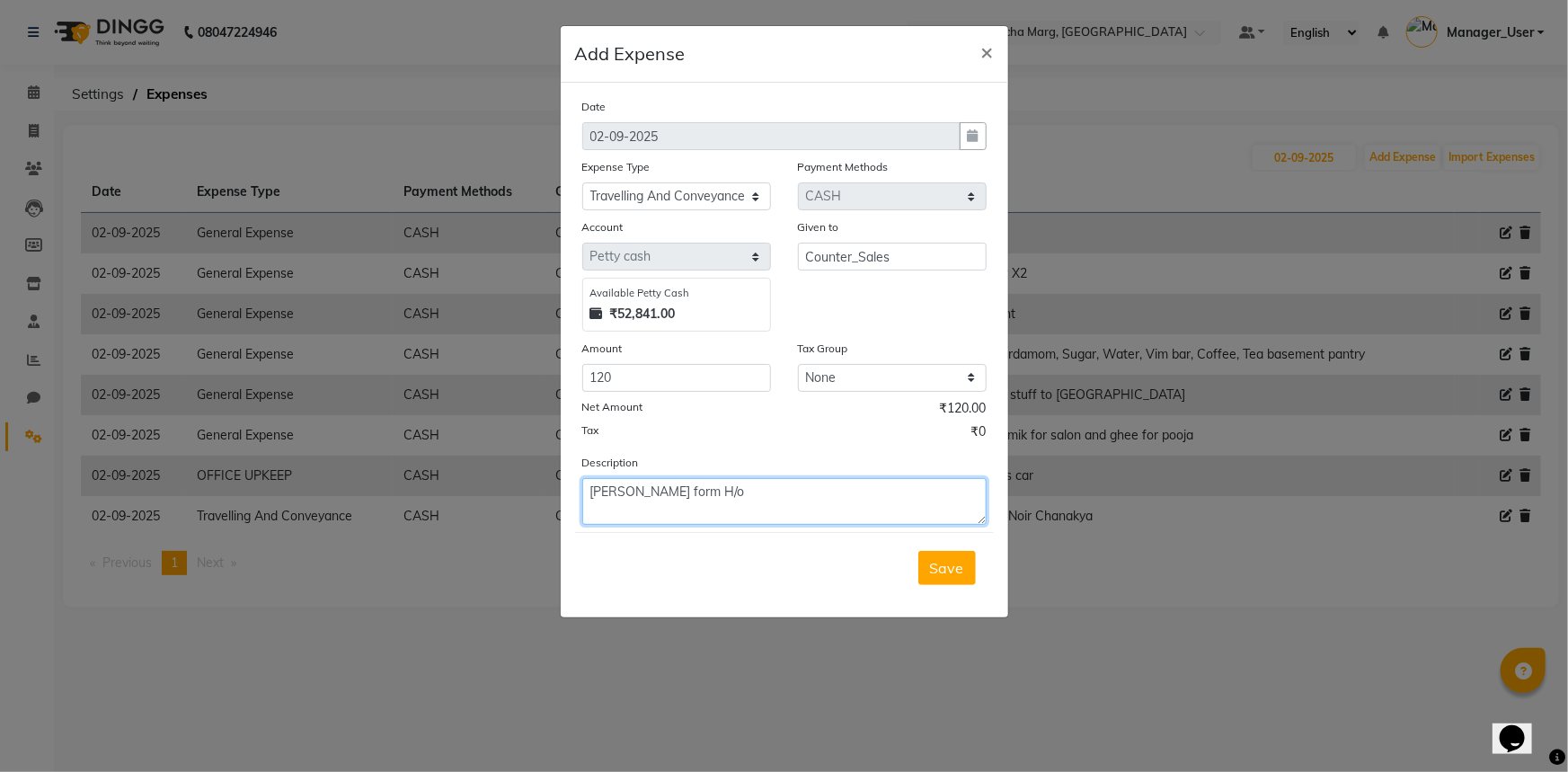
type textarea "Aashish form H/o"
click at [976, 572] on div "Save" at bounding box center [784, 567] width 418 height 71
click at [975, 572] on button "Save" at bounding box center [946, 568] width 57 height 34
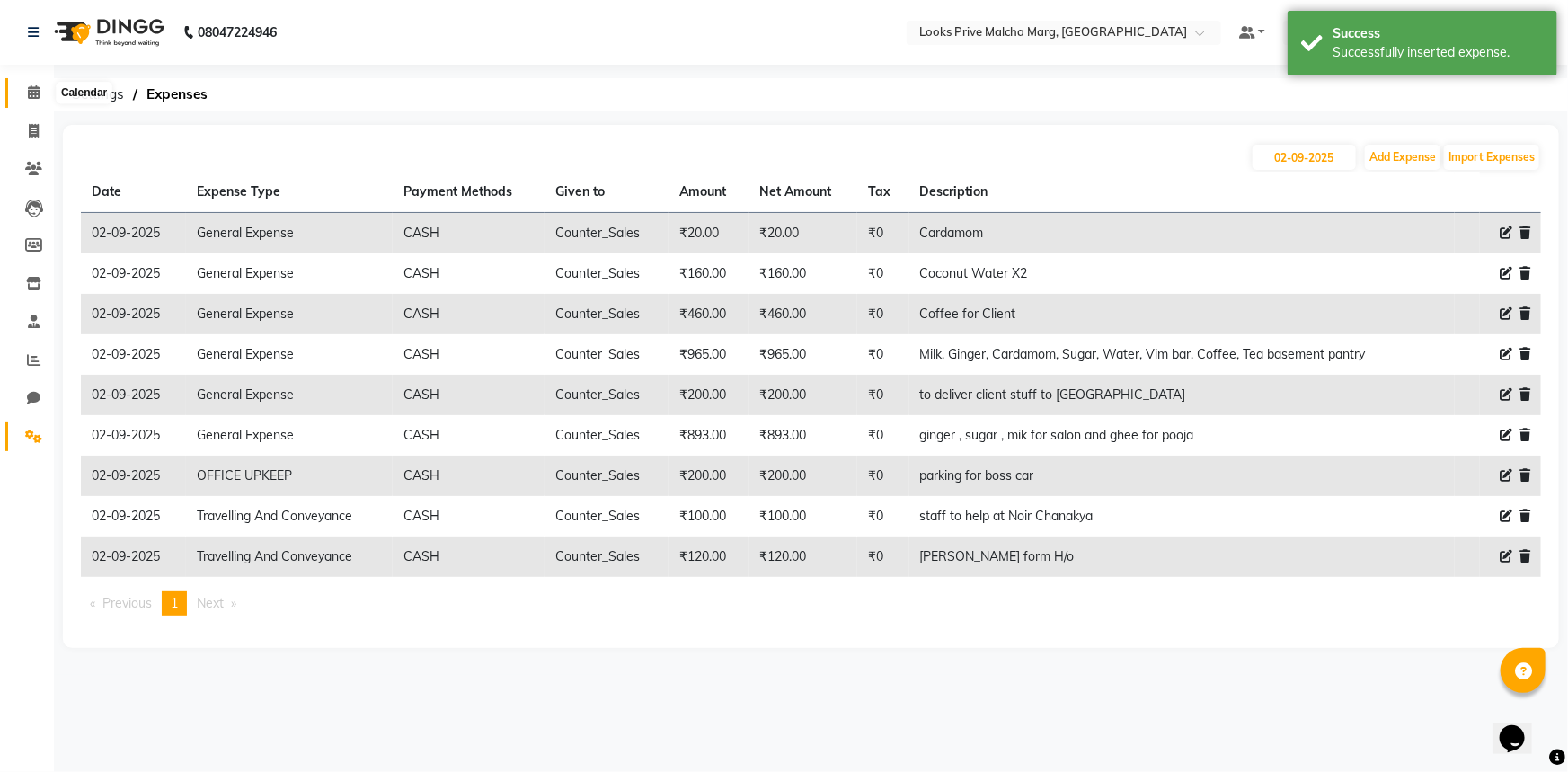
click at [24, 96] on span at bounding box center [34, 93] width 32 height 21
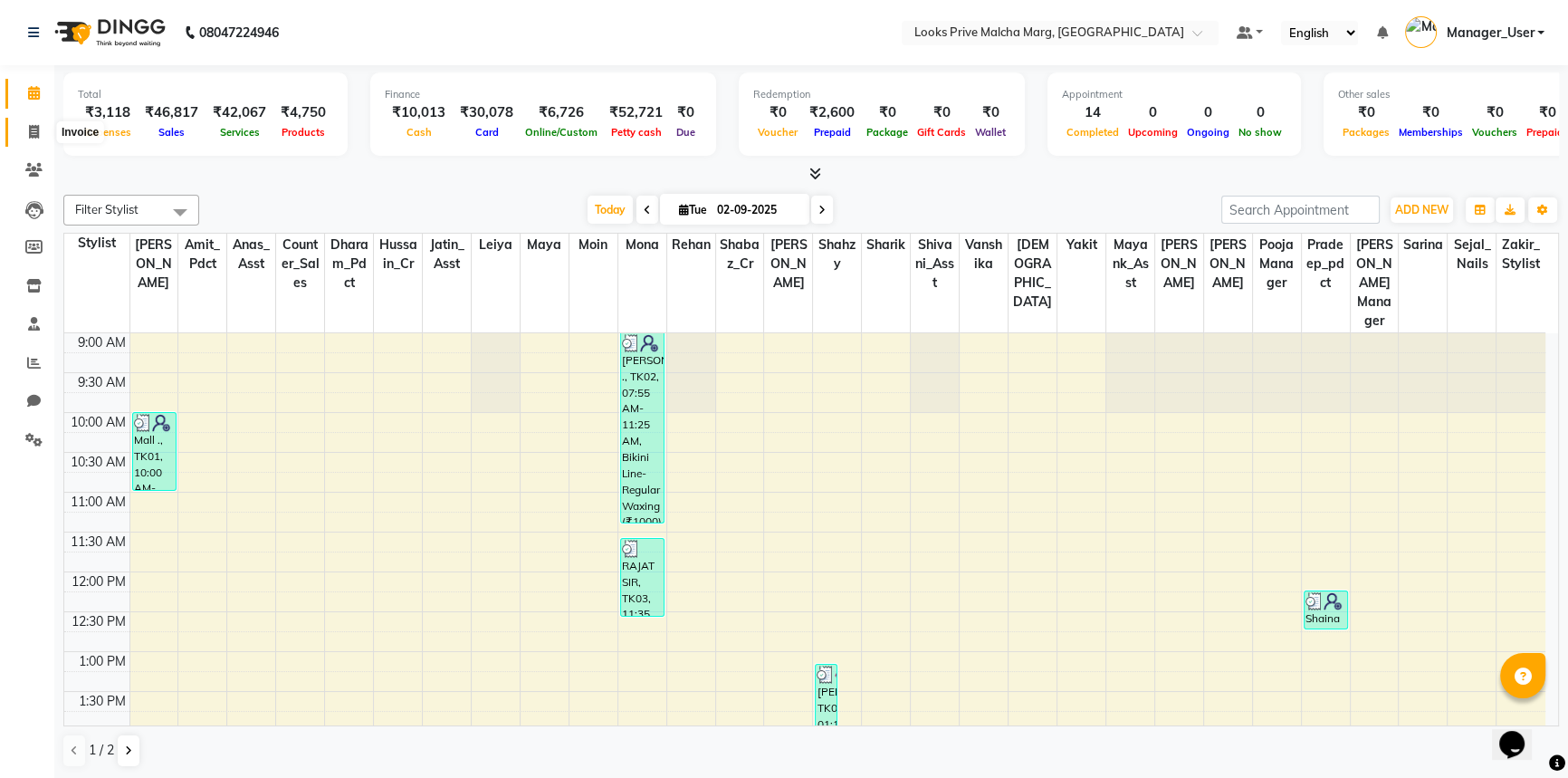
click at [37, 136] on icon at bounding box center [34, 132] width 10 height 14
select select "service"
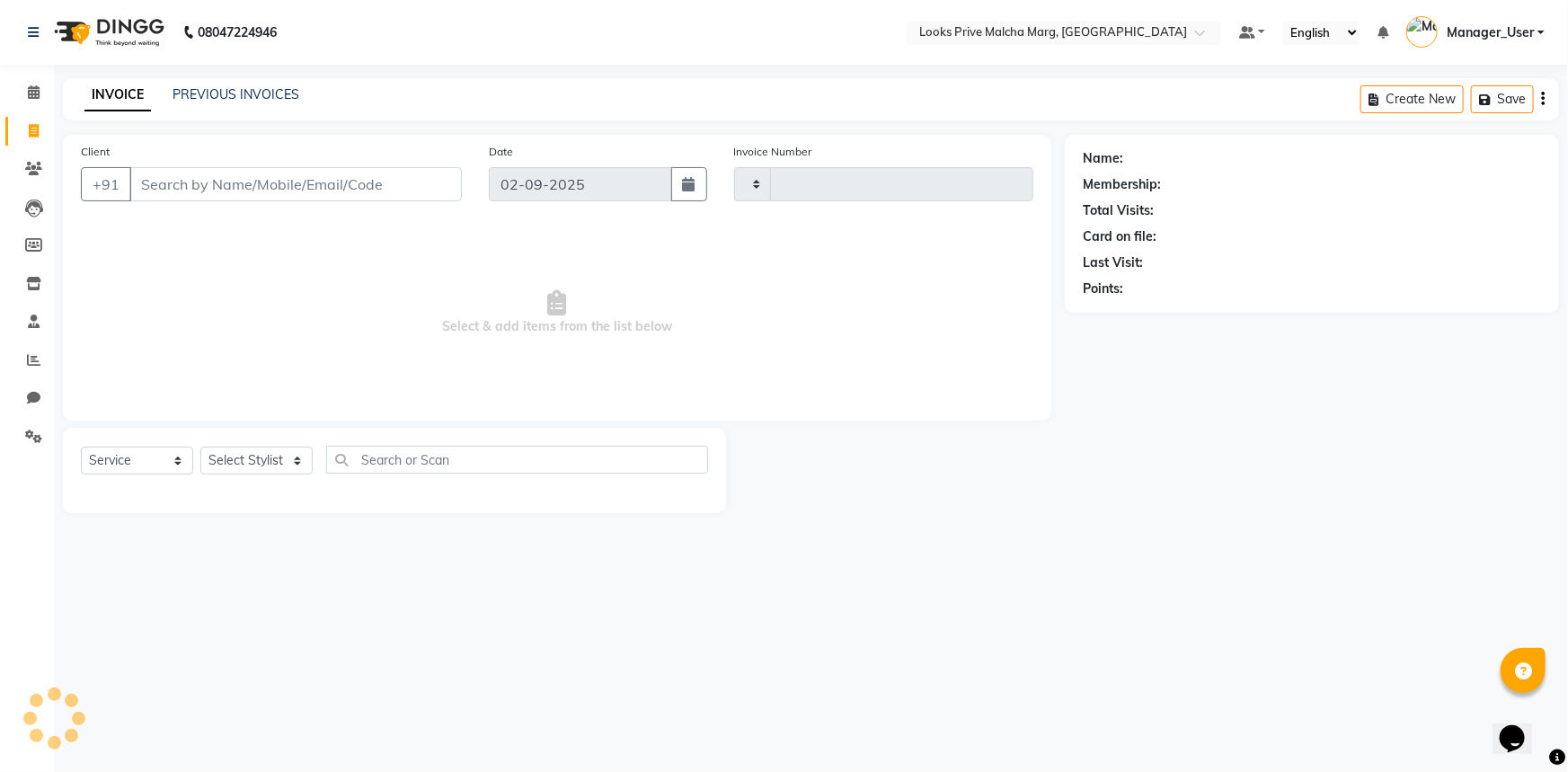
type input "4332"
select select "7648"
click at [279, 218] on div "Client +91 Date 02-09-2025 Invoice Number LMM/2025-26 LPM/2025-26 V/2025 V/2025…" at bounding box center [556, 278] width 988 height 286
click at [292, 179] on input "Client" at bounding box center [296, 184] width 332 height 34
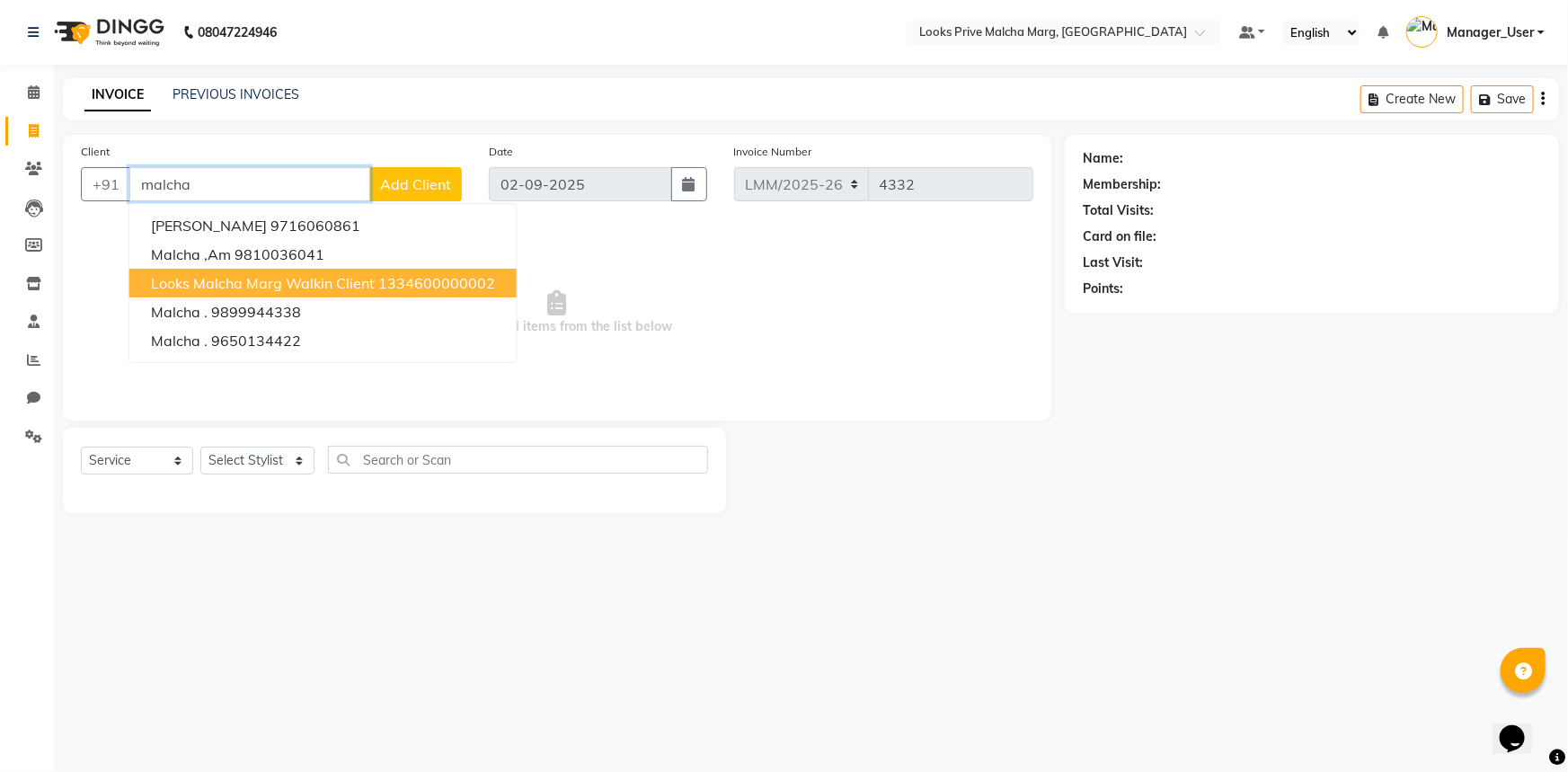
click at [216, 274] on span "Looks Malcha Marg Walkin Client" at bounding box center [262, 283] width 224 height 18
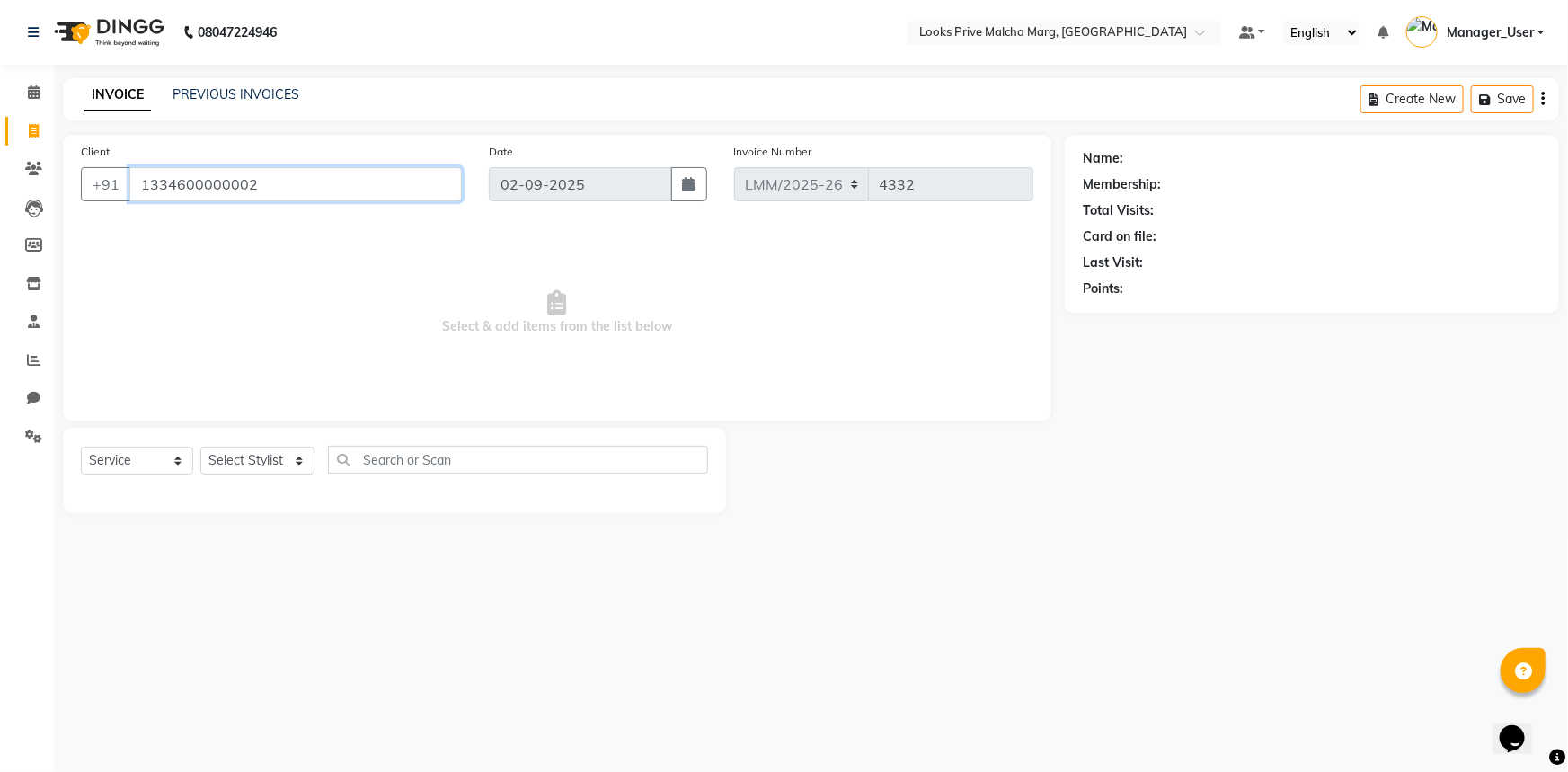
type input "1334600000002"
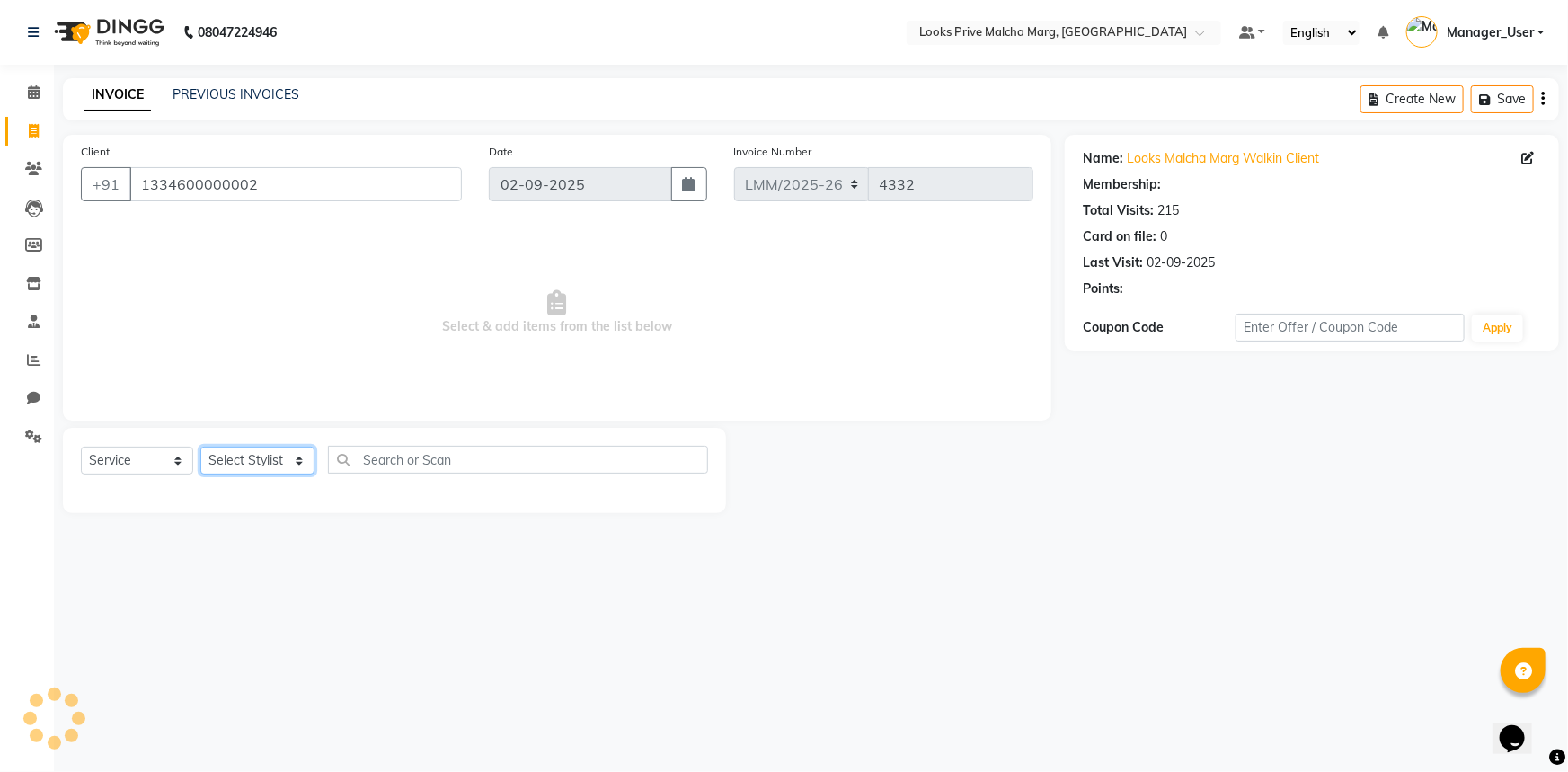
select select "1: Object"
click at [309, 461] on select "Select Stylist Amir Amit_Pdct Anas_Asst Counter_Sales Dharam_Pdct Hussain_Cr Ja…" at bounding box center [258, 460] width 114 height 28
select select "66962"
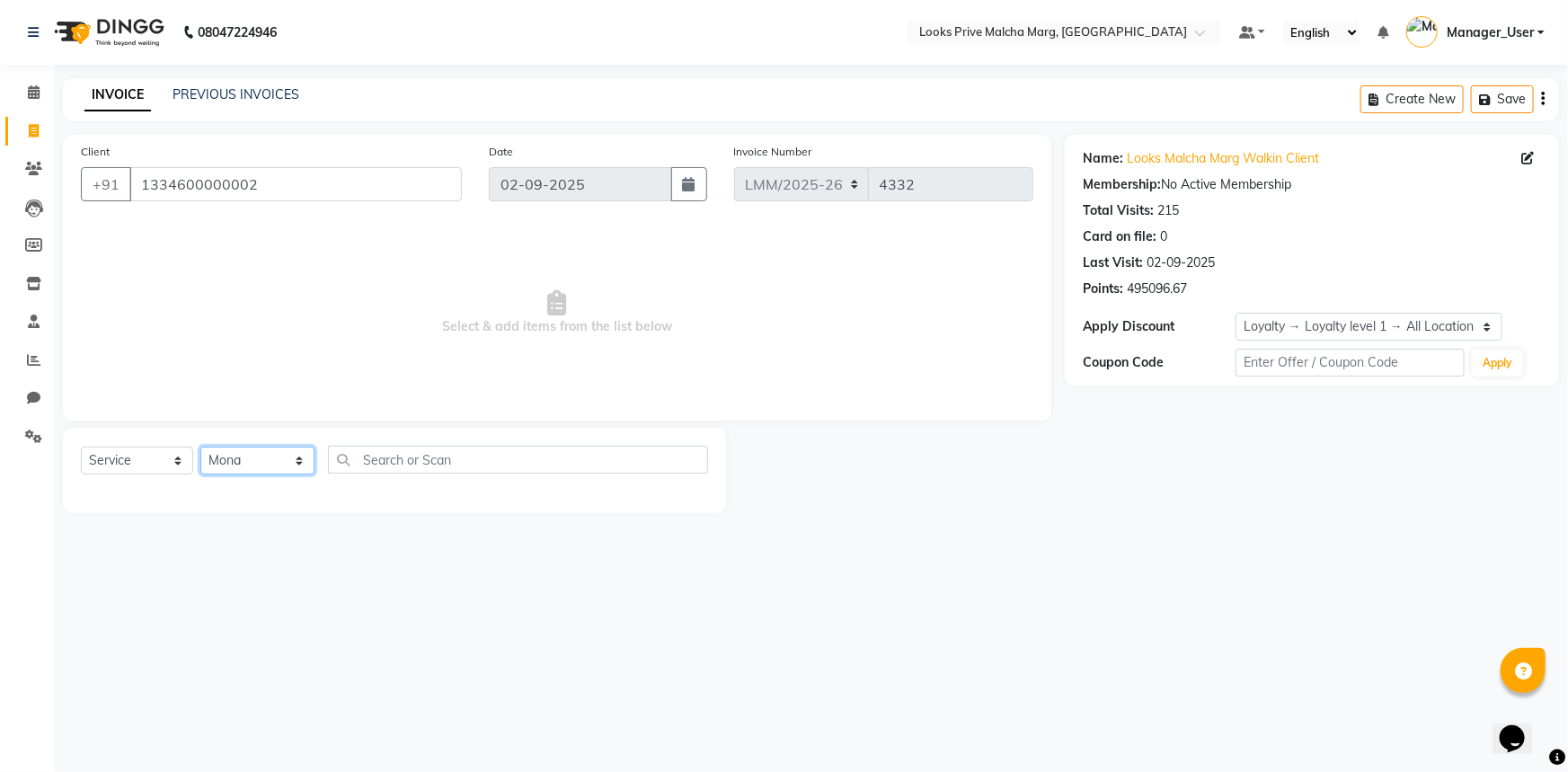
click at [201, 446] on select "Select Stylist Amir Amit_Pdct Anas_Asst Counter_Sales Dharam_Pdct Hussain_Cr Ja…" at bounding box center [258, 460] width 114 height 28
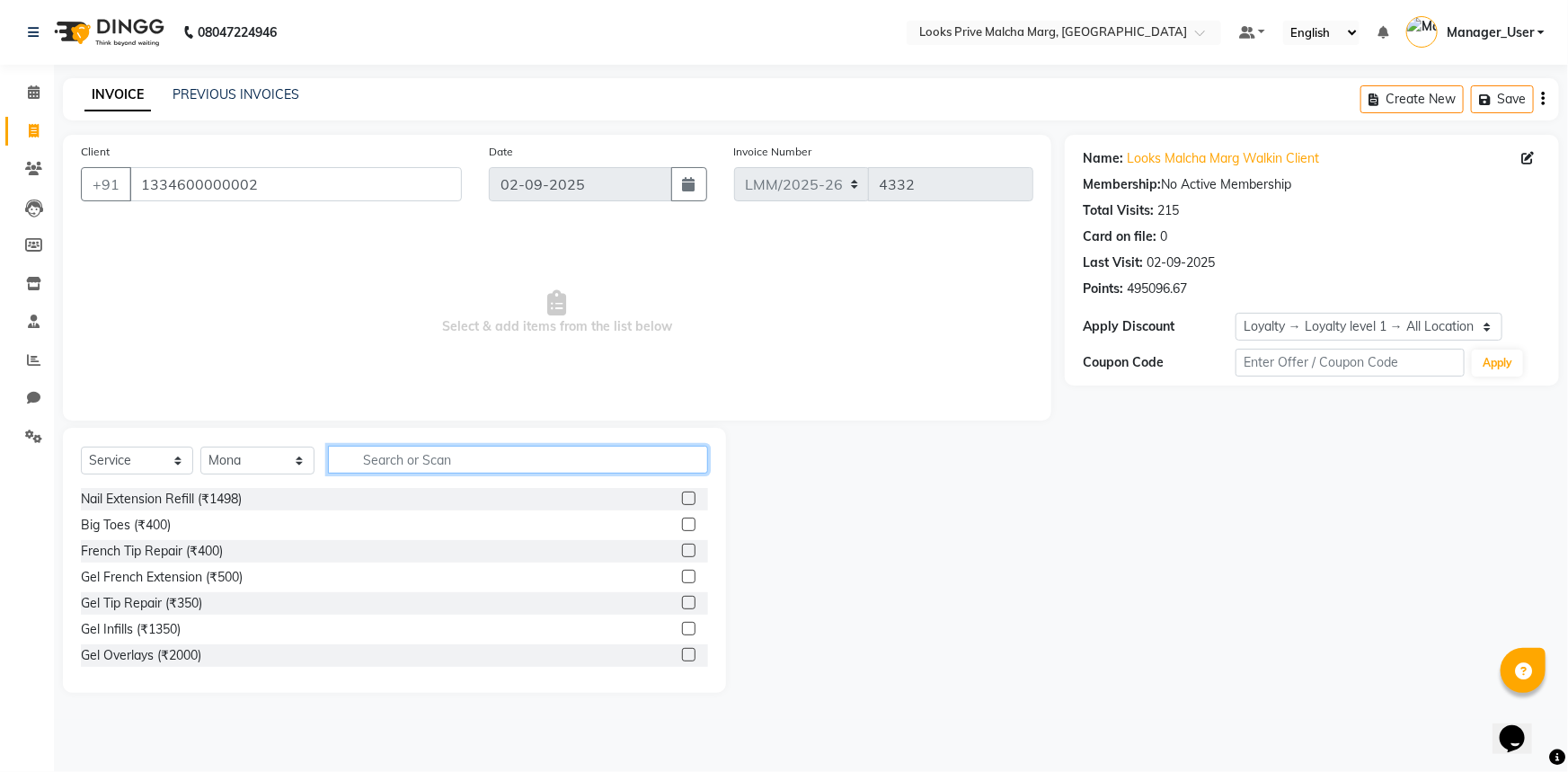
click at [403, 466] on input "text" at bounding box center [517, 459] width 380 height 28
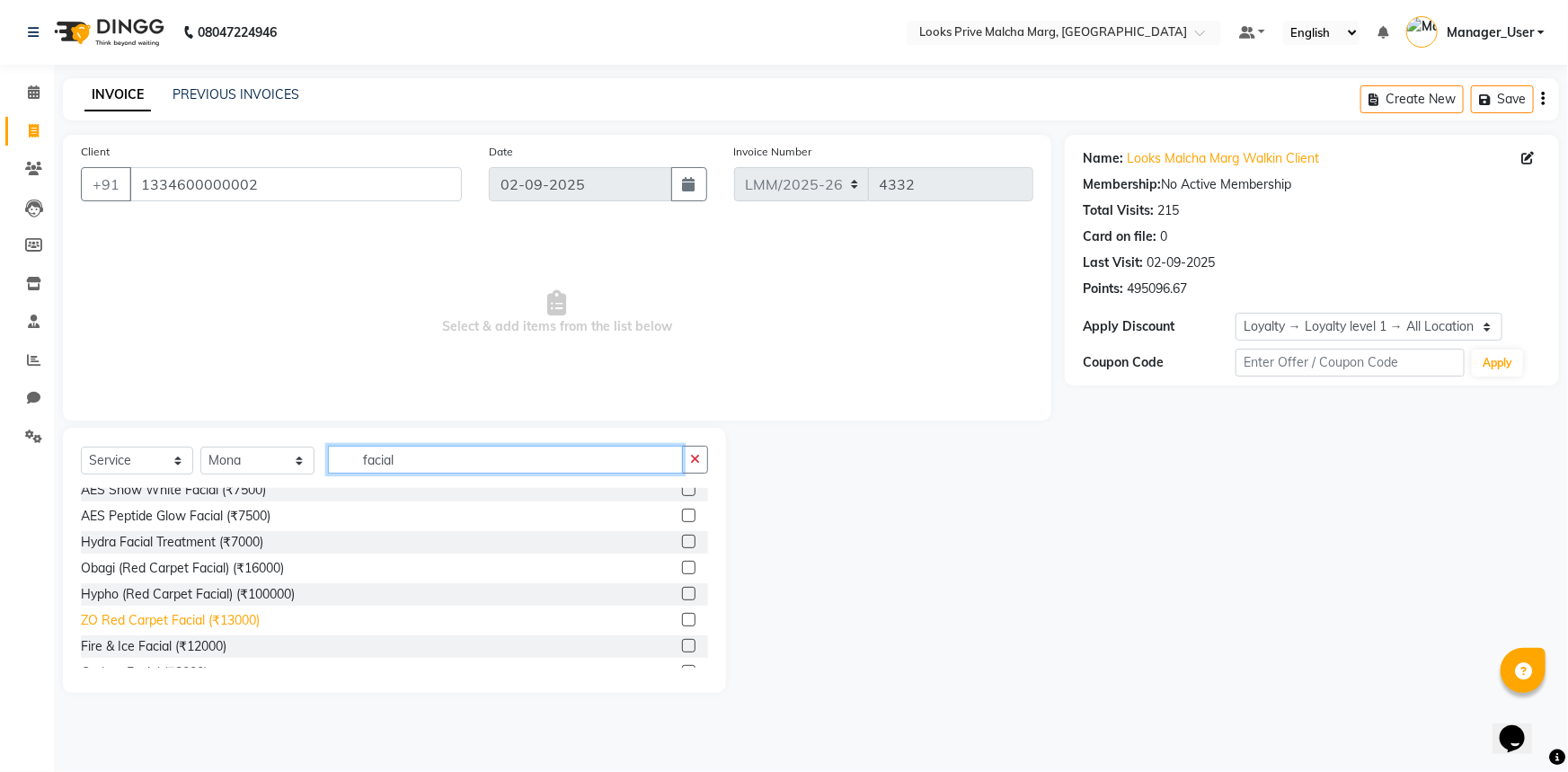
scroll to position [162, 0]
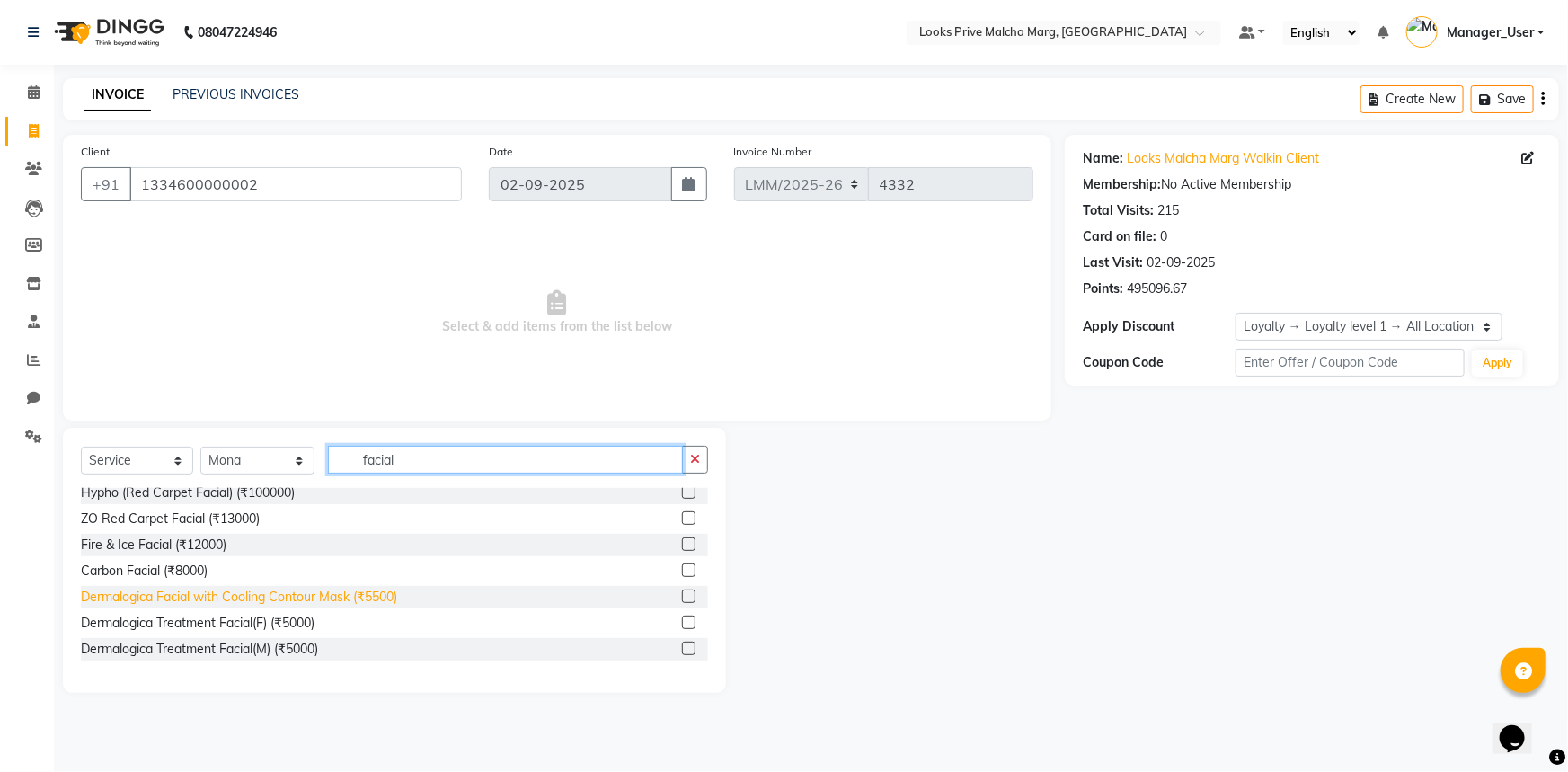
type input "facial"
click at [199, 596] on div "Dermalogica Facial with Cooling Contour Mask (₹5500)" at bounding box center [239, 597] width 317 height 19
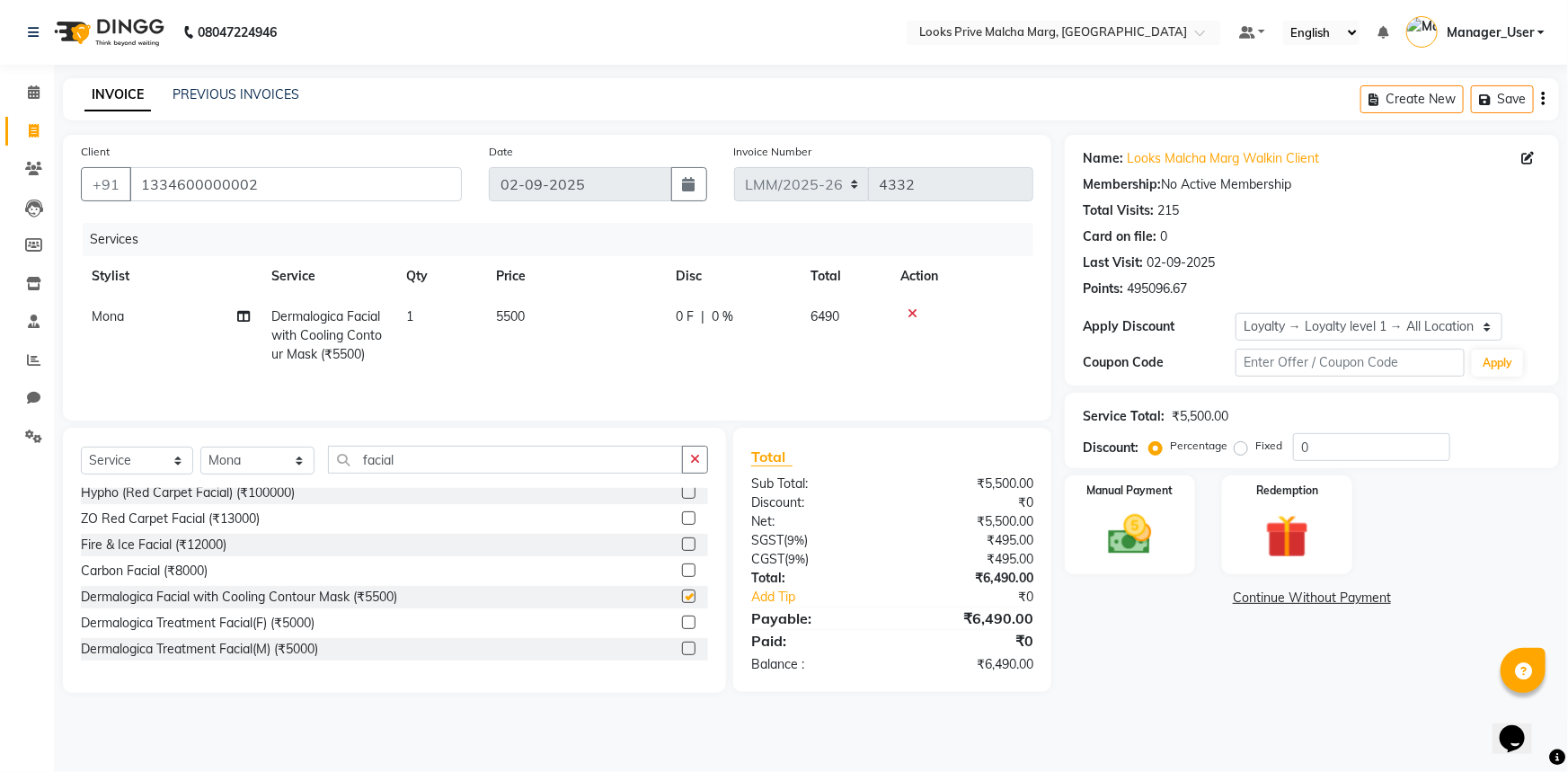
checkbox input "false"
click at [554, 332] on td "5500" at bounding box center [575, 336] width 180 height 78
select select "66962"
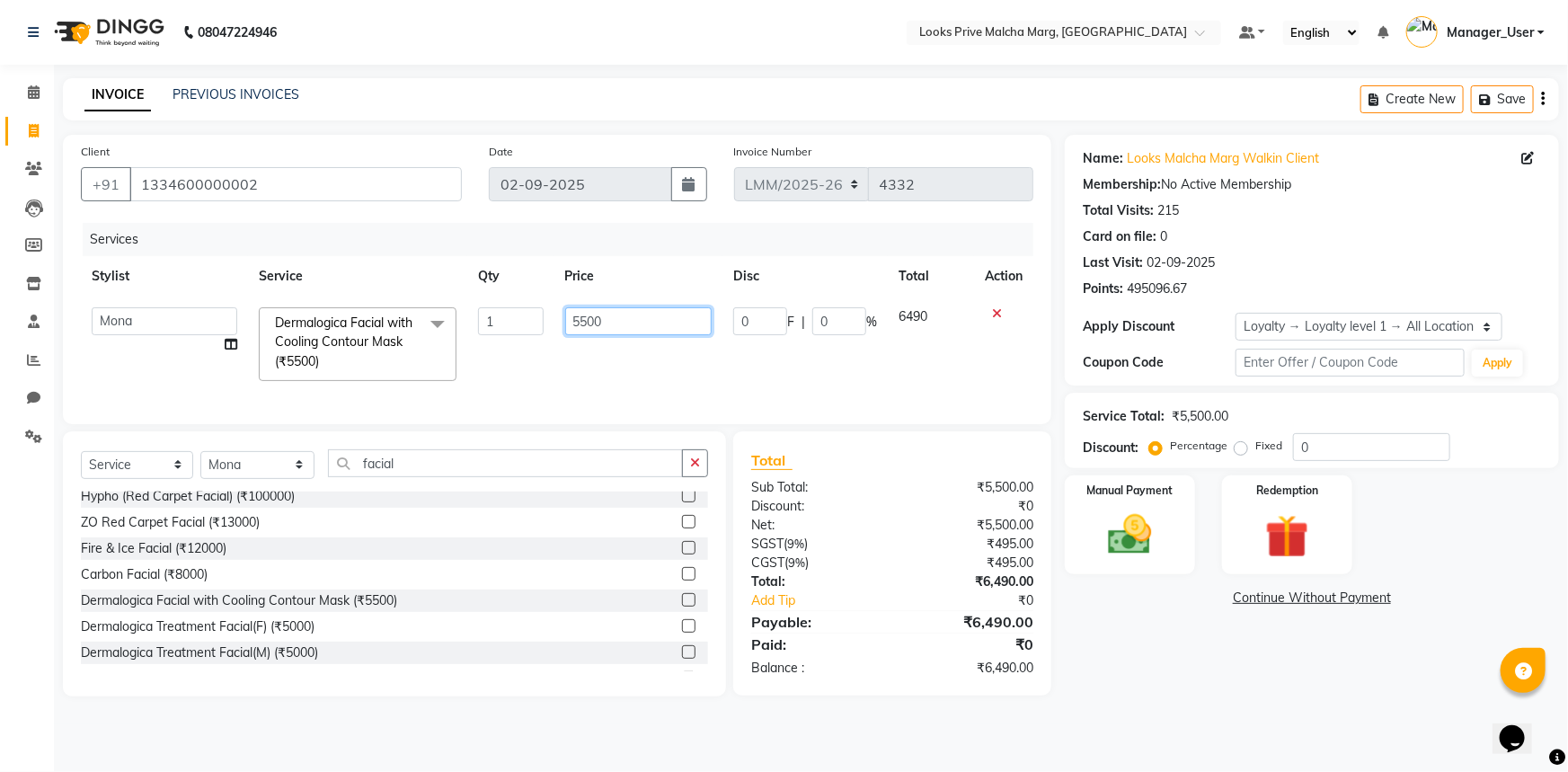
drag, startPoint x: 624, startPoint y: 315, endPoint x: 402, endPoint y: 306, distance: 222.2
click at [402, 306] on tr "Amir Amit_Pdct Anas_Asst Counter_Sales Dharam_Pdct Hussain_Cr Jatin_Asst Leiya …" at bounding box center [557, 344] width 953 height 95
type input "7"
type input "8000"
click at [455, 465] on input "facial" at bounding box center [505, 463] width 355 height 28
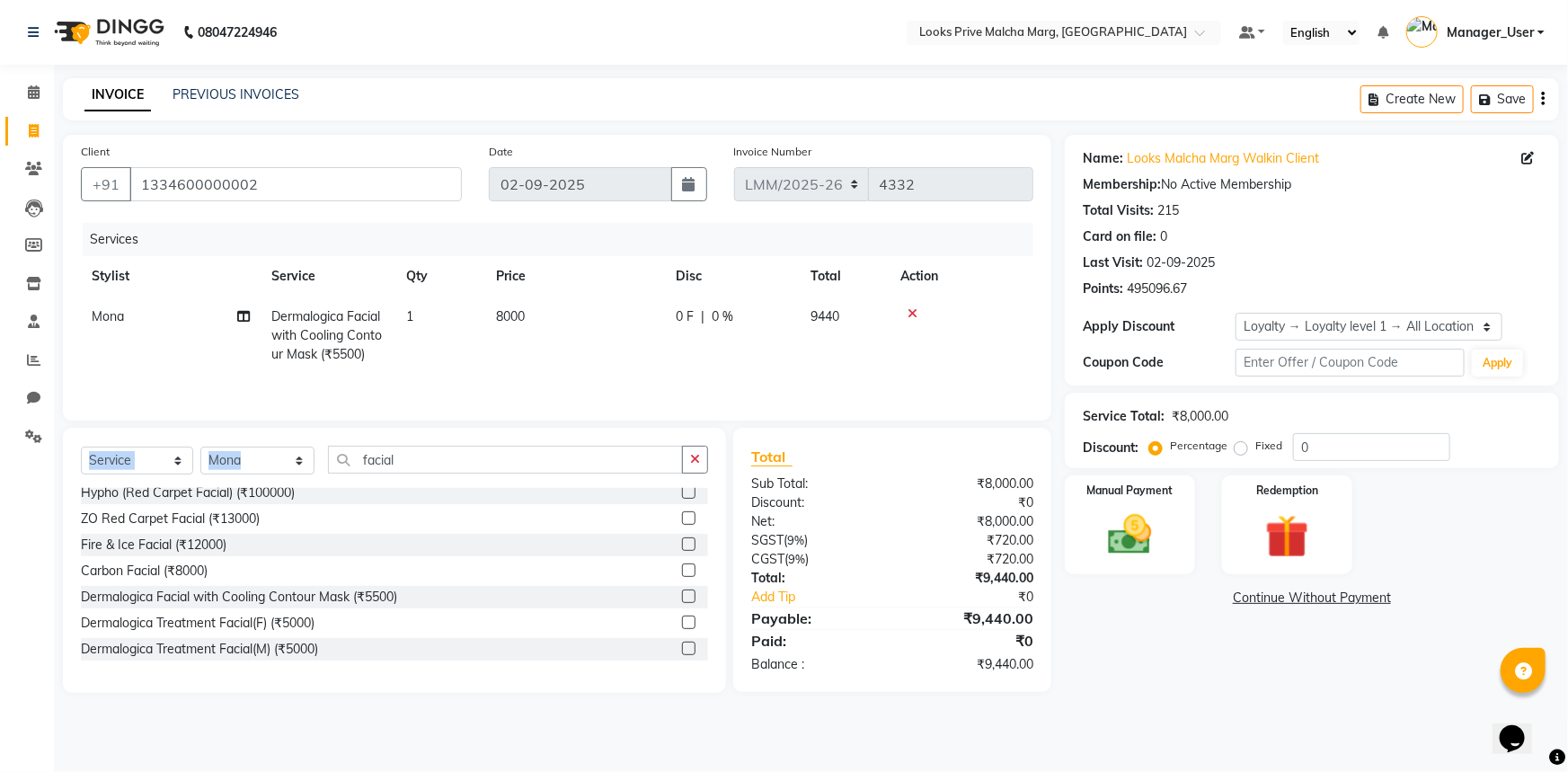
drag, startPoint x: 477, startPoint y: 443, endPoint x: 146, endPoint y: 464, distance: 331.7
click at [146, 464] on div "Select Service Product Membership Package Voucher Prepaid Gift Card Select Styl…" at bounding box center [394, 560] width 663 height 265
drag, startPoint x: 430, startPoint y: 470, endPoint x: 504, endPoint y: 461, distance: 74.5
click at [430, 470] on input "facial" at bounding box center [505, 459] width 355 height 28
drag, startPoint x: 506, startPoint y: 456, endPoint x: 0, endPoint y: 460, distance: 506.0
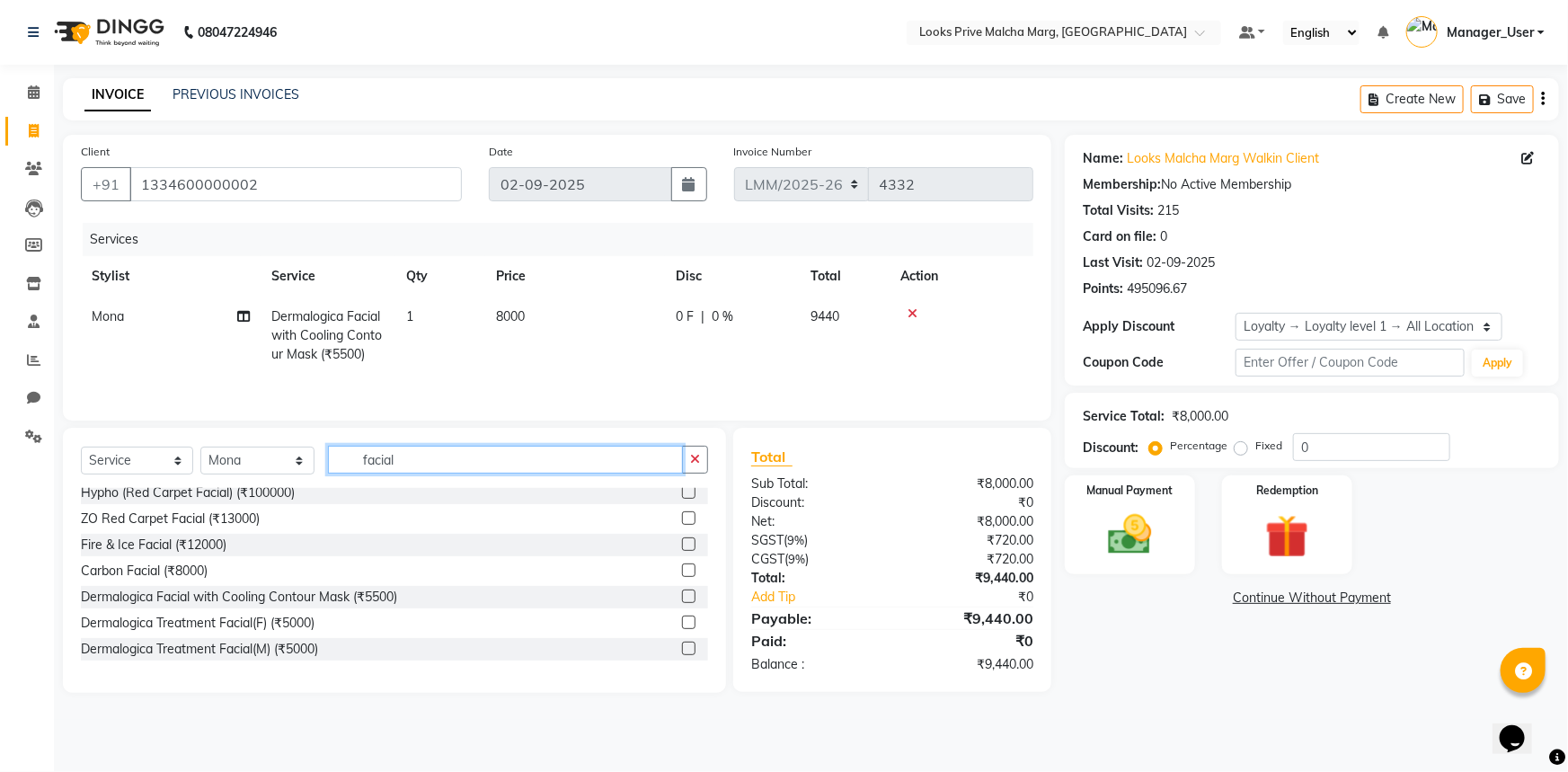
click at [0, 460] on app-home "08047224946 Select Location × Looks Prive Malcha Marg, New Delhi Default Panel …" at bounding box center [784, 359] width 1568 height 719
type input "wax"
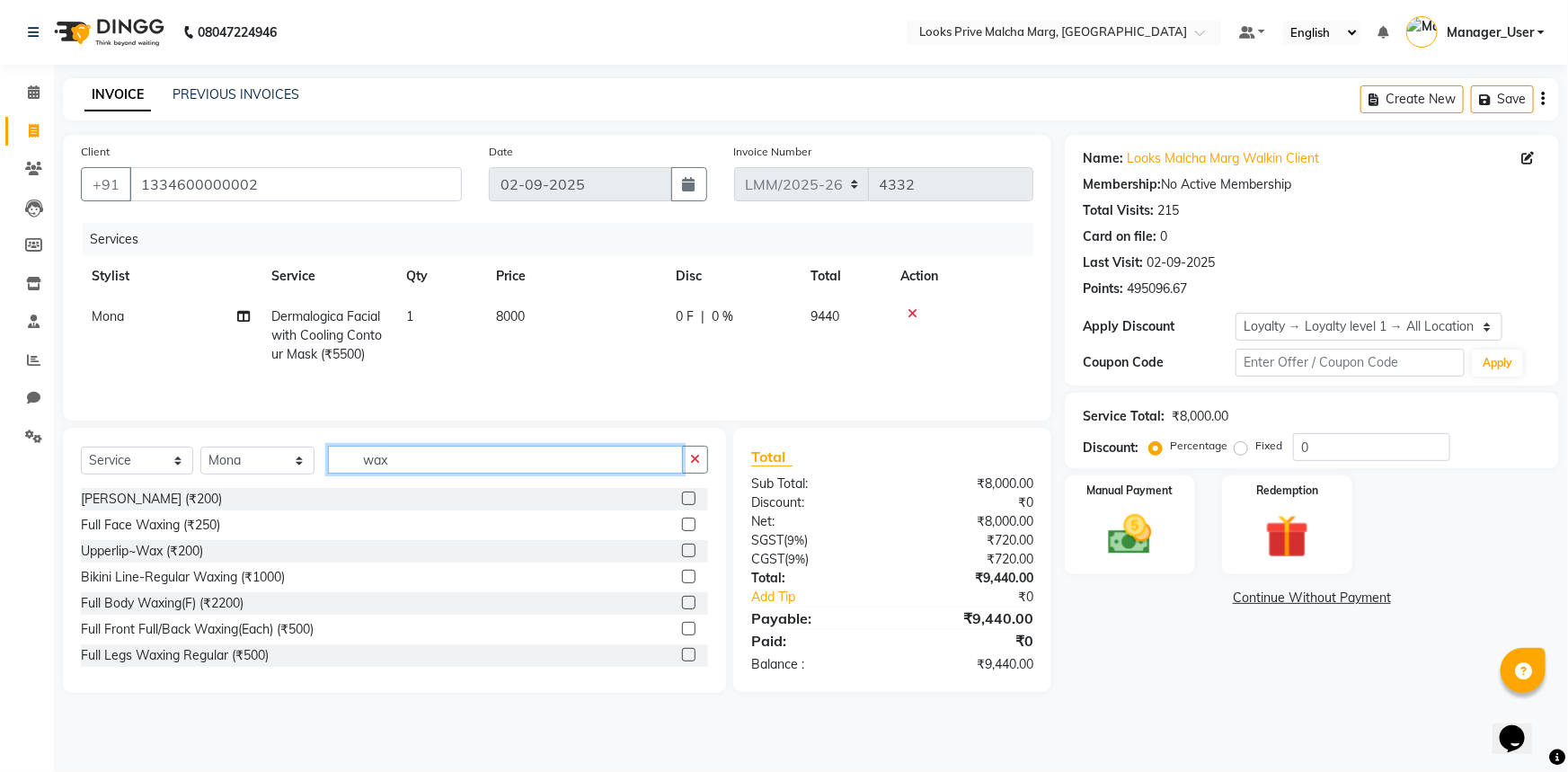
drag, startPoint x: 415, startPoint y: 459, endPoint x: 0, endPoint y: 457, distance: 415.0
click at [0, 457] on app-home "08047224946 Select Location × Looks Prive Malcha Marg, New Delhi Default Panel …" at bounding box center [784, 359] width 1568 height 719
type input "a"
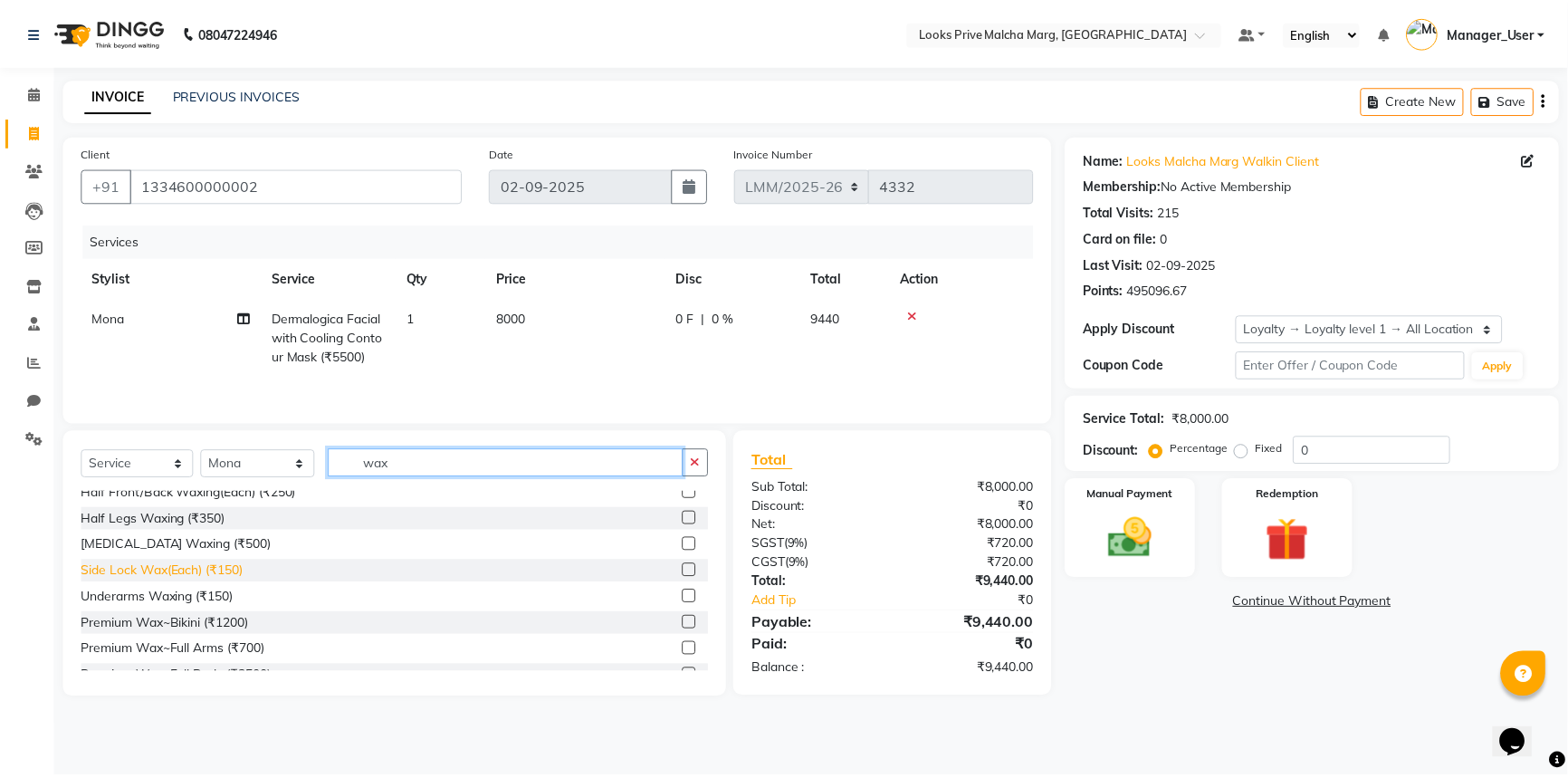
scroll to position [328, 0]
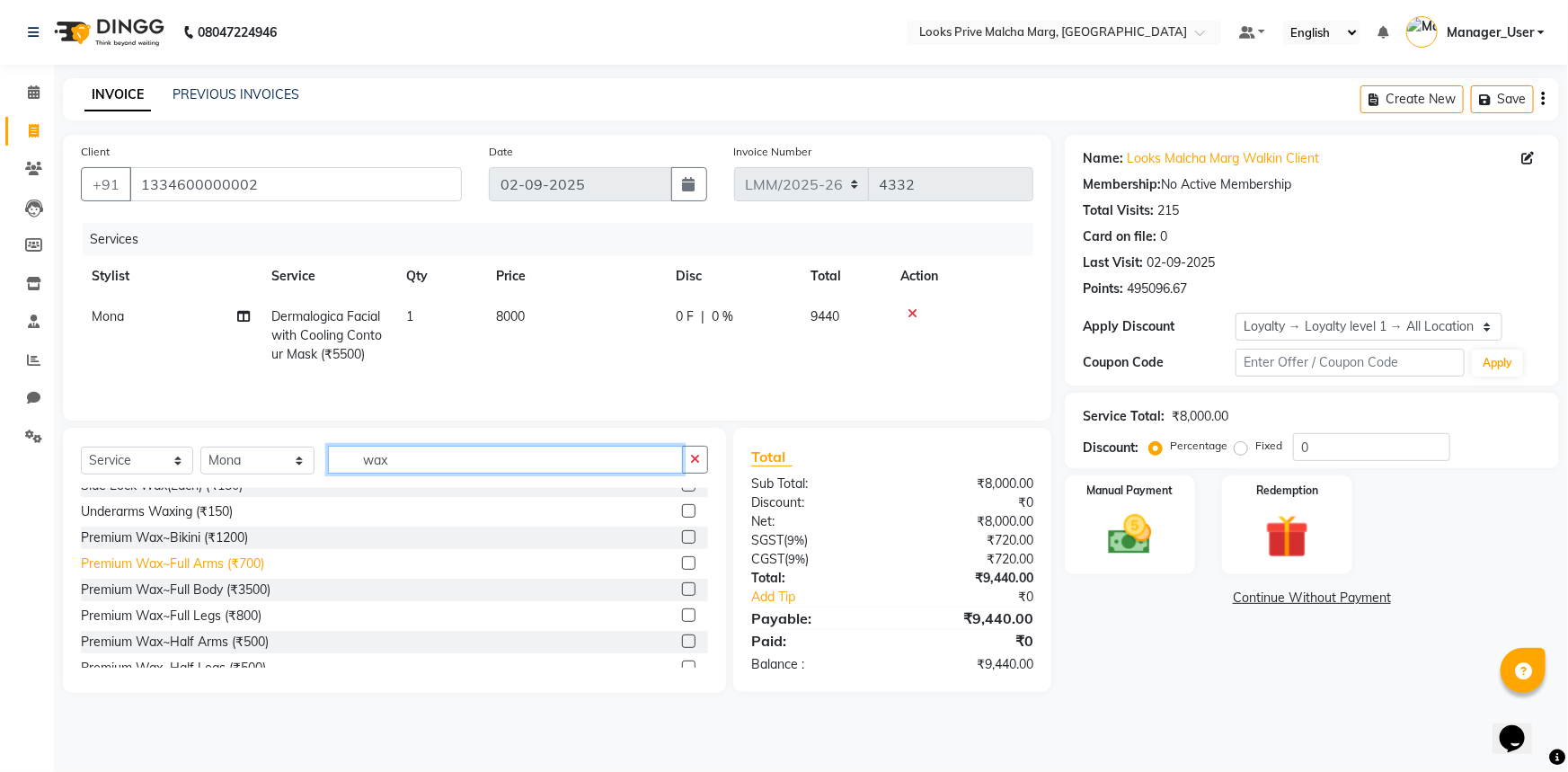
type input "wax"
click at [210, 557] on div "Premium Wax~Full Arms (₹700)" at bounding box center [172, 563] width 183 height 19
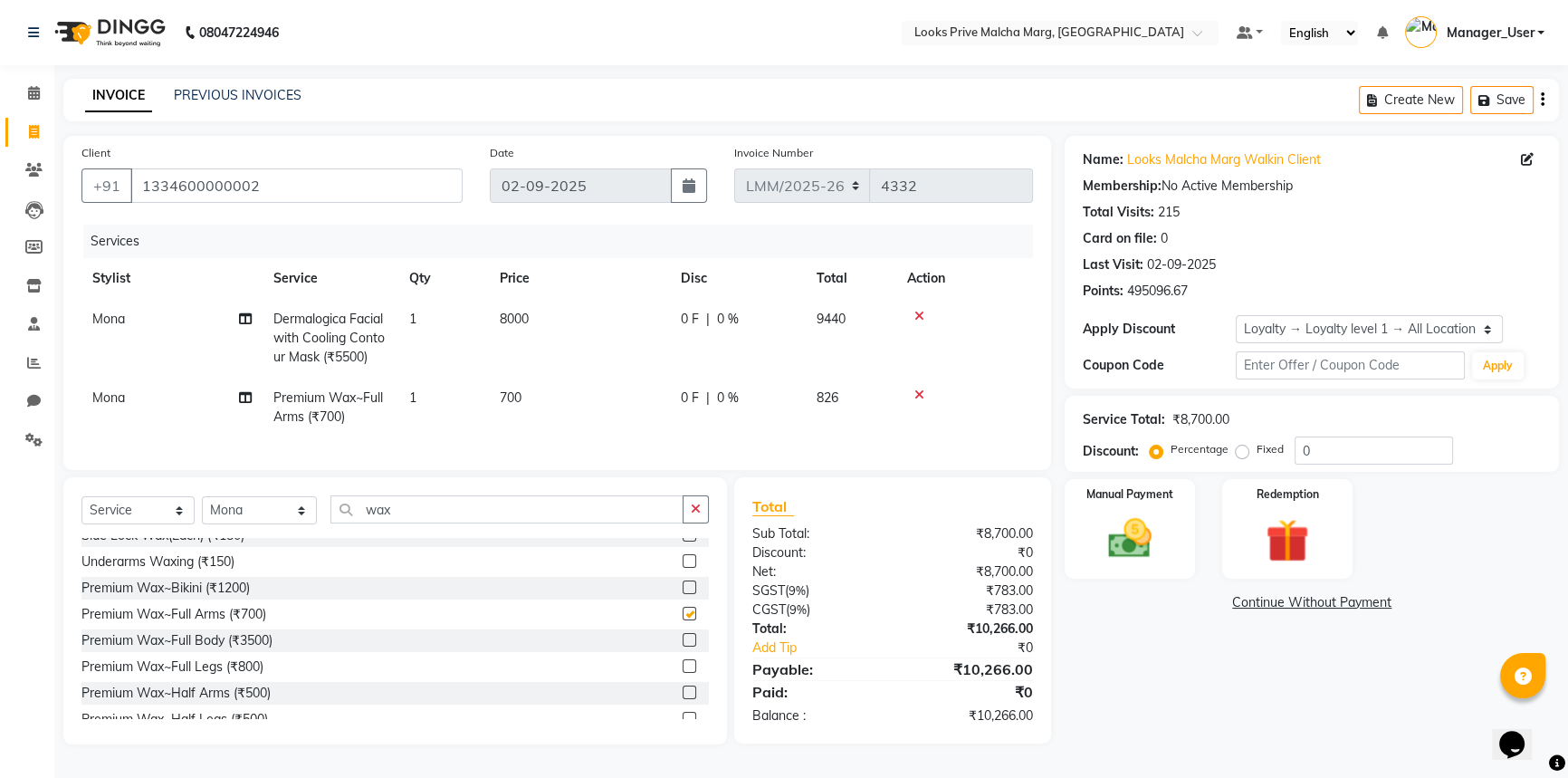
checkbox input "false"
click at [582, 388] on td "700" at bounding box center [580, 407] width 181 height 59
select select "66962"
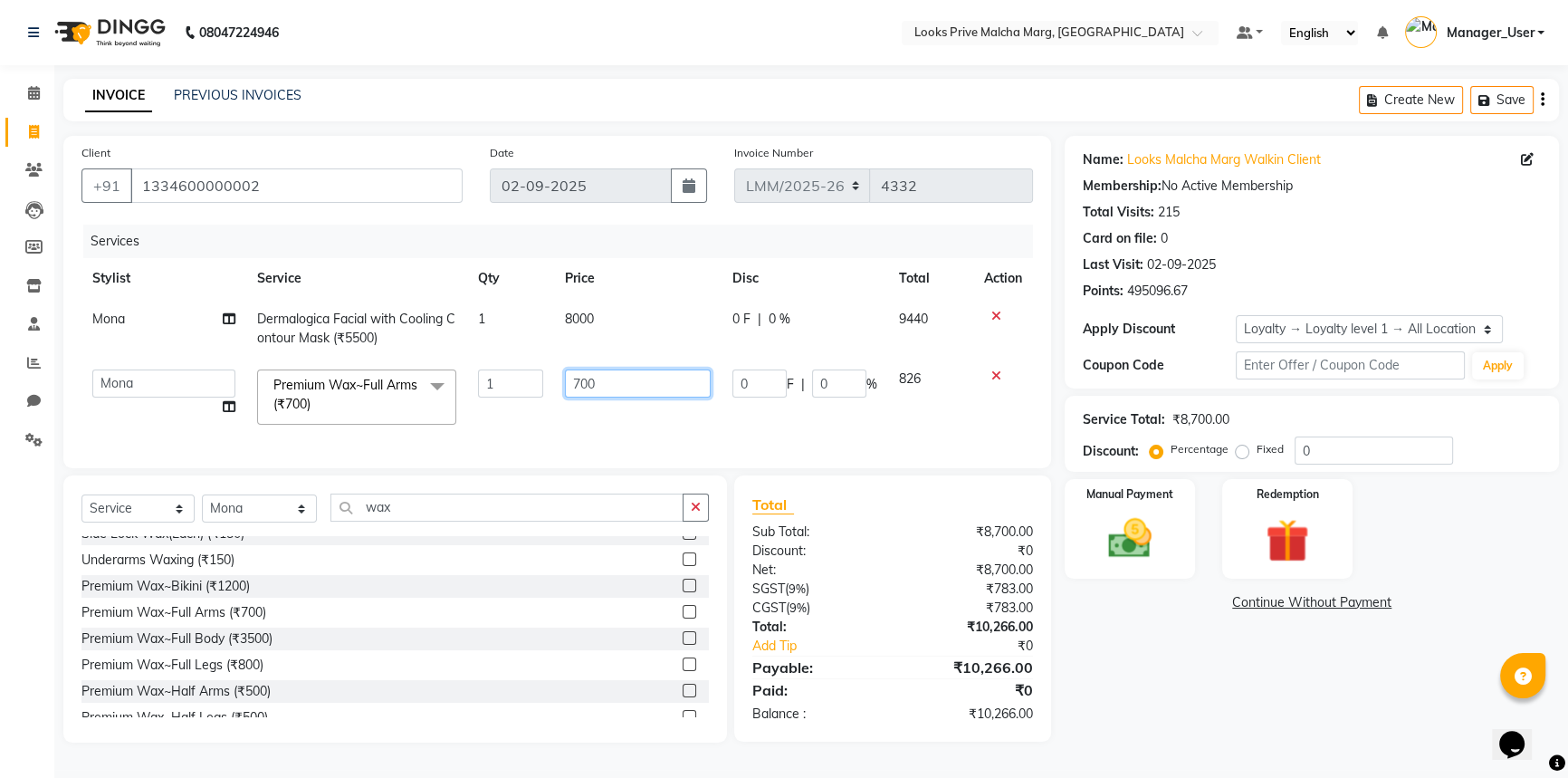
click at [636, 374] on input "700" at bounding box center [637, 383] width 145 height 28
type input "7"
type input "1000"
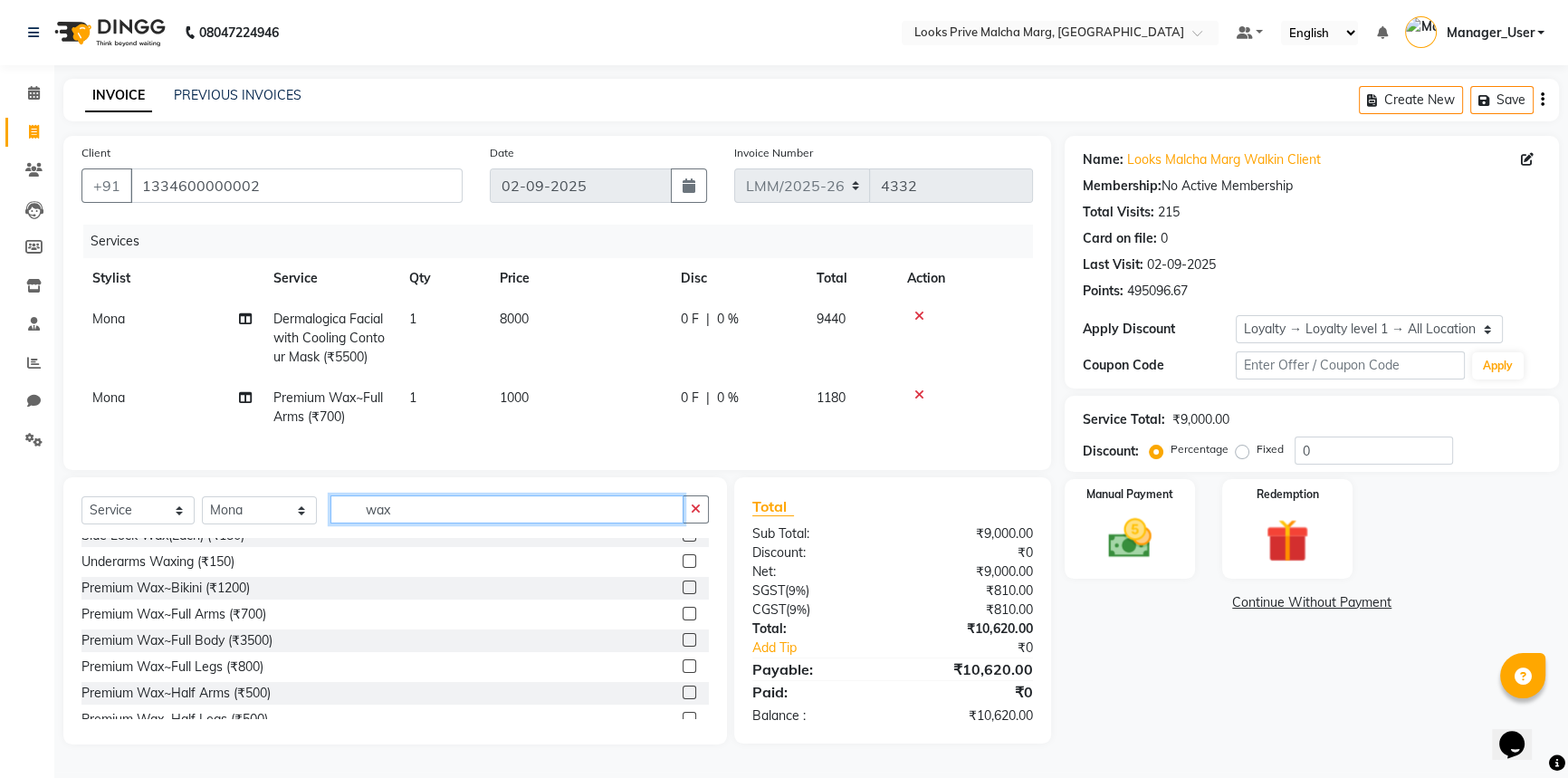
click at [556, 518] on input "wax" at bounding box center [507, 509] width 353 height 28
drag, startPoint x: 556, startPoint y: 518, endPoint x: 284, endPoint y: 519, distance: 272.0
click at [284, 519] on div "Select Service Product Membership Package Voucher Prepaid Gift Card Select Styl…" at bounding box center [395, 517] width 627 height 43
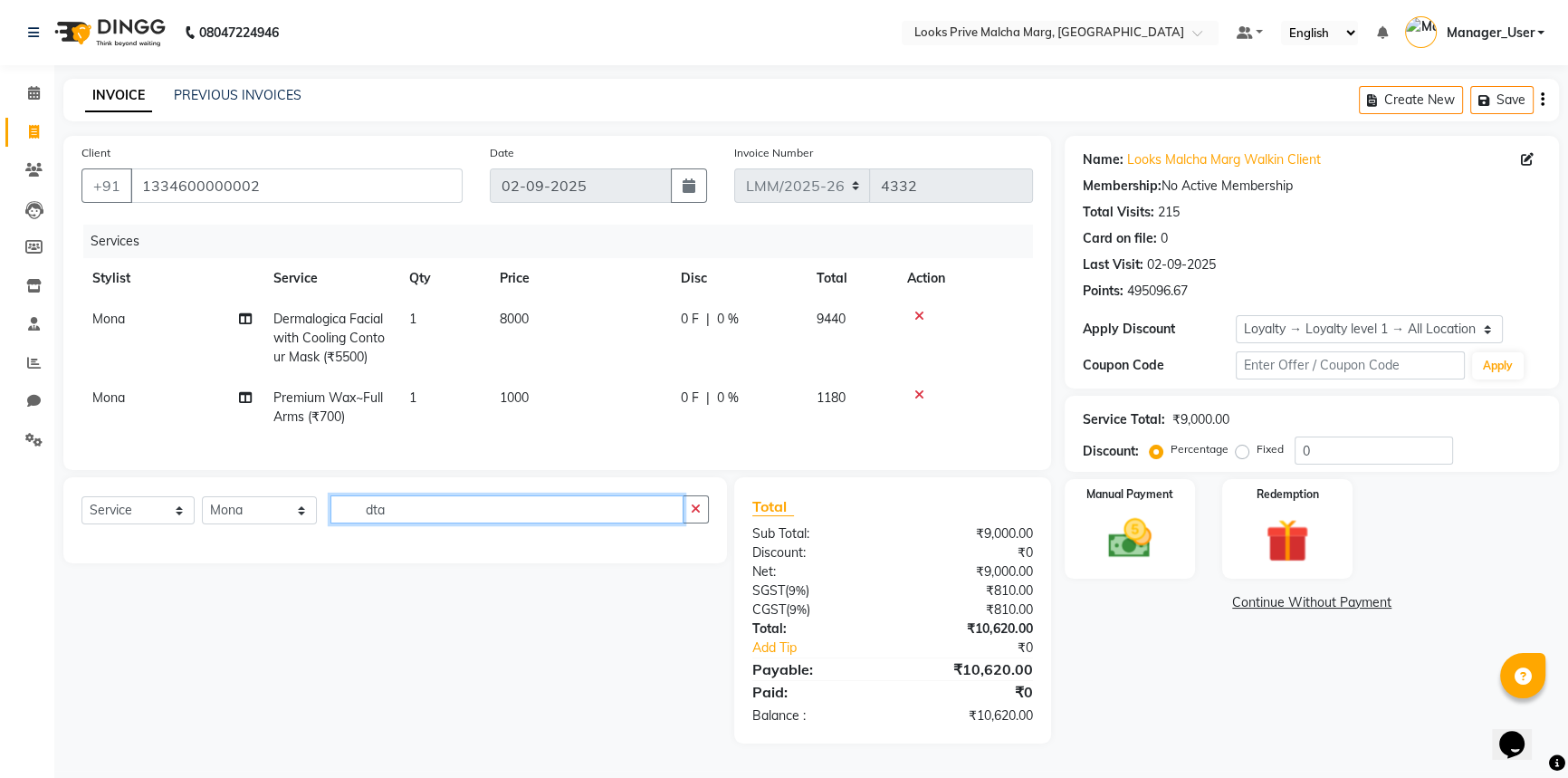
type input "dtan"
drag, startPoint x: 402, startPoint y: 520, endPoint x: 114, endPoint y: 532, distance: 288.2
click at [114, 532] on div "Select Service Product Membership Package Voucher Prepaid Gift Card Select Styl…" at bounding box center [395, 517] width 627 height 43
type input "d"
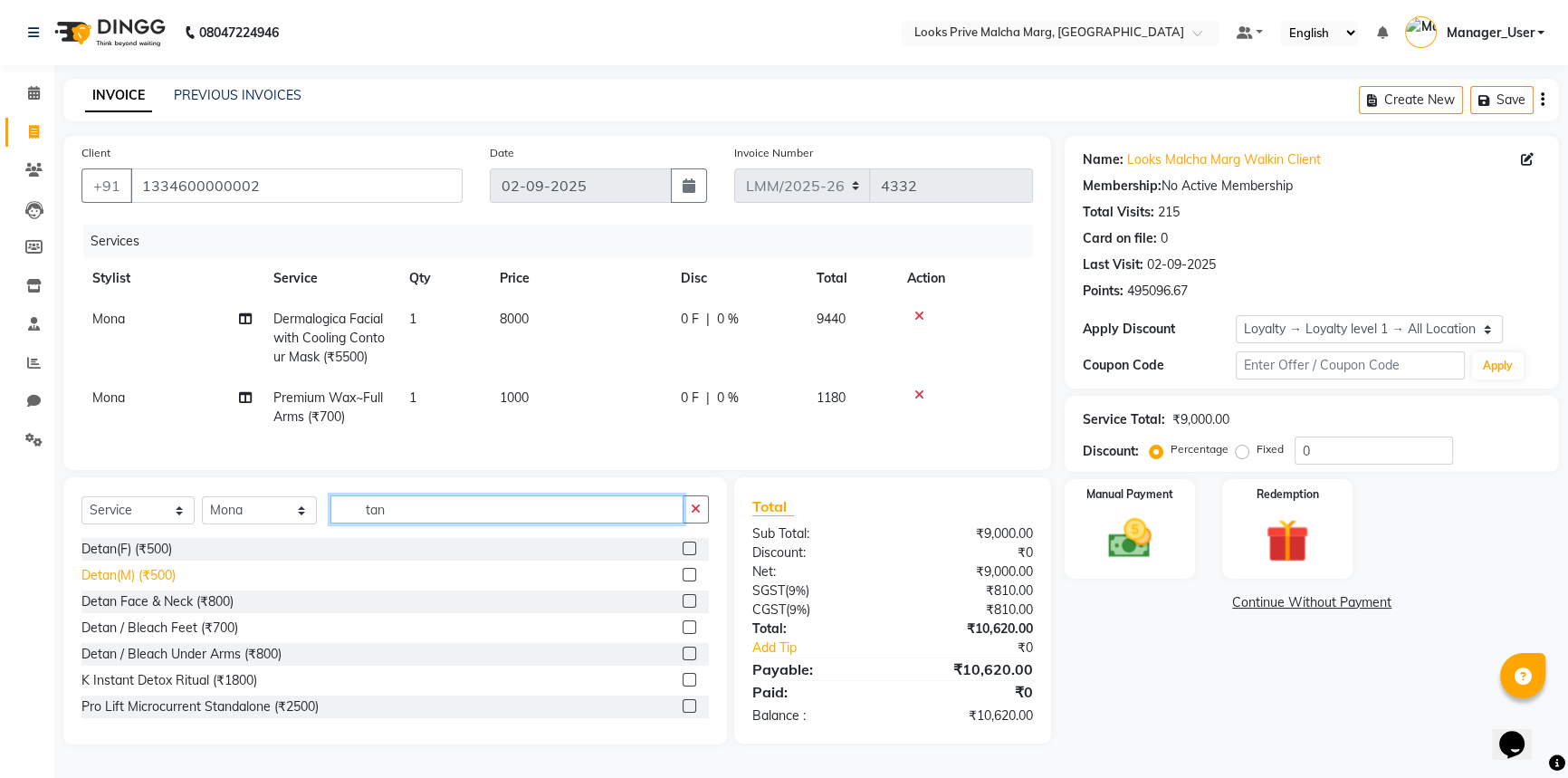
type input "tan"
click at [120, 585] on div "Detan(M) (₹500)" at bounding box center [128, 575] width 94 height 19
checkbox input "false"
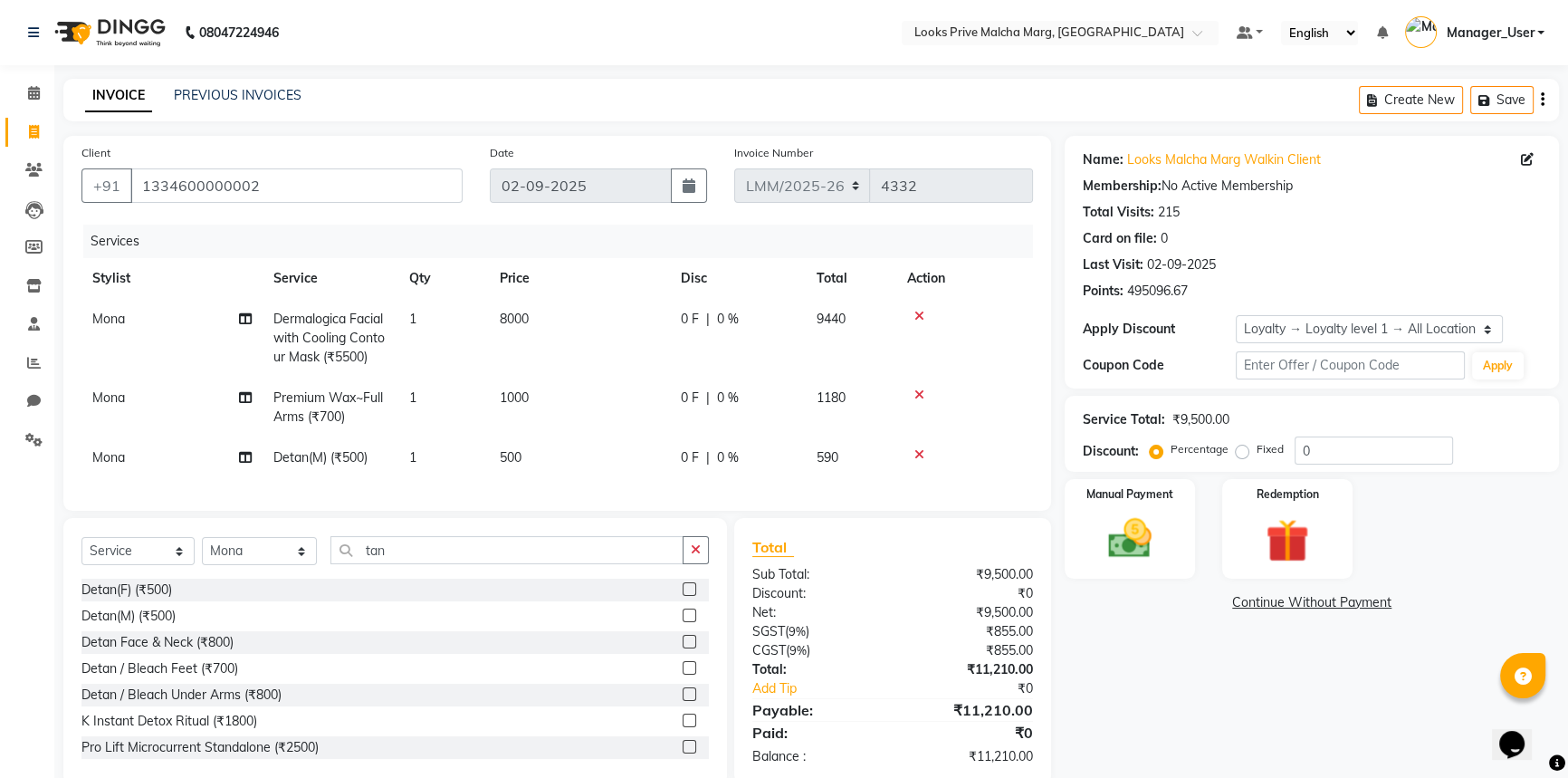
click at [557, 447] on td "500" at bounding box center [580, 457] width 181 height 41
select select "66962"
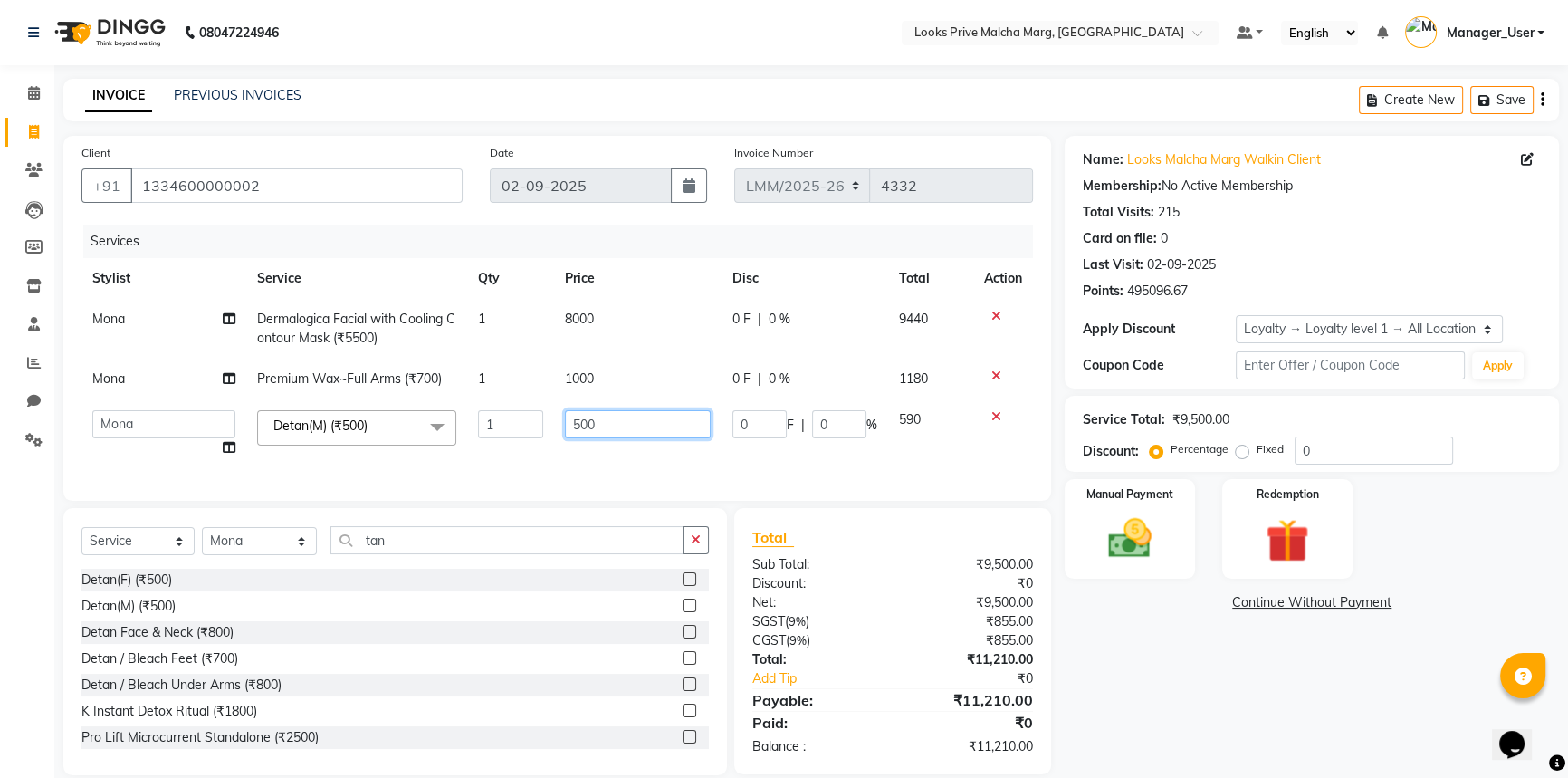
drag, startPoint x: 642, startPoint y: 418, endPoint x: 375, endPoint y: 398, distance: 267.7
click at [375, 398] on tbody "Mona Dermalogica Facial with Cooling Contour Mask (₹5500) 1 8000 0 F | 0 % 9440…" at bounding box center [557, 383] width 952 height 169
type input "2000"
click at [510, 480] on div "Services Stylist Service Qty Price Disc Total Action Mona Dermalogica Facial wi…" at bounding box center [557, 354] width 952 height 258
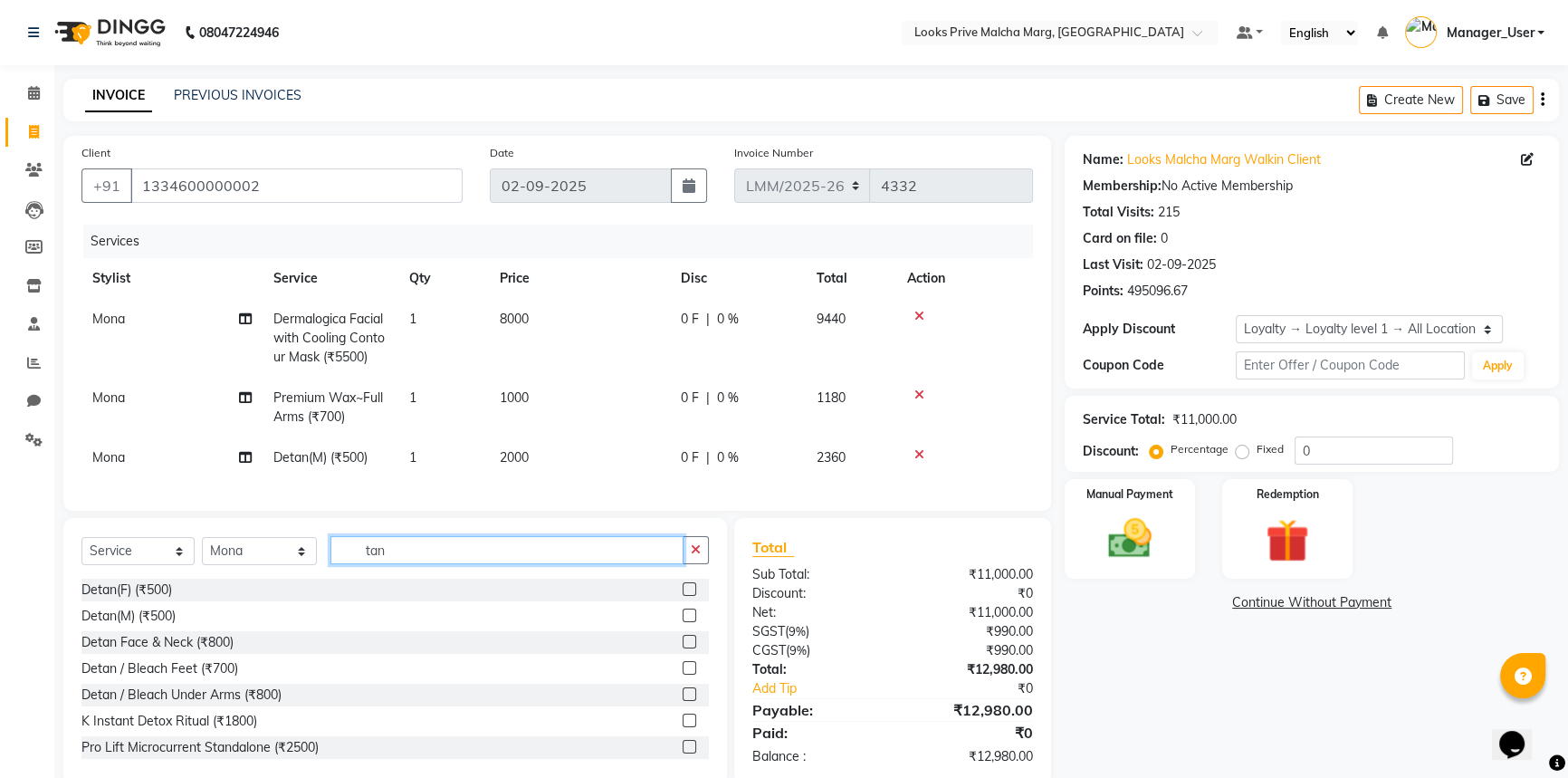
click at [461, 552] on input "tan" at bounding box center [507, 549] width 353 height 28
drag, startPoint x: 461, startPoint y: 565, endPoint x: 271, endPoint y: 582, distance: 190.8
click at [271, 579] on div "Select Service Product Membership Package Voucher Prepaid Gift Card Select Styl…" at bounding box center [395, 557] width 627 height 43
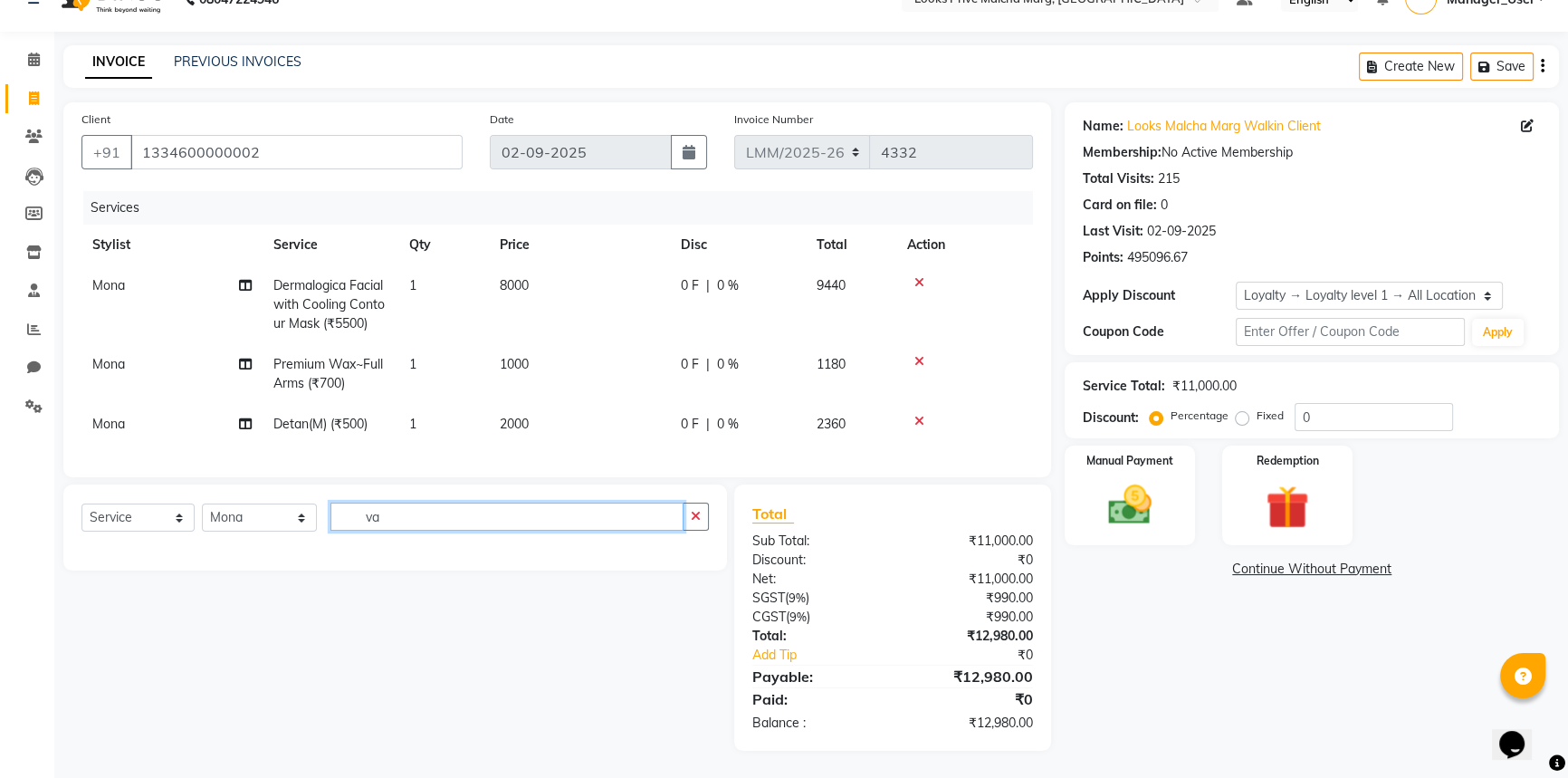
type input "v"
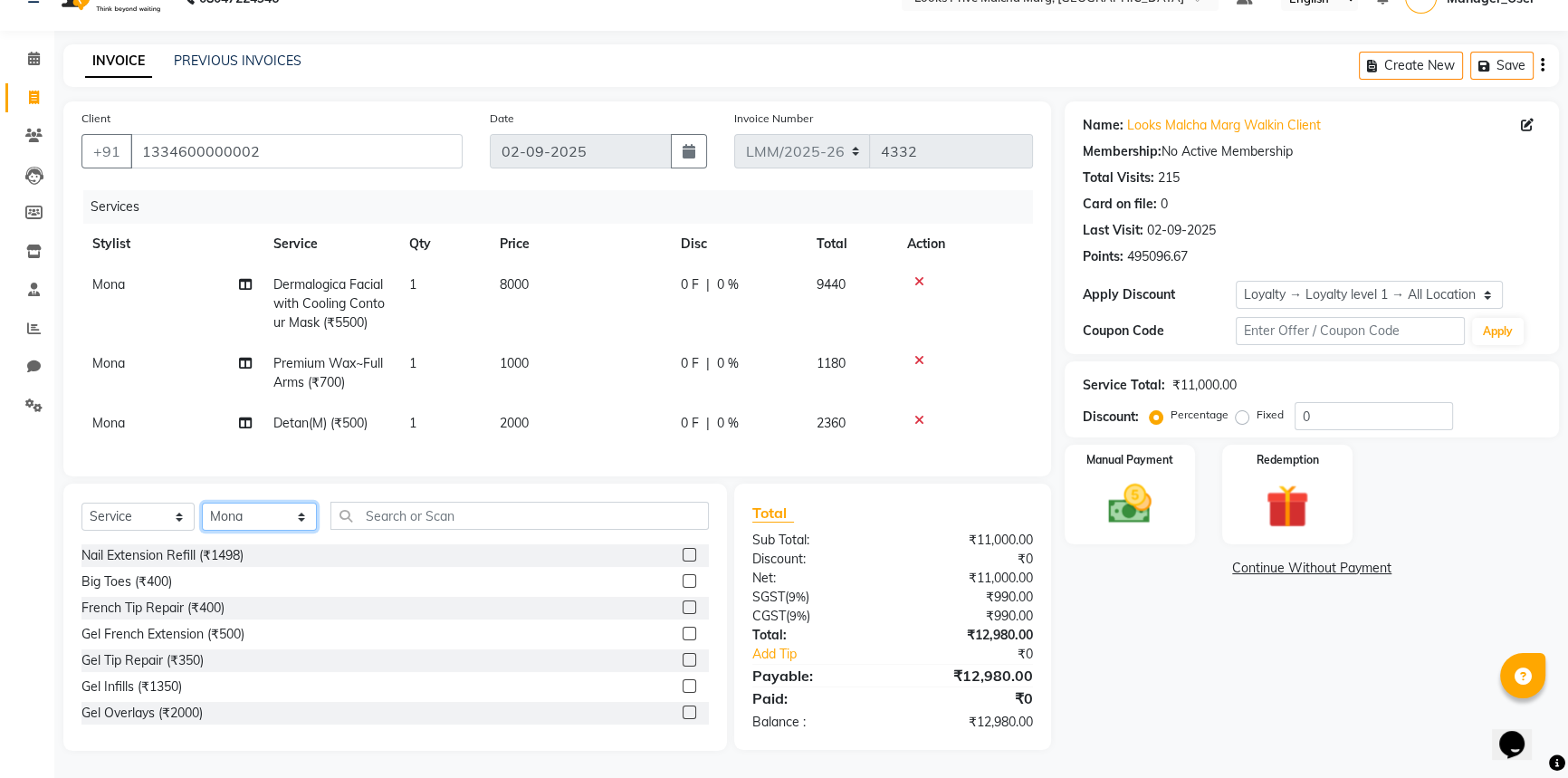
click at [299, 528] on select "Select Stylist Amir Amit_Pdct Anas_Asst Counter_Sales Dharam_Pdct Hussain_Cr Ja…" at bounding box center [260, 517] width 115 height 28
click at [306, 508] on select "Select Stylist Amir Amit_Pdct Anas_Asst Counter_Sales Dharam_Pdct Hussain_Cr Ja…" at bounding box center [260, 517] width 115 height 28
select select "66959"
click at [202, 503] on select "Select Stylist Amir Amit_Pdct Anas_Asst Counter_Sales Dharam_Pdct Hussain_Cr Ja…" at bounding box center [260, 517] width 115 height 28
click at [425, 516] on input "text" at bounding box center [519, 516] width 379 height 28
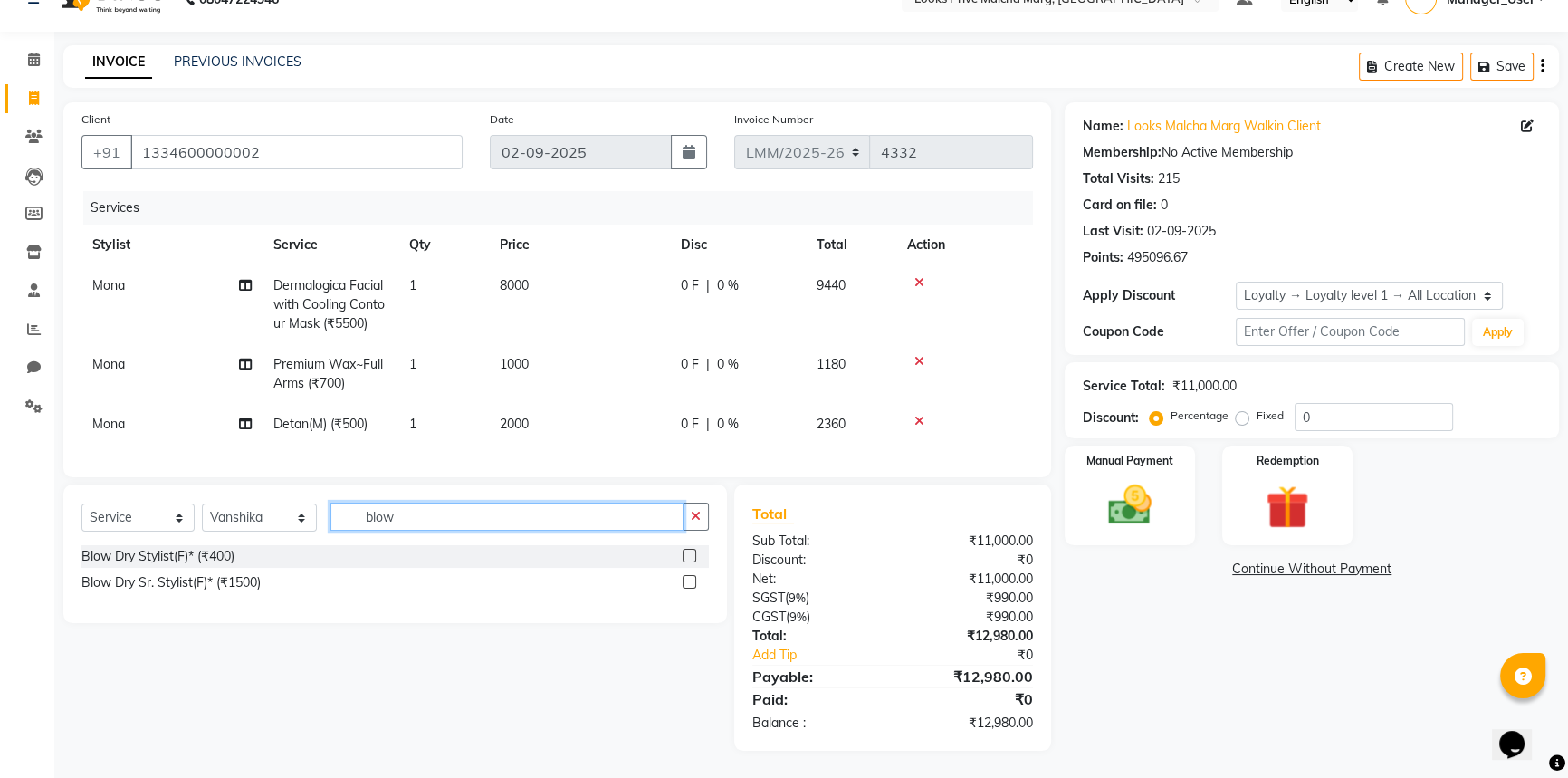
type input "blow"
click at [224, 591] on div "Blow Dry Sr. Stylist(F)* (₹1500)" at bounding box center [395, 582] width 627 height 23
click at [223, 579] on div "Blow Dry Sr. Stylist(F)* (₹1500)" at bounding box center [171, 582] width 179 height 19
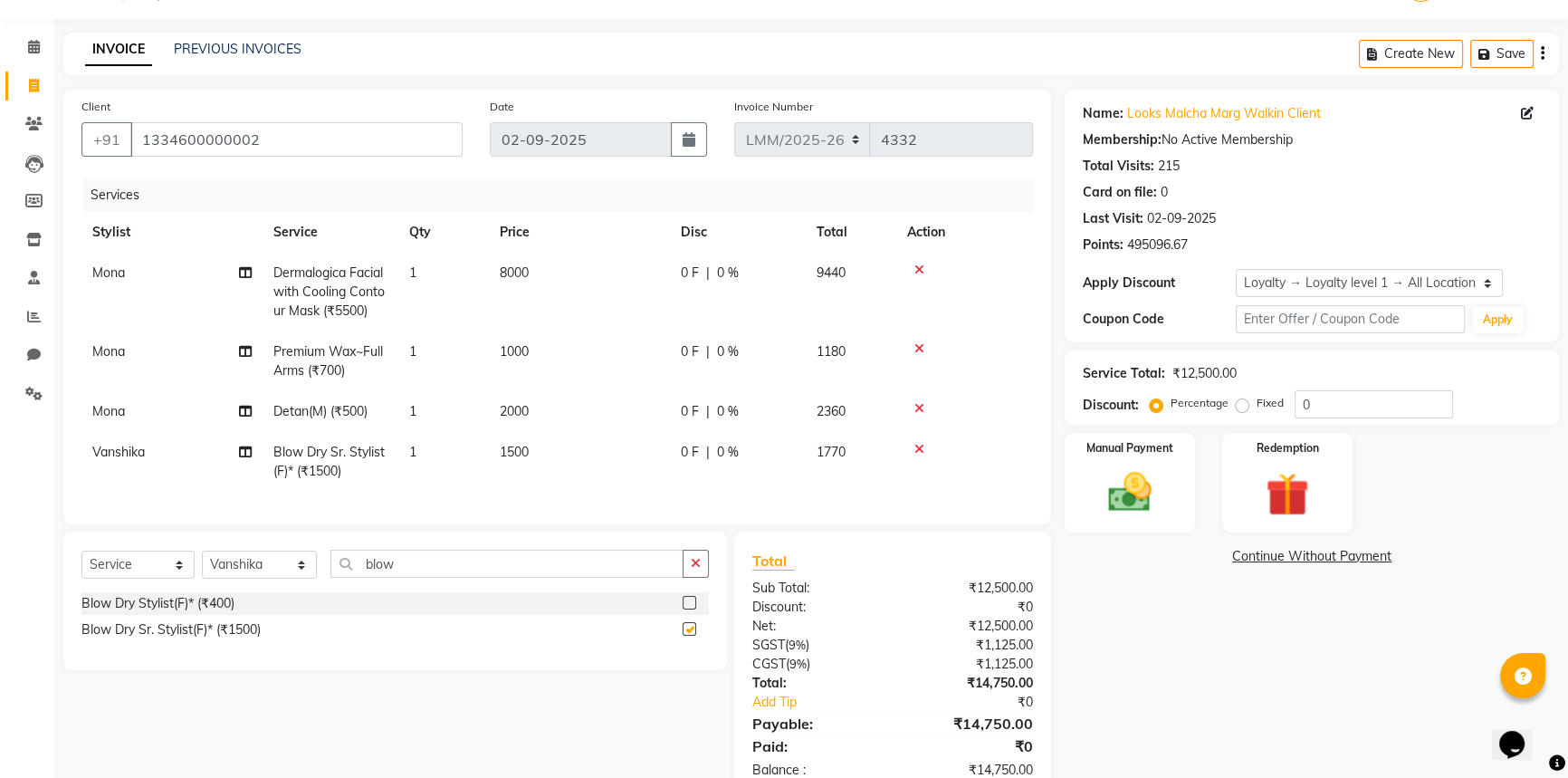
checkbox input "false"
click at [550, 453] on td "1500" at bounding box center [580, 461] width 181 height 59
select select "66959"
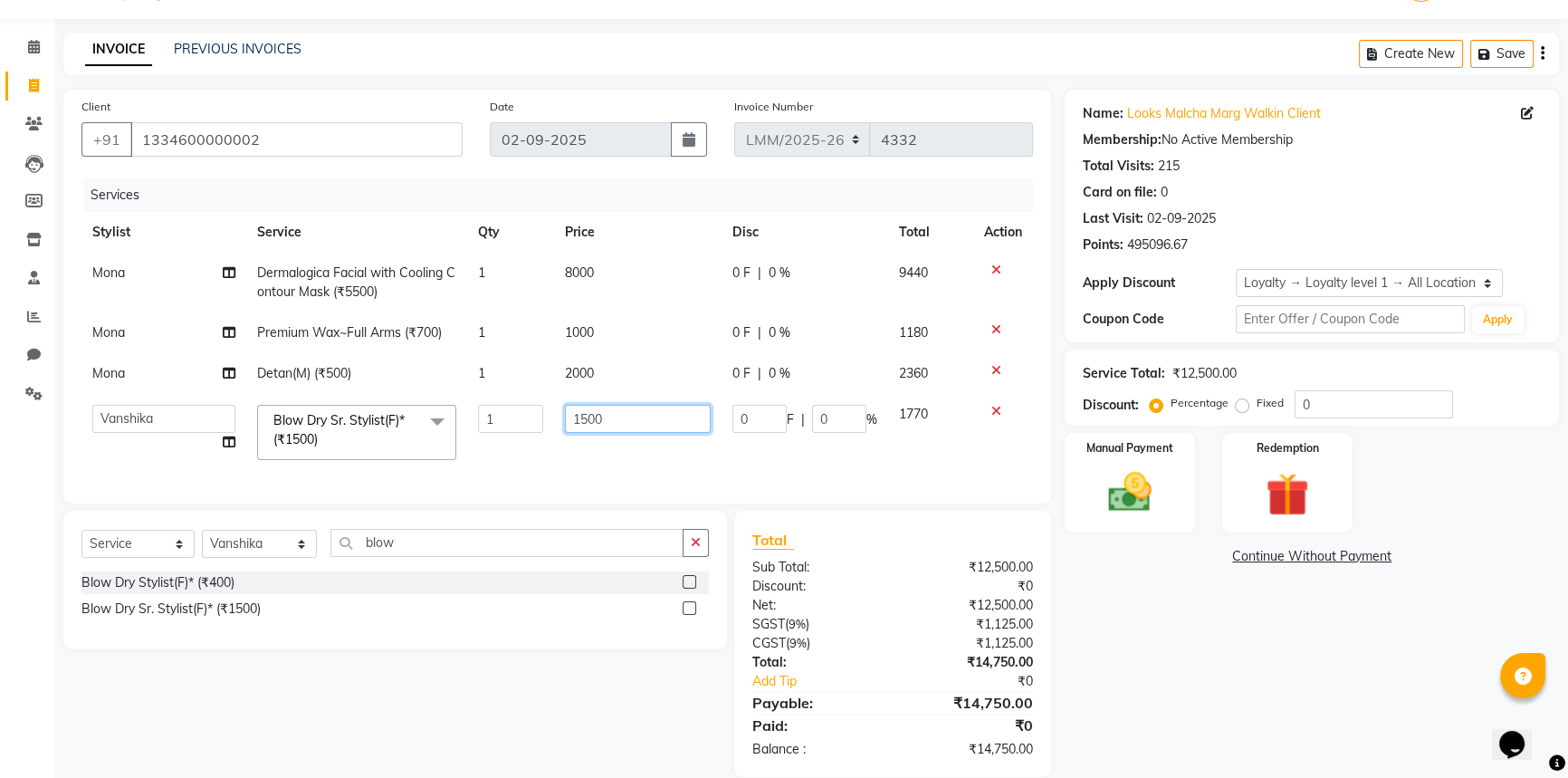
drag, startPoint x: 622, startPoint y: 421, endPoint x: 299, endPoint y: 421, distance: 323.0
click at [299, 421] on tr "Amir Amit_Pdct Anas_Asst Counter_Sales Dharam_Pdct Hussain_Cr Jatin_Asst Leiya …" at bounding box center [557, 432] width 952 height 77
type input "1000"
click at [572, 464] on td "1000" at bounding box center [637, 432] width 167 height 77
select select "66959"
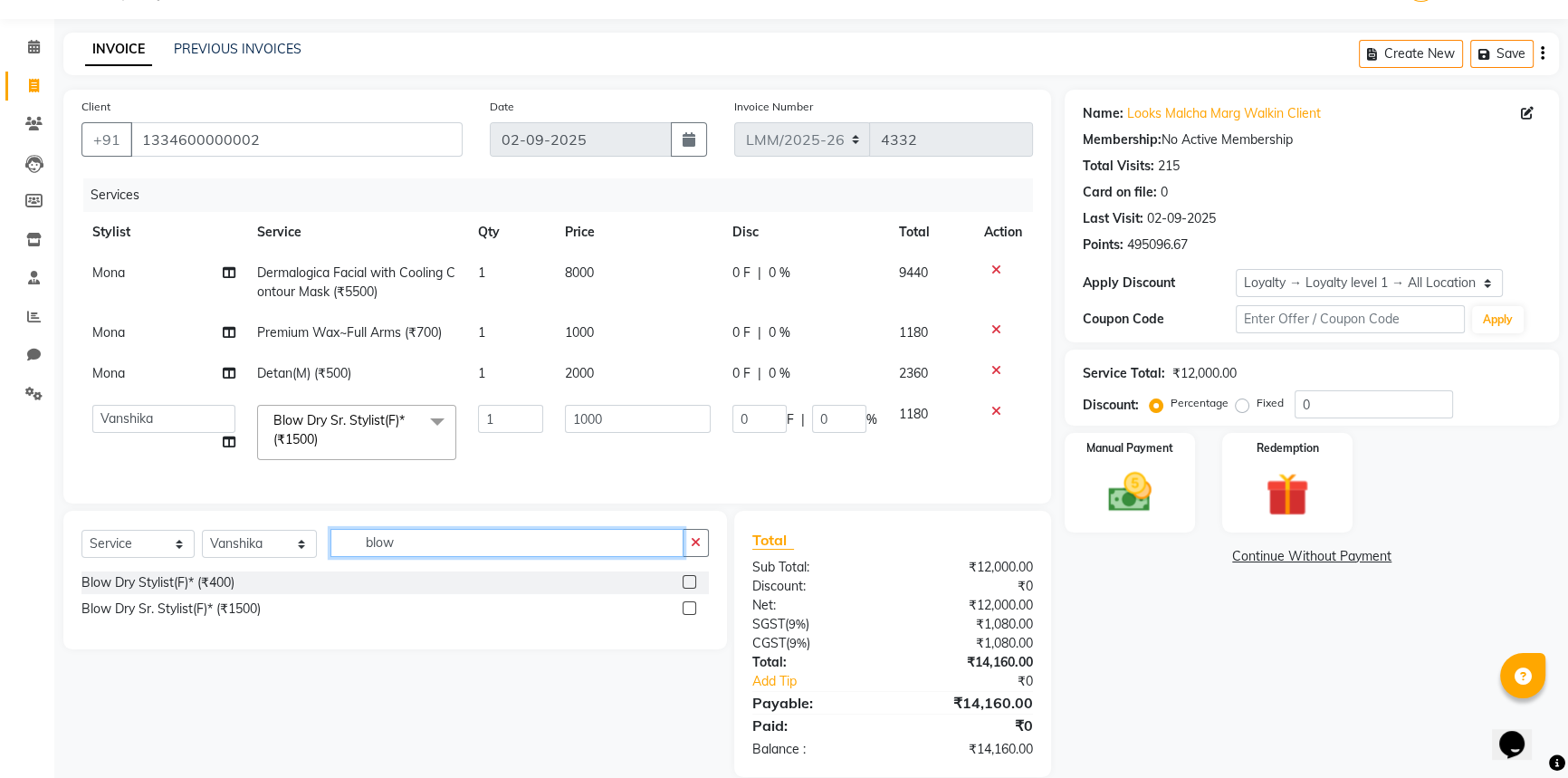
drag, startPoint x: 536, startPoint y: 556, endPoint x: 171, endPoint y: 562, distance: 365.0
click at [171, 562] on div "Select Service Product Membership Package Voucher Prepaid Gift Card Select Styl…" at bounding box center [395, 549] width 627 height 43
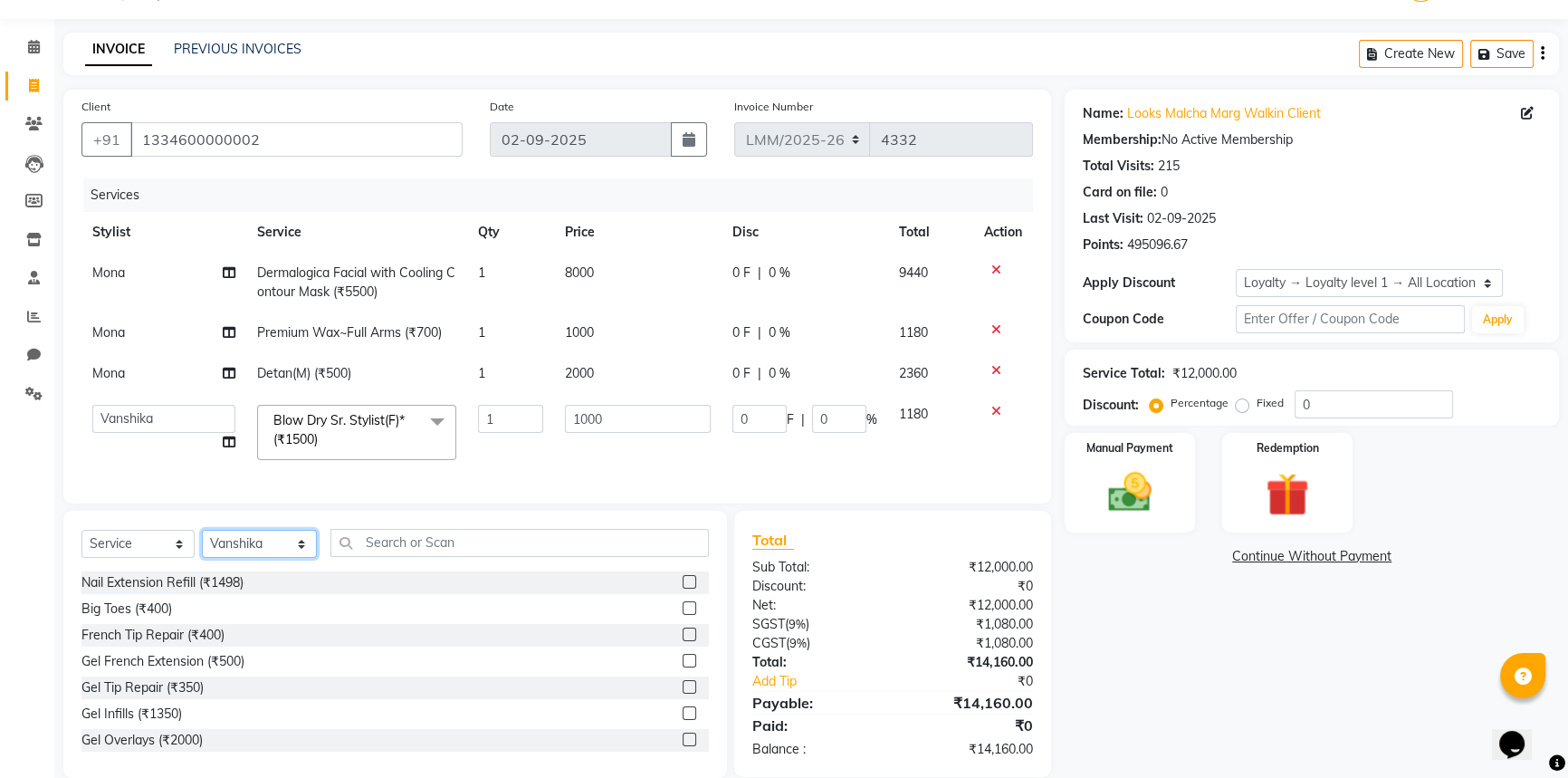
click at [281, 552] on select "Select Stylist Amir Amit_Pdct Anas_Asst Counter_Sales Dharam_Pdct Hussain_Cr Ja…" at bounding box center [260, 543] width 115 height 28
select select "69944"
click at [202, 541] on select "Select Stylist Amir Amit_Pdct Anas_Asst Counter_Sales Dharam_Pdct Hussain_Cr Ja…" at bounding box center [260, 543] width 115 height 28
click at [563, 557] on input "text" at bounding box center [519, 542] width 379 height 28
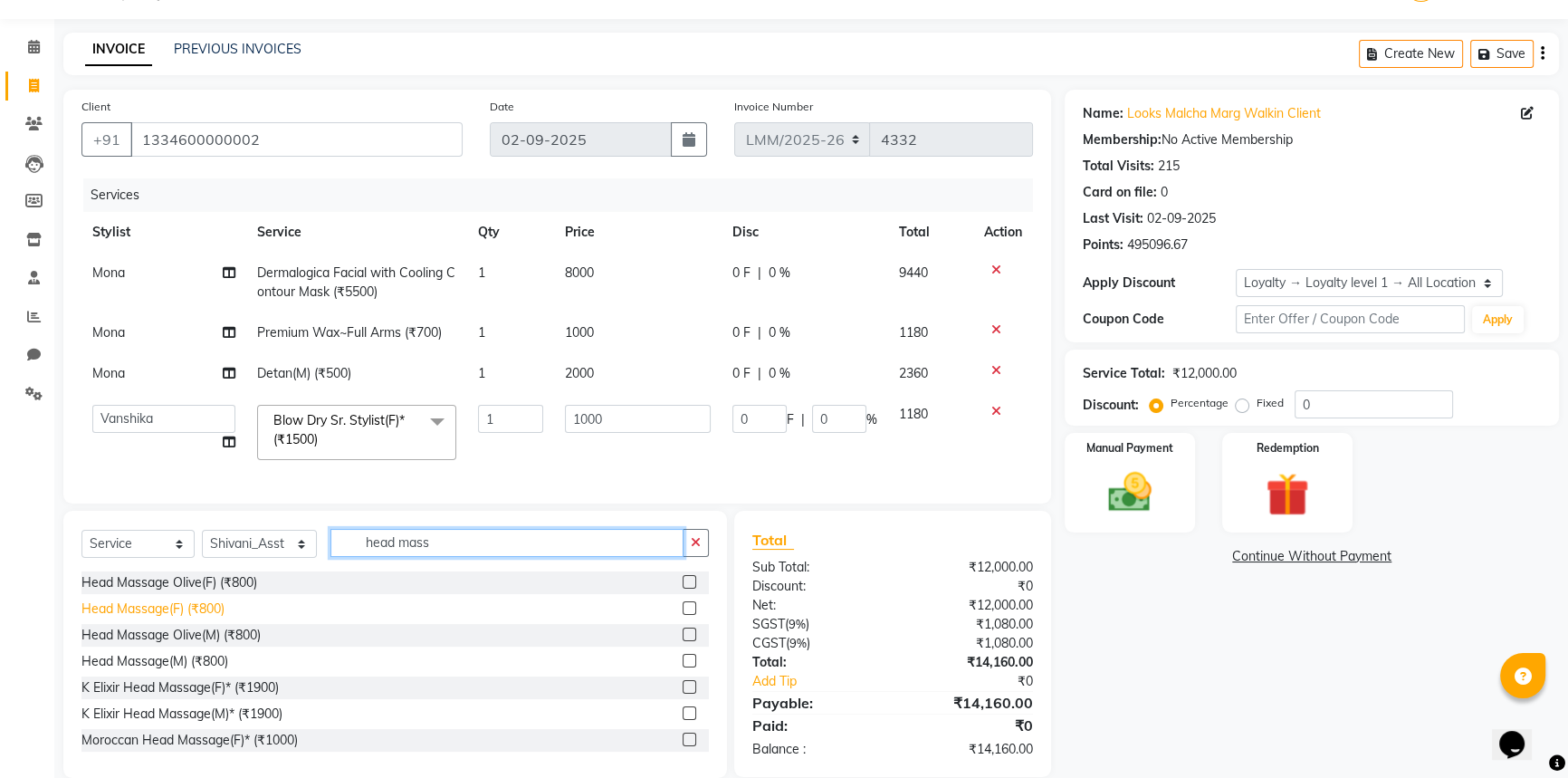
type input "head mass"
click at [209, 618] on div "Head Massage(F) (₹800)" at bounding box center [153, 609] width 143 height 19
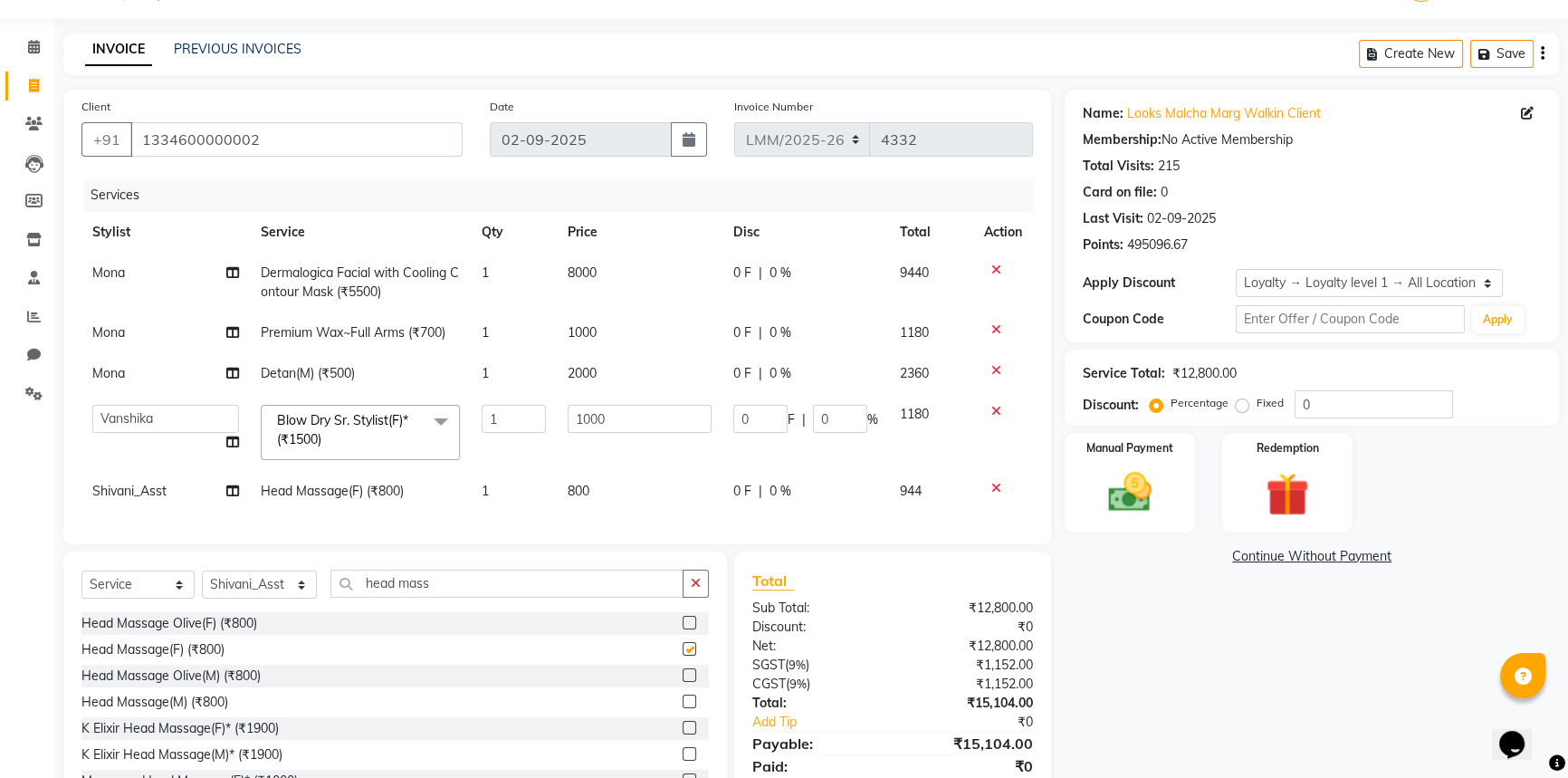
checkbox input "false"
click at [661, 489] on td "800" at bounding box center [639, 491] width 165 height 41
select select "69944"
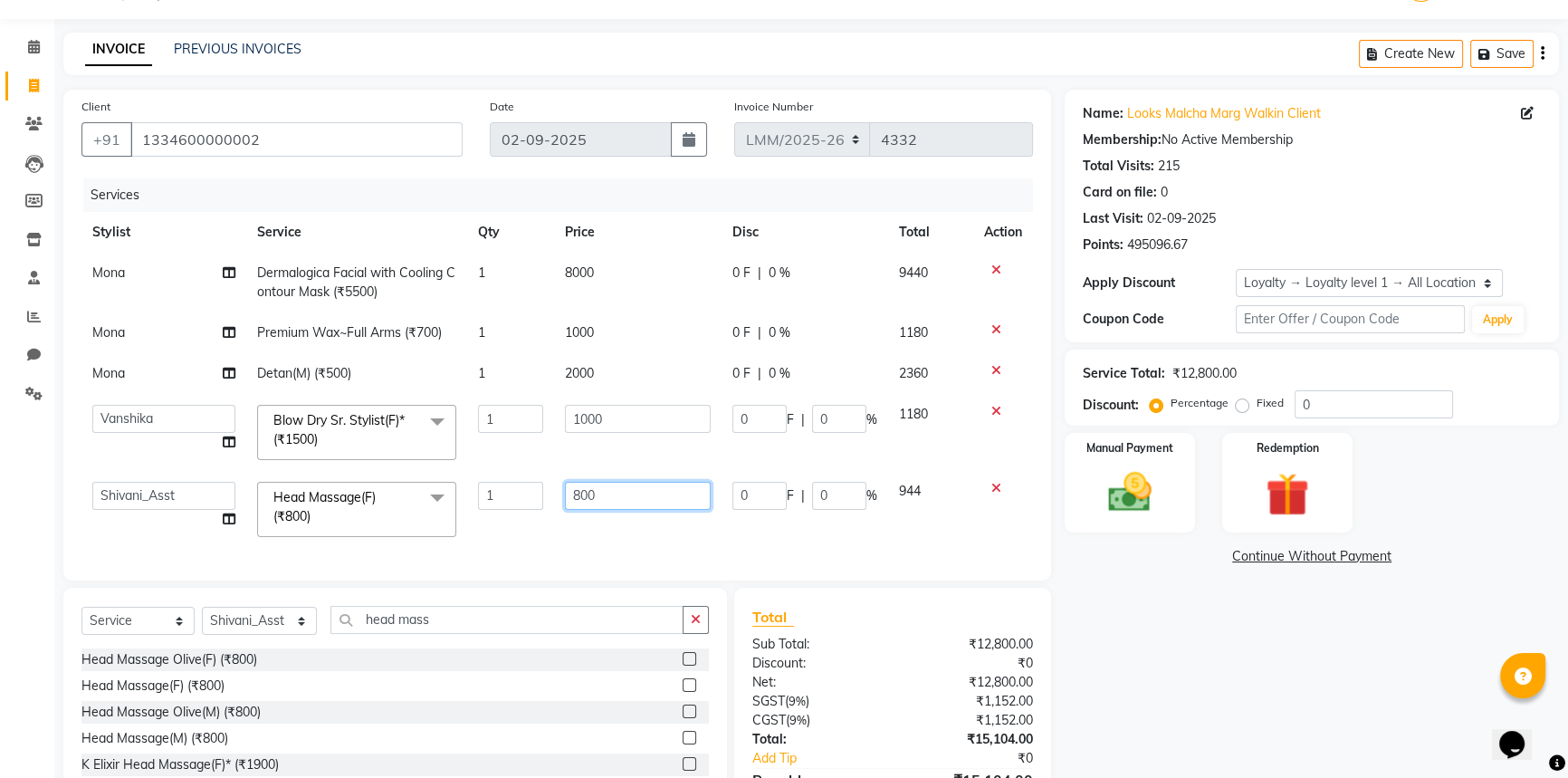
drag, startPoint x: 669, startPoint y: 494, endPoint x: 322, endPoint y: 497, distance: 347.0
click at [322, 497] on tr "Amir Amit_Pdct Anas_Asst Counter_Sales Dharam_Pdct Hussain_Cr Jatin_Asst Leiya …" at bounding box center [557, 509] width 952 height 77
type input "1000"
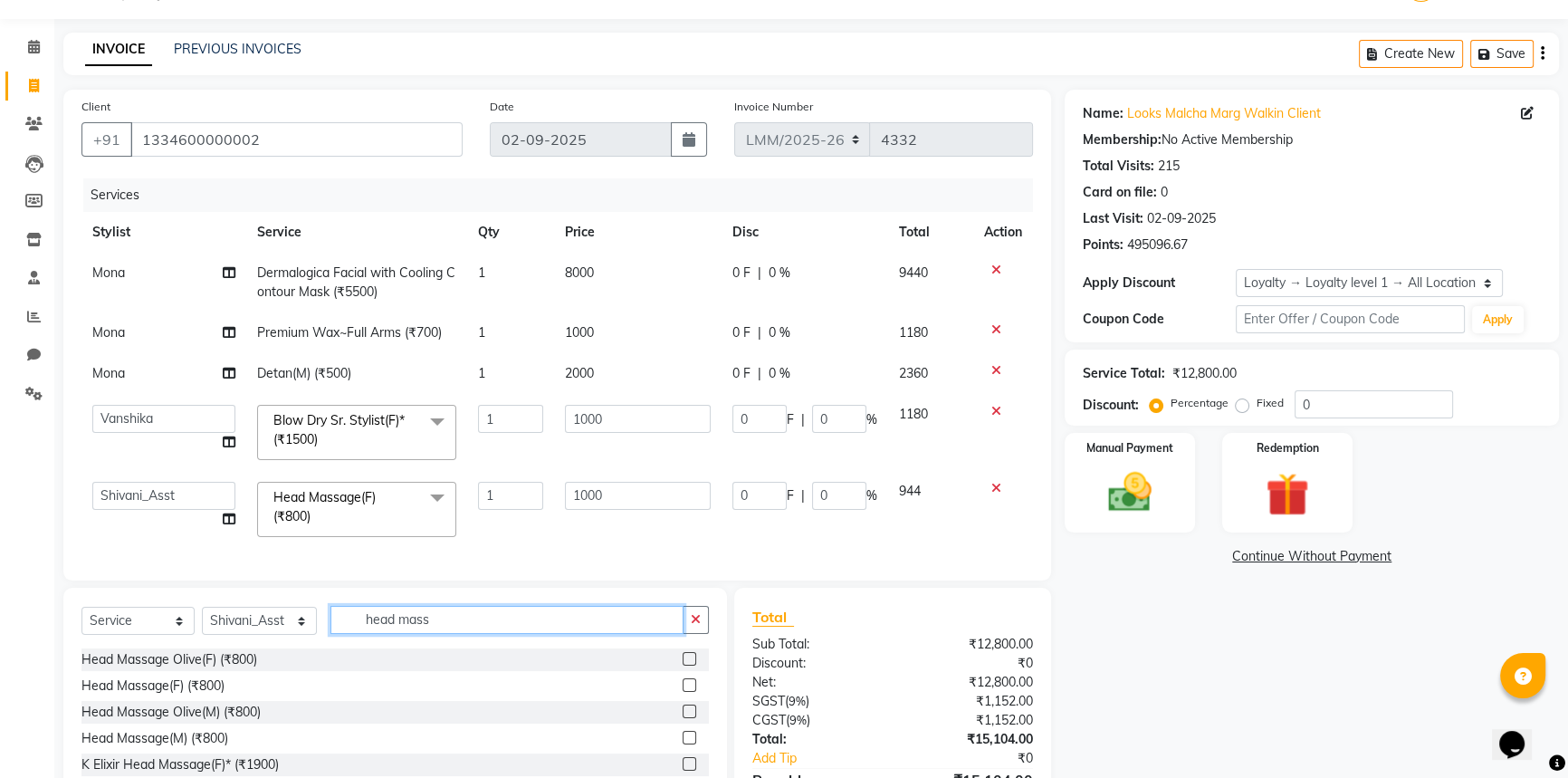
click at [472, 639] on div "Select Service Product Membership Package Voucher Prepaid Gift Card Select Styl…" at bounding box center [395, 721] width 664 height 267
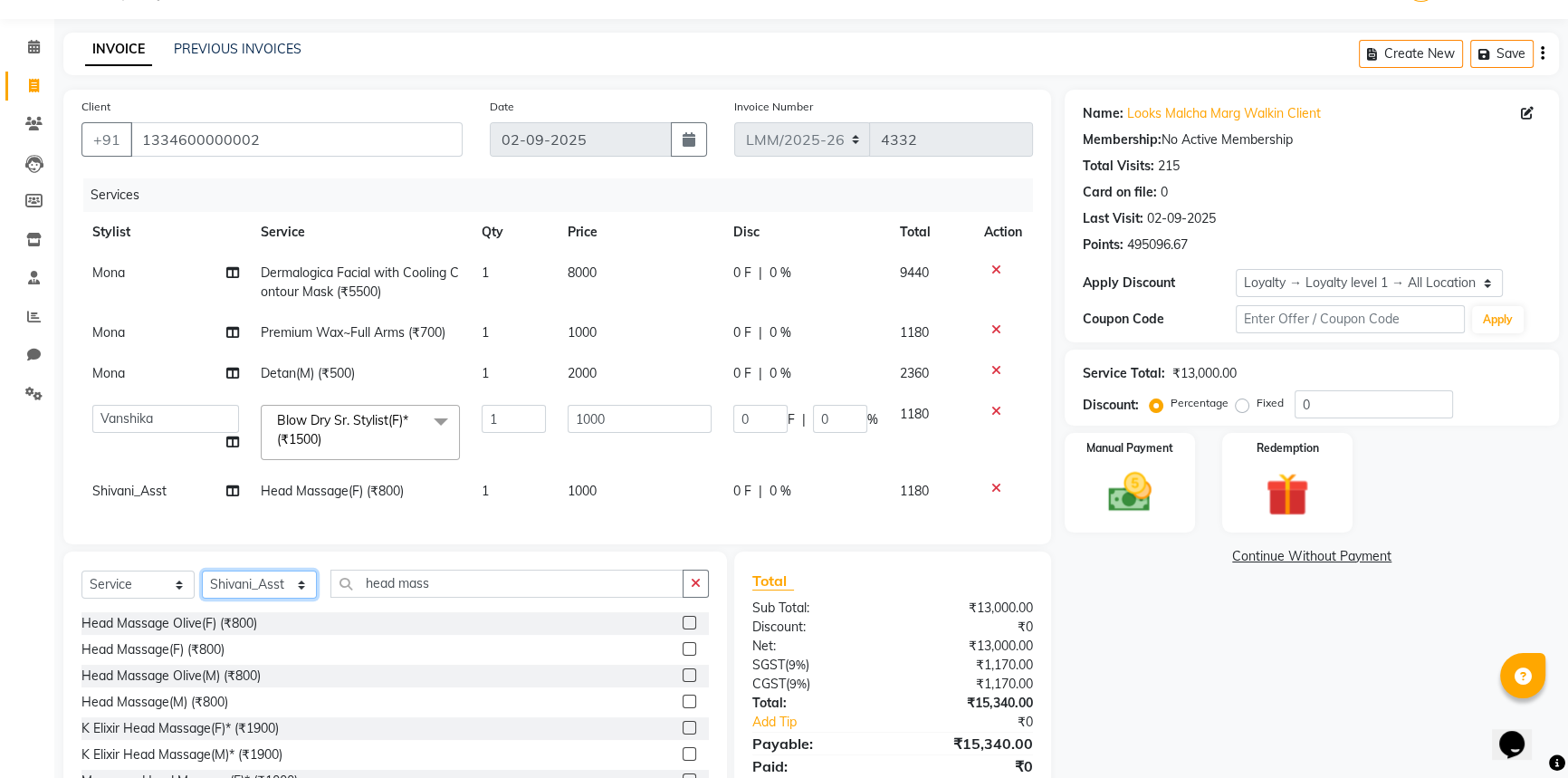
click at [304, 594] on select "Select Stylist Amir Amit_Pdct Anas_Asst Counter_Sales Dharam_Pdct Hussain_Cr Ja…" at bounding box center [260, 584] width 115 height 28
select select "66956"
click at [202, 582] on select "Select Stylist Amir Amit_Pdct Anas_Asst Counter_Sales Dharam_Pdct Hussain_Cr Ja…" at bounding box center [260, 584] width 115 height 28
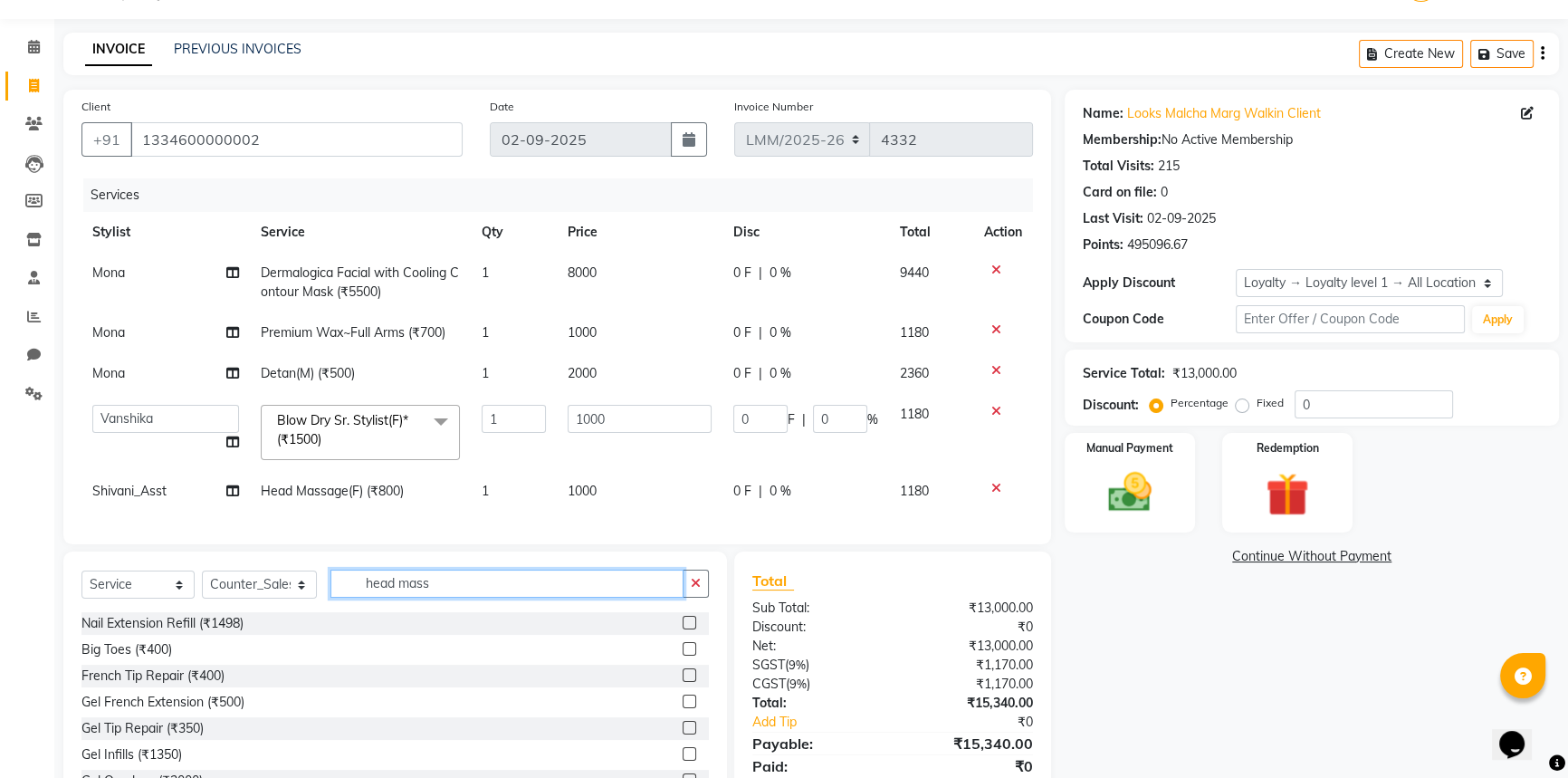
drag, startPoint x: 476, startPoint y: 598, endPoint x: 0, endPoint y: 590, distance: 476.1
click at [0, 590] on app-home "08047224946 Select Location × Looks Prive Malcha Marg, New Delhi Default Panel …" at bounding box center [784, 399] width 1568 height 891
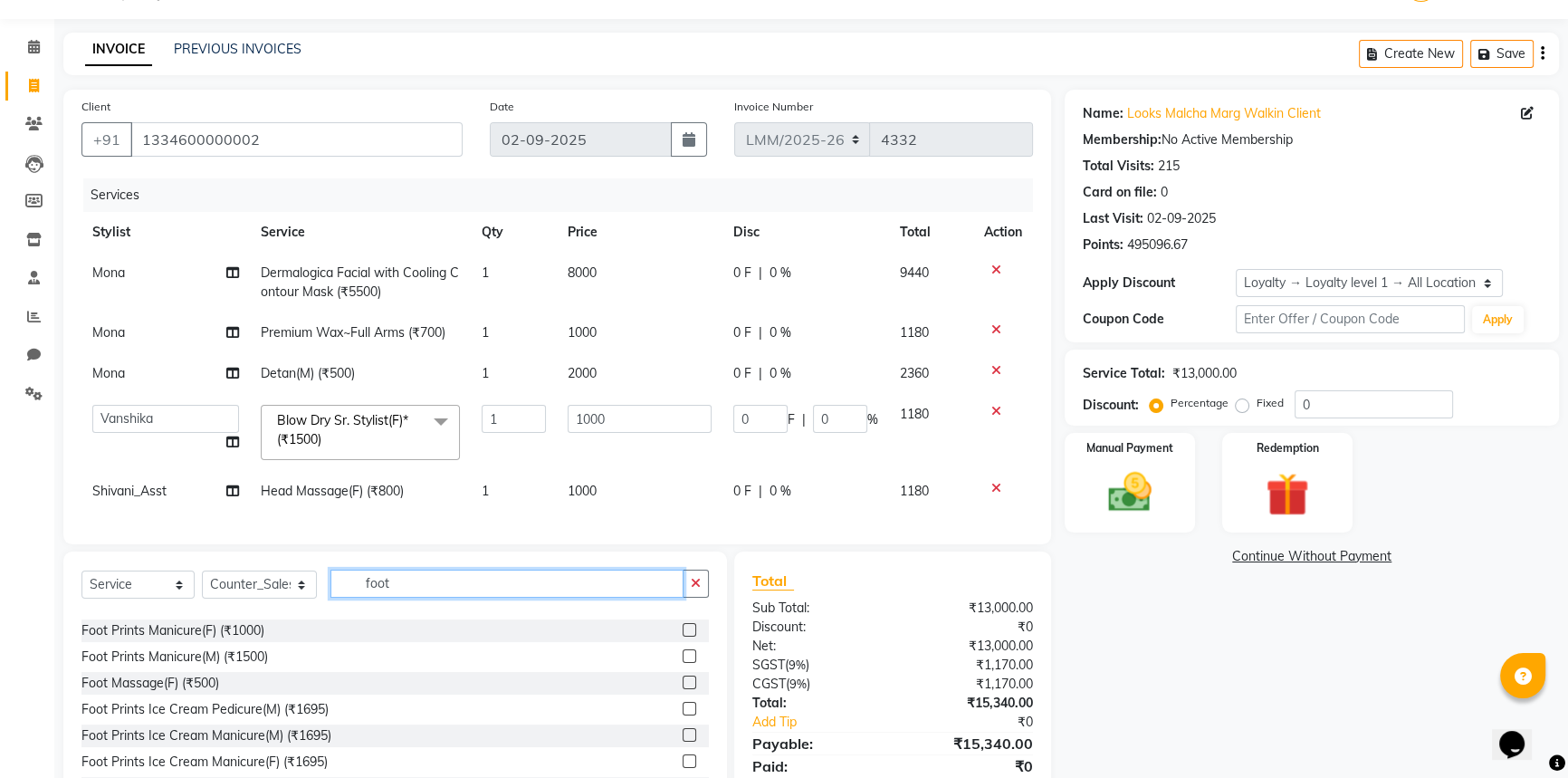
scroll to position [81, 0]
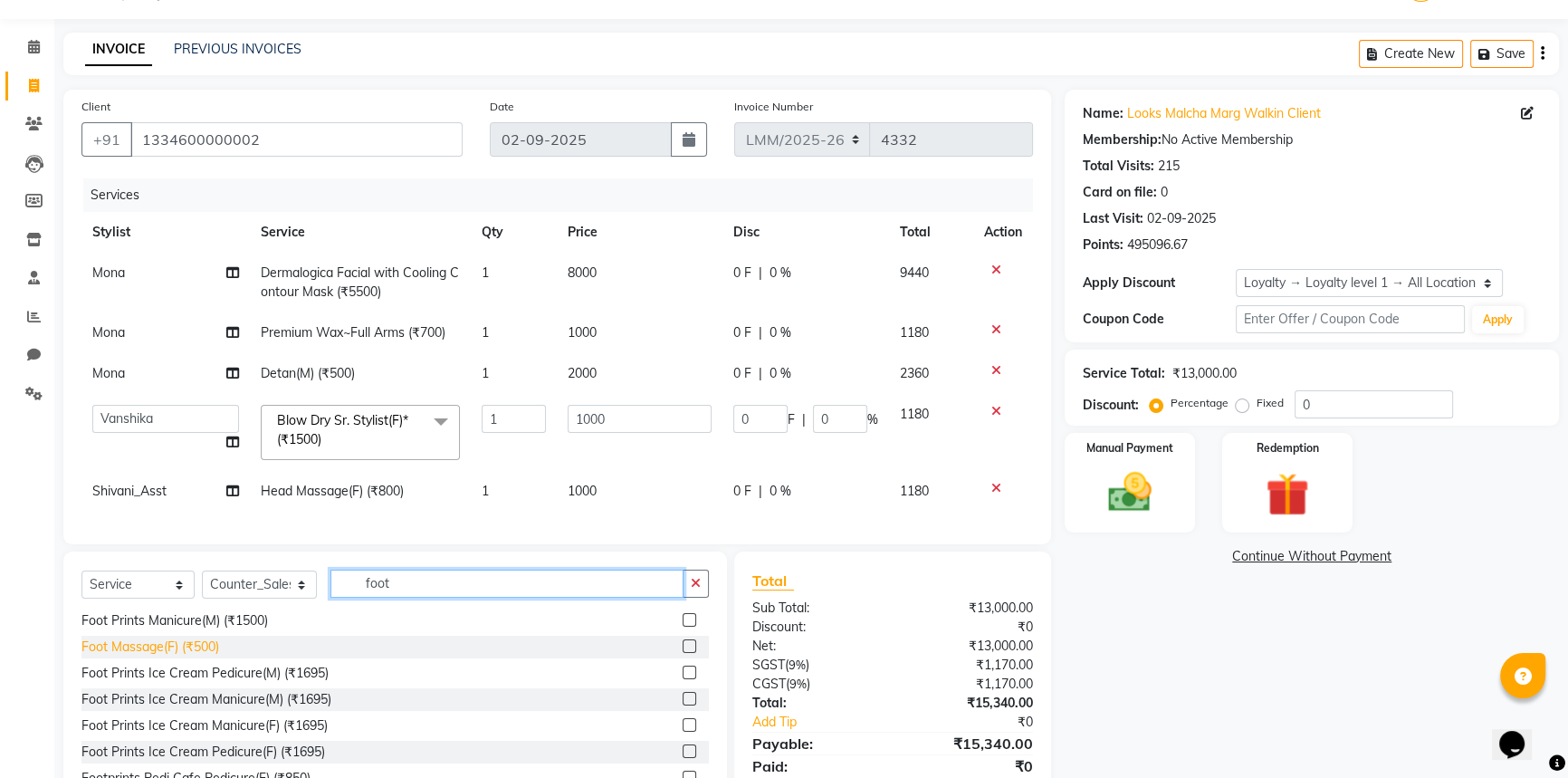
type input "foot"
click at [171, 656] on div "Foot Massage(F) (₹500)" at bounding box center [150, 646] width 138 height 19
checkbox input "false"
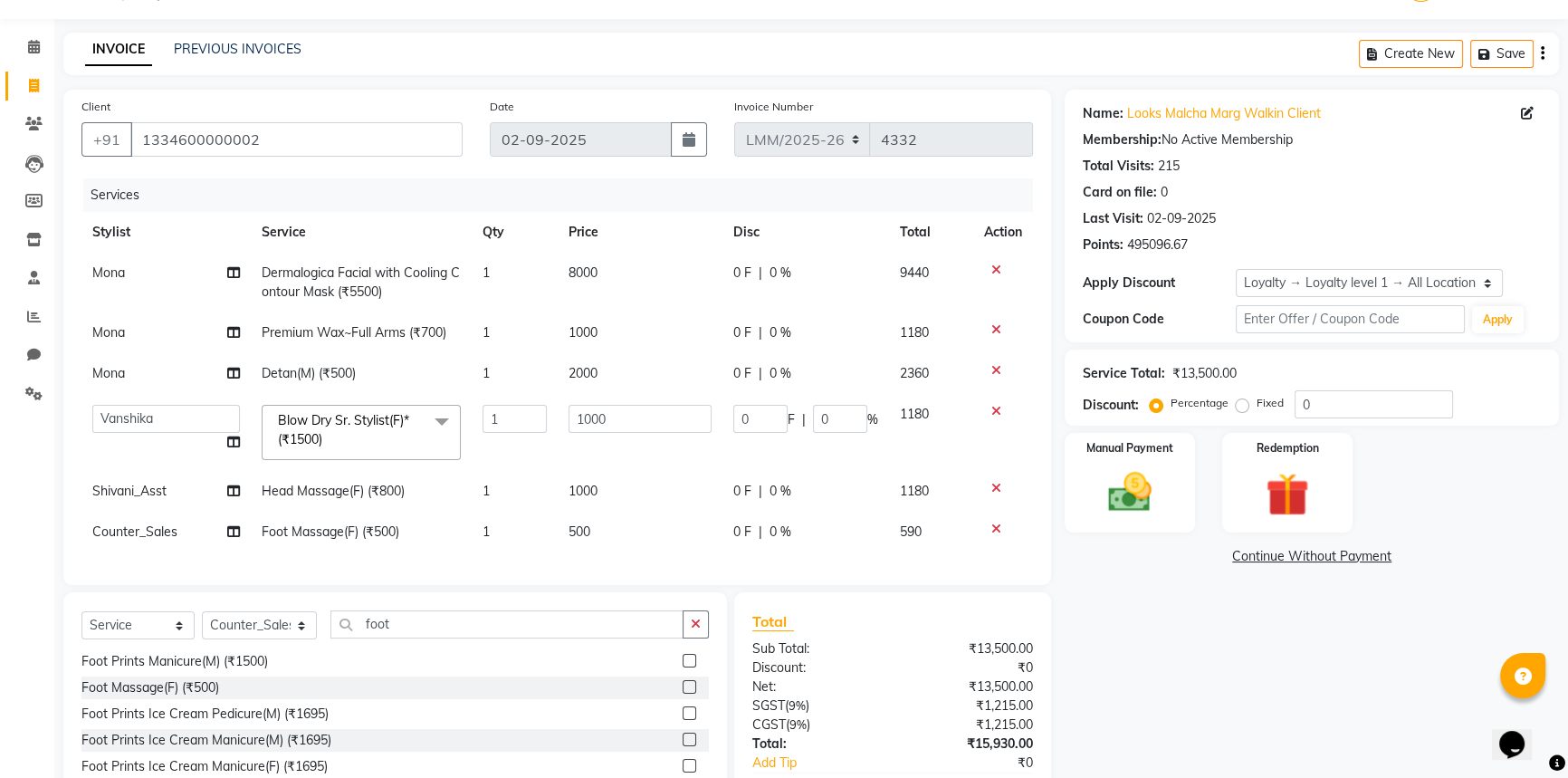
click at [646, 520] on td "500" at bounding box center [640, 532] width 165 height 41
select select "66956"
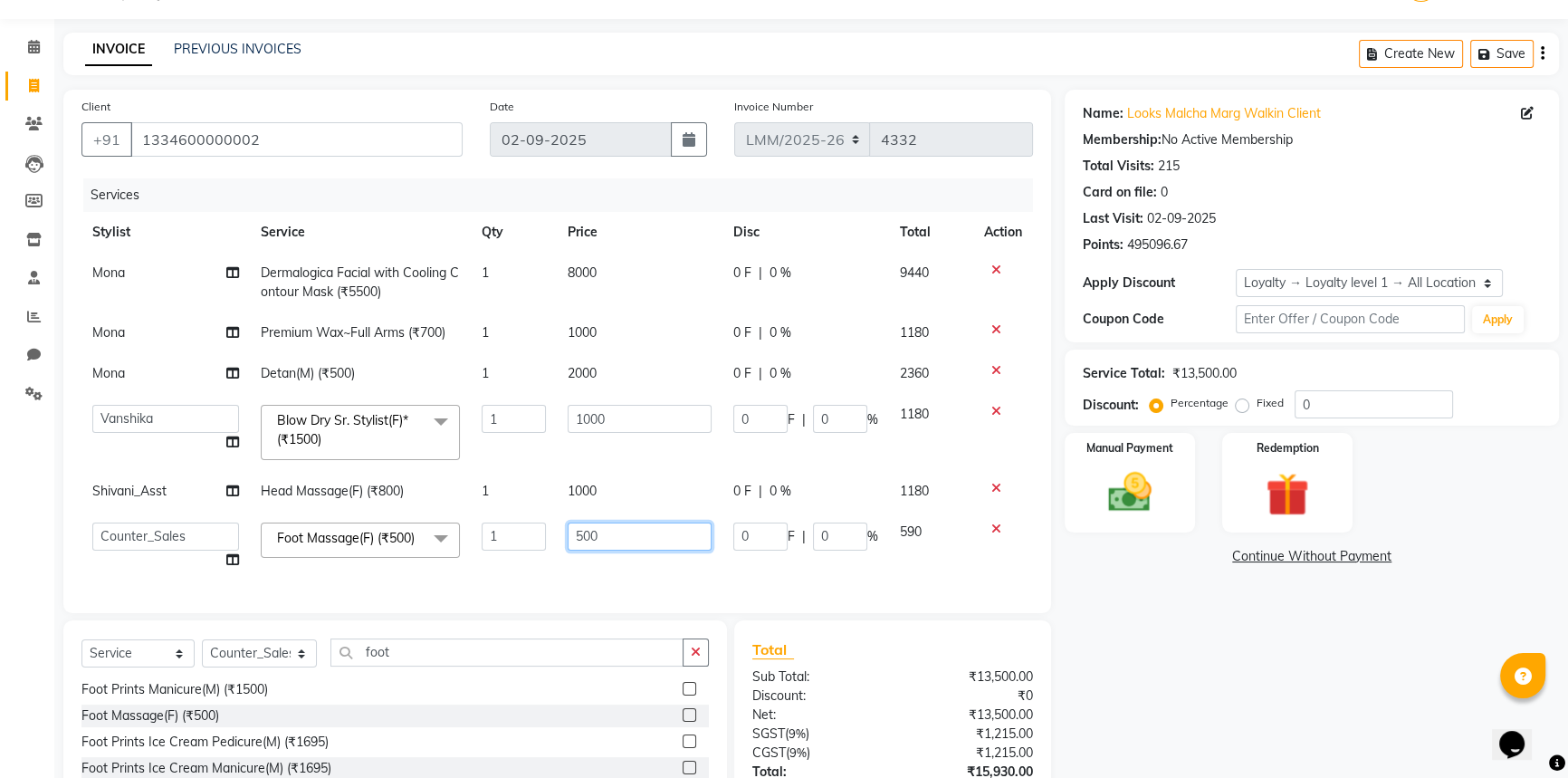
drag, startPoint x: 530, startPoint y: 533, endPoint x: 201, endPoint y: 538, distance: 329.0
click at [201, 538] on tr "Amir Amit_Pdct Anas_Asst Counter_Sales Dharam_Pdct Hussain_Cr Jatin_Asst Leiya …" at bounding box center [557, 546] width 952 height 69
type input "1600"
click at [568, 570] on div "Services Stylist Service Qty Price Disc Total Action Mona Dermalogica Facial wi…" at bounding box center [557, 387] width 952 height 417
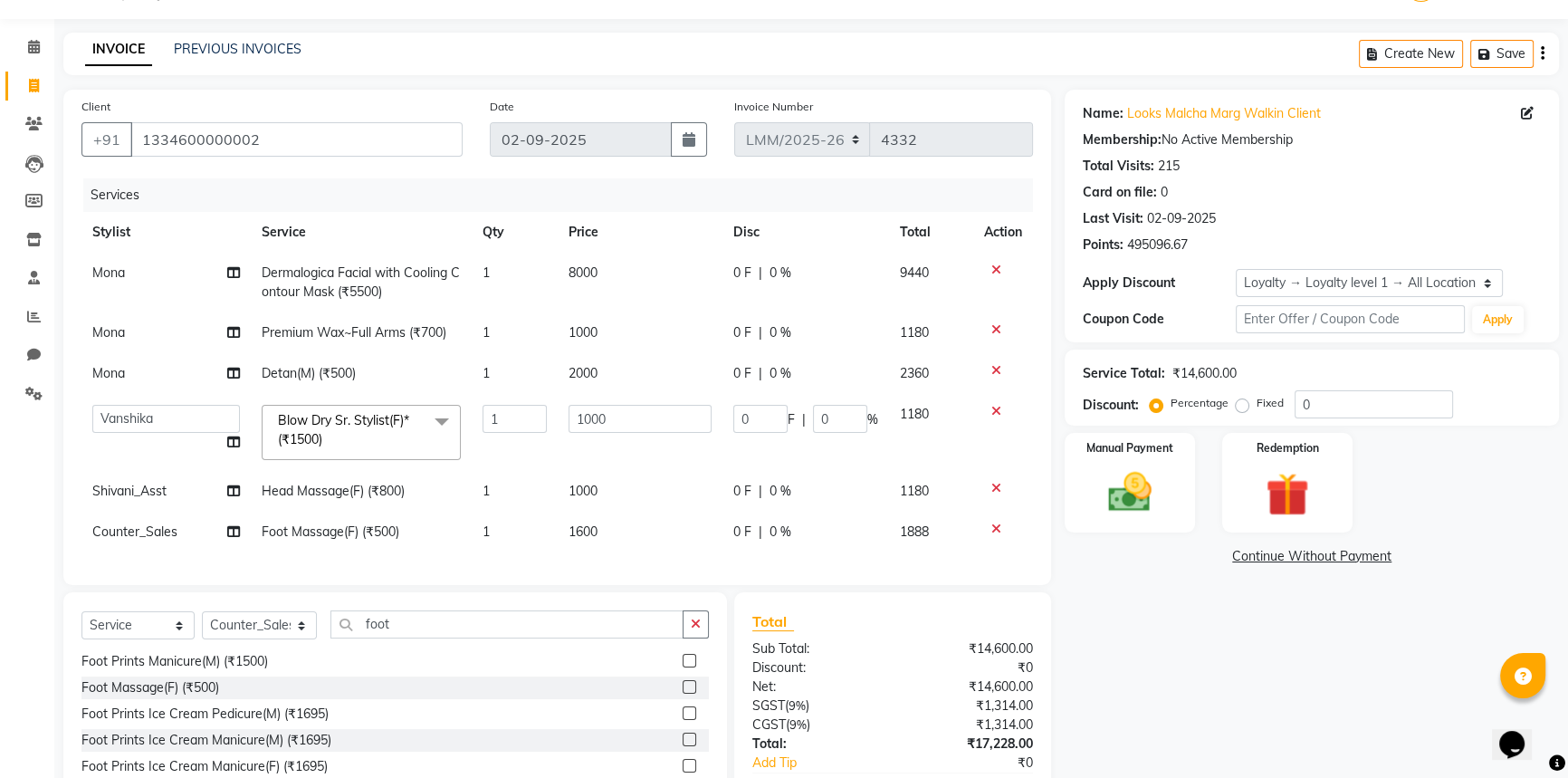
scroll to position [166, 0]
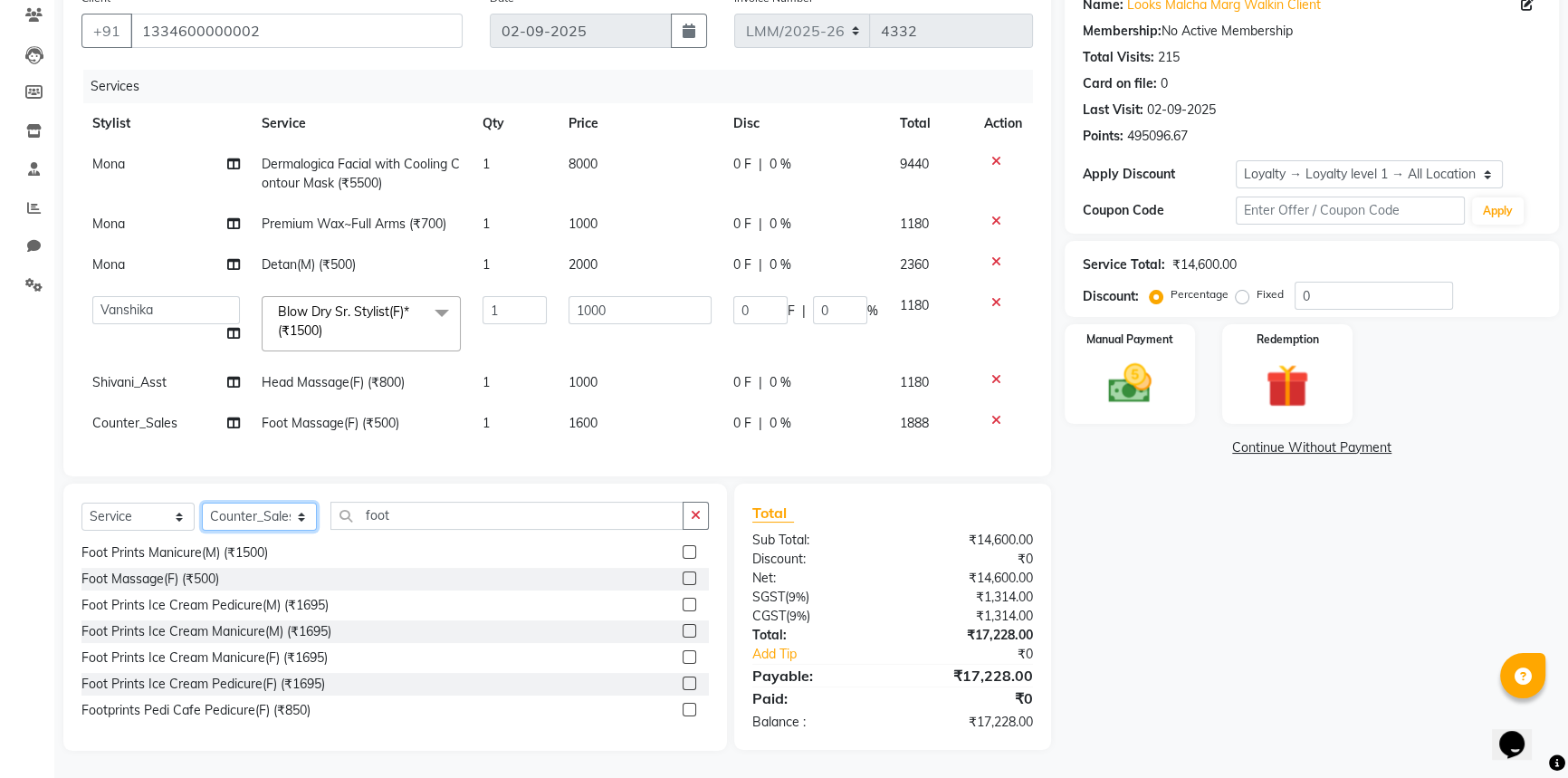
click at [297, 525] on select "Select Stylist Amir Amit_Pdct Anas_Asst Counter_Sales Dharam_Pdct Hussain_Cr Ja…" at bounding box center [260, 517] width 115 height 28
select select "66964"
click at [202, 503] on select "Select Stylist Amir Amit_Pdct Anas_Asst Counter_Sales Dharam_Pdct Hussain_Cr Ja…" at bounding box center [260, 517] width 115 height 28
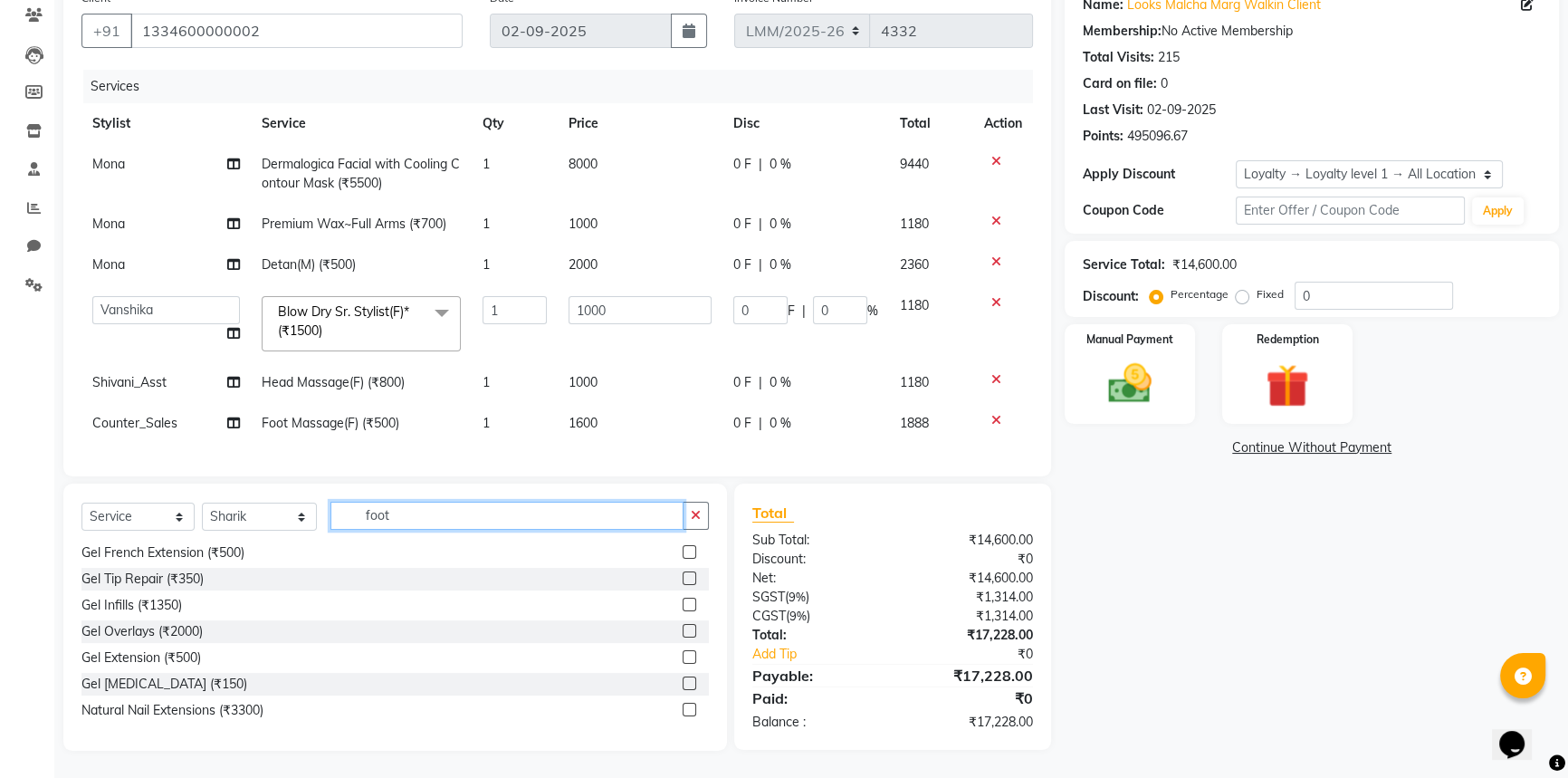
drag, startPoint x: 451, startPoint y: 523, endPoint x: 134, endPoint y: 517, distance: 317.1
click at [134, 517] on div "Select Service Product Membership Package Voucher Prepaid Gift Card Select Styl…" at bounding box center [395, 523] width 627 height 43
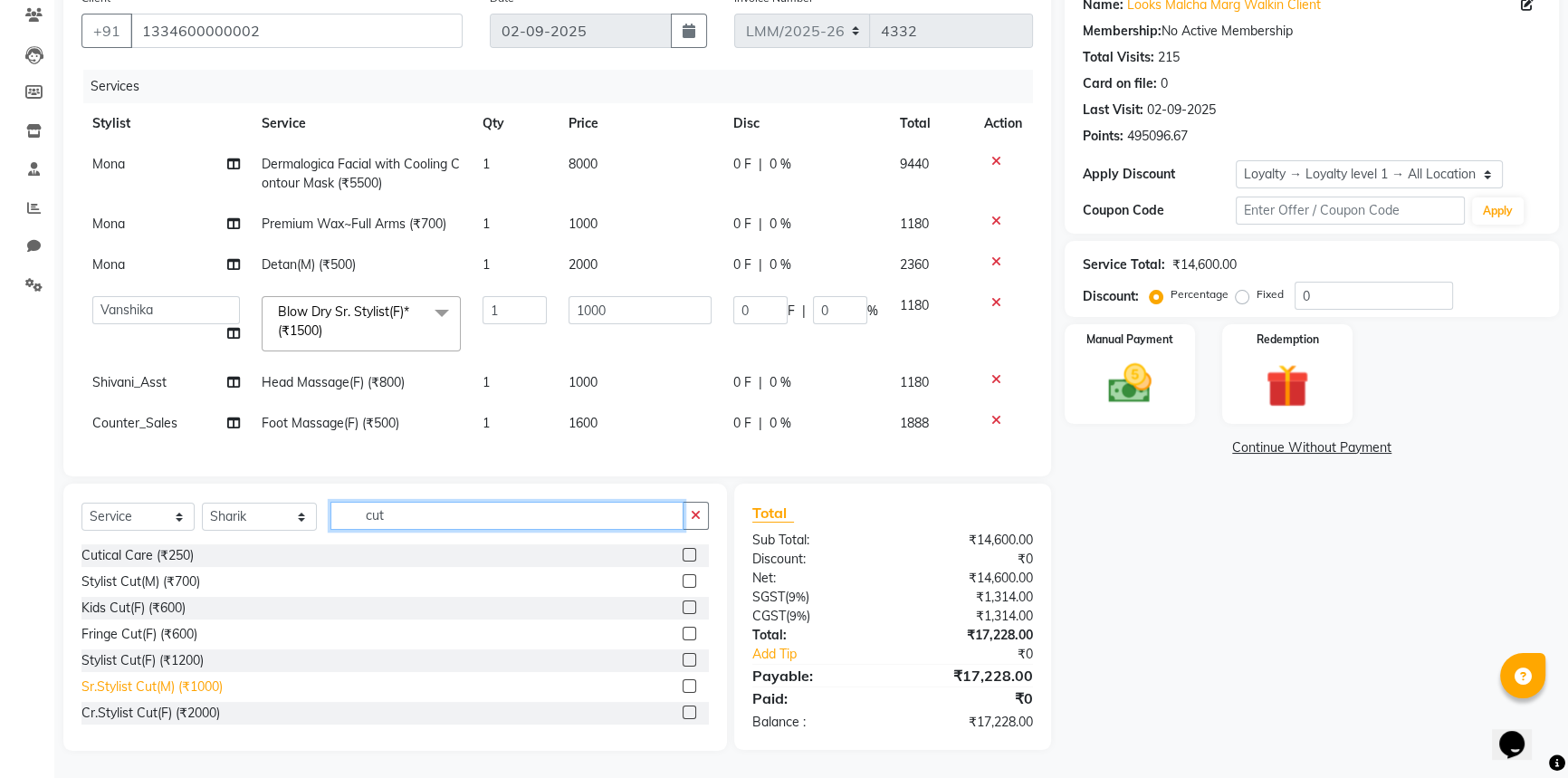
type input "cut"
click at [151, 688] on div "Sr.Stylist Cut(M) (₹1000)" at bounding box center [152, 687] width 141 height 19
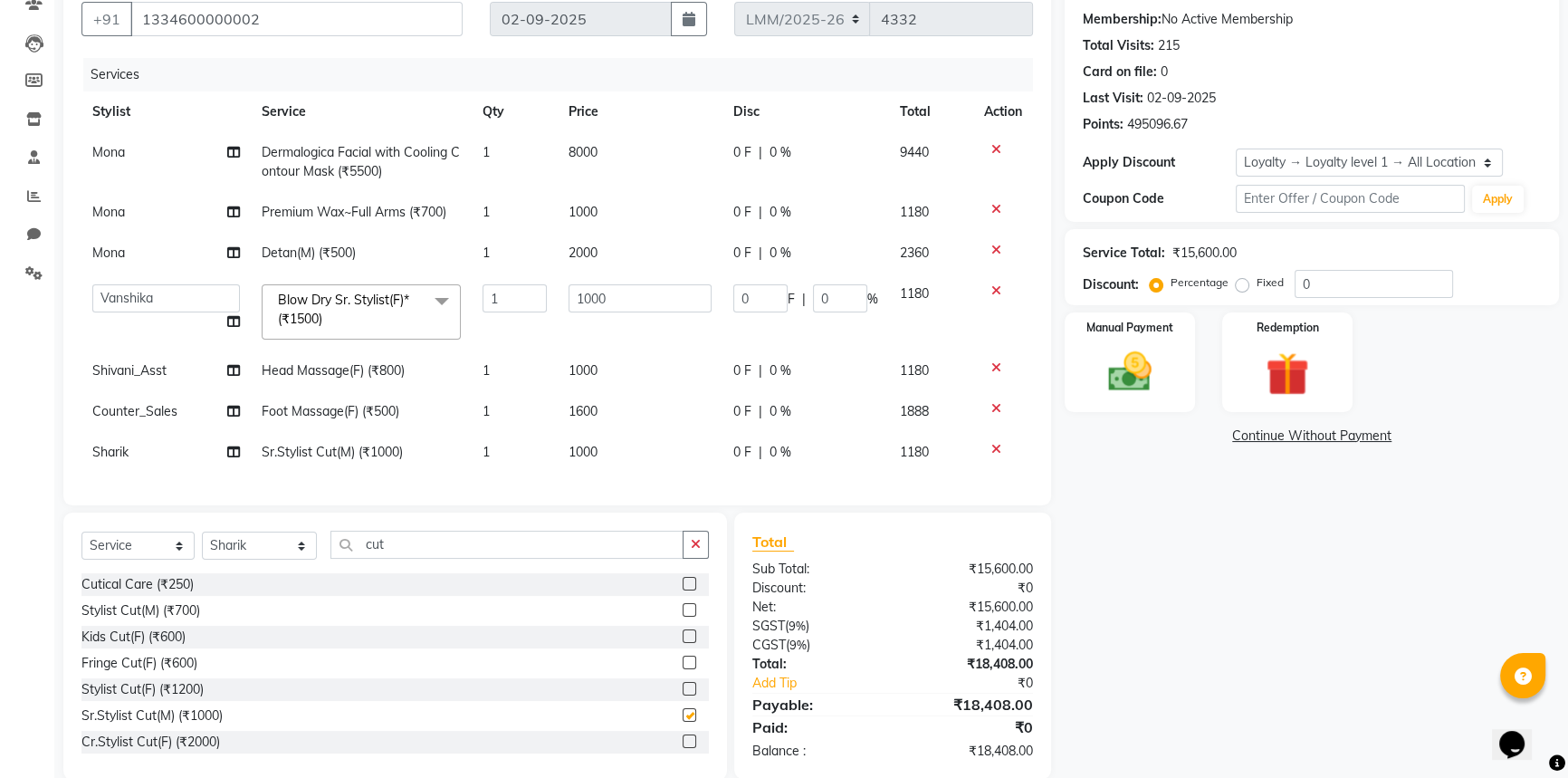
checkbox input "false"
drag, startPoint x: 469, startPoint y: 556, endPoint x: 18, endPoint y: 548, distance: 451.1
click at [18, 548] on app-home "08047224946 Select Location × Looks Prive Malcha Marg, New Delhi Default Panel …" at bounding box center [784, 320] width 1568 height 974
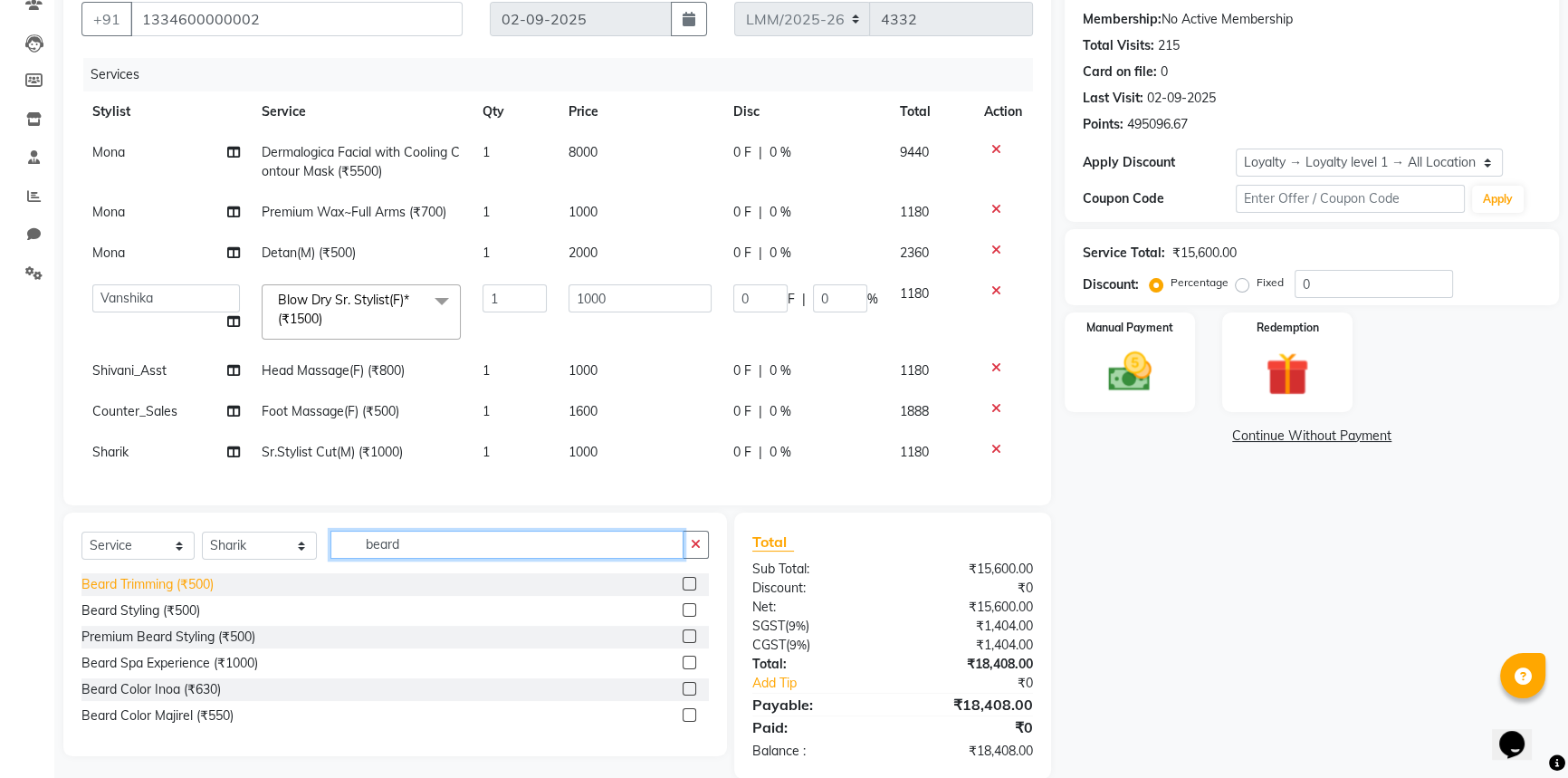
type input "beard"
click at [146, 594] on div "Beard Trimming (₹500)" at bounding box center [147, 584] width 133 height 19
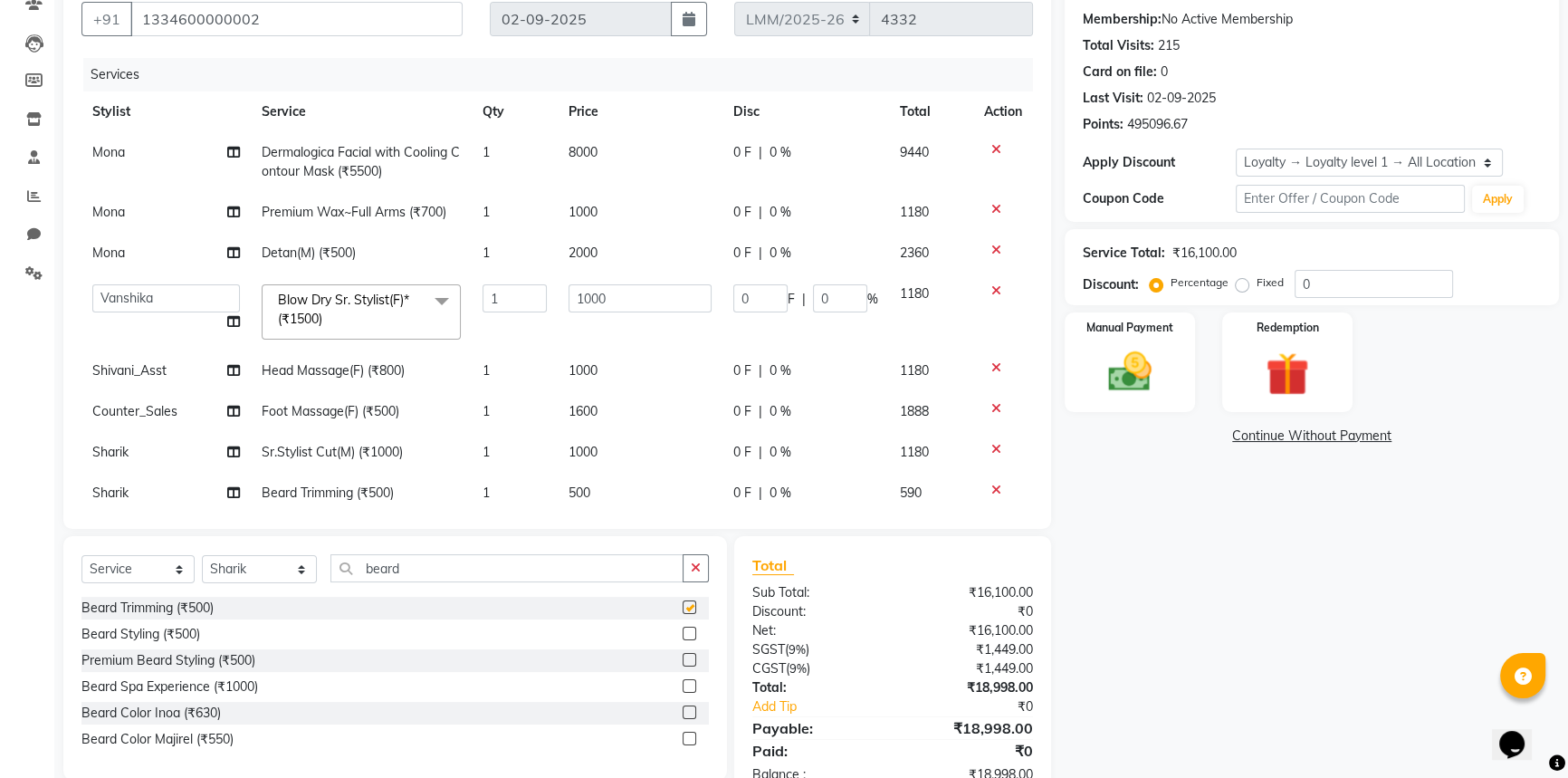
checkbox input "false"
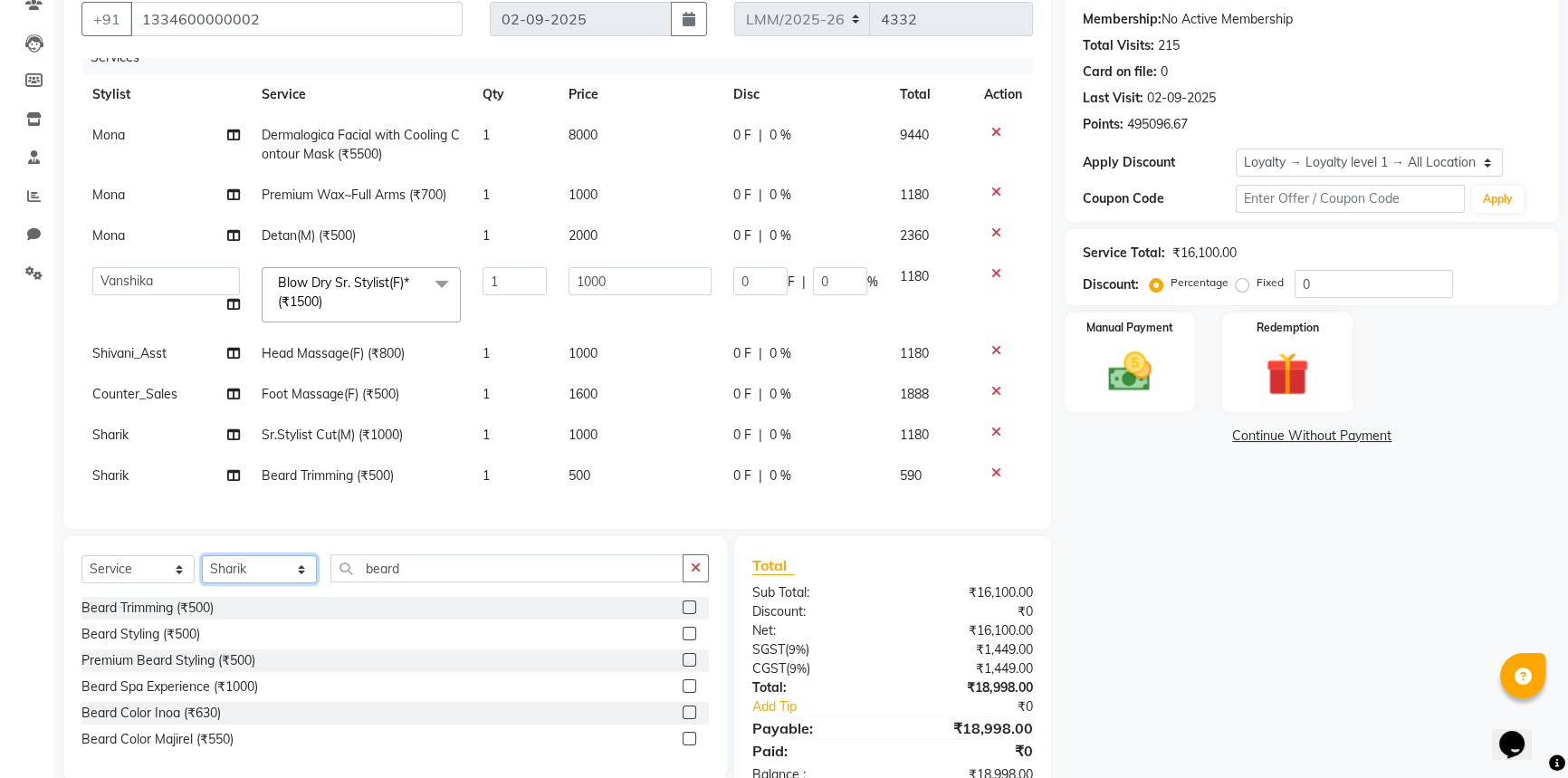
click at [301, 570] on select "Select Stylist Amir Amit_Pdct Anas_Asst Counter_Sales Dharam_Pdct Hussain_Cr Ja…" at bounding box center [260, 569] width 115 height 28
select select "66969"
click at [202, 555] on select "Select Stylist Amir Amit_Pdct Anas_Asst Counter_Sales Dharam_Pdct Hussain_Cr Ja…" at bounding box center [260, 569] width 115 height 28
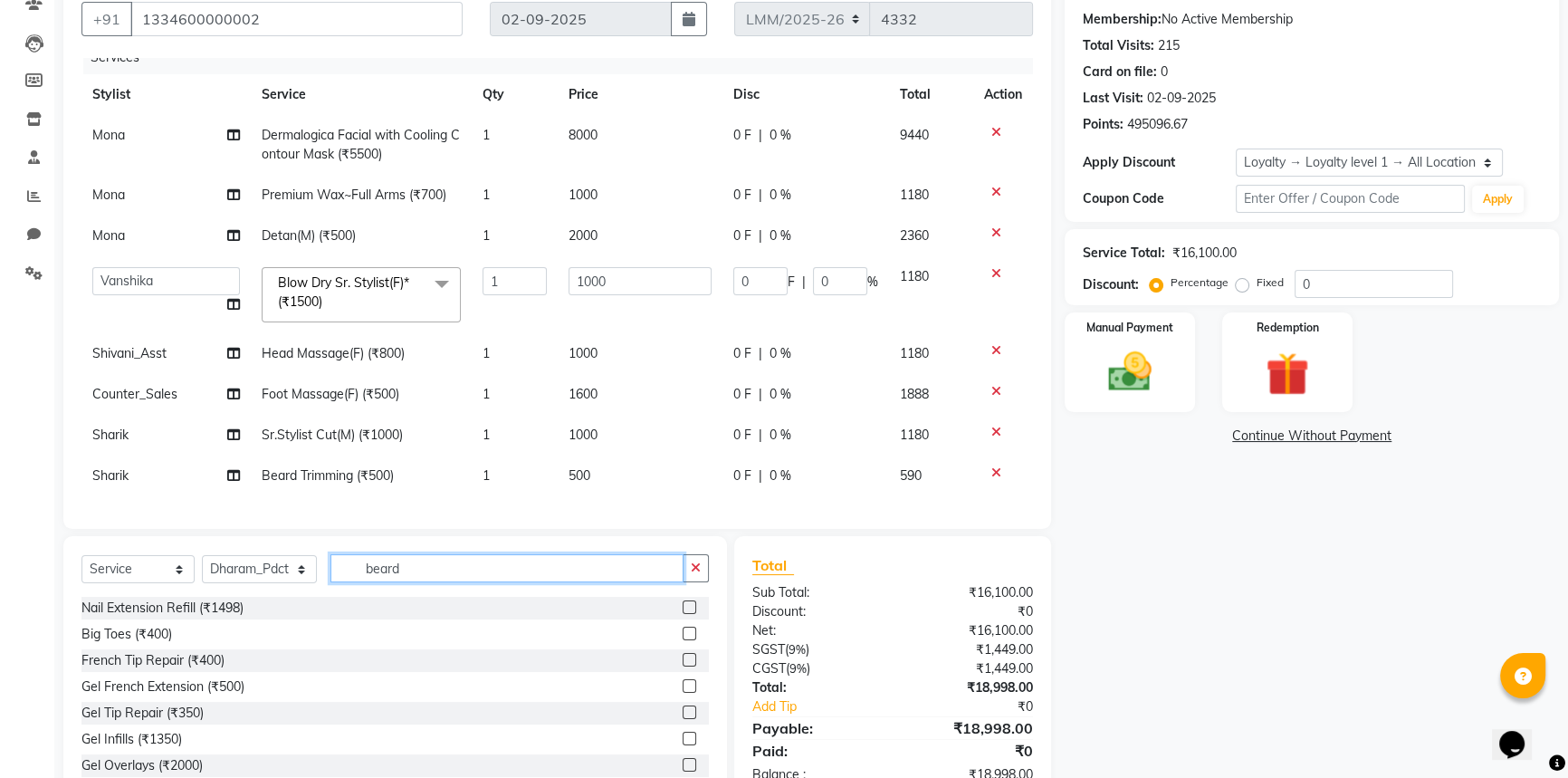
drag, startPoint x: 493, startPoint y: 560, endPoint x: 0, endPoint y: 591, distance: 494.0
click at [0, 591] on app-home "08047224946 Select Location × Looks Prive Malcha Marg, New Delhi Default Panel …" at bounding box center [784, 332] width 1568 height 996
type input "head"
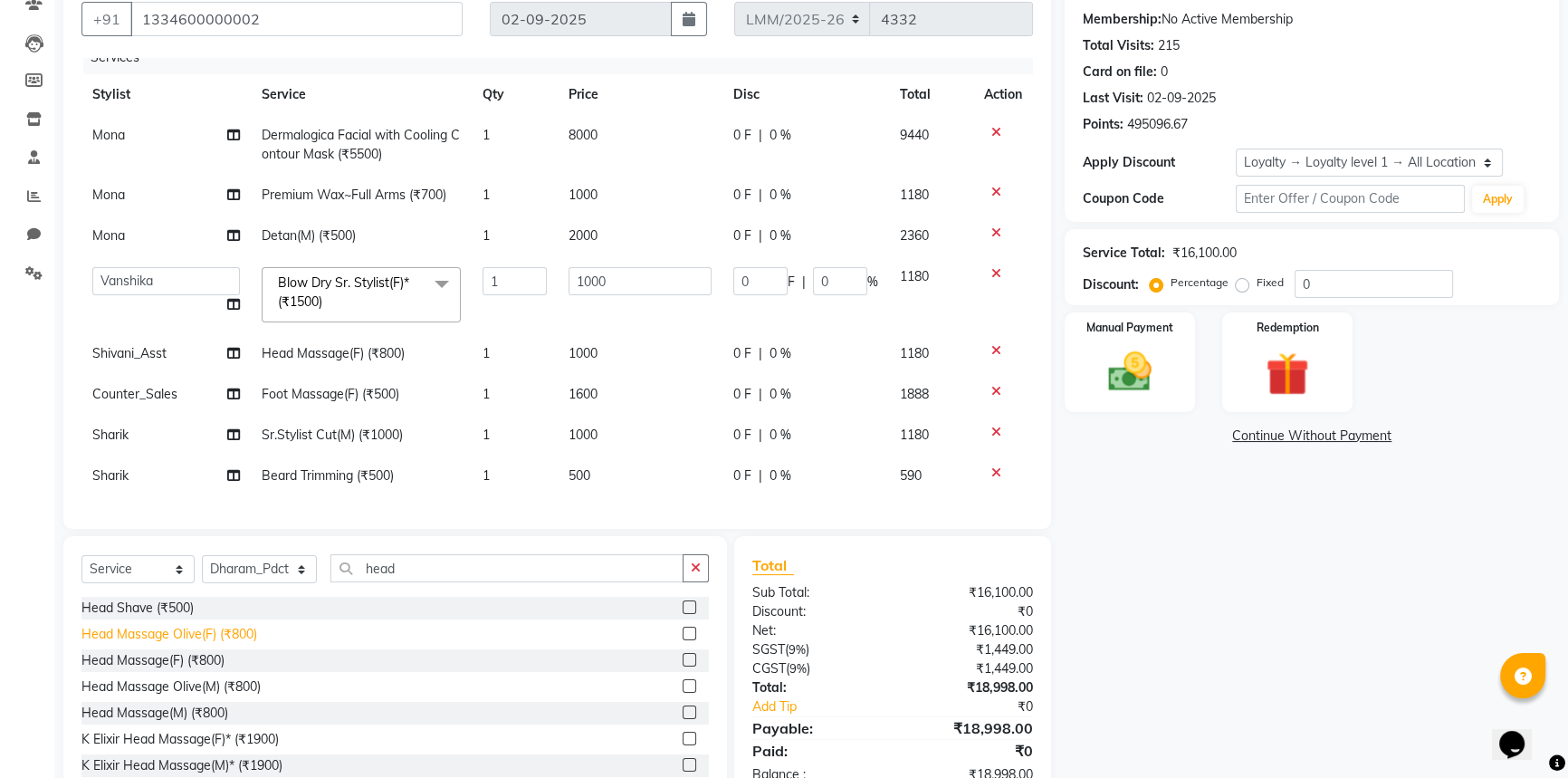
click at [117, 638] on div "Head Massage Olive(F) (₹800)" at bounding box center [169, 634] width 176 height 19
checkbox input "false"
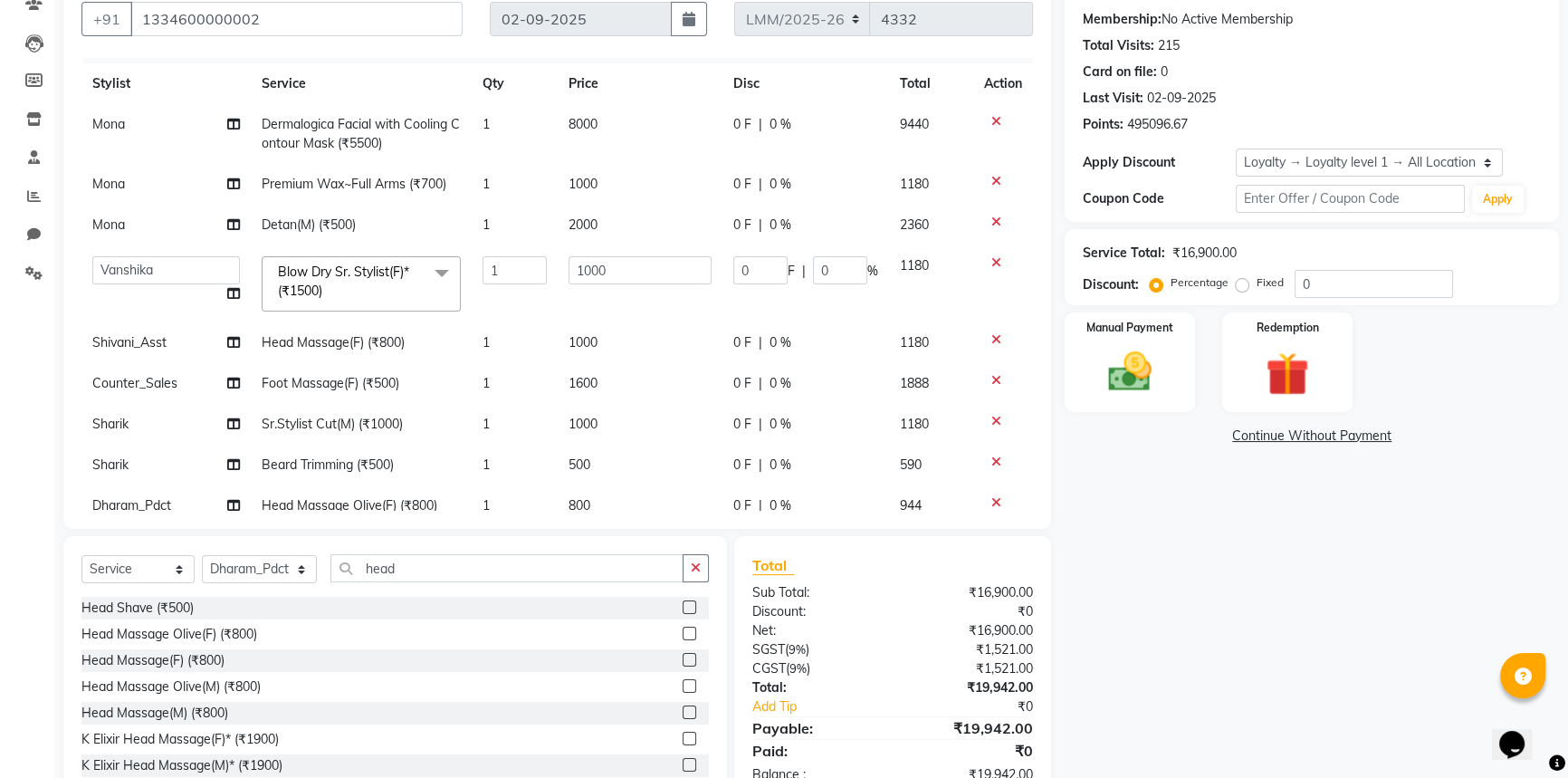
click at [632, 480] on td "500" at bounding box center [640, 464] width 165 height 41
select select "66964"
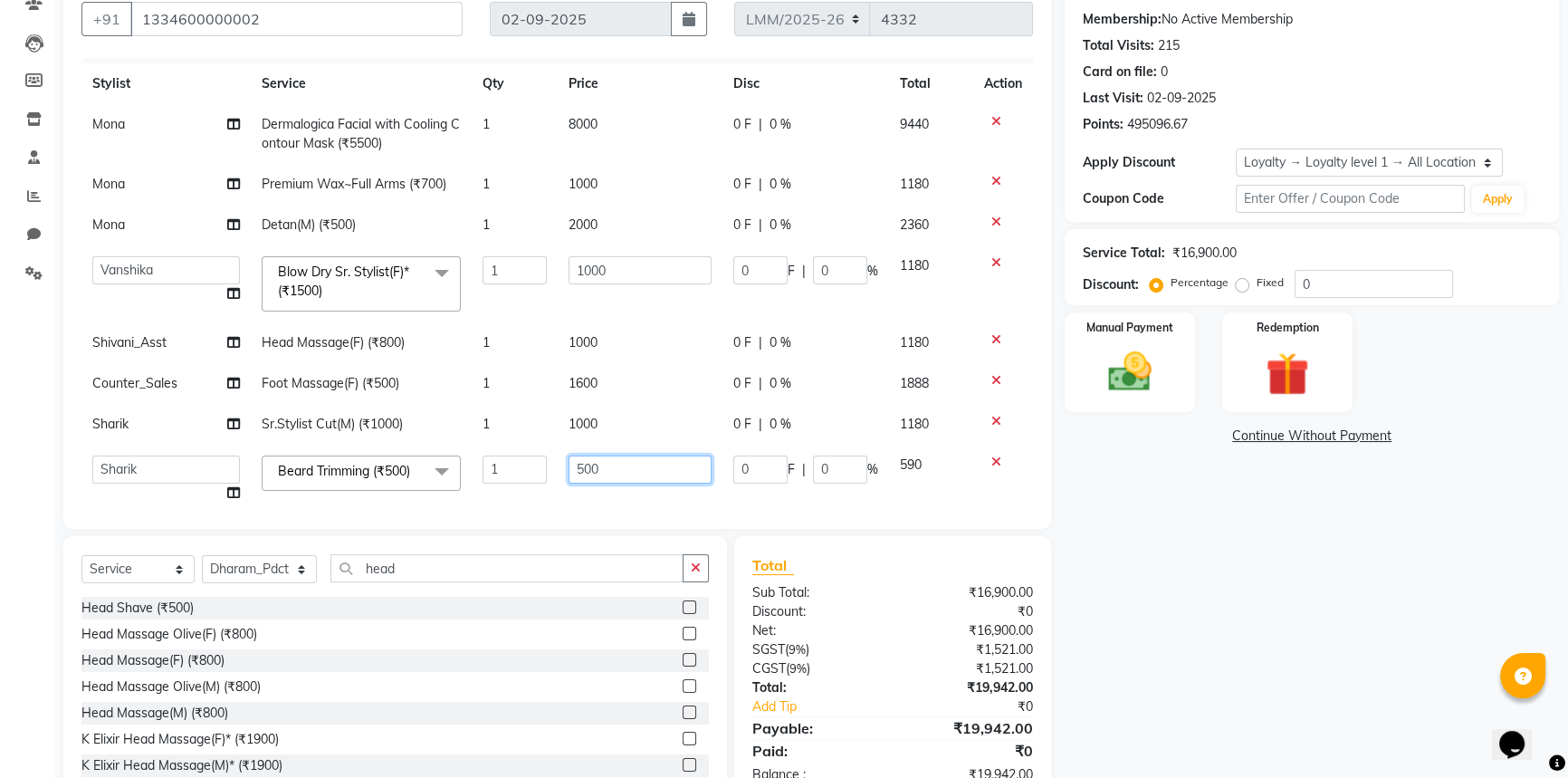
drag, startPoint x: 604, startPoint y: 471, endPoint x: 452, endPoint y: 476, distance: 152.1
click at [452, 476] on tr "Amir Amit_Pdct Anas_Asst Counter_Sales Dharam_Pdct Hussain_Cr Jatin_Asst Leiya …" at bounding box center [557, 478] width 952 height 69
type input "8"
type input "100"
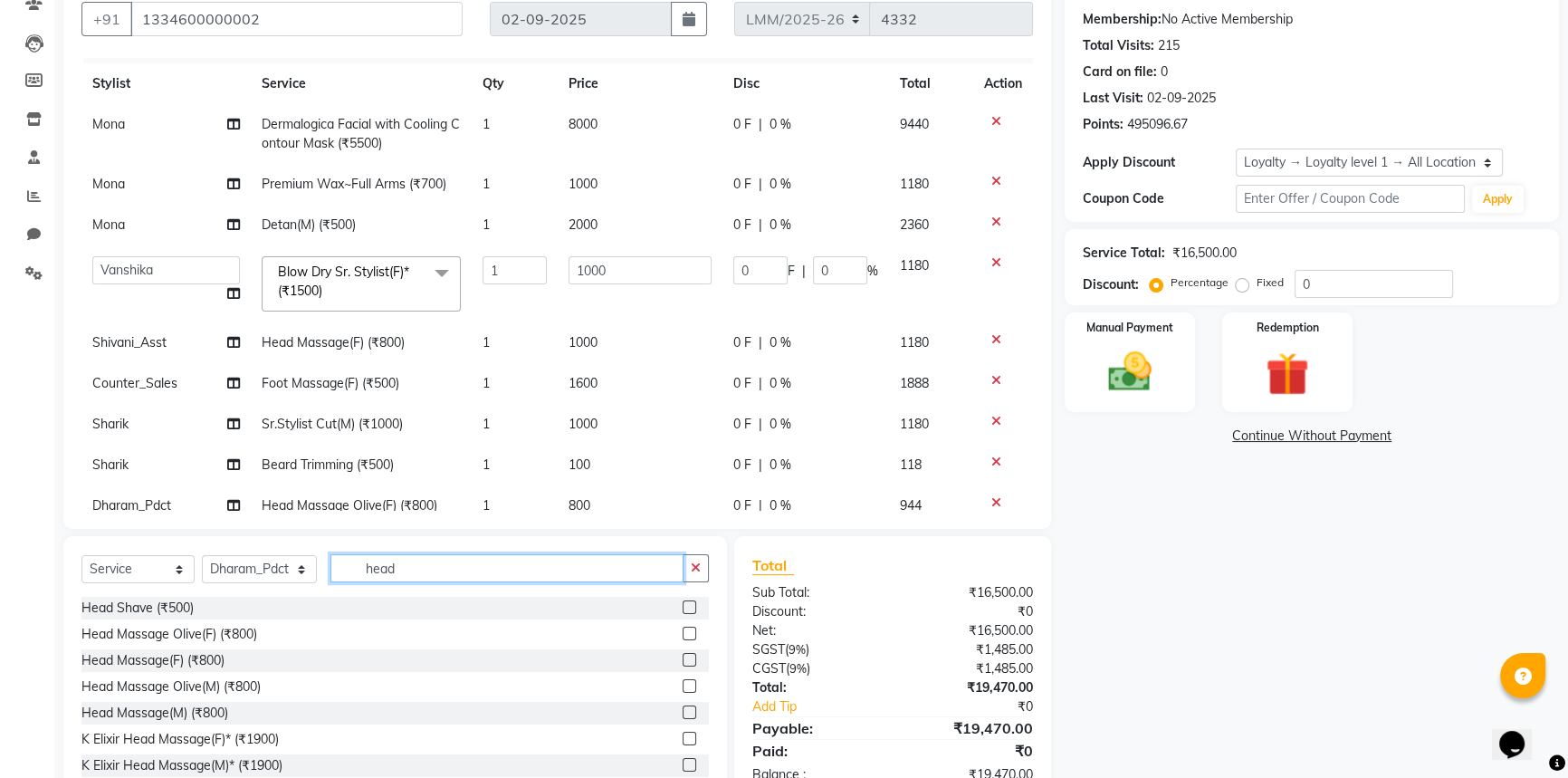
drag, startPoint x: 234, startPoint y: 570, endPoint x: 210, endPoint y: 570, distance: 24.0
click at [210, 570] on div "Select Service Product Membership Package Voucher Prepaid Gift Card Select Styl…" at bounding box center [395, 575] width 627 height 43
type input "foot"
click at [115, 715] on div "Foot Massage(F) (₹500)" at bounding box center [150, 712] width 138 height 19
checkbox input "false"
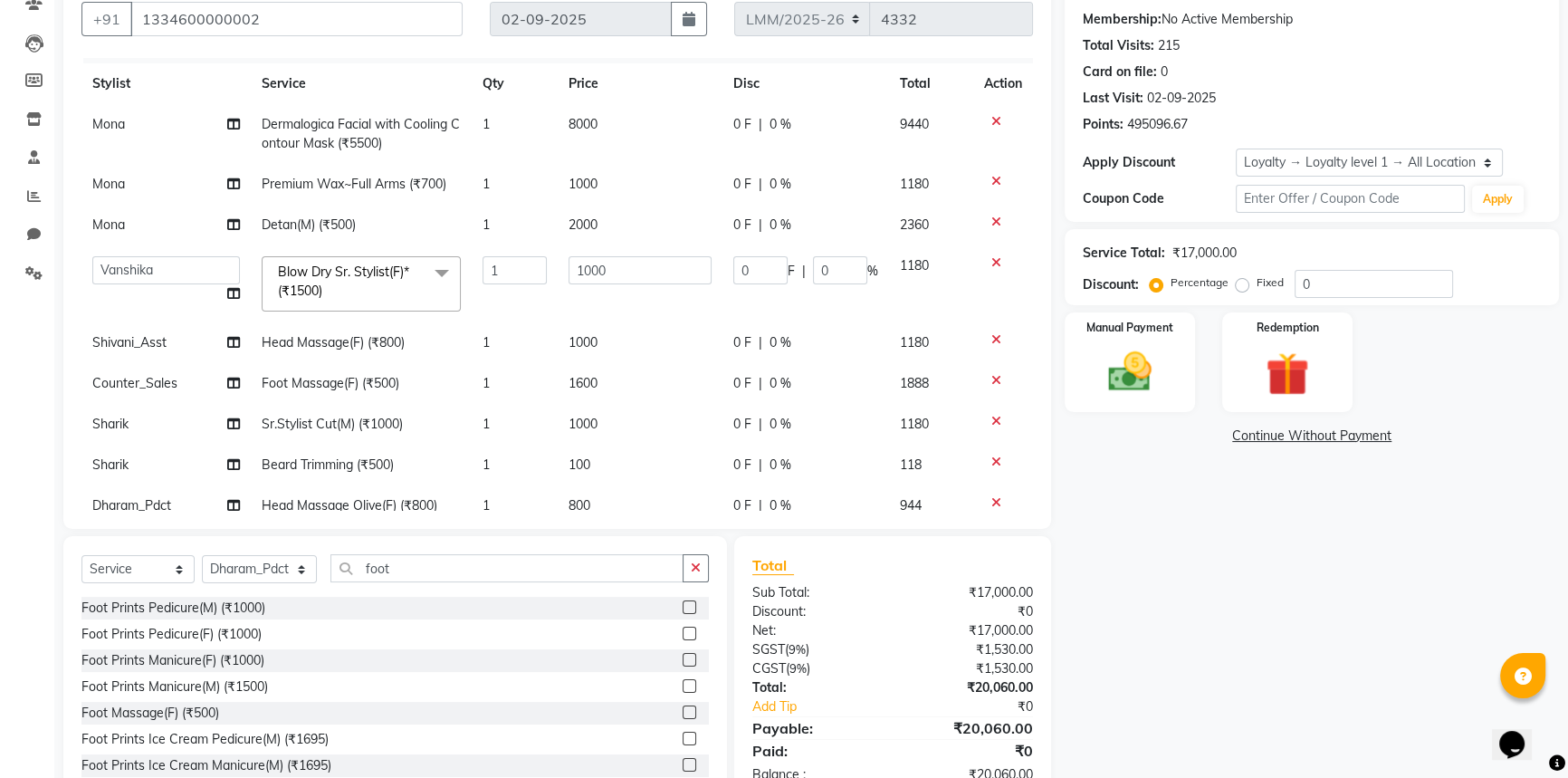
click at [619, 471] on td "100" at bounding box center [640, 464] width 165 height 41
select select "66964"
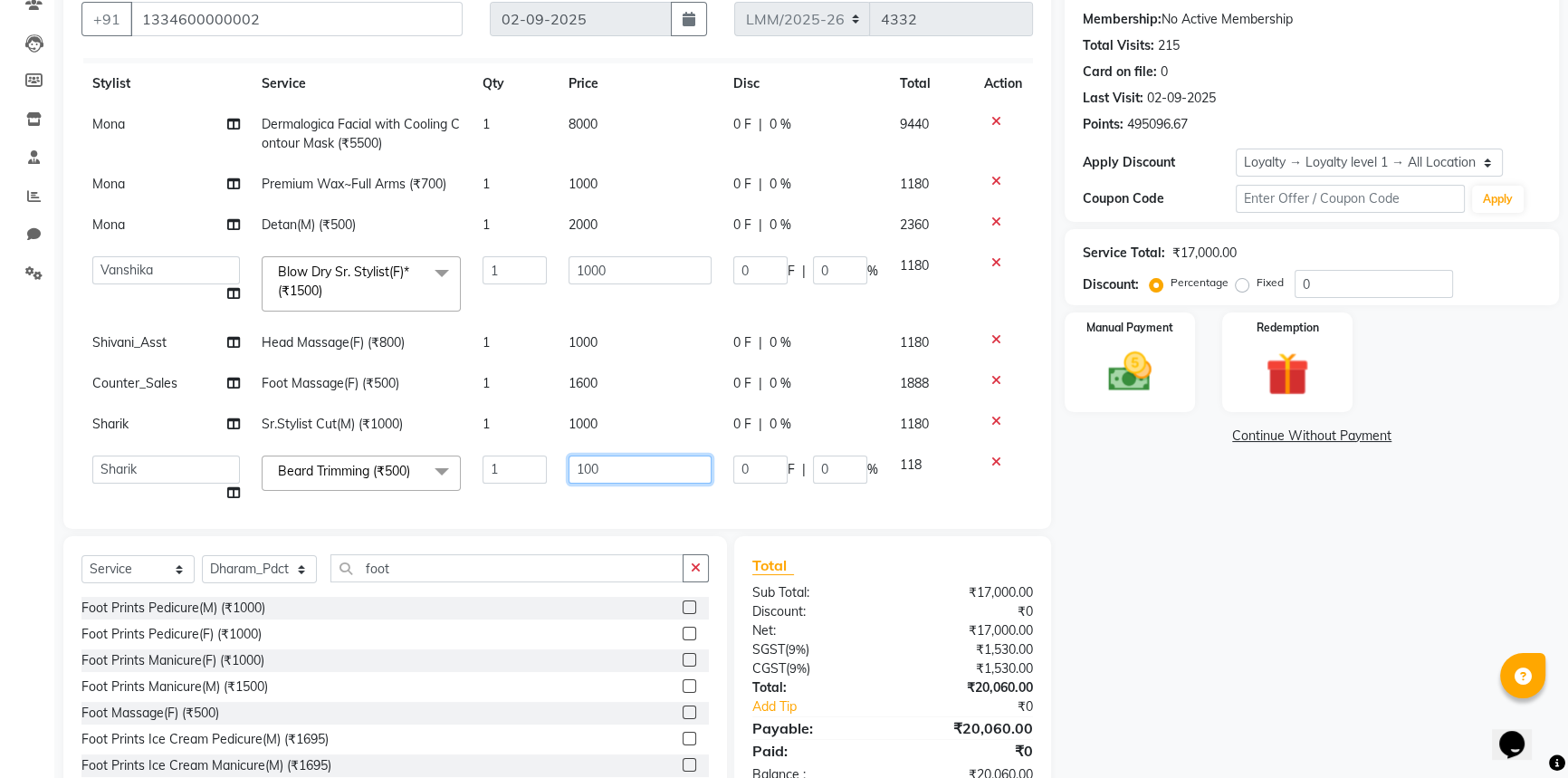
drag, startPoint x: 318, startPoint y: 471, endPoint x: 303, endPoint y: 472, distance: 15.0
click at [309, 472] on tr "Amir Amit_Pdct Anas_Asst Counter_Sales Dharam_Pdct Hussain_Cr Jatin_Asst Leiya …" at bounding box center [557, 478] width 952 height 69
type input "1000"
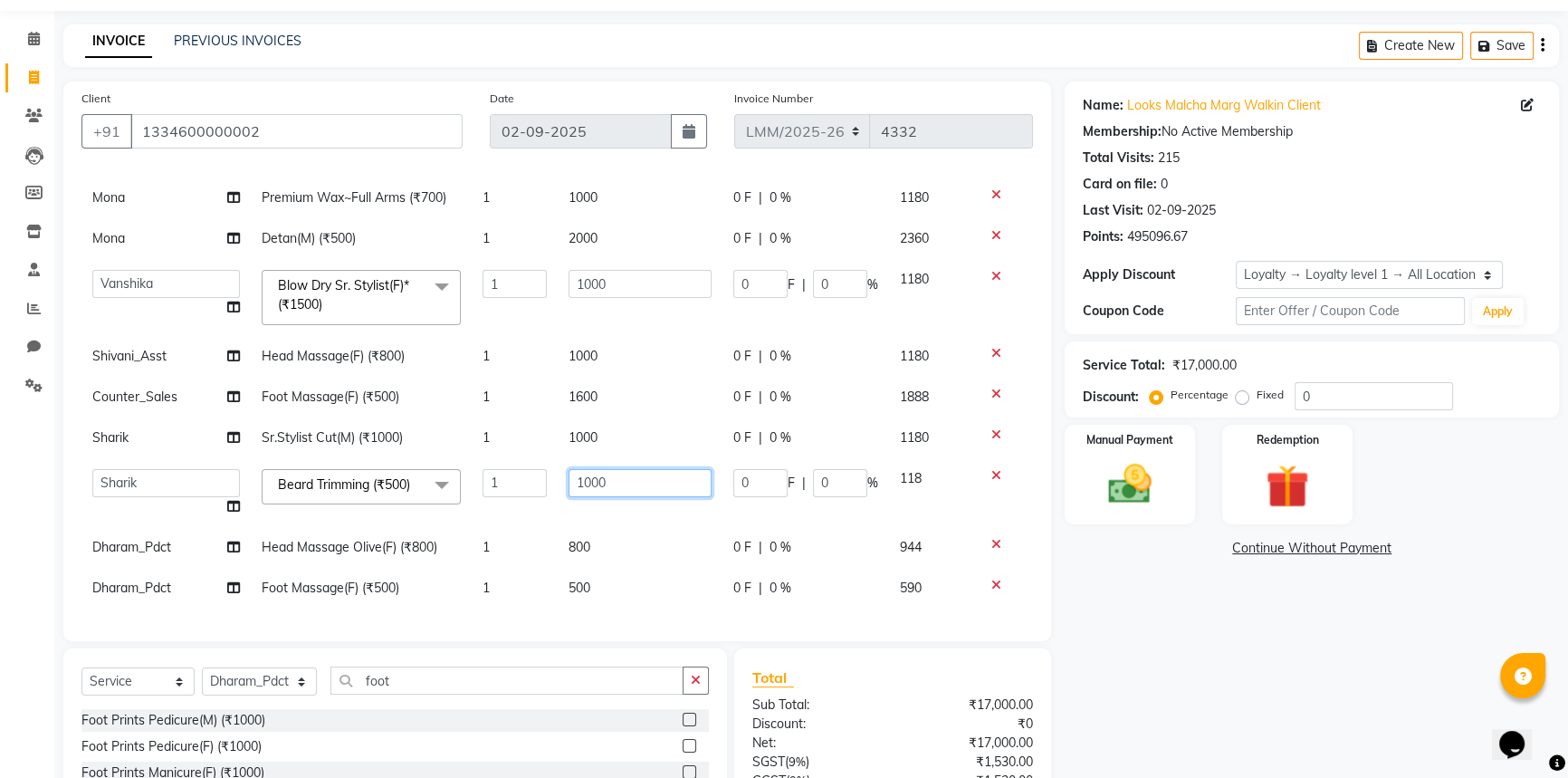
scroll to position [138, 0]
click at [632, 528] on td "800" at bounding box center [640, 547] width 165 height 41
select select "66969"
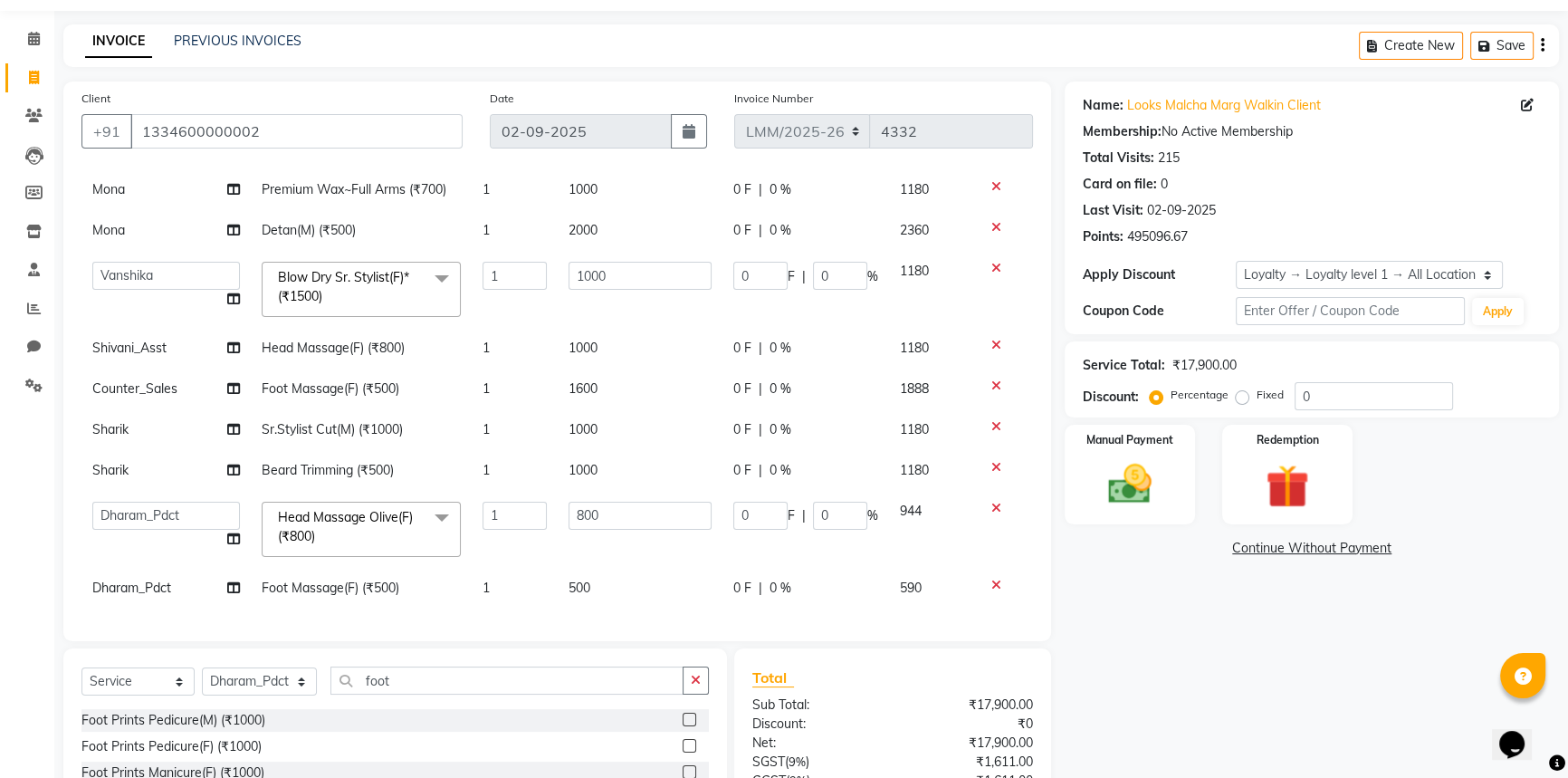
click at [611, 473] on td "1000" at bounding box center [640, 470] width 165 height 41
select select "66964"
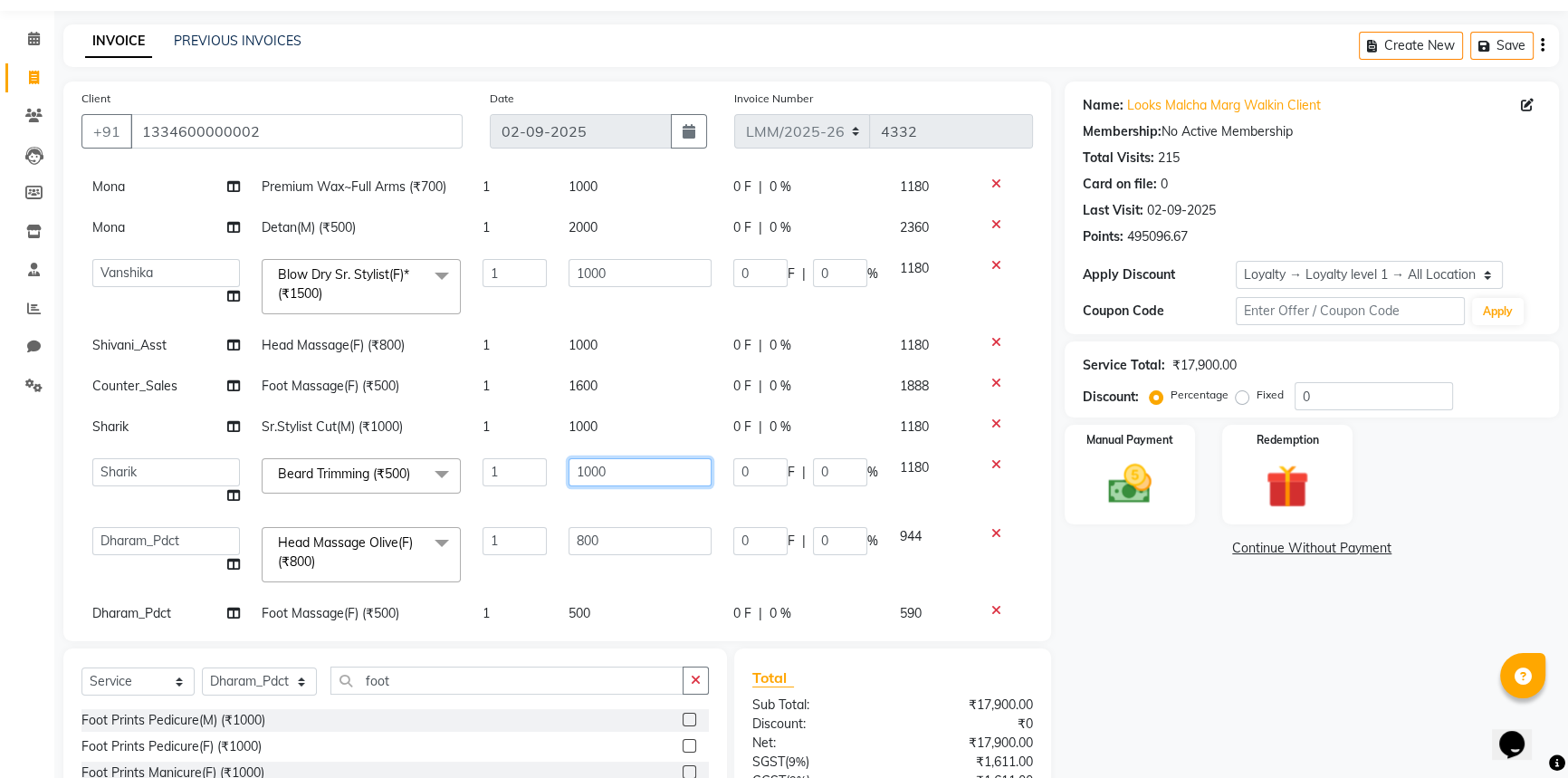
drag, startPoint x: 634, startPoint y: 466, endPoint x: 268, endPoint y: 476, distance: 366.1
click at [268, 476] on tr "Amir Amit_Pdct Anas_Asst Counter_Sales Dharam_Pdct Hussain_Cr Jatin_Asst Leiya …" at bounding box center [557, 481] width 952 height 69
type input "500"
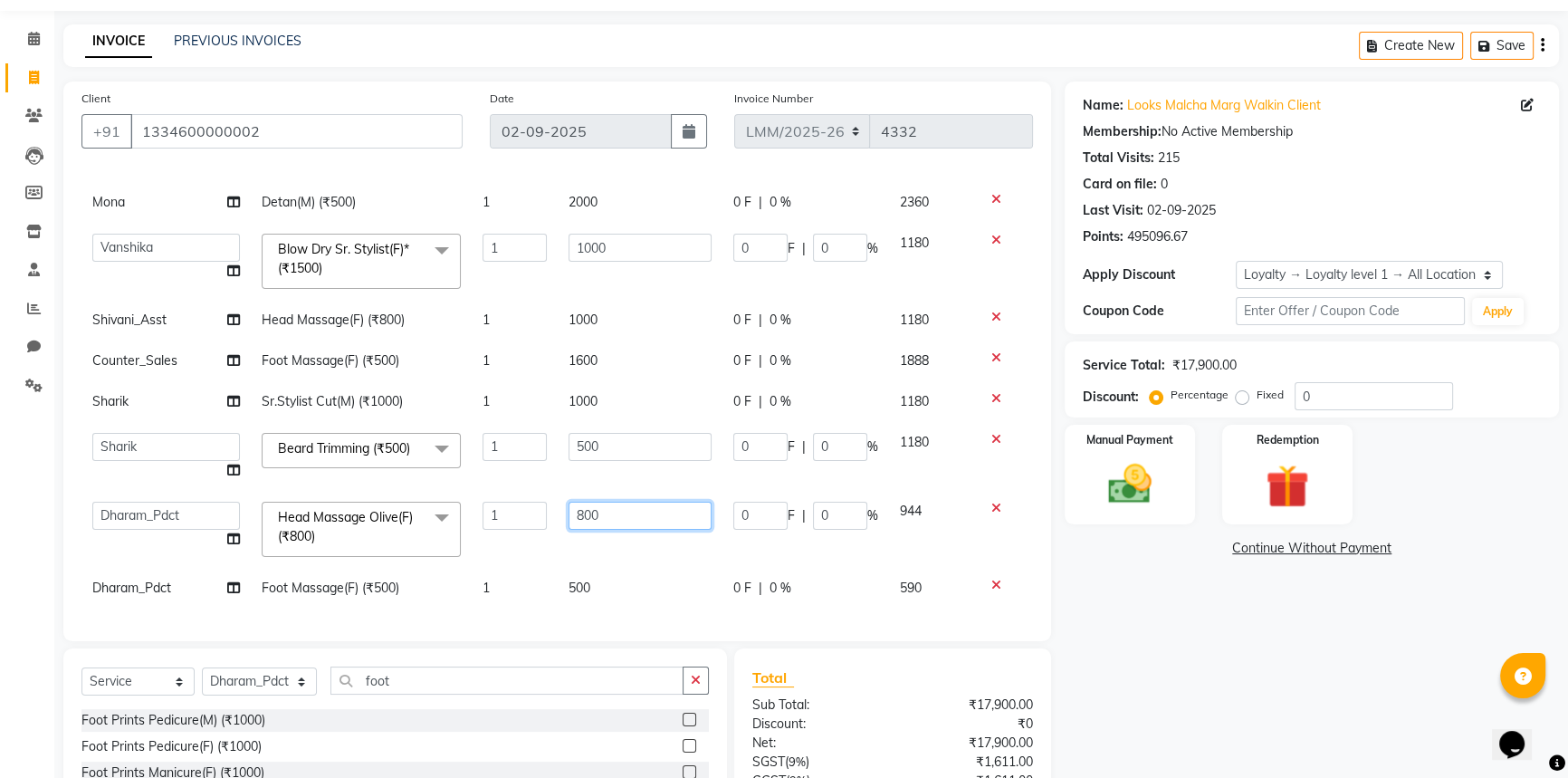
click at [601, 506] on input "800" at bounding box center [640, 516] width 143 height 28
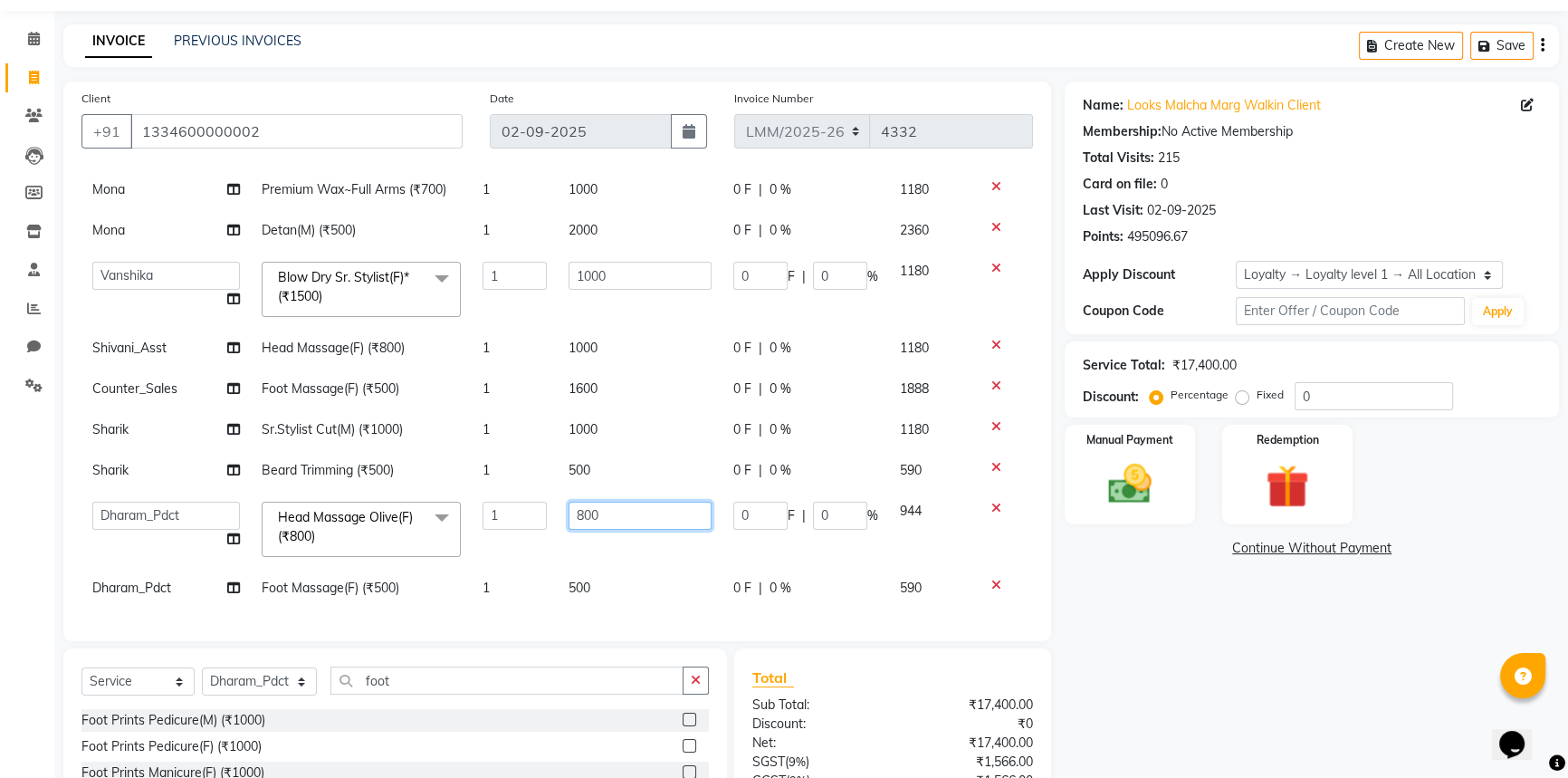
scroll to position [145, 0]
drag, startPoint x: 598, startPoint y: 502, endPoint x: 421, endPoint y: 500, distance: 177.0
click at [421, 500] on tr "Amir Amit_Pdct Anas_Asst Counter_Sales Dharam_Pdct Hussain_Cr Jatin_Asst Leiya …" at bounding box center [557, 529] width 952 height 77
type input "1000"
click at [657, 597] on div "Services Stylist Service Qty Price Disc Total Action Mona Dermalogica Facial wi…" at bounding box center [557, 396] width 952 height 453
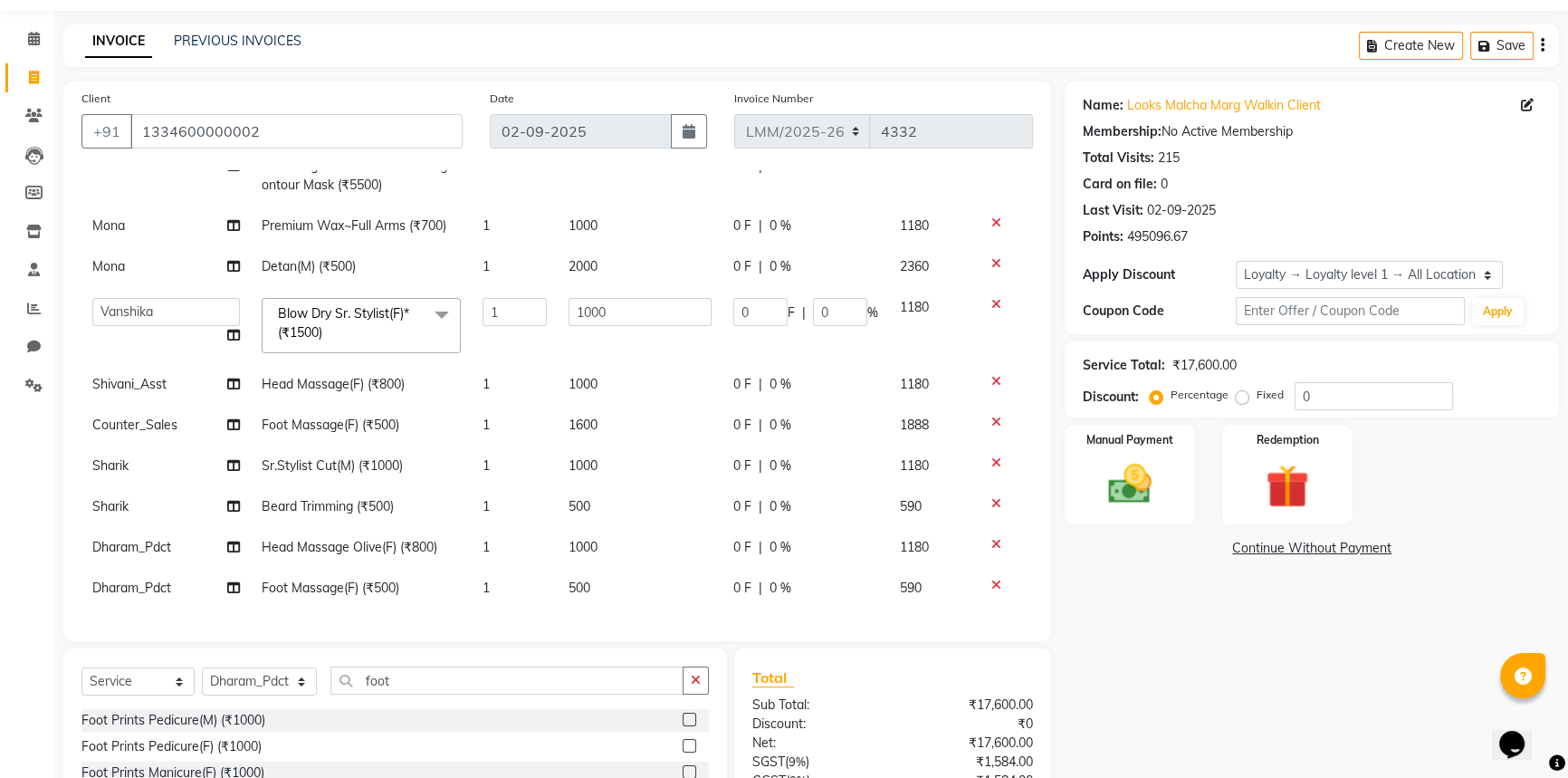
scroll to position [110, 0]
click at [344, 686] on input "foot" at bounding box center [507, 680] width 353 height 28
type input "cut"
click at [501, 455] on td "1" at bounding box center [515, 465] width 86 height 41
select select "66964"
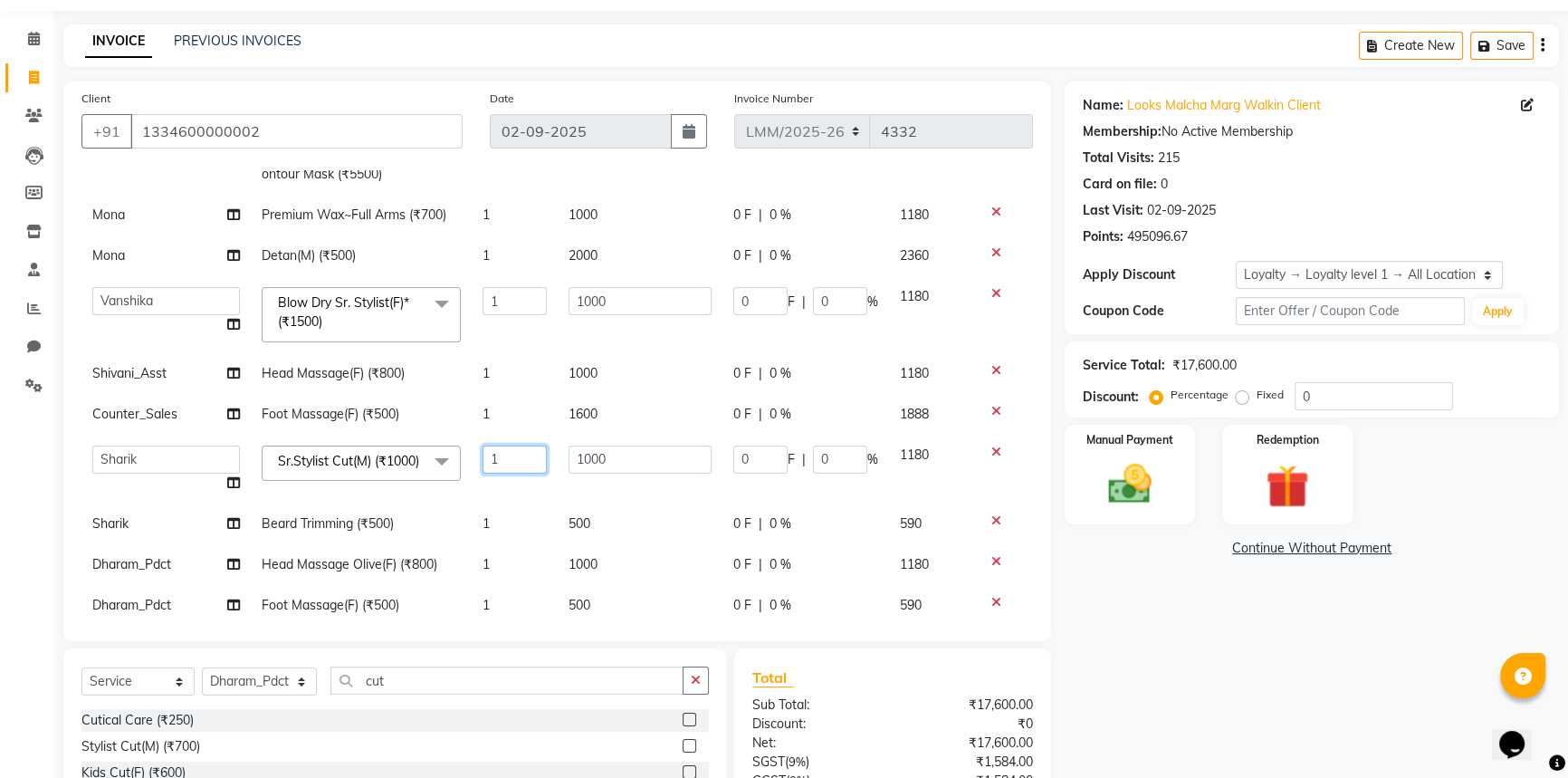
drag, startPoint x: 503, startPoint y: 455, endPoint x: 419, endPoint y: 456, distance: 84.0
click at [419, 456] on tr "Amir Amit_Pdct Anas_Asst Counter_Sales Dharam_Pdct Hussain_Cr Jatin_Asst Leiya …" at bounding box center [557, 468] width 952 height 69
type input "2"
click at [694, 539] on tbody "Mona Dermalogica Facial with Cooling Contour Mask (₹5500) 1 8000 0 F | 0 % 9440…" at bounding box center [557, 380] width 952 height 491
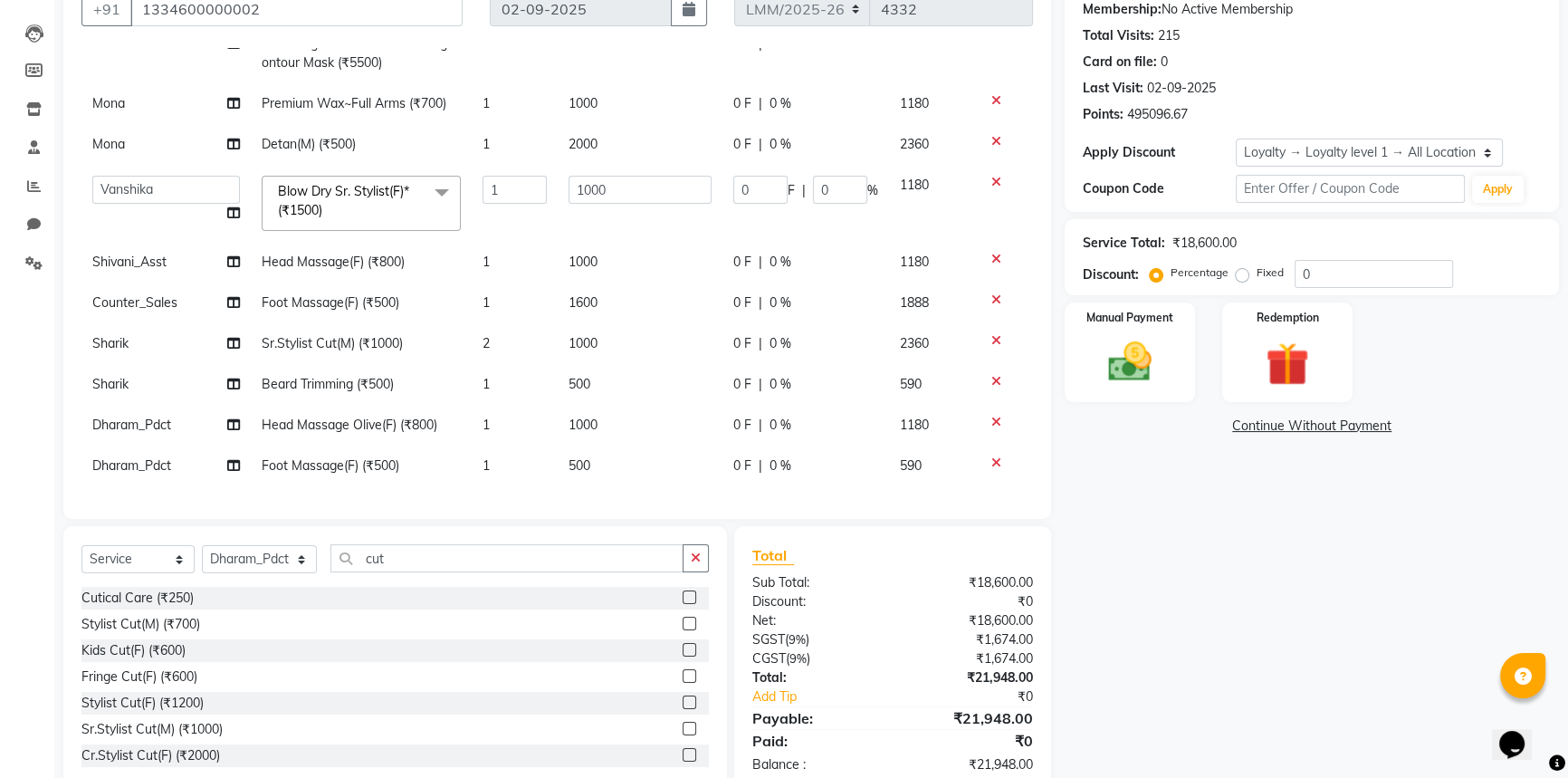
scroll to position [137, 0]
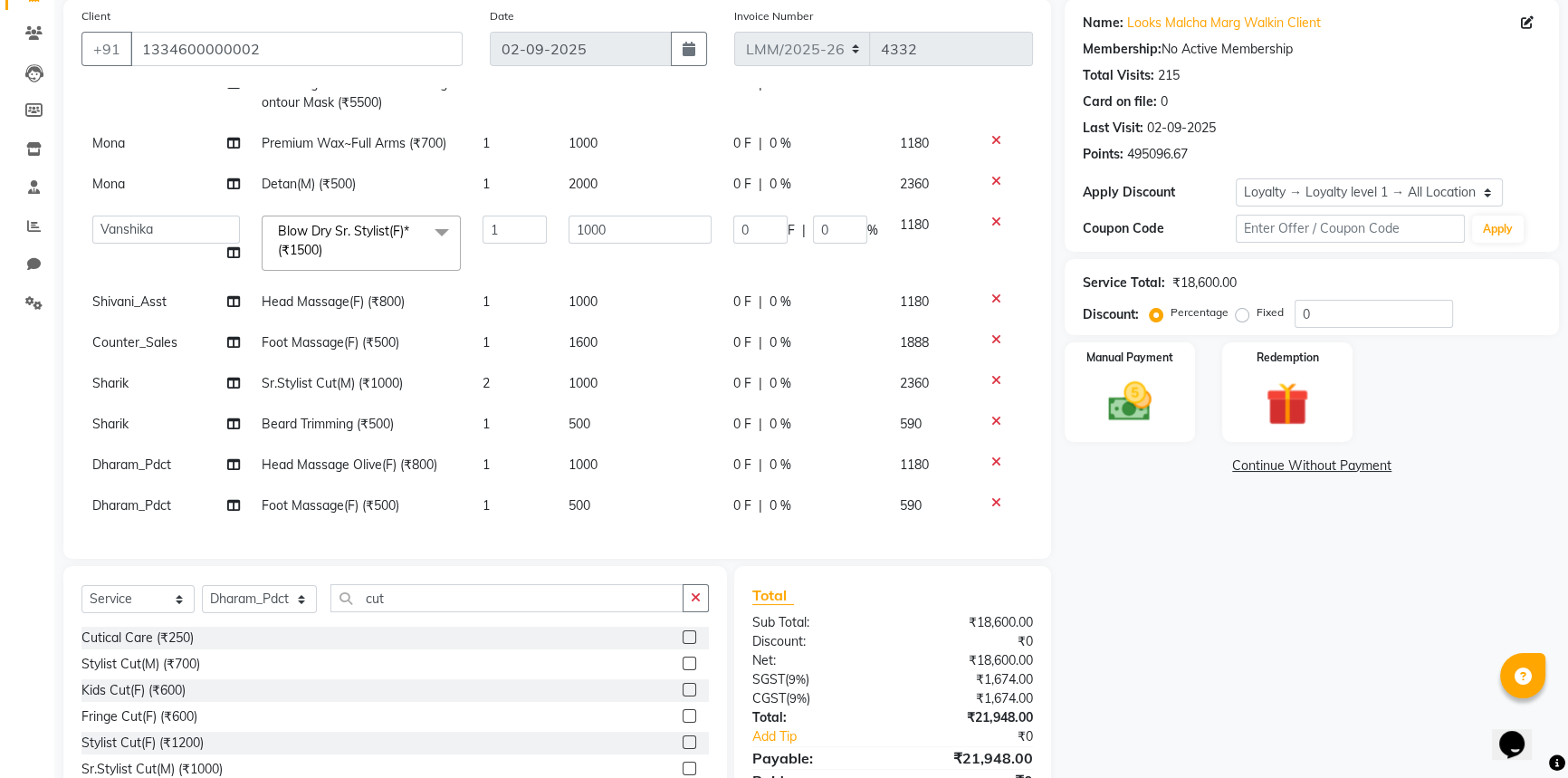
click at [608, 492] on td "500" at bounding box center [640, 506] width 165 height 41
select select "66969"
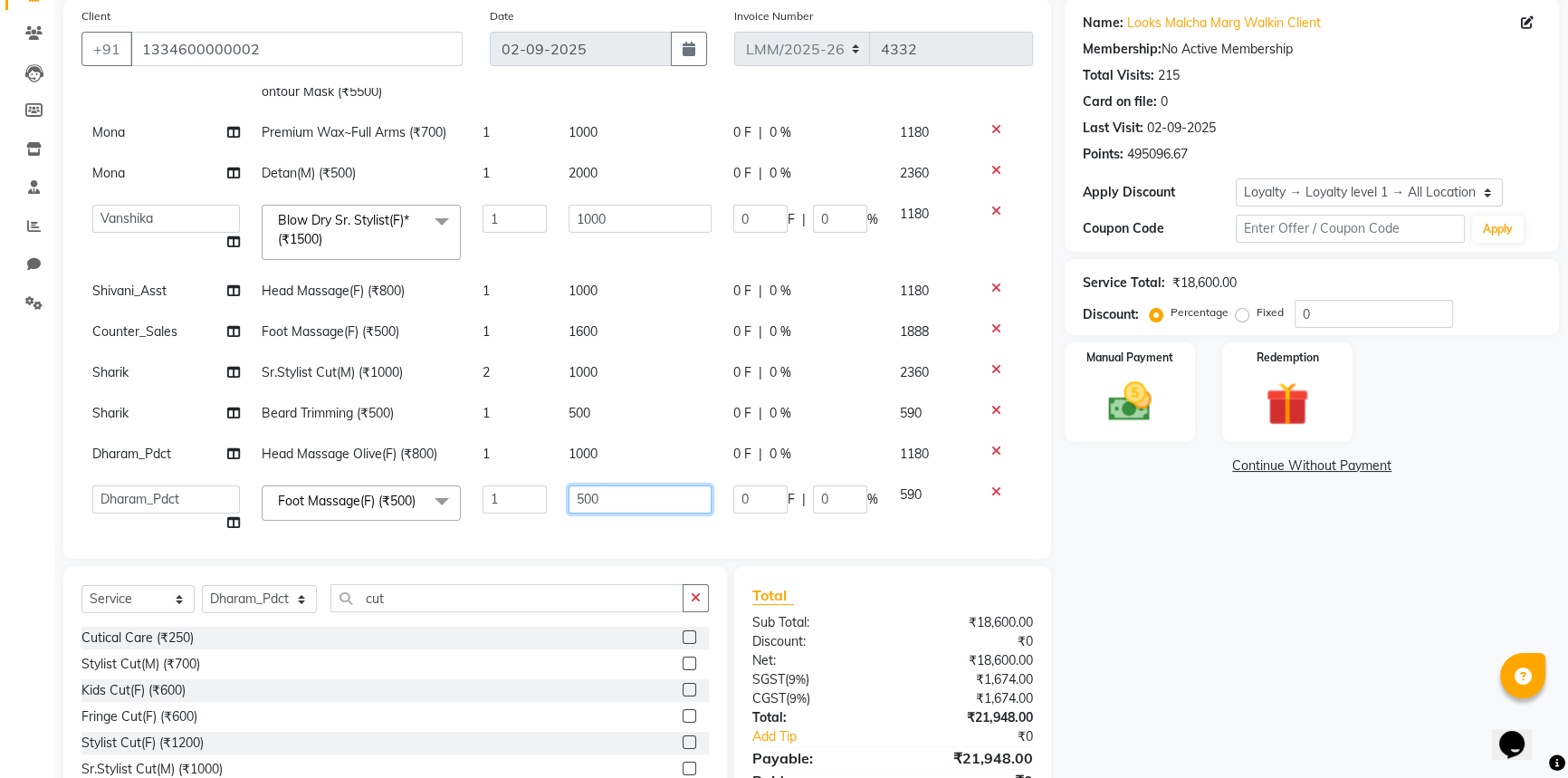
drag, startPoint x: 640, startPoint y: 489, endPoint x: 412, endPoint y: 494, distance: 228.1
click at [412, 494] on tr "Amir Amit_Pdct Anas_Asst Counter_Sales Dharam_Pdct Hussain_Cr Jatin_Asst Leiya …" at bounding box center [557, 508] width 952 height 69
type input "800"
click at [670, 406] on td "500" at bounding box center [640, 413] width 165 height 41
select select "66964"
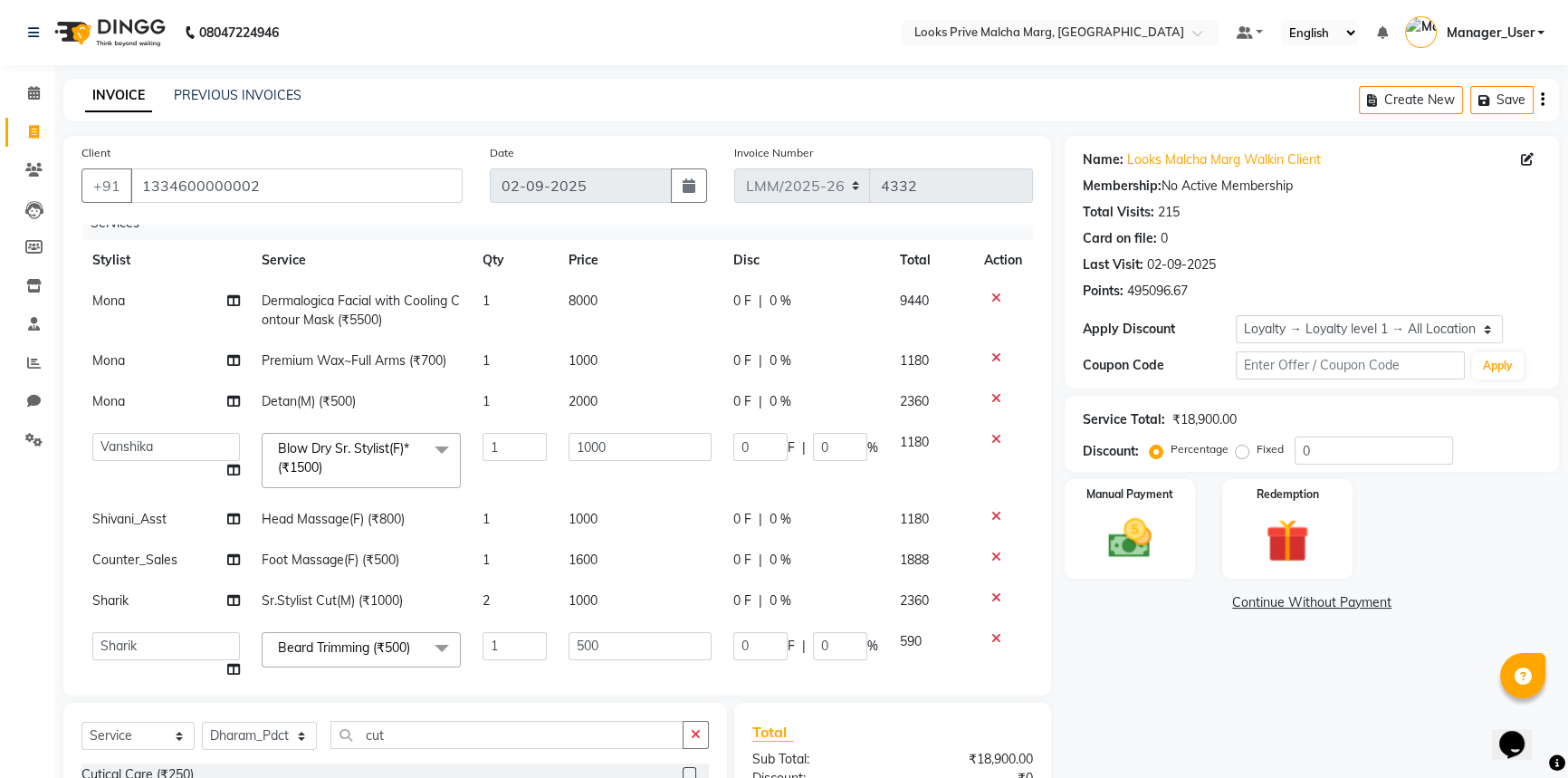
scroll to position [0, 0]
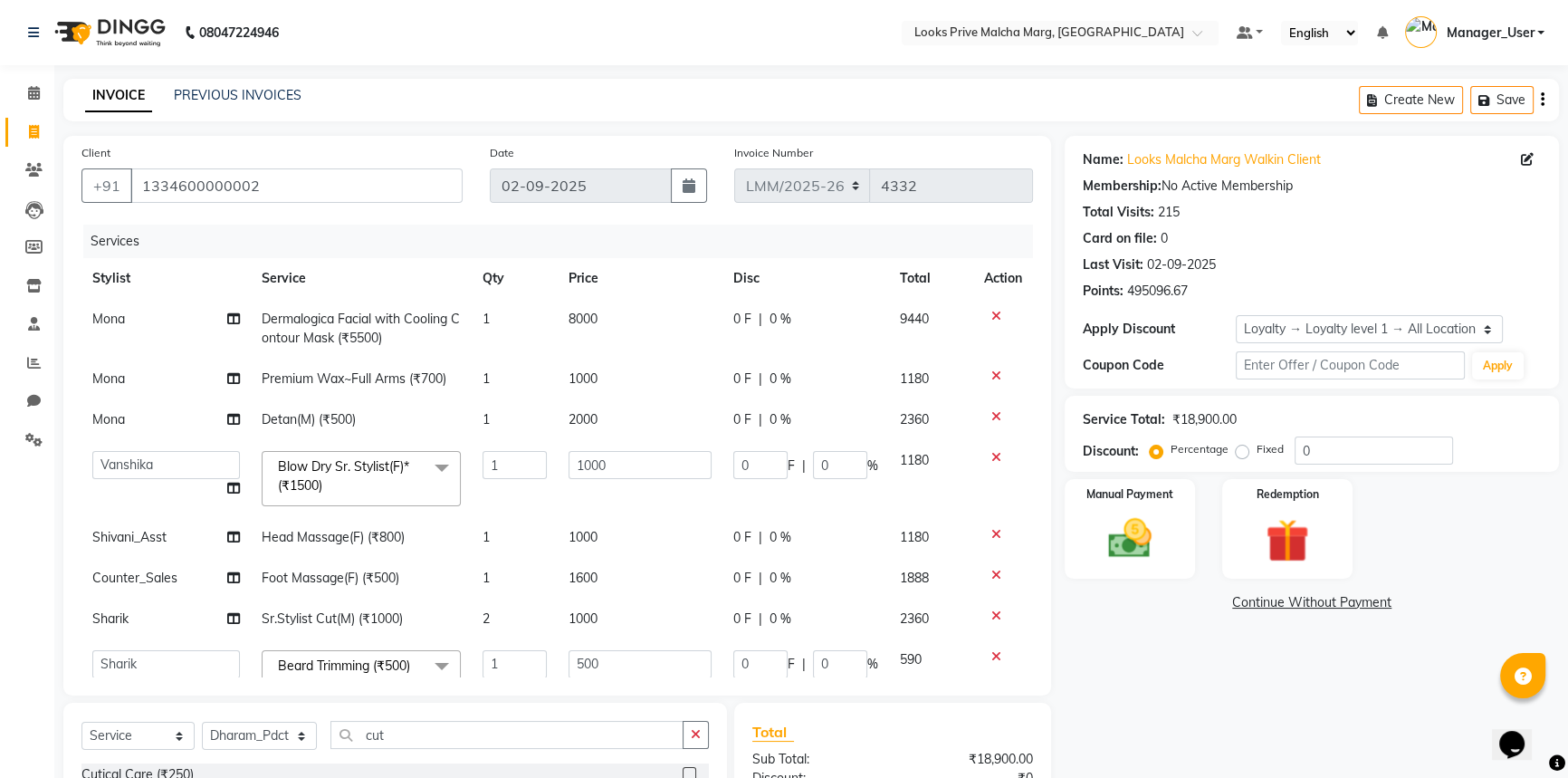
click at [619, 320] on td "8000" at bounding box center [640, 328] width 165 height 59
select select "66962"
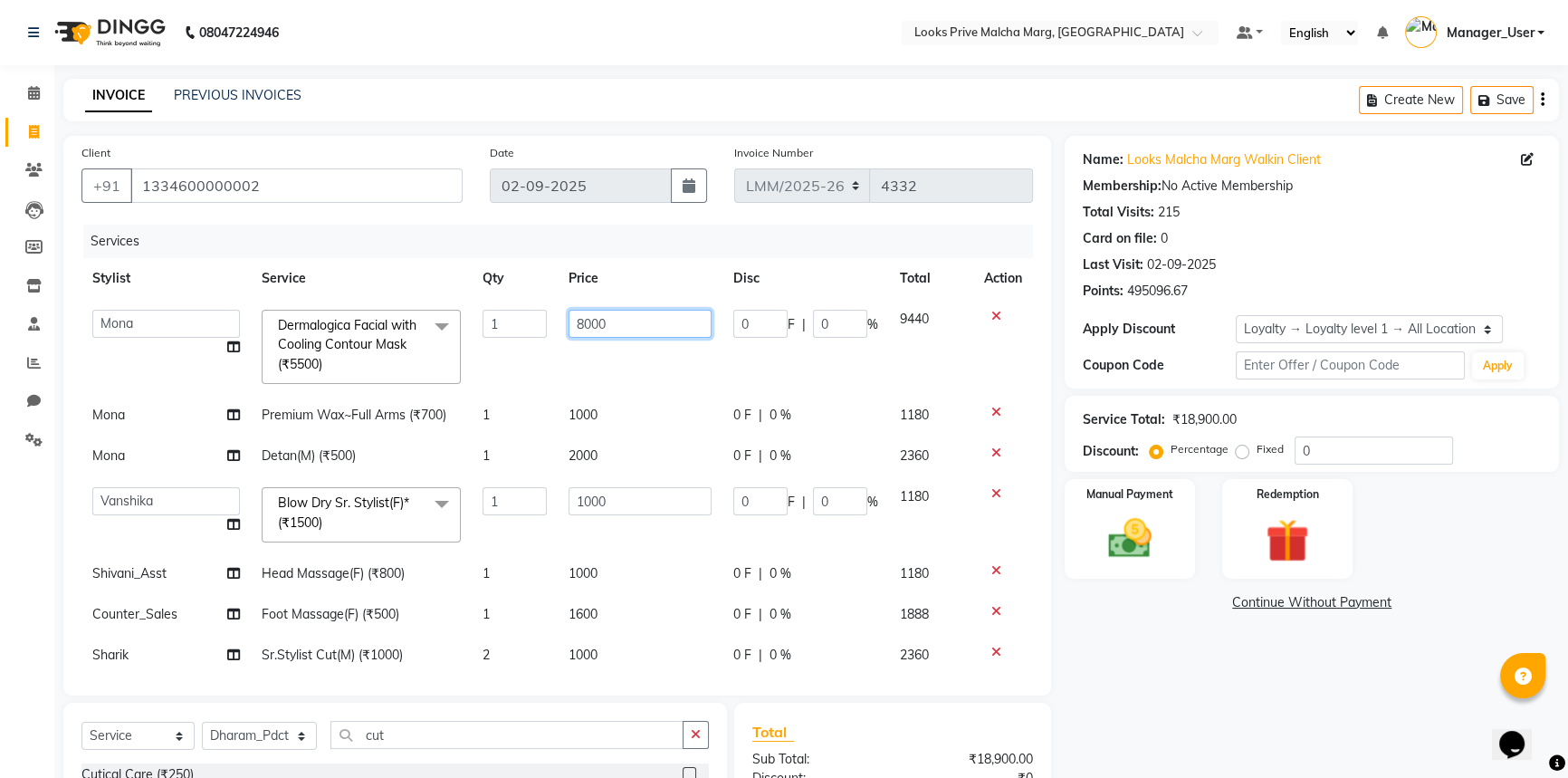
drag, startPoint x: 619, startPoint y: 319, endPoint x: 388, endPoint y: 320, distance: 231.0
click at [388, 320] on tr "Amir Amit_Pdct Anas_Asst Counter_Sales Dharam_Pdct Hussain_Cr Jatin_Asst Leiya …" at bounding box center [557, 346] width 952 height 96
type input "8200"
click at [1093, 655] on div "Name: Looks Malcha Marg Walkin Client Membership: No Active Membership Total Vi…" at bounding box center [1319, 553] width 508 height 834
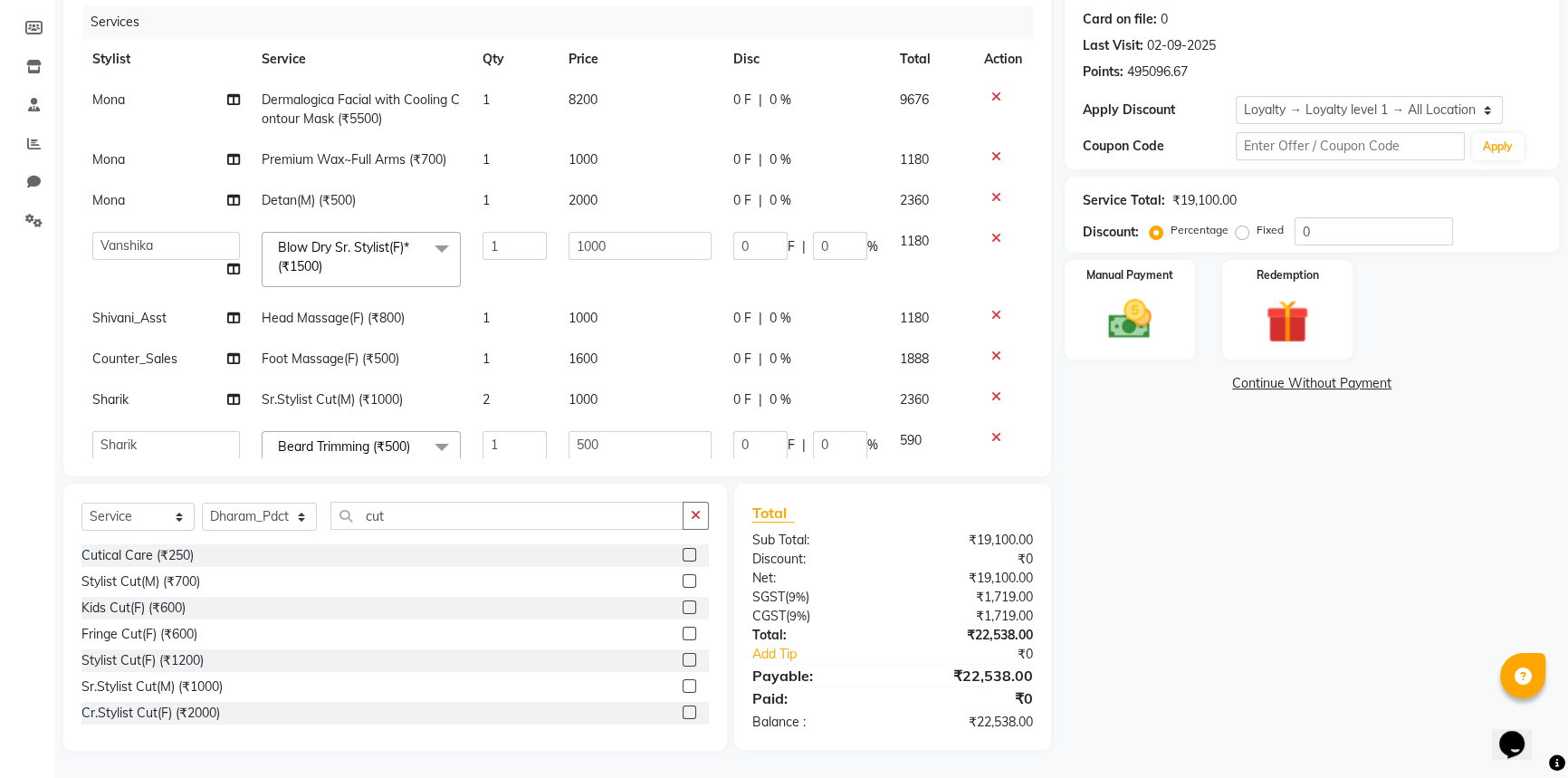
click at [618, 325] on td "1000" at bounding box center [640, 318] width 165 height 41
select select "69944"
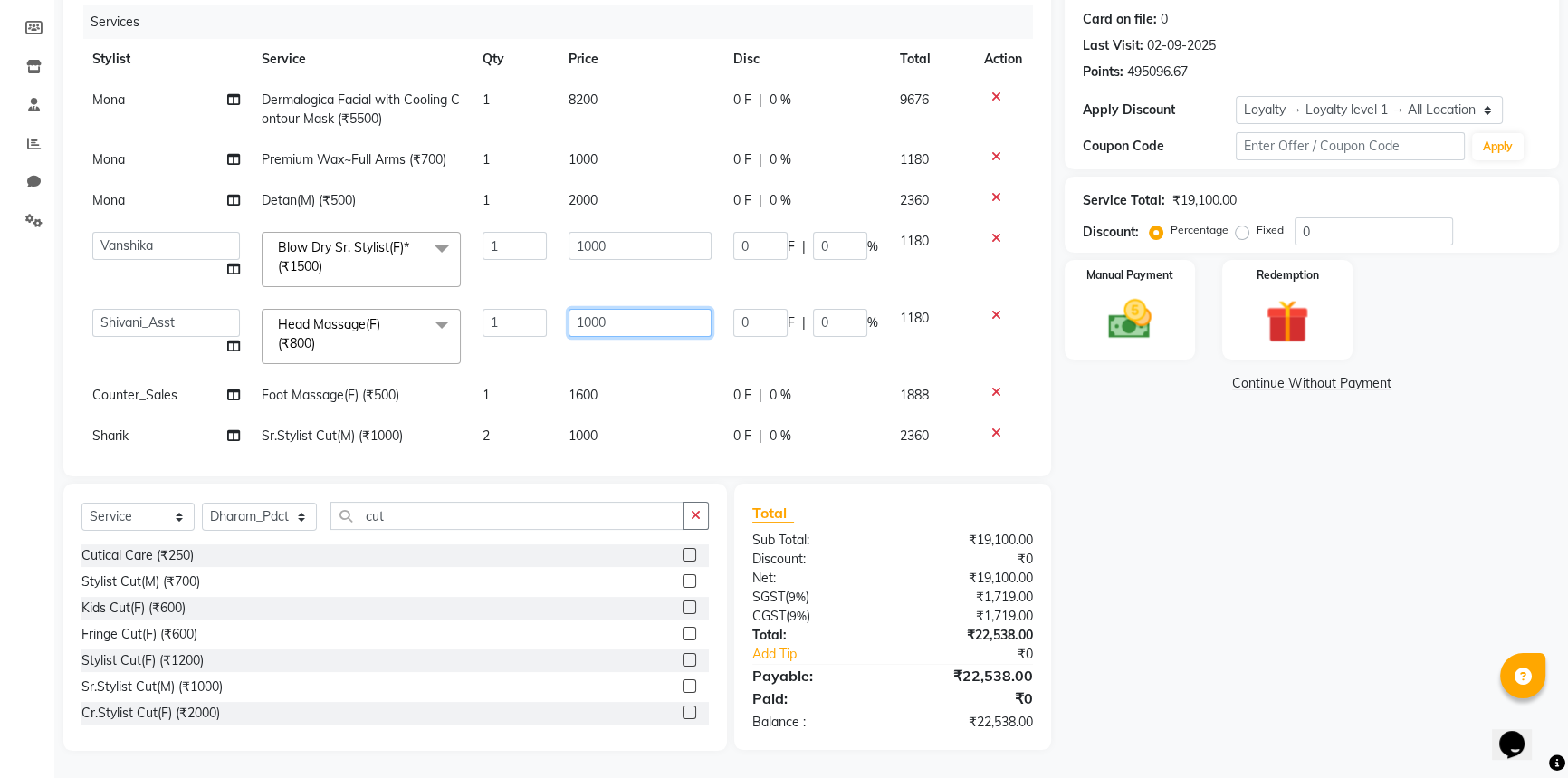
drag, startPoint x: 632, startPoint y: 319, endPoint x: 487, endPoint y: 326, distance: 145.2
click at [487, 326] on tr "Amir Amit_Pdct Anas_Asst Counter_Sales Dharam_Pdct Hussain_Cr Jatin_Asst Leiya …" at bounding box center [557, 336] width 952 height 77
type input "1900"
click at [1184, 531] on div "Name: Looks Malcha Marg Walkin Client Membership: No Active Membership Total Vi…" at bounding box center [1319, 334] width 508 height 834
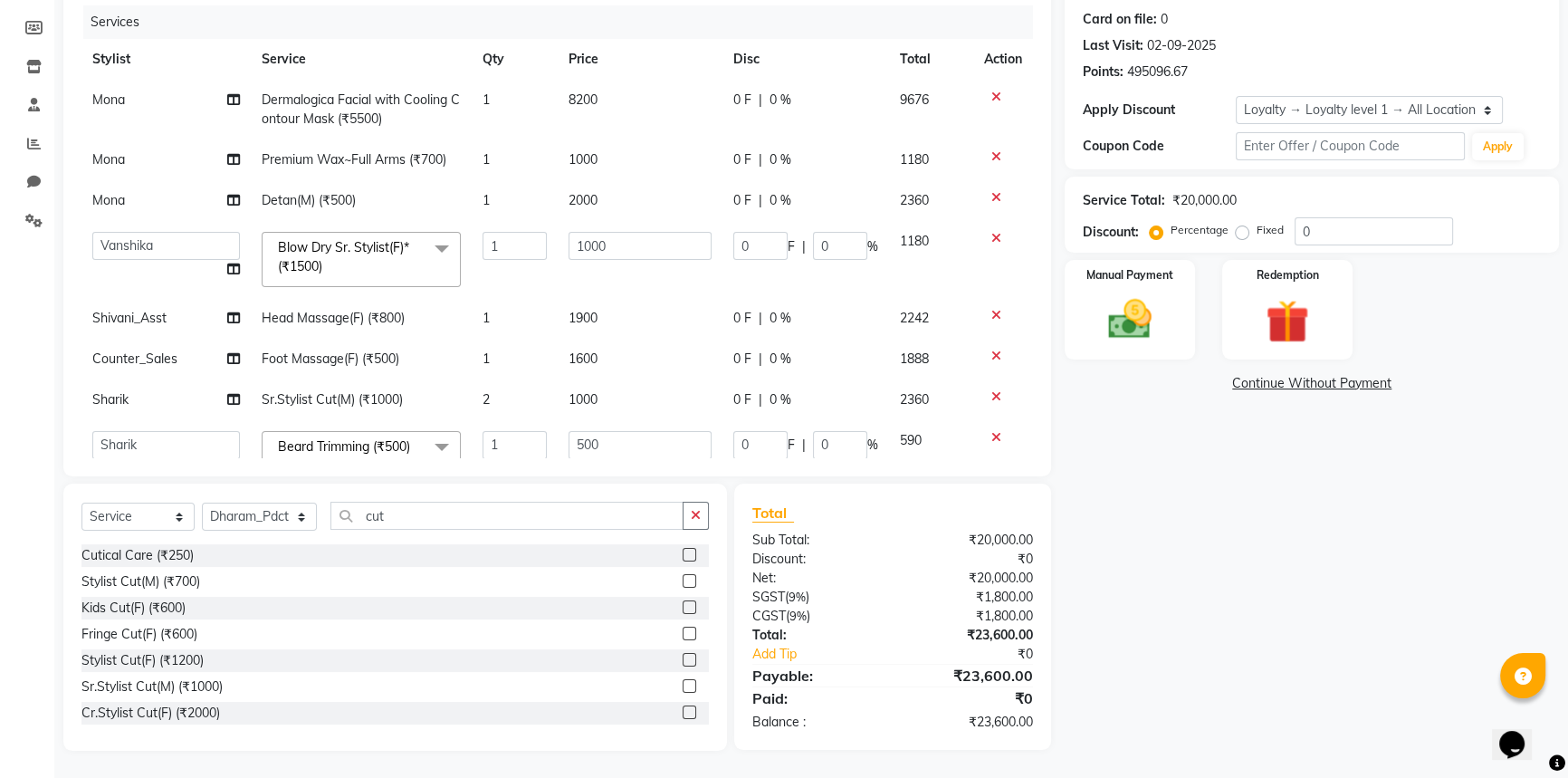
click at [615, 327] on td "1900" at bounding box center [640, 318] width 165 height 41
select select "69944"
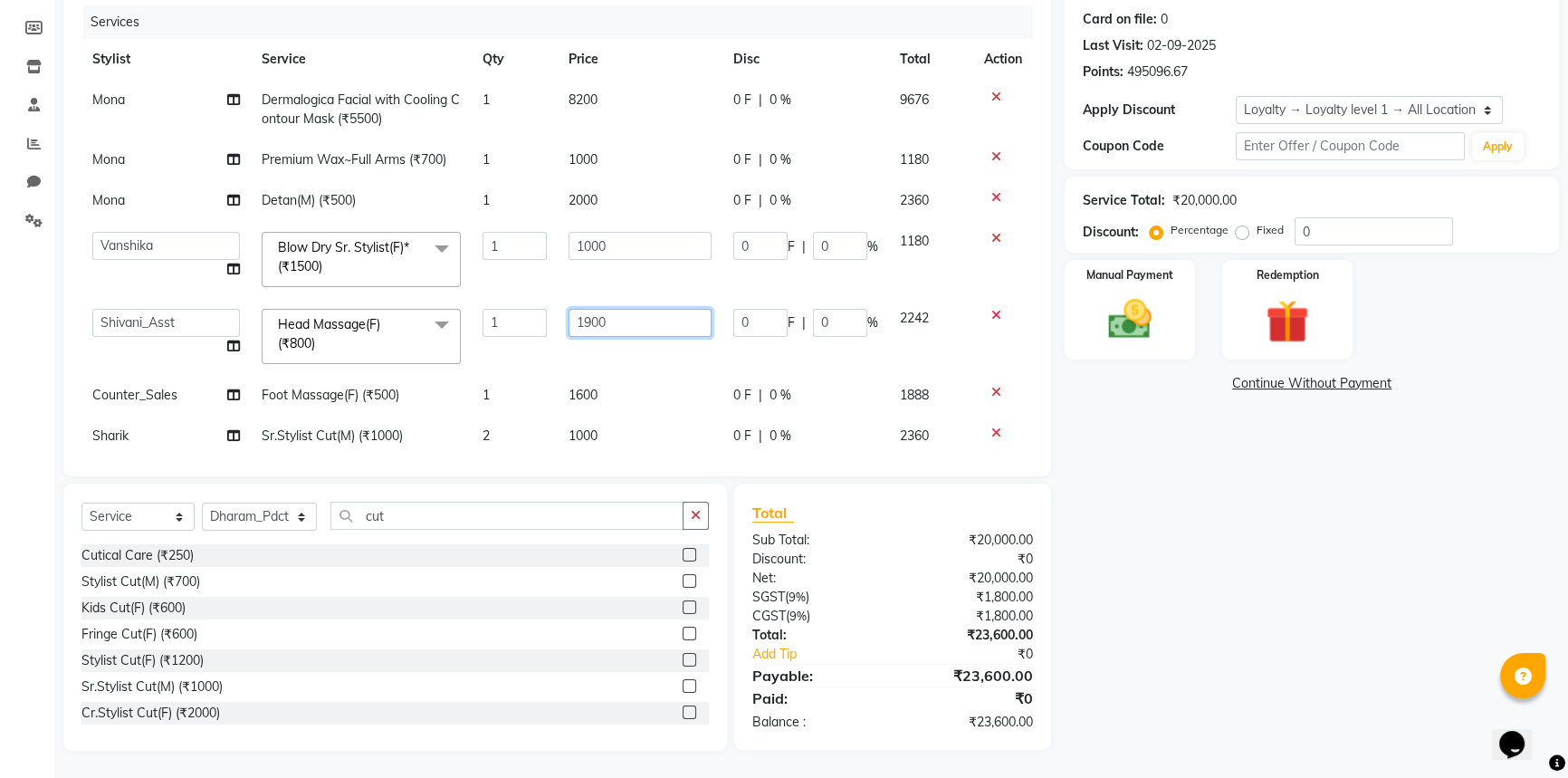
drag, startPoint x: 615, startPoint y: 327, endPoint x: 420, endPoint y: 335, distance: 195.2
click at [420, 335] on tr "Amir Amit_Pdct Anas_Asst Counter_Sales Dharam_Pdct Hussain_Cr Jatin_Asst Leiya …" at bounding box center [557, 336] width 952 height 77
type input "1000"
click at [1232, 622] on div "Name: Looks Malcha Marg Walkin Client Membership: No Active Membership Total Vi…" at bounding box center [1319, 334] width 508 height 834
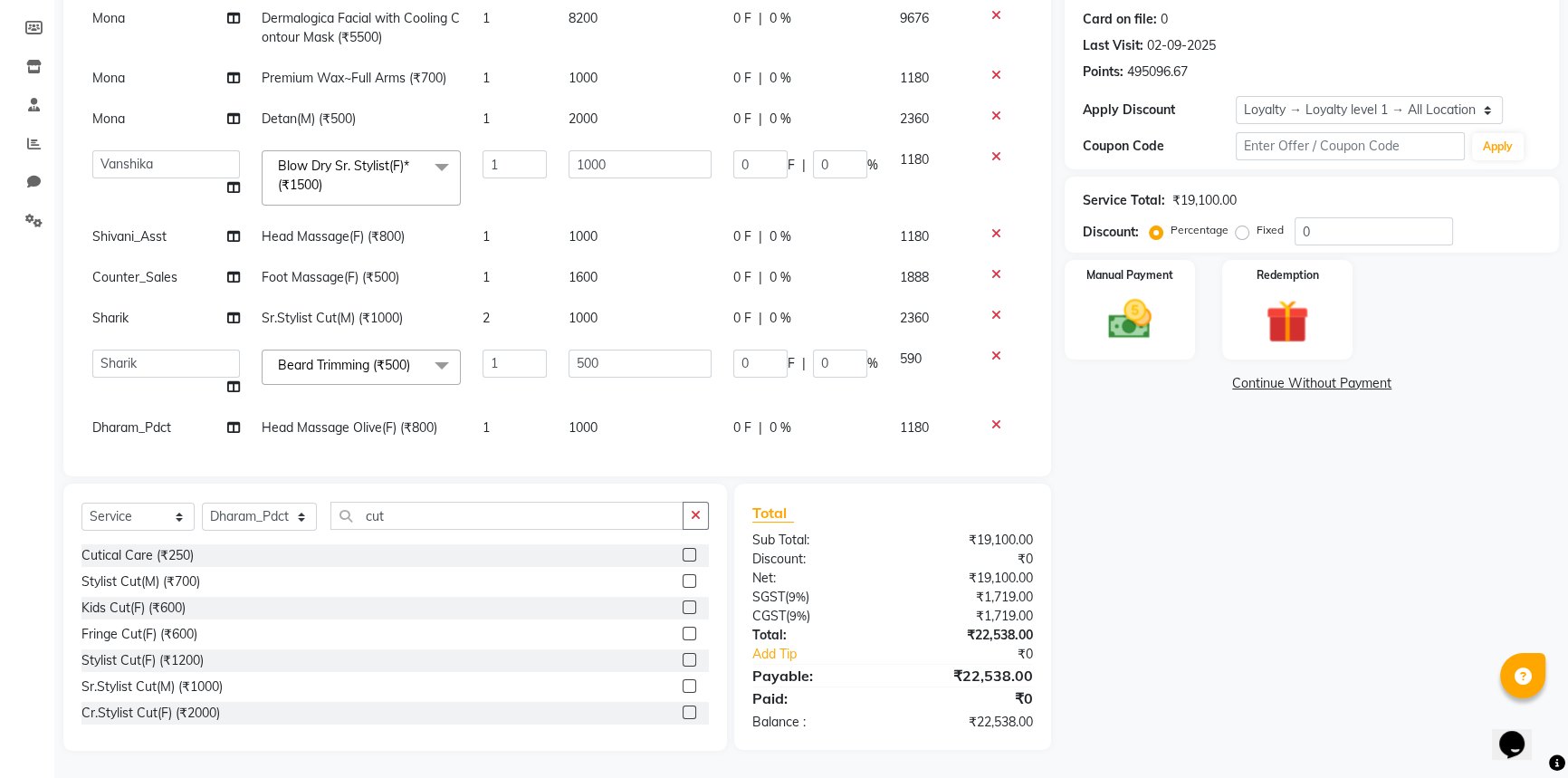
scroll to position [138, 0]
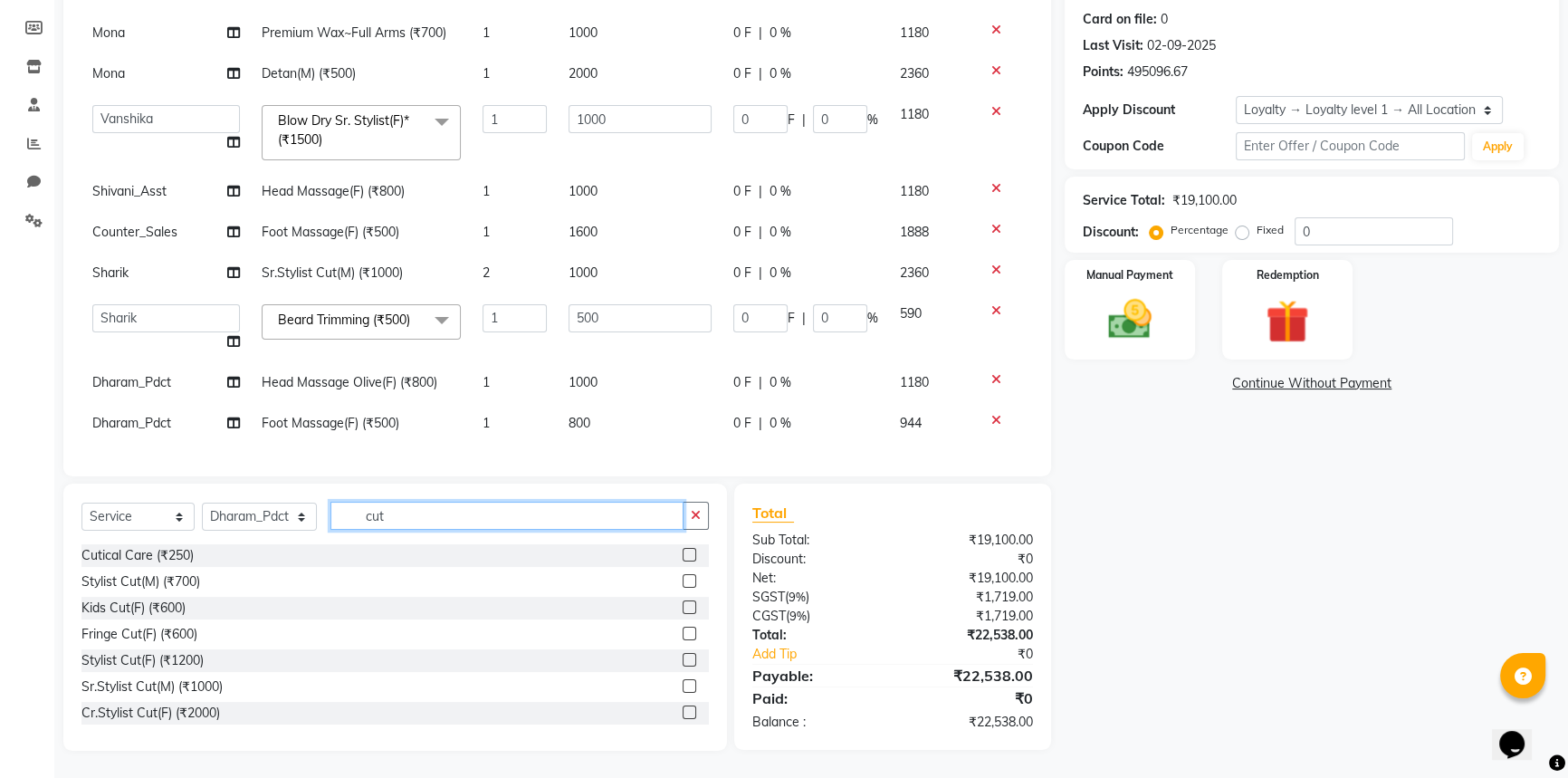
drag, startPoint x: 407, startPoint y: 511, endPoint x: 283, endPoint y: 518, distance: 124.2
click at [284, 517] on div "Select Service Product Membership Package Voucher Prepaid Gift Card Select Styl…" at bounding box center [395, 523] width 627 height 43
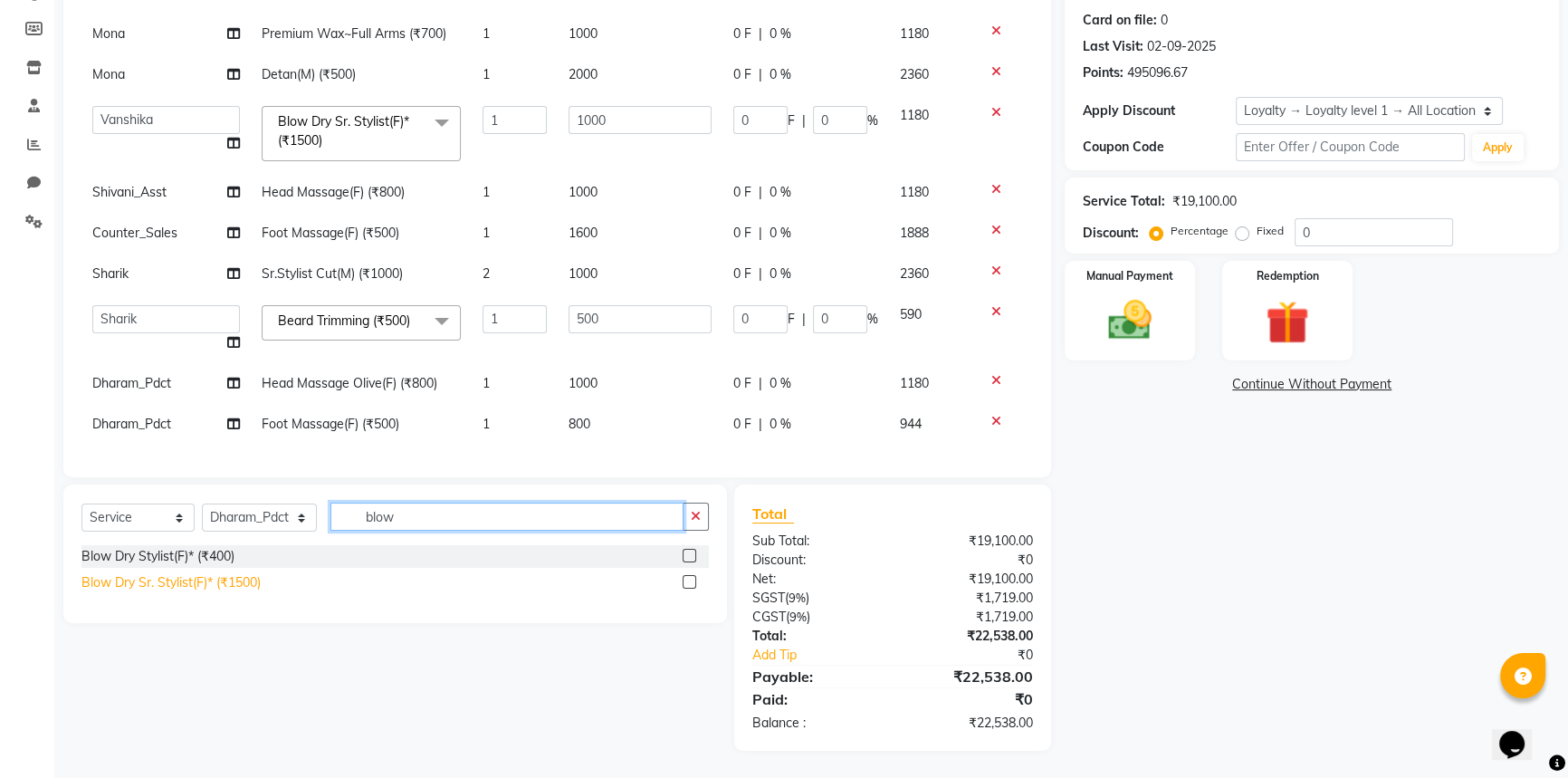
type input "blow"
drag, startPoint x: 100, startPoint y: 580, endPoint x: 419, endPoint y: 528, distance: 323.2
click at [101, 580] on div "Blow Dry Sr. Stylist(F)* (₹1500)" at bounding box center [171, 582] width 179 height 19
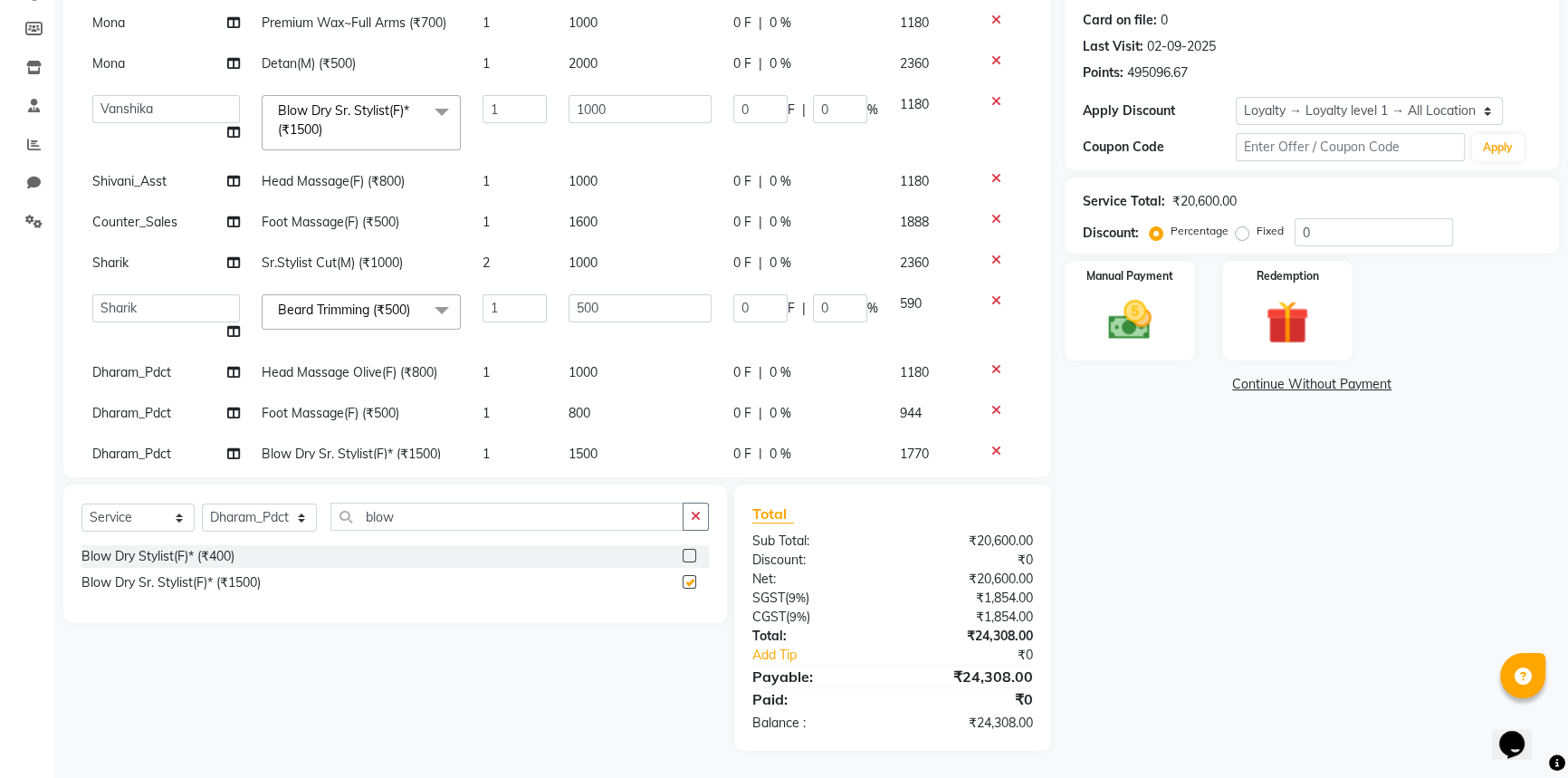
checkbox input "false"
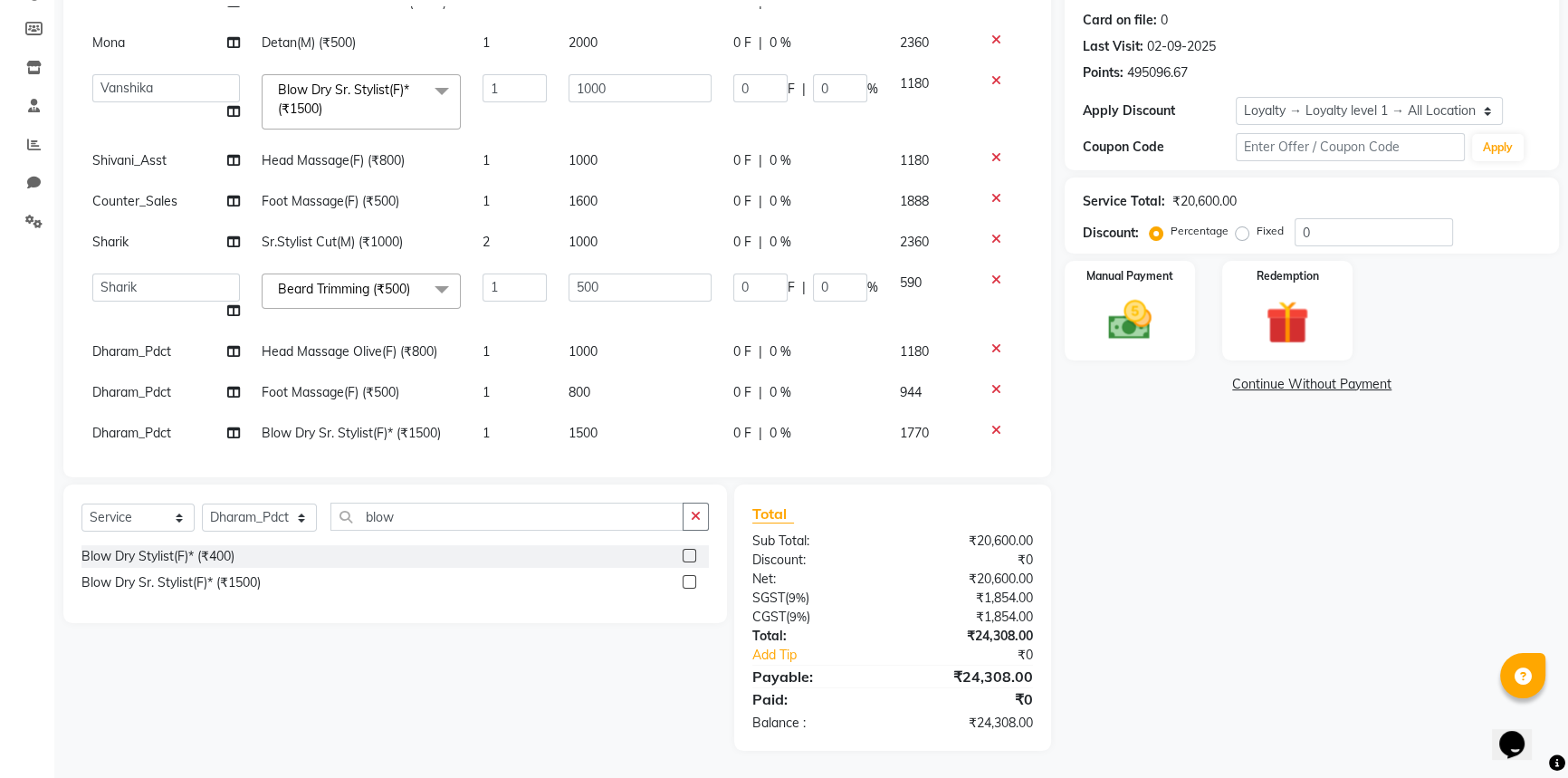
scroll to position [179, 0]
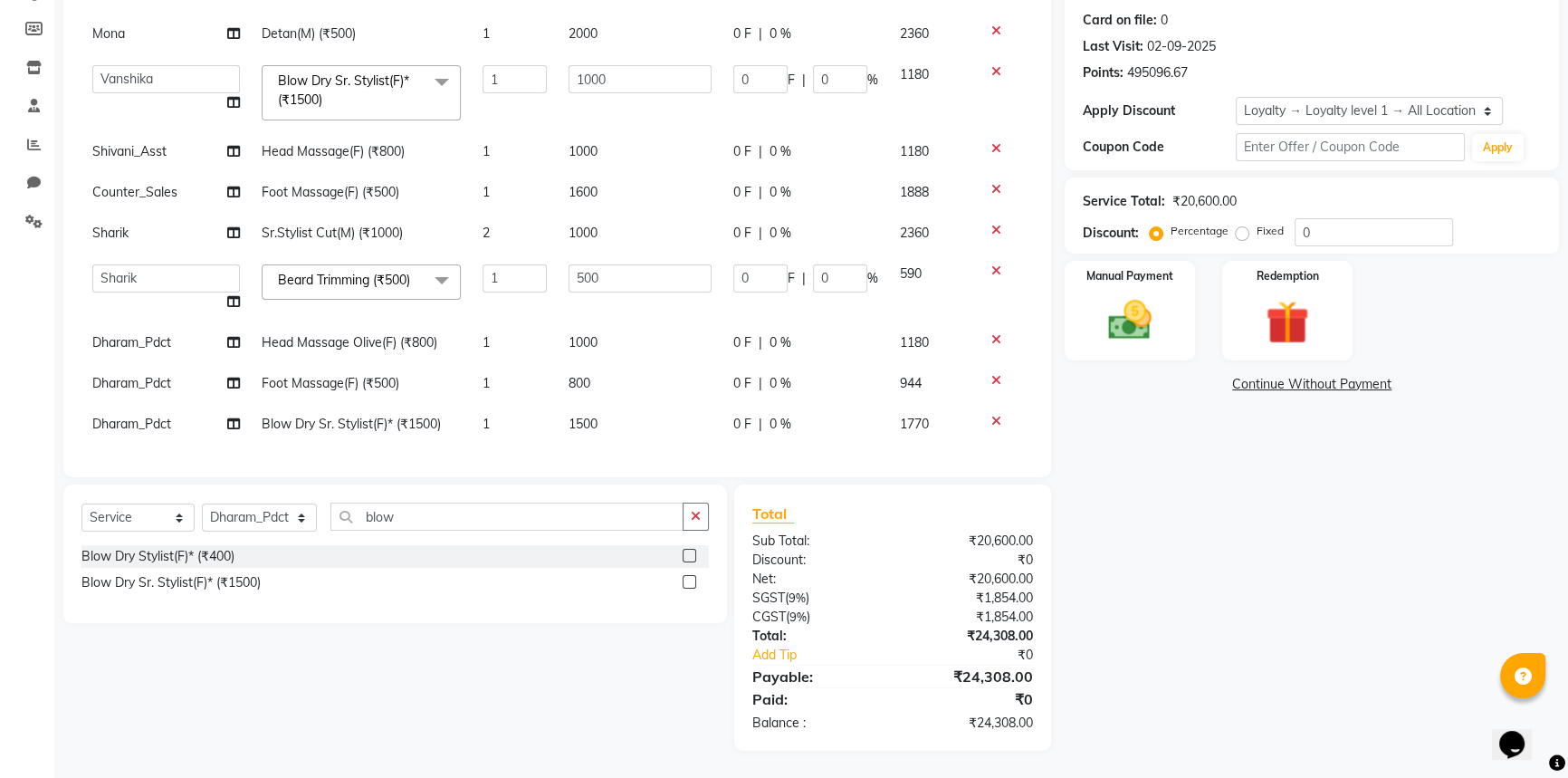
click at [613, 415] on td "1500" at bounding box center [640, 424] width 165 height 41
select select "66969"
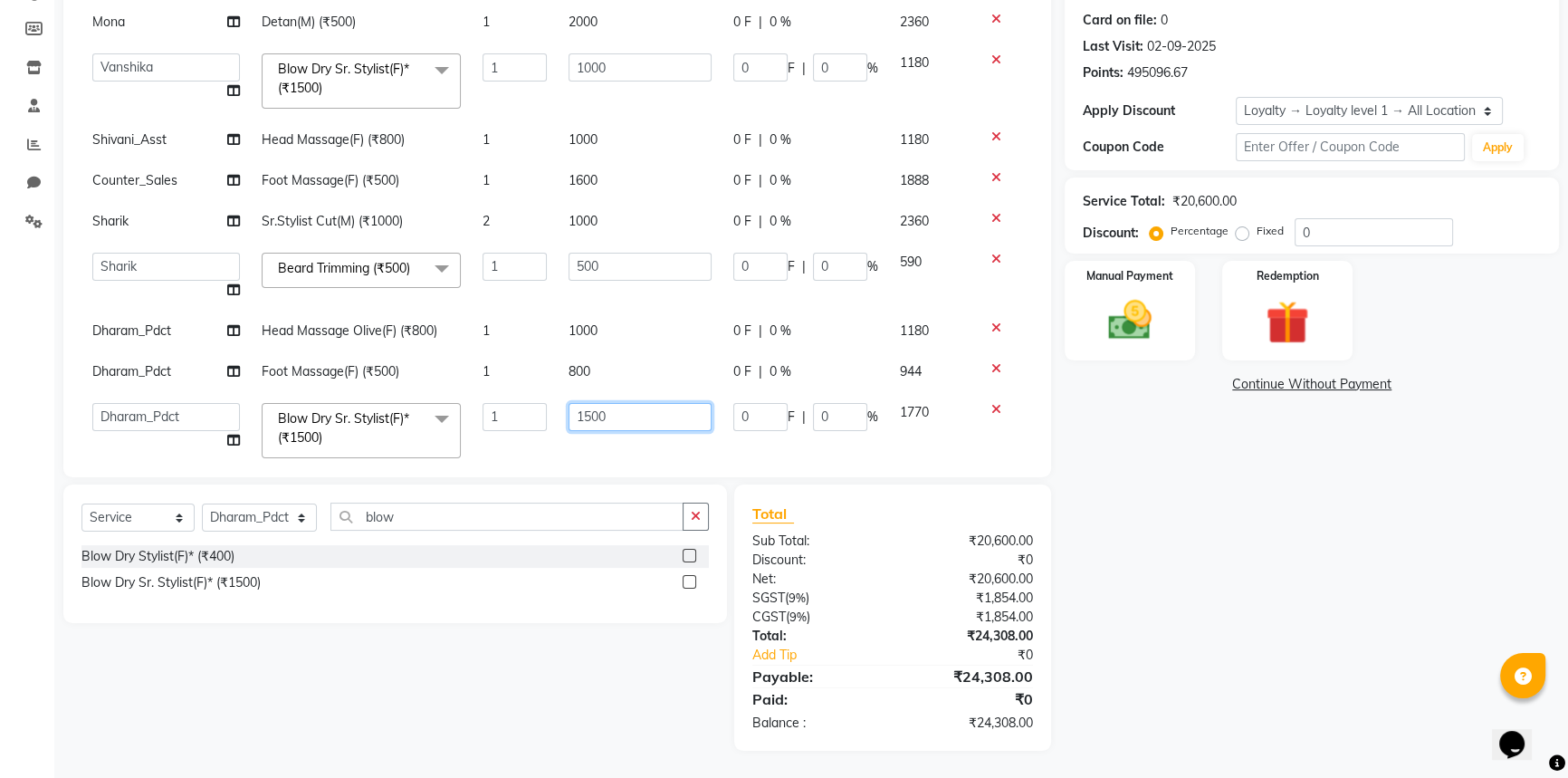
drag, startPoint x: 625, startPoint y: 410, endPoint x: 489, endPoint y: 419, distance: 136.3
click at [489, 418] on tr "Amir Amit_Pdct Anas_Asst Counter_Sales Dharam_Pdct Hussain_Cr Jatin_Asst Leiya …" at bounding box center [557, 431] width 952 height 77
type input "1000"
click at [1221, 520] on div "Name: Looks Malcha Marg Walkin Client Membership: No Active Membership Total Vi…" at bounding box center [1319, 334] width 508 height 833
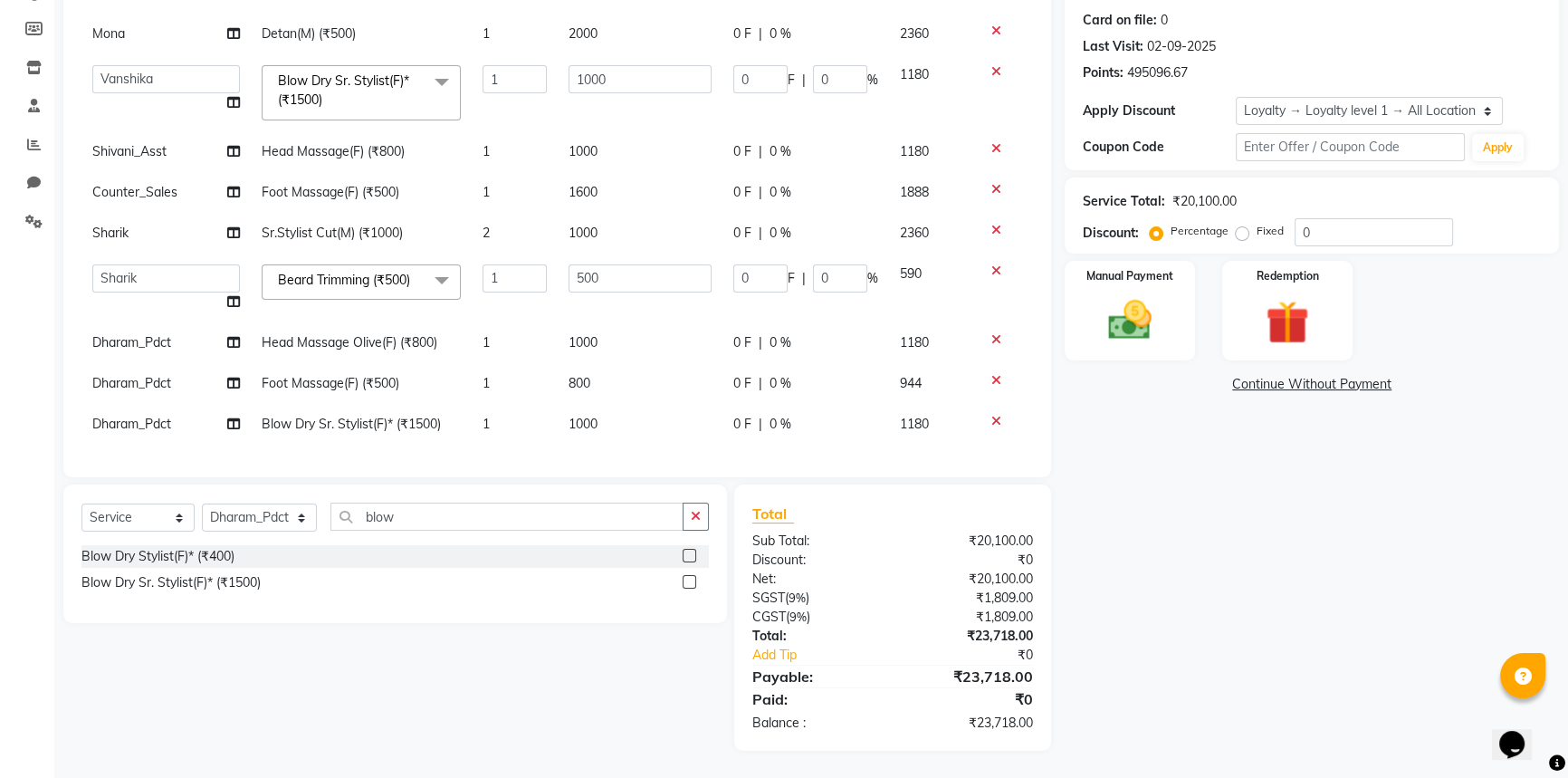
click at [164, 416] on span "Dharam_Pdct" at bounding box center [132, 424] width 79 height 16
select select "66969"
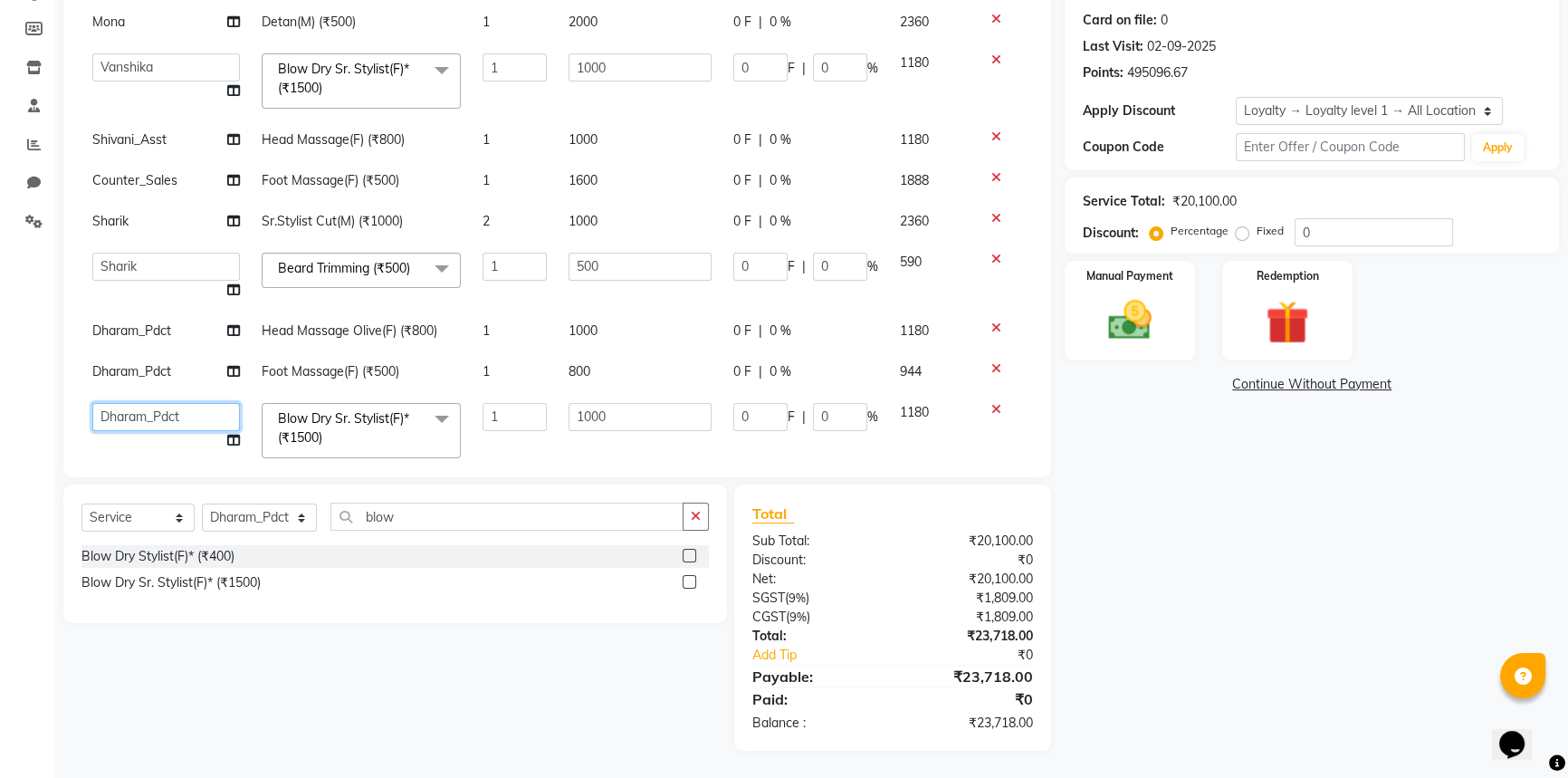
click at [176, 413] on select "Amir Amit_Pdct Anas_Asst Counter_Sales Dharam_Pdct Hussain_Cr Jatin_Asst Leiya …" at bounding box center [165, 417] width 147 height 28
select select "66960"
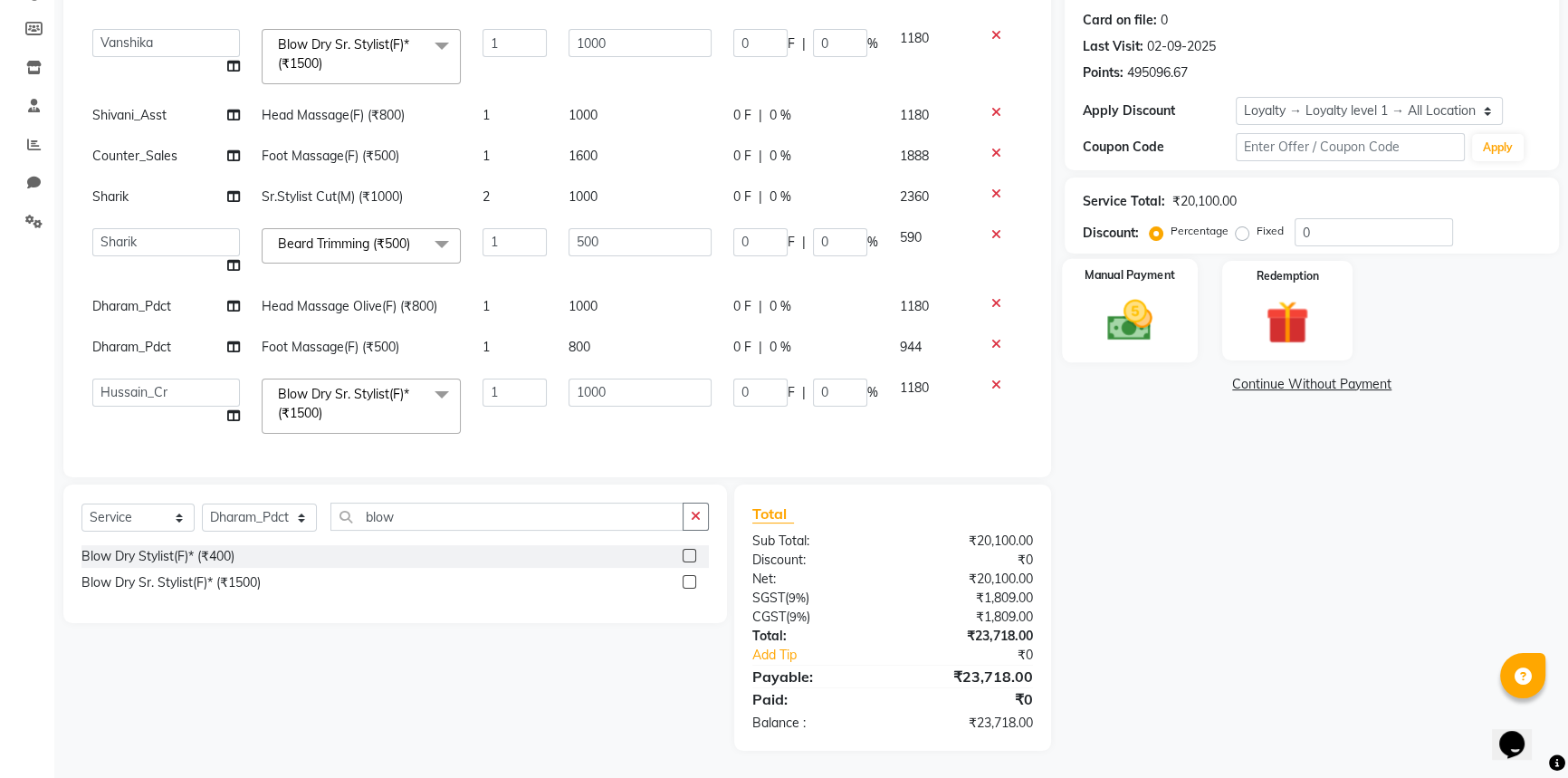
click at [1112, 325] on img at bounding box center [1130, 320] width 73 height 51
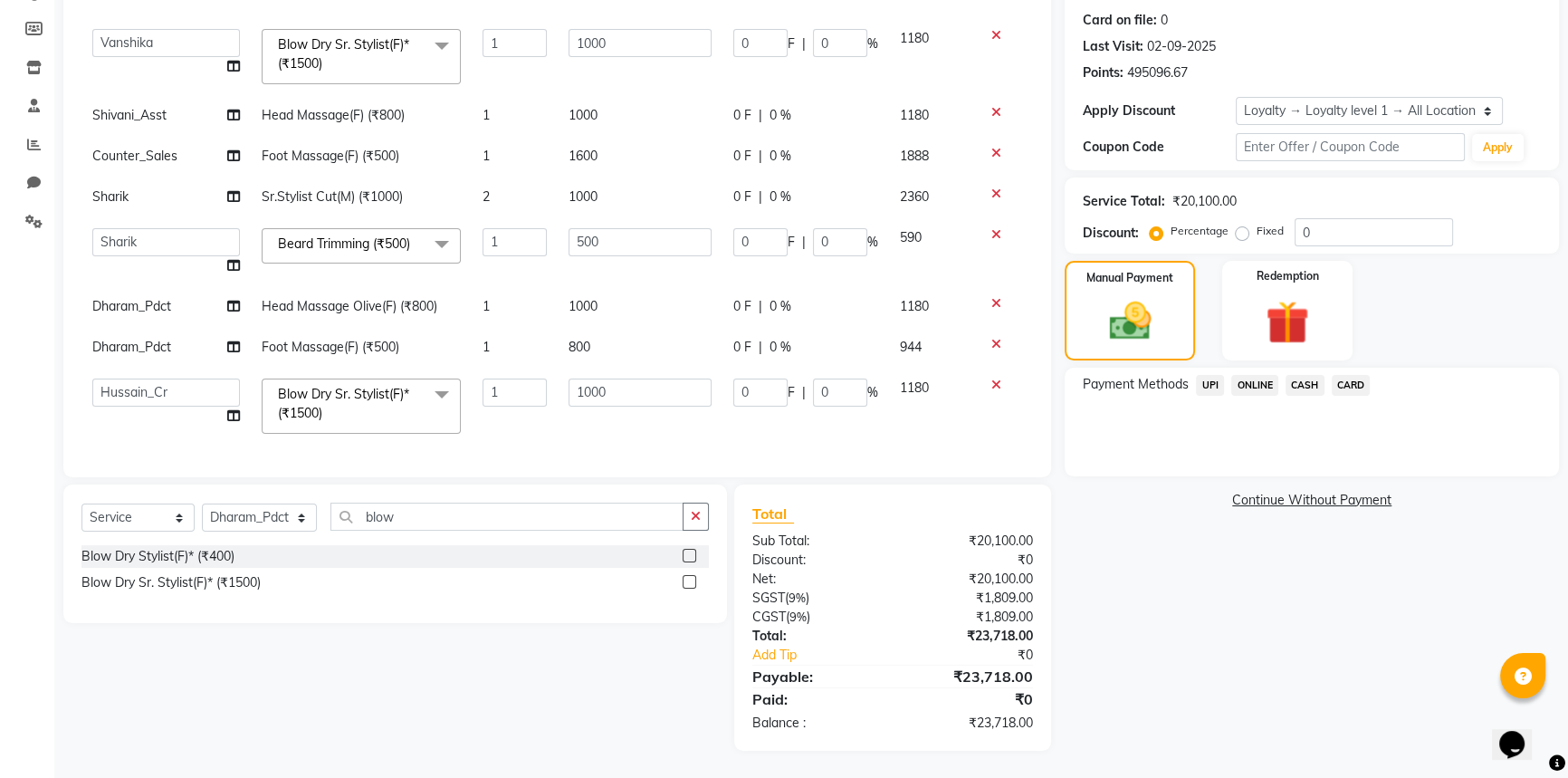
click at [1340, 383] on span "CARD" at bounding box center [1351, 385] width 39 height 21
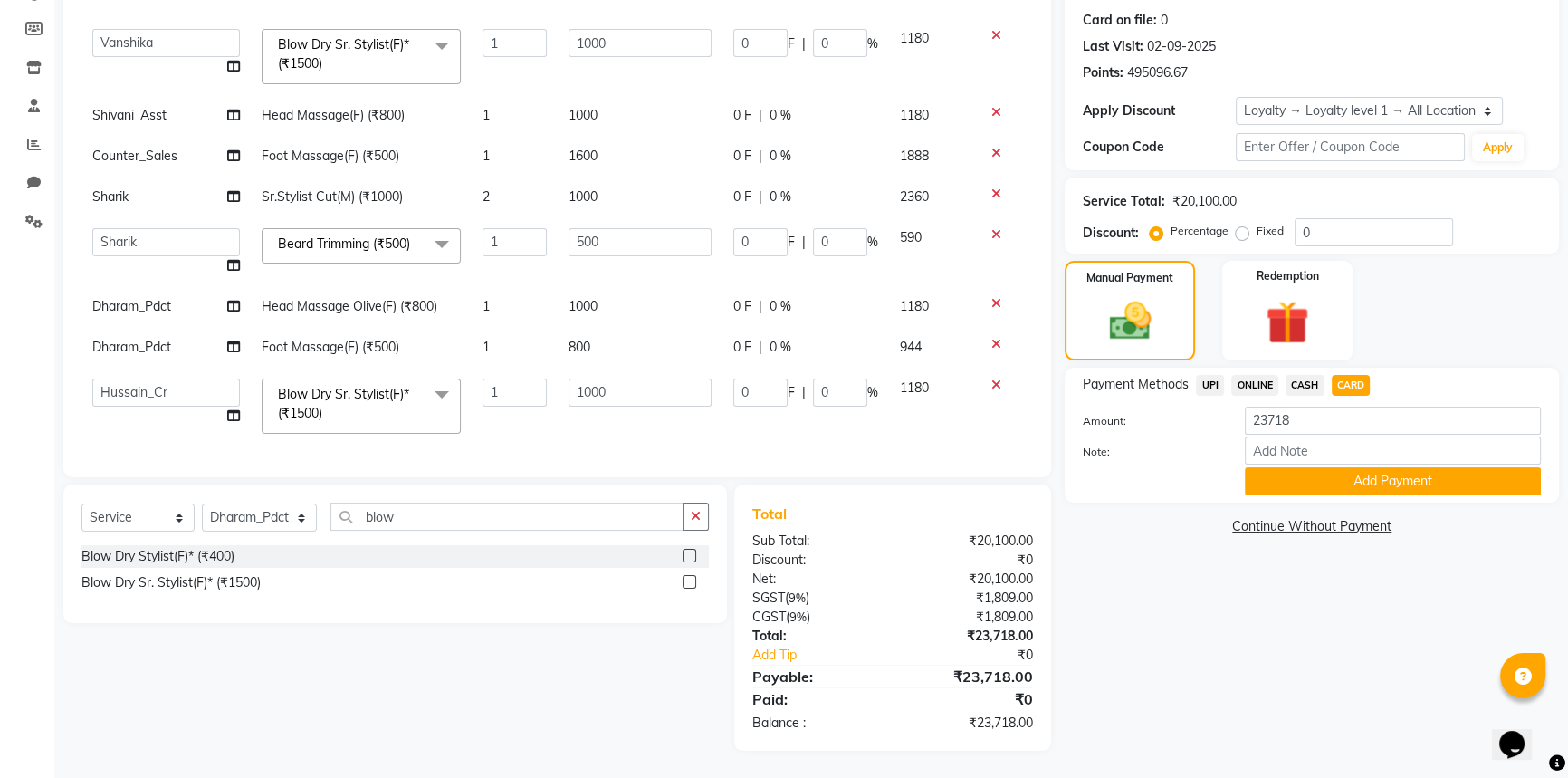
scroll to position [0, 0]
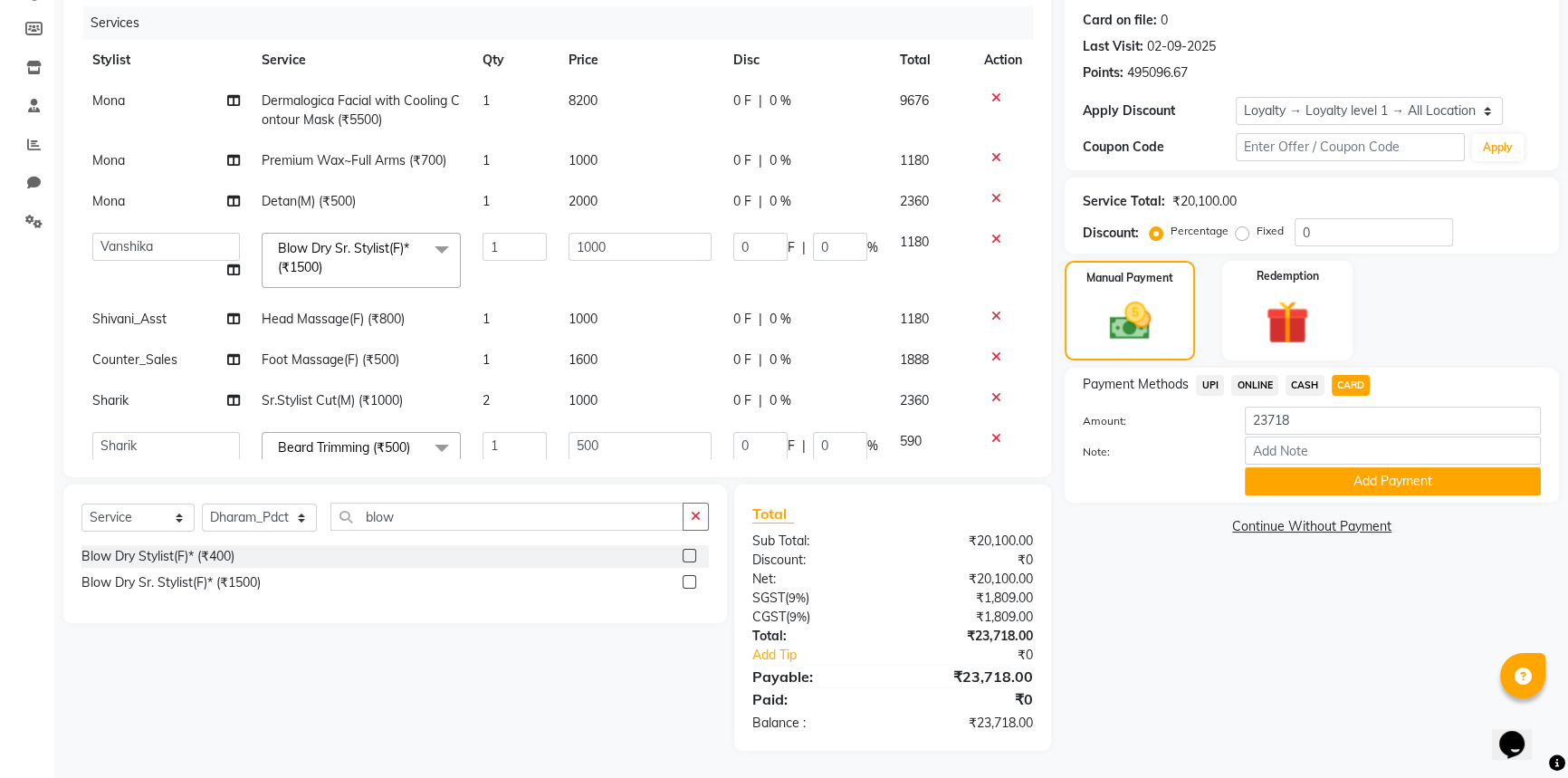
click at [609, 102] on td "8200" at bounding box center [640, 110] width 165 height 59
select select "66962"
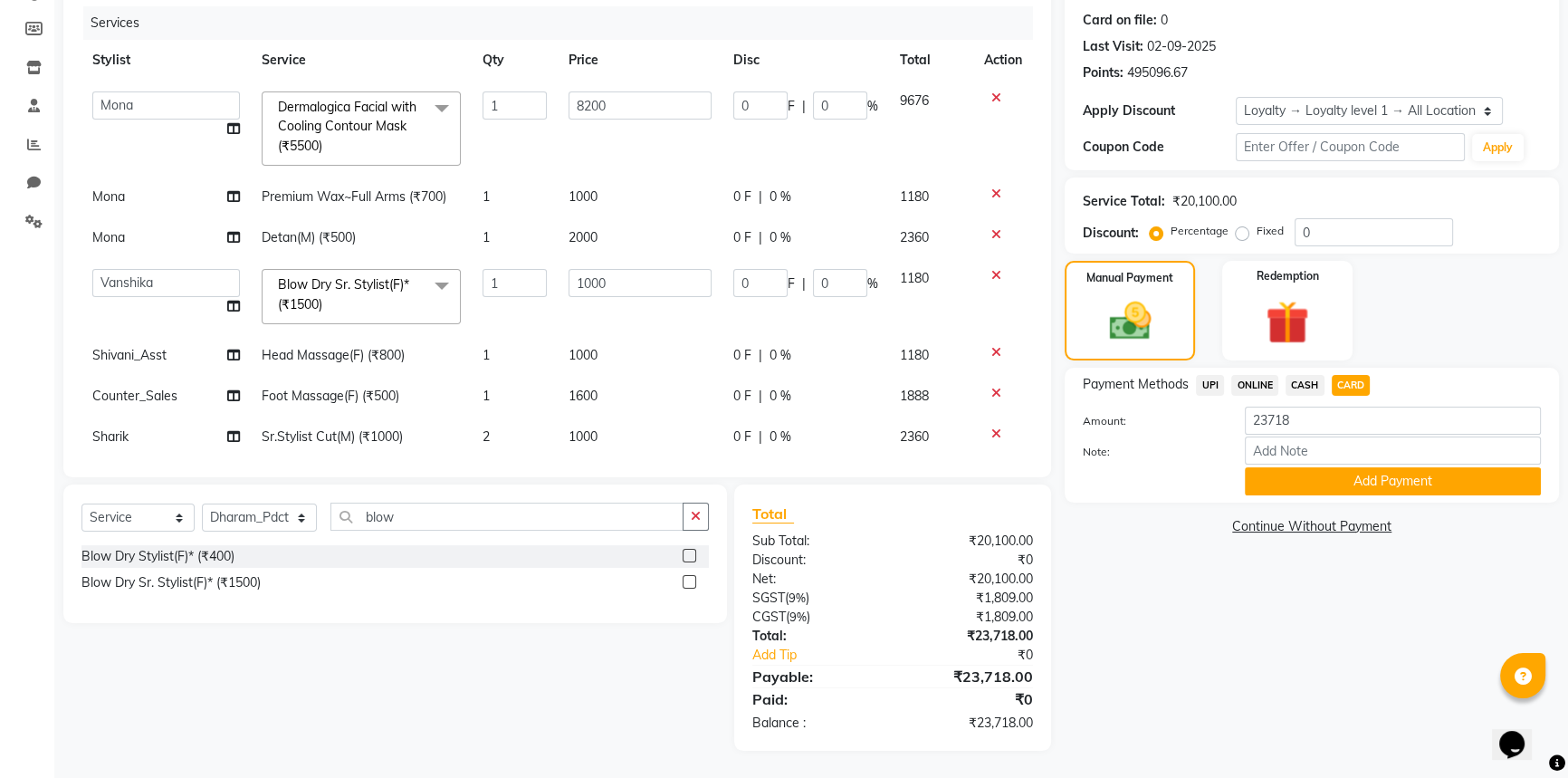
drag, startPoint x: 609, startPoint y: 102, endPoint x: 536, endPoint y: 124, distance: 76.2
click at [536, 124] on tr "Amir Amit_Pdct Anas_Asst Counter_Sales Dharam_Pdct Hussain_Cr Jatin_Asst Leiya …" at bounding box center [557, 128] width 952 height 96
click at [611, 104] on input "8200" at bounding box center [640, 105] width 143 height 28
type input "8000"
click at [656, 144] on tbody "Amir Amit_Pdct Anas_Asst Counter_Sales Dharam_Pdct Hussain_Cr Jatin_Asst Leiya …" at bounding box center [557, 382] width 952 height 604
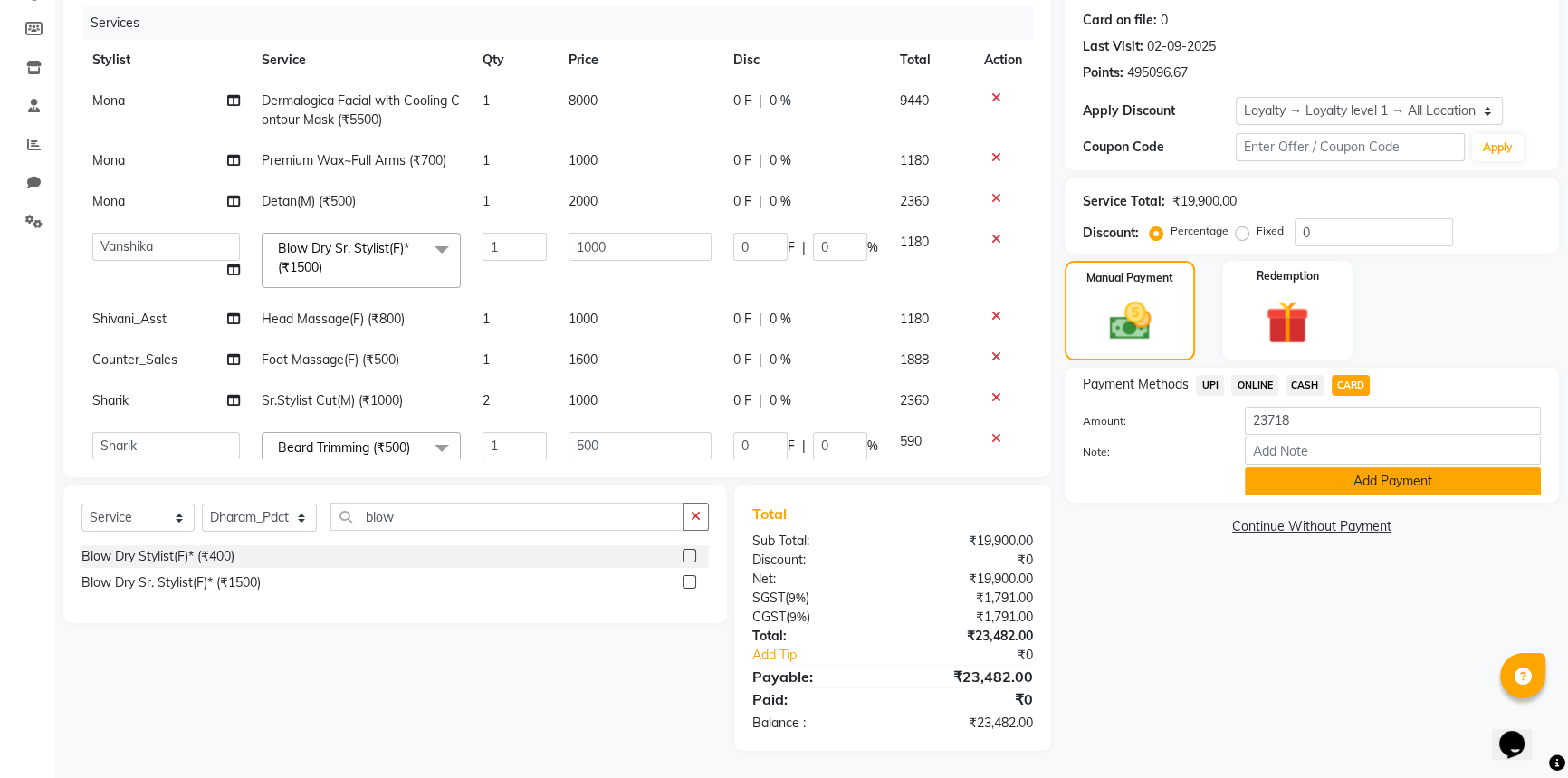
click at [1386, 481] on button "Add Payment" at bounding box center [1393, 481] width 296 height 28
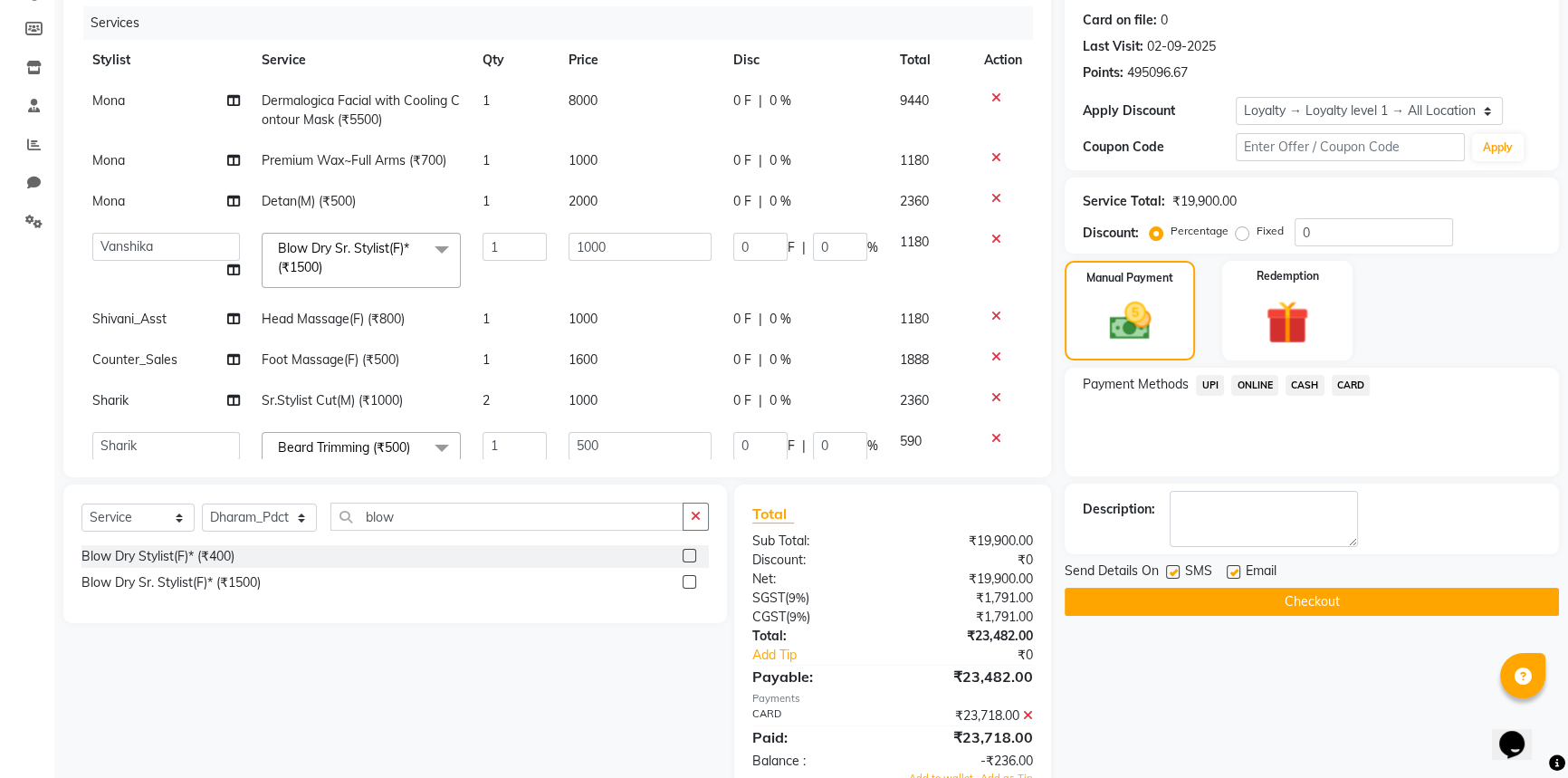
scroll to position [362, 0]
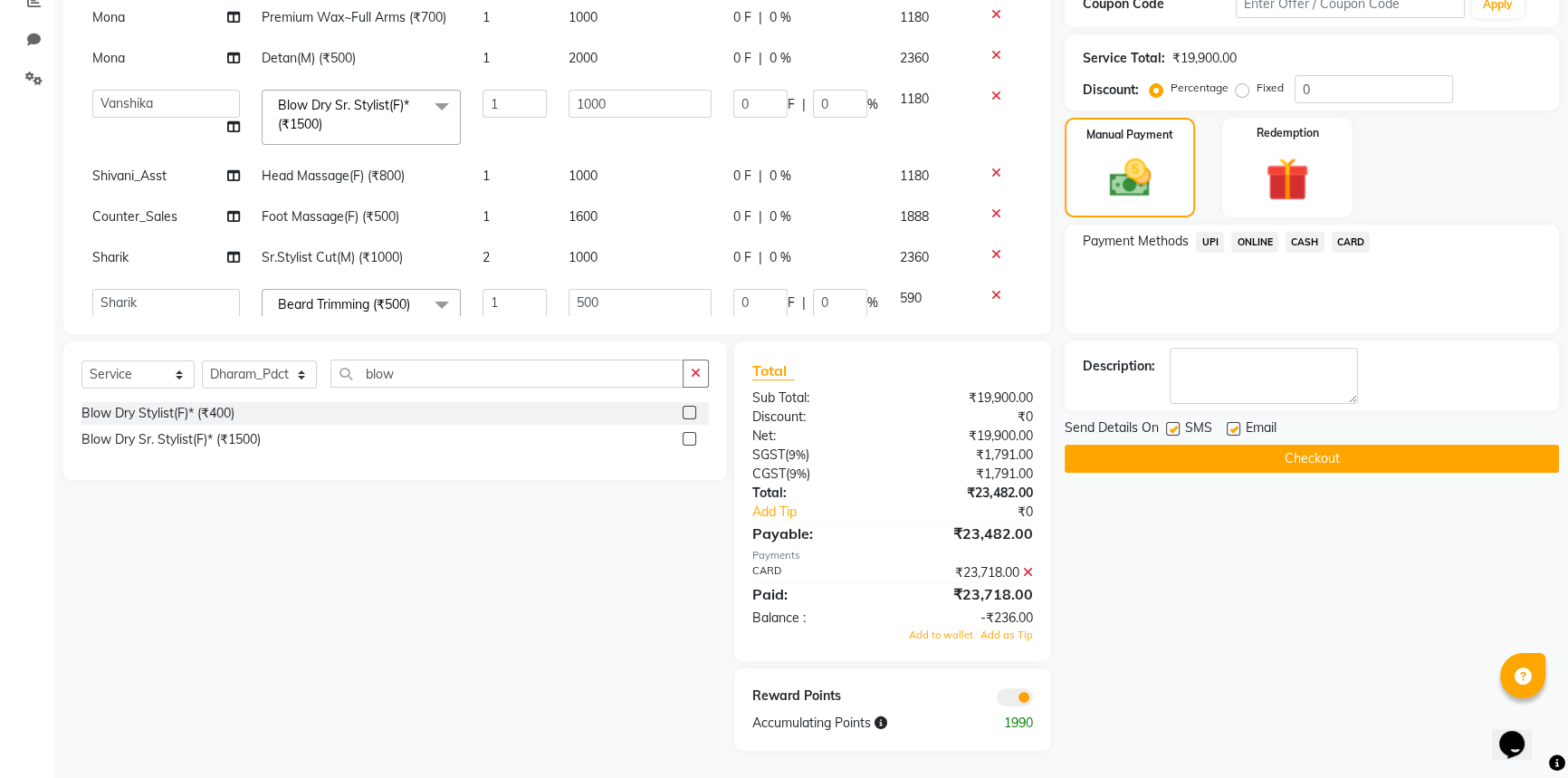
click at [1170, 426] on label at bounding box center [1172, 428] width 14 height 14
click at [1170, 426] on input "checkbox" at bounding box center [1171, 429] width 12 height 12
checkbox input "false"
click at [1232, 430] on label at bounding box center [1233, 428] width 14 height 14
click at [1232, 430] on input "checkbox" at bounding box center [1232, 429] width 12 height 12
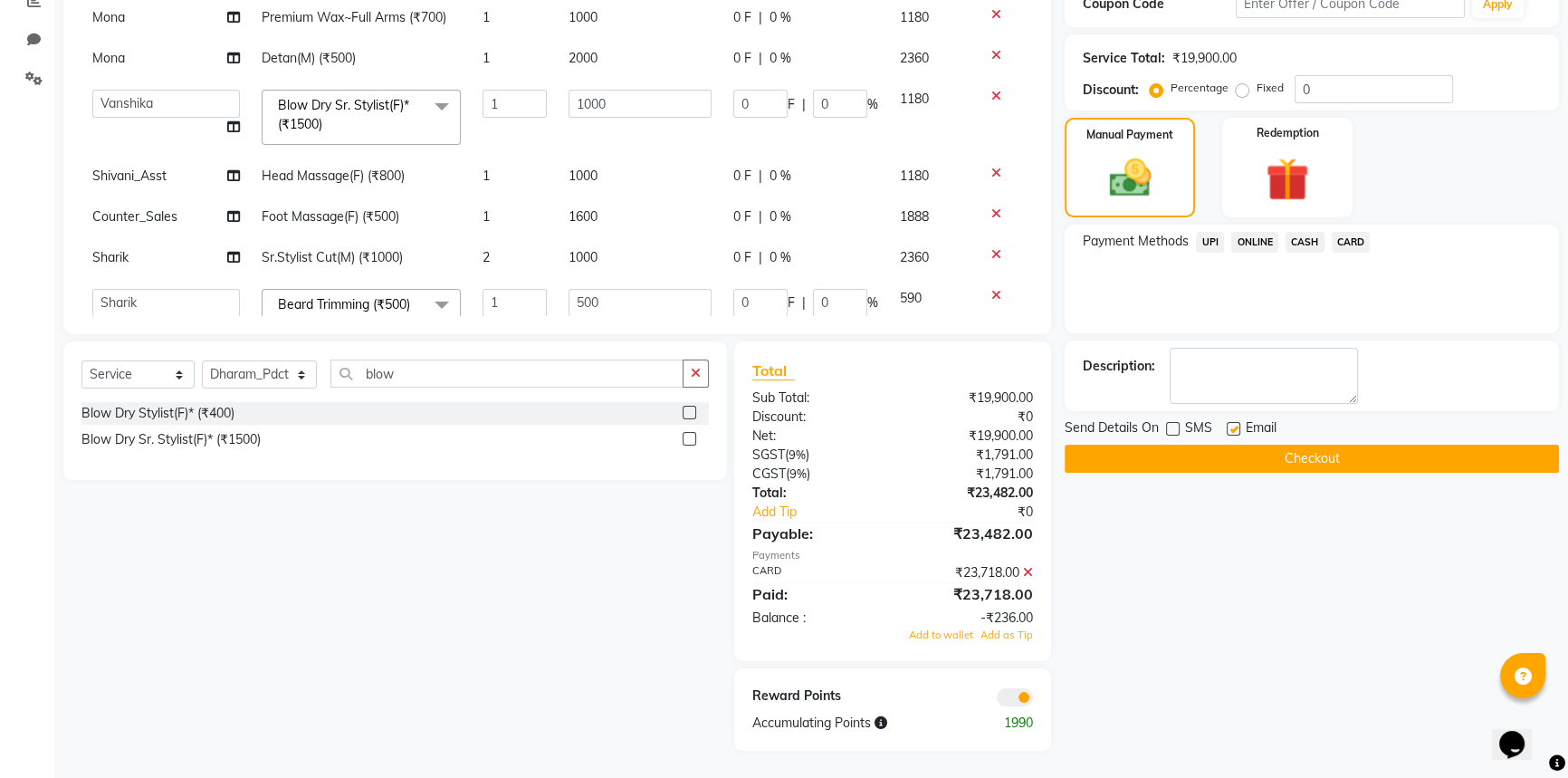
checkbox input "false"
click at [1029, 573] on icon at bounding box center [1028, 572] width 10 height 13
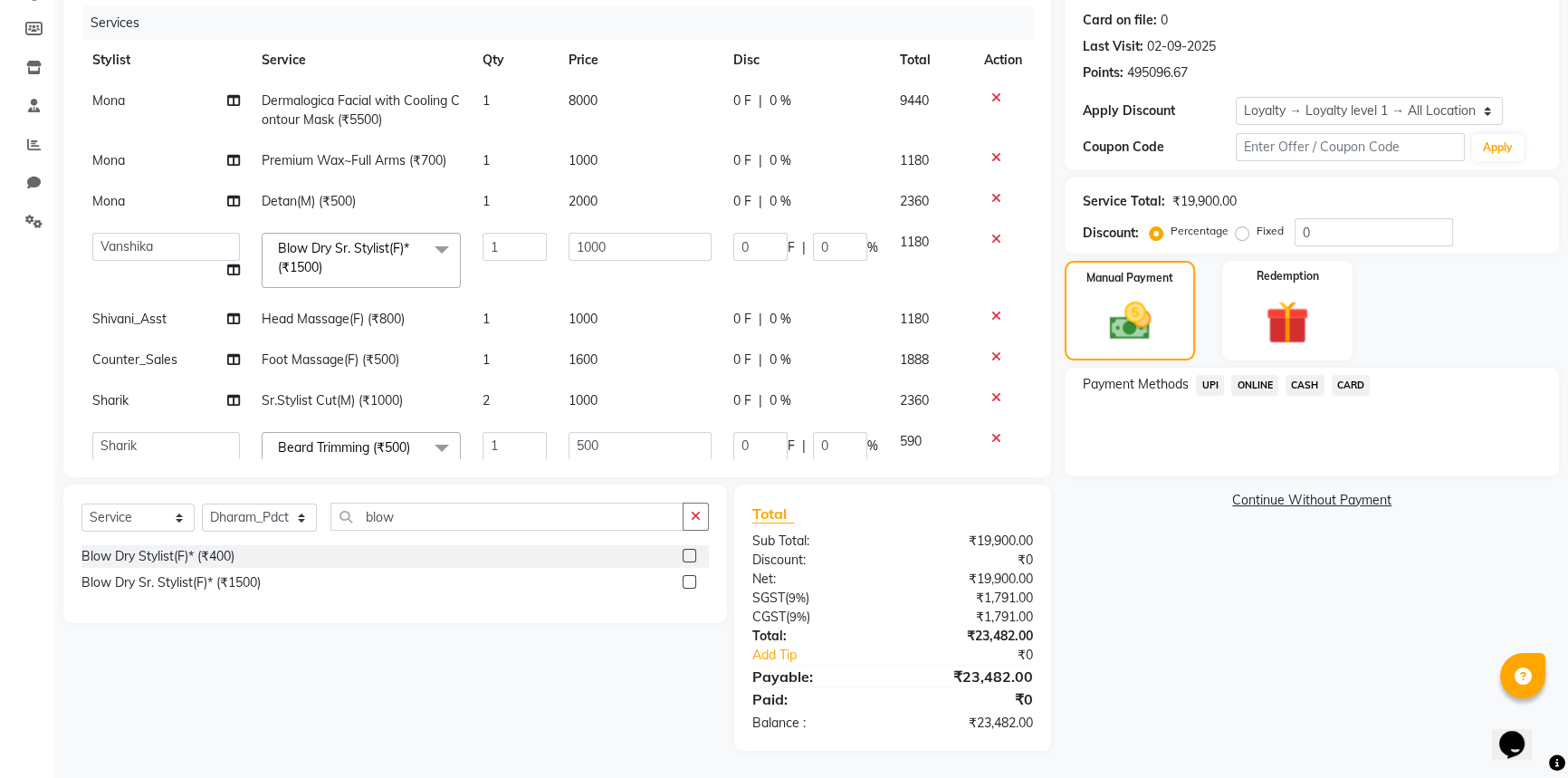
scroll to position [218, 0]
click at [1186, 646] on div "Name: Looks Malcha Marg Walkin Client Membership: No Active Membership Total Vi…" at bounding box center [1319, 334] width 508 height 833
click at [1173, 318] on div "Manual Payment" at bounding box center [1130, 310] width 136 height 103
click at [1349, 383] on span "CARD" at bounding box center [1351, 385] width 39 height 21
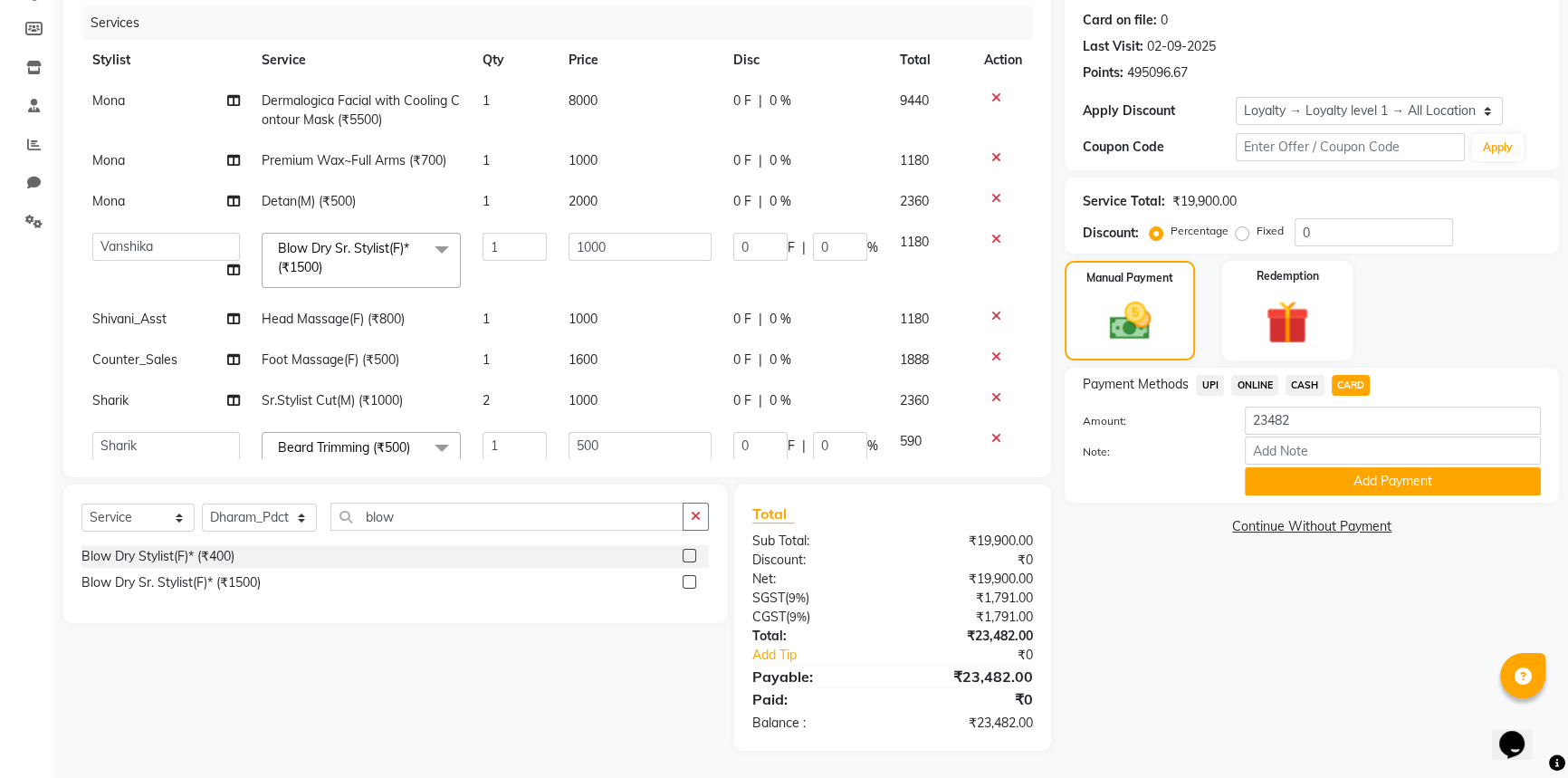
click at [1348, 478] on button "Add Payment" at bounding box center [1393, 481] width 296 height 28
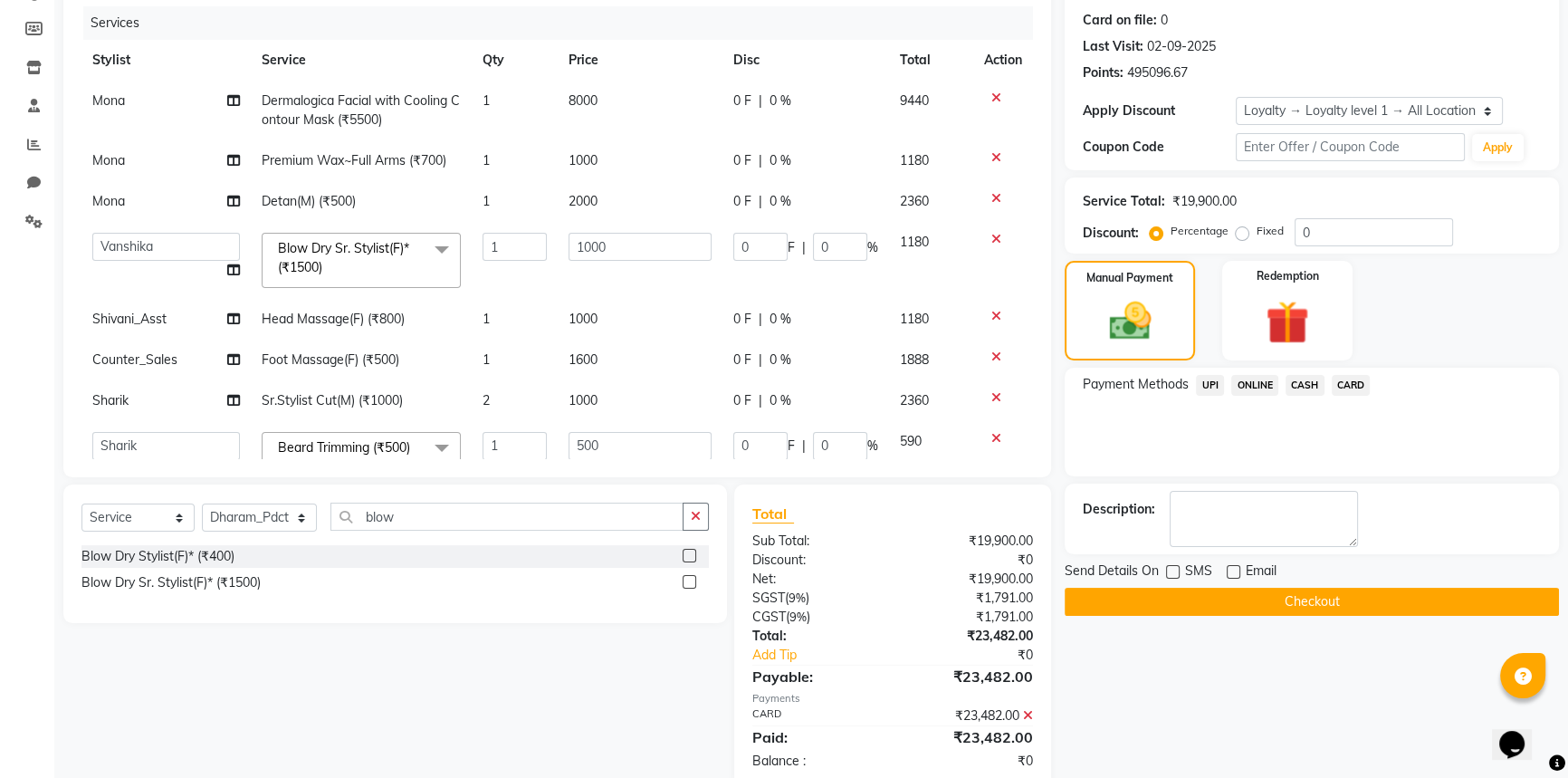
scroll to position [0, 0]
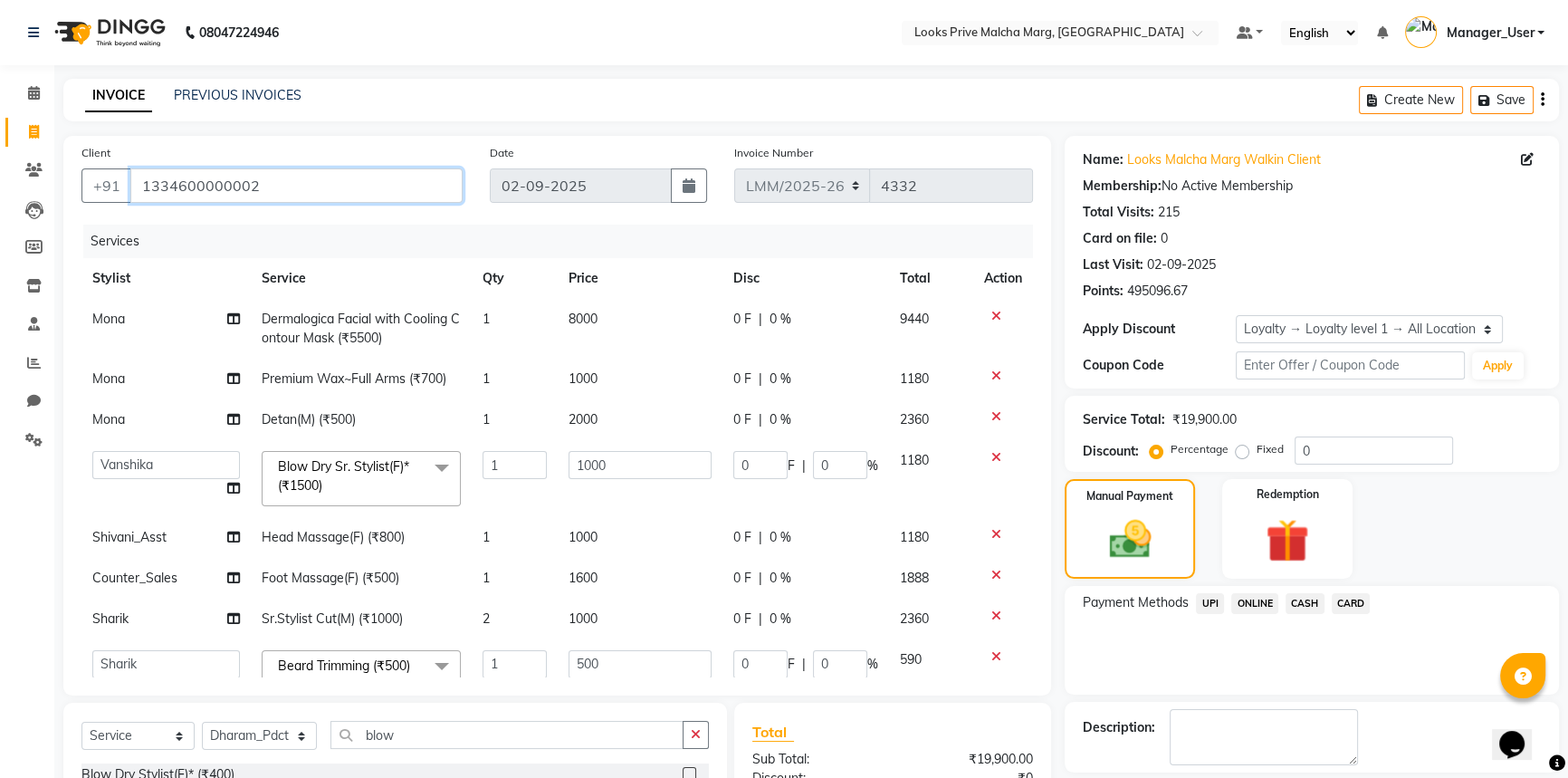
drag, startPoint x: 298, startPoint y: 186, endPoint x: 0, endPoint y: 221, distance: 300.0
click at [0, 221] on app-home "08047224946 Select Location × Looks Prive Malcha Marg, New Delhi Default Panel …" at bounding box center [784, 561] width 1568 height 1124
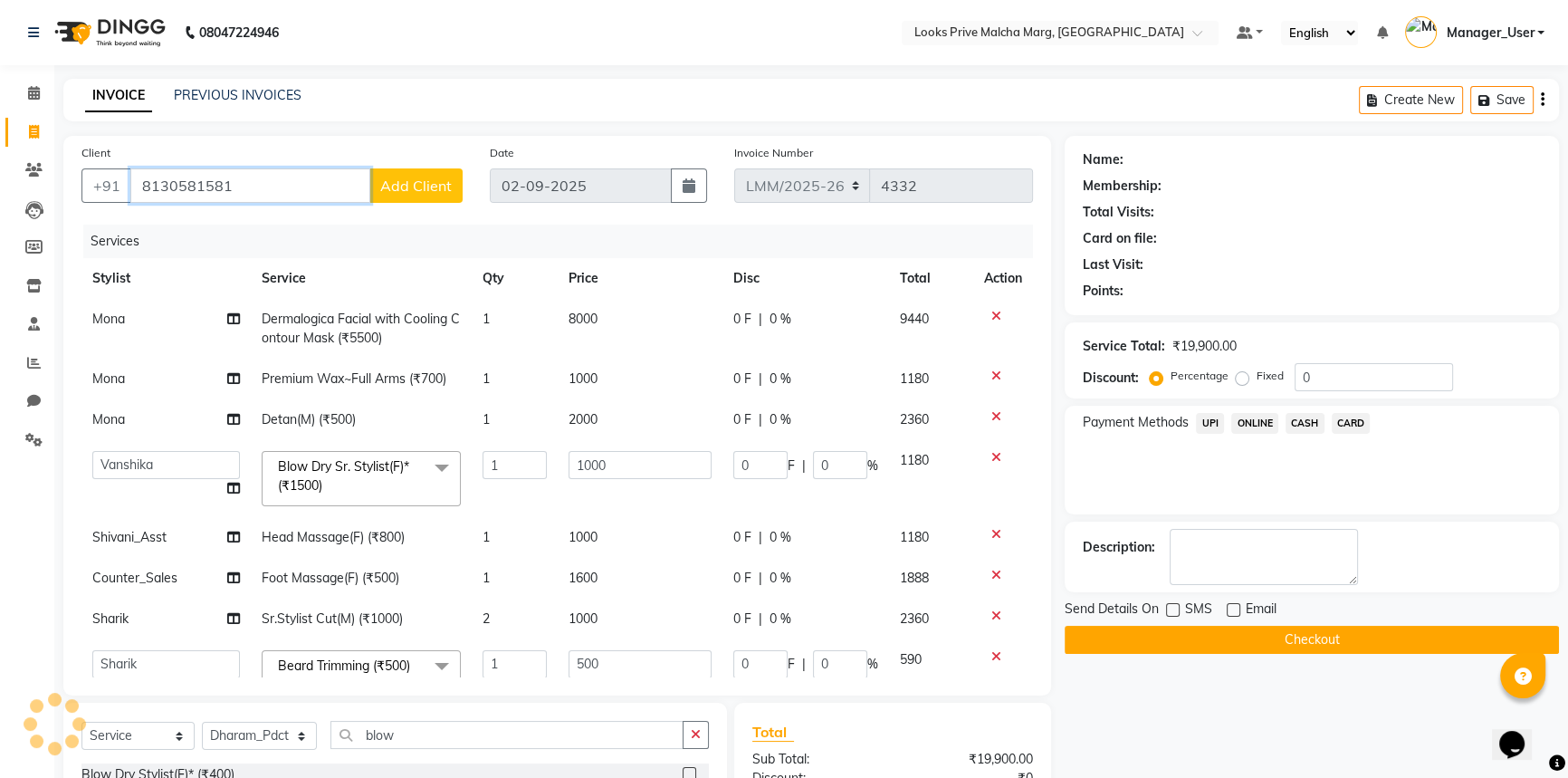
type input "8130581581"
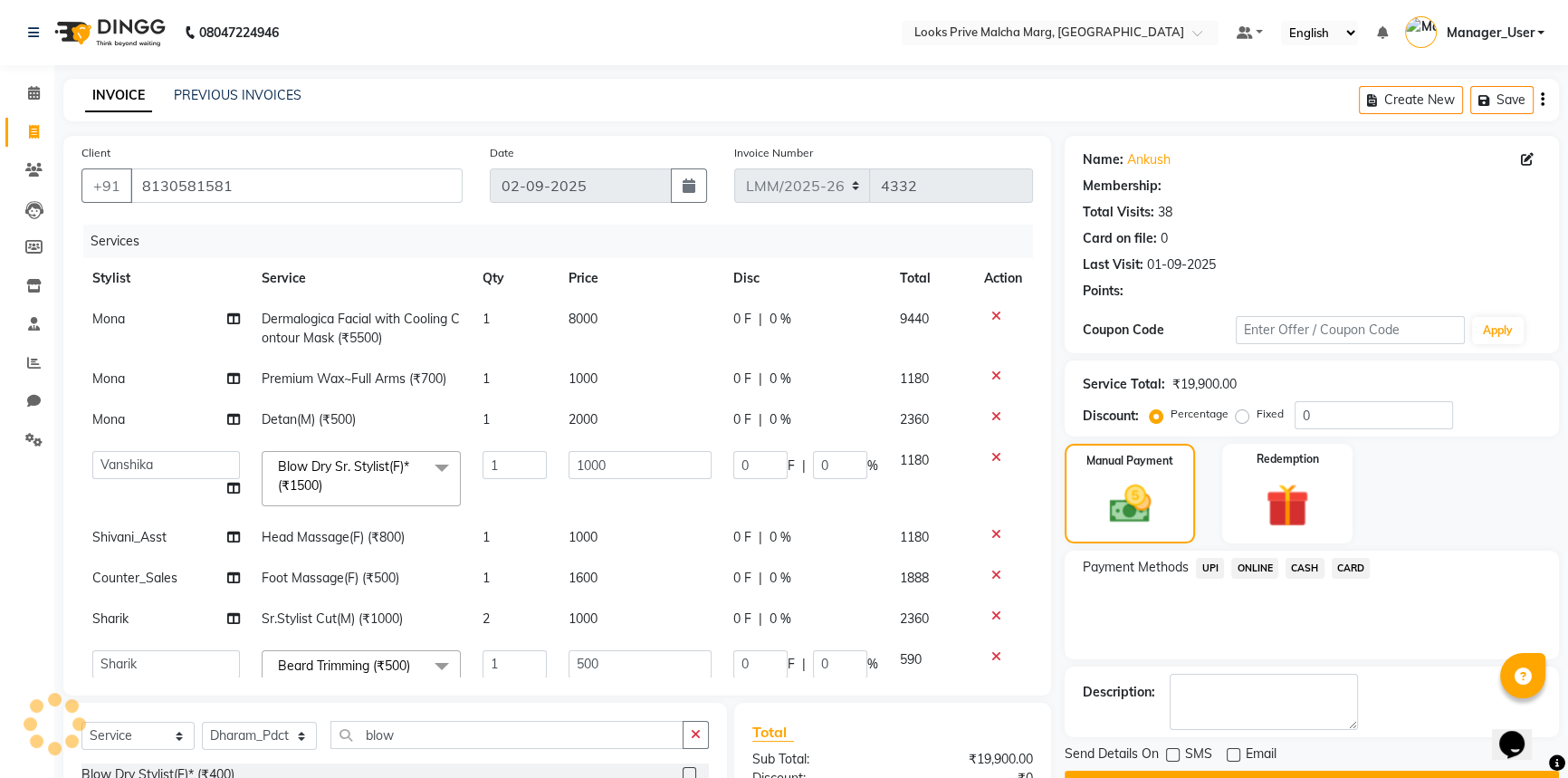
scroll to position [90, 0]
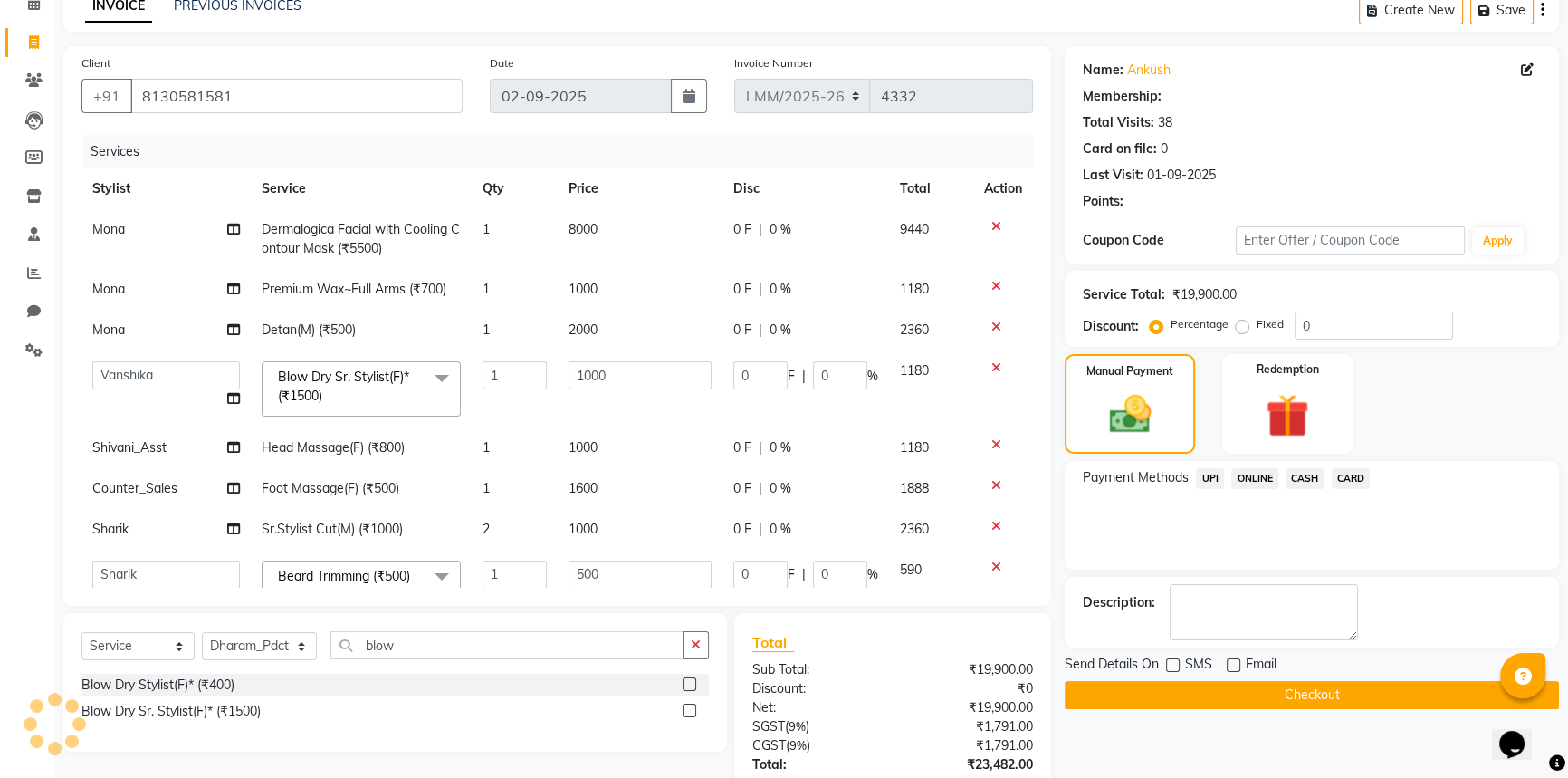
select select "1: Object"
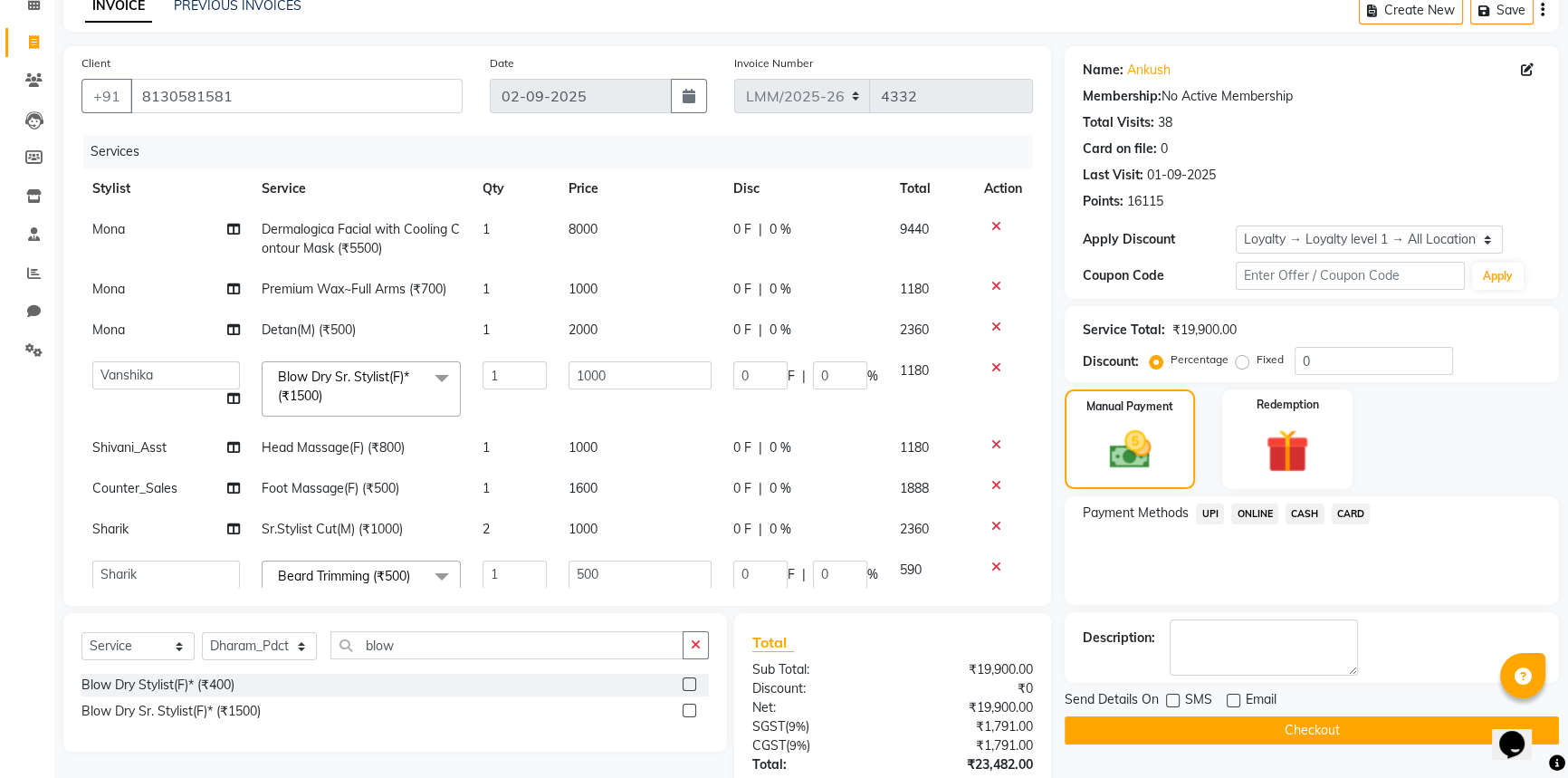
scroll to position [256, 0]
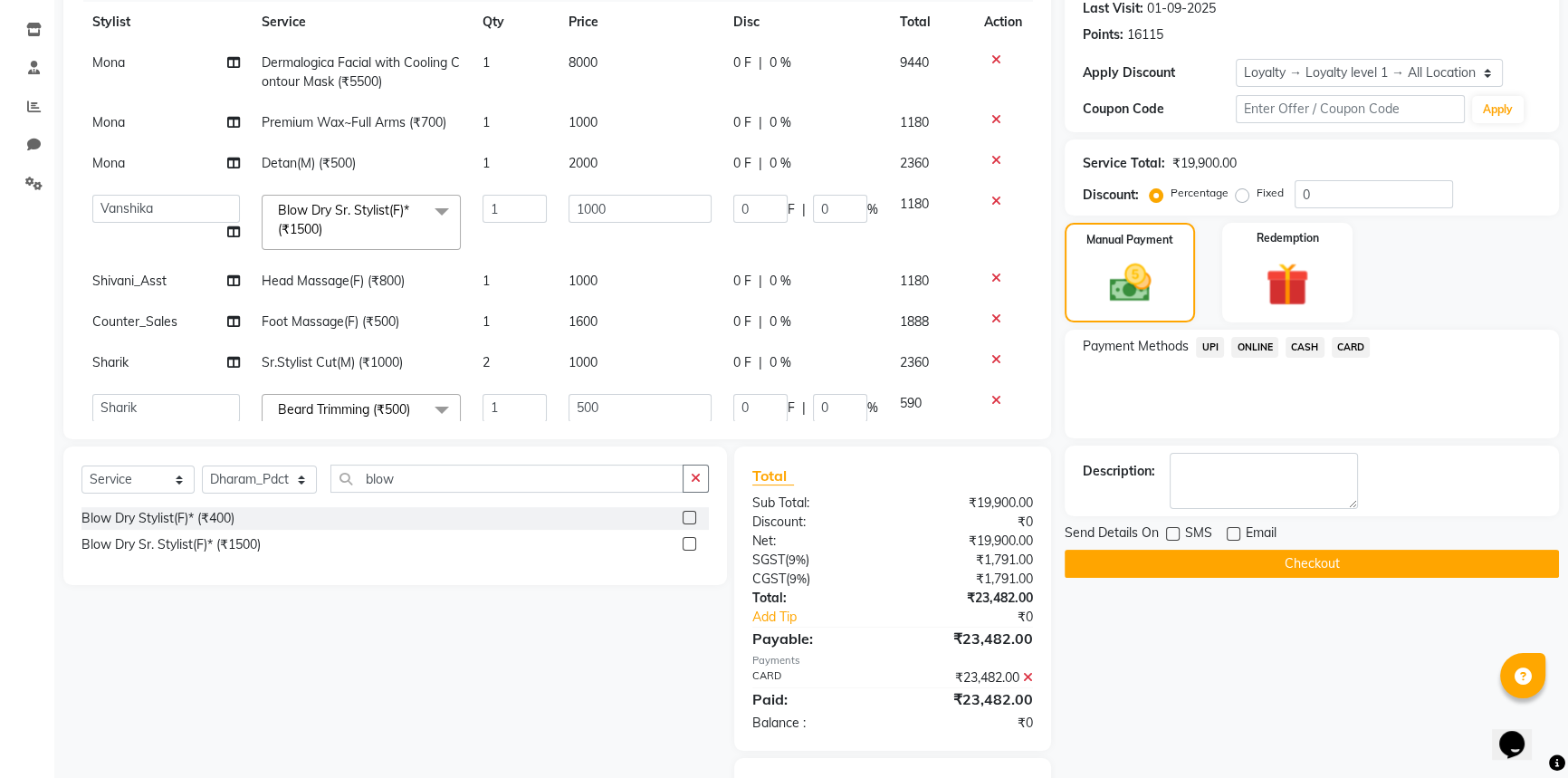
click at [1170, 538] on div at bounding box center [1171, 536] width 12 height 19
click at [1172, 535] on label at bounding box center [1172, 533] width 14 height 14
click at [1172, 535] on input "checkbox" at bounding box center [1171, 534] width 12 height 12
checkbox input "true"
click at [1171, 568] on button "Checkout" at bounding box center [1312, 563] width 495 height 28
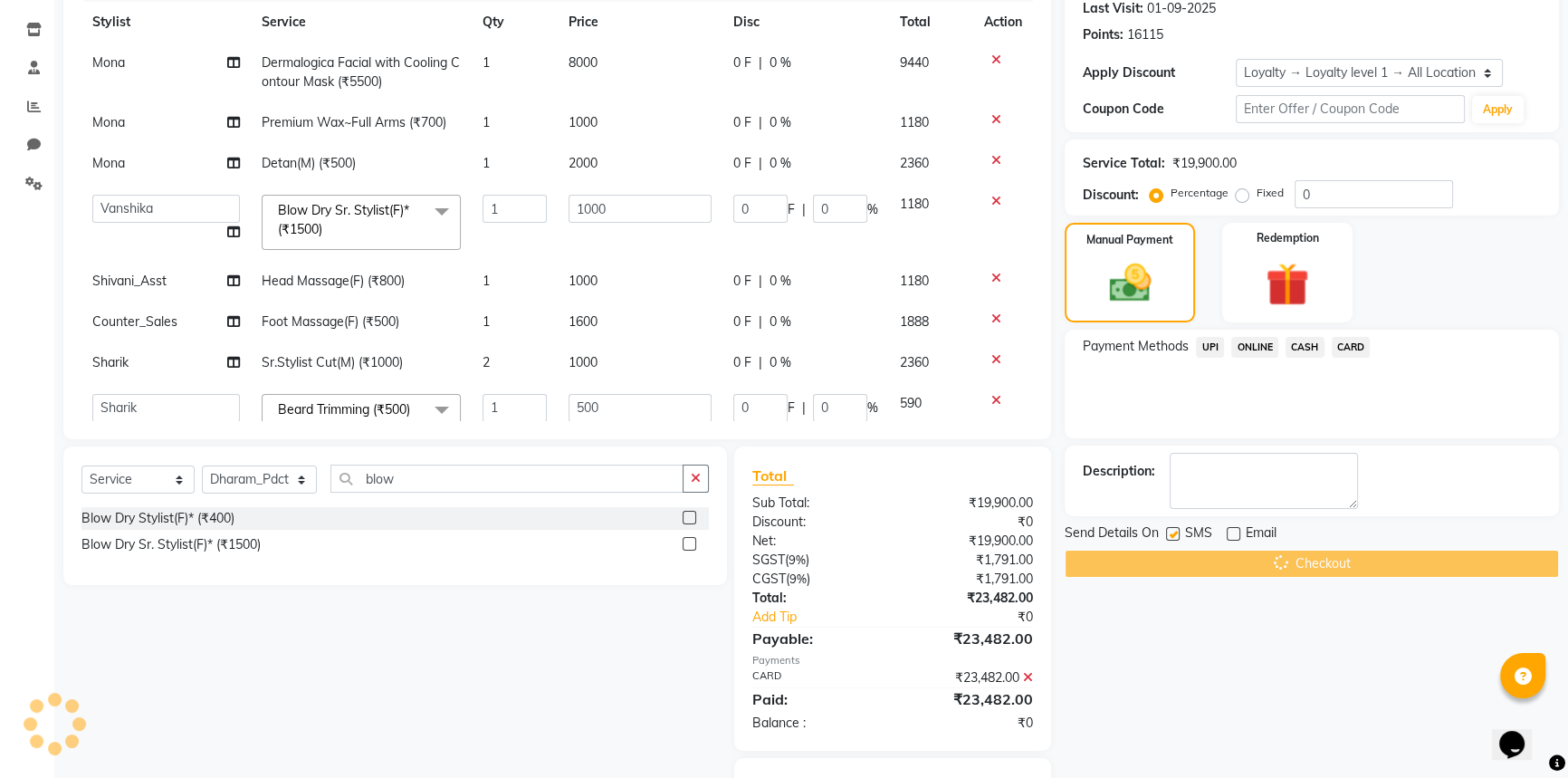
scroll to position [338, 0]
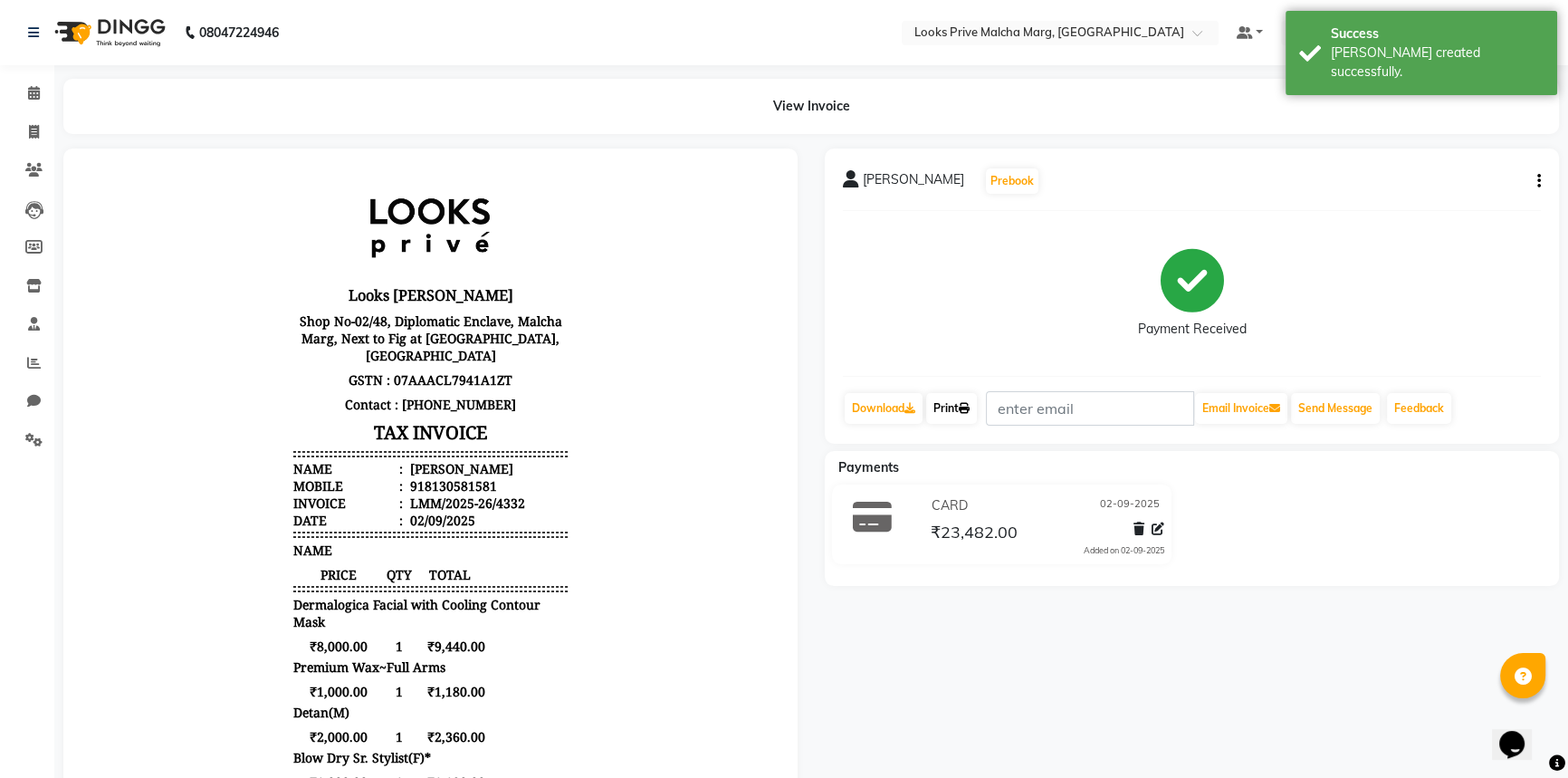
click at [960, 407] on link "Print" at bounding box center [951, 409] width 50 height 31
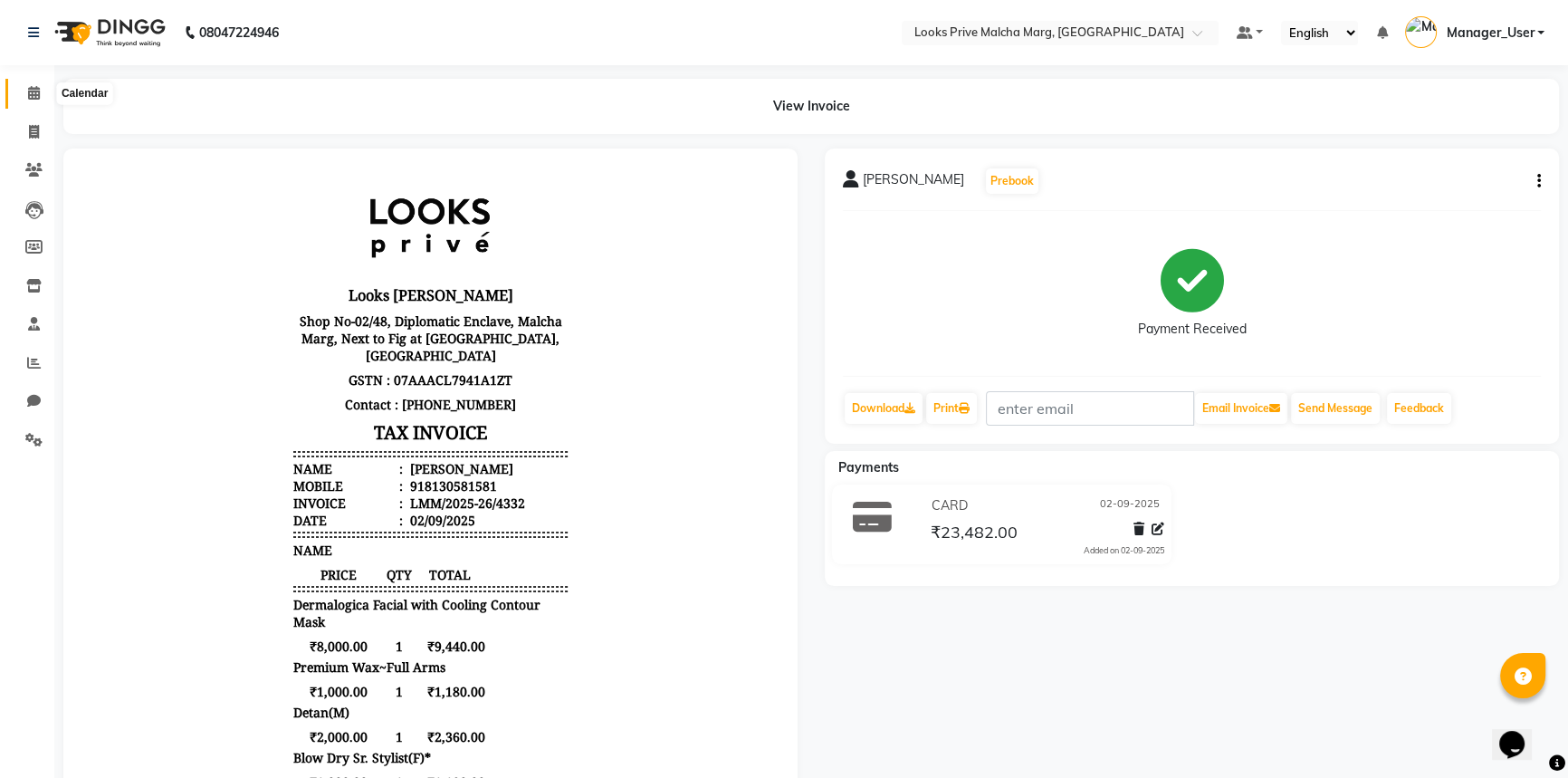
click at [37, 90] on icon at bounding box center [34, 92] width 12 height 14
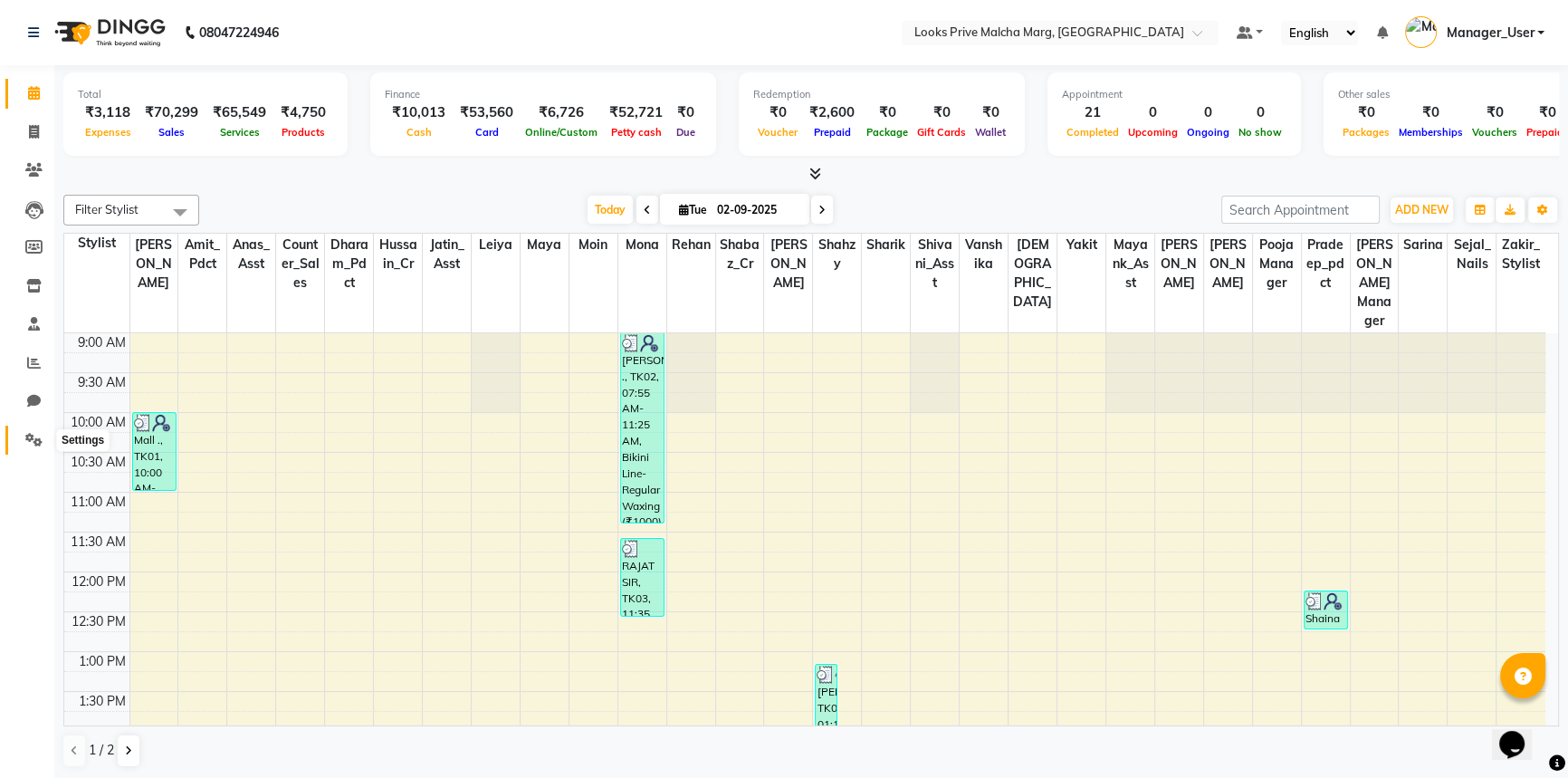
click at [46, 432] on span at bounding box center [34, 440] width 32 height 21
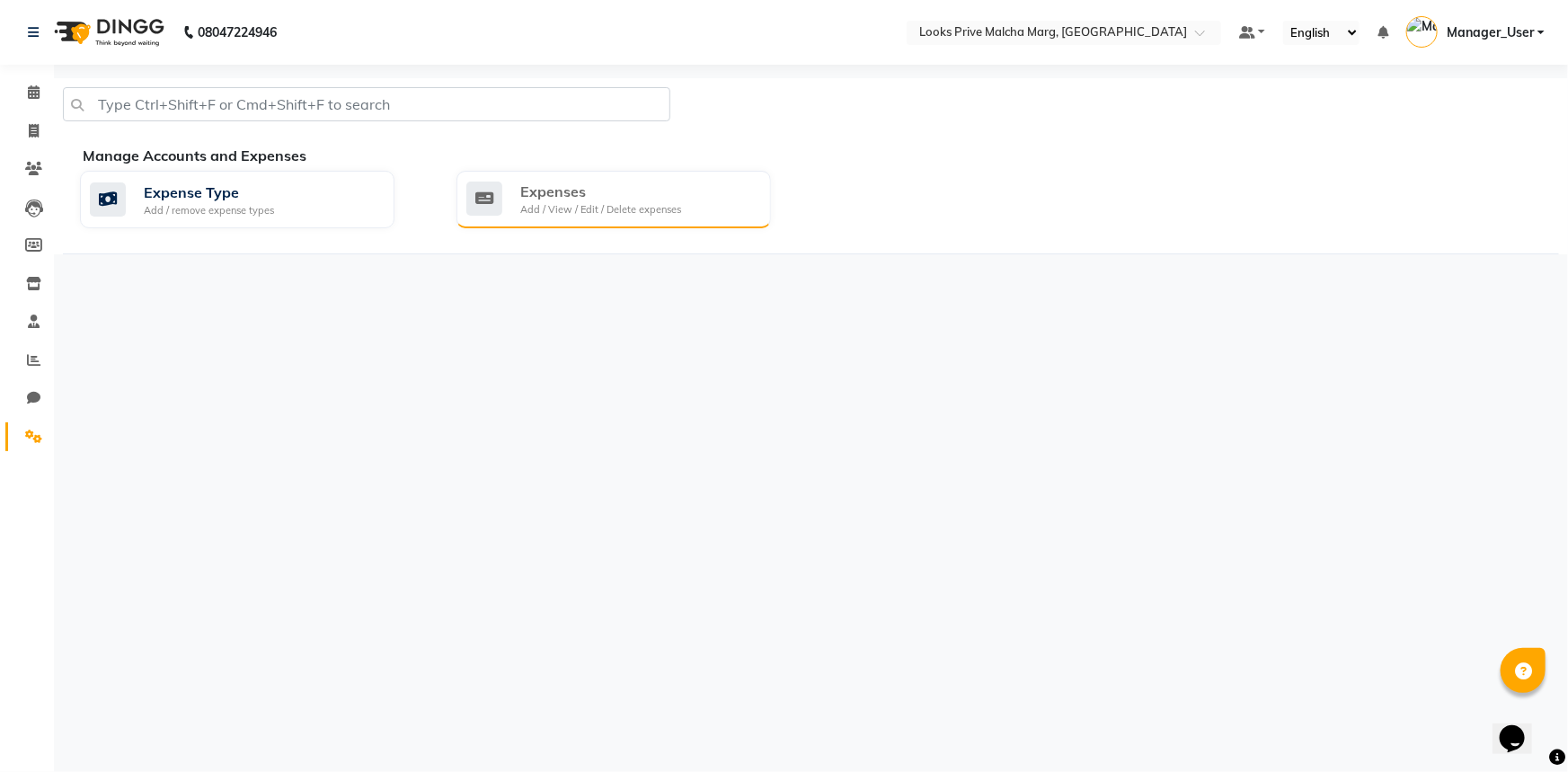
click at [647, 202] on div "Add / View / Edit / Delete expenses" at bounding box center [600, 210] width 161 height 15
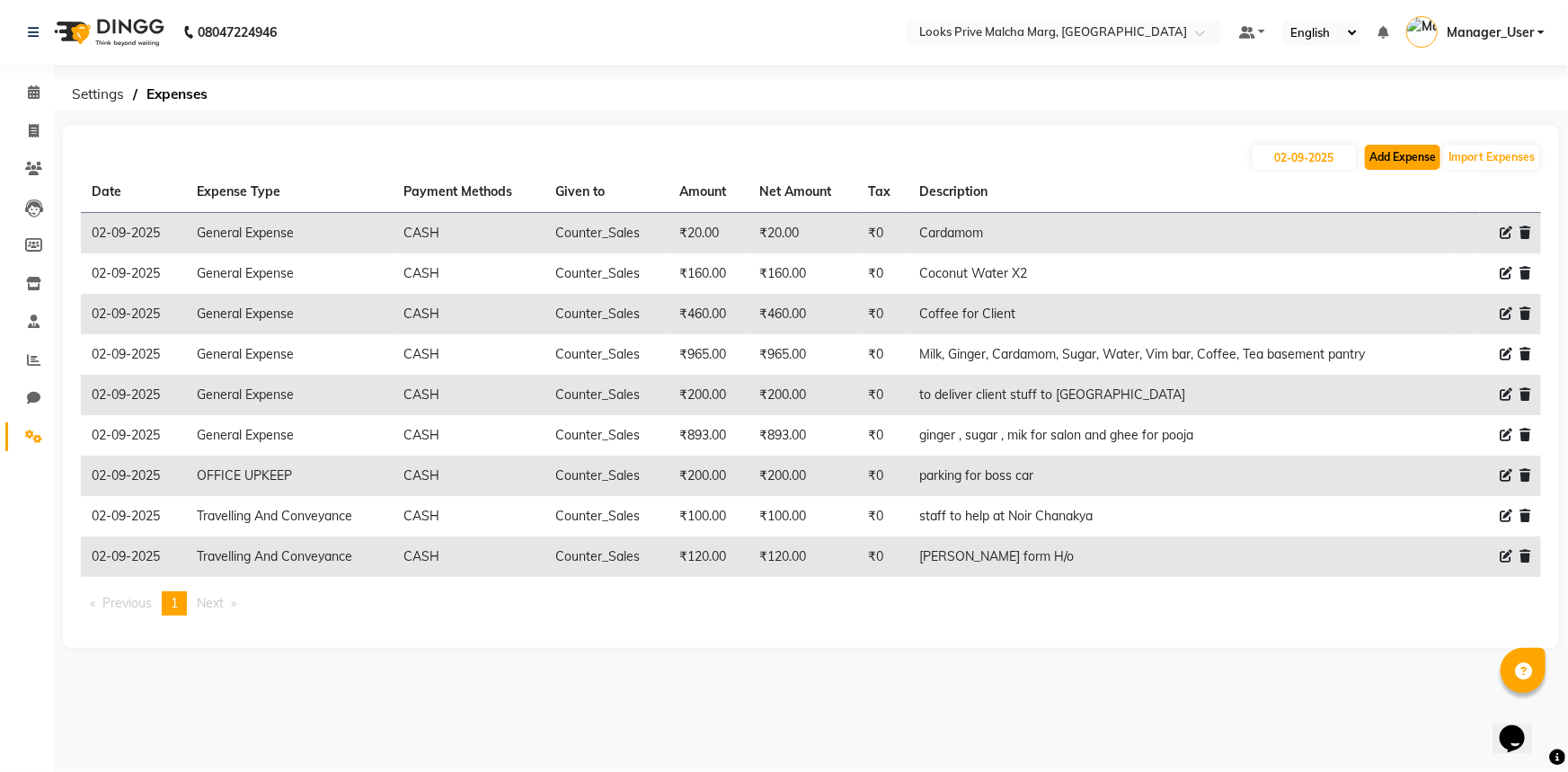
click at [1396, 155] on button "Add Expense" at bounding box center [1402, 157] width 75 height 25
select select "1"
select select "6693"
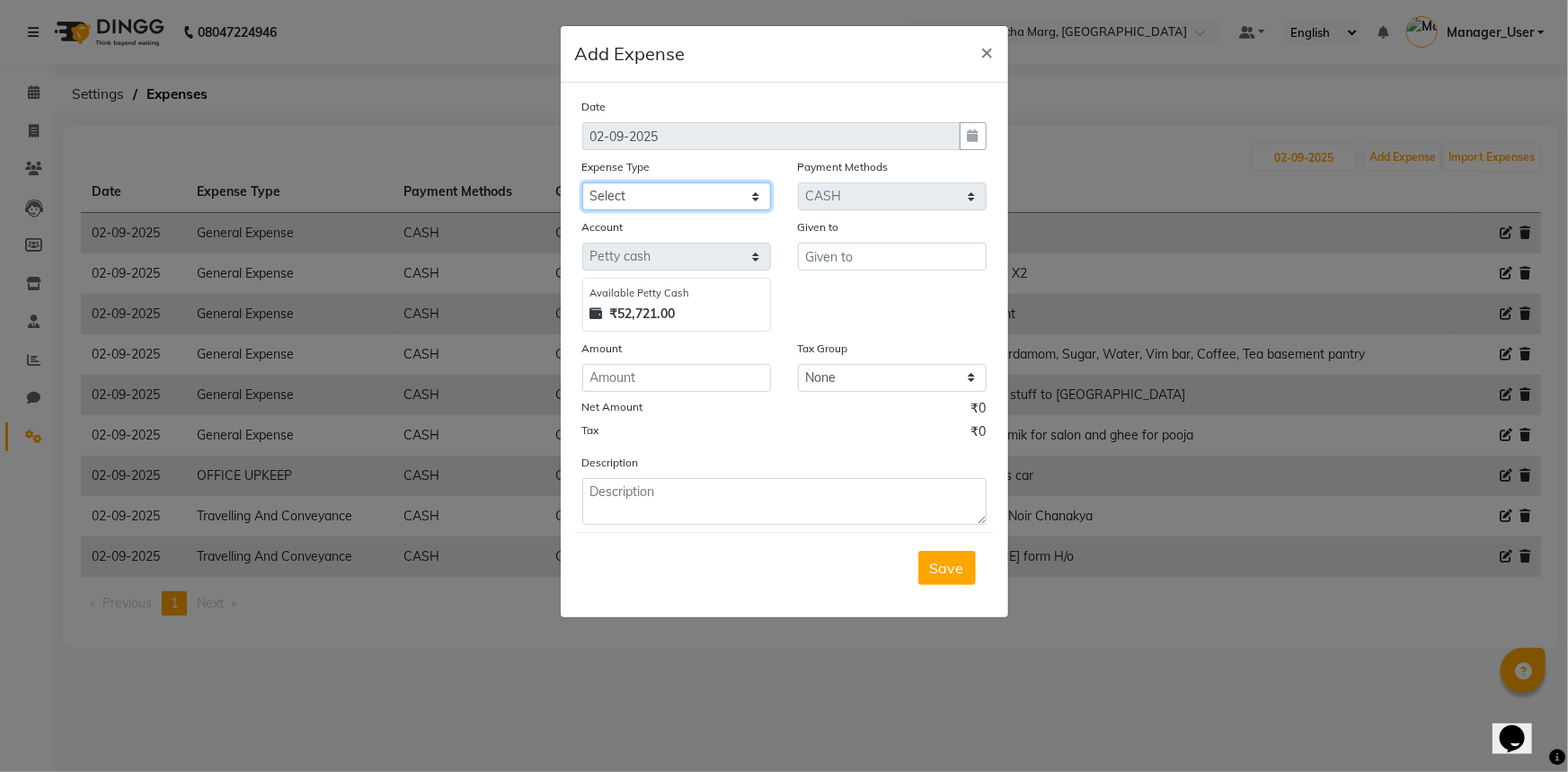
click at [660, 189] on select "Select Bank Deposit Blinkit Cash Handover CLIENT Client ordered food Client Ref…" at bounding box center [677, 196] width 189 height 28
select select "24134"
click at [583, 183] on select "Select Bank Deposit Blinkit Cash Handover CLIENT Client ordered food Client Ref…" at bounding box center [677, 196] width 189 height 28
click at [848, 273] on div "Given to" at bounding box center [893, 275] width 216 height 114
click at [848, 265] on input "text" at bounding box center [892, 256] width 189 height 28
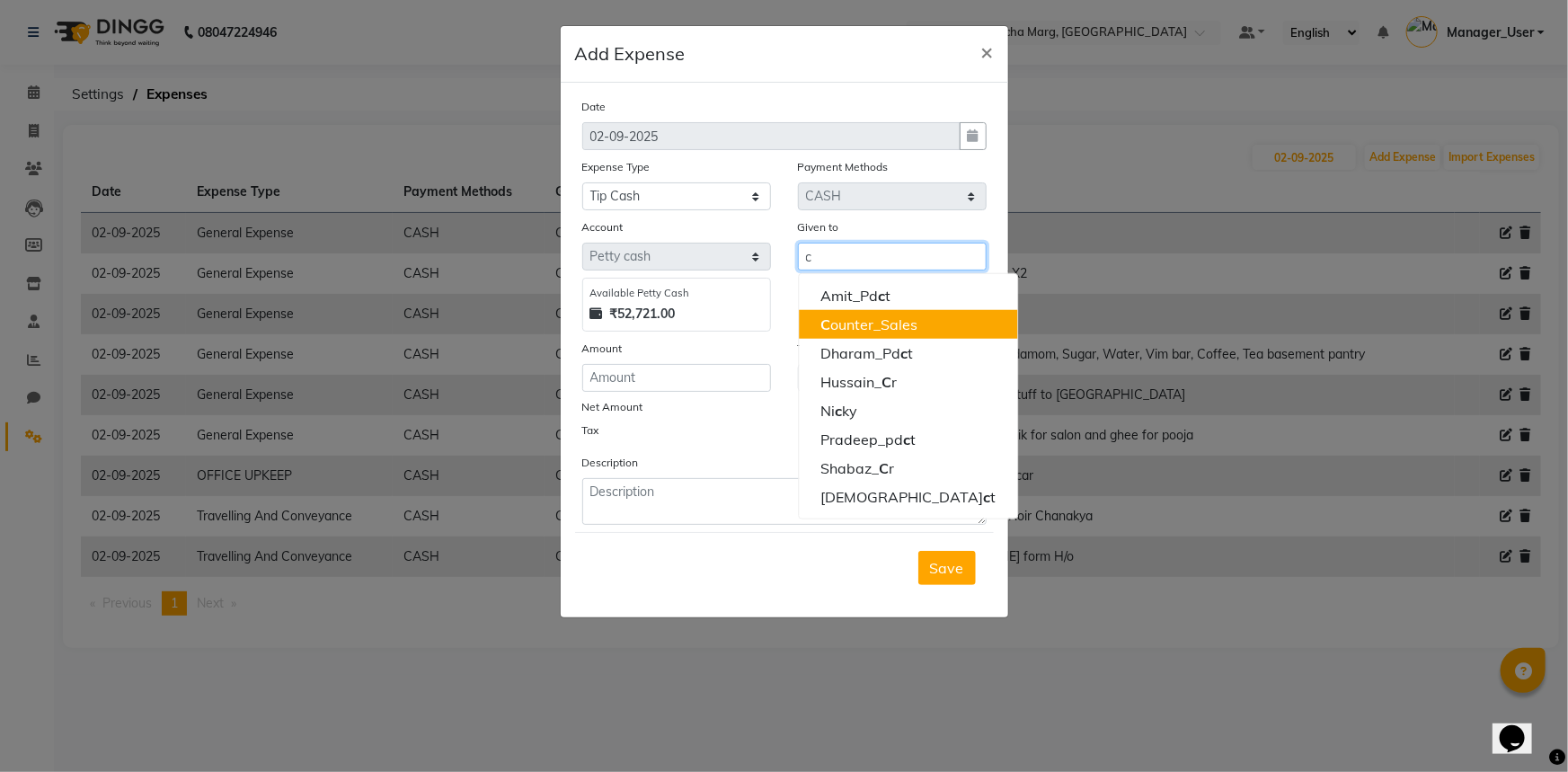
click at [852, 326] on ngb-highlight "C ounter_Sales" at bounding box center [868, 325] width 97 height 18
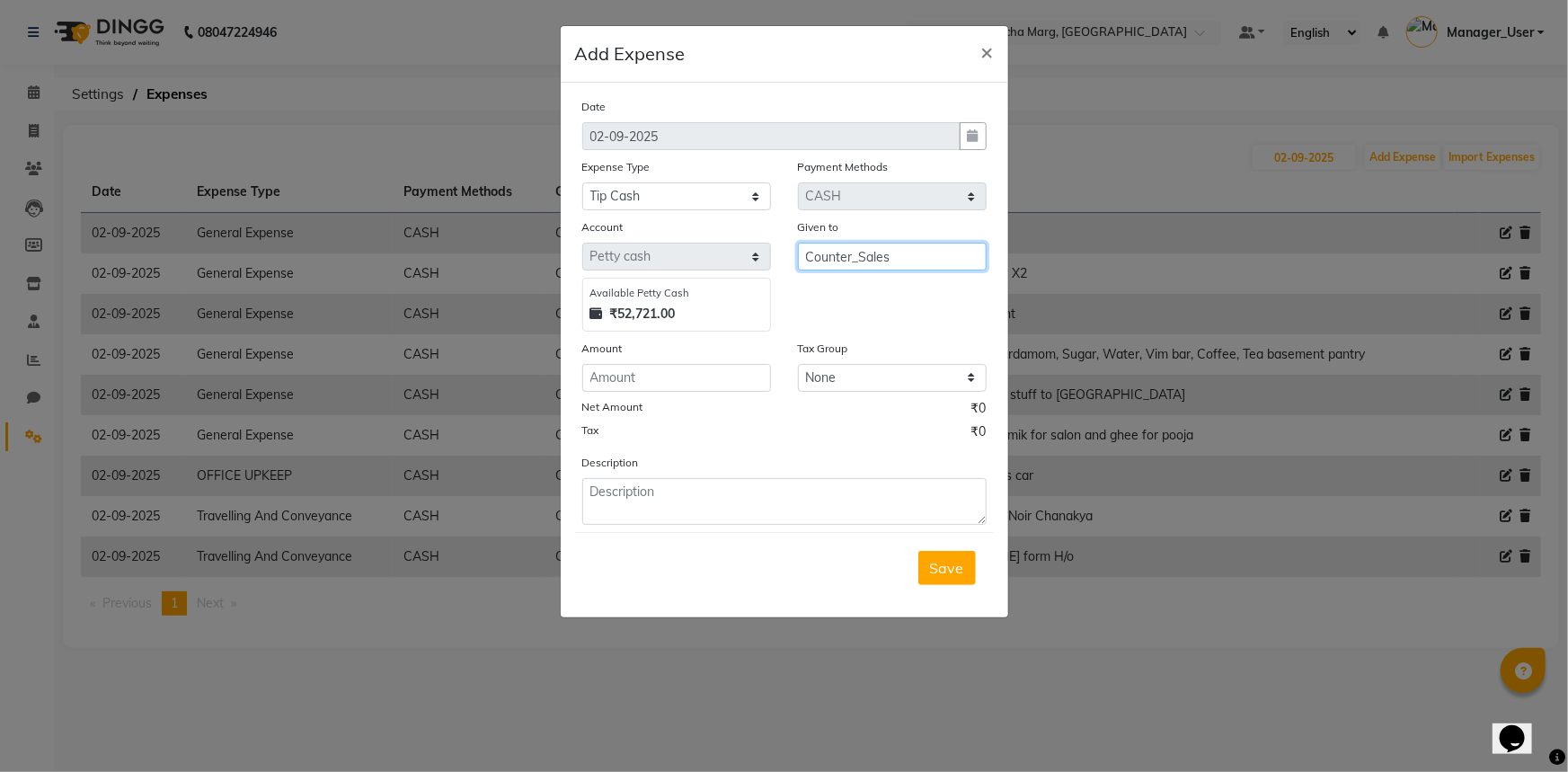
type input "Counter_Sales"
click at [716, 381] on input "number" at bounding box center [677, 377] width 189 height 28
type input "518"
click at [749, 478] on div "Description" at bounding box center [784, 488] width 431 height 72
click at [755, 494] on textarea at bounding box center [785, 501] width 405 height 46
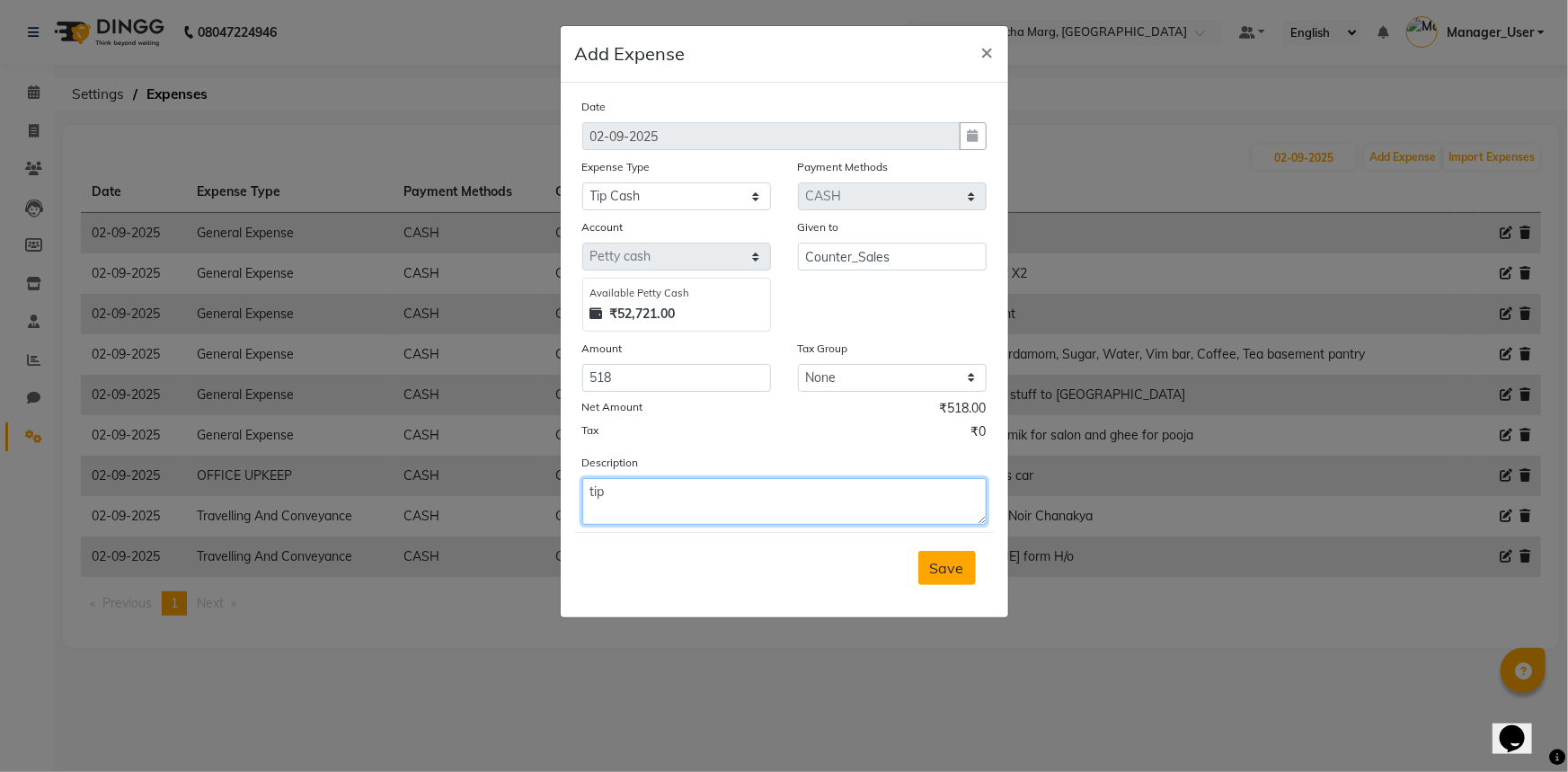
type textarea "tip"
click at [953, 571] on span "Save" at bounding box center [947, 568] width 34 height 18
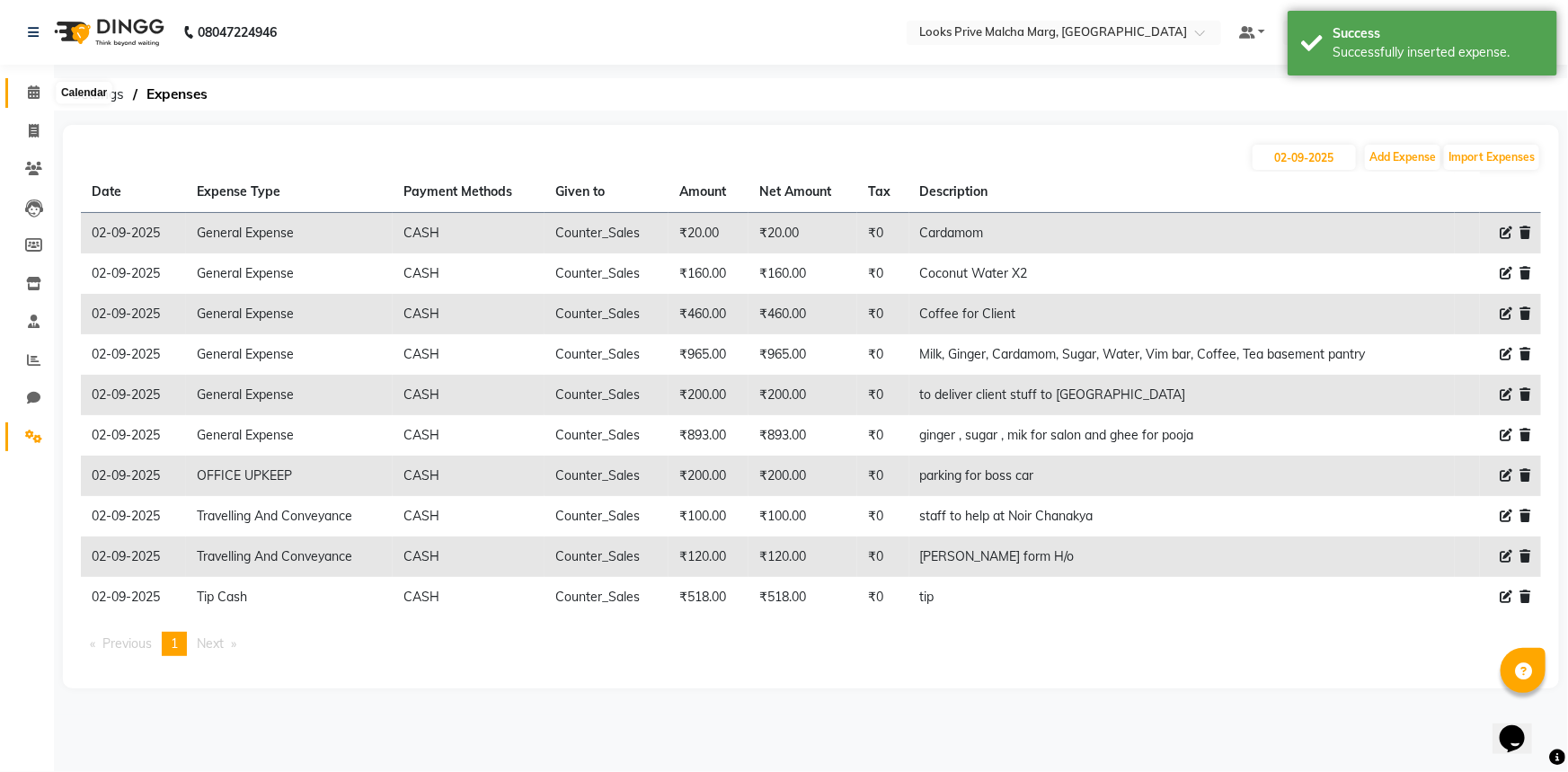
click at [34, 90] on icon at bounding box center [34, 92] width 12 height 14
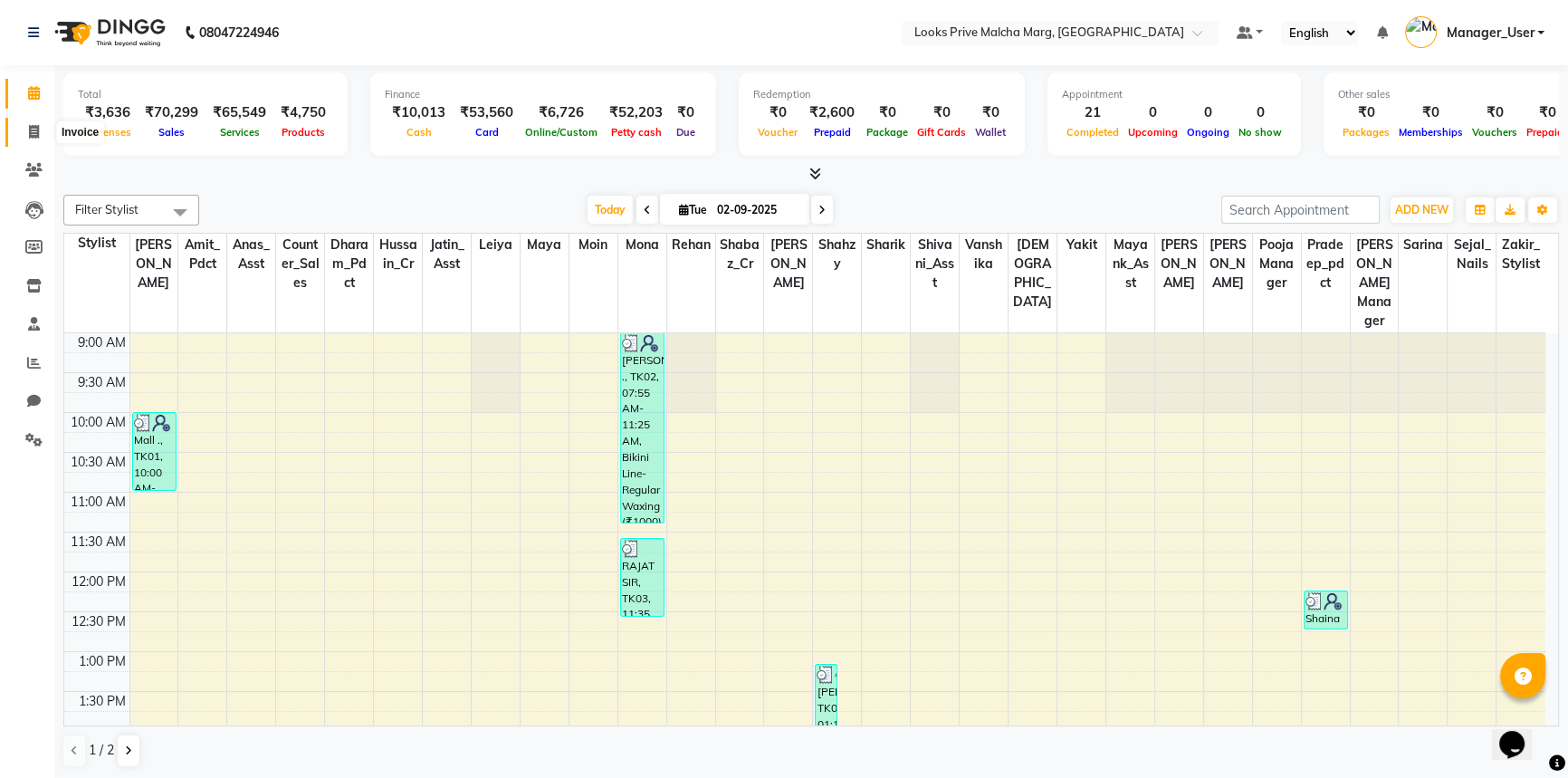
click at [21, 126] on span at bounding box center [34, 133] width 32 height 21
select select "service"
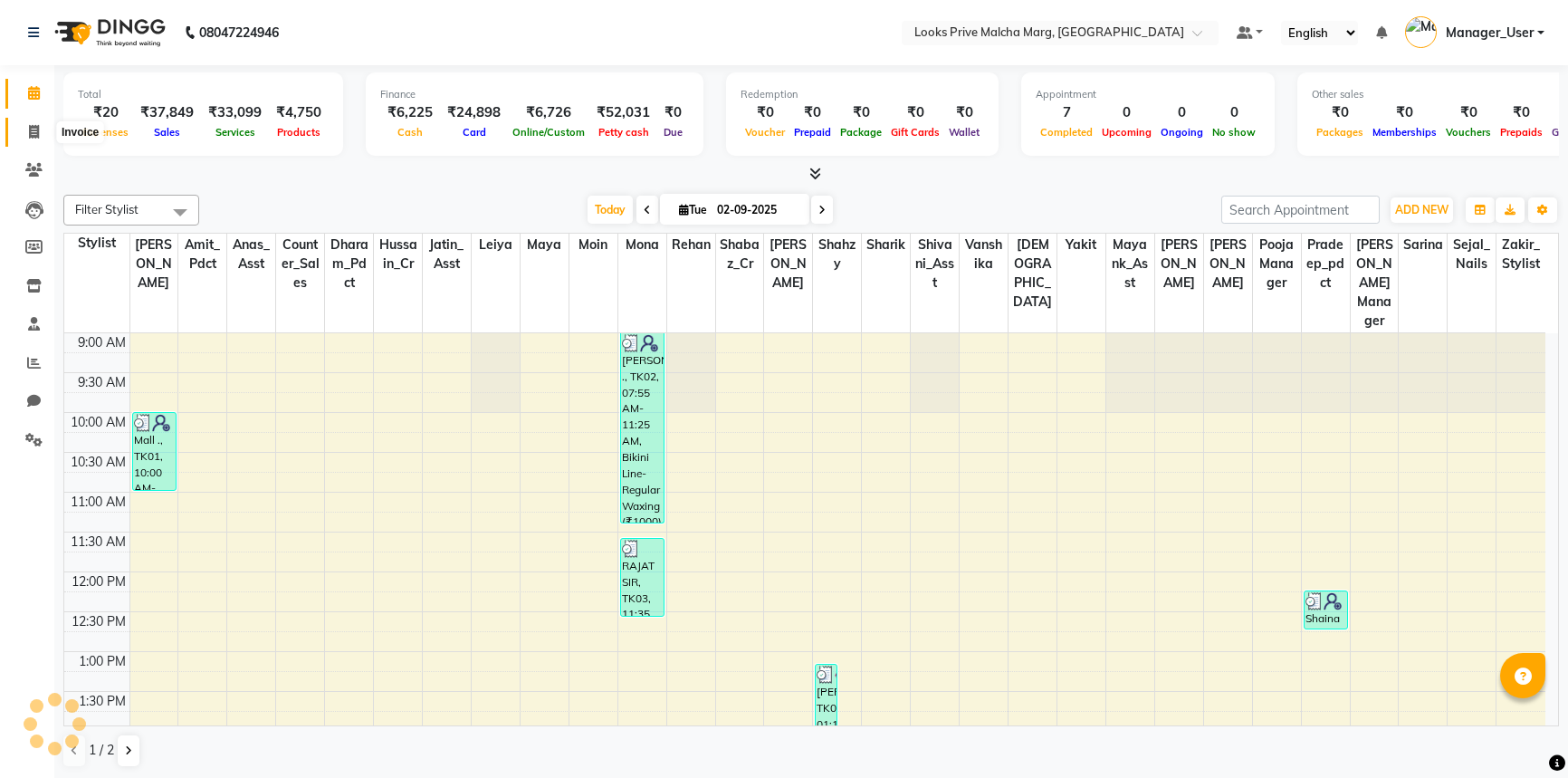
drag, startPoint x: 0, startPoint y: 0, endPoint x: 397, endPoint y: 0, distance: 397.0
click at [34, 125] on icon at bounding box center [34, 132] width 10 height 14
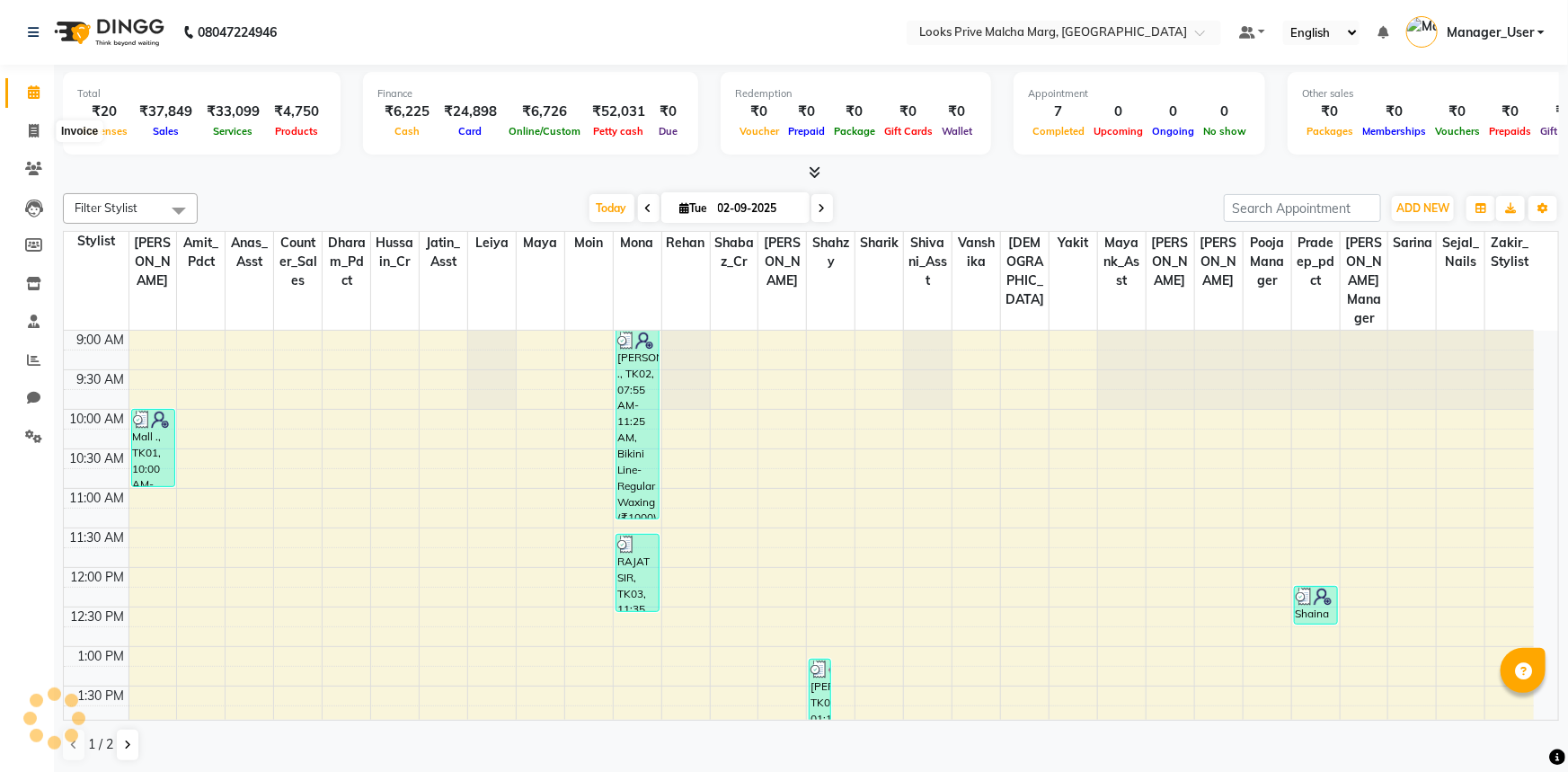
select select "service"
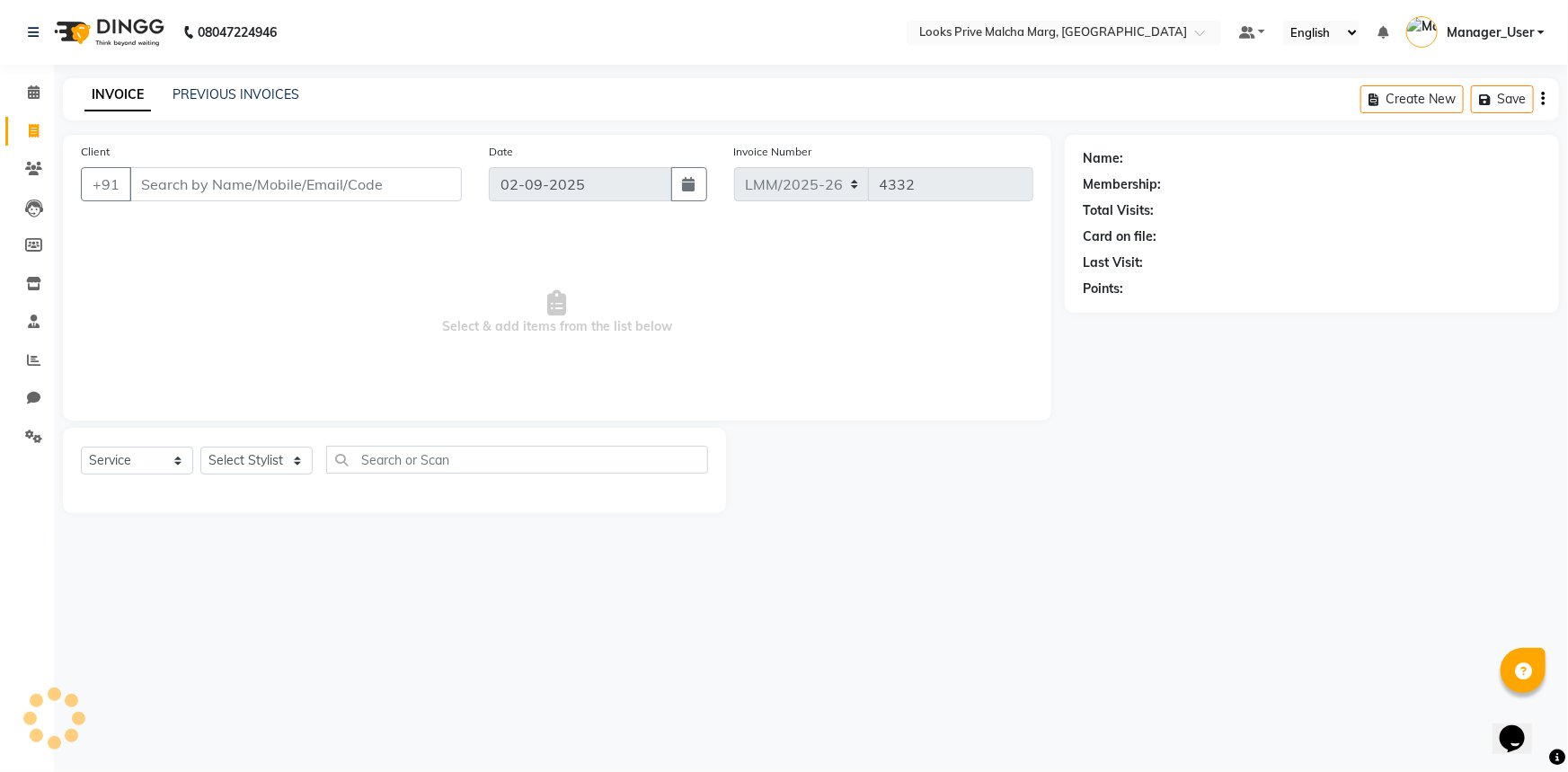
click at [370, 189] on input "Client" at bounding box center [296, 184] width 332 height 34
type input "l"
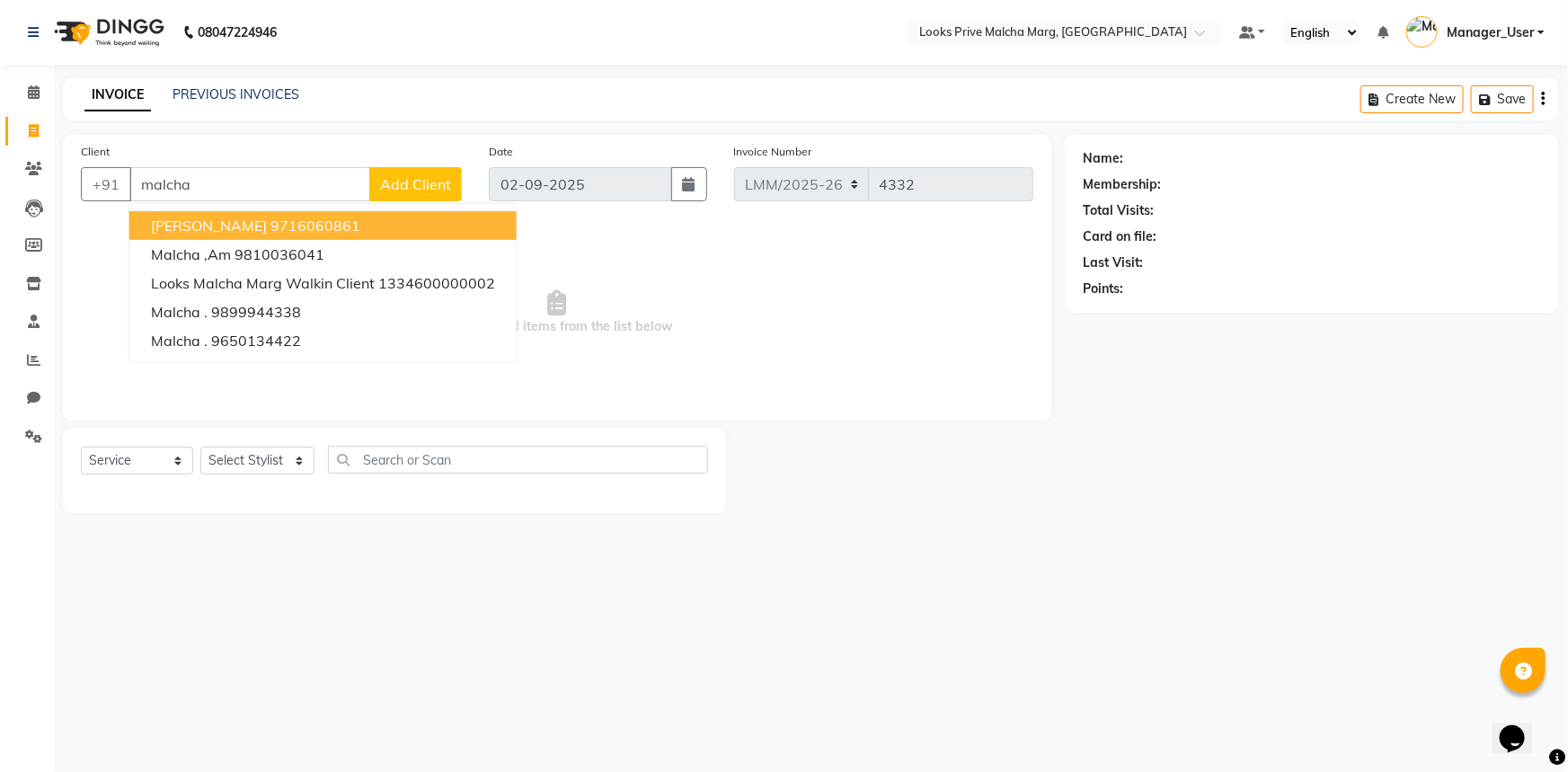
type input "malcha"
drag, startPoint x: 769, startPoint y: 514, endPoint x: 799, endPoint y: 570, distance: 63.5
click at [771, 513] on main "INVOICE PREVIOUS INVOICES Create New Save Client +91 malcha shahzy malcha marg …" at bounding box center [810, 308] width 1514 height 462
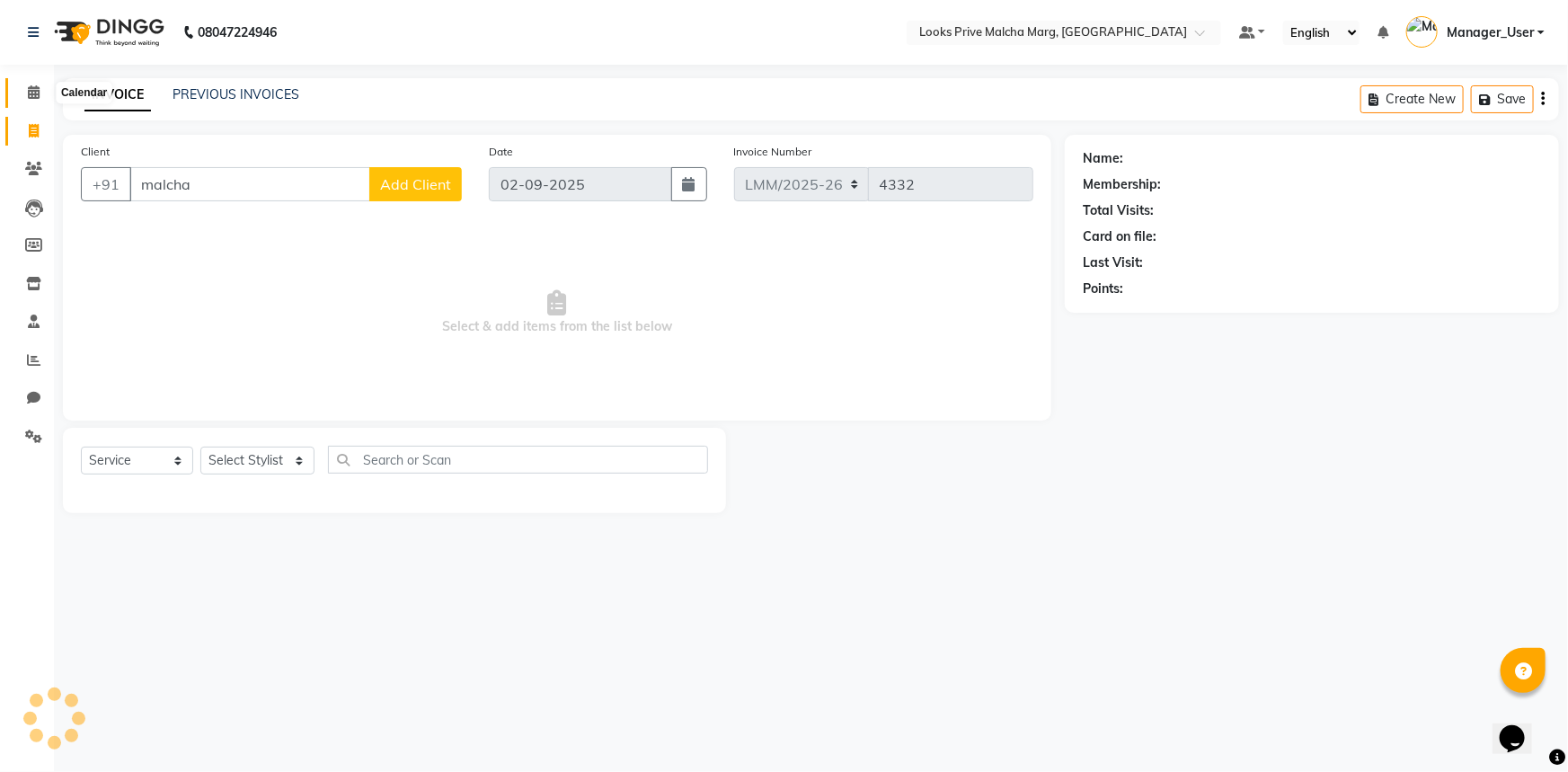
click at [28, 97] on icon at bounding box center [34, 92] width 12 height 14
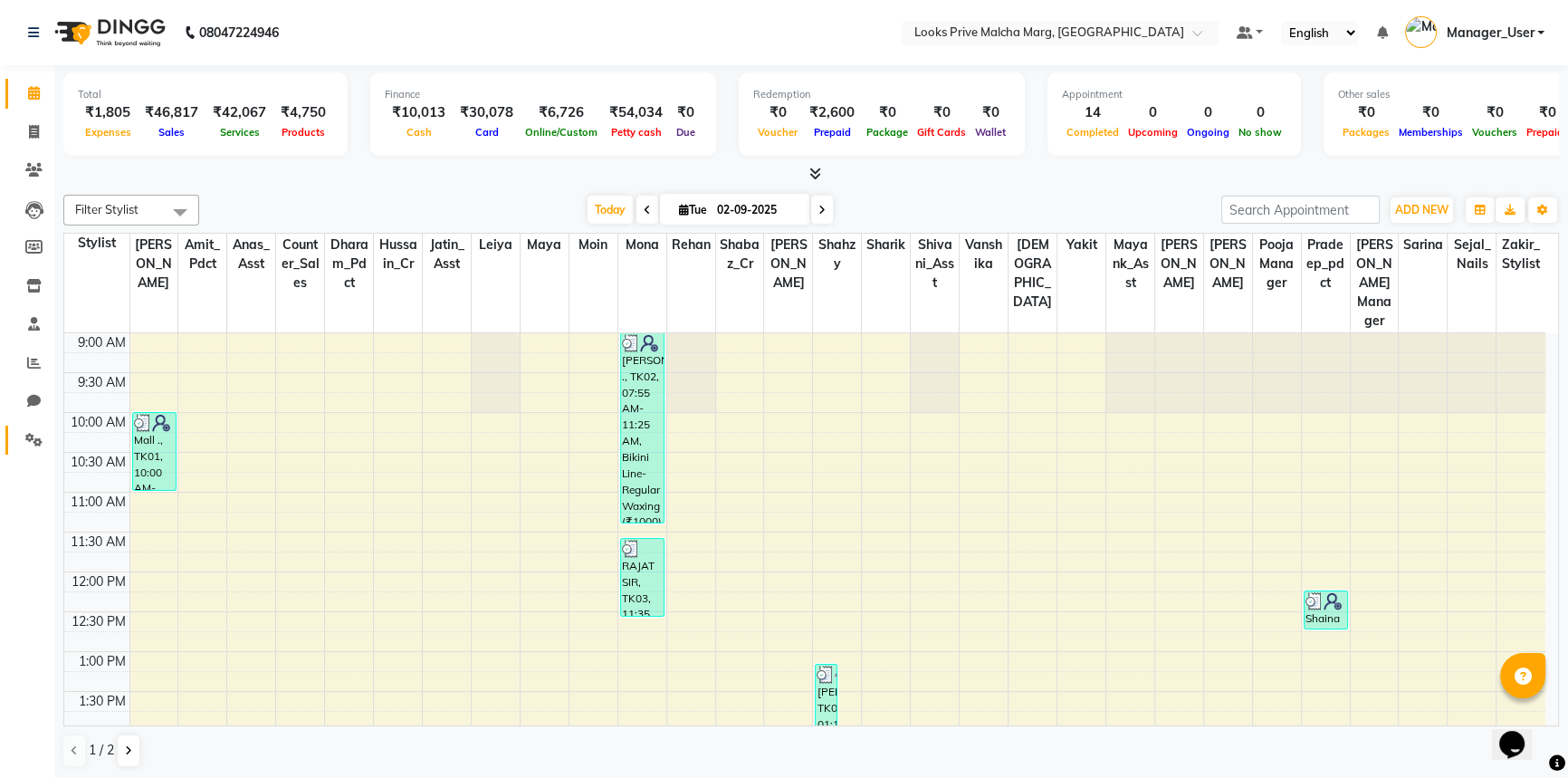
click at [37, 451] on link "Settings" at bounding box center [27, 440] width 44 height 30
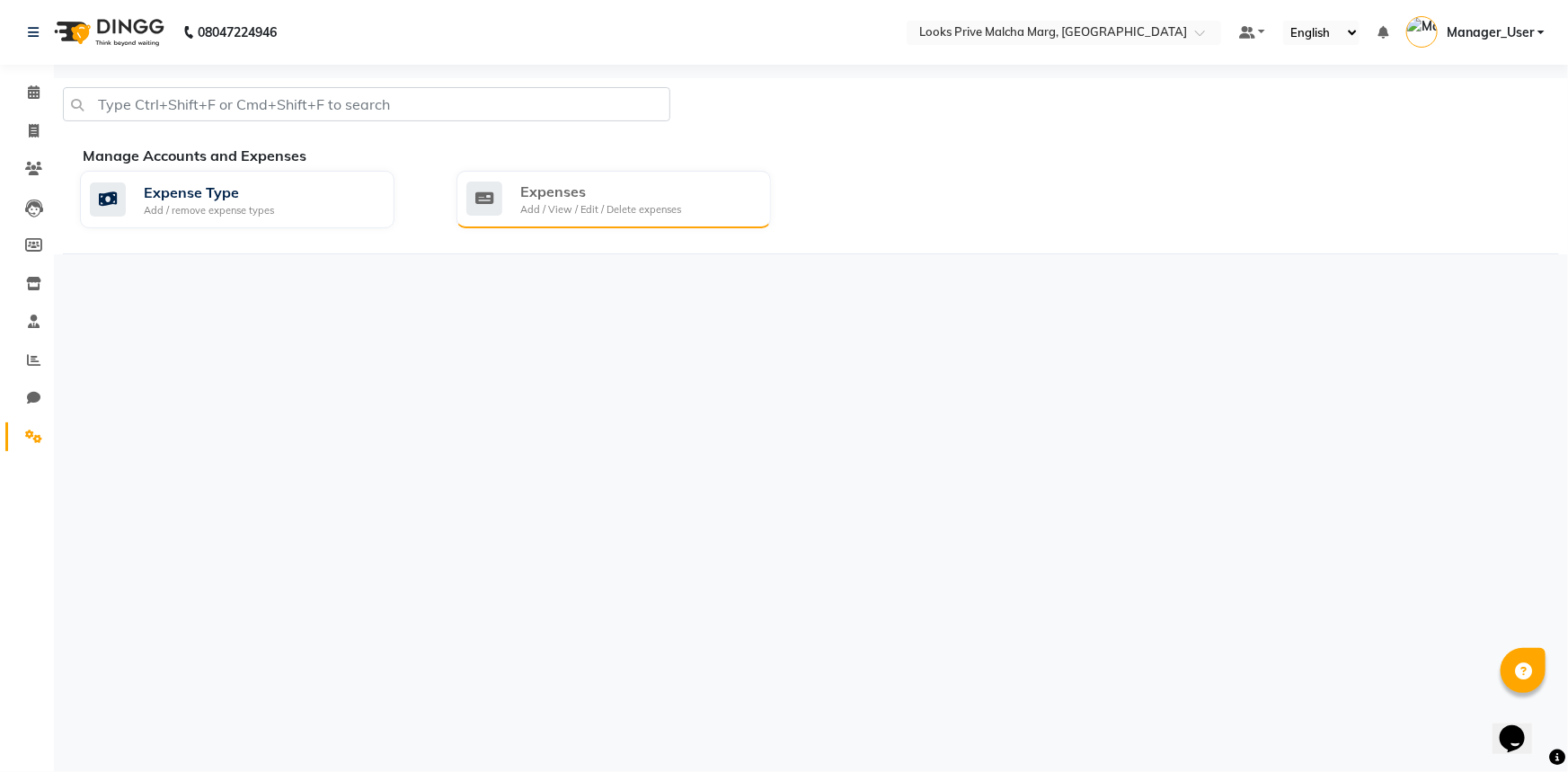
click at [539, 210] on div "Add / View / Edit / Delete expenses" at bounding box center [600, 210] width 161 height 15
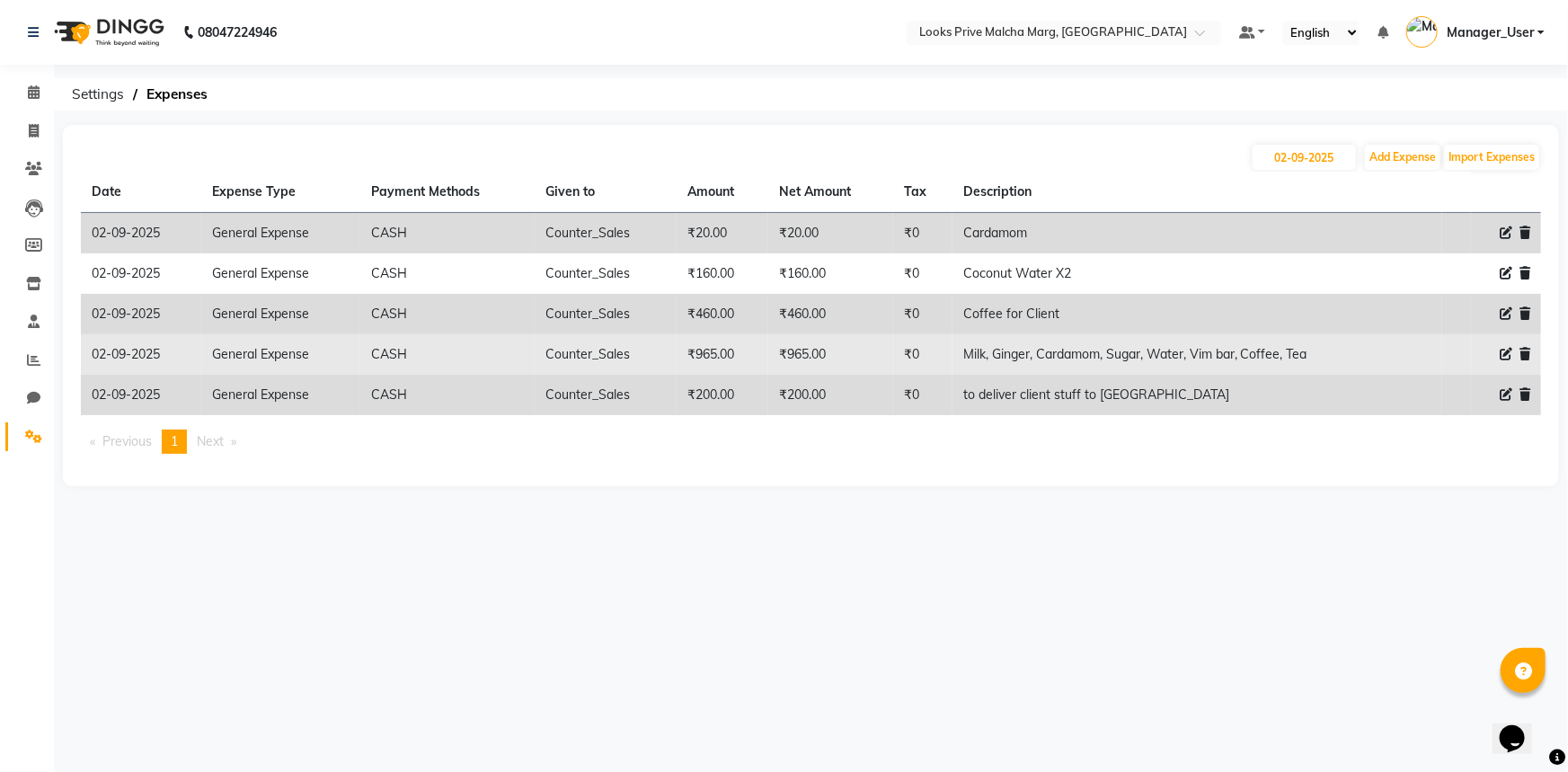
click at [1504, 350] on icon at bounding box center [1506, 354] width 13 height 13
select select "23704"
select select "1"
select select "6693"
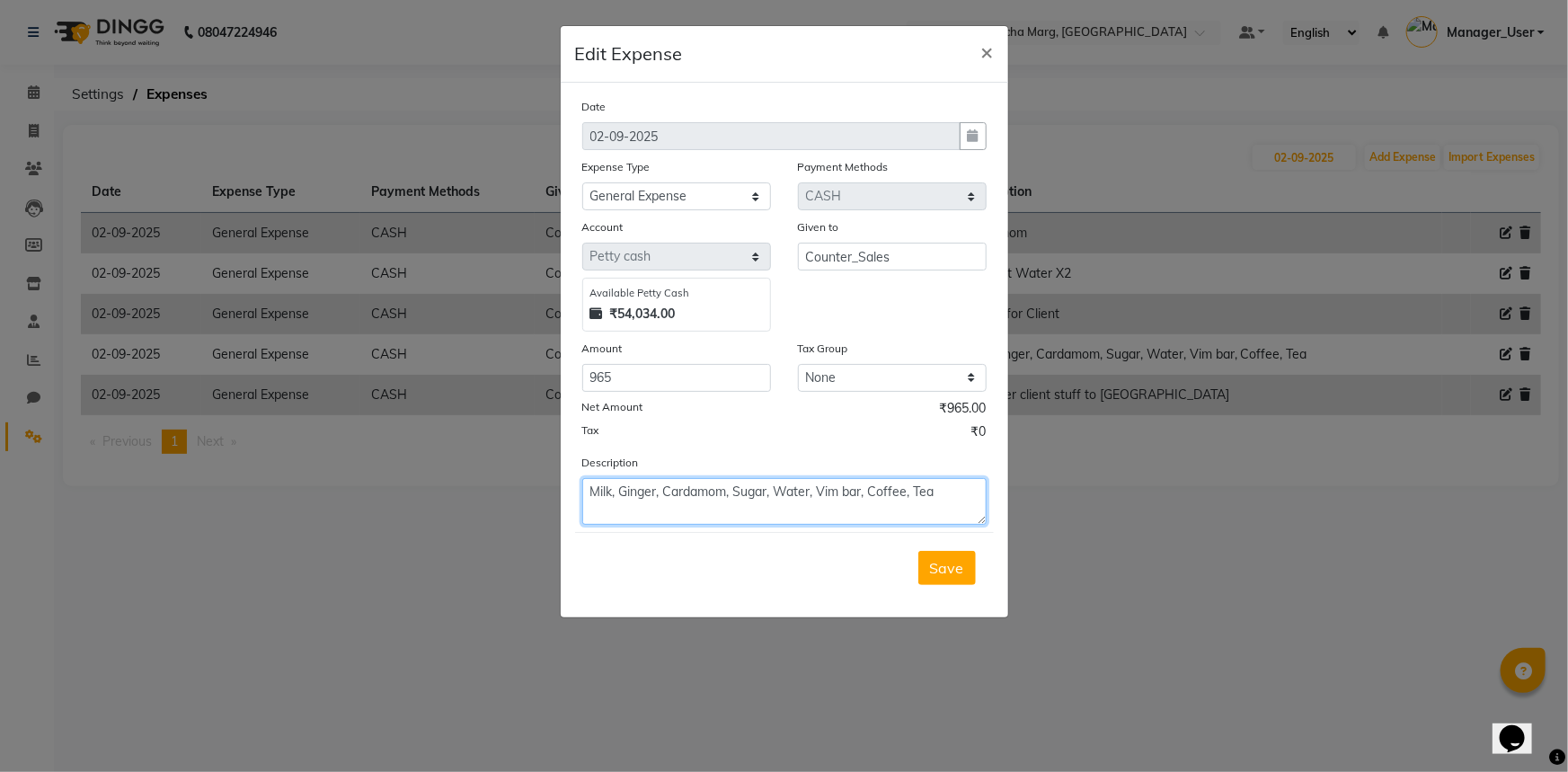
click at [953, 496] on textarea "Milk, Ginger, Cardamom, Sugar, Water, Vim bar, Coffee, Tea" at bounding box center [785, 501] width 405 height 46
type textarea "Milk, Ginger, Cardamom, Sugar, Water, Vim bar, Coffee, Tea basement pantry"
click at [926, 565] on button "Save" at bounding box center [946, 568] width 57 height 34
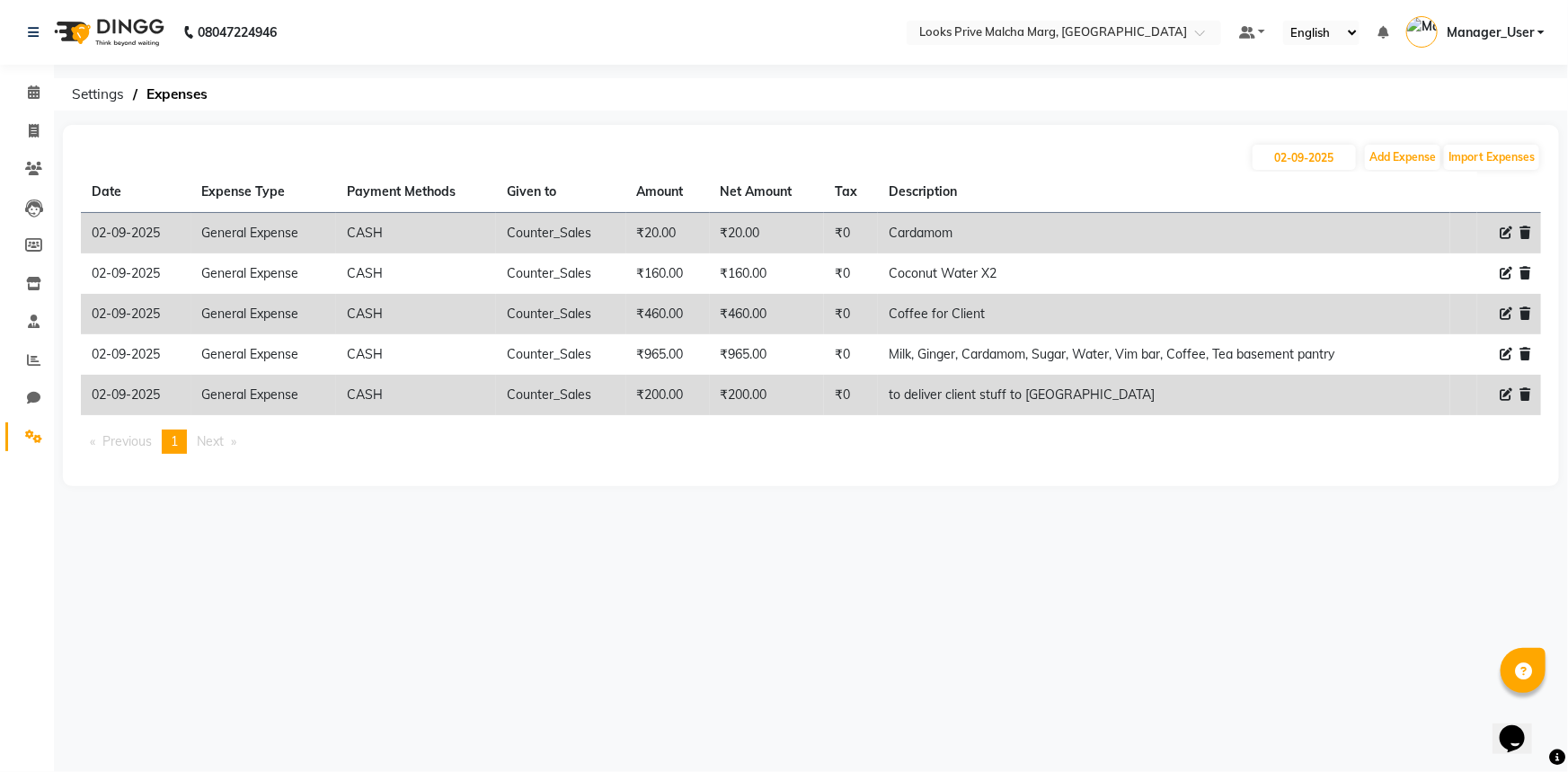
click at [1427, 171] on div "[DATE] Add Expense Import Expenses" at bounding box center [810, 157] width 1460 height 29
click at [1415, 161] on button "Add Expense" at bounding box center [1402, 157] width 75 height 25
select select "1"
select select "6693"
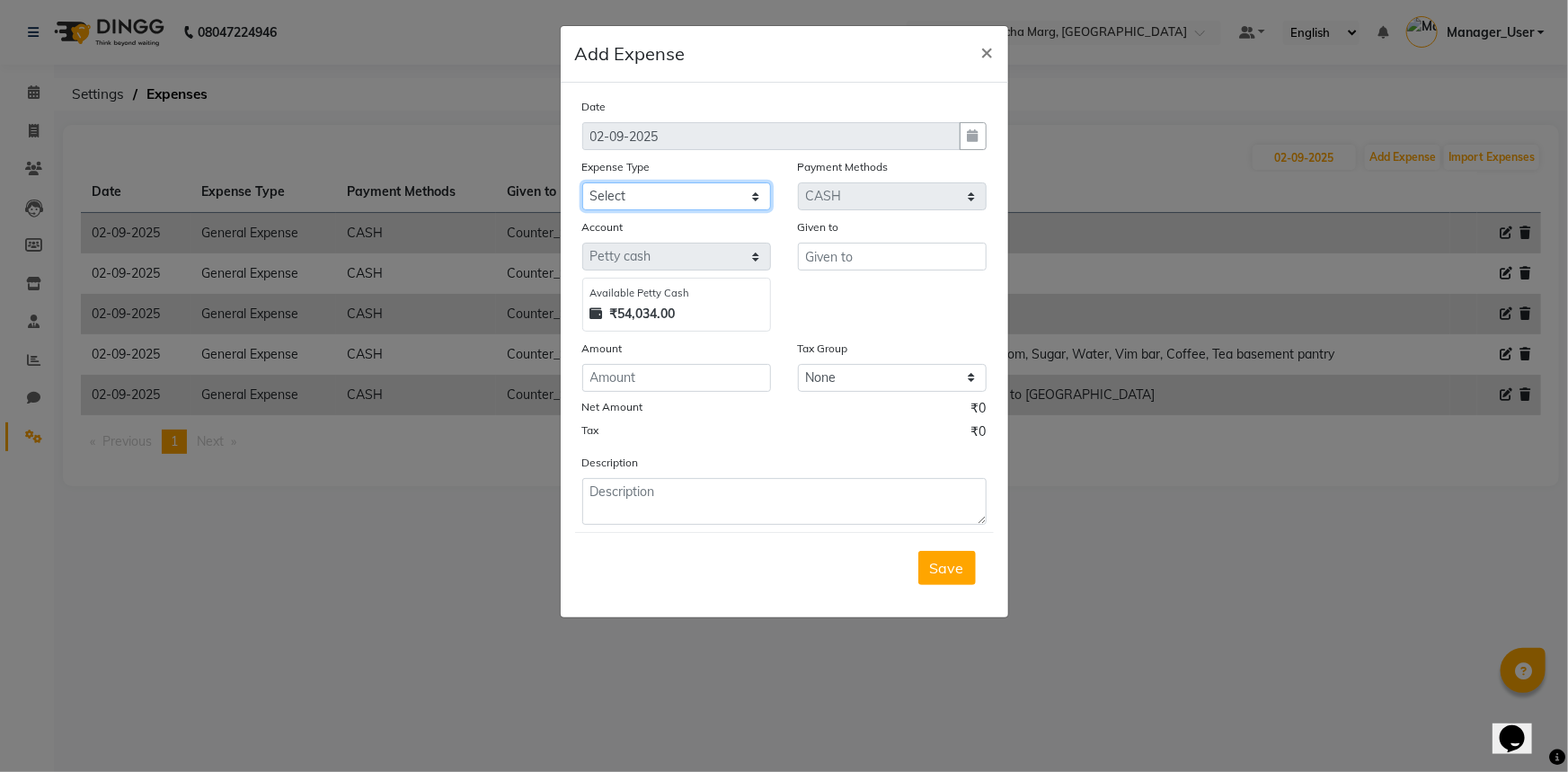
click at [717, 197] on select "Select Bank Deposit Blinkit Cash Handover CLIENT Client ordered food Client Ref…" at bounding box center [677, 196] width 189 height 28
select select "23704"
click at [583, 183] on select "Select Bank Deposit Blinkit Cash Handover CLIENT Client ordered food Client Ref…" at bounding box center [677, 196] width 189 height 28
click at [827, 249] on input "text" at bounding box center [892, 256] width 189 height 28
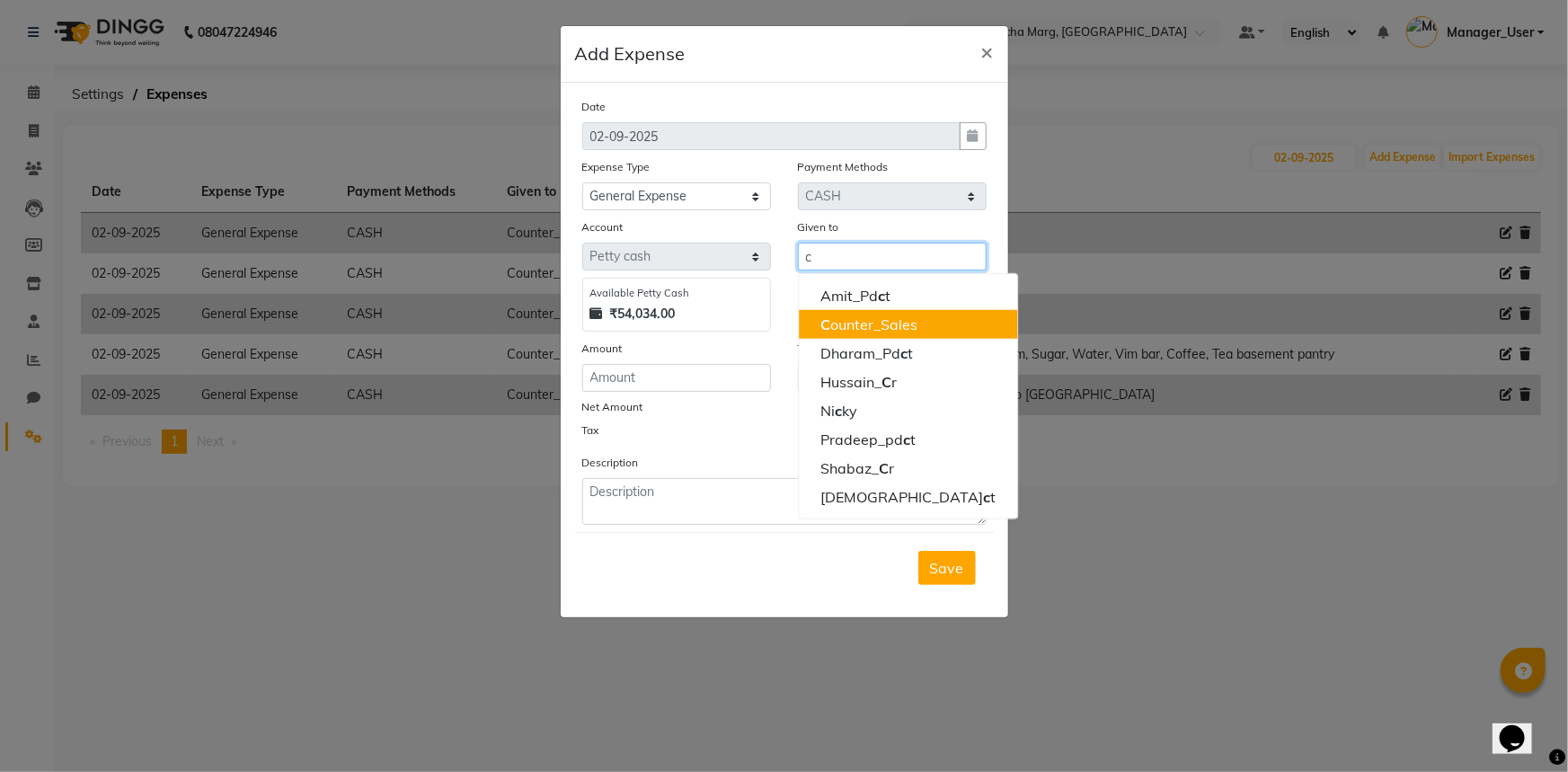
click at [846, 329] on ngb-highlight "C ounter_Sales" at bounding box center [868, 325] width 97 height 18
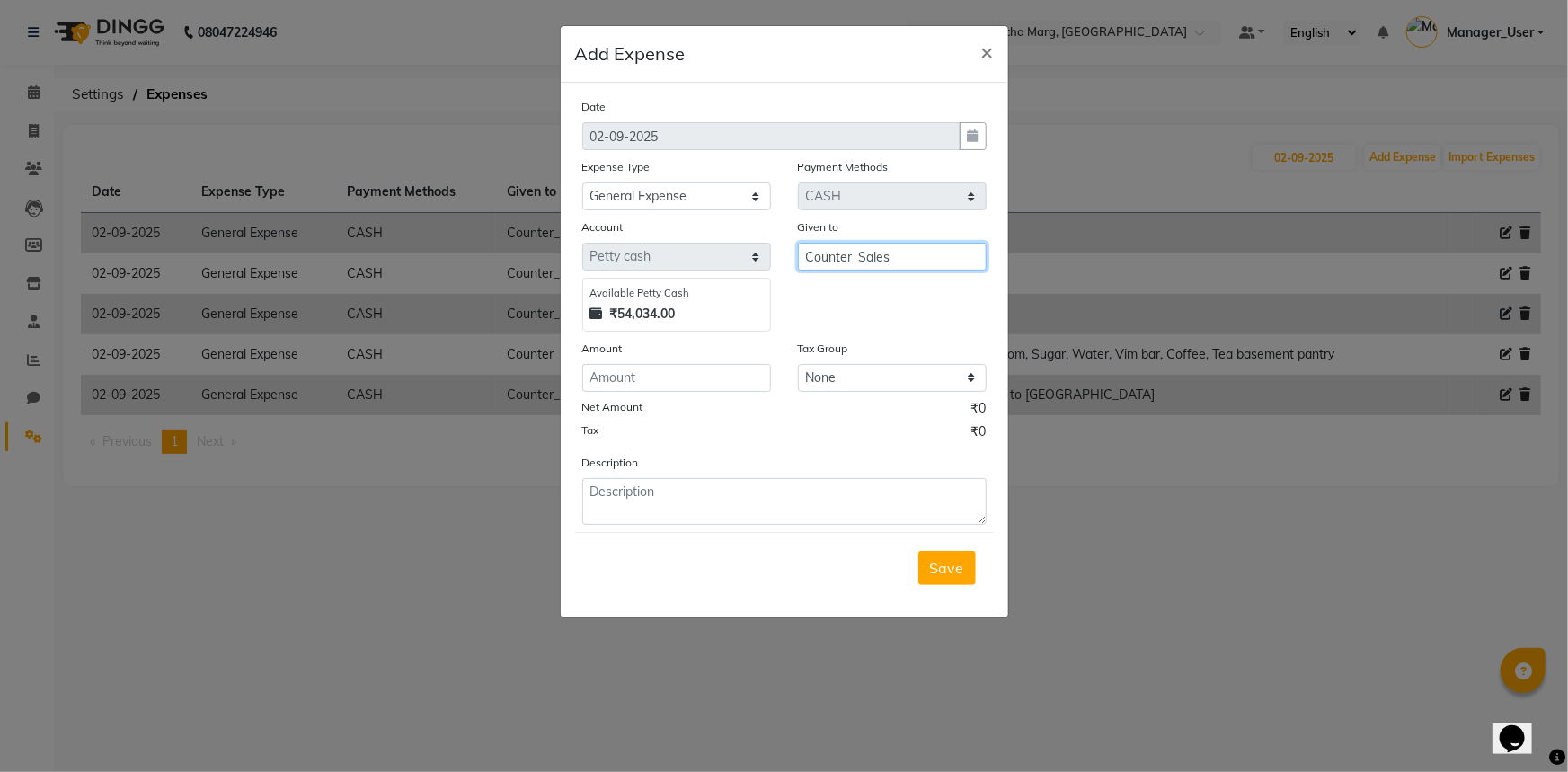
type input "Counter_Sales"
click at [722, 382] on input "number" at bounding box center [677, 377] width 189 height 28
type input "893"
click at [769, 494] on textarea at bounding box center [785, 501] width 405 height 46
type textarea "h"
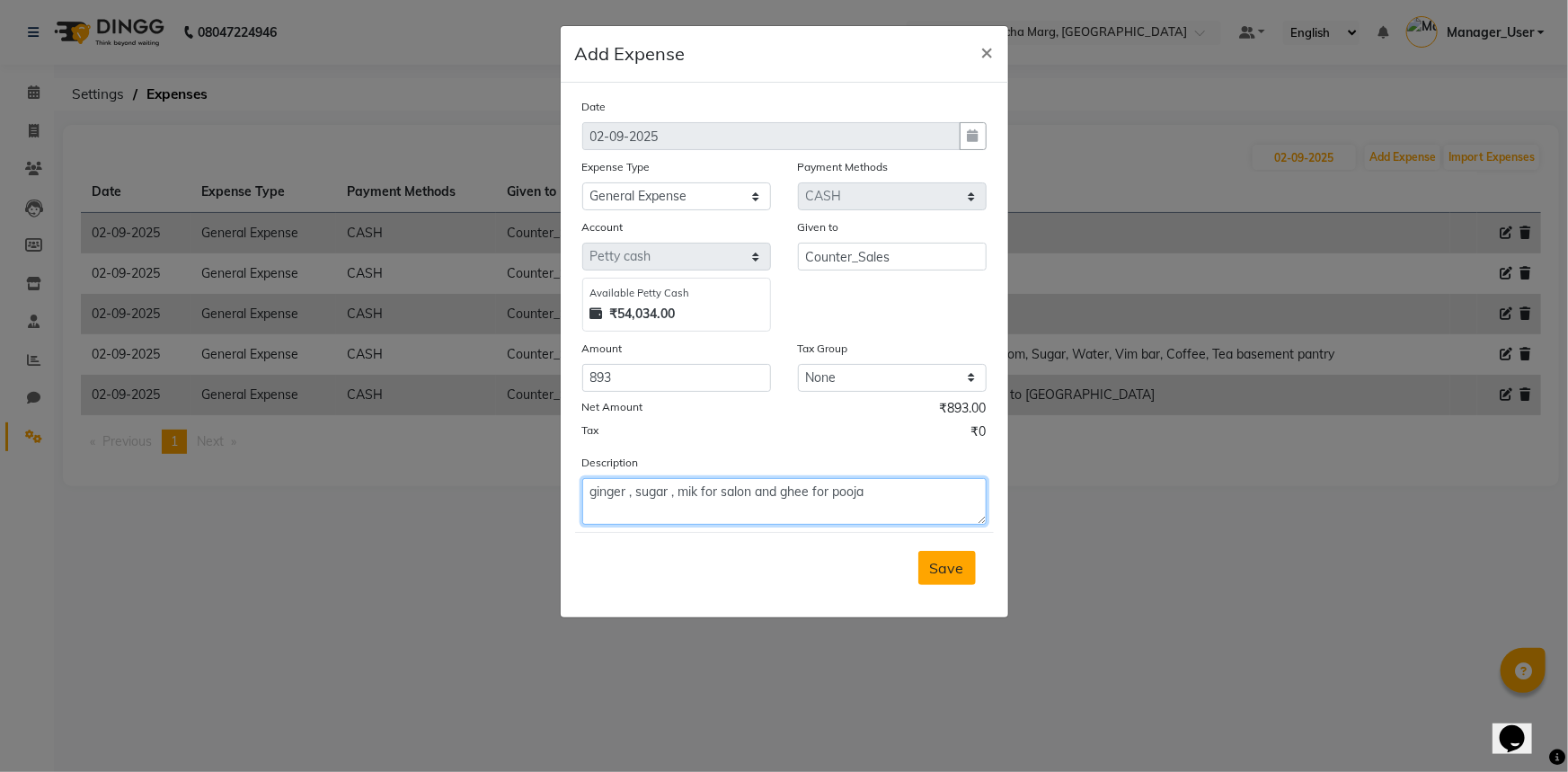
type textarea "ginger , sugar , mik for salon and ghee for pooja"
click at [962, 579] on button "Save" at bounding box center [946, 568] width 57 height 34
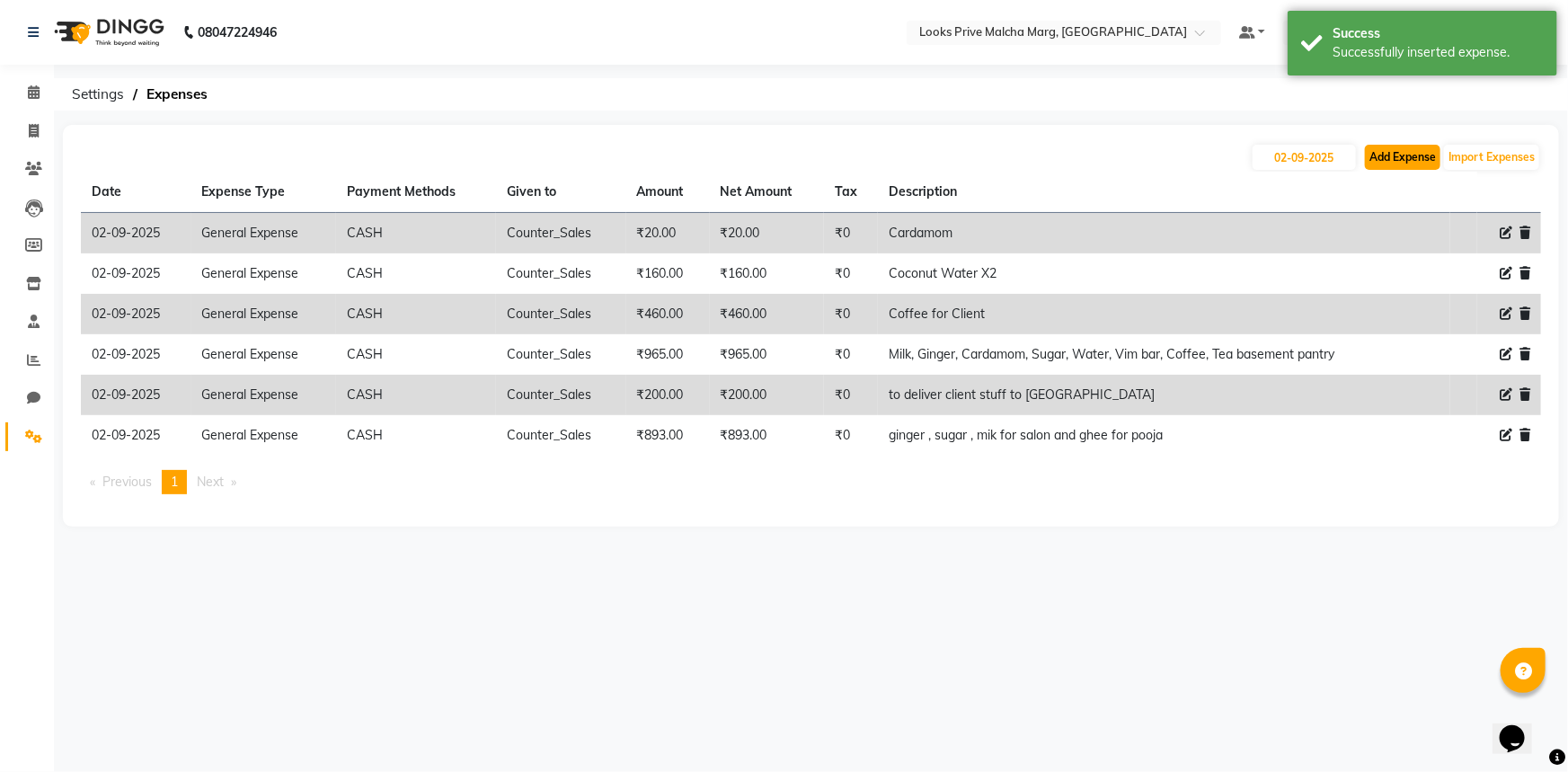
click at [1409, 160] on button "Add Expense" at bounding box center [1402, 157] width 75 height 25
select select "1"
select select "6693"
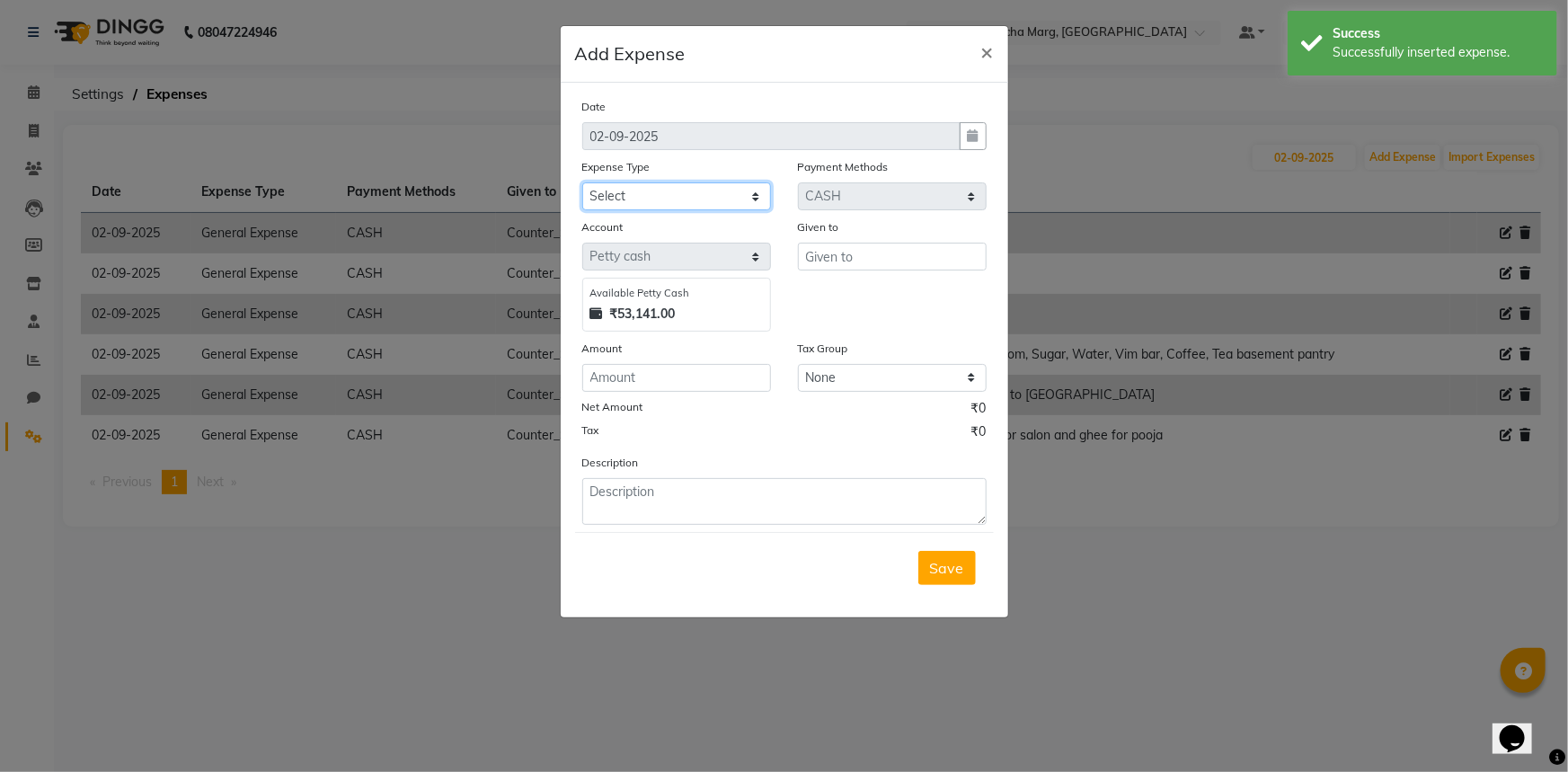
click at [769, 183] on select "Select Bank Deposit Blinkit Cash Handover CLIENT Client ordered food Client Ref…" at bounding box center [677, 196] width 189 height 28
select select "24318"
click at [583, 183] on select "Select Bank Deposit Blinkit Cash Handover CLIENT Client ordered food Client Ref…" at bounding box center [677, 196] width 189 height 28
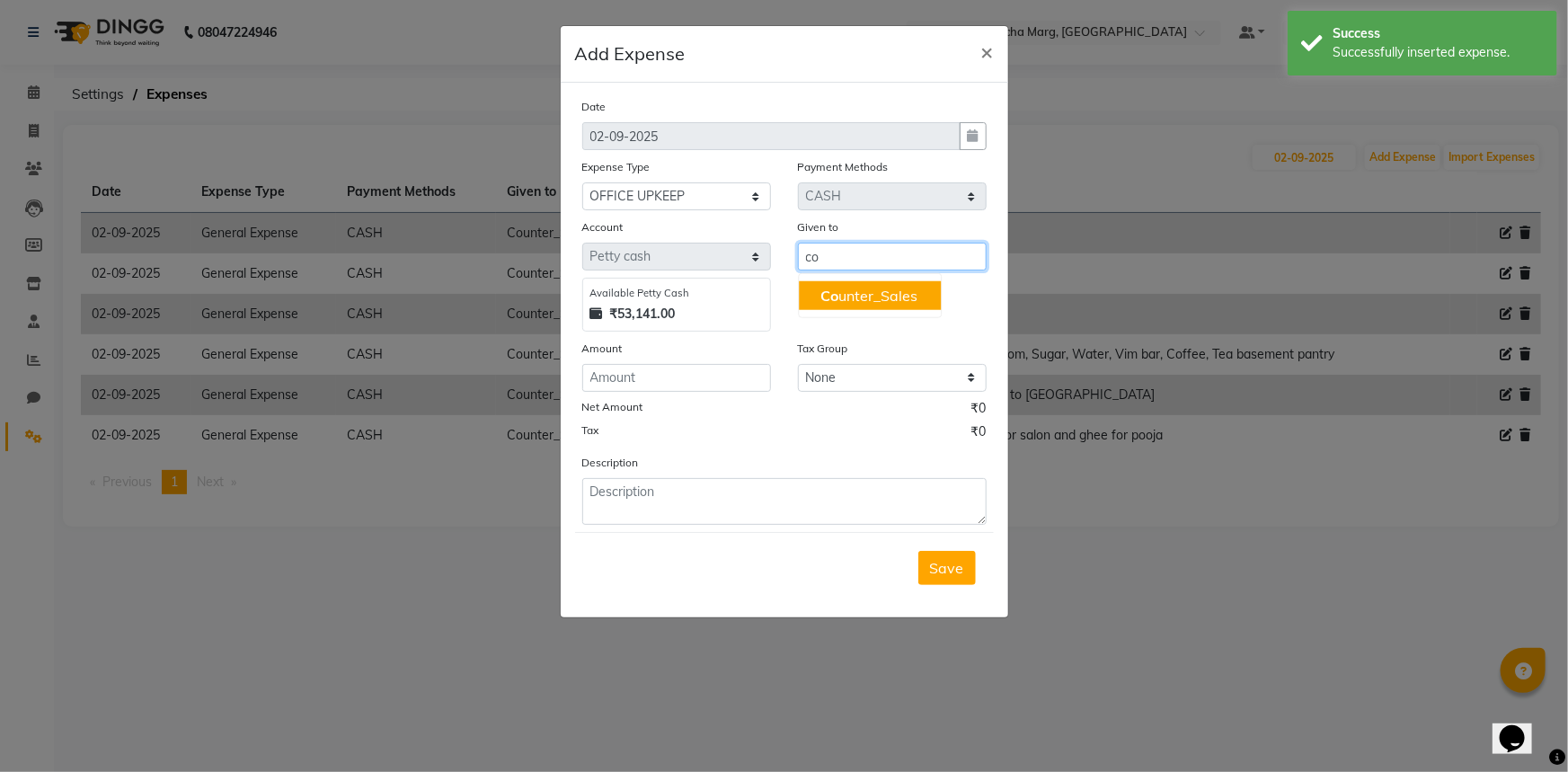
click at [848, 298] on ngb-highlight "Co unter_Sales" at bounding box center [868, 296] width 97 height 18
type input "Counter_Sales"
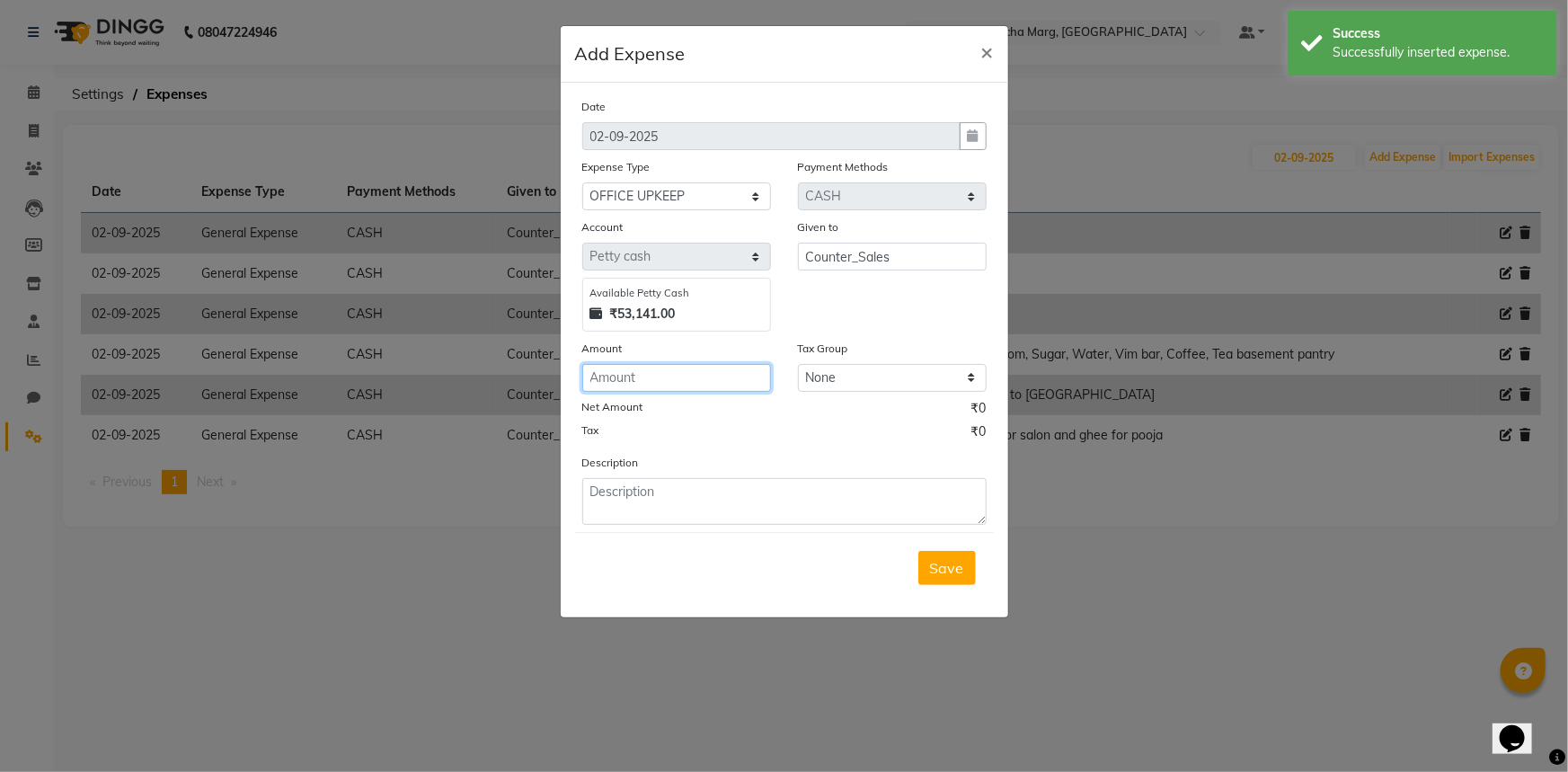
click at [710, 372] on input "number" at bounding box center [677, 377] width 189 height 28
type input "200"
click at [753, 484] on textarea at bounding box center [785, 501] width 405 height 46
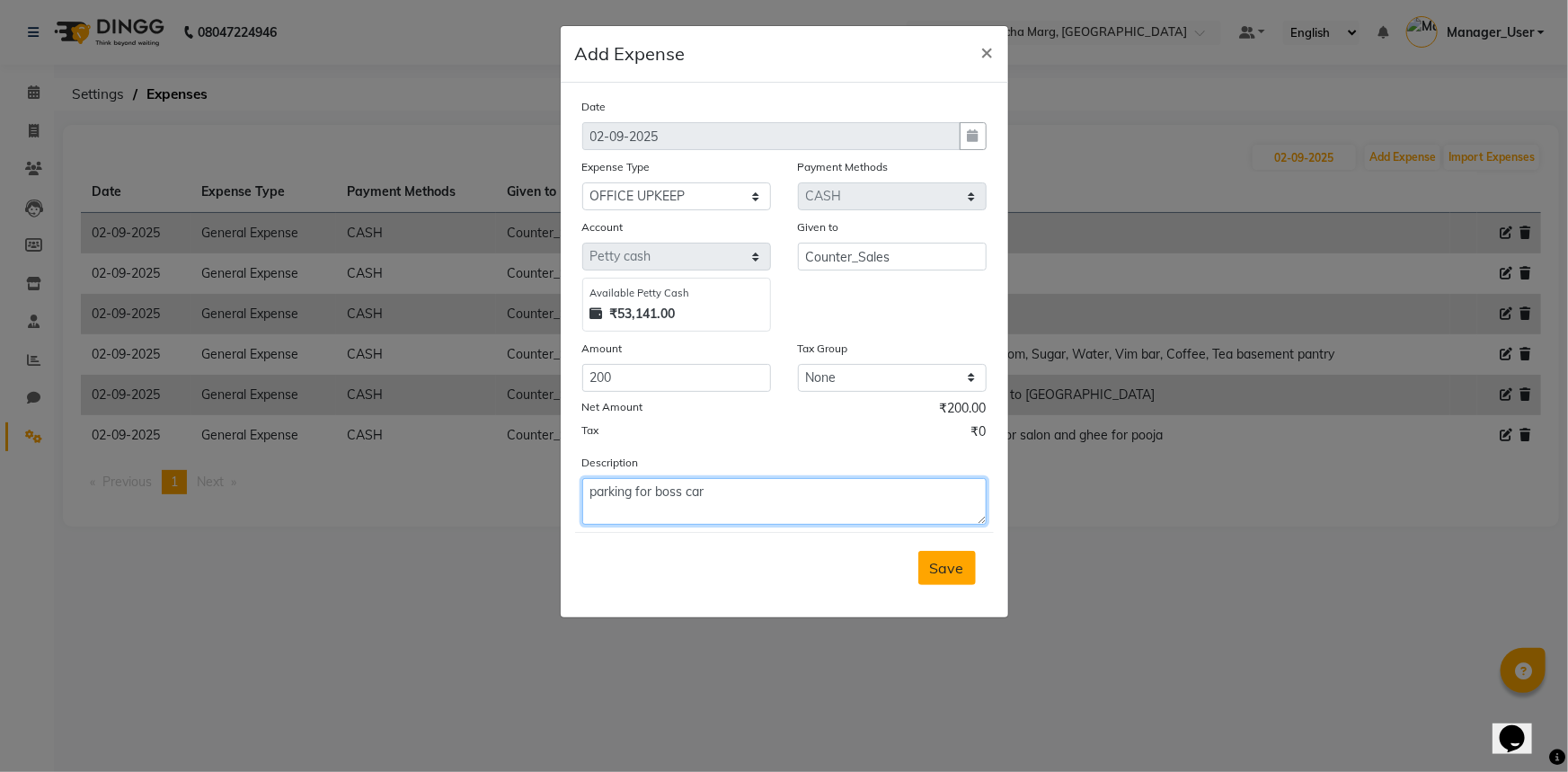
type textarea "parking for boss car"
click at [941, 564] on span "Save" at bounding box center [947, 568] width 34 height 18
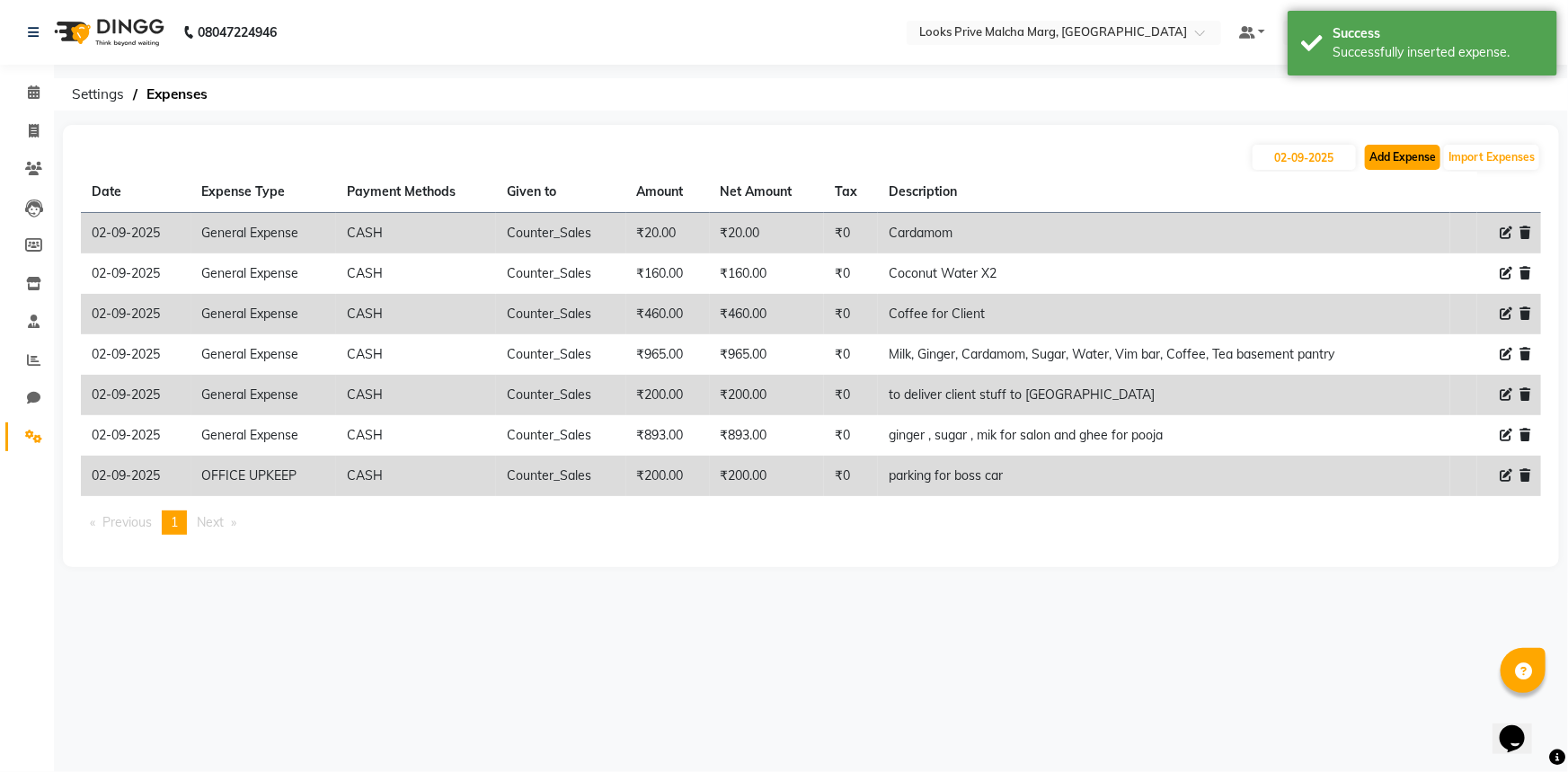
click at [1393, 161] on button "Add Expense" at bounding box center [1402, 157] width 75 height 25
select select "1"
select select "6693"
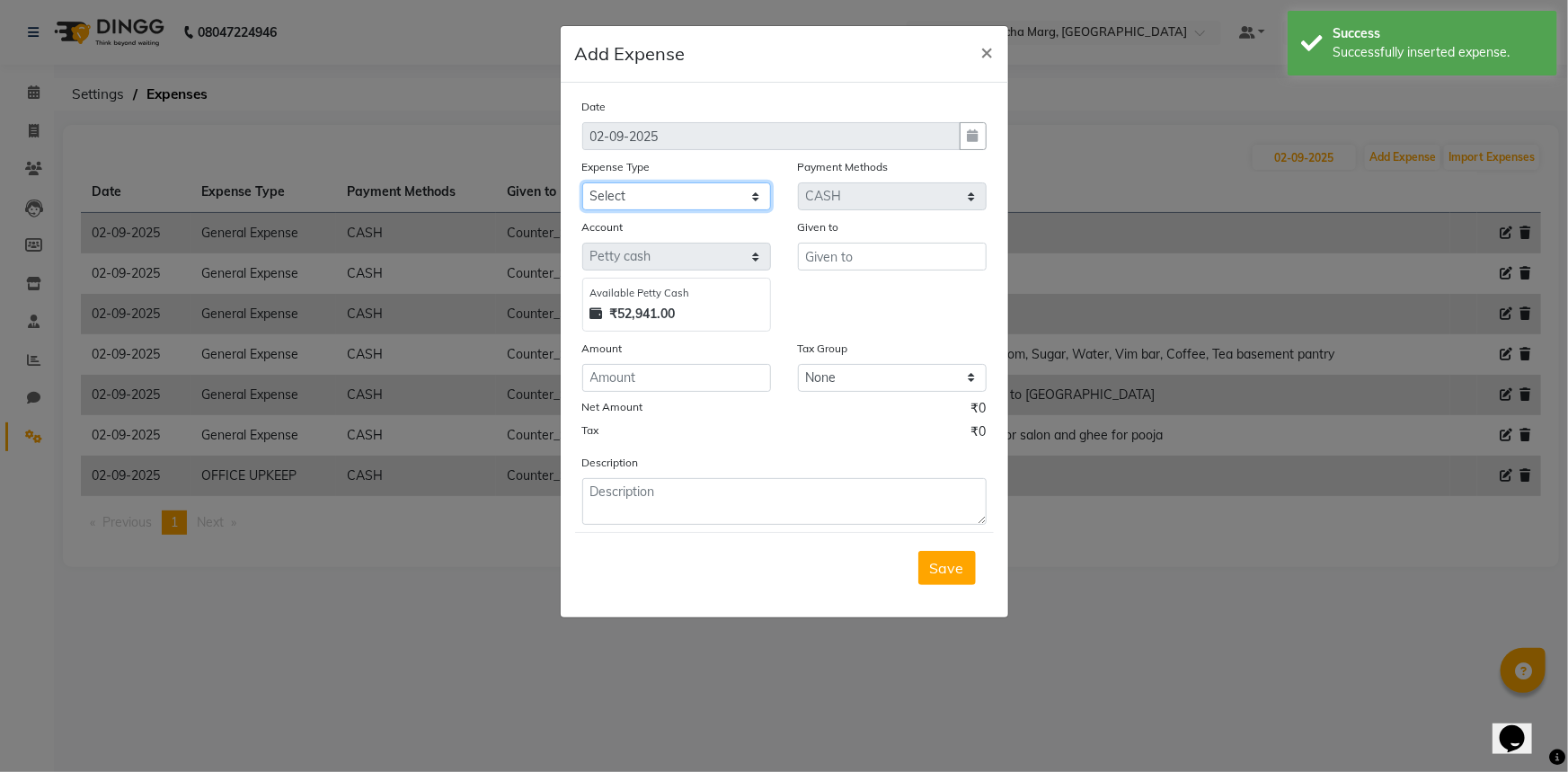
click at [740, 202] on select "Select Bank Deposit Blinkit Cash Handover CLIENT Client ordered food Client Ref…" at bounding box center [677, 196] width 189 height 28
select select "5134"
click at [583, 183] on select "Select Bank Deposit Blinkit Cash Handover CLIENT Client ordered food Client Ref…" at bounding box center [677, 196] width 189 height 28
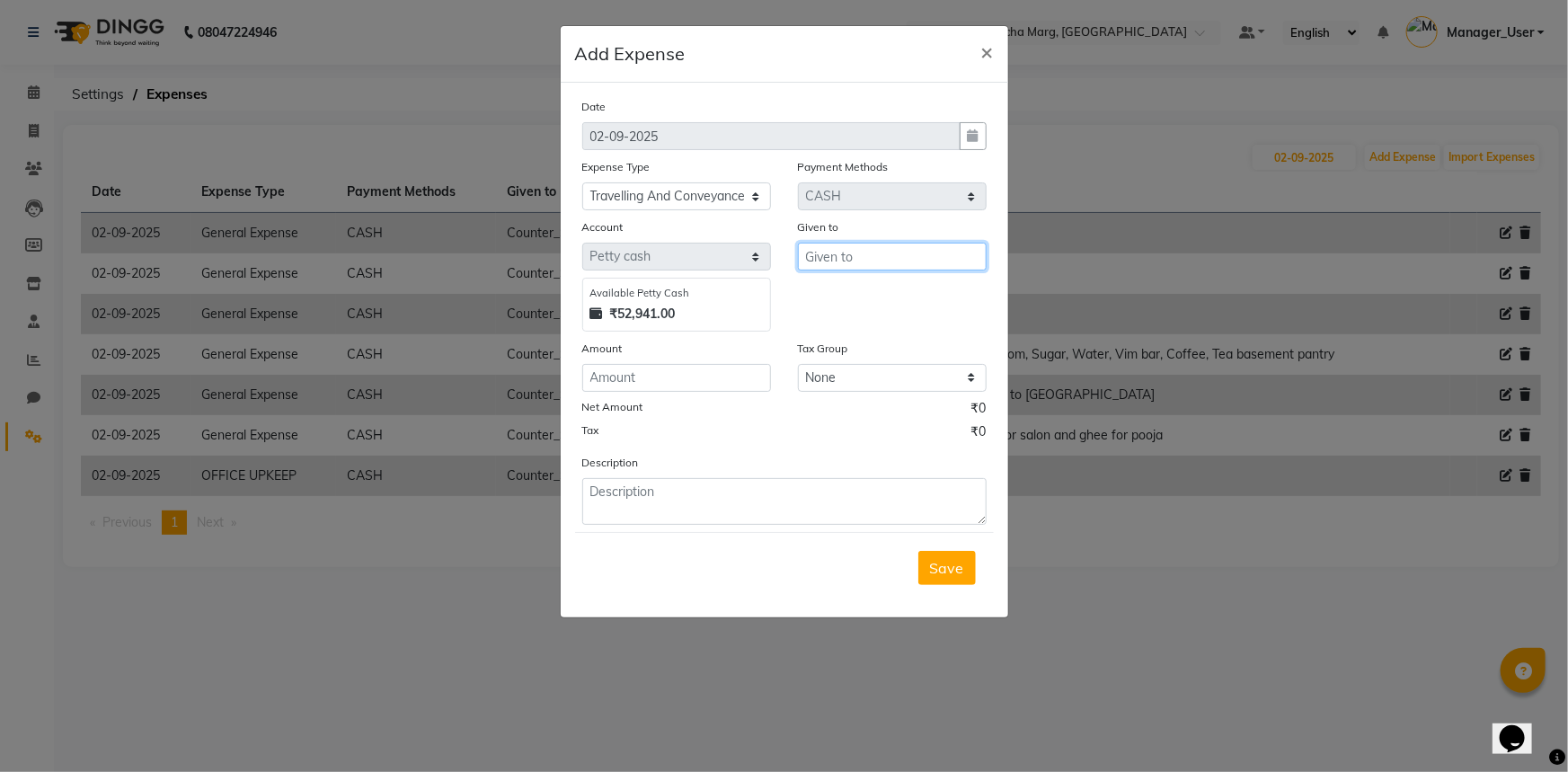
click at [805, 259] on input "text" at bounding box center [892, 256] width 189 height 28
click at [885, 288] on ngb-highlight "Co unter_Sales" at bounding box center [868, 296] width 97 height 18
type input "Counter_Sales"
click at [723, 372] on input "number" at bounding box center [677, 377] width 189 height 28
type input "100"
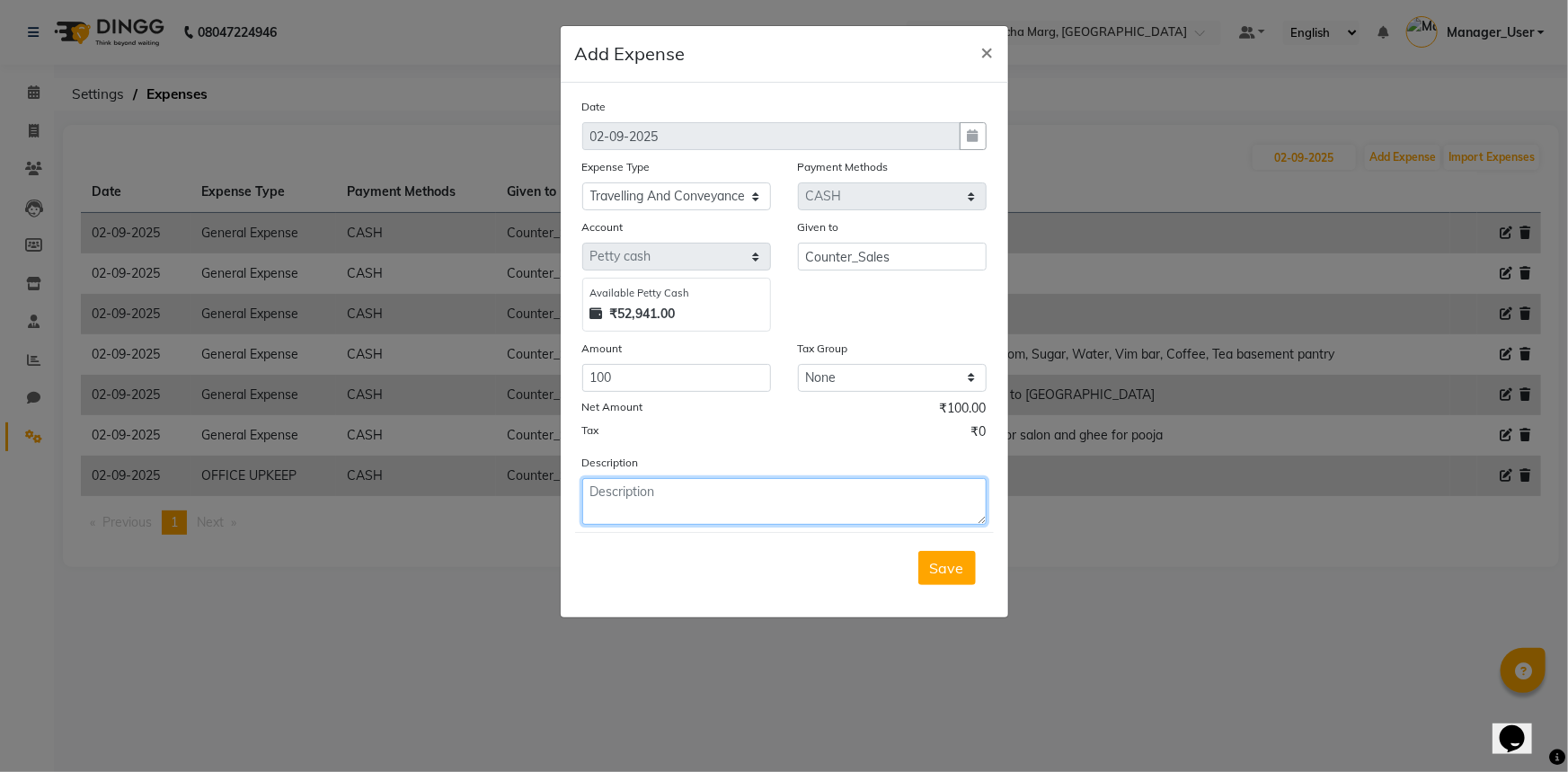
click at [756, 494] on textarea at bounding box center [785, 501] width 405 height 46
type textarea "staff to go and help at Noir chankaya"
click at [1155, 509] on ngb-modal-window "Add Expense × Date [DATE] Expense Type Select Bank Deposit Blinkit Cash Handove…" at bounding box center [784, 386] width 1568 height 772
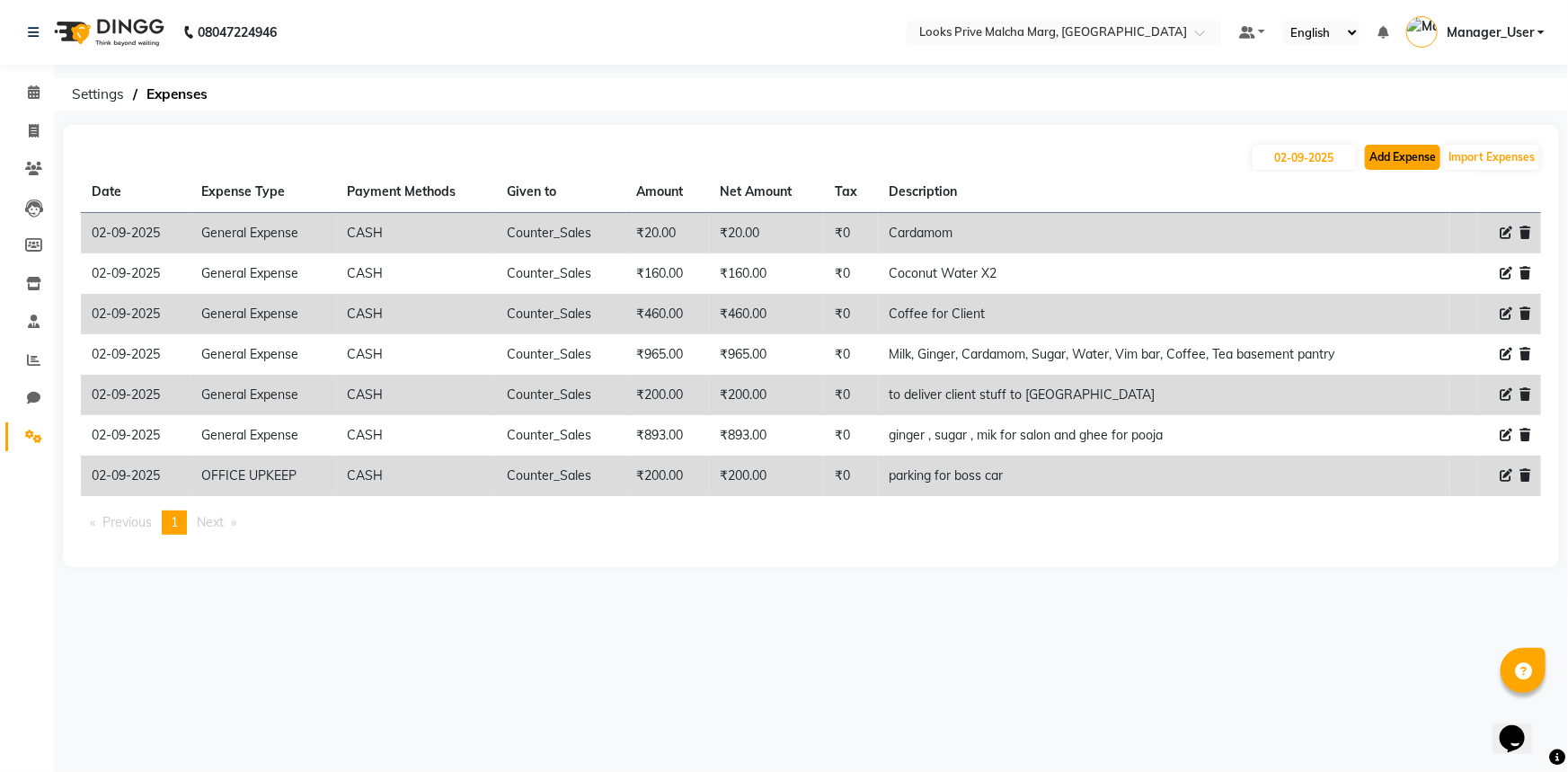
click at [1395, 157] on button "Add Expense" at bounding box center [1402, 157] width 75 height 25
select select "1"
select select "6693"
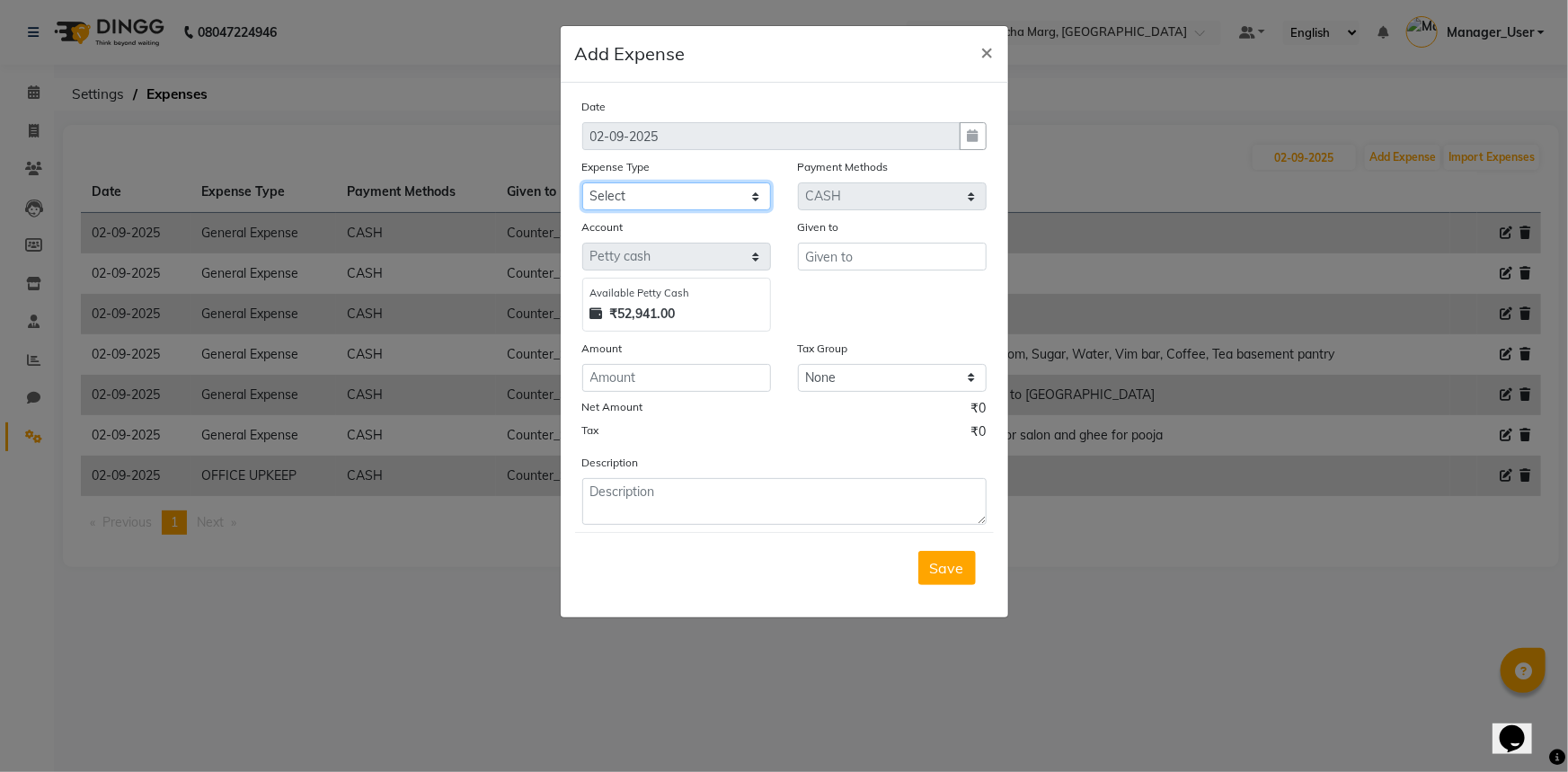
click at [769, 197] on select "Select Bank Deposit Blinkit Cash Handover CLIENT Client ordered food Client Ref…" at bounding box center [677, 196] width 189 height 28
select select "5134"
click at [583, 183] on select "Select Bank Deposit Blinkit Cash Handover CLIENT Client ordered food Client Ref…" at bounding box center [677, 196] width 189 height 28
click at [845, 263] on input "text" at bounding box center [892, 256] width 189 height 28
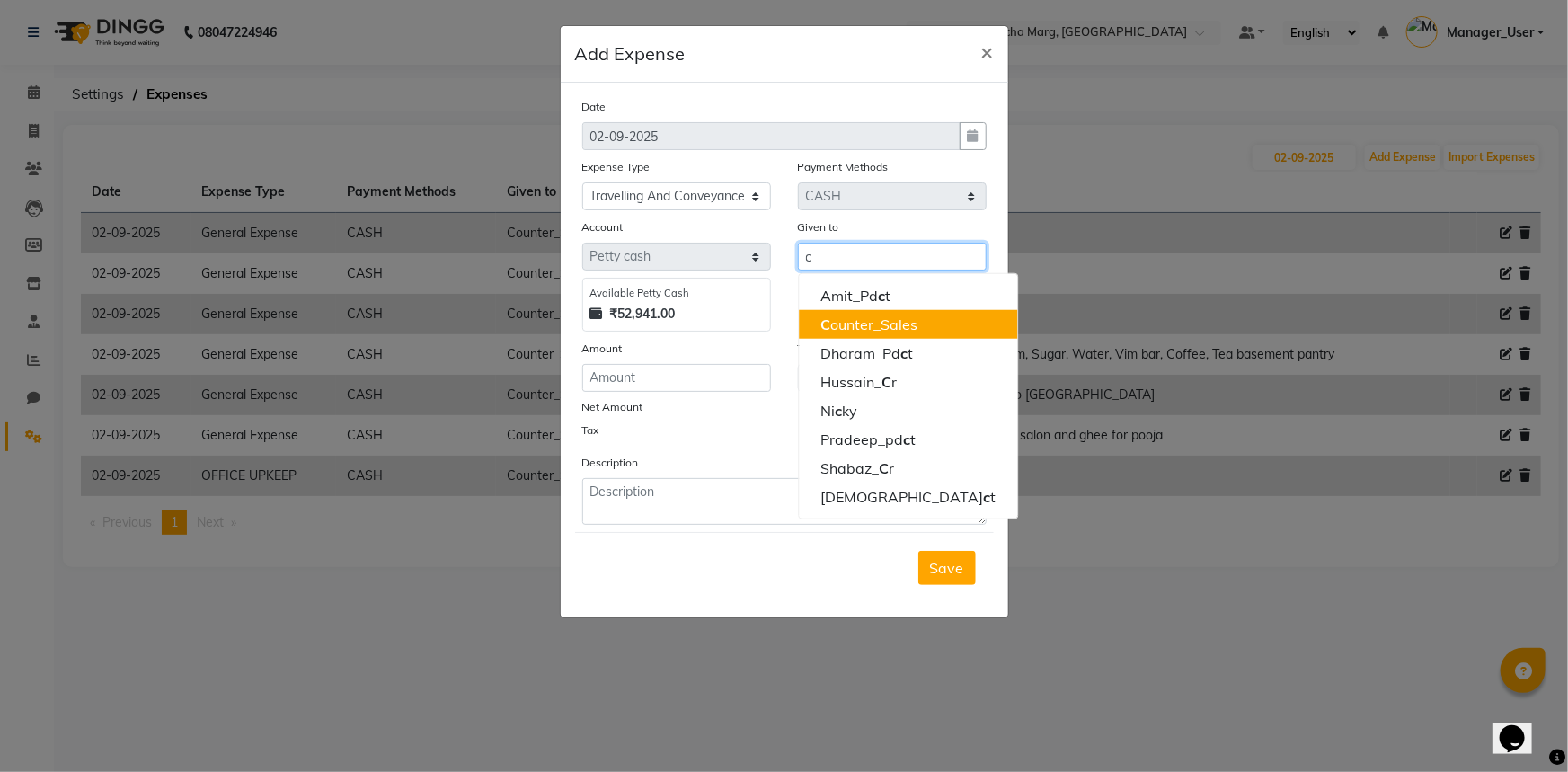
click at [854, 319] on ngb-highlight "C ounter_Sales" at bounding box center [868, 325] width 97 height 18
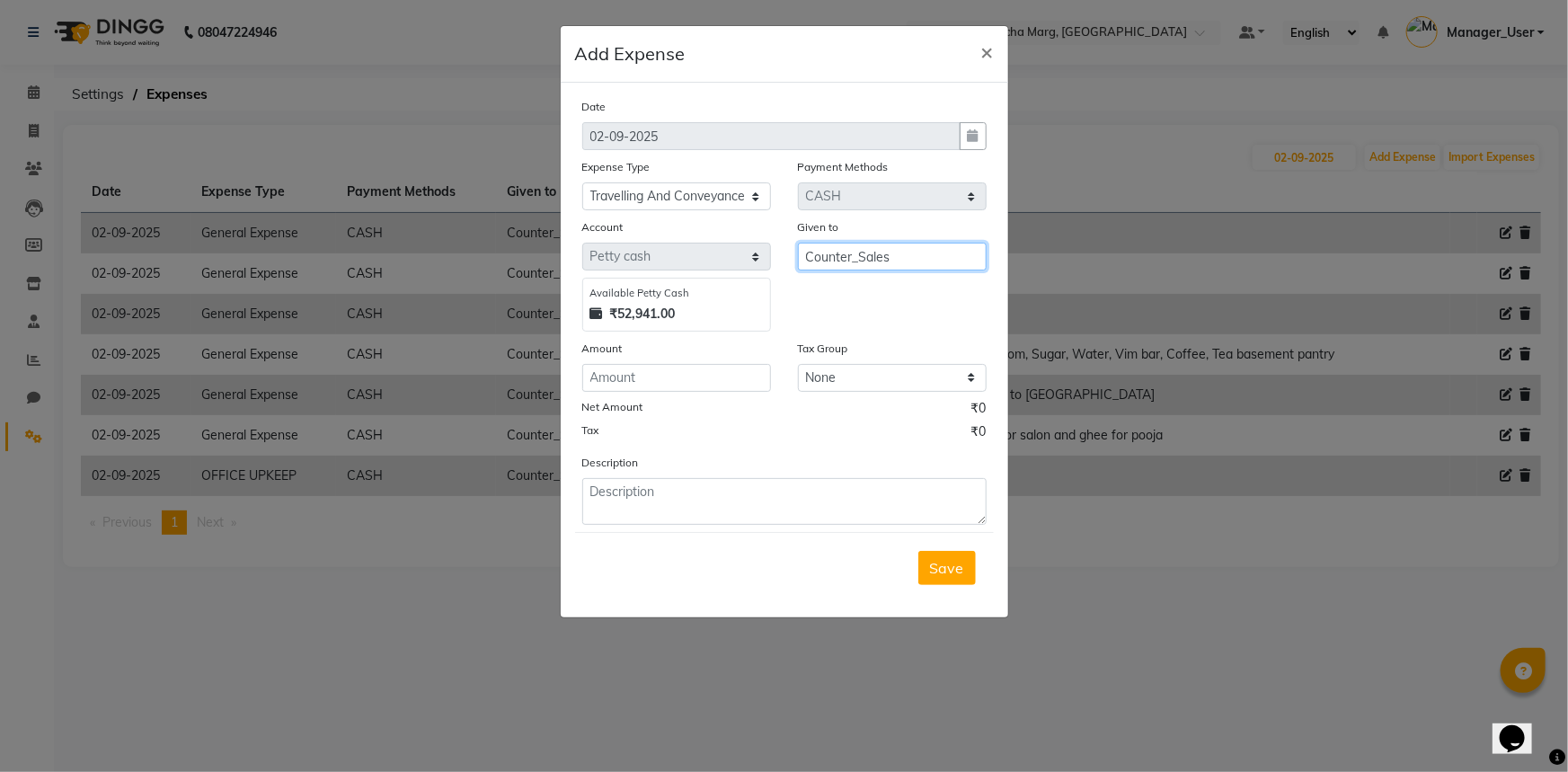
type input "Counter_Sales"
click at [678, 368] on input "number" at bounding box center [677, 377] width 189 height 28
type input "100"
click at [822, 507] on textarea at bounding box center [785, 501] width 405 height 46
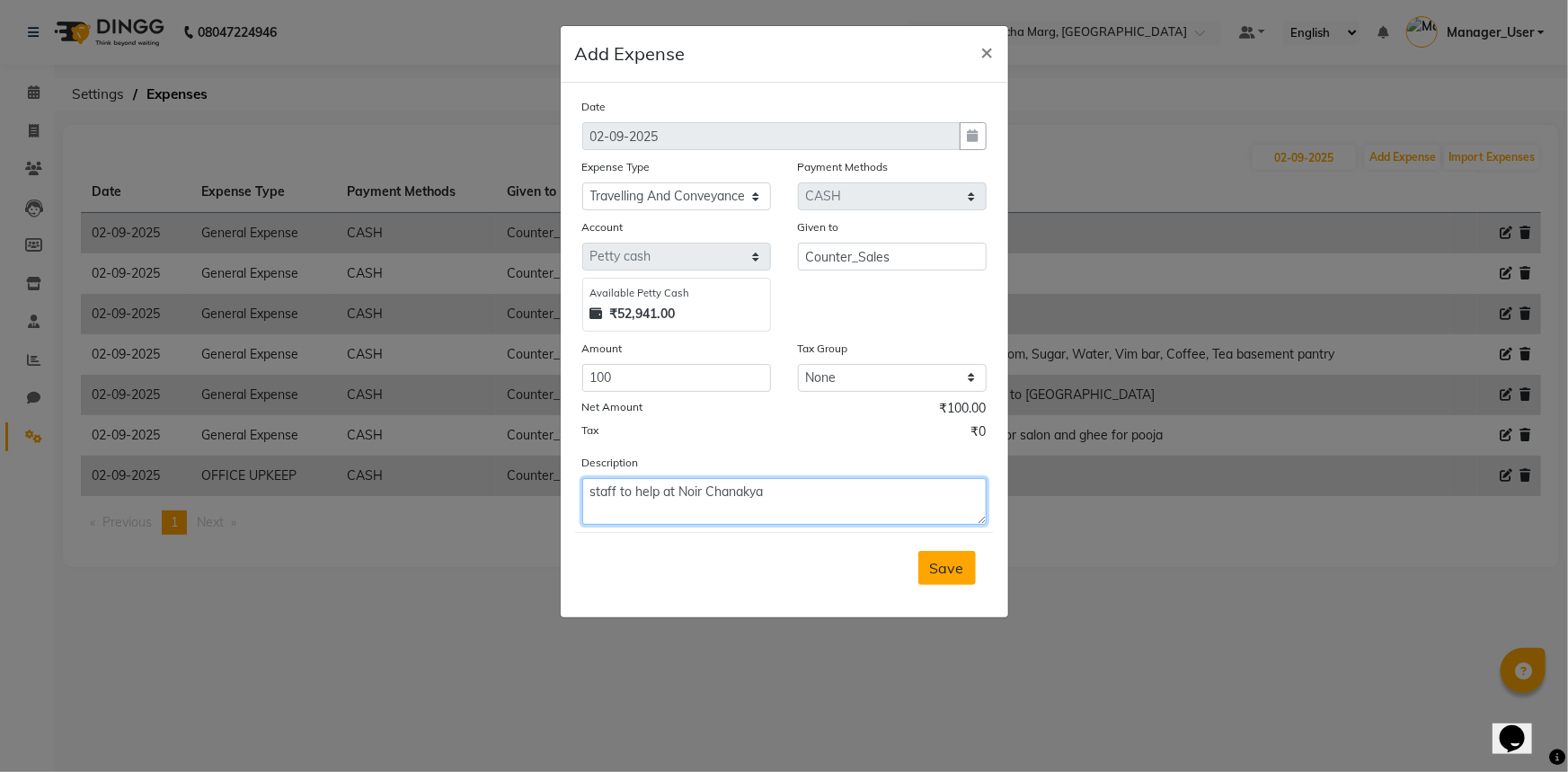
type textarea "staff to help at Noir Chanakya"
click at [953, 571] on span "Save" at bounding box center [947, 568] width 34 height 18
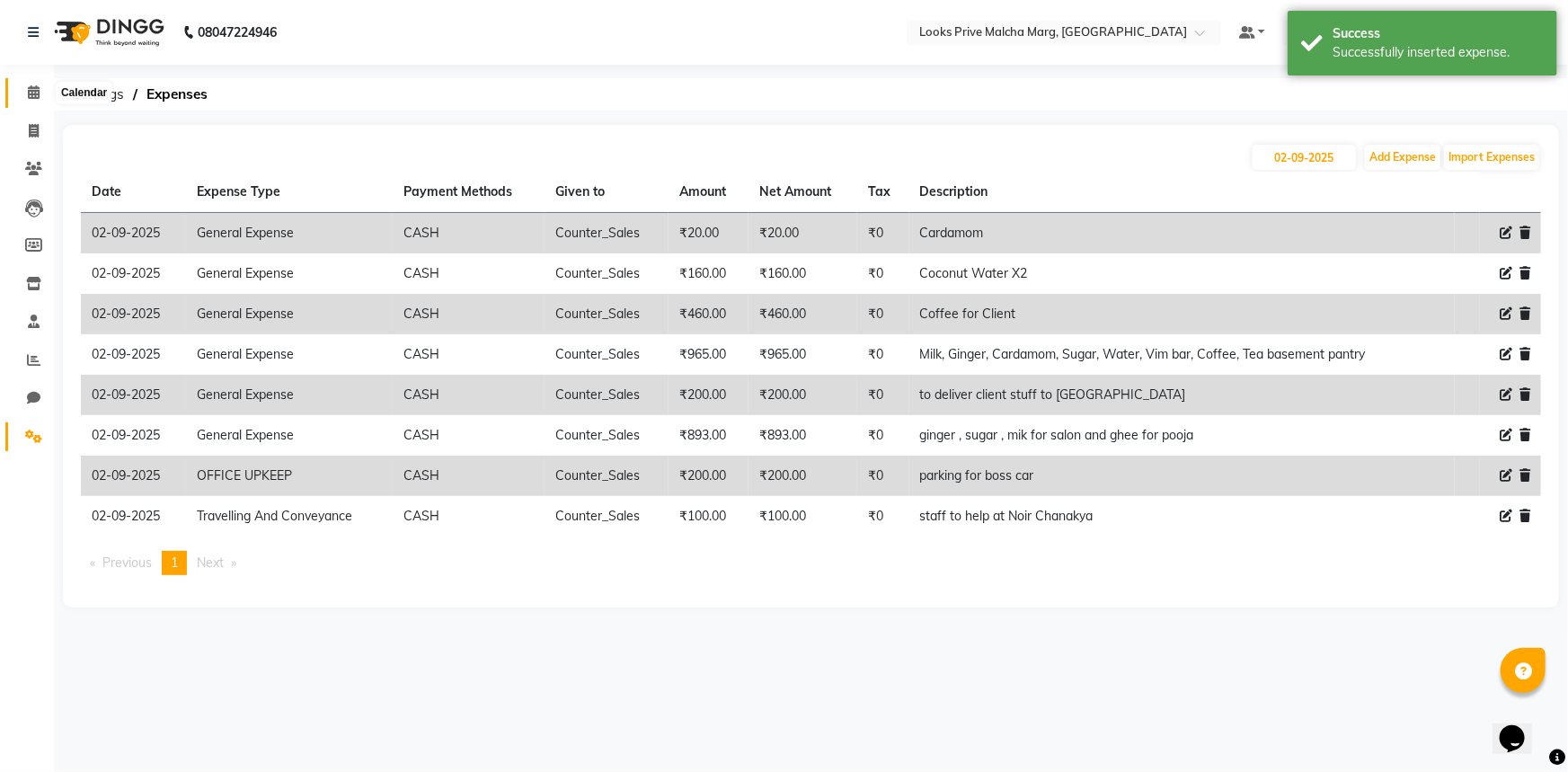
drag, startPoint x: 29, startPoint y: 95, endPoint x: 24, endPoint y: 476, distance: 381.0
click at [29, 95] on icon at bounding box center [34, 92] width 12 height 14
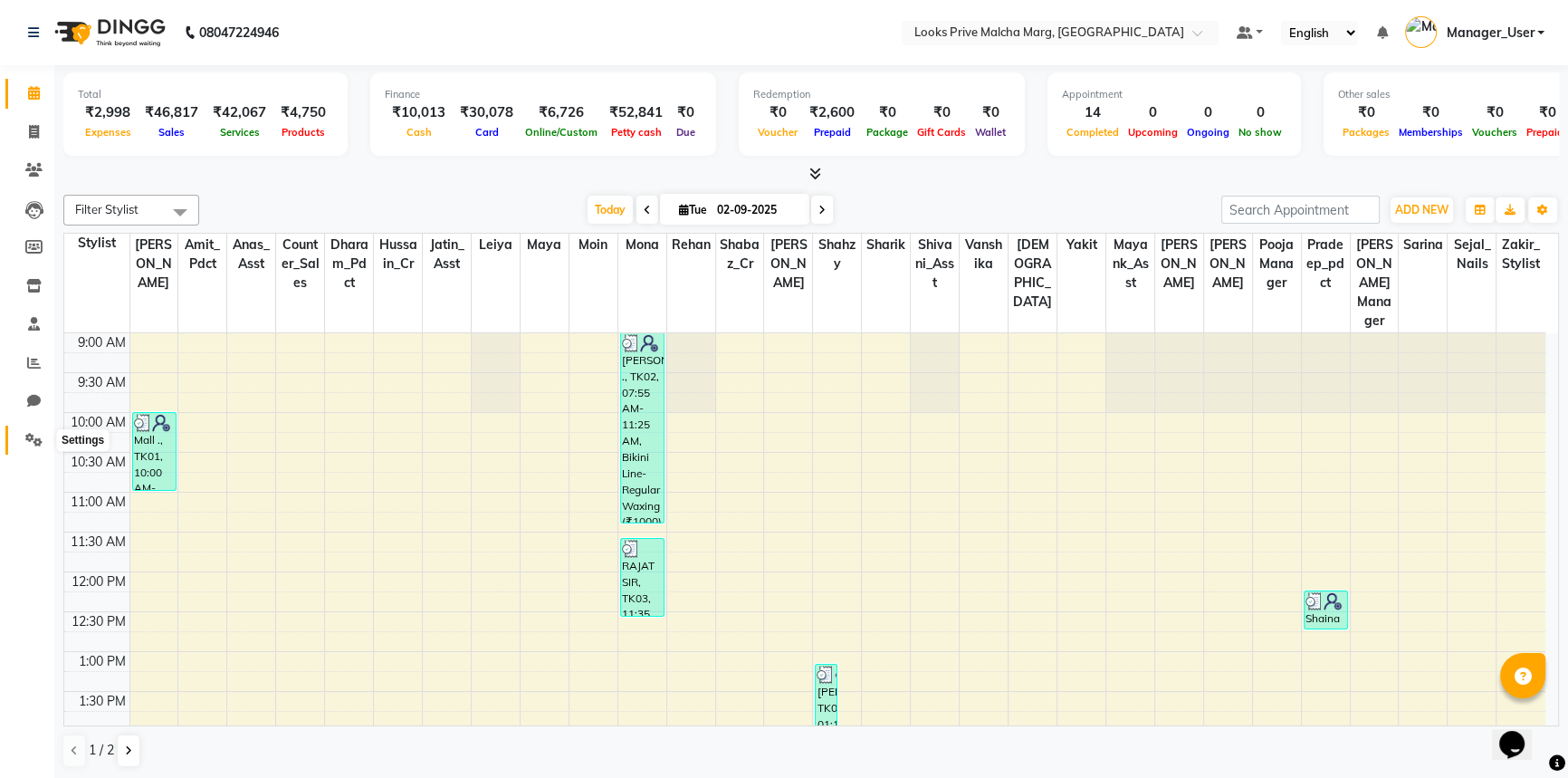
drag, startPoint x: 36, startPoint y: 440, endPoint x: 256, endPoint y: 364, distance: 232.8
click at [36, 440] on icon at bounding box center [34, 439] width 17 height 14
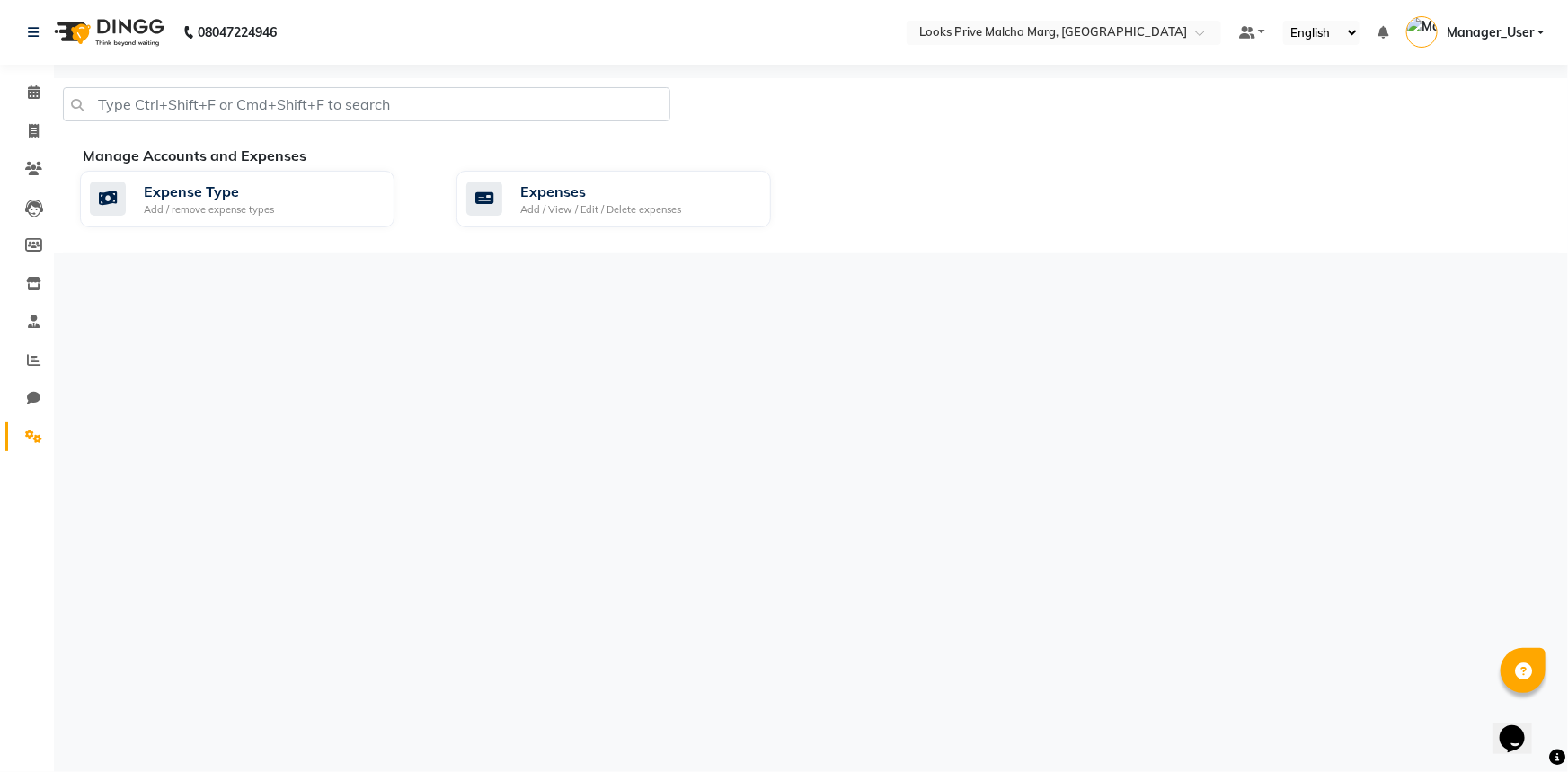
click at [593, 232] on div "Expense Type Add / remove expense types Expenses Add / View / Edit / Delete exp…" at bounding box center [819, 202] width 1506 height 64
click at [593, 223] on div "Expenses Add / View / Edit / Delete expenses" at bounding box center [613, 199] width 315 height 57
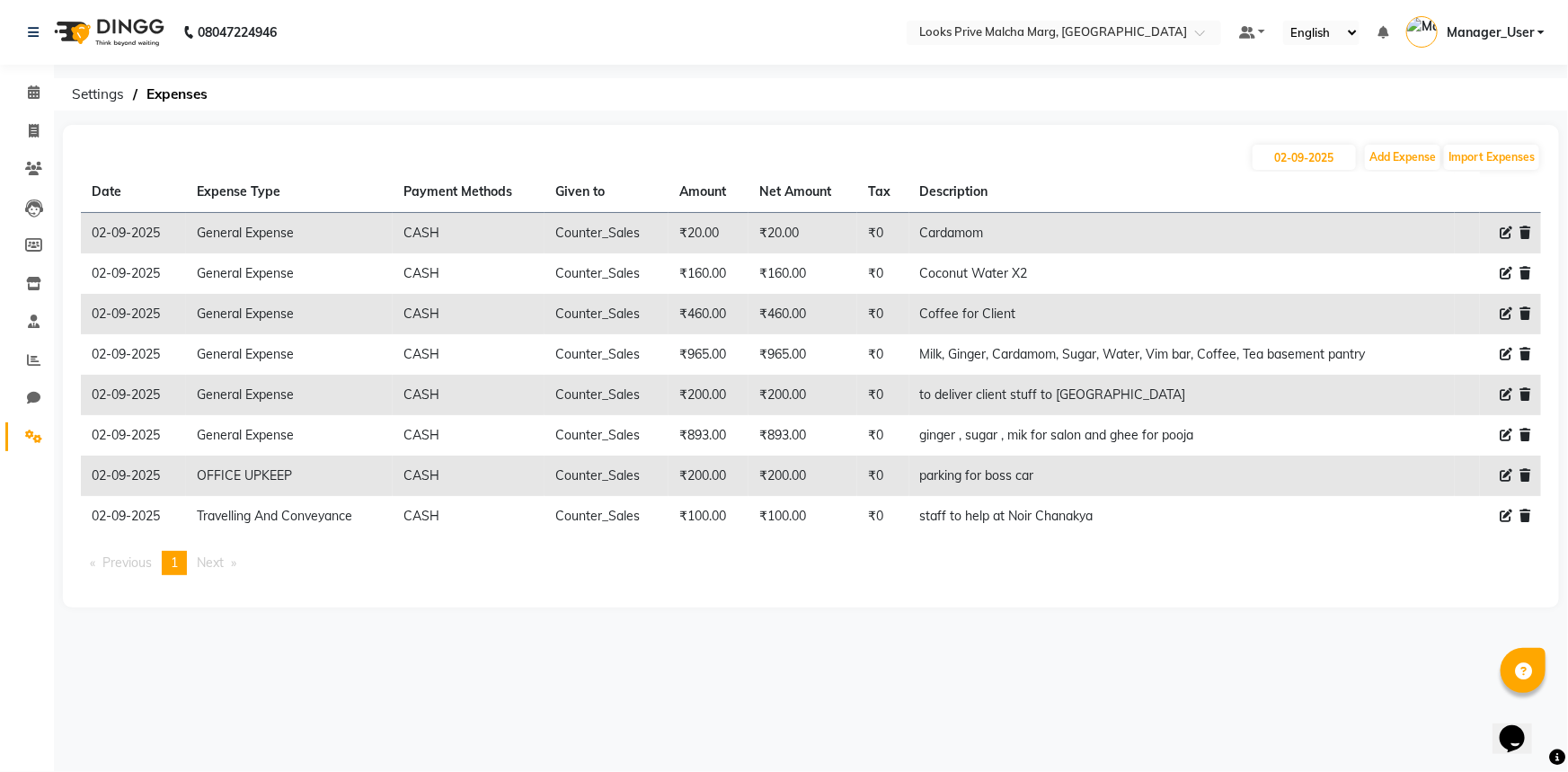
click at [1245, 617] on main "[DATE] Add Expense Import Expenses Date Expense Type Payment Methods Given to A…" at bounding box center [810, 379] width 1514 height 509
click at [35, 86] on icon at bounding box center [34, 92] width 12 height 14
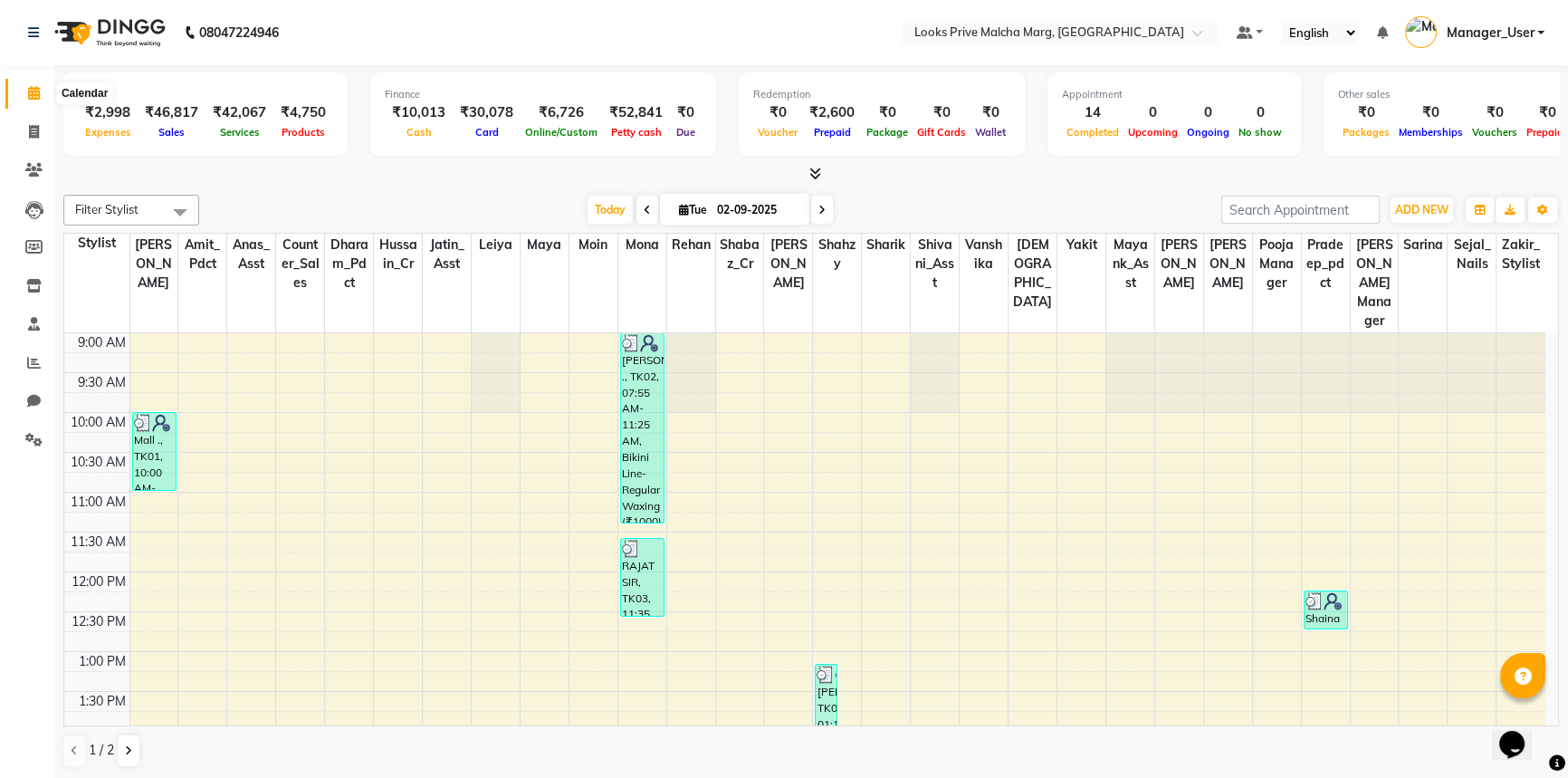
drag, startPoint x: 24, startPoint y: 94, endPoint x: 48, endPoint y: 69, distance: 34.7
click at [24, 94] on span at bounding box center [34, 93] width 32 height 21
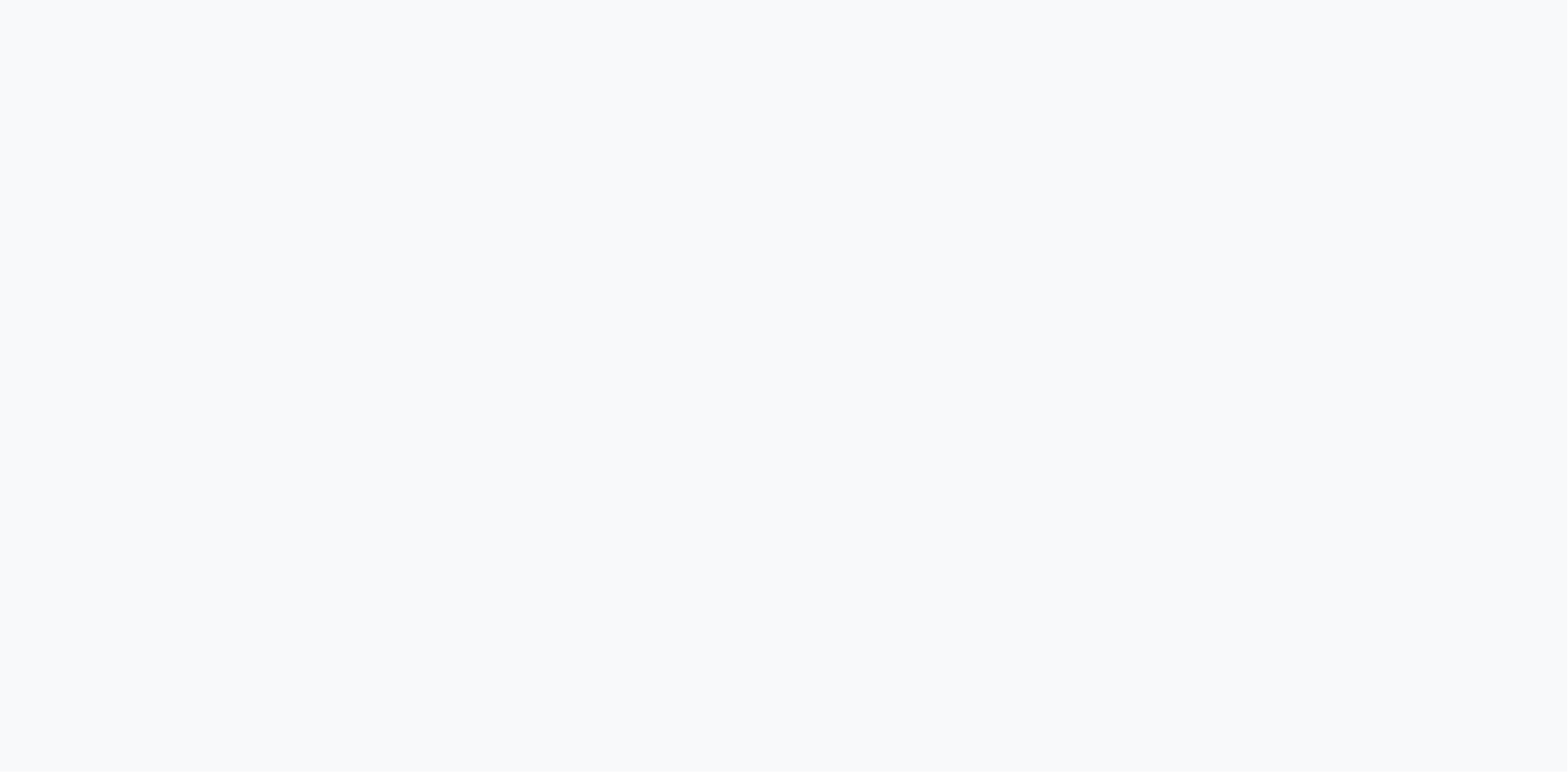
select select "service"
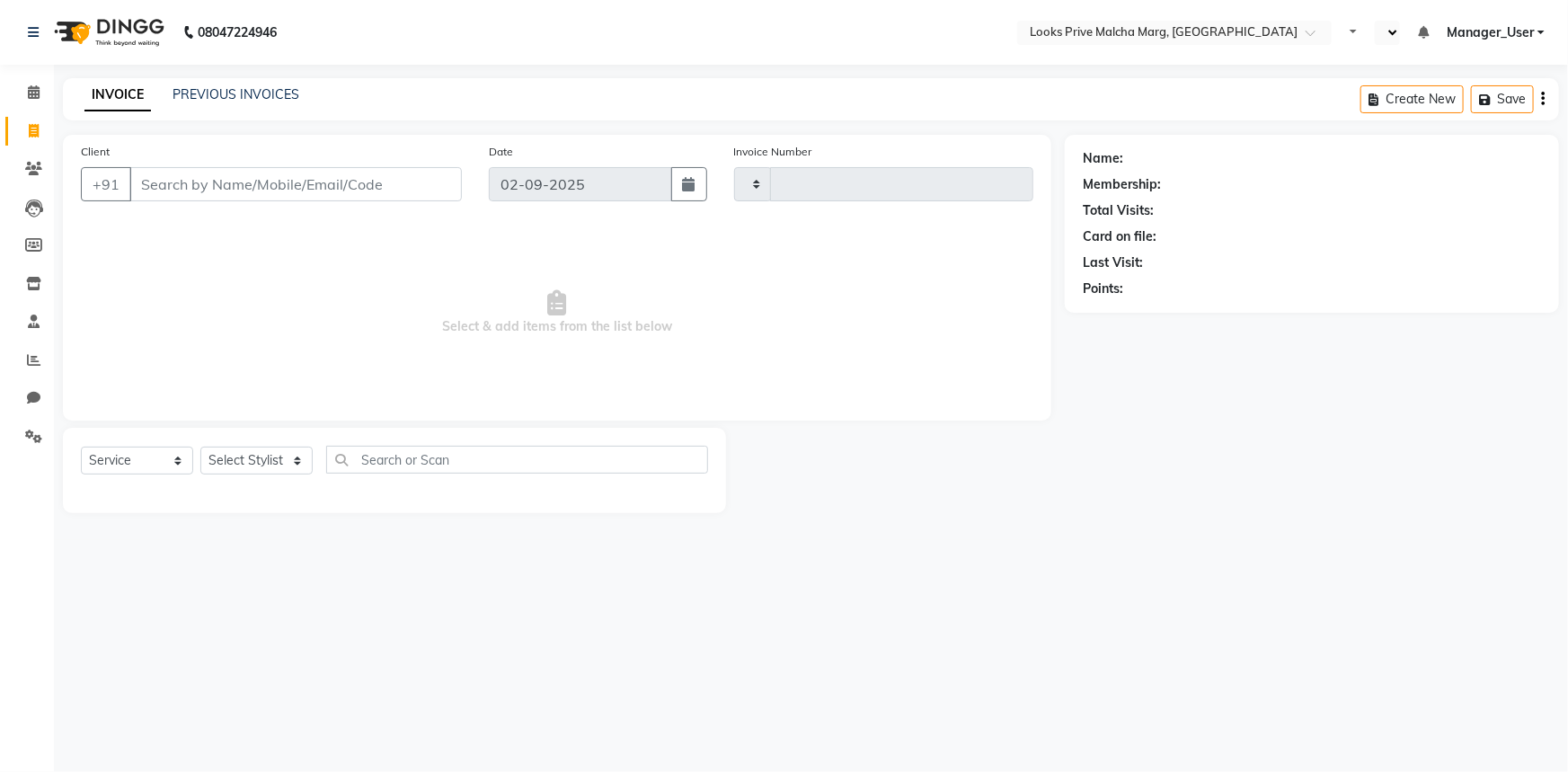
type input "4333"
select select "en"
select select "7648"
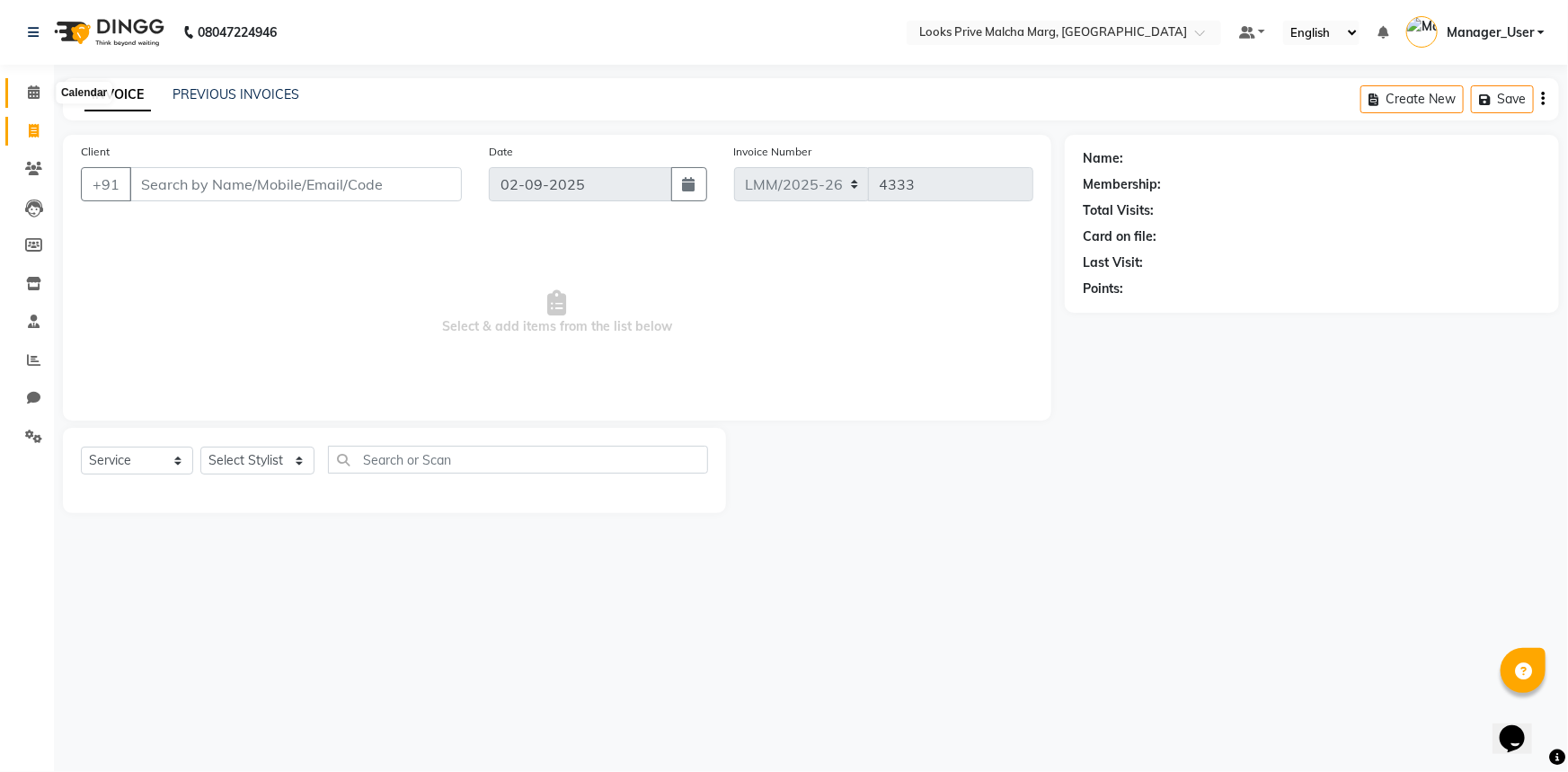
click at [36, 92] on icon at bounding box center [34, 92] width 12 height 14
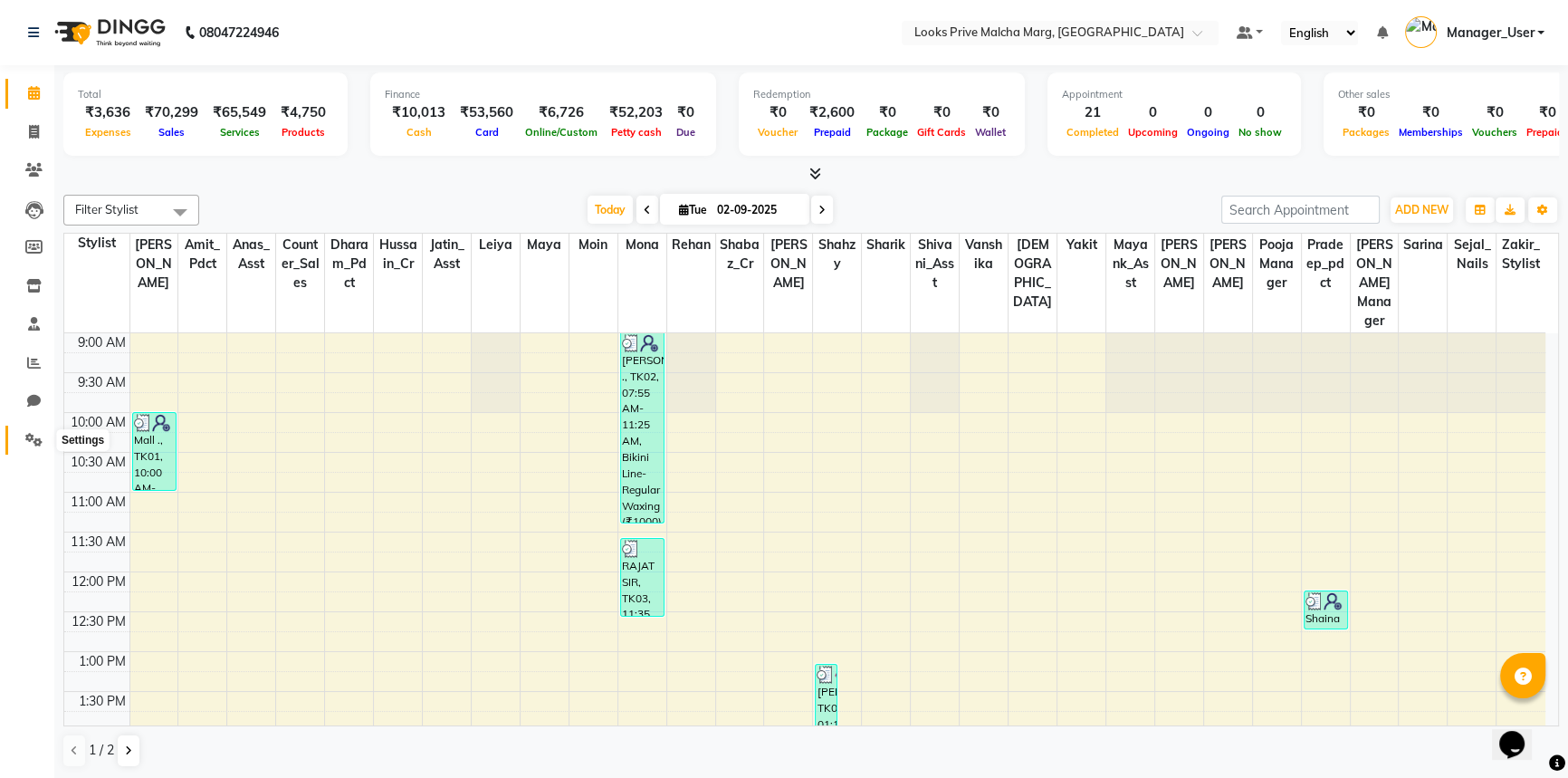
click at [27, 436] on icon at bounding box center [34, 439] width 17 height 14
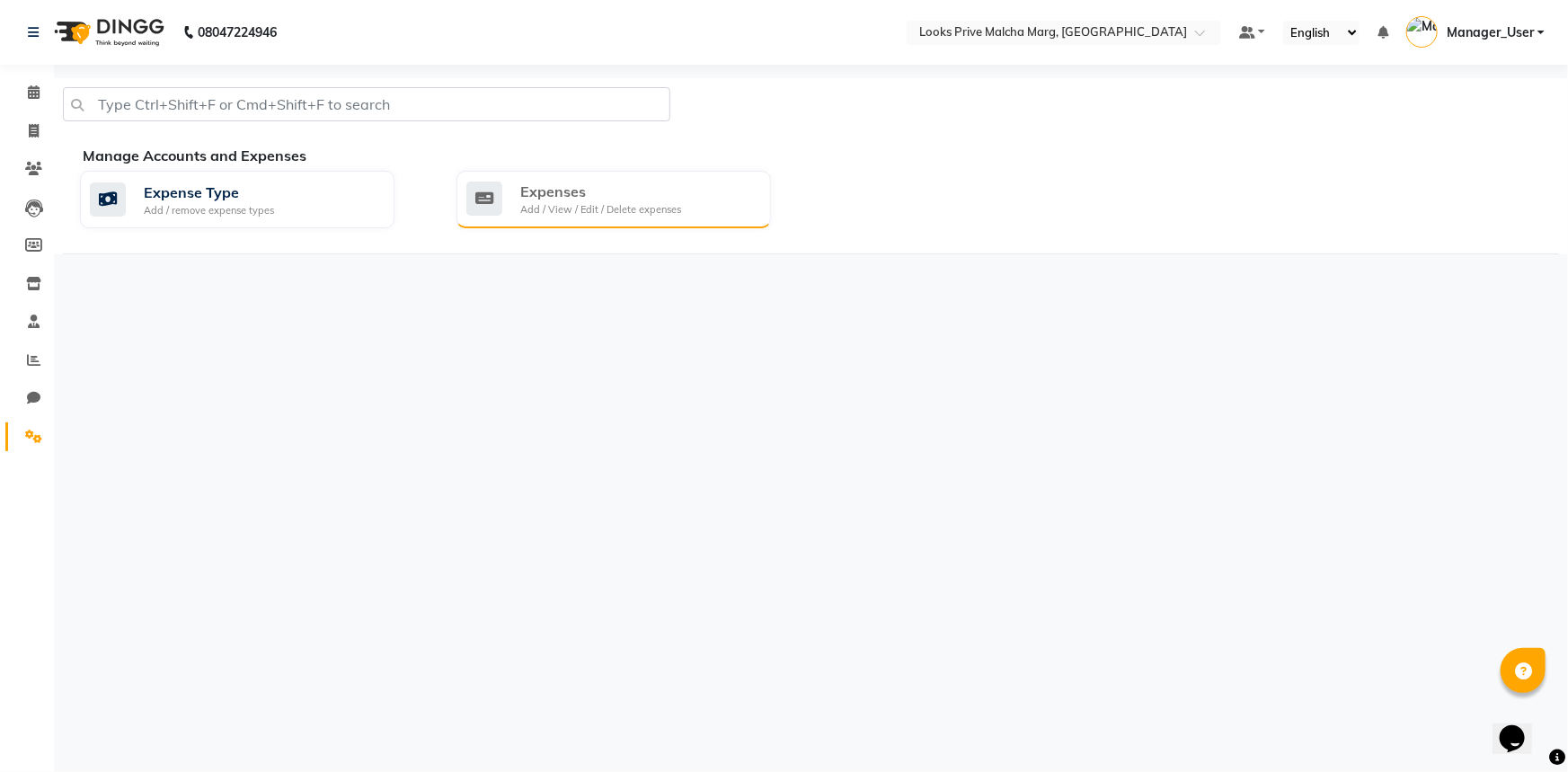
click at [679, 187] on div "Expenses" at bounding box center [600, 191] width 161 height 22
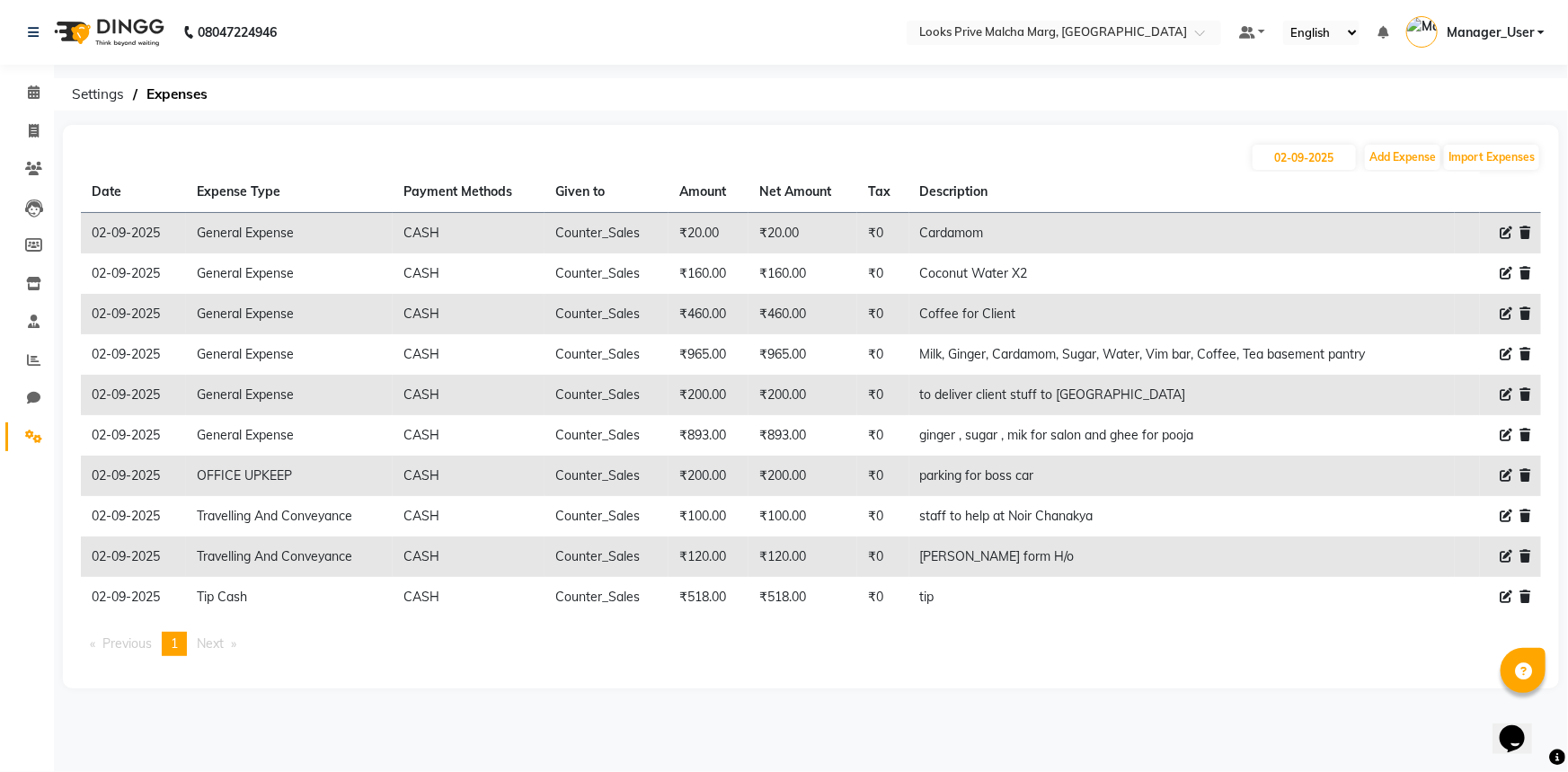
click at [1485, 568] on td at bounding box center [1510, 556] width 61 height 41
click at [1504, 562] on icon at bounding box center [1506, 556] width 13 height 13
select select "5134"
select select "1"
select select "6693"
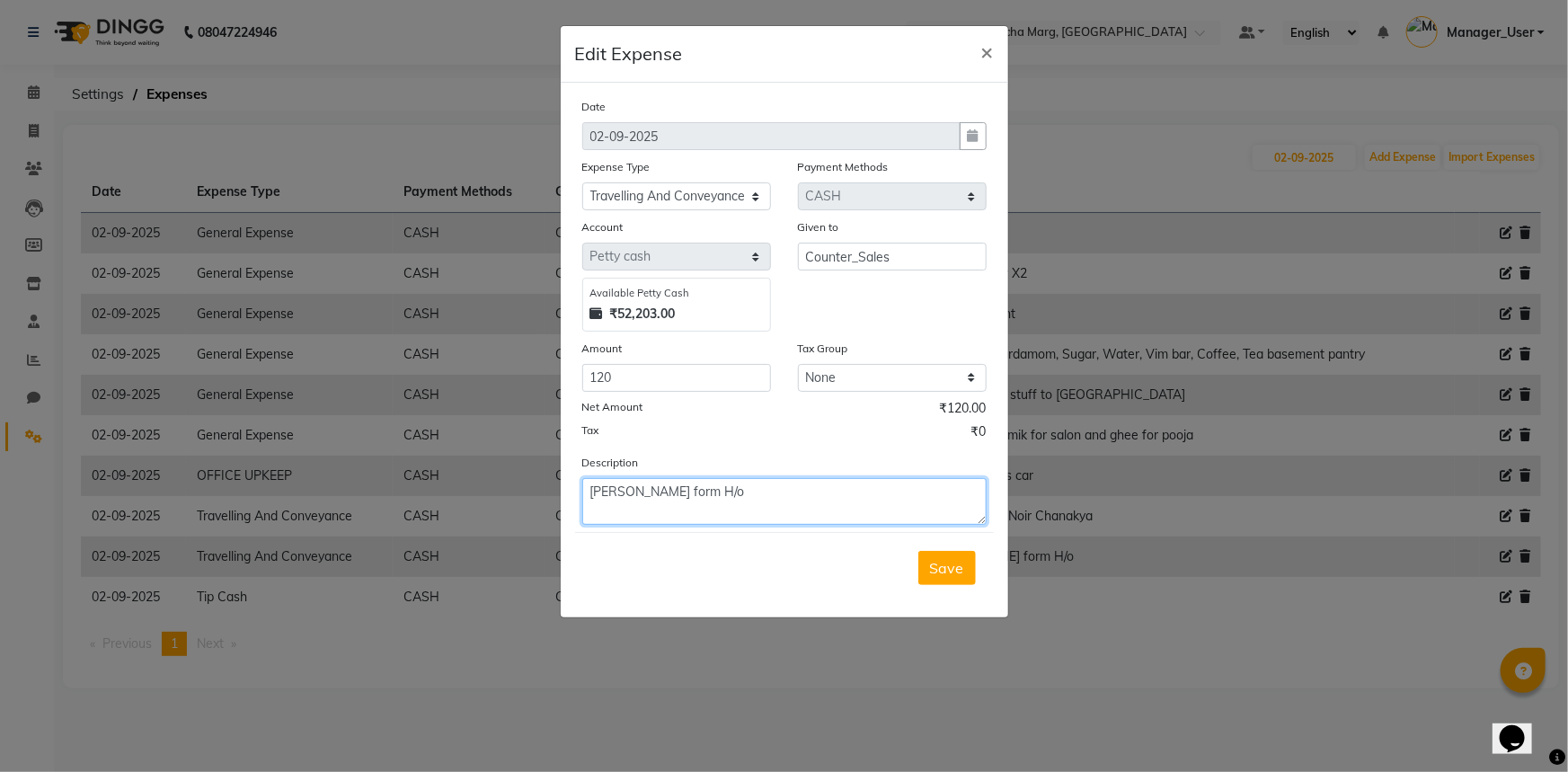
click at [714, 484] on textarea "[PERSON_NAME] form H/o" at bounding box center [785, 501] width 405 height 46
type textarea "[PERSON_NAME] form H/o om [DATE]"
click at [921, 578] on button "Save" at bounding box center [946, 568] width 57 height 34
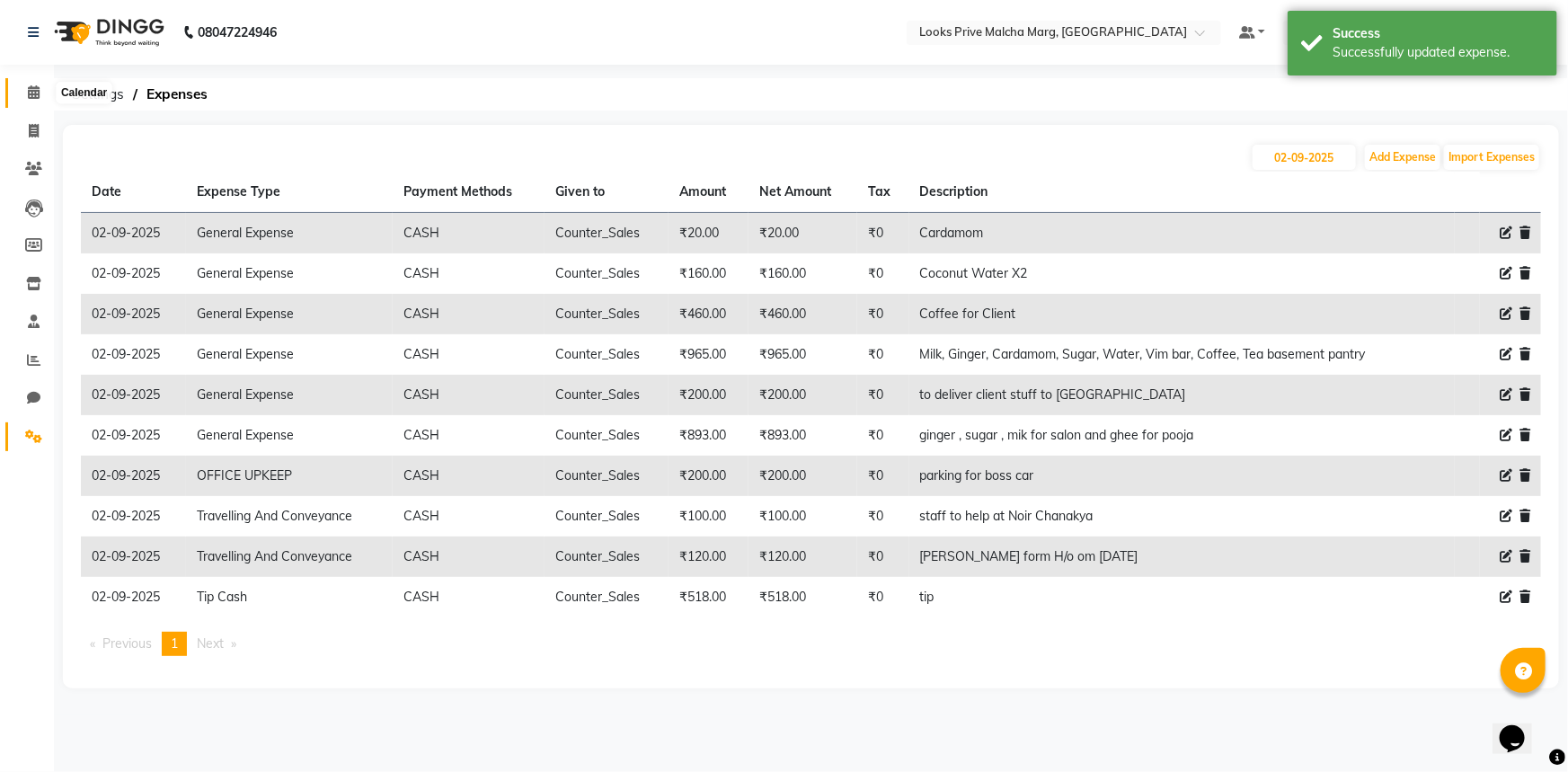
click at [37, 98] on icon at bounding box center [34, 92] width 12 height 14
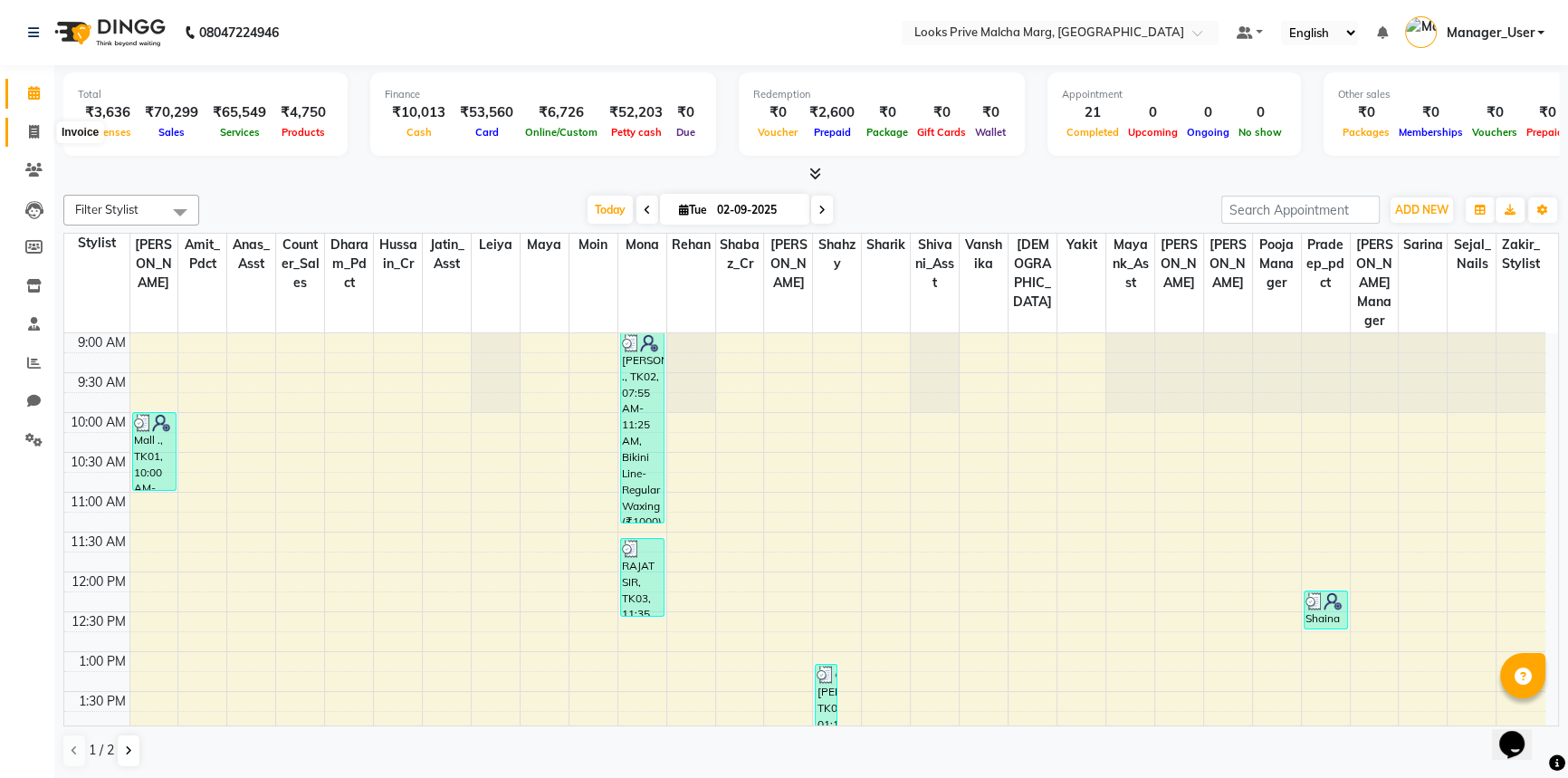
click at [27, 136] on span at bounding box center [34, 133] width 32 height 21
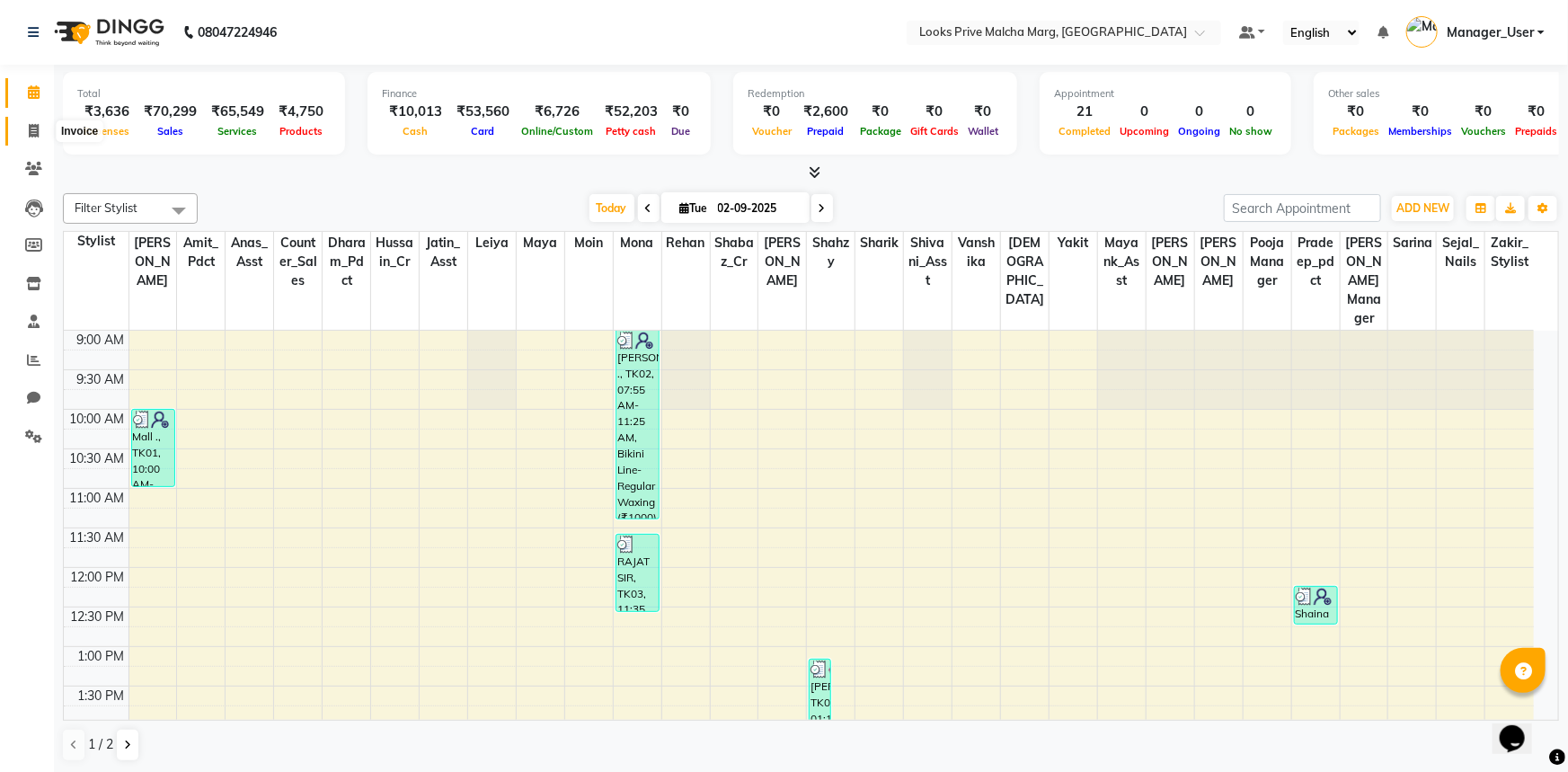
select select "service"
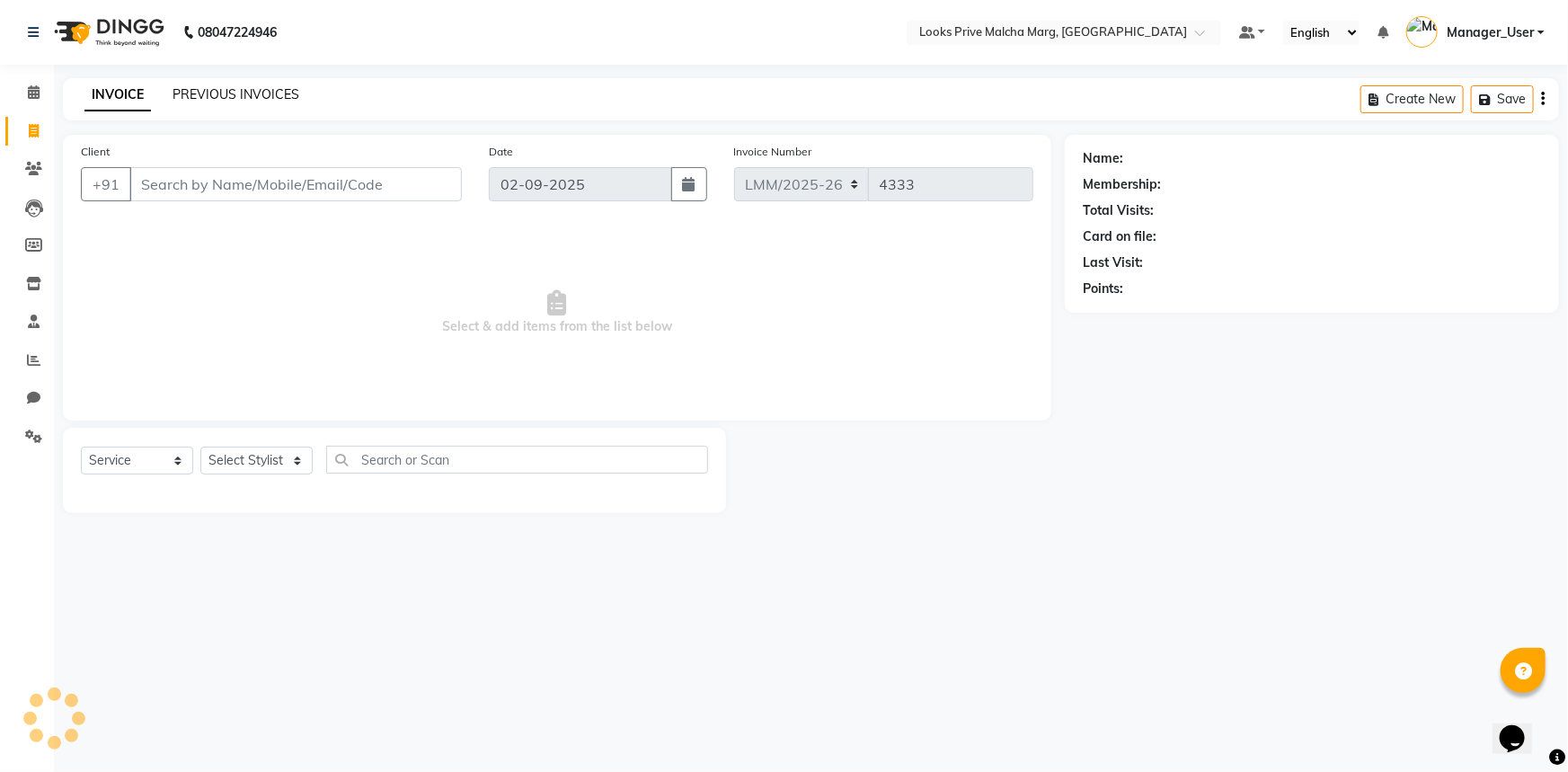
drag, startPoint x: 26, startPoint y: 135, endPoint x: 215, endPoint y: 95, distance: 193.2
click at [215, 95] on link "PREVIOUS INVOICES" at bounding box center [236, 94] width 127 height 16
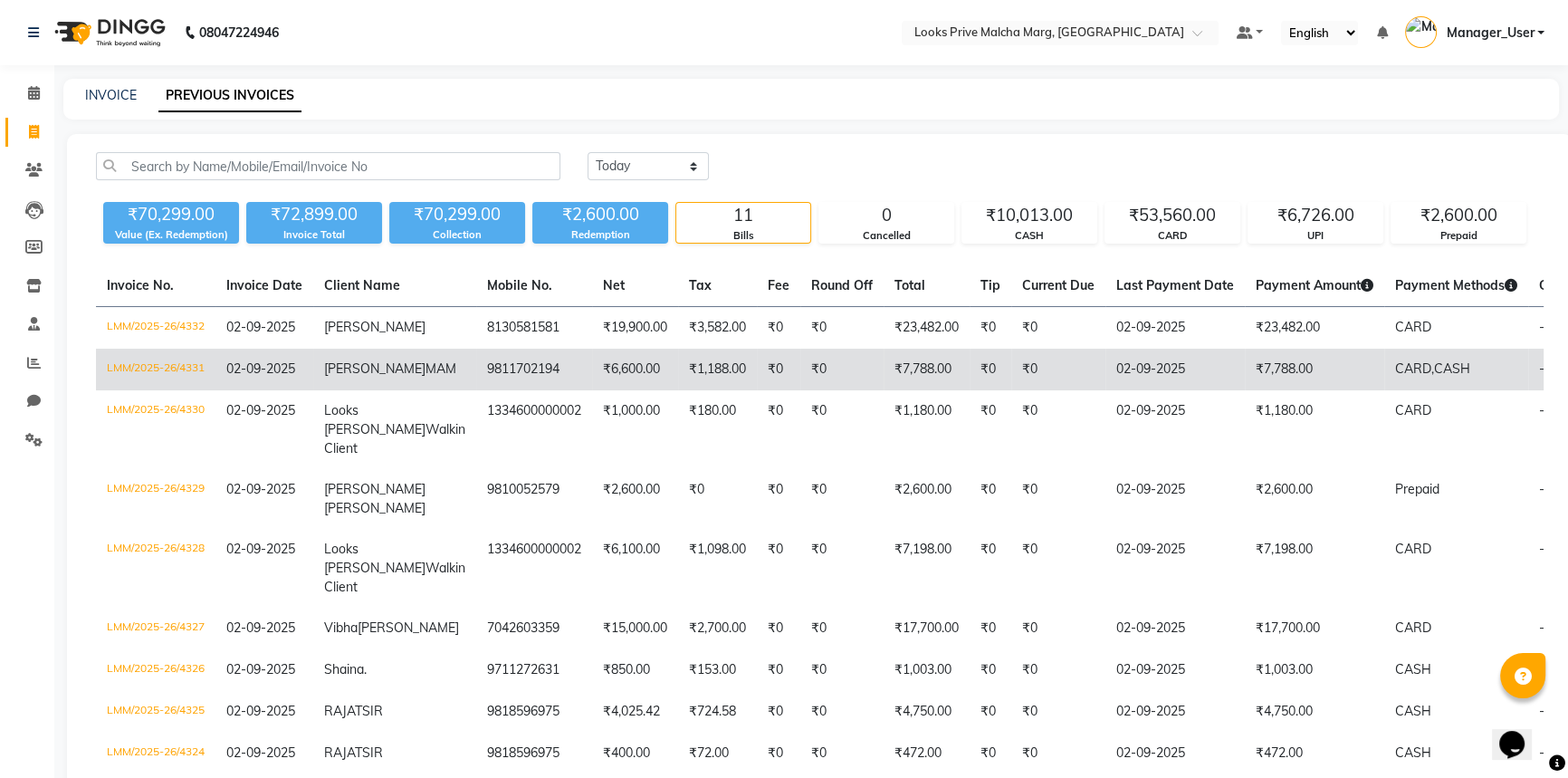
click at [383, 389] on td "[PERSON_NAME] MAM" at bounding box center [395, 369] width 163 height 42
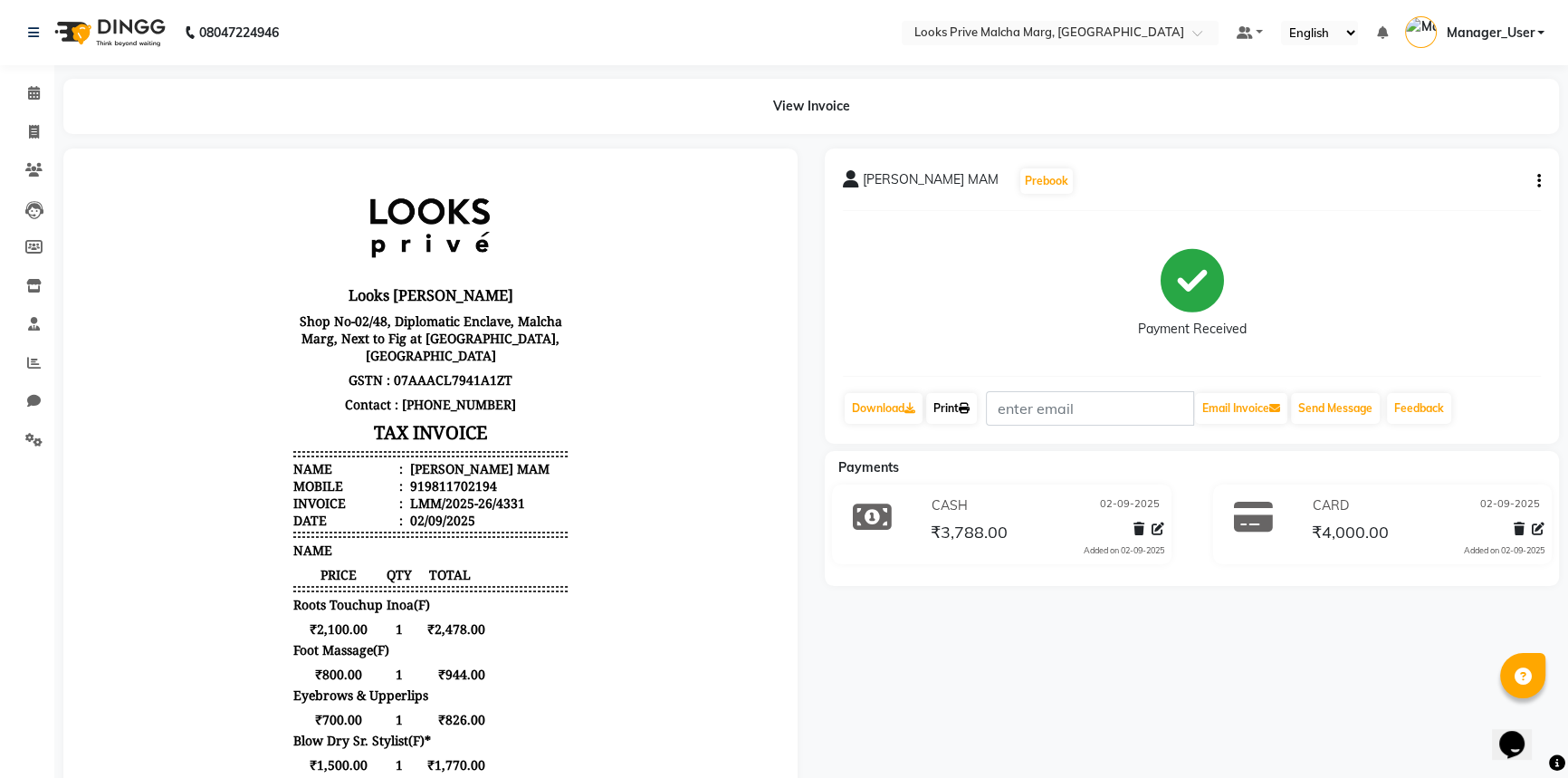
click at [950, 403] on link "Print" at bounding box center [951, 409] width 50 height 31
drag, startPoint x: 40, startPoint y: 90, endPoint x: 360, endPoint y: 33, distance: 325.0
click at [40, 90] on span at bounding box center [34, 93] width 32 height 21
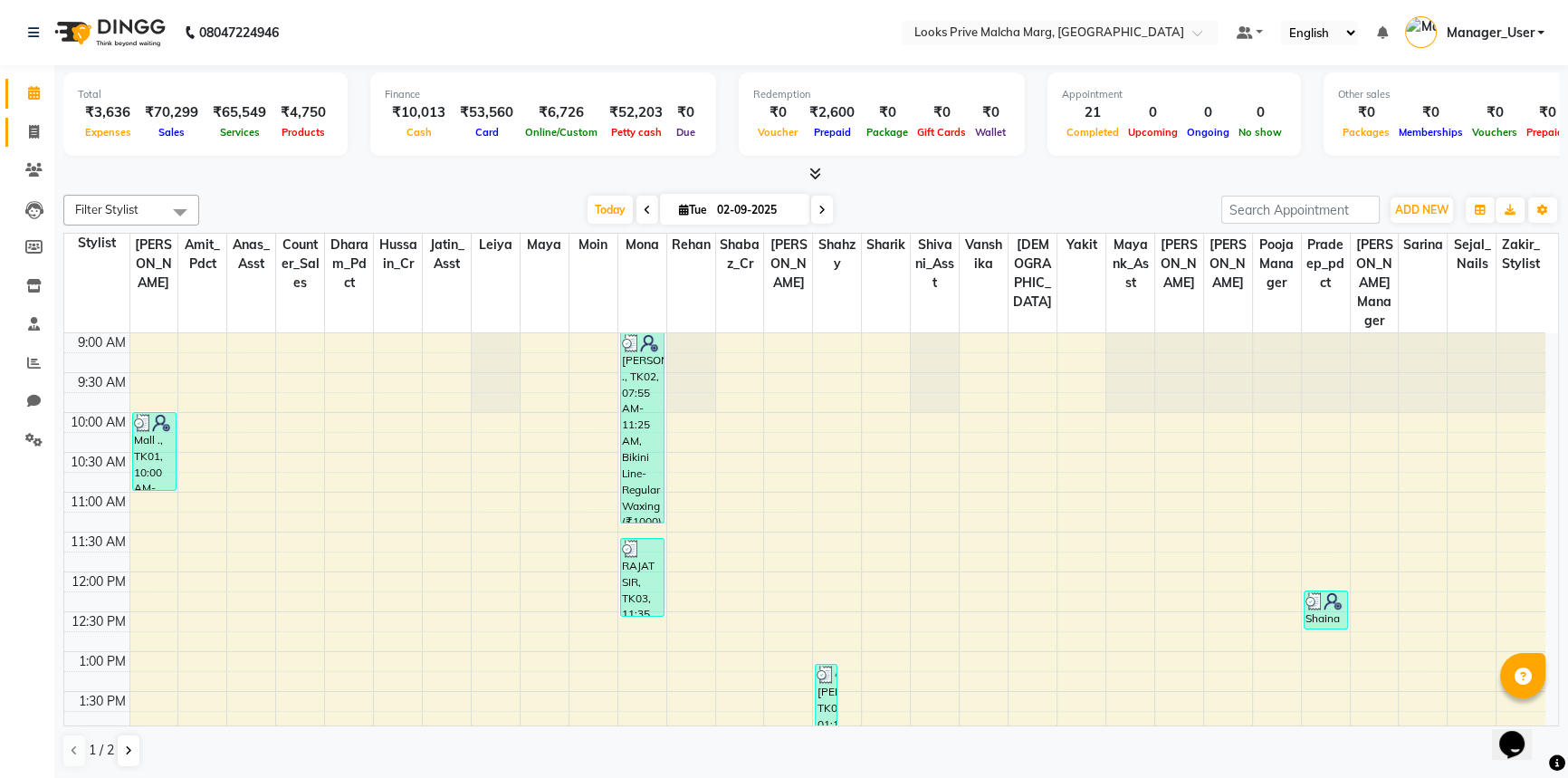
click at [16, 140] on link "Invoice" at bounding box center [27, 133] width 44 height 30
select select "service"
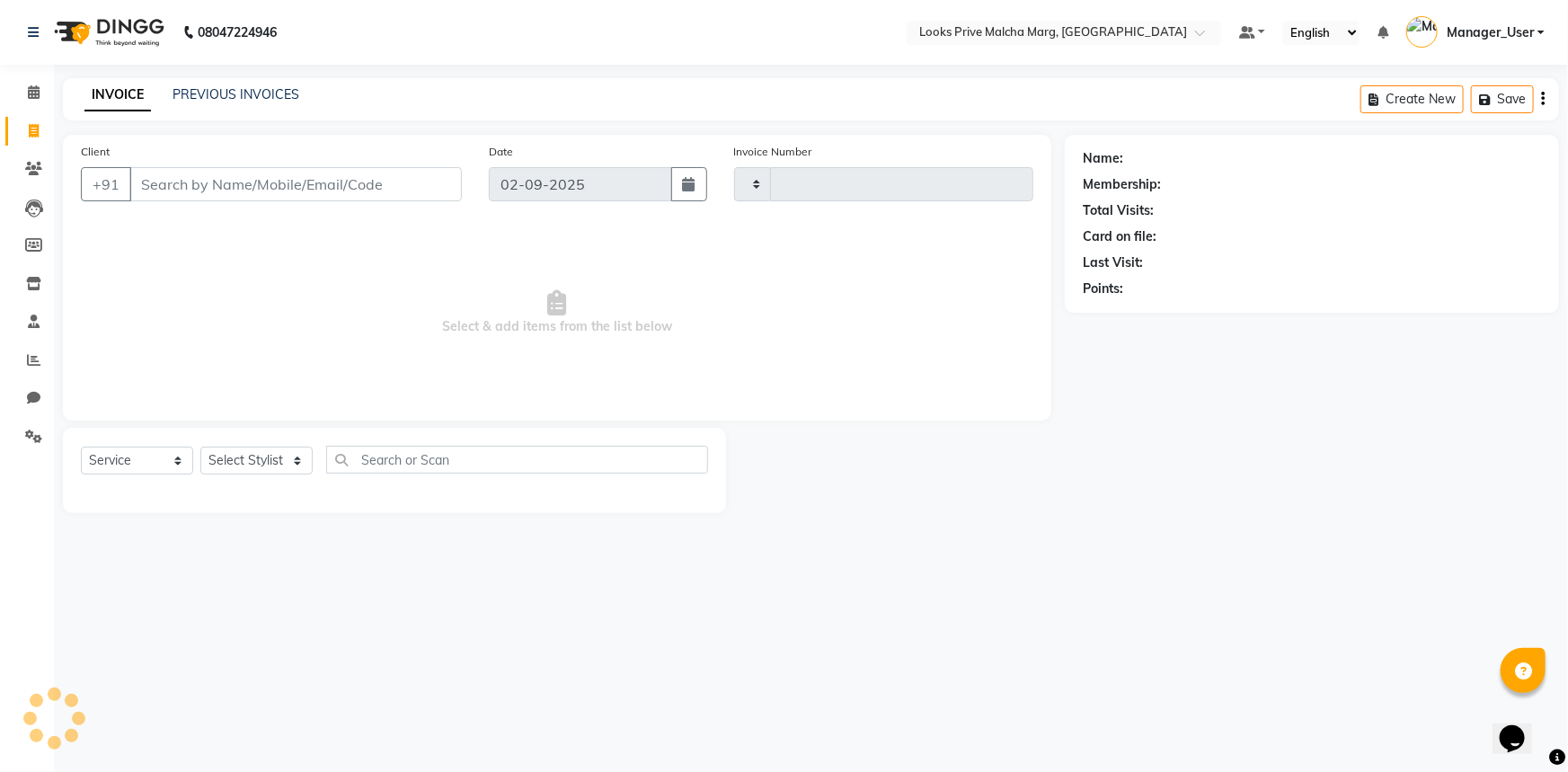
type input "4333"
select select "7648"
drag, startPoint x: 206, startPoint y: 81, endPoint x: 210, endPoint y: 95, distance: 14.6
click at [206, 86] on div "INVOICE PREVIOUS INVOICES Create New Save" at bounding box center [810, 99] width 1496 height 43
click at [210, 95] on link "PREVIOUS INVOICES" at bounding box center [236, 94] width 127 height 16
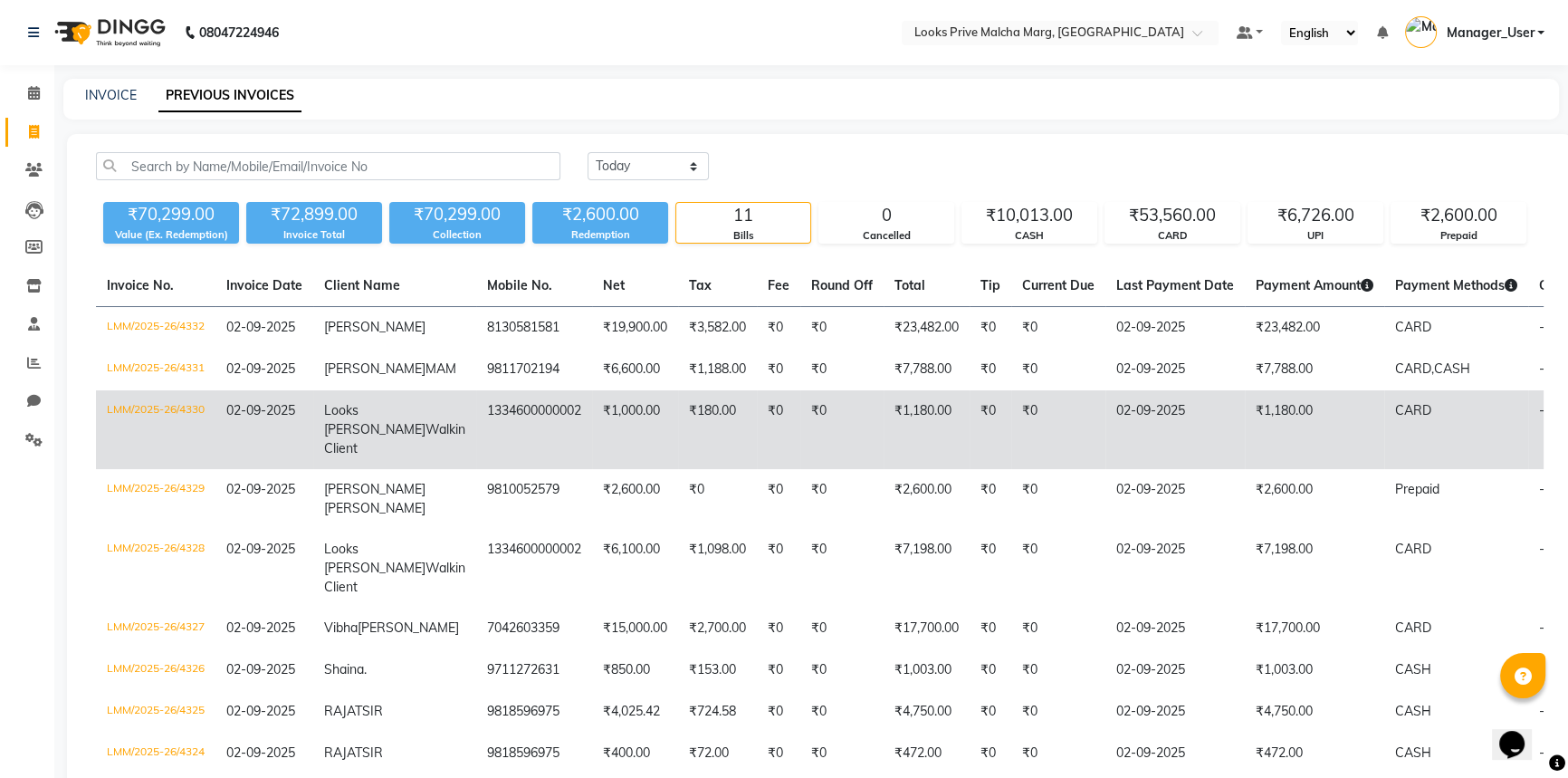
click at [592, 446] on td "₹1,000.00" at bounding box center [635, 430] width 86 height 79
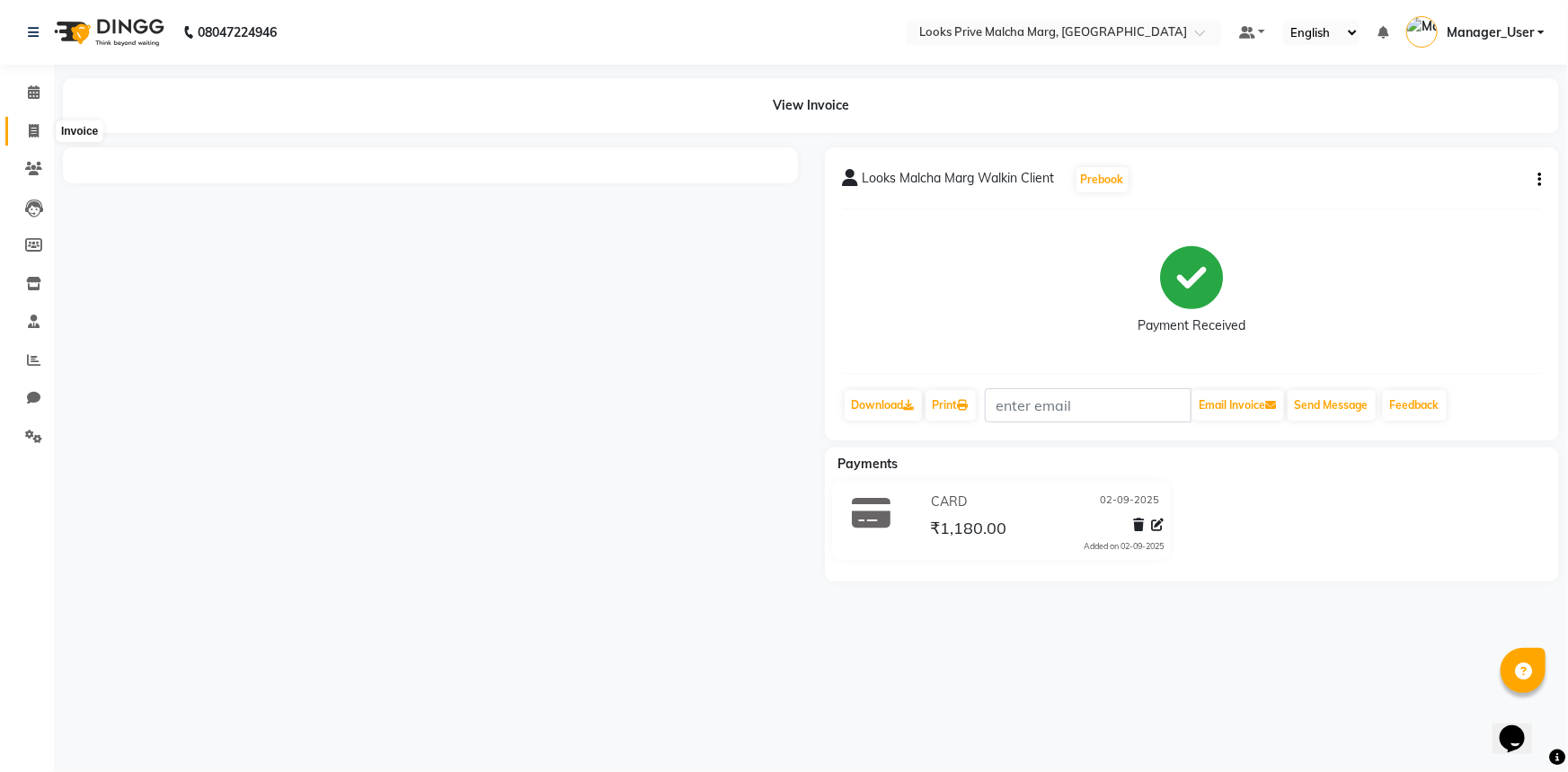
click at [34, 135] on icon at bounding box center [34, 131] width 10 height 14
select select "service"
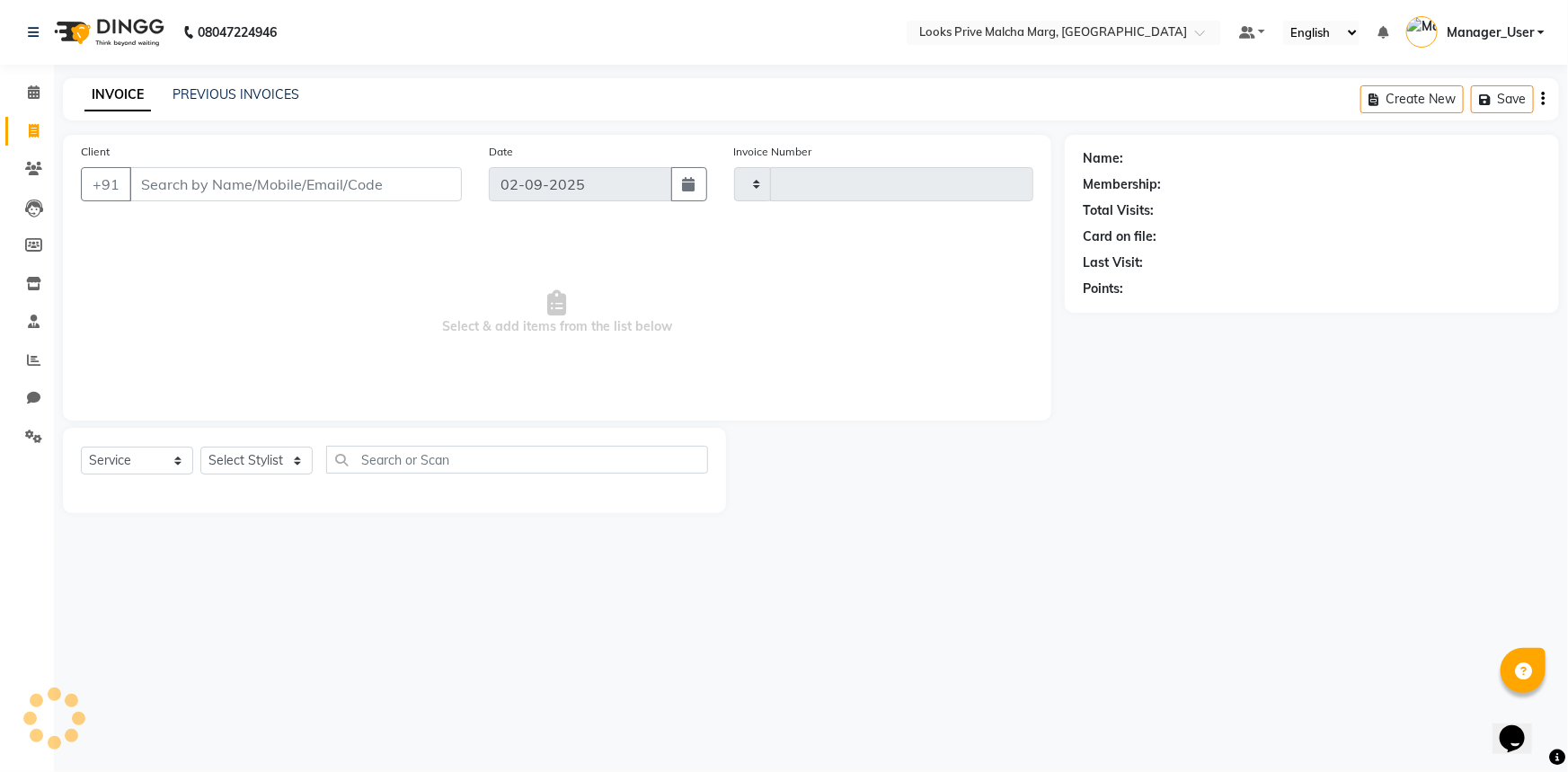
type input "4333"
select select "7648"
click at [260, 107] on div "INVOICE PREVIOUS INVOICES Create New Save" at bounding box center [810, 99] width 1496 height 43
click at [260, 101] on link "PREVIOUS INVOICES" at bounding box center [236, 94] width 127 height 16
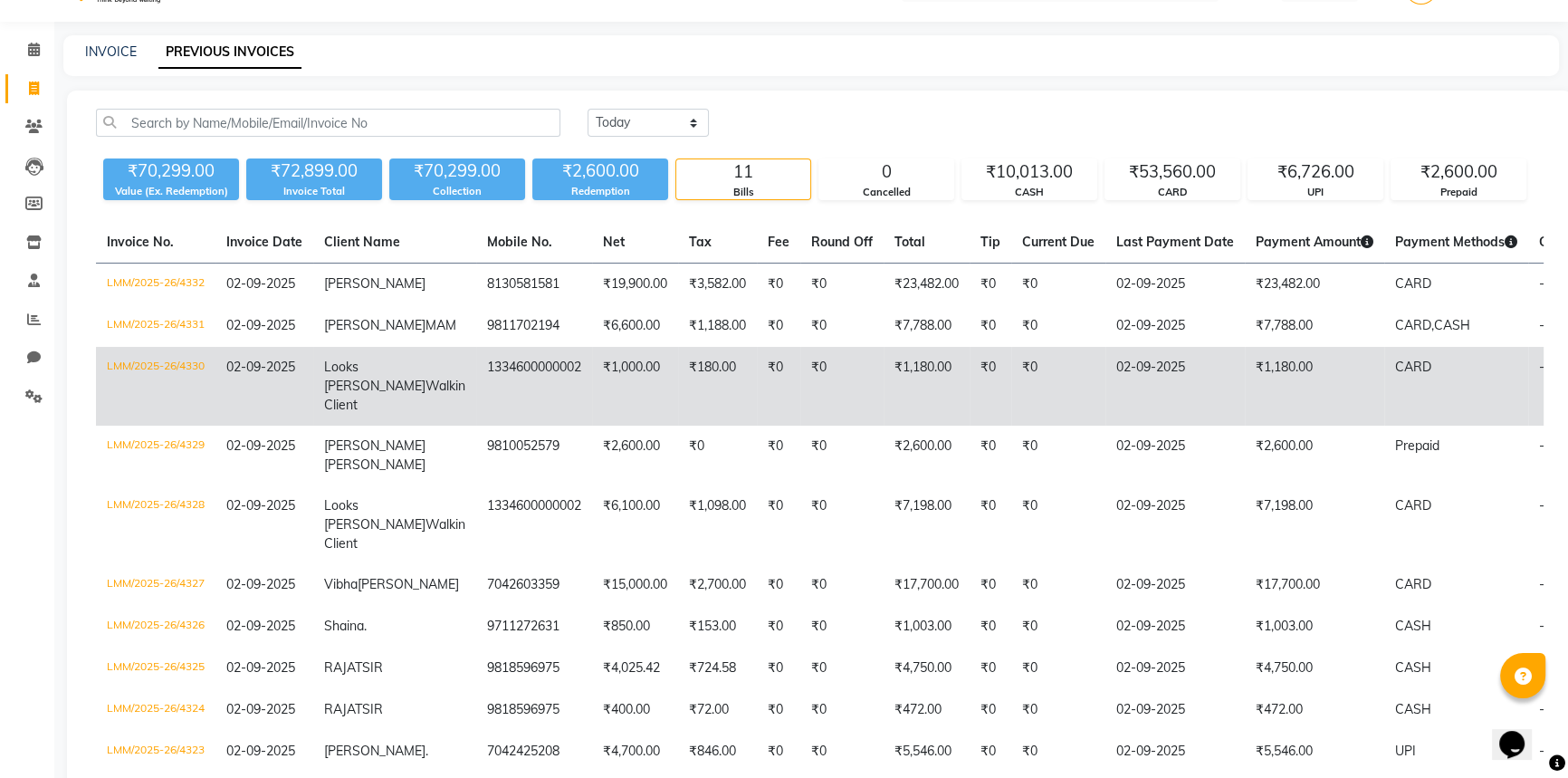
scroll to position [81, 0]
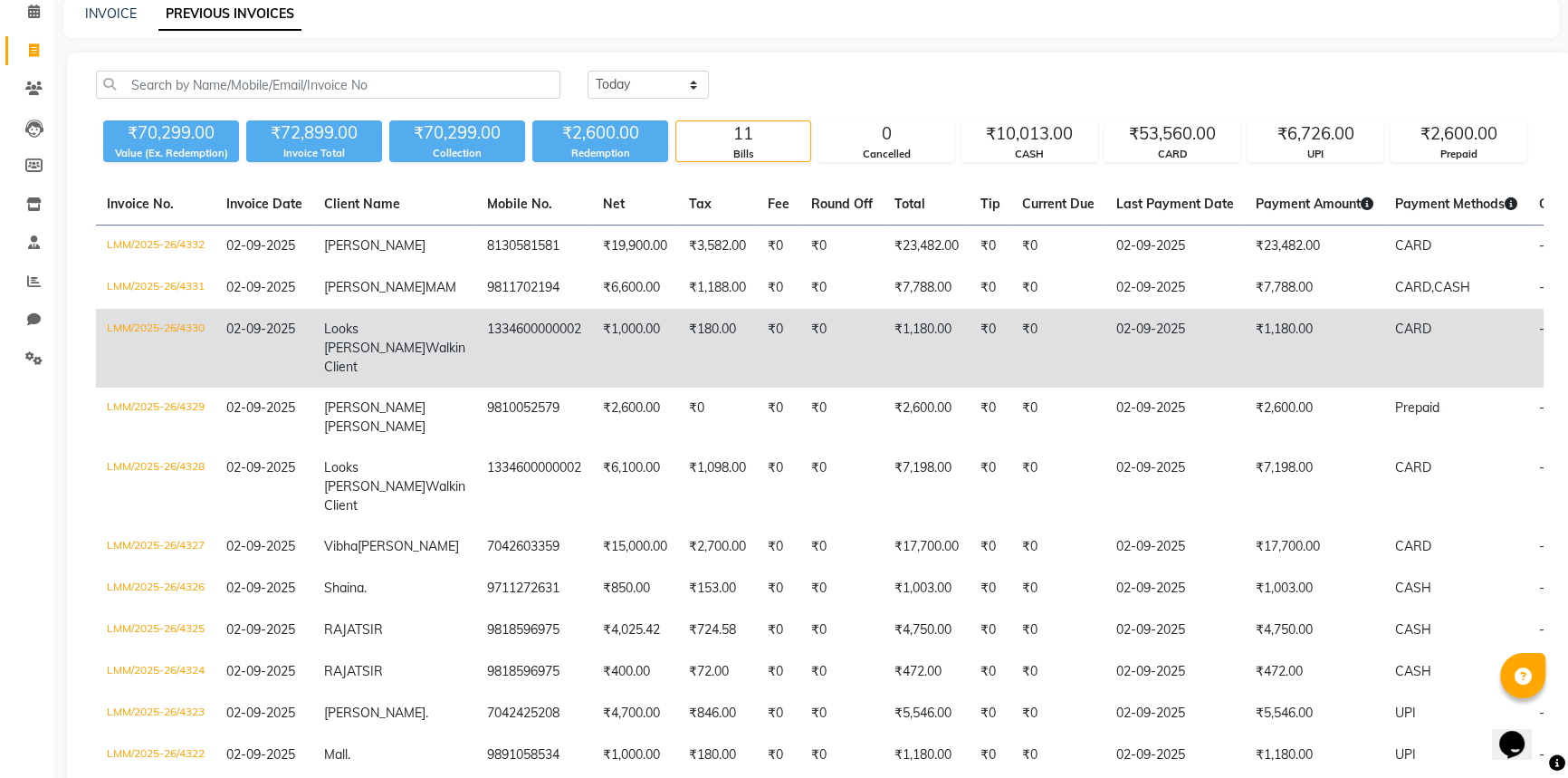
click at [757, 388] on td "₹0" at bounding box center [779, 348] width 44 height 79
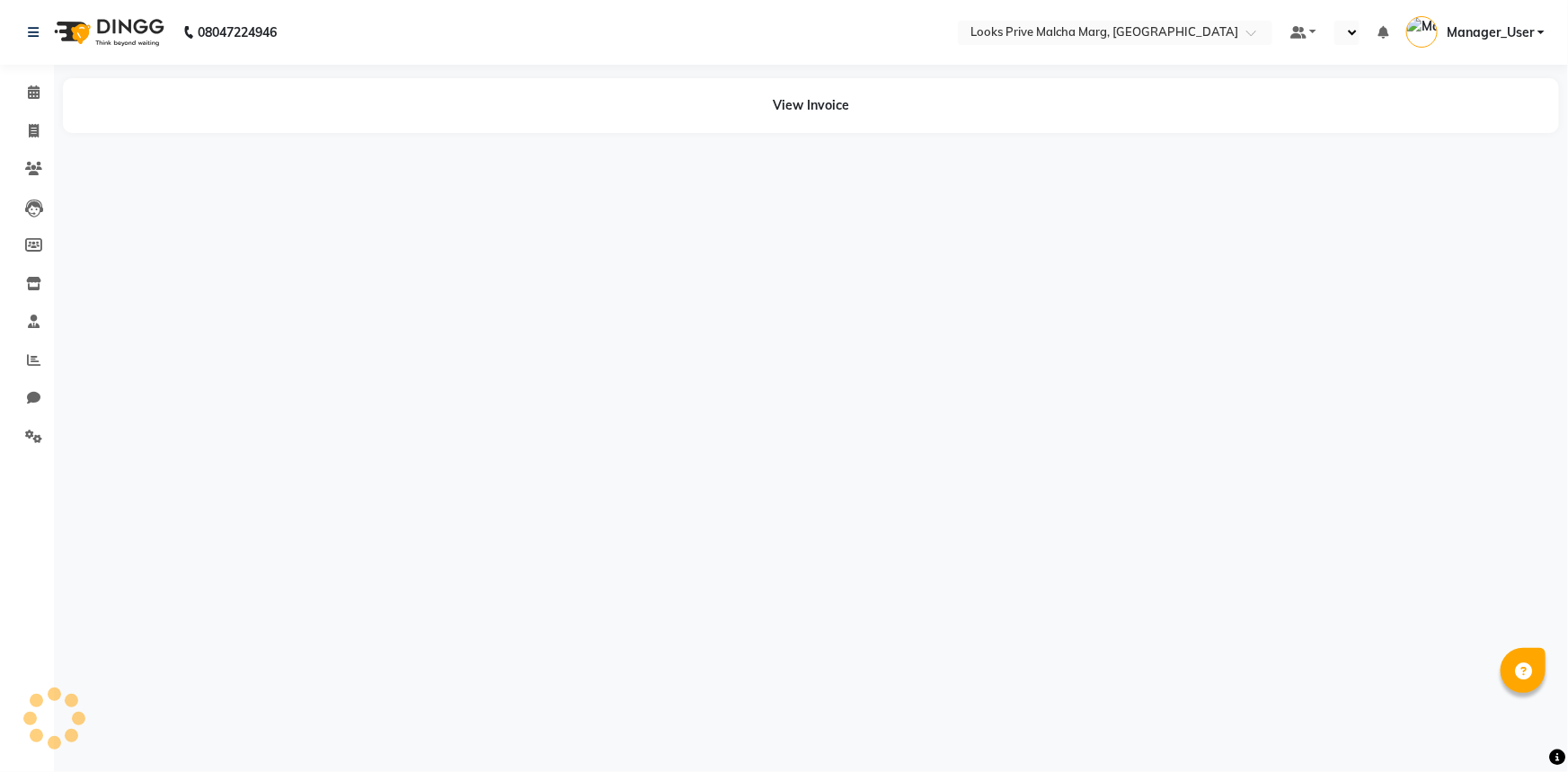
select select "en"
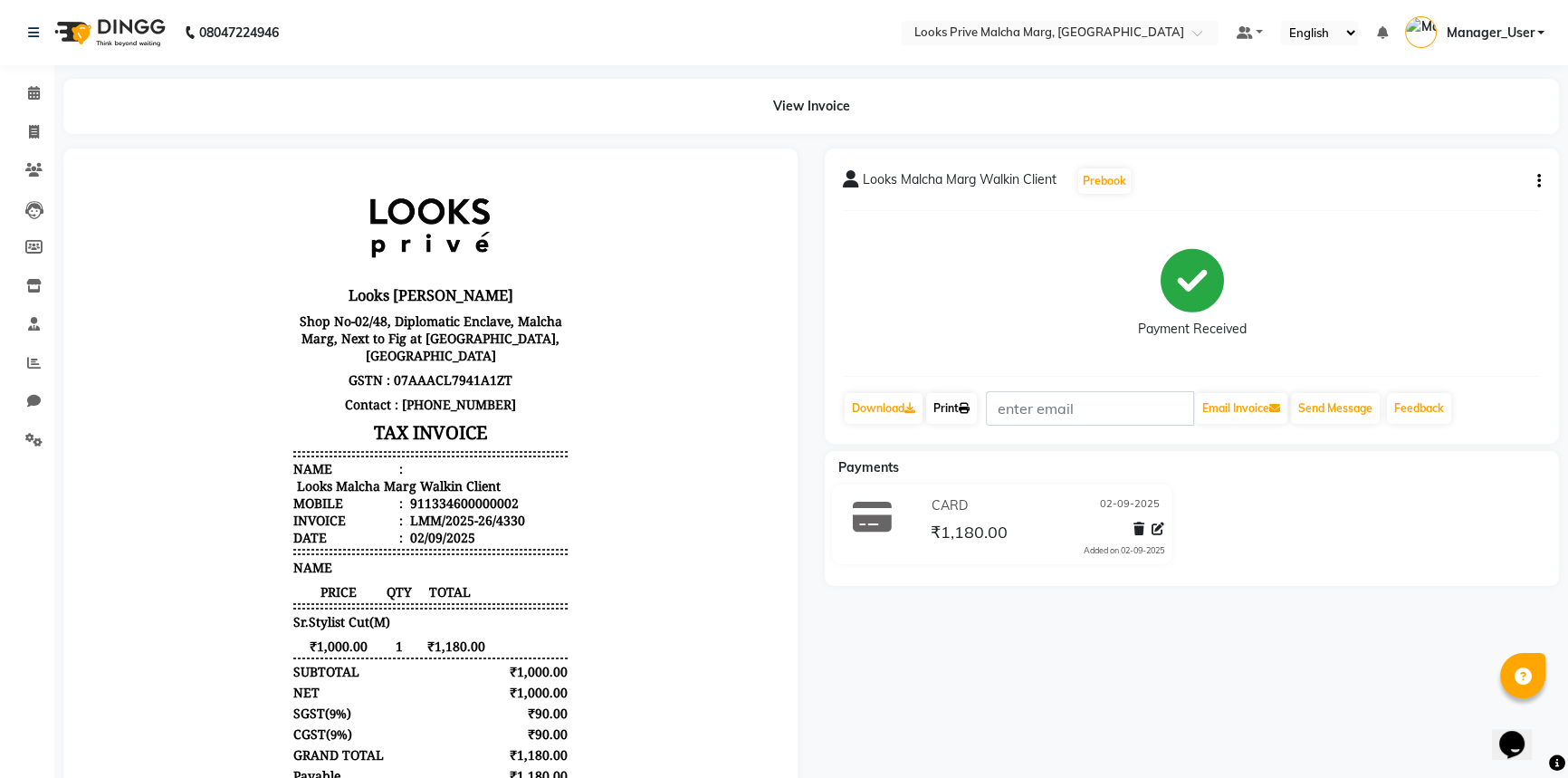
click at [951, 409] on link "Print" at bounding box center [951, 409] width 50 height 31
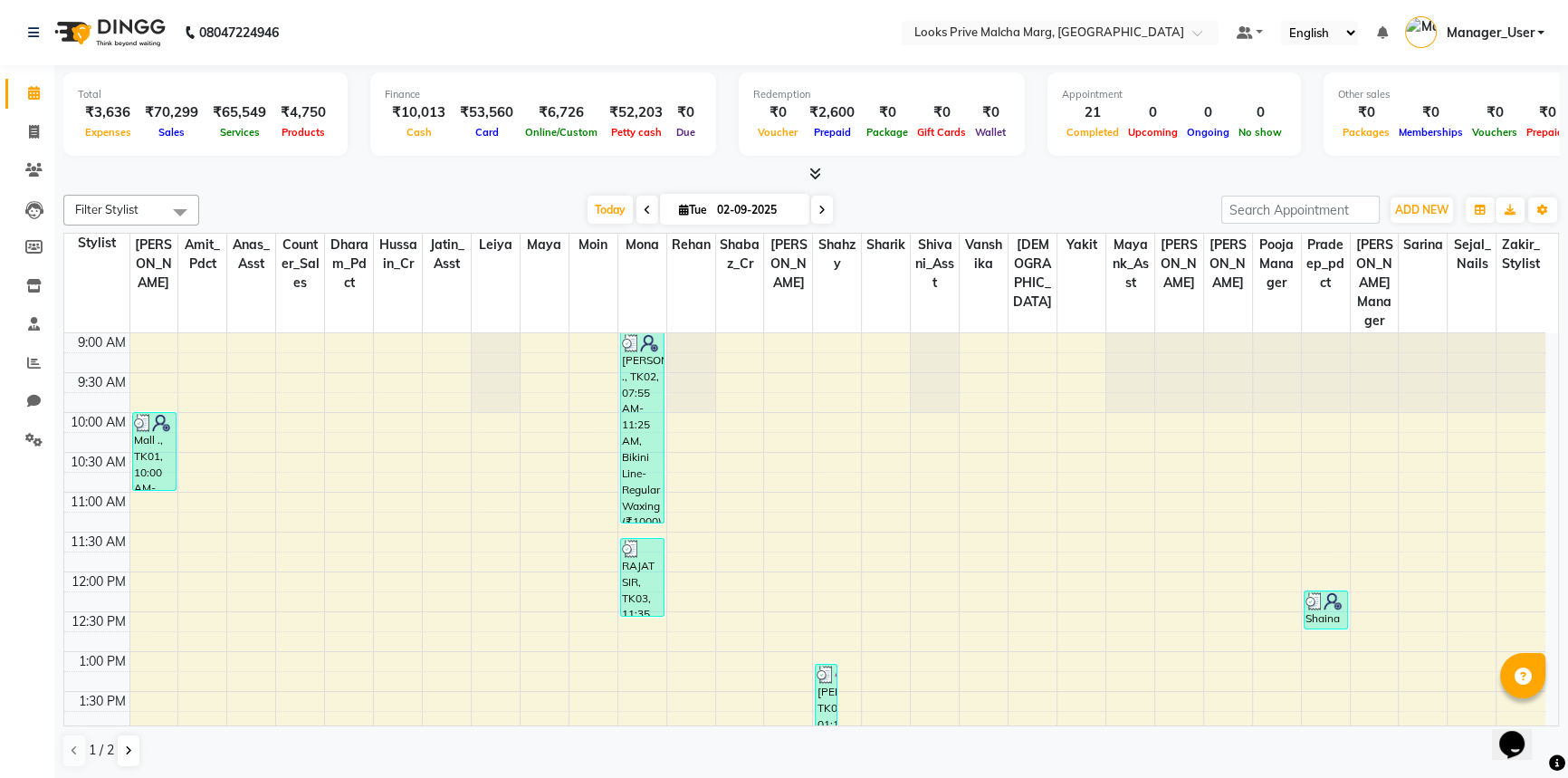
click at [40, 94] on span at bounding box center [34, 93] width 32 height 21
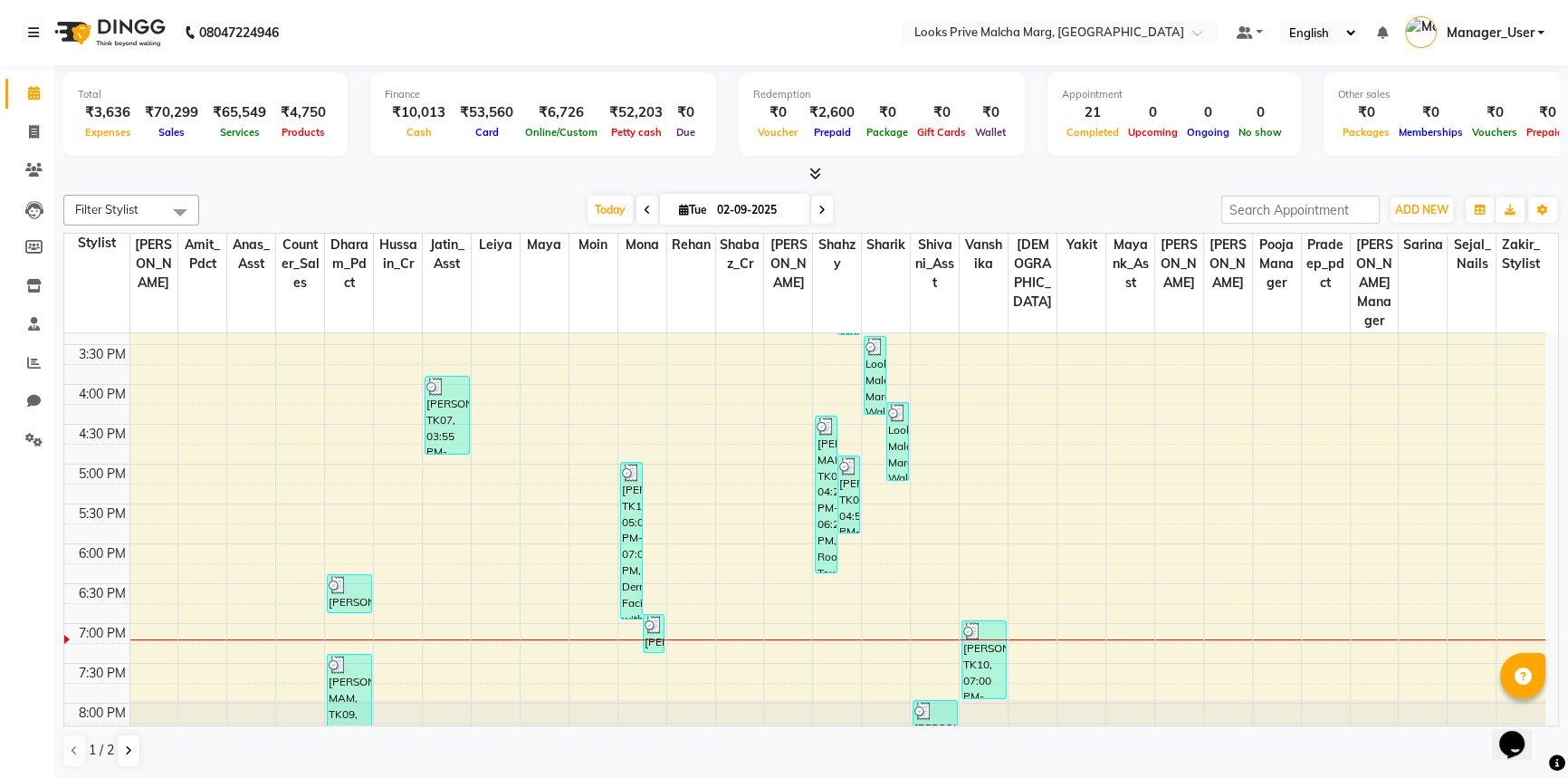
click at [40, 416] on li "Chat" at bounding box center [27, 401] width 54 height 39
click at [40, 427] on link "Settings" at bounding box center [27, 440] width 44 height 30
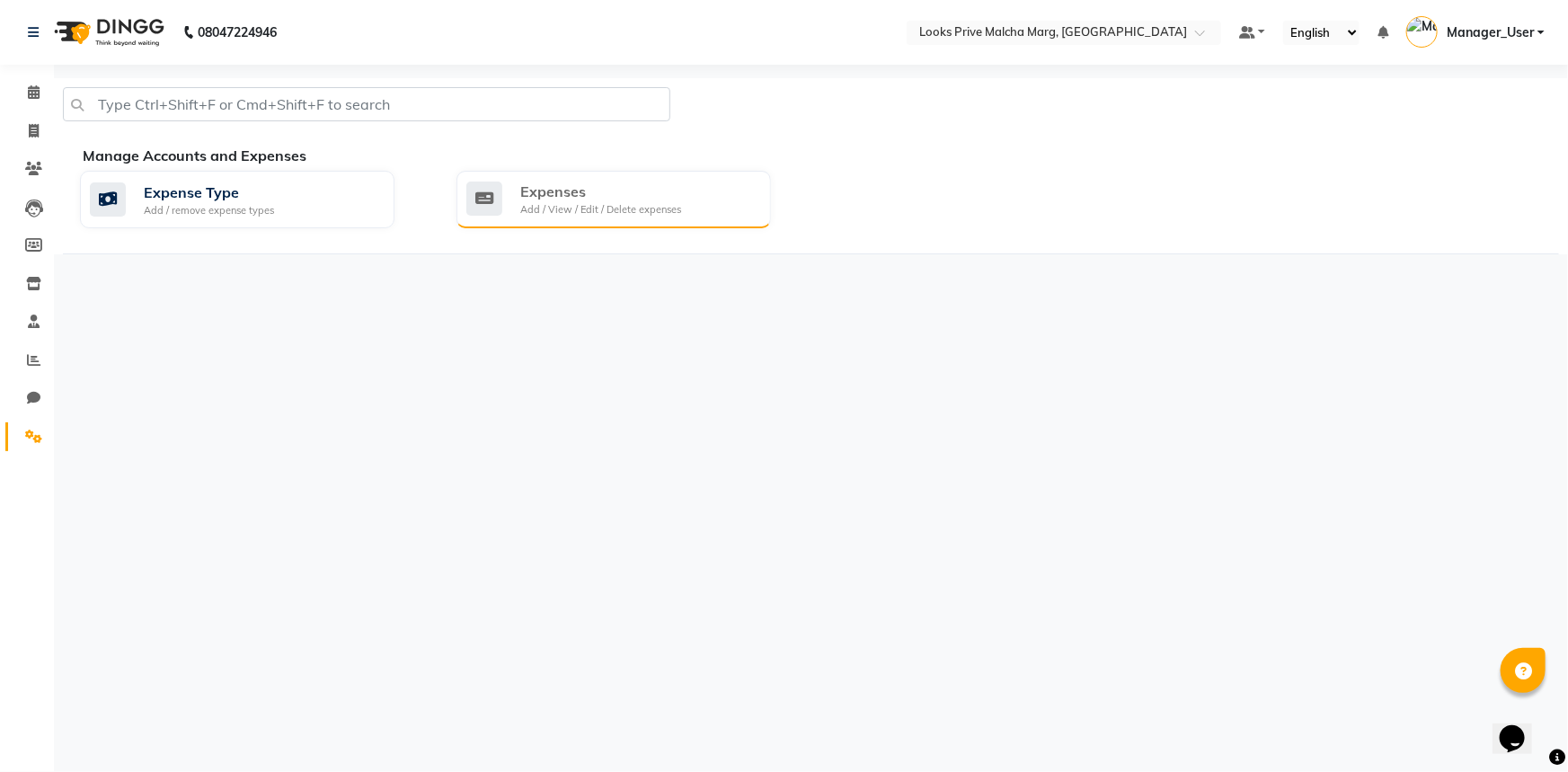
click at [537, 211] on div "Add / View / Edit / Delete expenses" at bounding box center [600, 210] width 161 height 15
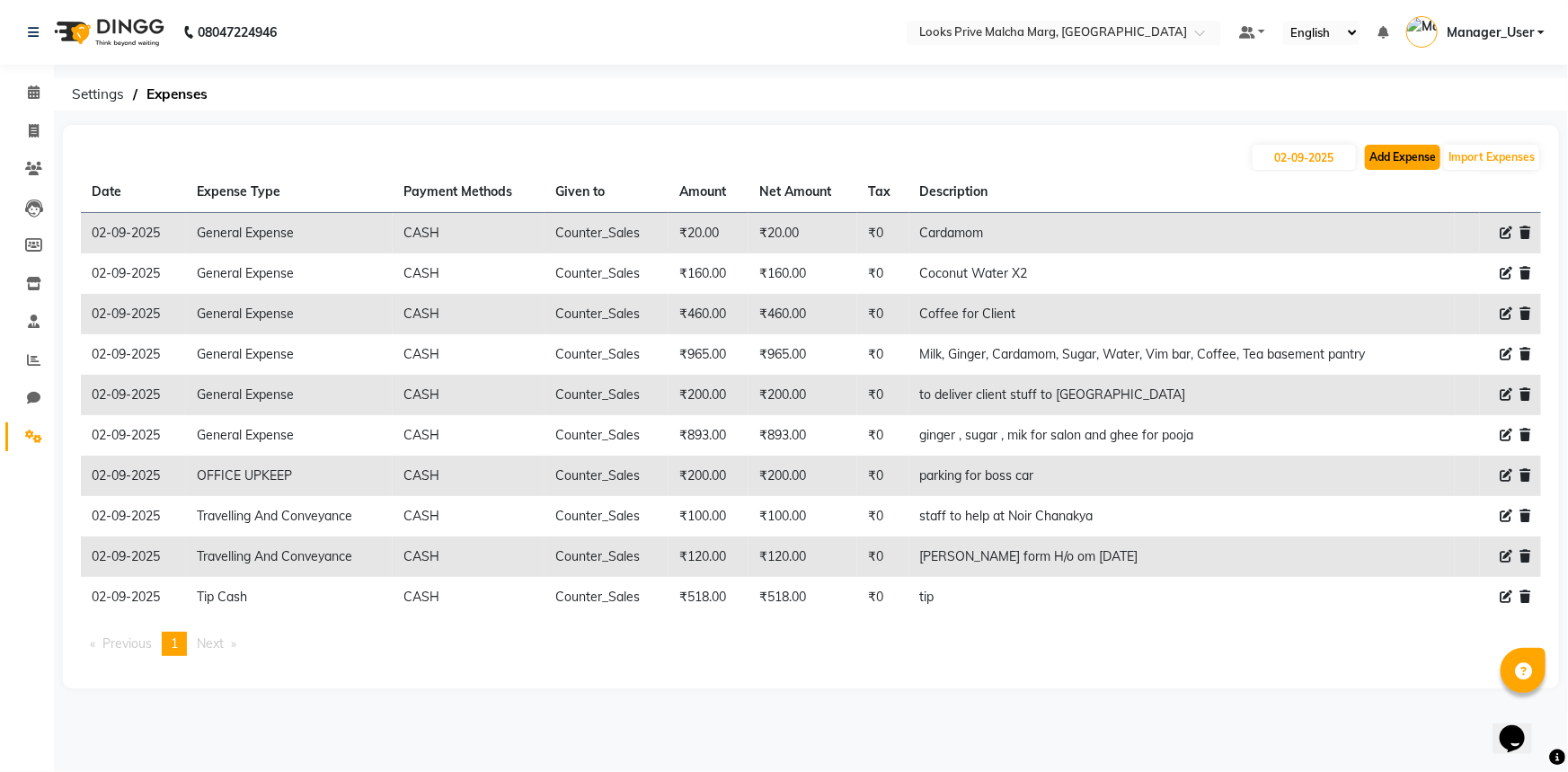
click at [1404, 161] on button "Add Expense" at bounding box center [1402, 157] width 75 height 25
select select "1"
select select "6693"
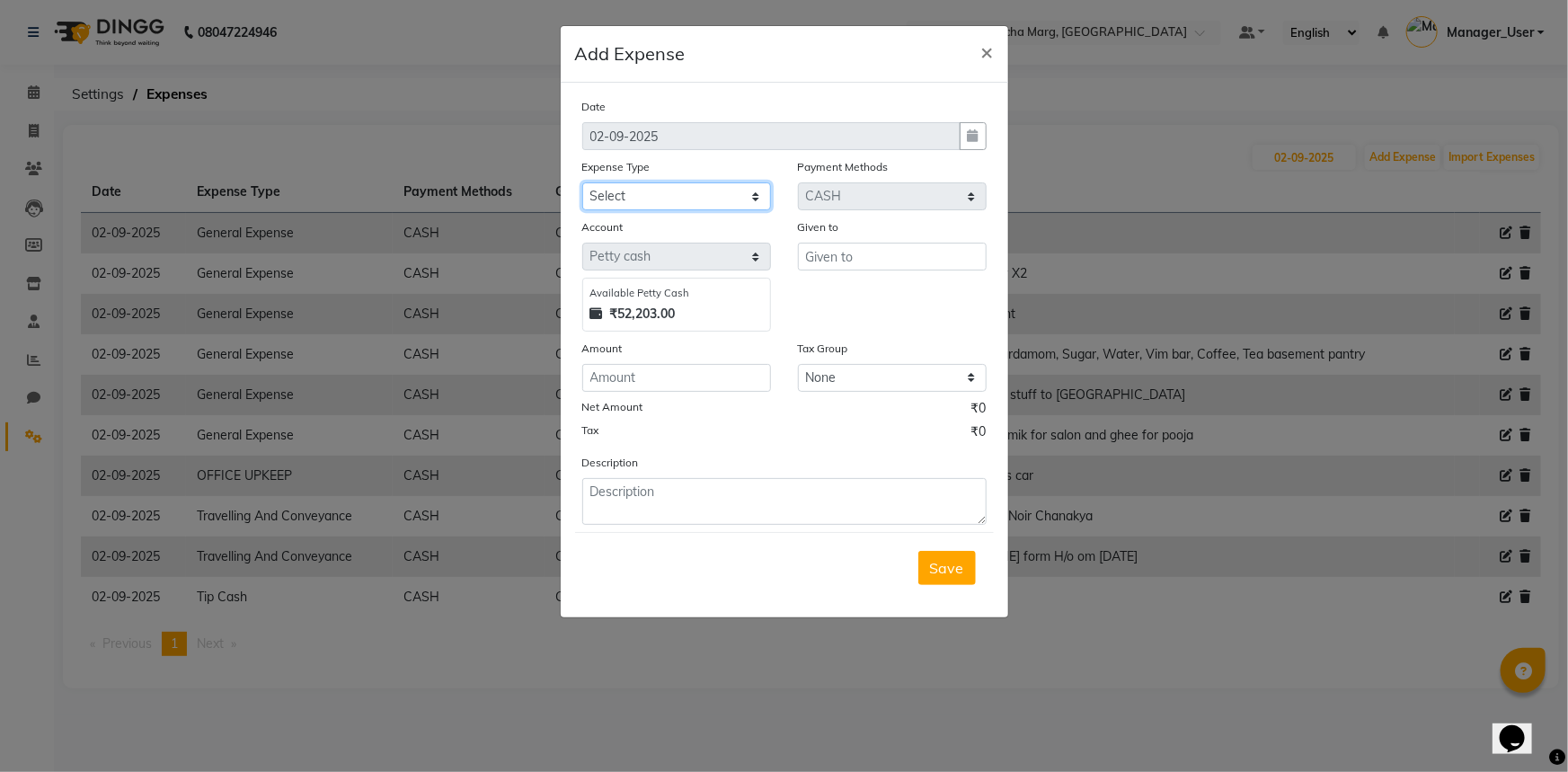
click at [758, 194] on select "Select Bank Deposit Blinkit Cash Handover CLIENT Client ordered food Client Ref…" at bounding box center [677, 196] width 189 height 28
select select "23704"
click at [583, 183] on select "Select Bank Deposit Blinkit Cash Handover CLIENT Client ordered food Client Ref…" at bounding box center [677, 196] width 189 height 28
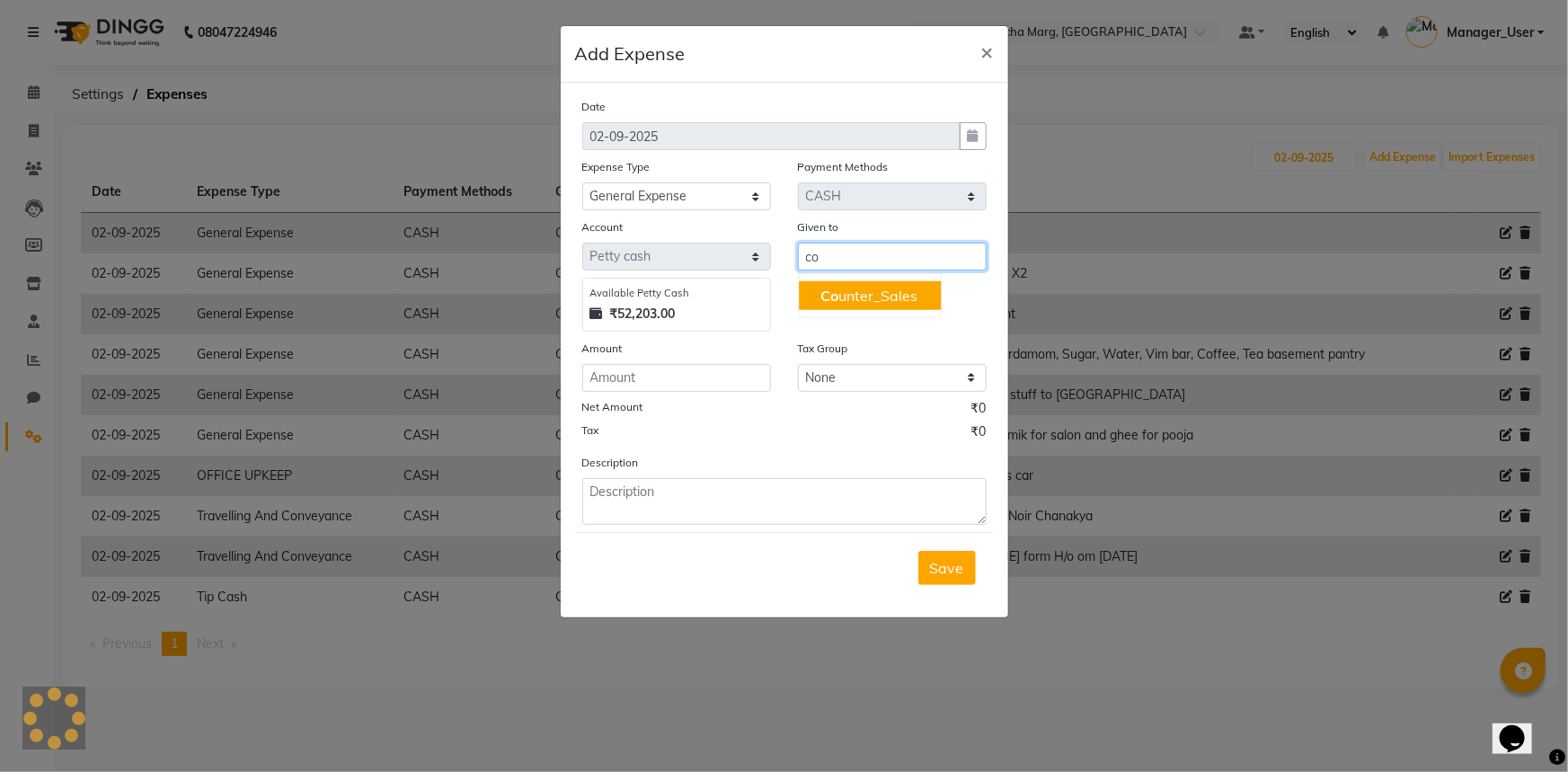
click at [833, 304] on span "Co" at bounding box center [829, 296] width 18 height 18
type input "Counter_Sales"
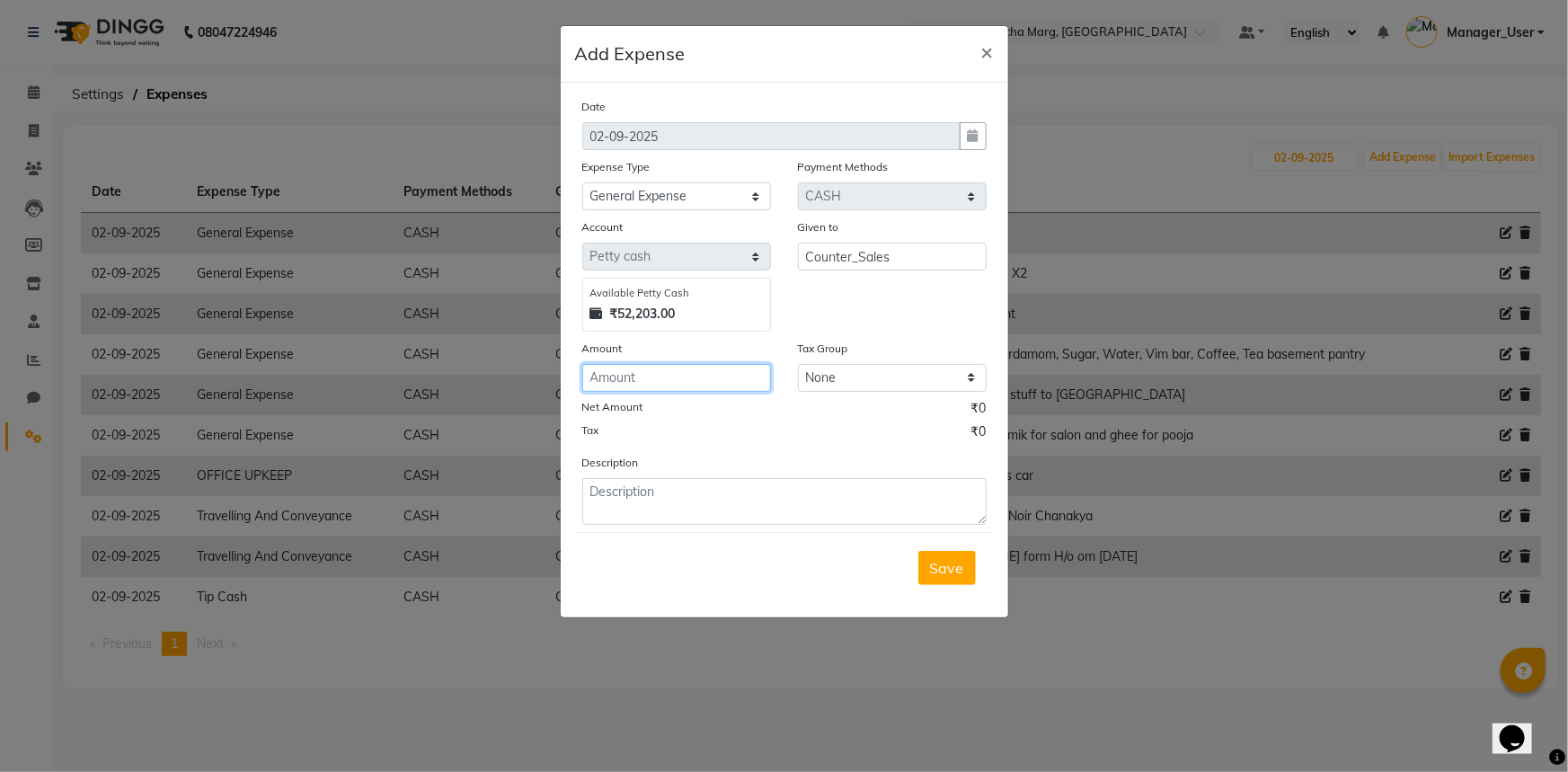
click at [703, 369] on input "number" at bounding box center [677, 377] width 189 height 28
type input "290"
click at [683, 507] on textarea at bounding box center [785, 501] width 405 height 46
type textarea "cookies"
click at [953, 577] on span "Save" at bounding box center [947, 568] width 34 height 18
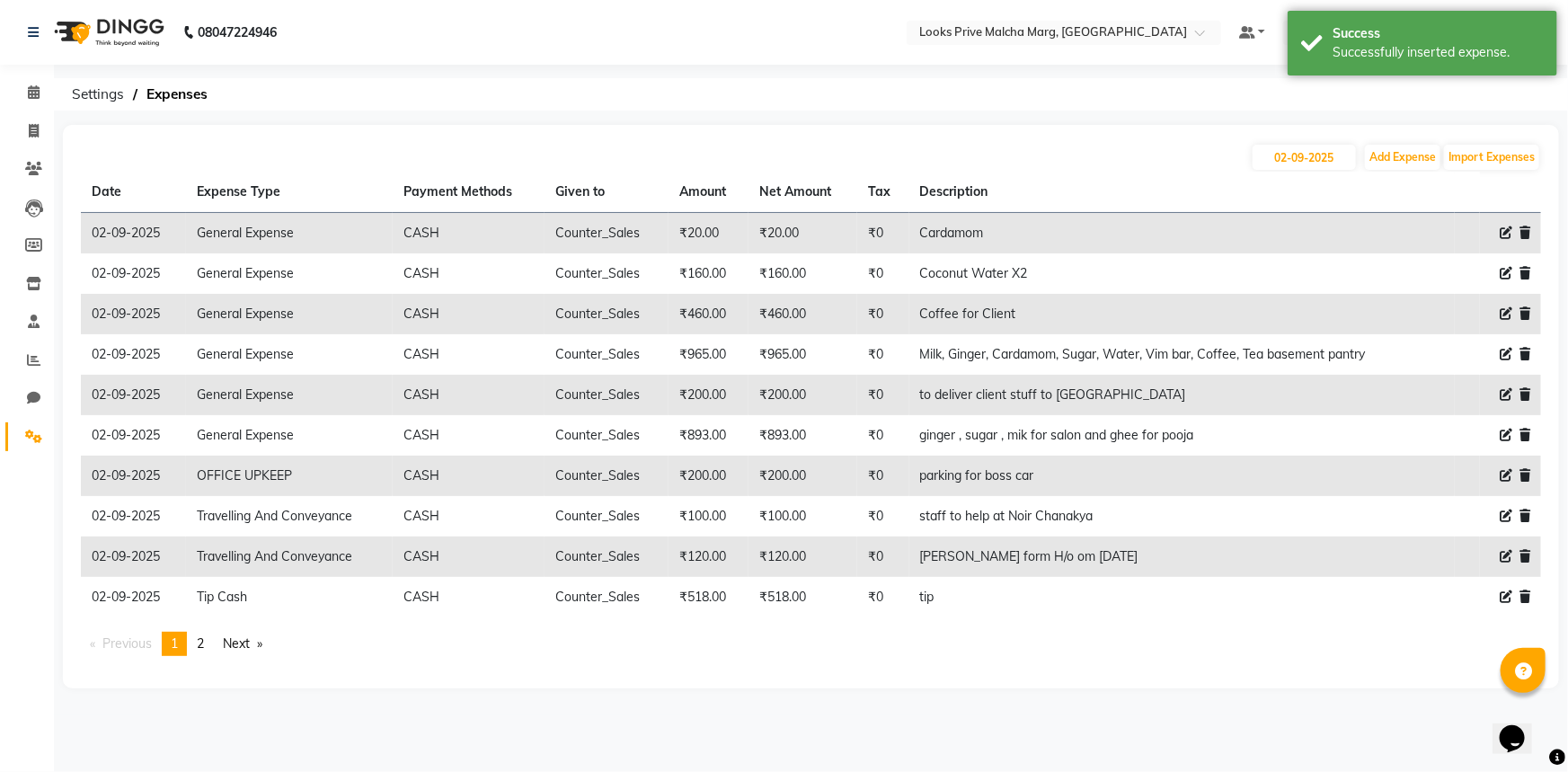
click at [1507, 269] on icon at bounding box center [1506, 273] width 13 height 13
select select "23704"
select select "1"
select select "6693"
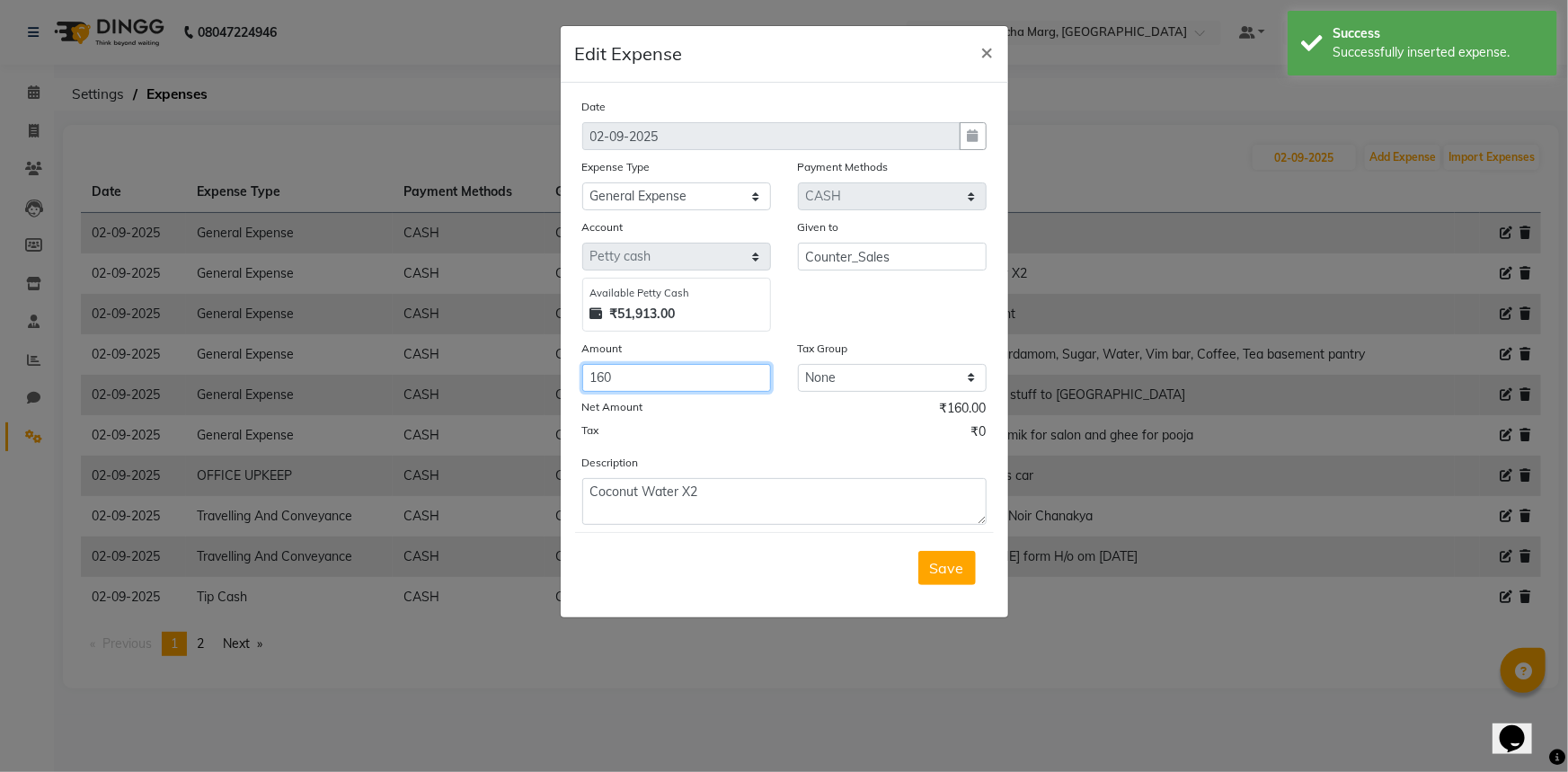
click at [737, 370] on input "160" at bounding box center [677, 377] width 189 height 28
type input "1"
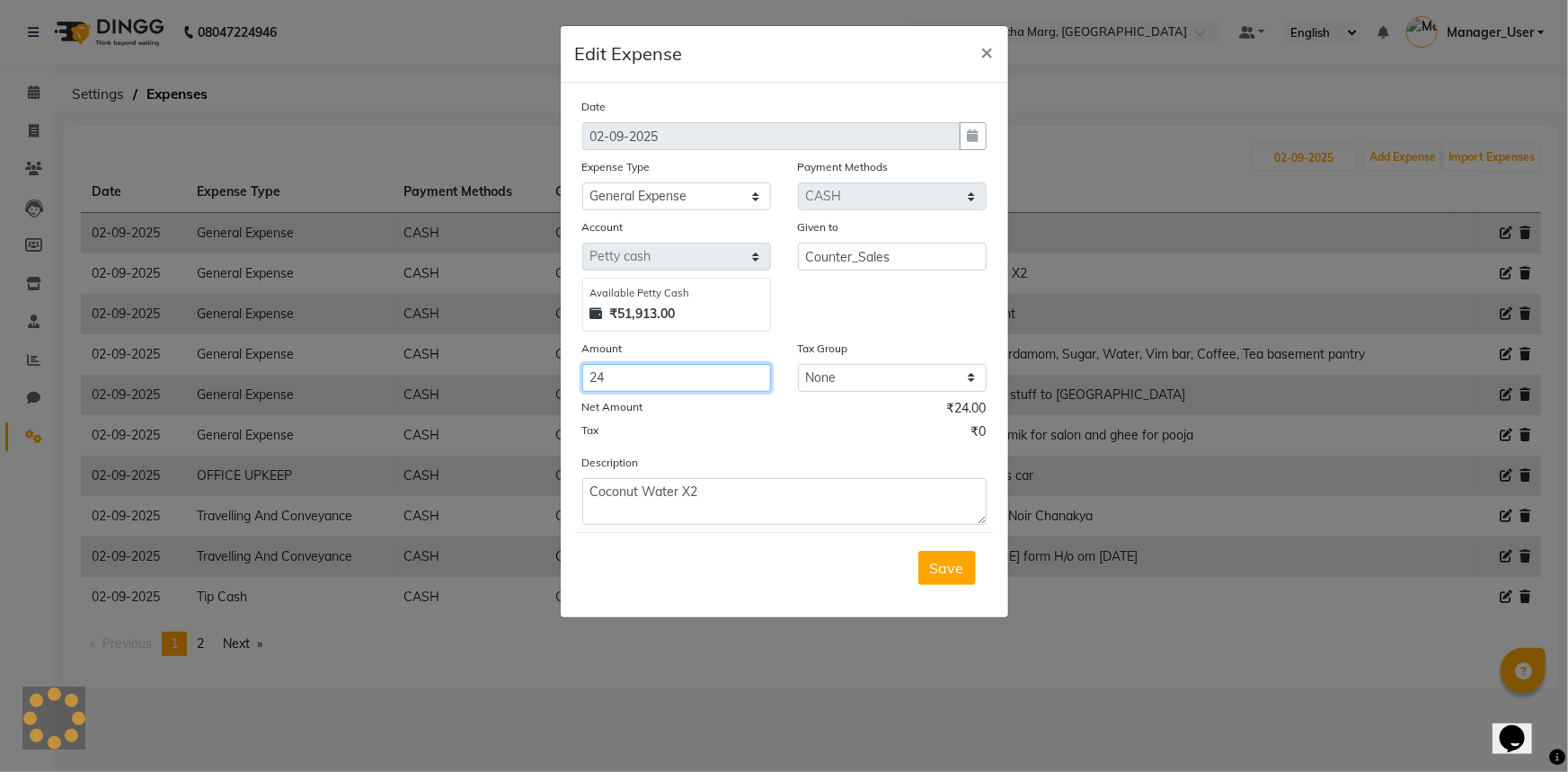
type input "2"
type input "320"
click at [918, 573] on button "Save" at bounding box center [946, 568] width 57 height 34
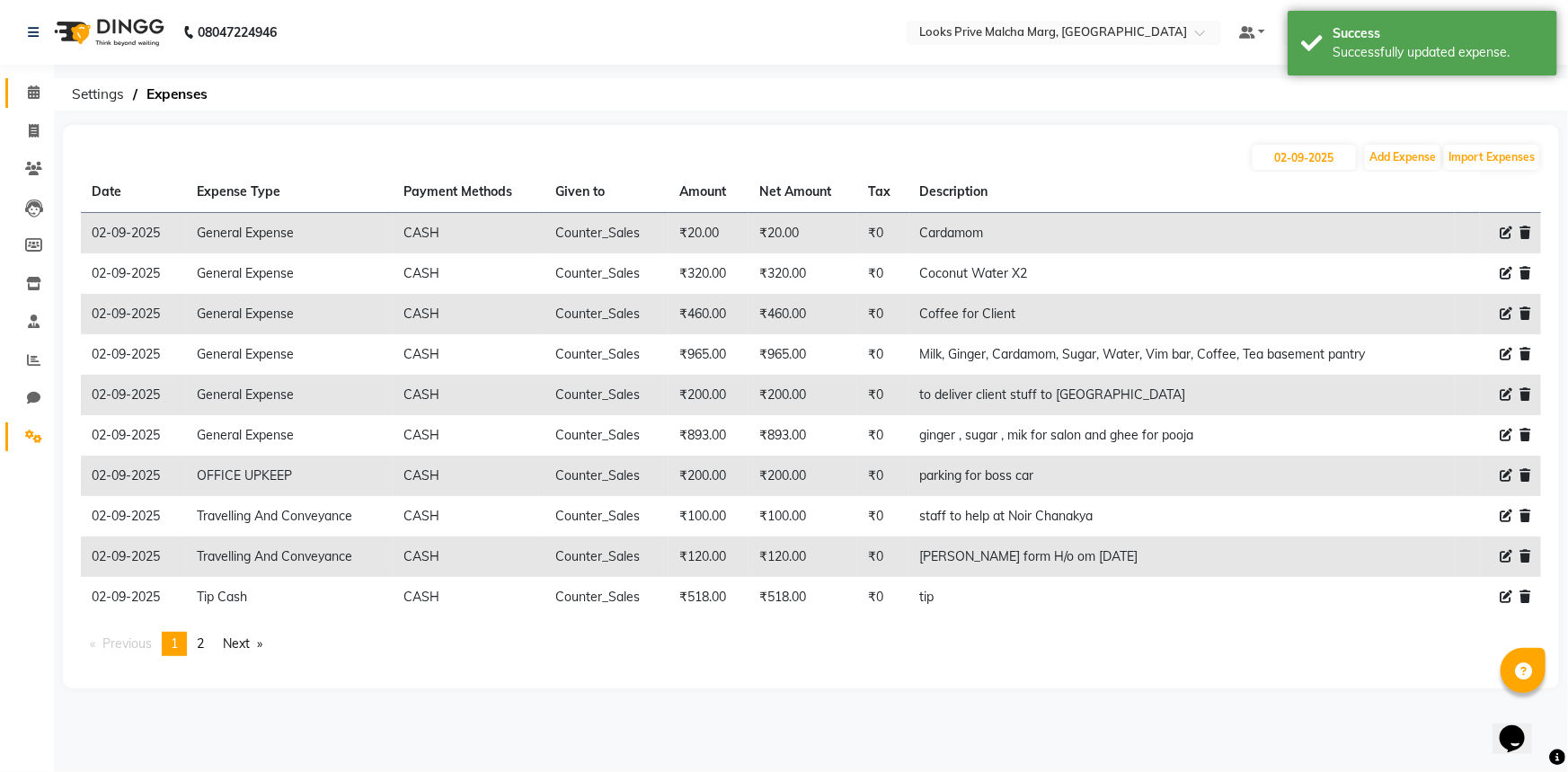
click at [43, 103] on link "Calendar" at bounding box center [27, 93] width 44 height 30
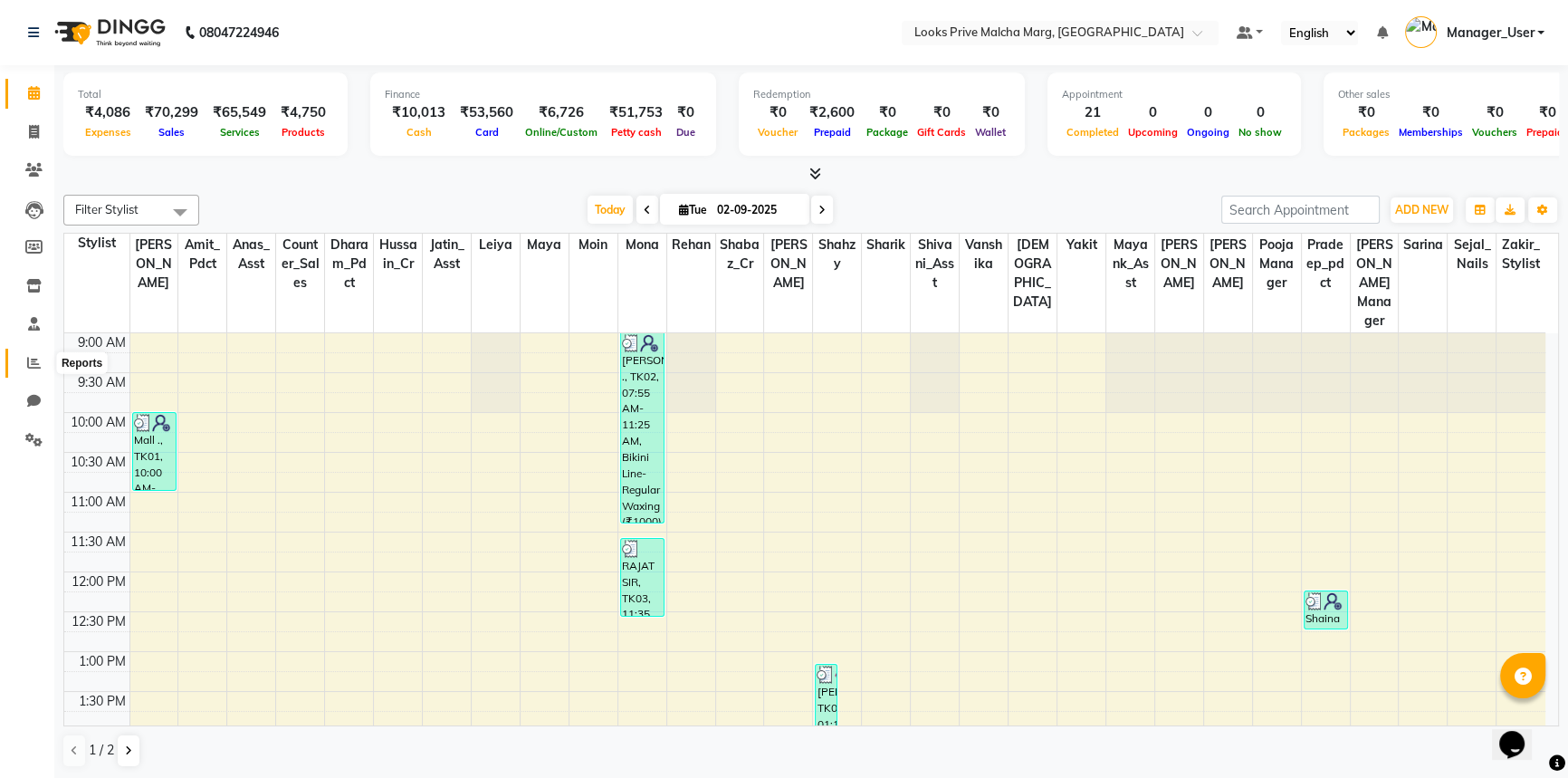
drag, startPoint x: 36, startPoint y: 370, endPoint x: 37, endPoint y: 358, distance: 12.0
click at [36, 370] on span at bounding box center [34, 363] width 32 height 21
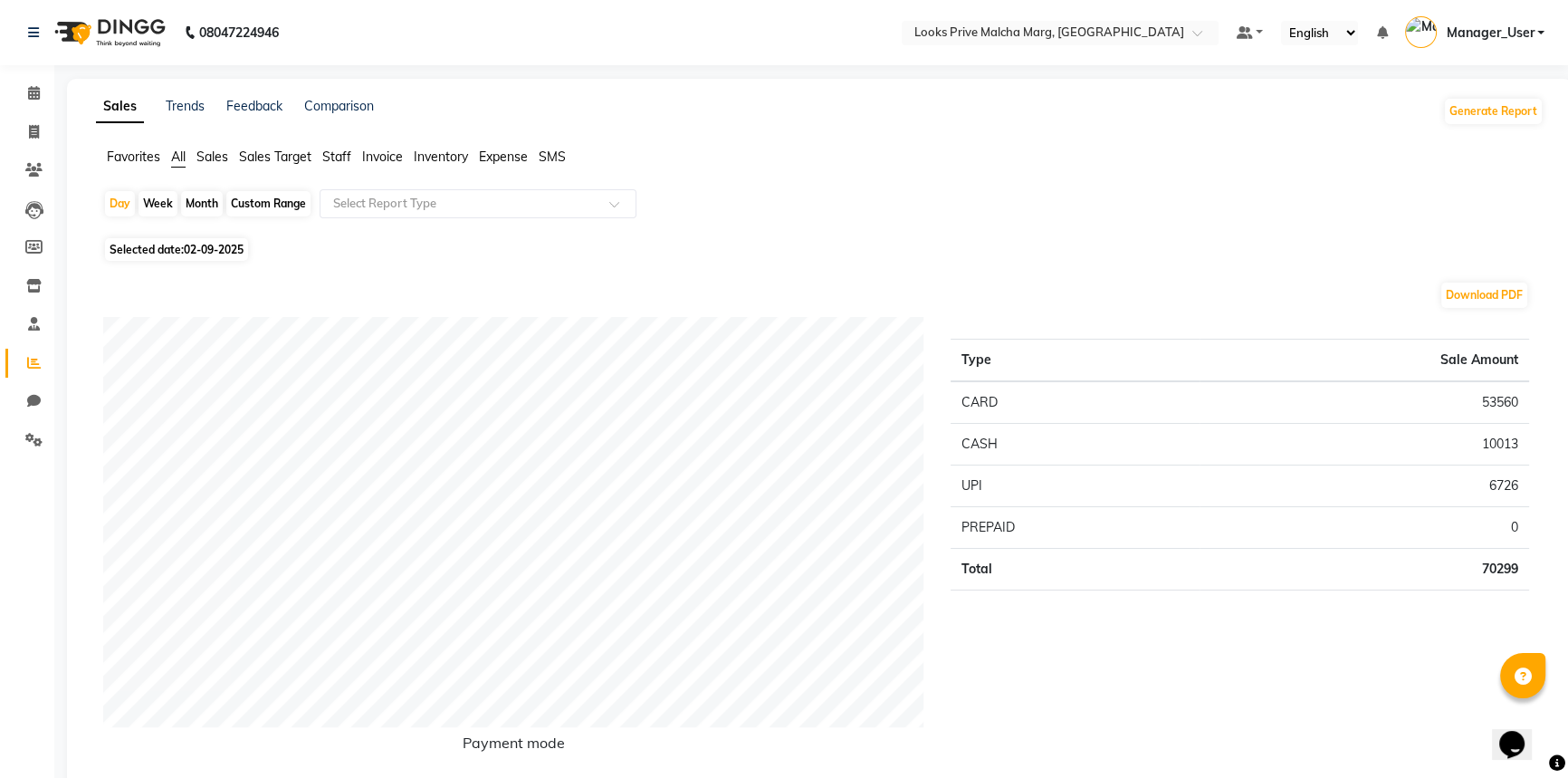
click at [336, 152] on span "Staff" at bounding box center [337, 156] width 29 height 16
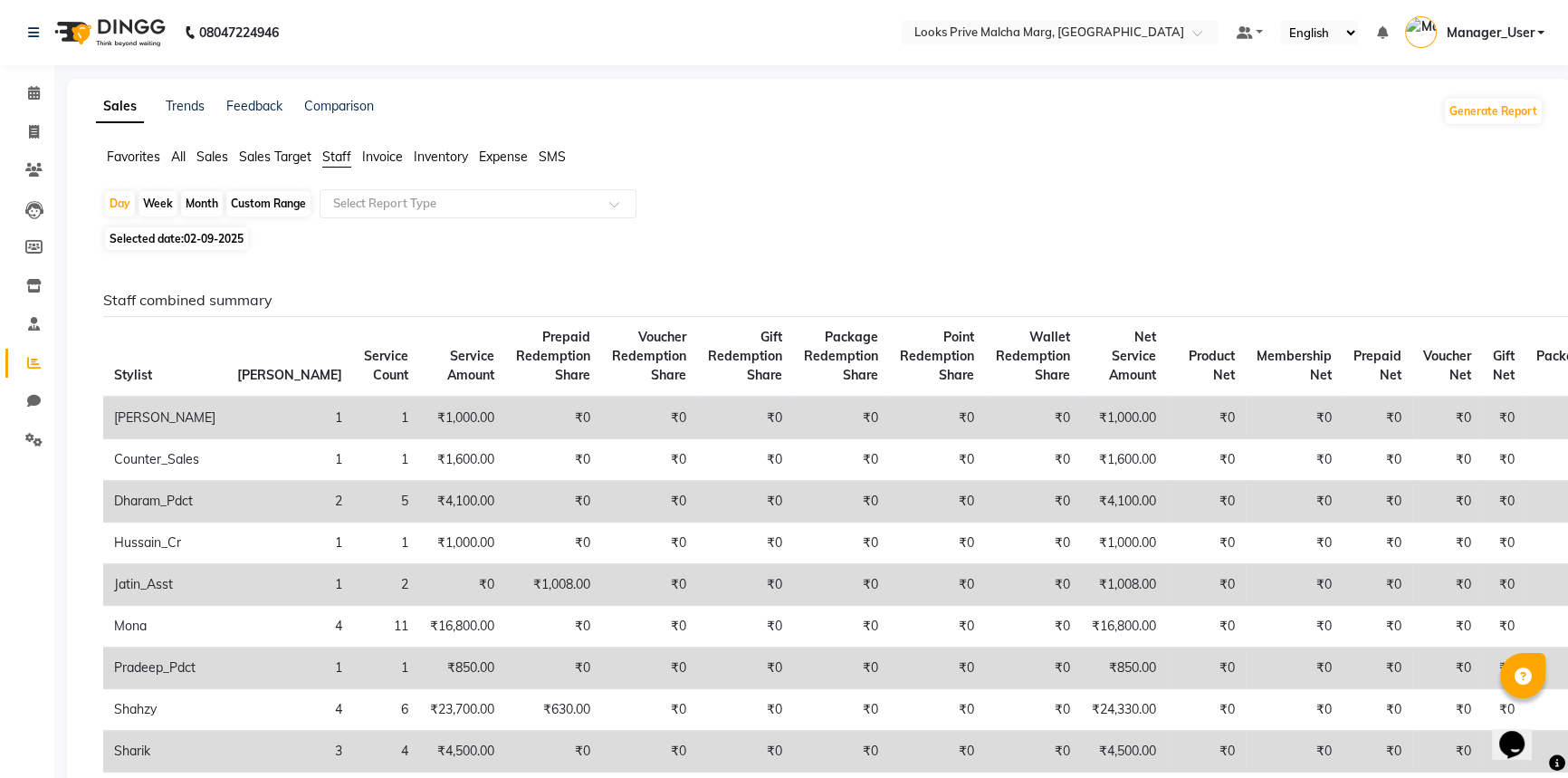
click at [201, 198] on div "Month" at bounding box center [202, 204] width 42 height 26
select select "9"
select select "2025"
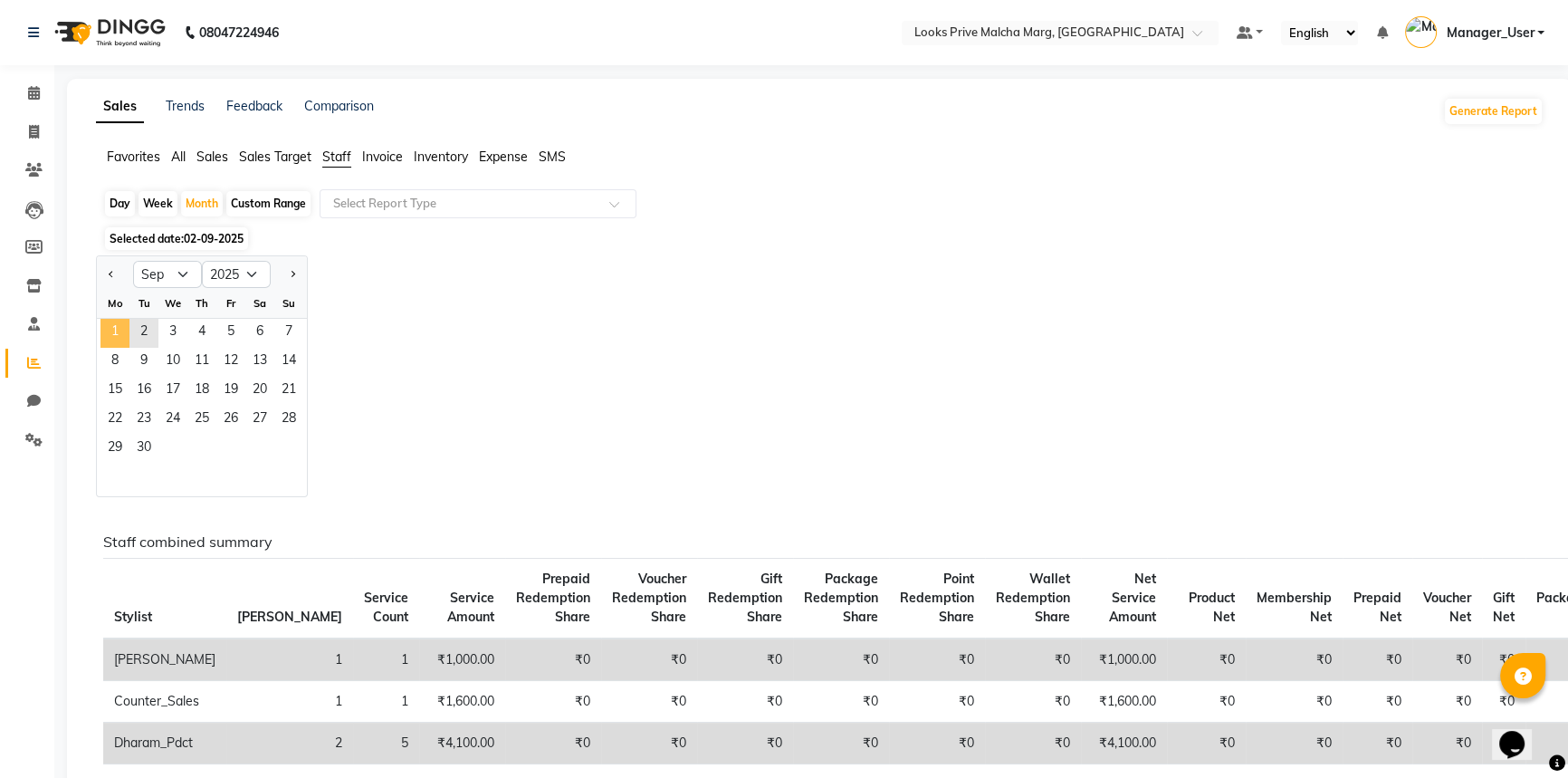
click at [122, 343] on span "1" at bounding box center [115, 334] width 29 height 29
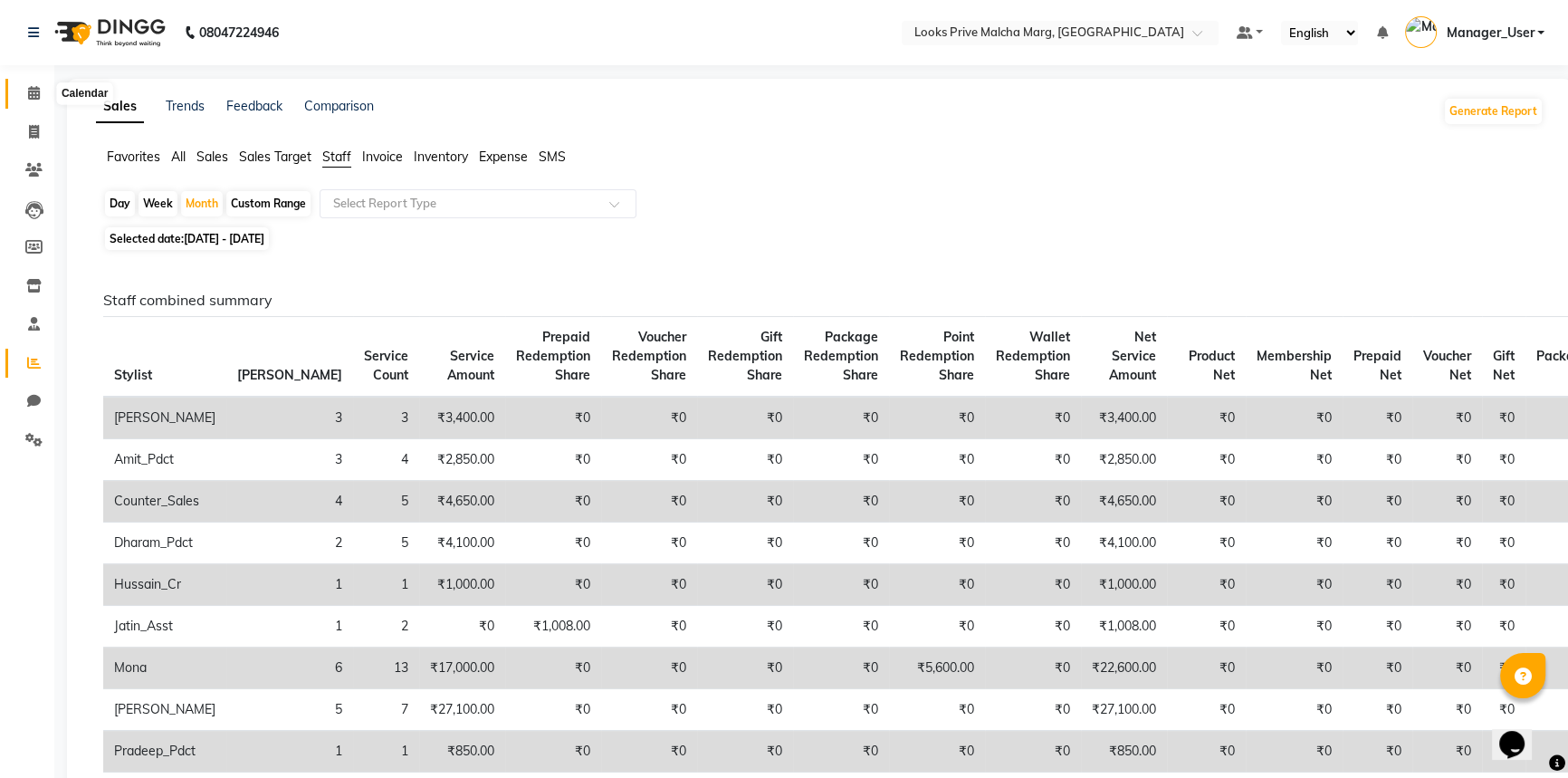
drag, startPoint x: 39, startPoint y: 91, endPoint x: 48, endPoint y: 95, distance: 9.8
click at [39, 91] on icon at bounding box center [34, 92] width 12 height 14
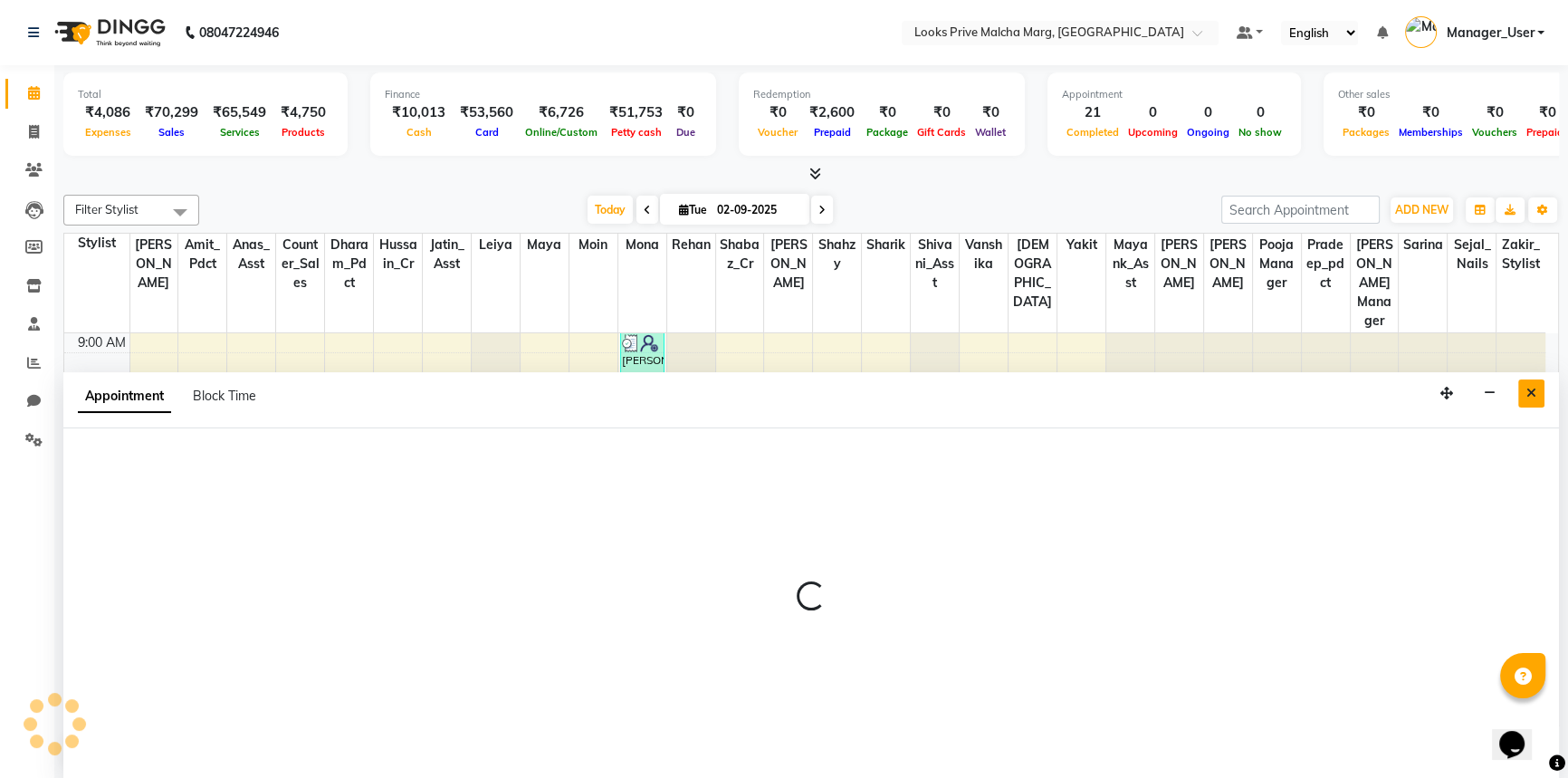
click at [1538, 389] on button "Close" at bounding box center [1531, 393] width 27 height 28
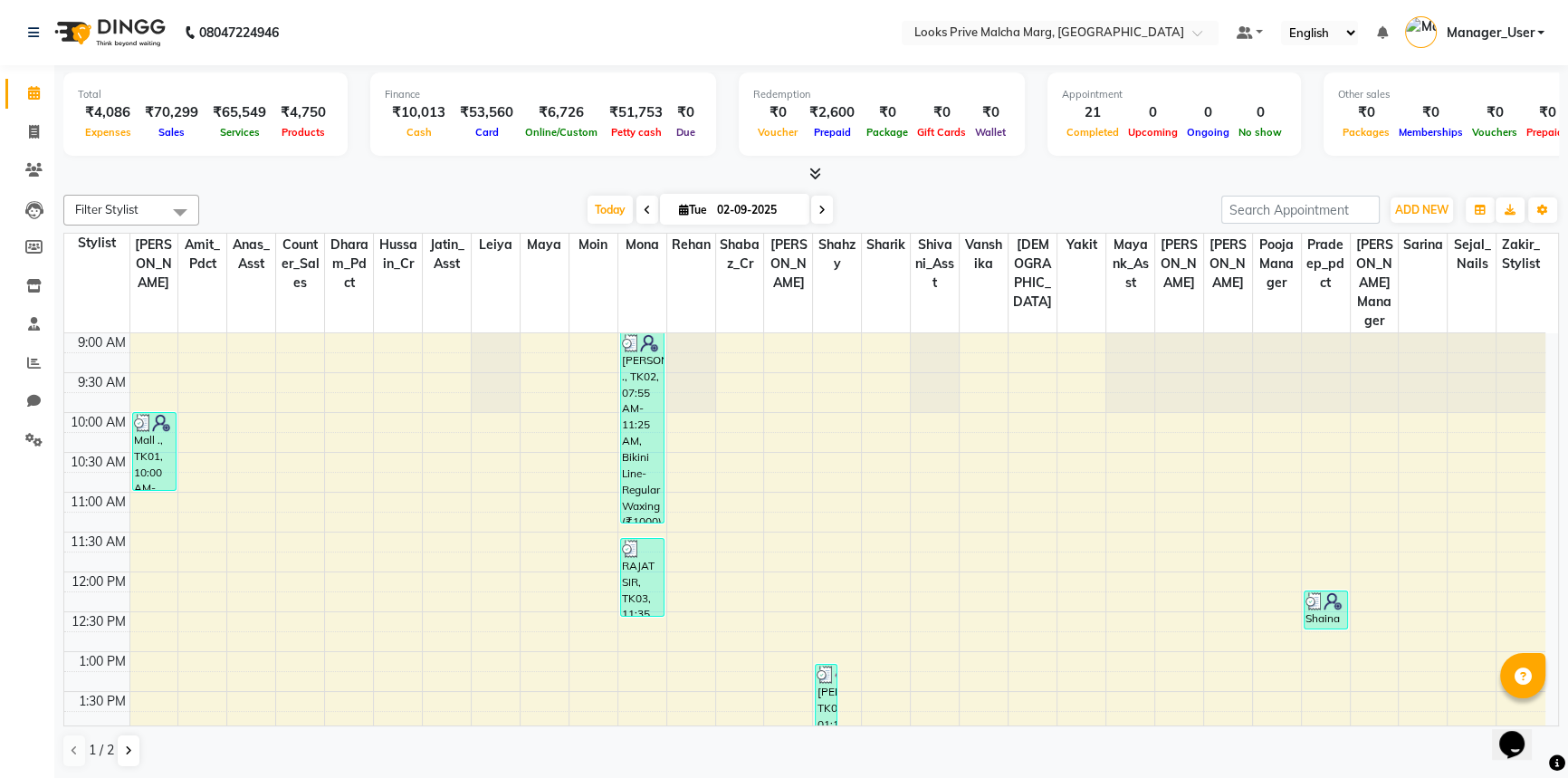
select select "66963"
select select "tentative"
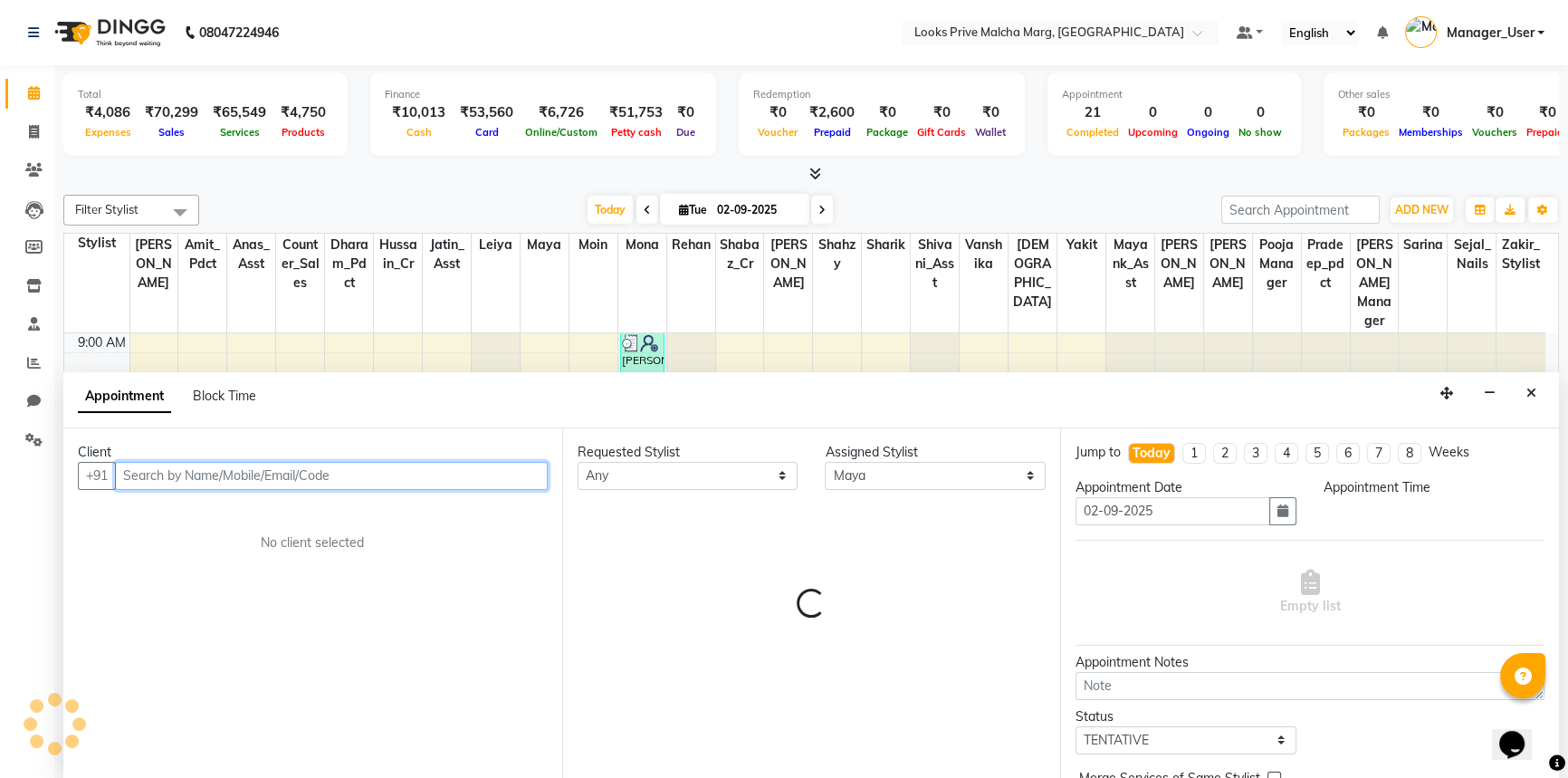
select select "615"
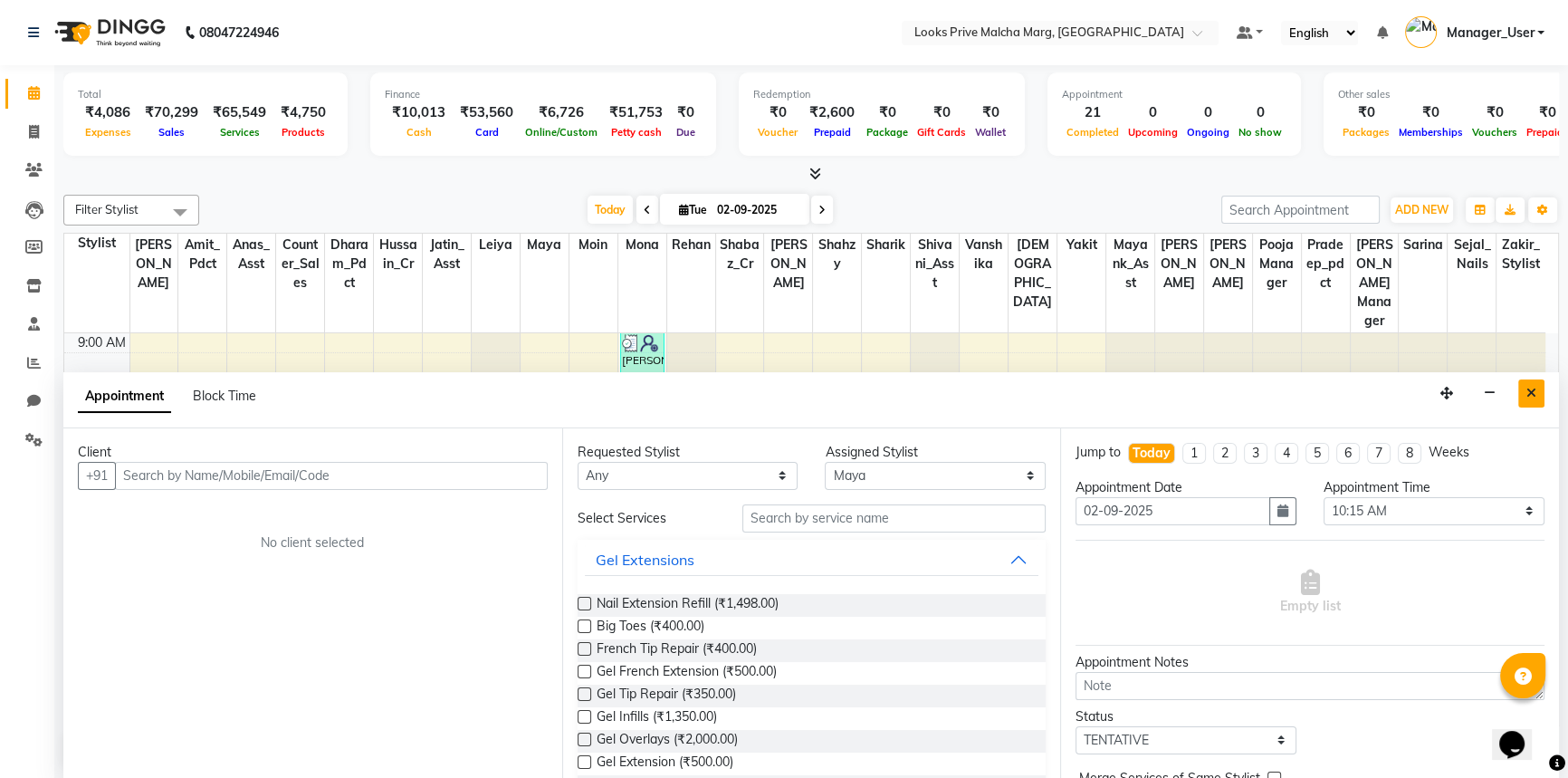
click at [1532, 392] on icon "Close" at bounding box center [1531, 393] width 10 height 13
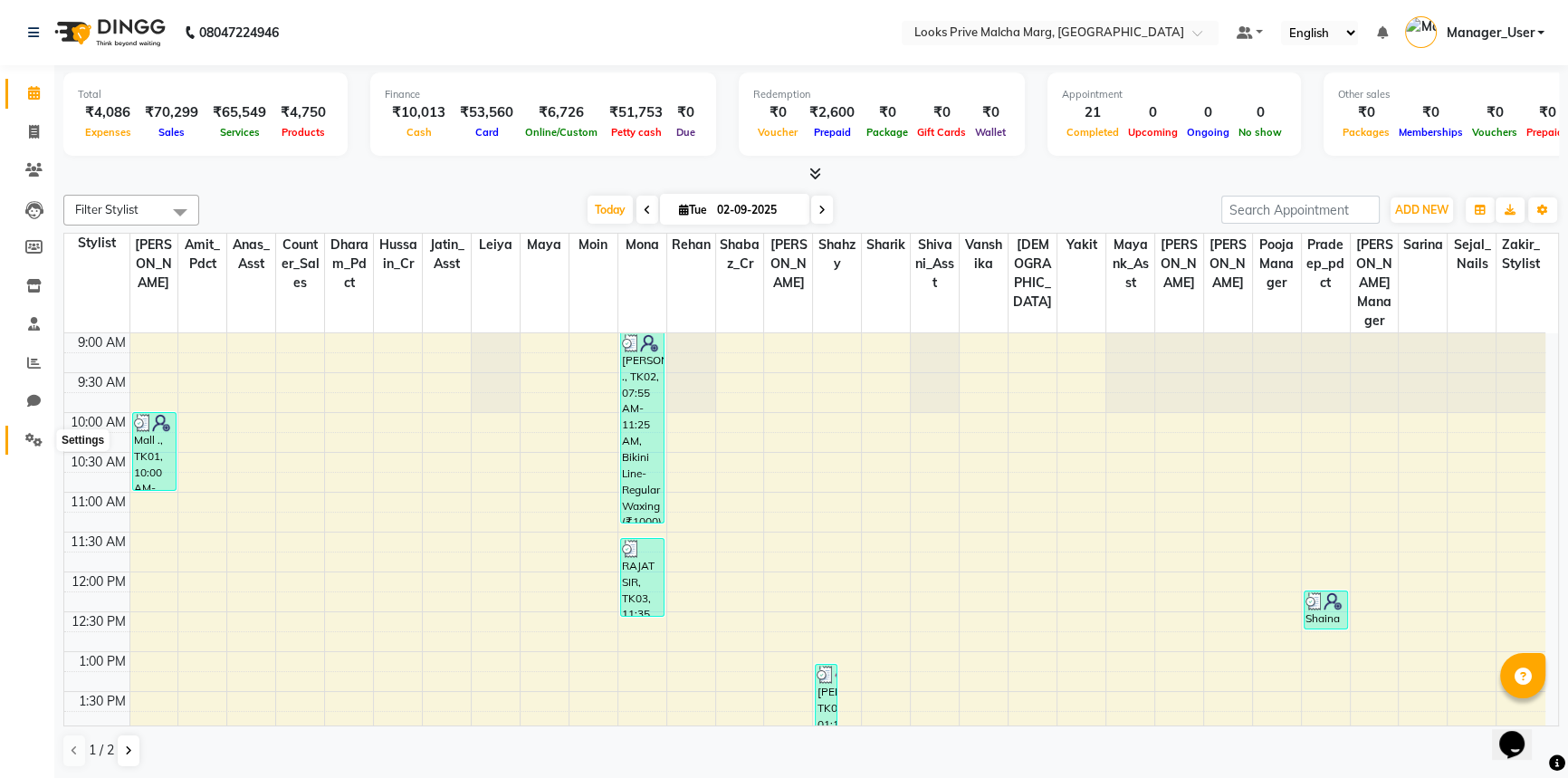
click at [28, 440] on icon at bounding box center [34, 439] width 17 height 14
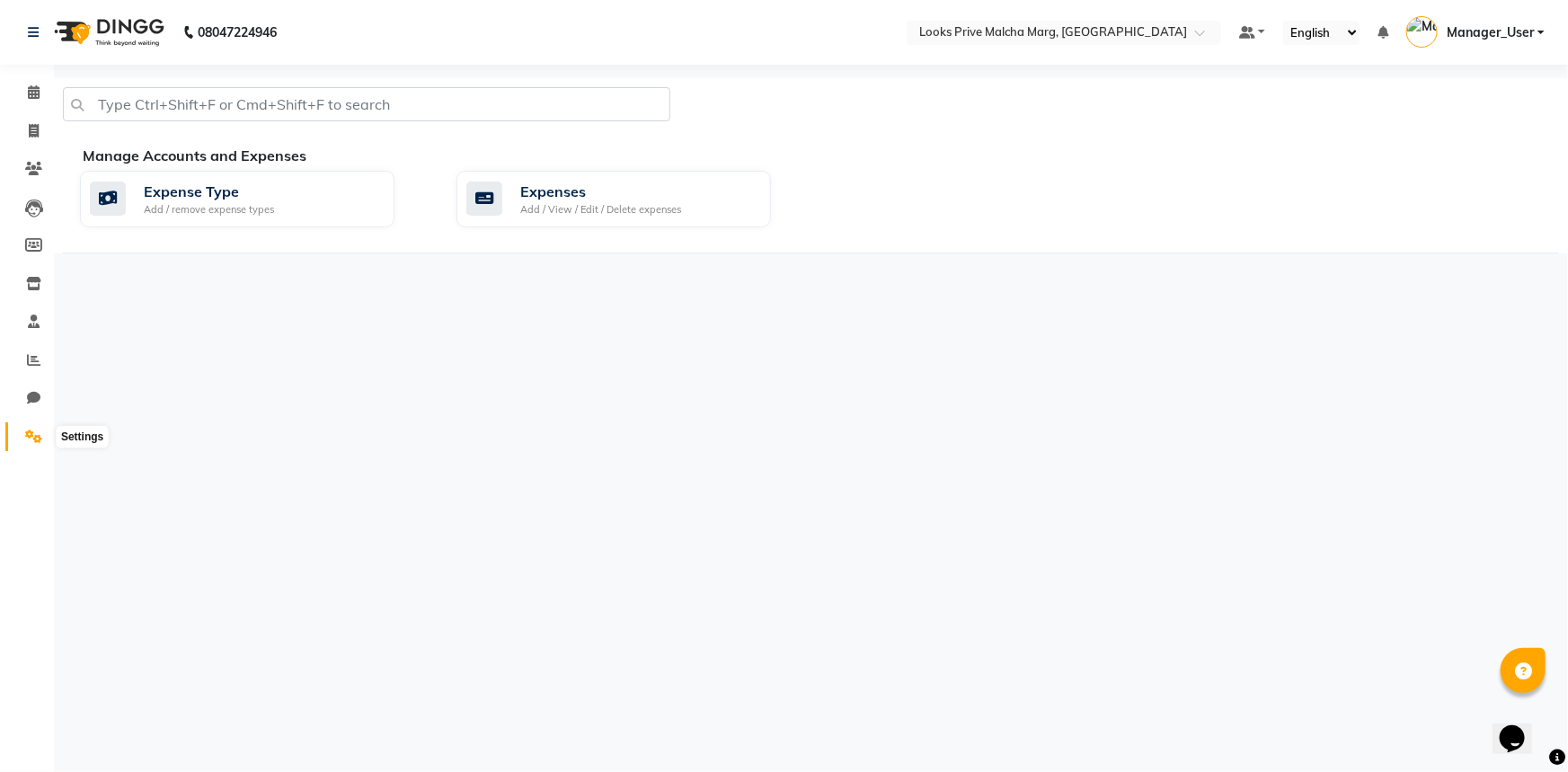
click at [26, 444] on span at bounding box center [34, 436] width 32 height 21
click at [40, 93] on span at bounding box center [34, 93] width 32 height 21
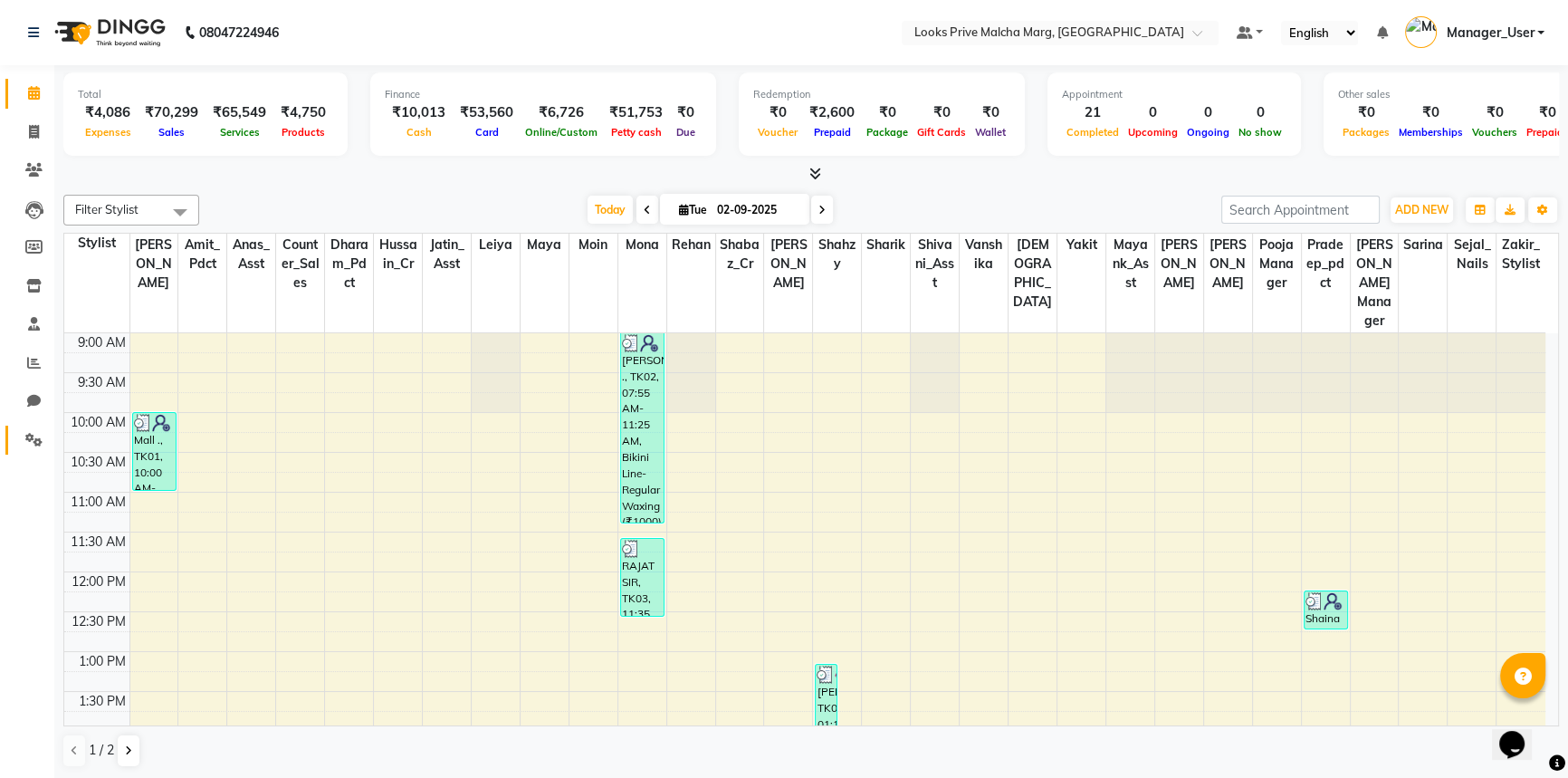
click at [38, 442] on icon at bounding box center [34, 439] width 17 height 14
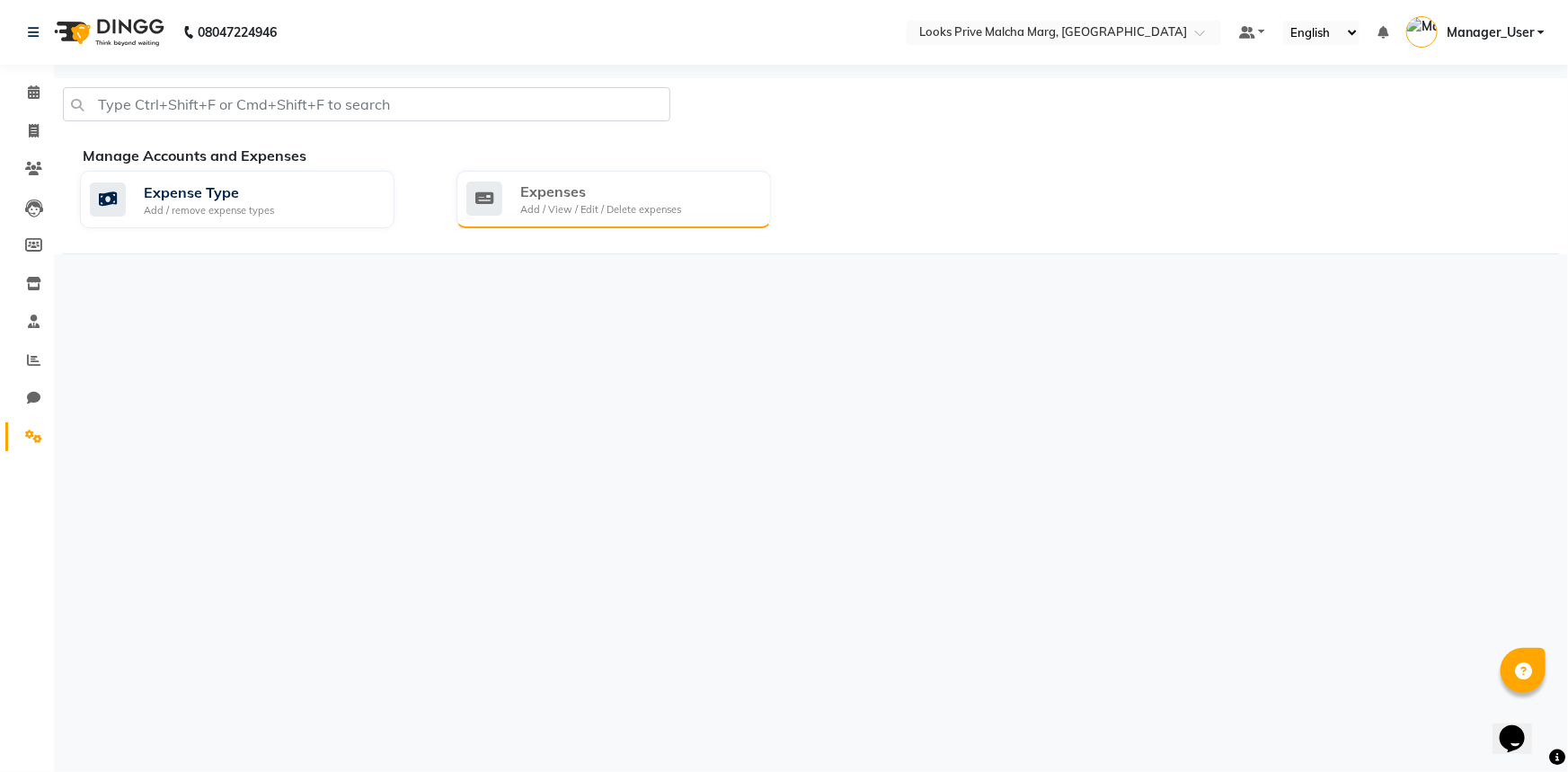
click at [644, 209] on div "Add / View / Edit / Delete expenses" at bounding box center [600, 210] width 161 height 15
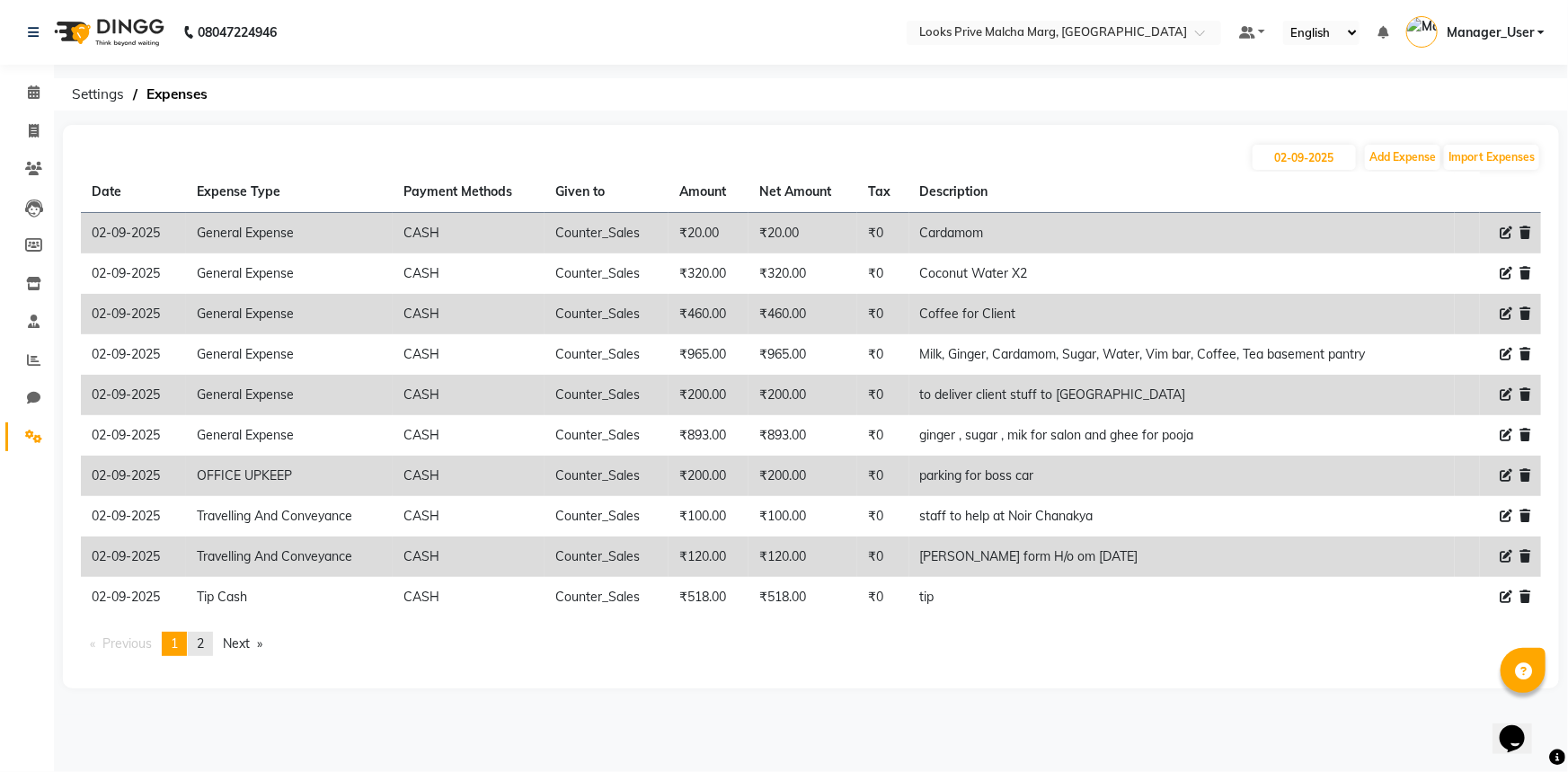
click at [196, 635] on link "page 2" at bounding box center [201, 643] width 25 height 24
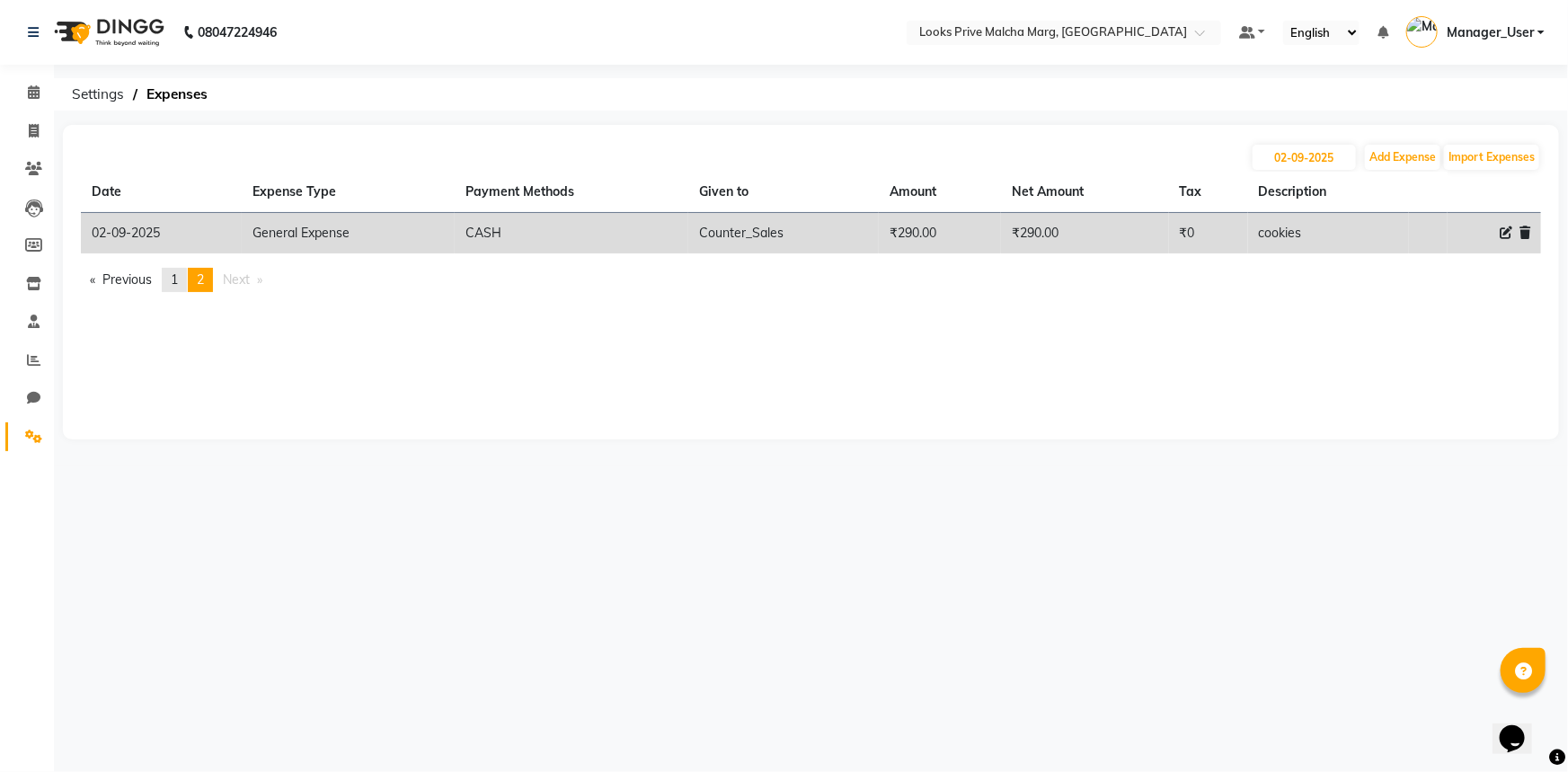
click at [176, 274] on span "1" at bounding box center [174, 279] width 7 height 16
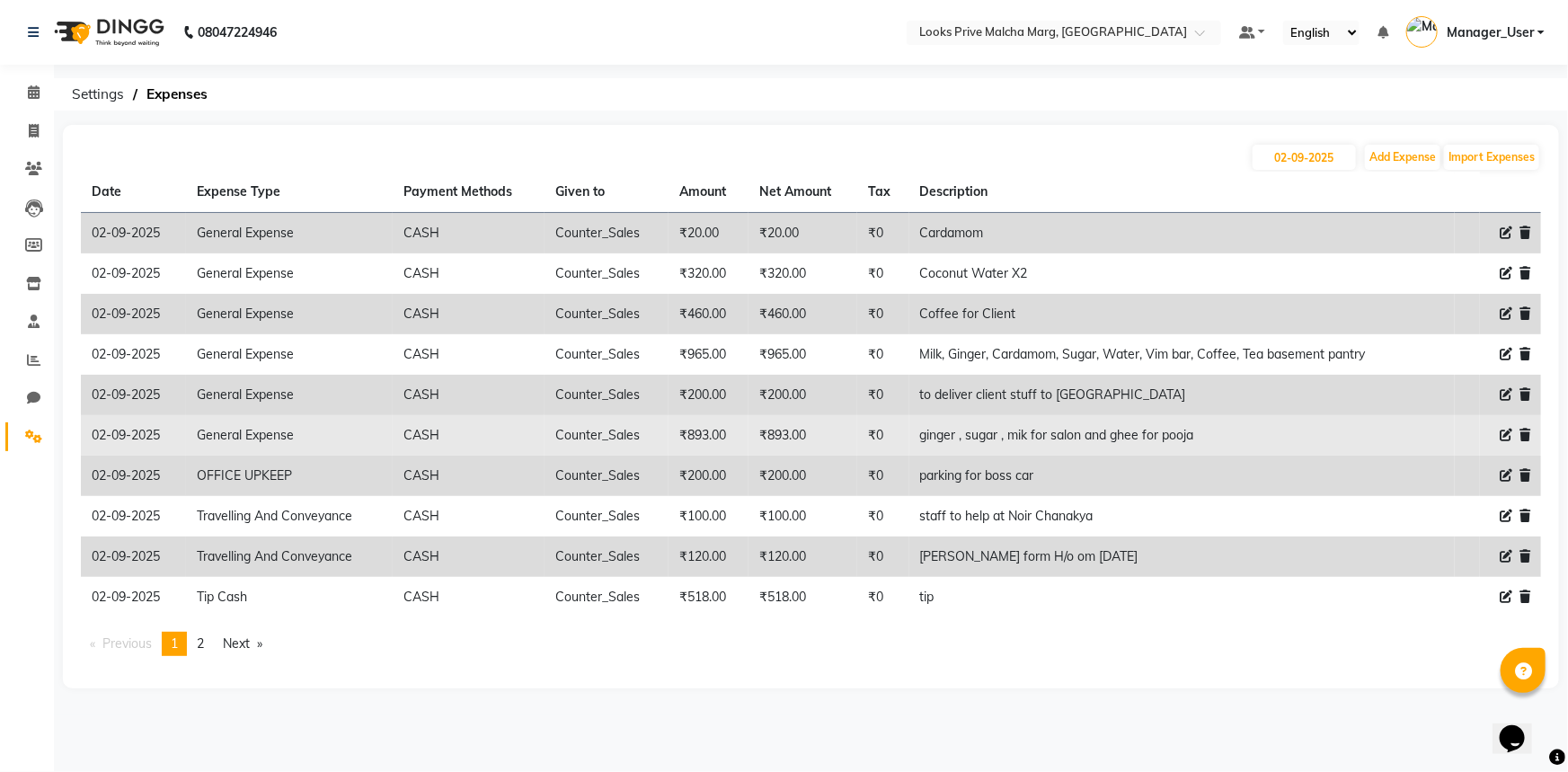
click at [1504, 430] on icon at bounding box center [1506, 435] width 13 height 13
select select "23704"
select select "1"
select select "6693"
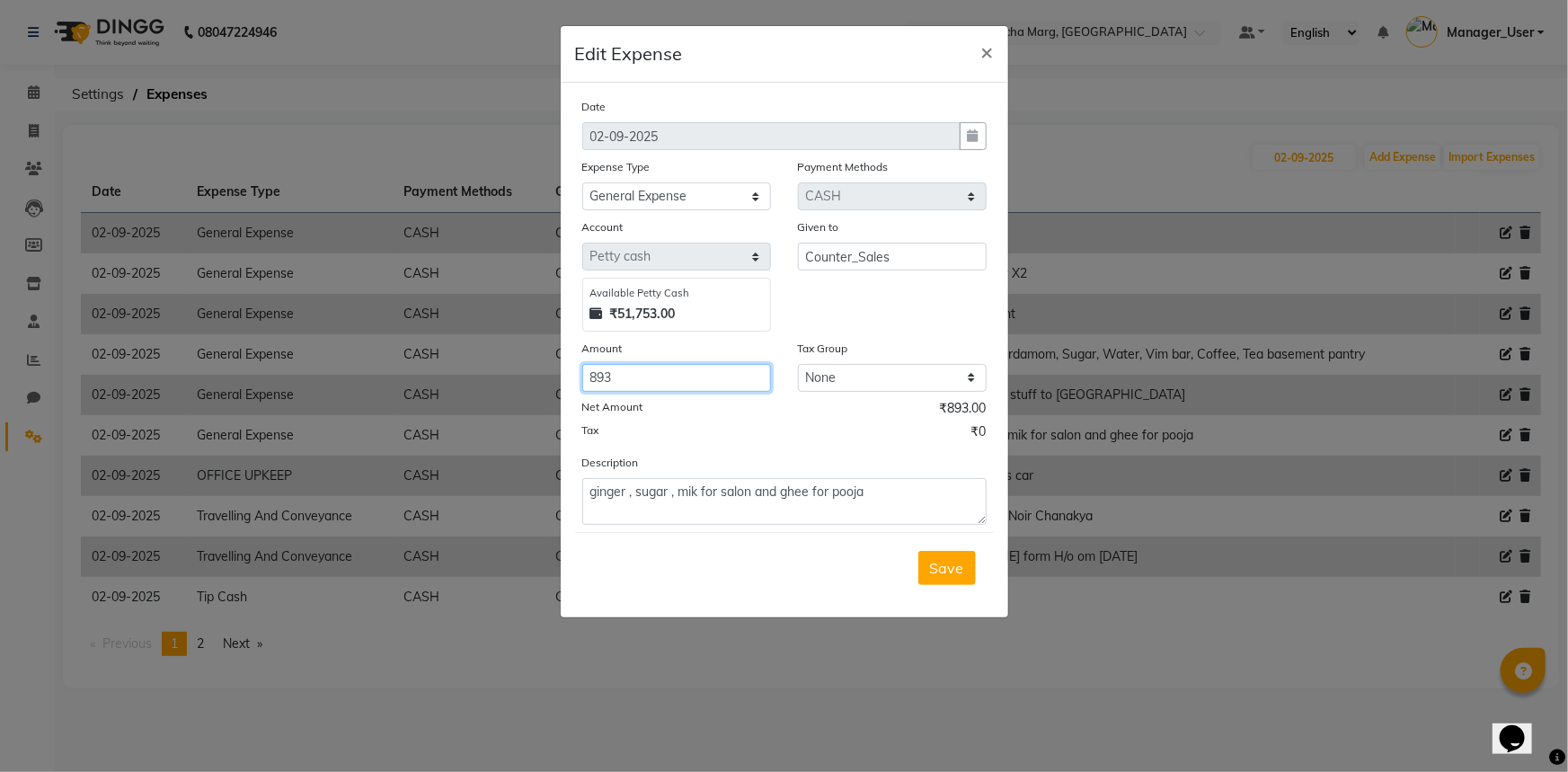
click at [692, 374] on input "893" at bounding box center [677, 377] width 189 height 28
type input "8"
type input "973"
click at [952, 575] on span "Save" at bounding box center [947, 568] width 34 height 18
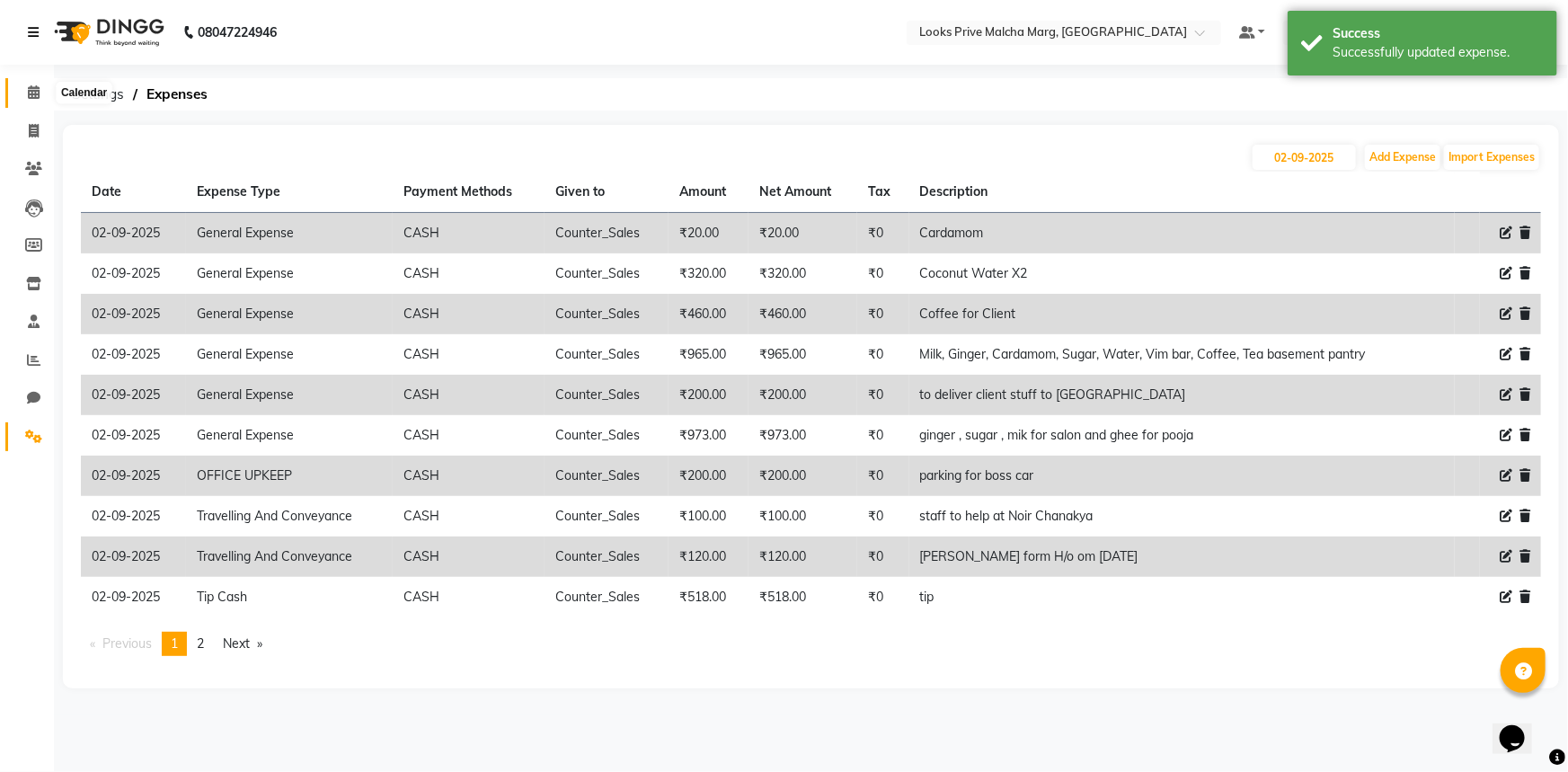
drag, startPoint x: 41, startPoint y: 93, endPoint x: 34, endPoint y: 49, distance: 44.6
click at [41, 93] on span at bounding box center [34, 93] width 32 height 21
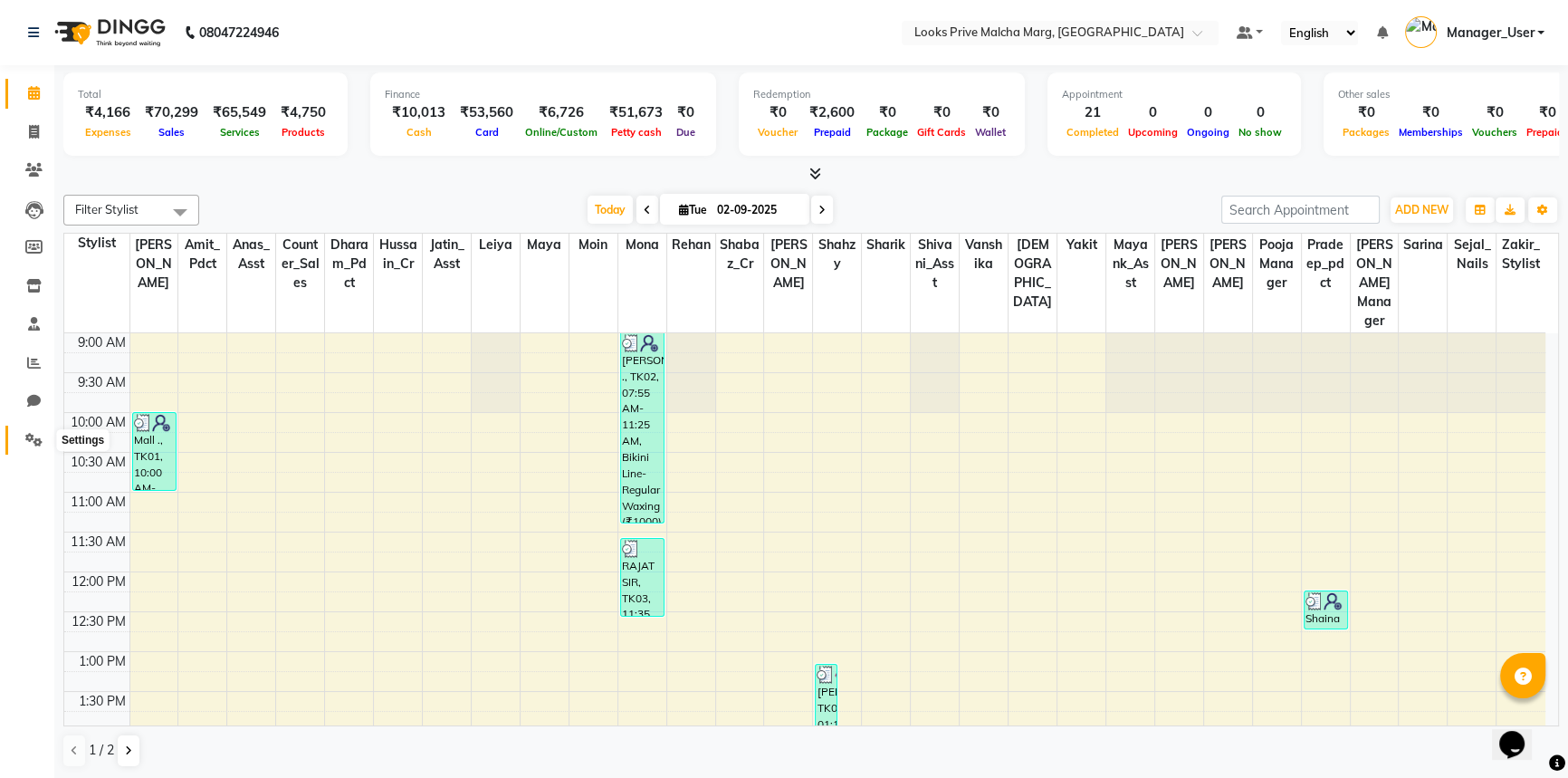
click at [28, 442] on icon at bounding box center [34, 439] width 17 height 14
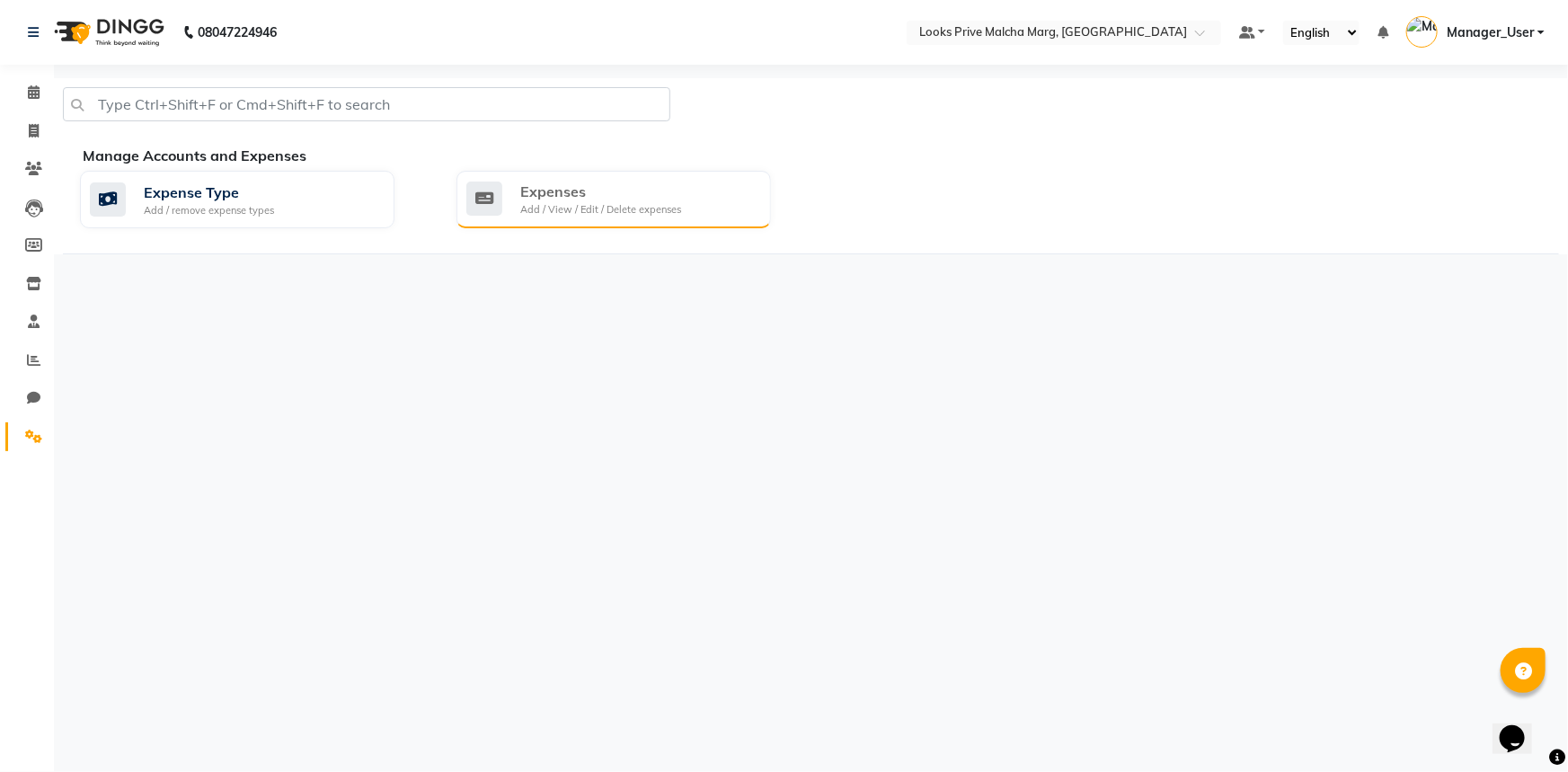
click at [575, 198] on div "Expenses" at bounding box center [600, 191] width 161 height 22
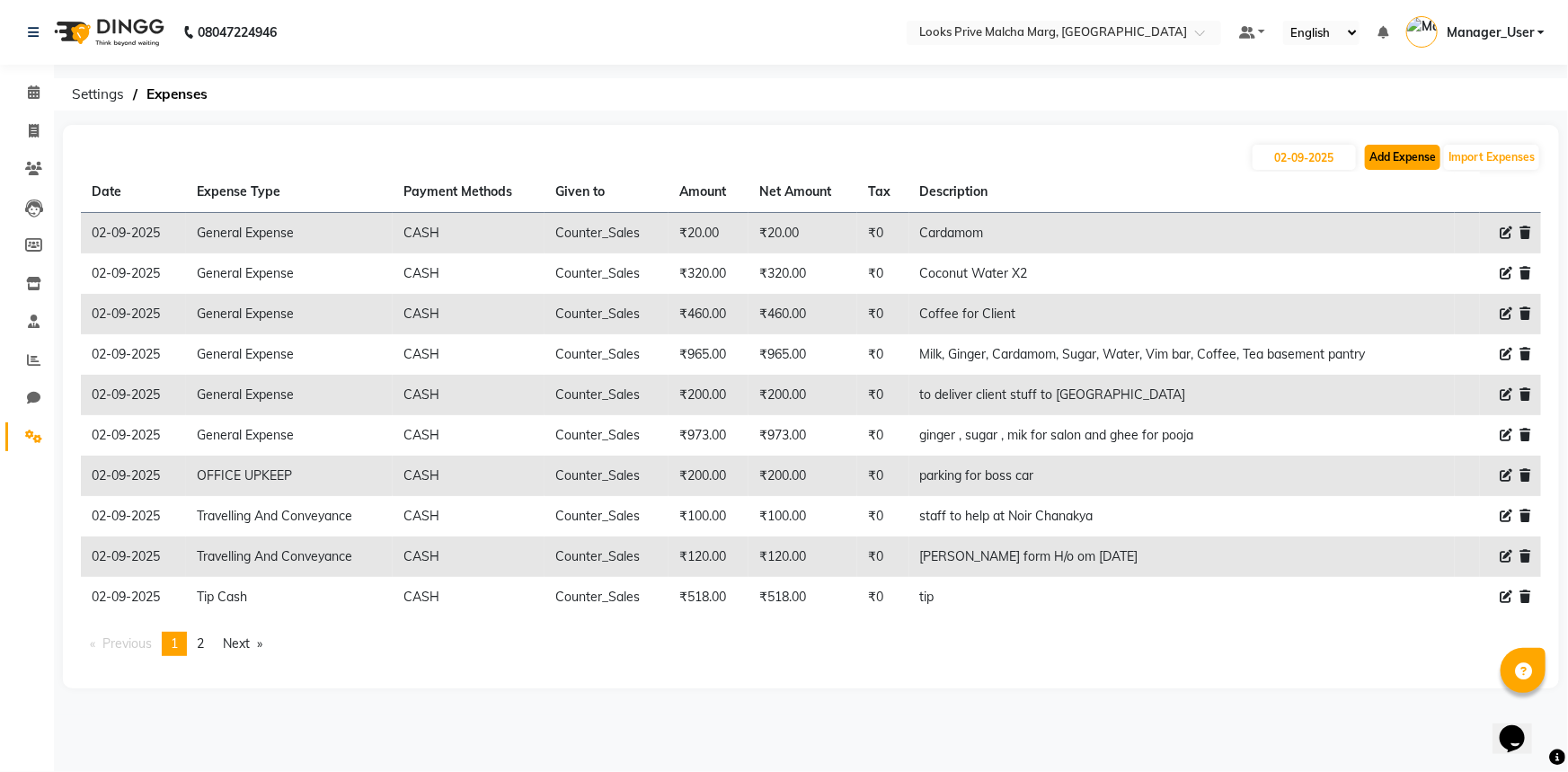
click at [1390, 159] on button "Add Expense" at bounding box center [1402, 157] width 75 height 25
select select "1"
select select "6693"
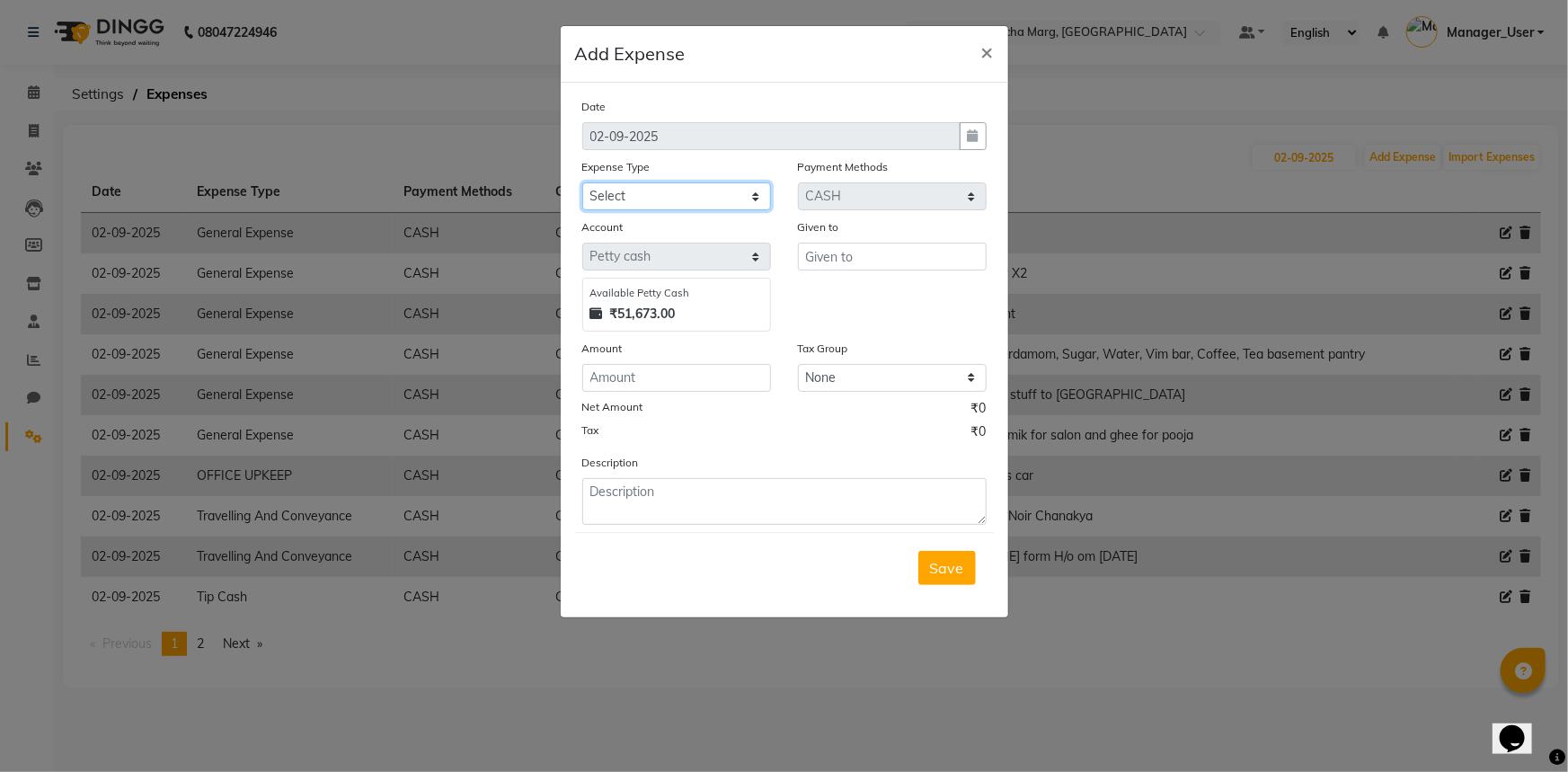
click at [740, 195] on select "Select Bank Deposit Blinkit Cash Handover CLIENT Client ordered food Client Ref…" at bounding box center [677, 196] width 189 height 28
click at [583, 183] on select "Select Bank Deposit Blinkit Cash Handover CLIENT Client ordered food Client Ref…" at bounding box center [677, 196] width 189 height 28
click at [743, 201] on select "Select Bank Deposit Blinkit Cash Handover CLIENT Client ordered food Client Ref…" at bounding box center [677, 196] width 189 height 28
click at [583, 183] on select "Select Bank Deposit Blinkit Cash Handover CLIENT Client ordered food Client Ref…" at bounding box center [677, 196] width 189 height 28
click at [755, 195] on select "Select Bank Deposit Blinkit Cash Handover CLIENT Client ordered food Client Ref…" at bounding box center [677, 196] width 189 height 28
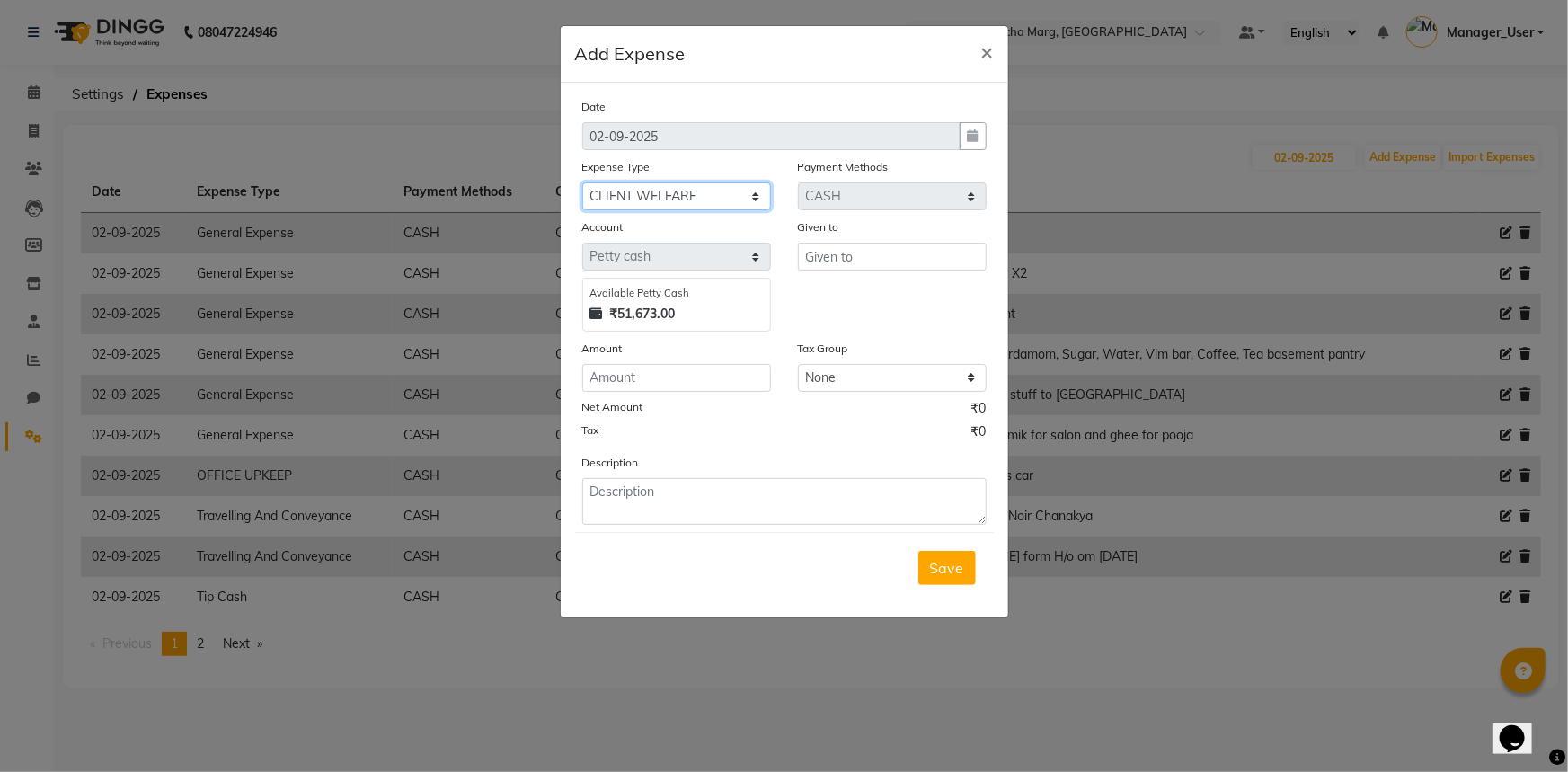
select select "24318"
click at [583, 183] on select "Select Bank Deposit Blinkit Cash Handover CLIENT Client ordered food Client Ref…" at bounding box center [677, 196] width 189 height 28
click at [877, 245] on input "text" at bounding box center [892, 256] width 189 height 28
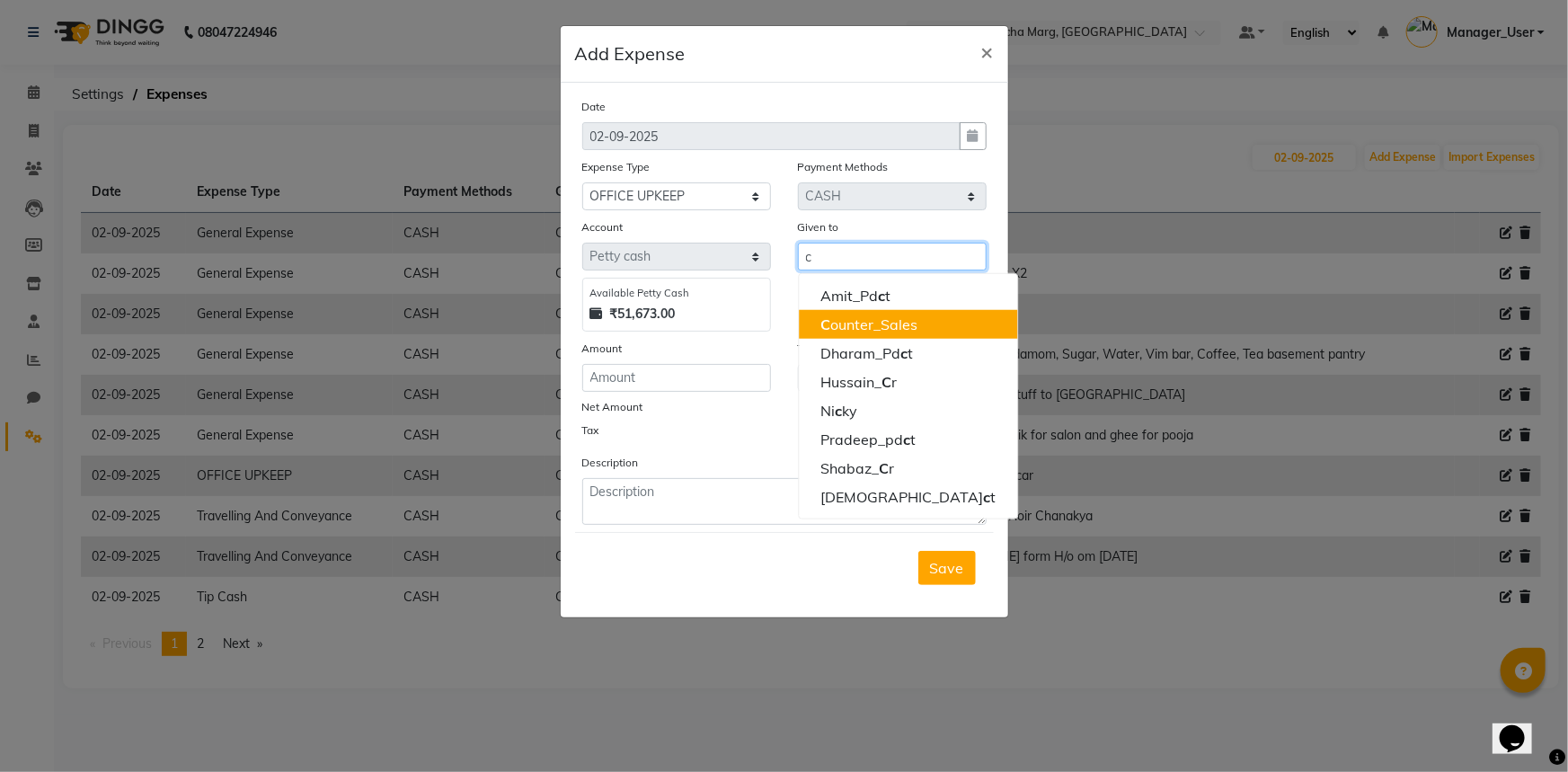
click at [862, 327] on ngb-highlight "C ounter_Sales" at bounding box center [868, 325] width 97 height 18
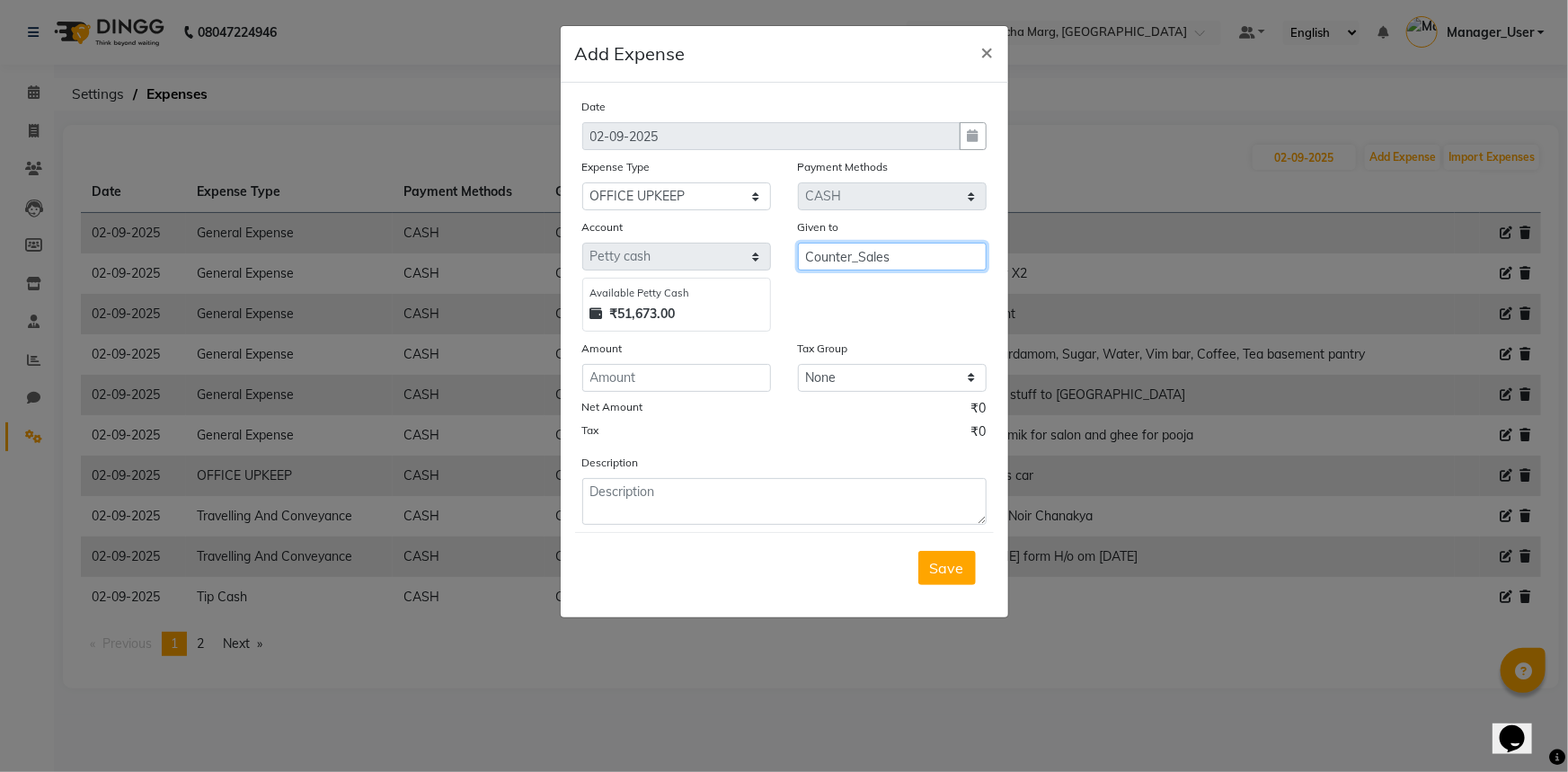
type input "Counter_Sales"
click at [686, 396] on div "Date [DATE] Expense Type Select Bank Deposit Blinkit Cash Handover CLIENT Clien…" at bounding box center [785, 310] width 405 height 427
click at [683, 389] on input "number" at bounding box center [677, 377] width 189 height 28
type input "334"
click at [679, 492] on textarea at bounding box center [785, 501] width 405 height 46
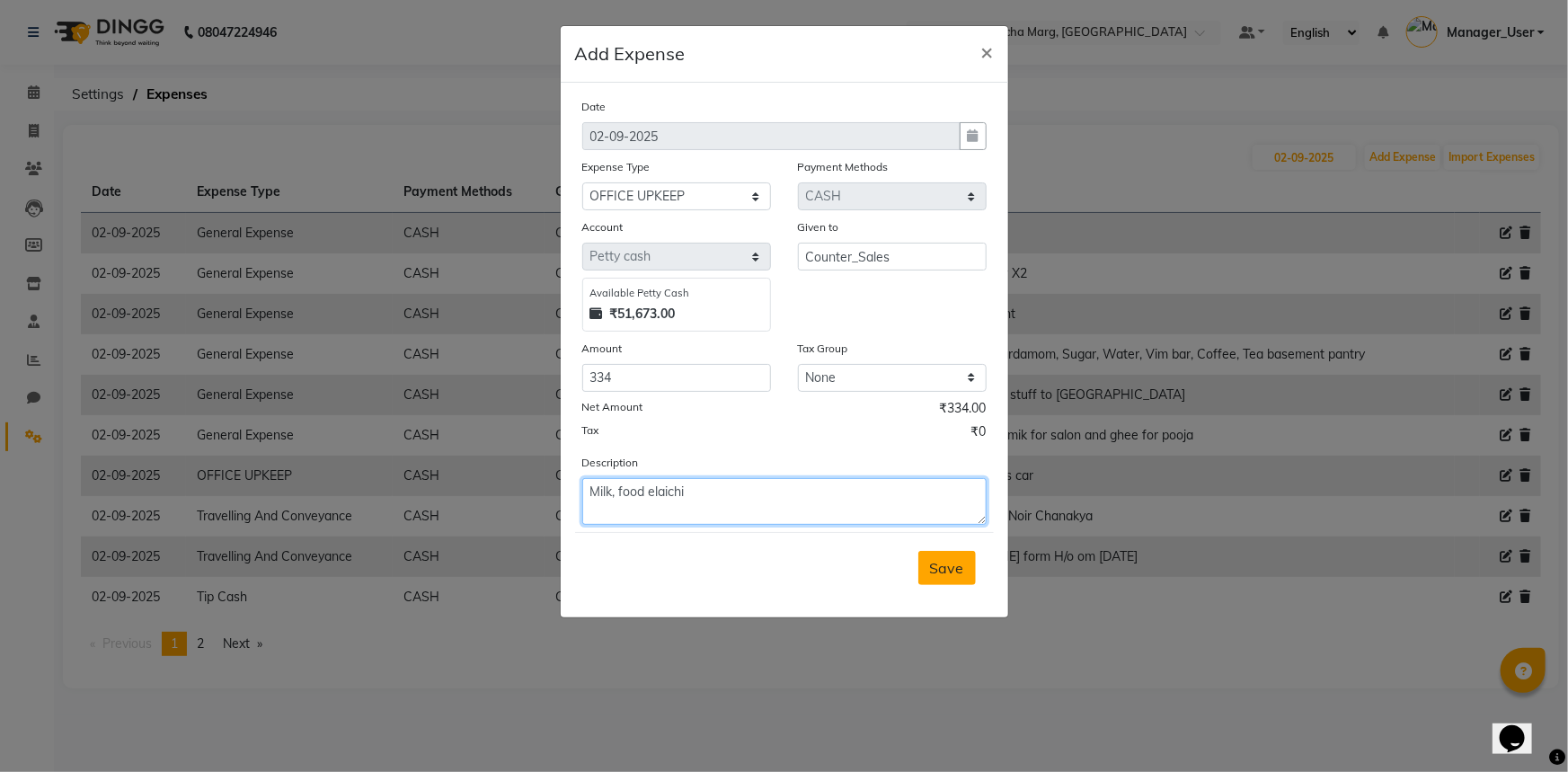
type textarea "Milk, food elaichi"
click at [926, 564] on button "Save" at bounding box center [946, 568] width 57 height 34
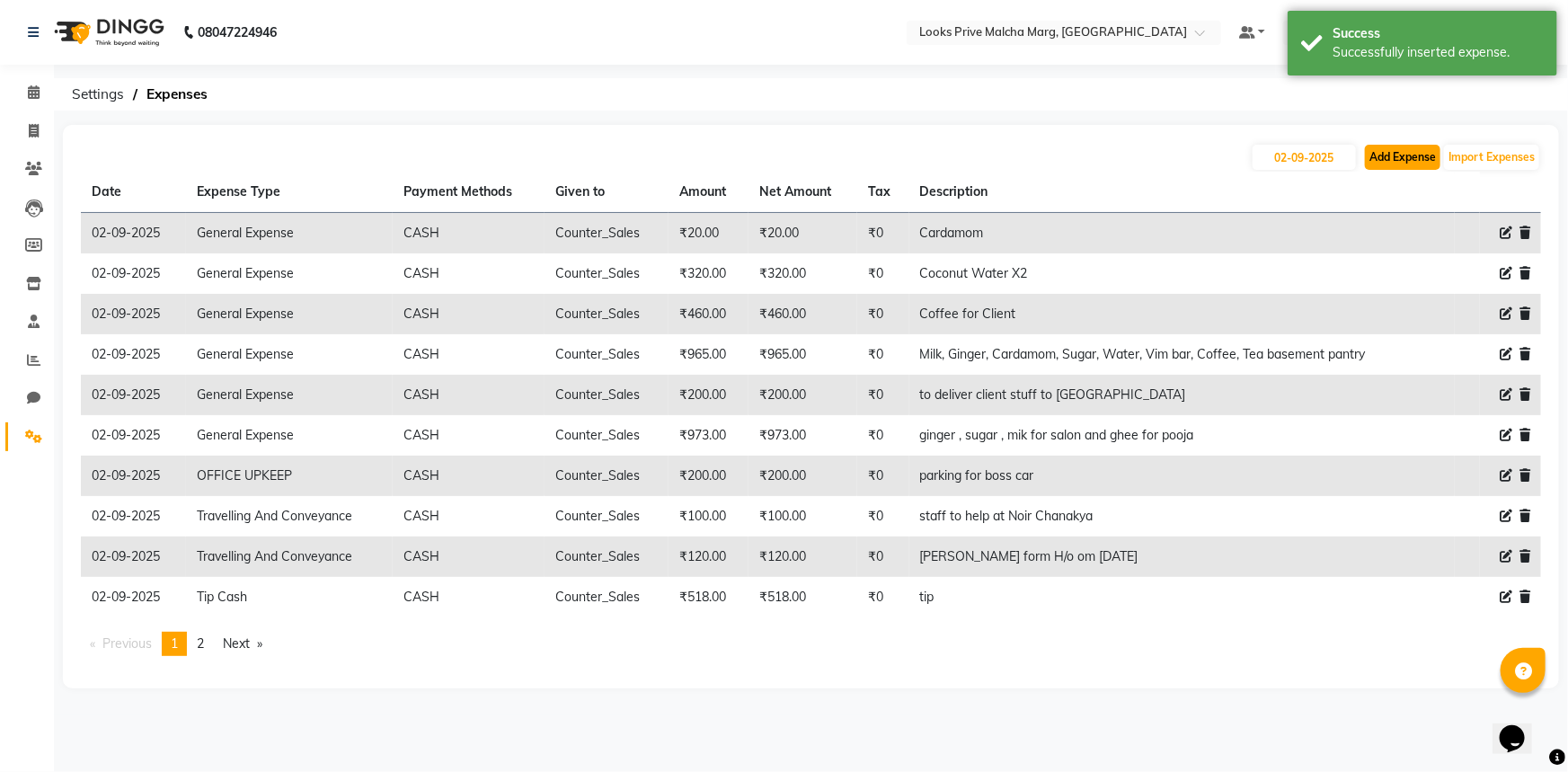
click at [1395, 168] on button "Add Expense" at bounding box center [1402, 157] width 75 height 25
select select "1"
select select "6693"
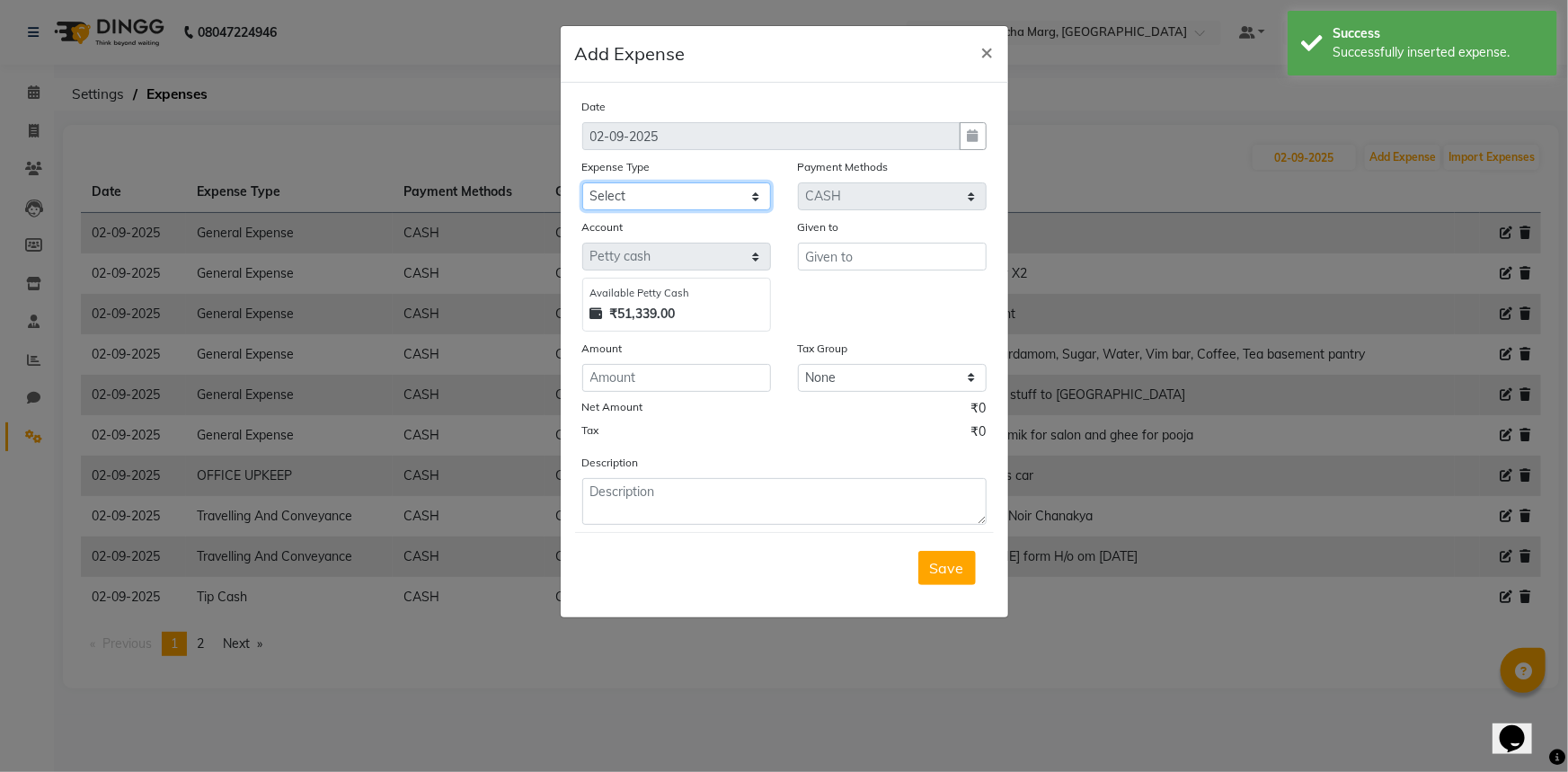
click at [744, 210] on select "Select Bank Deposit Blinkit Cash Handover CLIENT Client ordered food Client Ref…" at bounding box center [677, 196] width 189 height 28
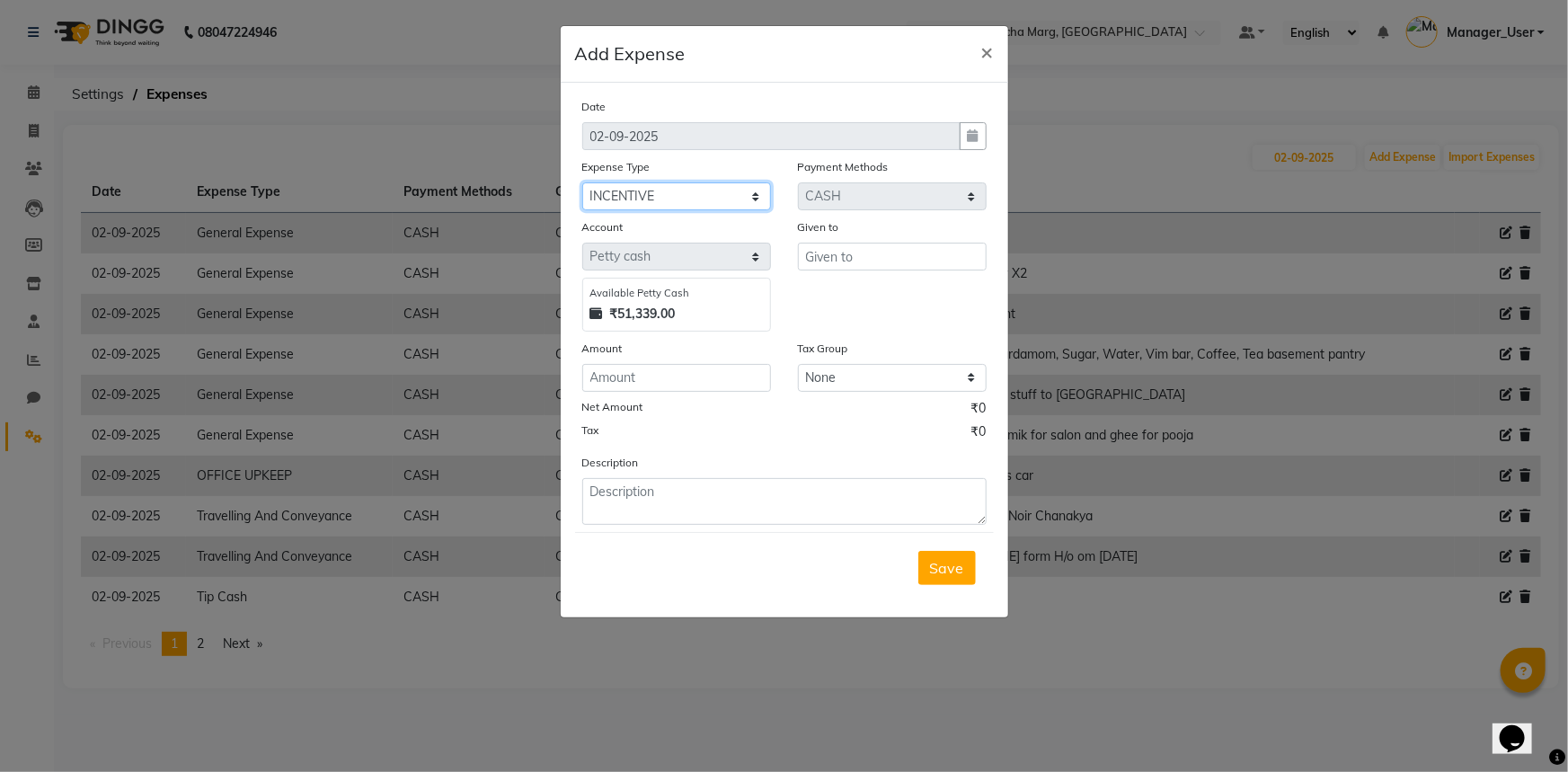
click at [583, 183] on select "Select Bank Deposit Blinkit Cash Handover CLIENT Client ordered food Client Ref…" at bounding box center [677, 196] width 189 height 28
click at [752, 201] on select "Select Bank Deposit Blinkit Cash Handover CLIENT Client ordered food Client Ref…" at bounding box center [677, 196] width 189 height 28
select select "23704"
click at [583, 183] on select "Select Bank Deposit Blinkit Cash Handover CLIENT Client ordered food Client Ref…" at bounding box center [677, 196] width 189 height 28
click at [891, 251] on input "text" at bounding box center [892, 256] width 189 height 28
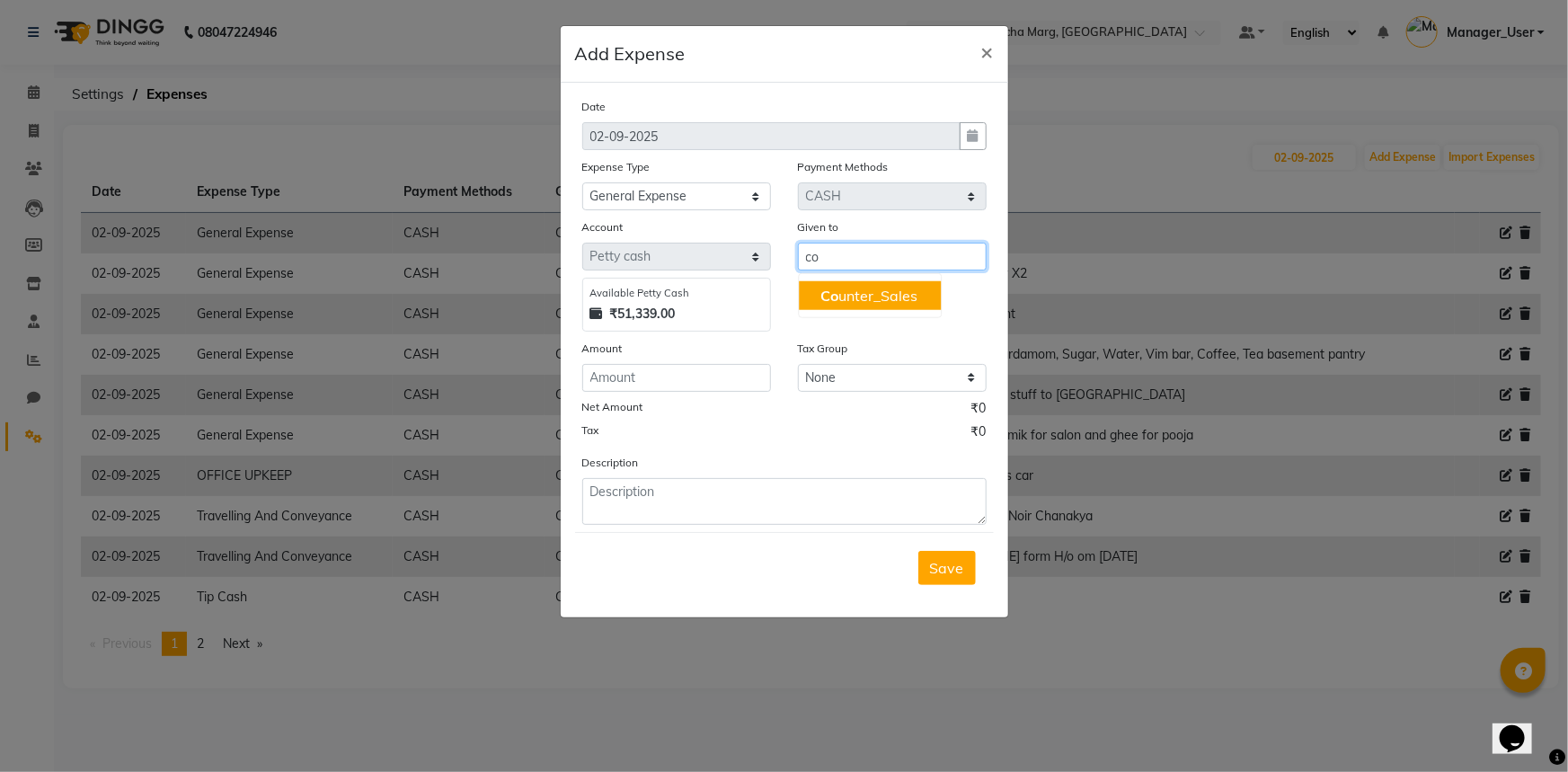
click at [923, 300] on button "Co unter_Sales" at bounding box center [869, 296] width 142 height 29
type input "Counter_Sales"
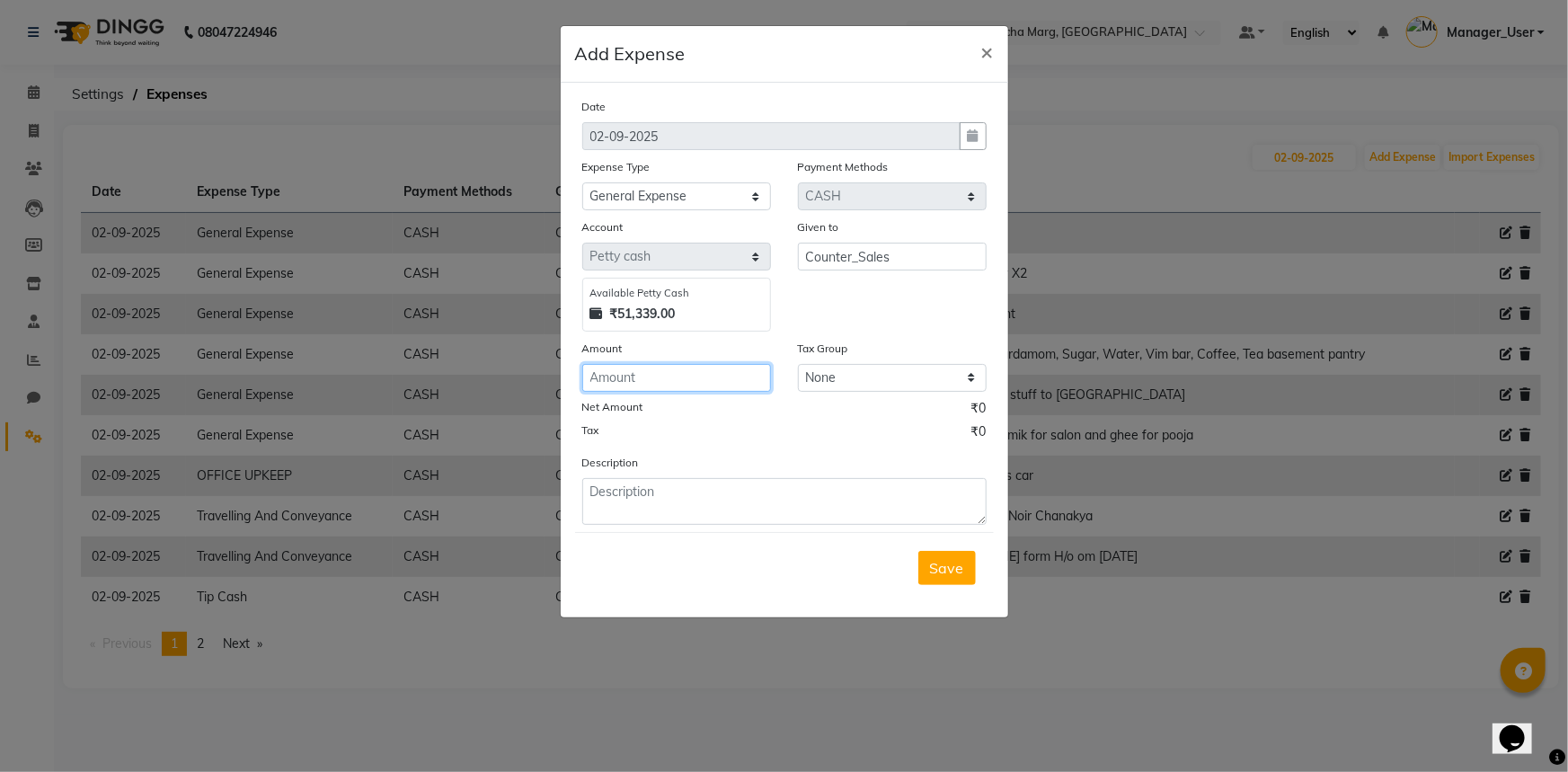
click at [685, 389] on input "number" at bounding box center [677, 377] width 189 height 28
type input "300"
click at [675, 498] on textarea at bounding box center [785, 501] width 405 height 46
click at [615, 490] on textarea "food boss" at bounding box center [785, 501] width 405 height 46
type textarea "food for boss"
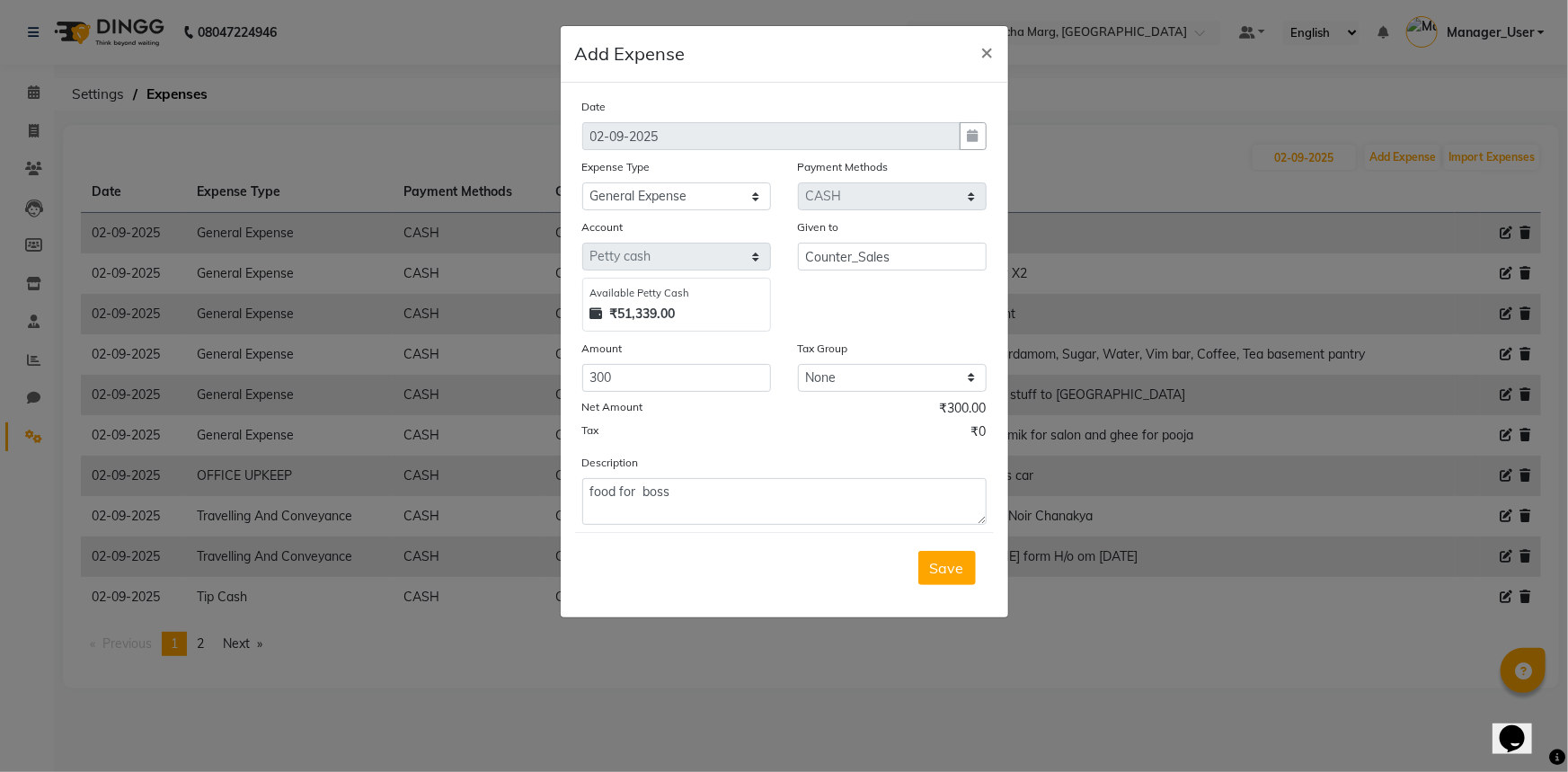
click at [958, 567] on span "Save" at bounding box center [947, 568] width 34 height 18
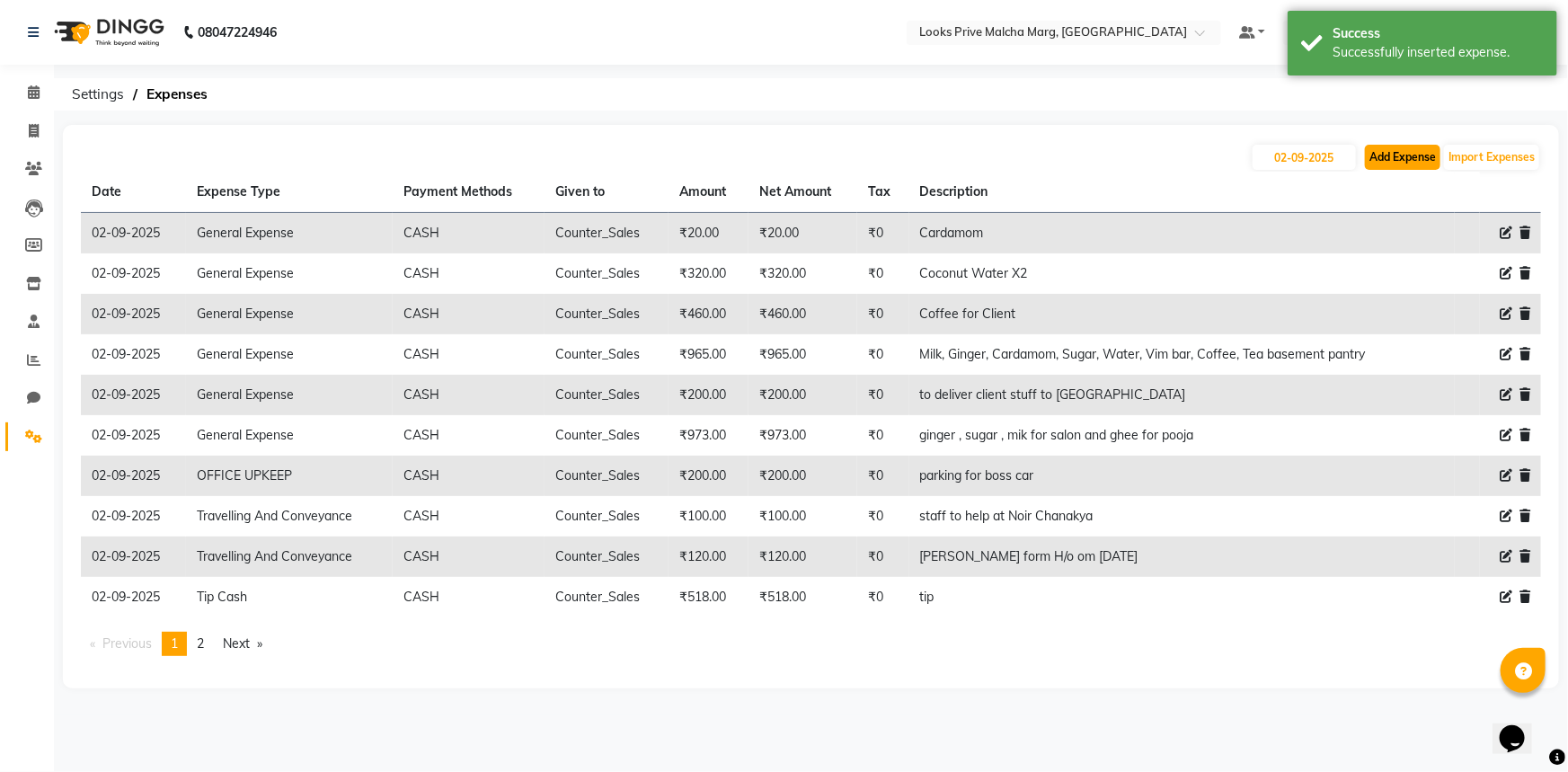
click at [1380, 161] on button "Add Expense" at bounding box center [1402, 157] width 75 height 25
select select "1"
select select "6693"
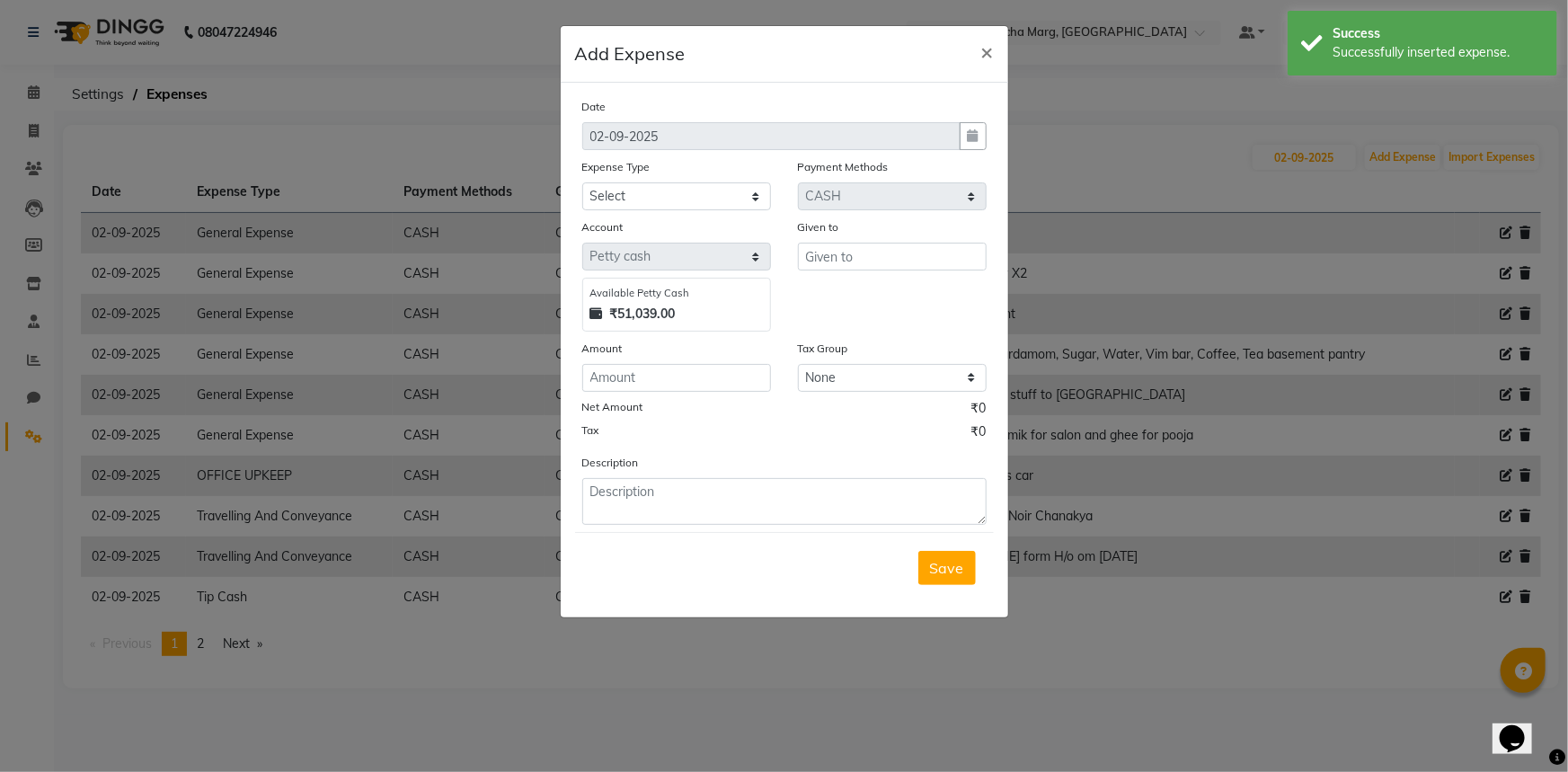
click at [782, 198] on div "Expense Type Select Bank Deposit Blinkit Cash Handover CLIENT Client ordered fo…" at bounding box center [677, 183] width 216 height 53
click at [763, 195] on select "Select Bank Deposit Blinkit Cash Handover CLIENT Client ordered food Client Ref…" at bounding box center [677, 196] width 189 height 28
select select "19564"
click at [583, 183] on select "Select Bank Deposit Blinkit Cash Handover CLIENT Client ordered food Client Ref…" at bounding box center [677, 196] width 189 height 28
click at [859, 253] on input "text" at bounding box center [892, 256] width 189 height 28
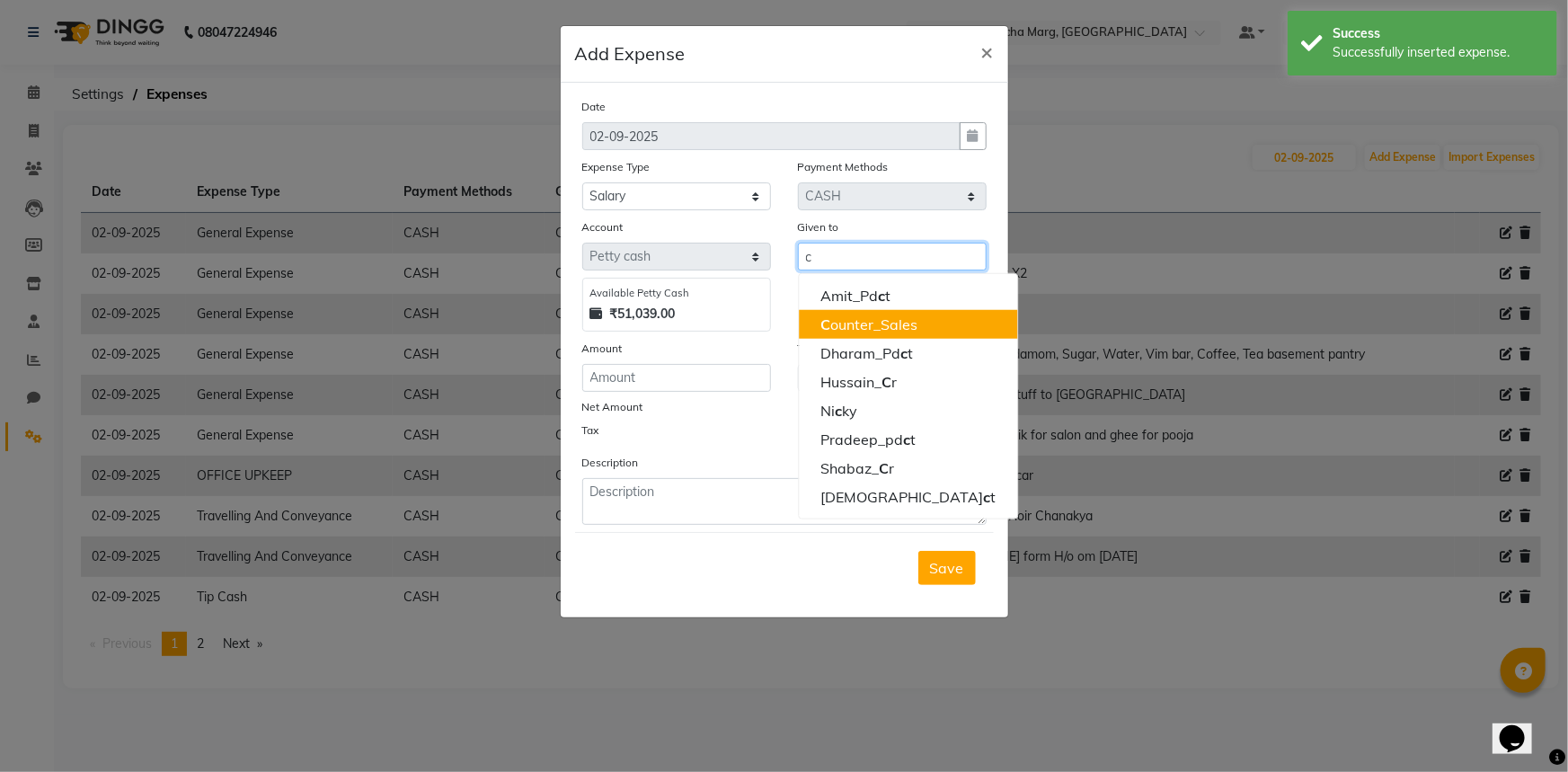
click at [868, 328] on ngb-highlight "C ounter_Sales" at bounding box center [868, 325] width 97 height 18
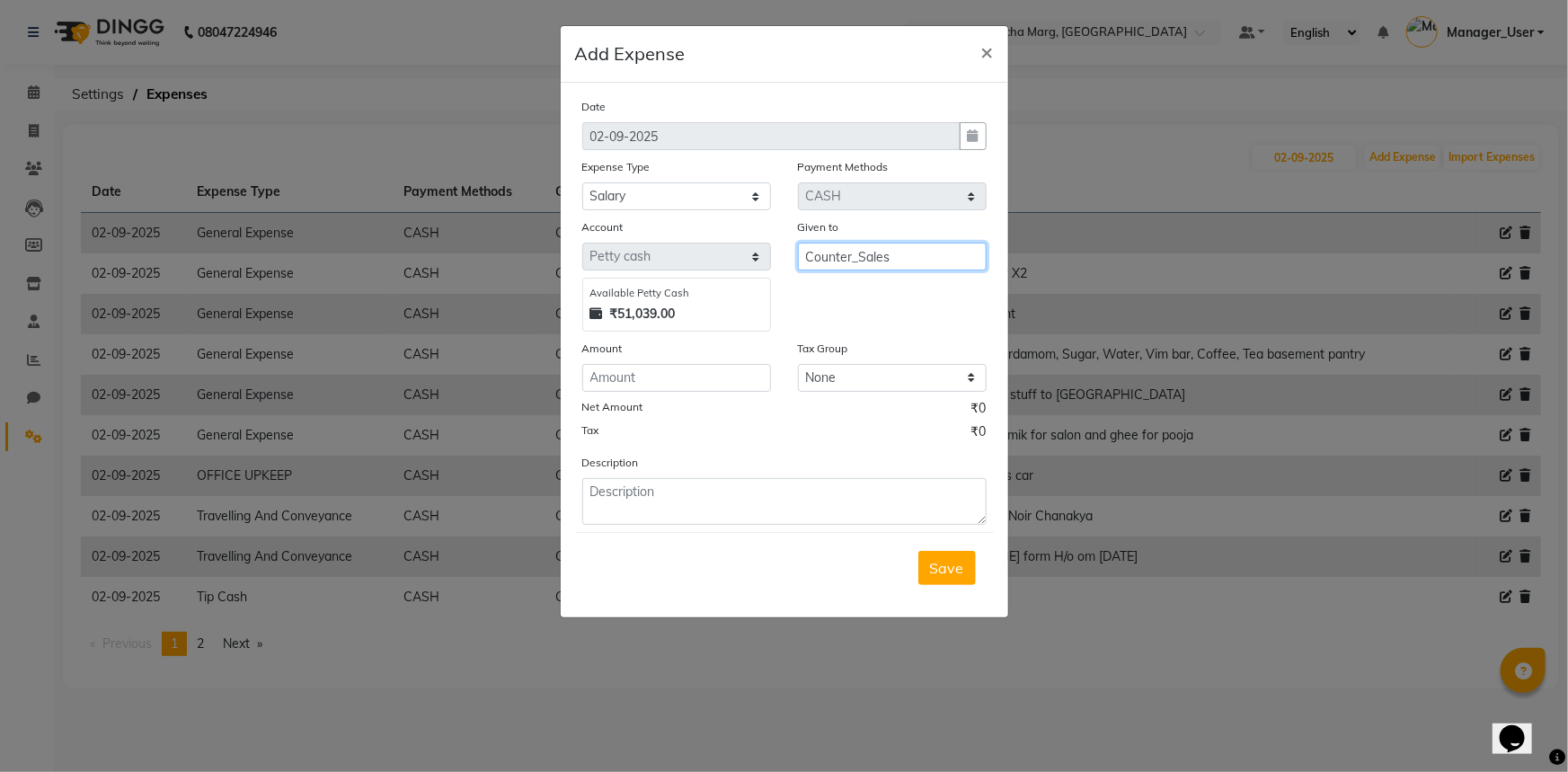
type input "Counter_Sales"
click at [666, 382] on input "number" at bounding box center [677, 377] width 189 height 28
type input "4000"
click at [696, 505] on textarea at bounding box center [785, 501] width 405 height 46
click at [981, 49] on span "×" at bounding box center [987, 52] width 13 height 27
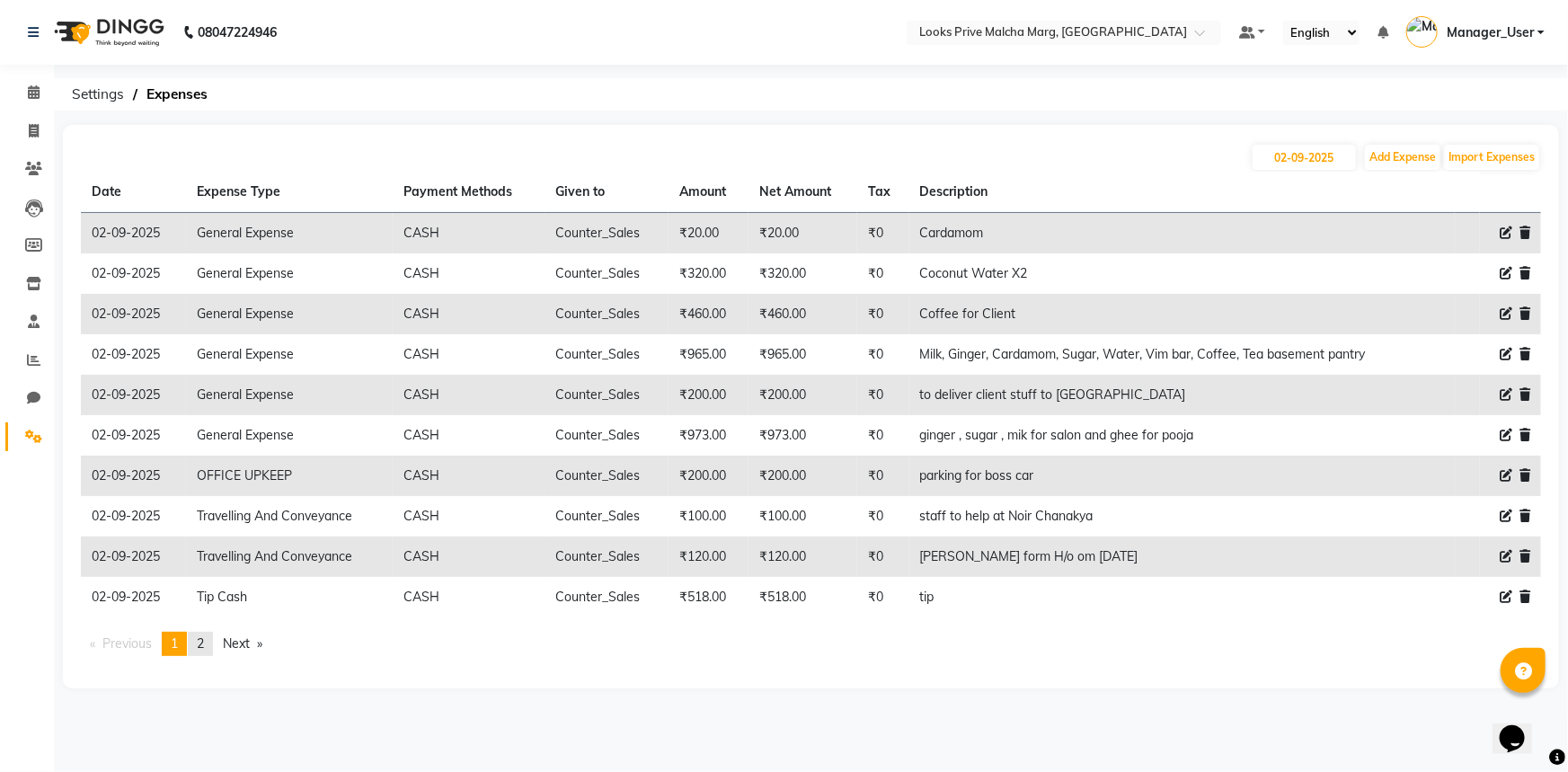
click at [197, 647] on link "page 2" at bounding box center [201, 643] width 25 height 24
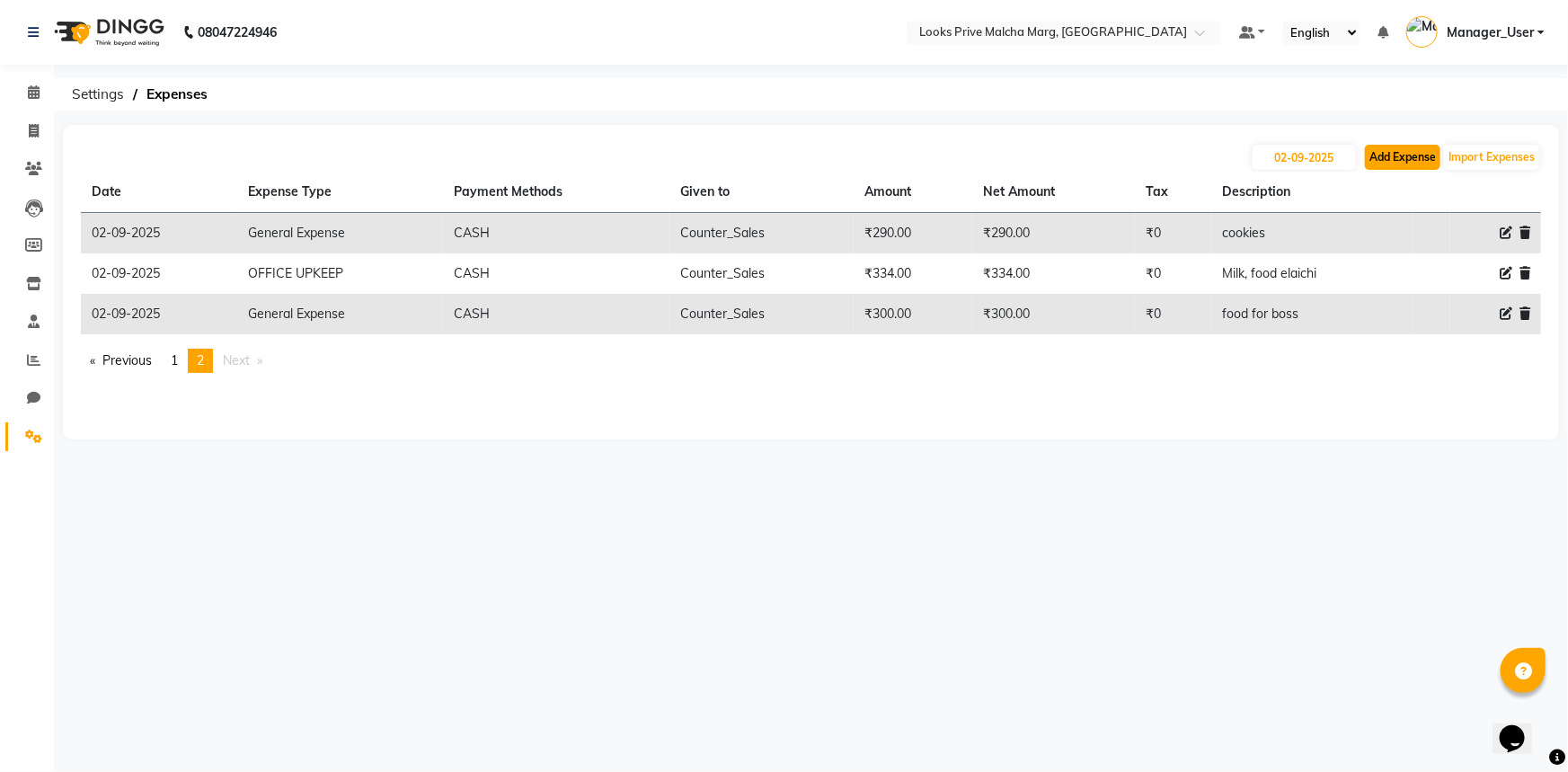
click at [1387, 150] on button "Add Expense" at bounding box center [1402, 157] width 75 height 25
select select "1"
select select "6693"
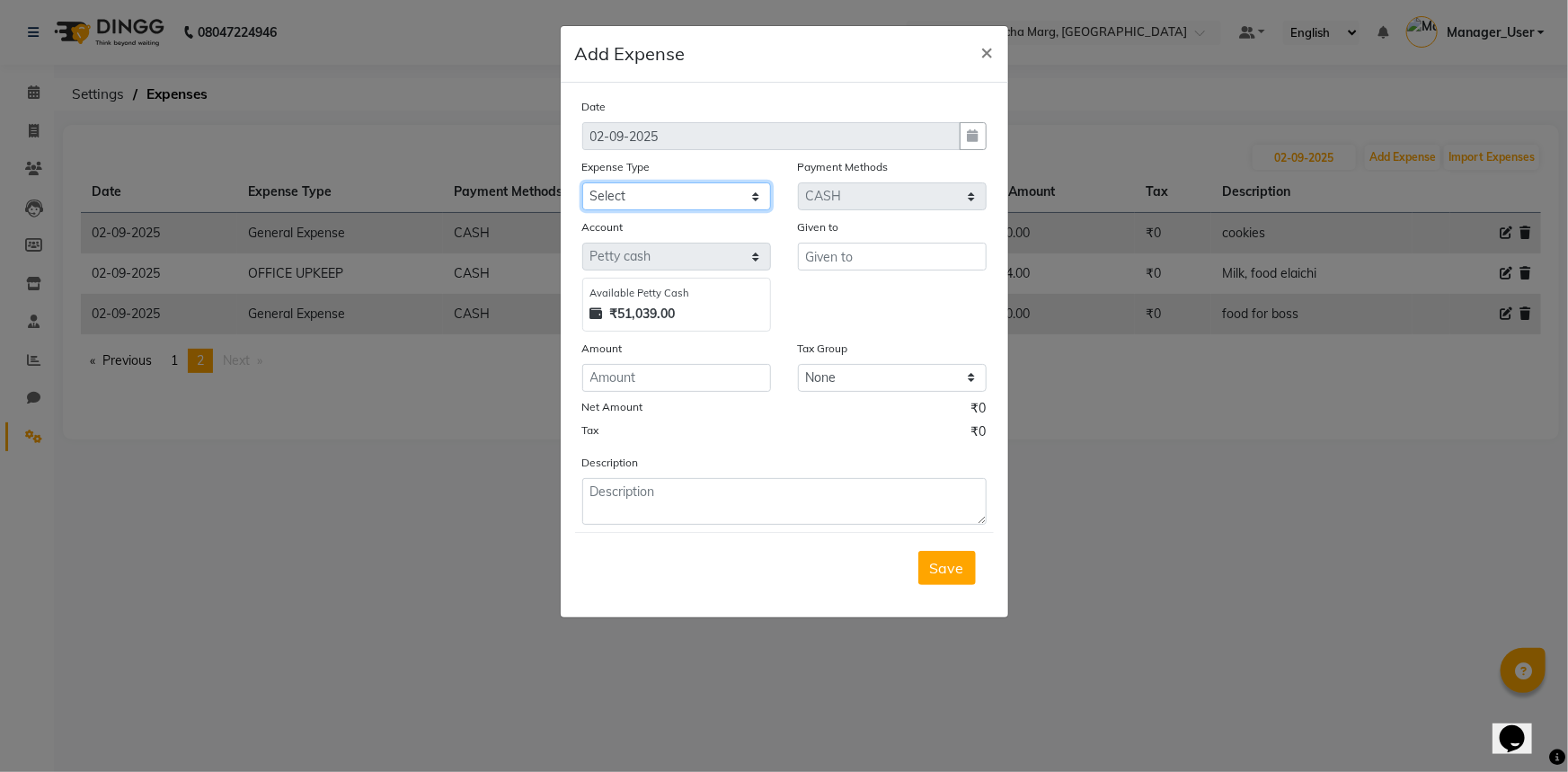
click at [763, 203] on select "Select Bank Deposit Blinkit Cash Handover CLIENT Client ordered food Client Ref…" at bounding box center [677, 196] width 189 height 28
click at [678, 198] on select "Select Bank Deposit Blinkit Cash Handover CLIENT Client ordered food Client Ref…" at bounding box center [677, 196] width 189 height 28
select select "19731"
click at [583, 183] on select "Select Bank Deposit Blinkit Cash Handover CLIENT Client ordered food Client Ref…" at bounding box center [677, 196] width 189 height 28
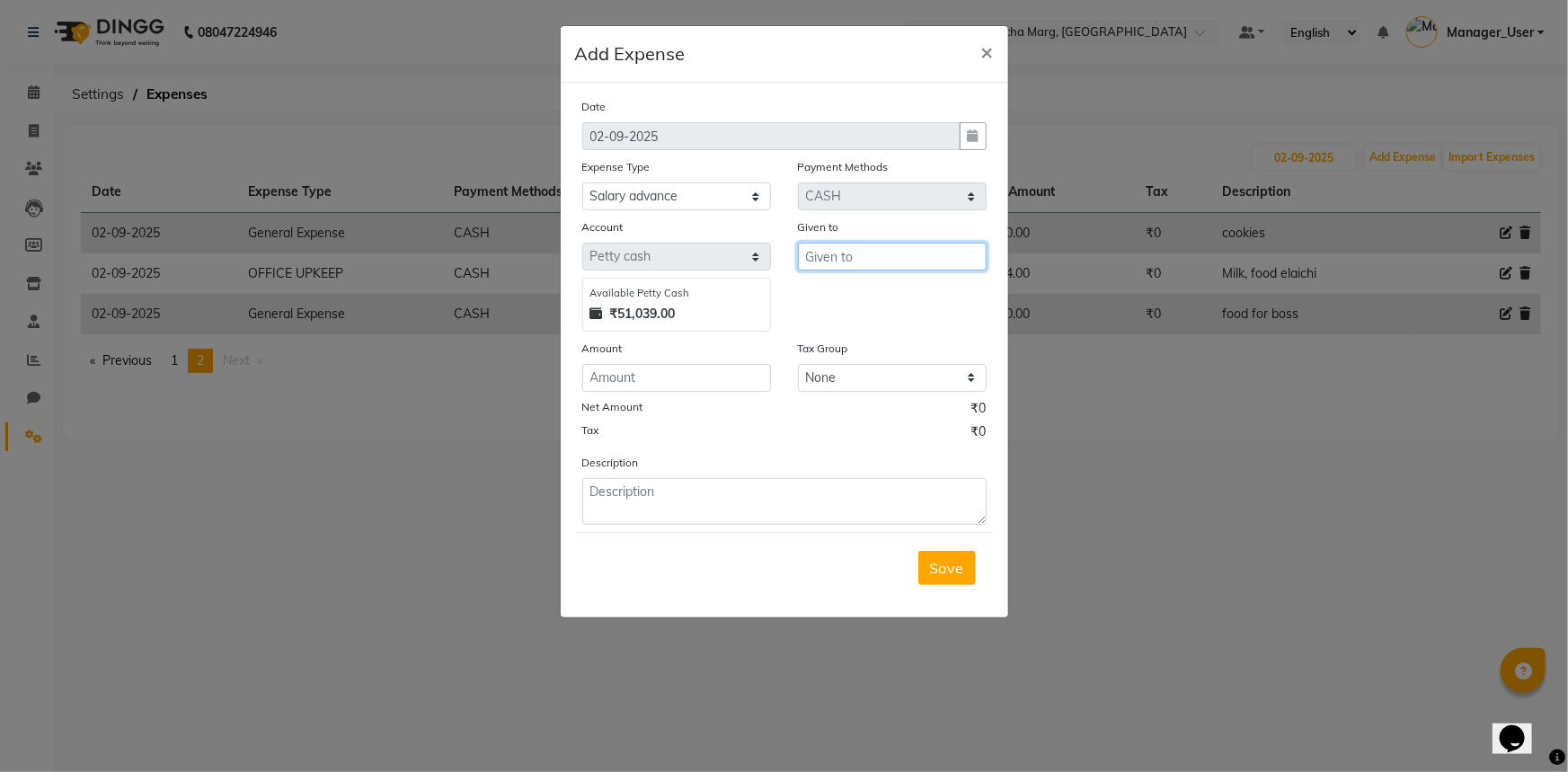
click at [844, 257] on input "text" at bounding box center [892, 256] width 189 height 28
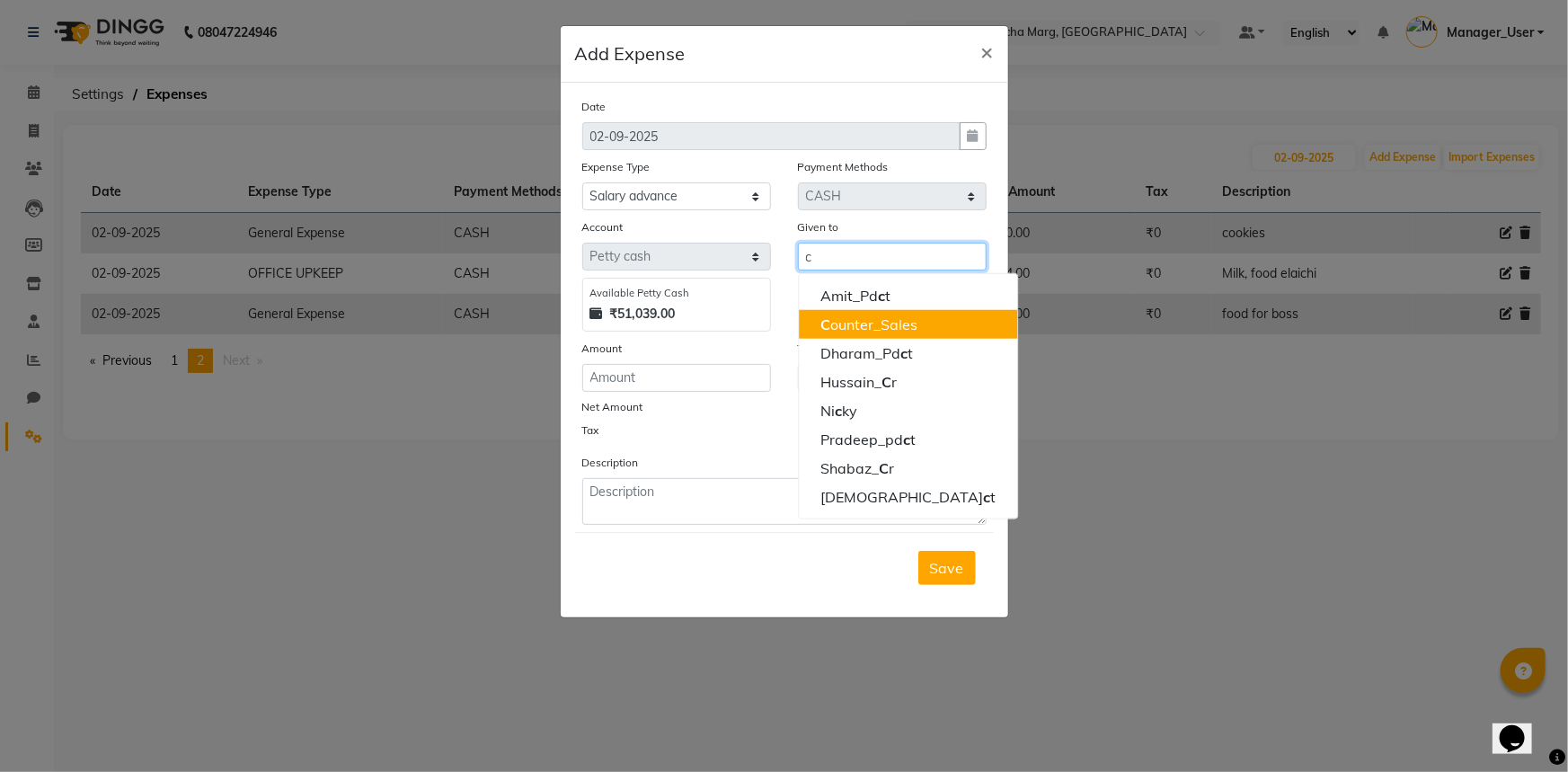
click at [844, 324] on ngb-highlight "C ounter_Sales" at bounding box center [868, 325] width 97 height 18
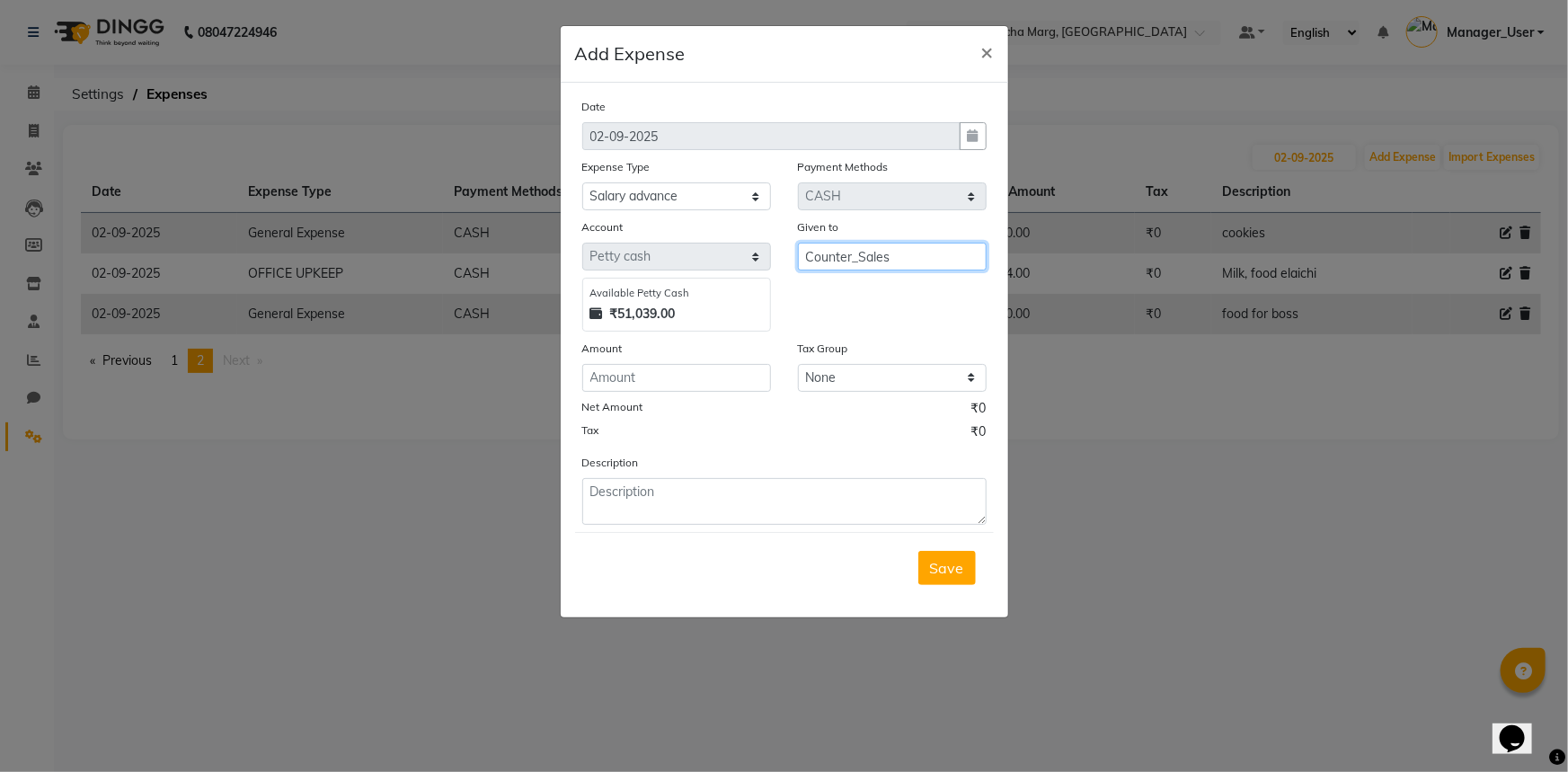
type input "Counter_Sales"
click at [655, 386] on input "number" at bounding box center [677, 377] width 189 height 28
type input "4000"
click at [808, 496] on textarea at bounding box center [785, 501] width 405 height 46
type textarea "f"
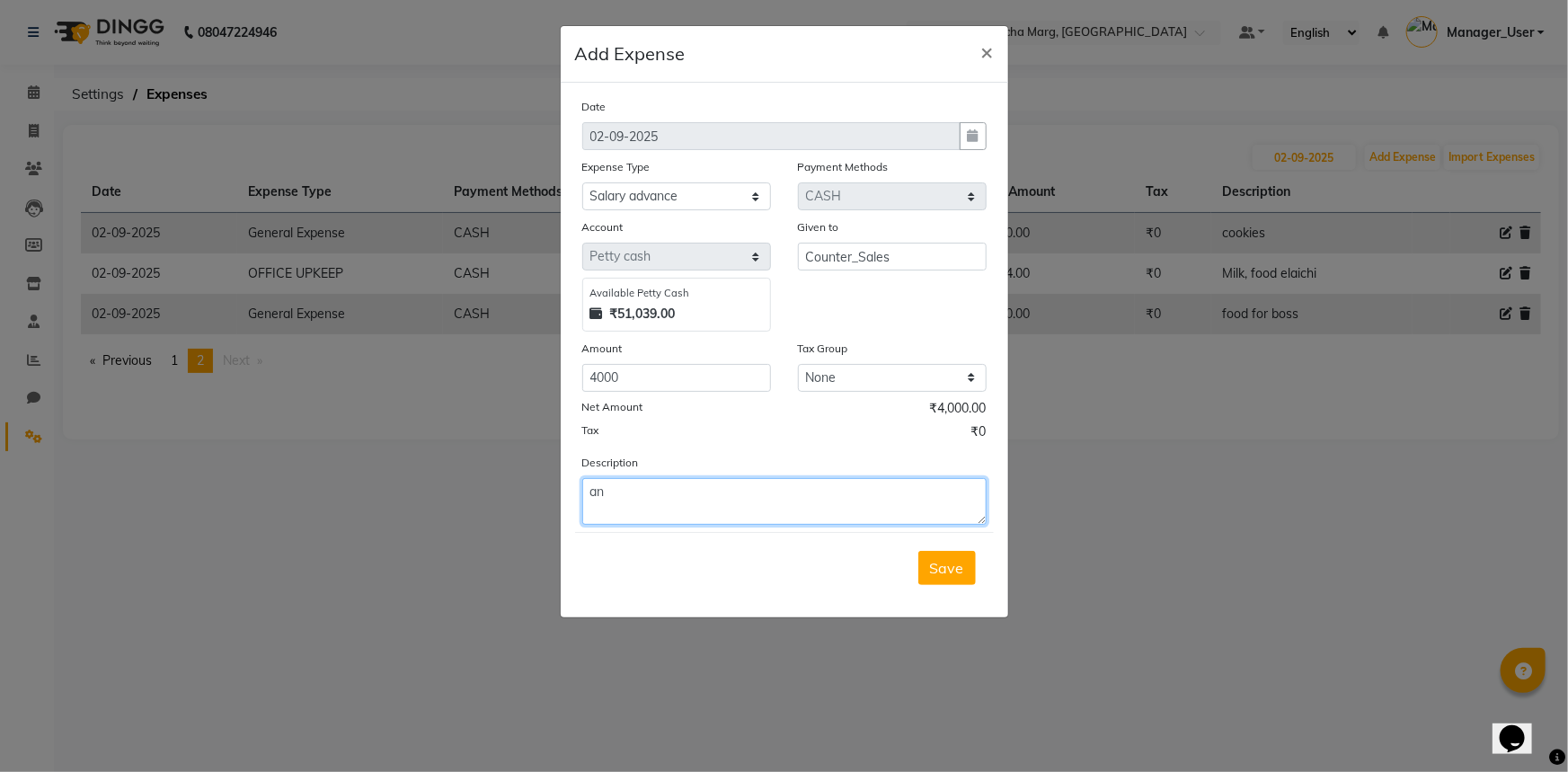
type textarea "a"
type textarea "k"
type textarea "Ankit H/o"
click at [922, 573] on button "Save" at bounding box center [946, 568] width 57 height 34
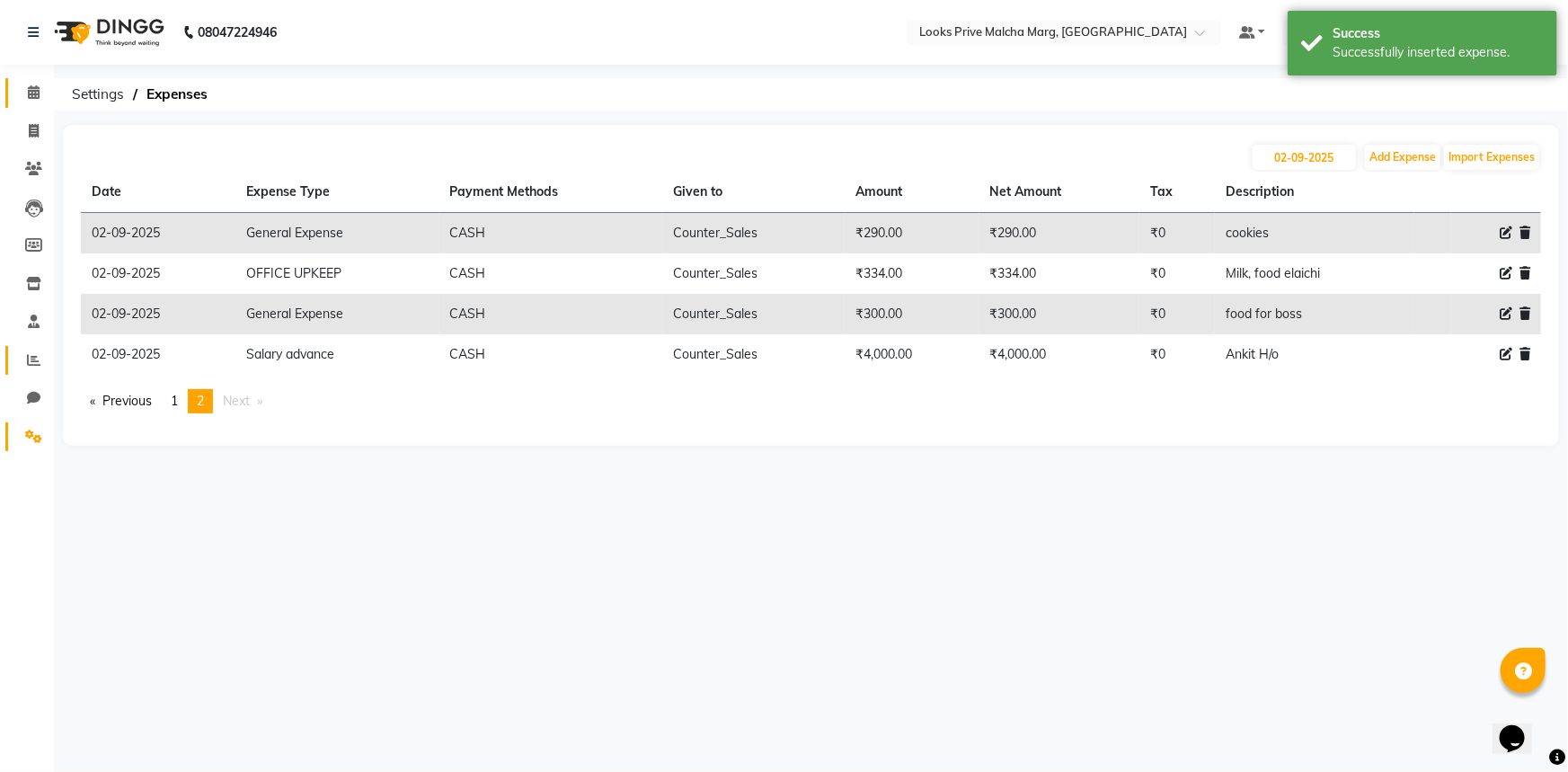
drag, startPoint x: 25, startPoint y: 90, endPoint x: 38, endPoint y: 365, distance: 275.3
click at [25, 90] on span at bounding box center [34, 93] width 32 height 21
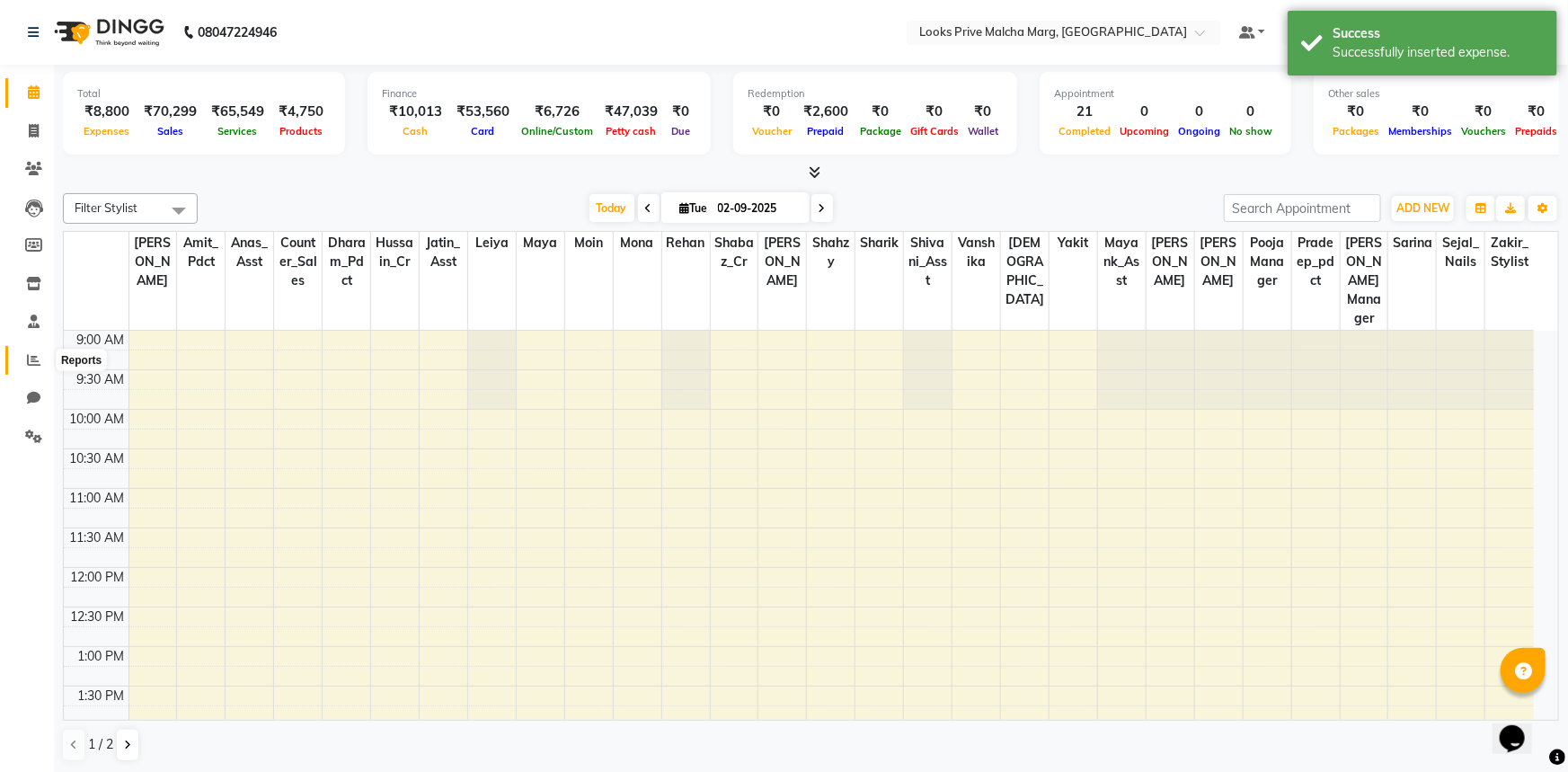
click at [38, 365] on icon at bounding box center [34, 359] width 14 height 14
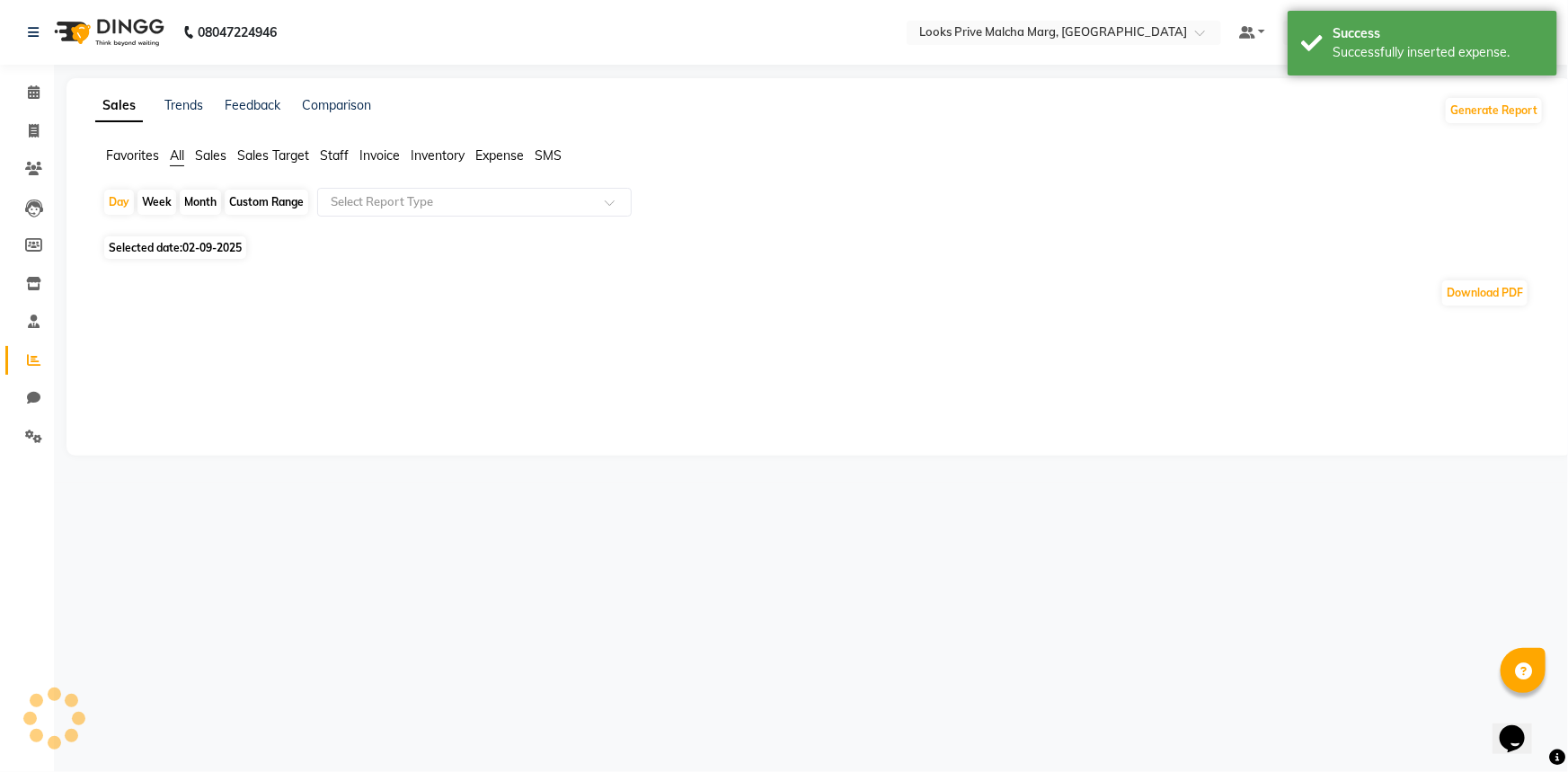
click at [329, 146] on li "Staff" at bounding box center [335, 155] width 29 height 19
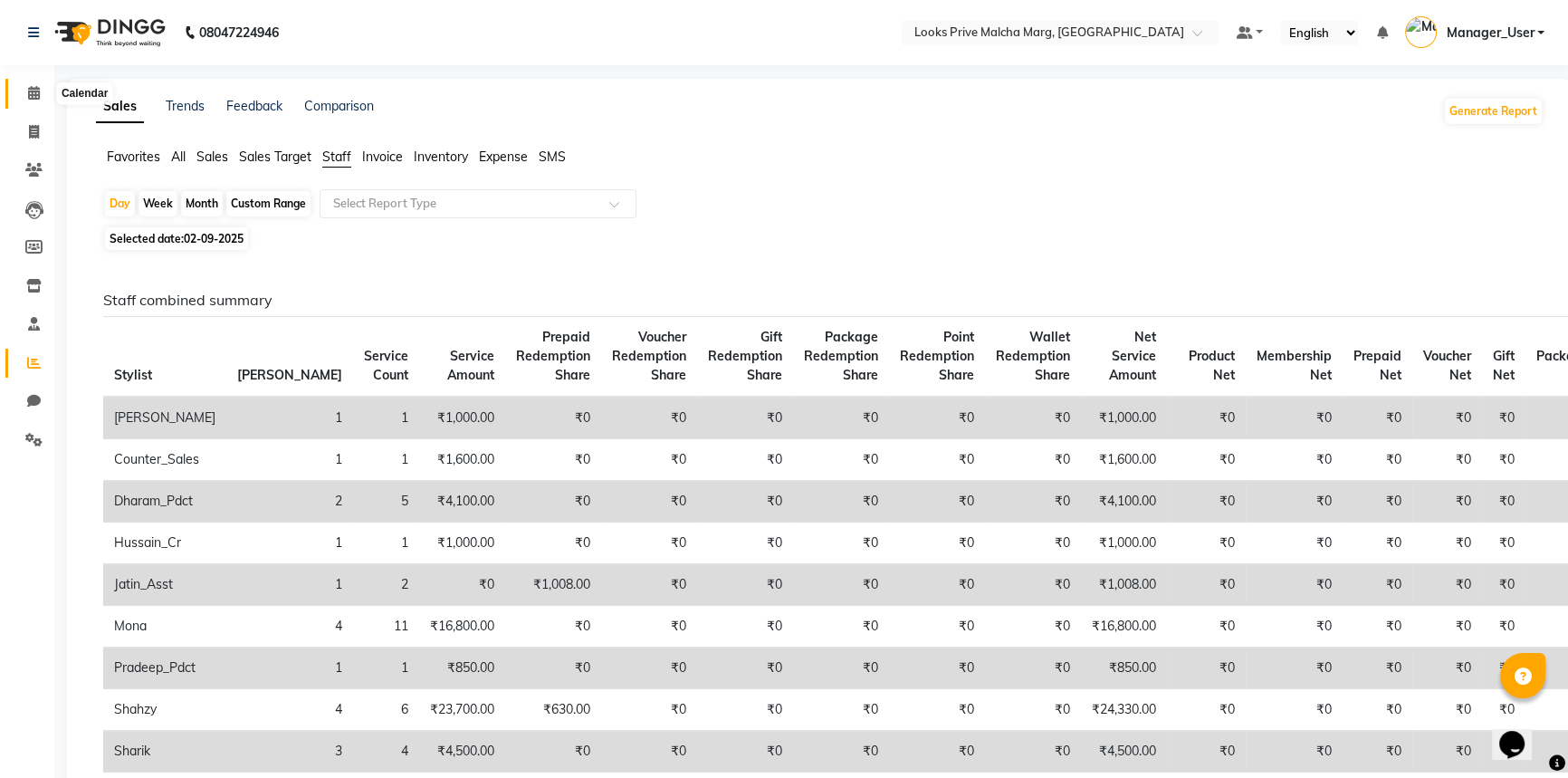
click at [46, 93] on span at bounding box center [34, 93] width 32 height 21
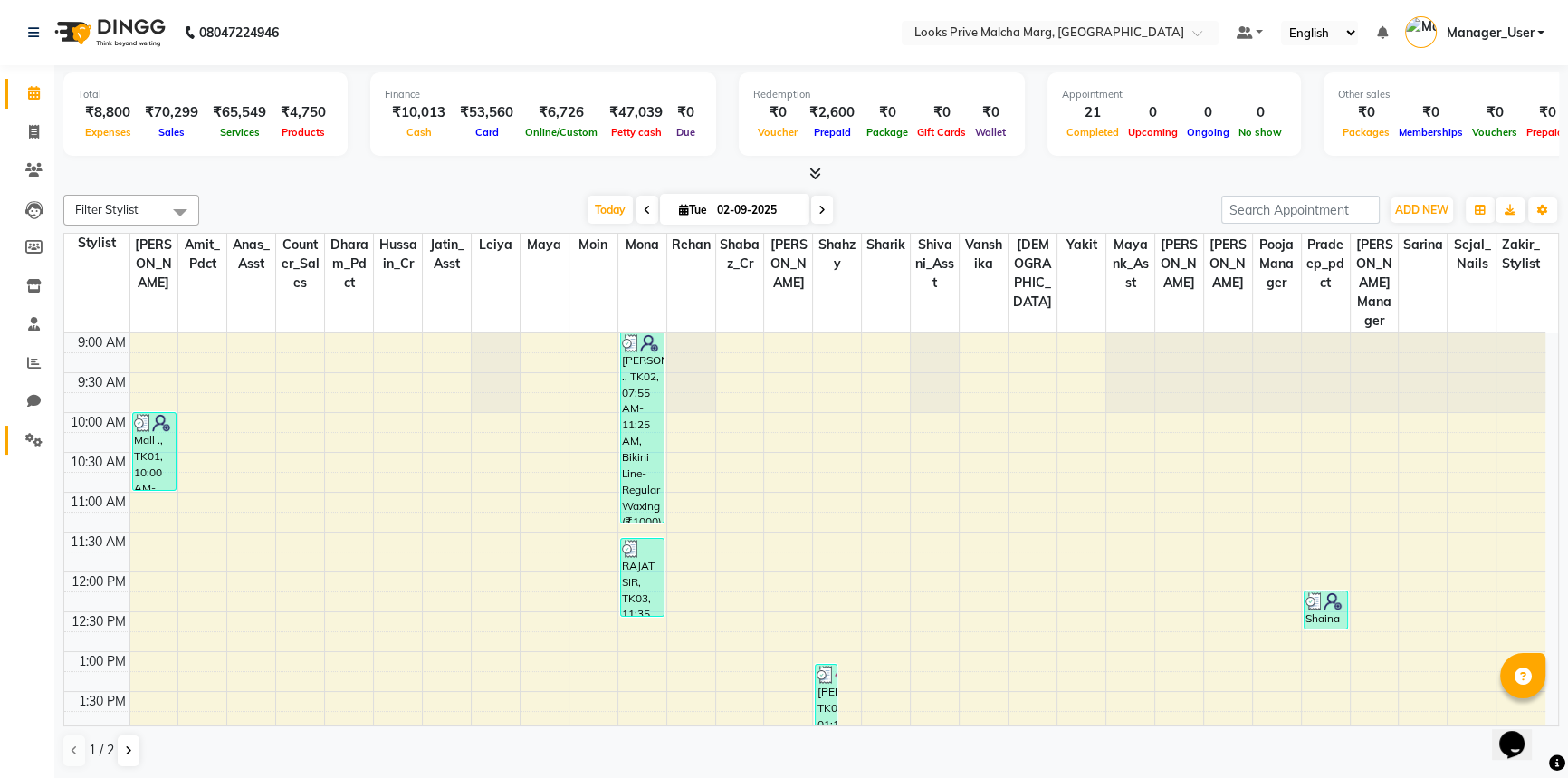
drag, startPoint x: 35, startPoint y: 428, endPoint x: 62, endPoint y: 335, distance: 96.8
click at [35, 428] on link "Settings" at bounding box center [27, 440] width 44 height 30
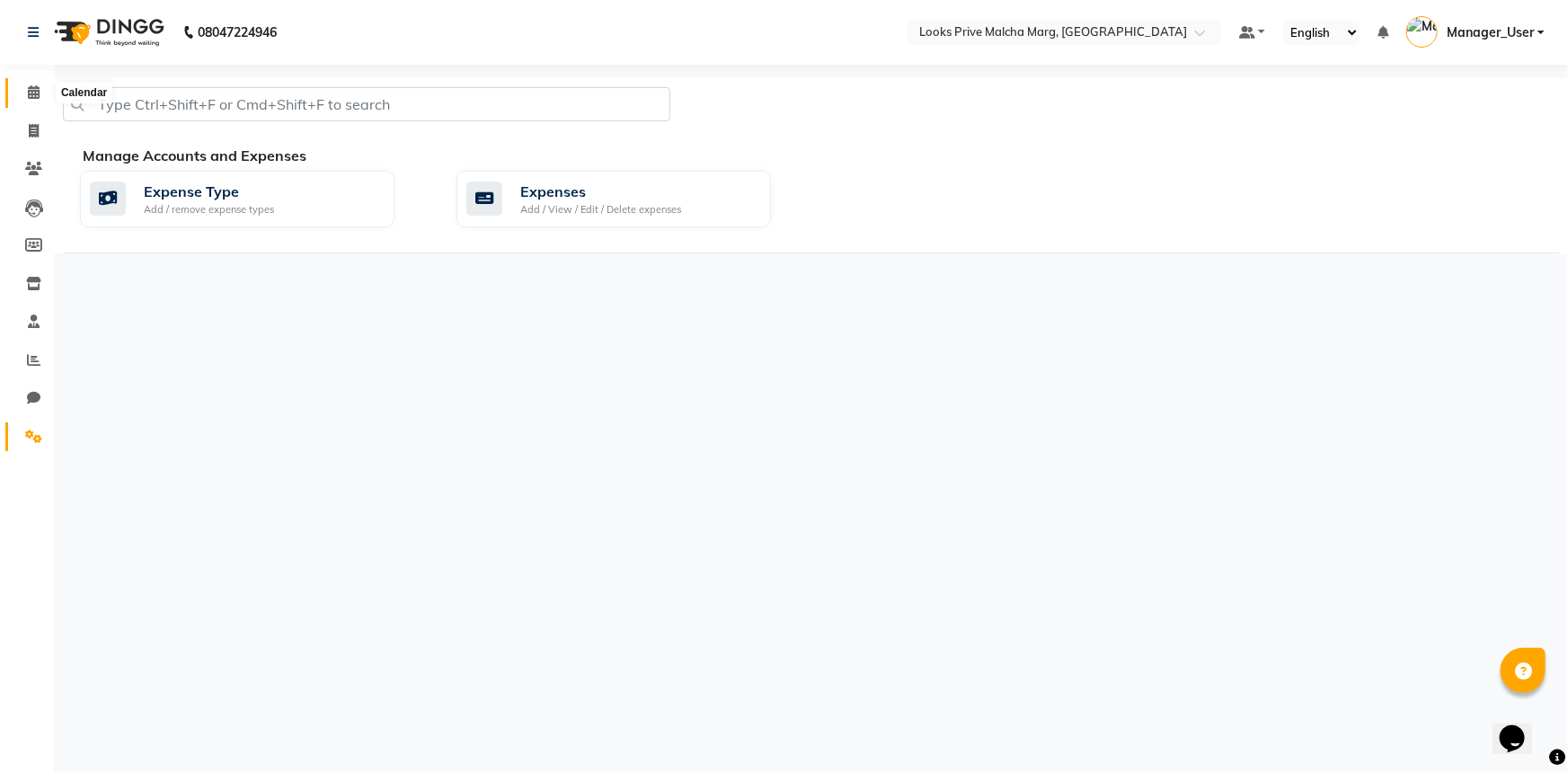
click at [30, 97] on icon at bounding box center [34, 92] width 12 height 14
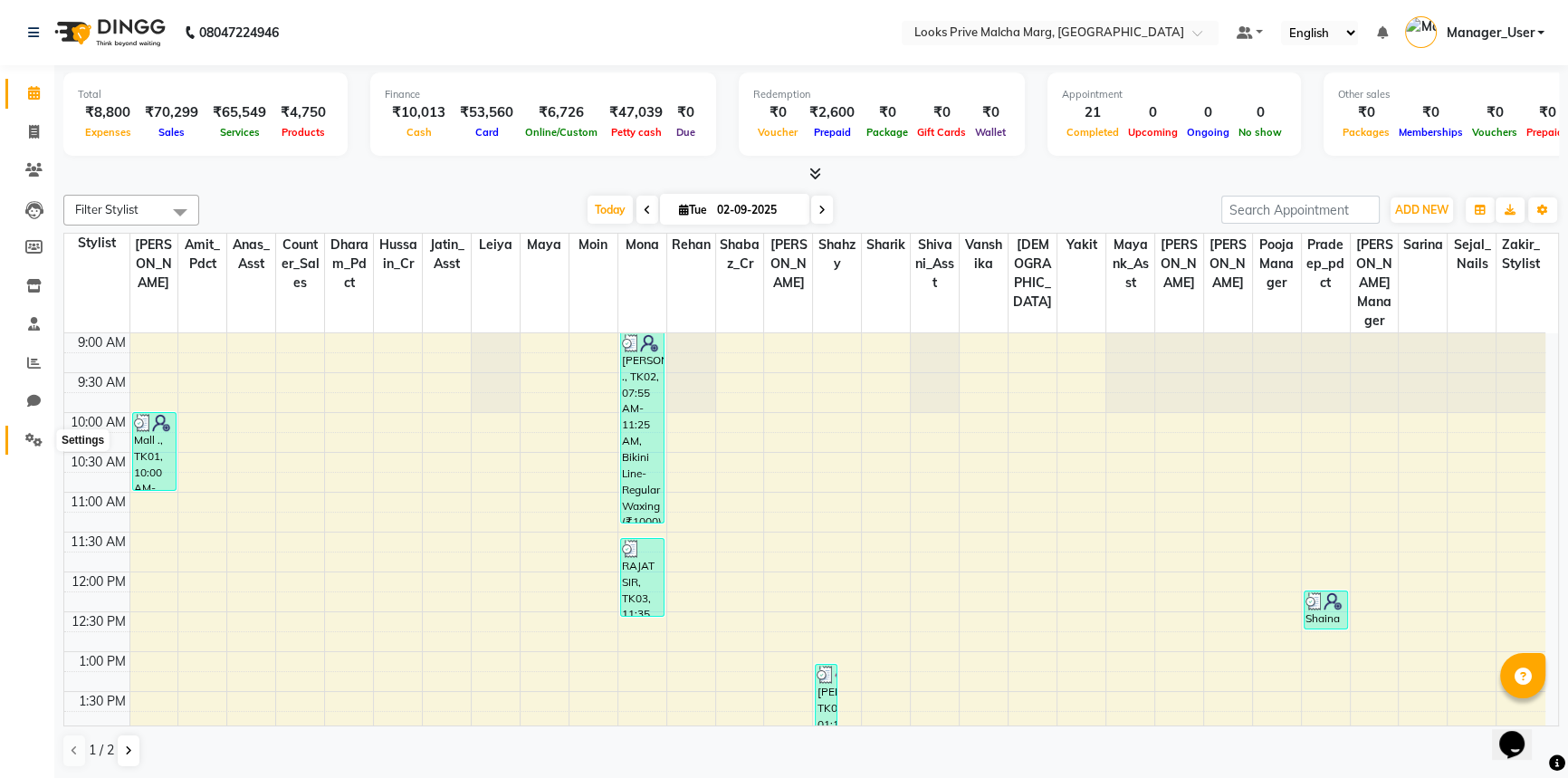
drag, startPoint x: 23, startPoint y: 440, endPoint x: 305, endPoint y: 329, distance: 303.1
click at [23, 440] on span at bounding box center [34, 440] width 32 height 21
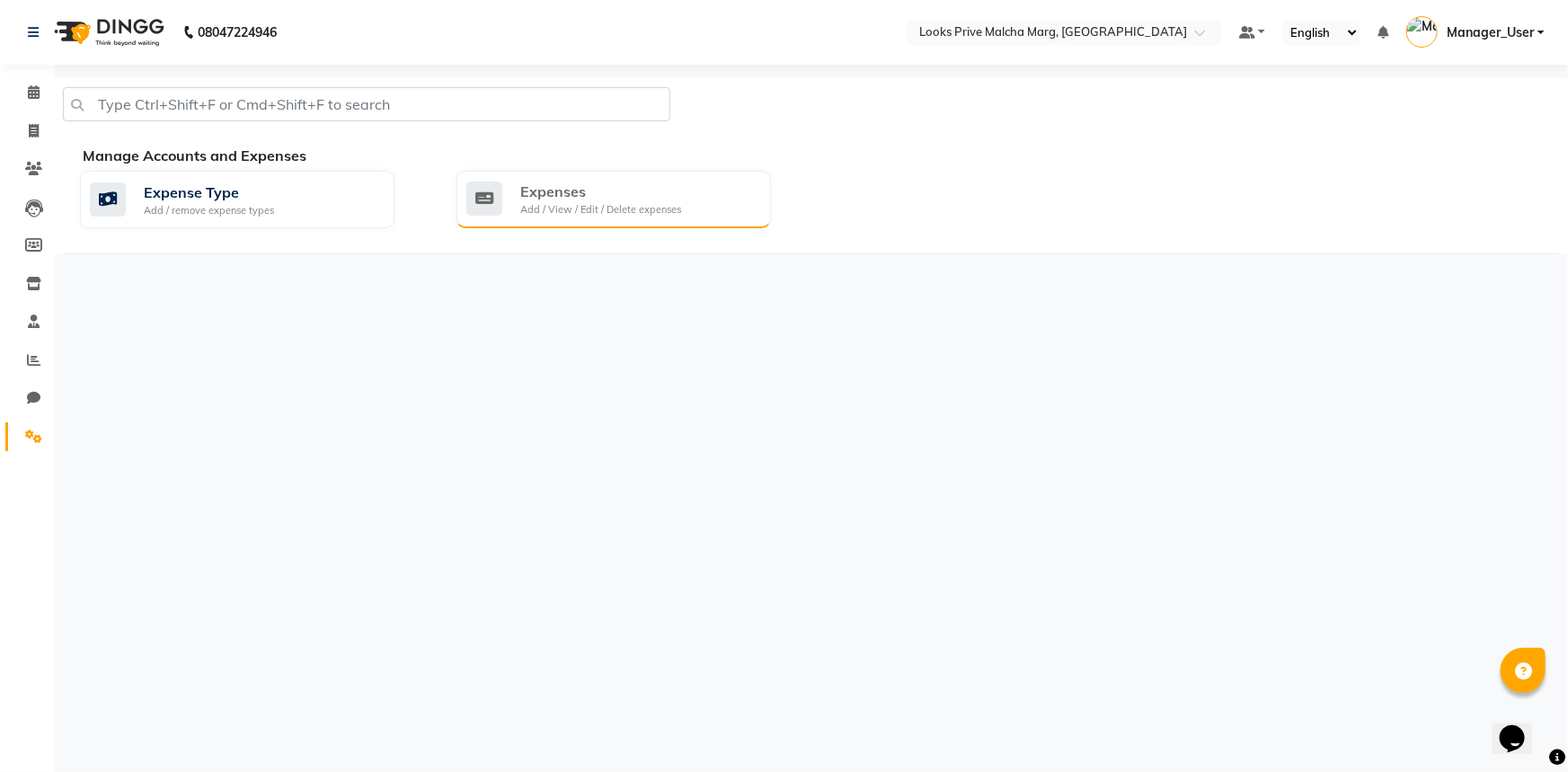
click at [596, 204] on div "Add / View / Edit / Delete expenses" at bounding box center [600, 210] width 161 height 15
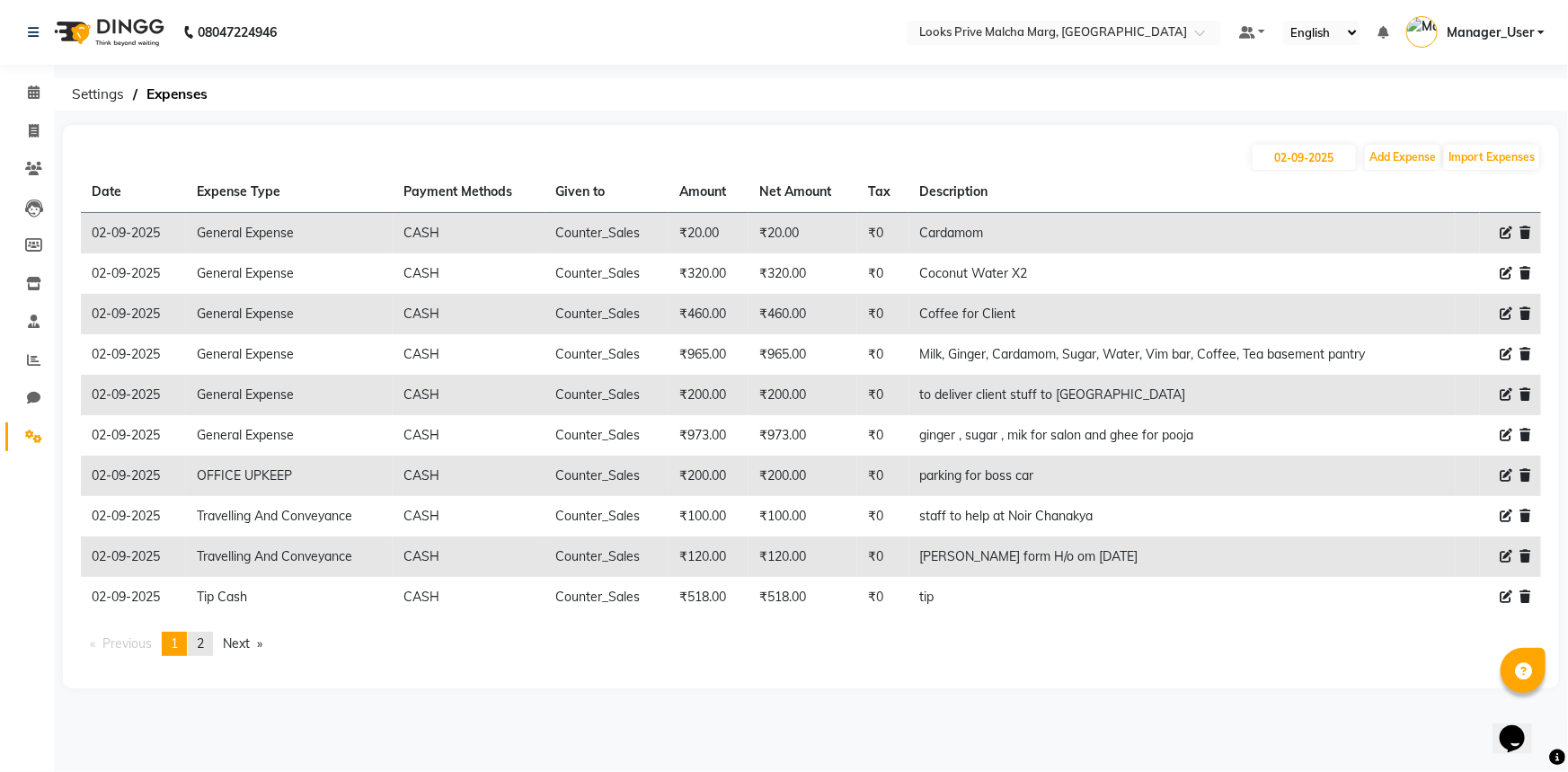
click at [204, 642] on span "2" at bounding box center [201, 643] width 7 height 16
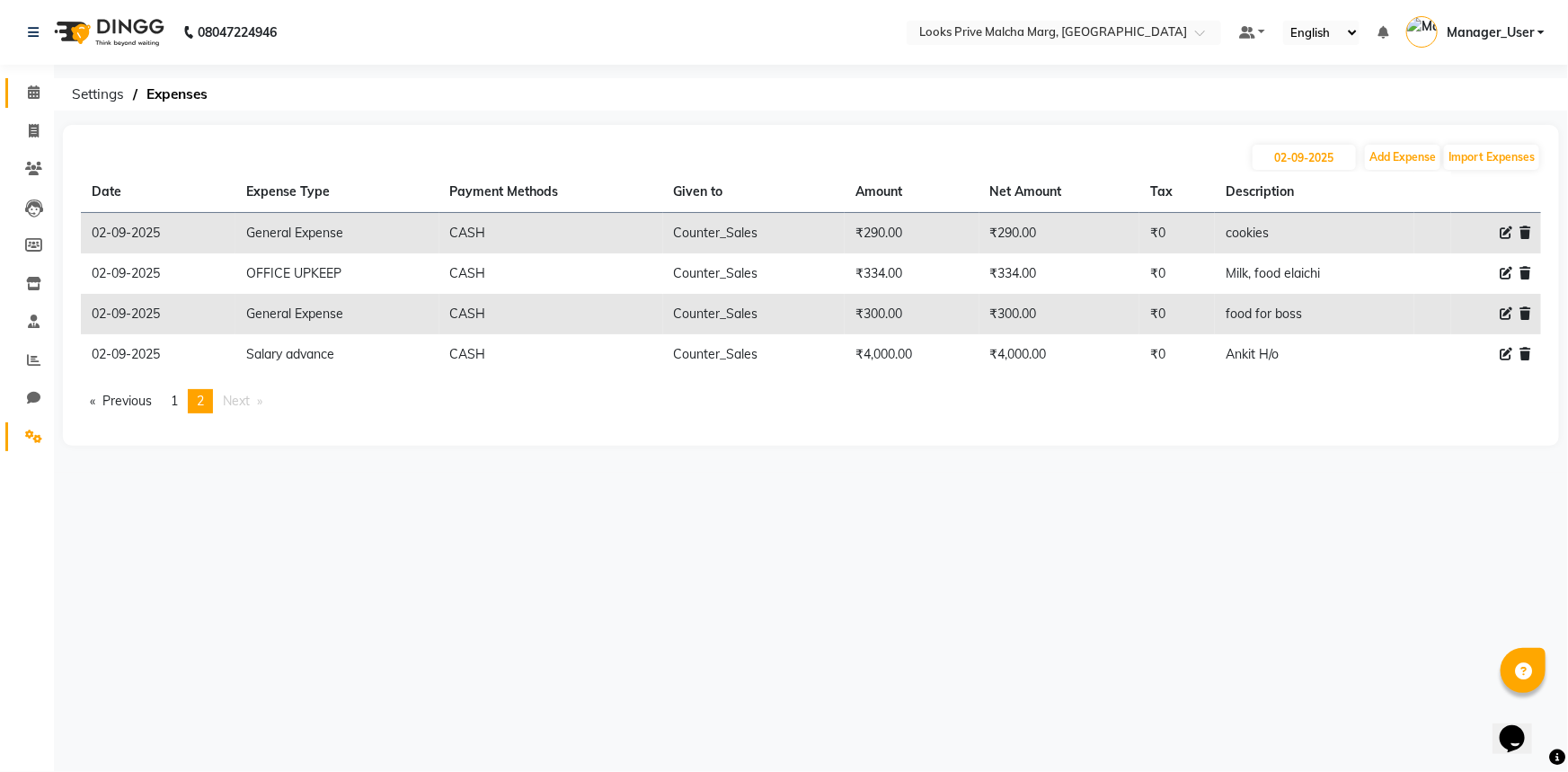
click at [36, 98] on icon at bounding box center [34, 92] width 12 height 14
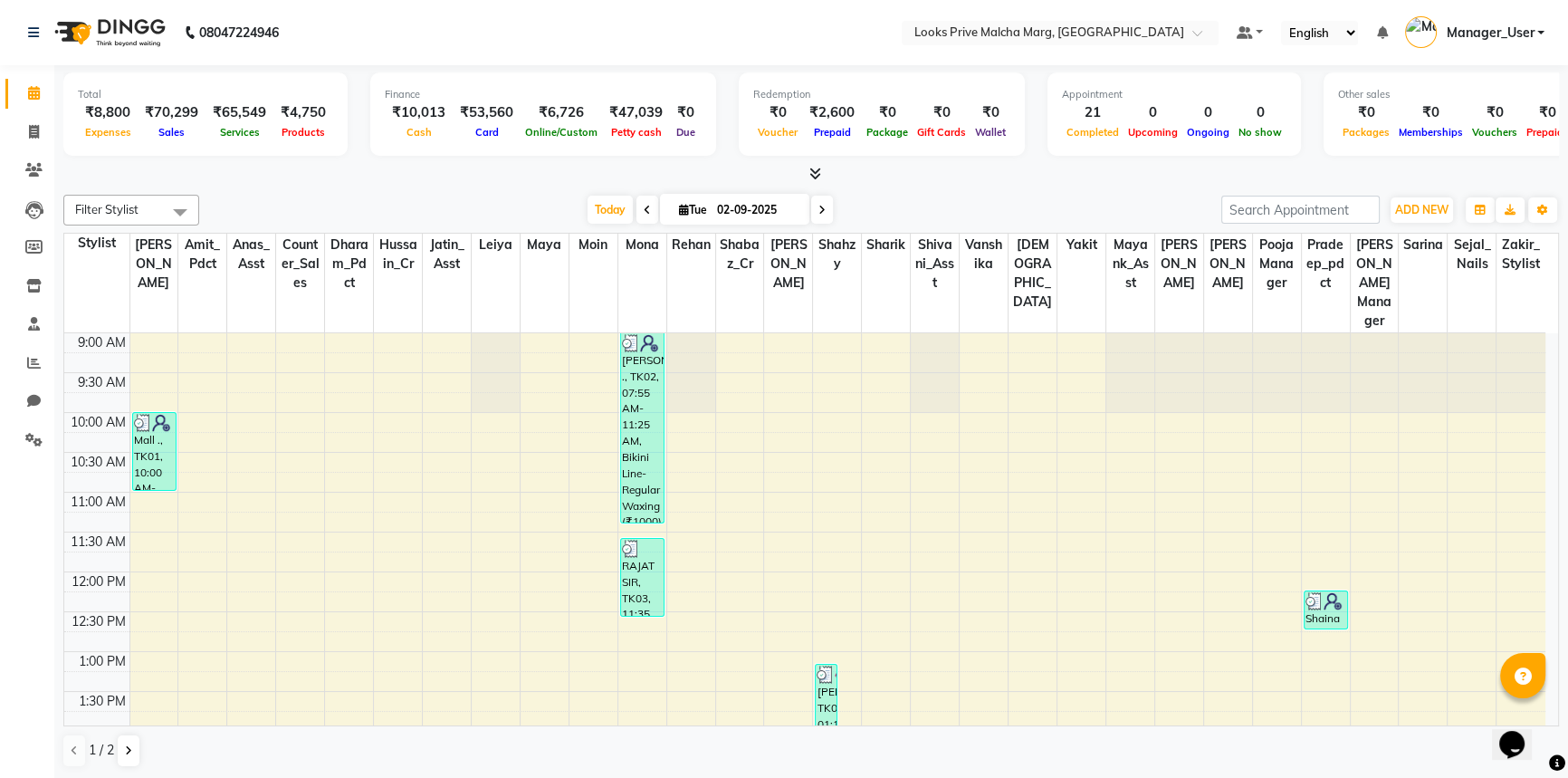
click at [15, 91] on link "Calendar" at bounding box center [27, 93] width 44 height 30
click at [27, 87] on span at bounding box center [34, 93] width 32 height 21
click at [19, 454] on li "Settings" at bounding box center [27, 440] width 54 height 39
click at [26, 444] on icon at bounding box center [34, 439] width 17 height 14
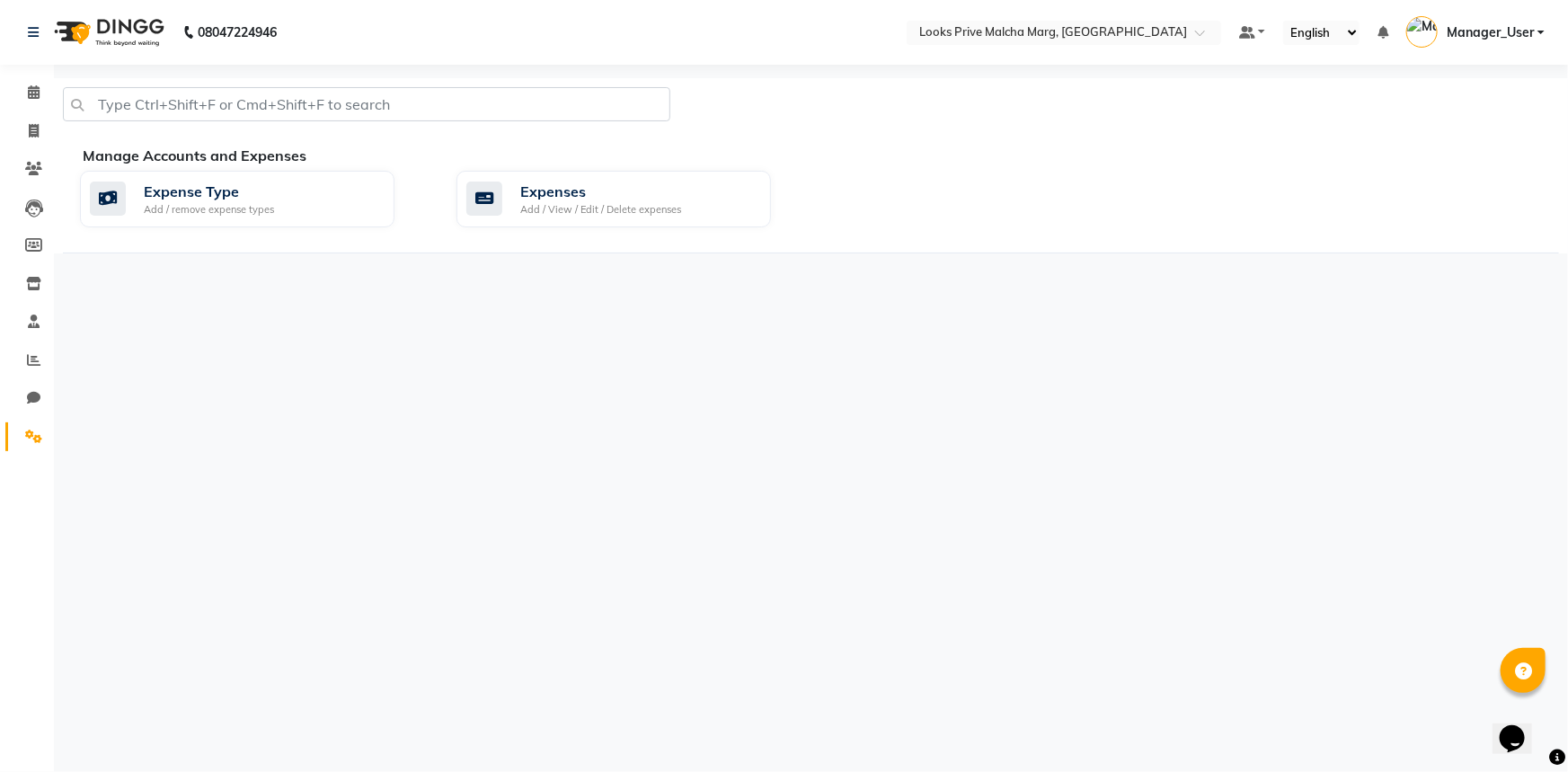
drag, startPoint x: 1484, startPoint y: 688, endPoint x: 3, endPoint y: 11, distance: 1628.4
click at [1484, 688] on div "08047224946 Select Location × Looks Prive Malcha Marg, [GEOGRAPHIC_DATA] Defaul…" at bounding box center [784, 386] width 1568 height 772
drag, startPoint x: 30, startPoint y: 91, endPoint x: 251, endPoint y: 46, distance: 225.5
click at [30, 91] on icon at bounding box center [34, 92] width 12 height 14
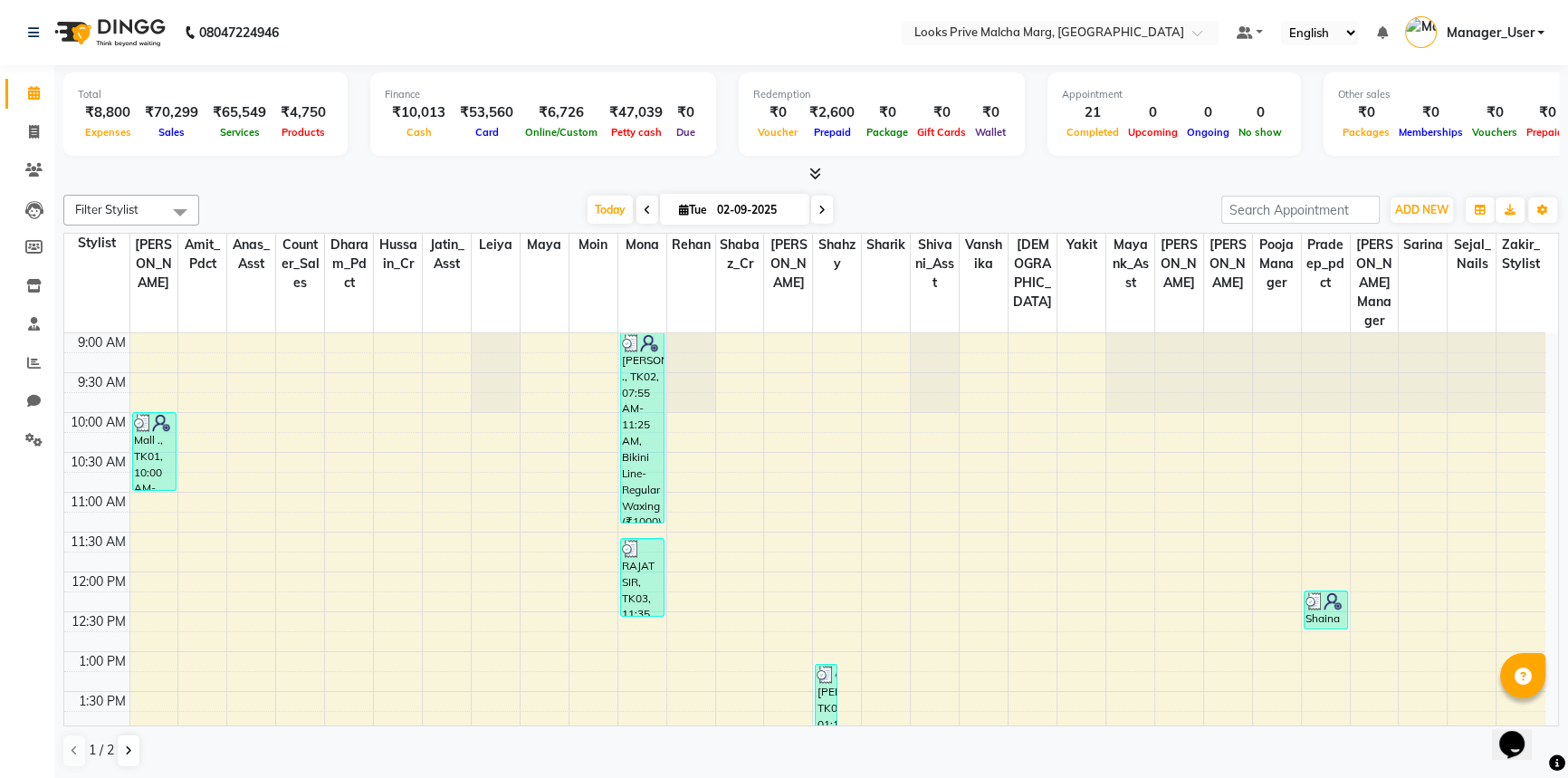
click at [33, 86] on icon at bounding box center [34, 92] width 12 height 14
click at [41, 135] on span at bounding box center [34, 133] width 32 height 21
select select "service"
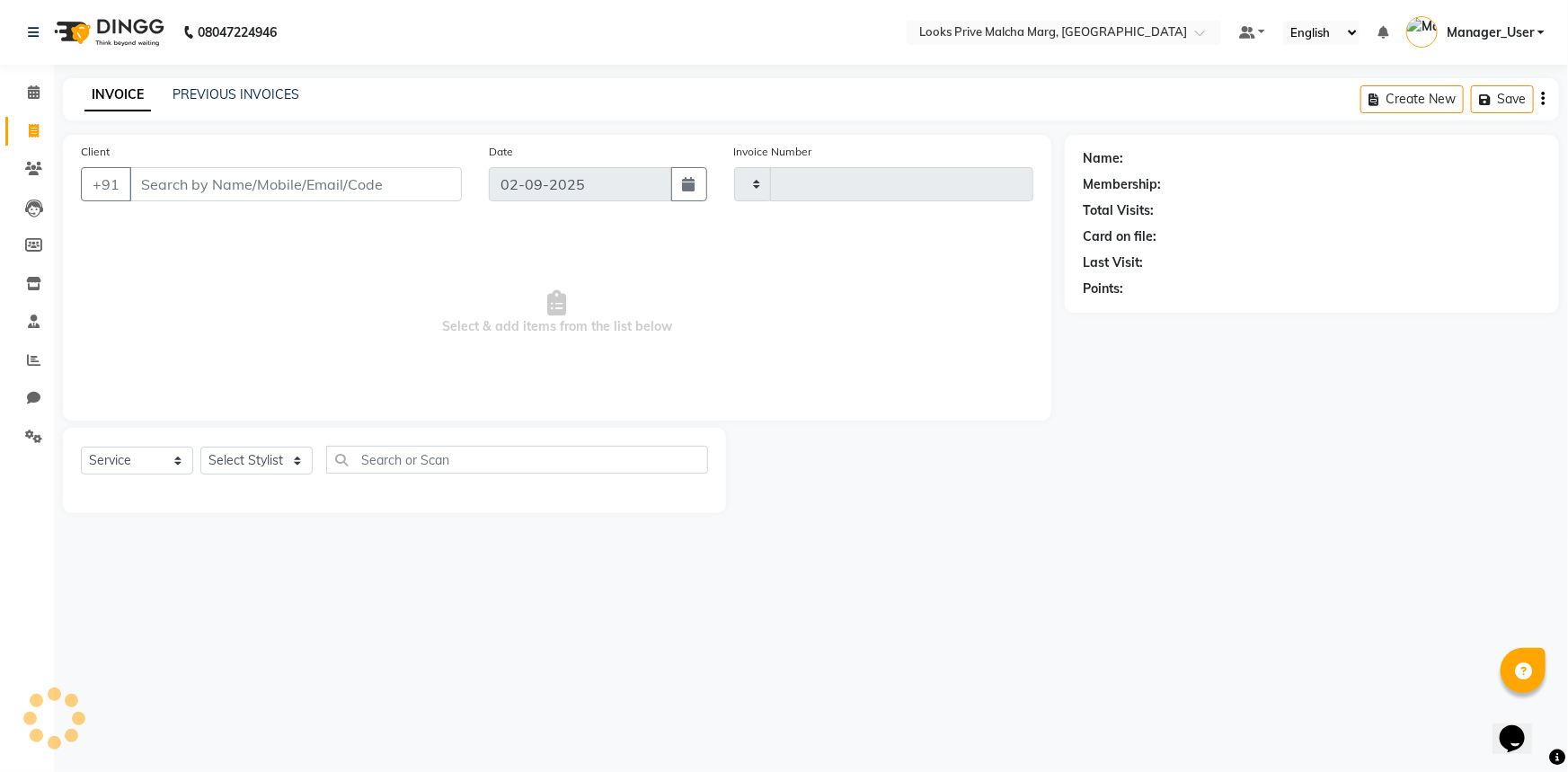
type input "4333"
select select "7648"
click at [223, 93] on link "PREVIOUS INVOICES" at bounding box center [236, 94] width 127 height 16
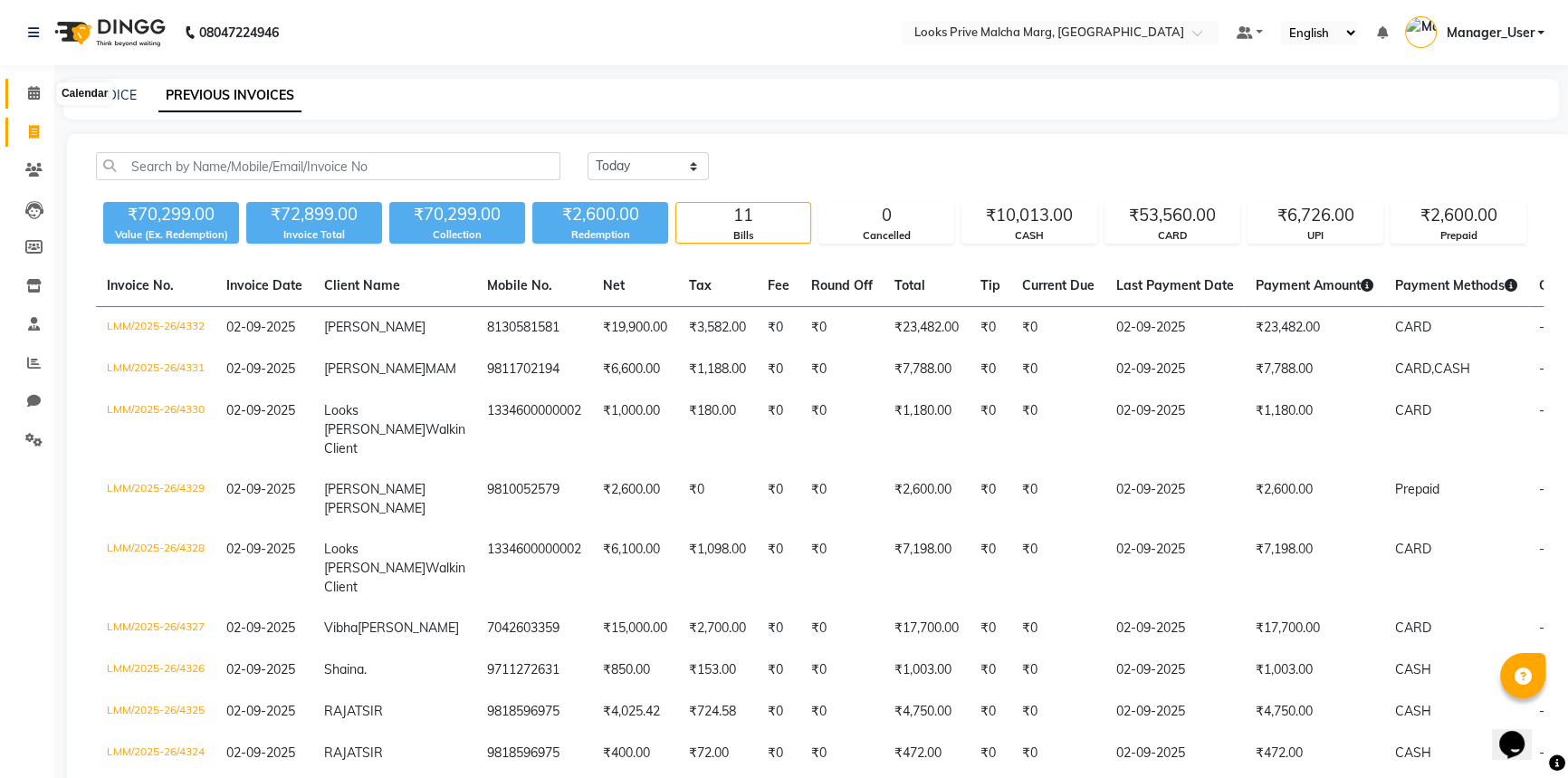
click at [43, 99] on span at bounding box center [34, 93] width 32 height 21
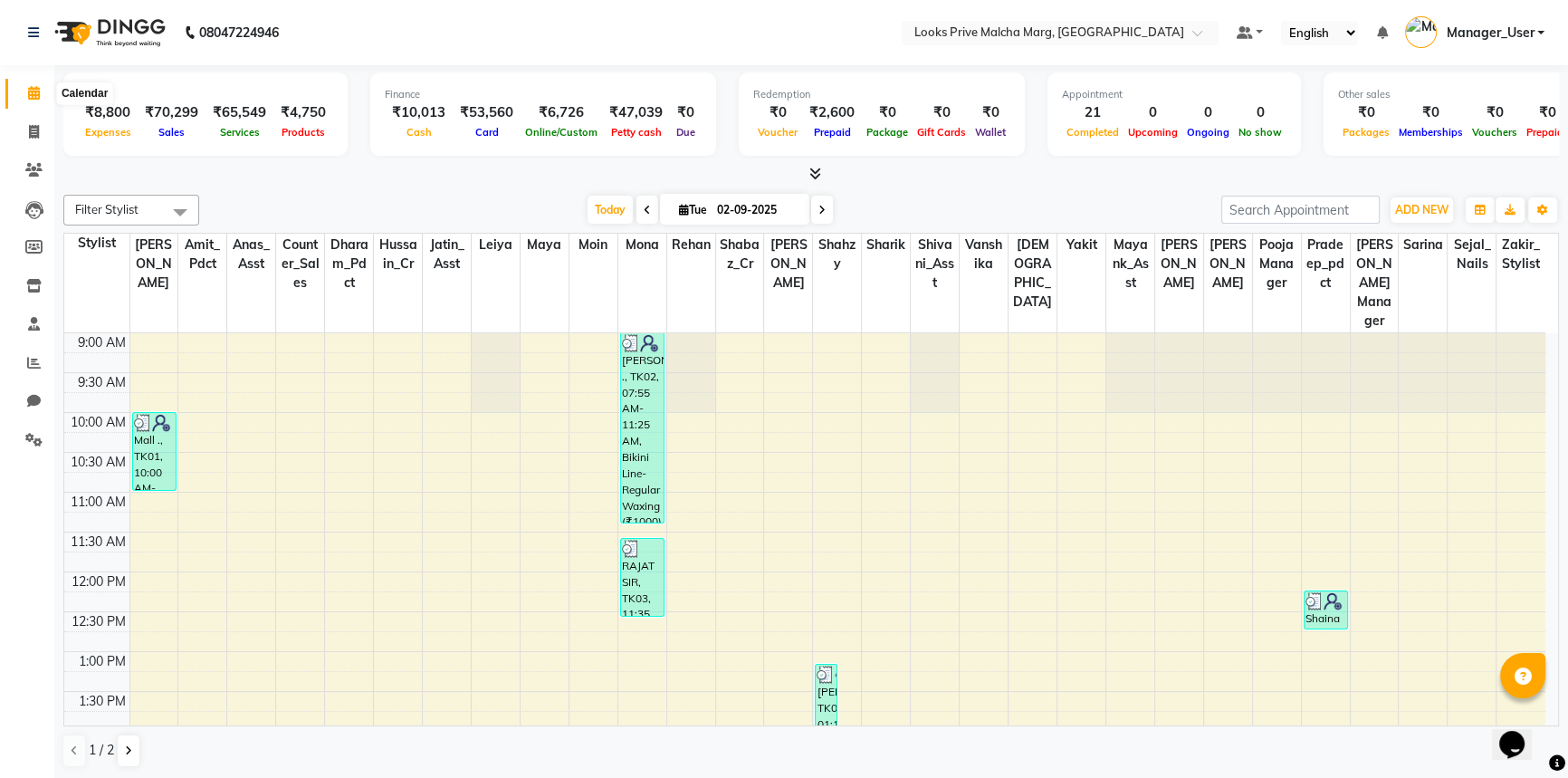
click at [31, 91] on icon at bounding box center [34, 92] width 12 height 14
click at [40, 140] on span at bounding box center [34, 133] width 32 height 21
select select "service"
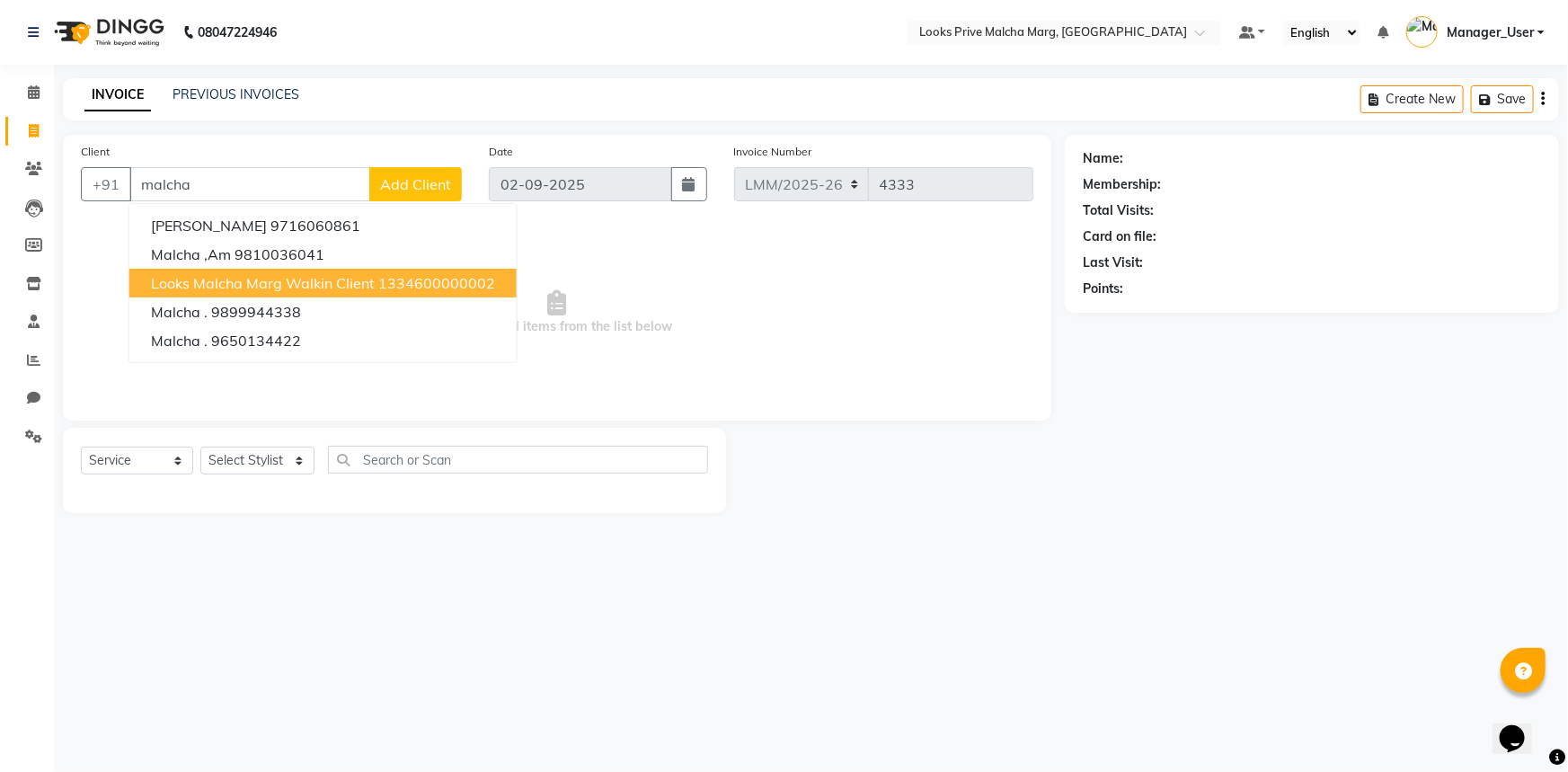
click at [254, 288] on span "Looks Malcha Marg Walkin Client" at bounding box center [262, 283] width 224 height 18
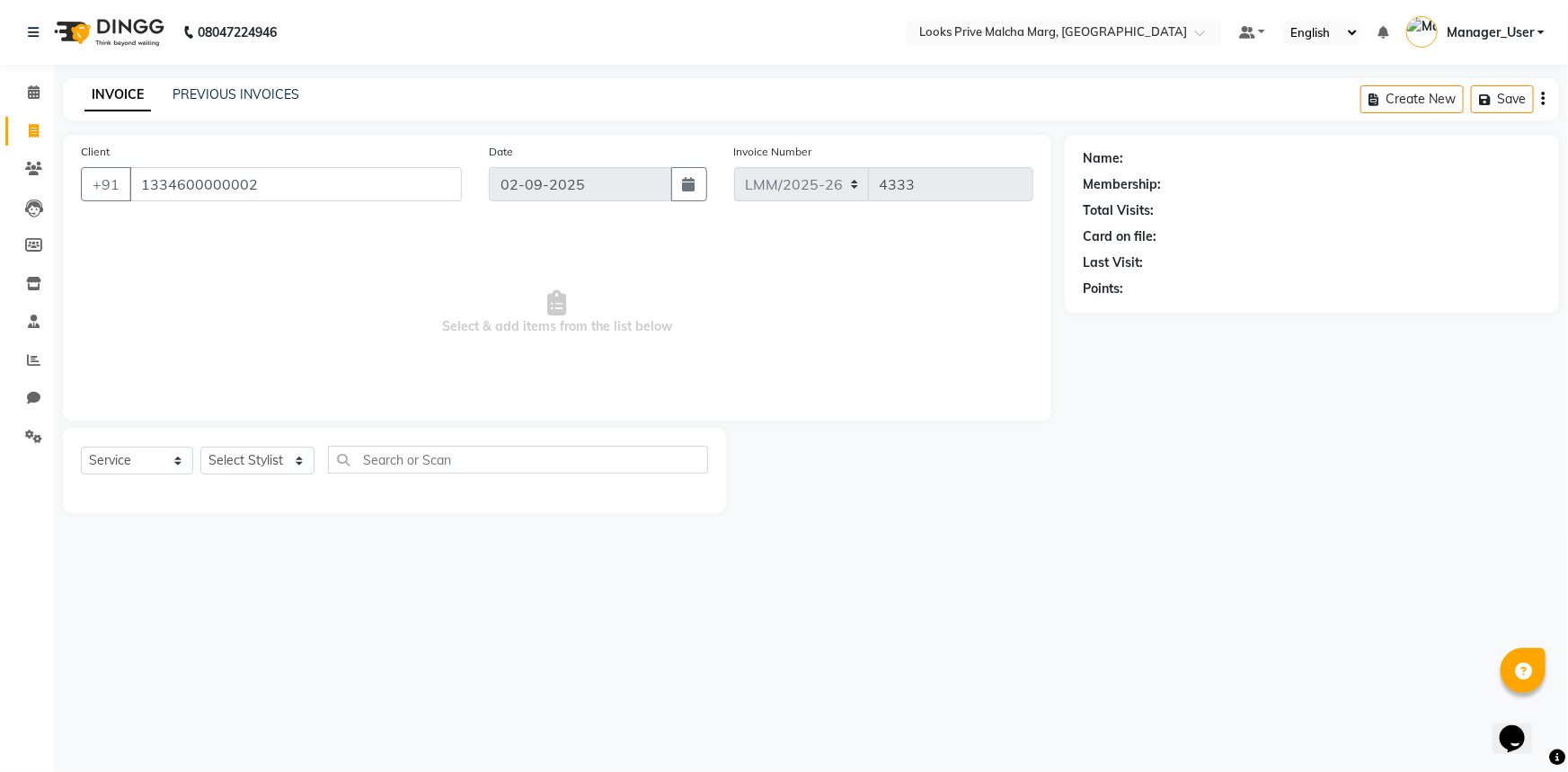
type input "1334600000002"
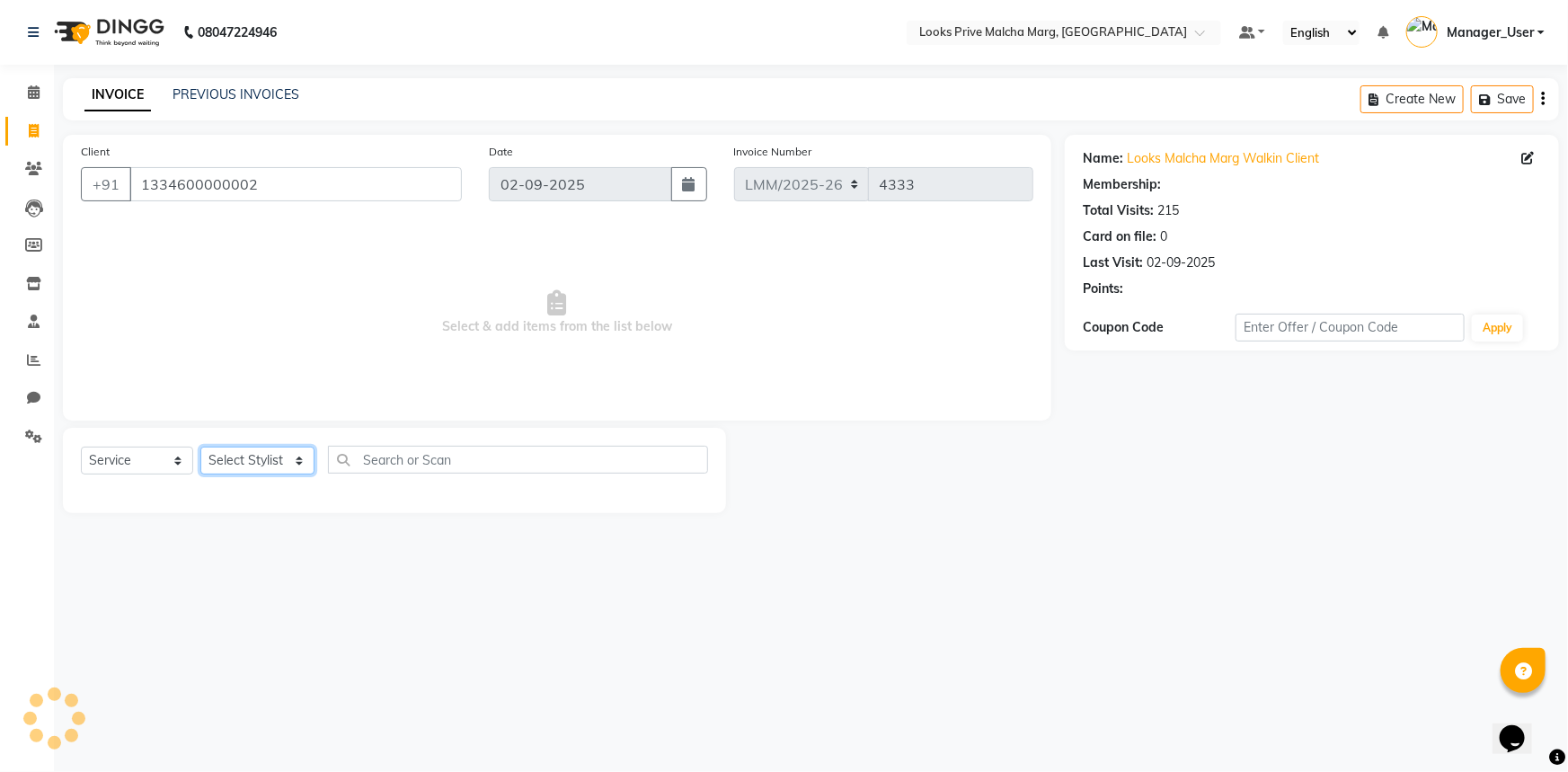
click at [303, 459] on select "Select Stylist [PERSON_NAME] Anas_Asst Counter_Sales Dharam_Pdct Hussain_Cr Jat…" at bounding box center [258, 460] width 114 height 28
select select "1: Object"
select select "66957"
click at [201, 446] on select "Select Stylist Amir Amit_Pdct Anas_Asst Counter_Sales Dharam_Pdct Hussain_Cr Ja…" at bounding box center [258, 460] width 114 height 28
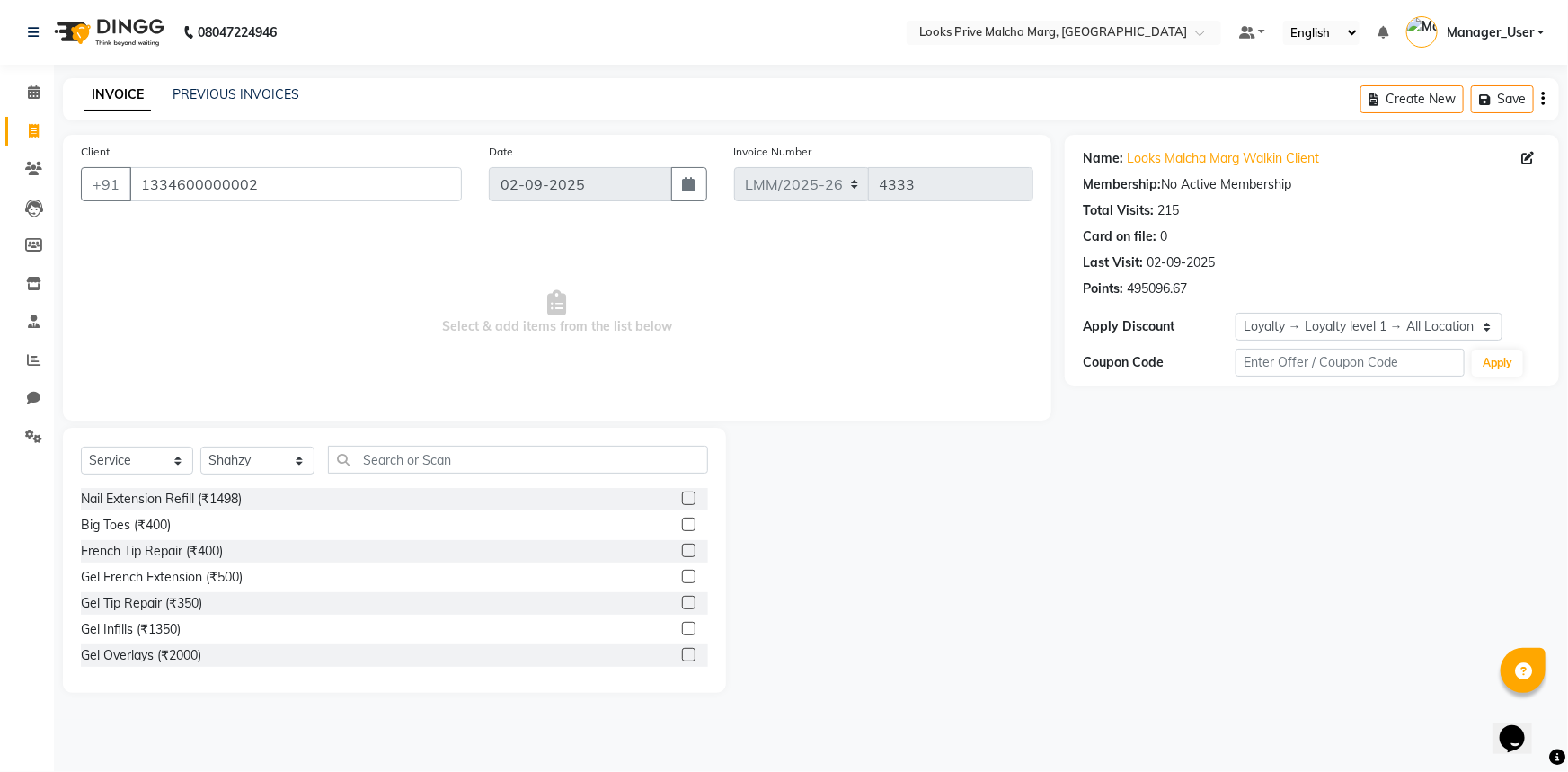
click at [370, 476] on div "Select Service Product Membership Package Voucher Prepaid Gift Card Select Styl…" at bounding box center [394, 466] width 627 height 43
click at [373, 464] on input "text" at bounding box center [517, 459] width 380 height 28
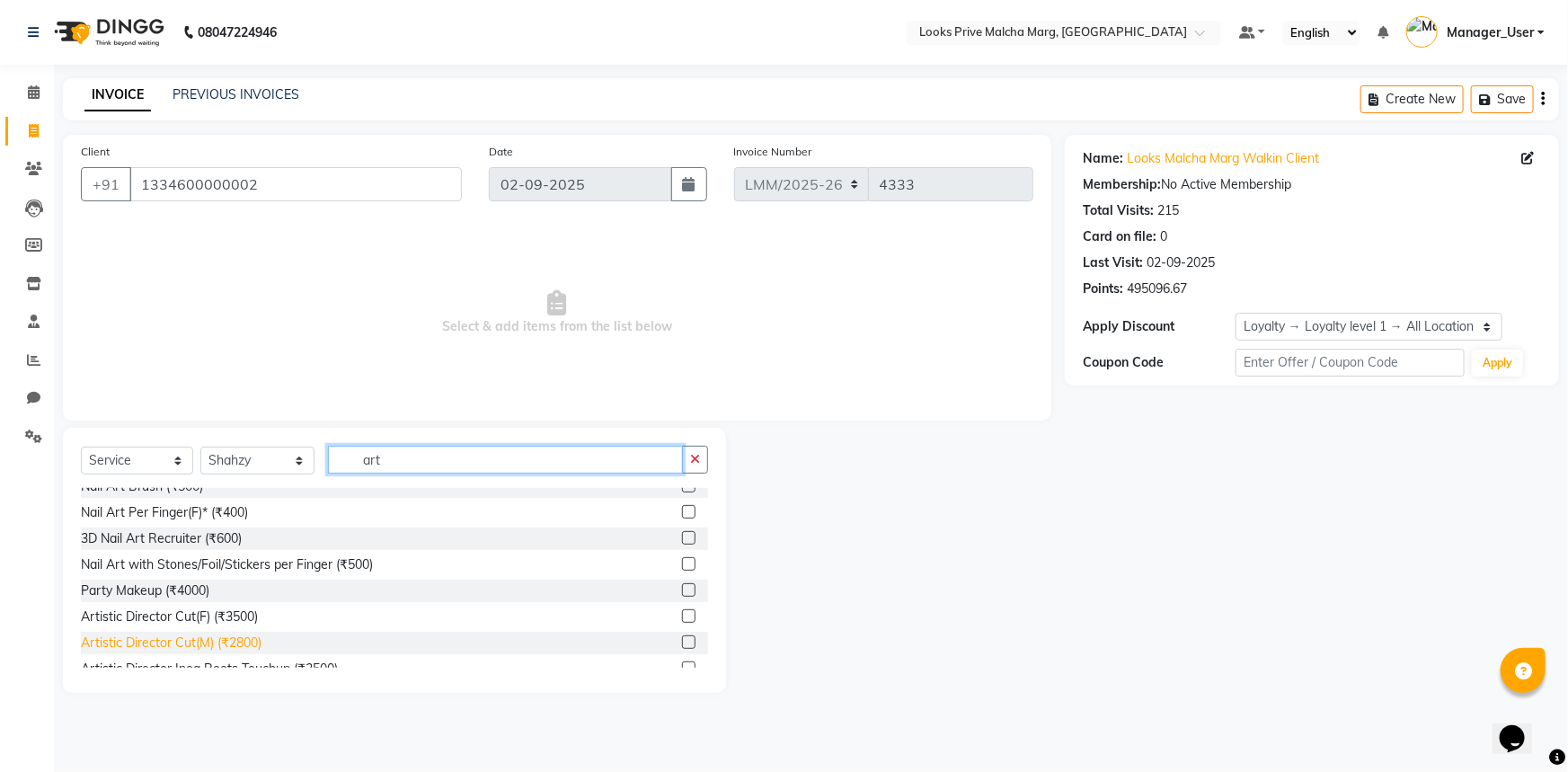
scroll to position [133, 0]
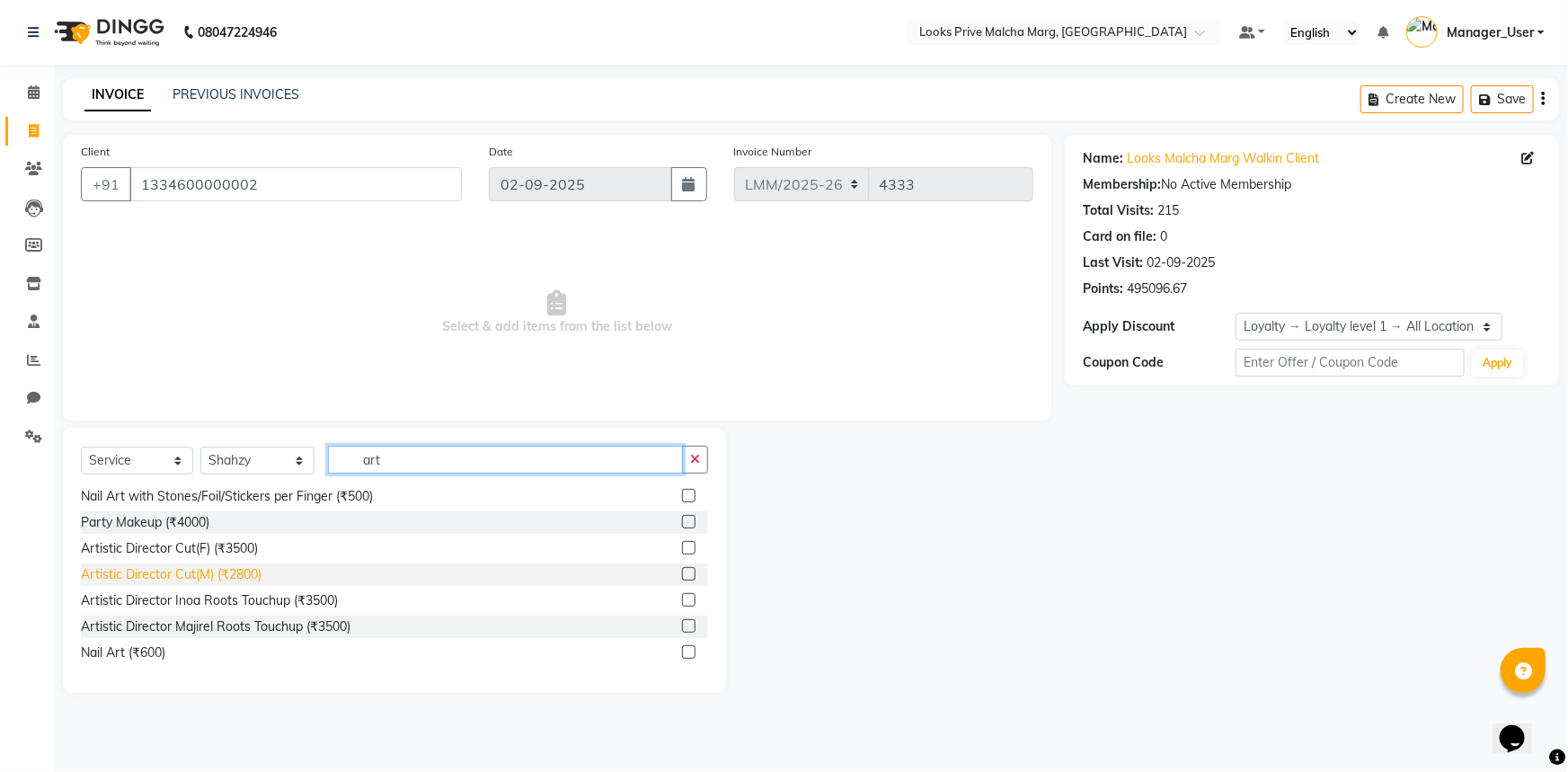
type input "art"
click at [221, 568] on div "Artistic Director Cut(M) (₹2800)" at bounding box center [171, 574] width 181 height 19
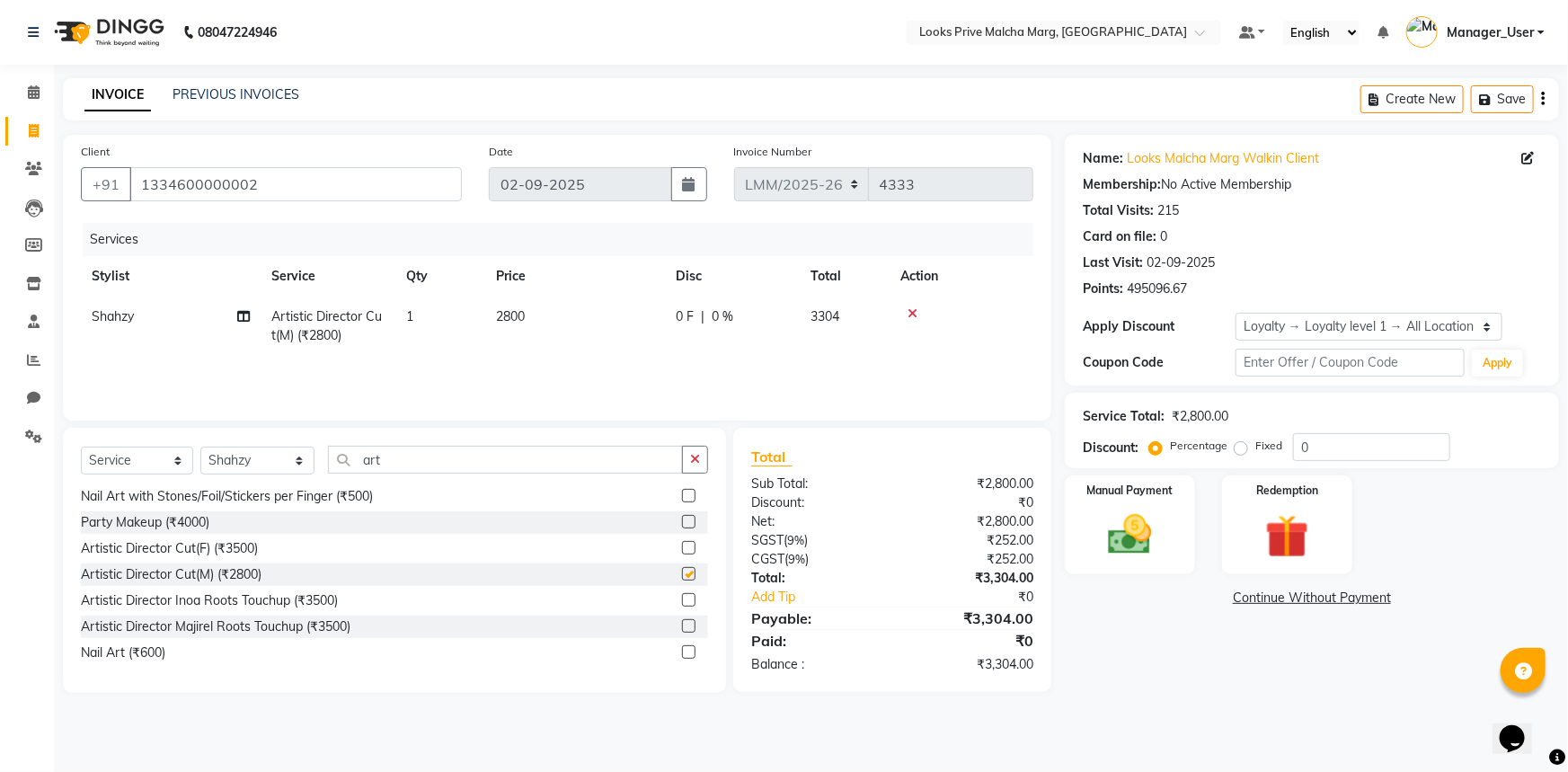
checkbox input "false"
click at [571, 323] on td "2800" at bounding box center [575, 326] width 180 height 59
select select "66957"
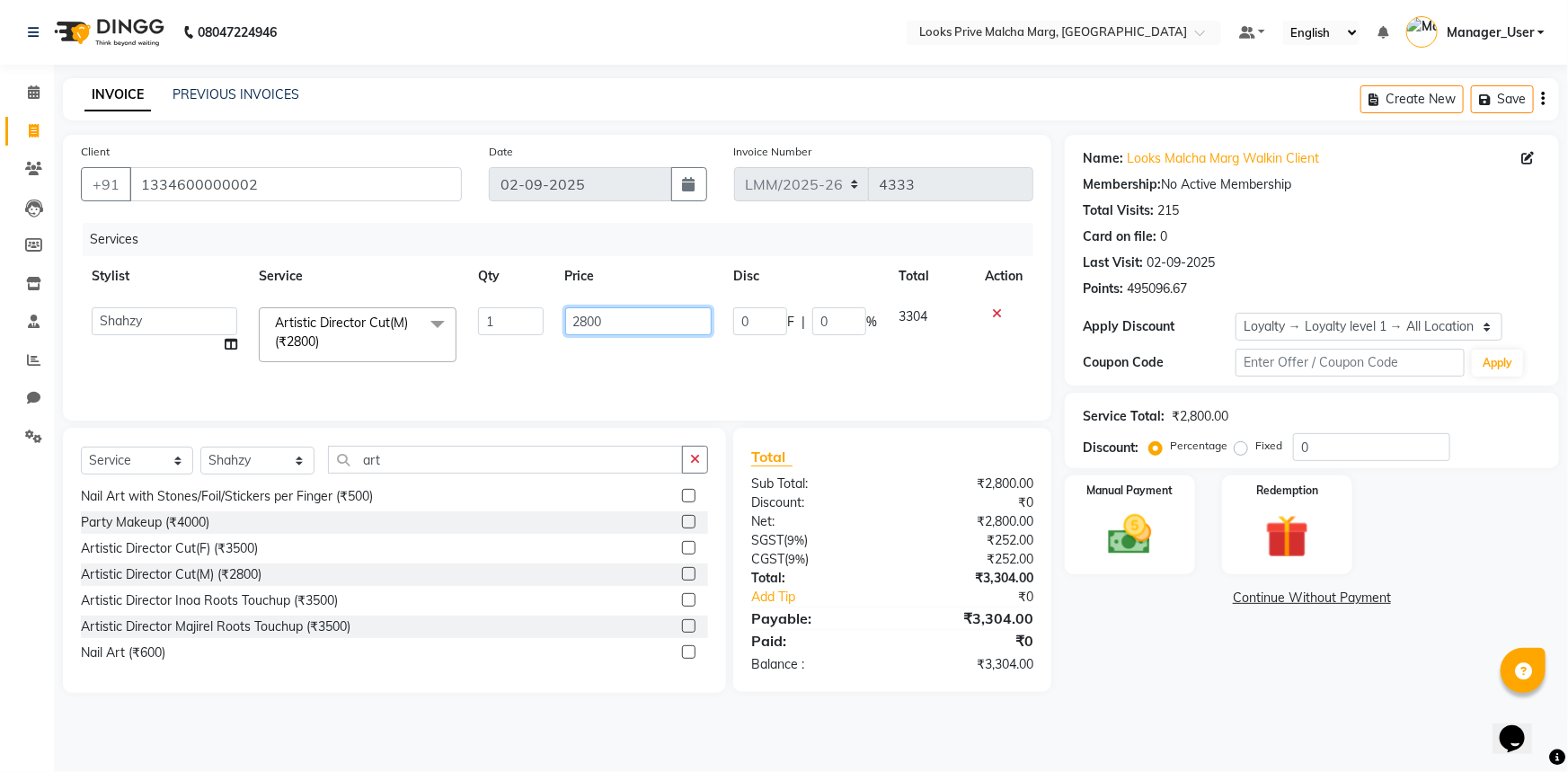
click at [448, 319] on tr "Amir Amit_Pdct Anas_Asst Counter_Sales Dharam_Pdct Hussain_Cr Jatin_Asst Leiya …" at bounding box center [557, 335] width 953 height 76
type input "2500"
click at [538, 468] on input "art" at bounding box center [505, 459] width 355 height 28
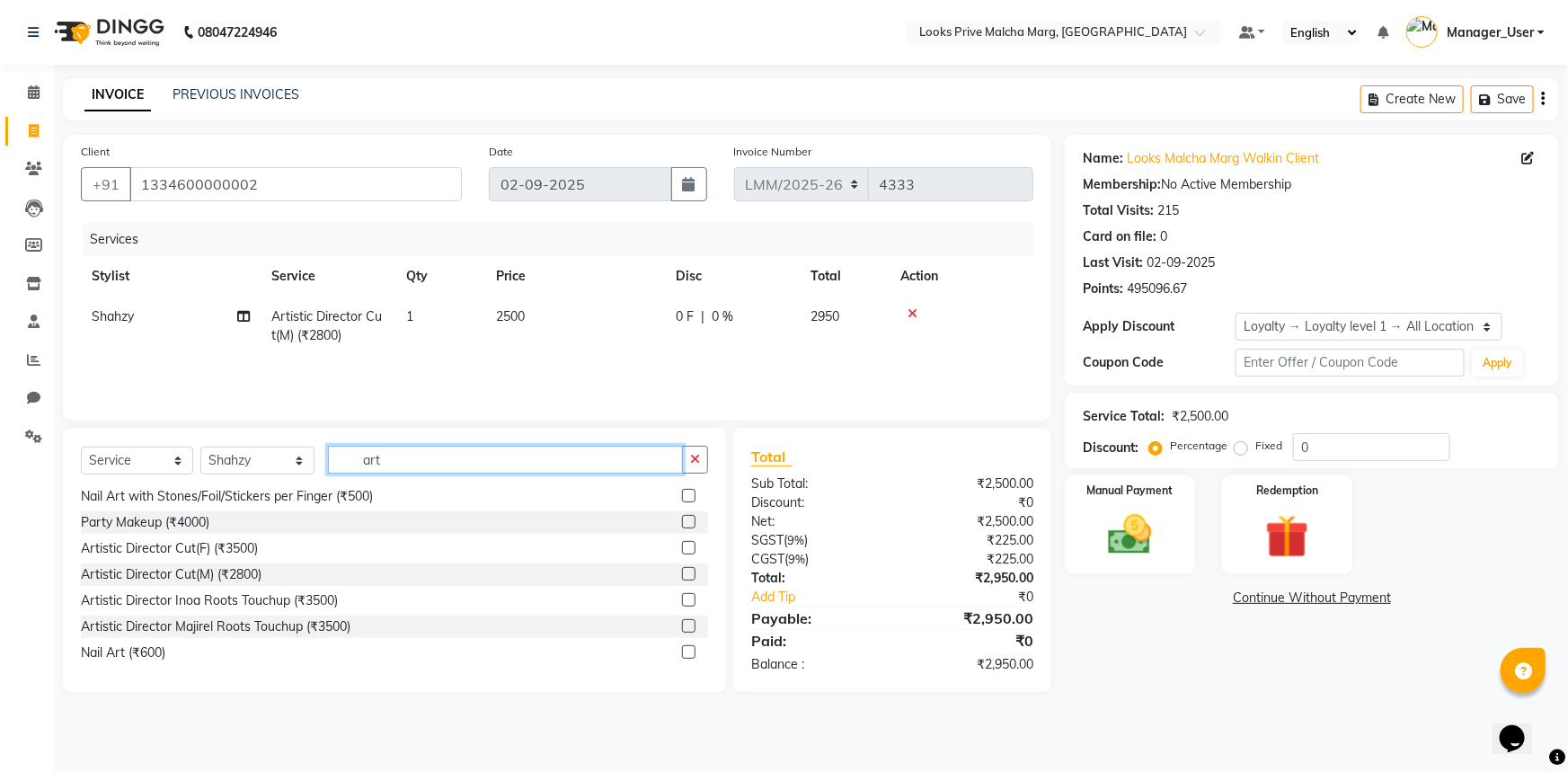
drag, startPoint x: 538, startPoint y: 468, endPoint x: 286, endPoint y: 445, distance: 253.0
click at [286, 445] on div "Select Service Product Membership Package Voucher Prepaid Gift Card Select Styl…" at bounding box center [394, 560] width 663 height 265
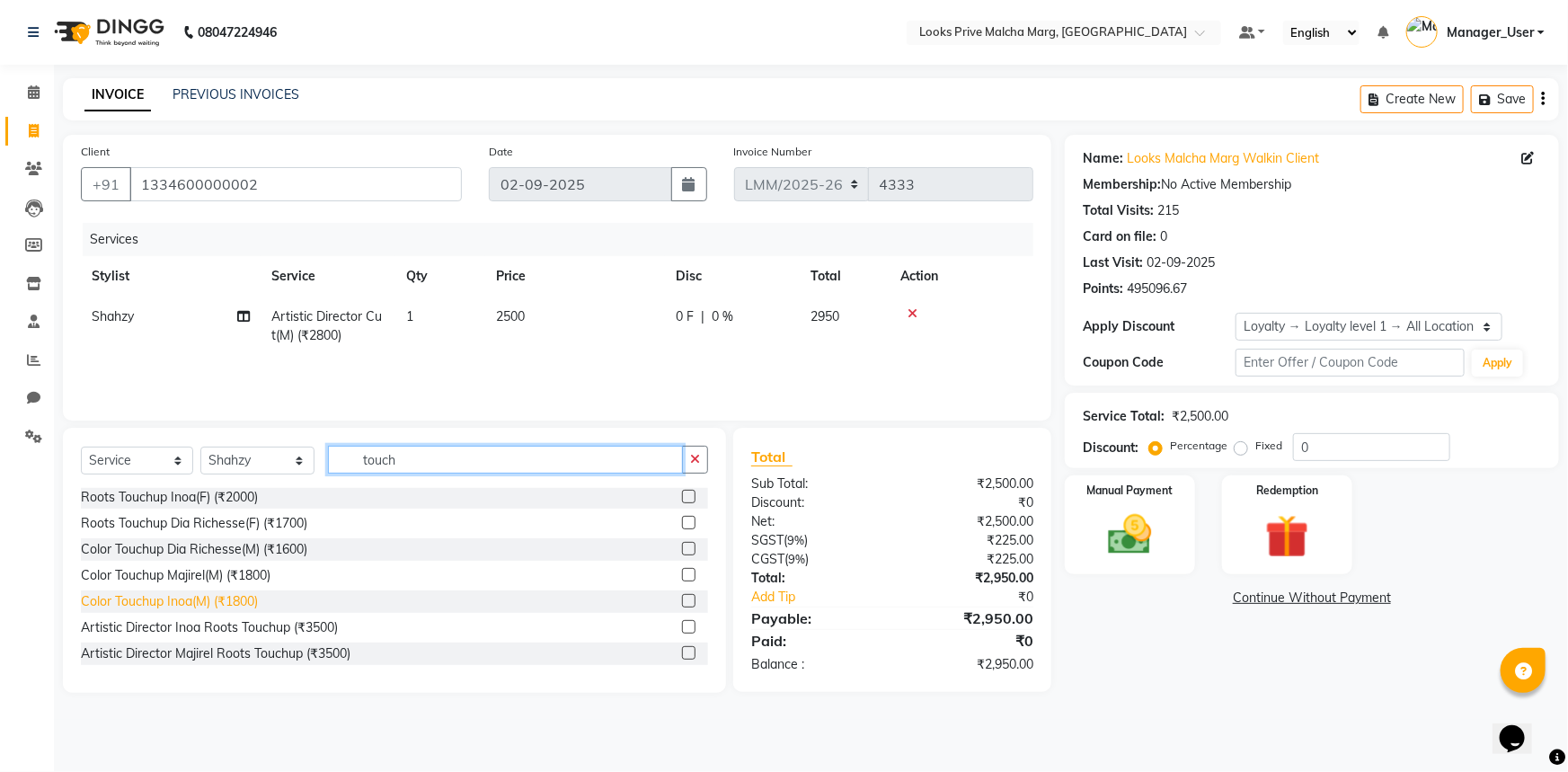
type input "touch"
click at [224, 607] on div "Color Touchup Inoa(M) (₹1800)" at bounding box center [169, 601] width 177 height 19
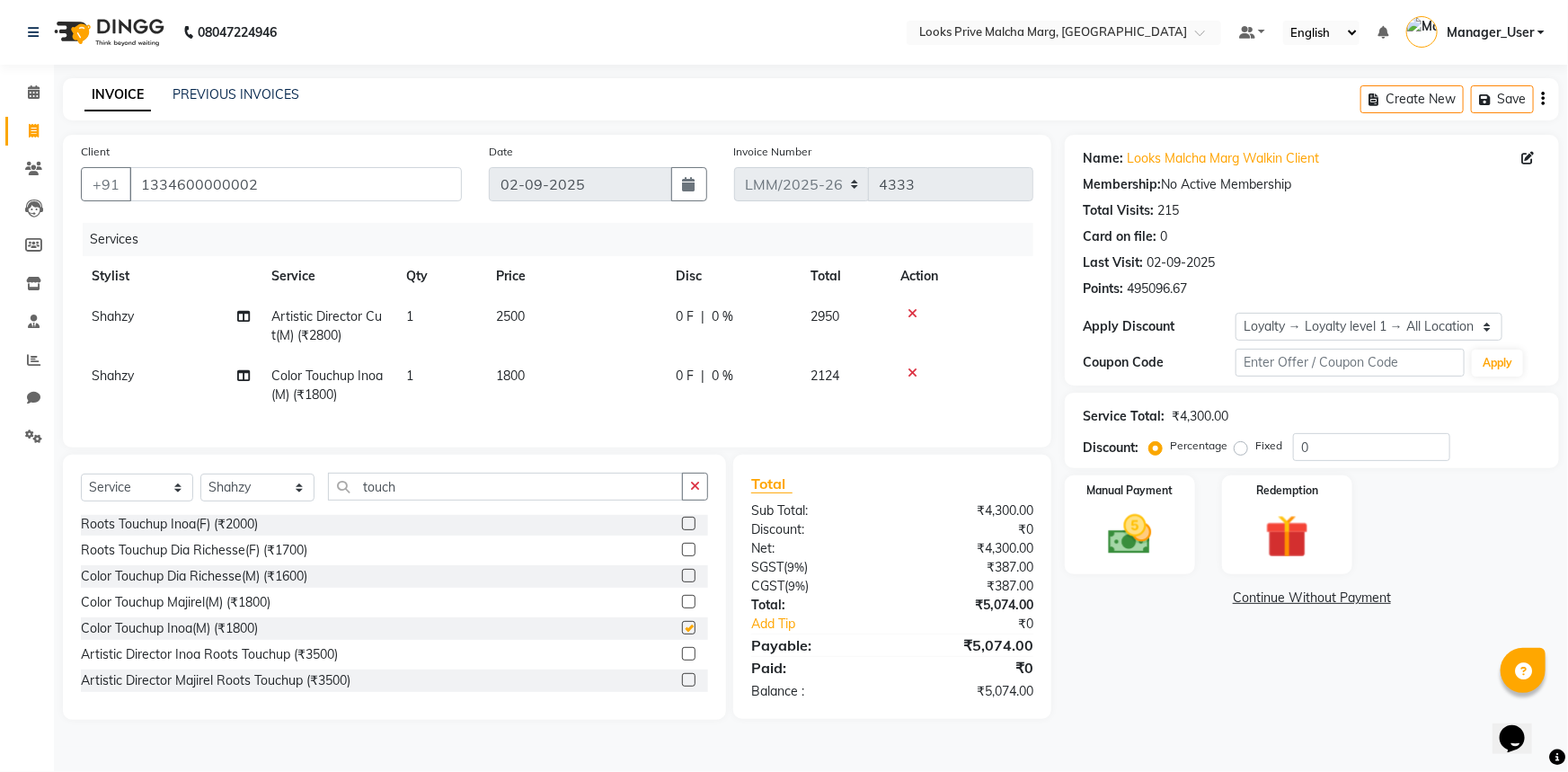
checkbox input "false"
click at [583, 386] on td "1800" at bounding box center [575, 385] width 180 height 59
select select "66957"
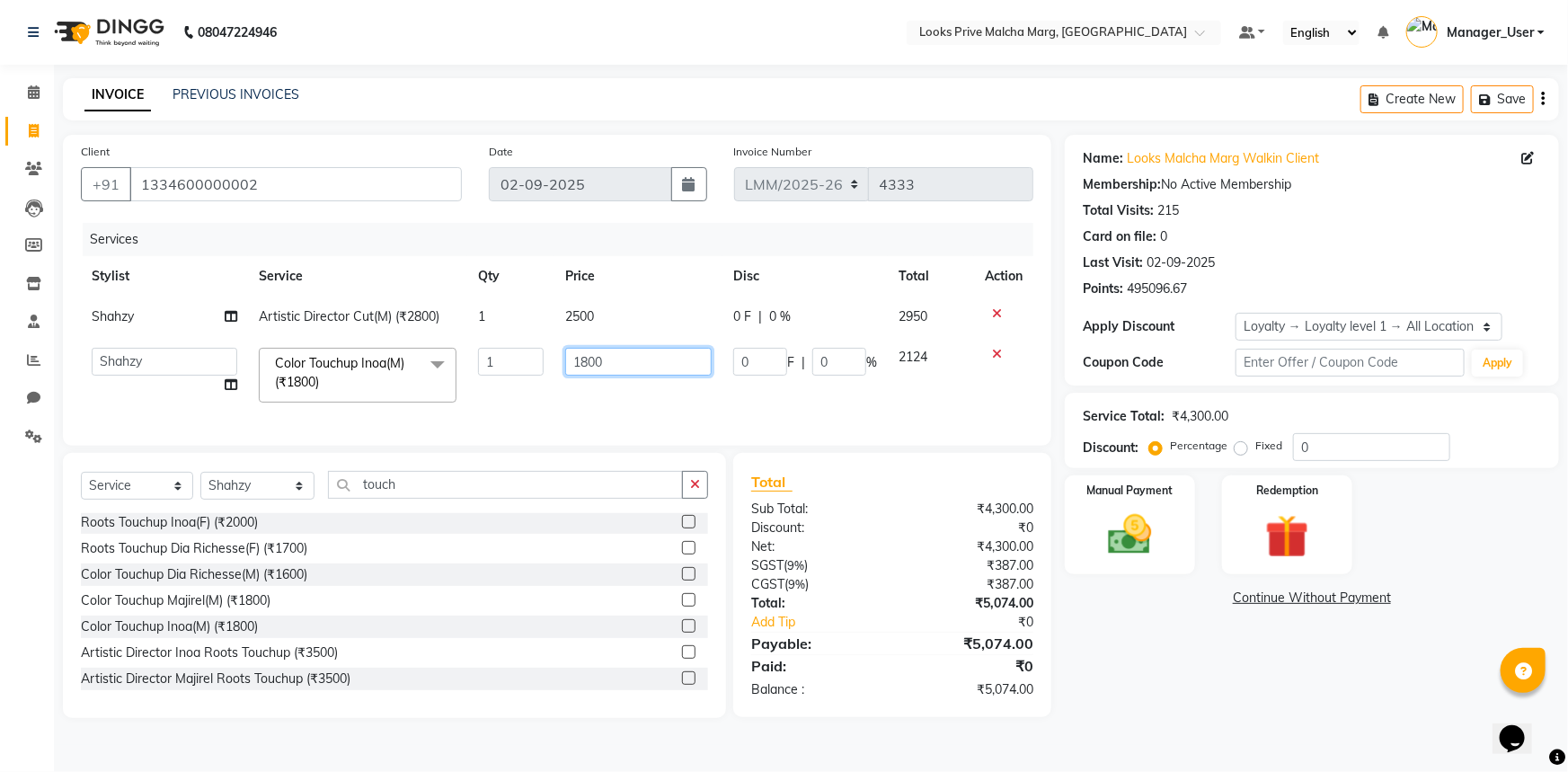
drag, startPoint x: 622, startPoint y: 367, endPoint x: 301, endPoint y: 355, distance: 321.2
click at [301, 355] on tr "Amir Amit_Pdct Anas_Asst Counter_Sales Dharam_Pdct Hussain_Cr Jatin_Asst Leiya …" at bounding box center [557, 375] width 953 height 76
type input "2100"
click at [489, 411] on tr "Amir Amit_Pdct Anas_Asst Counter_Sales Dharam_Pdct Hussain_Cr Jatin_Asst Leiya …" at bounding box center [557, 375] width 953 height 76
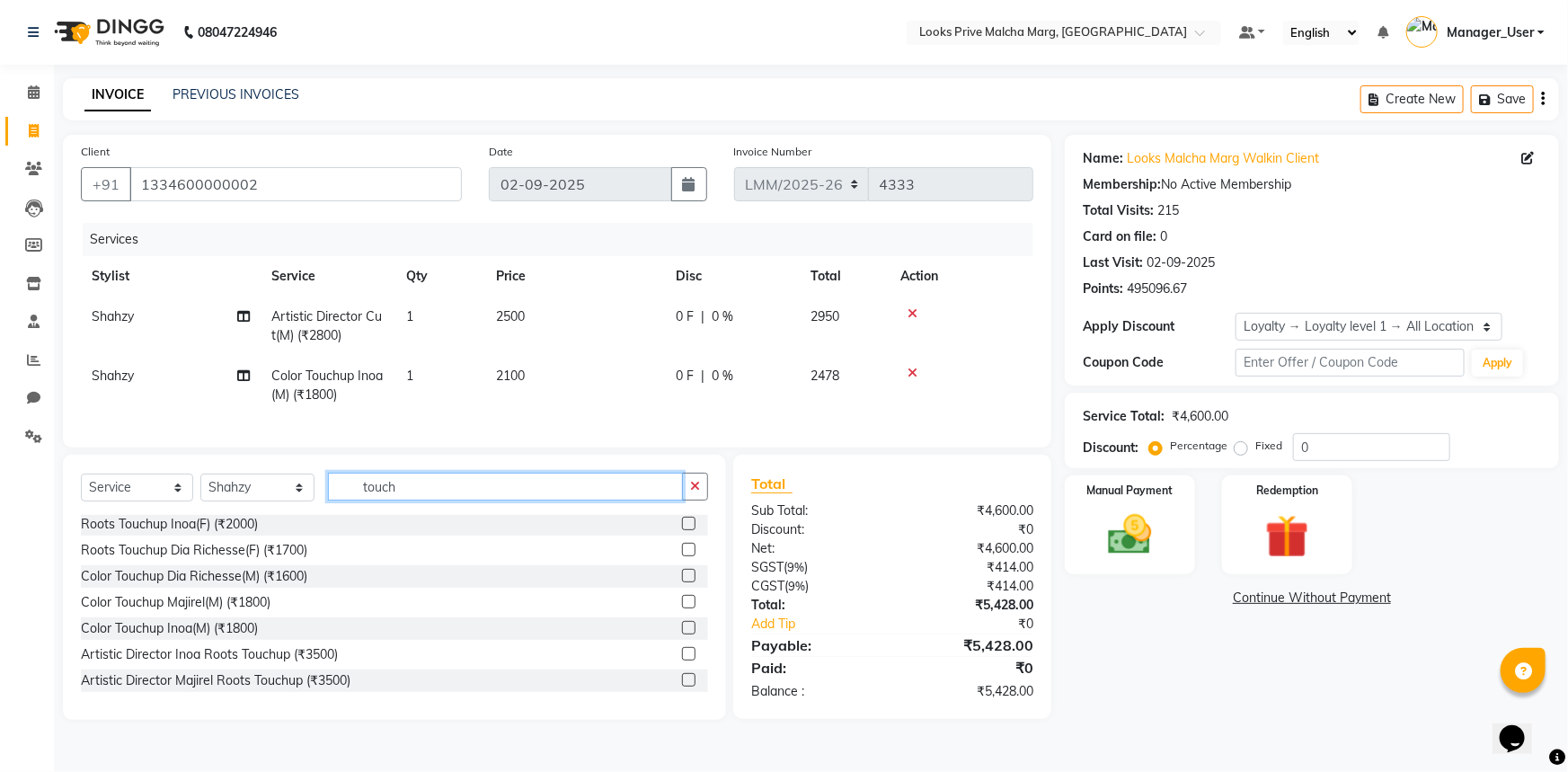
drag, startPoint x: 469, startPoint y: 496, endPoint x: 270, endPoint y: 475, distance: 200.1
click at [270, 475] on div "Select Service Product Membership Package Voucher Prepaid Gift Card Select Styl…" at bounding box center [394, 587] width 663 height 265
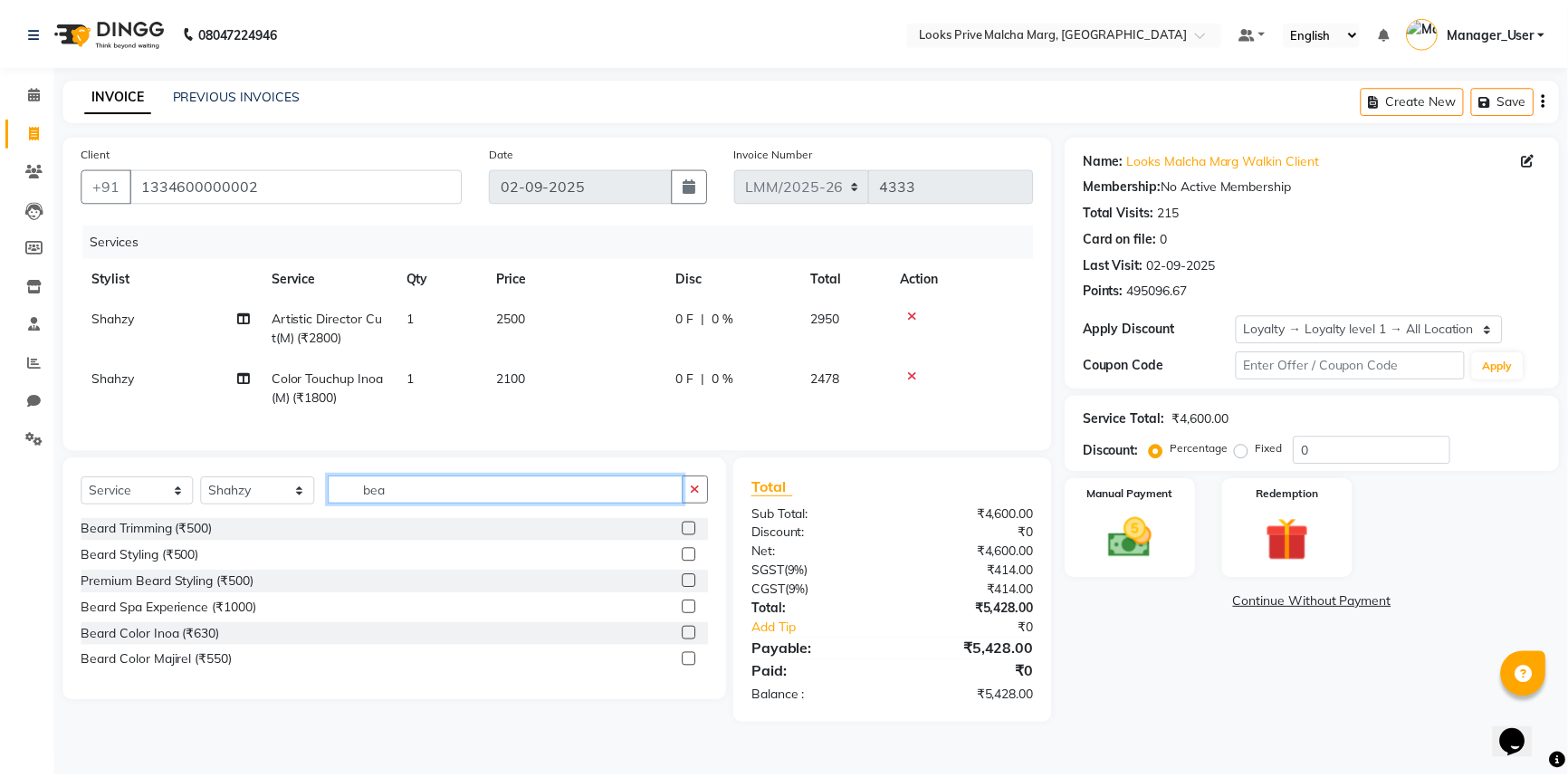
scroll to position [0, 0]
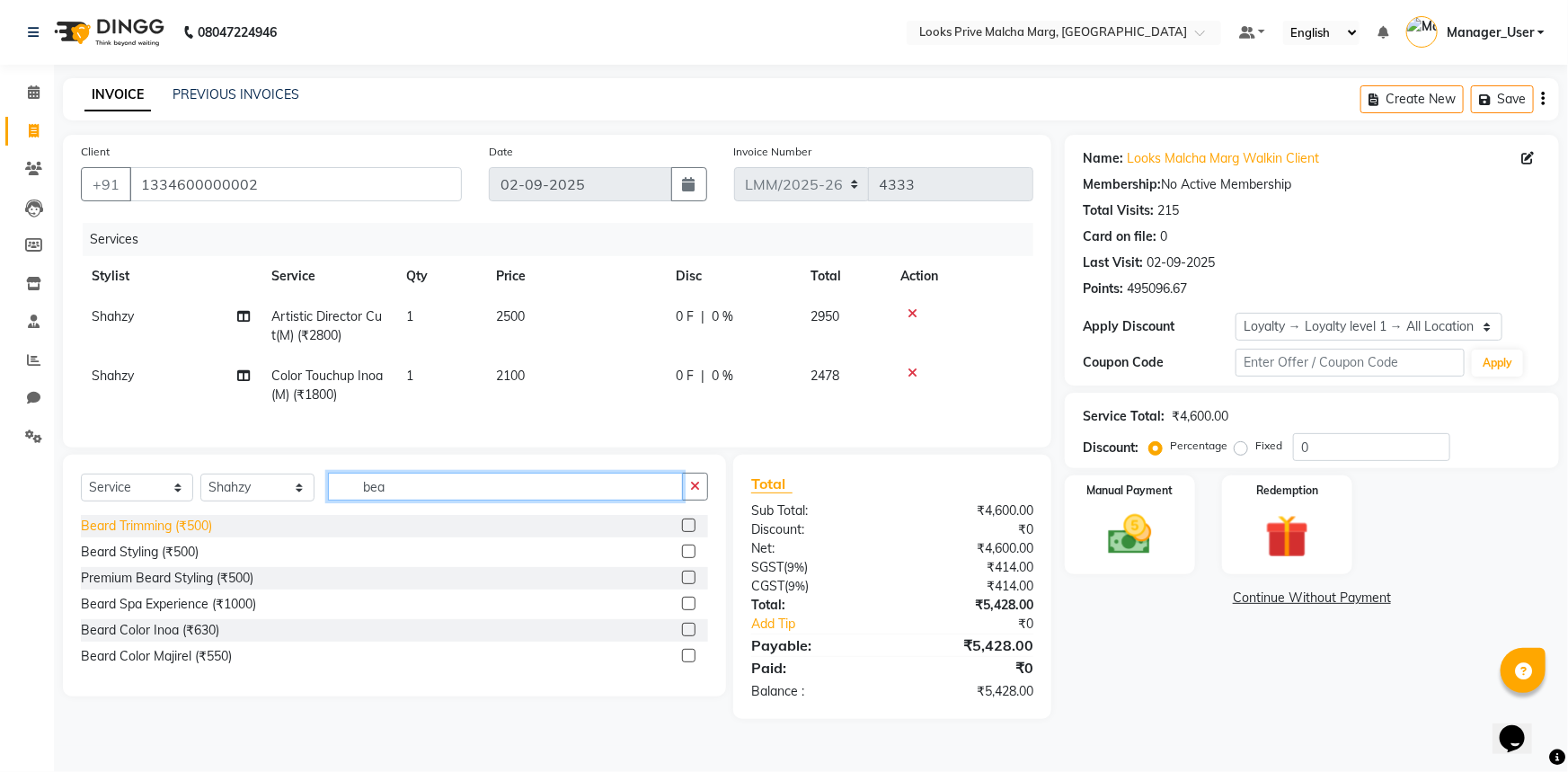
type input "bea"
click at [211, 531] on div "Beard Trimming (₹500)" at bounding box center [146, 525] width 132 height 19
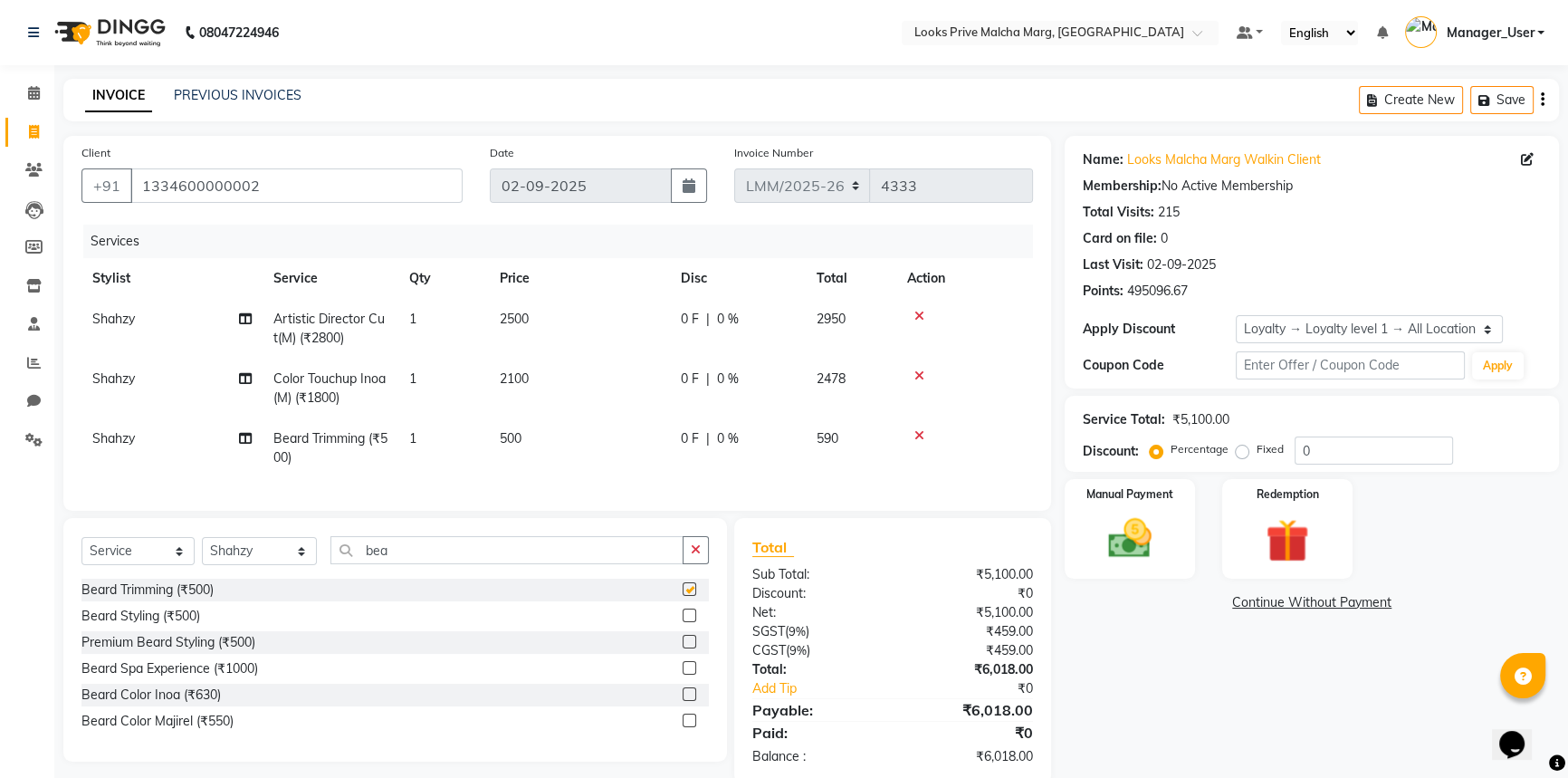
checkbox input "false"
click at [302, 561] on select "Select Stylist Amir Amit_Pdct Anas_Asst Counter_Sales Dharam_Pdct Hussain_Cr Ja…" at bounding box center [260, 550] width 115 height 28
select select "66969"
click at [202, 549] on select "Select Stylist Amir Amit_Pdct Anas_Asst Counter_Sales Dharam_Pdct Hussain_Cr Ja…" at bounding box center [260, 550] width 115 height 28
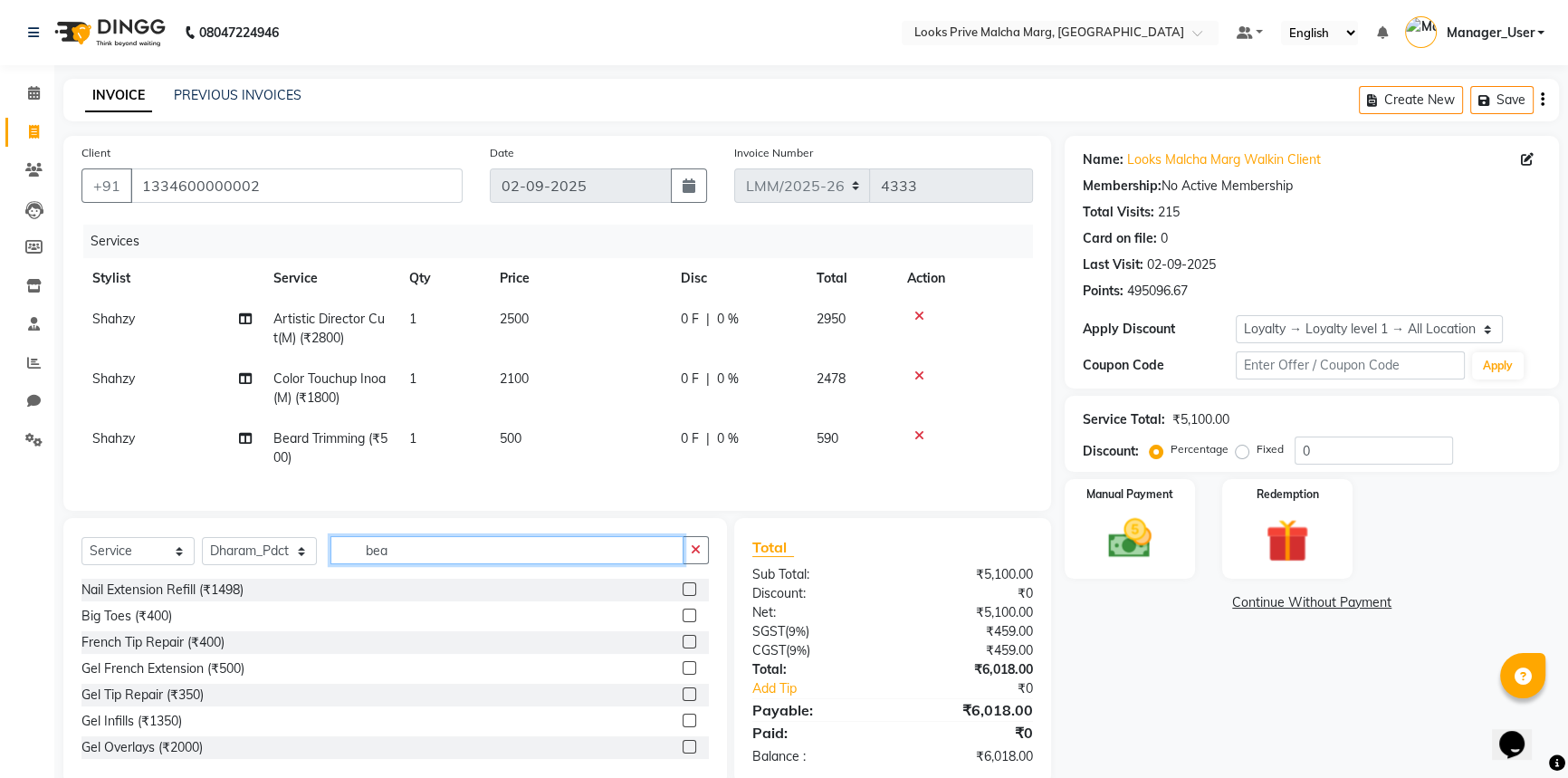
drag, startPoint x: 419, startPoint y: 570, endPoint x: 165, endPoint y: 566, distance: 254.0
click at [165, 566] on div "Select Service Product Membership Package Voucher Prepaid Gift Card Select Styl…" at bounding box center [395, 557] width 627 height 43
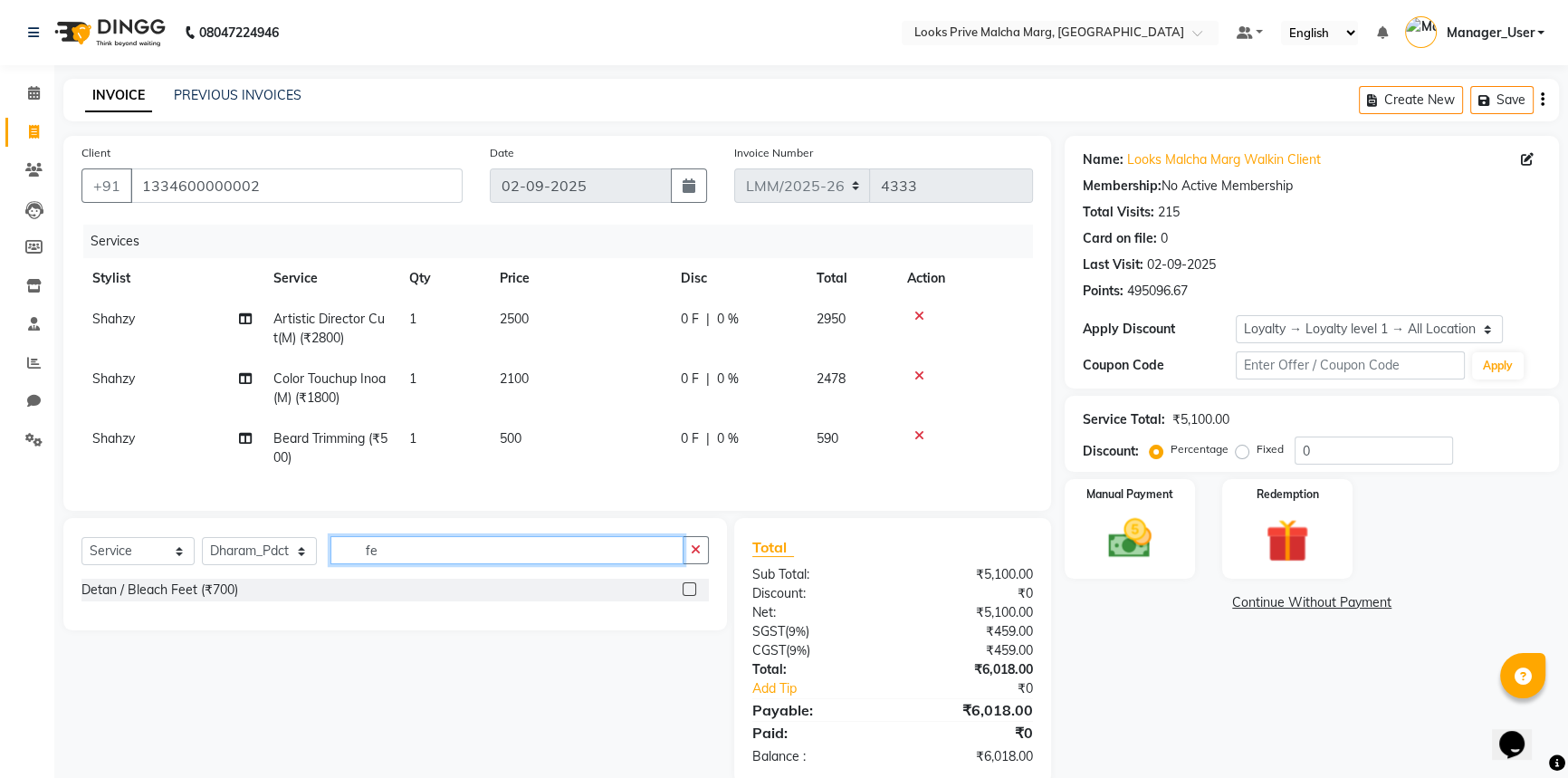
type input "f"
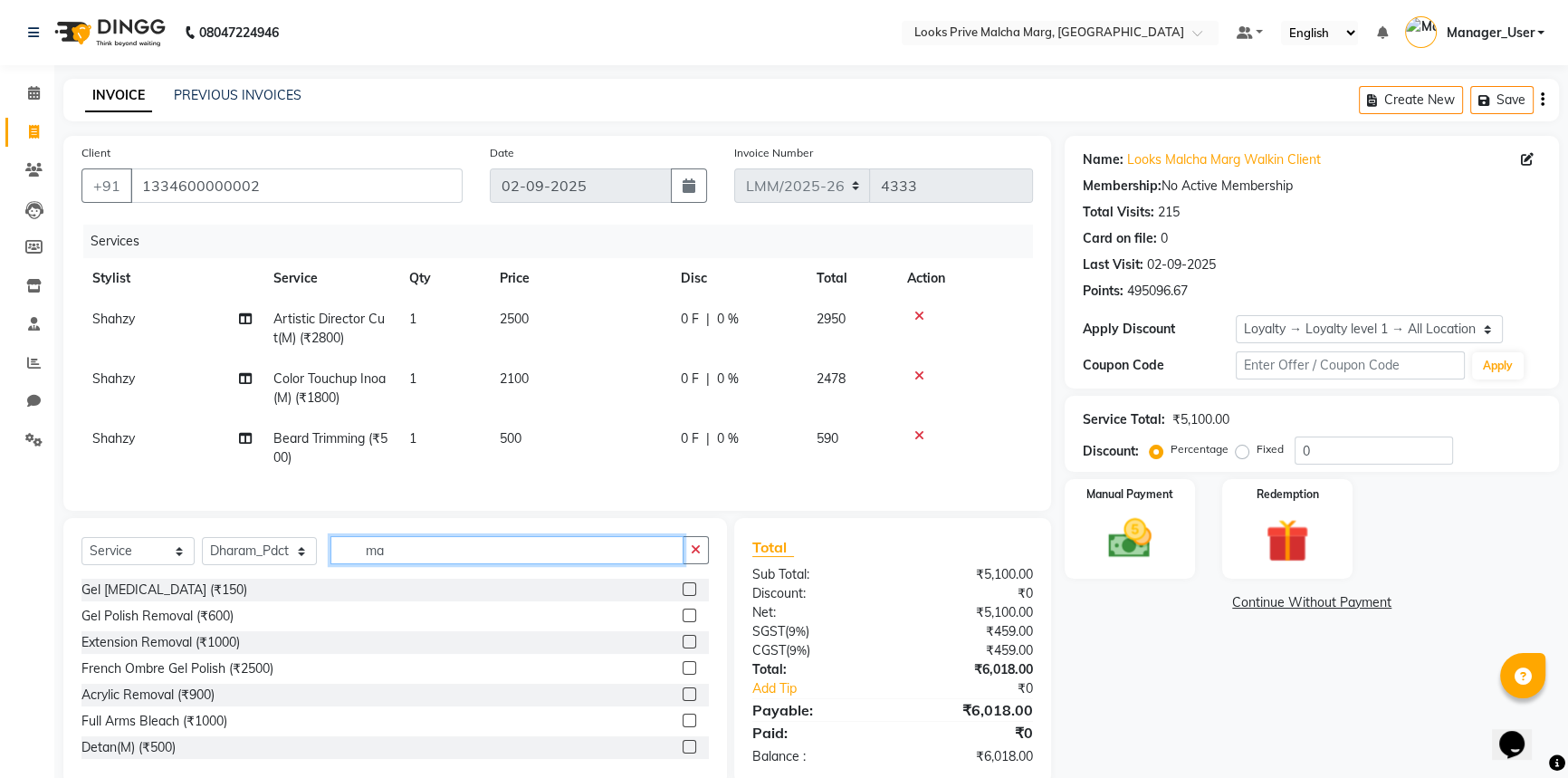
type input "mas"
drag, startPoint x: 412, startPoint y: 565, endPoint x: 226, endPoint y: 550, distance: 186.6
click at [226, 550] on div "Select Service Product Membership Package Voucher Prepaid Gift Card Select Styl…" at bounding box center [395, 557] width 627 height 43
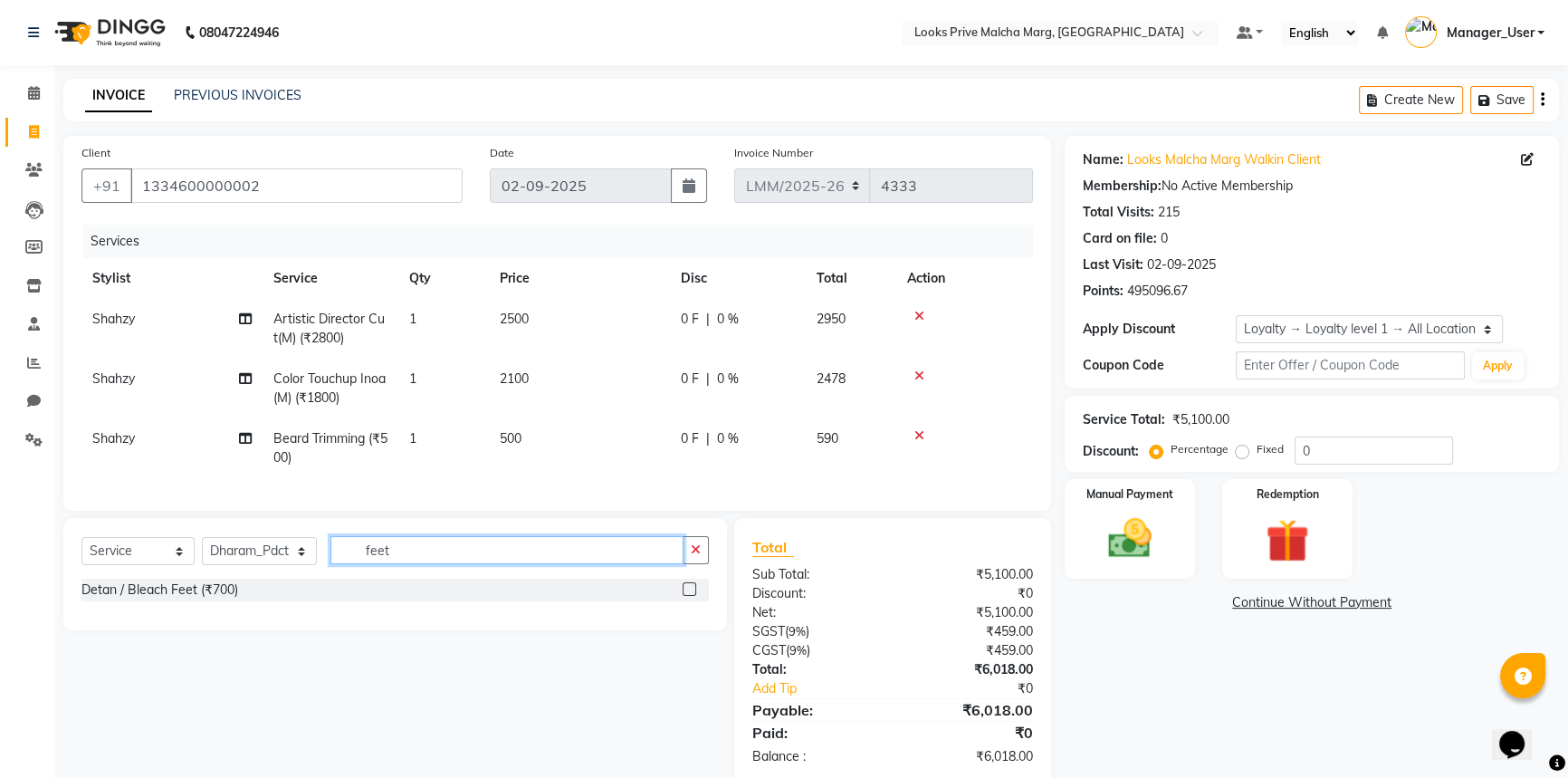
type input "feet"
drag, startPoint x: 109, startPoint y: 442, endPoint x: 127, endPoint y: 442, distance: 18.0
click at [112, 442] on span "Shahzy" at bounding box center [113, 438] width 43 height 16
select select "66957"
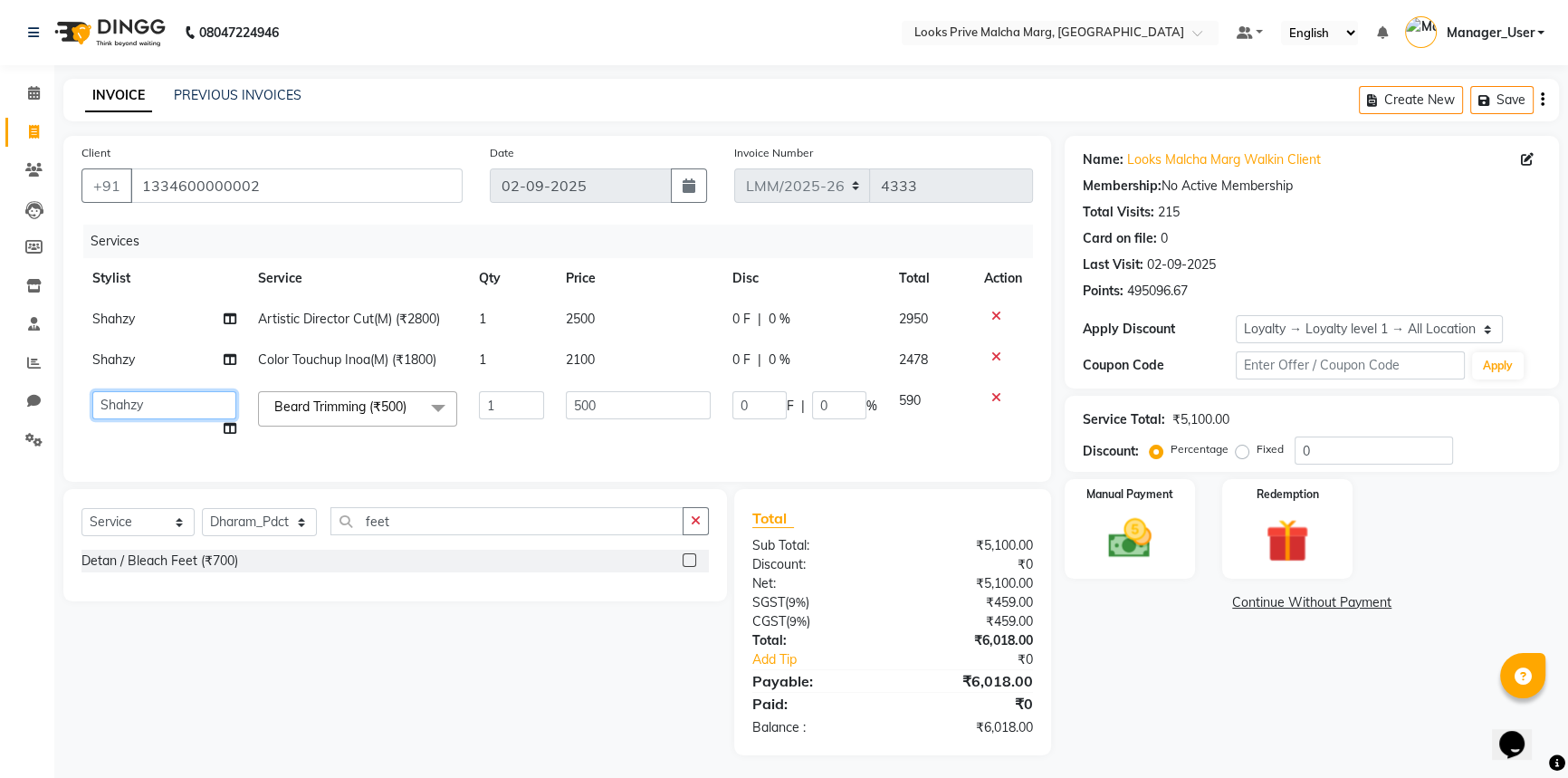
click at [151, 396] on select "Amir Amit_Pdct Anas_Asst Counter_Sales Dharam_Pdct Hussain_Cr Jatin_Asst Leiya …" at bounding box center [164, 405] width 144 height 28
select select "66964"
click at [305, 536] on select "Select Stylist Amir Amit_Pdct Anas_Asst Counter_Sales Dharam_Pdct Hussain_Cr Ja…" at bounding box center [260, 522] width 115 height 28
drag, startPoint x: 338, startPoint y: 570, endPoint x: 344, endPoint y: 559, distance: 12.5
click at [338, 570] on div "Detan / Bleach Feet (₹700)" at bounding box center [395, 560] width 627 height 23
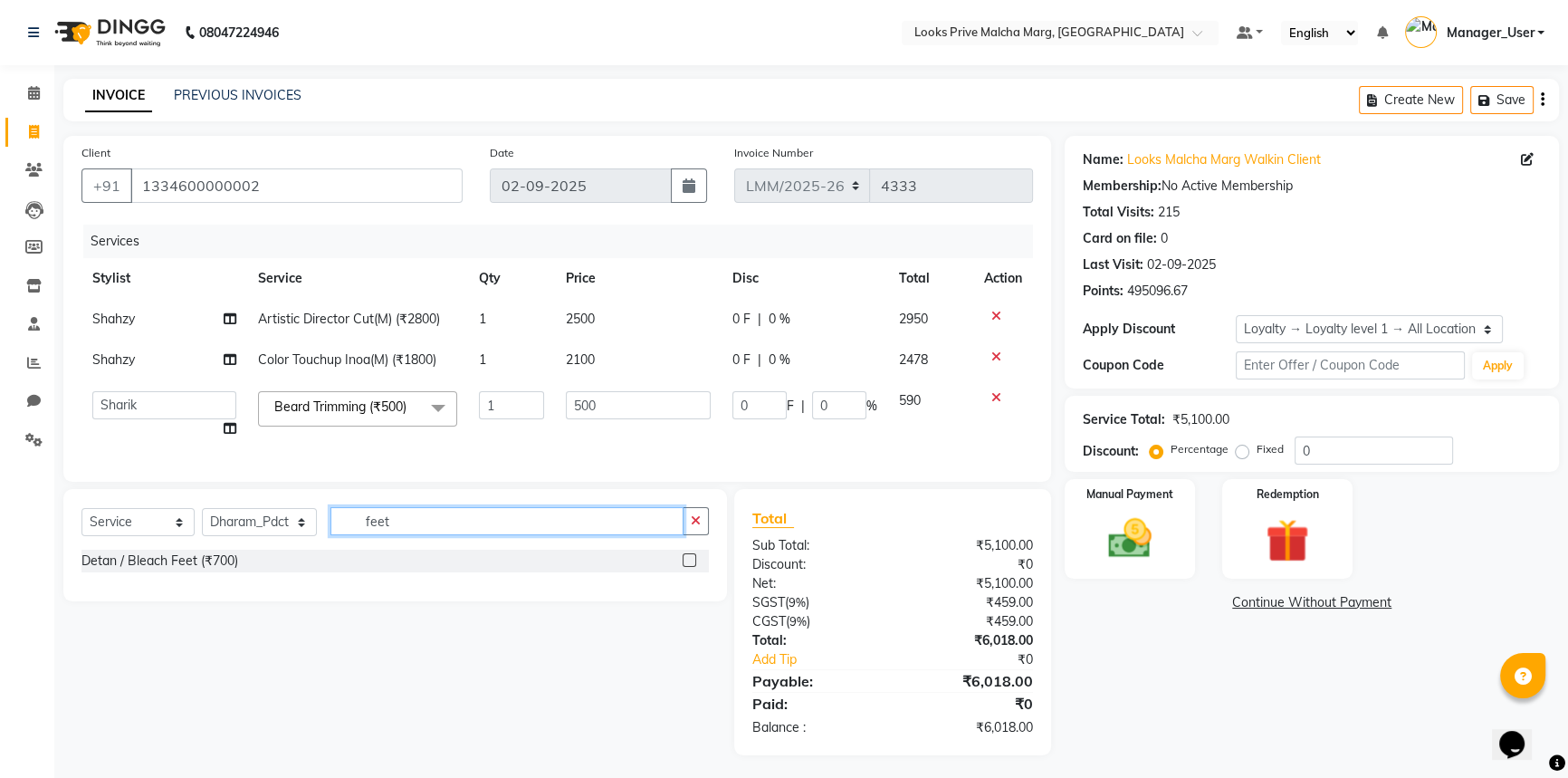
drag, startPoint x: 474, startPoint y: 527, endPoint x: 27, endPoint y: 541, distance: 447.2
click at [27, 541] on app-home "08047224946 Select Location × Looks Prive Malcha Marg, New Delhi Default Panel …" at bounding box center [784, 391] width 1568 height 783
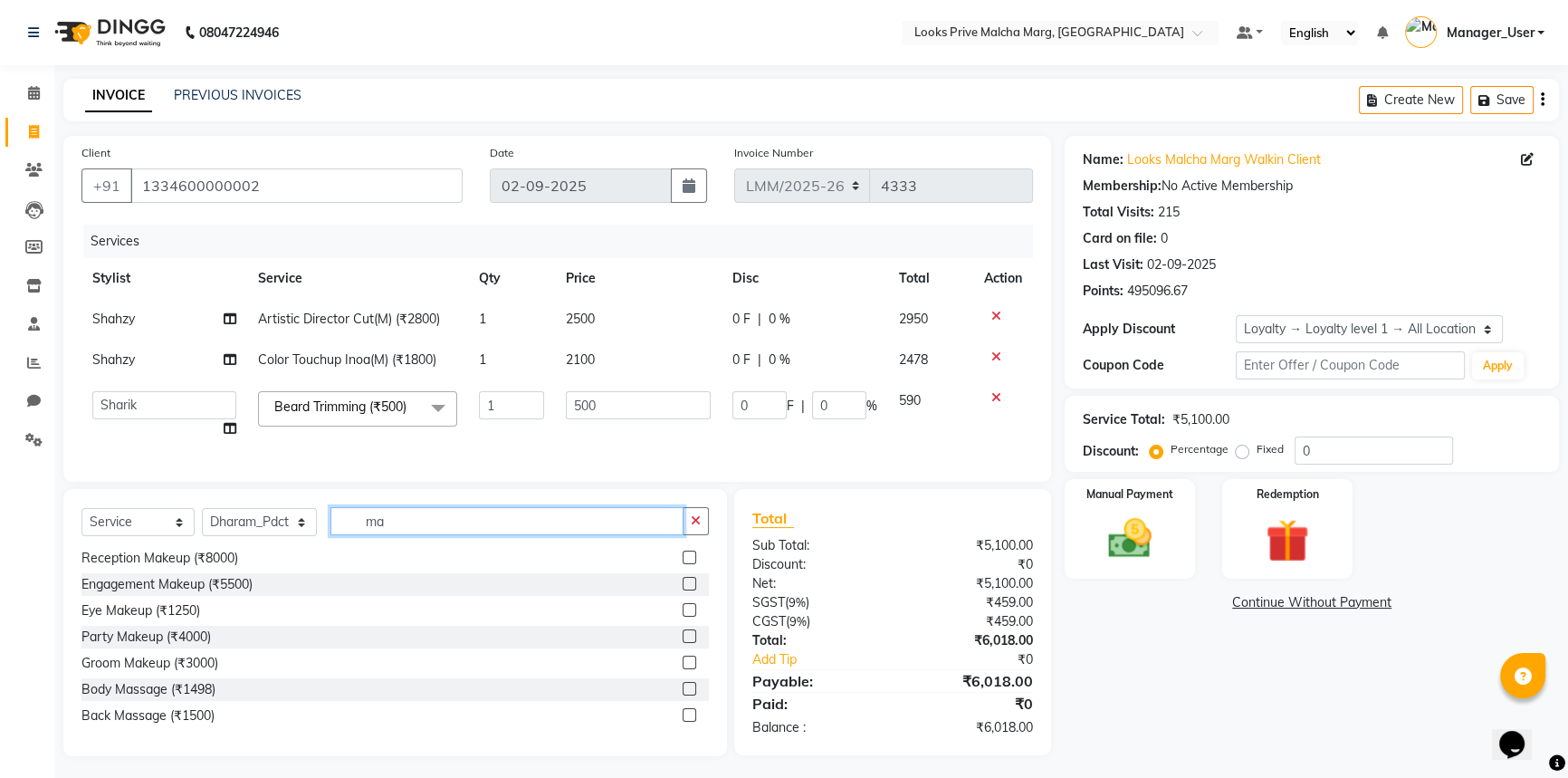
scroll to position [164, 0]
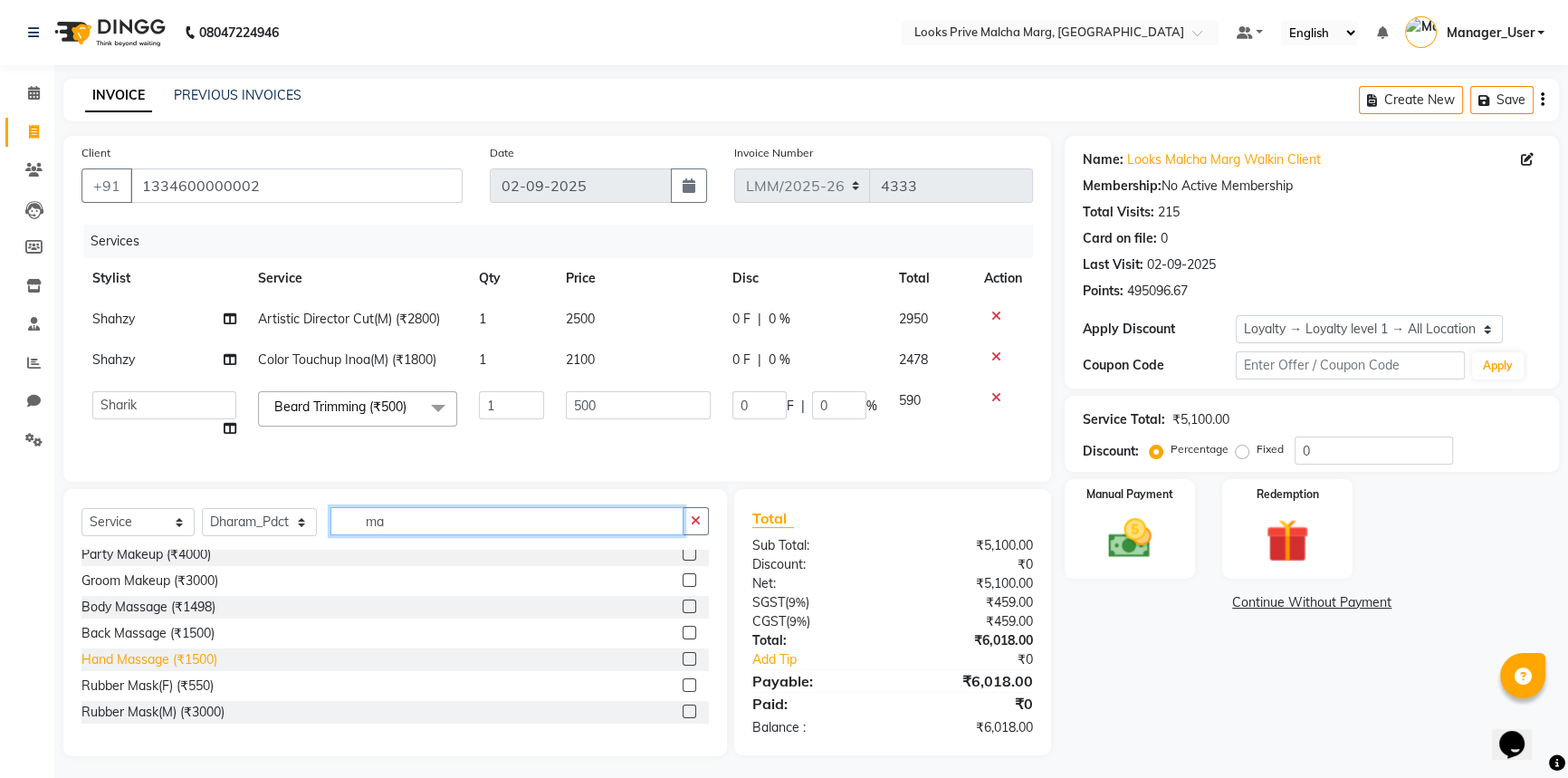
type input "ma"
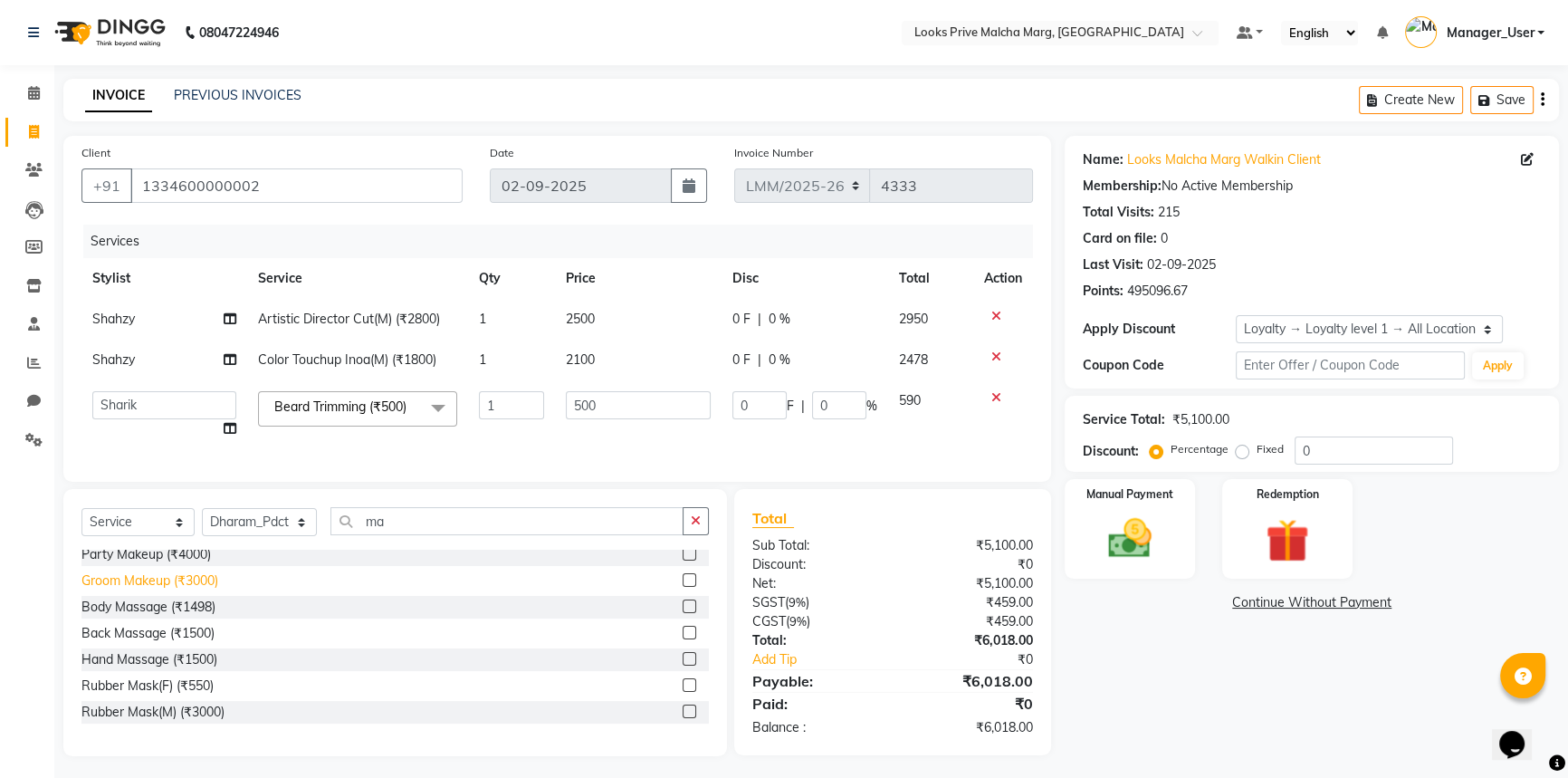
drag, startPoint x: 163, startPoint y: 668, endPoint x: 204, endPoint y: 630, distance: 55.9
click at [163, 668] on div "Hand Massage (₹1500)" at bounding box center [149, 659] width 136 height 19
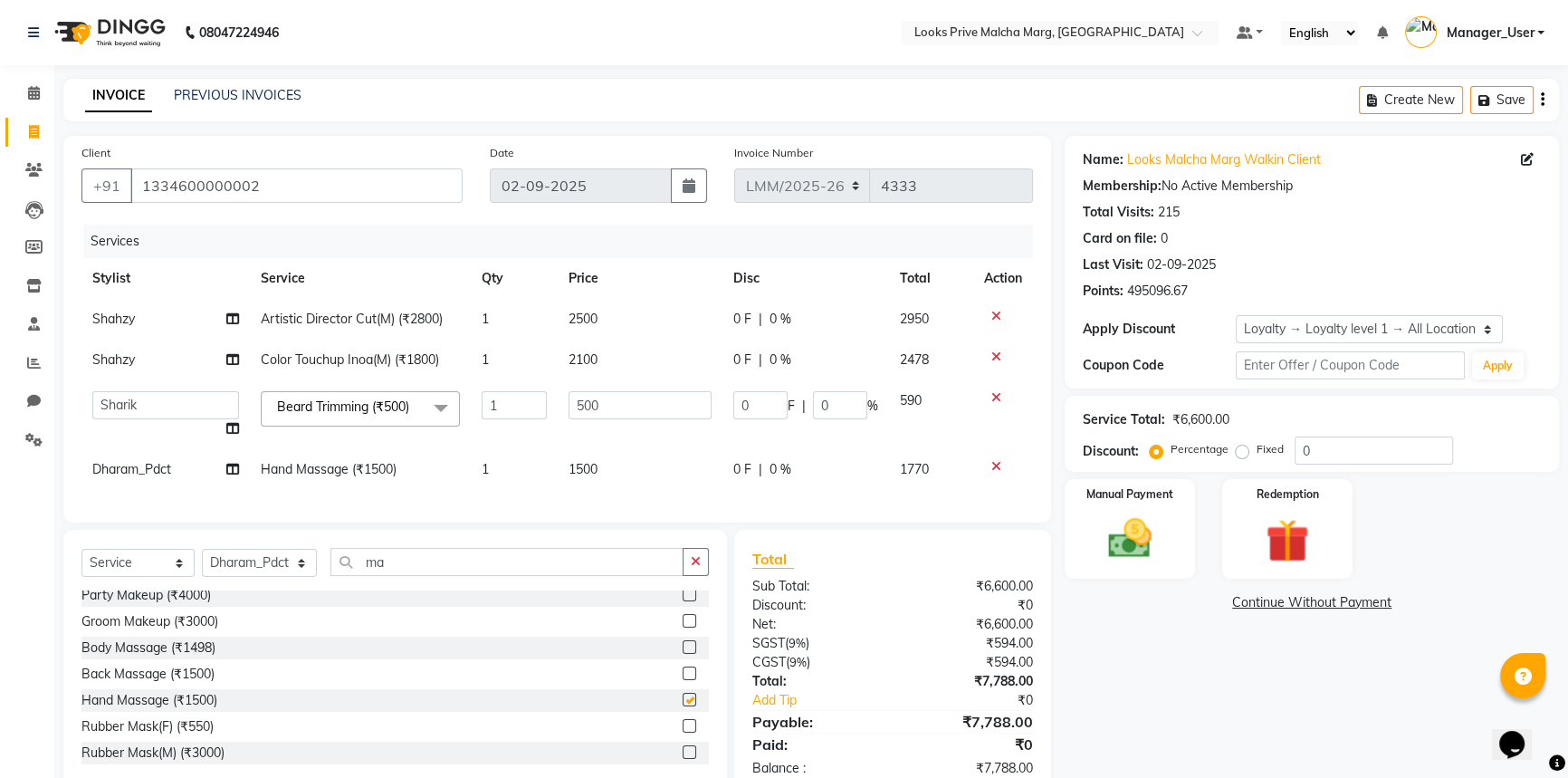
checkbox input "false"
click at [618, 468] on td "1500" at bounding box center [640, 469] width 165 height 41
select select "66969"
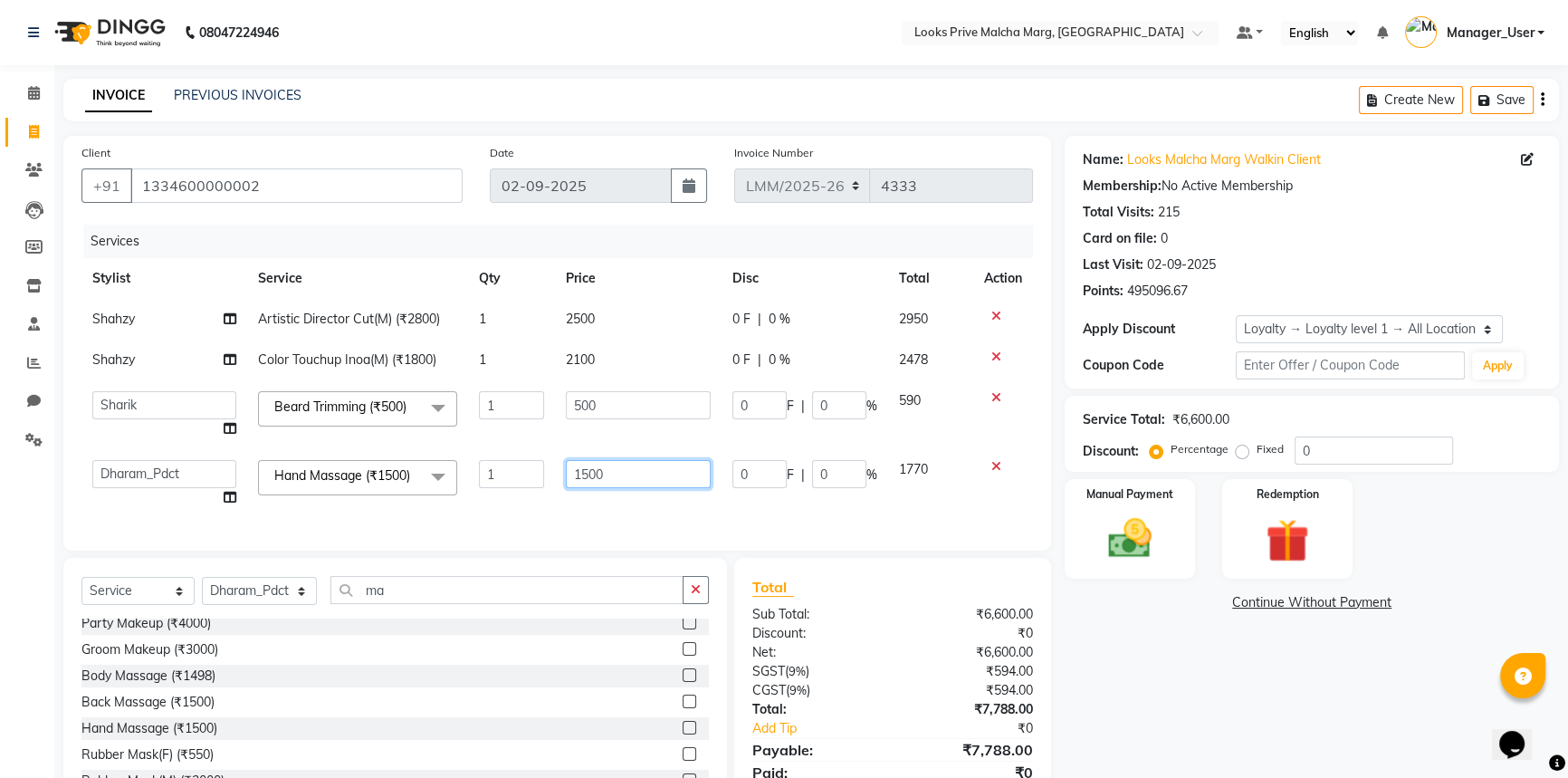
drag, startPoint x: 652, startPoint y: 455, endPoint x: 91, endPoint y: 471, distance: 561.2
click at [91, 471] on tr "Amir Amit_Pdct Anas_Asst Counter_Sales Dharam_Pdct Hussain_Cr Jatin_Asst Leiya …" at bounding box center [557, 483] width 952 height 69
type input "1000"
click at [687, 518] on div "Client +91 1334600000002 Date 02-09-2025 Invoice Number LMM/2025-26 LPM/2025-26…" at bounding box center [557, 344] width 987 height 415
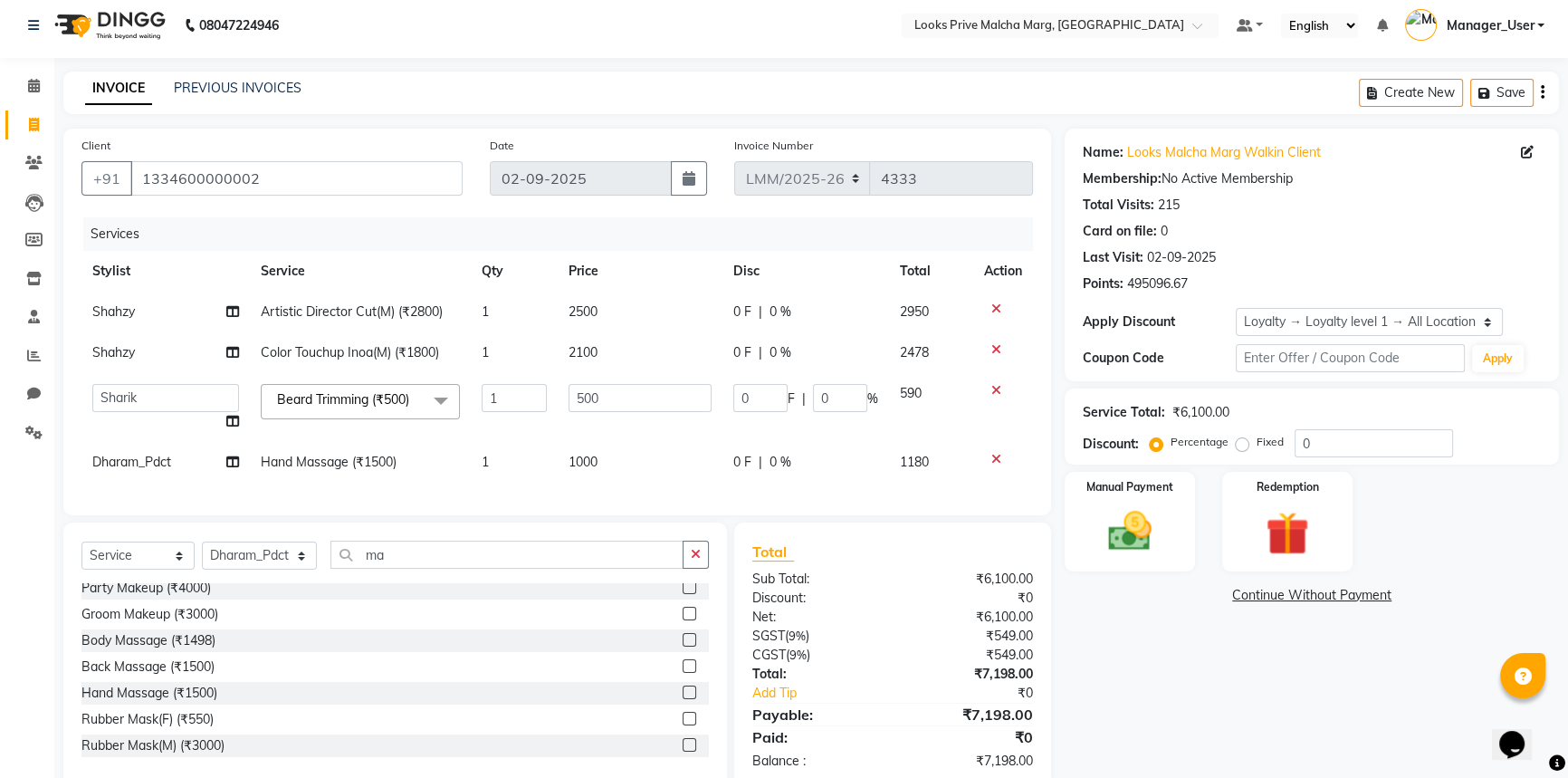
scroll to position [0, 0]
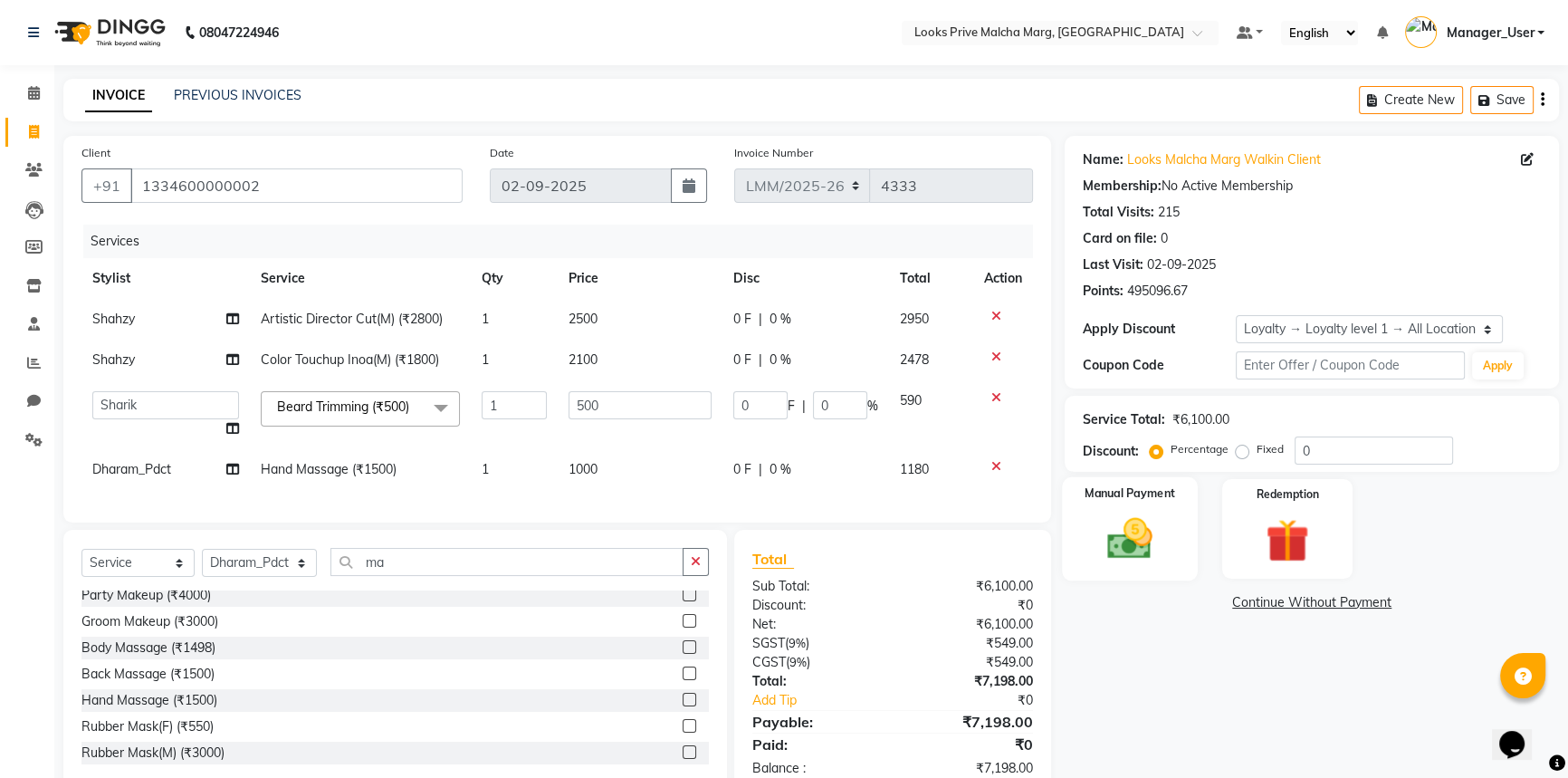
click at [1098, 549] on img at bounding box center [1130, 538] width 73 height 51
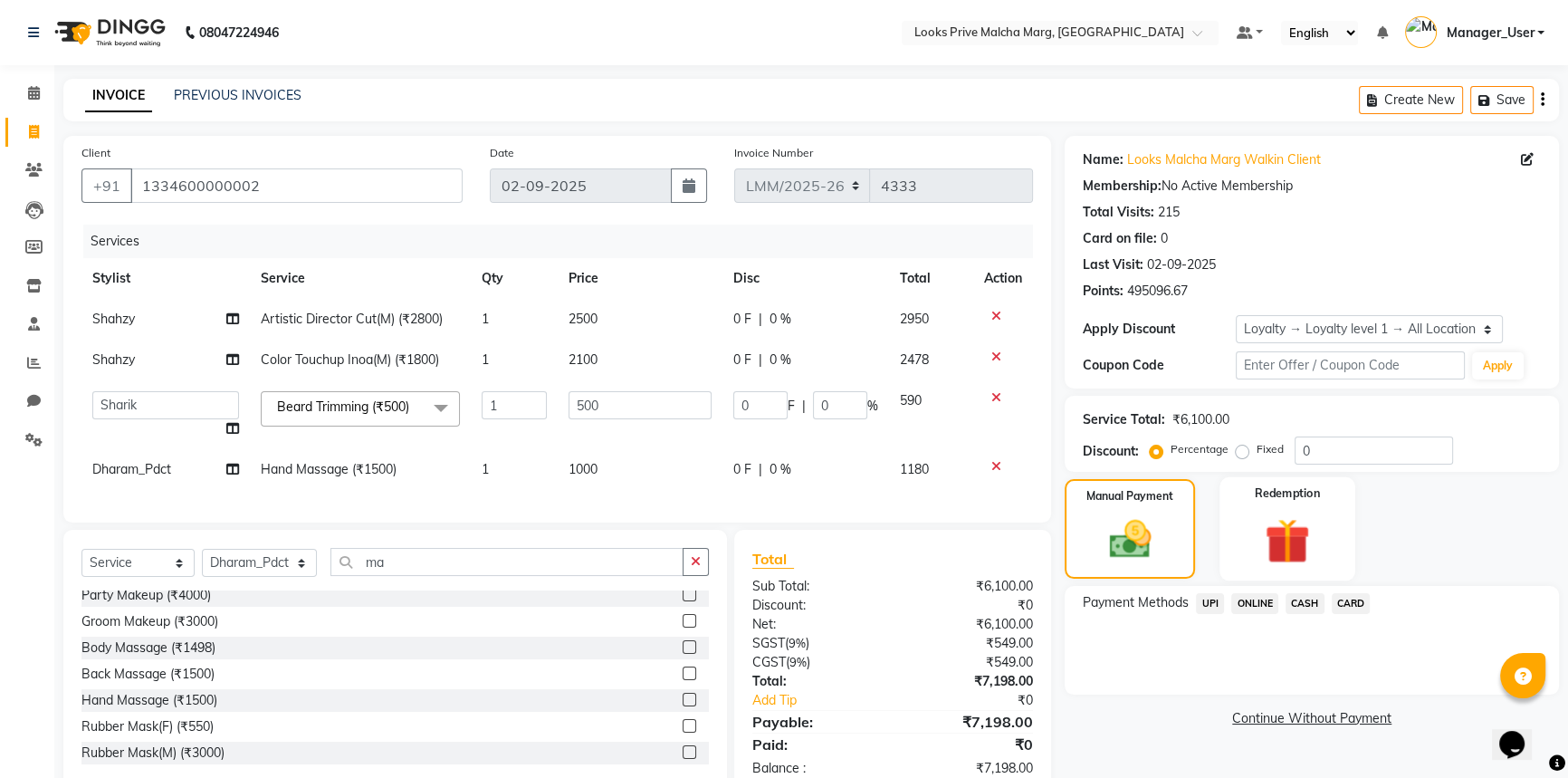
click at [1287, 565] on img at bounding box center [1288, 539] width 73 height 56
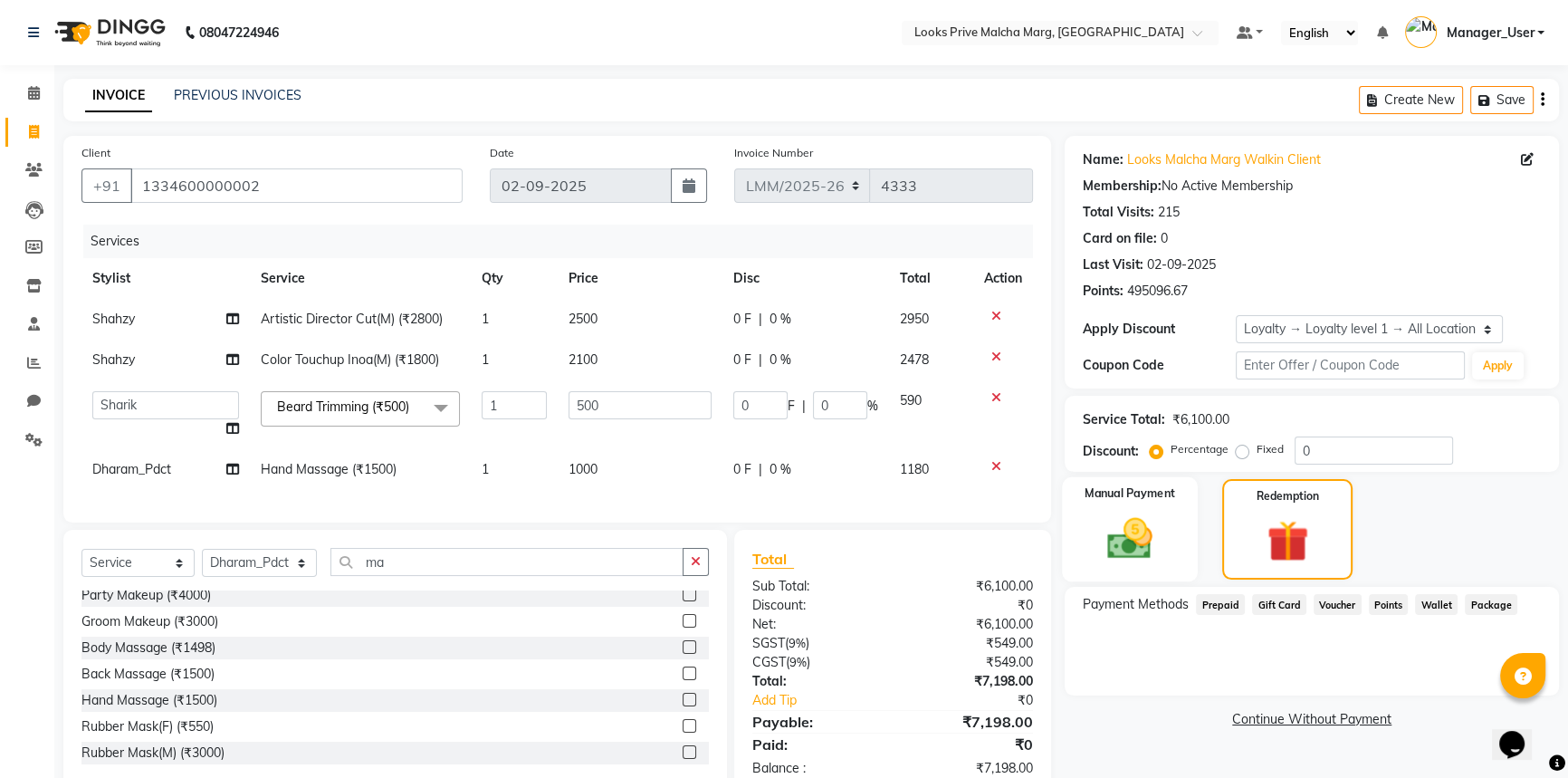
click at [1154, 552] on img at bounding box center [1130, 538] width 73 height 51
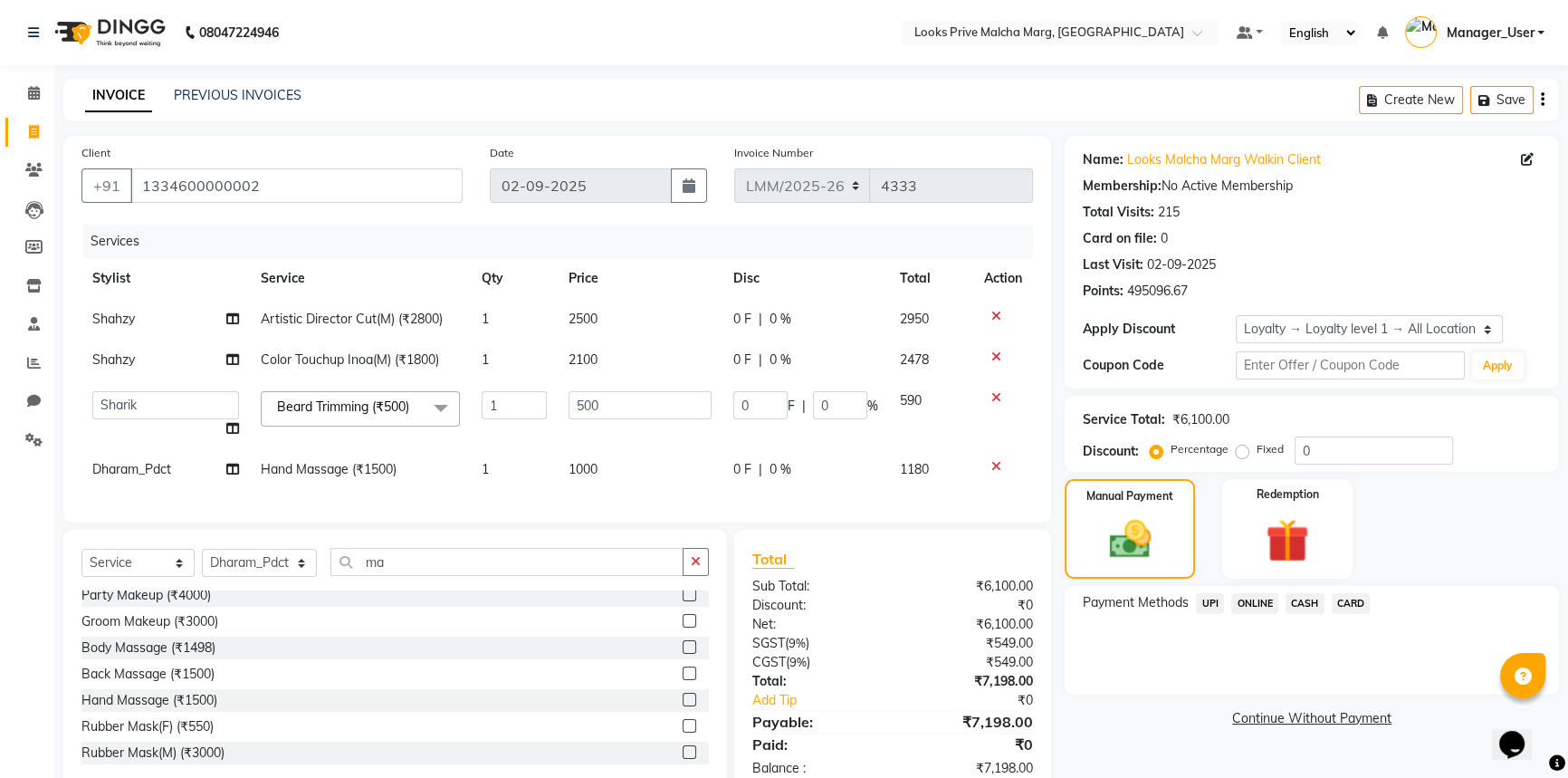
click at [1342, 604] on span "CARD" at bounding box center [1351, 603] width 39 height 21
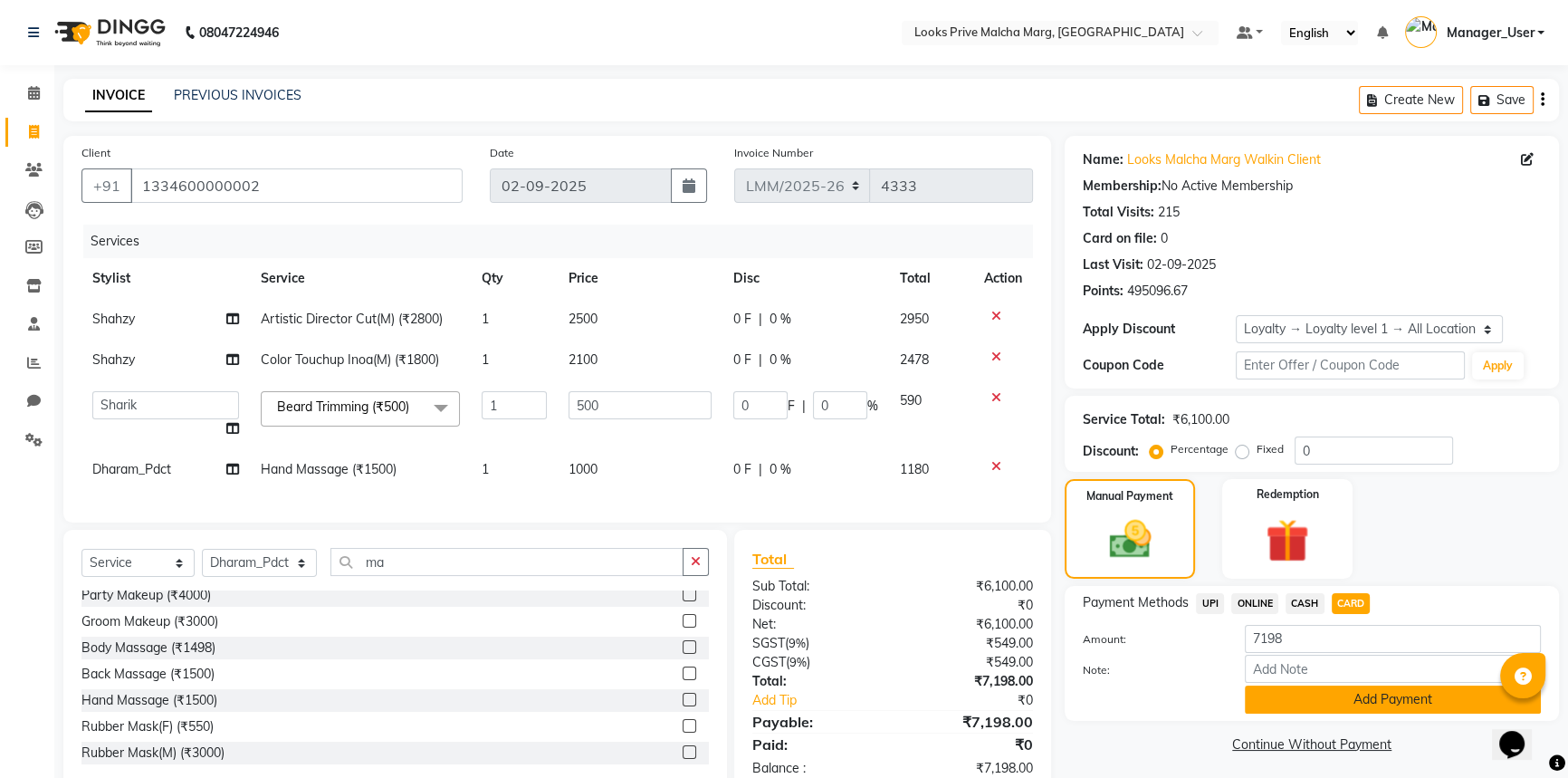
click at [1375, 698] on button "Add Payment" at bounding box center [1393, 699] width 296 height 28
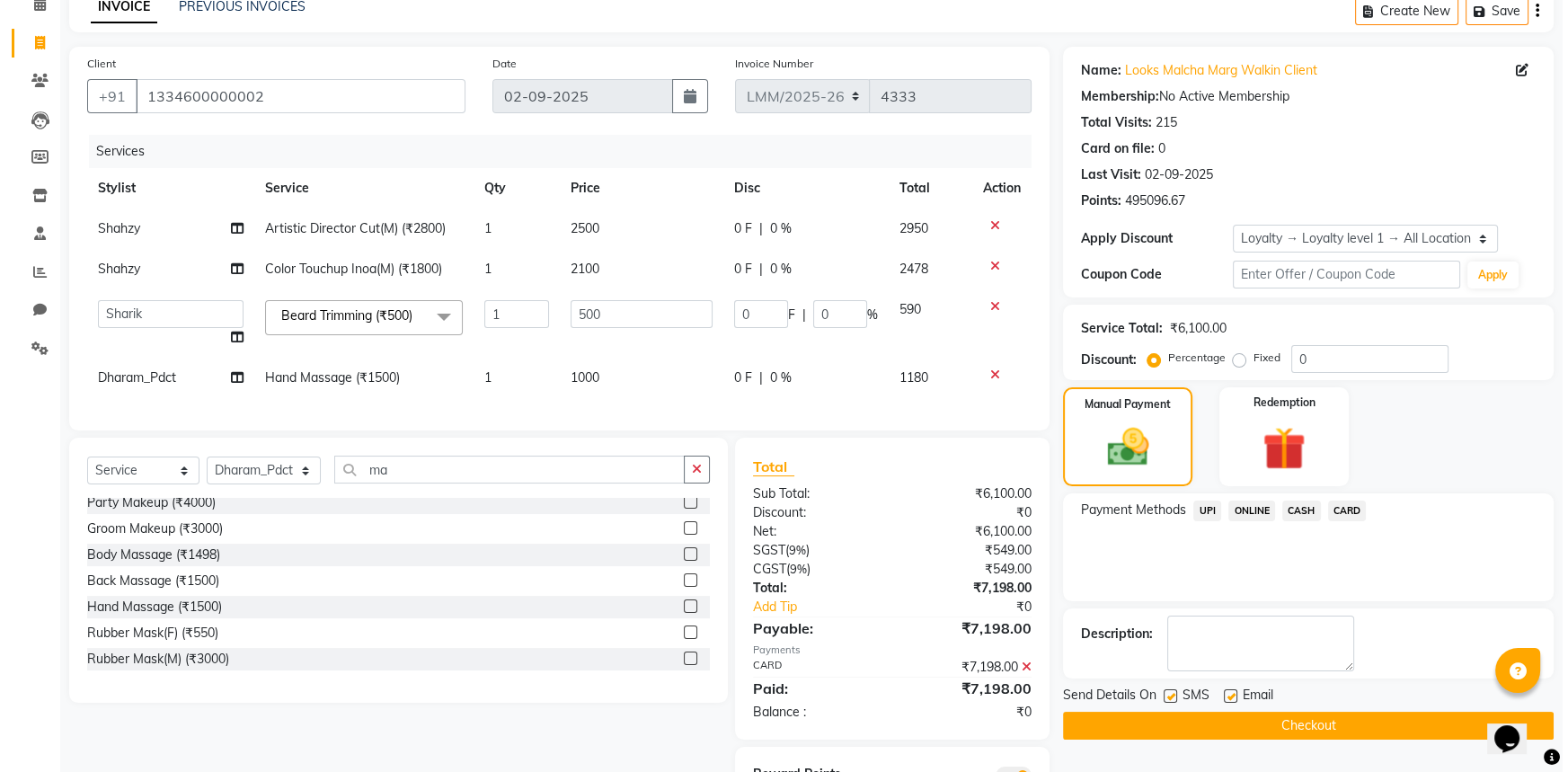
scroll to position [185, 0]
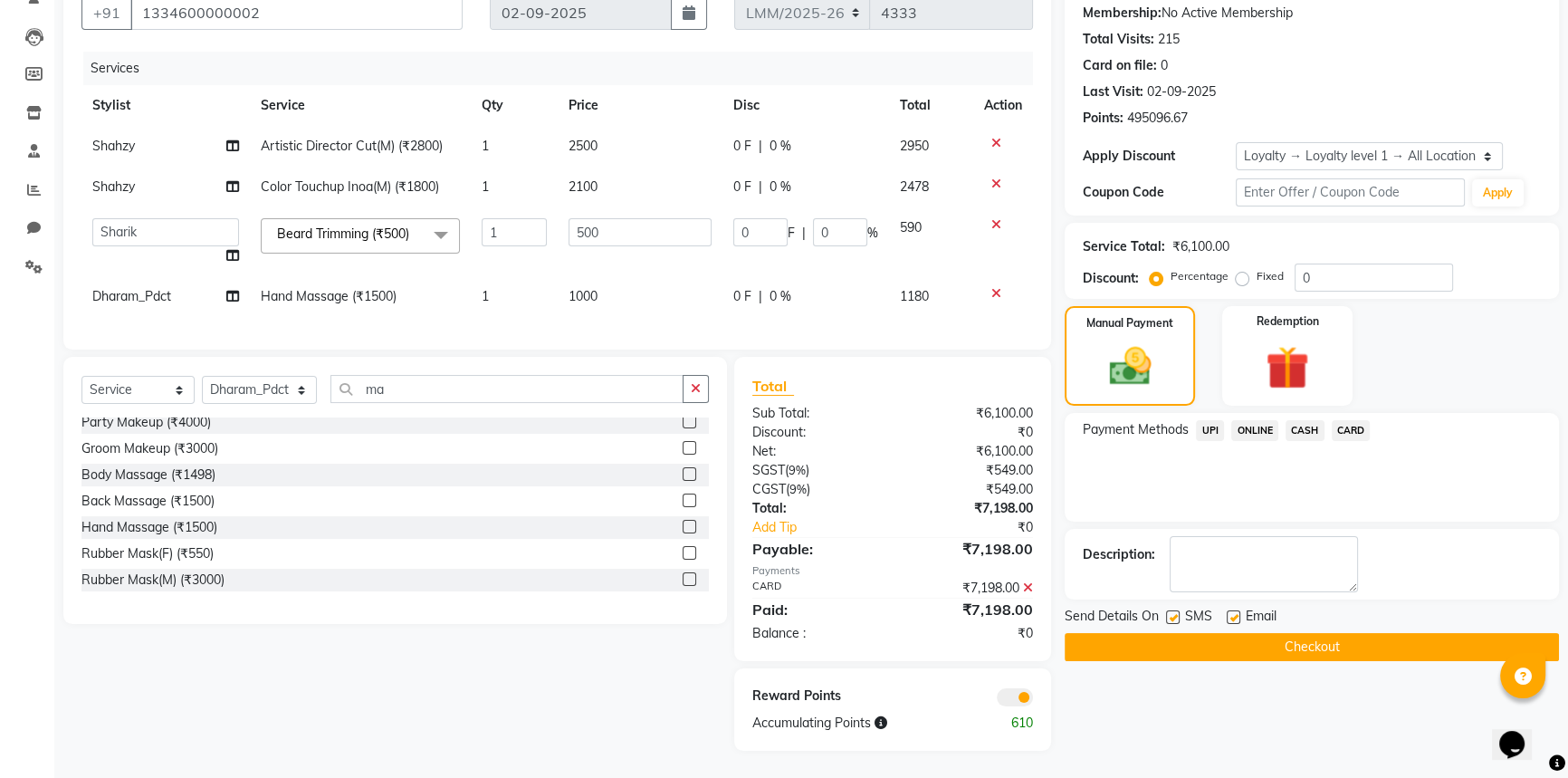
click at [1175, 610] on label at bounding box center [1172, 616] width 14 height 14
click at [1175, 612] on input "checkbox" at bounding box center [1171, 617] width 12 height 12
checkbox input "false"
click at [1230, 610] on label at bounding box center [1233, 616] width 14 height 14
click at [1230, 612] on input "checkbox" at bounding box center [1232, 617] width 12 height 12
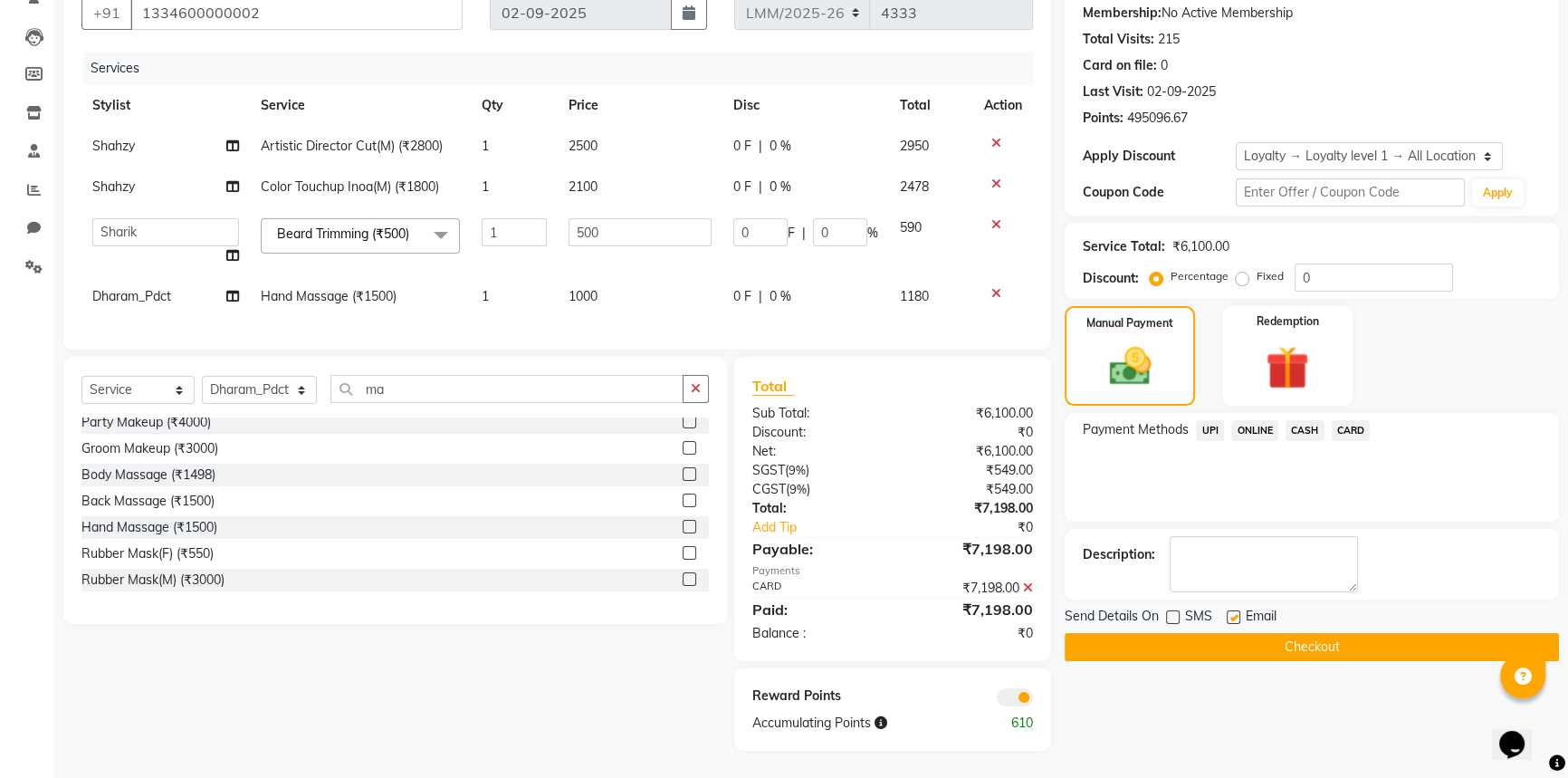
checkbox input "false"
click at [1022, 695] on span at bounding box center [1015, 698] width 37 height 18
click at [1033, 699] on input "checkbox" at bounding box center [1033, 699] width 0 height 0
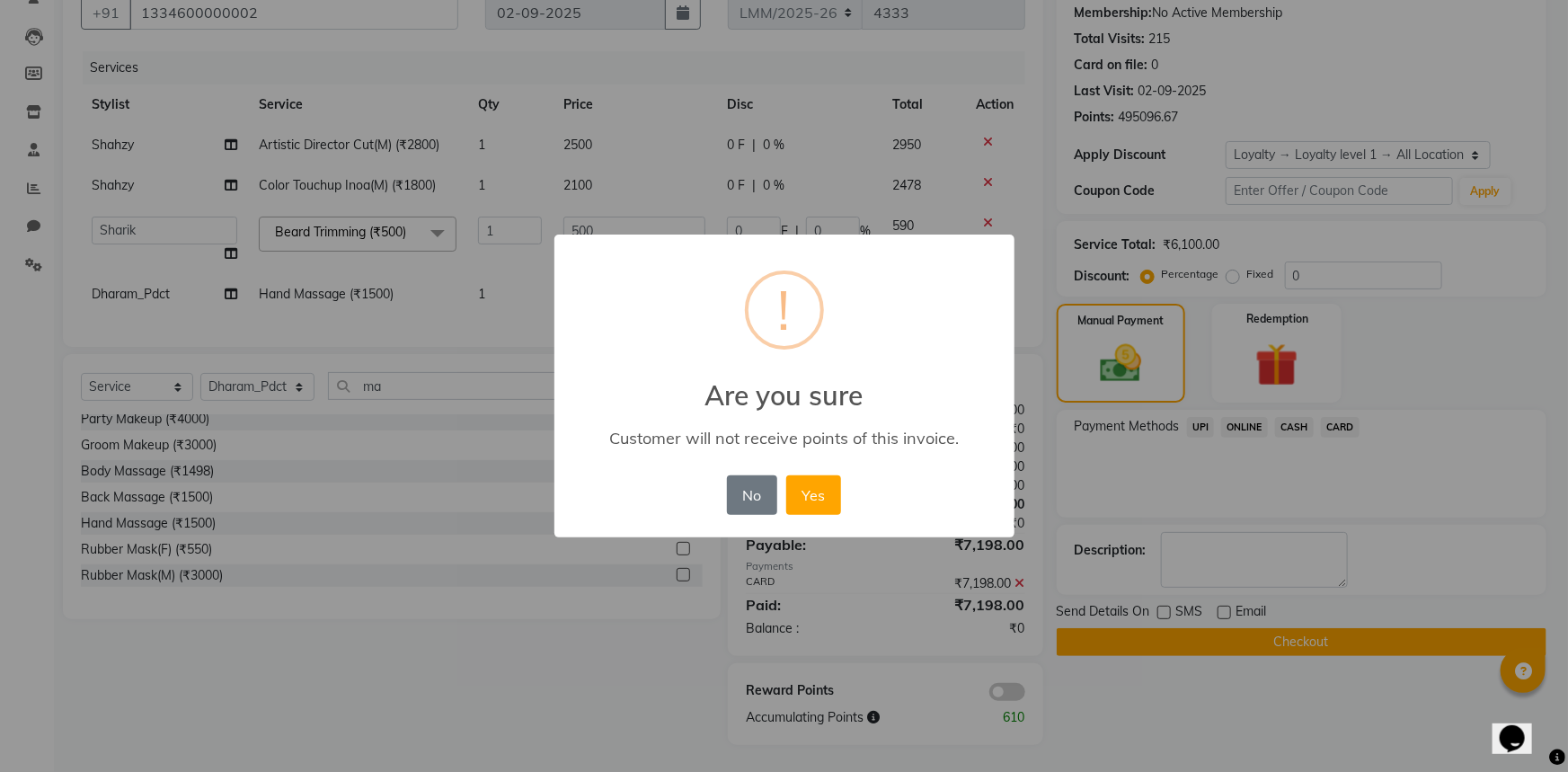
click at [811, 500] on button "Yes" at bounding box center [813, 495] width 54 height 40
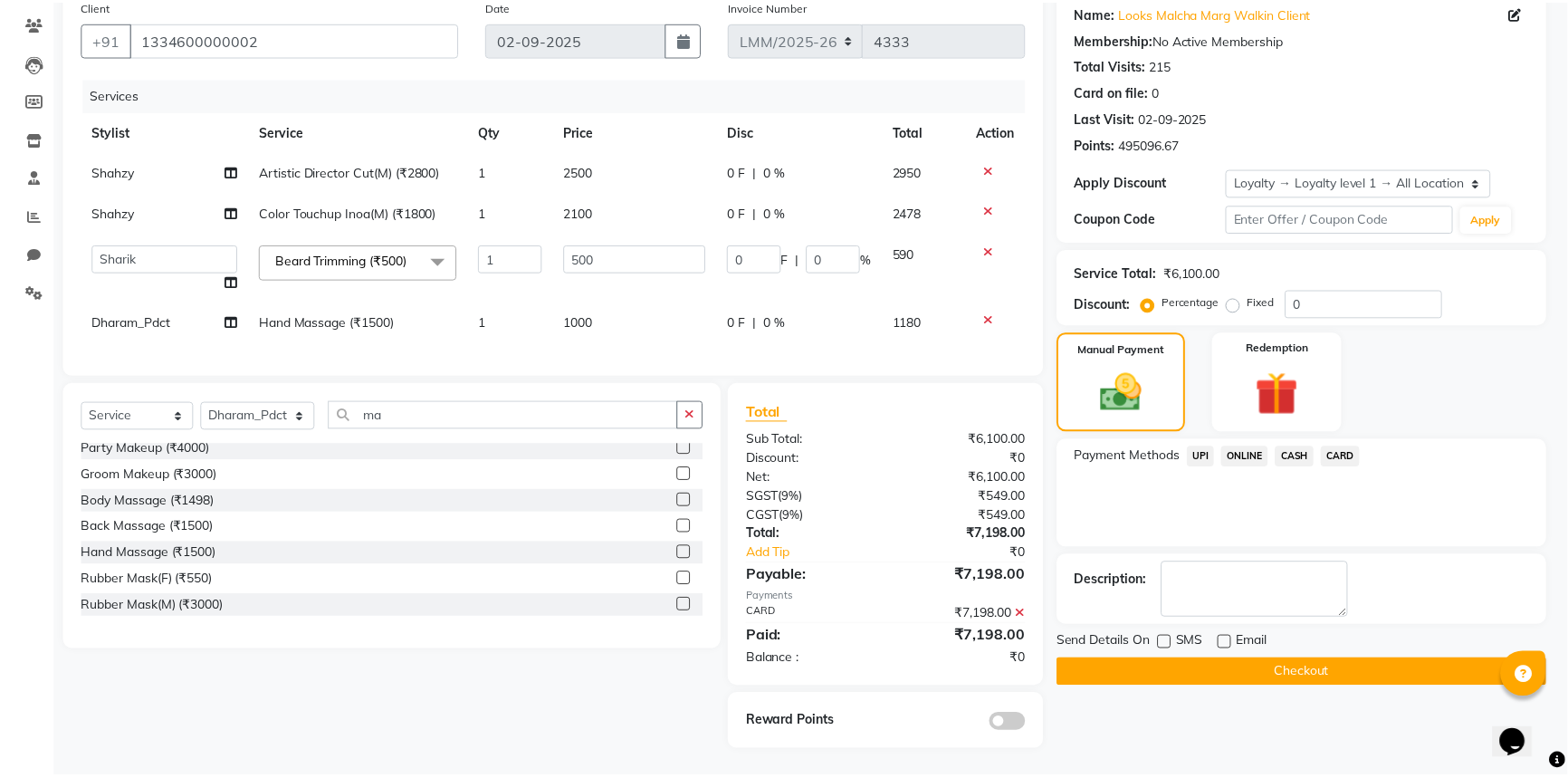
scroll to position [160, 0]
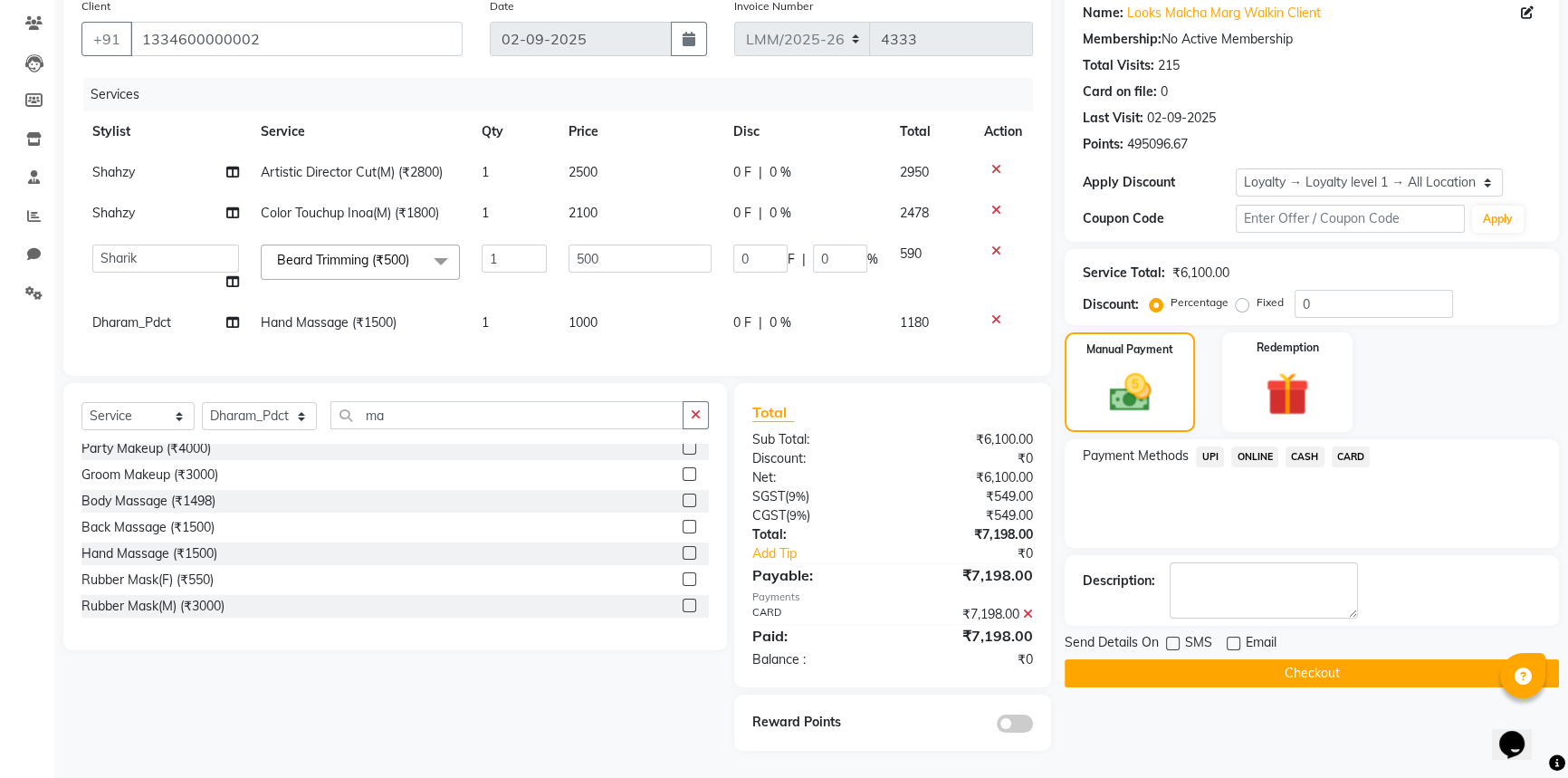
click at [1253, 674] on div "Name: Looks Malcha Marg Walkin Client Membership: No Active Membership Total Vi…" at bounding box center [1319, 369] width 508 height 762
click at [1242, 661] on button "Checkout" at bounding box center [1312, 673] width 495 height 28
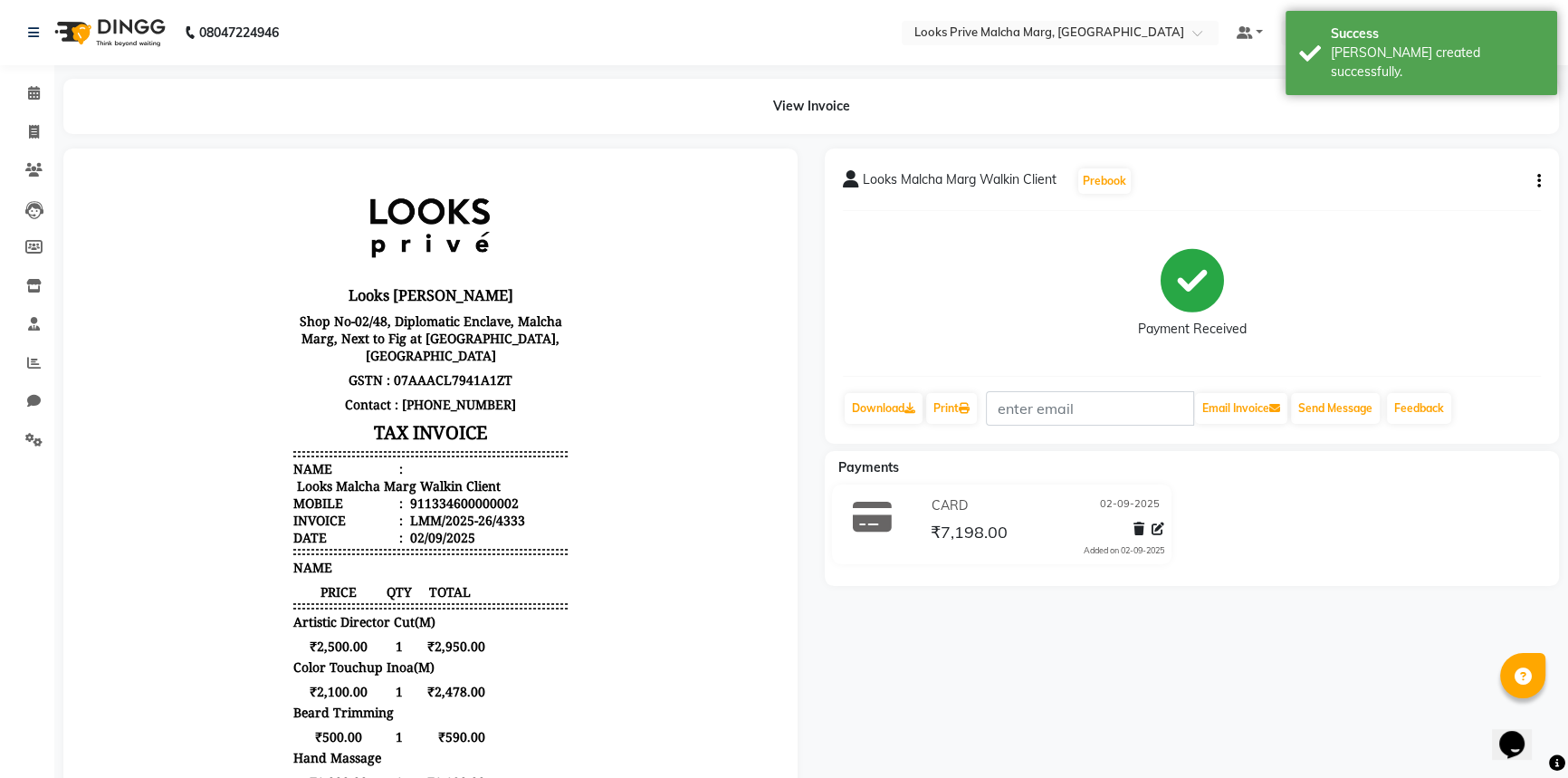
click at [49, 98] on div "View Invoice" at bounding box center [811, 106] width 1523 height 55
drag, startPoint x: 15, startPoint y: 88, endPoint x: 31, endPoint y: 91, distance: 16.3
click at [15, 88] on link "Calendar" at bounding box center [27, 93] width 44 height 30
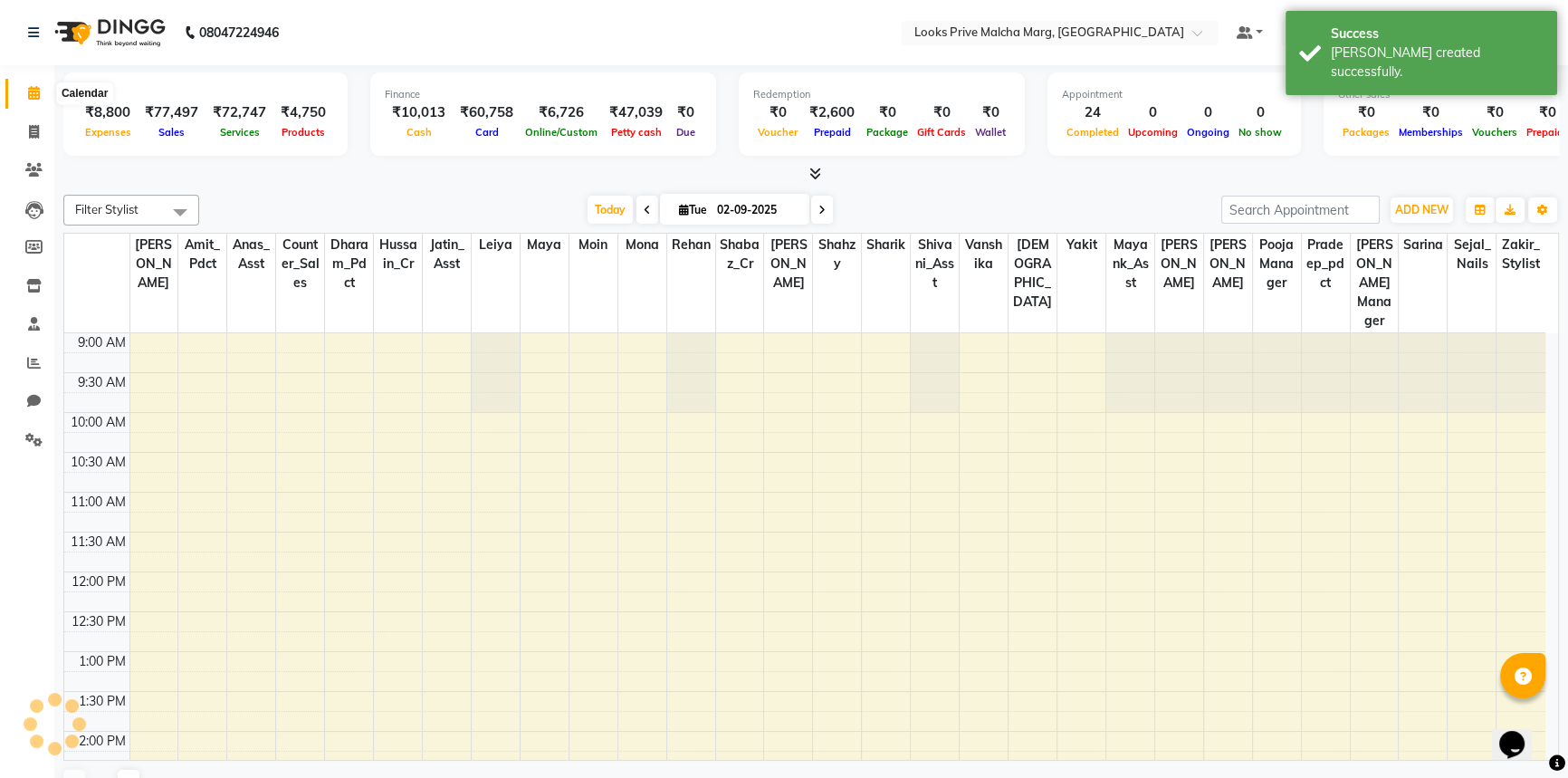
click at [31, 91] on icon at bounding box center [34, 92] width 12 height 14
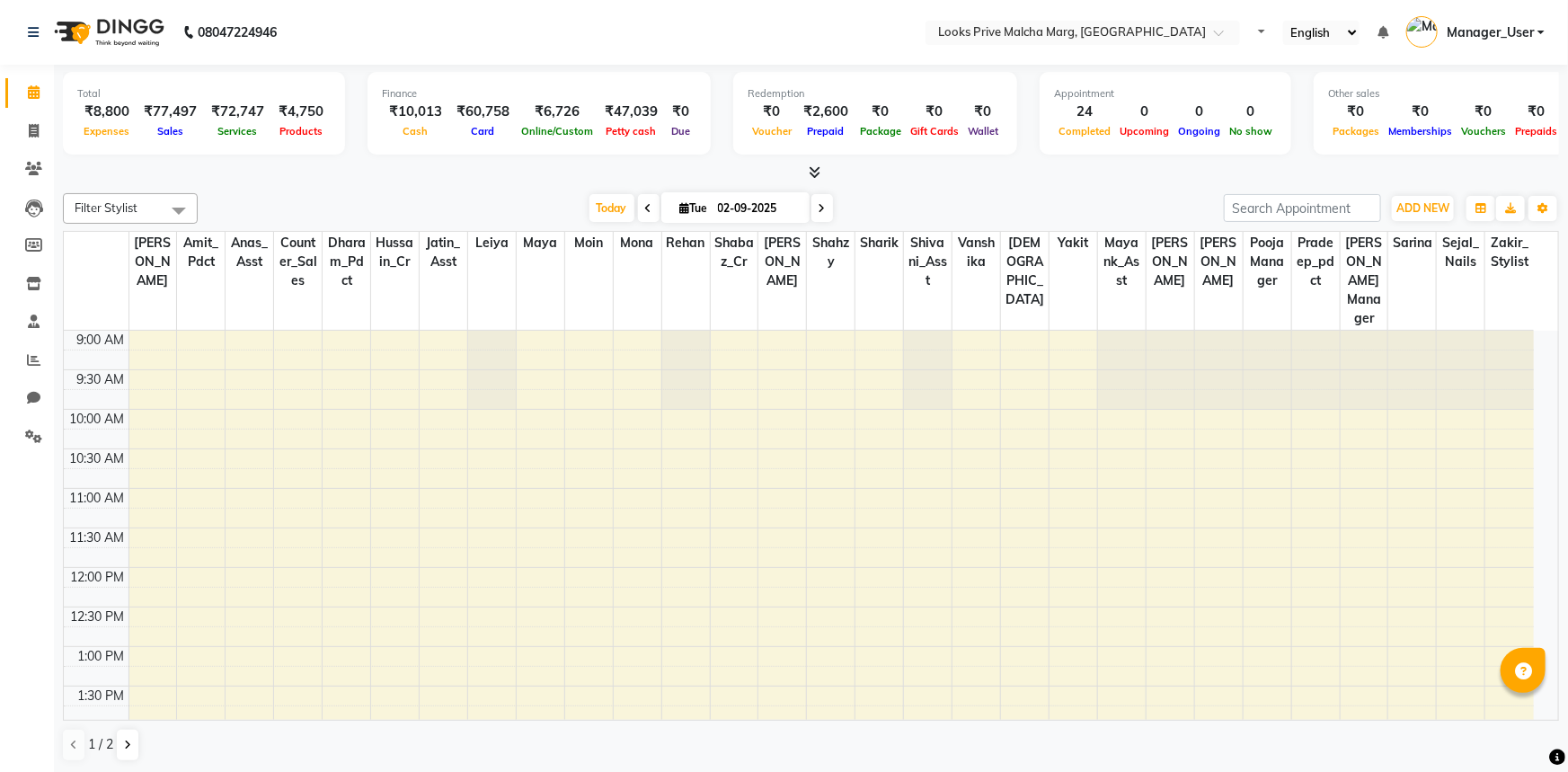
select select "en"
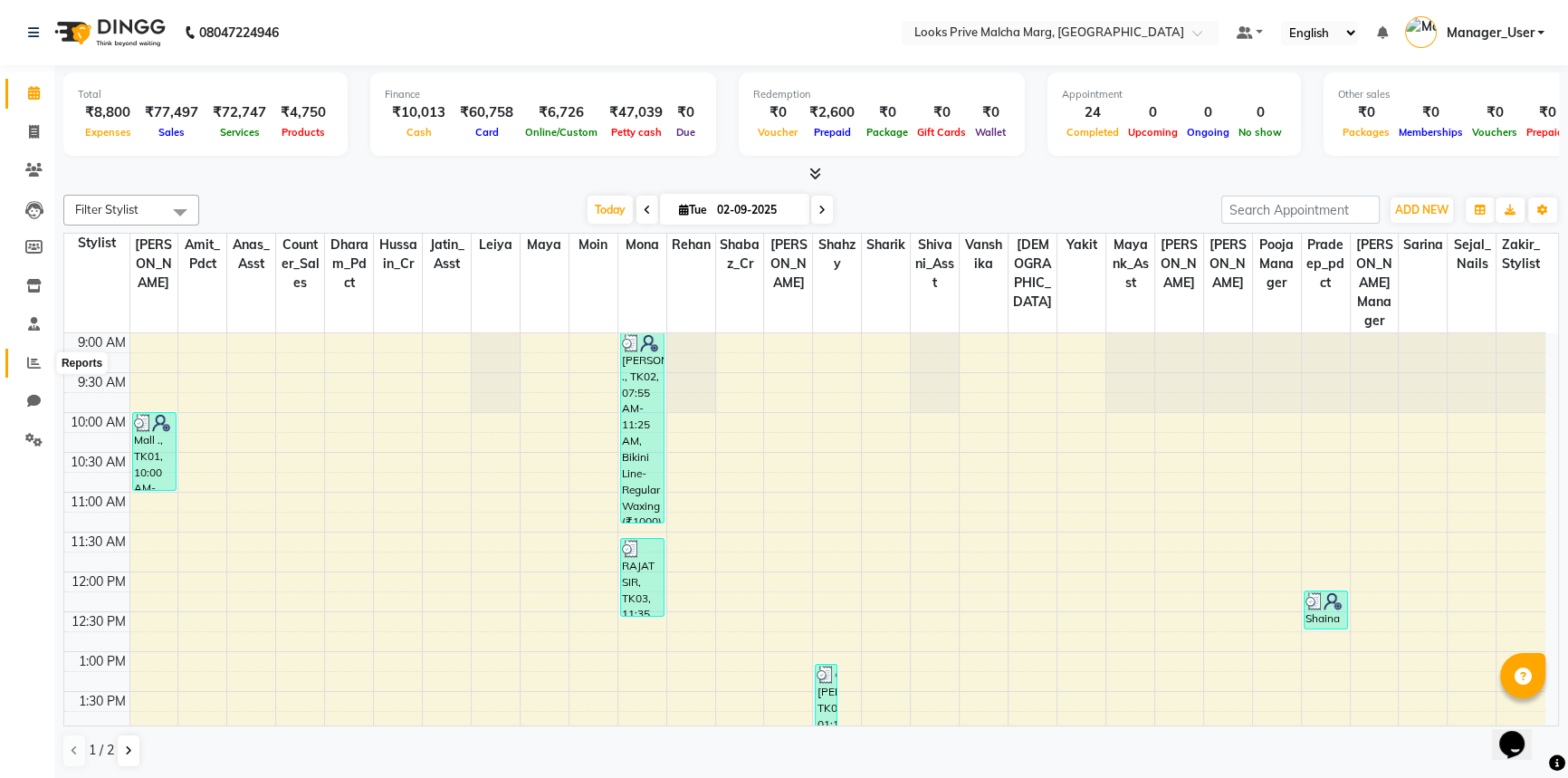
click at [36, 367] on icon at bounding box center [34, 362] width 14 height 14
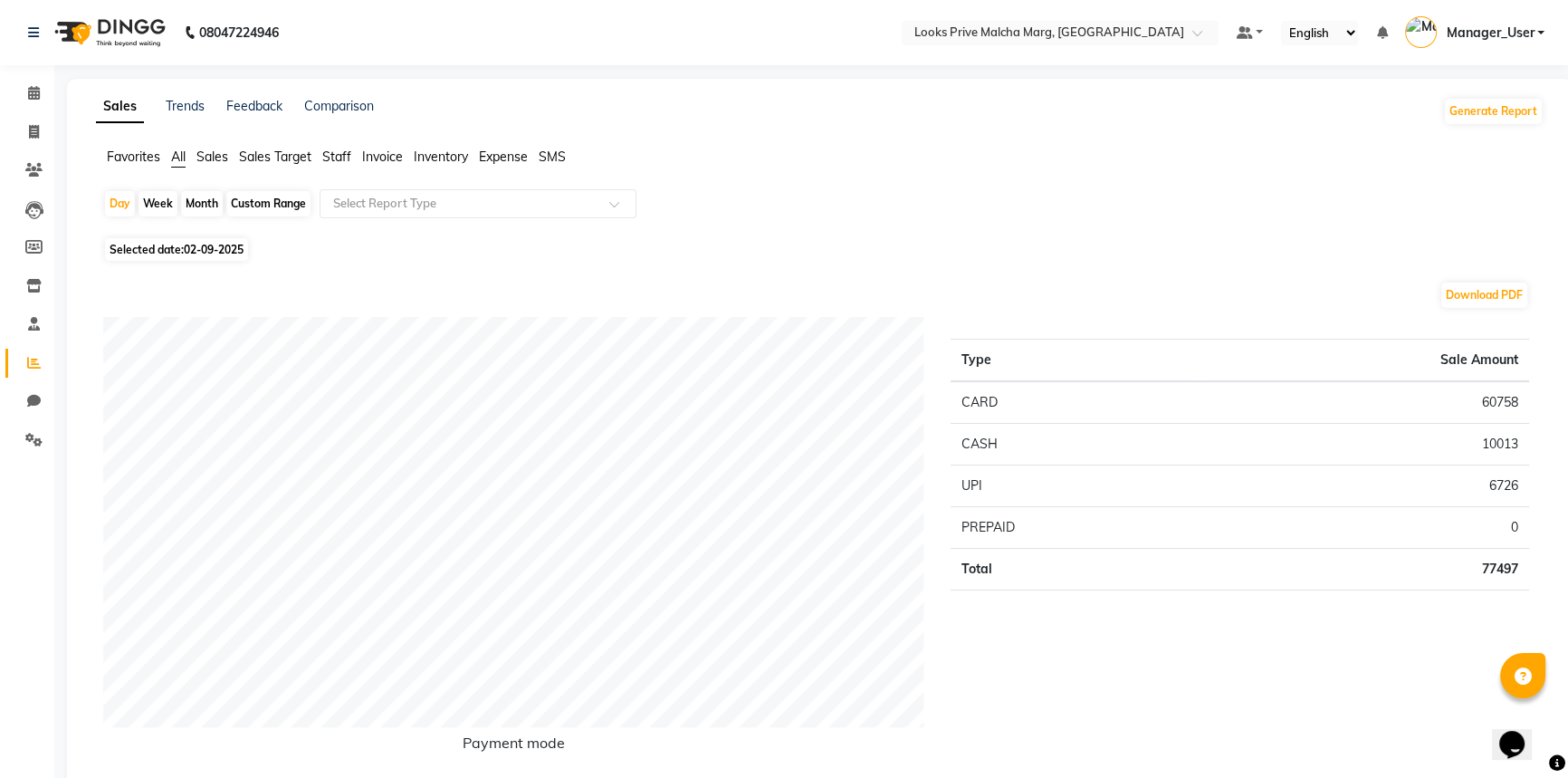
click at [330, 155] on span "Staff" at bounding box center [337, 156] width 29 height 16
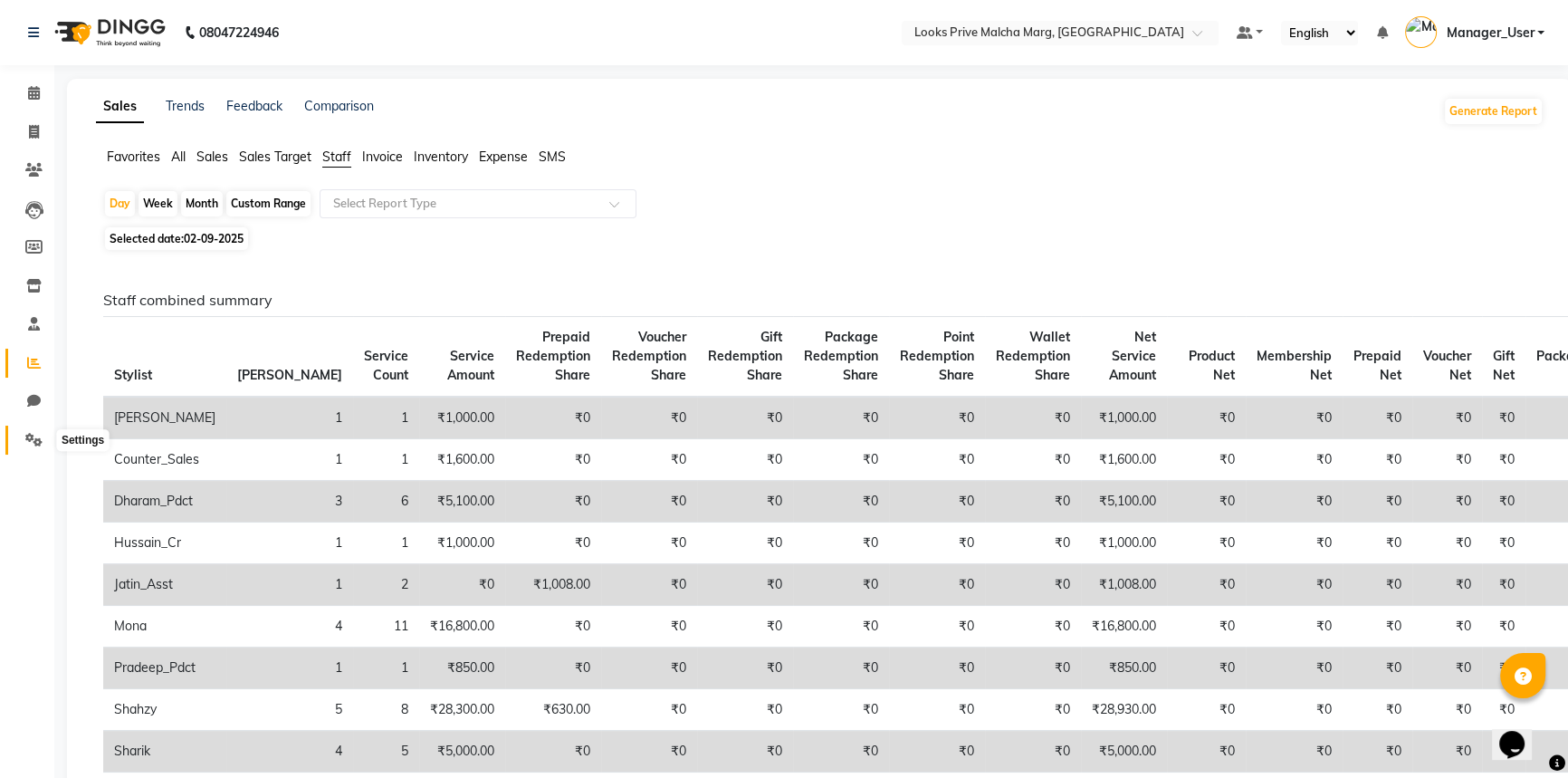
drag, startPoint x: 34, startPoint y: 442, endPoint x: 46, endPoint y: 437, distance: 13.0
click at [34, 442] on icon at bounding box center [34, 439] width 17 height 14
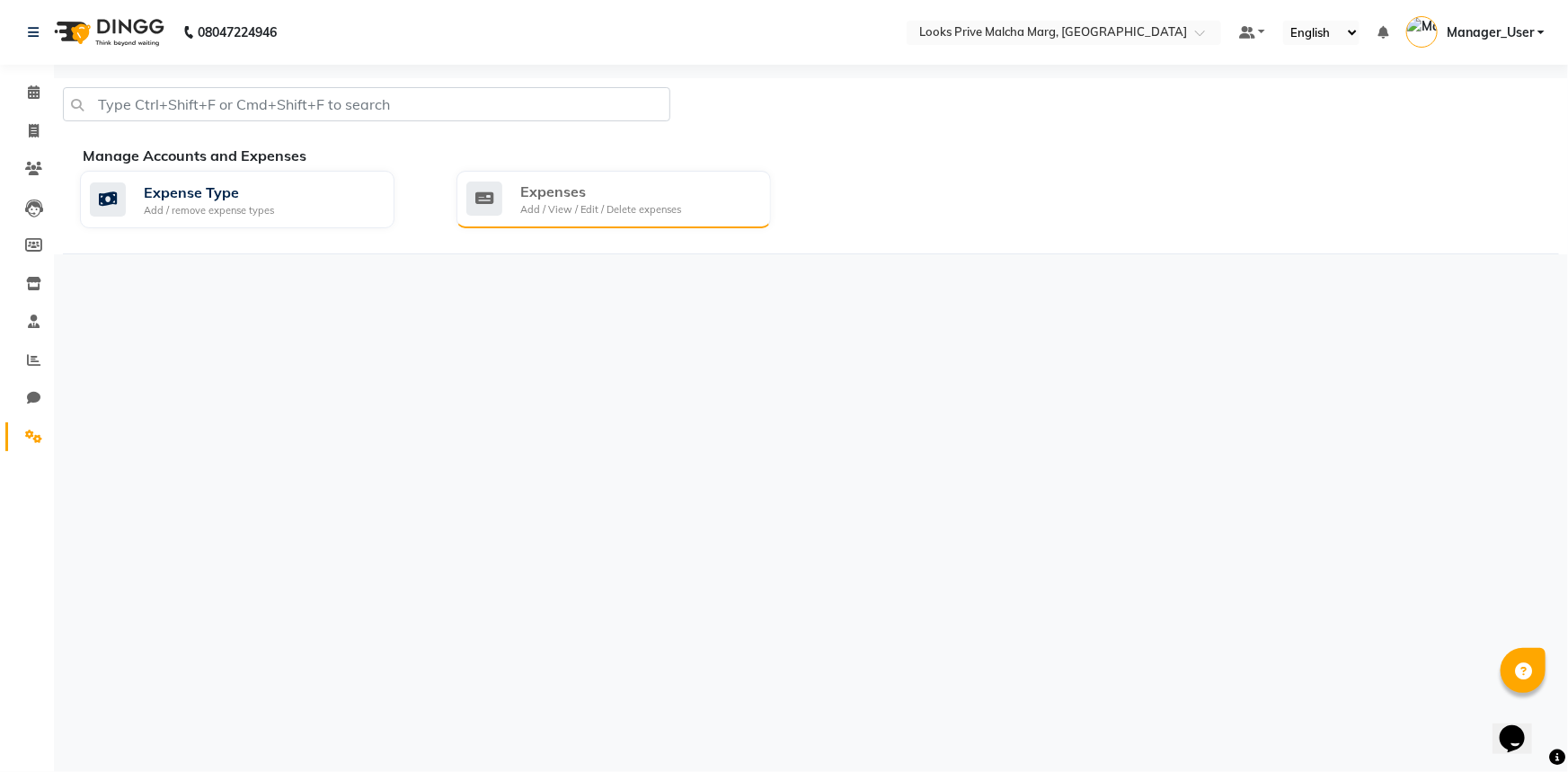
click at [591, 211] on div "Add / View / Edit / Delete expenses" at bounding box center [600, 210] width 161 height 15
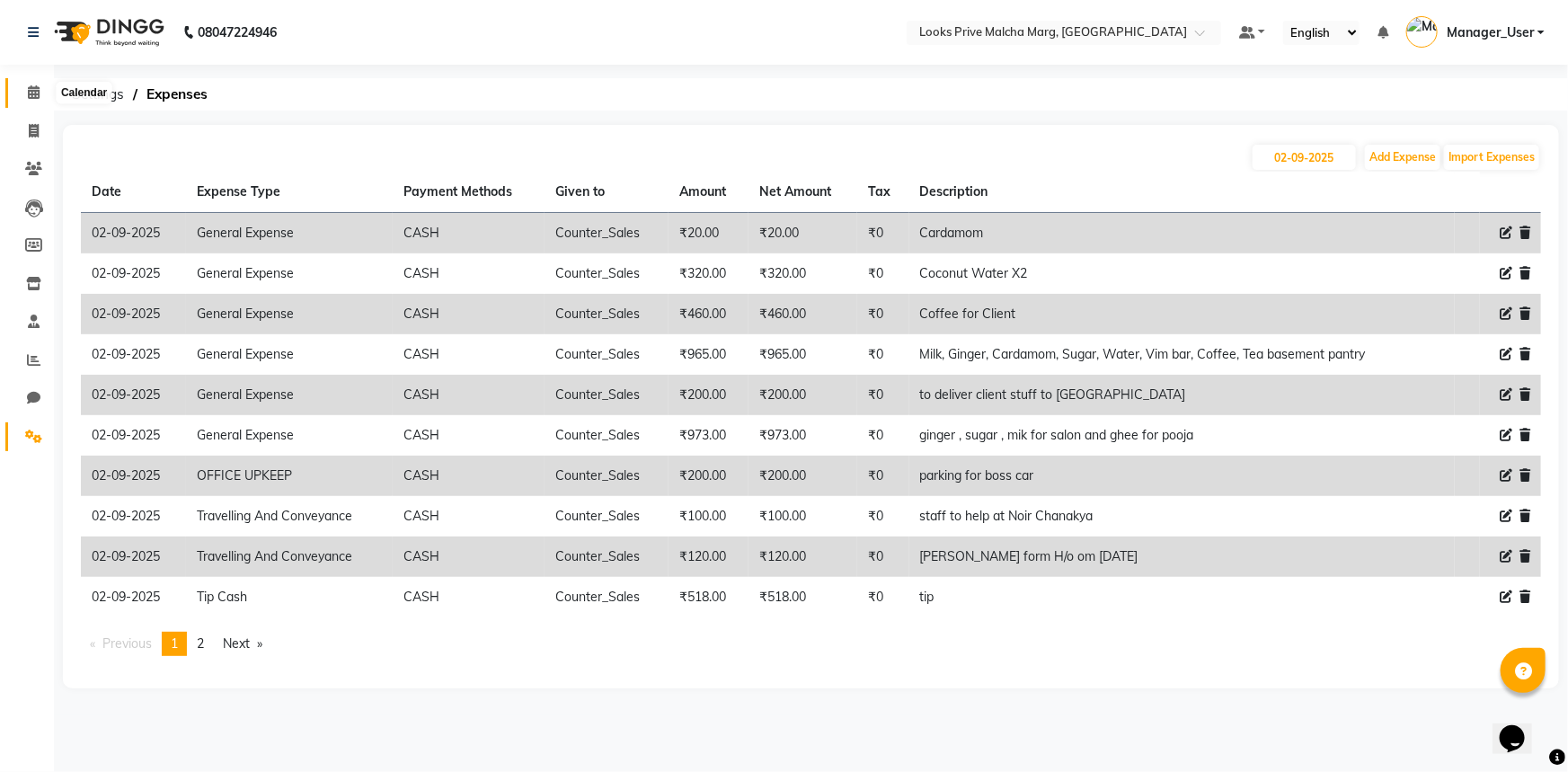
click at [39, 87] on icon at bounding box center [34, 92] width 12 height 14
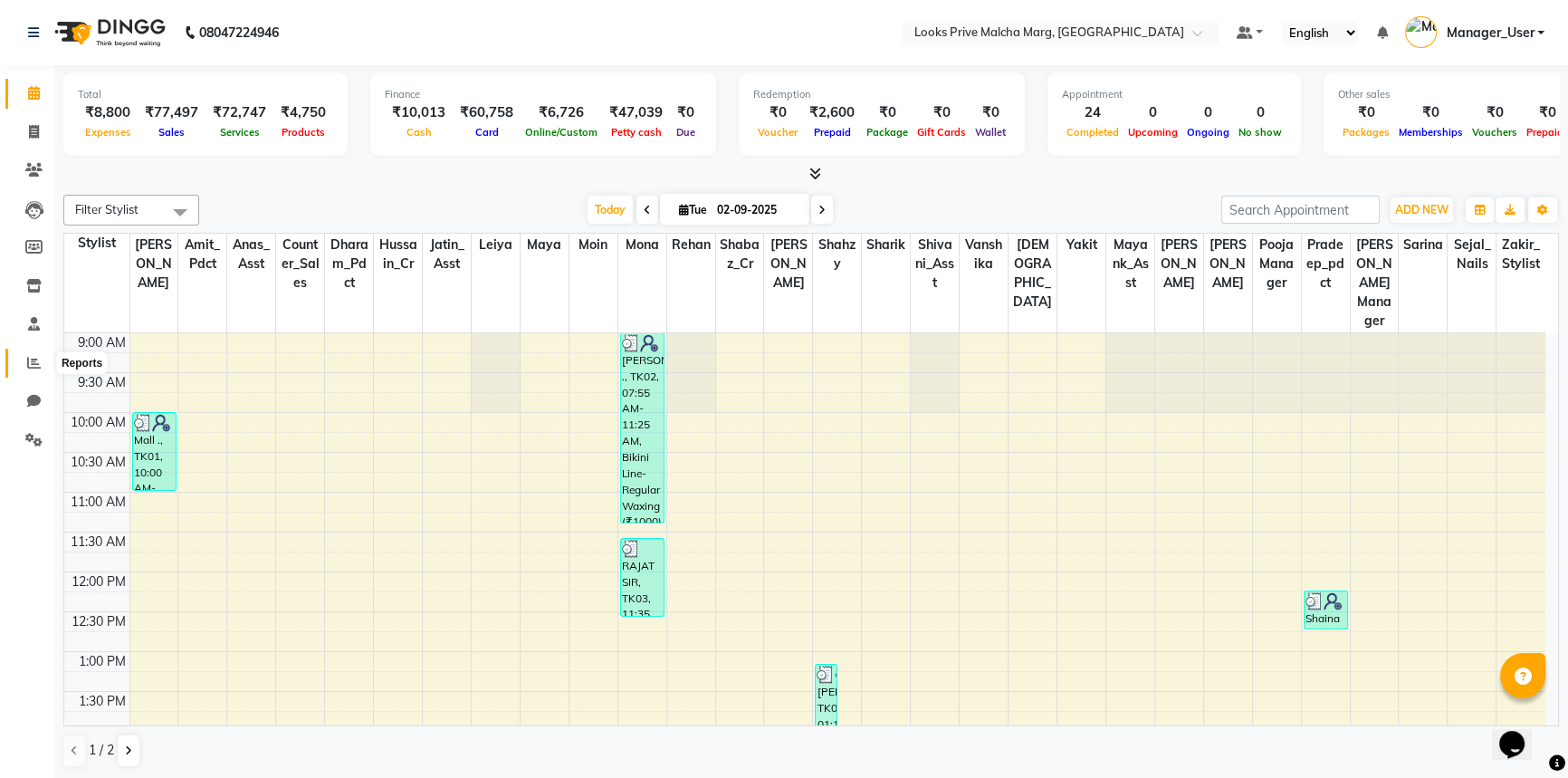
click at [19, 357] on span at bounding box center [34, 363] width 32 height 21
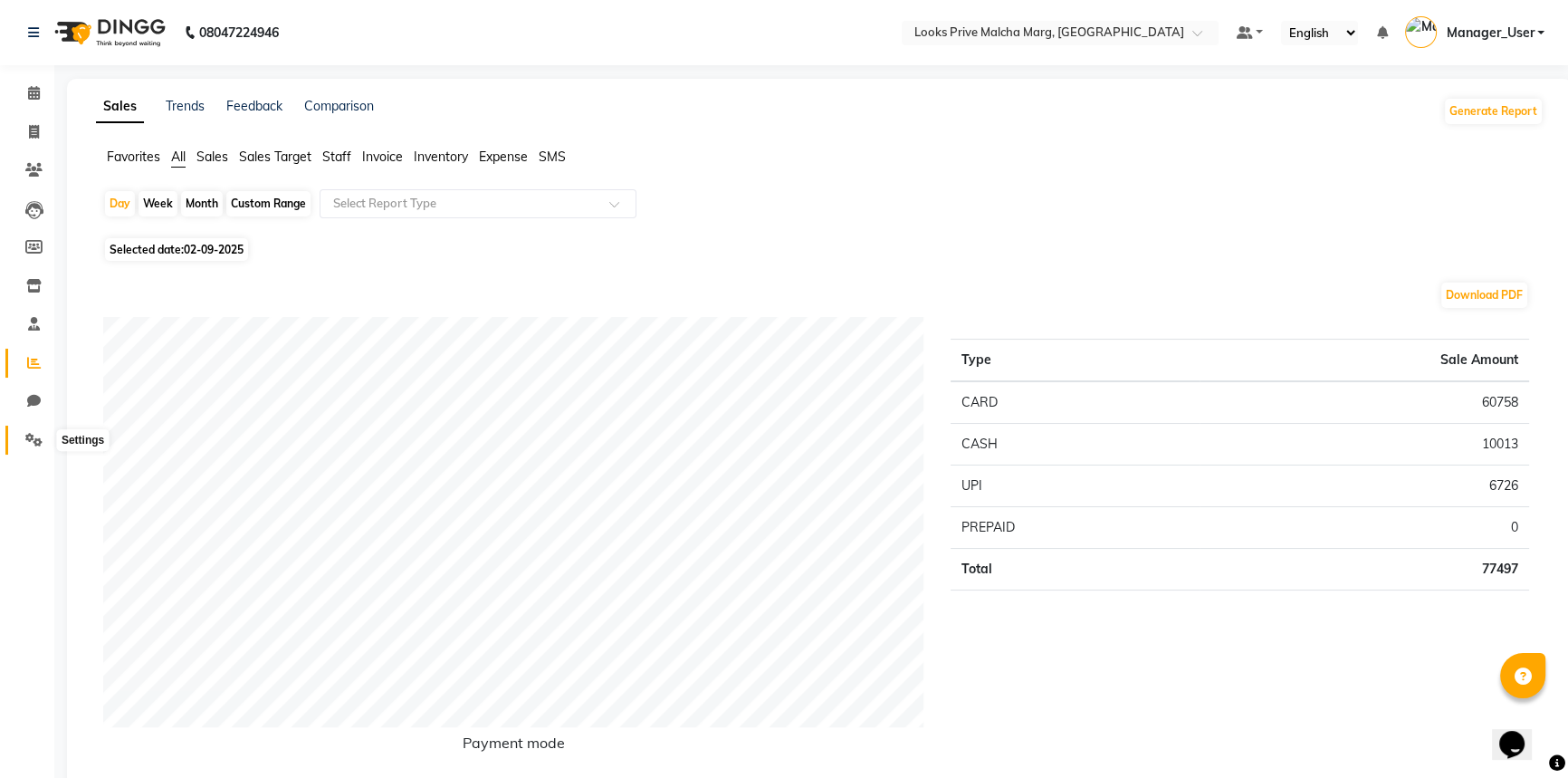
click at [26, 432] on icon at bounding box center [34, 439] width 17 height 14
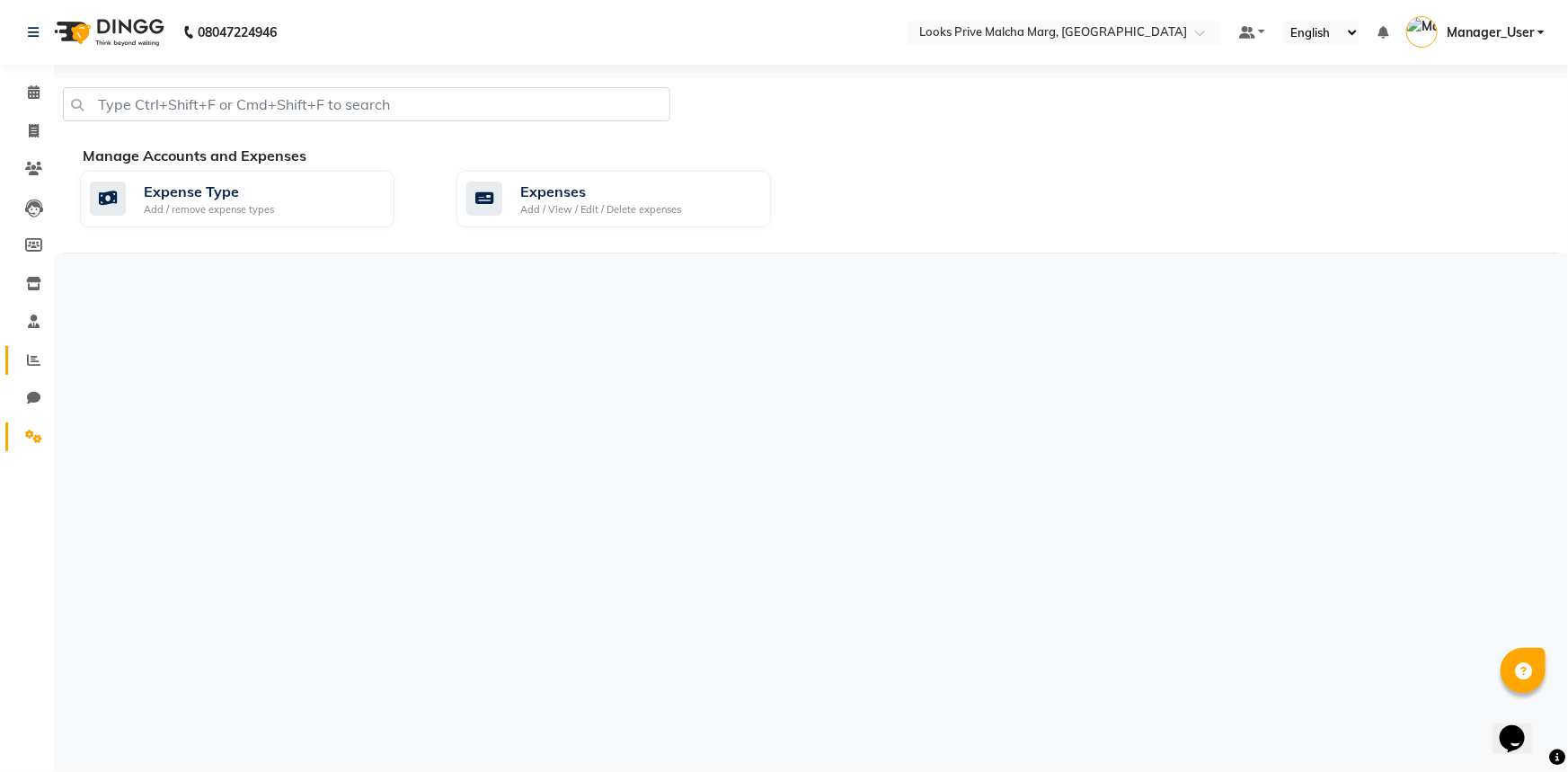
click at [28, 369] on span at bounding box center [34, 360] width 32 height 21
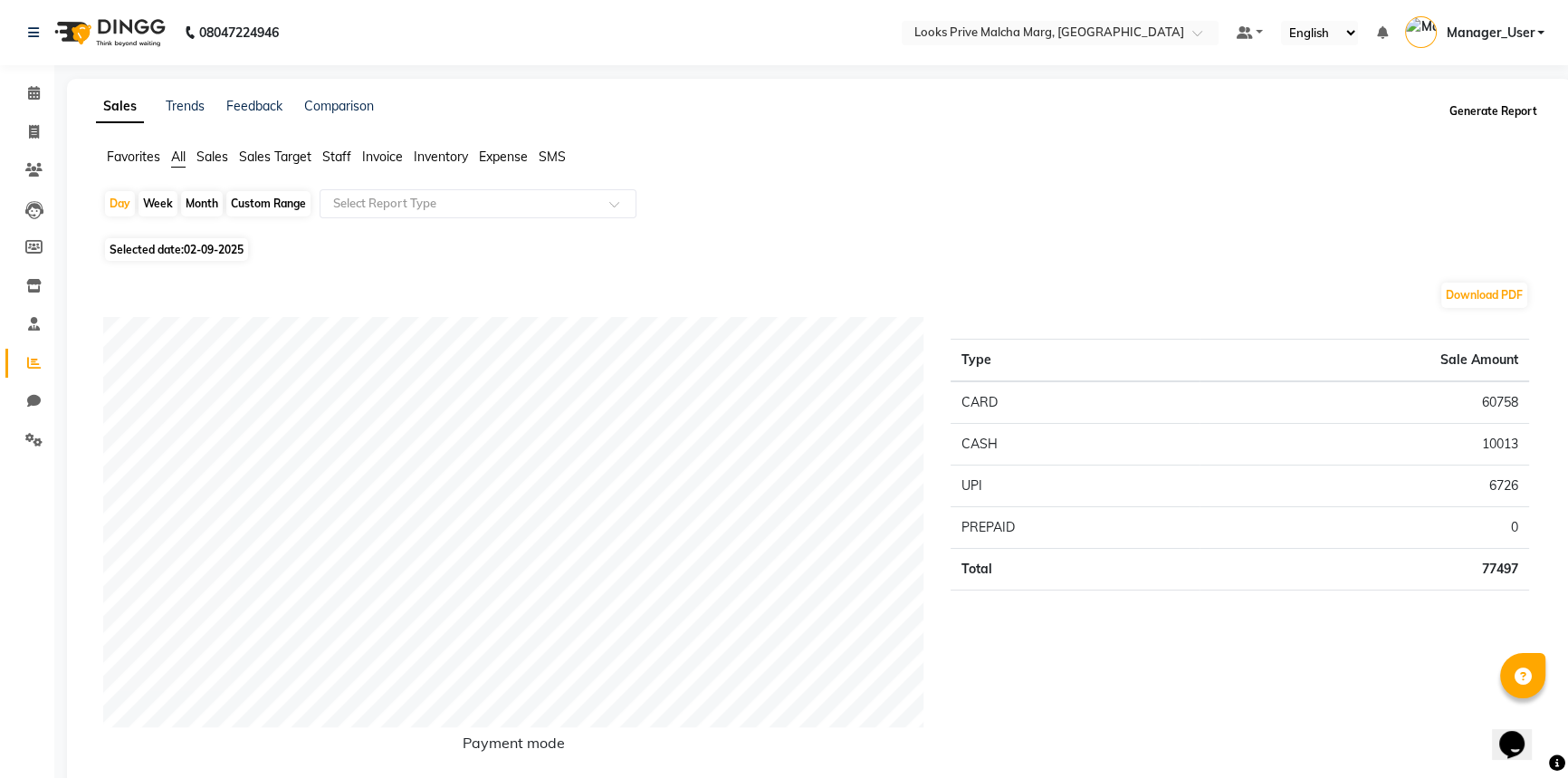
click at [1473, 110] on button "Generate Report" at bounding box center [1493, 112] width 97 height 26
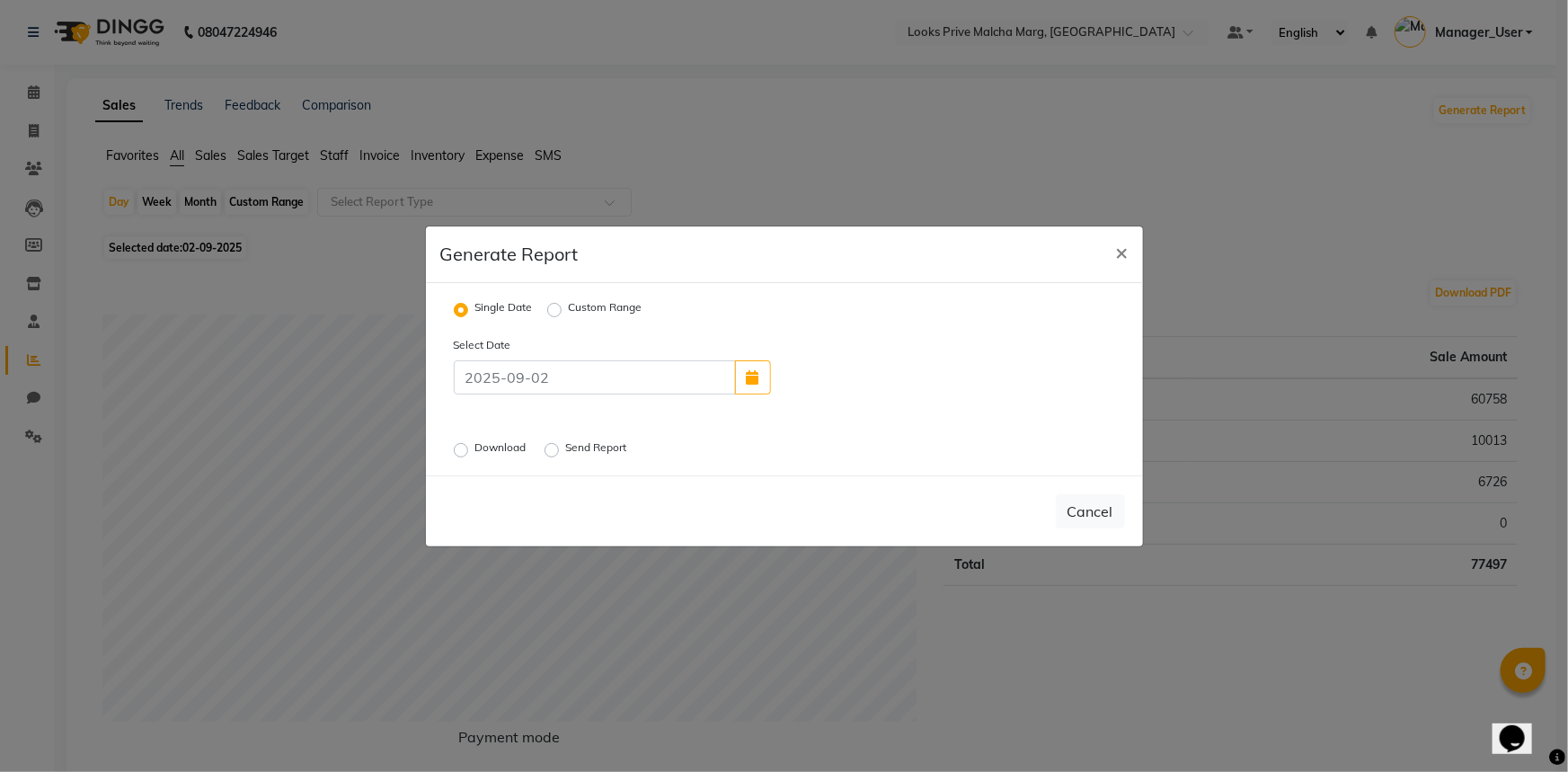
click at [475, 446] on label "Download" at bounding box center [503, 450] width 54 height 22
click at [461, 446] on input "Download" at bounding box center [464, 449] width 13 height 13
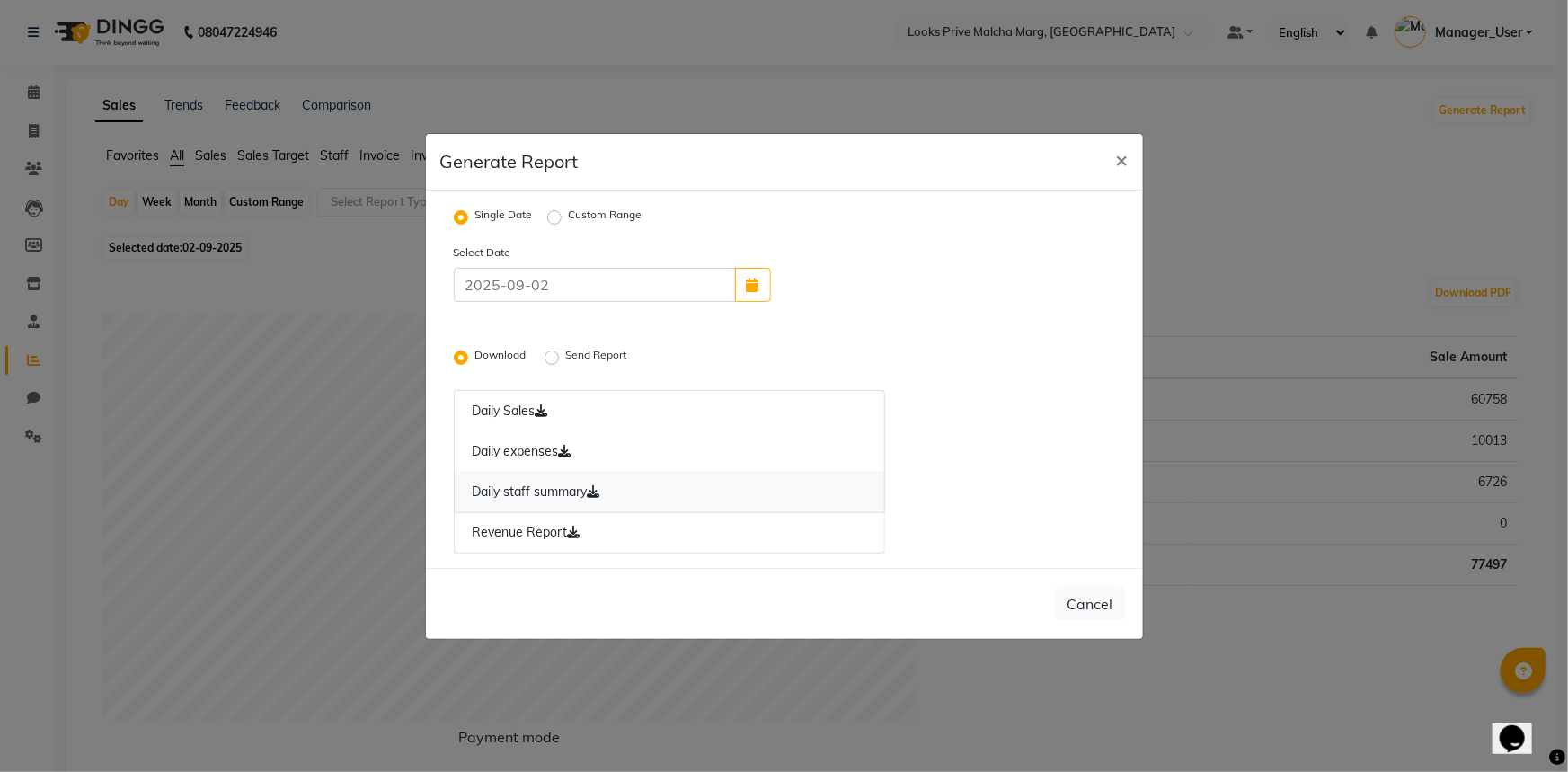
click at [559, 488] on link "Daily staff summary" at bounding box center [670, 493] width 432 height 42
click at [565, 501] on link "Daily staff summary" at bounding box center [670, 493] width 432 height 42
click at [1116, 161] on span "×" at bounding box center [1122, 159] width 13 height 27
radio input "false"
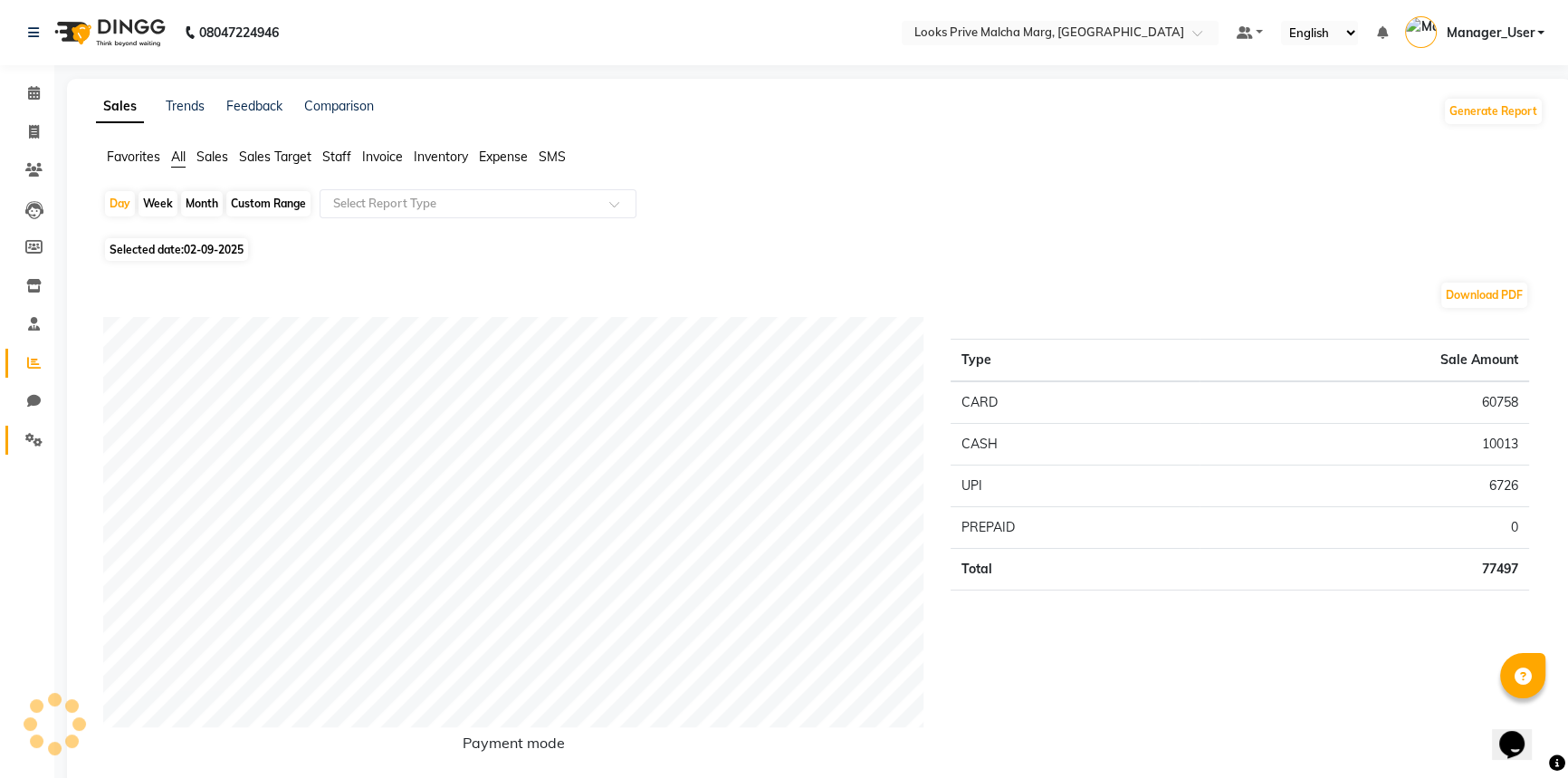
drag, startPoint x: 48, startPoint y: 432, endPoint x: 280, endPoint y: 368, distance: 240.7
click at [47, 432] on span at bounding box center [34, 440] width 32 height 21
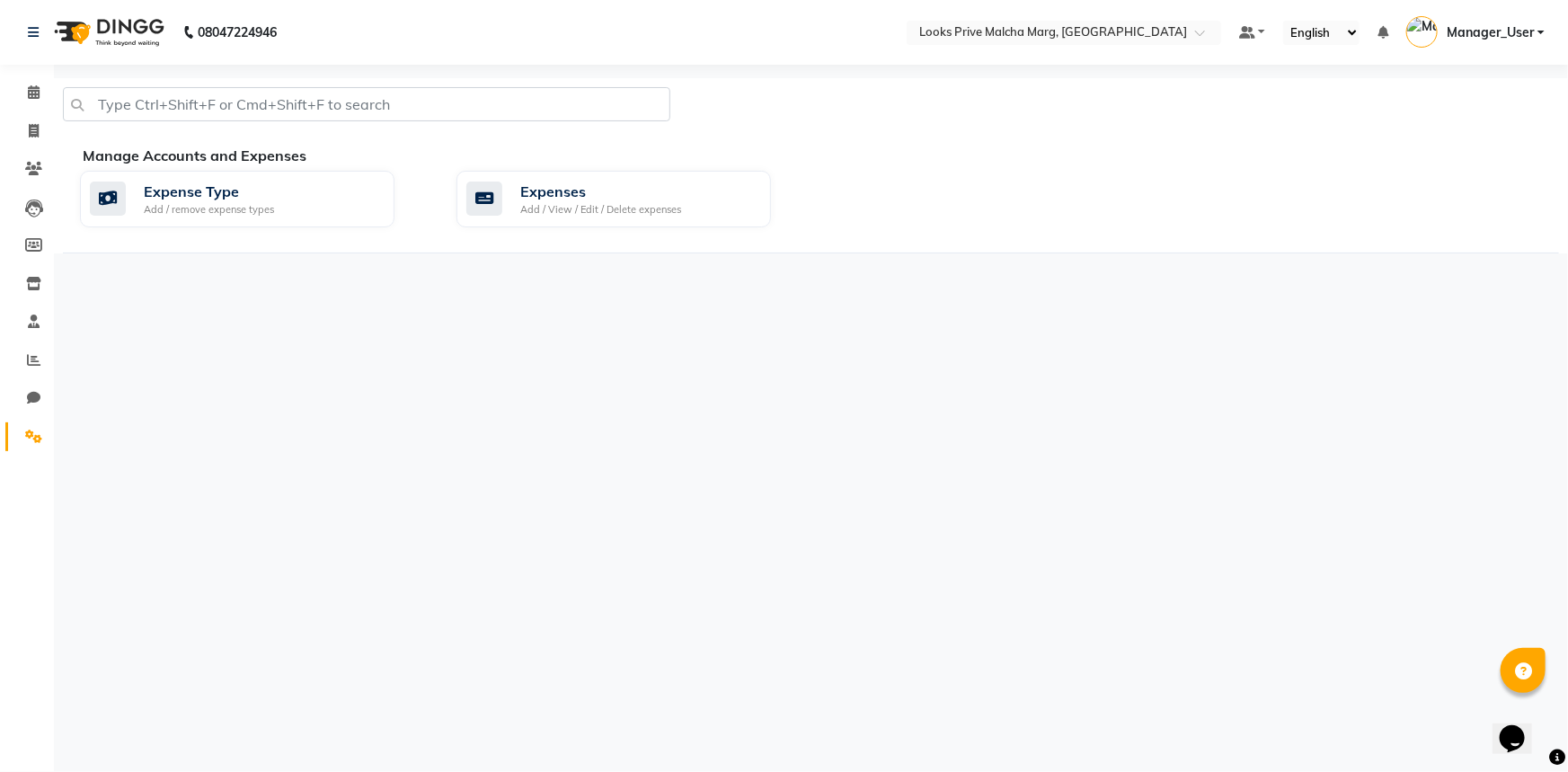
click at [584, 158] on div "Manage Accounts and Expenses" at bounding box center [828, 155] width 1490 height 22
click at [566, 207] on div "Add / View / Edit / Delete expenses" at bounding box center [600, 210] width 161 height 15
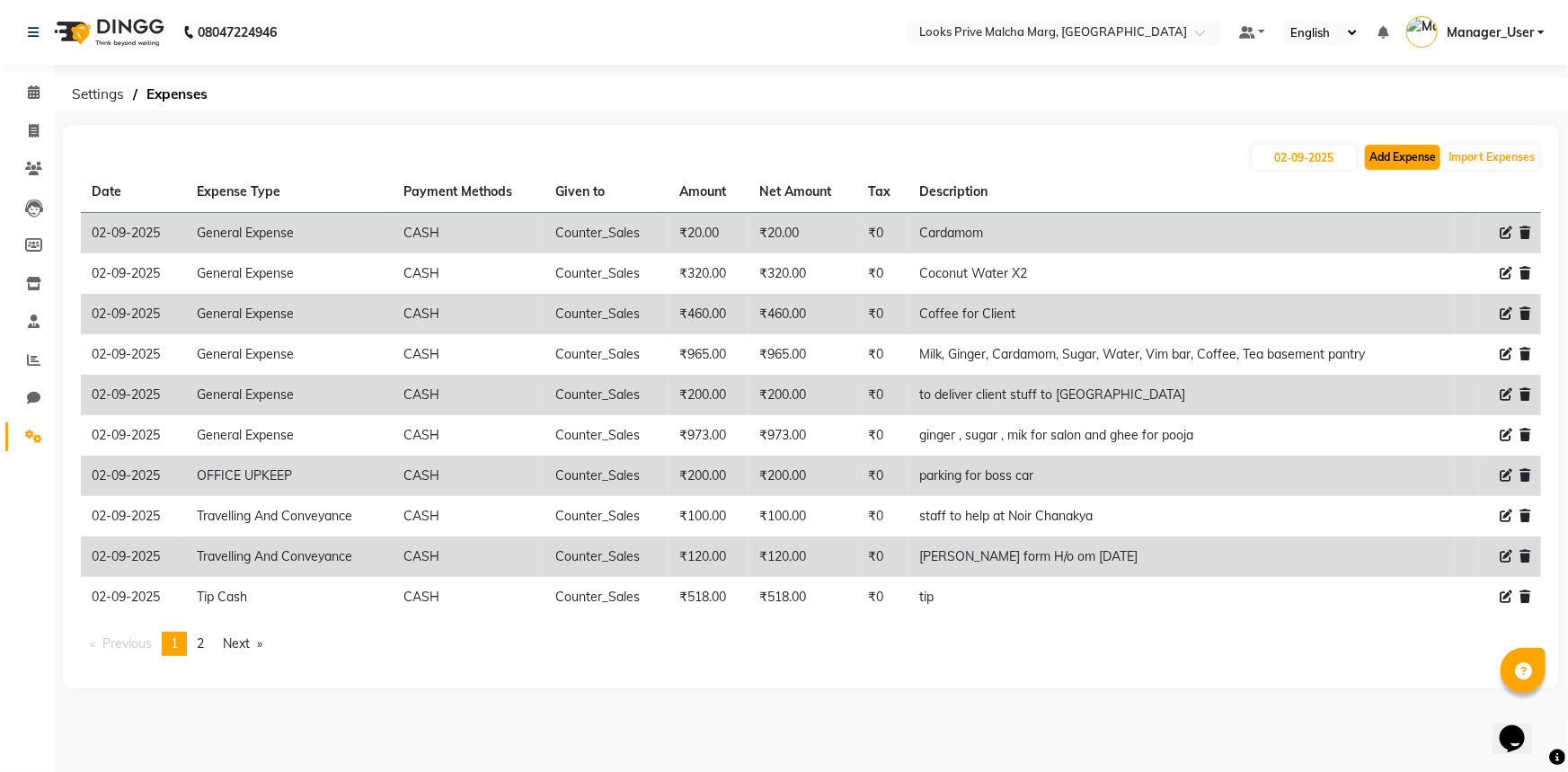
click at [1378, 149] on button "Add Expense" at bounding box center [1402, 157] width 75 height 25
select select "1"
select select "6693"
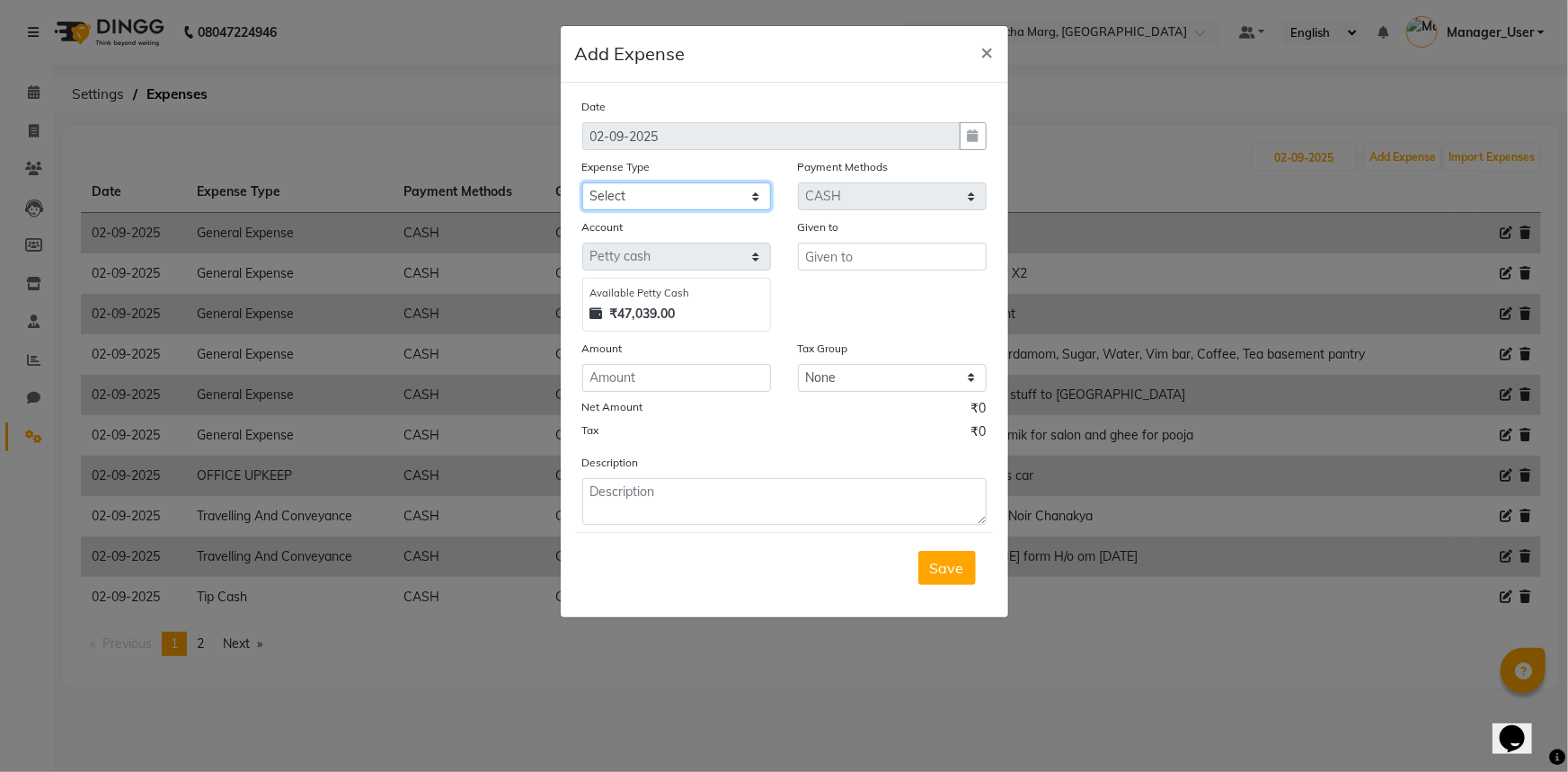
click at [668, 198] on select "Select Bank Deposit Blinkit Cash Handover CLIENT Client ordered food Client Ref…" at bounding box center [677, 196] width 189 height 28
select select "19910"
click at [583, 183] on select "Select Bank Deposit Blinkit Cash Handover CLIENT Client ordered food Client Ref…" at bounding box center [677, 196] width 189 height 28
click at [1057, 218] on ngb-modal-window "Add Expense × Date 02-09-2025 Expense Type Select Bank Deposit Blinkit Cash Han…" at bounding box center [784, 386] width 1568 height 772
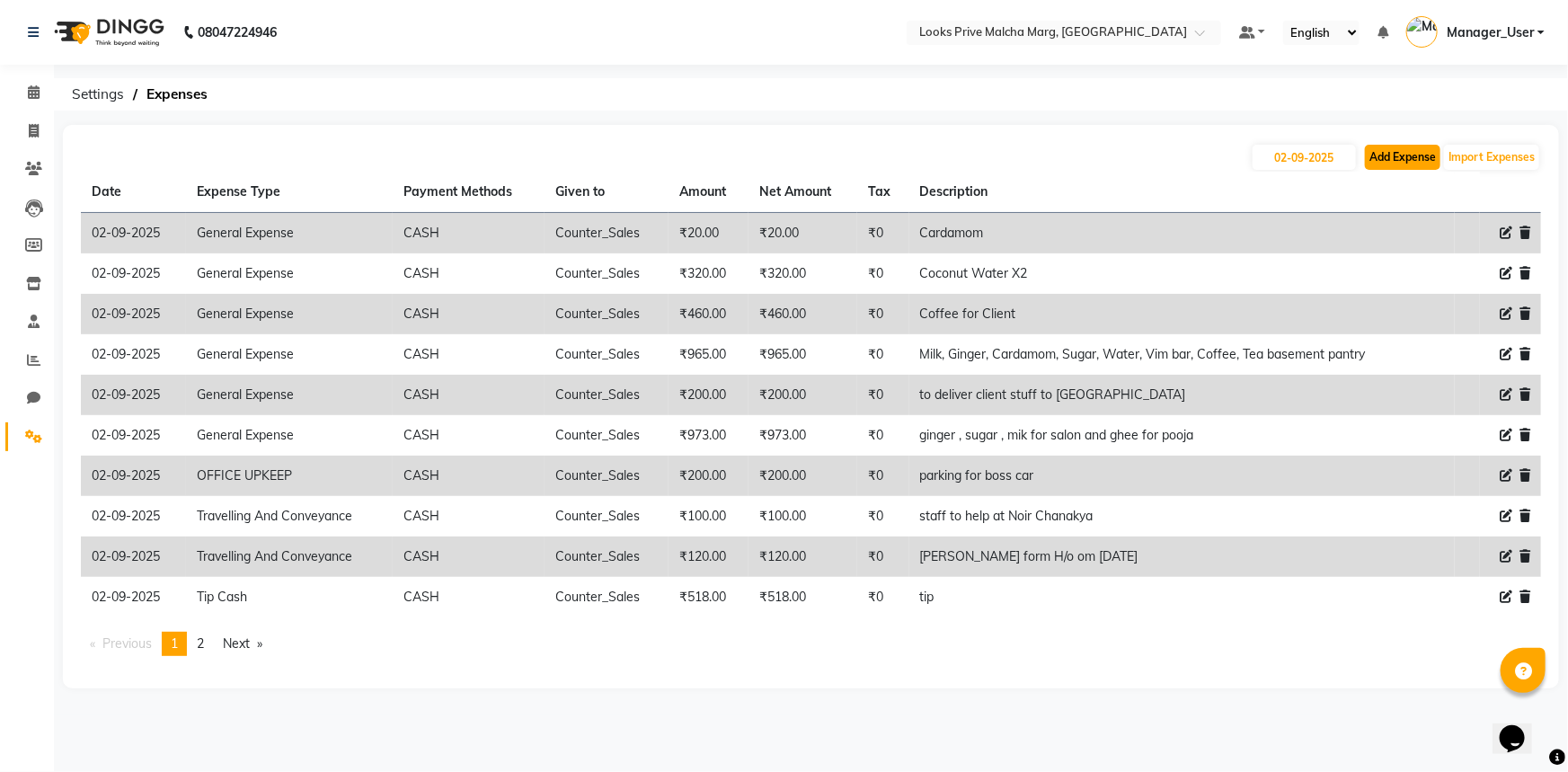
click at [1400, 161] on button "Add Expense" at bounding box center [1402, 157] width 75 height 25
select select "1"
select select "6693"
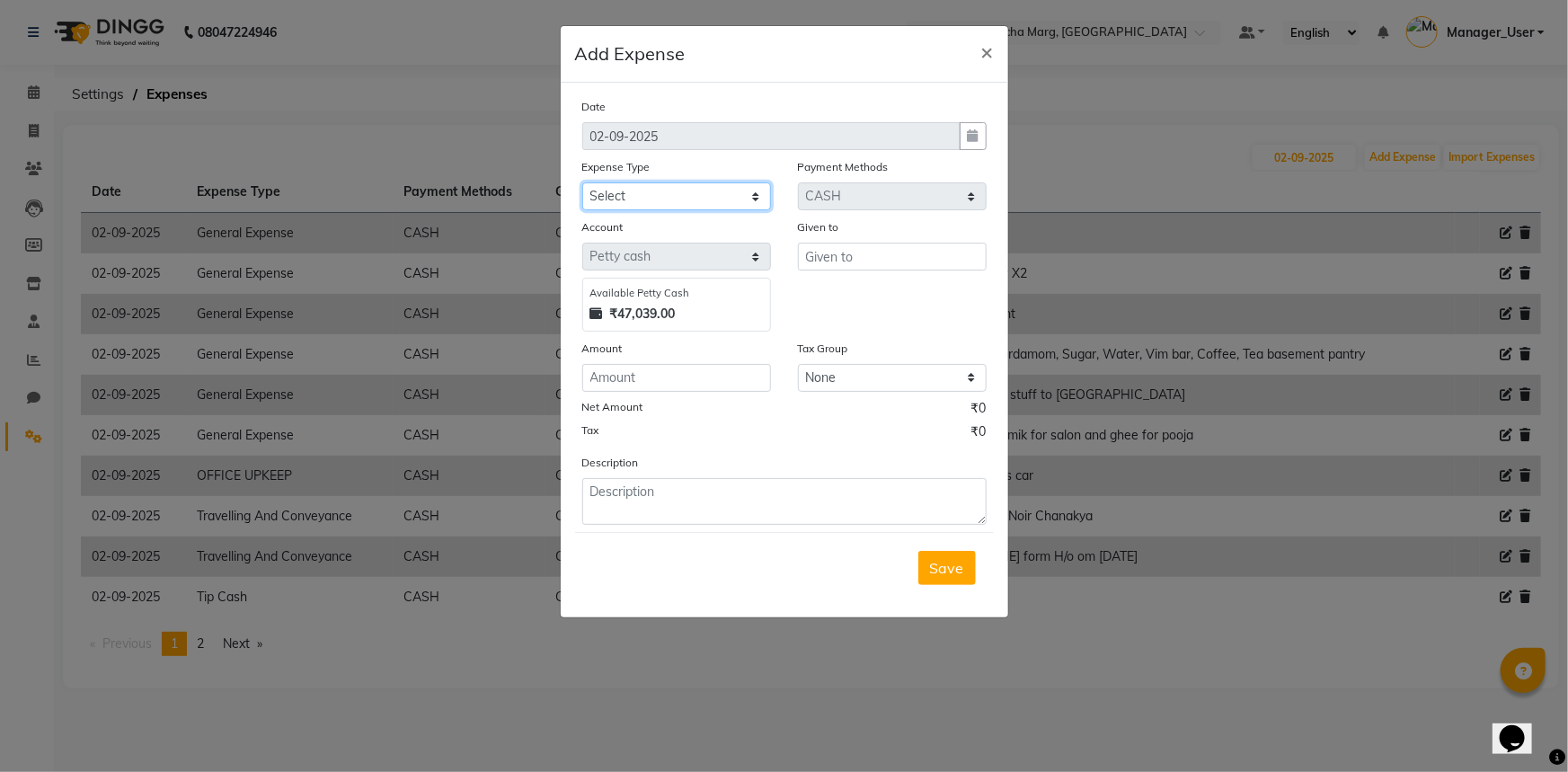
click at [760, 185] on select "Select Bank Deposit Blinkit Cash Handover CLIENT Client ordered food Client Ref…" at bounding box center [677, 196] width 189 height 28
select select "19910"
click at [583, 183] on select "Select Bank Deposit Blinkit Cash Handover CLIENT Client ordered food Client Ref…" at bounding box center [677, 196] width 189 height 28
click at [889, 265] on input "text" at bounding box center [892, 256] width 189 height 28
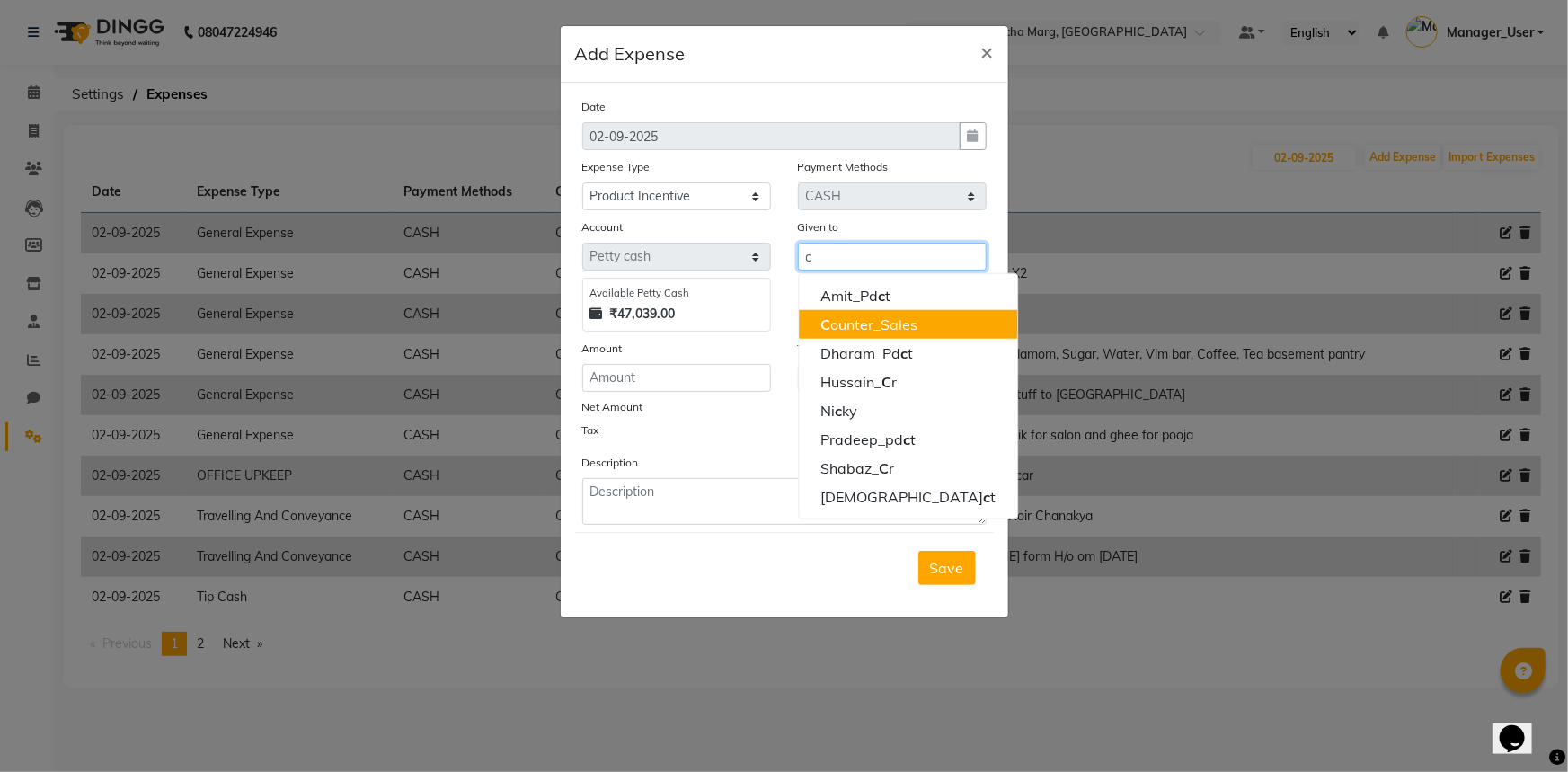
click at [867, 332] on ngb-highlight "C ounter_Sales" at bounding box center [868, 325] width 97 height 18
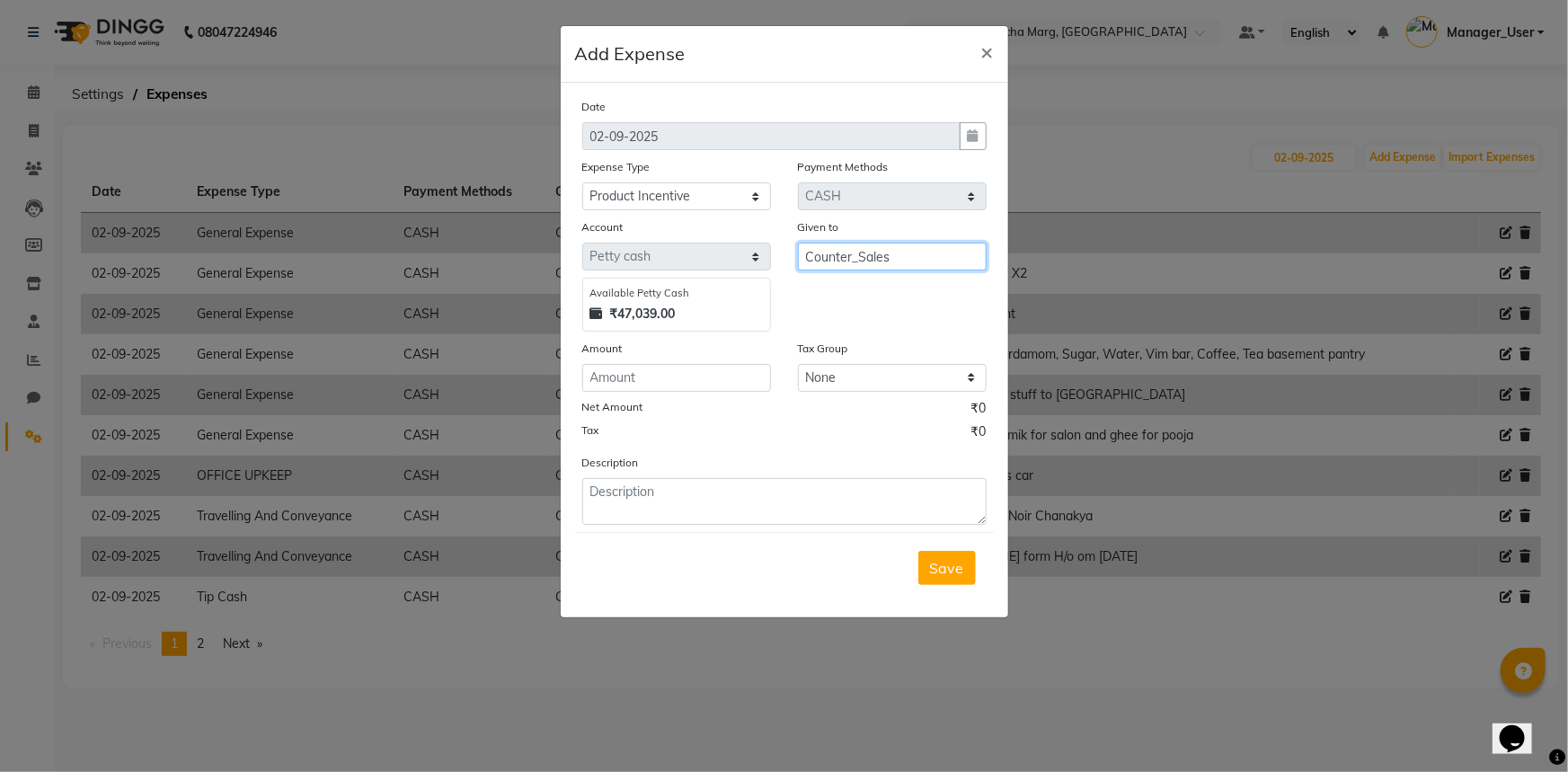
type input "Counter_Sales"
click at [755, 379] on input "number" at bounding box center [677, 377] width 189 height 28
type input "240"
click at [729, 494] on textarea at bounding box center [785, 501] width 405 height 46
type textarea "v"
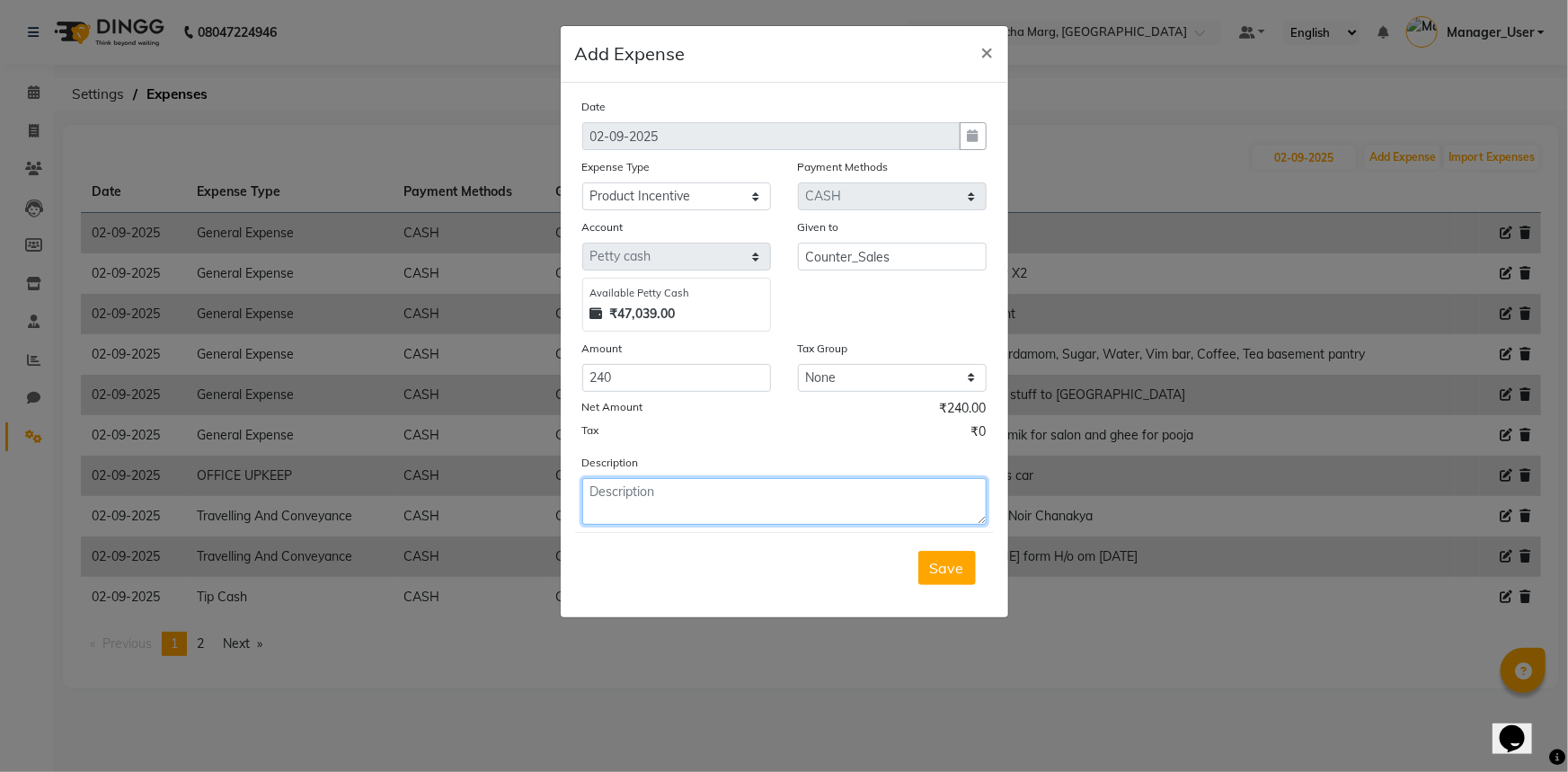
type textarea "v"
click at [682, 503] on textarea "Vansh" at bounding box center [785, 501] width 405 height 46
type textarea "Vanshika"
click at [941, 562] on span "Save" at bounding box center [947, 568] width 34 height 18
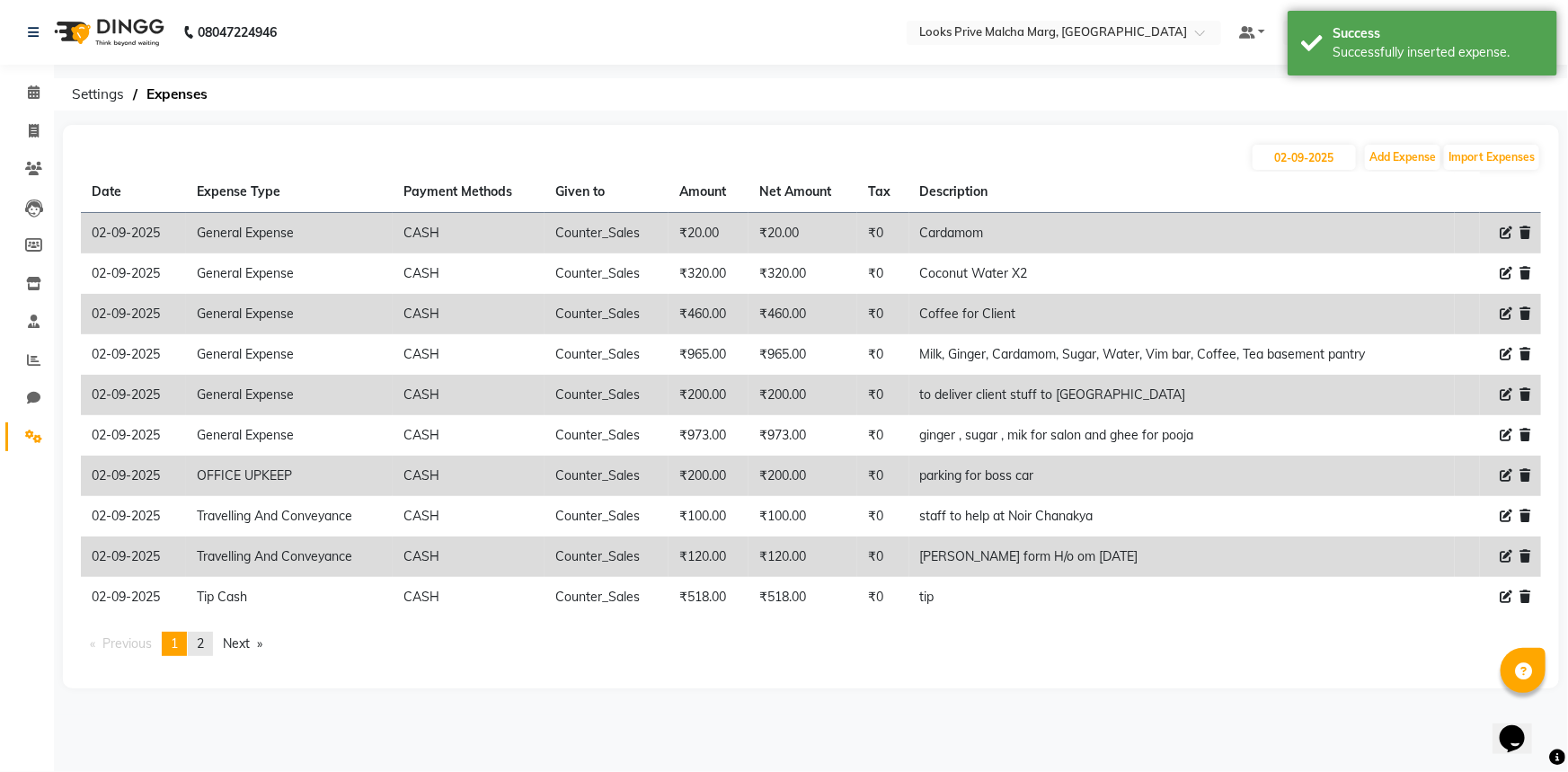
click at [201, 649] on span "2" at bounding box center [201, 643] width 7 height 16
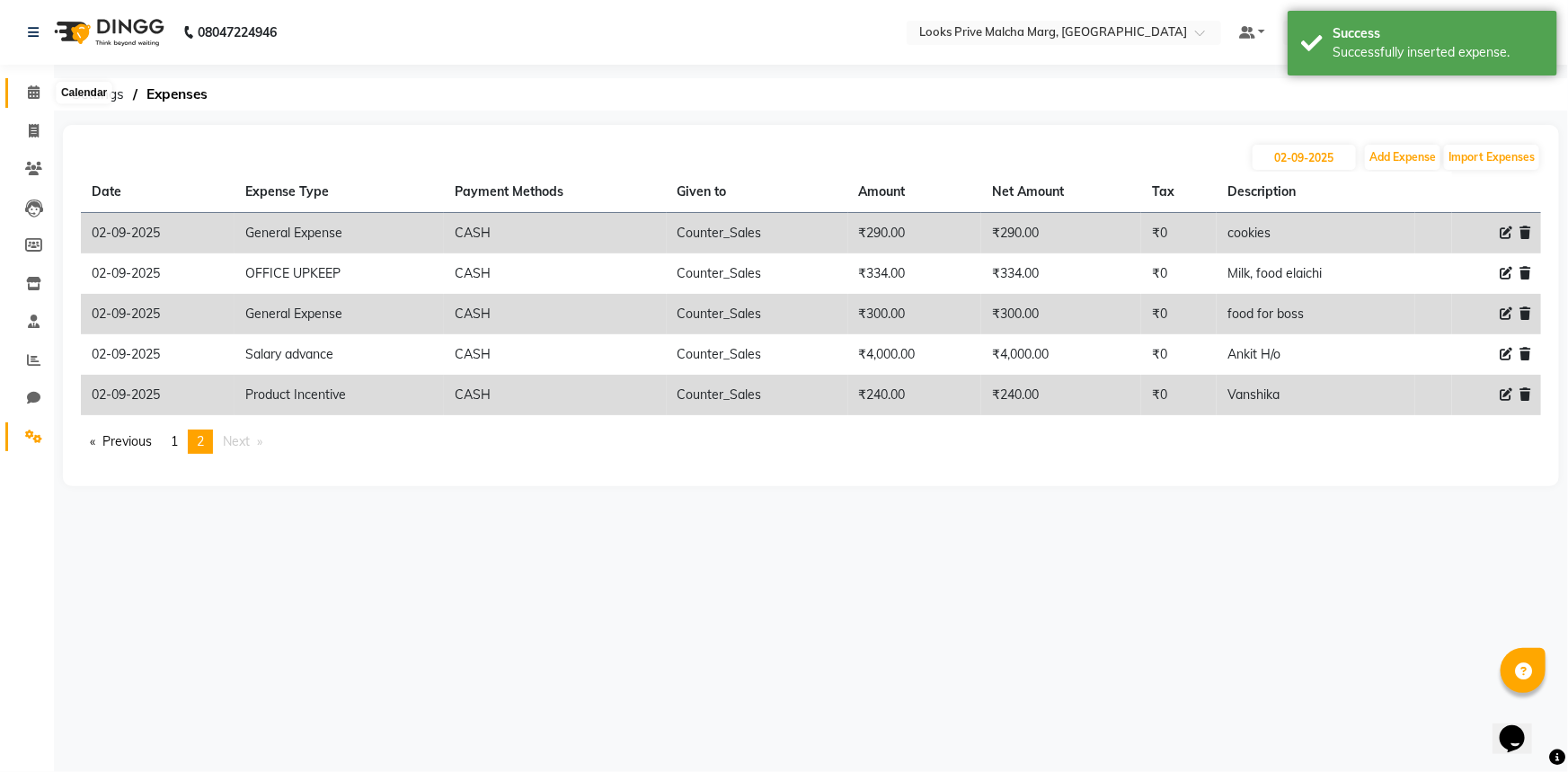
click at [28, 93] on icon at bounding box center [34, 92] width 12 height 14
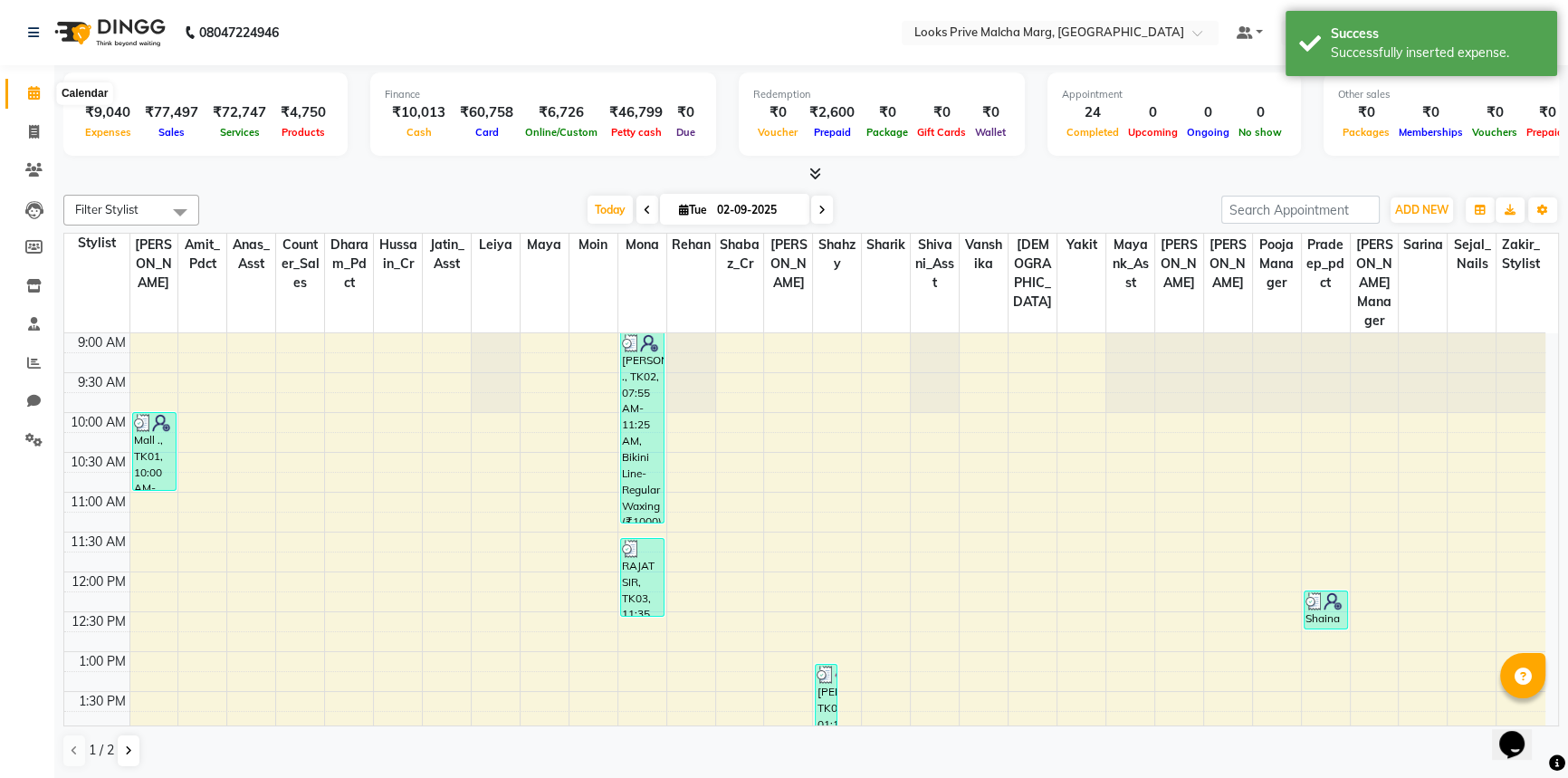
click at [35, 91] on icon at bounding box center [34, 92] width 12 height 14
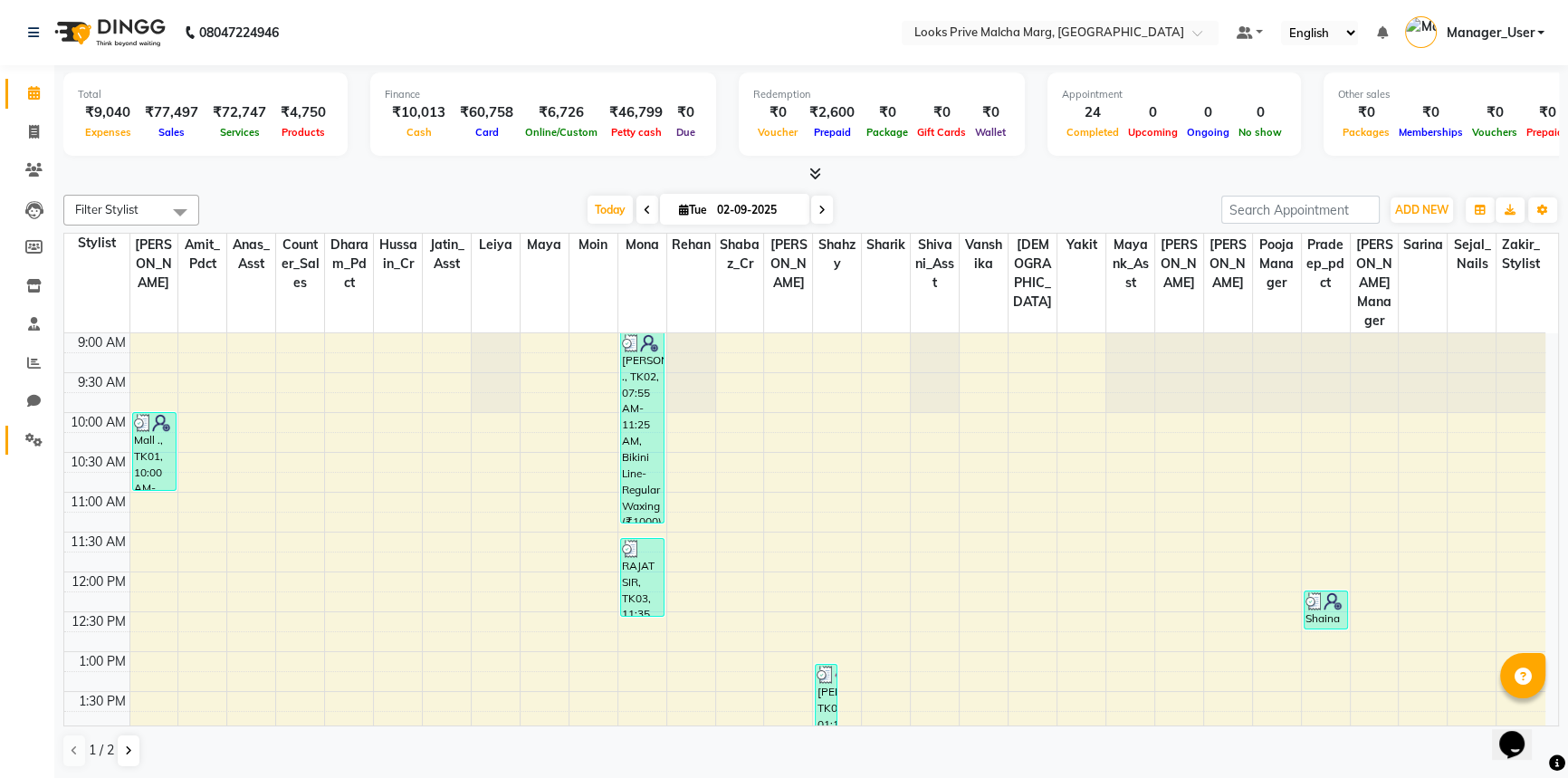
drag, startPoint x: 35, startPoint y: 430, endPoint x: 81, endPoint y: 397, distance: 56.6
click at [35, 430] on span at bounding box center [34, 440] width 32 height 21
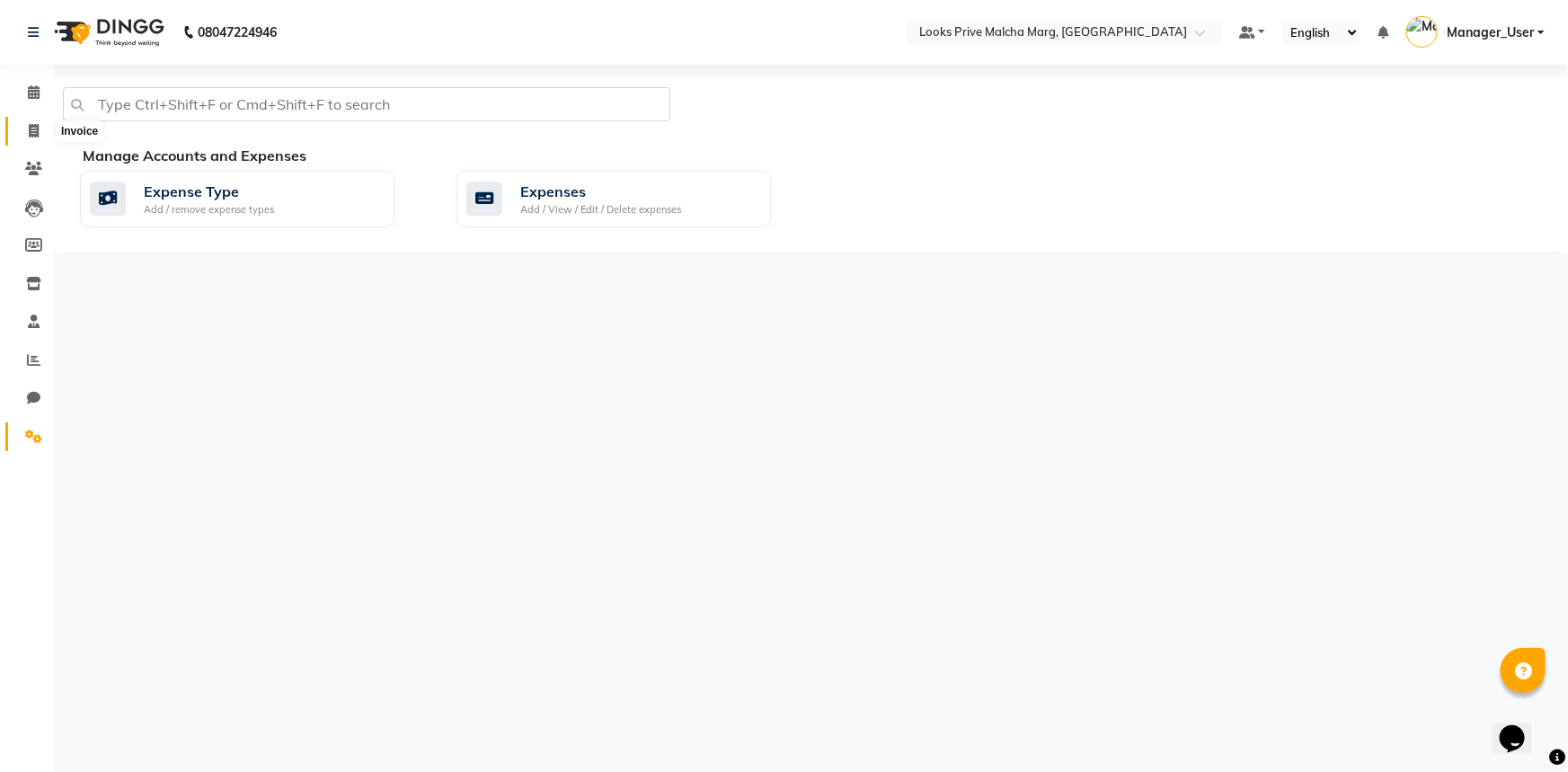
click at [33, 128] on icon at bounding box center [34, 131] width 10 height 14
select select "service"
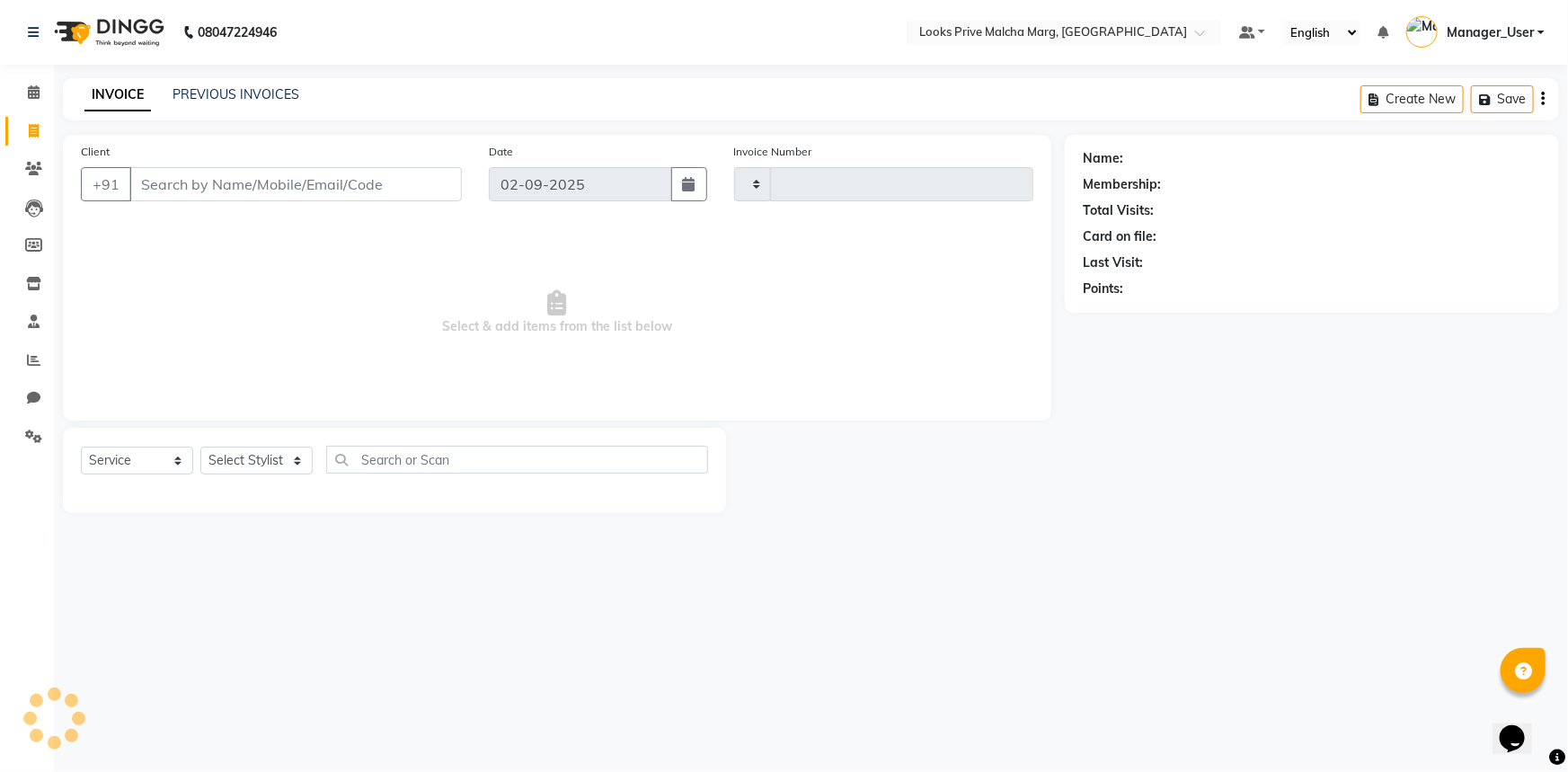
type input "4334"
select select "7648"
click at [250, 89] on link "PREVIOUS INVOICES" at bounding box center [236, 94] width 127 height 16
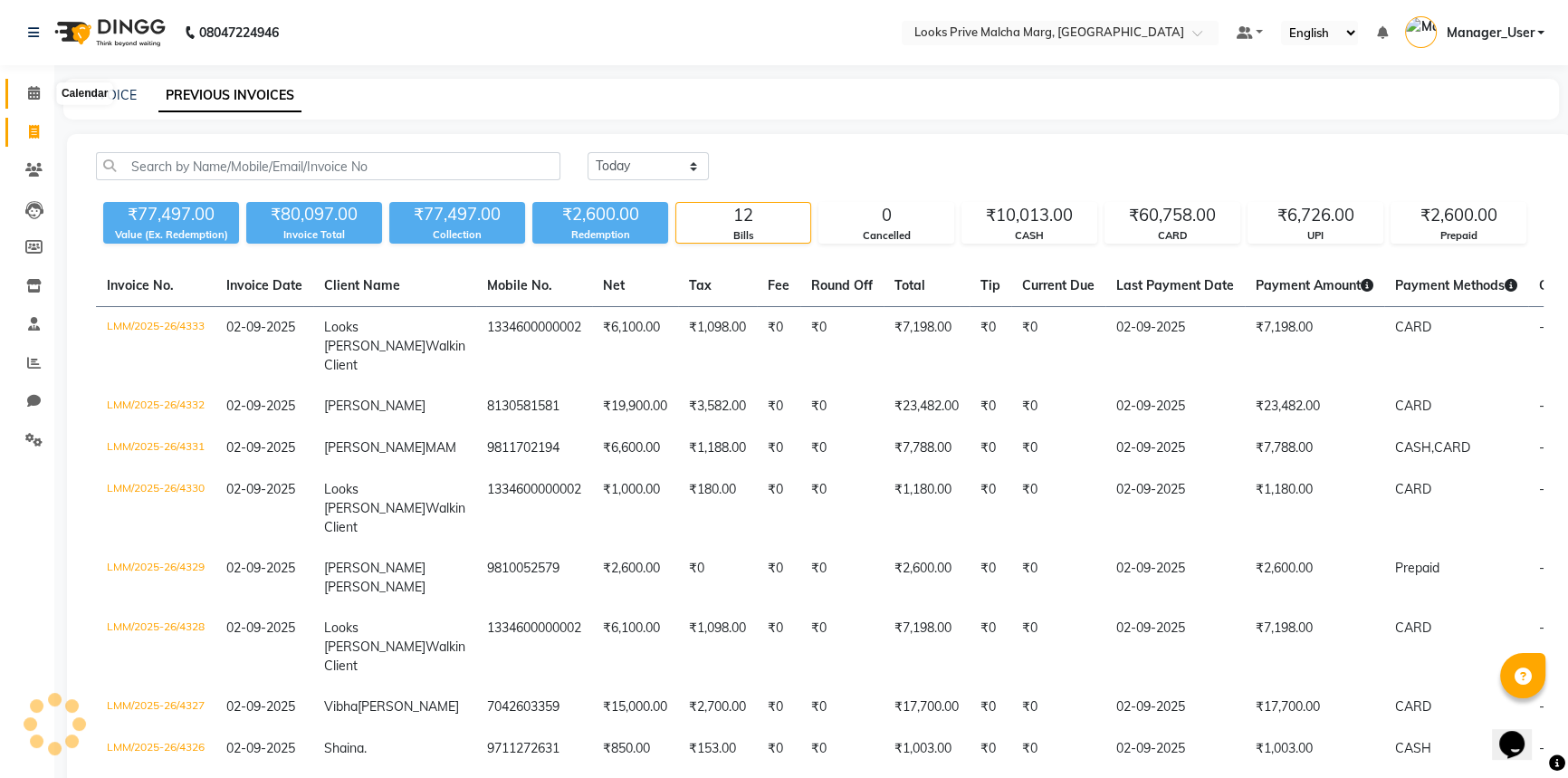
drag, startPoint x: 43, startPoint y: 93, endPoint x: 37, endPoint y: 129, distance: 36.5
click at [43, 94] on span at bounding box center [34, 93] width 32 height 21
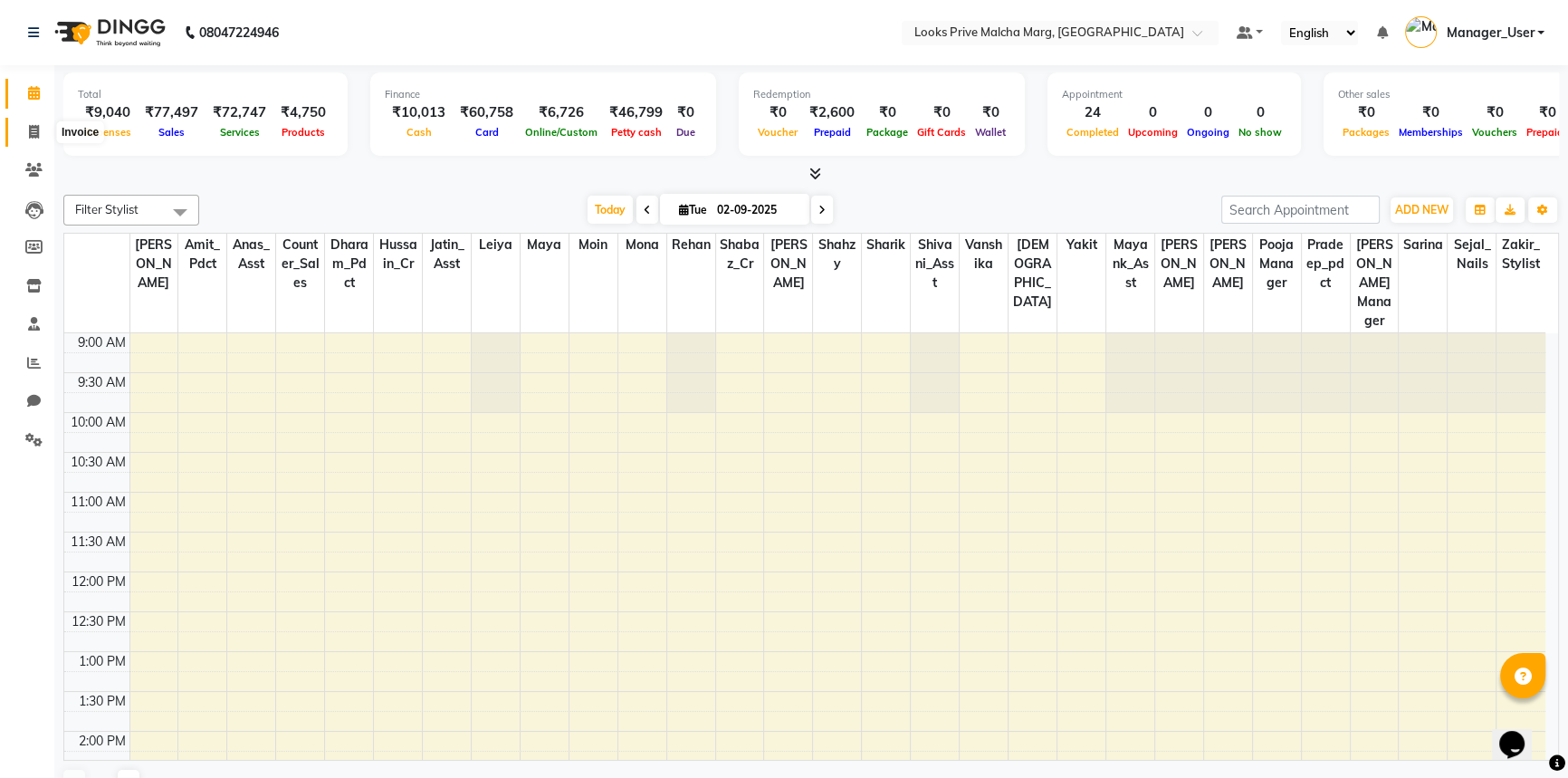
click at [37, 129] on icon at bounding box center [34, 132] width 10 height 14
select select "service"
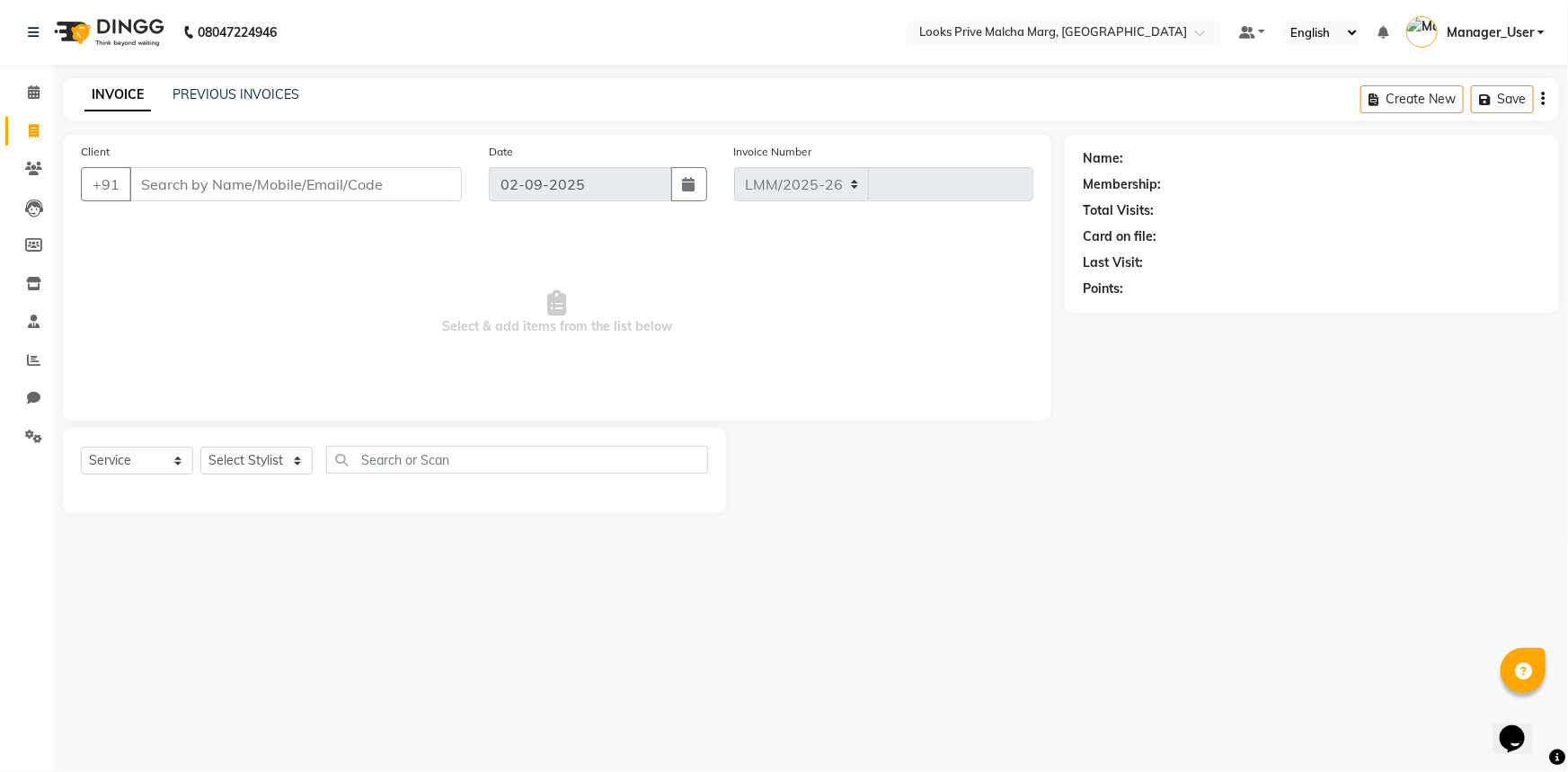
select select "7648"
type input "4334"
click at [40, 432] on icon at bounding box center [34, 435] width 17 height 14
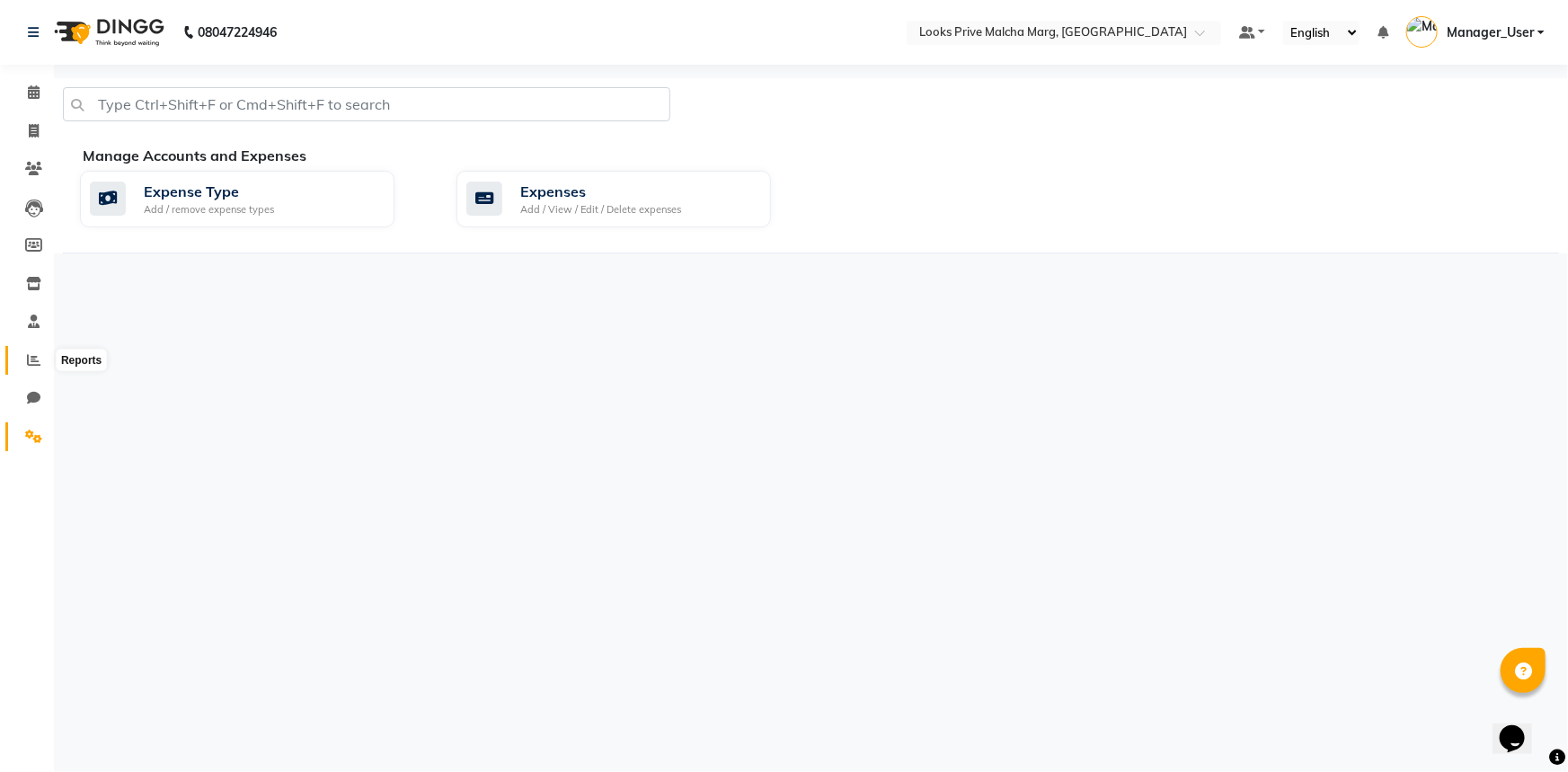
click at [27, 360] on icon at bounding box center [34, 359] width 14 height 14
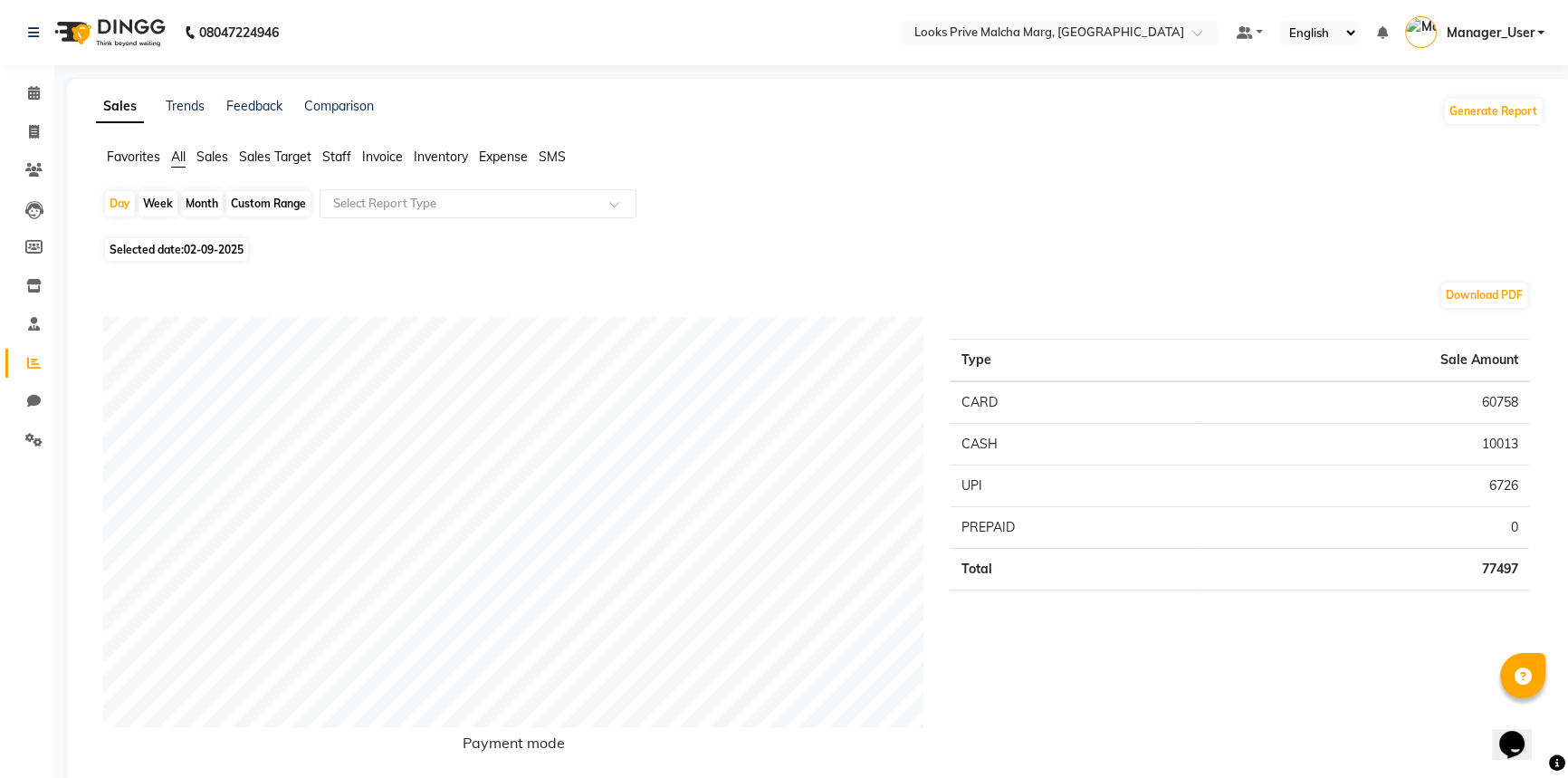
click at [332, 154] on span "Staff" at bounding box center [337, 156] width 29 height 16
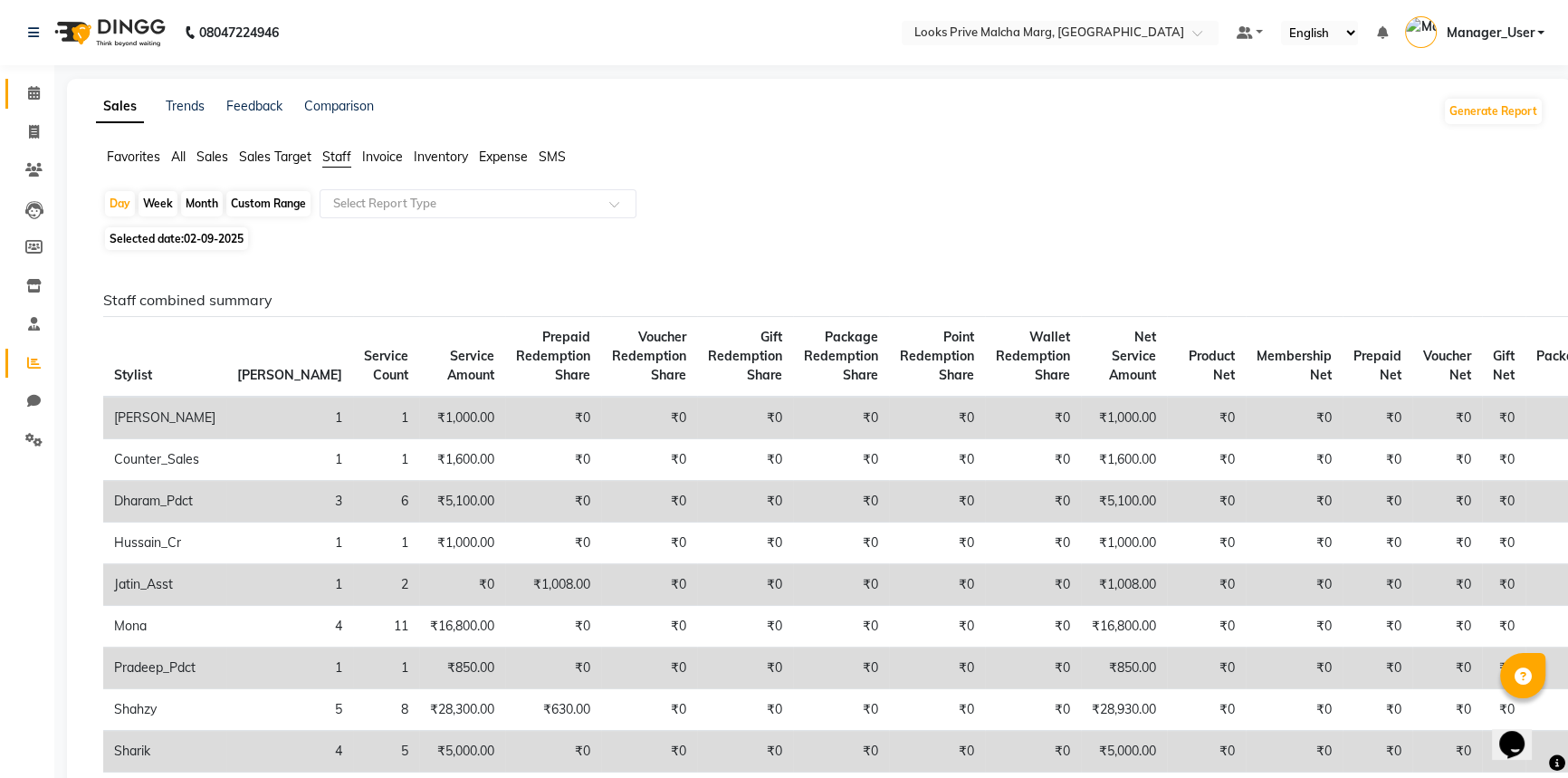
click at [42, 105] on link "Calendar" at bounding box center [27, 93] width 44 height 30
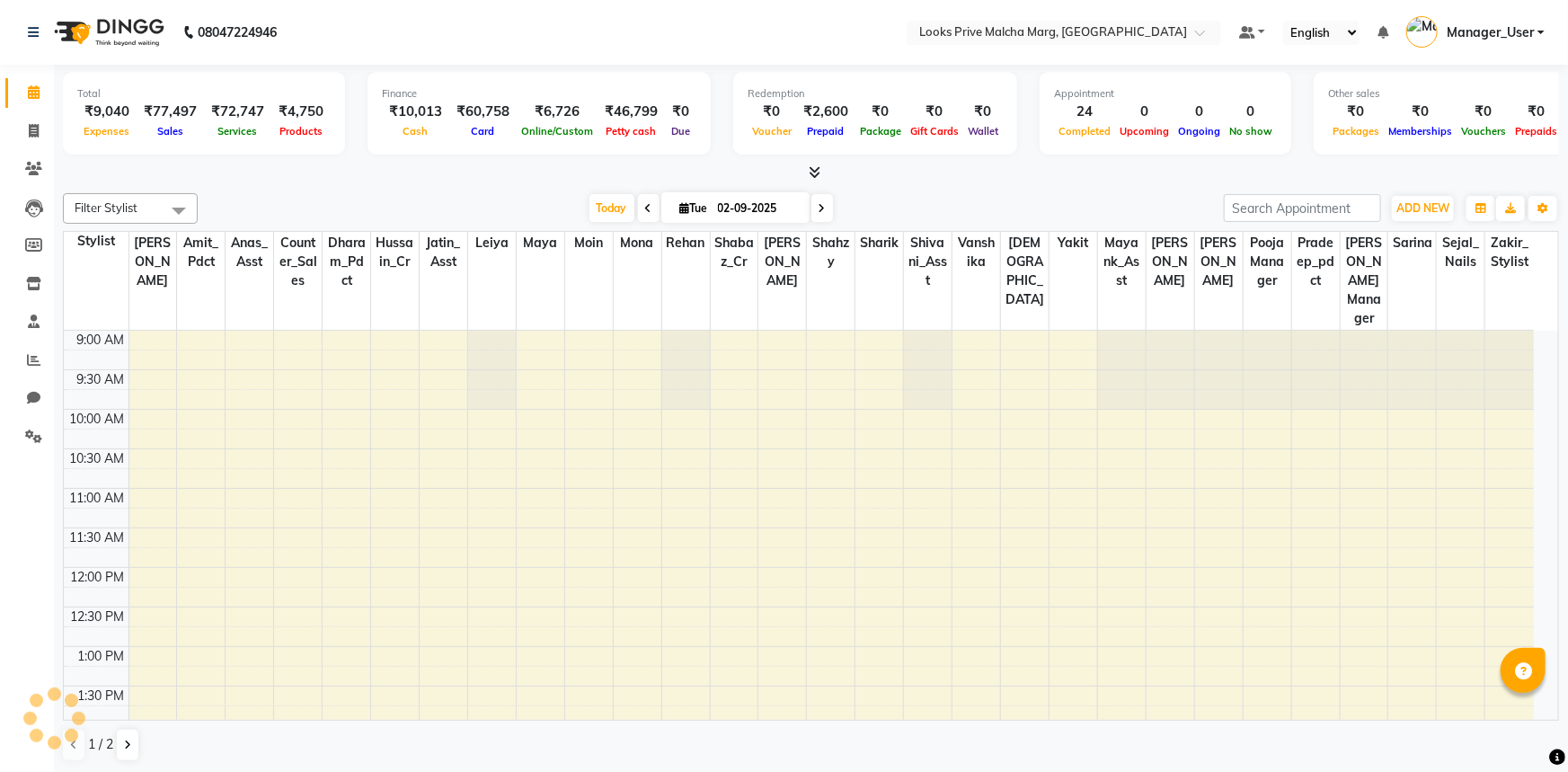
select select "en"
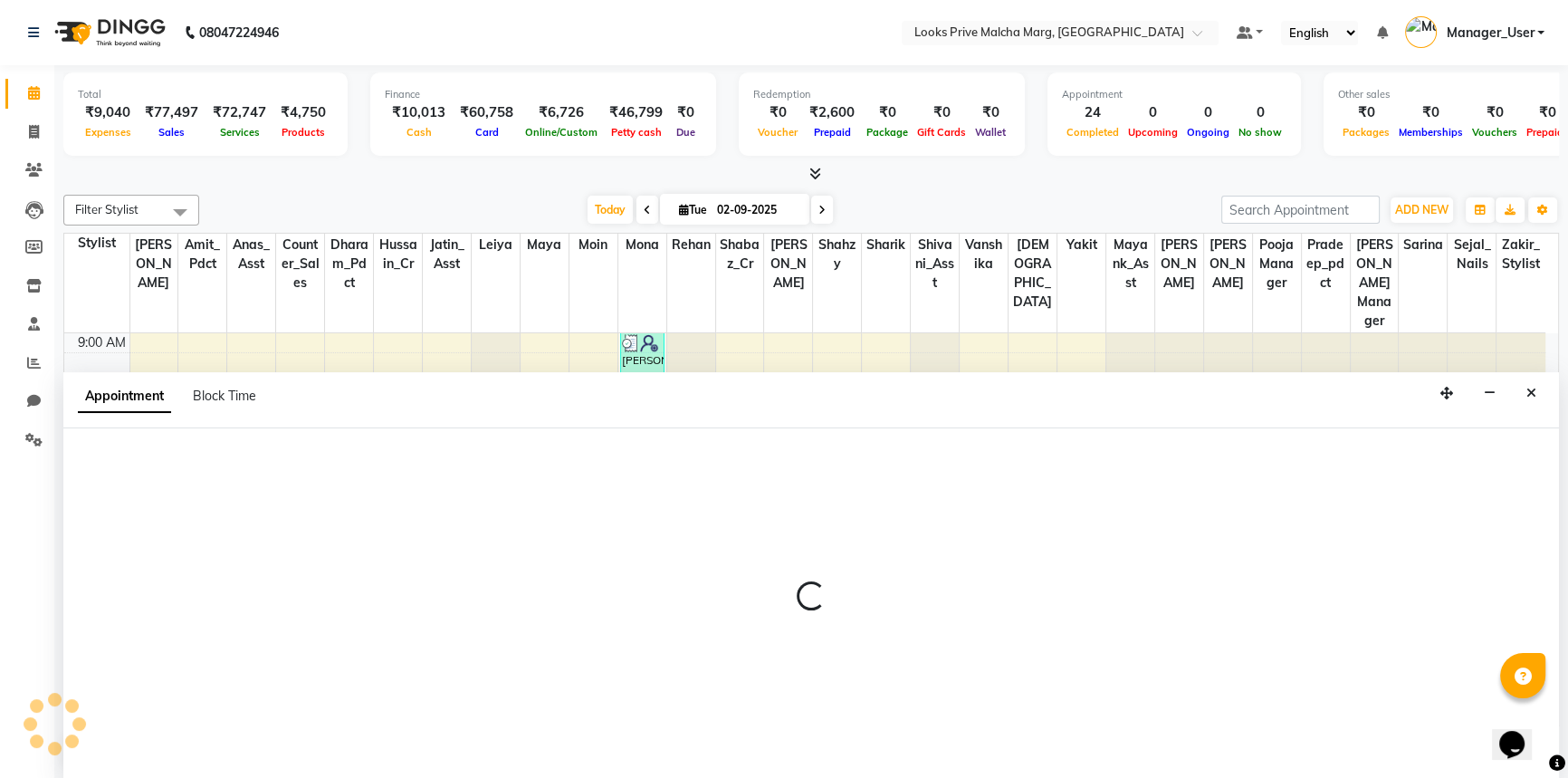
select select "82618"
select select "645"
select select "tentative"
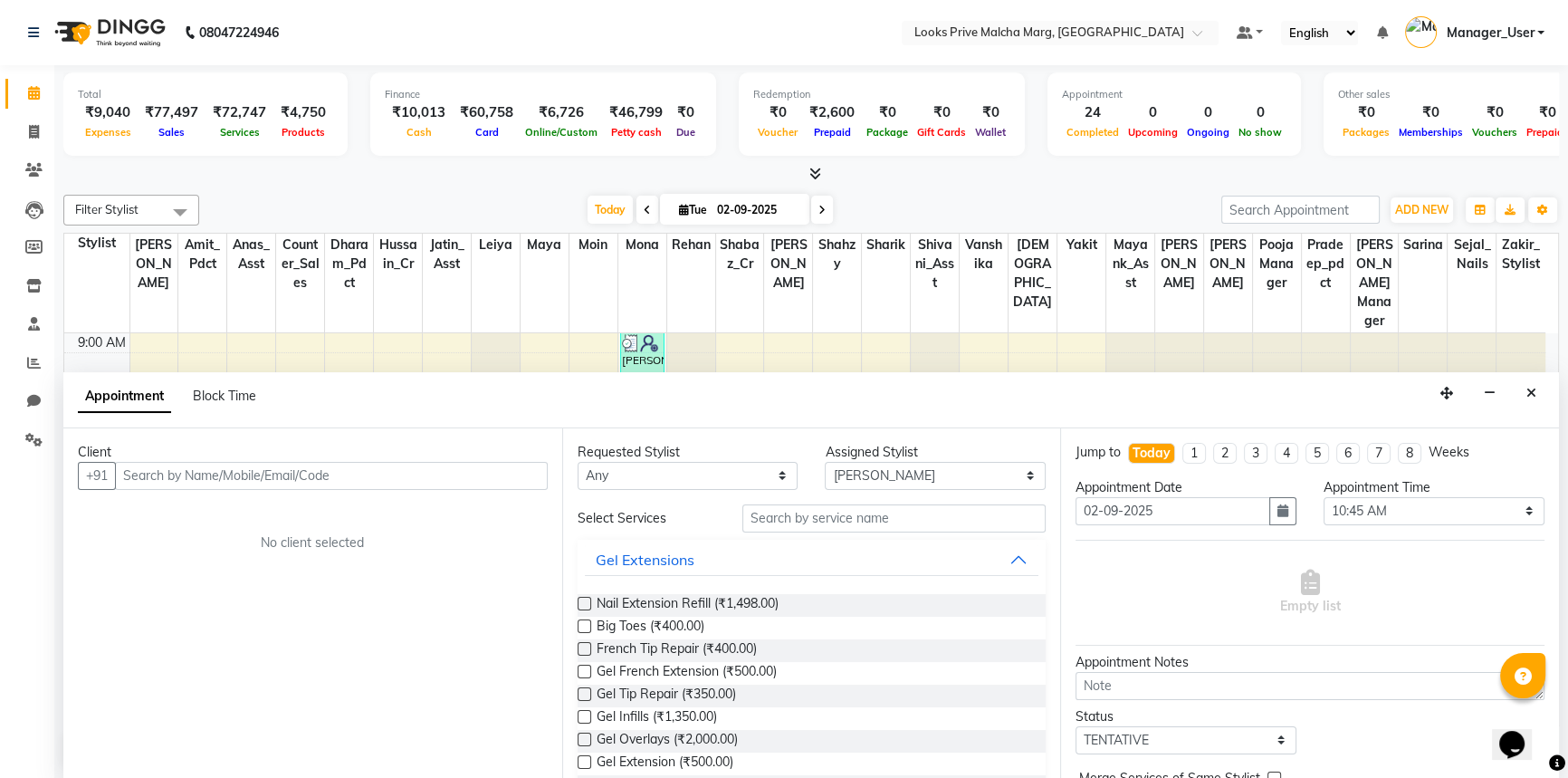
click at [1536, 393] on button "Close" at bounding box center [1531, 393] width 27 height 28
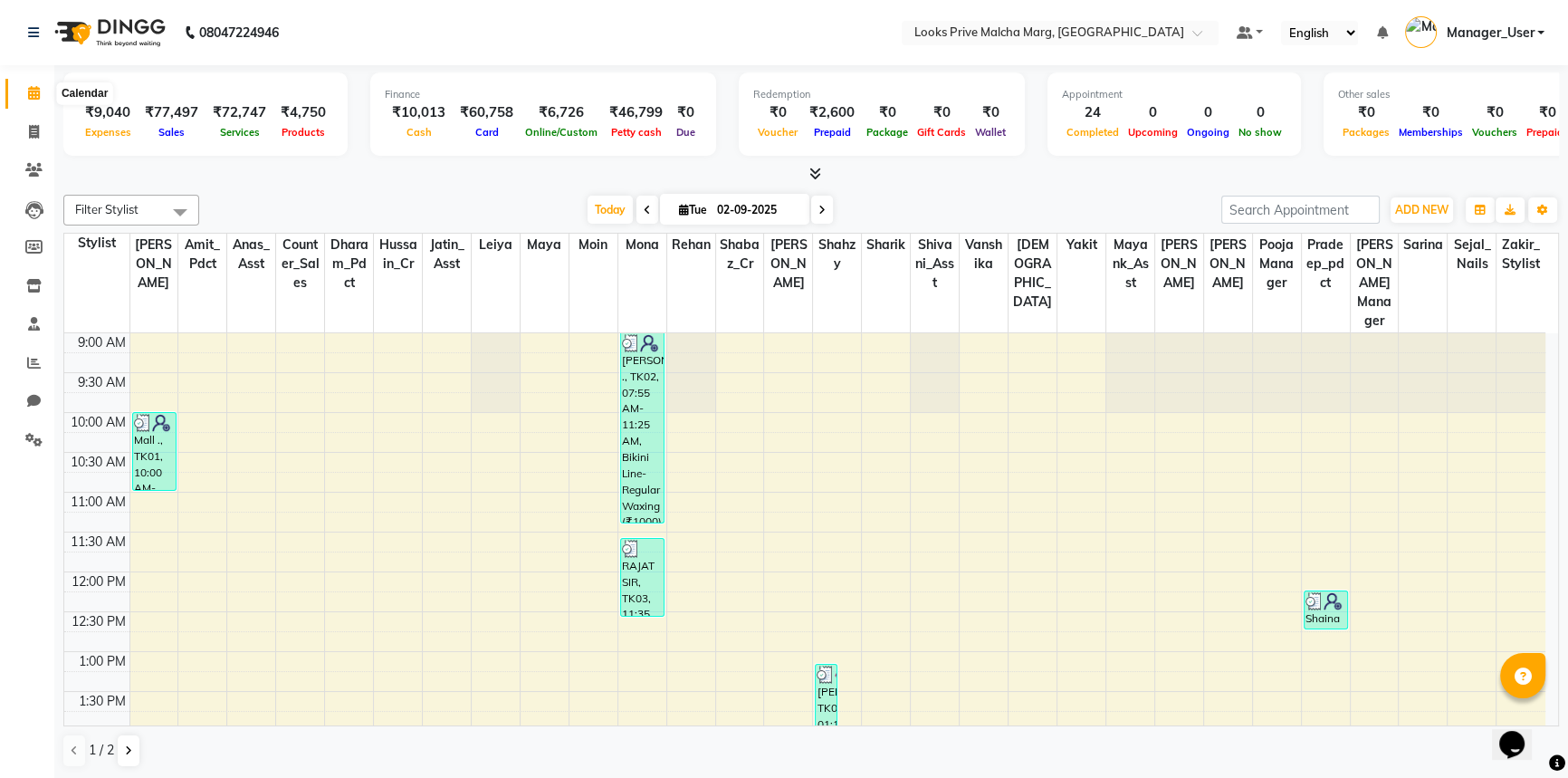
click at [26, 88] on span at bounding box center [34, 93] width 32 height 21
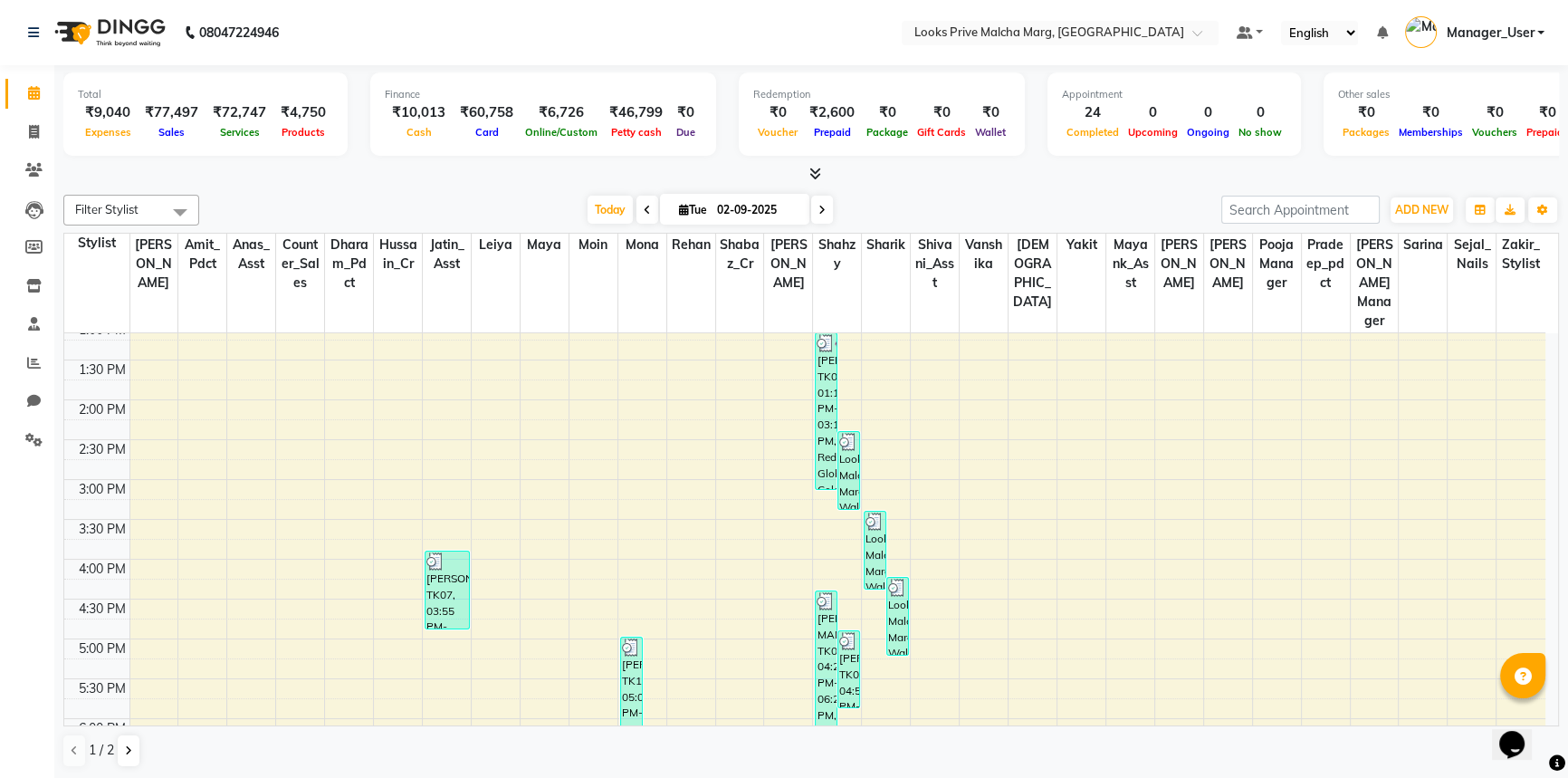
scroll to position [540, 0]
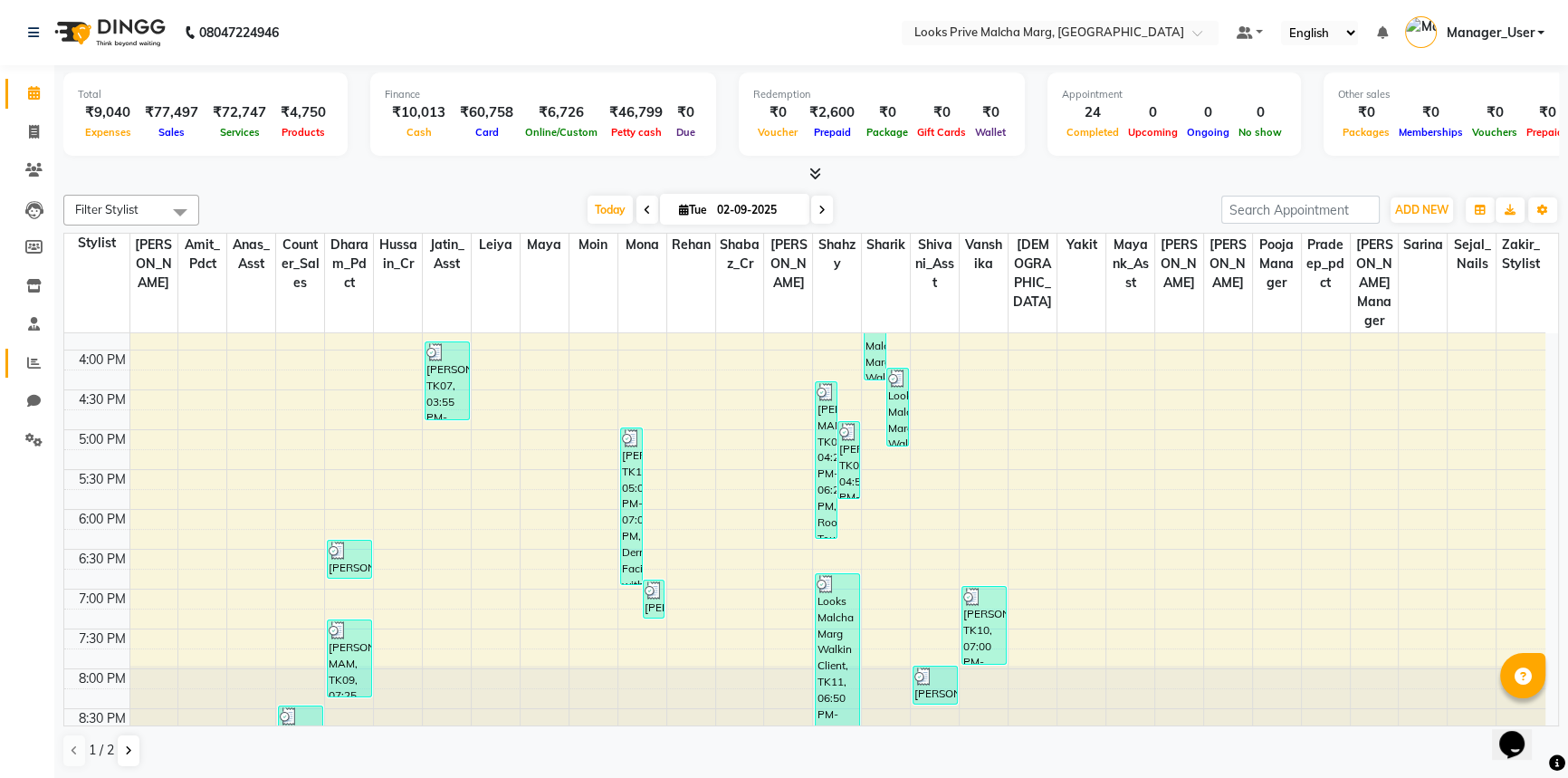
click at [37, 375] on link "Reports" at bounding box center [27, 363] width 44 height 30
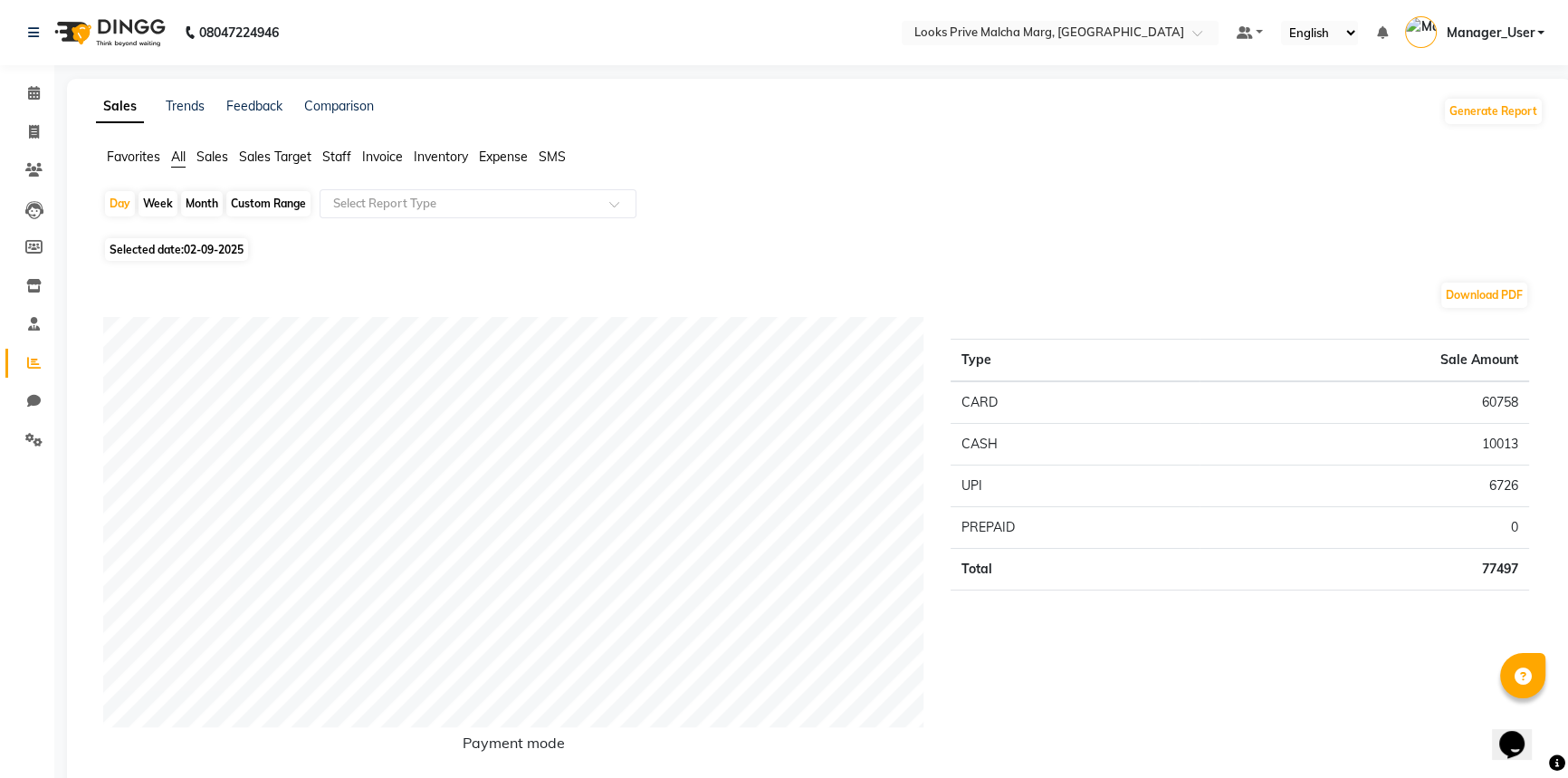
click at [346, 156] on span "Staff" at bounding box center [337, 156] width 29 height 16
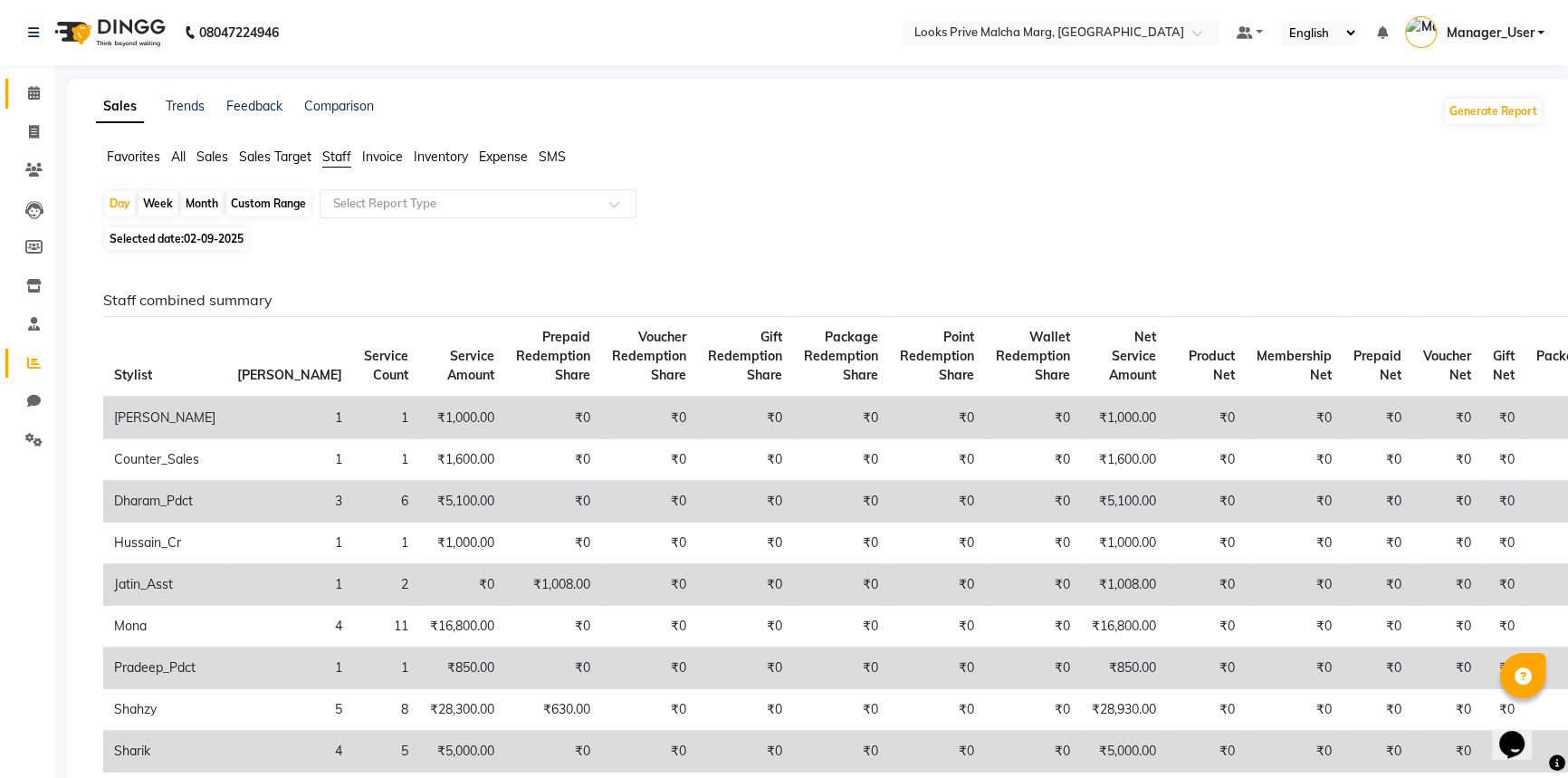
click at [46, 103] on link "Calendar" at bounding box center [27, 93] width 44 height 30
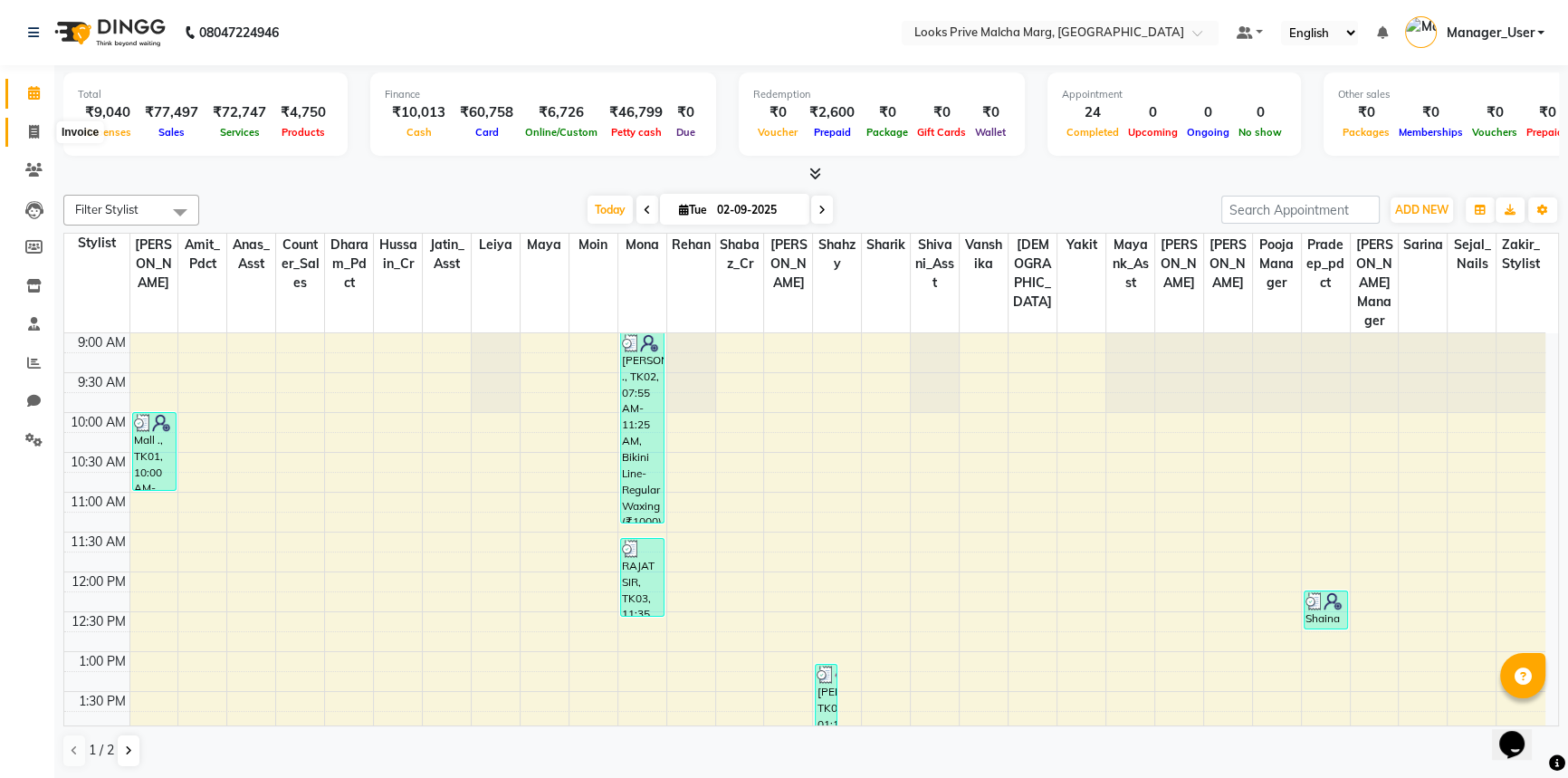
click at [39, 138] on span at bounding box center [34, 133] width 32 height 21
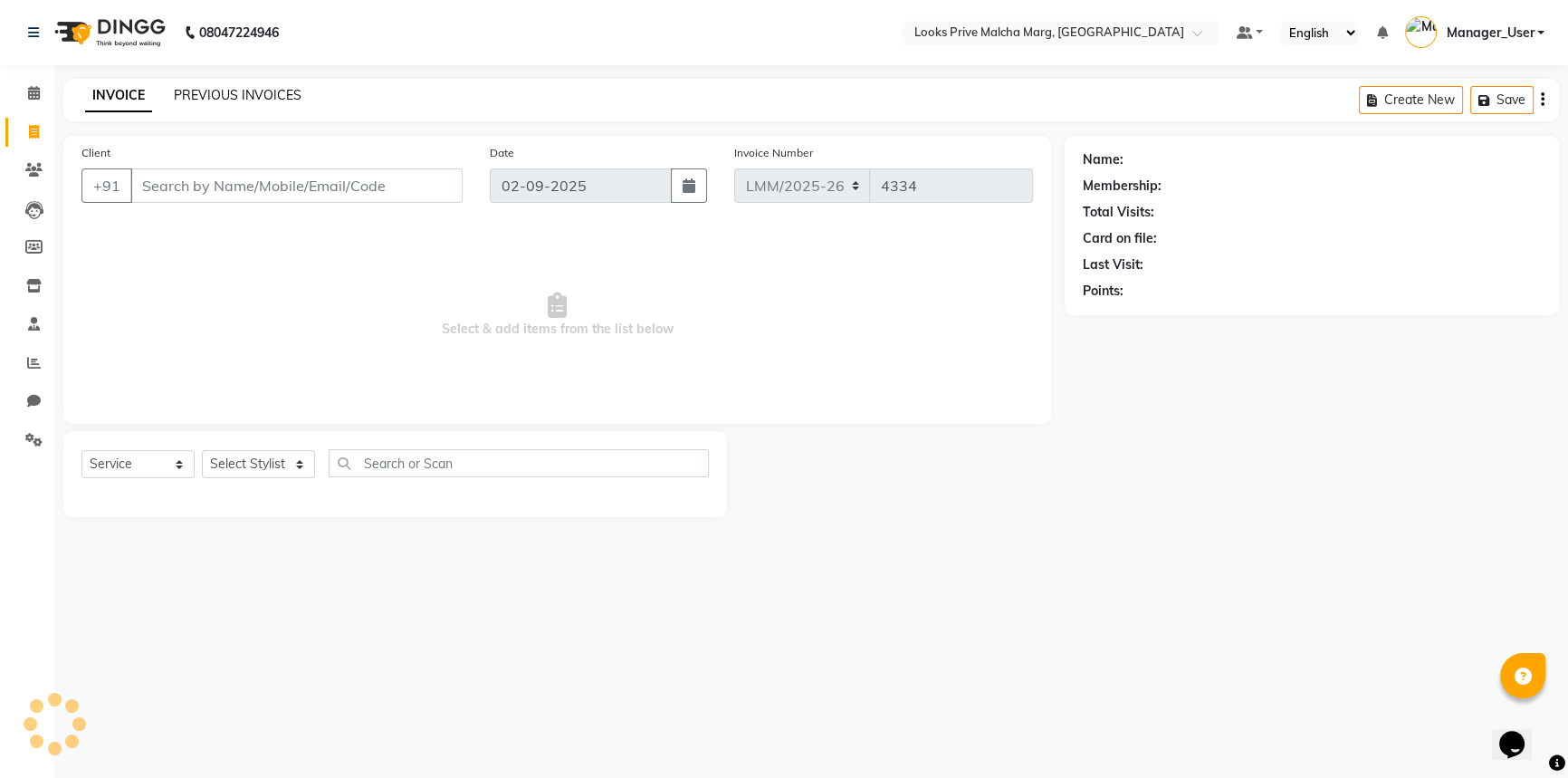
click at [229, 95] on link "PREVIOUS INVOICES" at bounding box center [238, 95] width 128 height 16
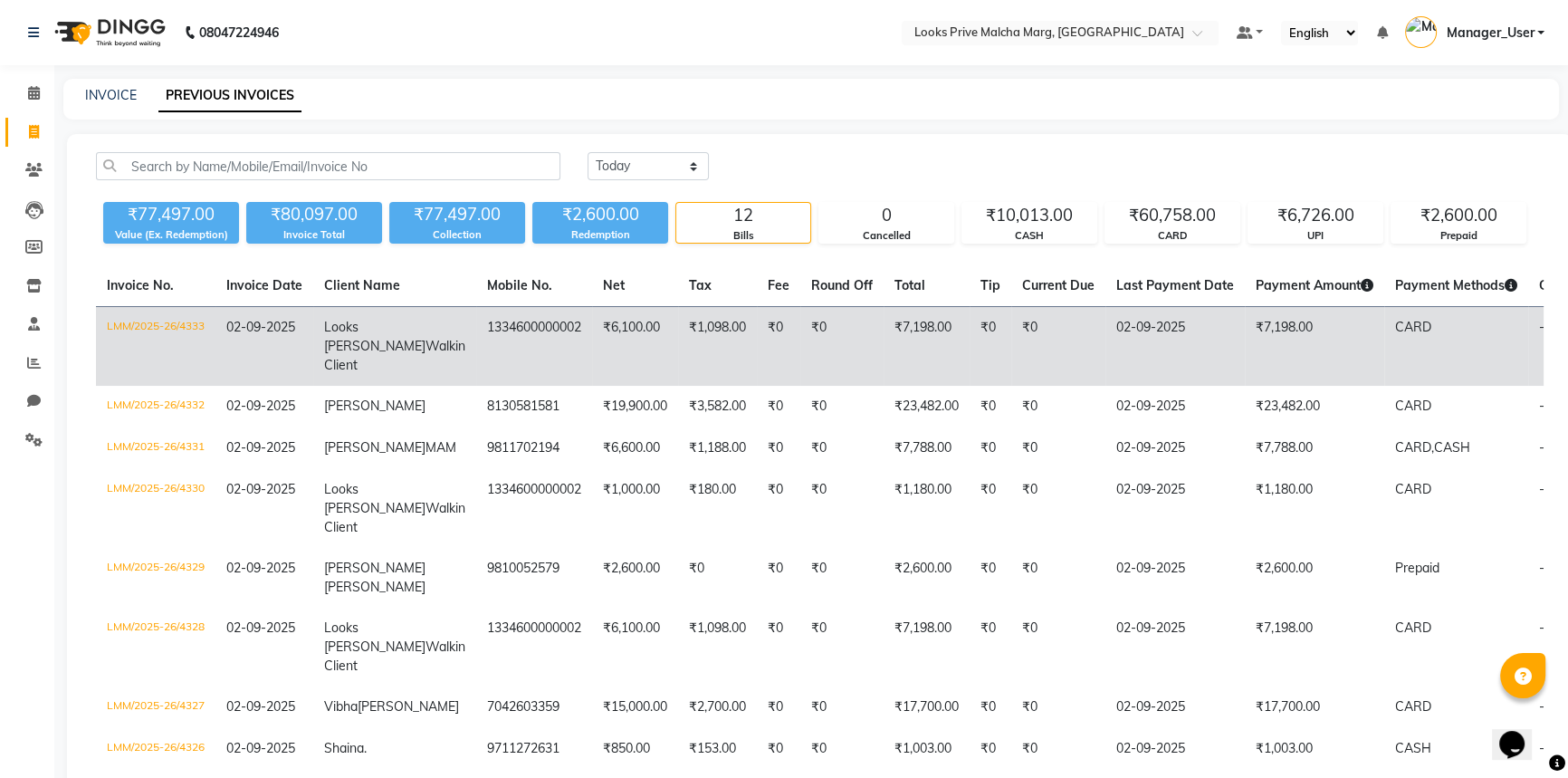
click at [401, 378] on td "Looks Malcha Marg Walkin Client" at bounding box center [395, 346] width 163 height 80
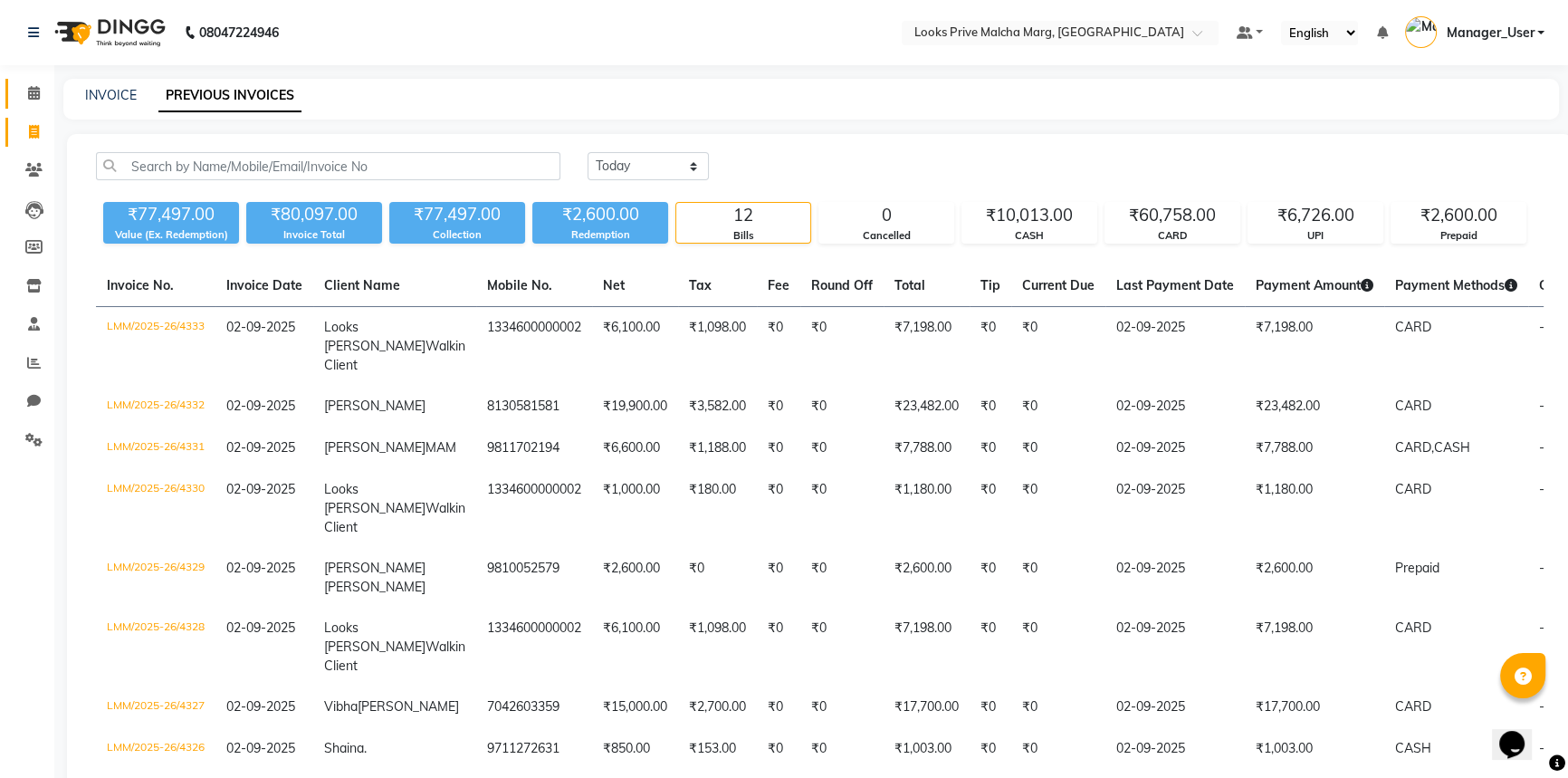
click at [40, 91] on span at bounding box center [34, 93] width 32 height 21
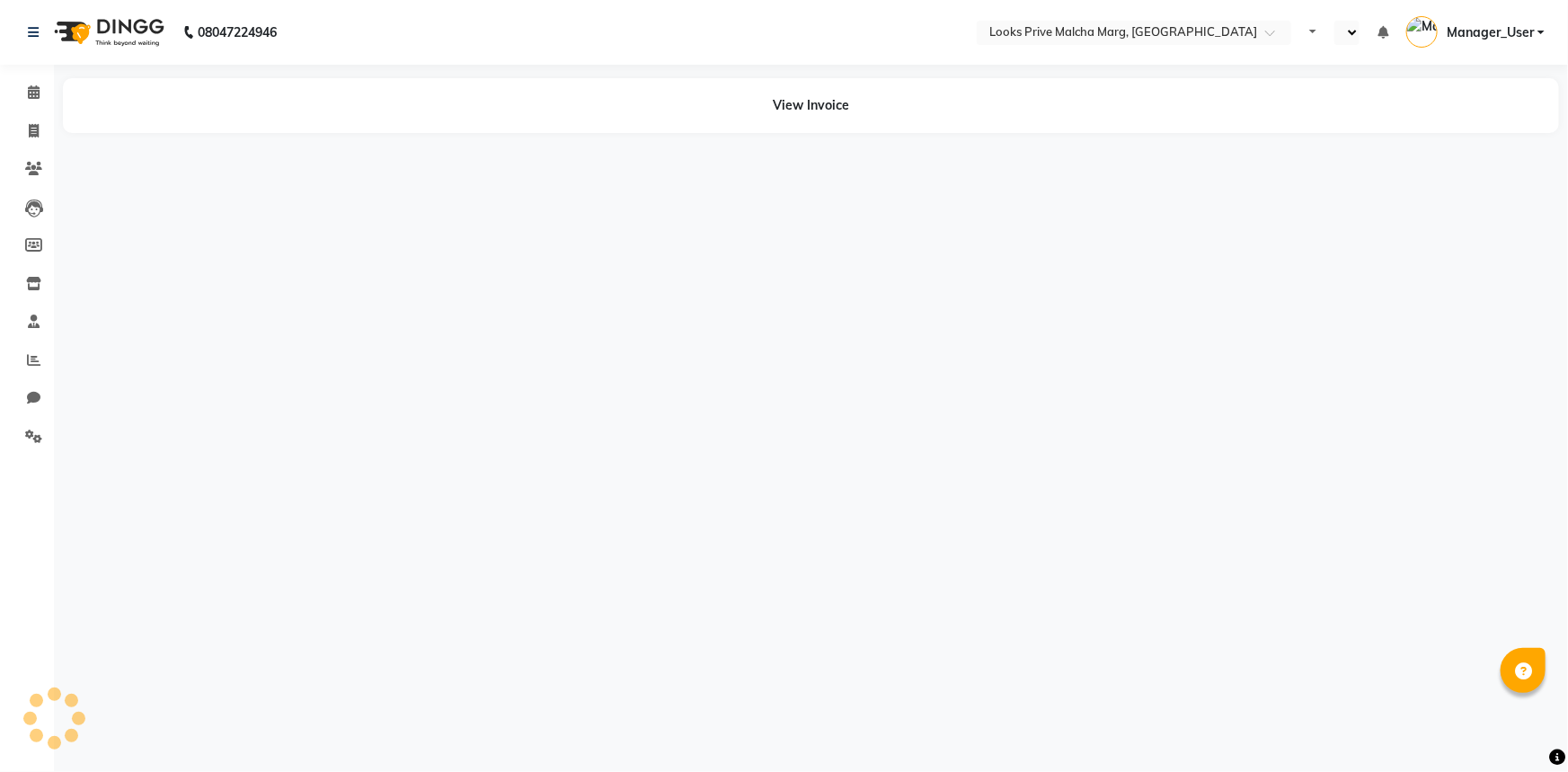
select select "en"
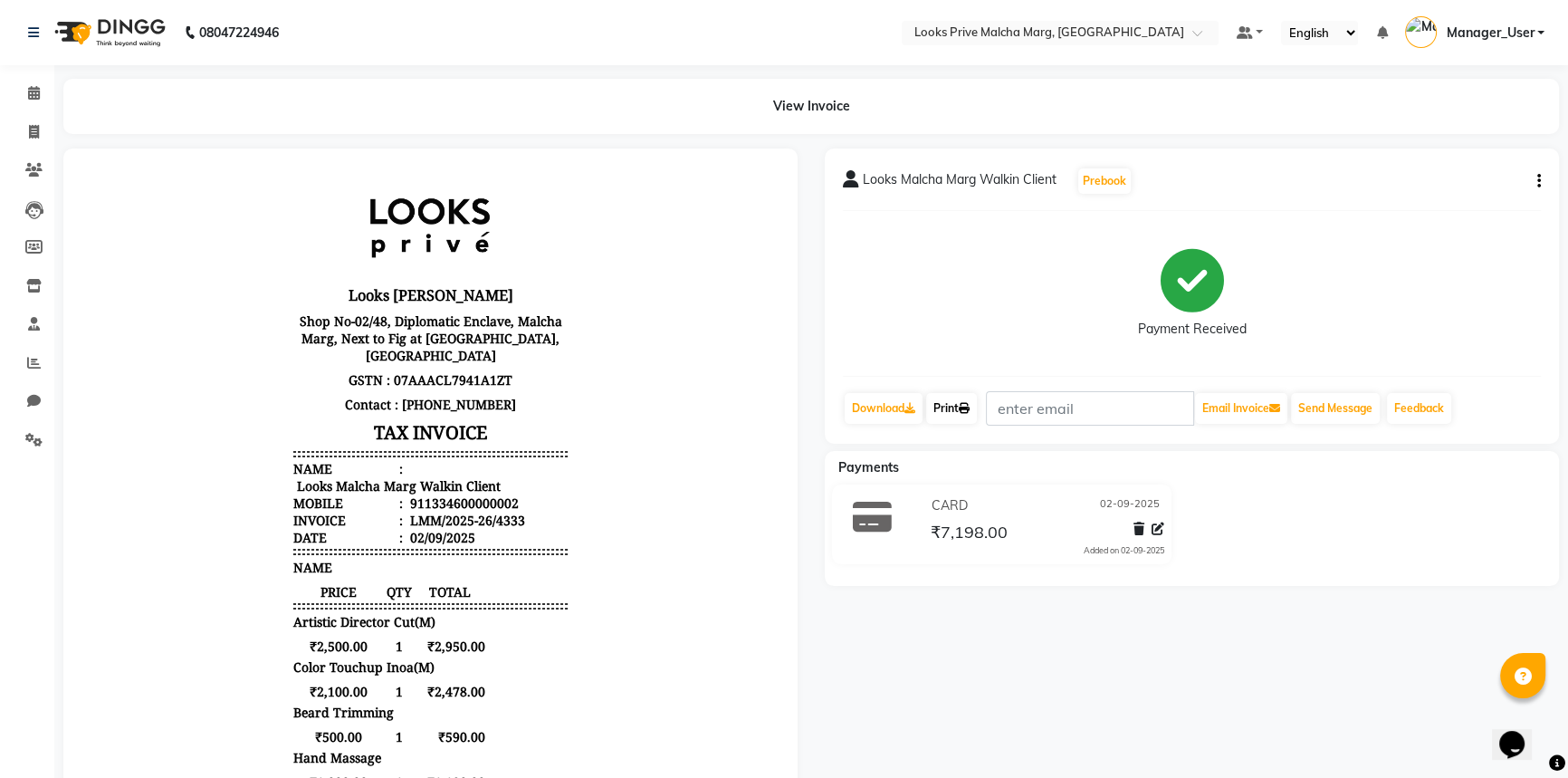
click at [955, 421] on link "Print" at bounding box center [951, 409] width 50 height 31
click at [31, 130] on icon at bounding box center [34, 132] width 10 height 14
select select "service"
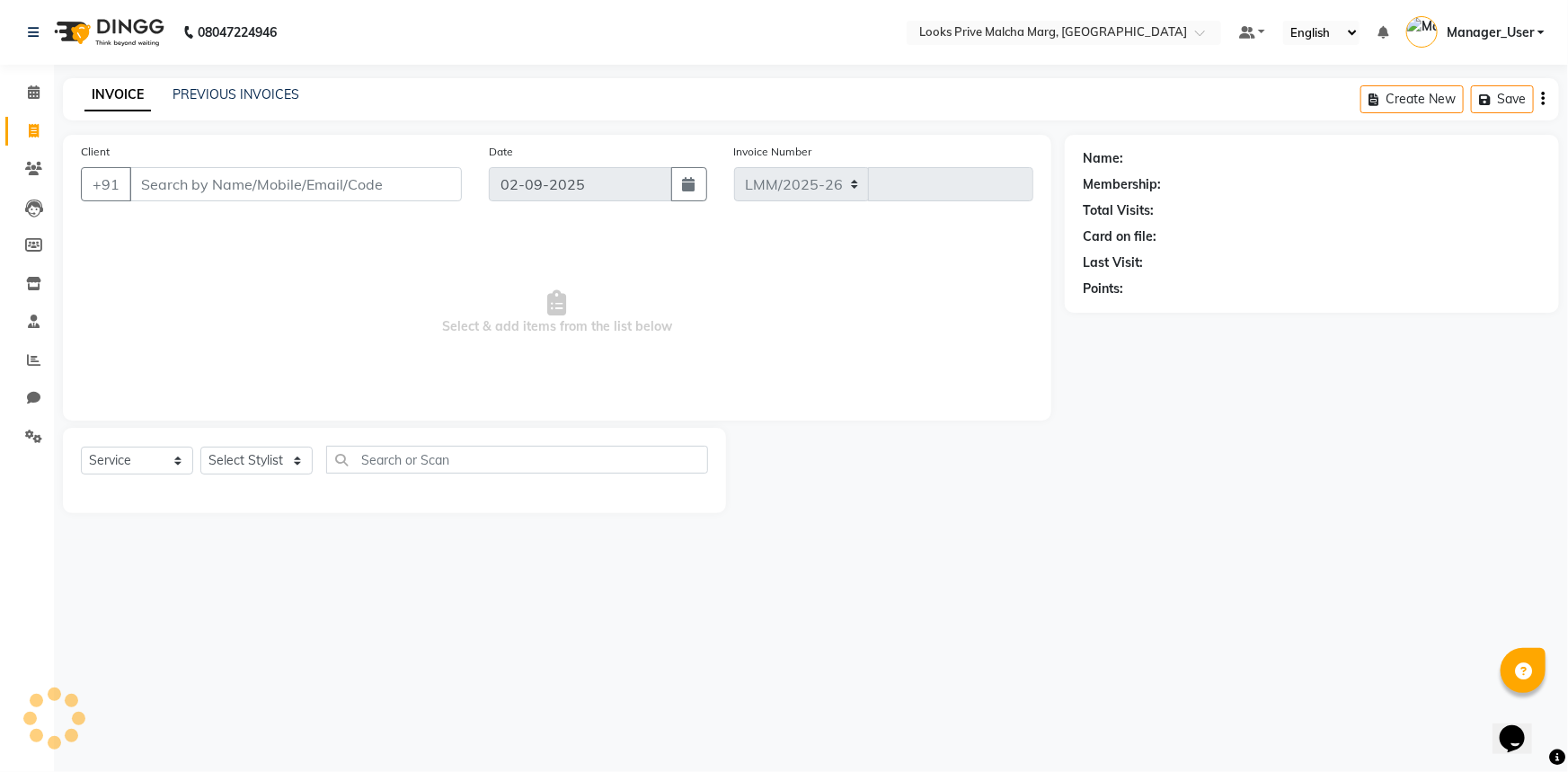
select select "7648"
type input "4334"
click at [228, 97] on link "PREVIOUS INVOICES" at bounding box center [236, 94] width 127 height 16
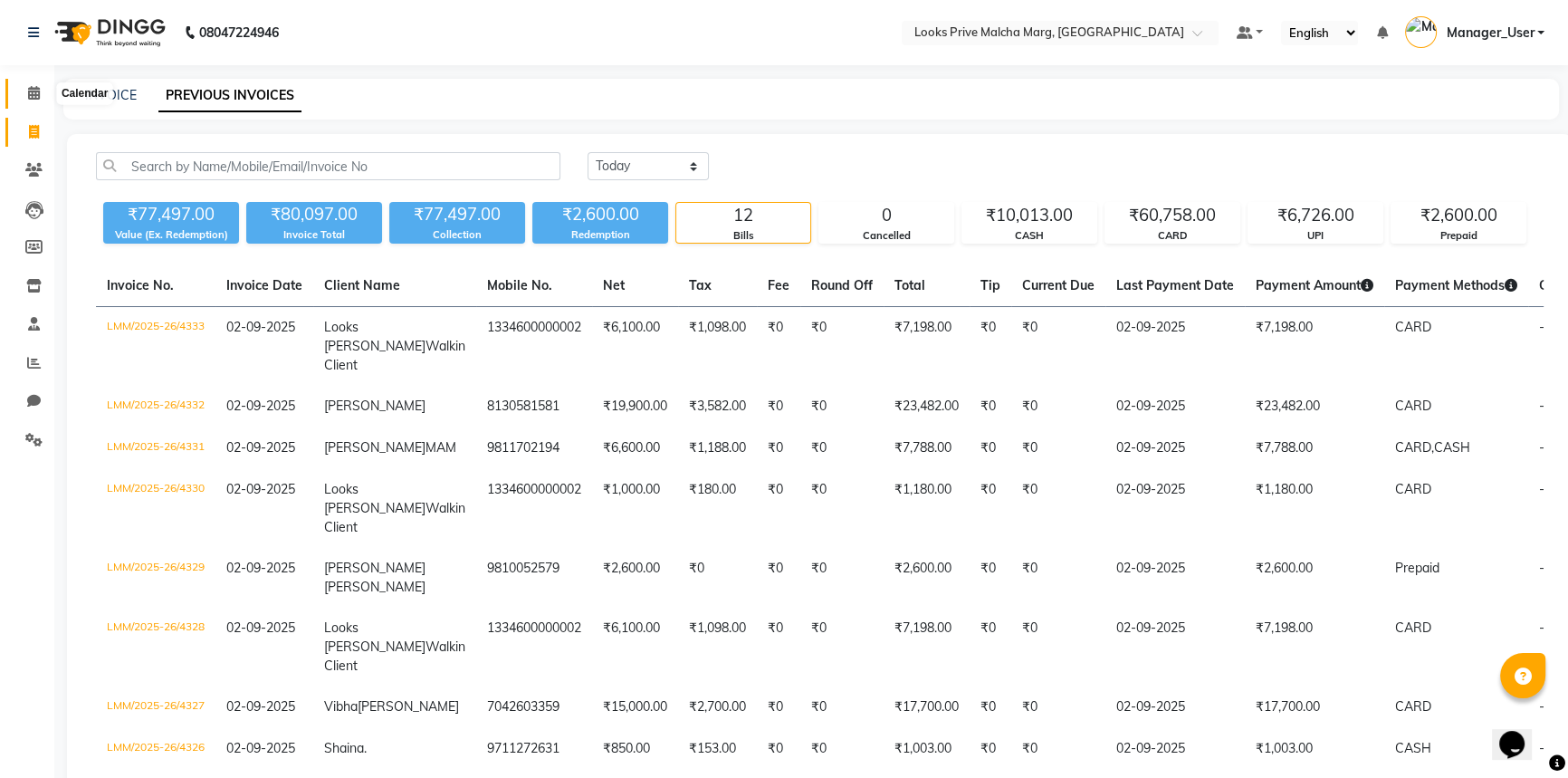
click at [35, 96] on icon at bounding box center [34, 92] width 12 height 14
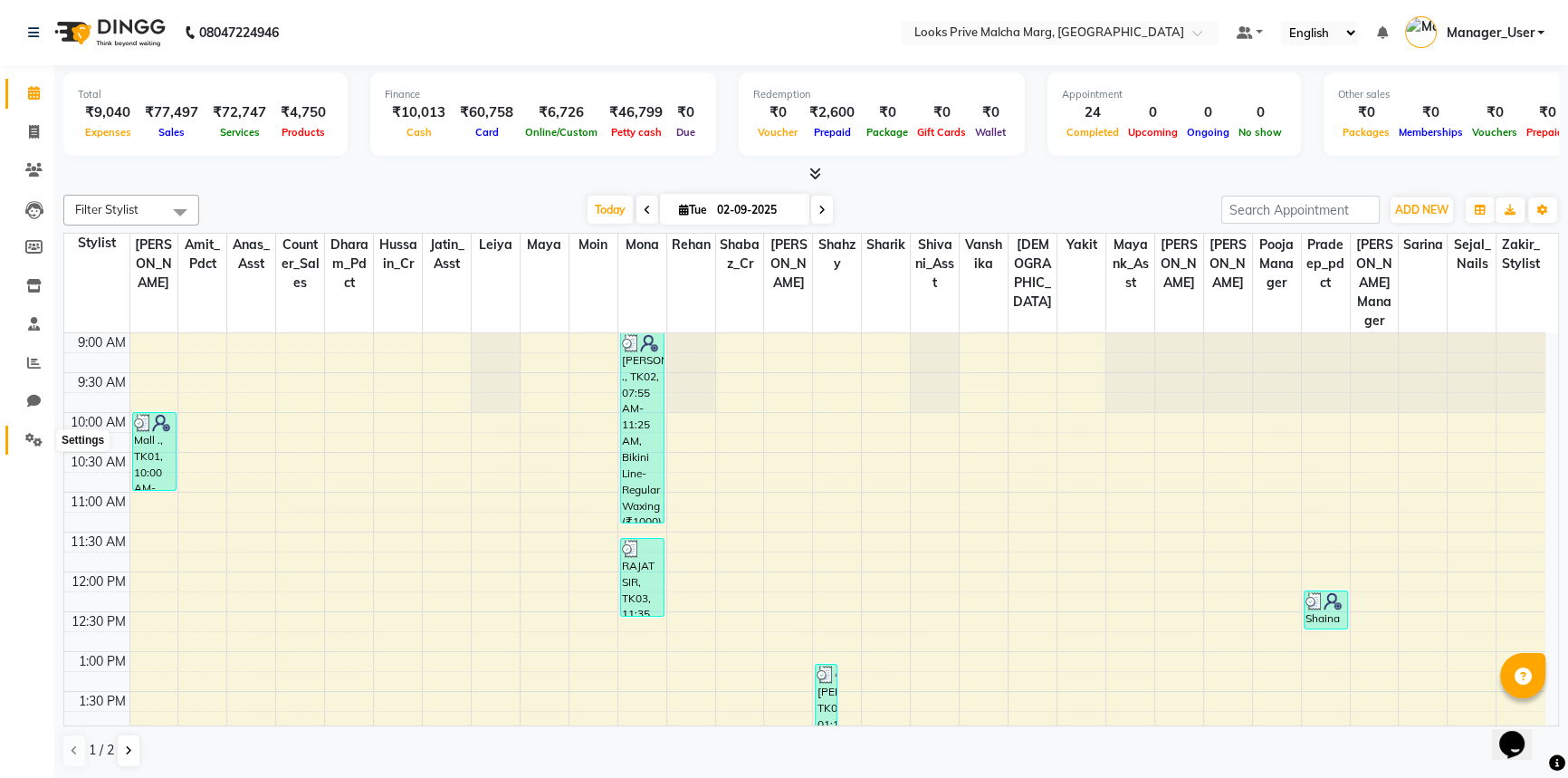
click at [30, 432] on icon at bounding box center [34, 439] width 17 height 14
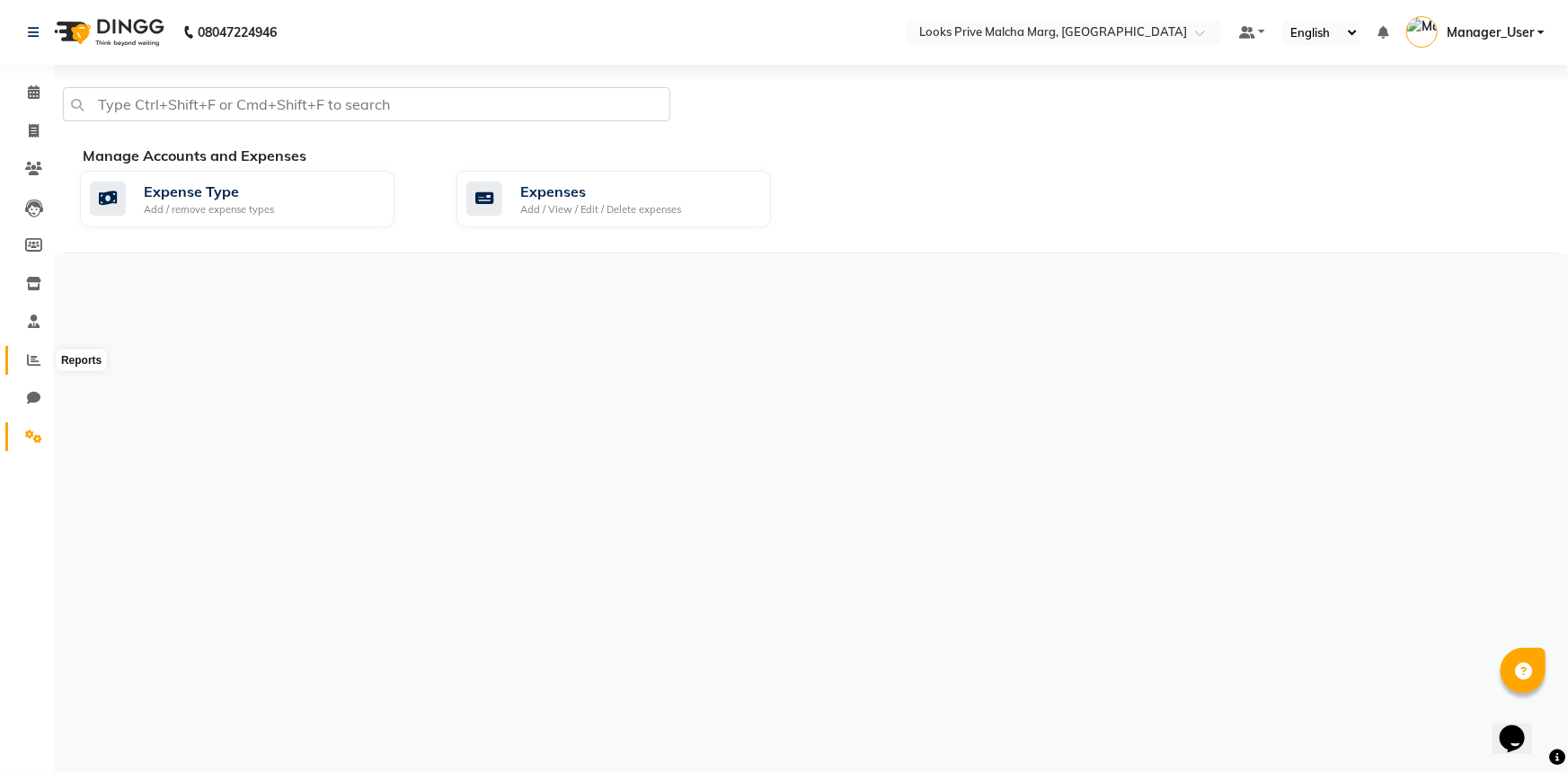
click at [20, 366] on span at bounding box center [34, 360] width 32 height 21
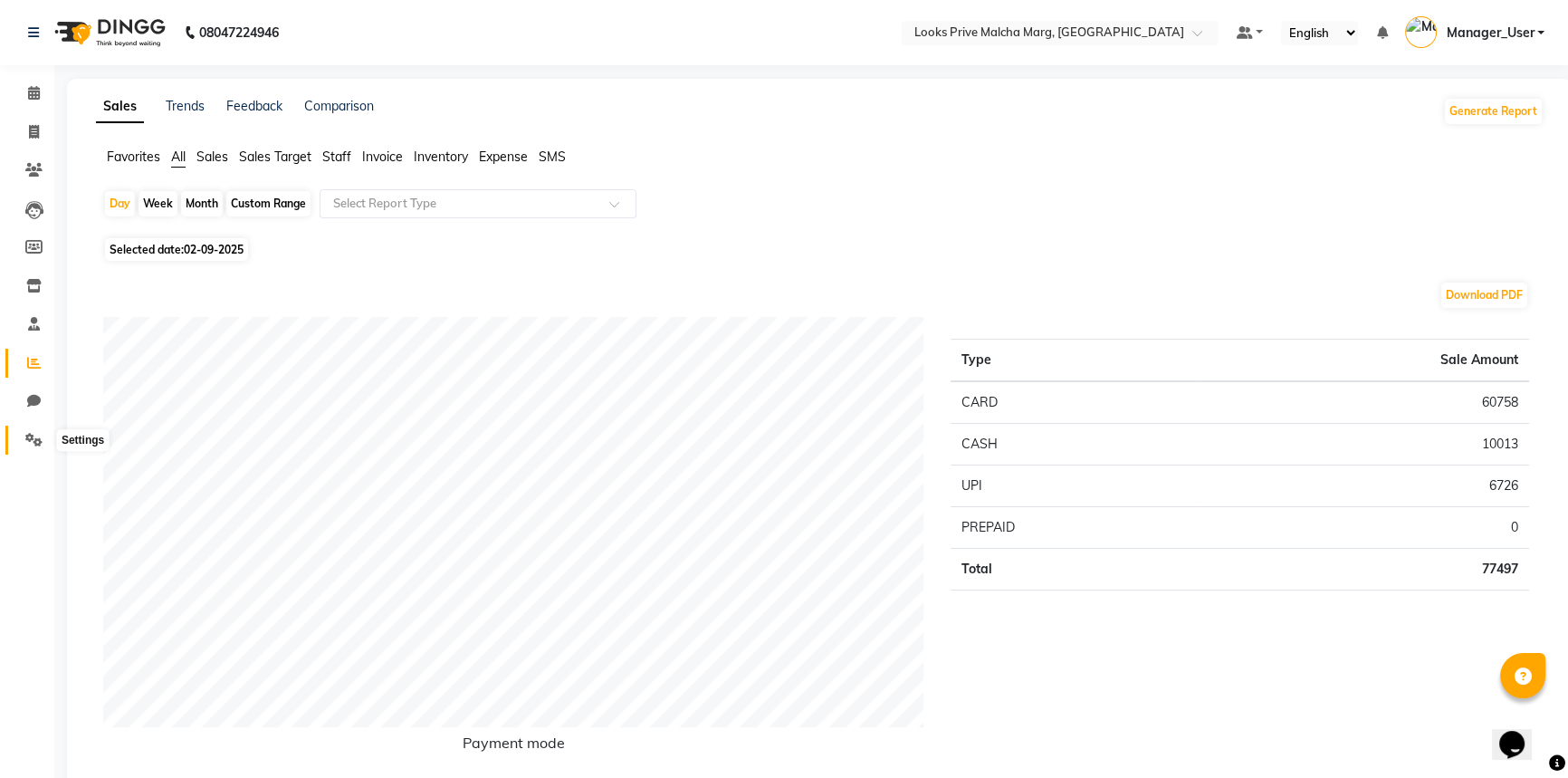
click at [41, 430] on span at bounding box center [34, 440] width 32 height 21
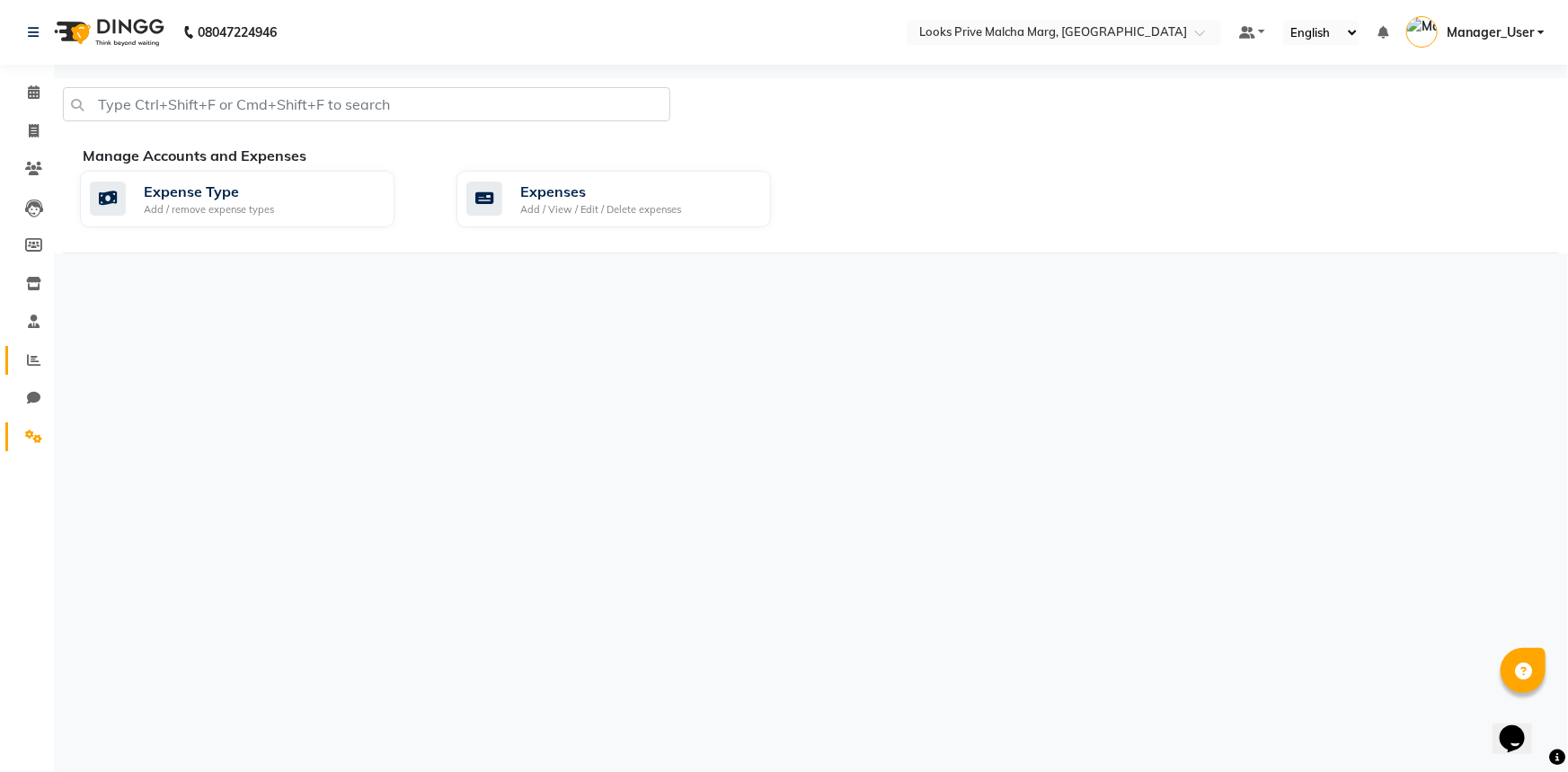
click at [24, 371] on link "Reports" at bounding box center [27, 360] width 44 height 30
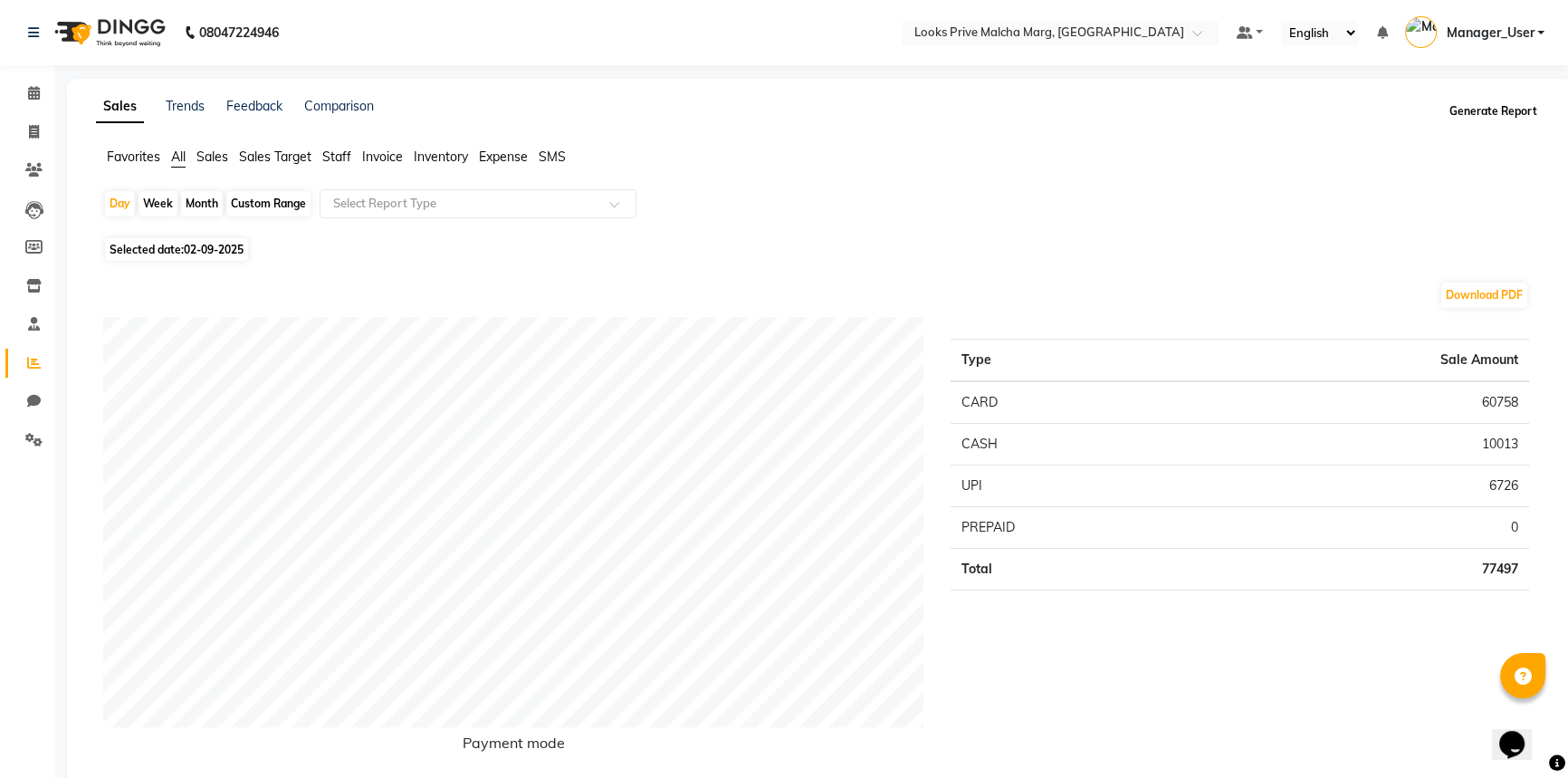
click at [1459, 111] on button "Generate Report" at bounding box center [1493, 112] width 97 height 26
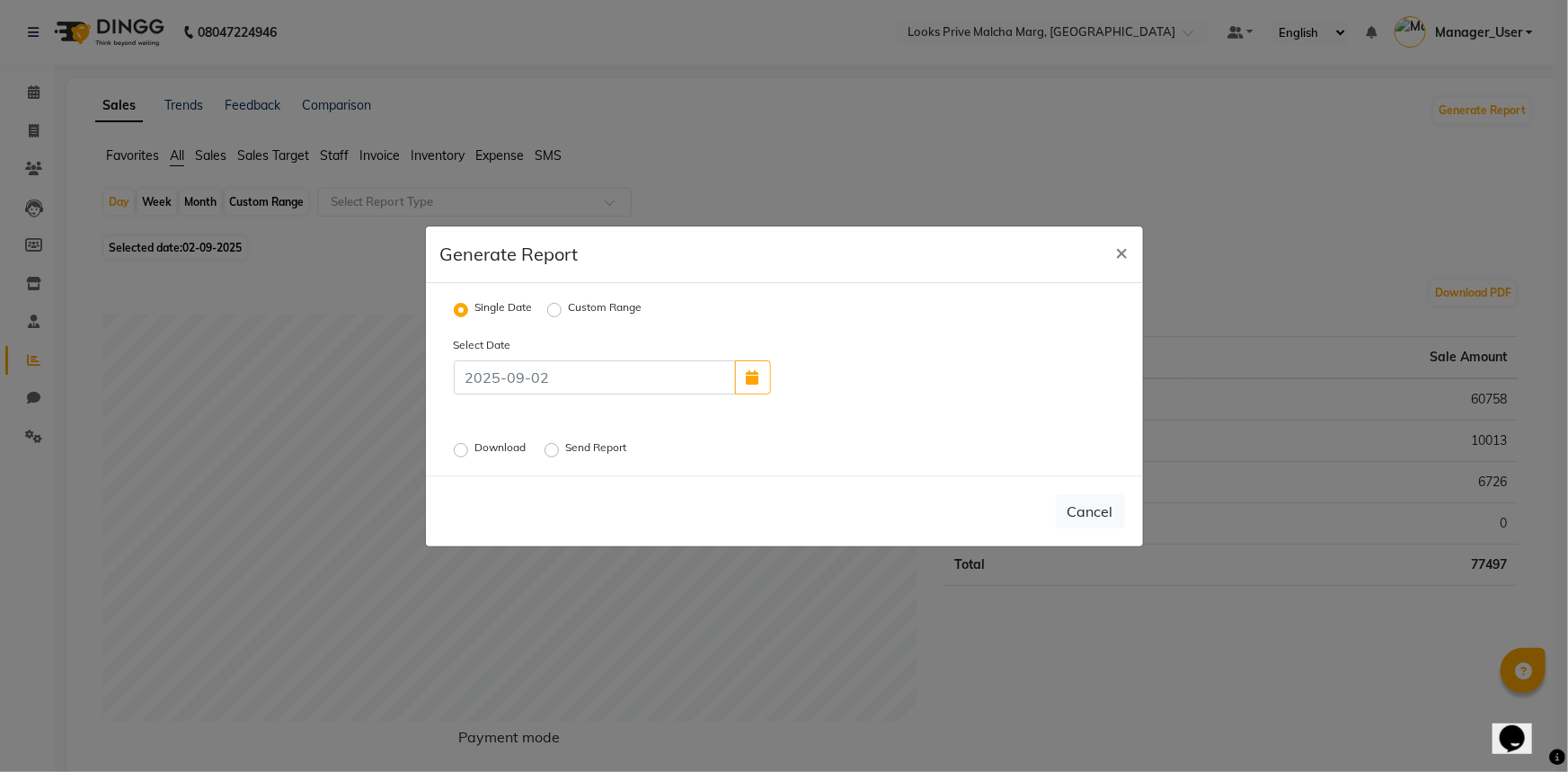
click at [566, 455] on label "Send Report" at bounding box center [598, 450] width 64 height 22
click at [557, 455] on input "Send Report" at bounding box center [554, 449] width 13 height 13
click at [1107, 513] on button "Send" at bounding box center [1096, 512] width 55 height 33
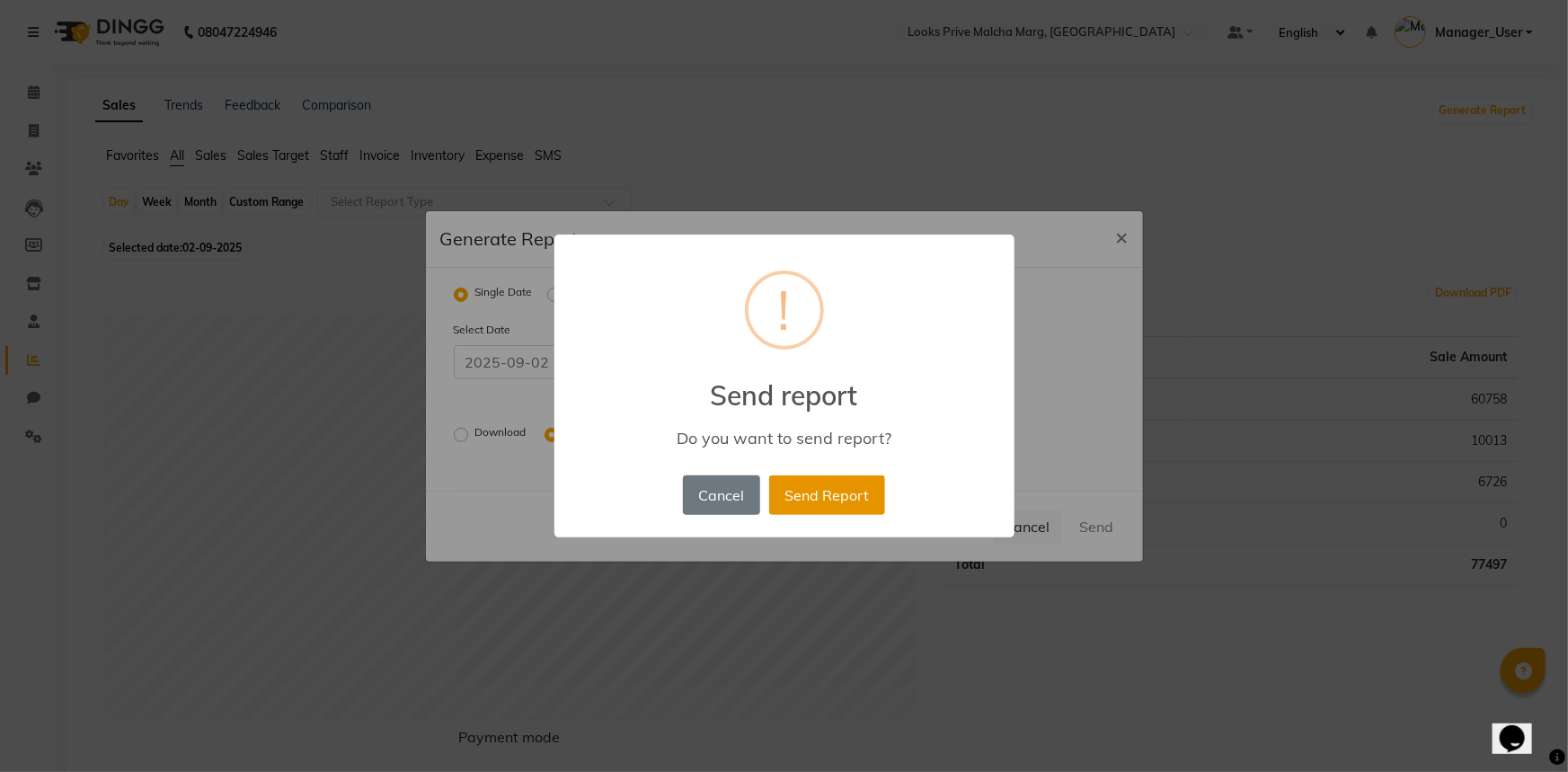
click at [827, 489] on button "Send Report" at bounding box center [828, 495] width 116 height 40
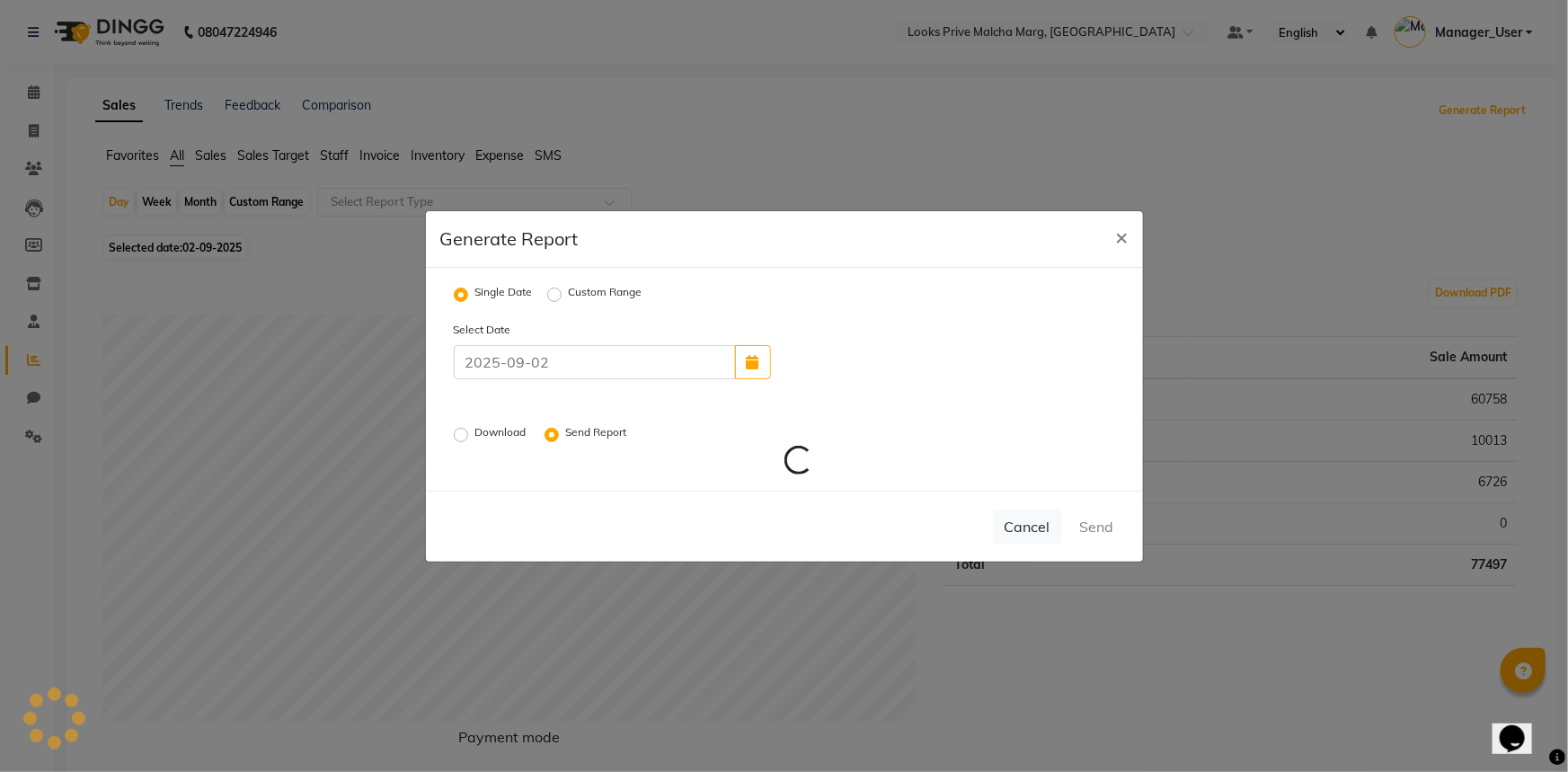
radio input "false"
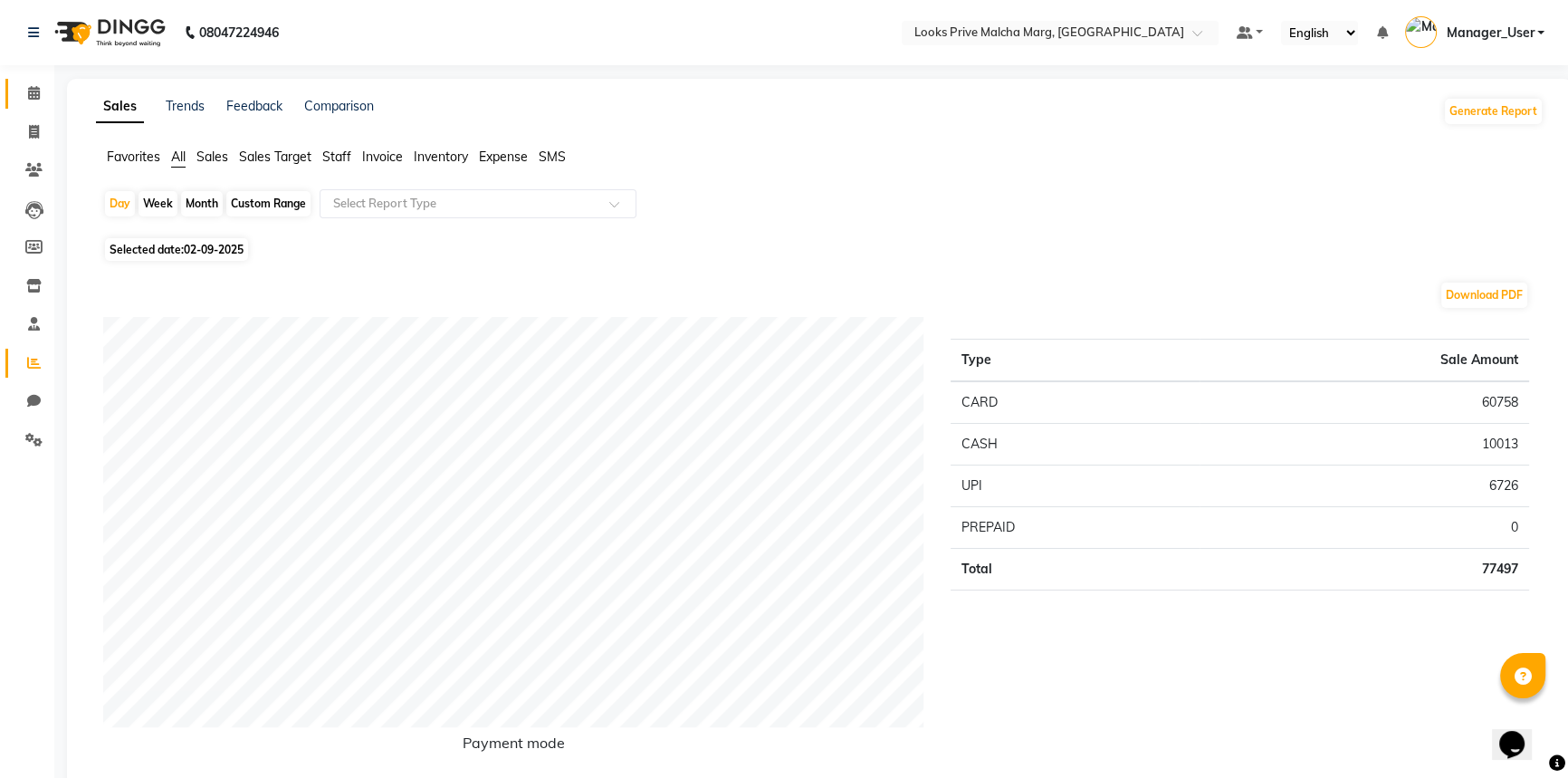
click at [39, 81] on link "Calendar" at bounding box center [27, 93] width 44 height 30
